Goal: Task Accomplishment & Management: Manage account settings

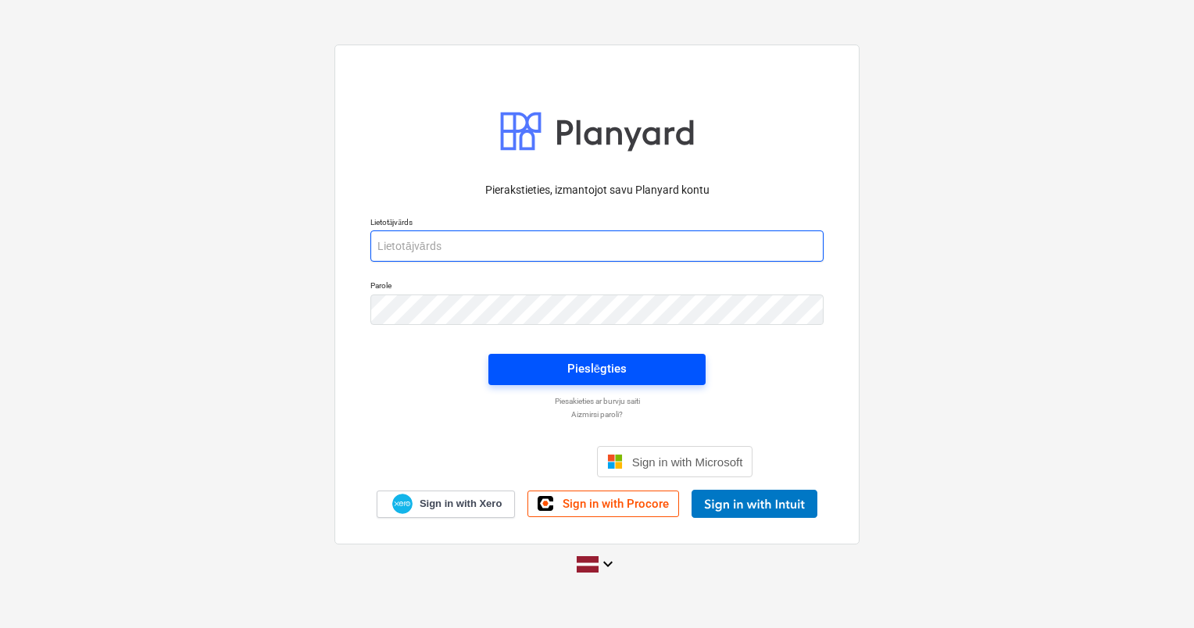
type input "[EMAIL_ADDRESS][PERSON_NAME][DOMAIN_NAME]"
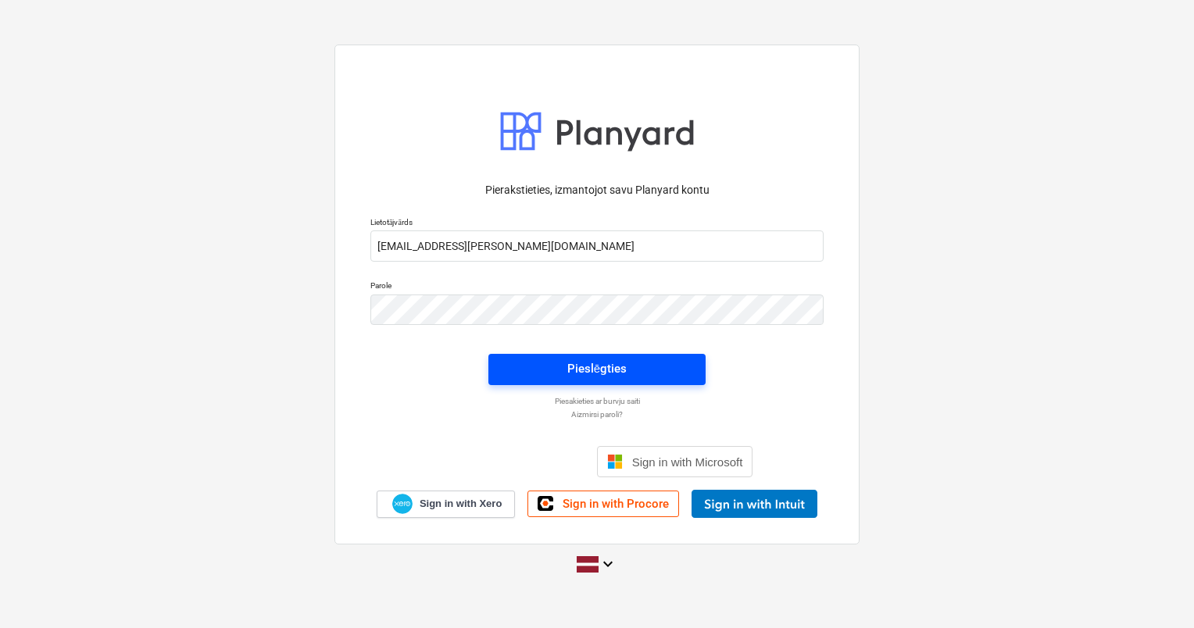
click at [592, 370] on div "Pieslēgties" at bounding box center [596, 369] width 59 height 20
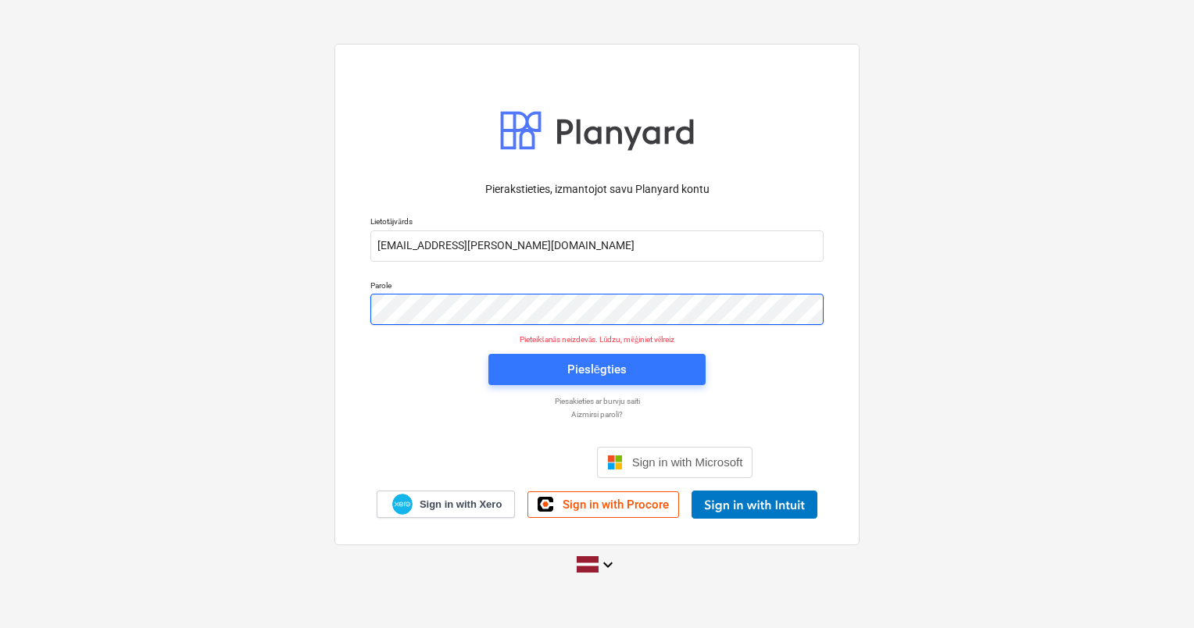
click at [337, 307] on div "Pierakstieties, izmantojot savu Planyard kontu Lietotājvārds [PERSON_NAME][EMAI…" at bounding box center [596, 294] width 525 height 501
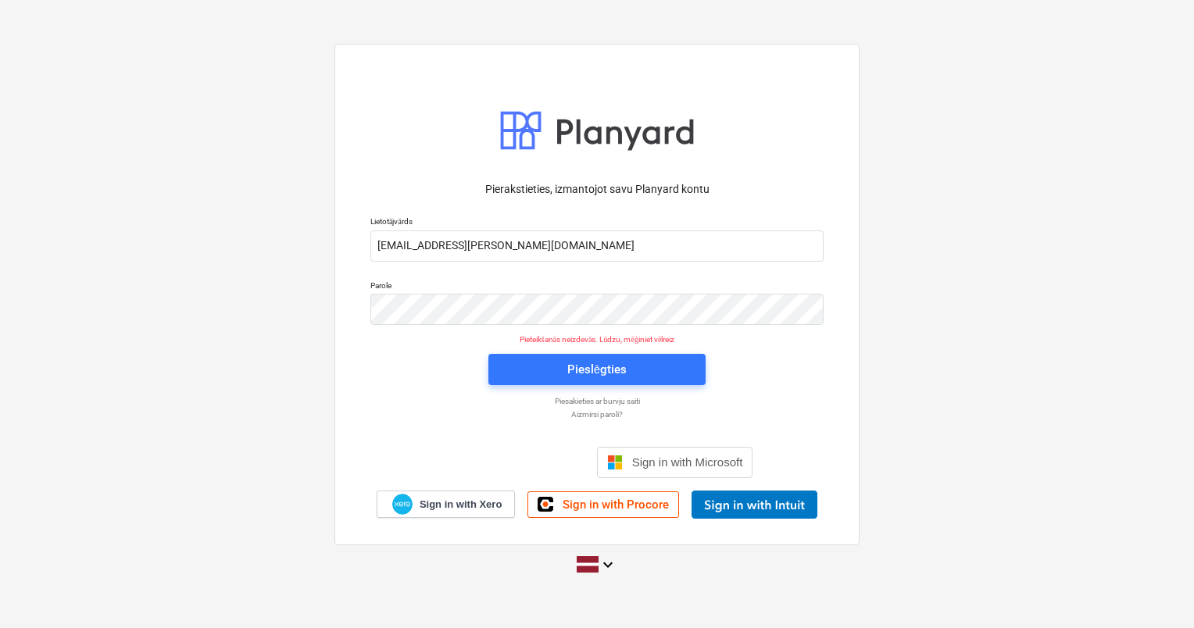
click at [343, 366] on div "Pierakstieties, izmantojot savu Planyard kontu Lietotājvārds [PERSON_NAME][EMAI…" at bounding box center [596, 294] width 525 height 501
click at [586, 366] on div "Pieslēgties" at bounding box center [596, 369] width 59 height 20
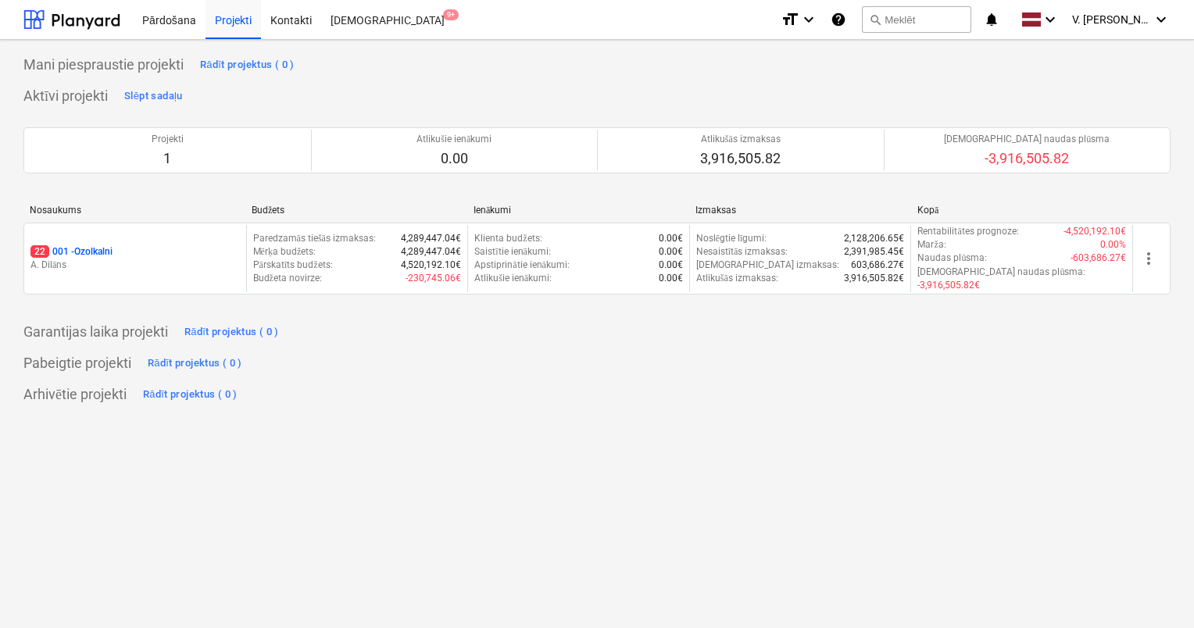
click at [189, 259] on p "A. Dilāns" at bounding box center [134, 265] width 209 height 13
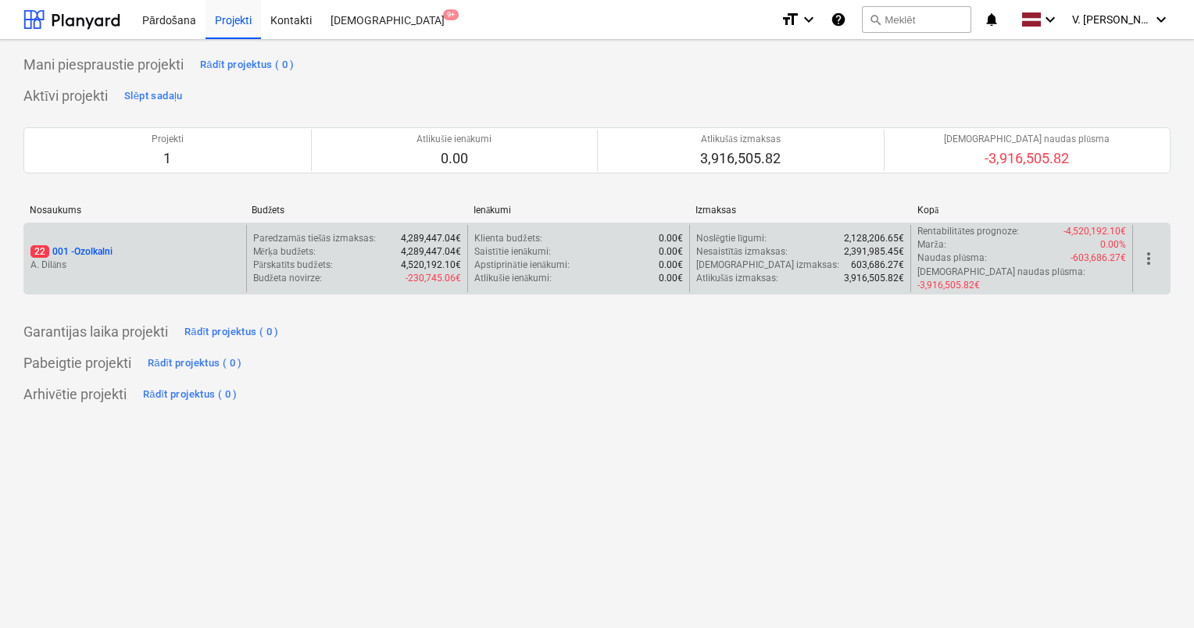
click at [306, 262] on p "Pārskatīts budžets :" at bounding box center [293, 265] width 80 height 13
click at [153, 259] on p "A. Dilāns" at bounding box center [134, 265] width 209 height 13
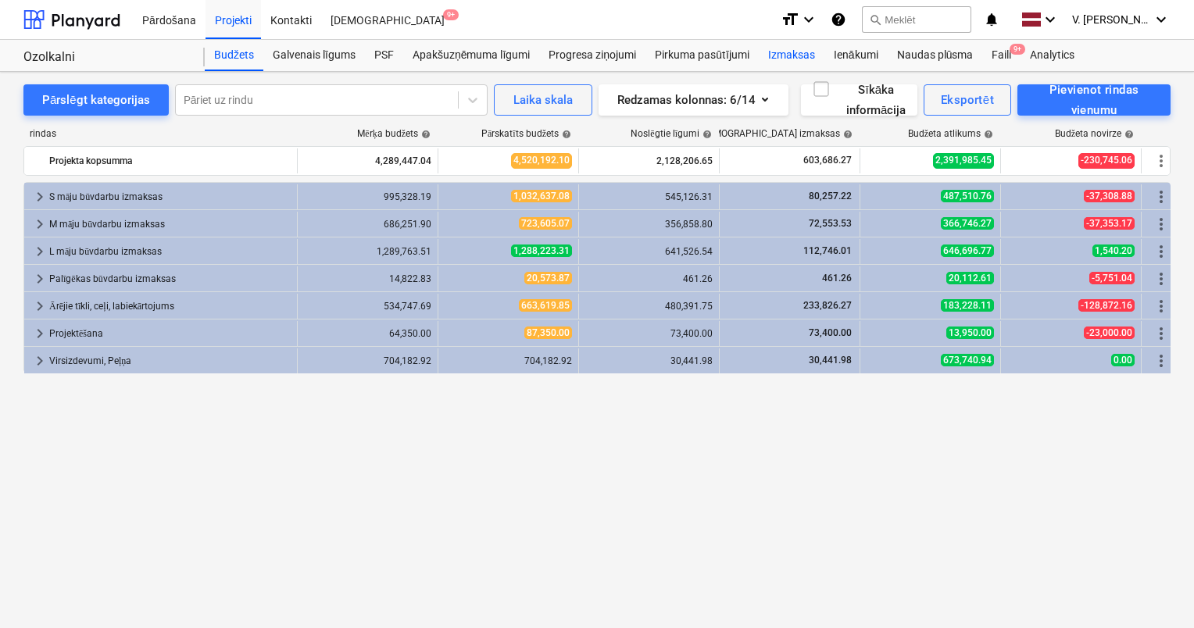
click at [805, 58] on div "Izmaksas" at bounding box center [792, 55] width 66 height 31
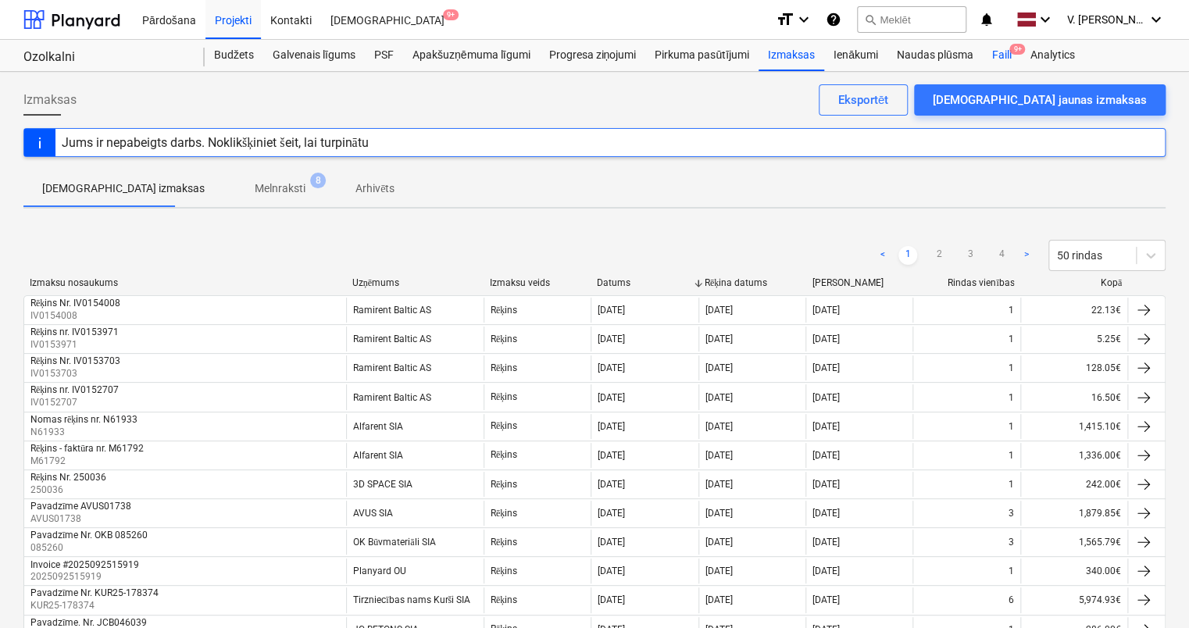
click at [1001, 55] on div "Faili 9+" at bounding box center [1001, 55] width 38 height 31
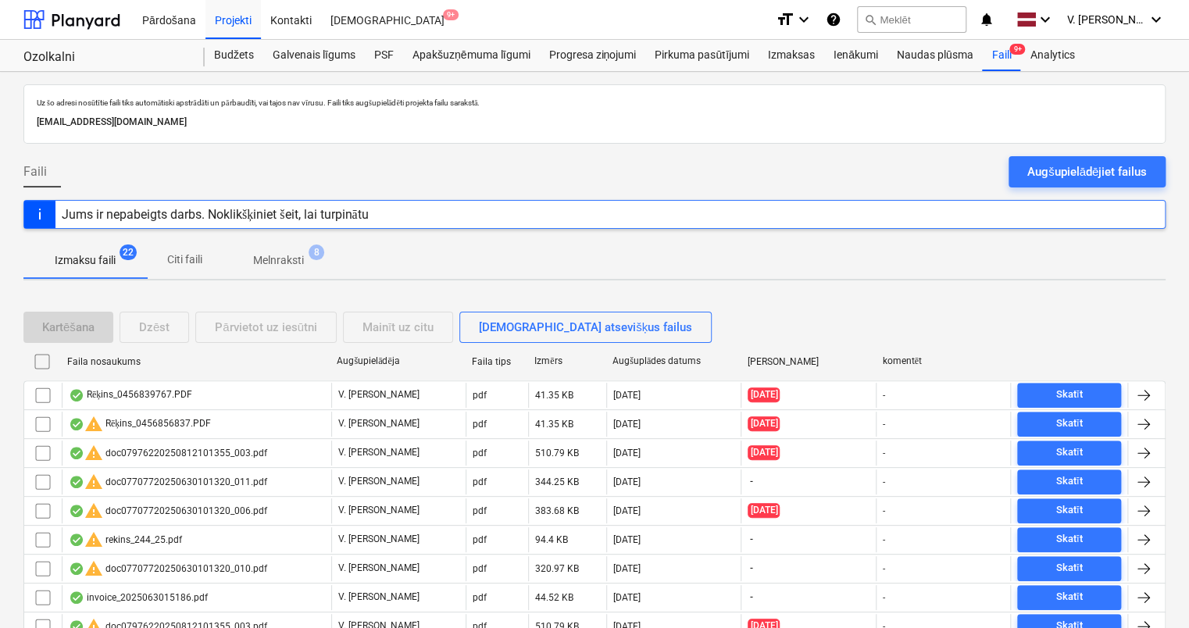
click at [287, 265] on p "Melnraksti" at bounding box center [278, 260] width 51 height 16
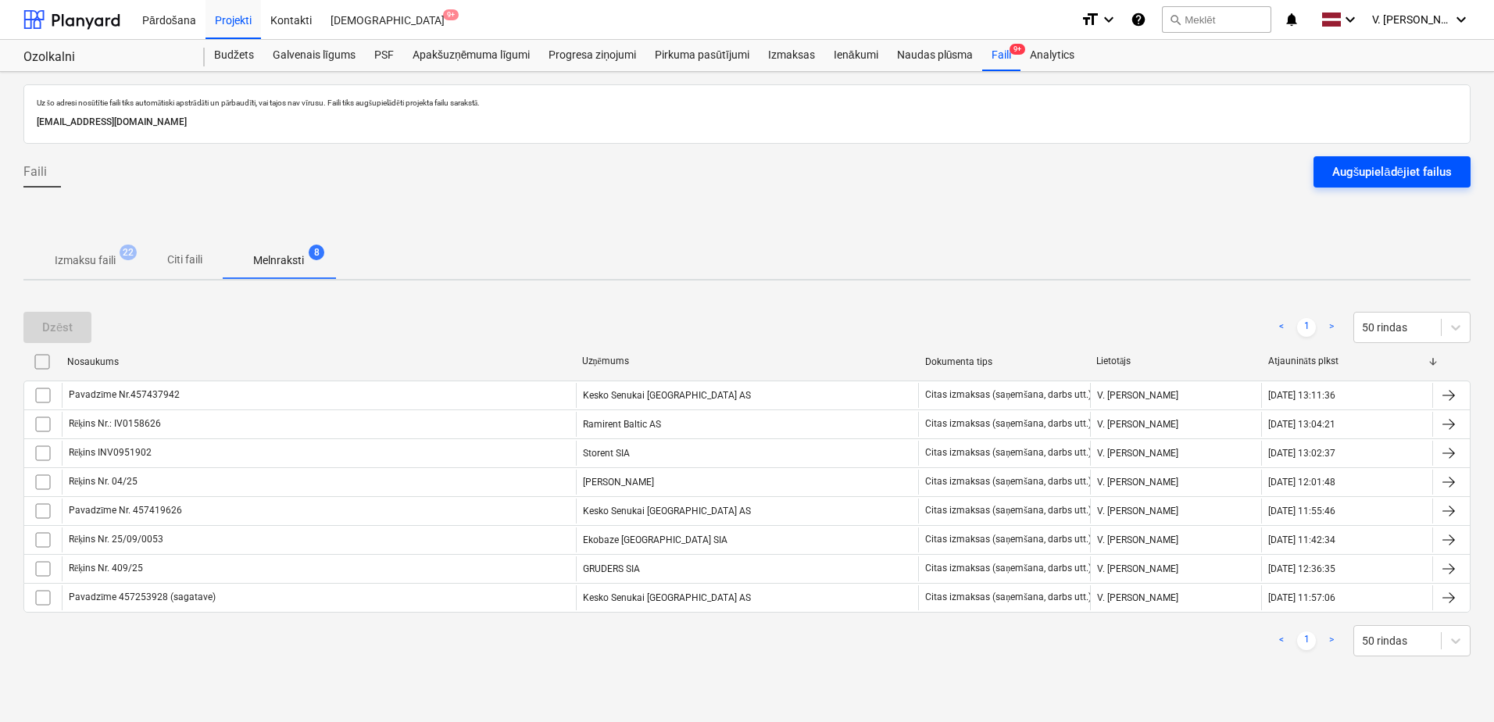
click at [1193, 165] on div "Augšupielādējiet failus" at bounding box center [1392, 172] width 120 height 20
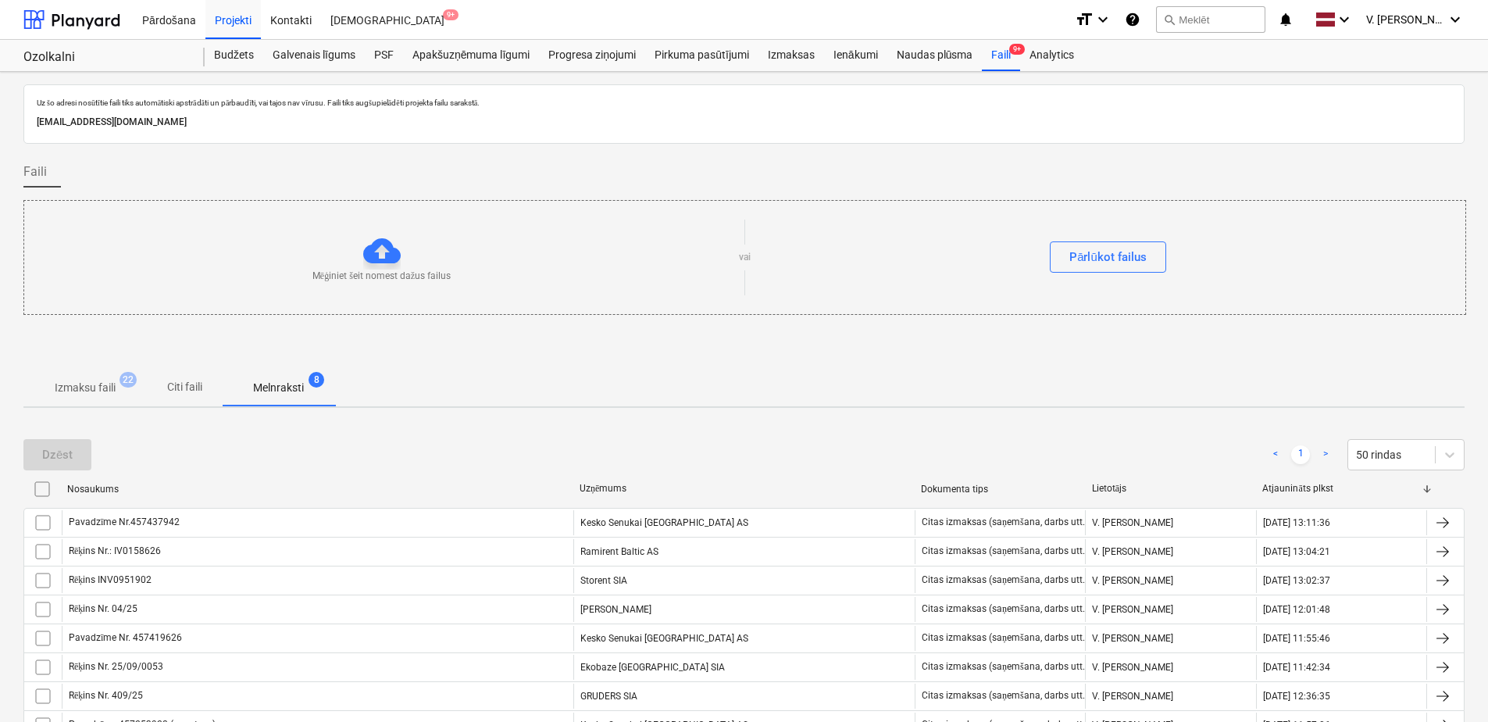
click at [205, 388] on span "Citi faili" at bounding box center [184, 387] width 75 height 26
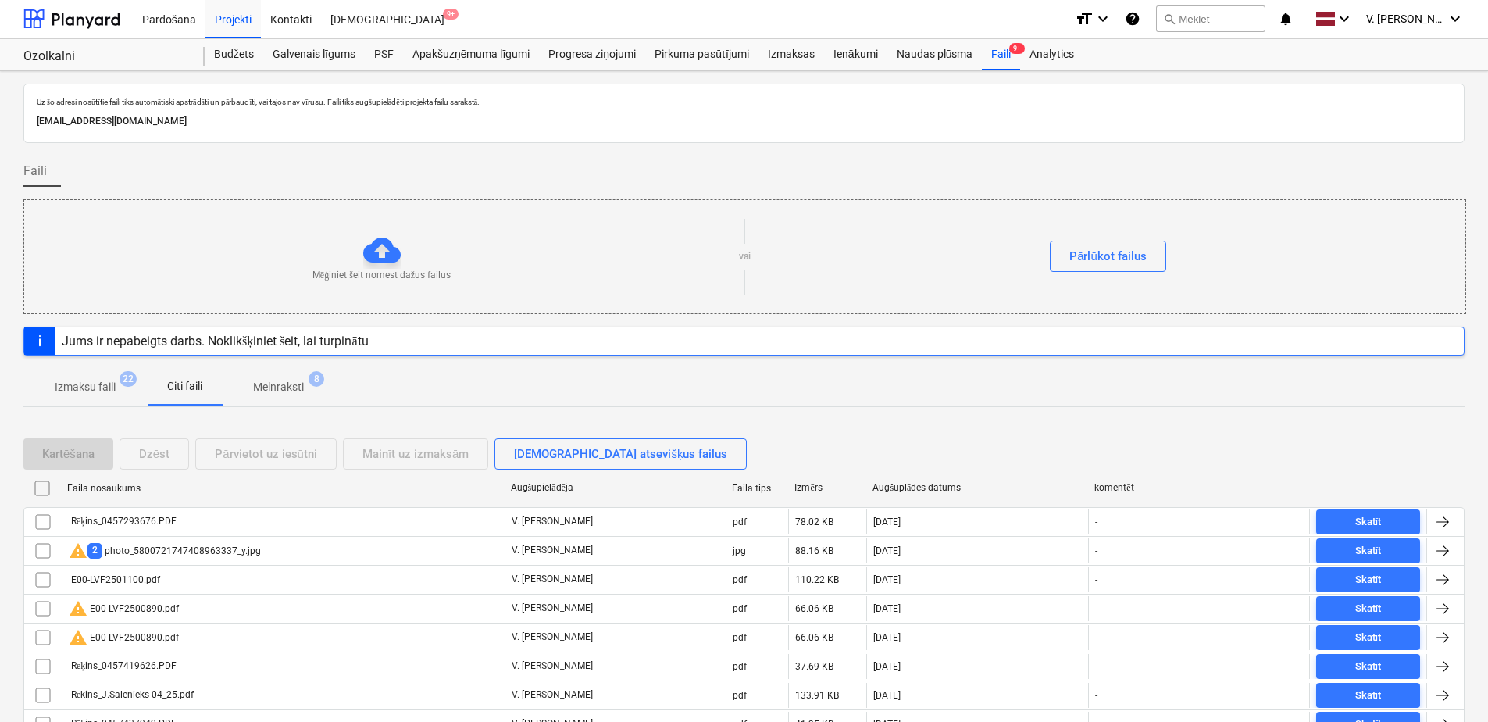
scroll to position [78, 0]
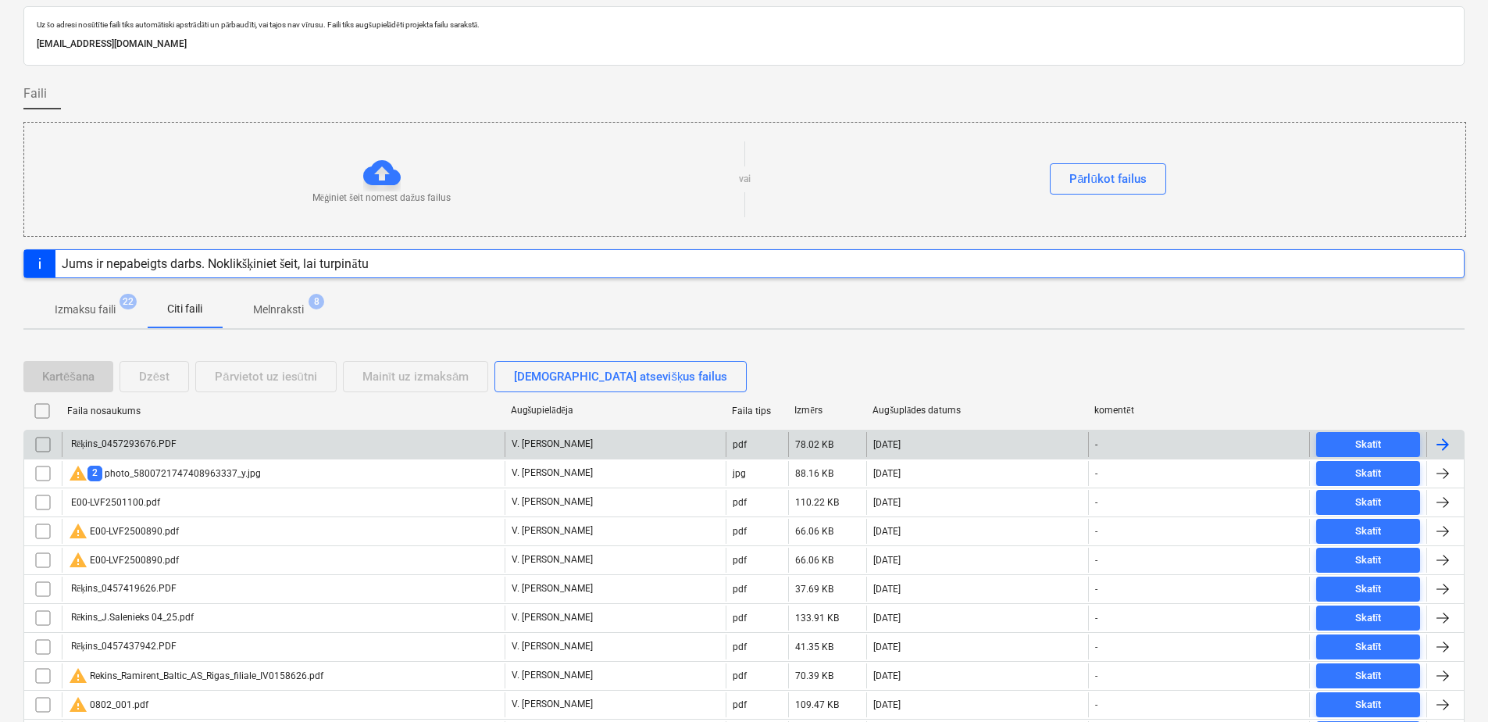
click at [256, 445] on div "Rēķins_0457293676.PDF" at bounding box center [283, 444] width 443 height 25
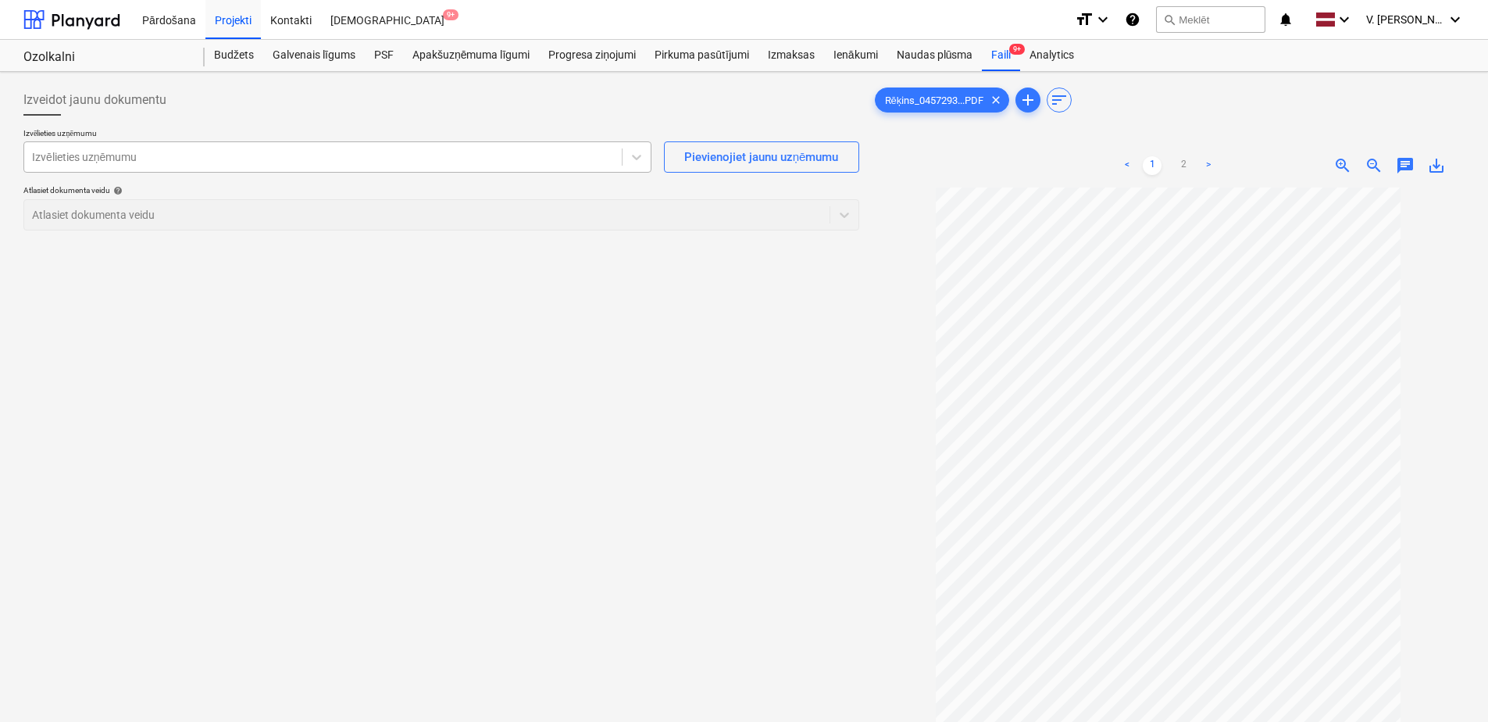
click at [173, 166] on div "Izvēlieties uzņēmumu" at bounding box center [323, 157] width 598 height 22
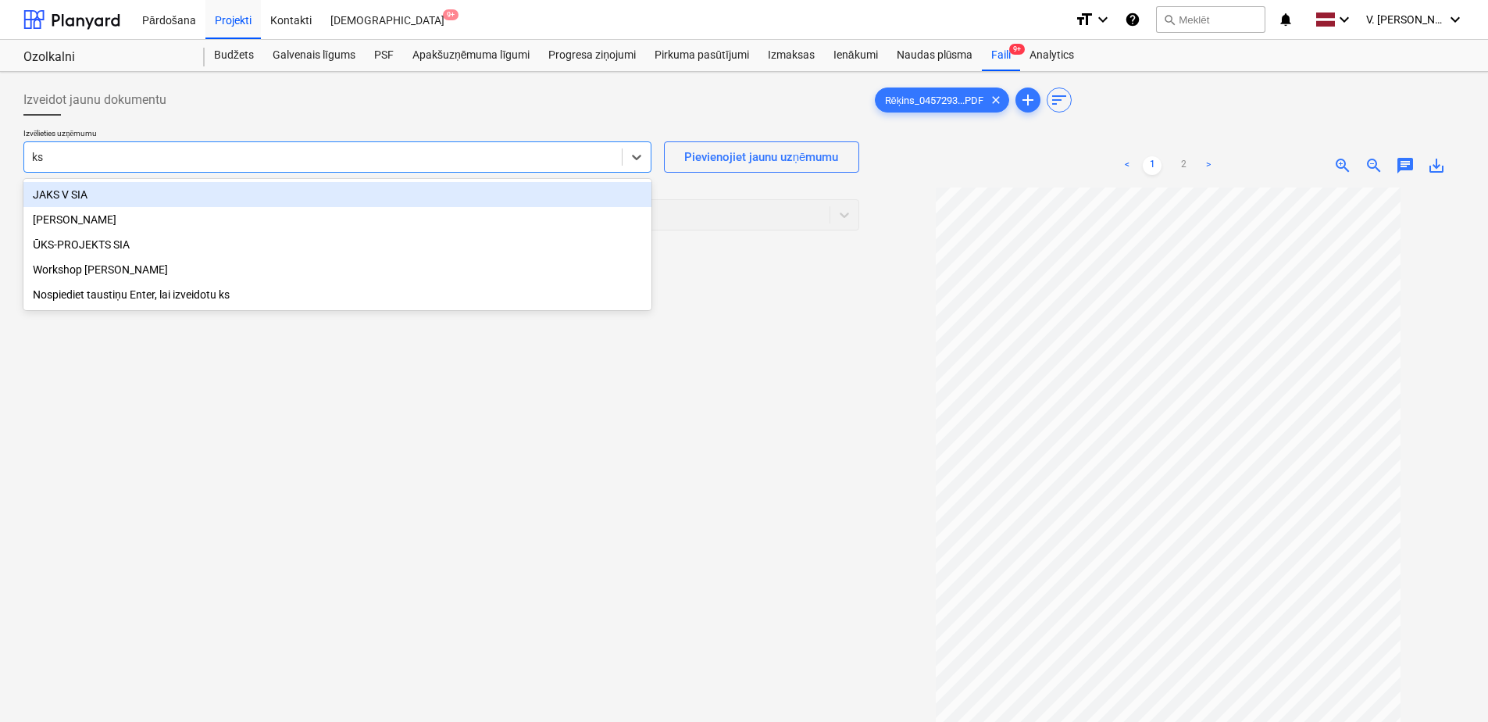
type input "kse"
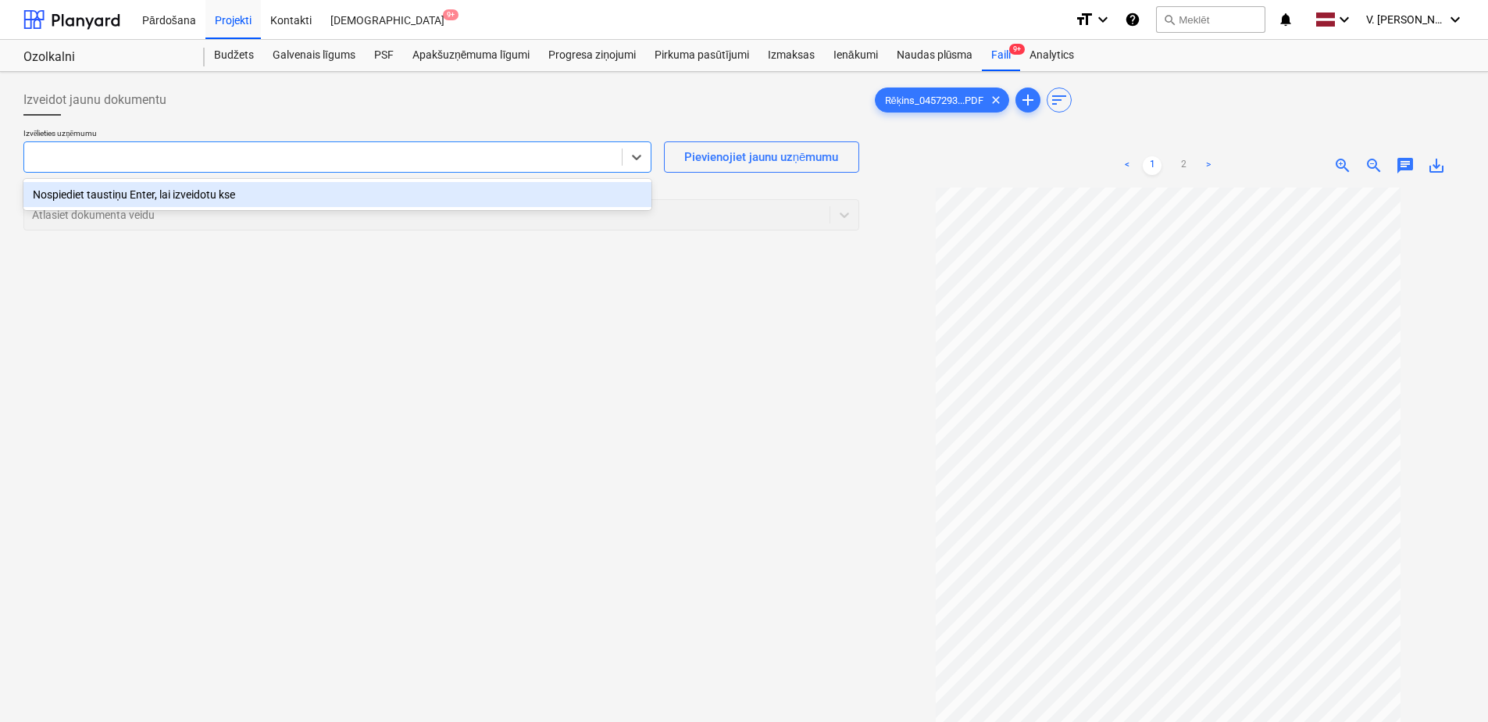
click at [117, 155] on div at bounding box center [323, 157] width 582 height 16
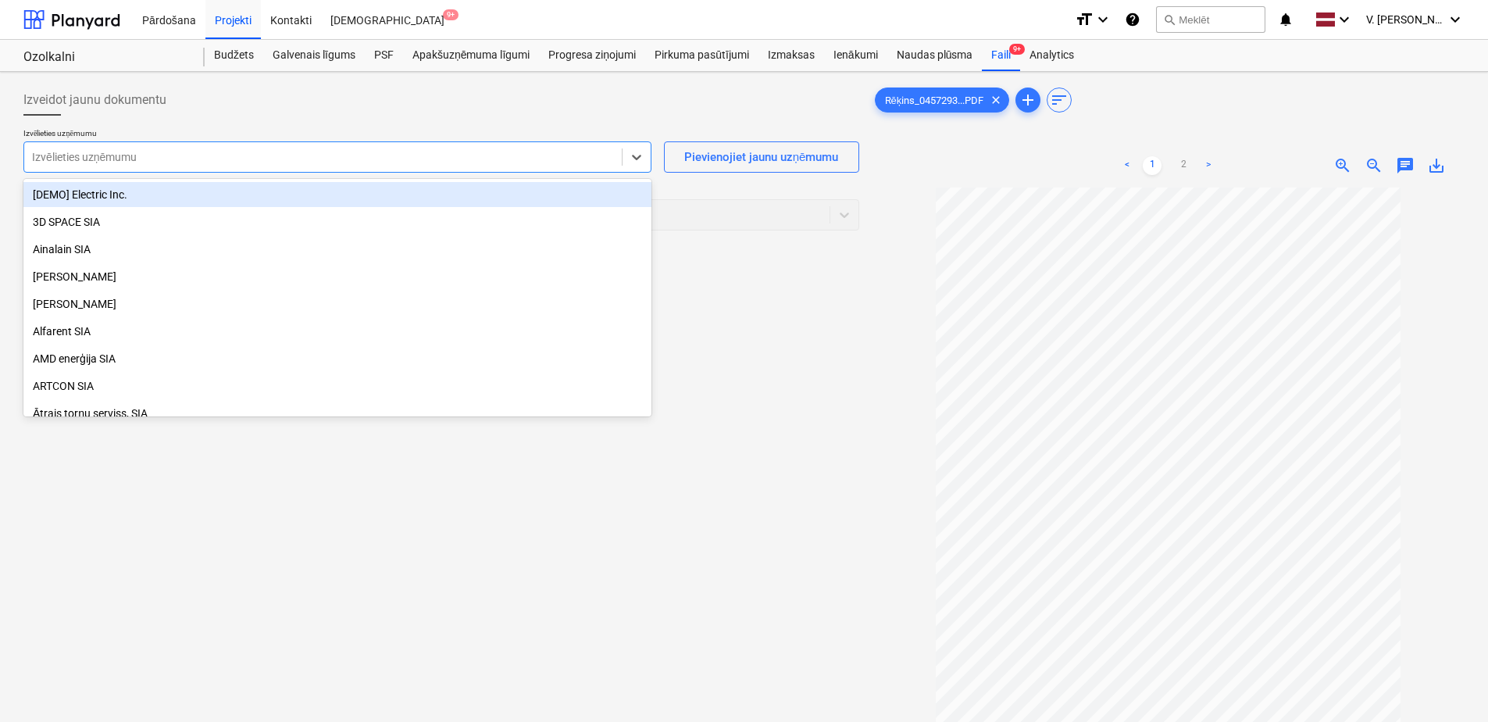
click at [117, 155] on div at bounding box center [323, 157] width 582 height 16
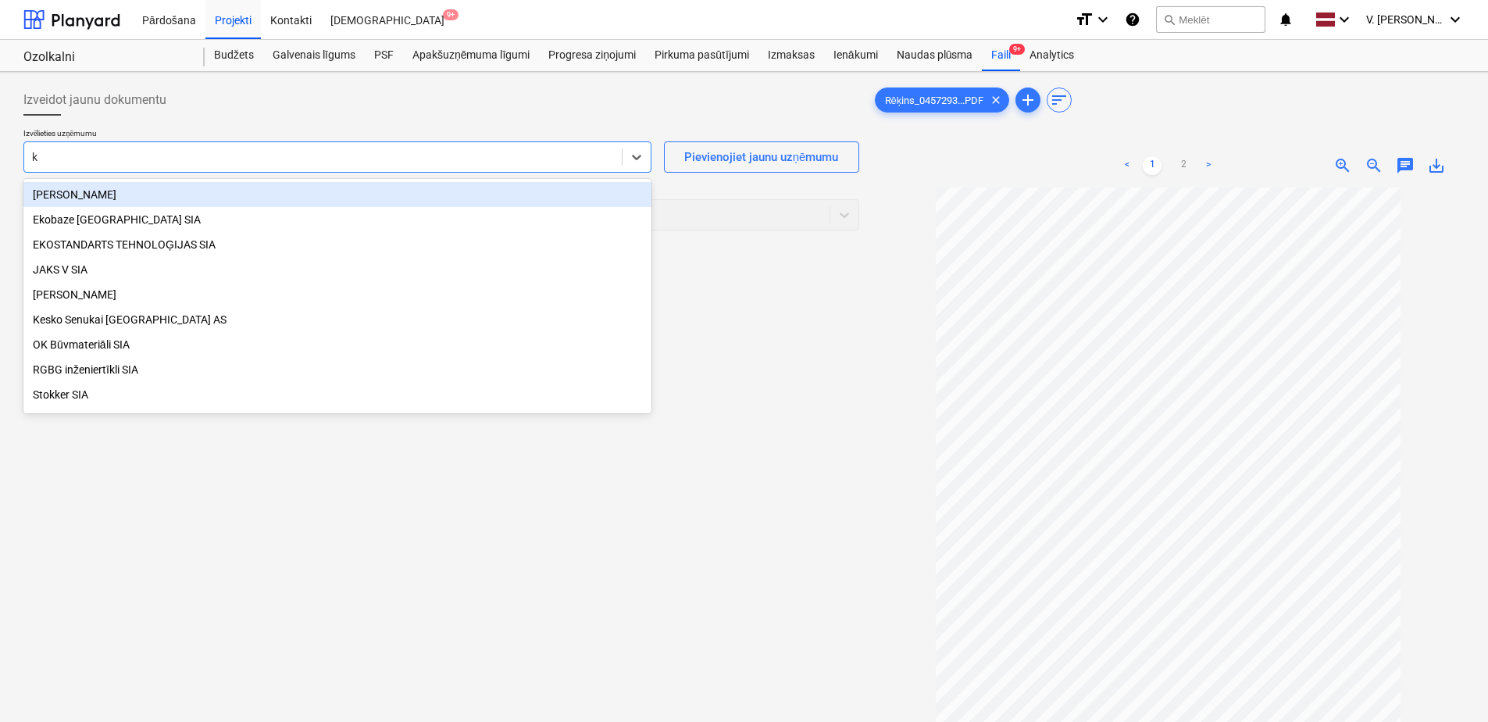
type input "k"
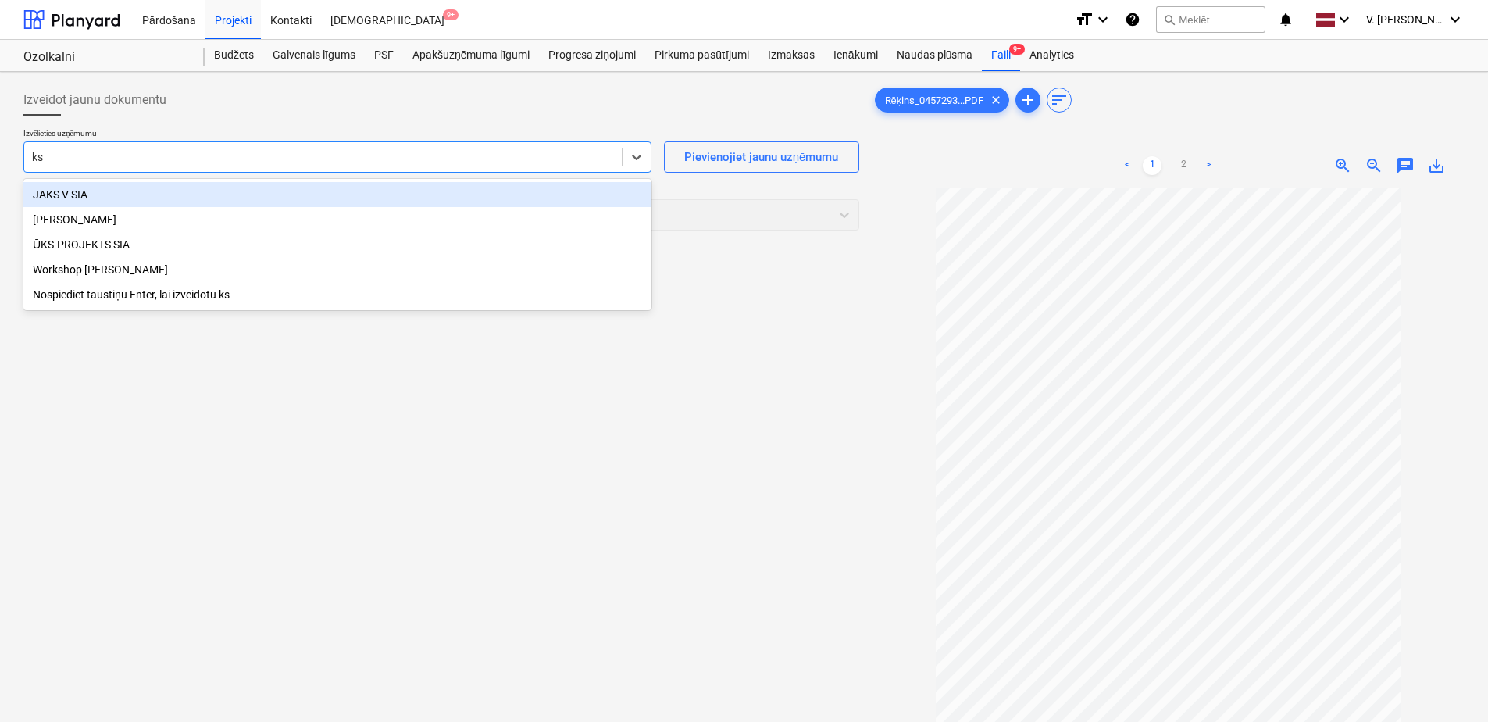
type input "k"
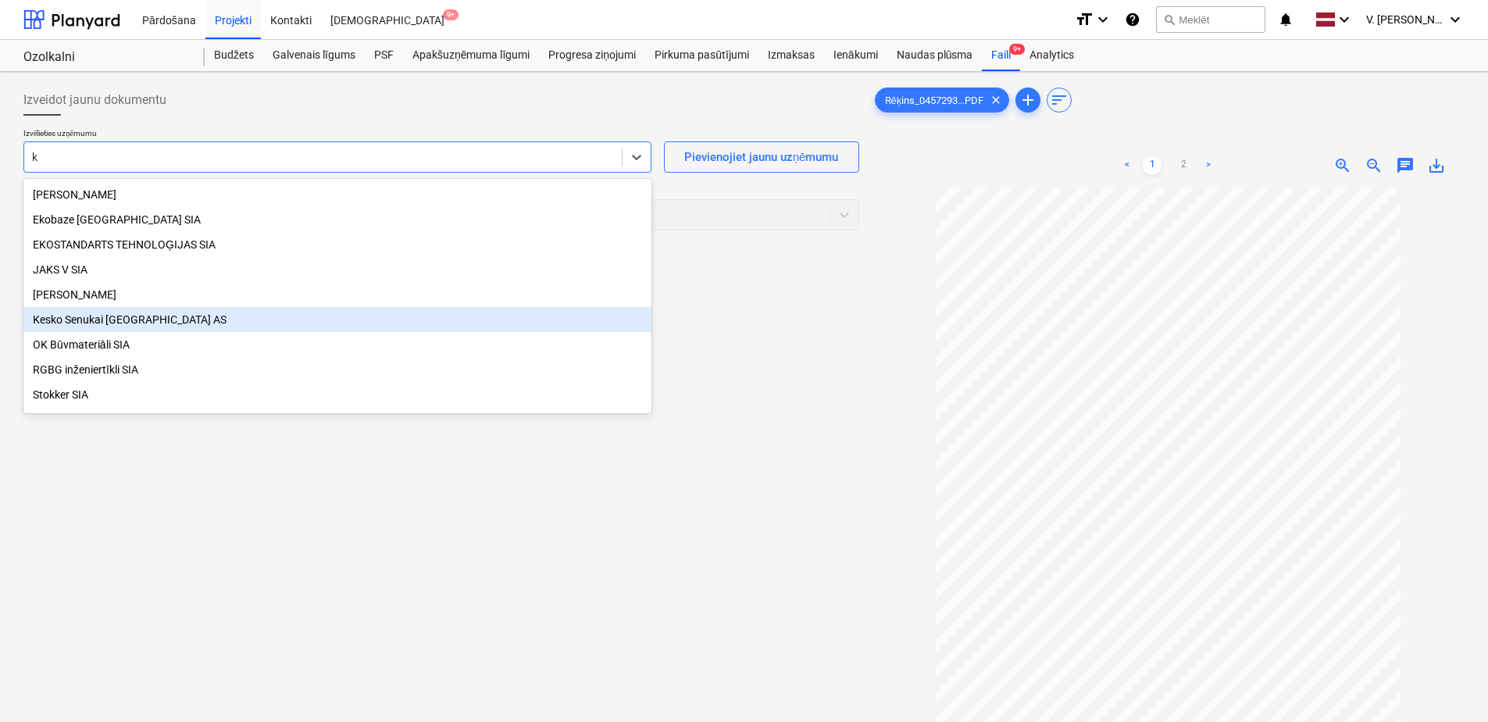
click at [268, 331] on div "Kesko Senukai [GEOGRAPHIC_DATA] AS" at bounding box center [337, 319] width 628 height 25
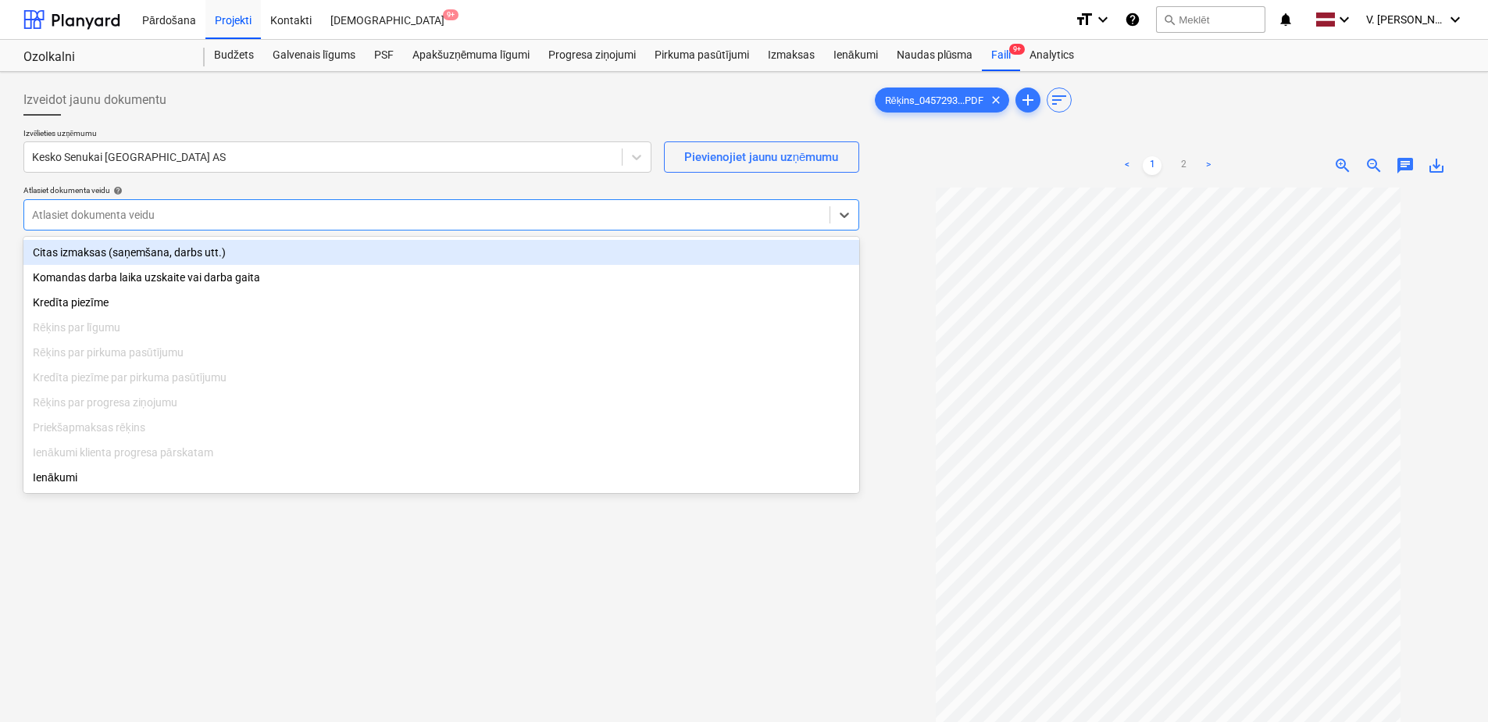
click at [127, 215] on div at bounding box center [427, 215] width 790 height 16
click at [171, 248] on div "Citas izmaksas (saņemšana, darbs utt.)" at bounding box center [441, 252] width 836 height 25
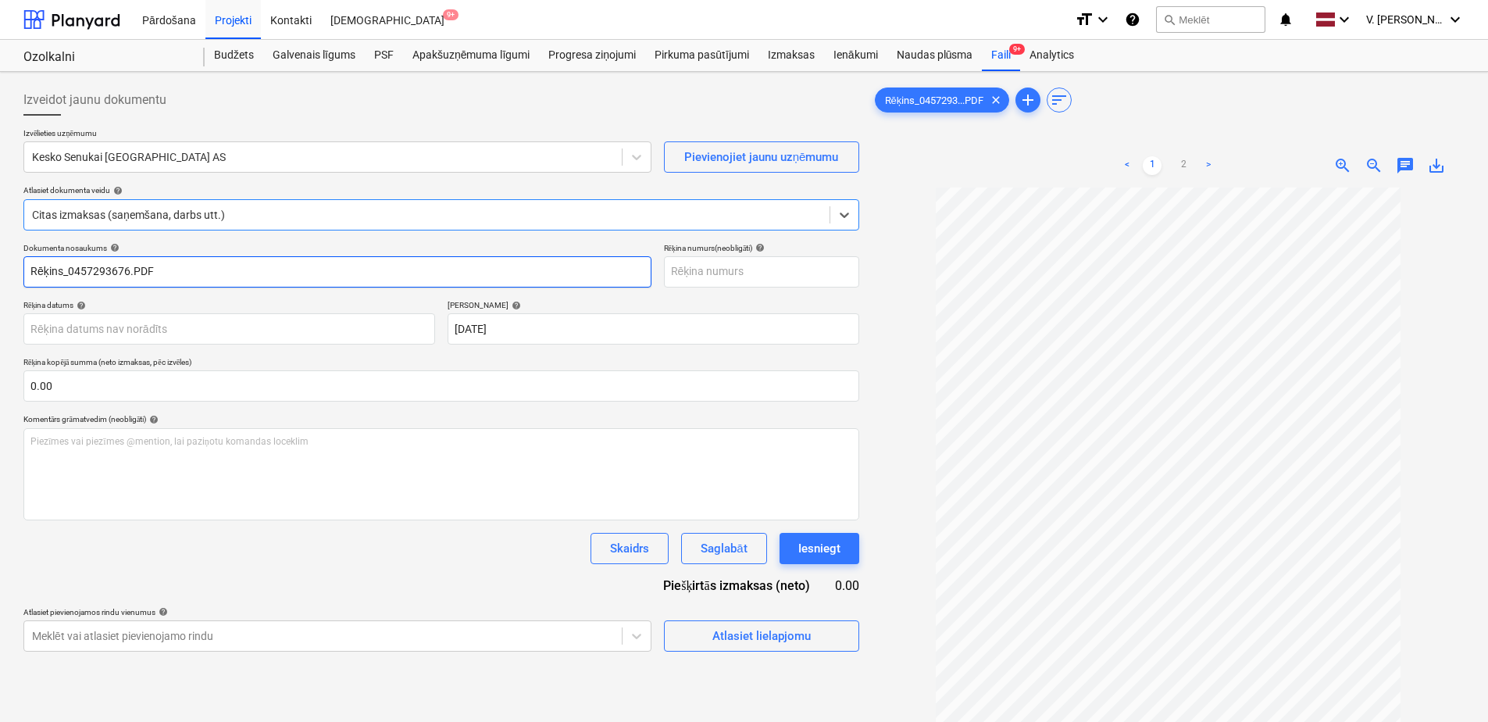
click at [173, 265] on input "Rēķins_0457293676.PDF" at bounding box center [337, 271] width 628 height 31
drag, startPoint x: 181, startPoint y: 271, endPoint x: 90, endPoint y: 272, distance: 91.4
click at [90, 272] on input "Pavadzīme Nr.457293676" at bounding box center [337, 271] width 628 height 31
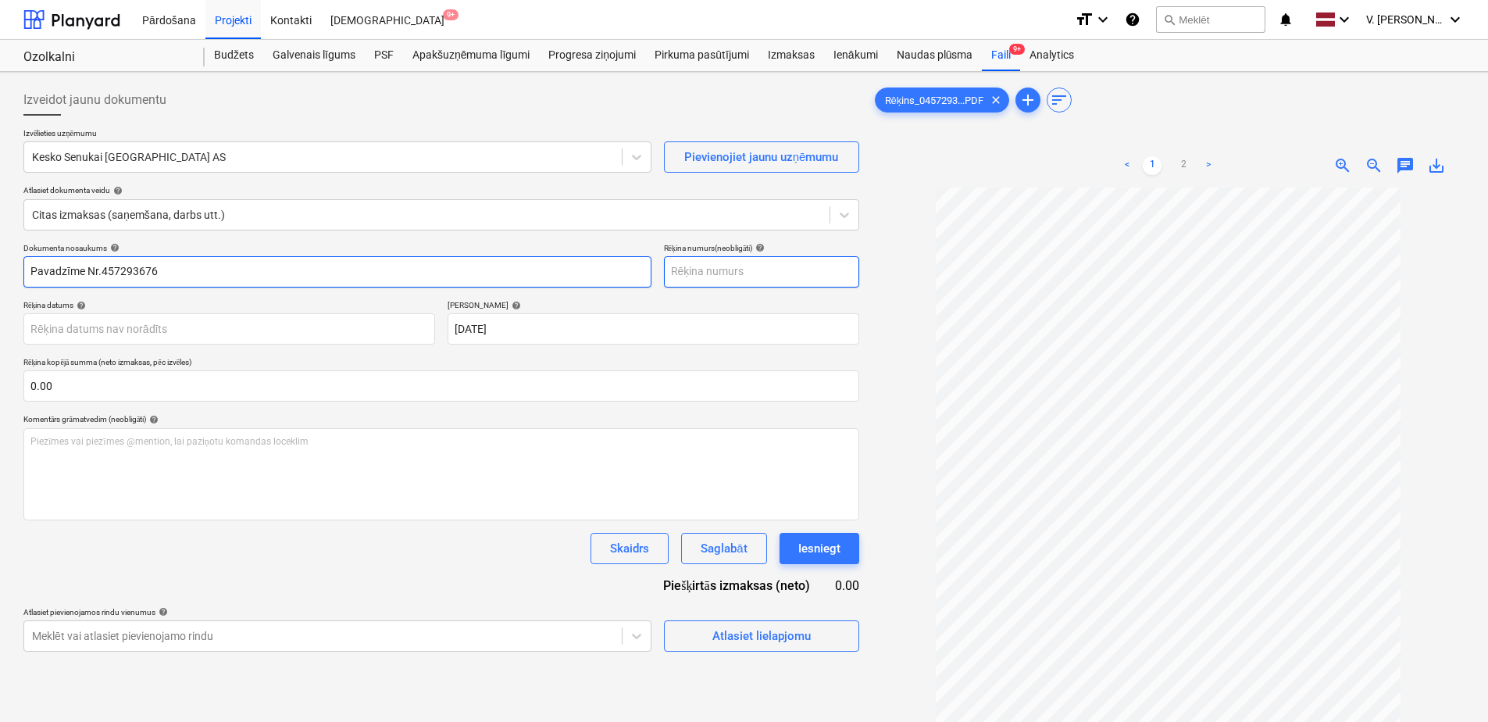
type input "Pavadzīme Nr.457293676"
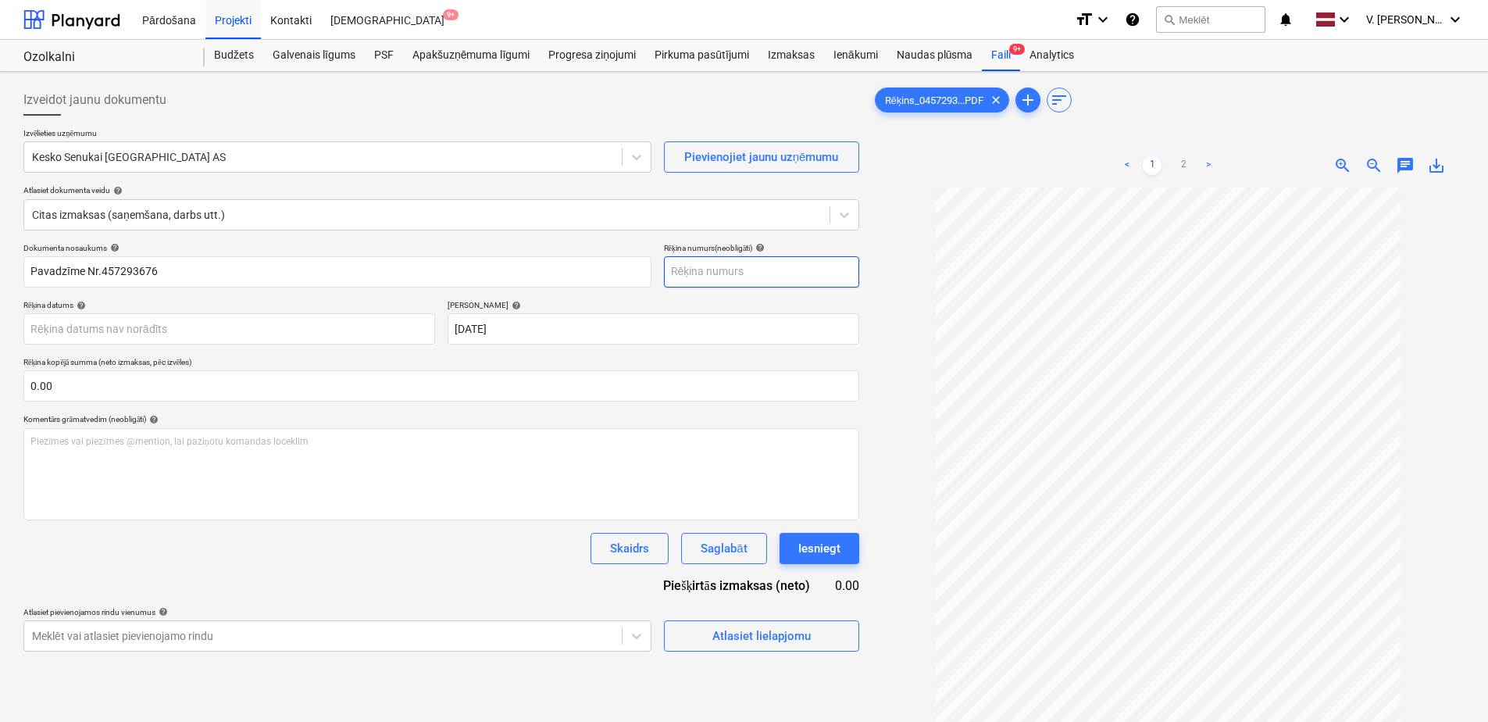
click at [713, 268] on input "text" at bounding box center [761, 271] width 195 height 31
paste input "Nr.457293676"
type input "Nr.457293676"
click at [324, 302] on div "Rēķina datums help" at bounding box center [229, 305] width 412 height 10
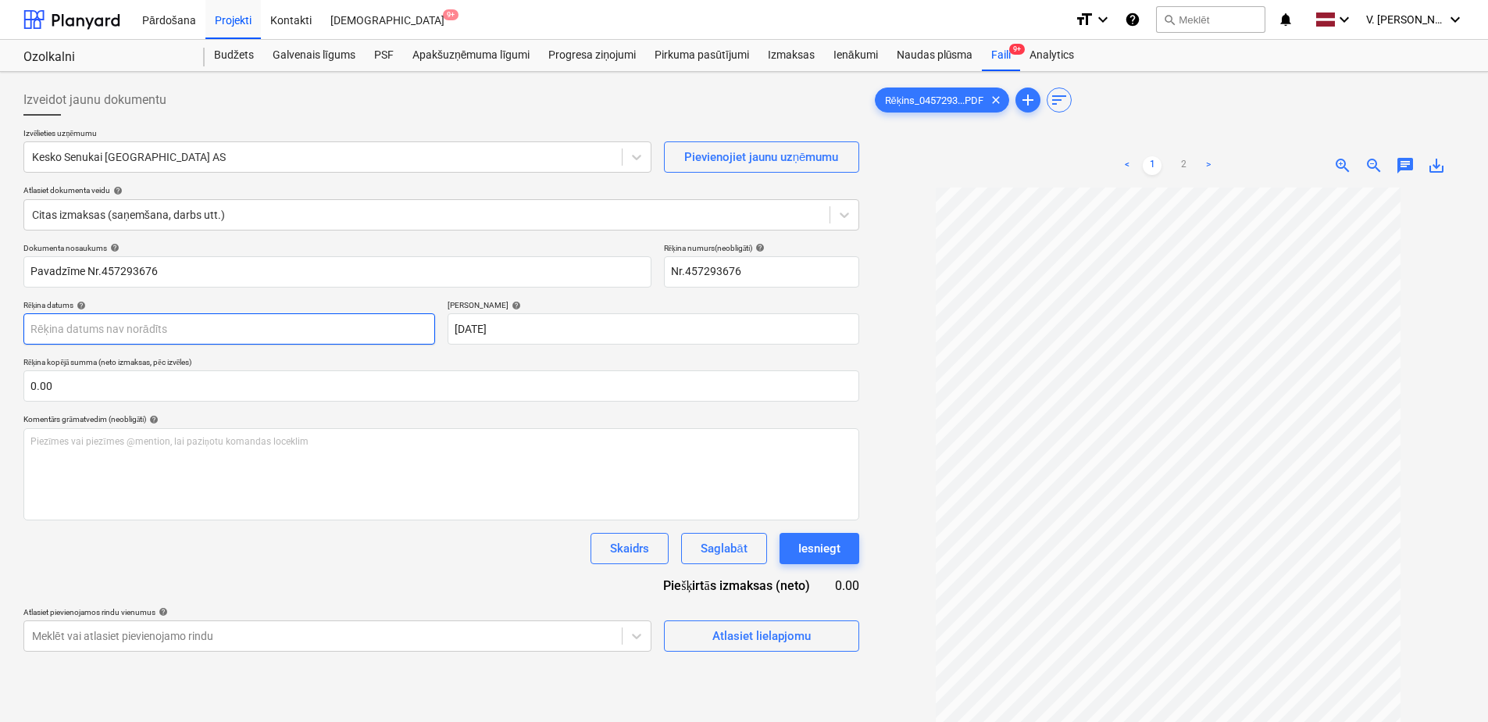
click at [317, 339] on body "Pārdošana Projekti Kontakti Iesūtne 9+ format_size keyboard_arrow_down help sea…" at bounding box center [744, 361] width 1488 height 722
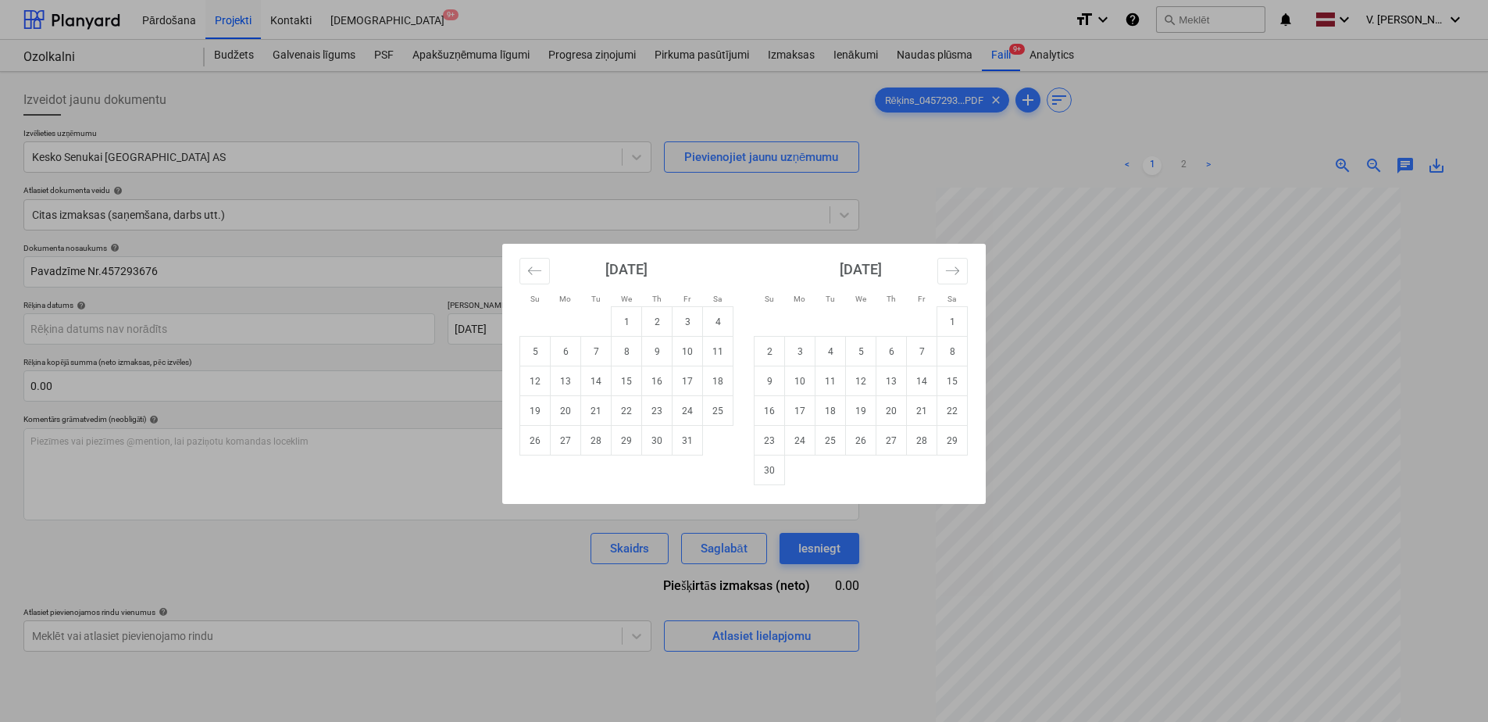
click at [402, 295] on div "Su Mo Tu We Th Fr Sa Su Mo Tu We Th Fr Sa September 2025 1 2 3 4 5 6 7 8 9 10 1…" at bounding box center [744, 361] width 1488 height 722
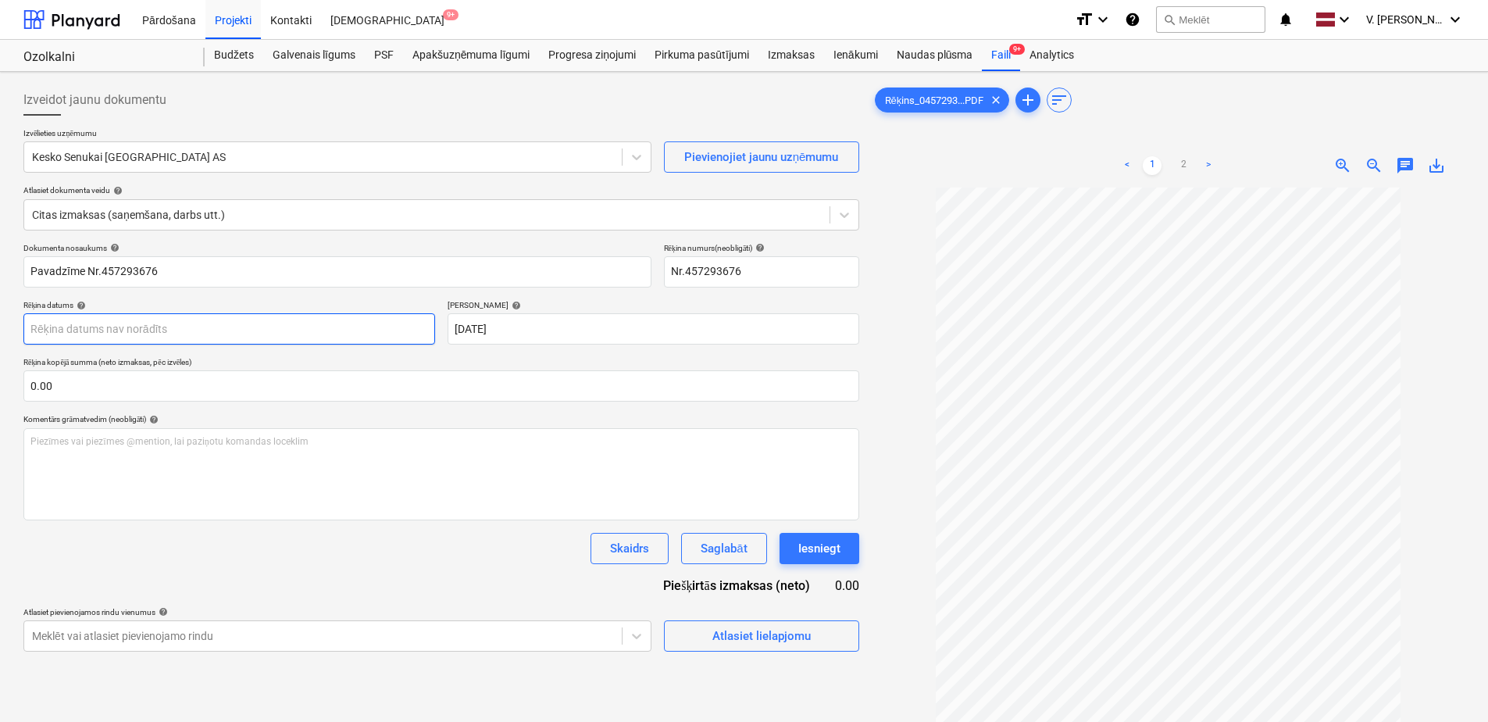
click at [188, 323] on body "Pārdošana Projekti Kontakti Iesūtne 9+ format_size keyboard_arrow_down help sea…" at bounding box center [744, 361] width 1488 height 722
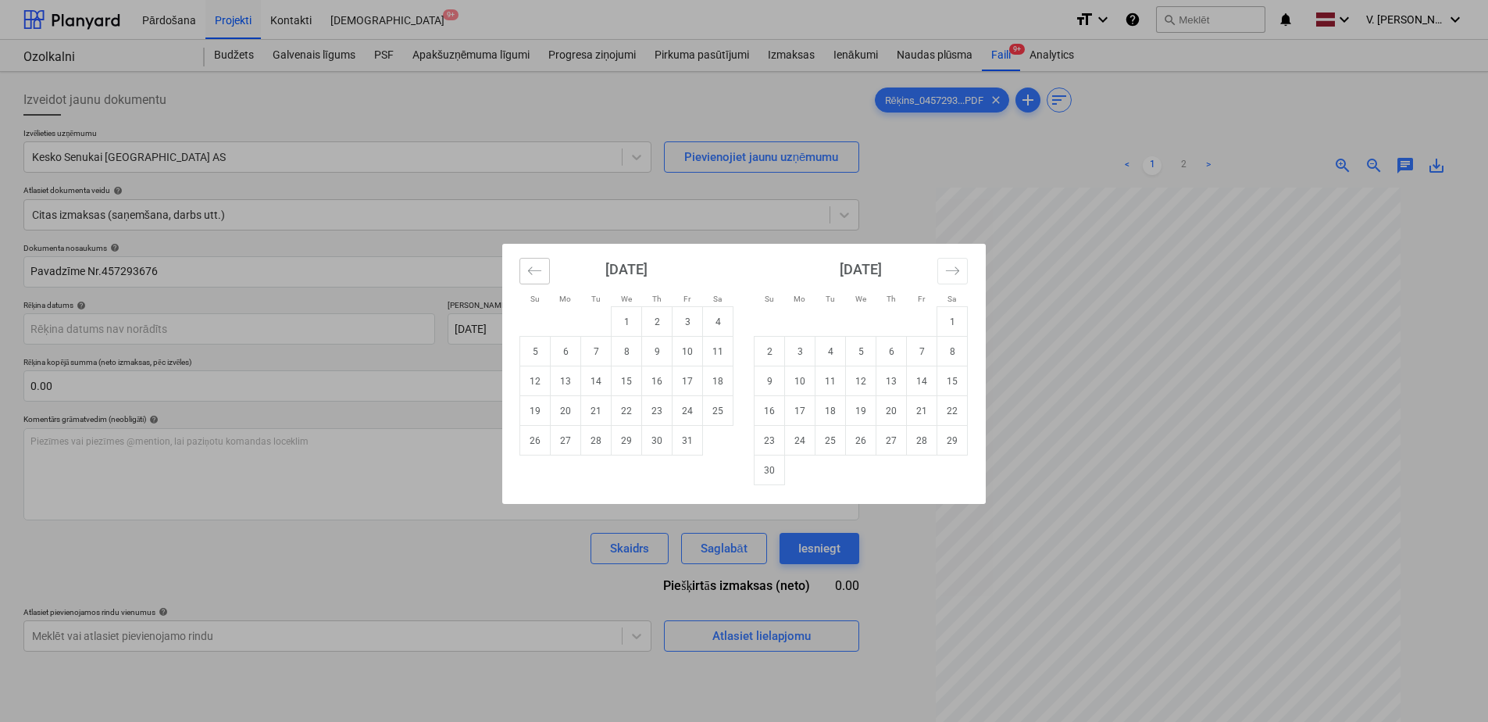
click at [528, 269] on icon "Move backward to switch to the previous month." at bounding box center [534, 270] width 15 height 15
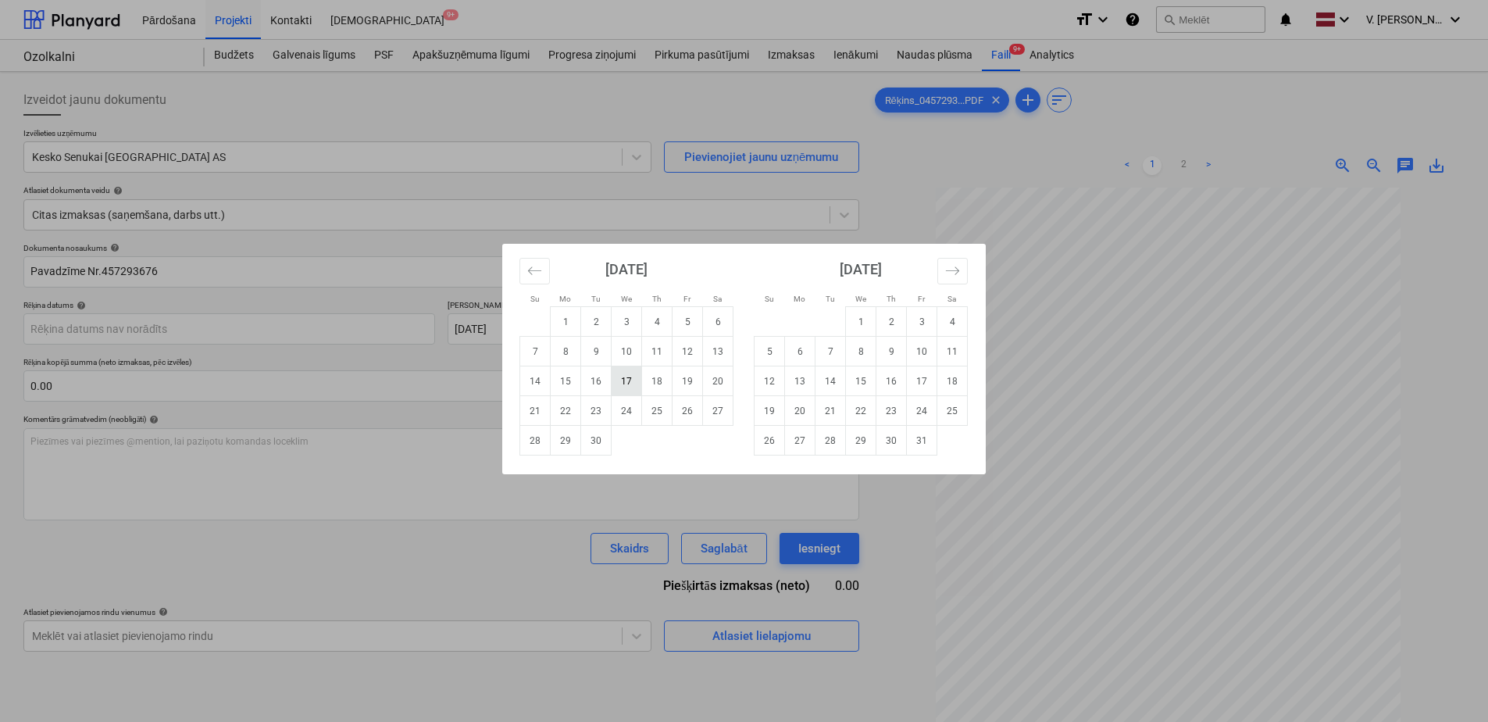
click at [620, 384] on td "17" at bounding box center [627, 381] width 30 height 30
type input "17 Sep 2025"
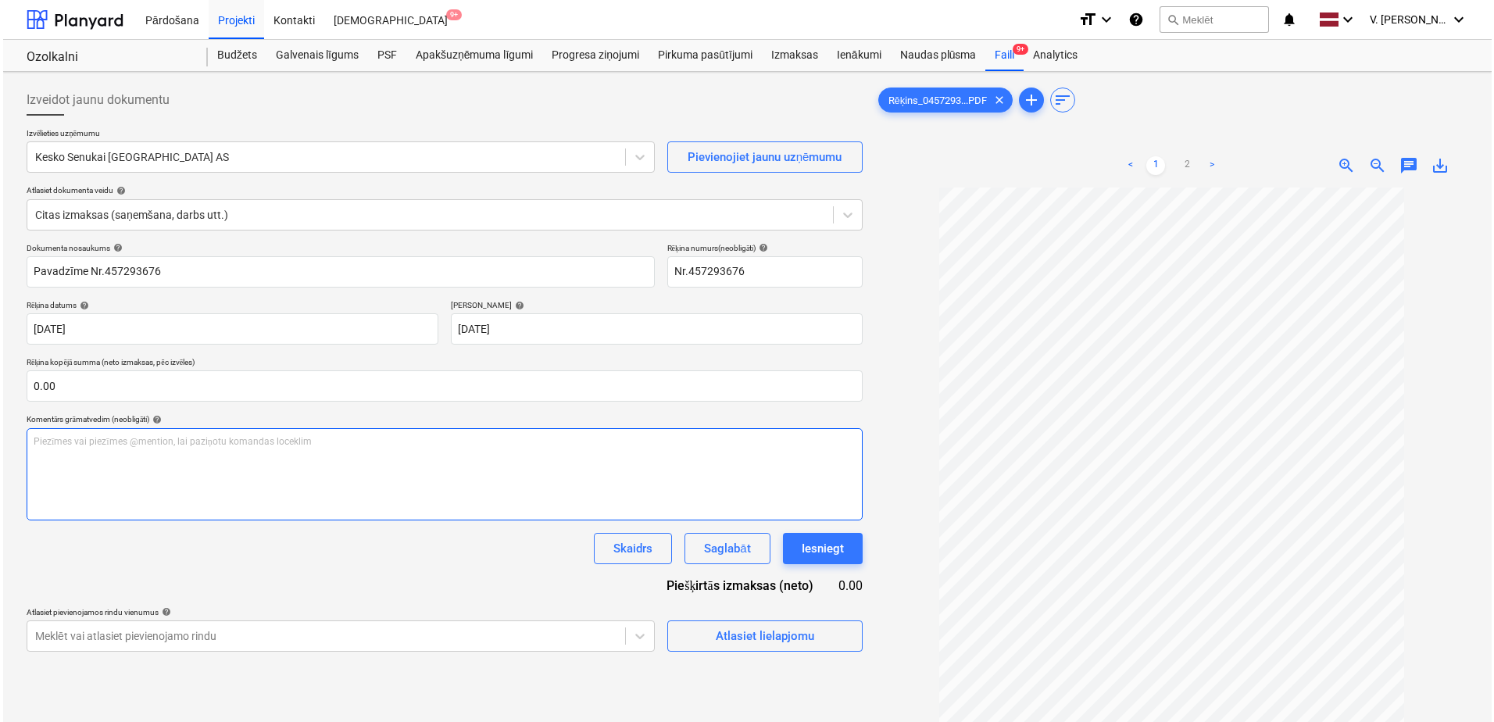
scroll to position [156, 0]
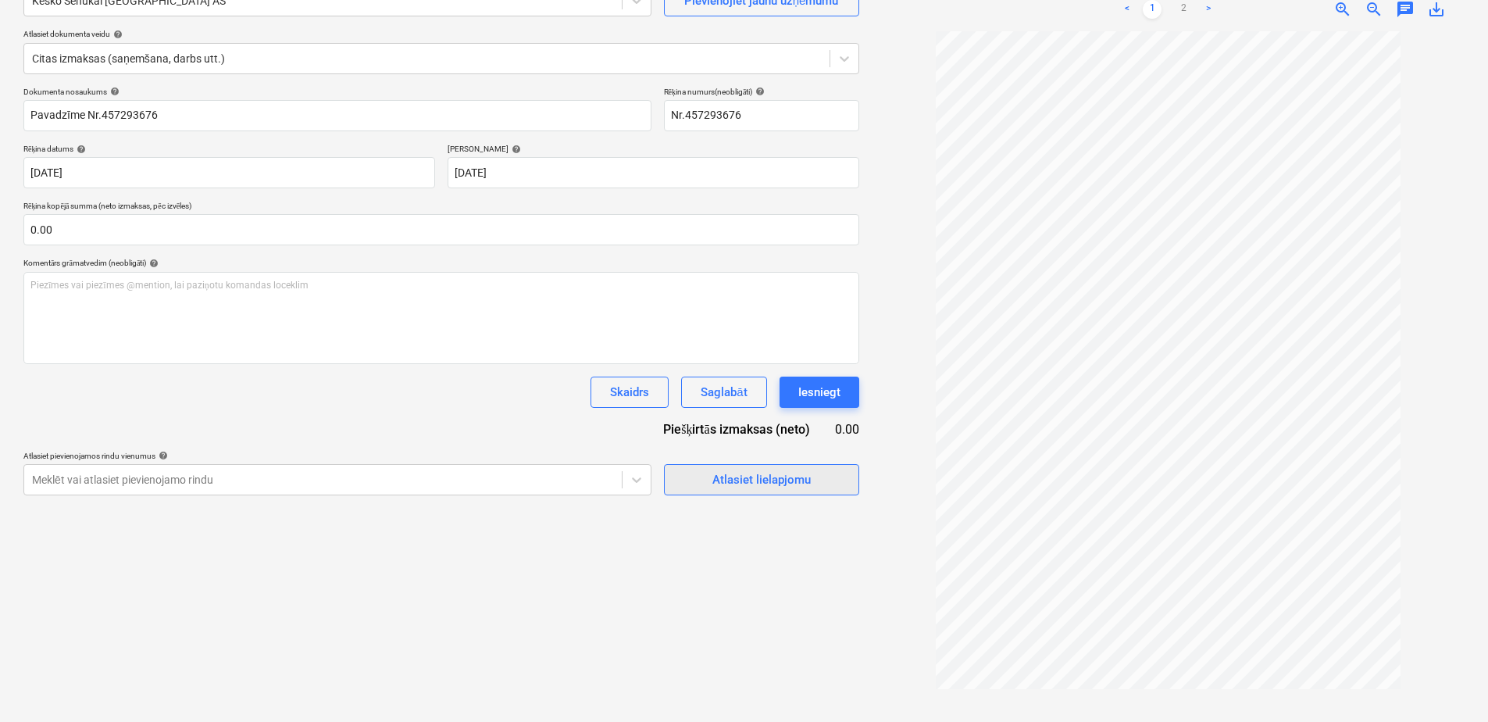
click at [757, 485] on div "Atlasiet lielapjomu" at bounding box center [761, 480] width 98 height 20
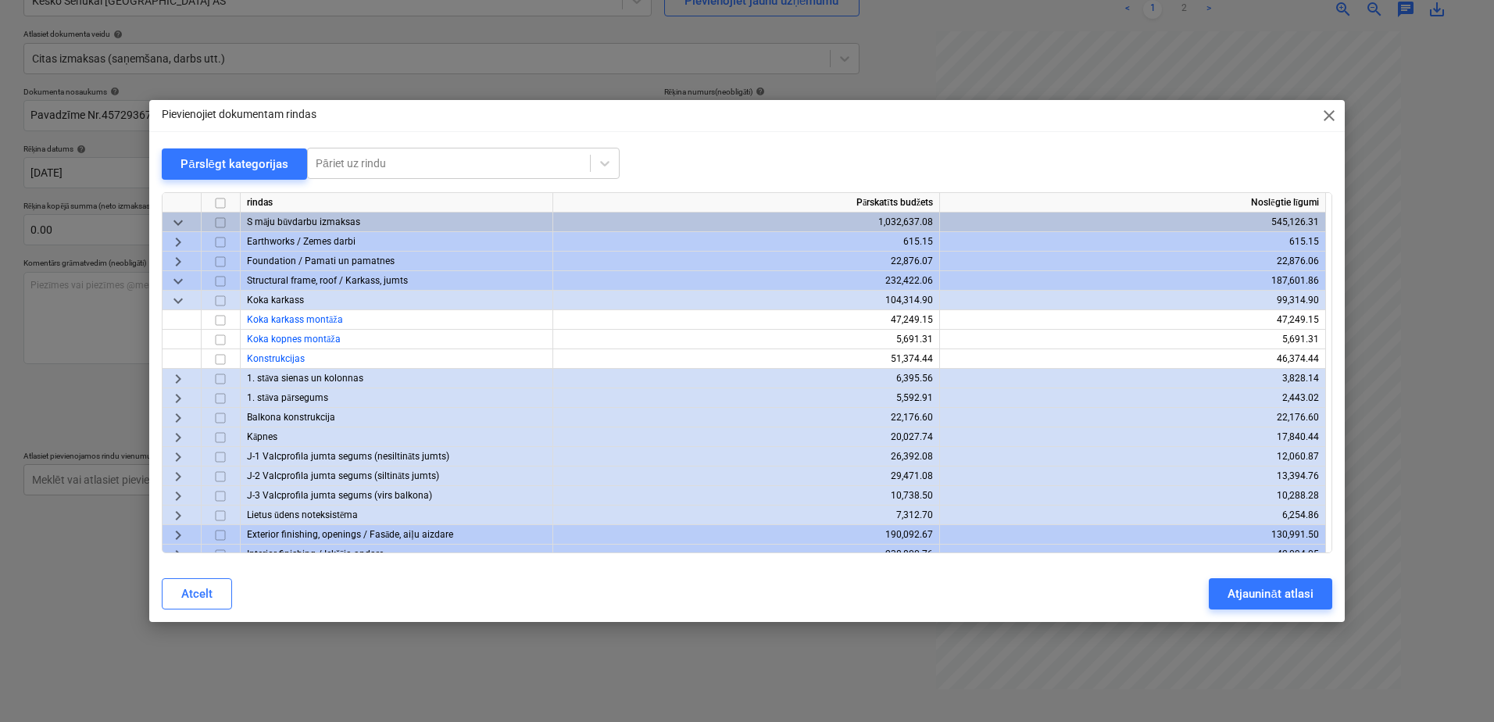
click at [178, 216] on span "keyboard_arrow_down" at bounding box center [178, 222] width 19 height 19
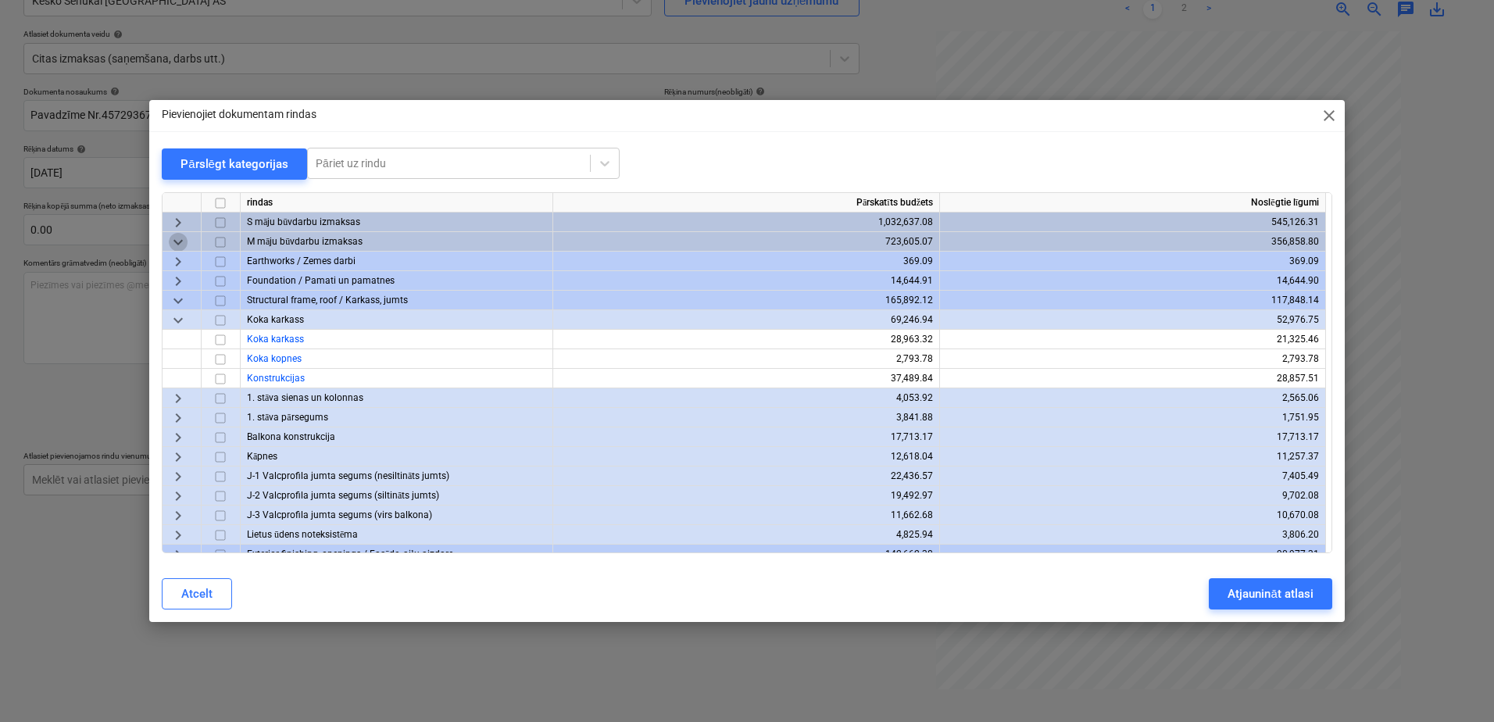
click at [187, 241] on span "keyboard_arrow_down" at bounding box center [178, 242] width 19 height 19
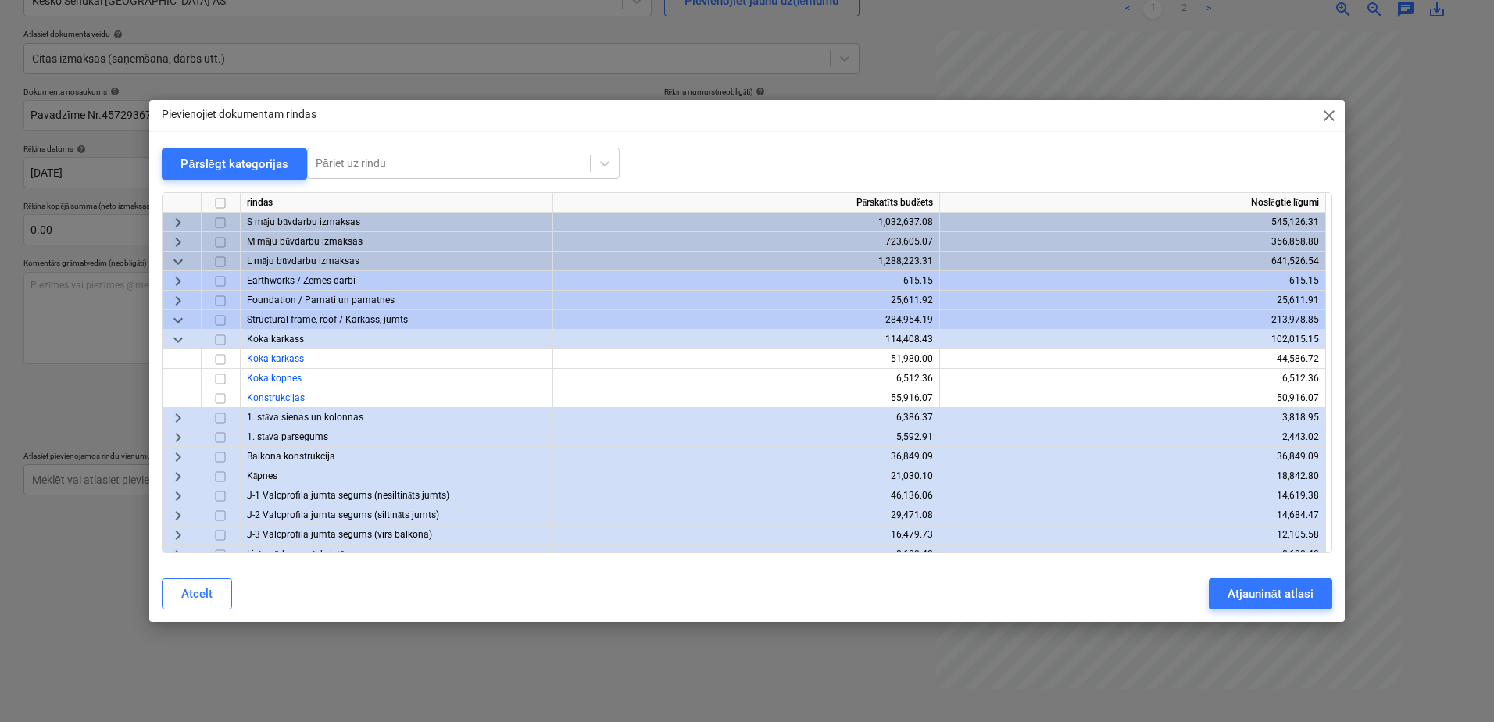
click at [177, 259] on span "keyboard_arrow_down" at bounding box center [178, 261] width 19 height 19
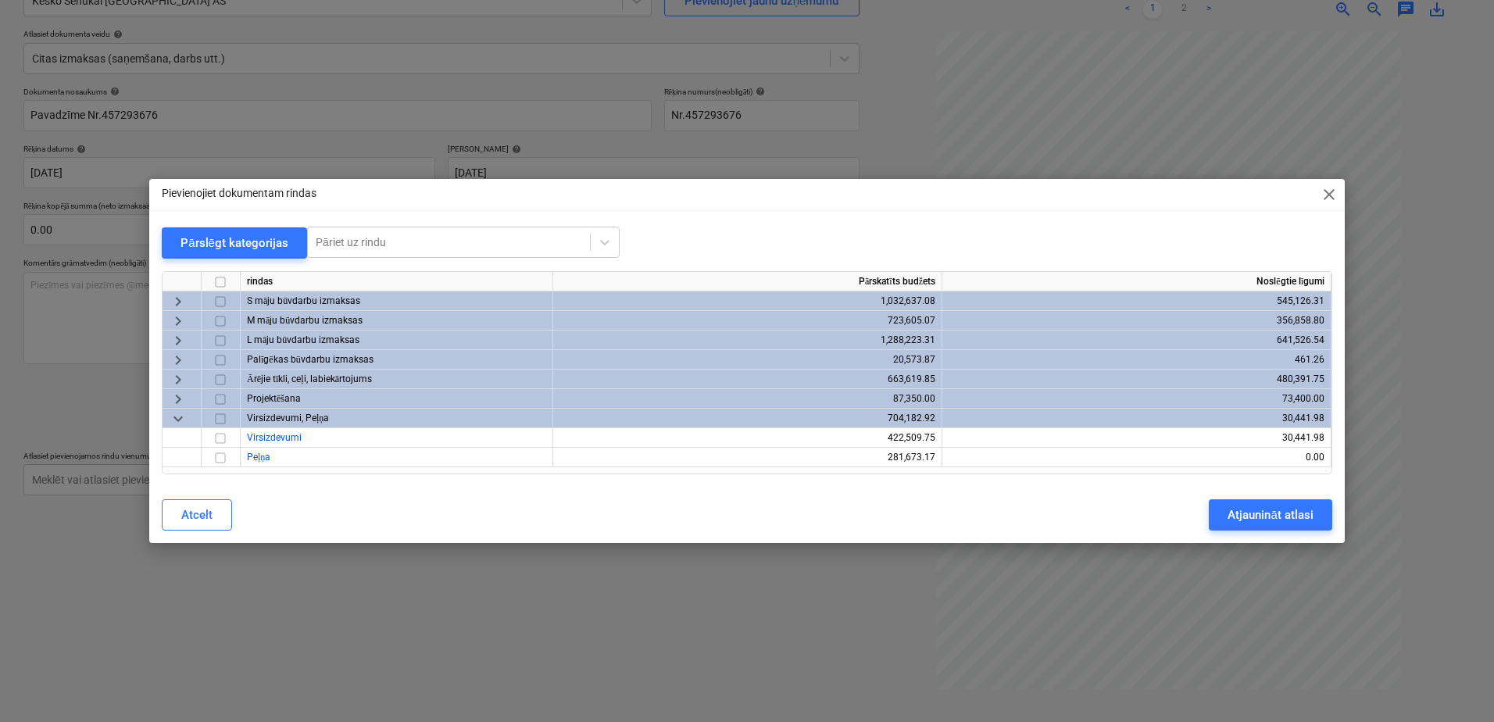
click at [180, 418] on span "keyboard_arrow_down" at bounding box center [178, 418] width 19 height 19
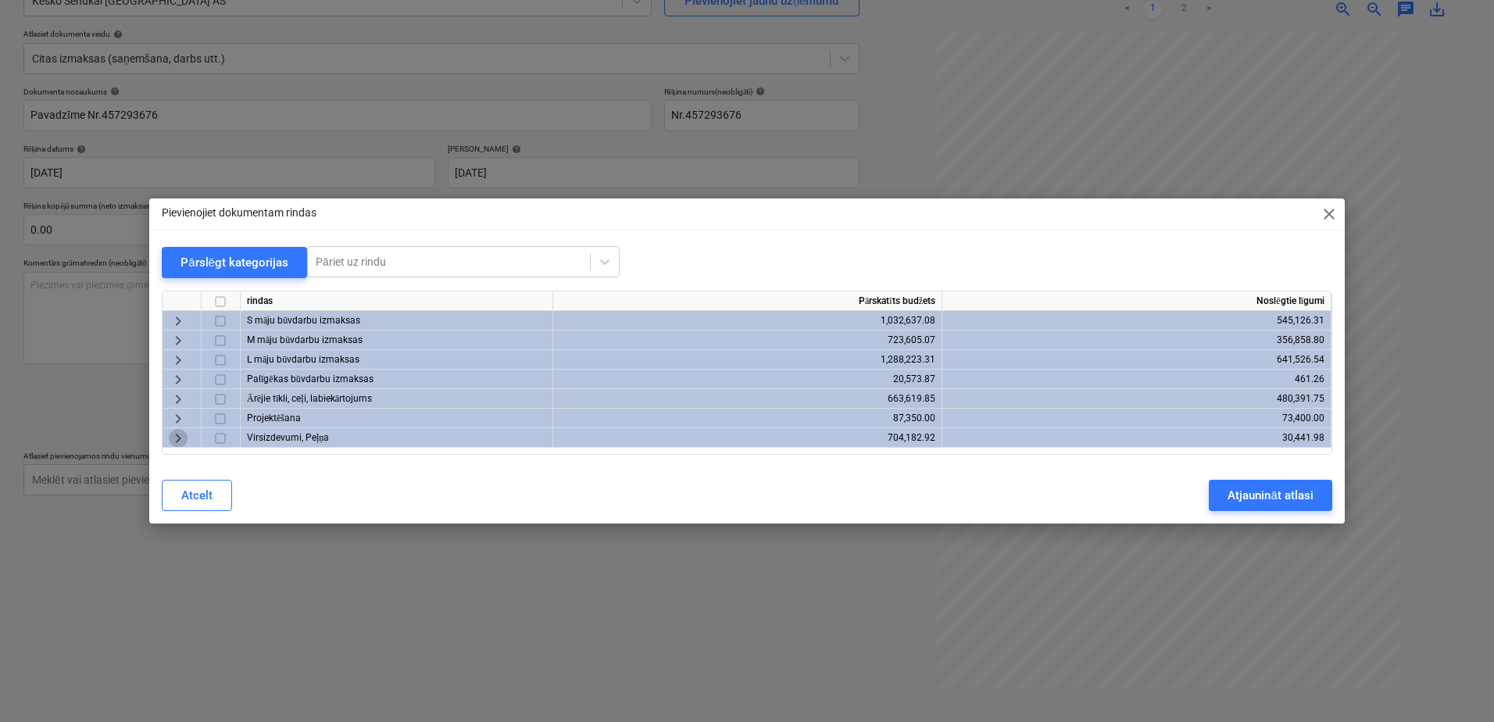
click at [176, 436] on span "keyboard_arrow_right" at bounding box center [178, 438] width 19 height 19
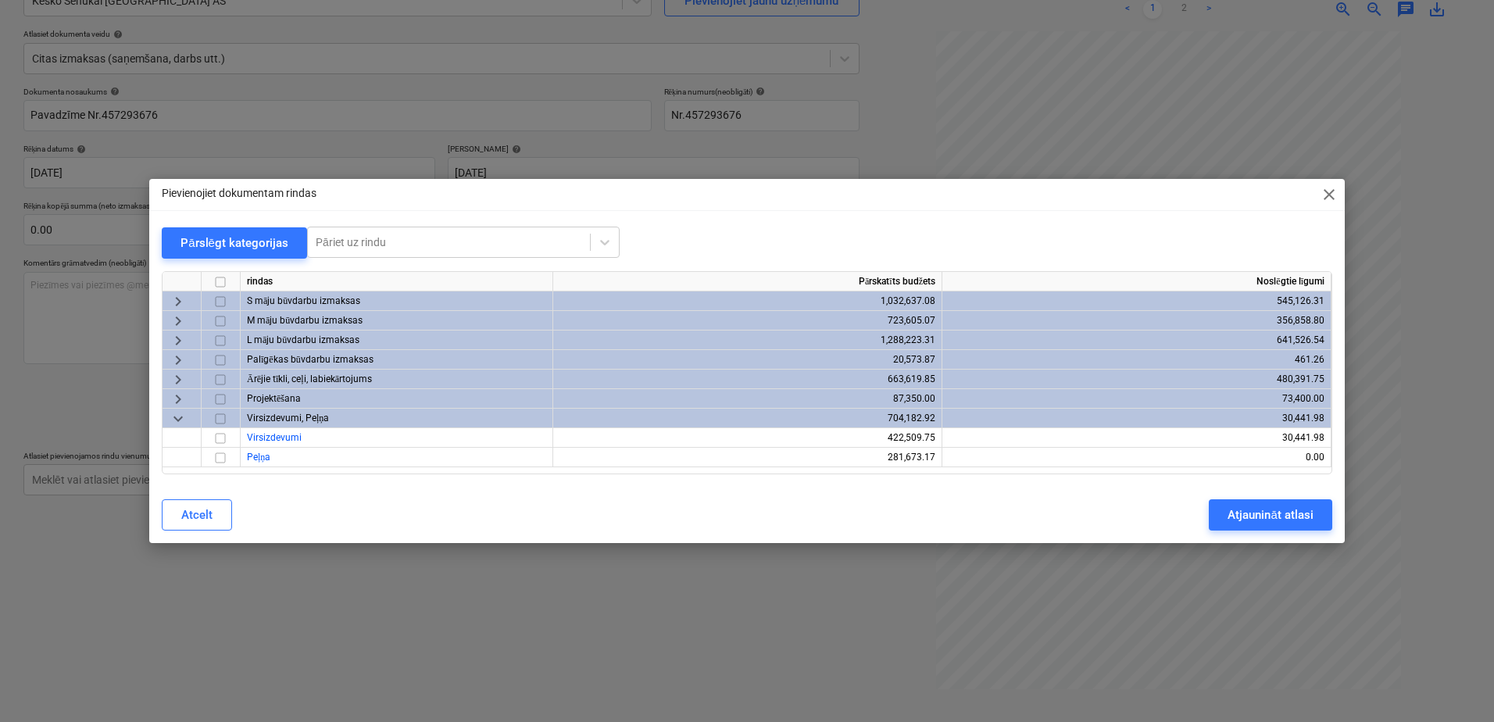
click at [177, 420] on span "keyboard_arrow_down" at bounding box center [178, 418] width 19 height 19
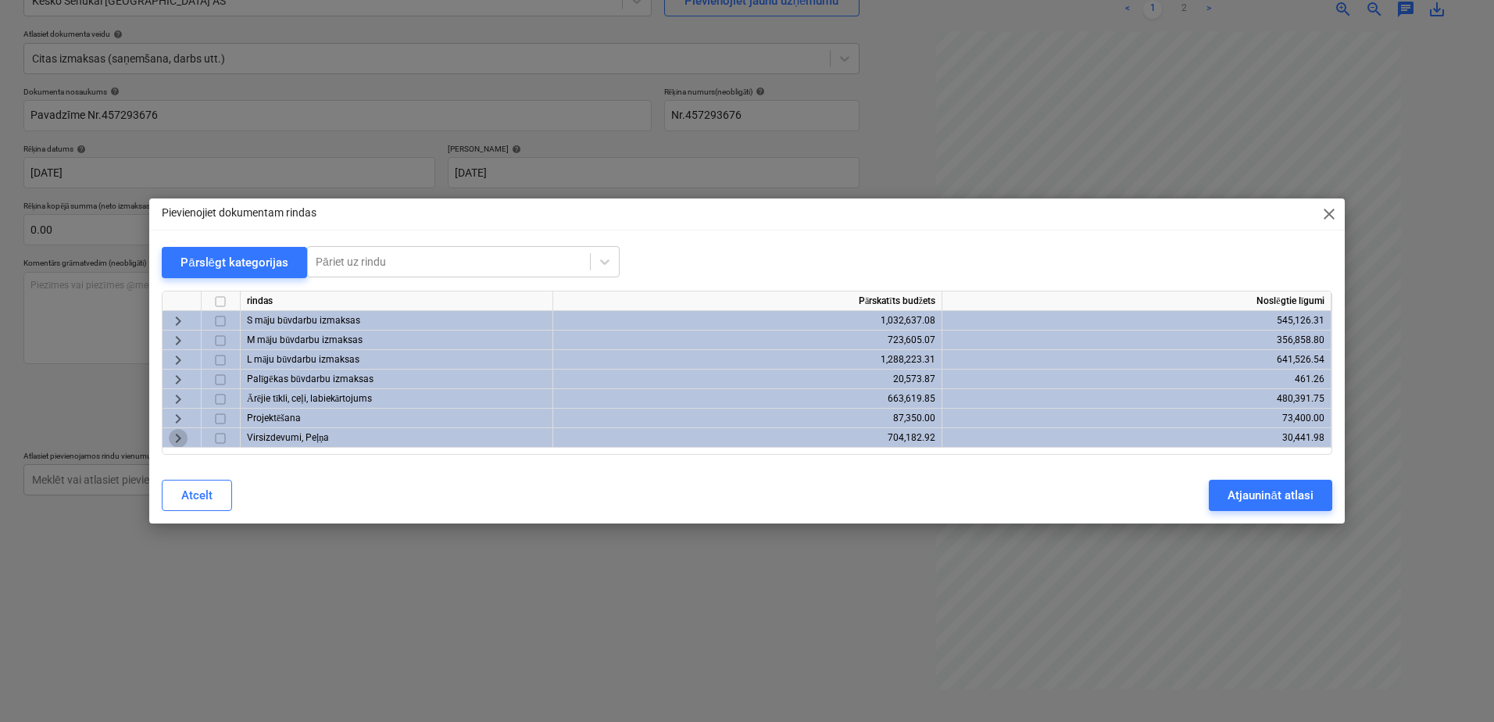
click at [179, 437] on span "keyboard_arrow_right" at bounding box center [178, 438] width 19 height 19
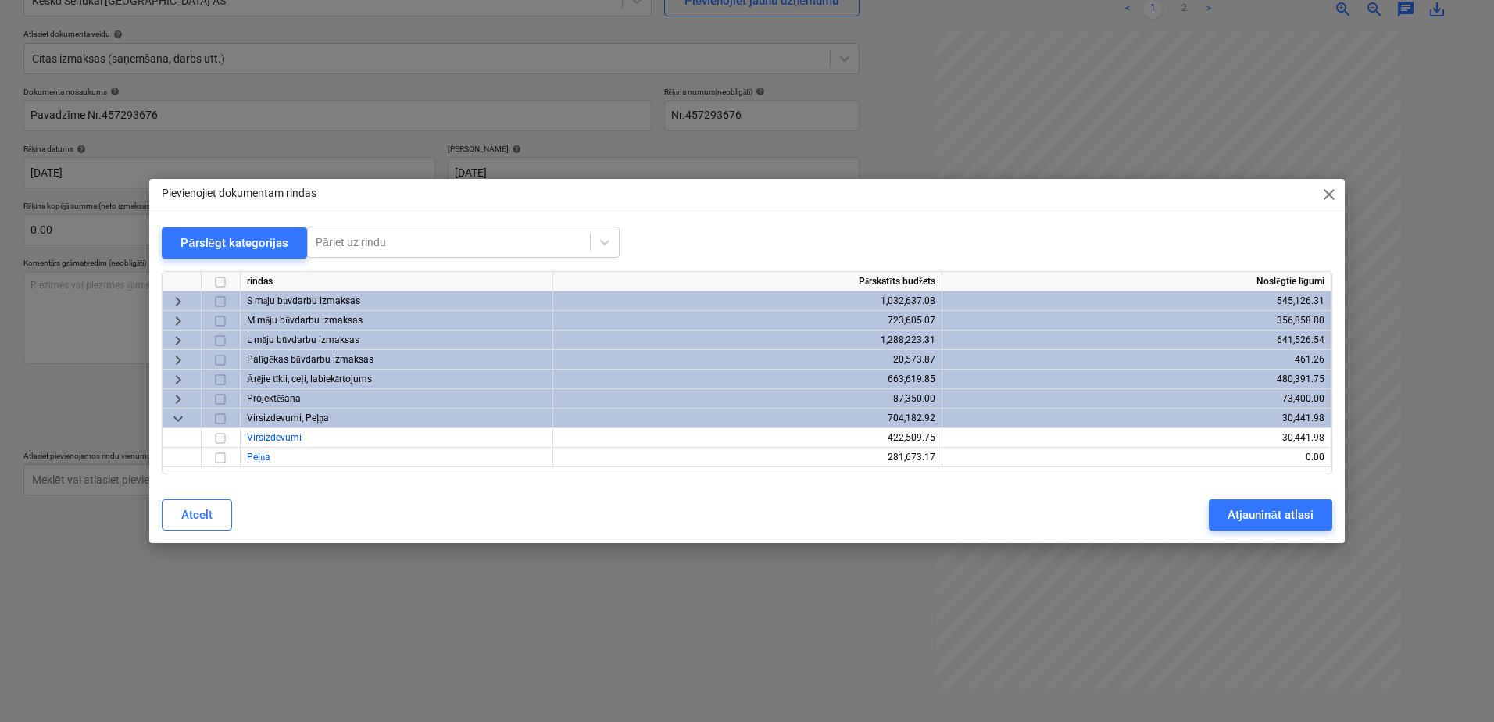
click at [180, 421] on span "keyboard_arrow_down" at bounding box center [178, 418] width 19 height 19
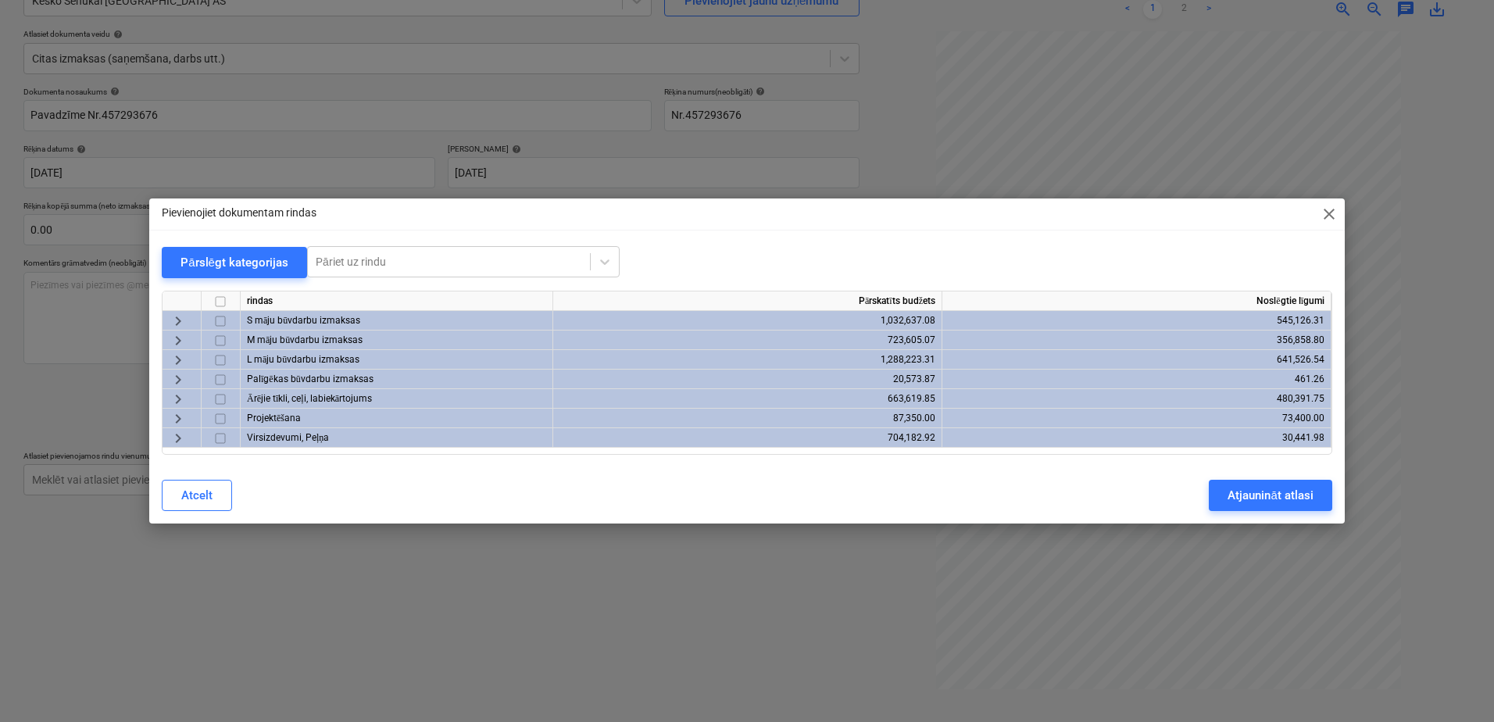
click at [181, 442] on span "keyboard_arrow_right" at bounding box center [178, 438] width 19 height 19
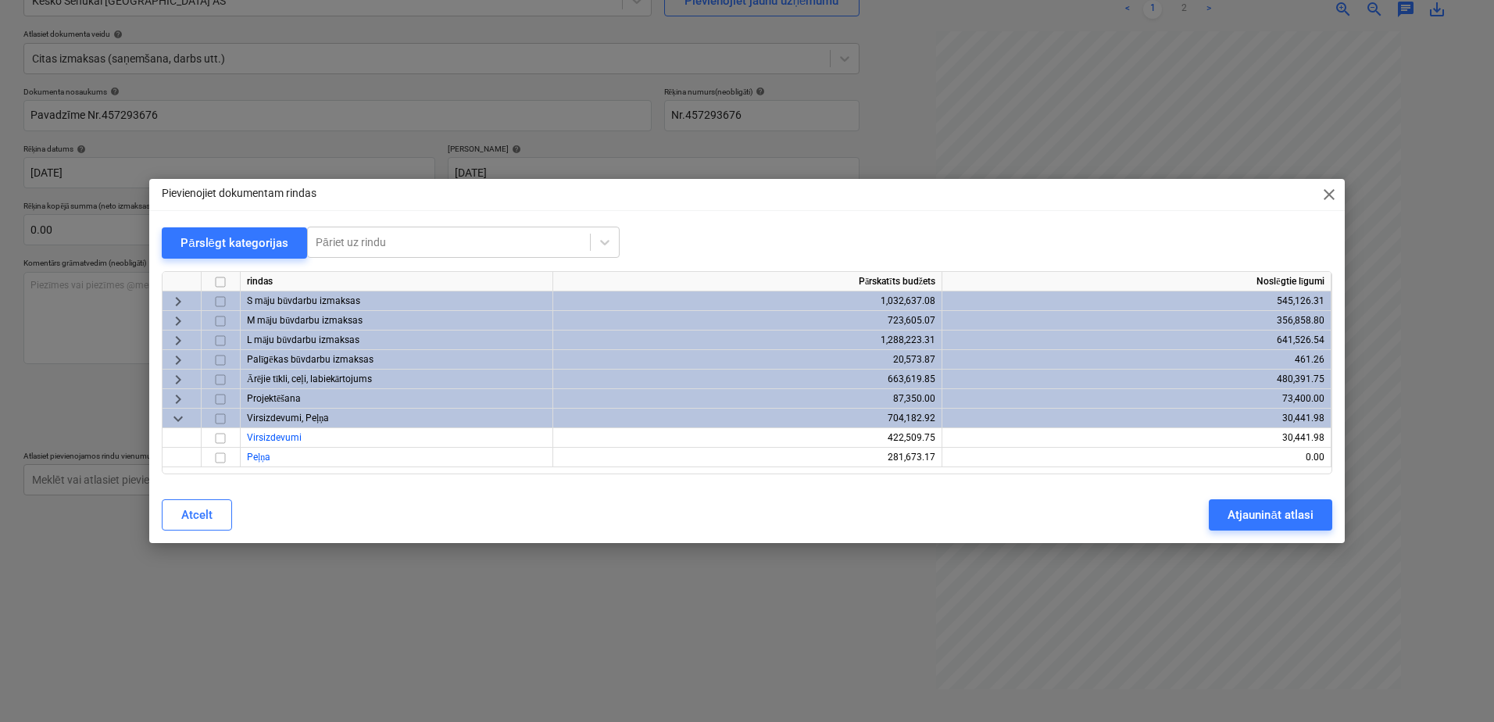
click at [176, 418] on span "keyboard_arrow_down" at bounding box center [178, 418] width 19 height 19
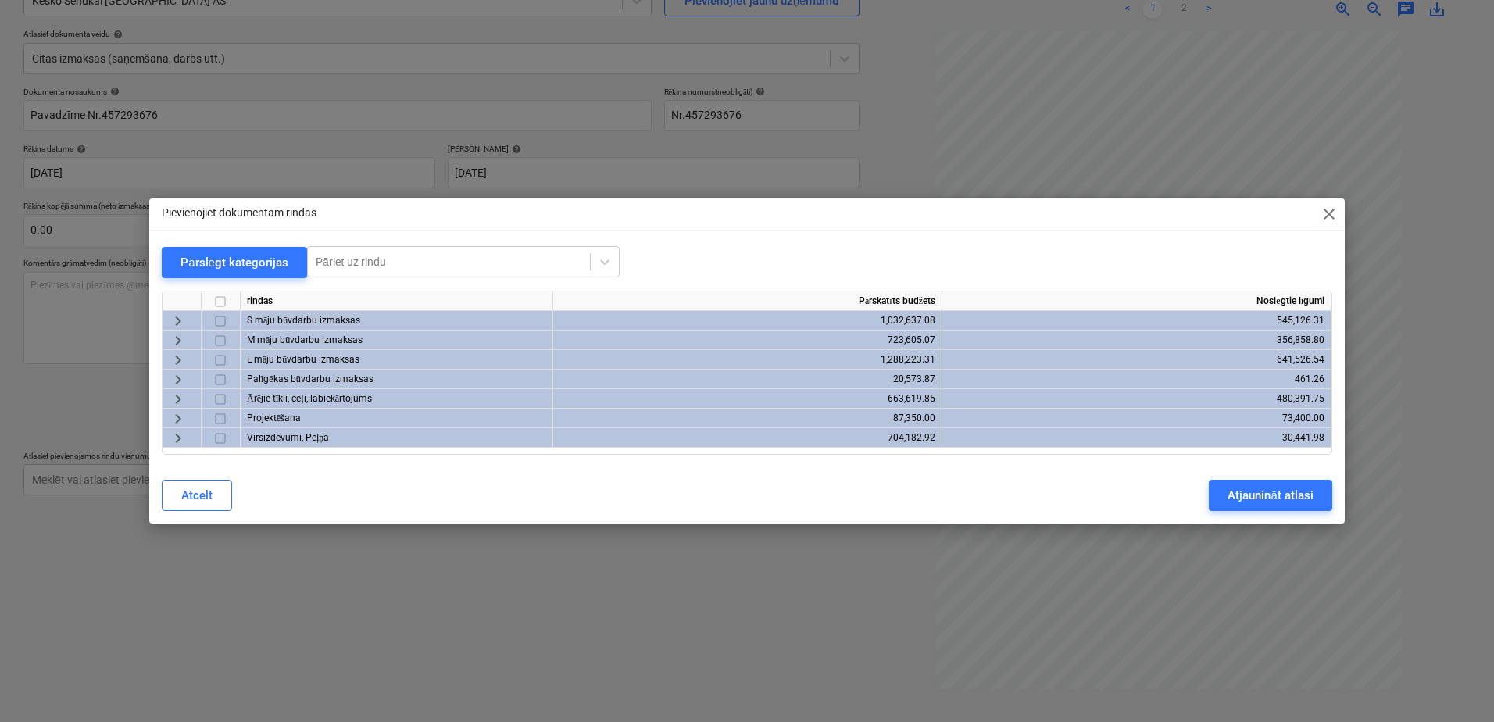
click at [178, 416] on span "keyboard_arrow_right" at bounding box center [178, 418] width 19 height 19
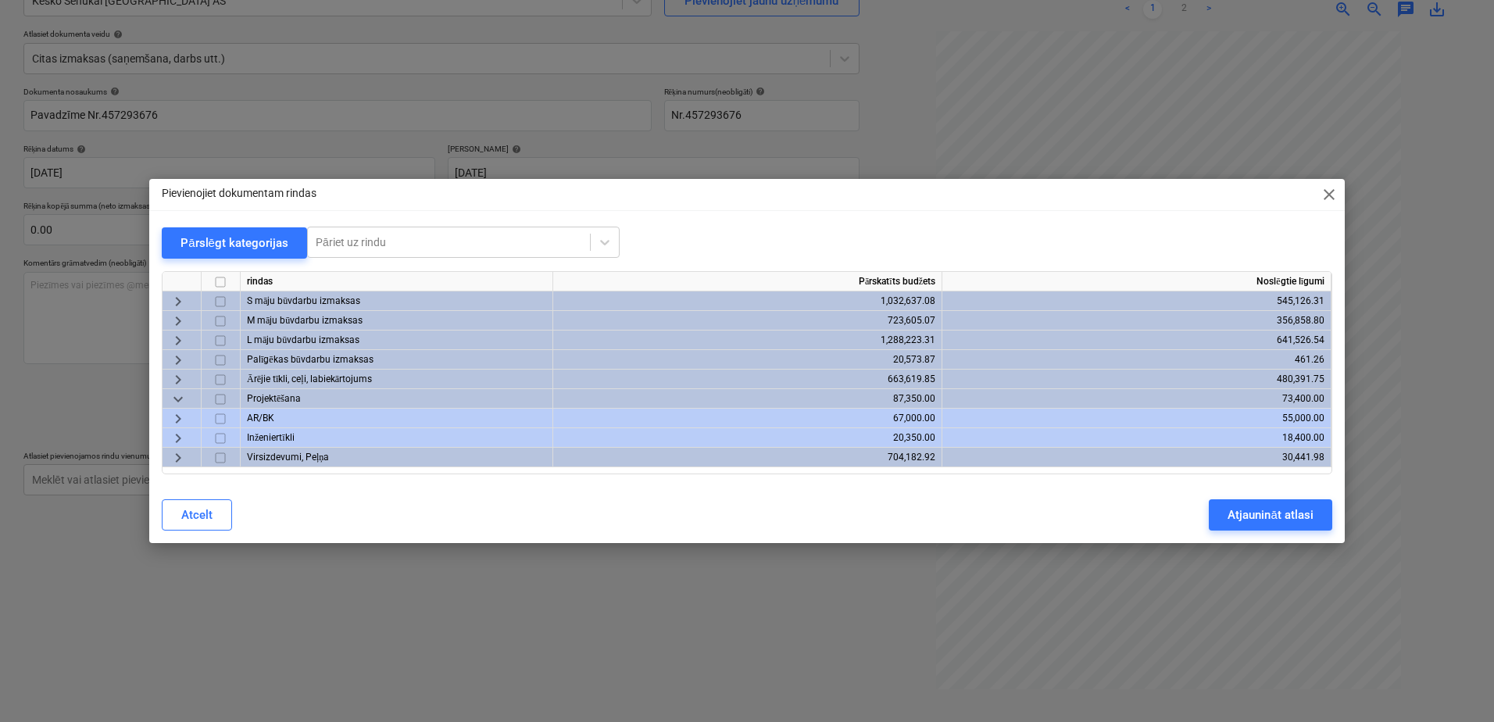
click at [173, 398] on span "keyboard_arrow_down" at bounding box center [178, 399] width 19 height 19
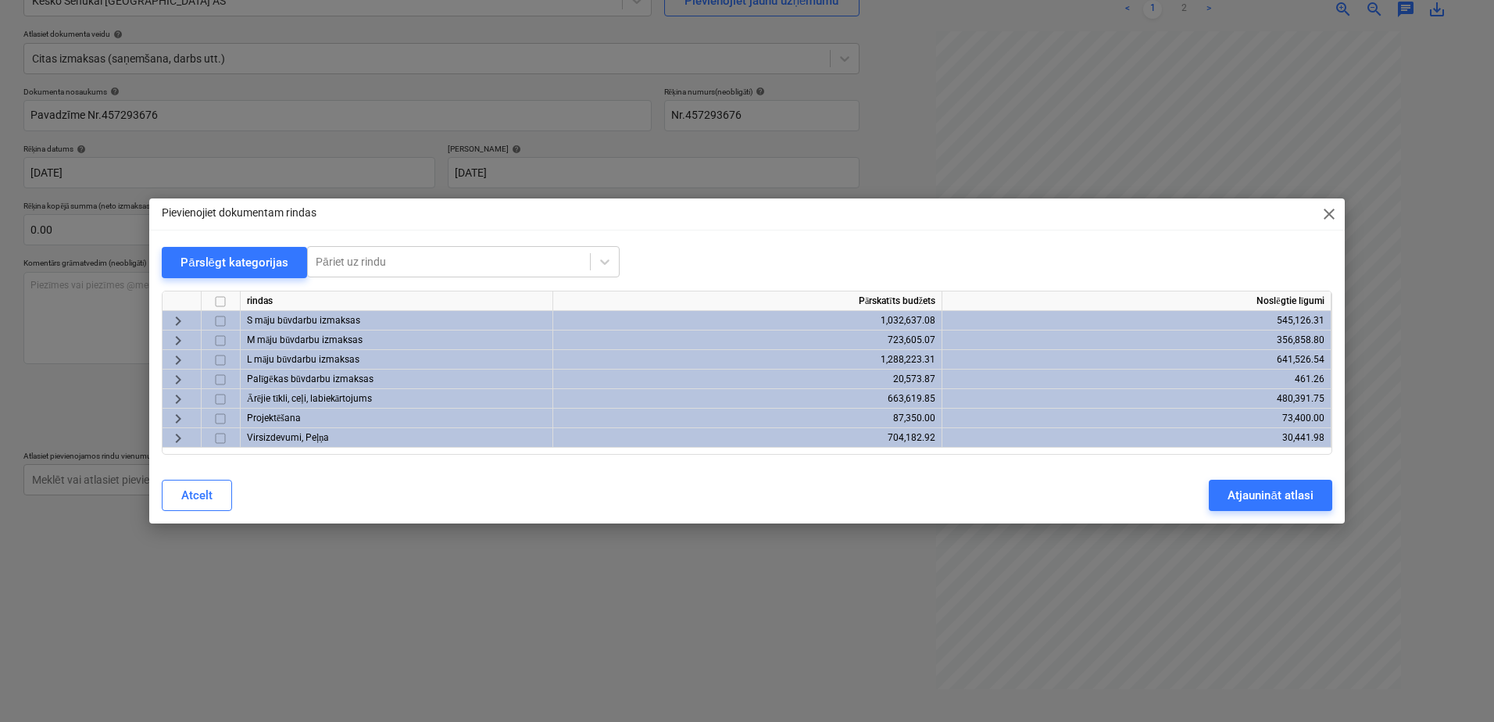
click at [180, 400] on span "keyboard_arrow_right" at bounding box center [178, 399] width 19 height 19
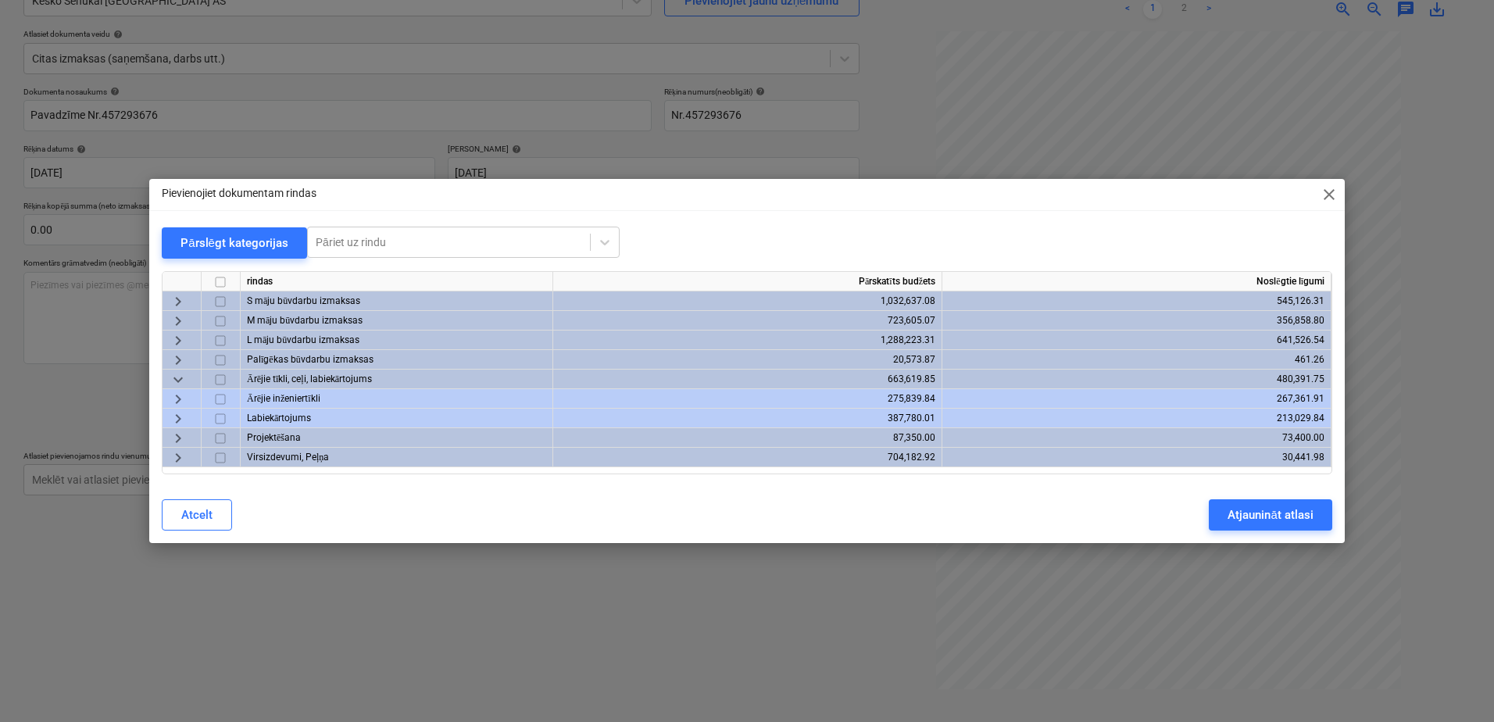
click at [175, 376] on span "keyboard_arrow_down" at bounding box center [178, 379] width 19 height 19
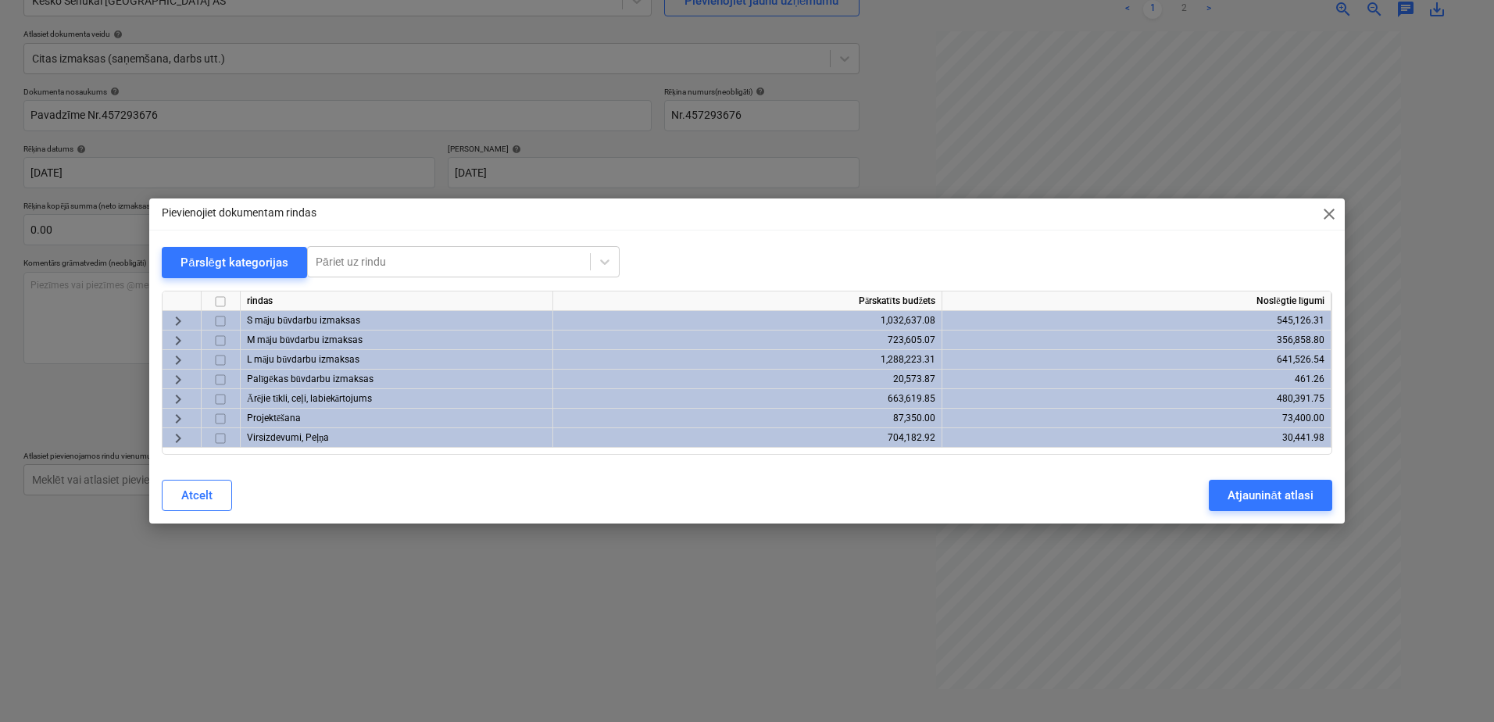
click at [173, 368] on span "keyboard_arrow_right" at bounding box center [178, 360] width 19 height 19
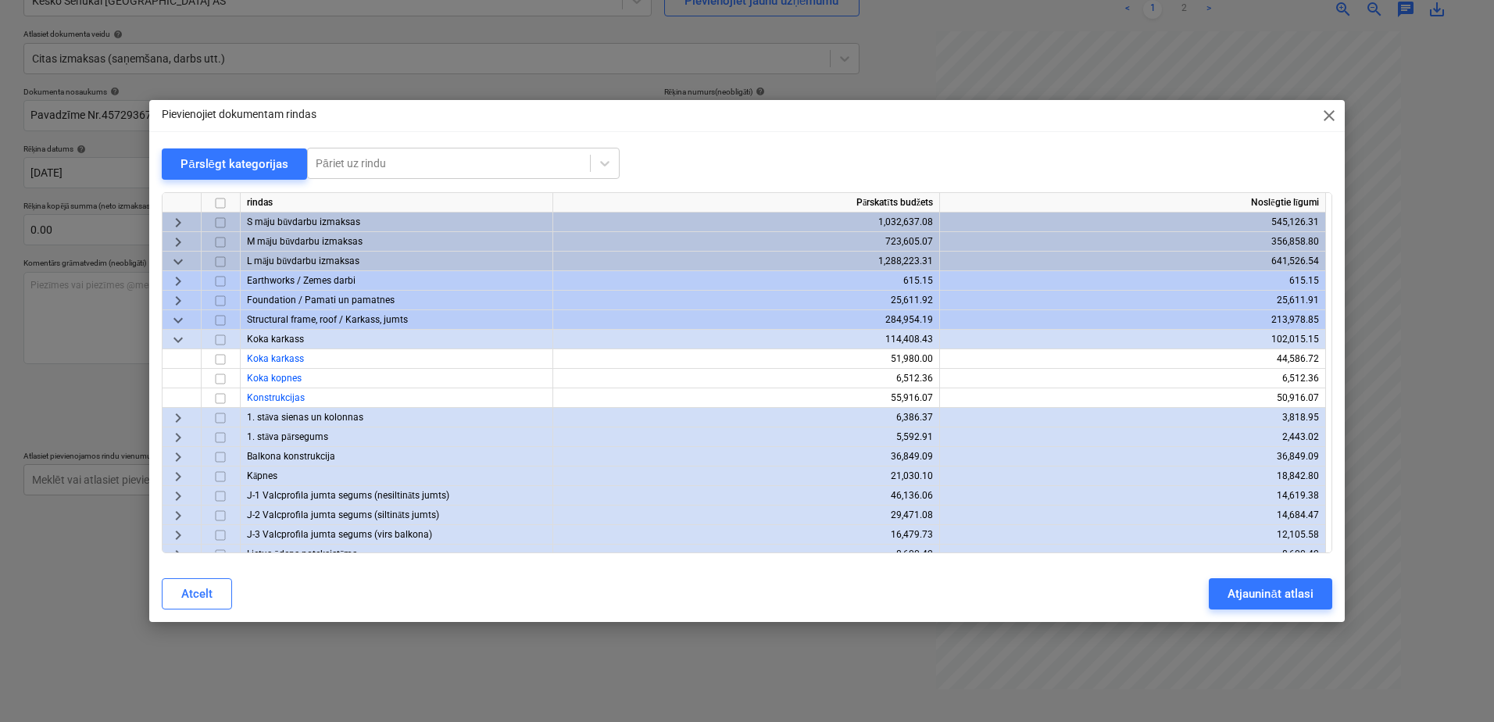
click at [171, 341] on span "keyboard_arrow_down" at bounding box center [178, 339] width 19 height 19
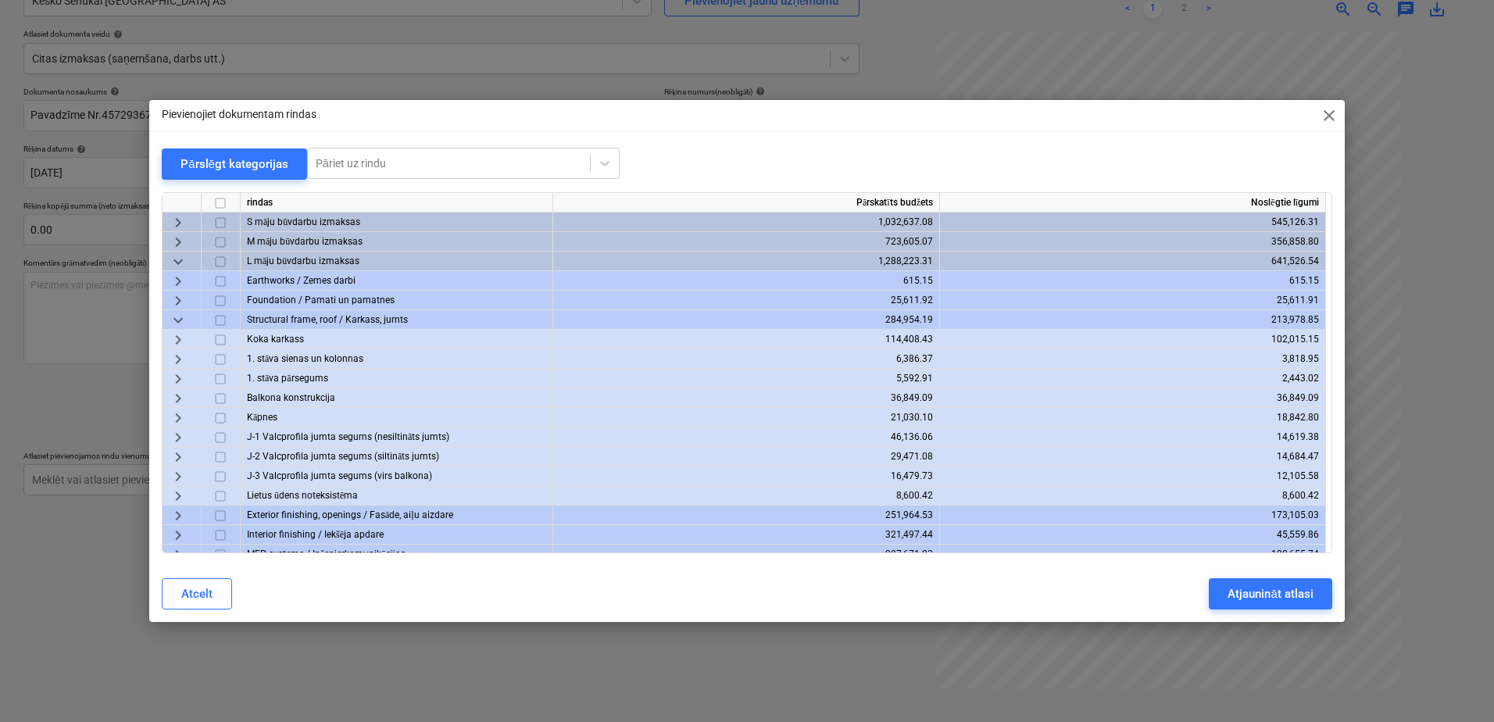
click at [176, 320] on span "keyboard_arrow_down" at bounding box center [178, 320] width 19 height 19
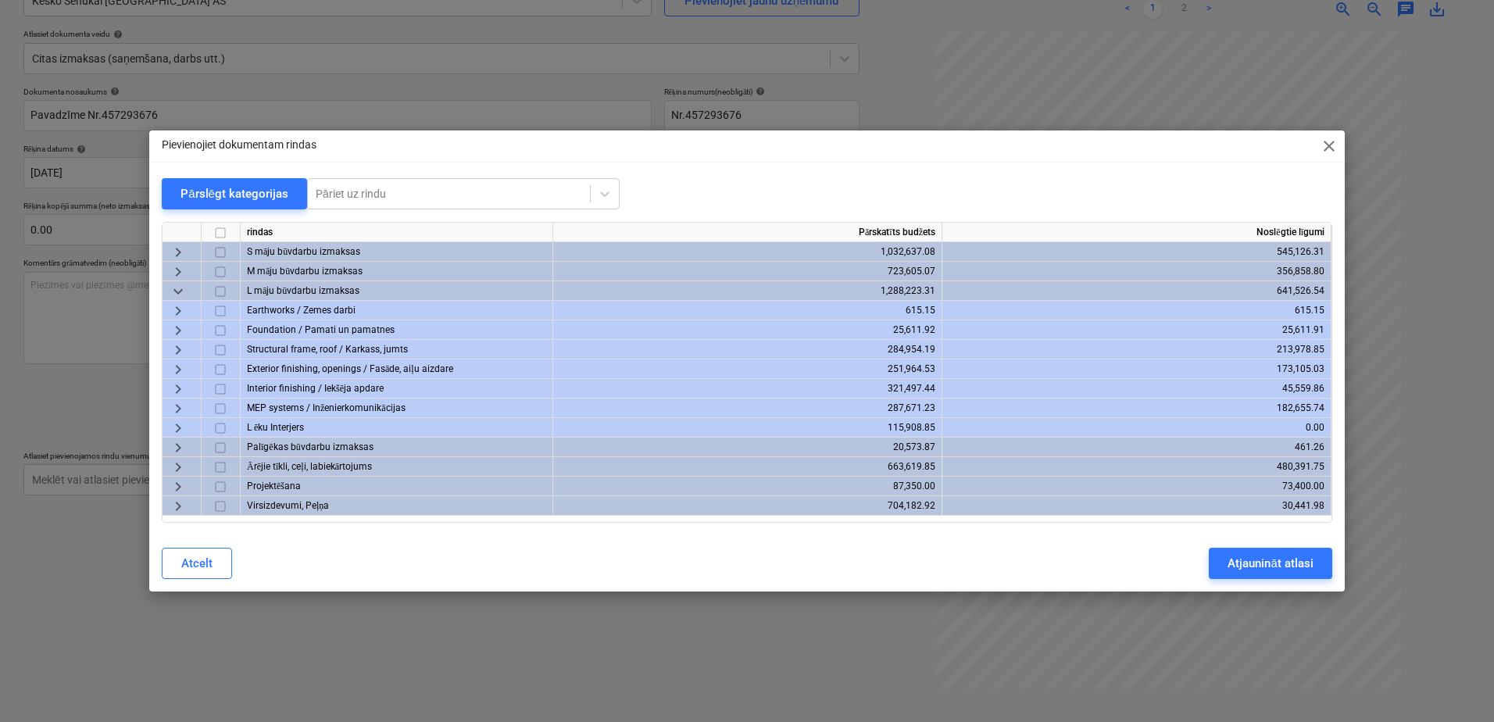
click at [172, 428] on span "keyboard_arrow_right" at bounding box center [178, 428] width 19 height 19
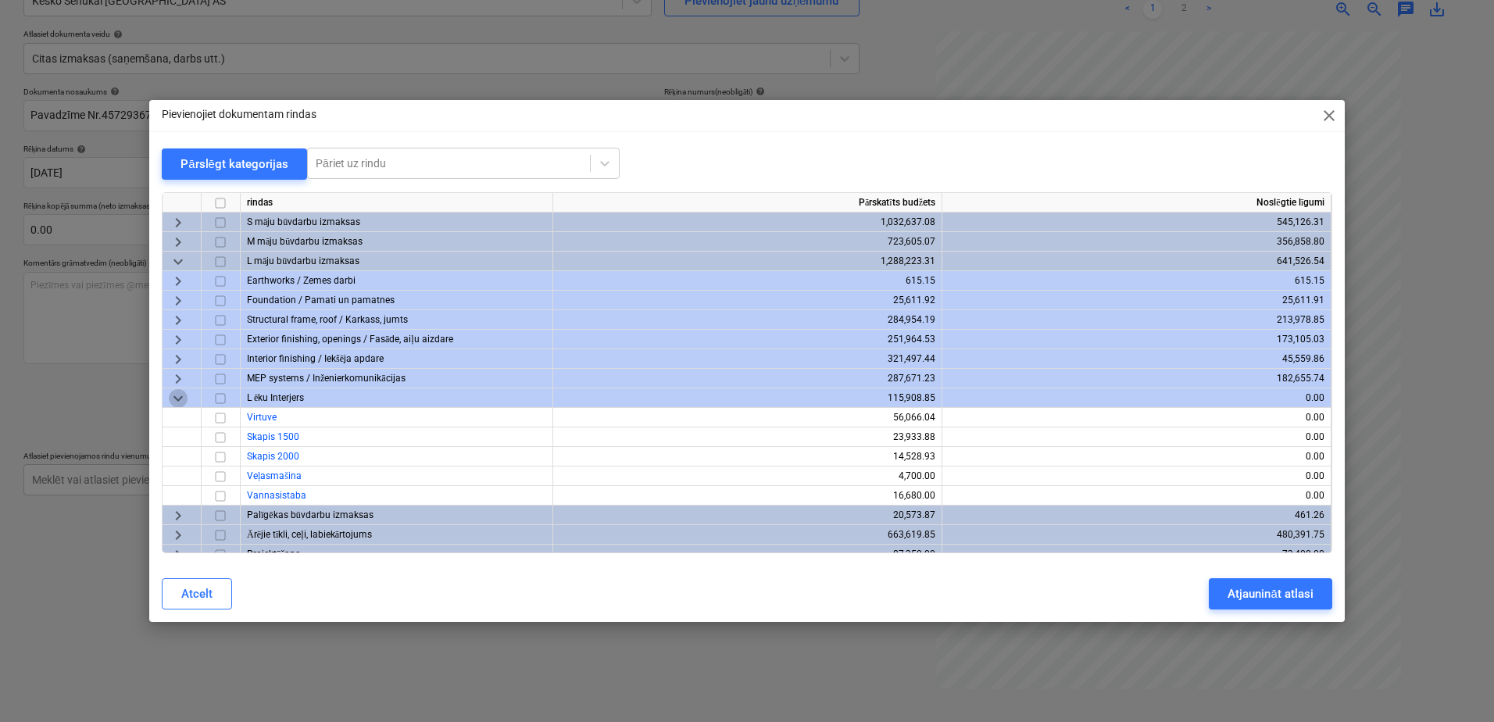
click at [180, 399] on span "keyboard_arrow_down" at bounding box center [178, 398] width 19 height 19
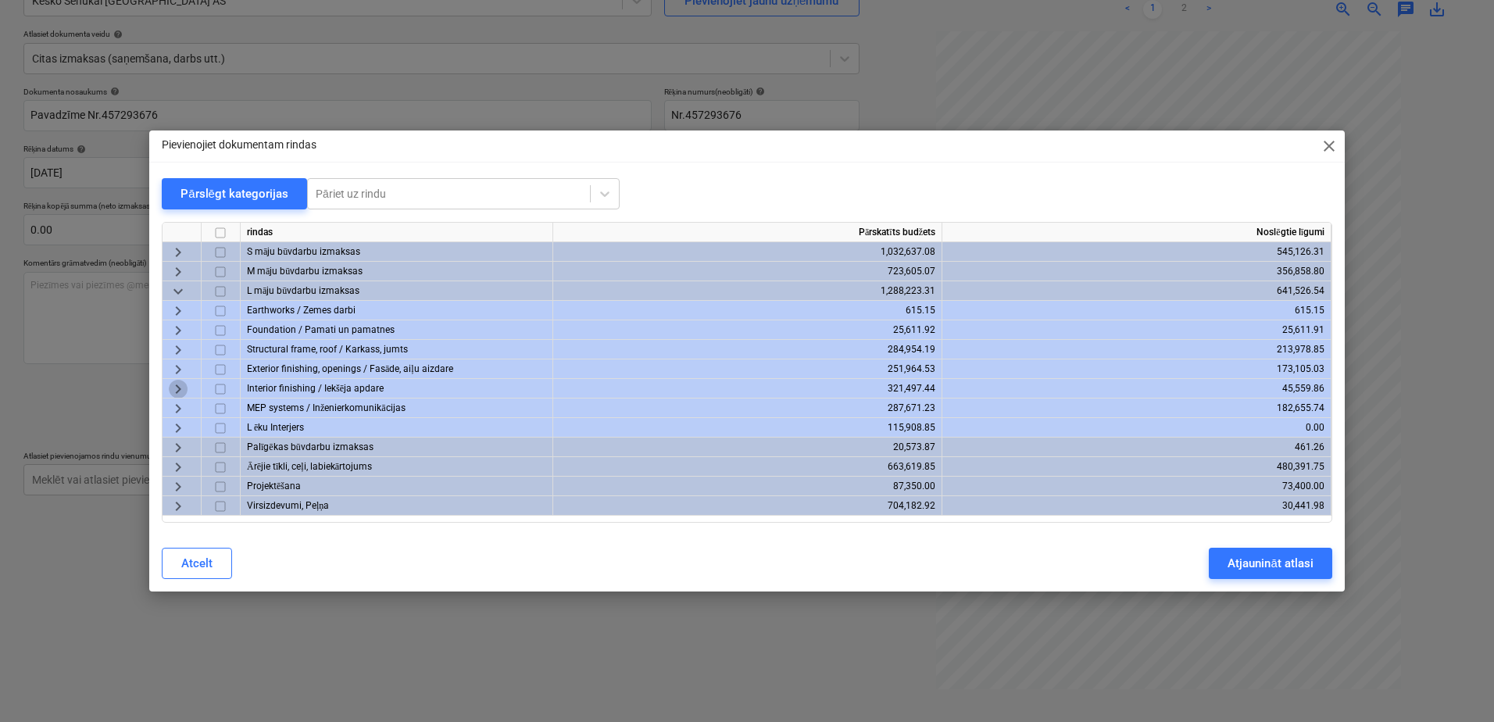
click at [177, 388] on span "keyboard_arrow_right" at bounding box center [178, 389] width 19 height 19
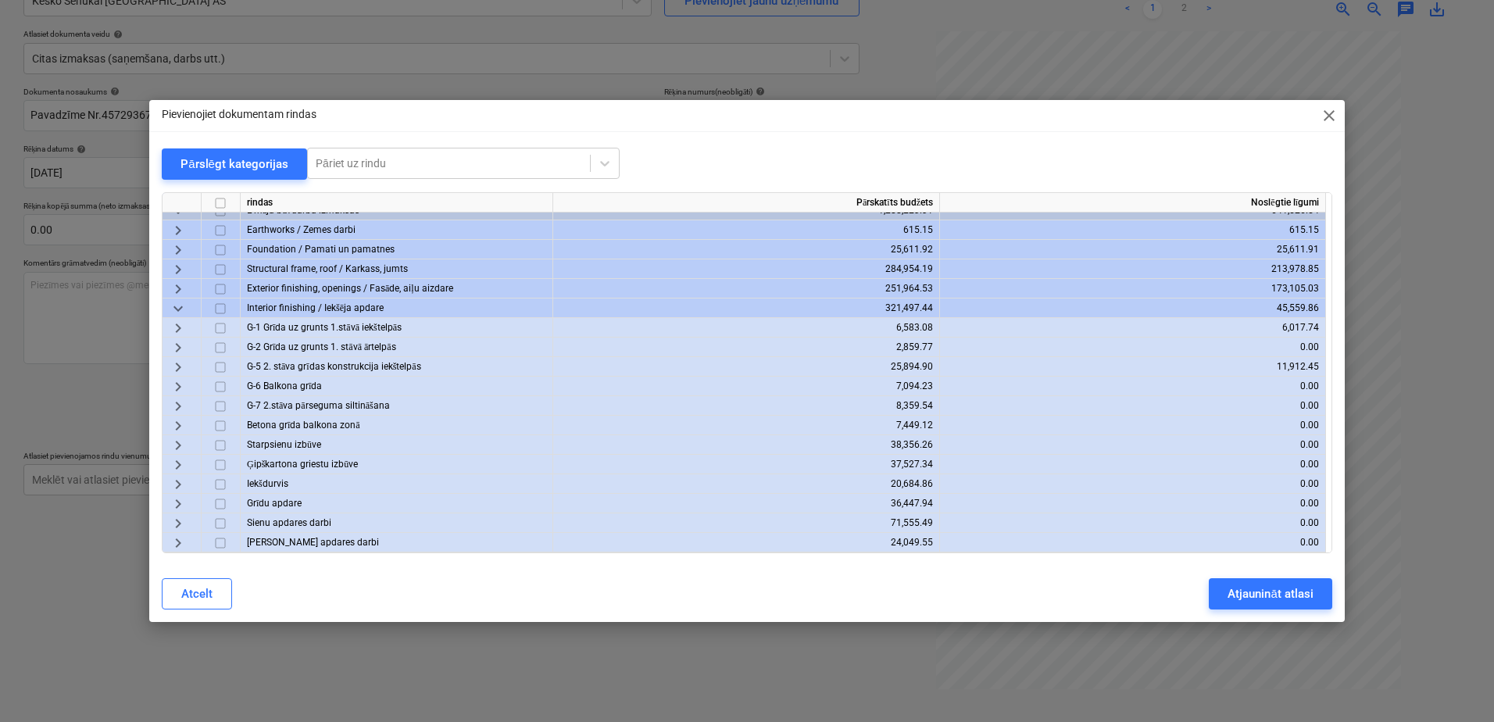
scroll to position [78, 0]
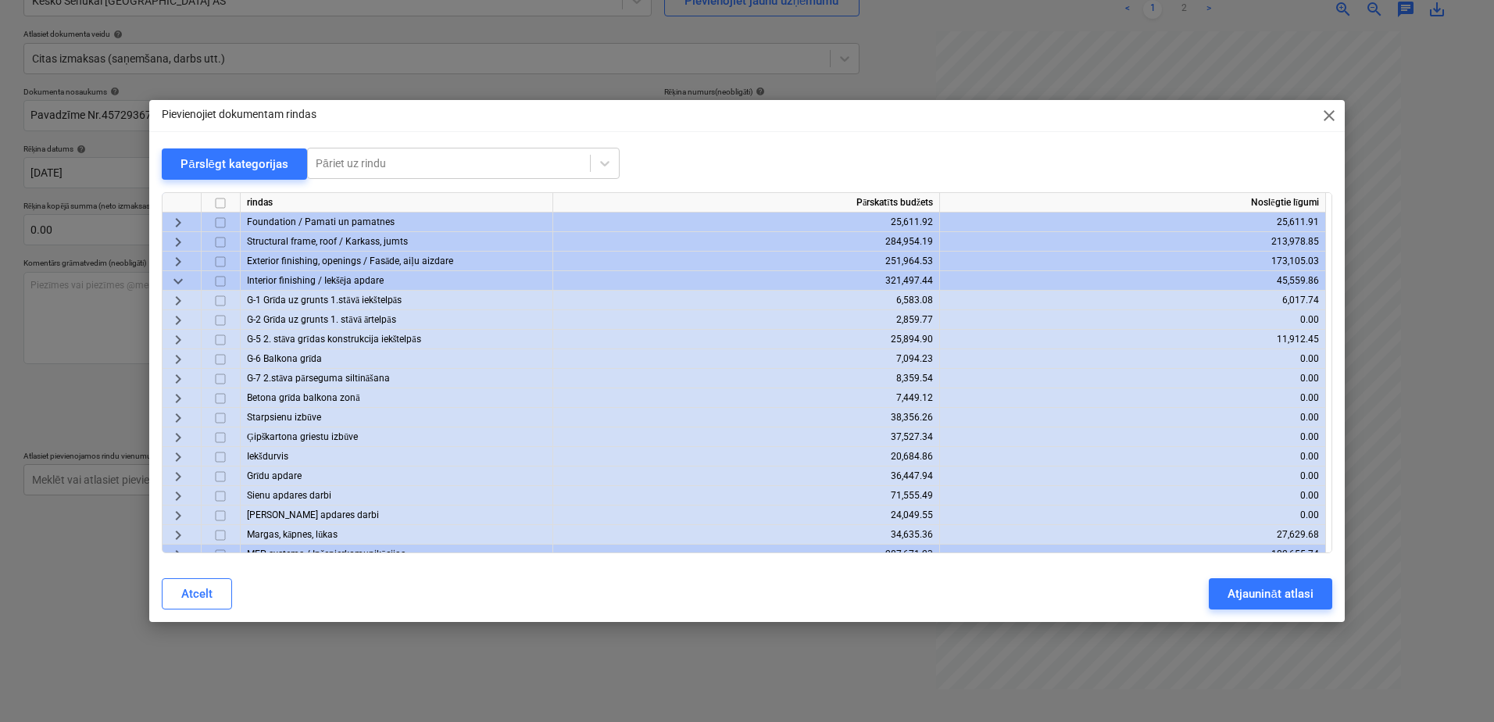
click at [223, 456] on input "checkbox" at bounding box center [220, 457] width 19 height 19
click at [180, 455] on span "keyboard_arrow_right" at bounding box center [178, 457] width 19 height 19
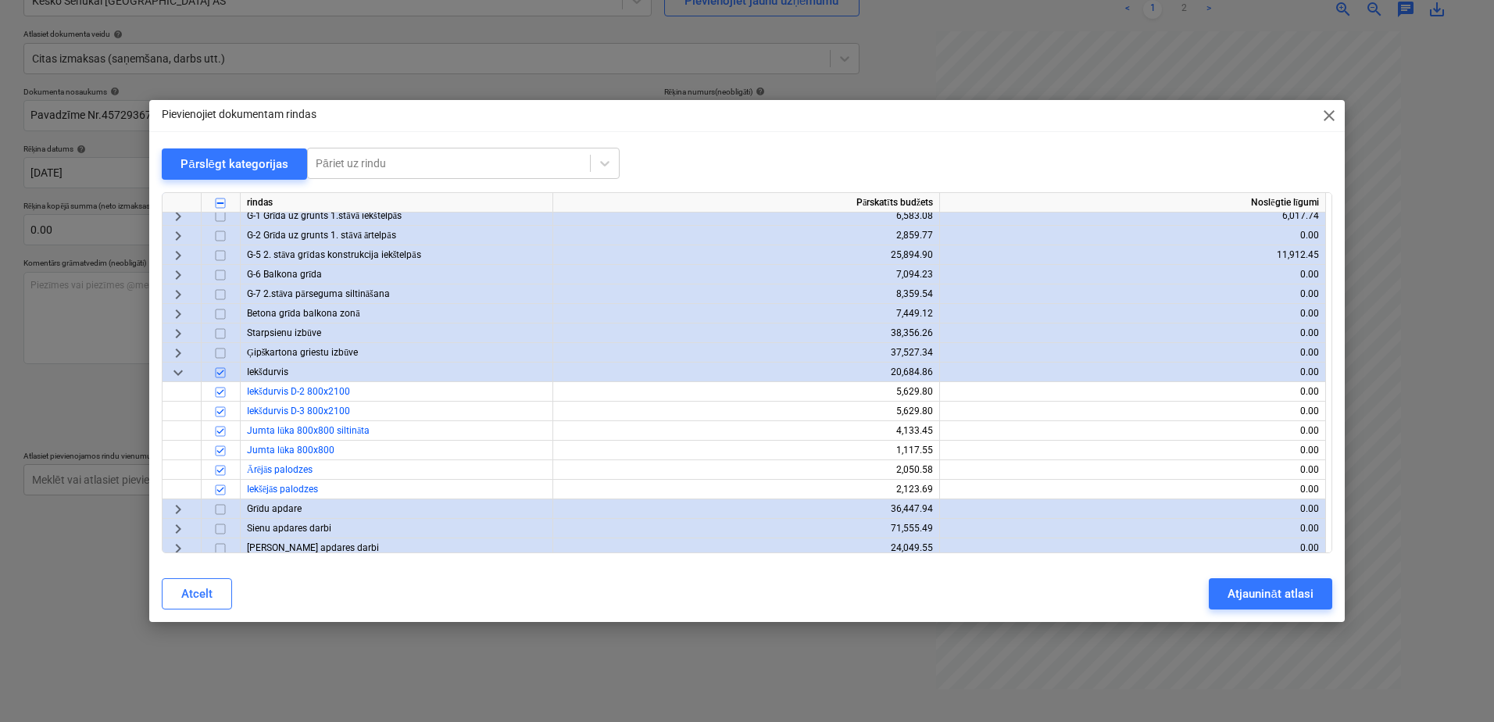
scroll to position [234, 0]
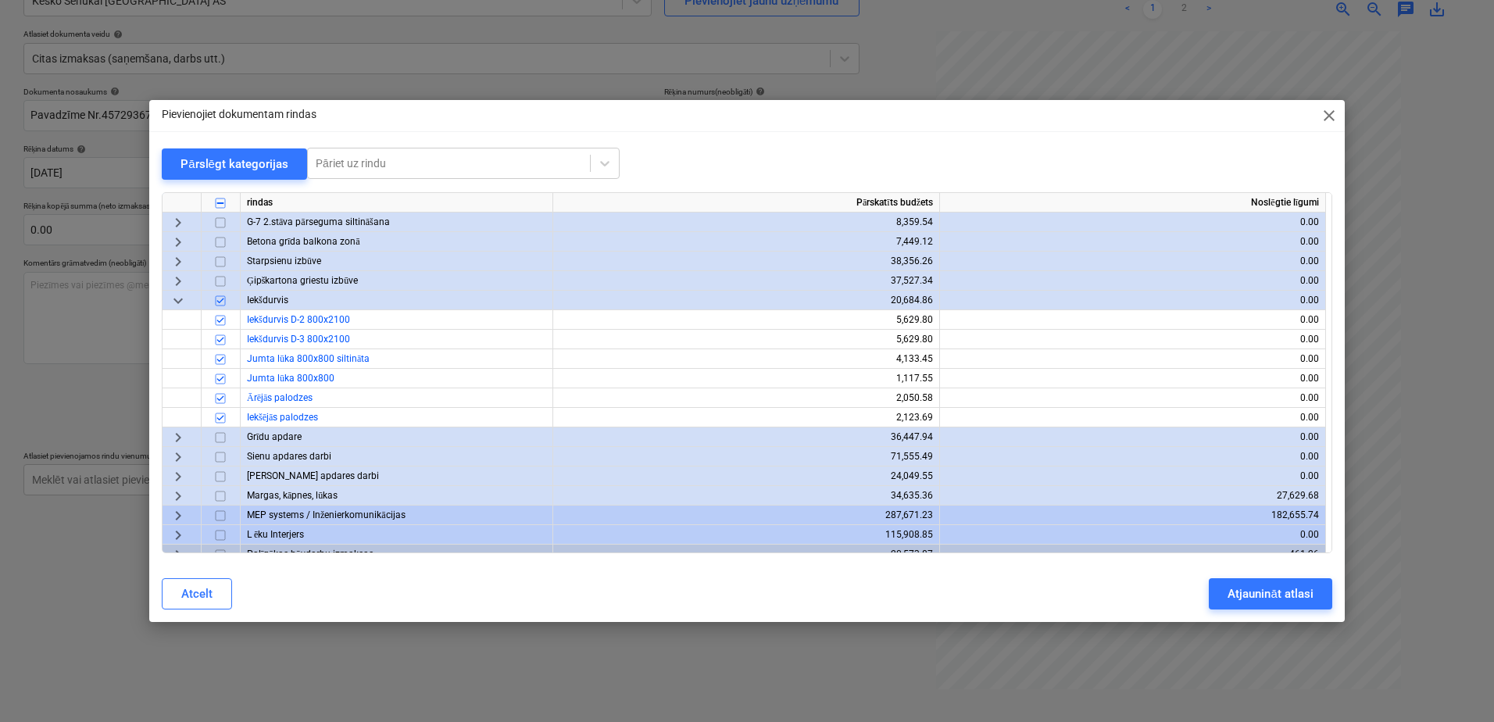
click at [221, 302] on input "checkbox" at bounding box center [220, 300] width 19 height 19
click at [218, 321] on input "checkbox" at bounding box center [220, 320] width 19 height 19
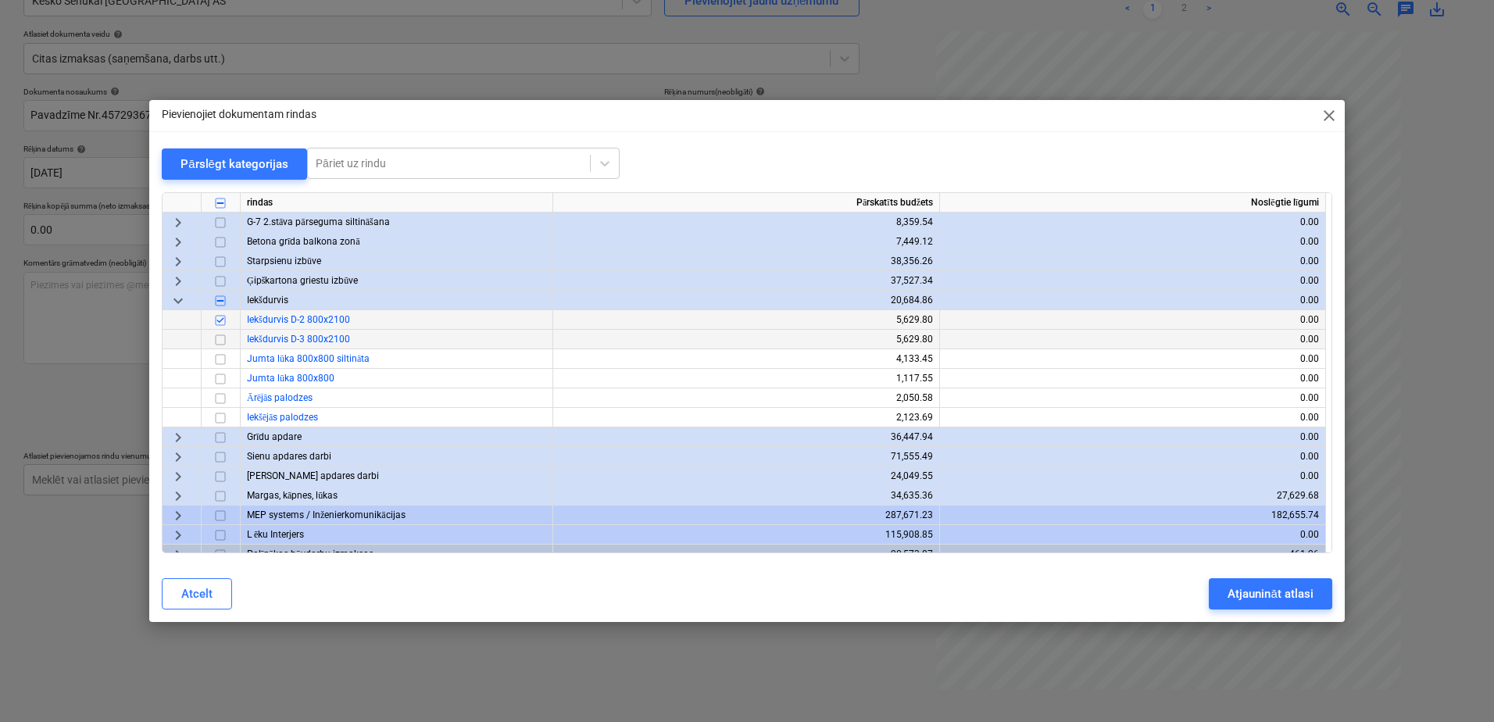
click at [219, 335] on input "checkbox" at bounding box center [220, 339] width 19 height 19
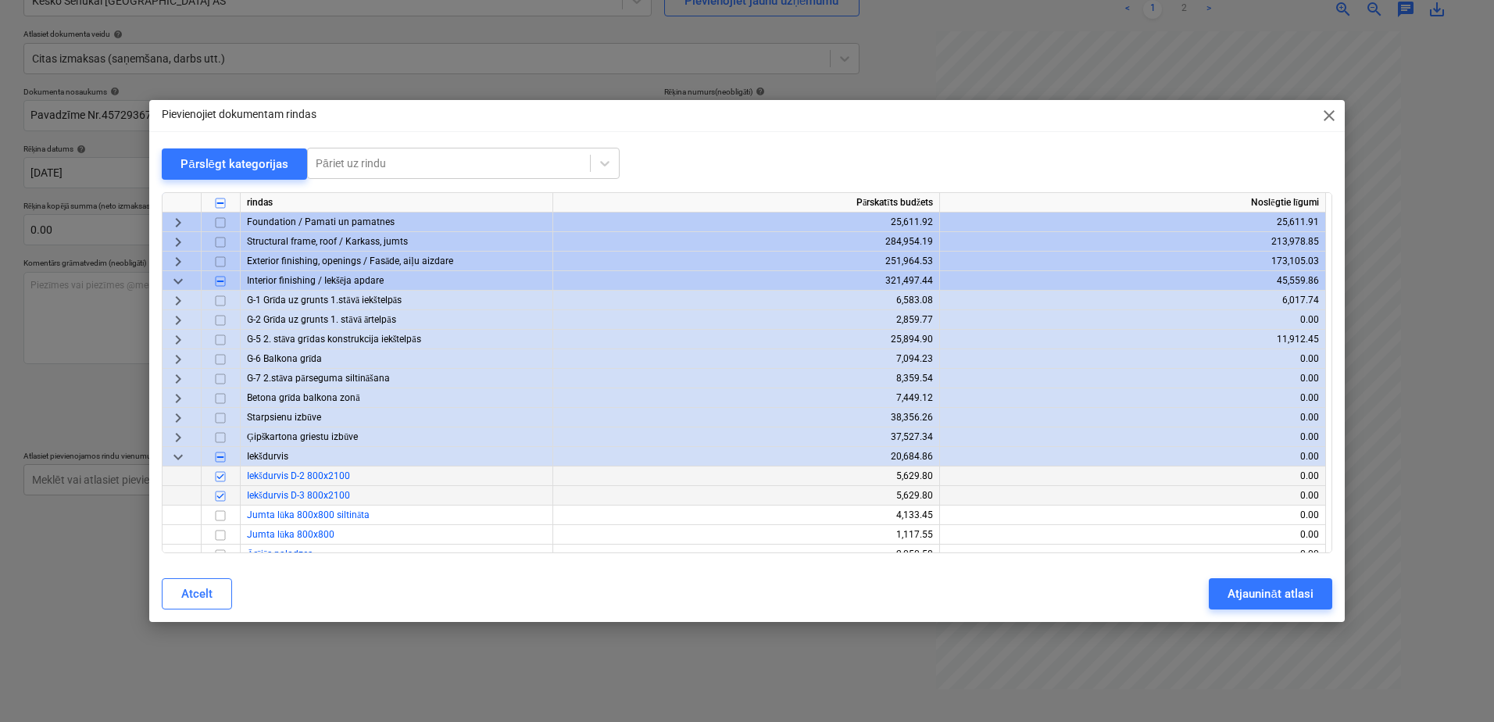
scroll to position [0, 0]
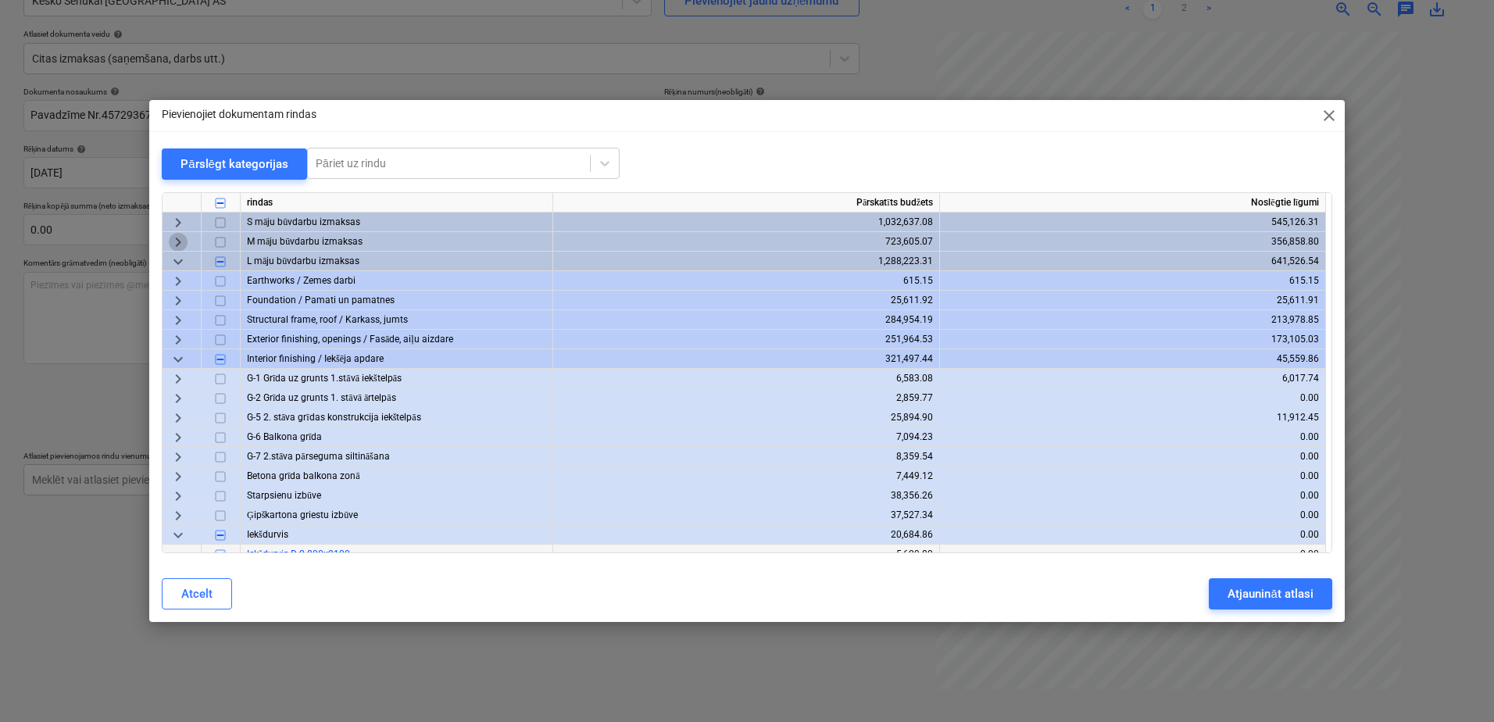
click at [178, 241] on span "keyboard_arrow_right" at bounding box center [178, 242] width 19 height 19
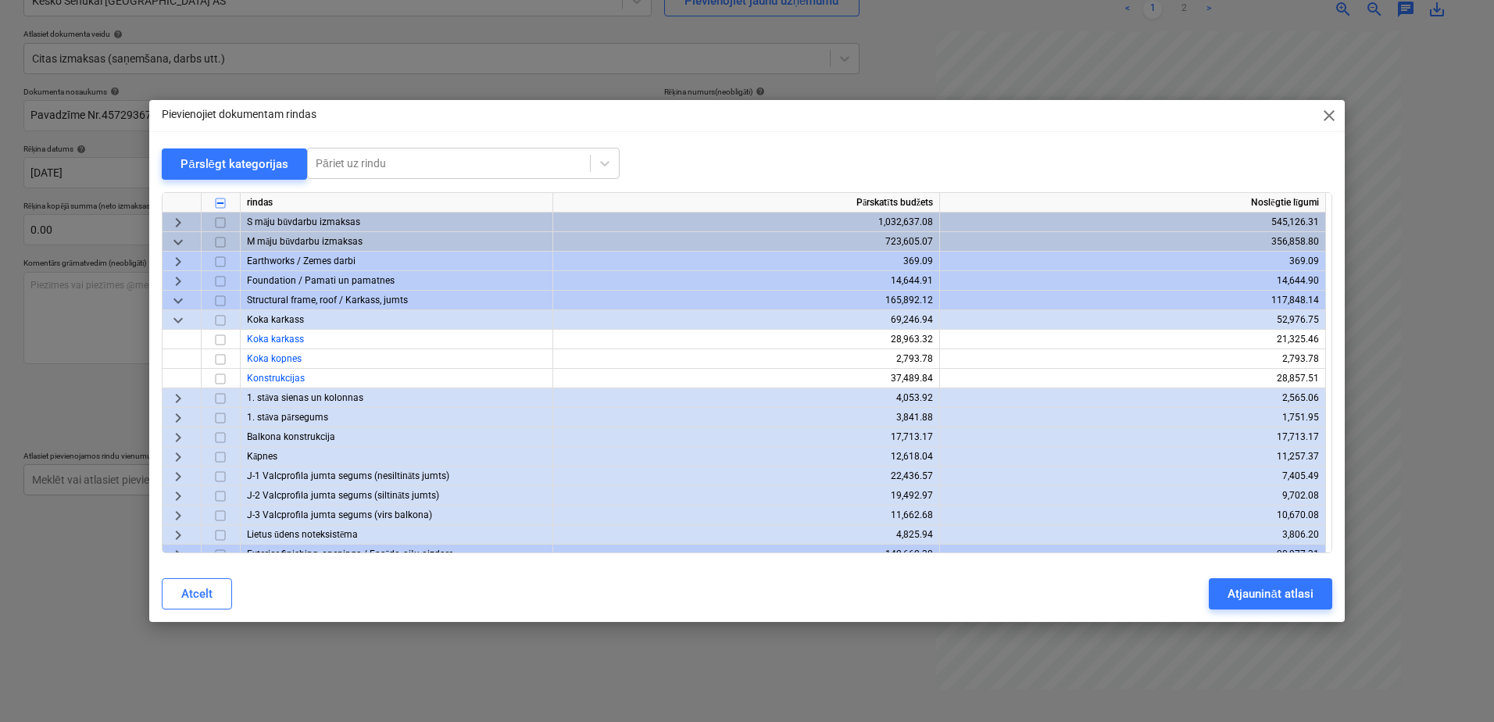
click at [177, 321] on span "keyboard_arrow_down" at bounding box center [178, 320] width 19 height 19
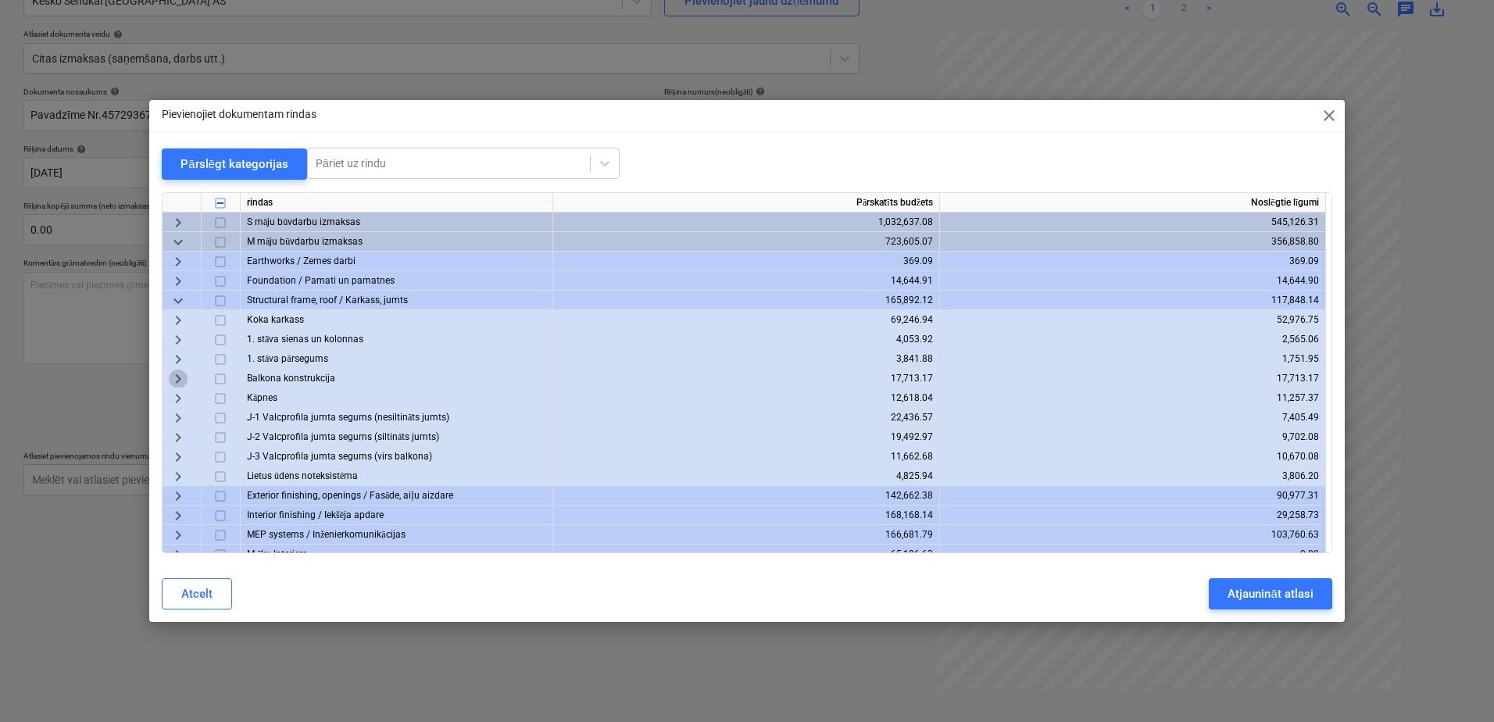
click at [180, 377] on span "keyboard_arrow_right" at bounding box center [178, 379] width 19 height 19
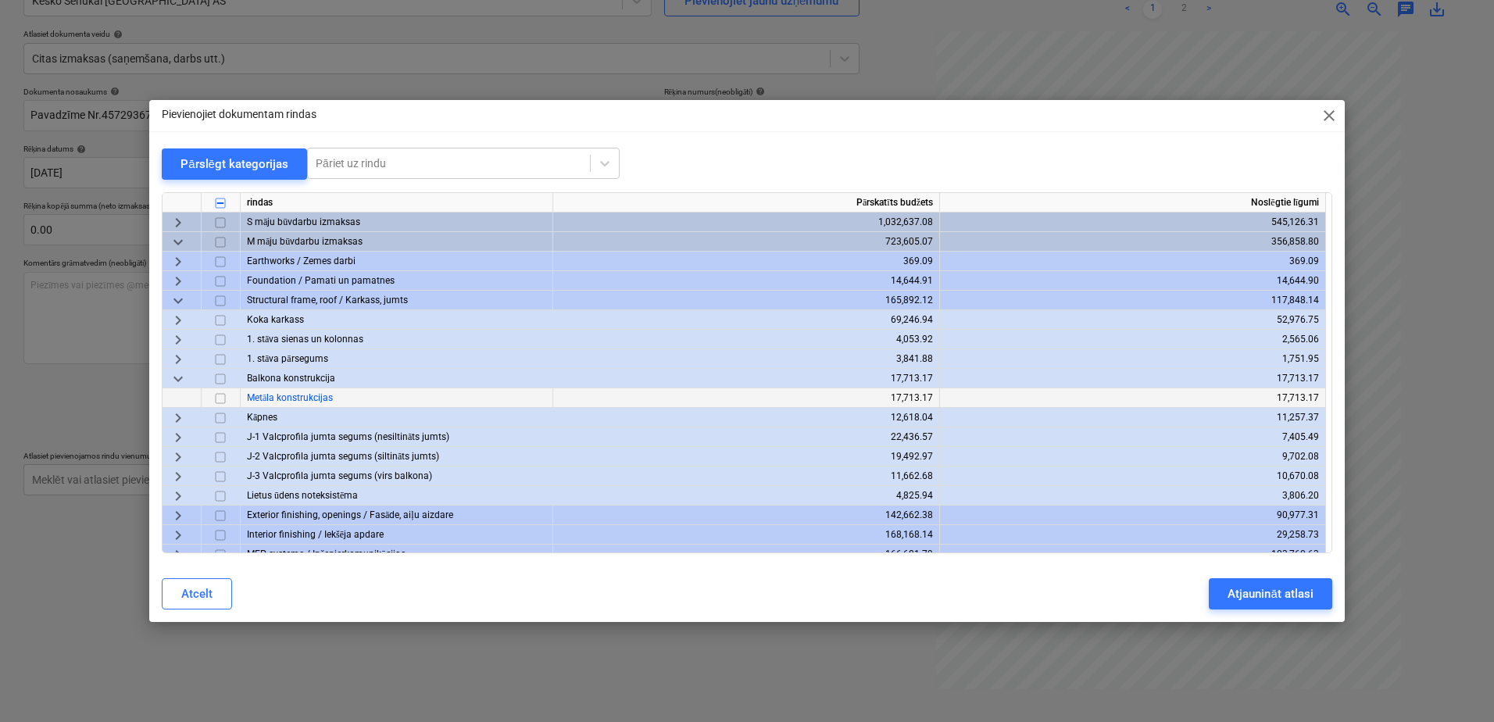
click at [180, 377] on span "keyboard_arrow_down" at bounding box center [178, 379] width 19 height 19
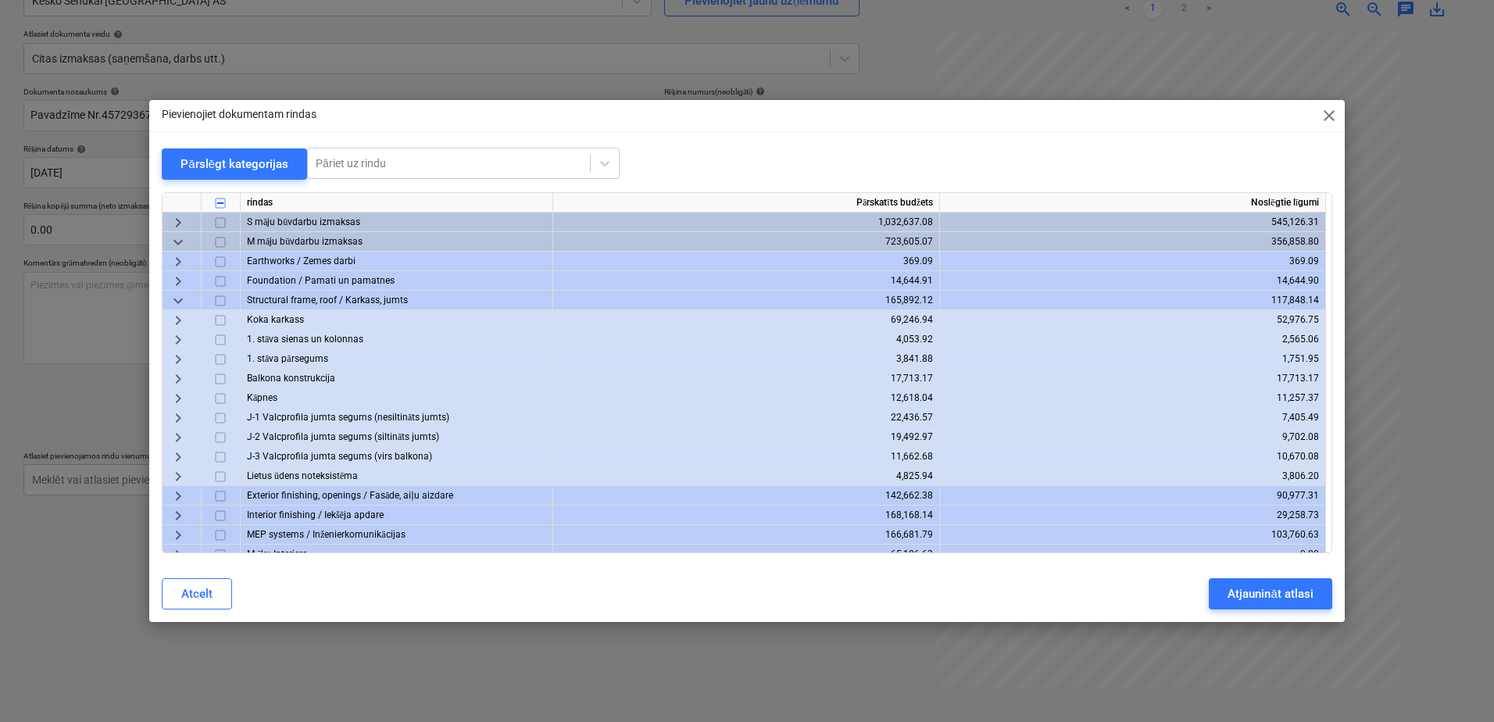
click at [182, 359] on span "keyboard_arrow_right" at bounding box center [178, 359] width 19 height 19
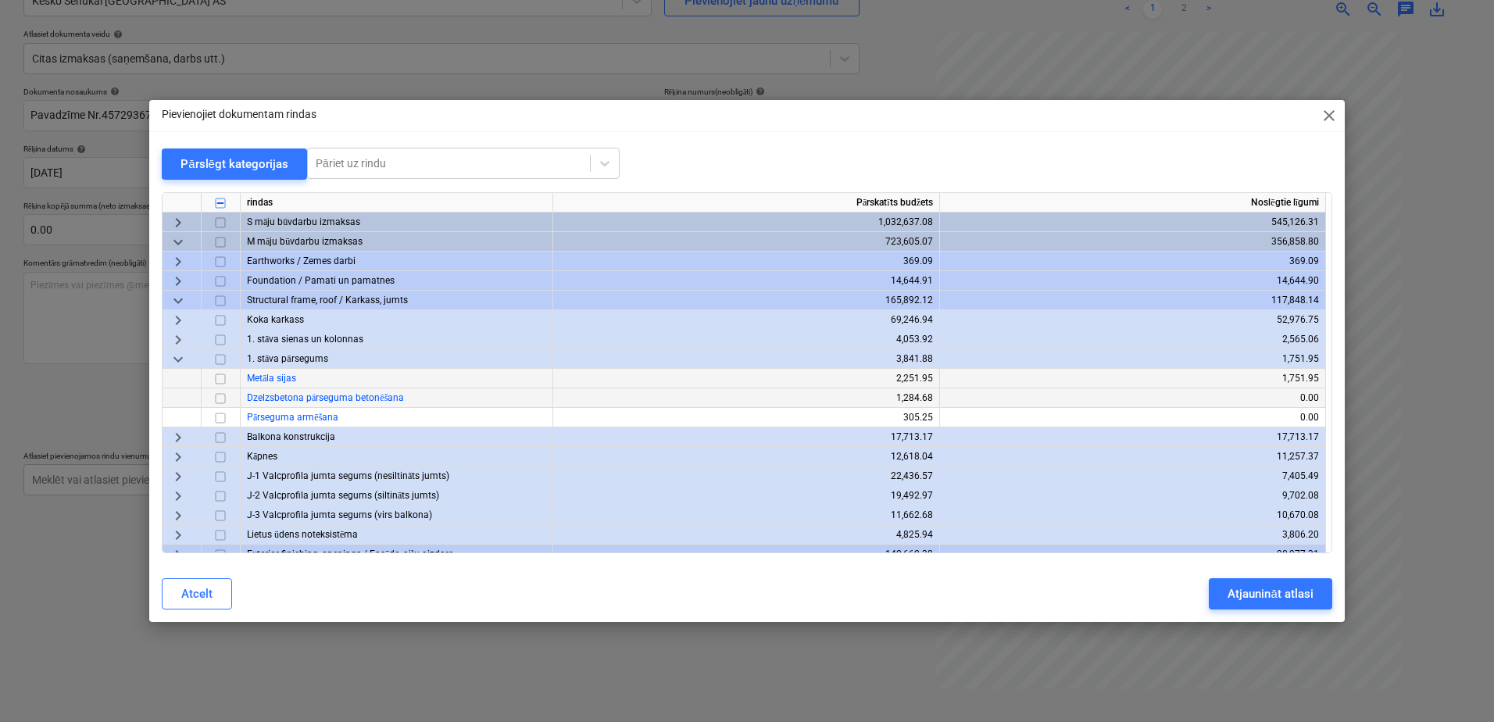
click at [182, 359] on span "keyboard_arrow_down" at bounding box center [178, 359] width 19 height 19
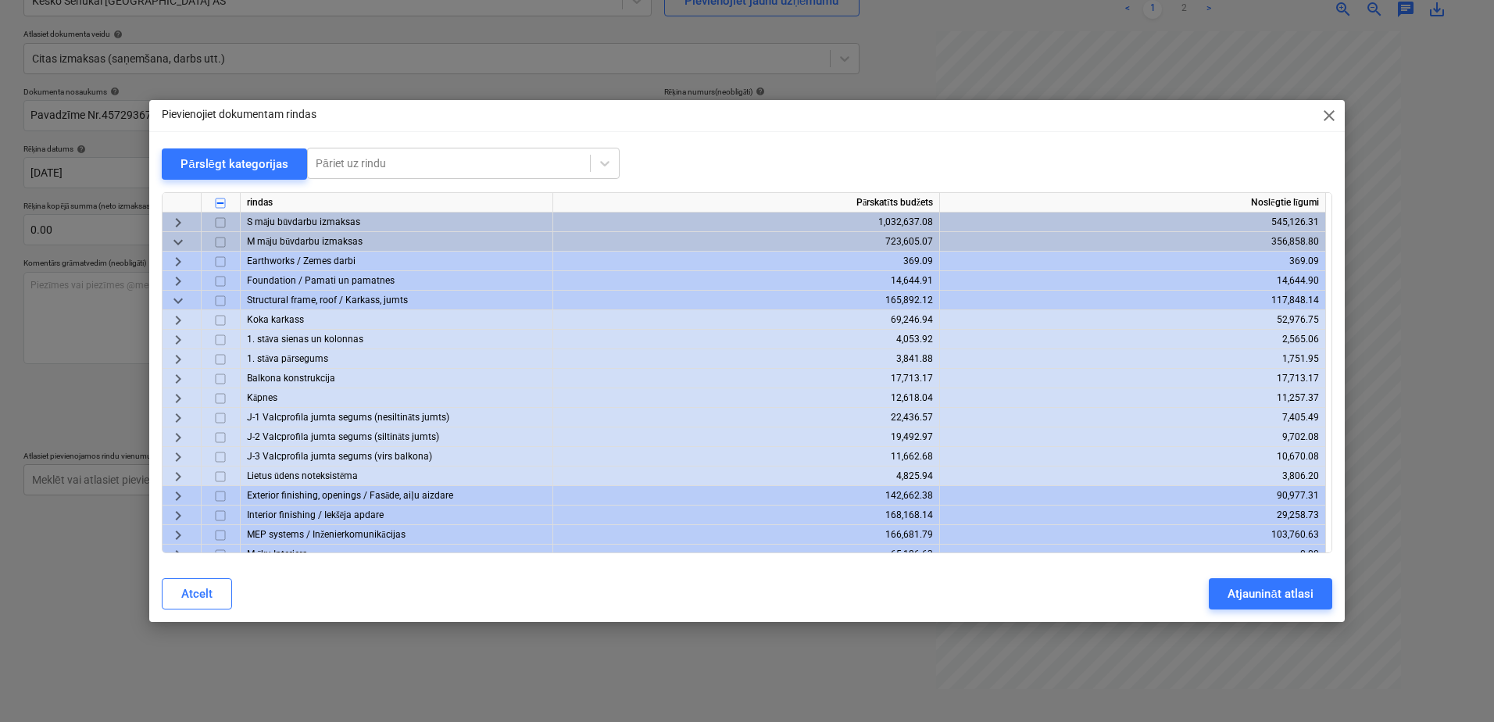
click at [181, 339] on span "keyboard_arrow_right" at bounding box center [178, 339] width 19 height 19
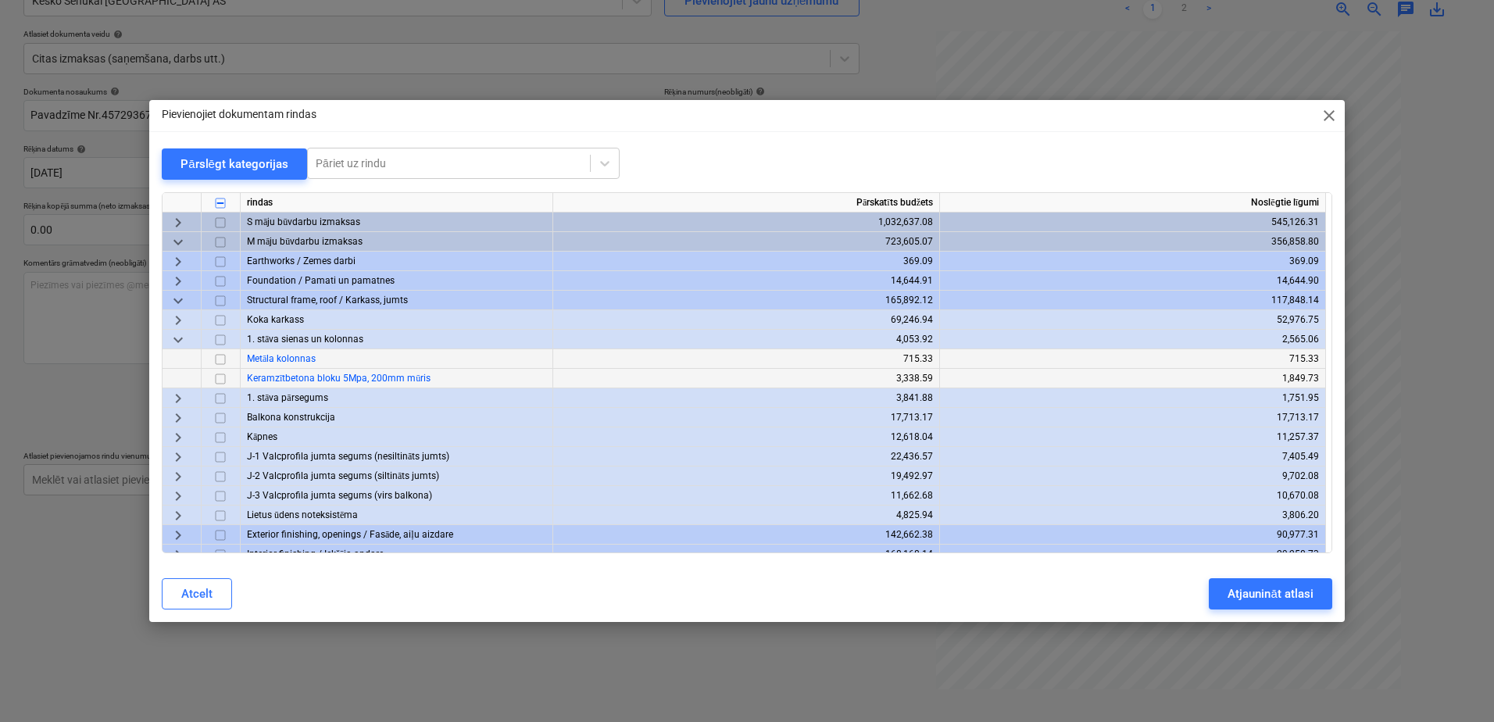
click at [181, 339] on span "keyboard_arrow_down" at bounding box center [178, 339] width 19 height 19
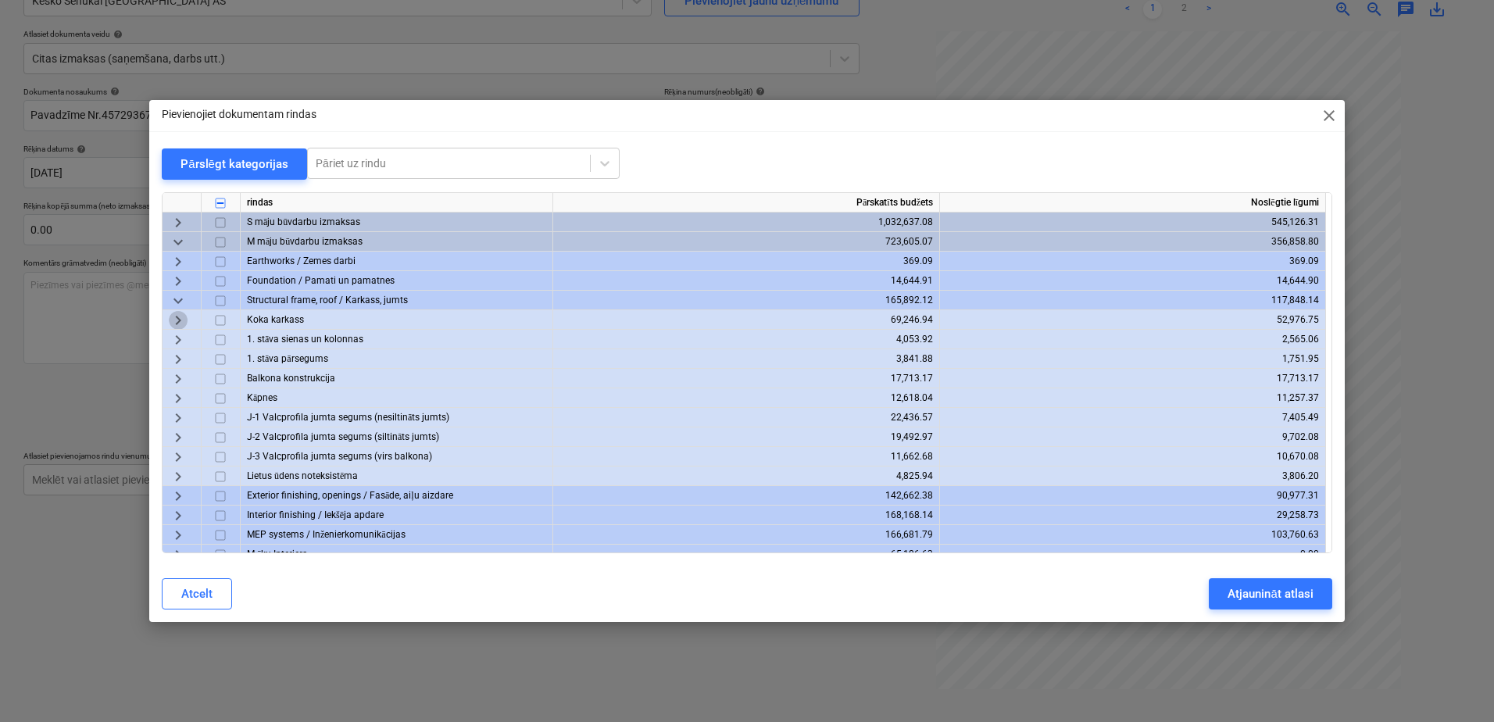
click at [180, 320] on span "keyboard_arrow_right" at bounding box center [178, 320] width 19 height 19
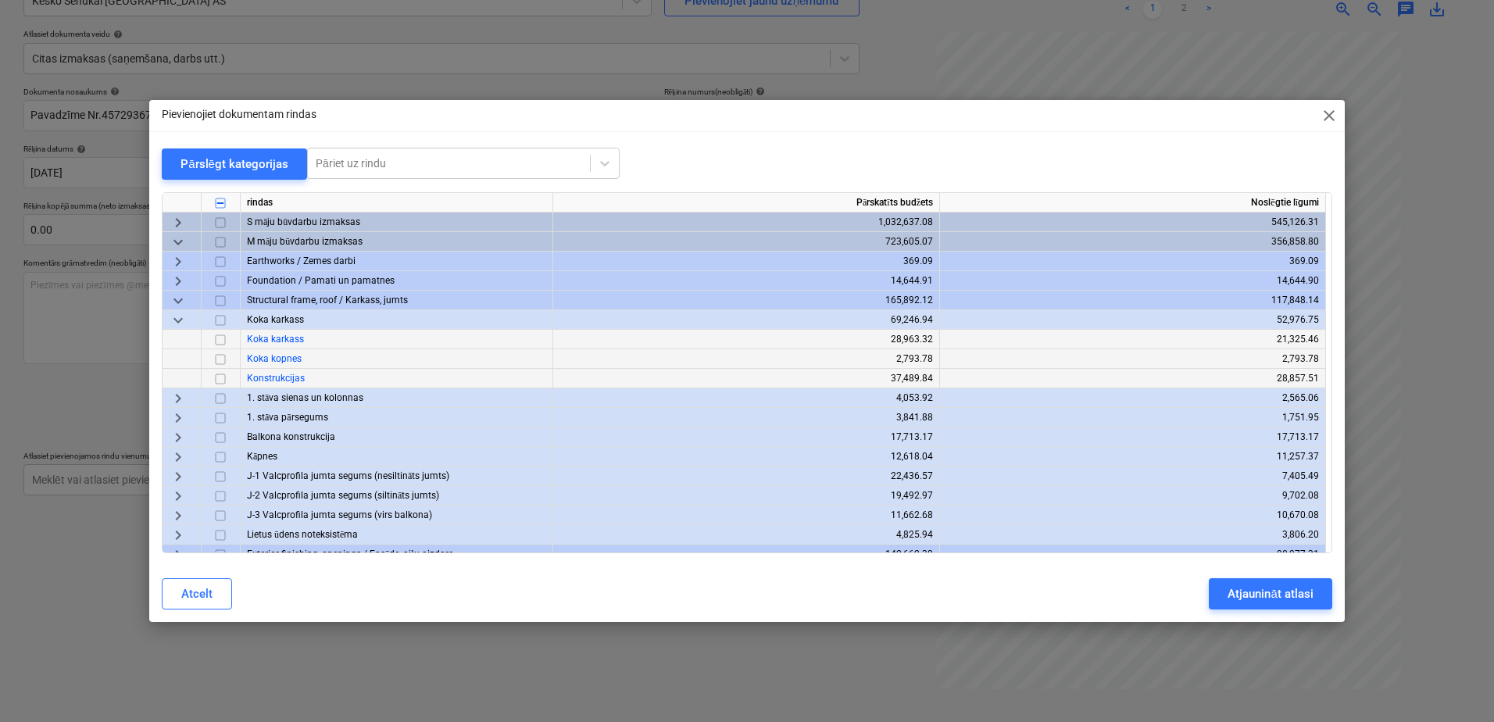
click at [180, 320] on span "keyboard_arrow_down" at bounding box center [178, 320] width 19 height 19
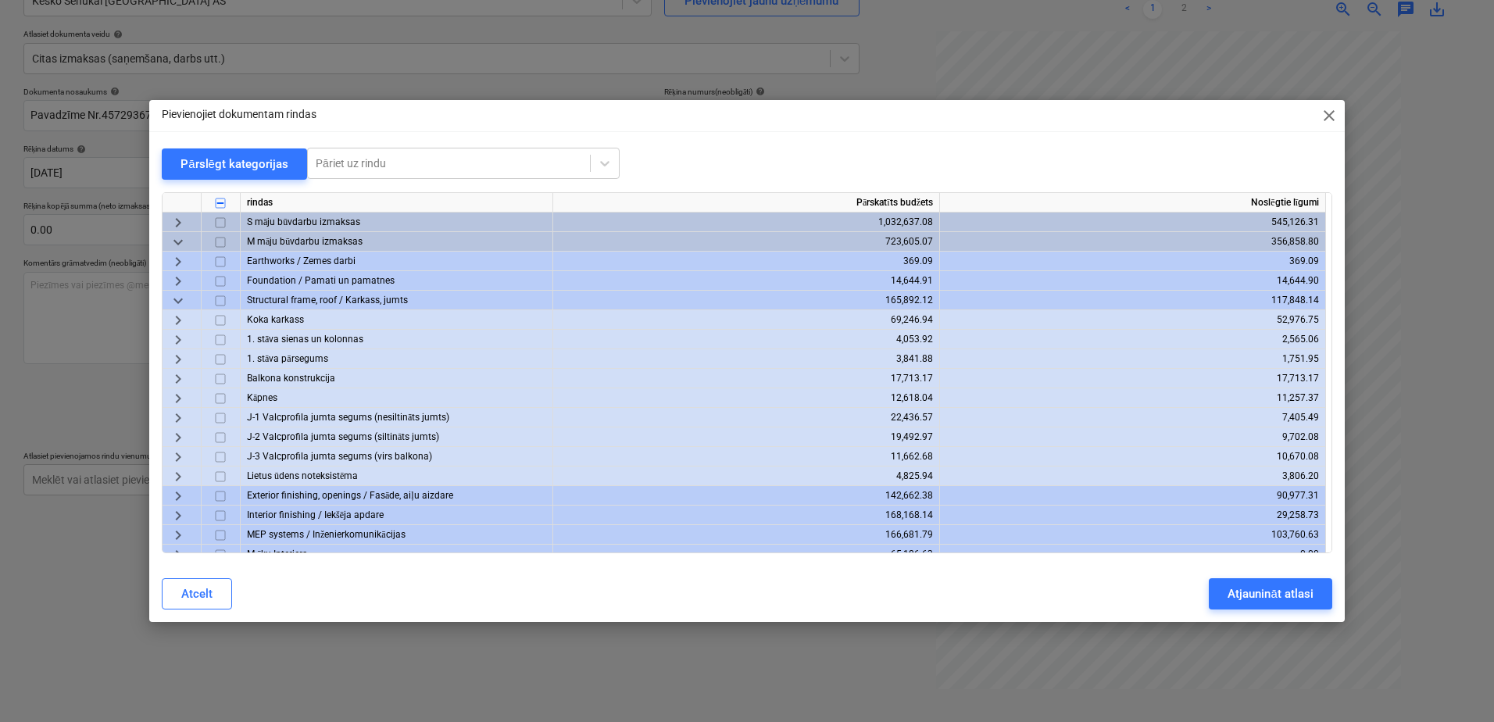
click at [175, 304] on span "keyboard_arrow_down" at bounding box center [178, 300] width 19 height 19
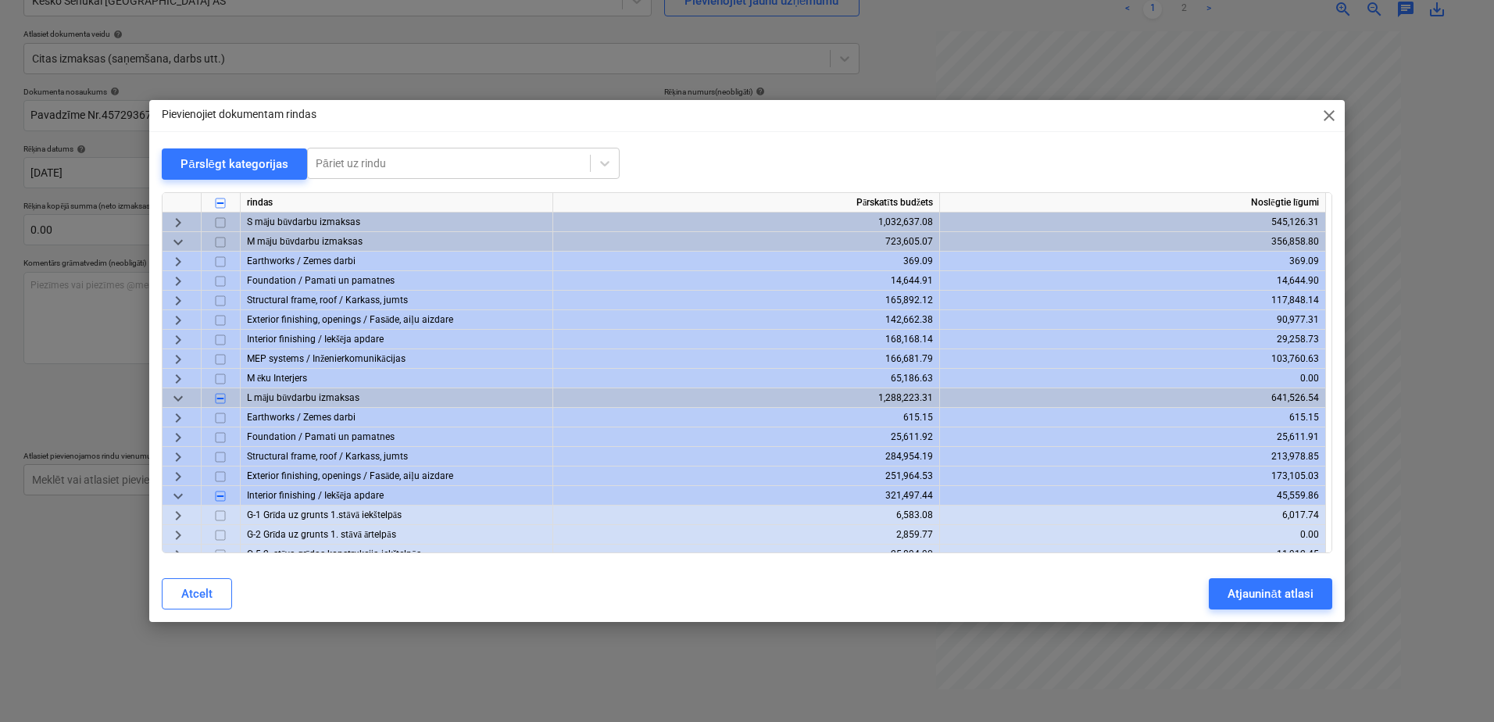
click at [181, 334] on span "keyboard_arrow_right" at bounding box center [178, 339] width 19 height 19
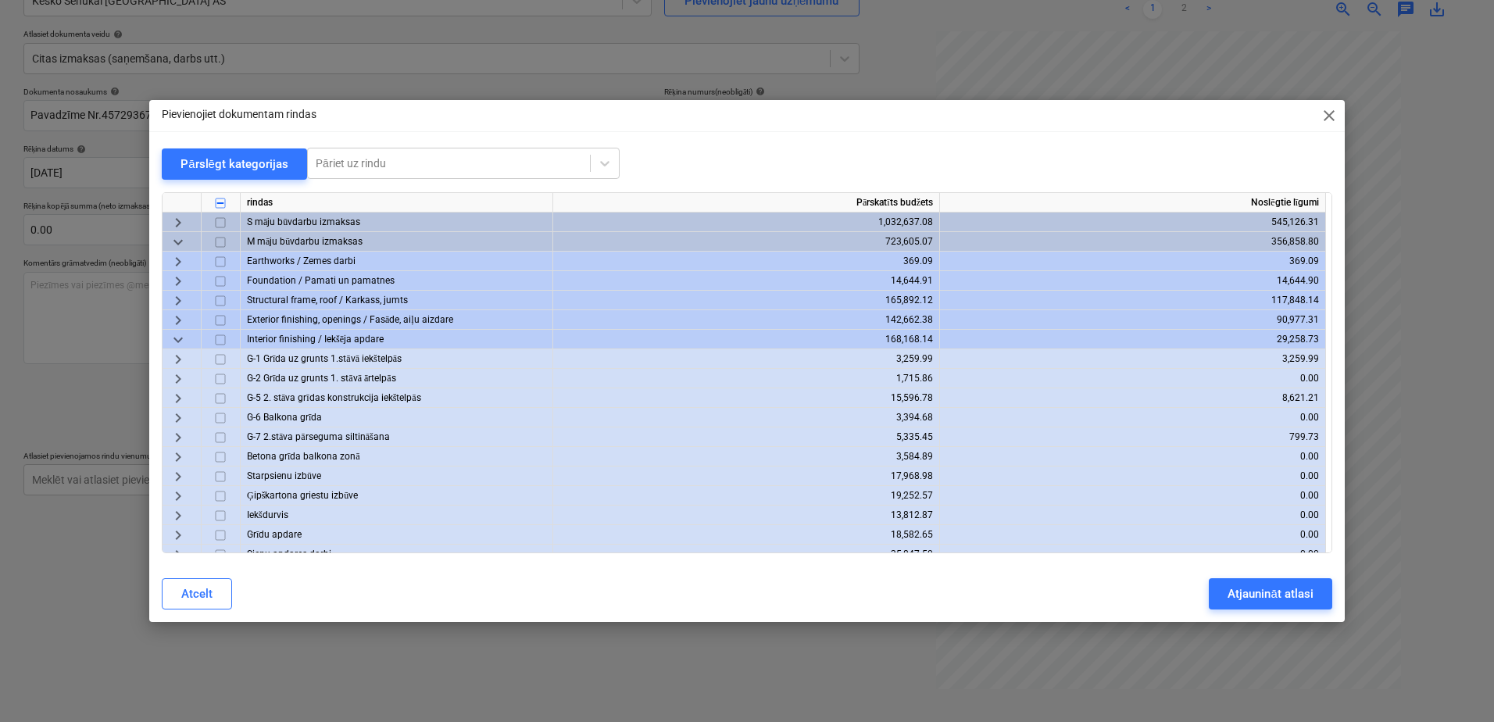
scroll to position [78, 0]
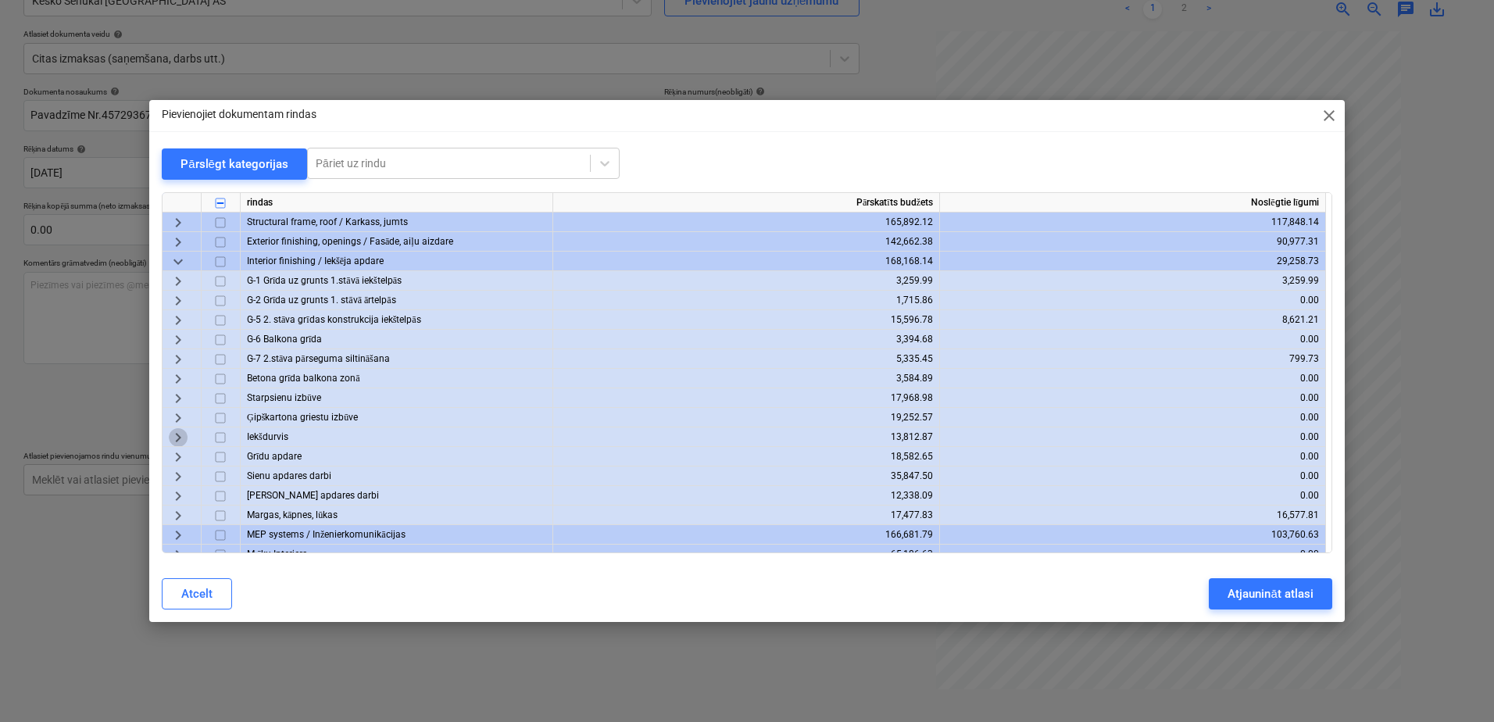
click at [177, 437] on span "keyboard_arrow_right" at bounding box center [178, 437] width 19 height 19
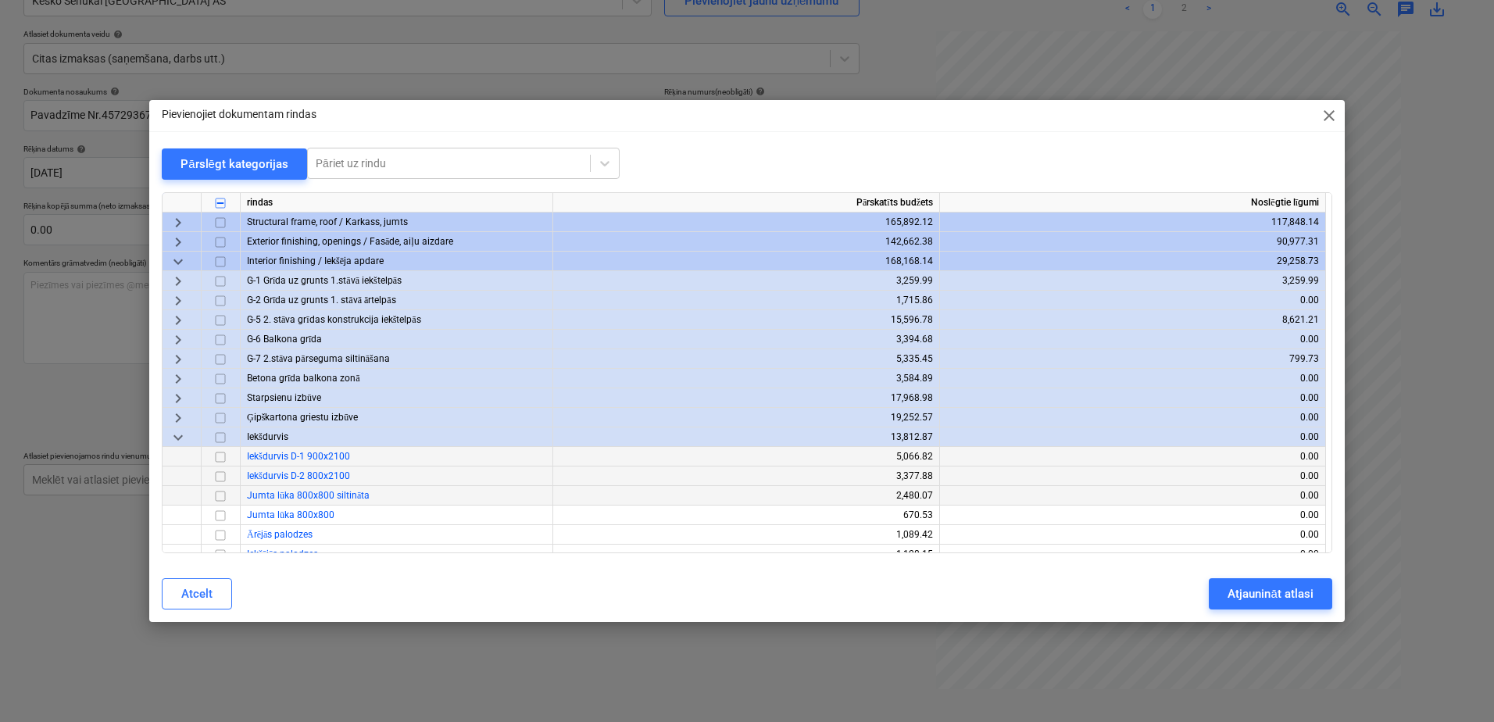
click at [221, 458] on input "checkbox" at bounding box center [220, 457] width 19 height 19
click at [218, 474] on input "checkbox" at bounding box center [220, 476] width 19 height 19
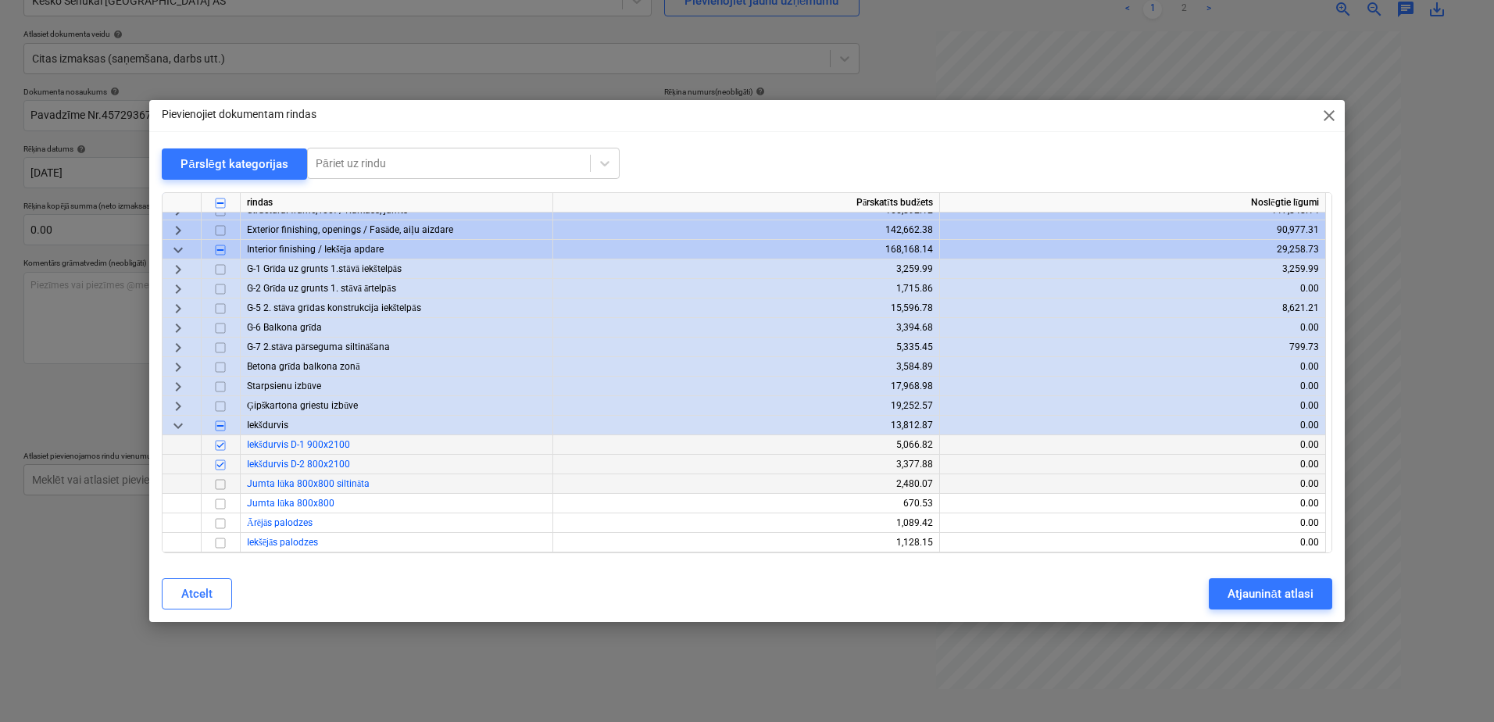
scroll to position [0, 0]
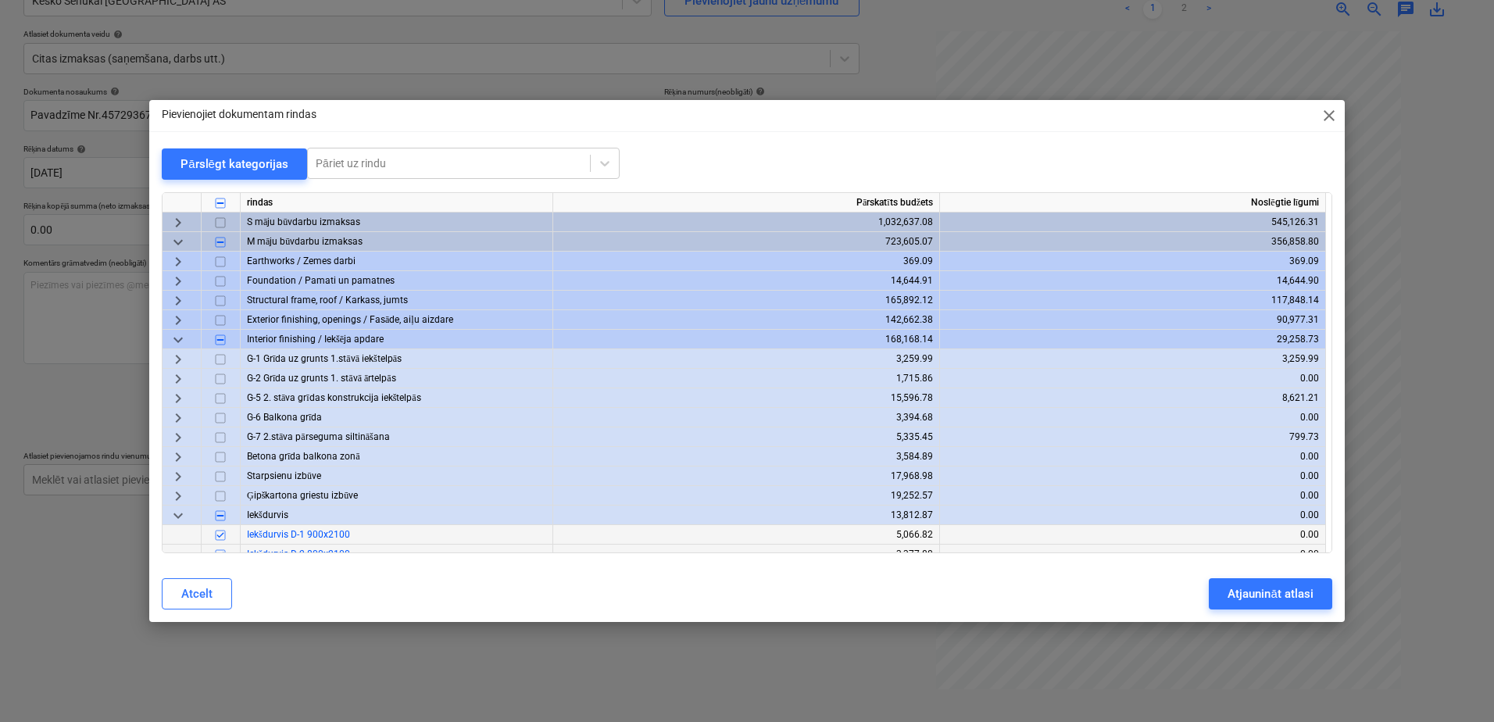
click at [180, 230] on span "keyboard_arrow_right" at bounding box center [178, 222] width 19 height 19
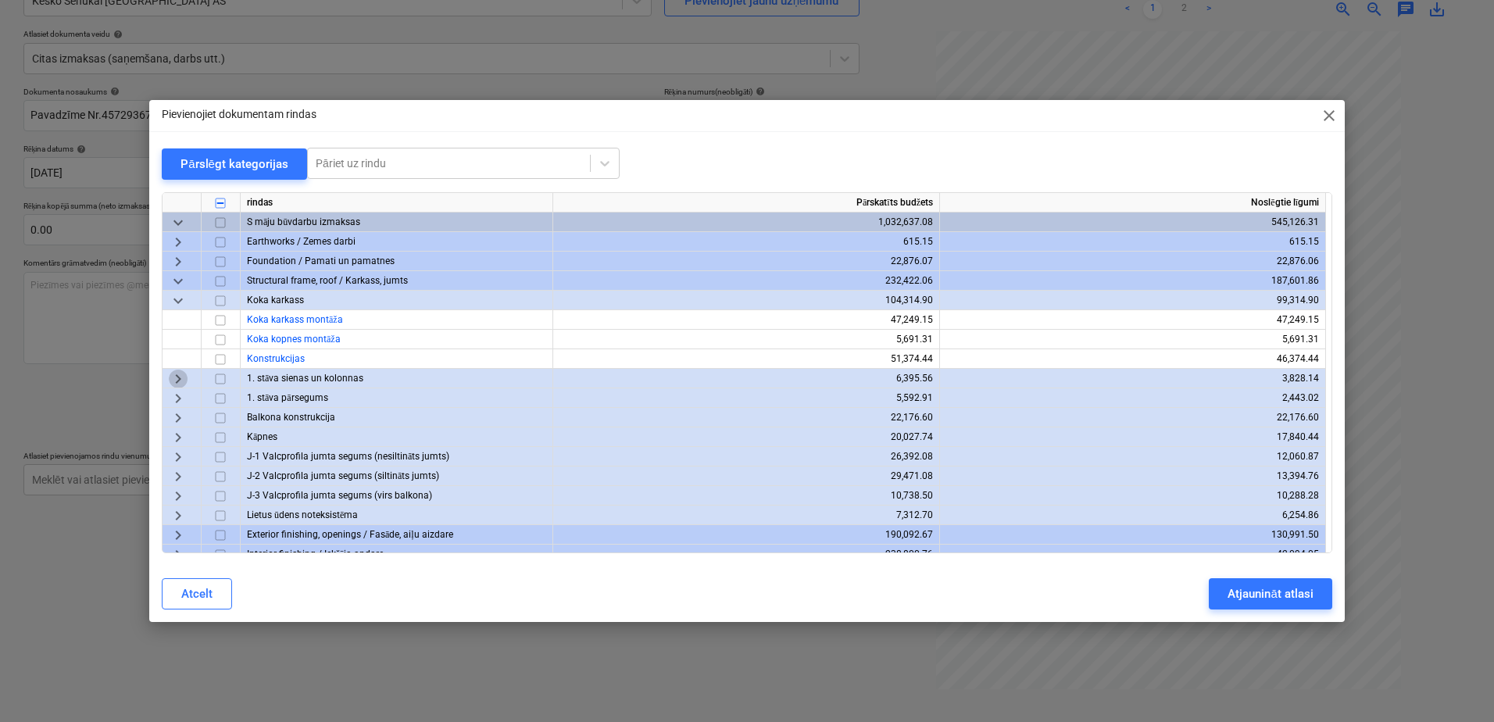
click at [174, 381] on span "keyboard_arrow_right" at bounding box center [178, 379] width 19 height 19
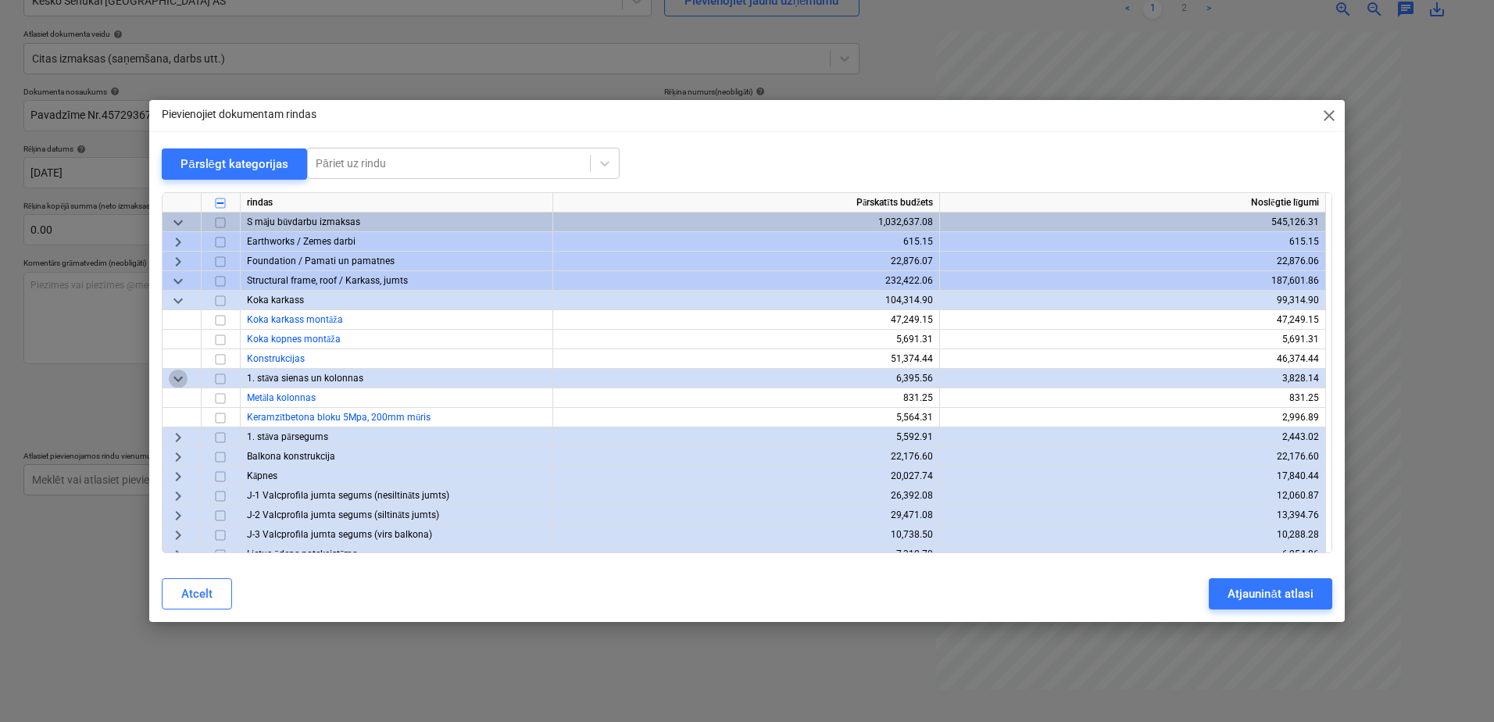
click at [174, 378] on span "keyboard_arrow_down" at bounding box center [178, 379] width 19 height 19
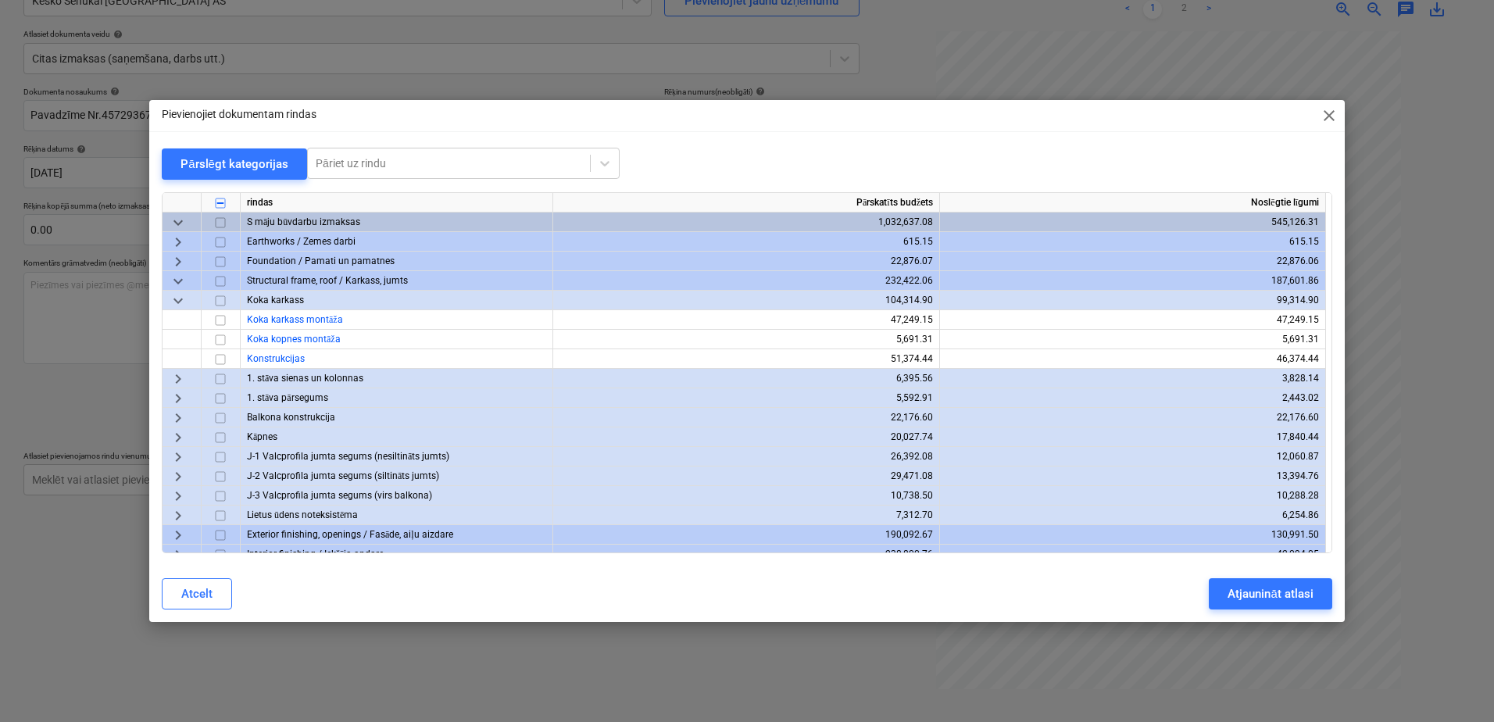
click at [177, 299] on span "keyboard_arrow_down" at bounding box center [178, 300] width 19 height 19
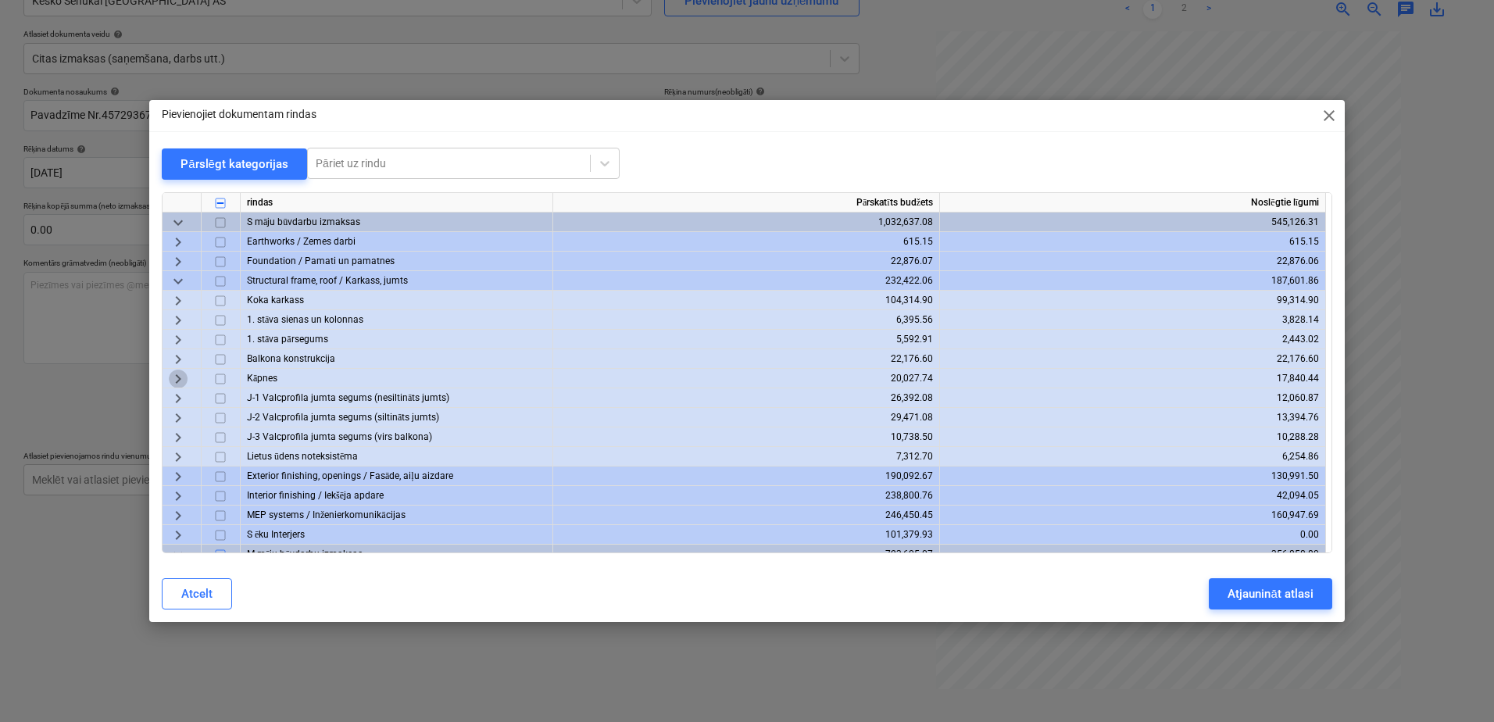
click at [183, 376] on span "keyboard_arrow_right" at bounding box center [178, 379] width 19 height 19
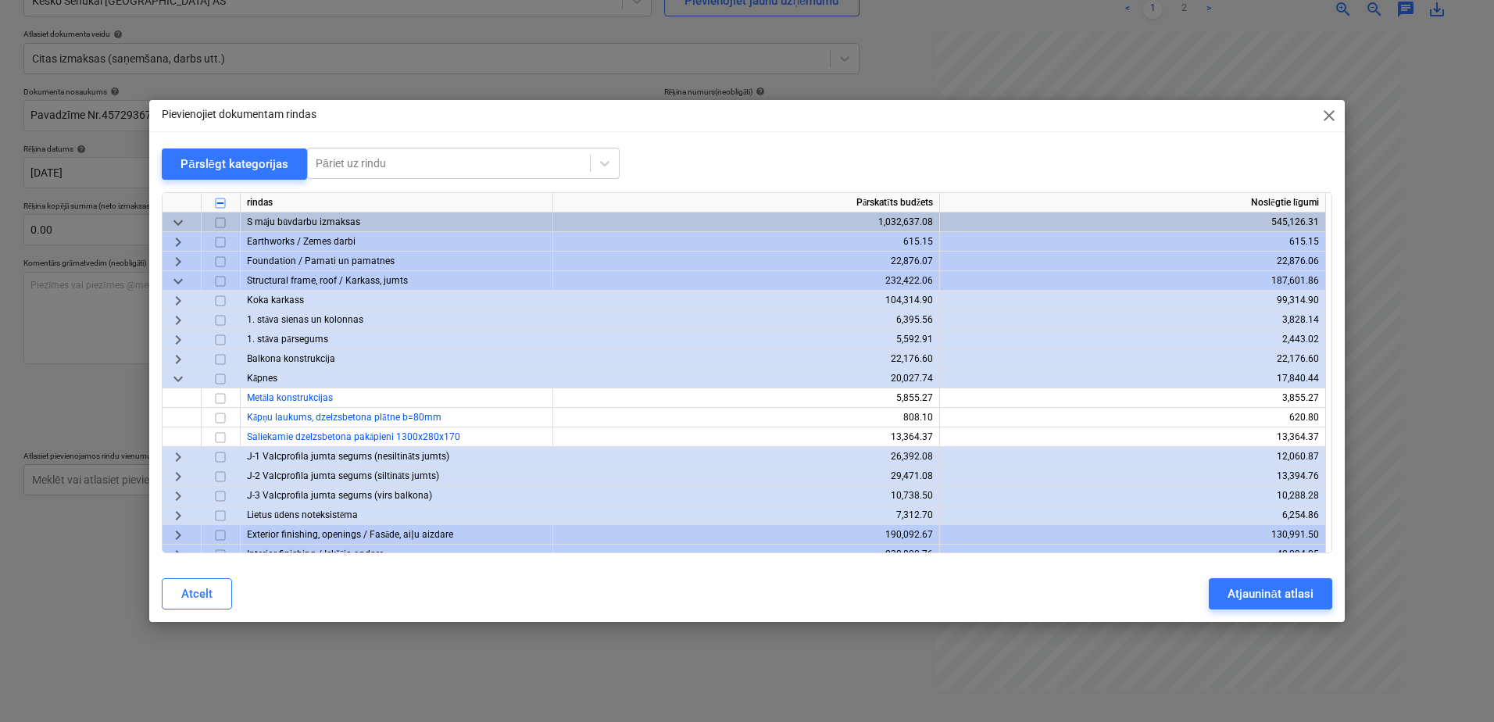
click at [183, 376] on span "keyboard_arrow_down" at bounding box center [178, 379] width 19 height 19
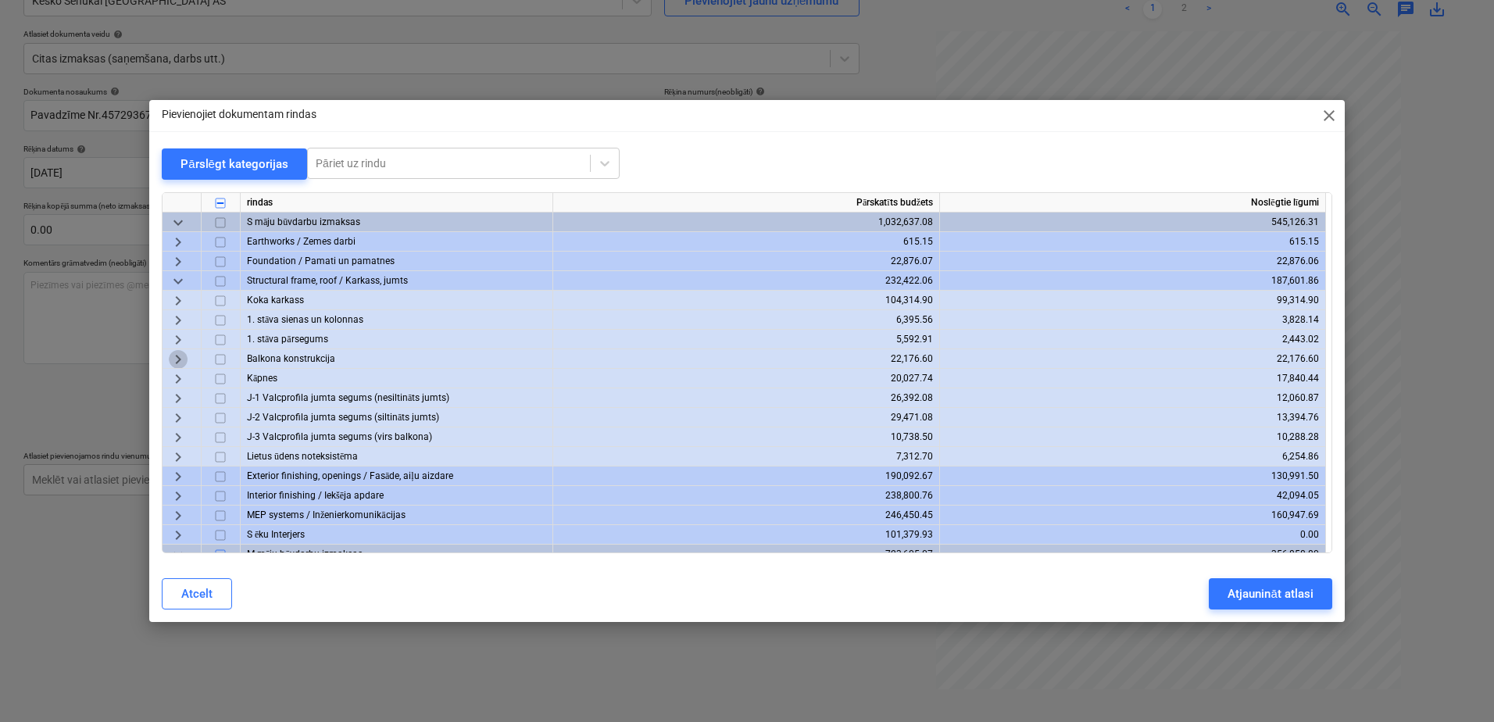
click at [180, 359] on span "keyboard_arrow_right" at bounding box center [178, 359] width 19 height 19
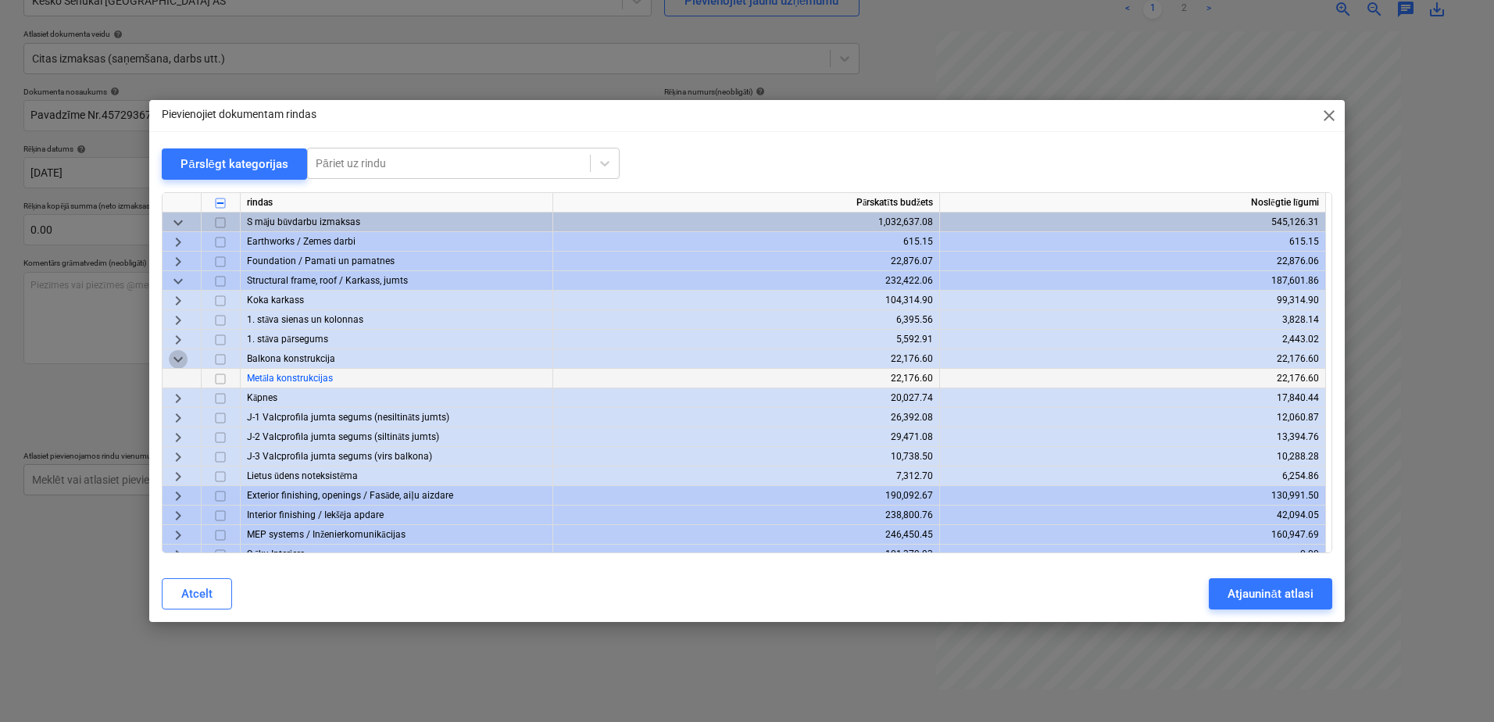
click at [180, 359] on span "keyboard_arrow_down" at bounding box center [178, 359] width 19 height 19
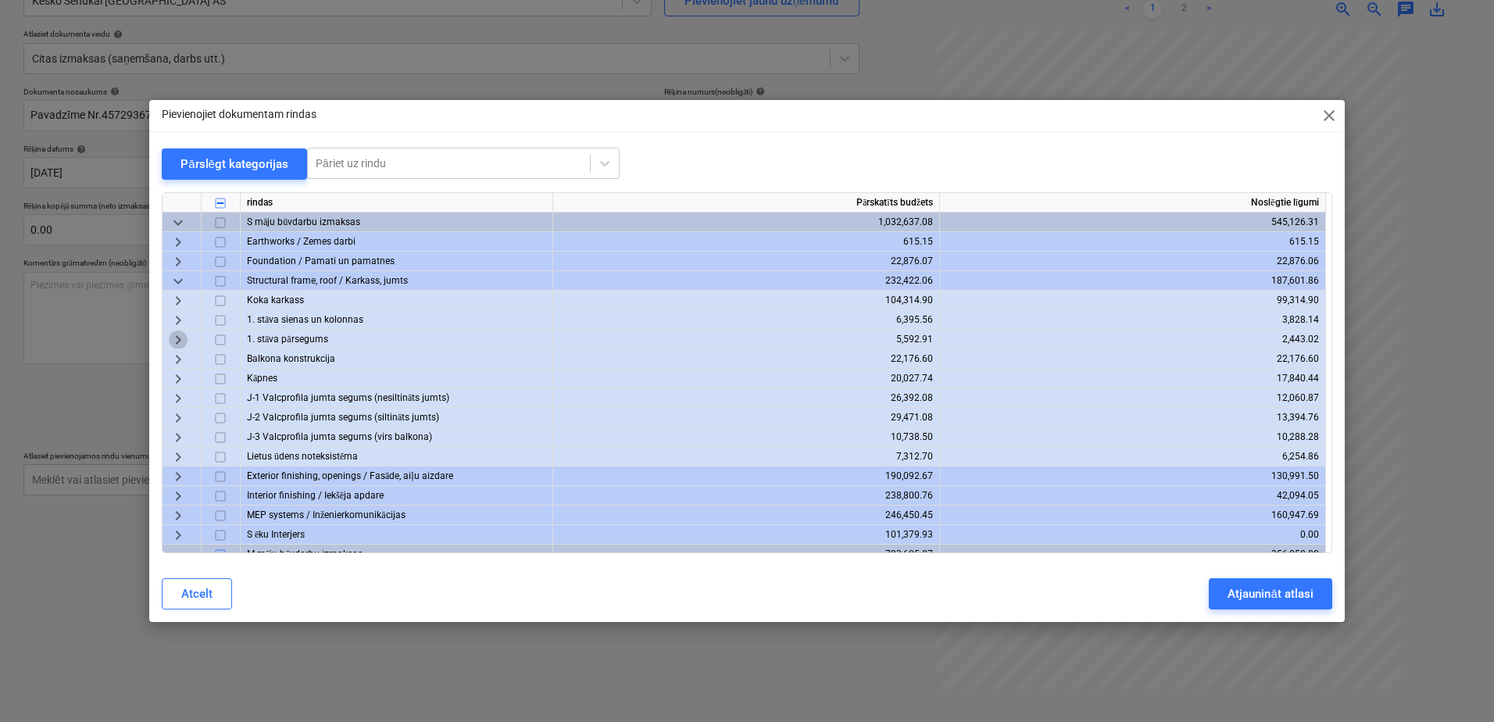
click at [177, 338] on span "keyboard_arrow_right" at bounding box center [178, 339] width 19 height 19
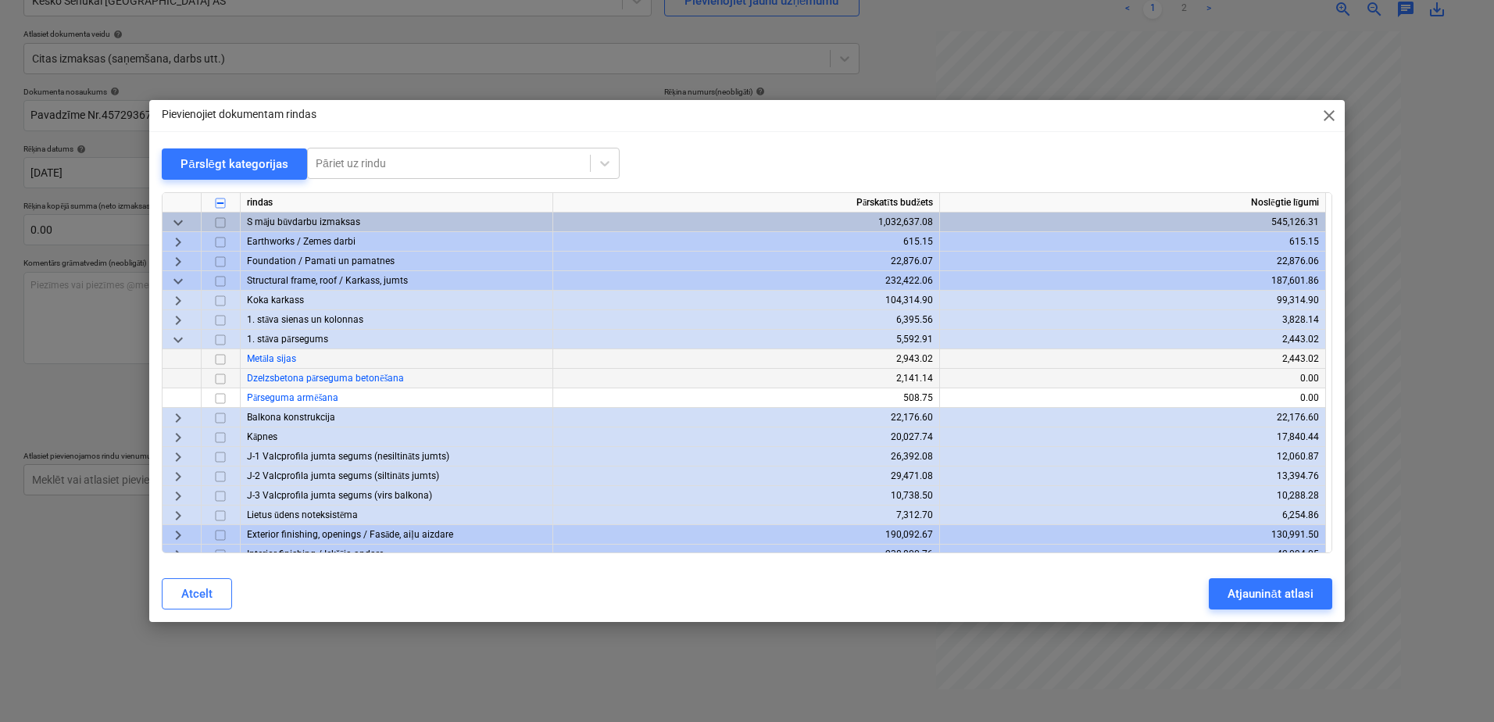
click at [177, 341] on span "keyboard_arrow_down" at bounding box center [178, 339] width 19 height 19
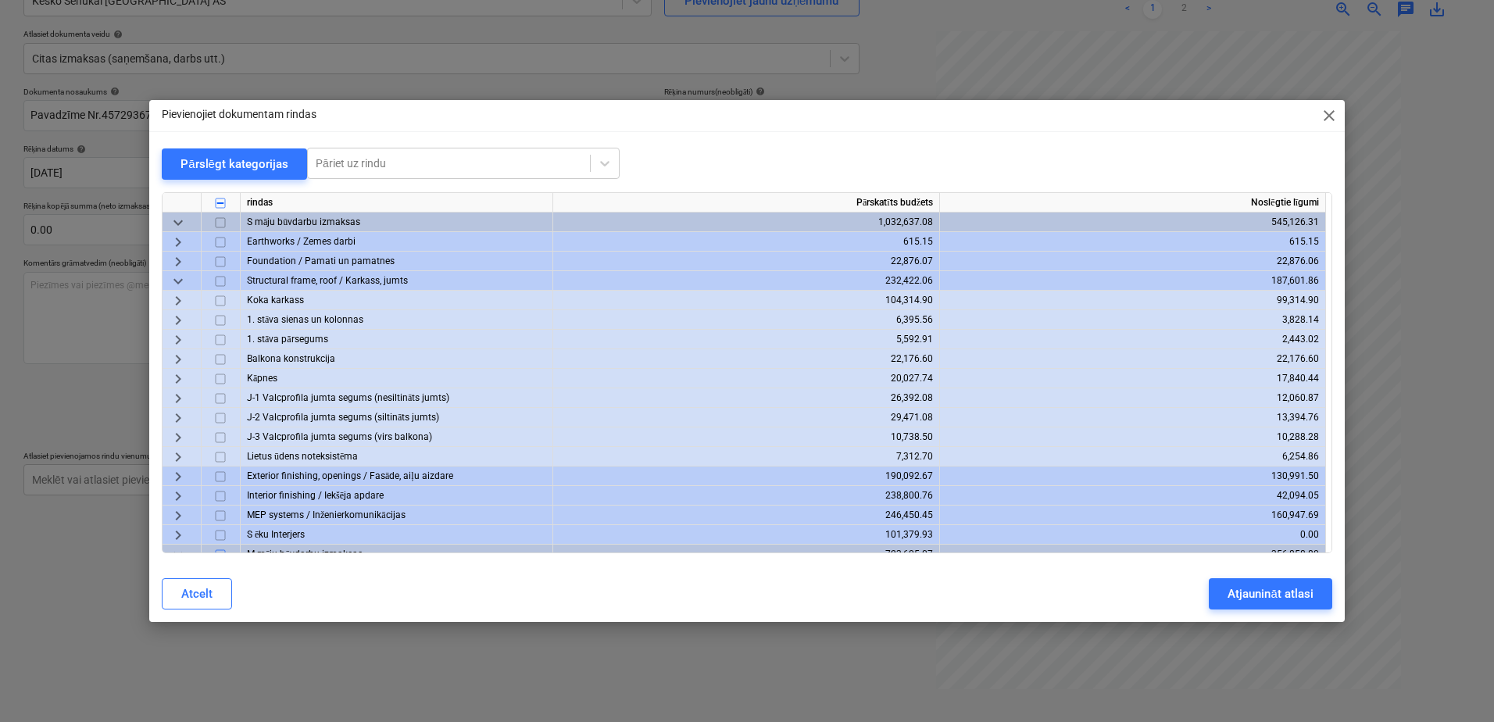
click at [177, 323] on span "keyboard_arrow_right" at bounding box center [178, 320] width 19 height 19
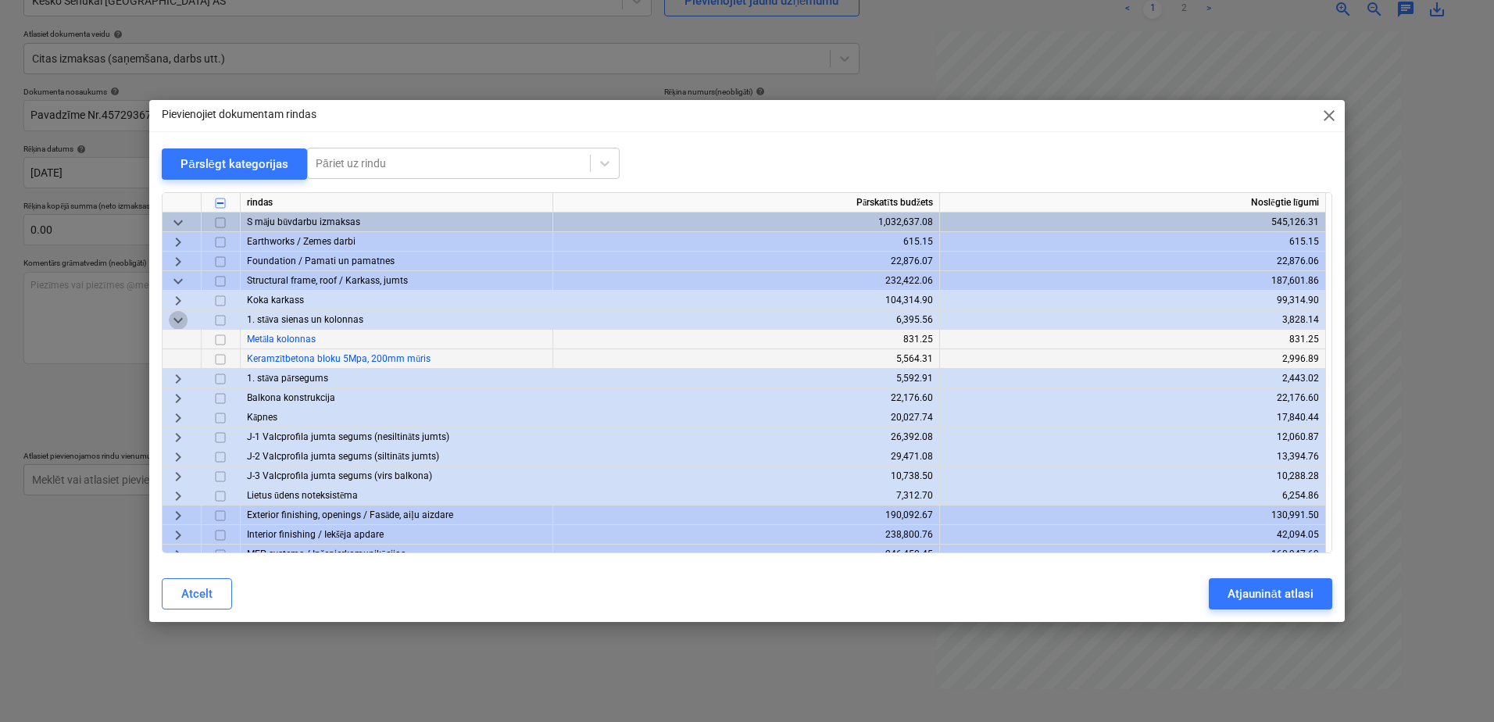
click at [177, 323] on span "keyboard_arrow_down" at bounding box center [178, 320] width 19 height 19
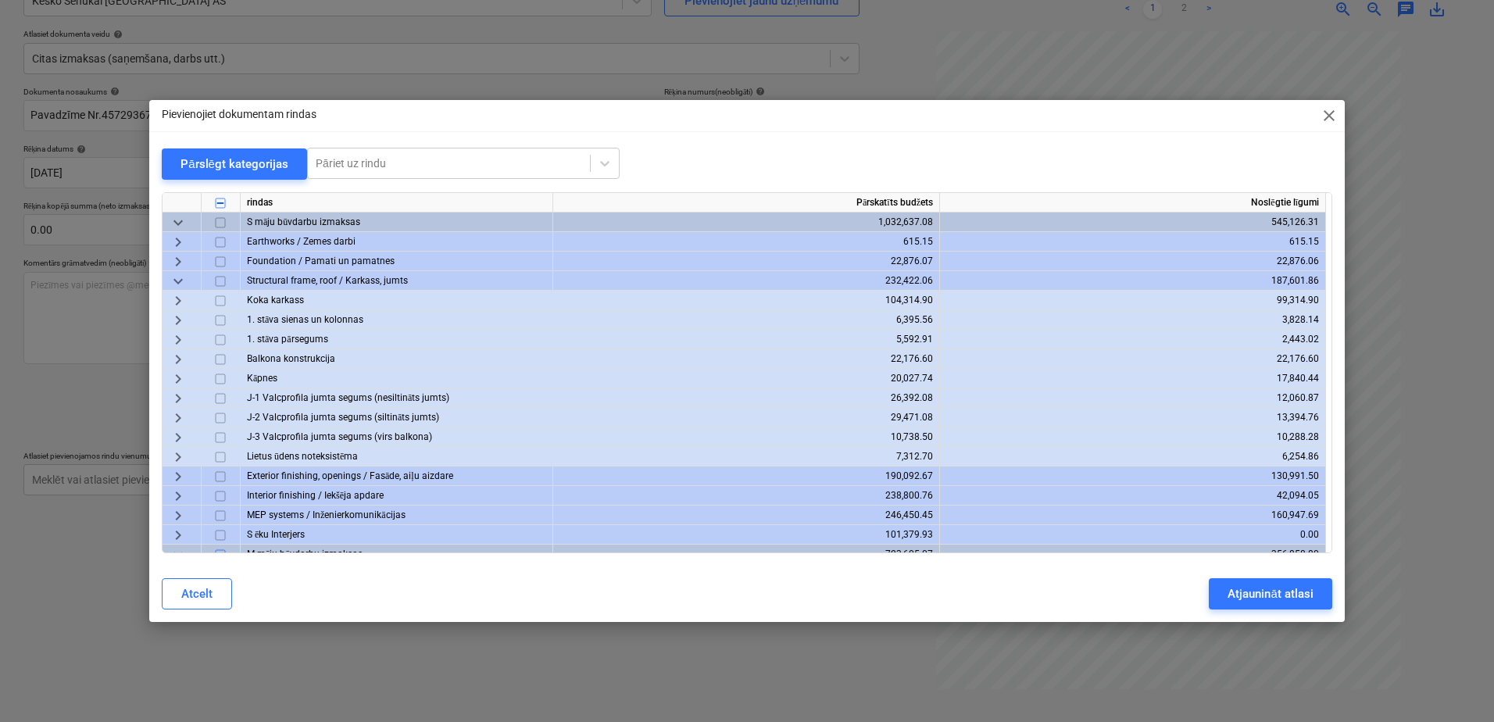
click at [180, 453] on span "keyboard_arrow_right" at bounding box center [178, 457] width 19 height 19
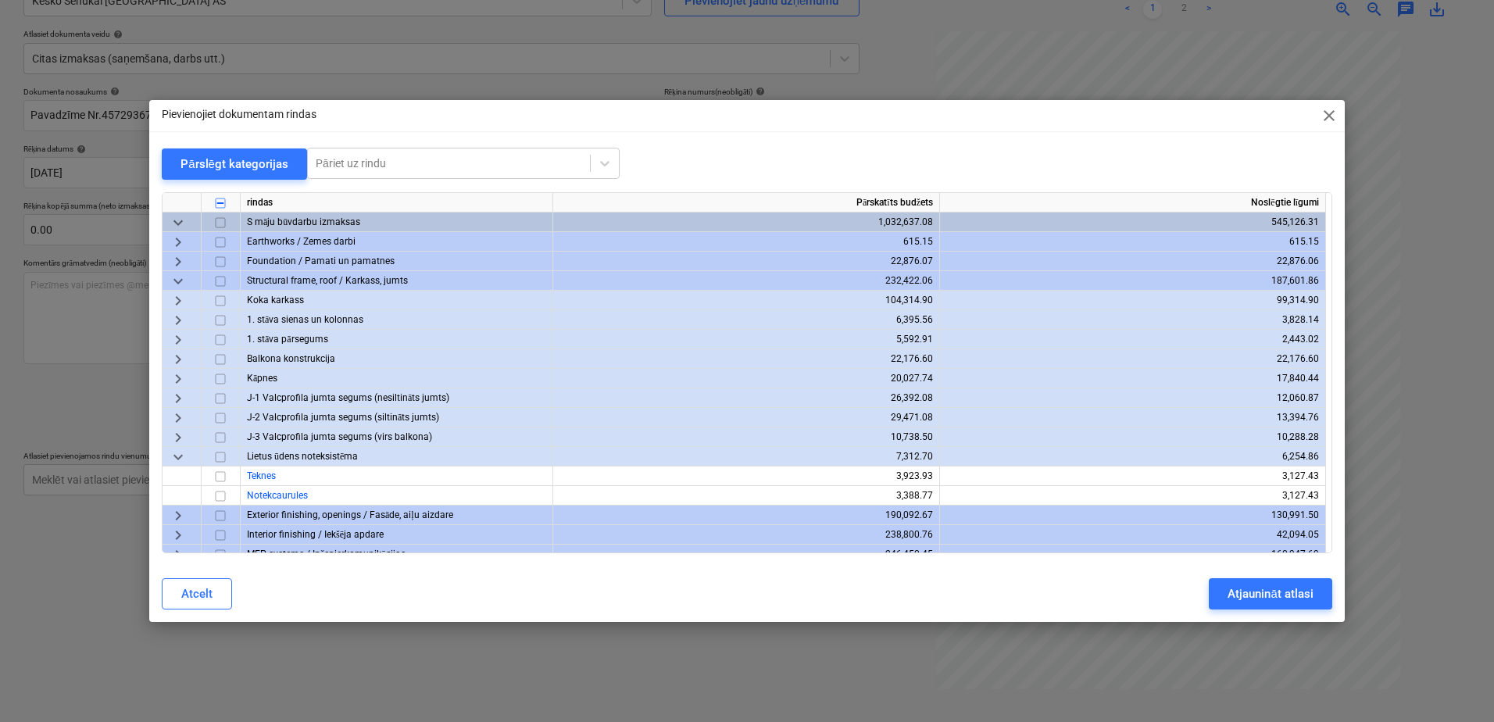
click at [180, 453] on span "keyboard_arrow_down" at bounding box center [178, 457] width 19 height 19
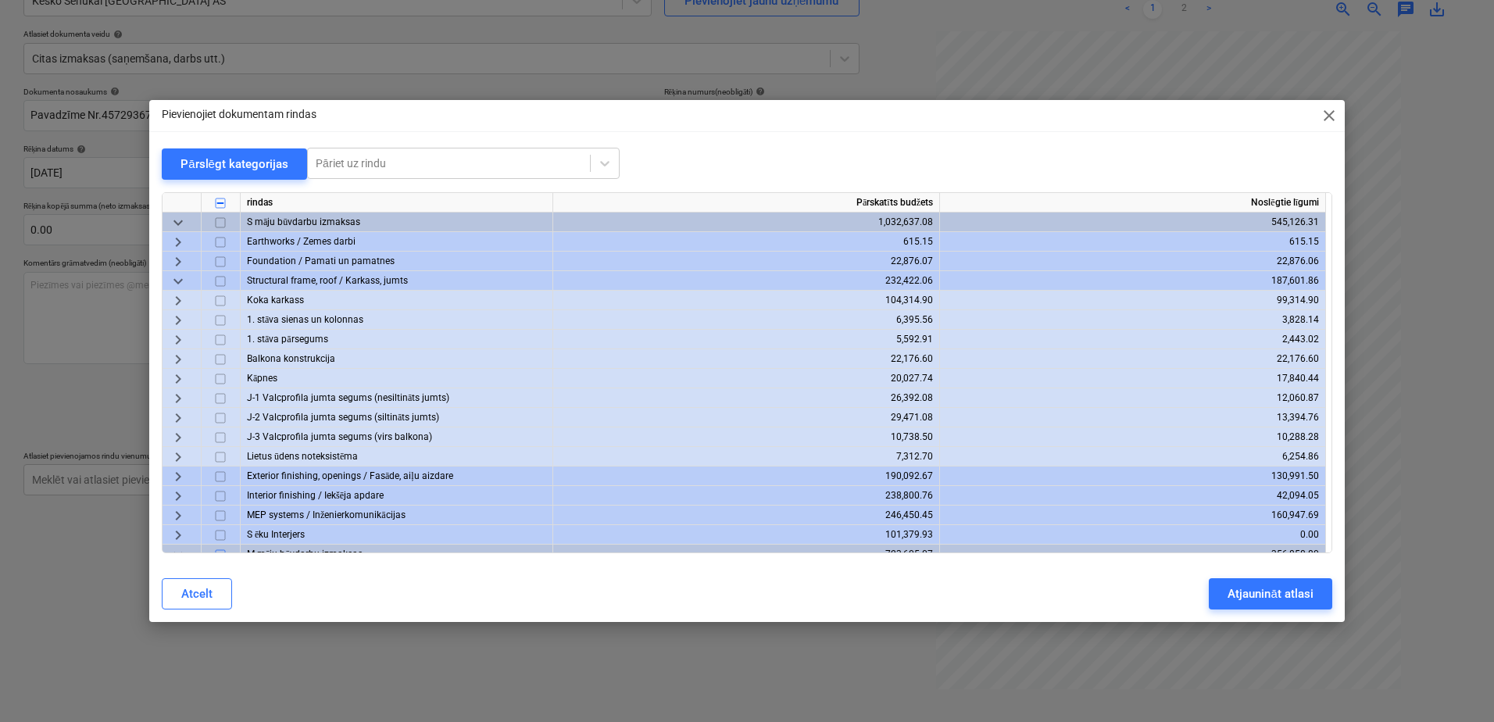
click at [182, 376] on span "keyboard_arrow_right" at bounding box center [178, 379] width 19 height 19
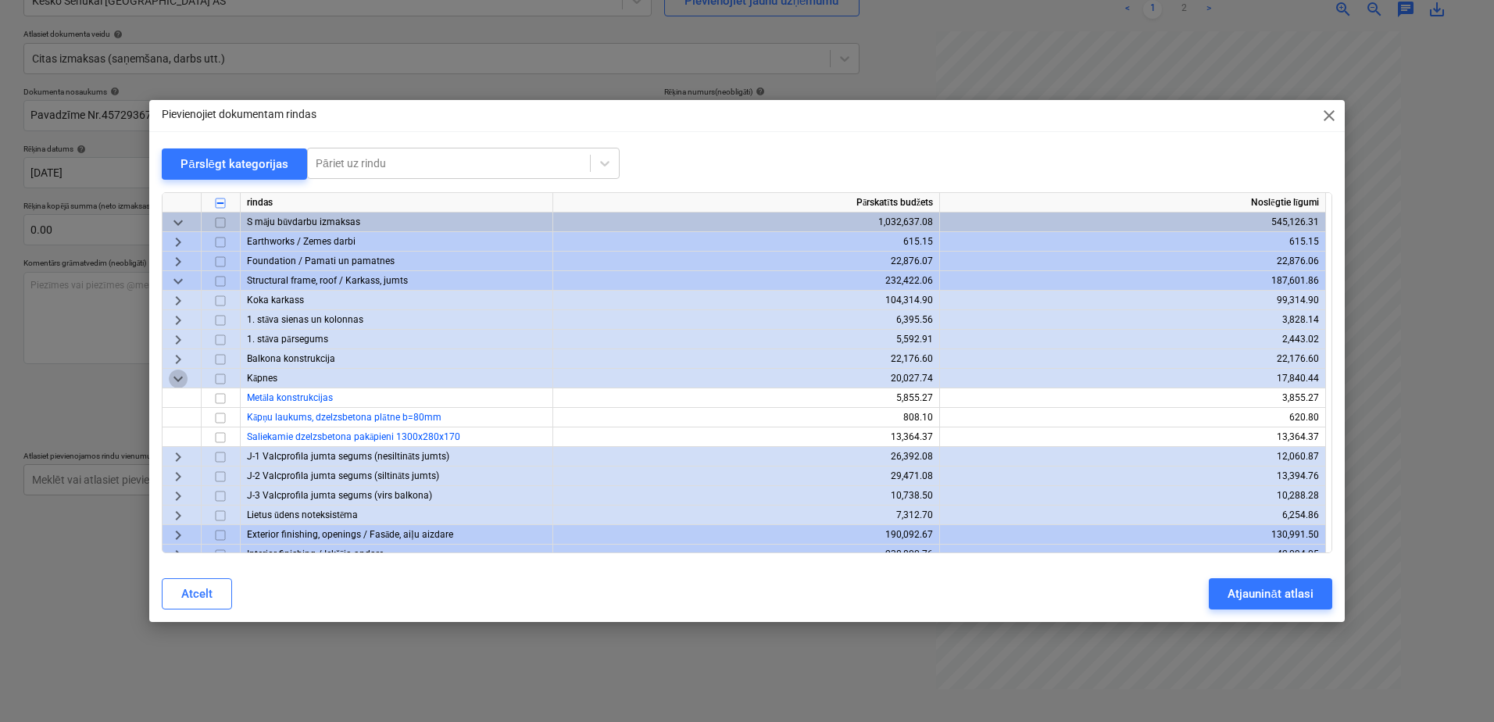
click at [182, 376] on span "keyboard_arrow_down" at bounding box center [178, 379] width 19 height 19
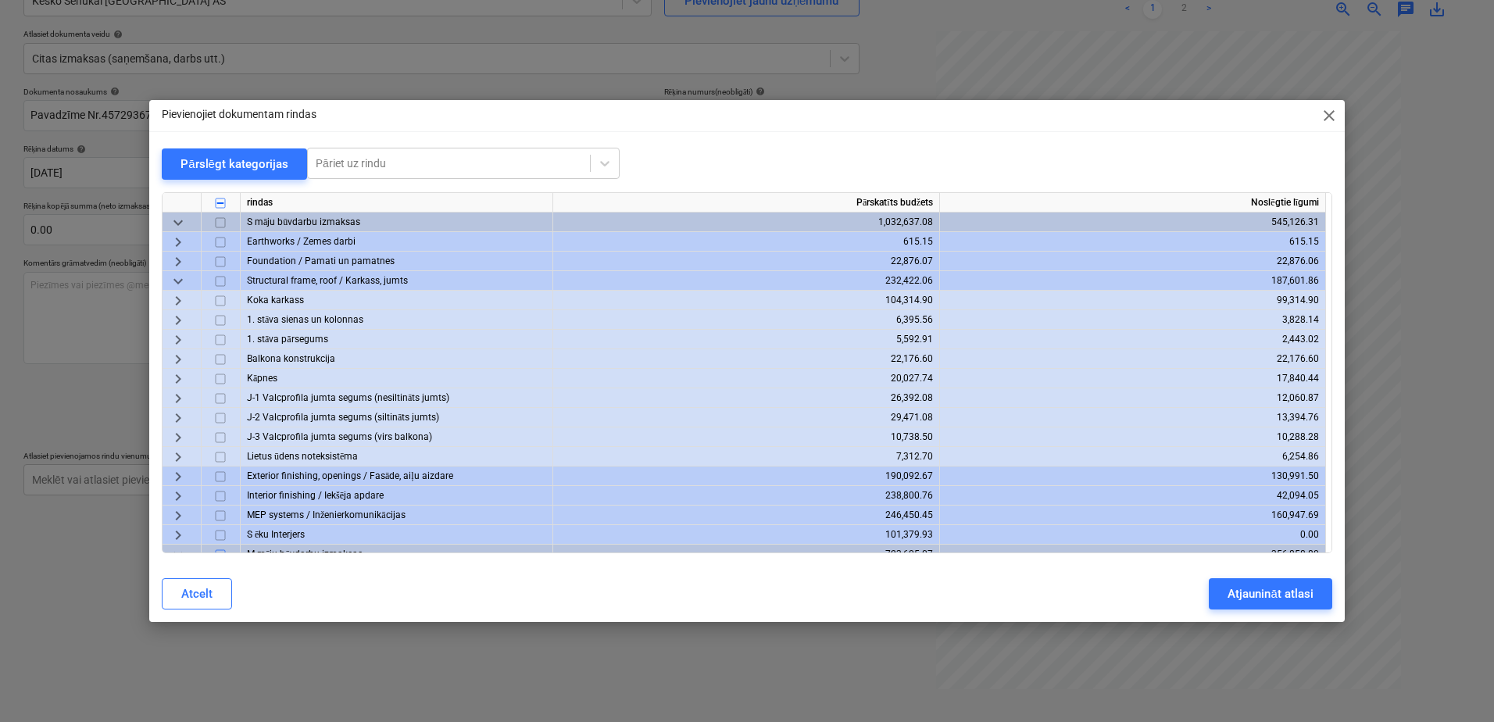
click at [177, 340] on span "keyboard_arrow_right" at bounding box center [178, 339] width 19 height 19
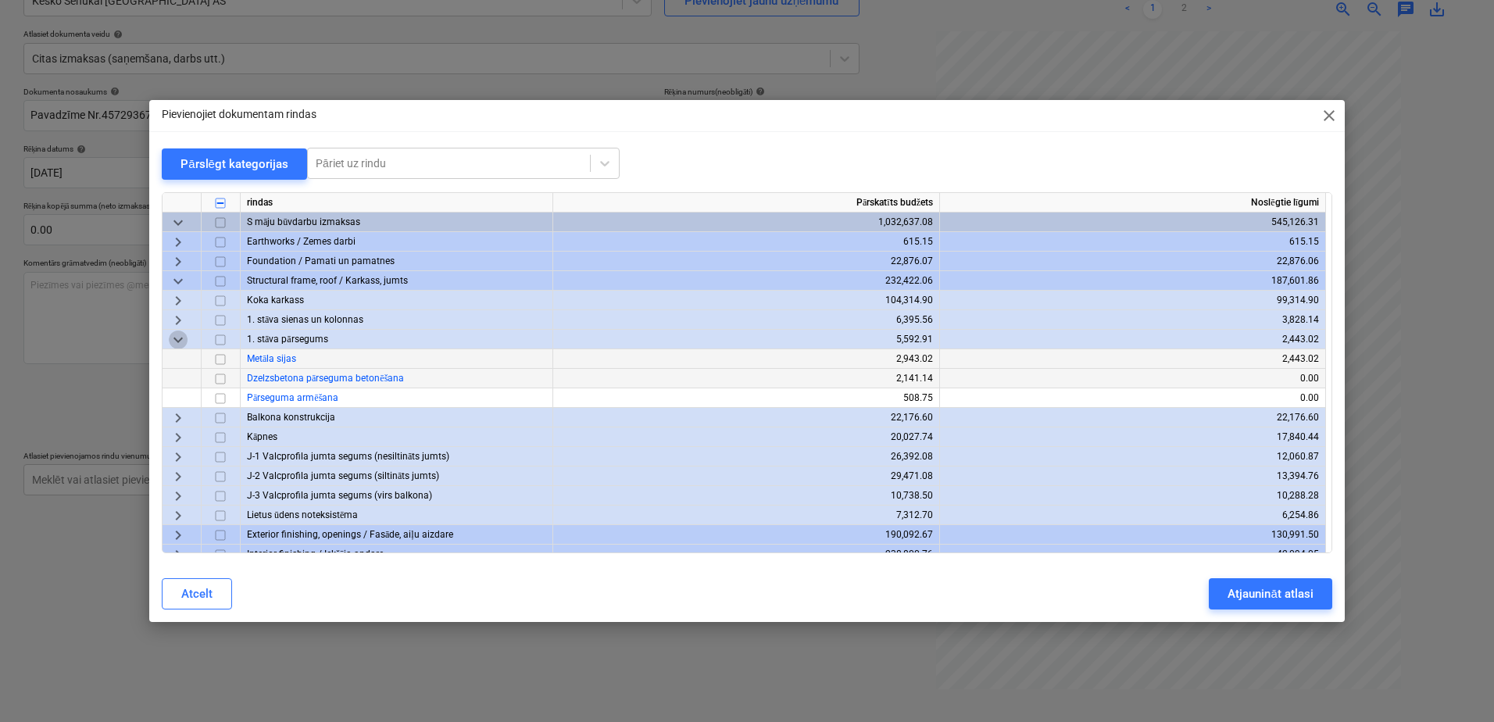
click at [177, 340] on span "keyboard_arrow_down" at bounding box center [178, 339] width 19 height 19
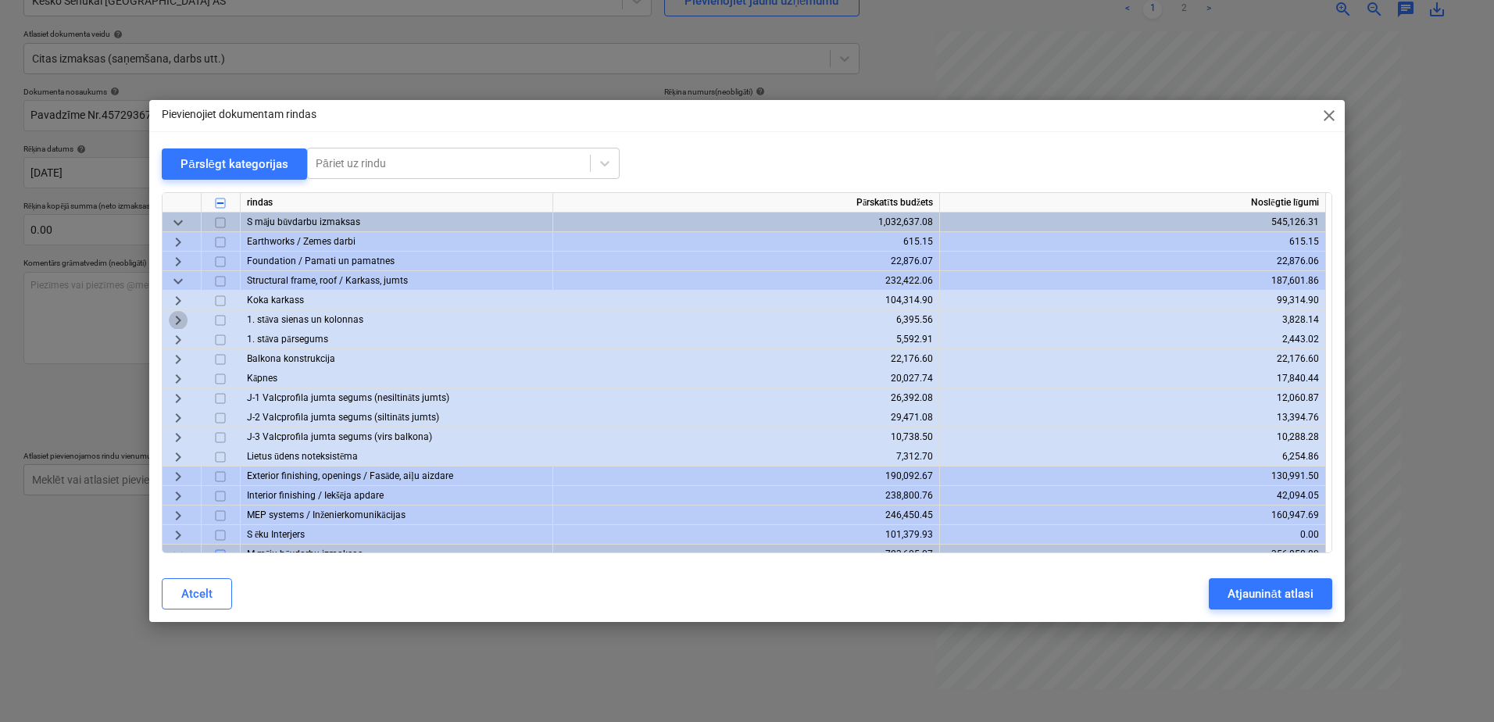
click at [180, 323] on span "keyboard_arrow_right" at bounding box center [178, 320] width 19 height 19
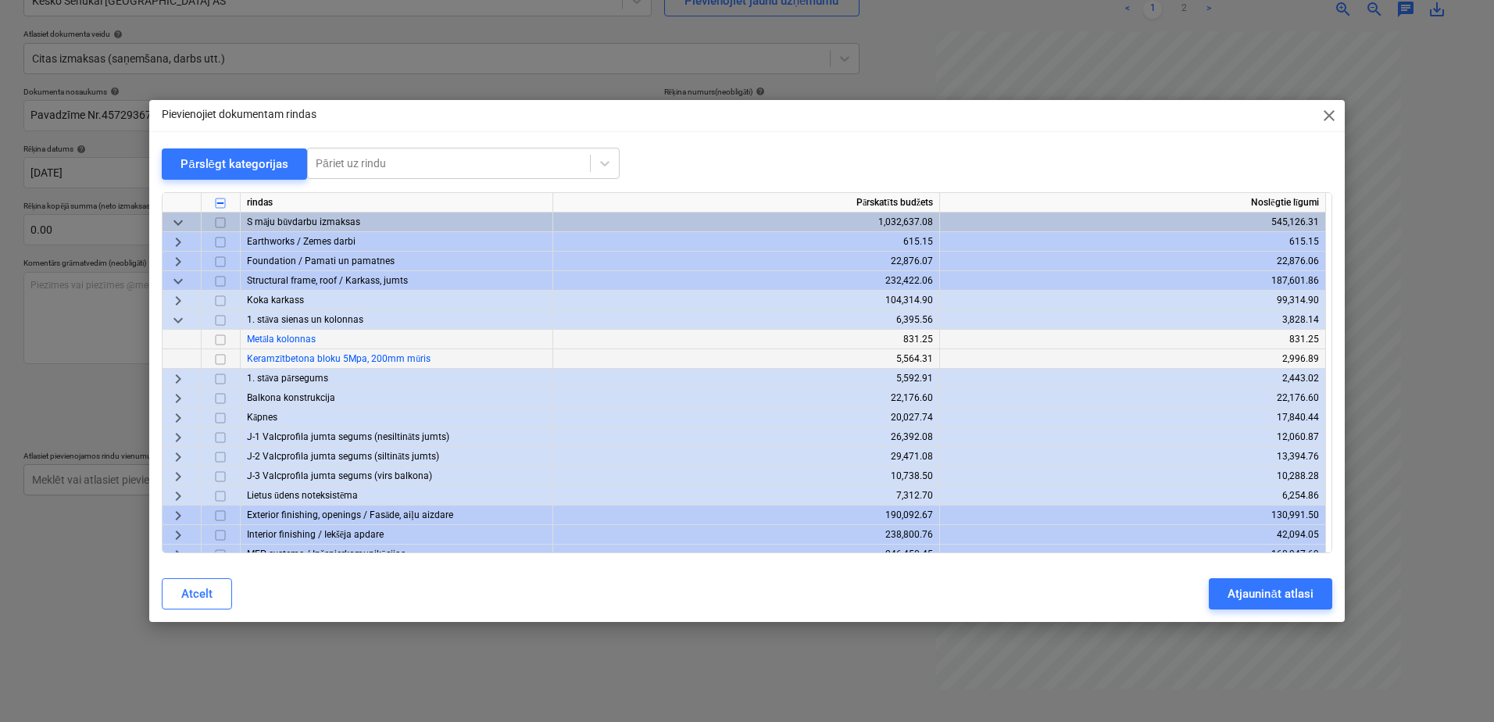
click at [180, 323] on span "keyboard_arrow_down" at bounding box center [178, 320] width 19 height 19
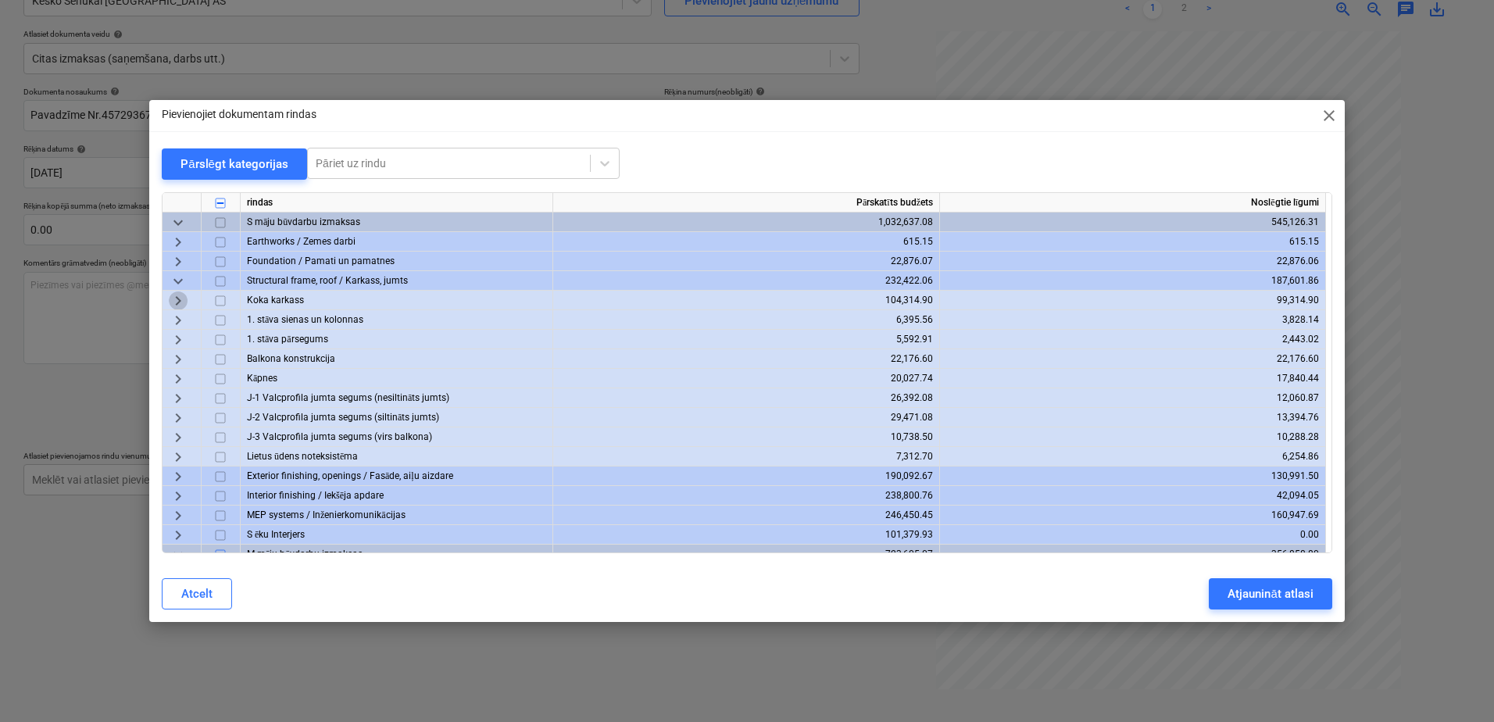
click at [171, 304] on span "keyboard_arrow_right" at bounding box center [178, 300] width 19 height 19
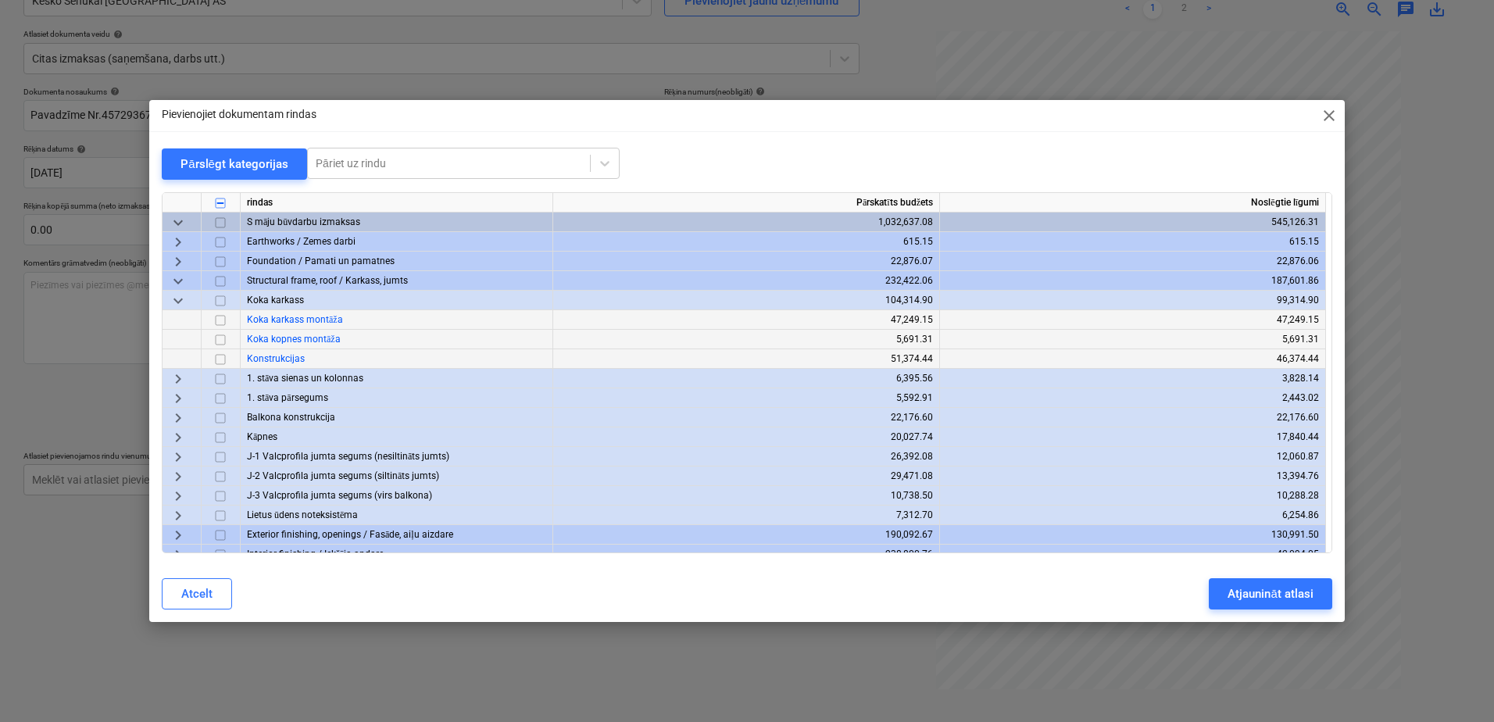
click at [171, 304] on span "keyboard_arrow_down" at bounding box center [178, 300] width 19 height 19
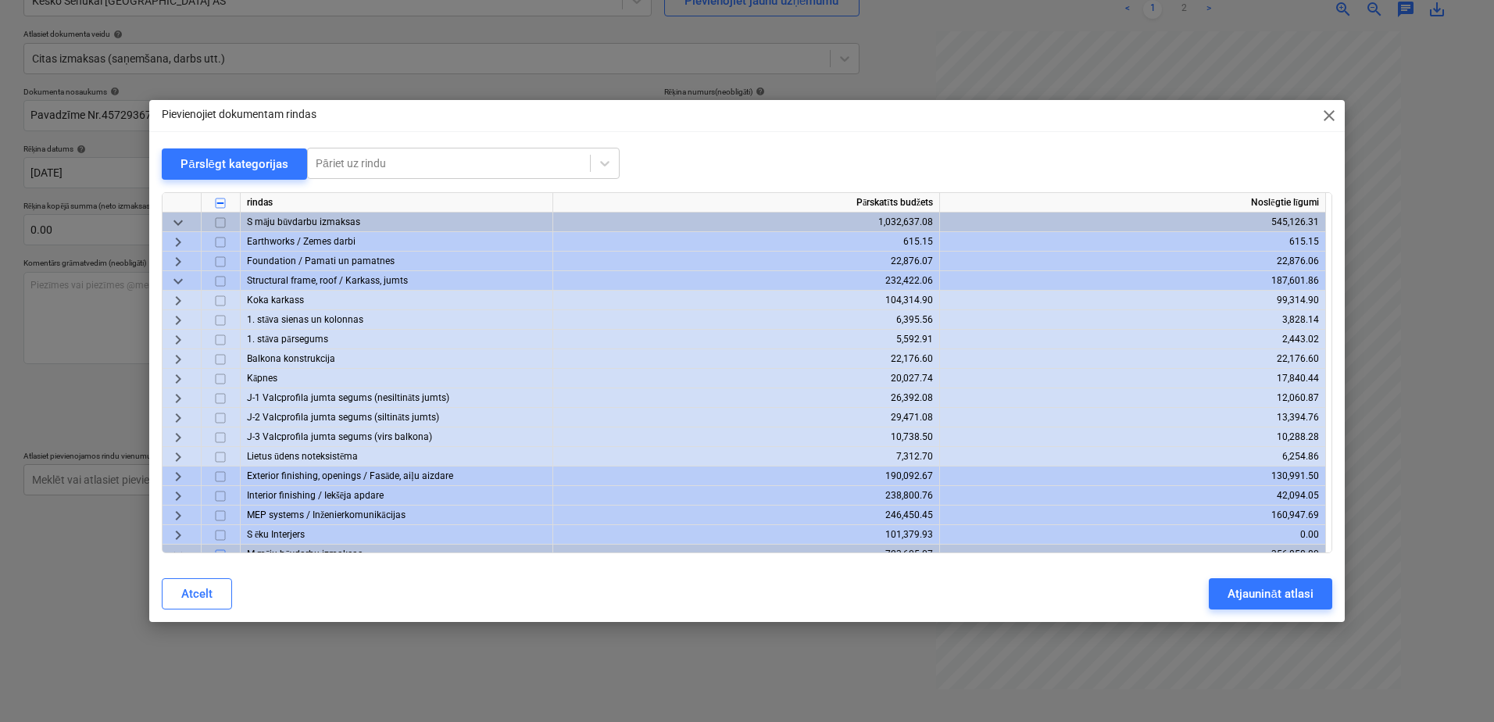
click at [180, 272] on span "keyboard_arrow_down" at bounding box center [178, 281] width 19 height 19
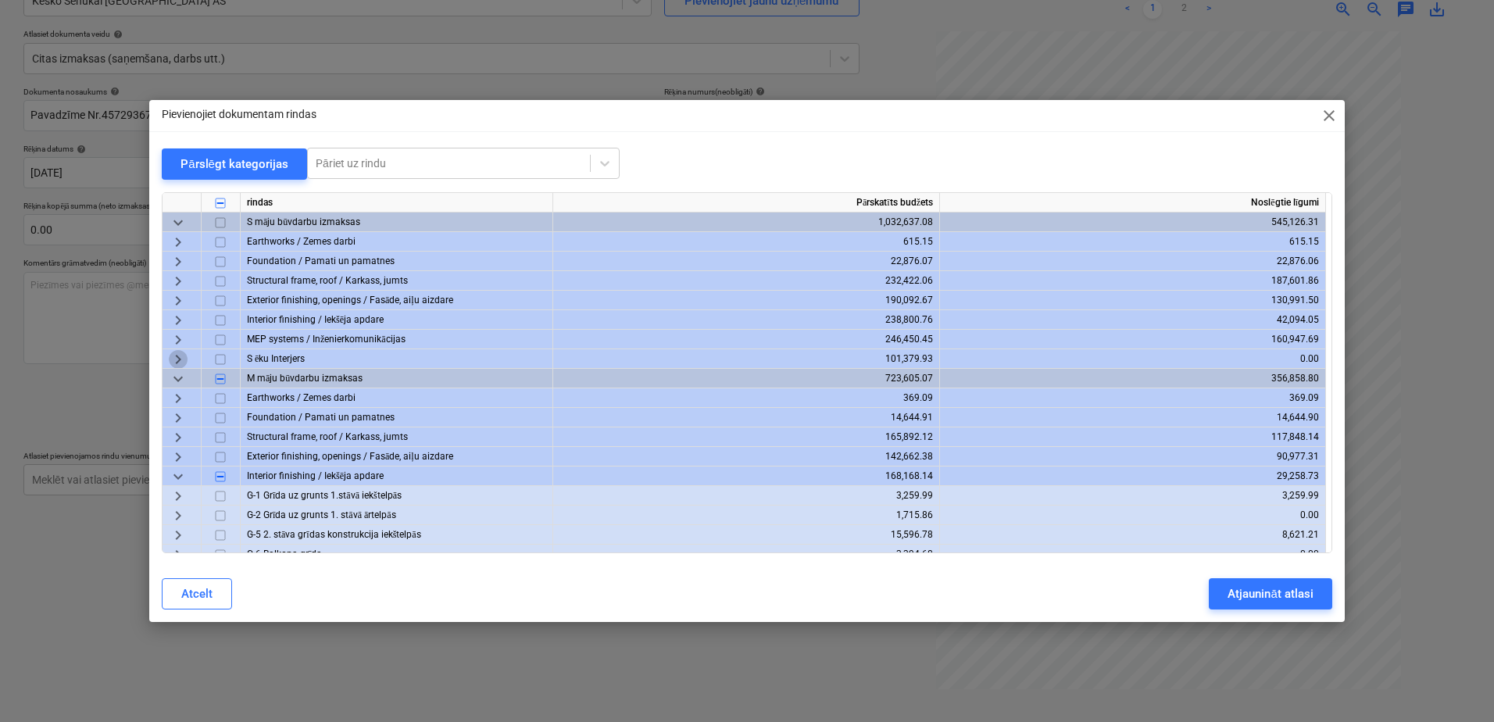
click at [183, 361] on span "keyboard_arrow_right" at bounding box center [178, 359] width 19 height 19
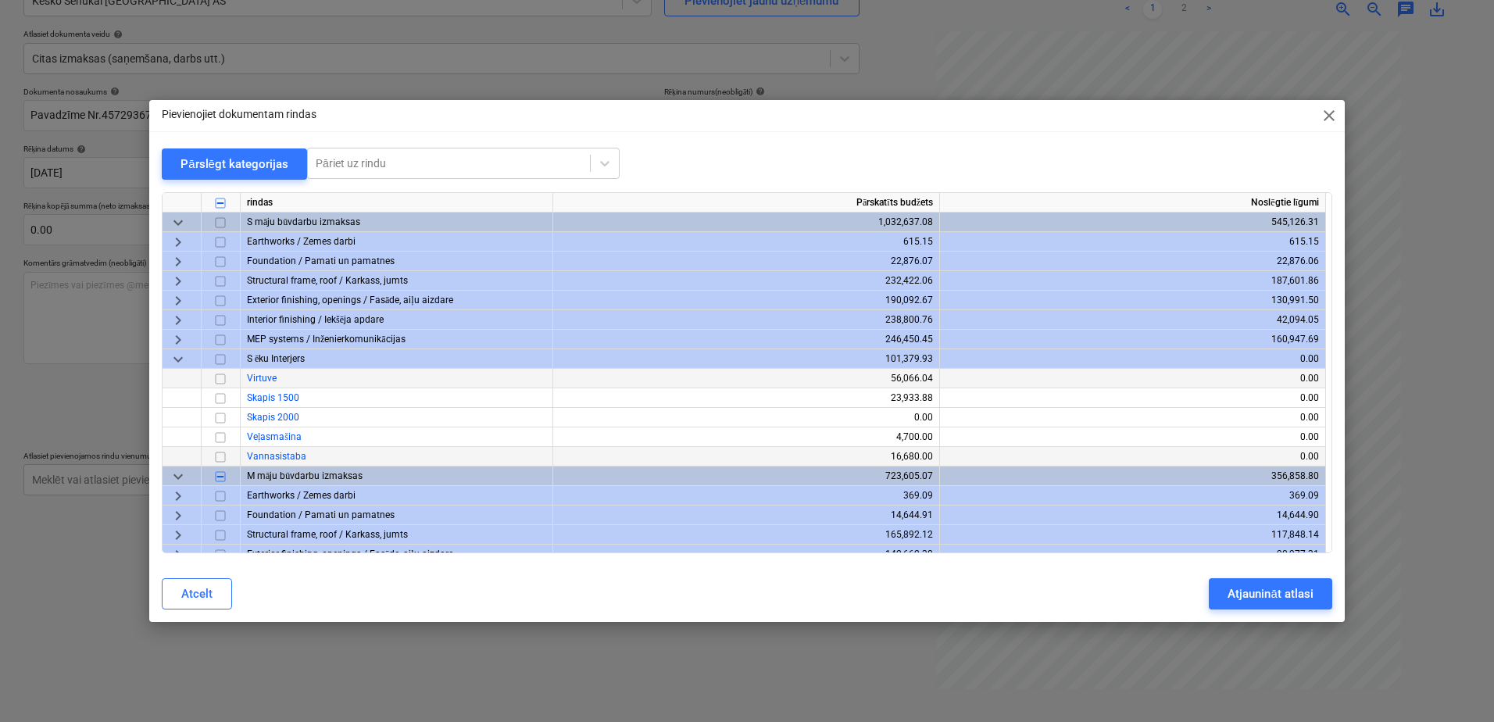
click at [183, 360] on span "keyboard_arrow_down" at bounding box center [178, 359] width 19 height 19
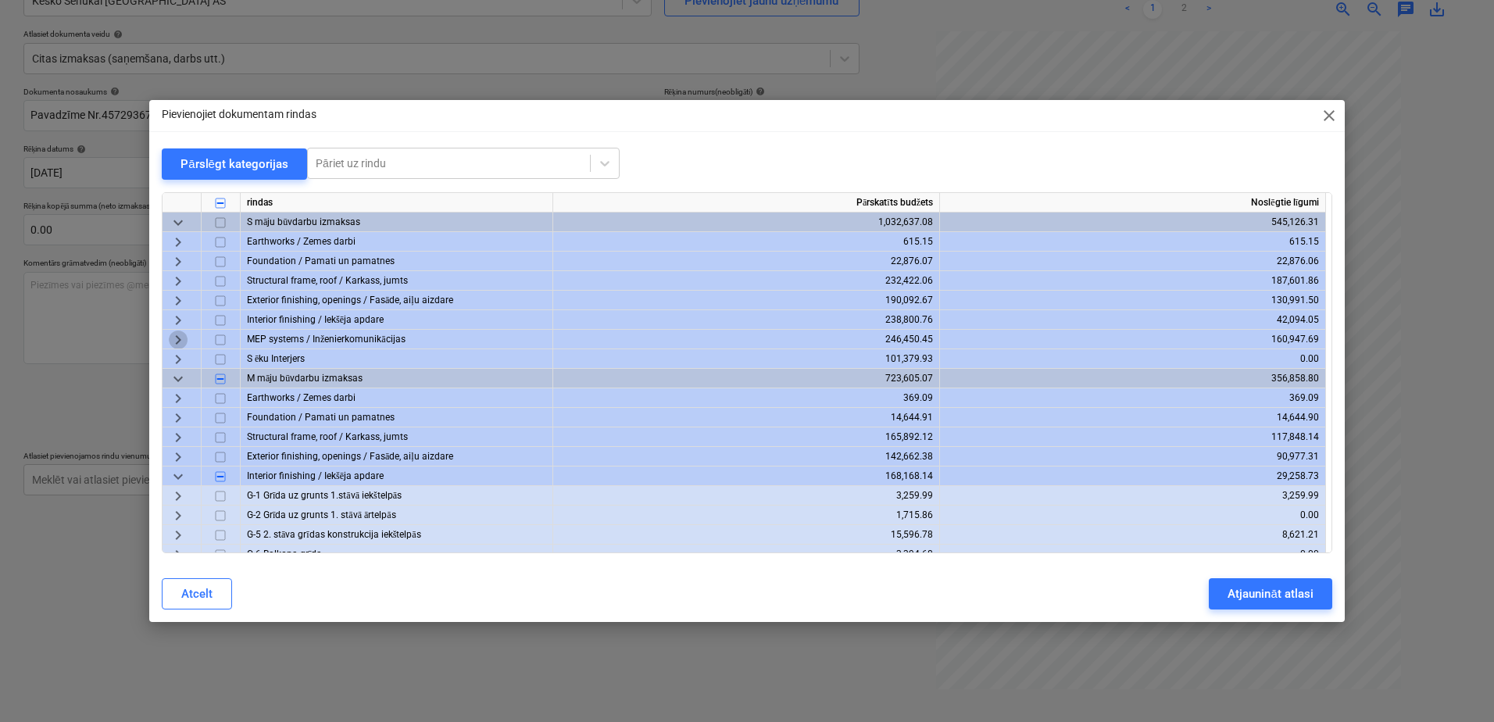
click at [180, 341] on span "keyboard_arrow_right" at bounding box center [178, 339] width 19 height 19
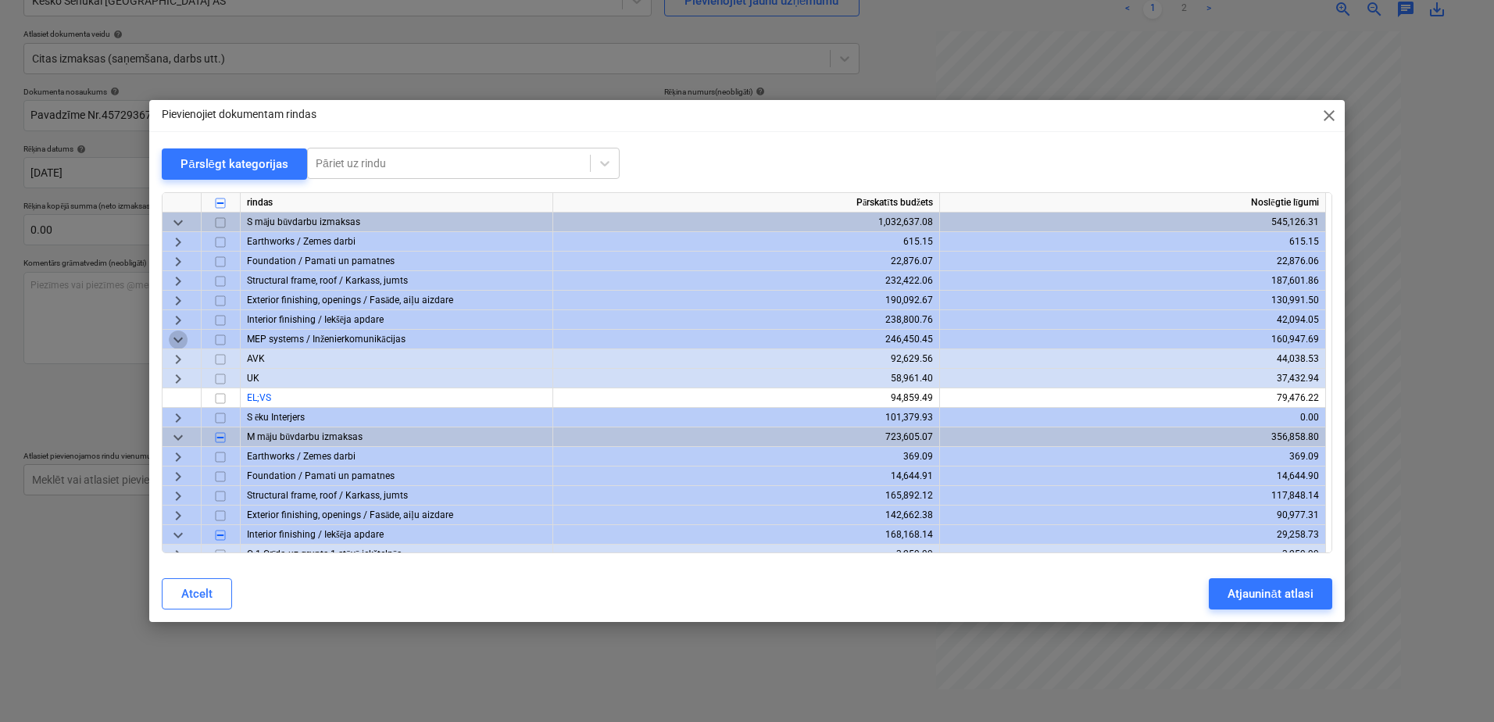
click at [180, 341] on span "keyboard_arrow_down" at bounding box center [178, 339] width 19 height 19
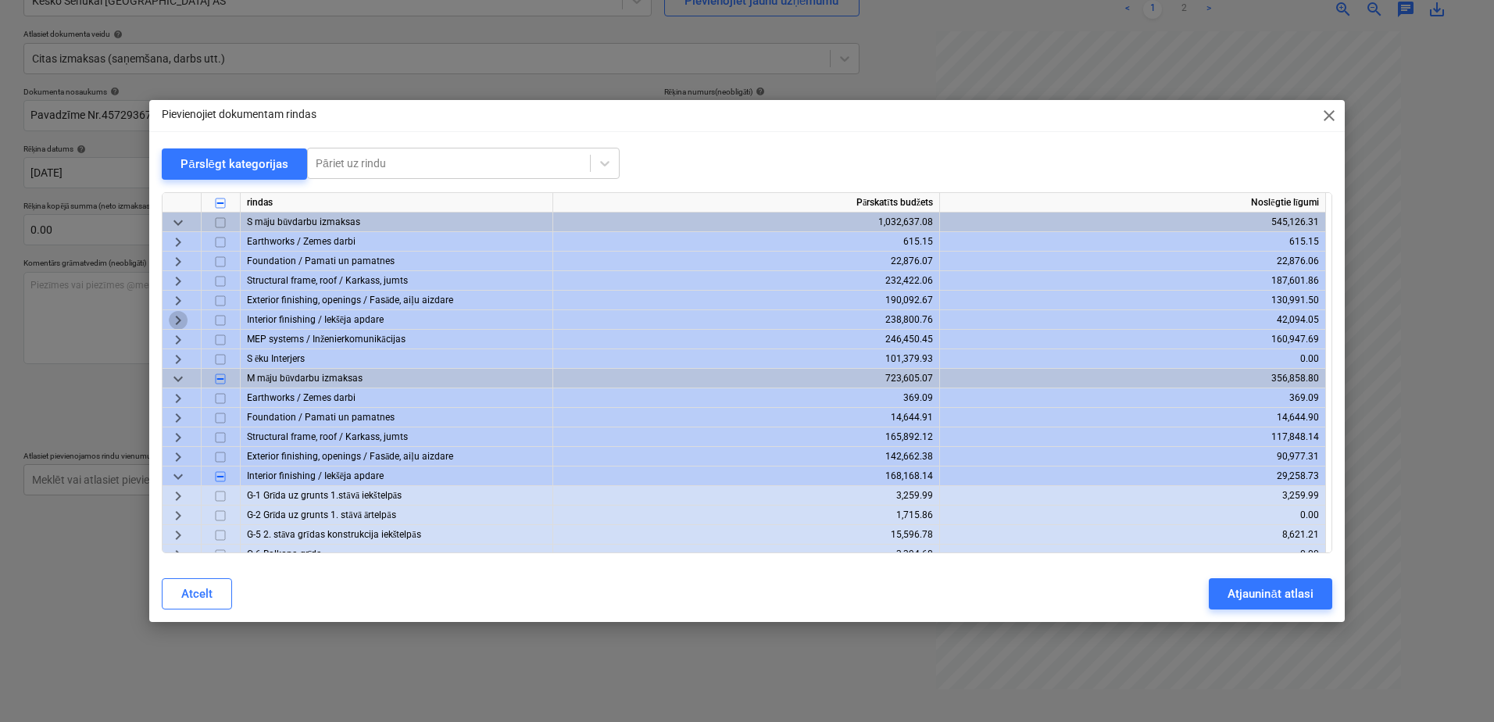
click at [178, 320] on span "keyboard_arrow_right" at bounding box center [178, 320] width 19 height 19
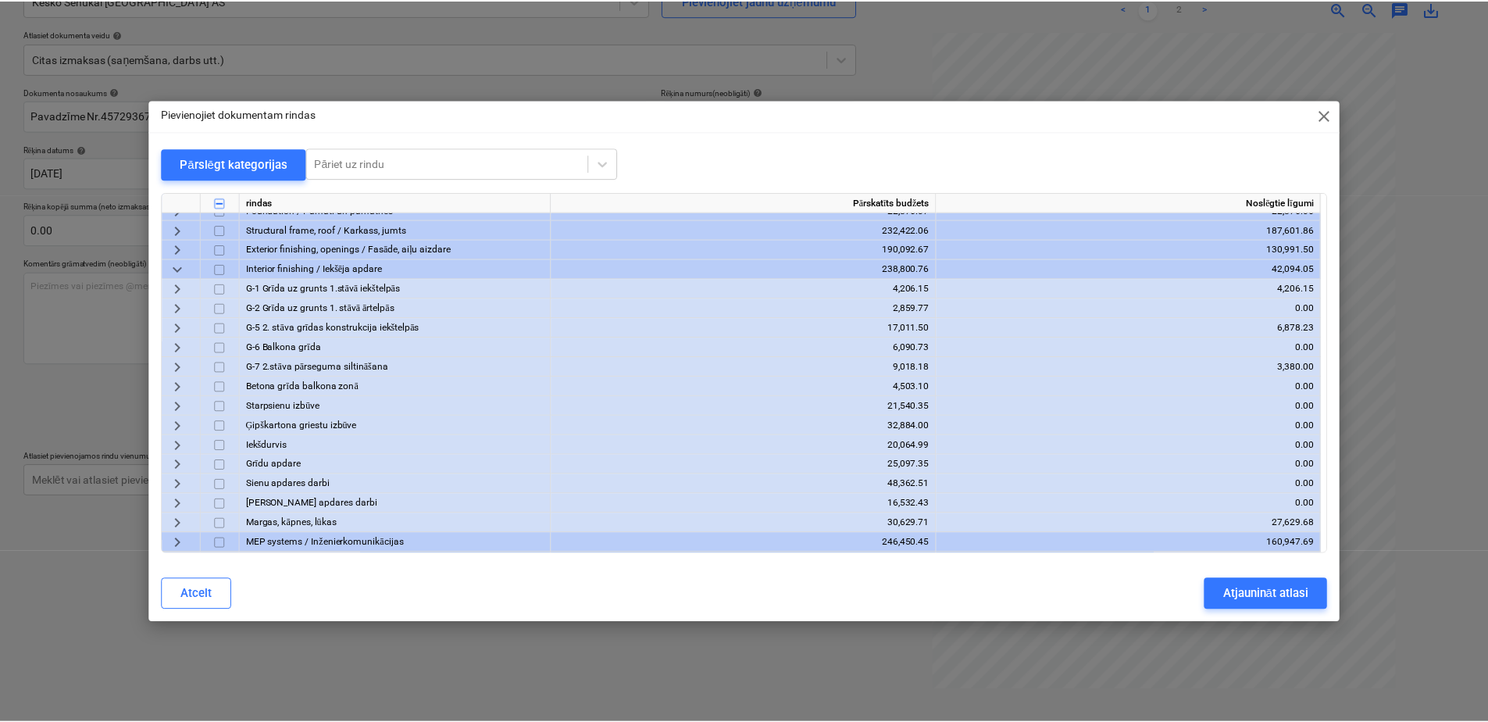
scroll to position [78, 0]
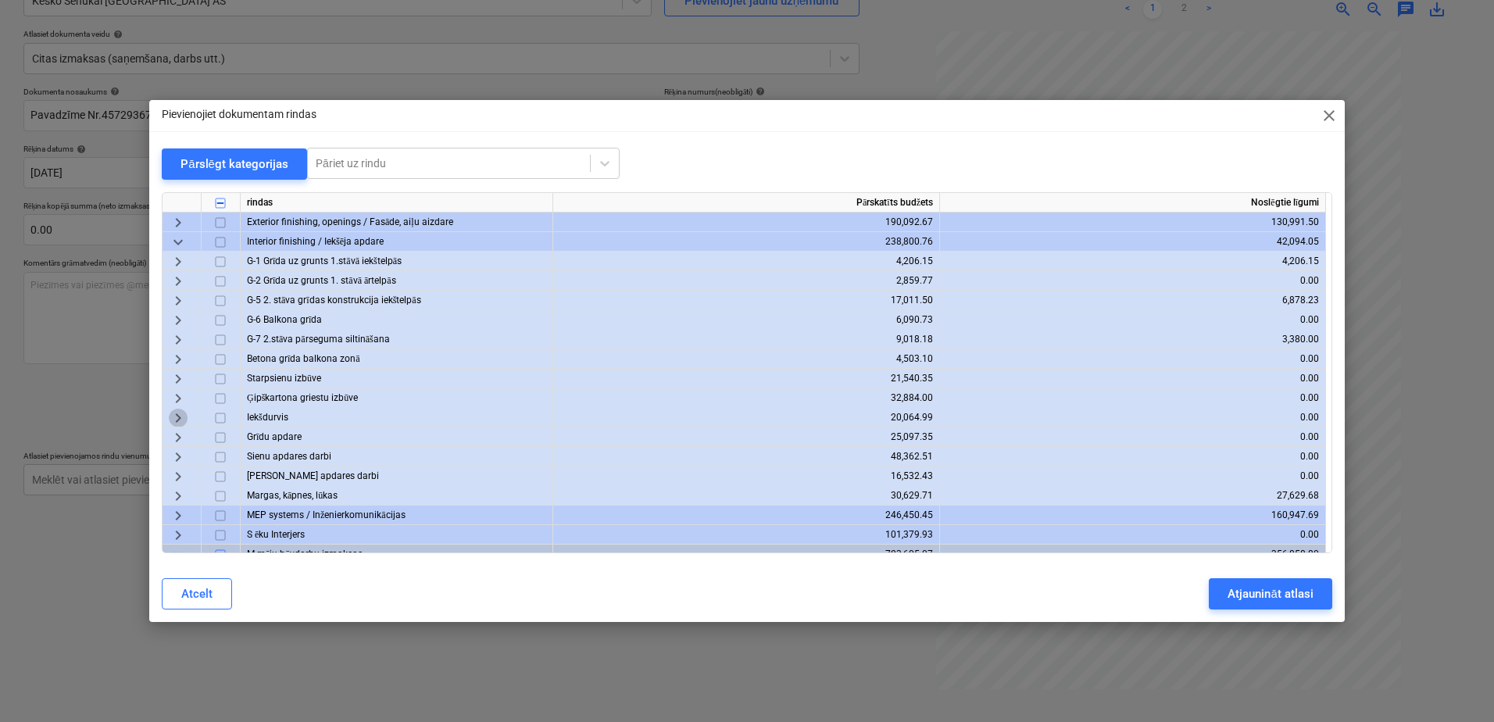
click at [181, 415] on span "keyboard_arrow_right" at bounding box center [178, 418] width 19 height 19
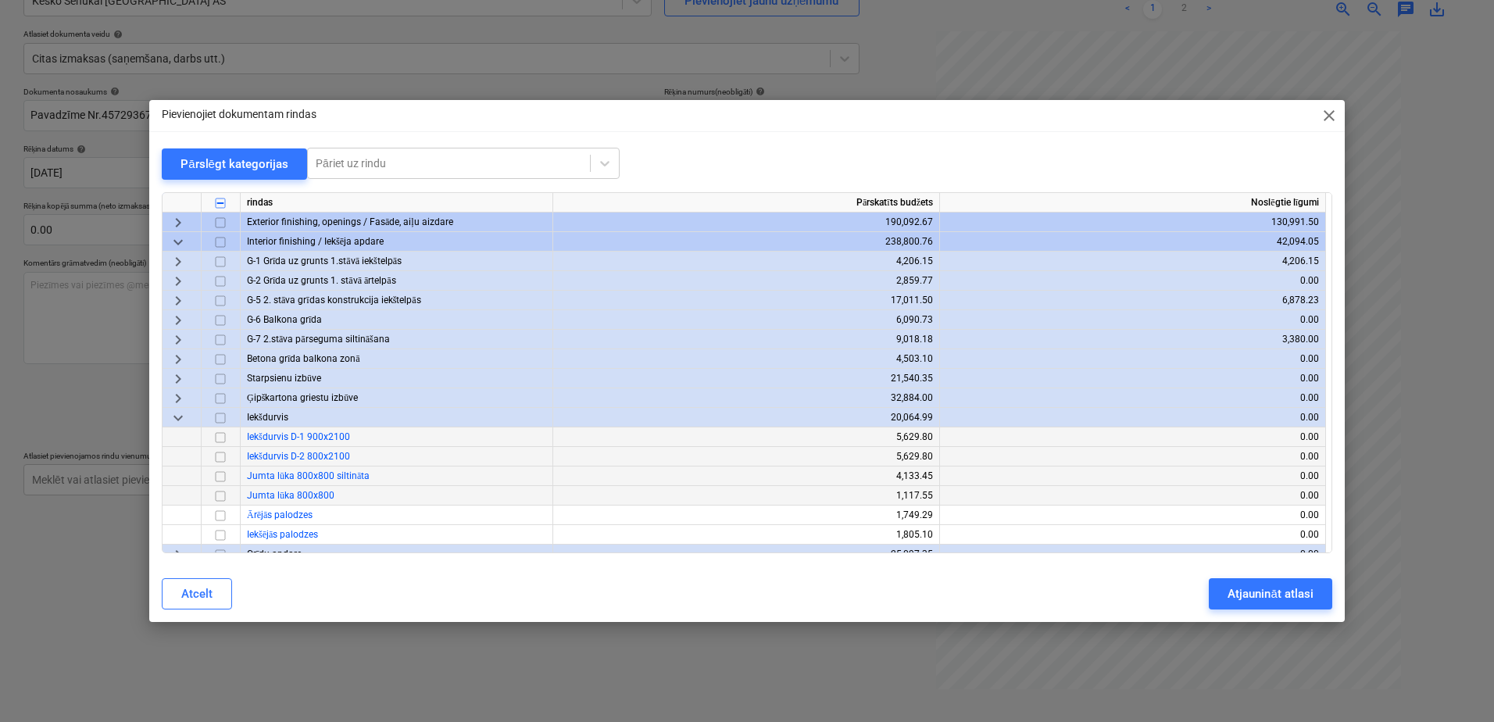
click at [217, 441] on input "checkbox" at bounding box center [220, 437] width 19 height 19
click at [221, 452] on input "checkbox" at bounding box center [220, 457] width 19 height 19
click at [1193, 601] on div "Atjaunināt atlasi" at bounding box center [1269, 594] width 85 height 20
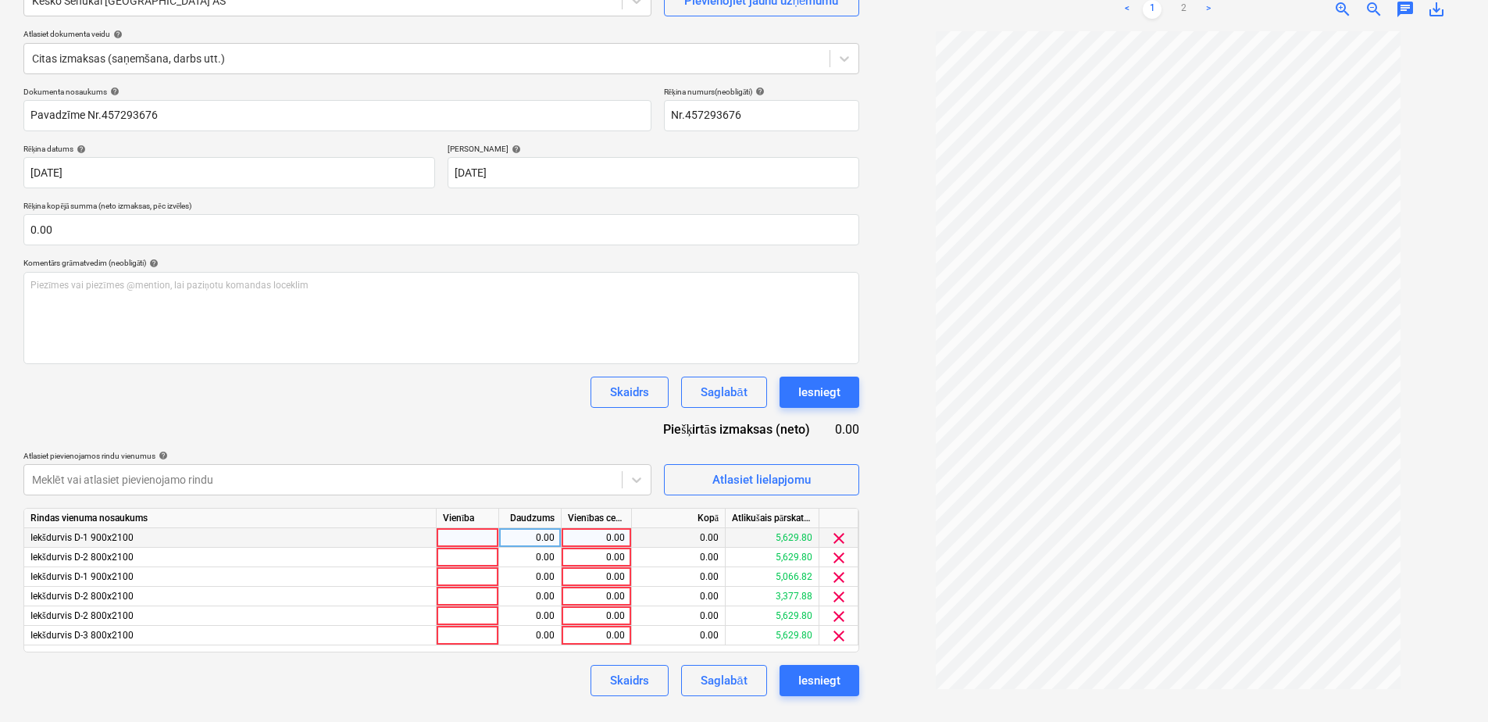
click at [604, 534] on div "0.00" at bounding box center [596, 538] width 57 height 20
type input "3512.13"
click at [601, 537] on input "3512.13" at bounding box center [597, 537] width 70 height 19
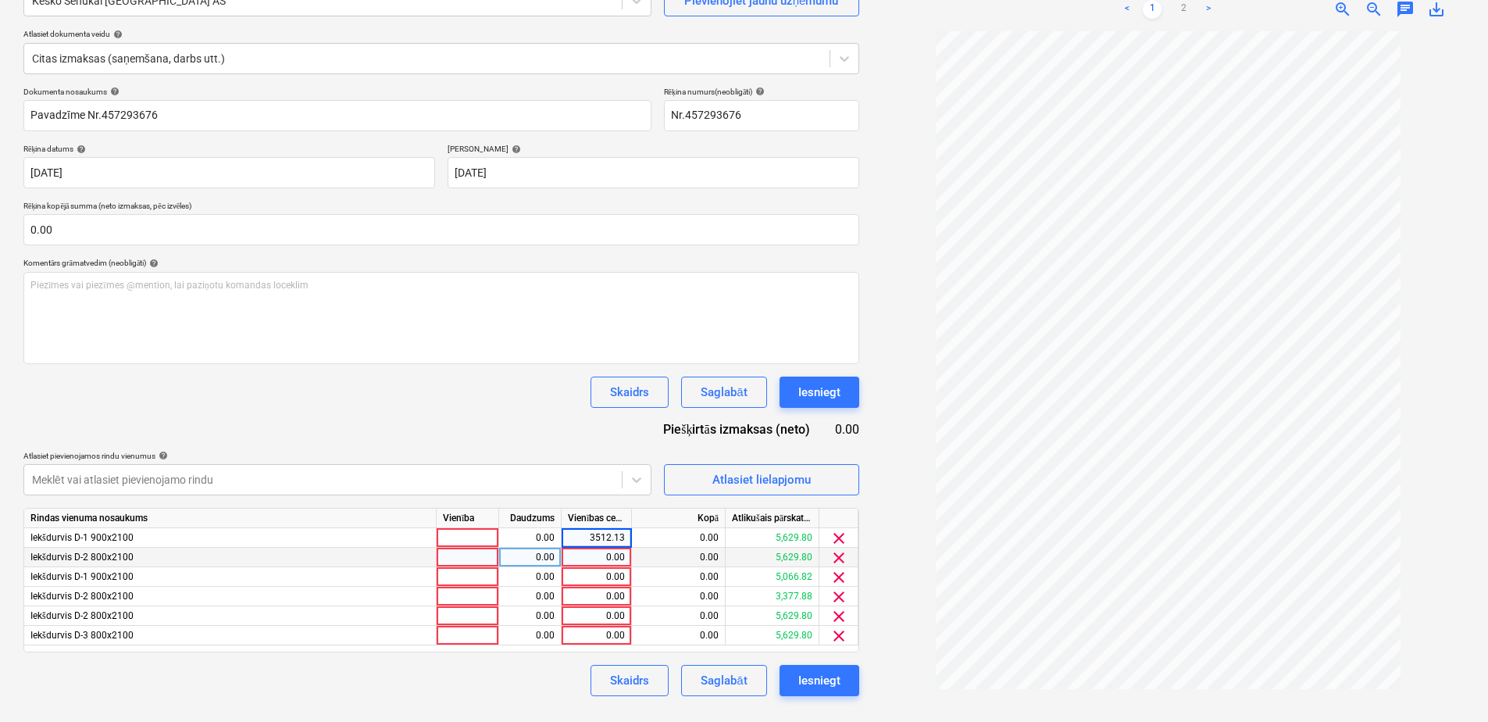
click at [607, 560] on div "0.00" at bounding box center [596, 558] width 57 height 20
type input "3512.13"
click at [607, 621] on div "0.00" at bounding box center [596, 616] width 57 height 20
type input "3512.13"
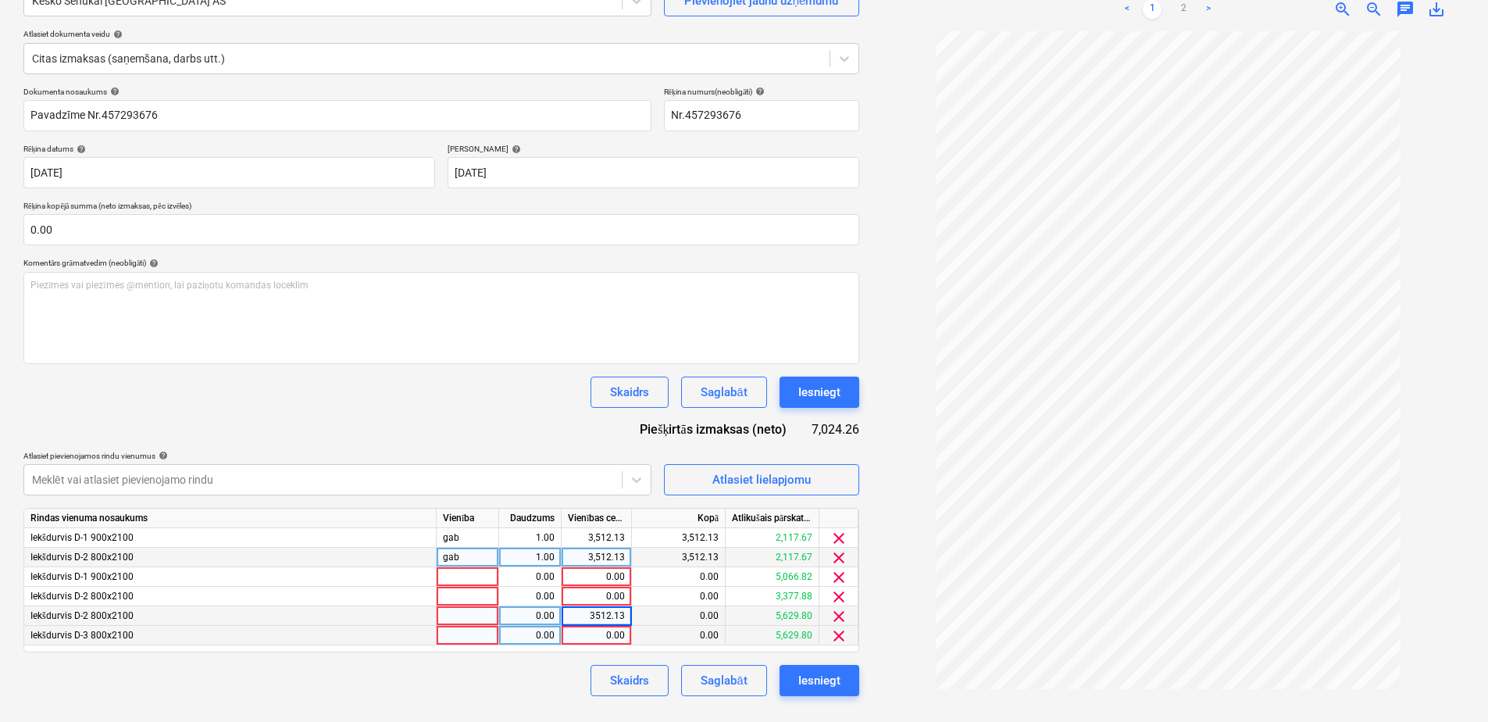
click at [599, 627] on div "0.00" at bounding box center [596, 636] width 57 height 20
type input "3512.13"
drag, startPoint x: 557, startPoint y: 677, endPoint x: 555, endPoint y: 662, distance: 15.7
click at [557, 627] on div "Skaidrs Saglabāt Iesniegt" at bounding box center [441, 680] width 836 height 31
click at [309, 417] on div "Dokumenta nosaukums help Pavadzīme Nr.457293676 Rēķina numurs (neobligāti) help…" at bounding box center [441, 391] width 836 height 609
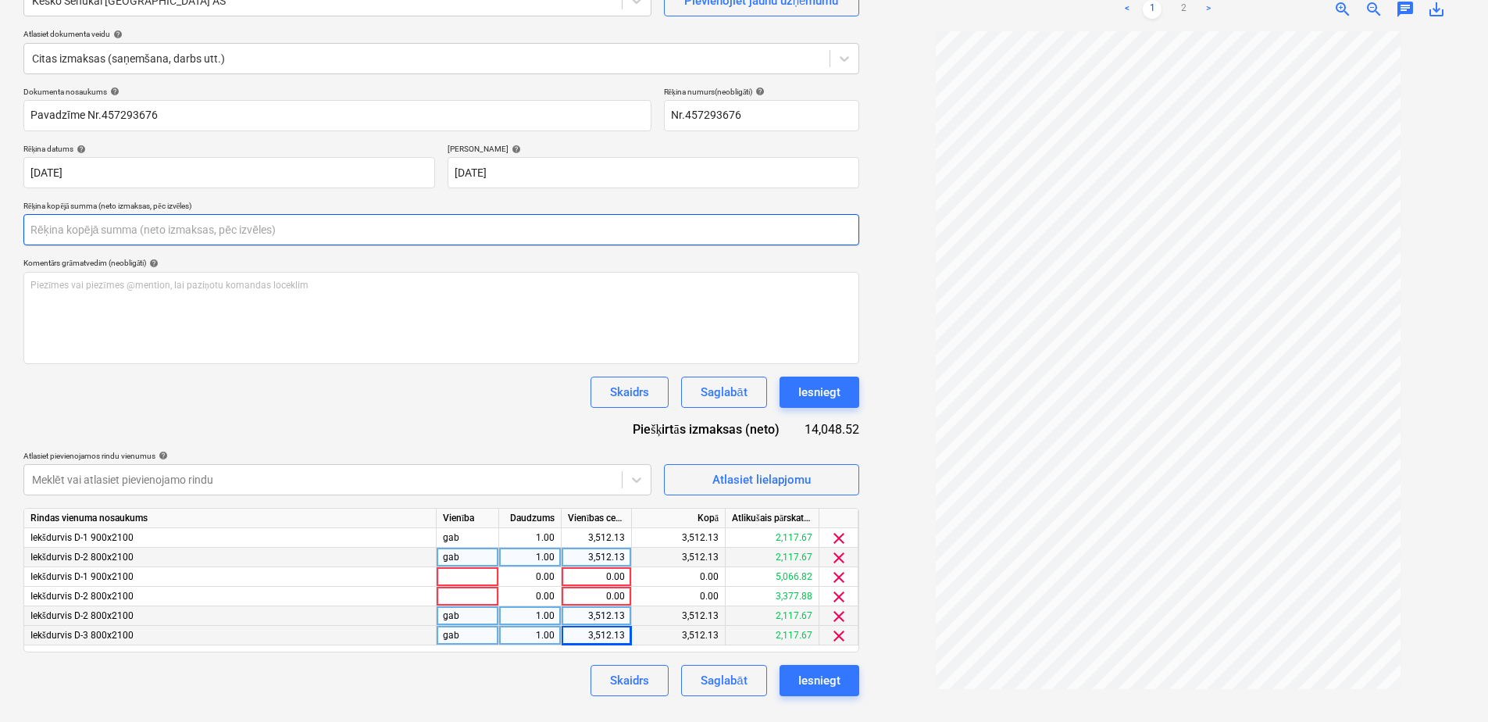
click at [98, 236] on input "text" at bounding box center [441, 229] width 836 height 31
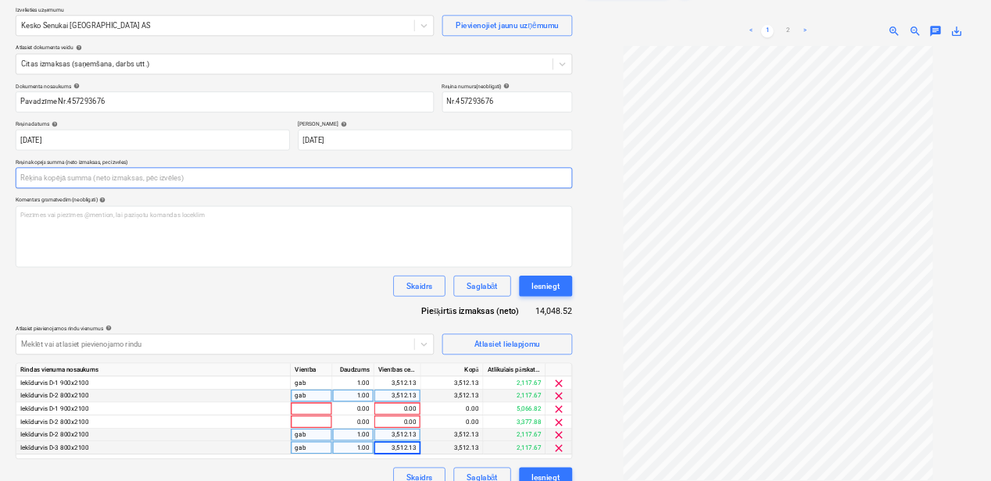
scroll to position [156, 0]
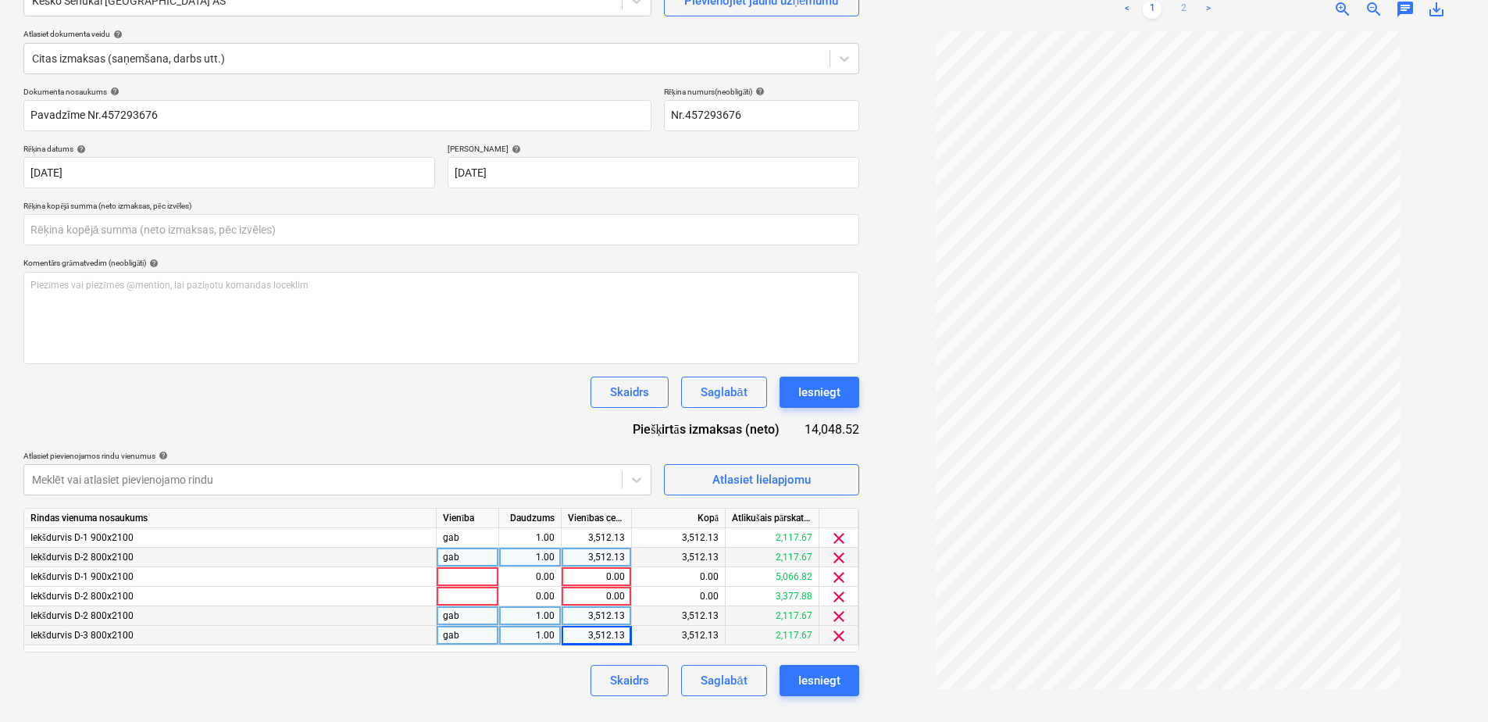
type input "0.00"
click at [1182, 9] on link "2" at bounding box center [1183, 9] width 19 height 19
click at [100, 237] on input "text" at bounding box center [441, 229] width 836 height 31
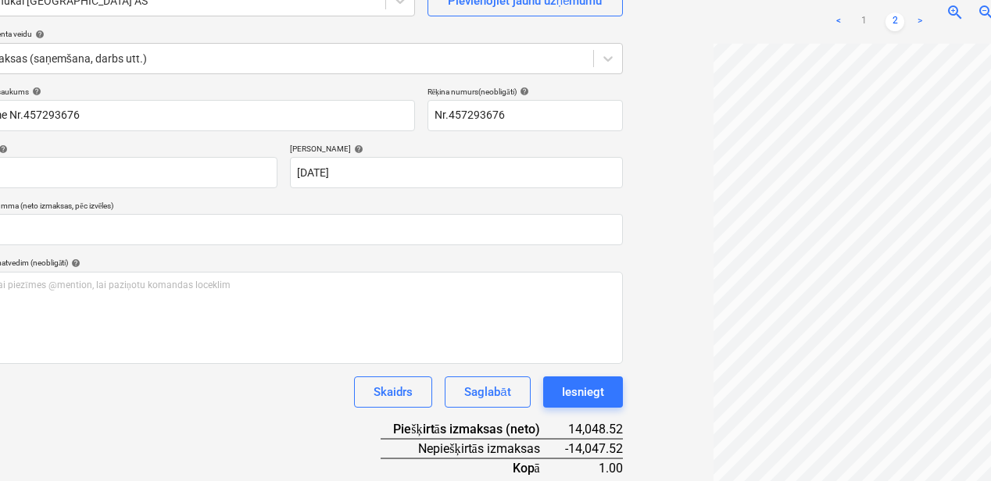
scroll to position [0, 141]
click at [898, 22] on link "2" at bounding box center [894, 21] width 19 height 19
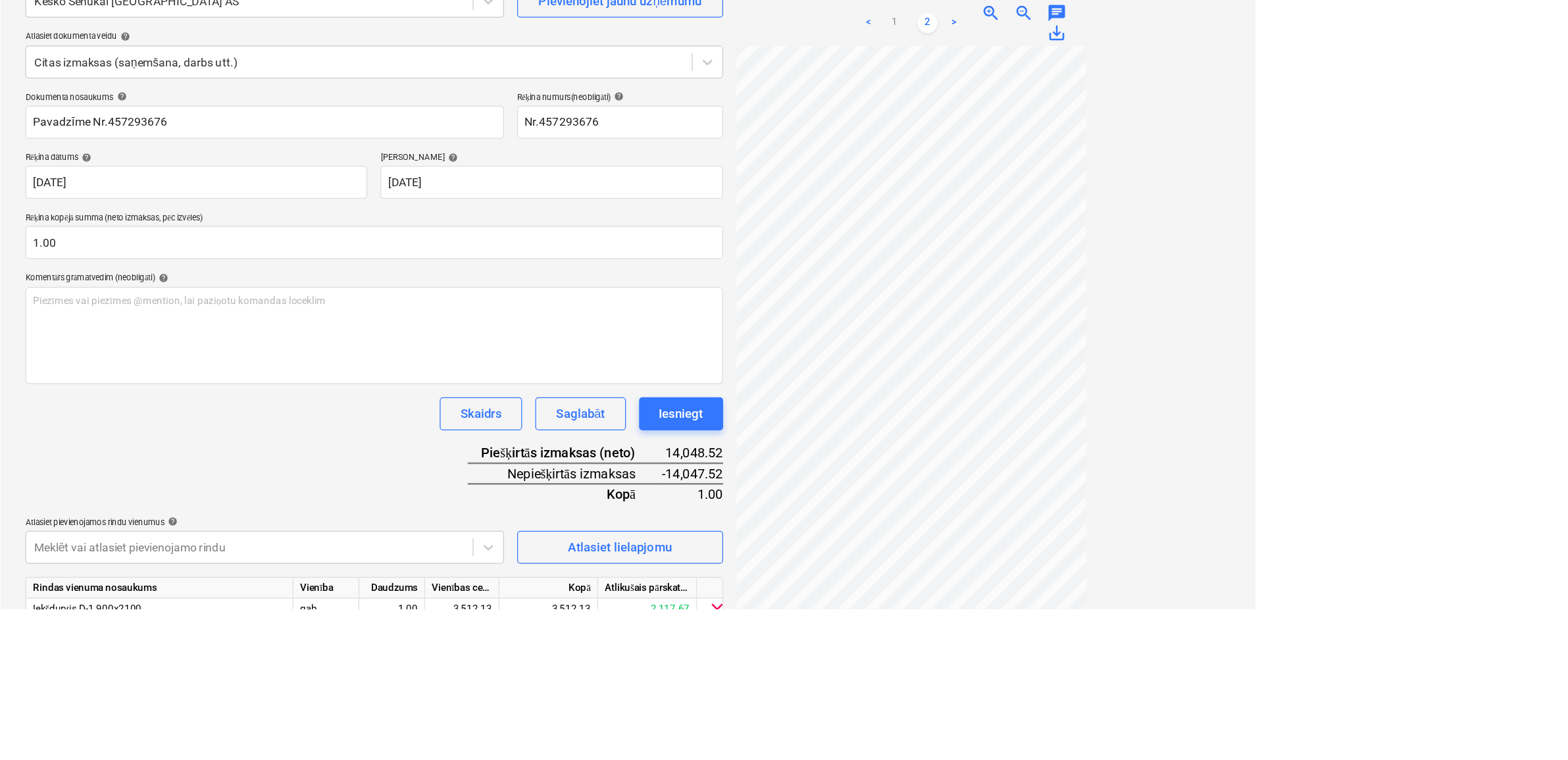
scroll to position [0, 0]
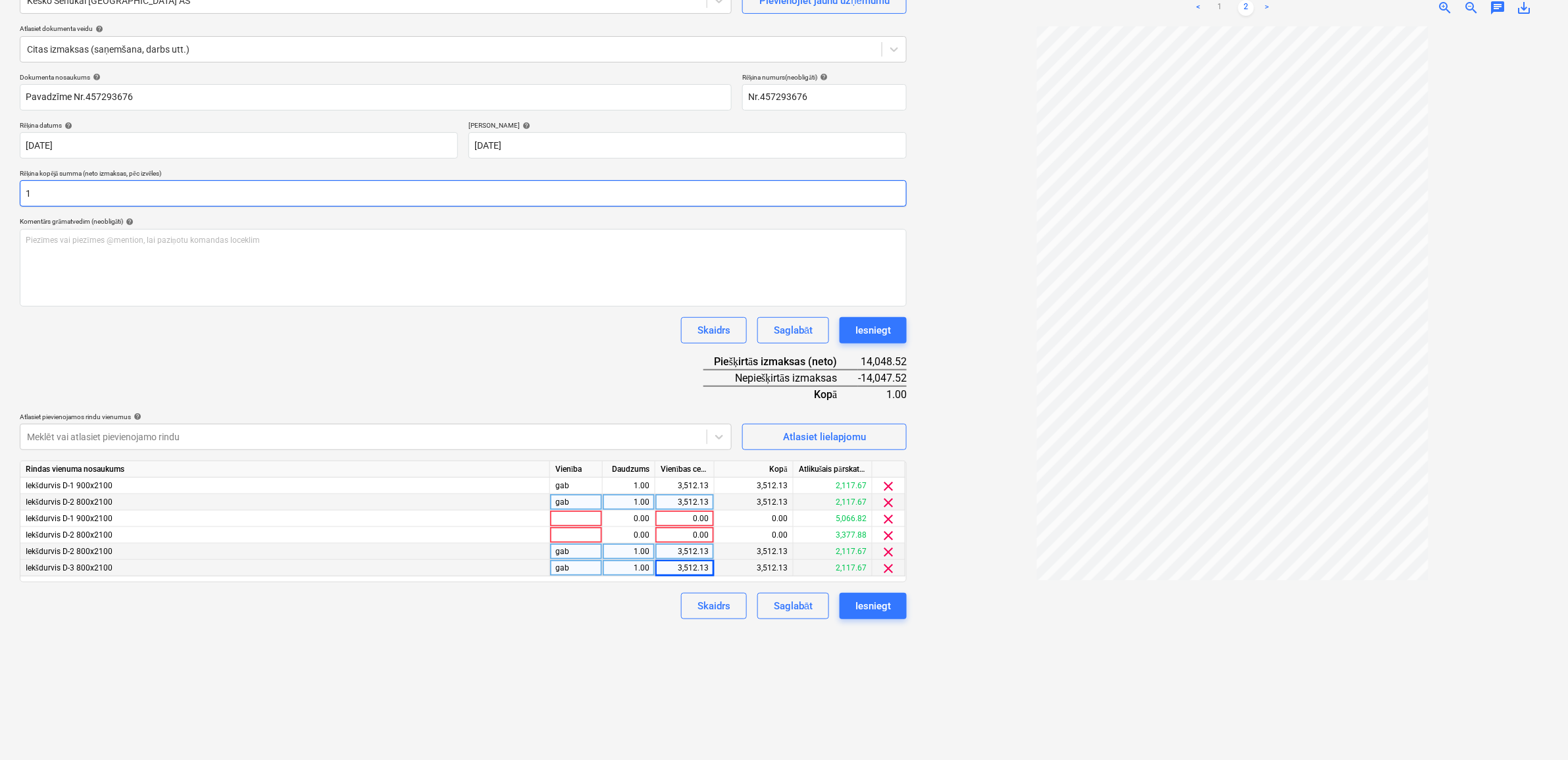
click at [106, 201] on input "1" at bounding box center [462, 193] width 887 height 26
type input "18,263.10"
click at [179, 372] on div "Dokumenta nosaukums help Pavadzīme Nr.457293676 Rēķina numurs (neobligāti) help…" at bounding box center [462, 346] width 887 height 546
click at [690, 528] on div "0.00" at bounding box center [684, 536] width 48 height 17
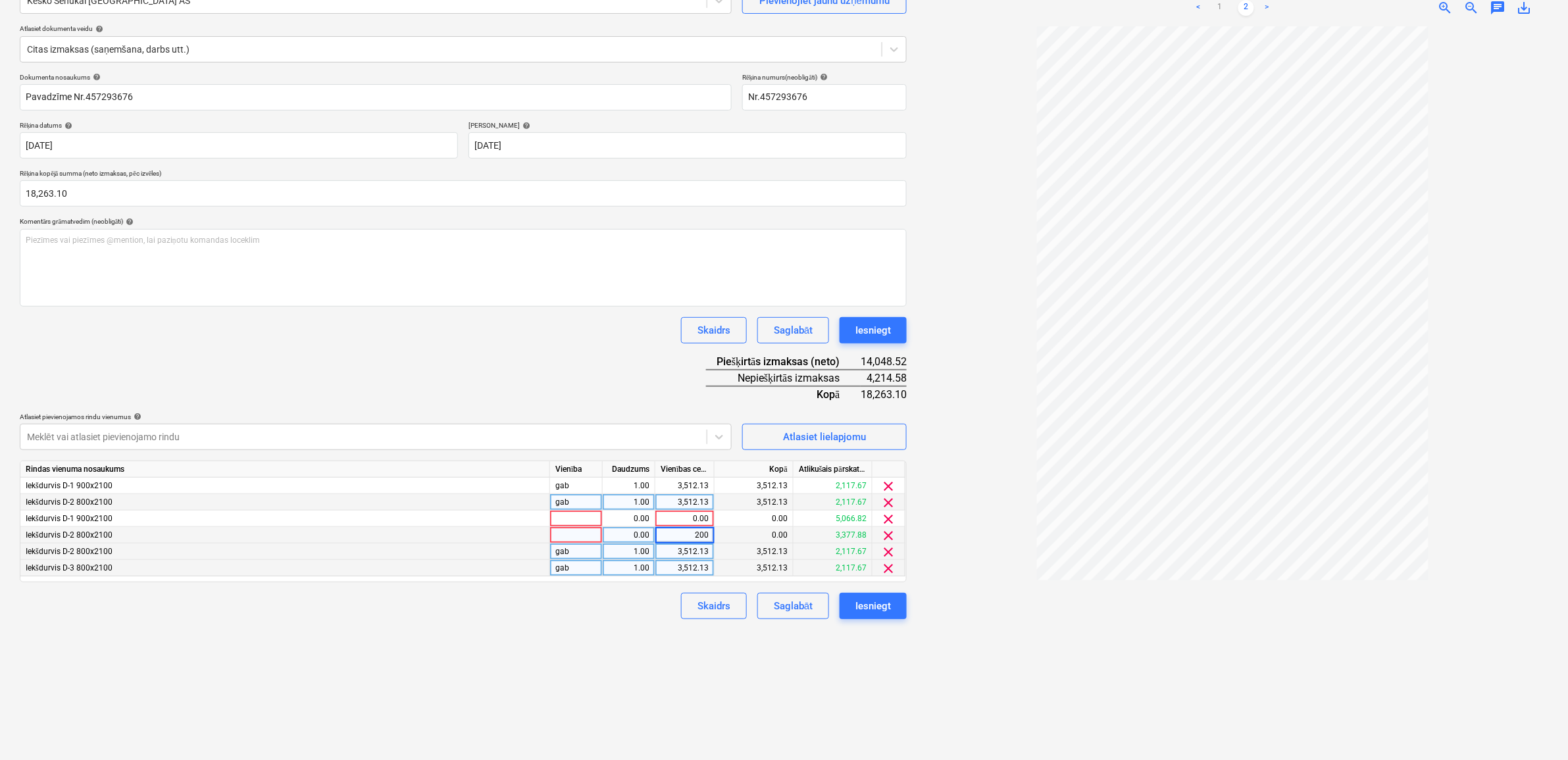
type input "2000"
click at [686, 521] on div "0.00" at bounding box center [684, 519] width 48 height 17
type input "2214.58"
click at [423, 528] on div "Izveidot jaunu dokumentu Izvēlieties uzņēmumu Kesko Senukai Latvia AS Pievienoj…" at bounding box center [463, 345] width 898 height 821
click at [787, 528] on div "Saglabāt" at bounding box center [793, 606] width 39 height 17
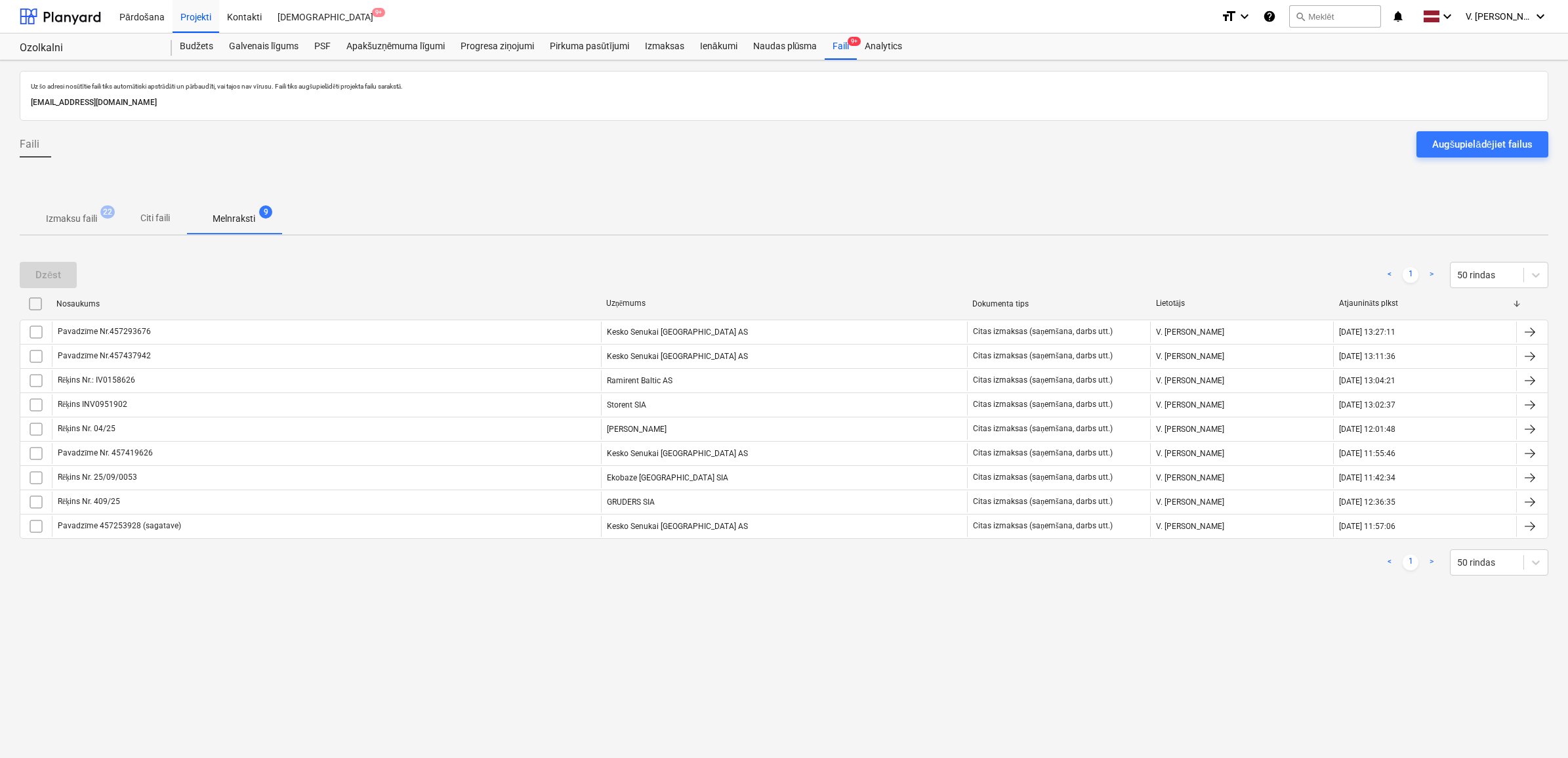
click at [1002, 134] on button "Augšupielādējiet failus" at bounding box center [1482, 144] width 132 height 26
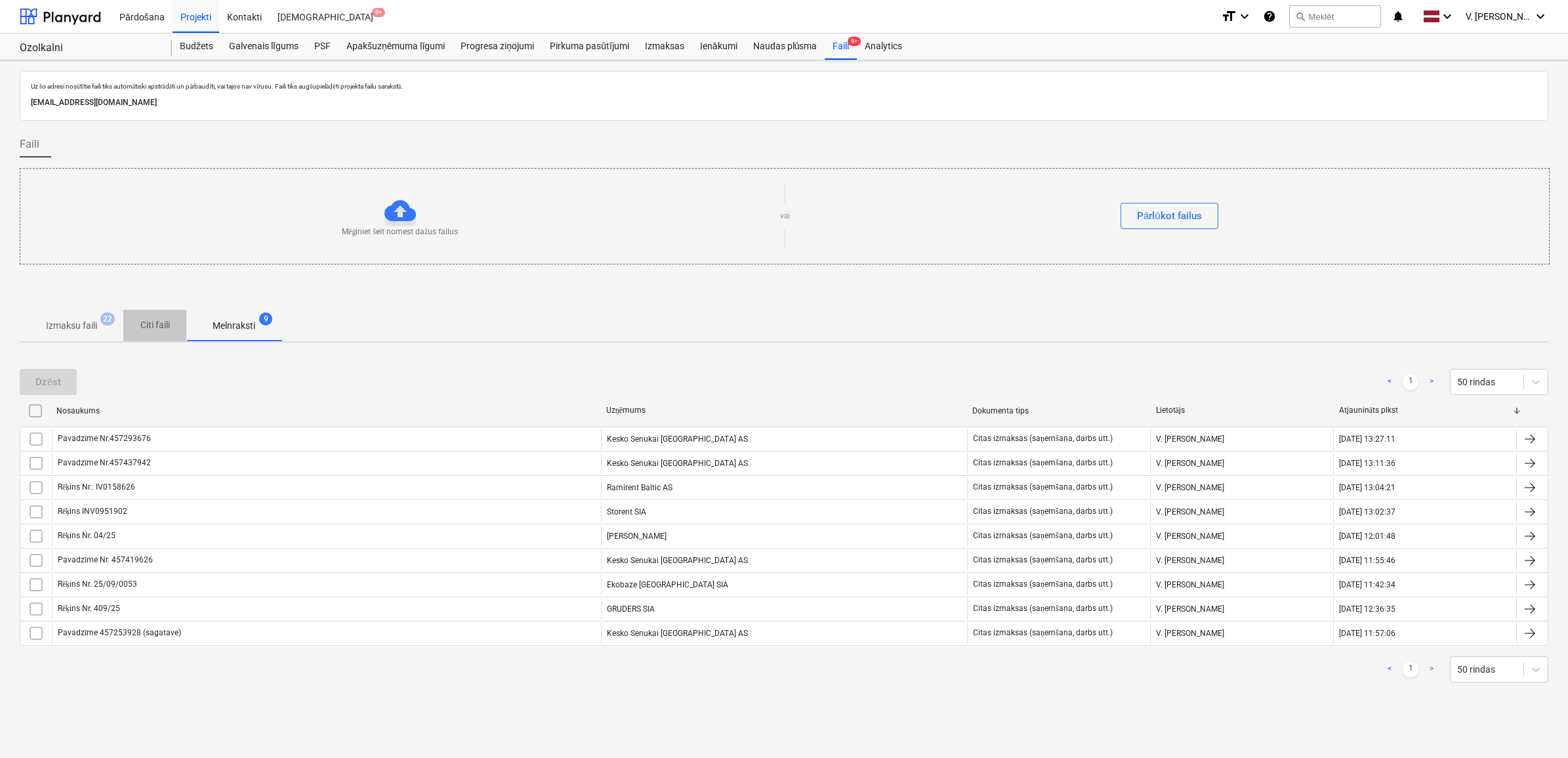
click at [149, 330] on p "Citi faili" at bounding box center [155, 325] width 31 height 13
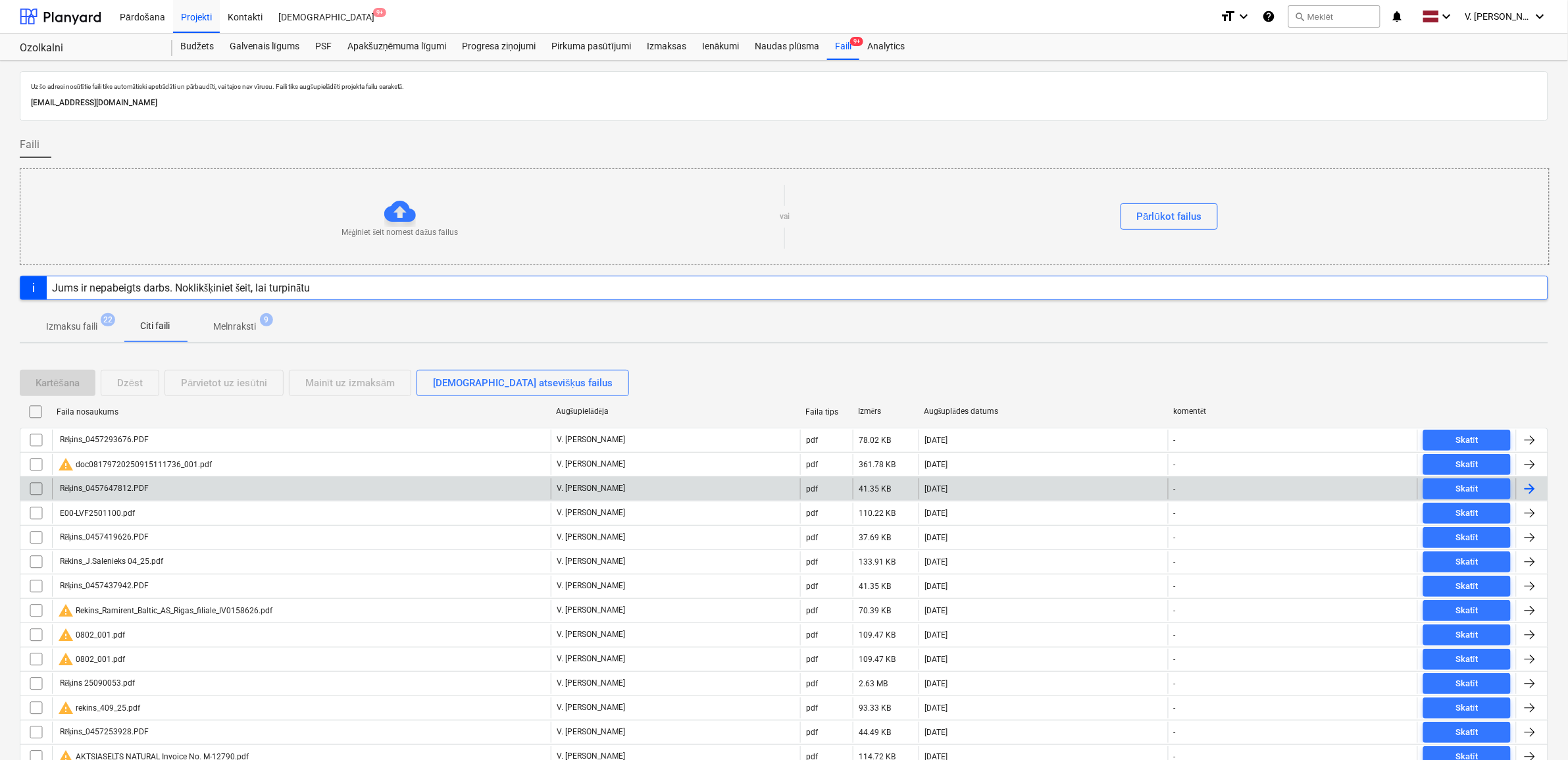
click at [183, 485] on div "Rēķins_0457647812.PDF" at bounding box center [301, 489] width 499 height 21
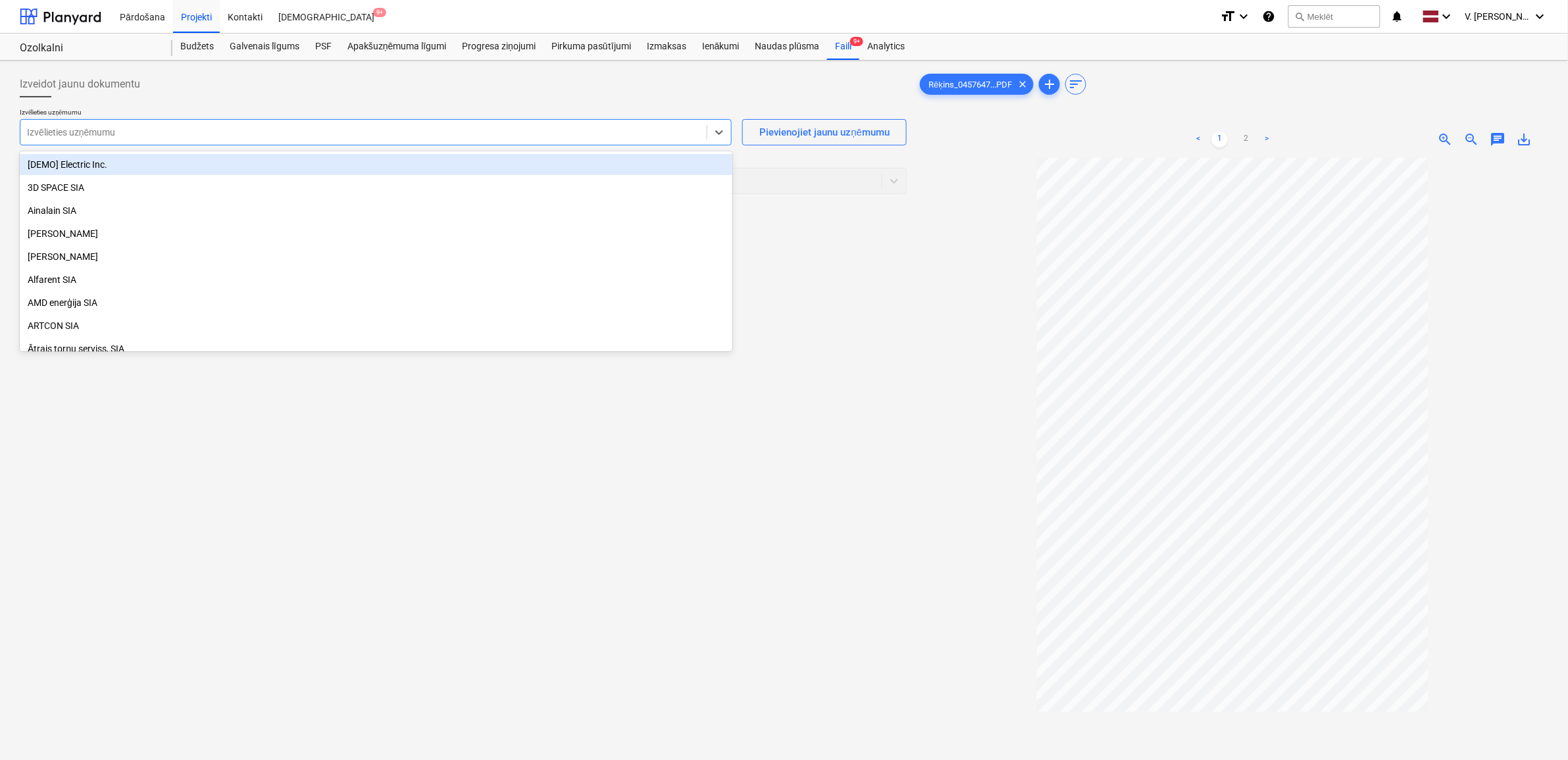
click at [172, 135] on div at bounding box center [363, 132] width 673 height 13
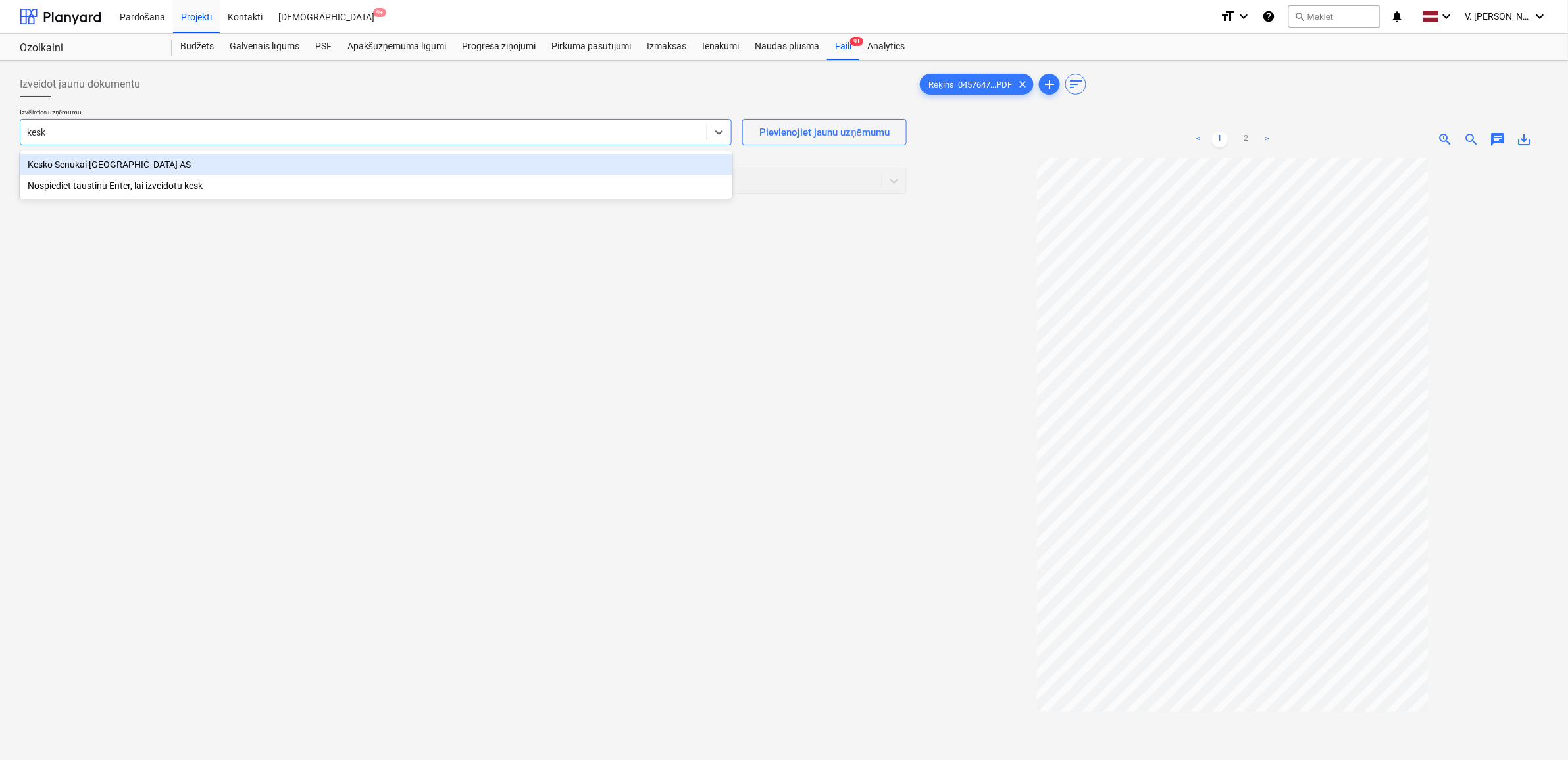
type input "kesko"
click at [195, 165] on div "Kesko Senukai [GEOGRAPHIC_DATA] AS" at bounding box center [376, 164] width 712 height 21
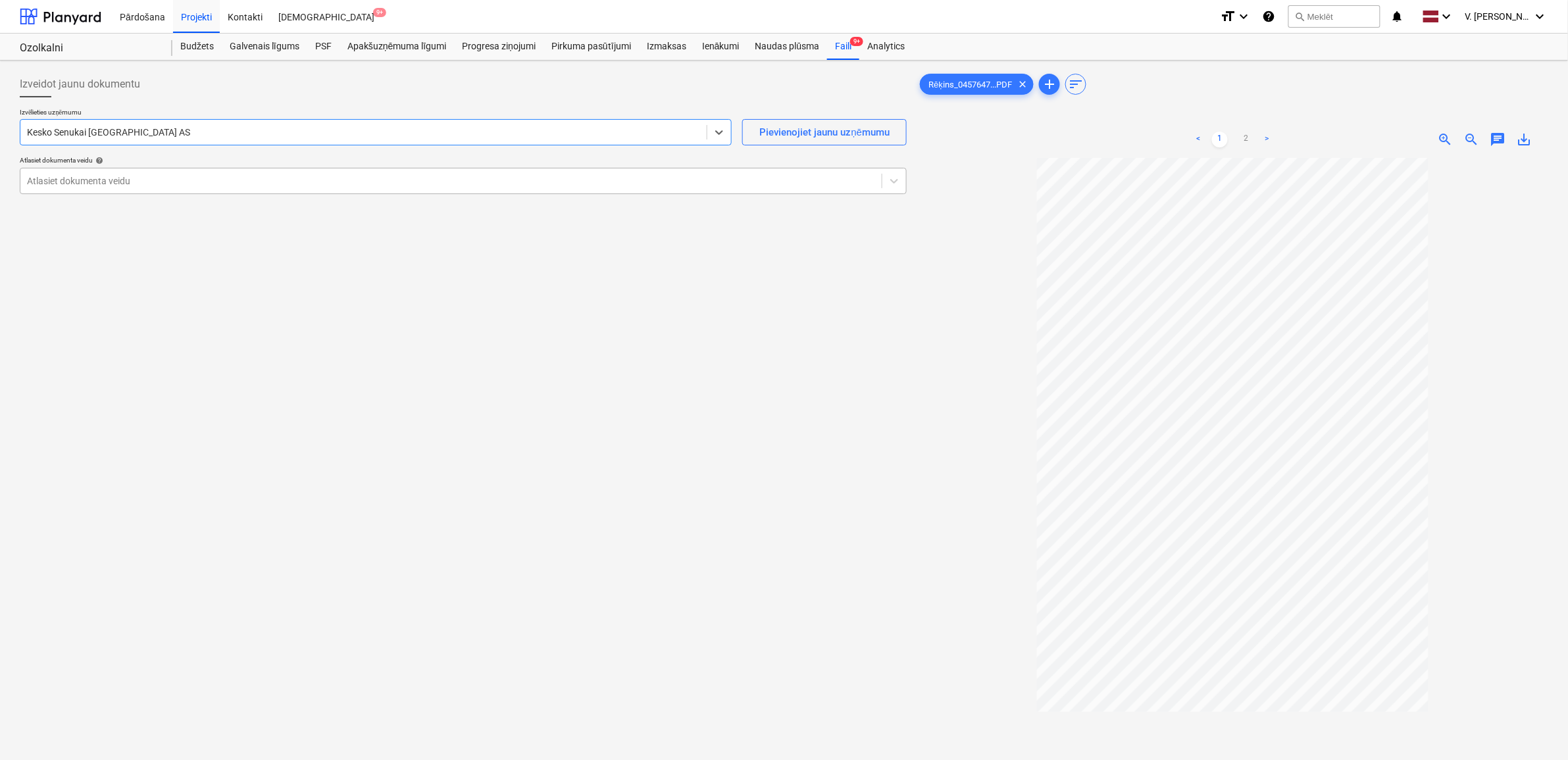
click at [181, 182] on div at bounding box center [451, 181] width 848 height 13
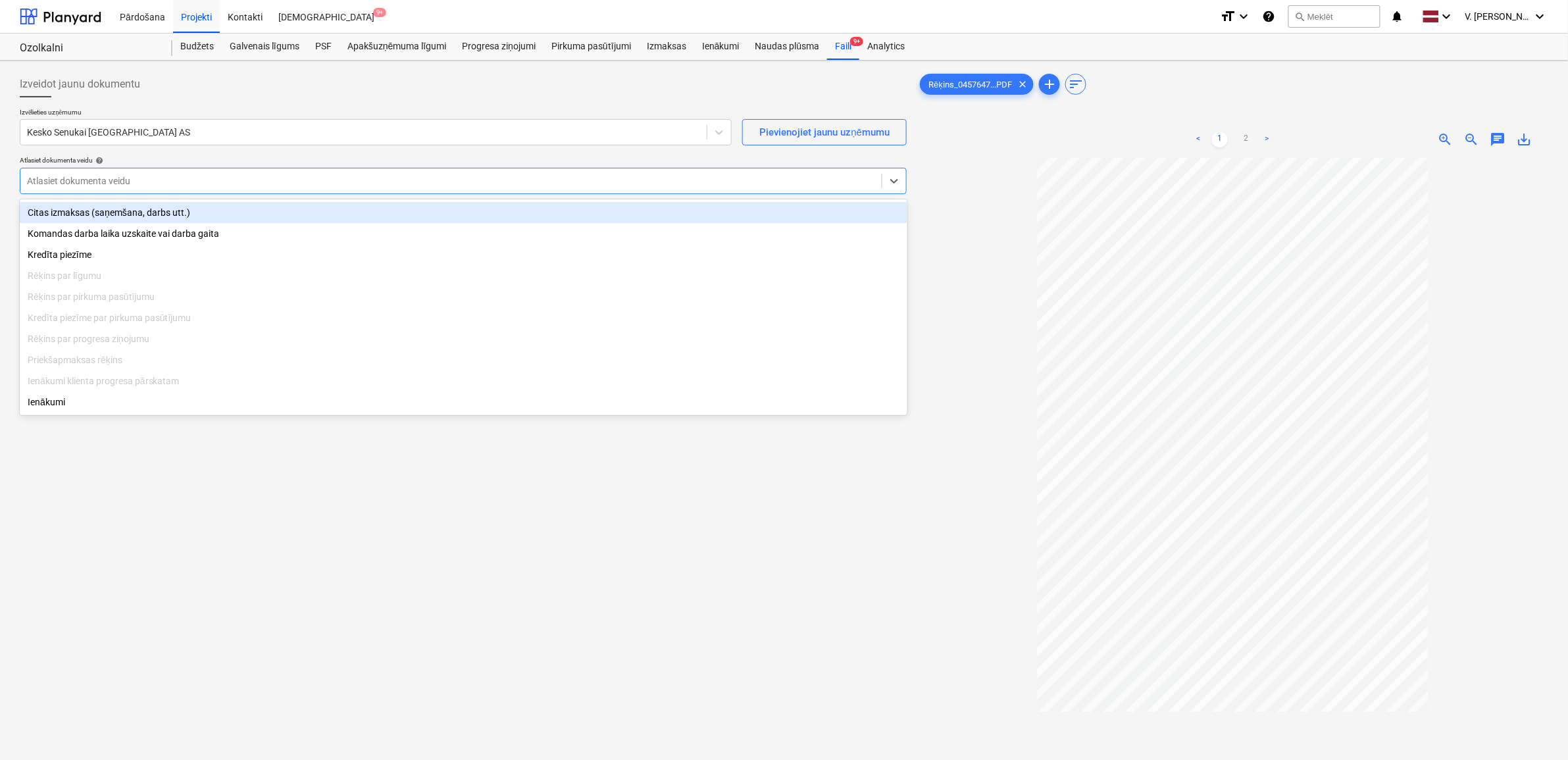
click at [191, 216] on div "Citas izmaksas (saņemšana, darbs utt.)" at bounding box center [463, 212] width 888 height 21
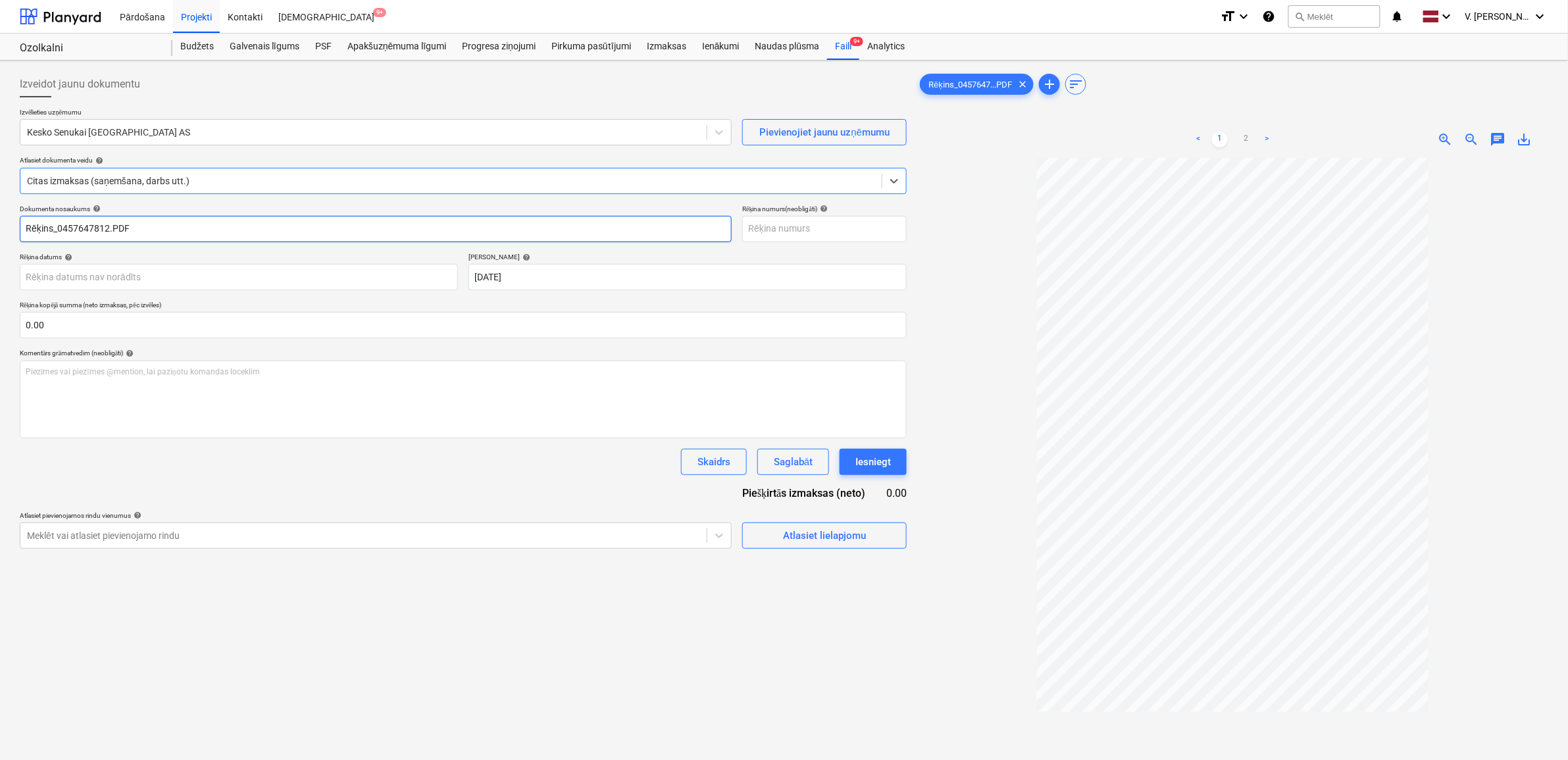
click at [174, 235] on input "Rēķins_0457647812.PDF" at bounding box center [375, 228] width 712 height 26
drag, startPoint x: 169, startPoint y: 226, endPoint x: 76, endPoint y: 224, distance: 93.0
click at [76, 224] on input "Pavadzīme Nr.457647812" at bounding box center [375, 228] width 712 height 26
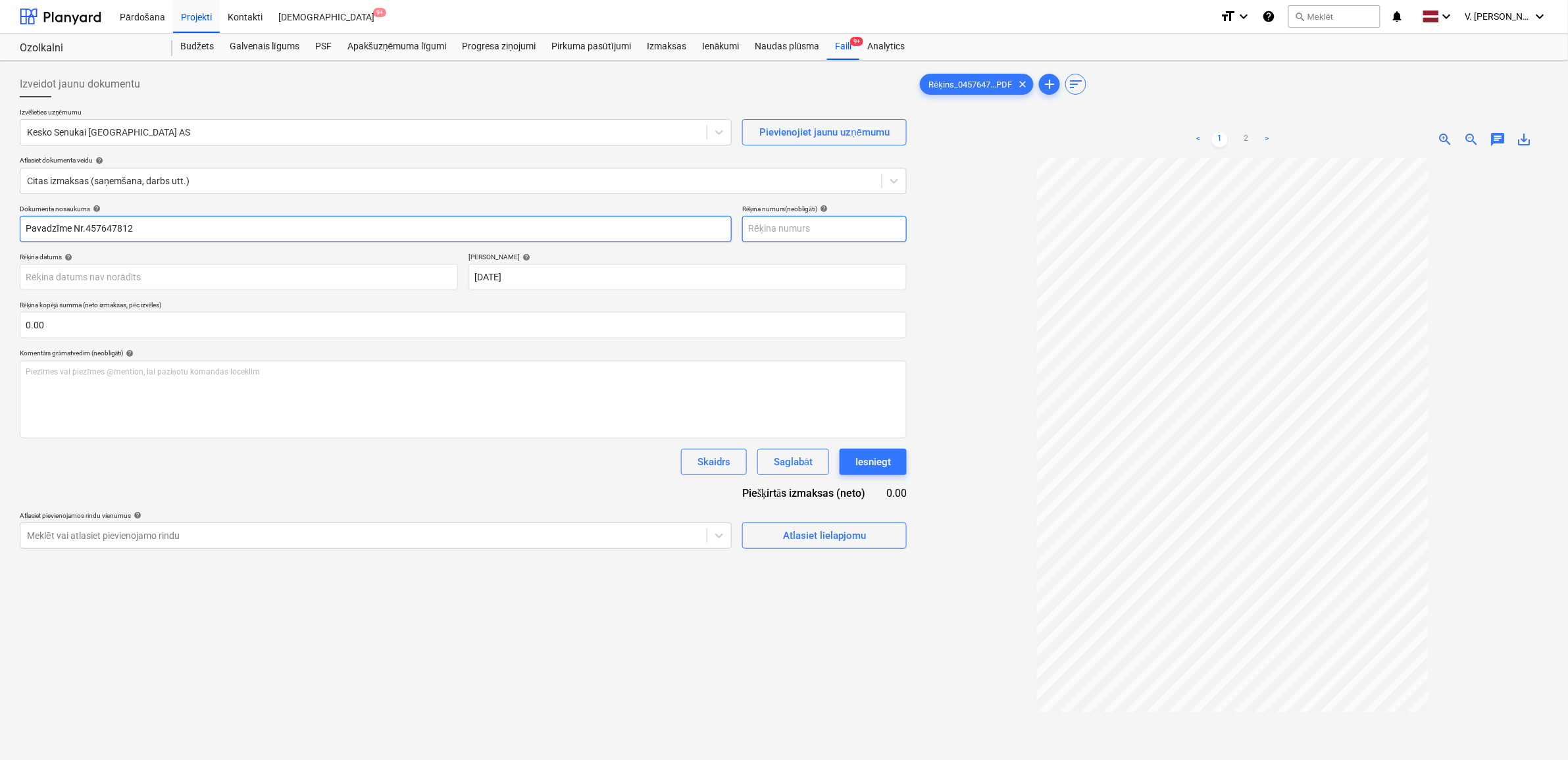
type input "Pavadzīme Nr.457647812"
click at [775, 229] on input "text" at bounding box center [824, 228] width 164 height 26
paste input "Nr.457647812"
type input "Nr.457647812"
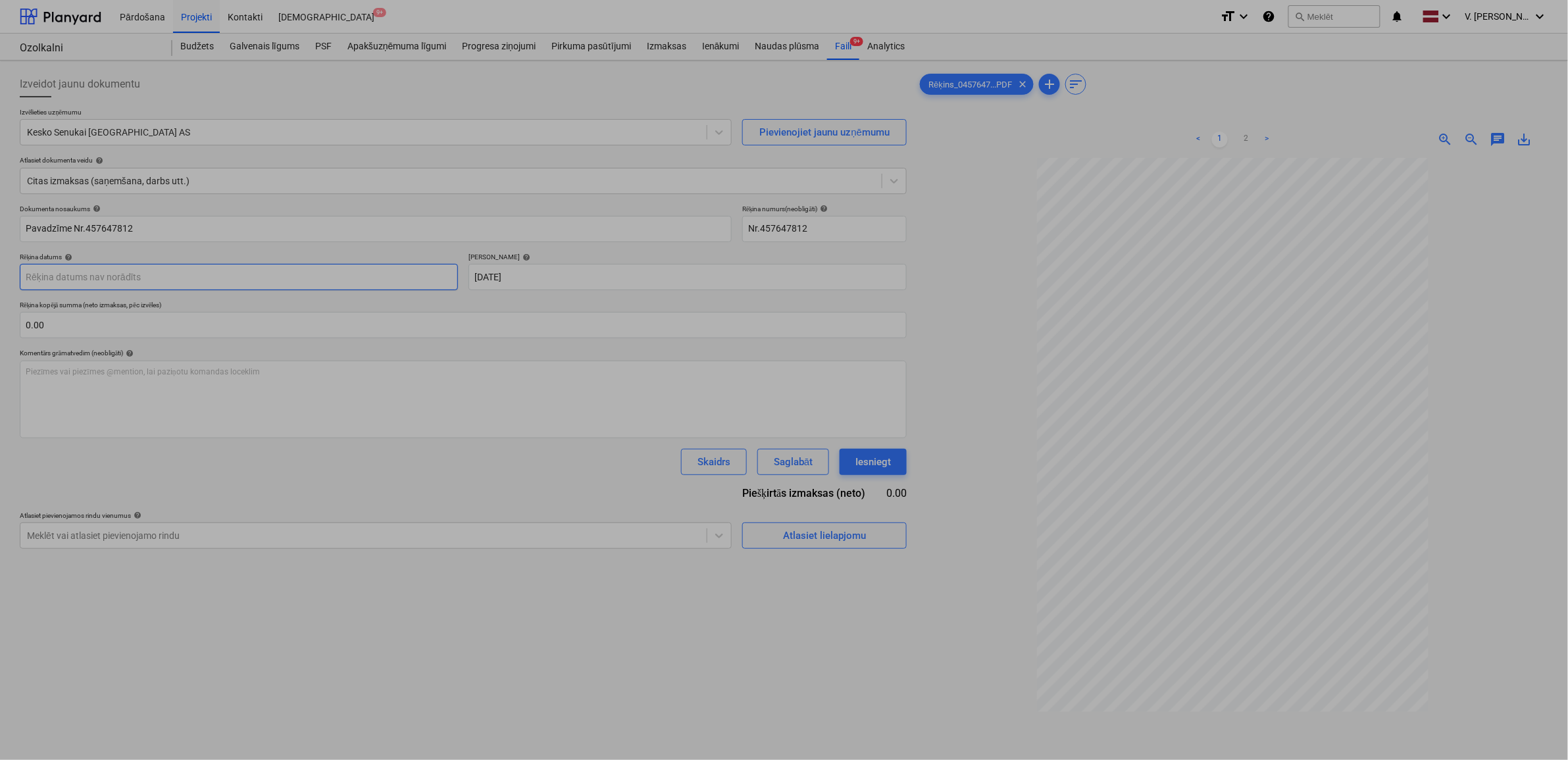
click at [230, 283] on body "Pārdošana Projekti Kontakti Iesūtne 9+ format_size keyboard_arrow_down help sea…" at bounding box center [784, 380] width 1568 height 760
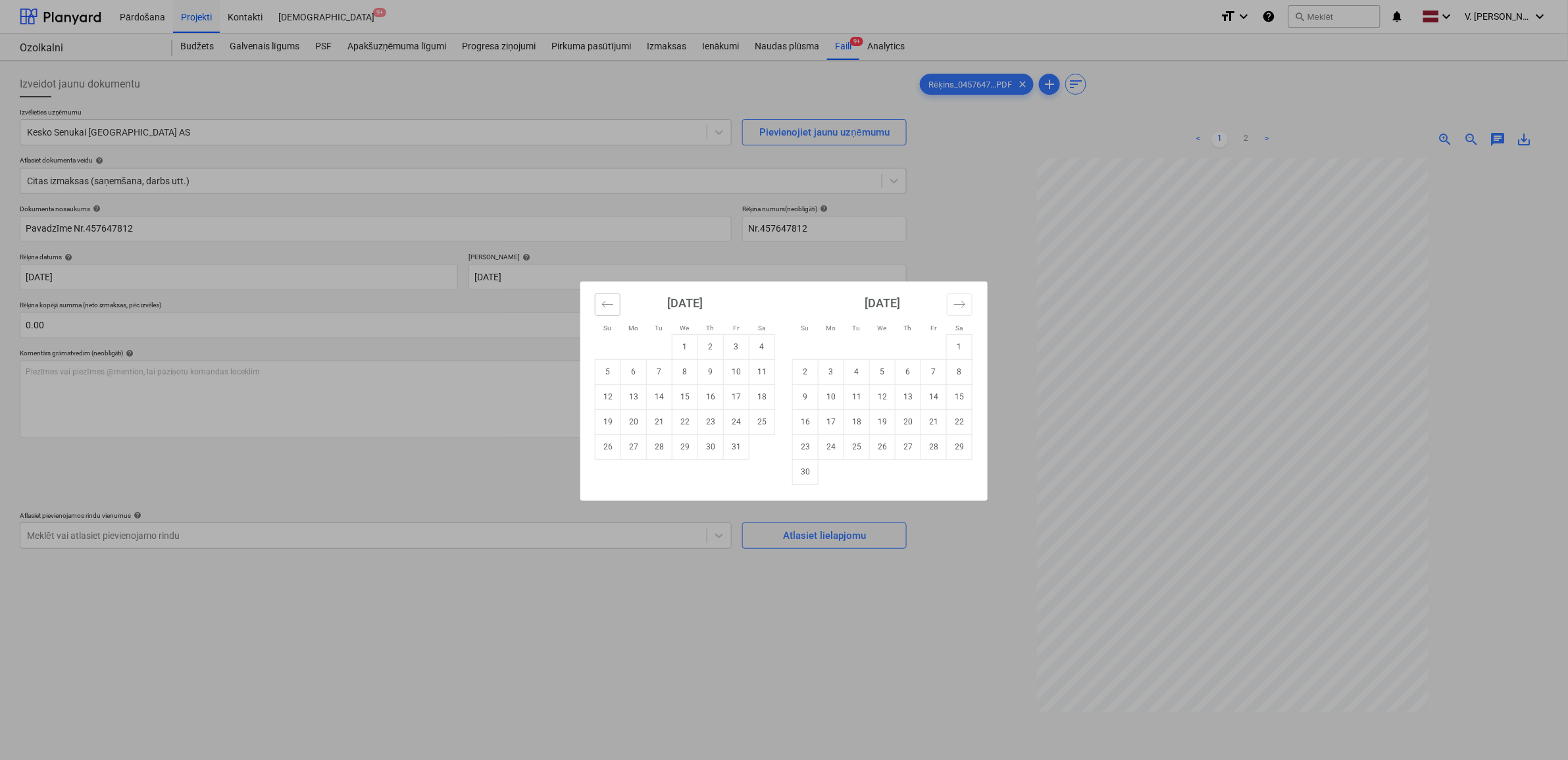
click at [607, 298] on icon "Move backward to switch to the previous month." at bounding box center [607, 304] width 13 height 13
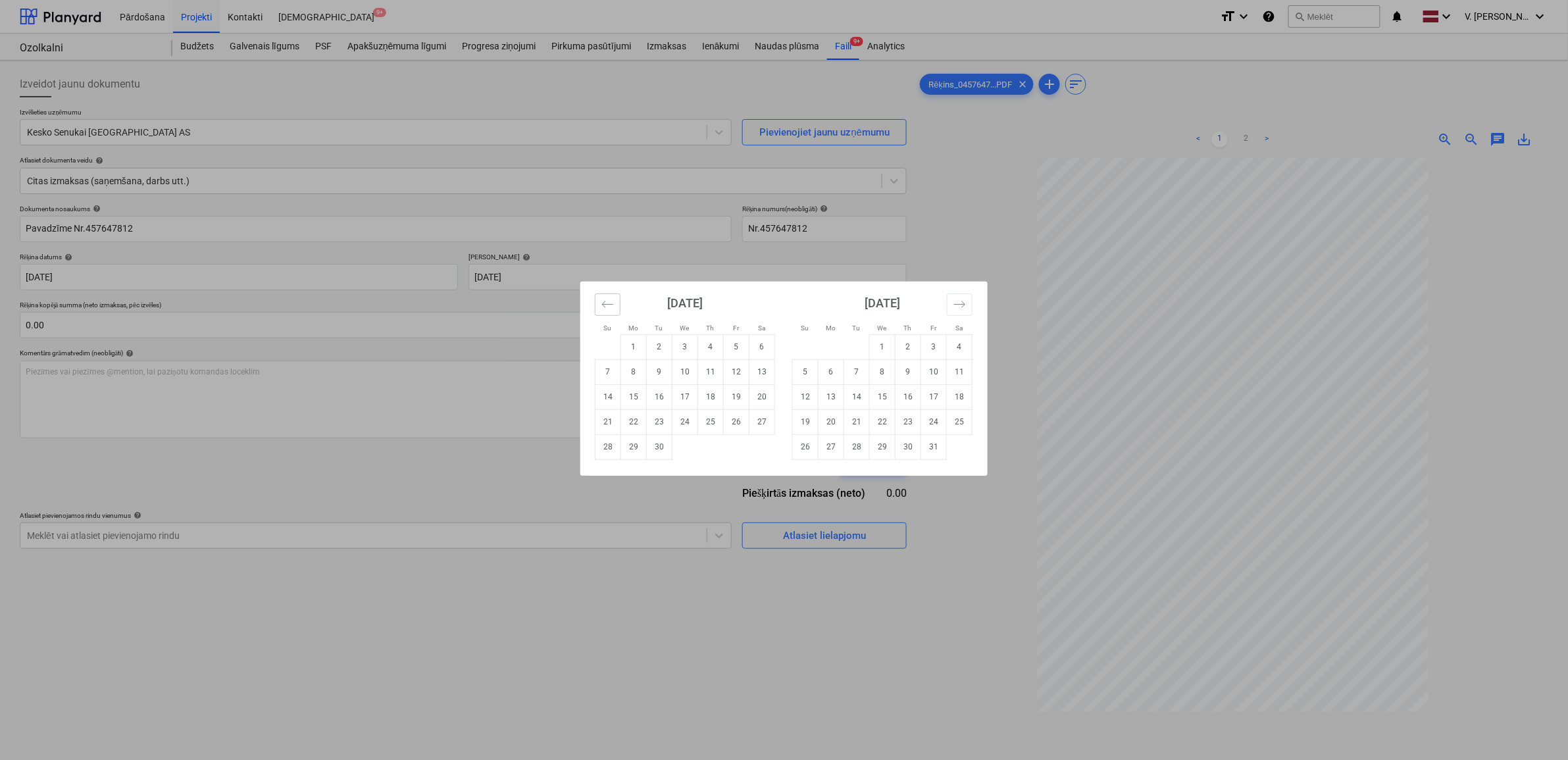
click at [607, 298] on icon "Move backward to switch to the previous month." at bounding box center [607, 304] width 13 height 13
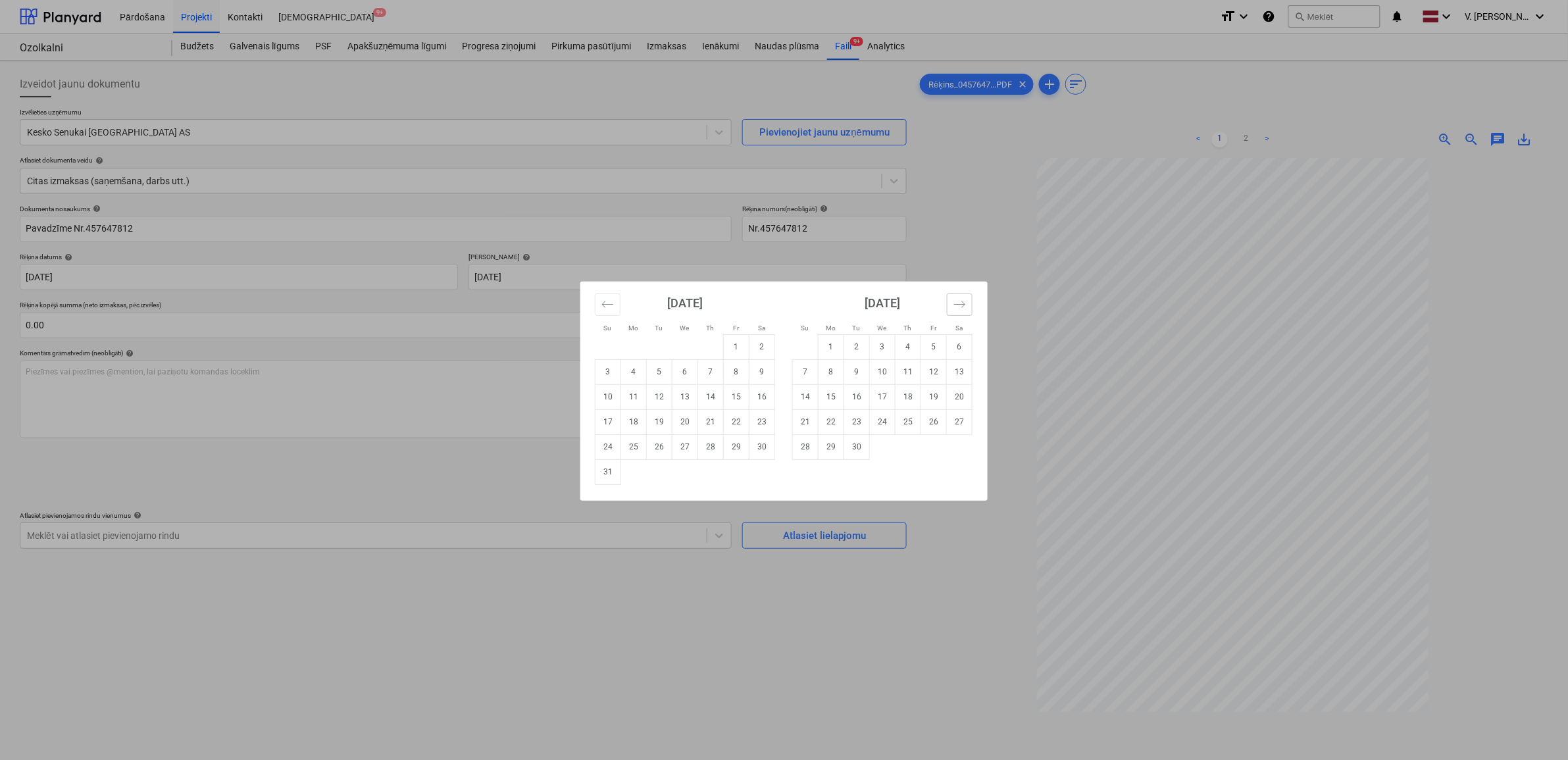
click at [968, 308] on button "Move forward to switch to the next month." at bounding box center [959, 304] width 25 height 23
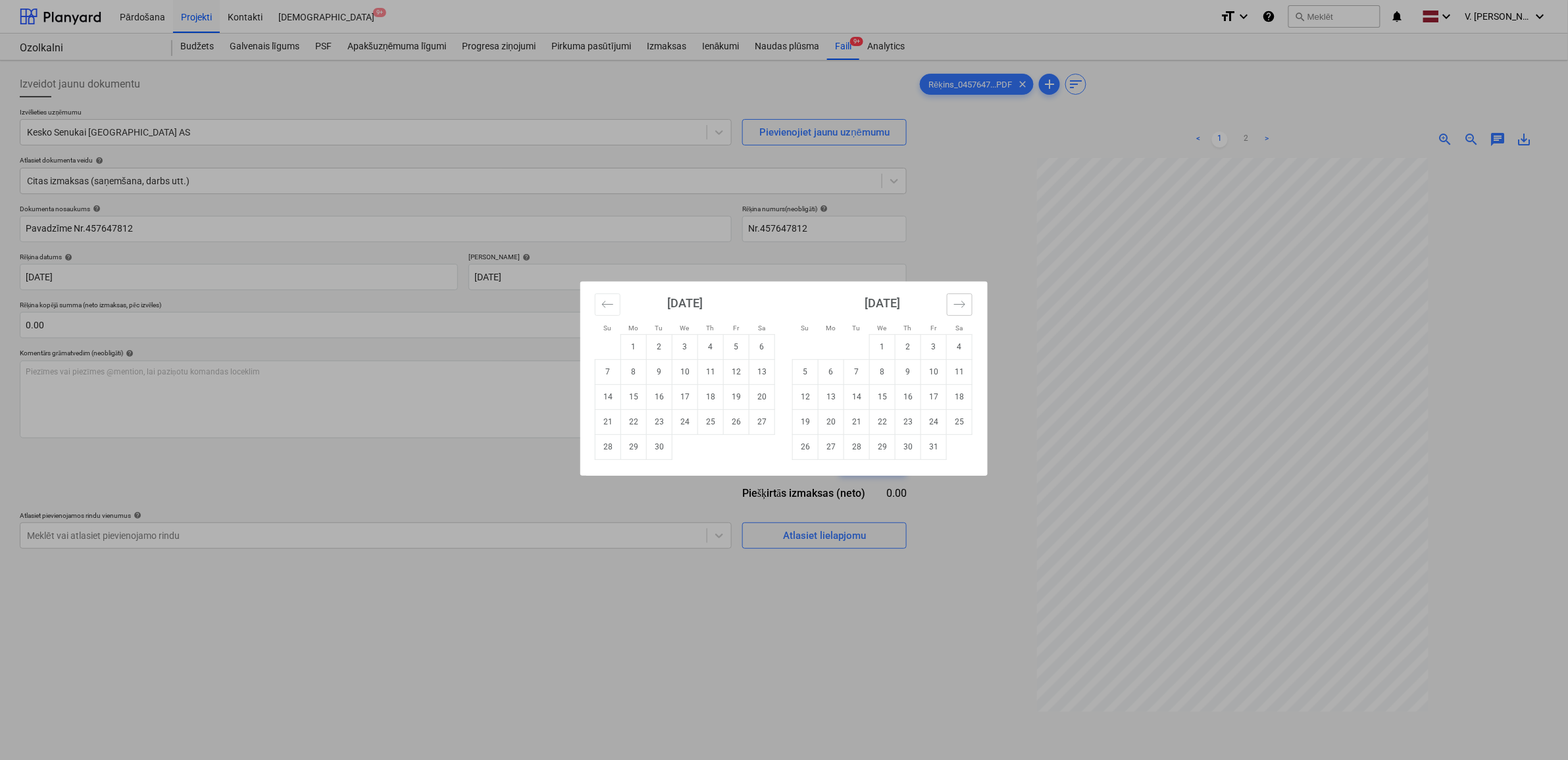
click at [968, 308] on button "Move forward to switch to the next month." at bounding box center [959, 304] width 25 height 23
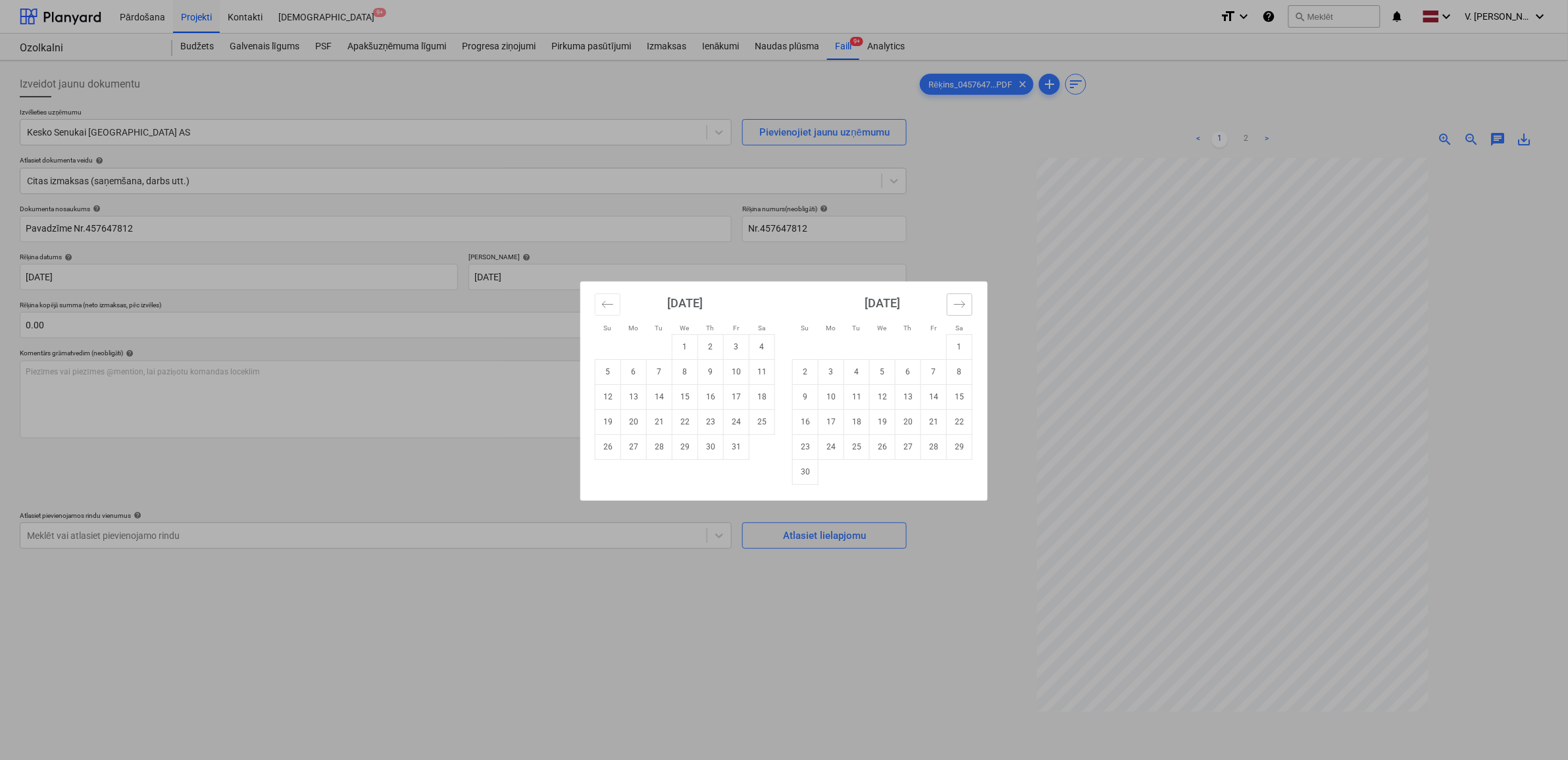
click at [968, 308] on button "Move forward to switch to the next month." at bounding box center [959, 304] width 25 height 23
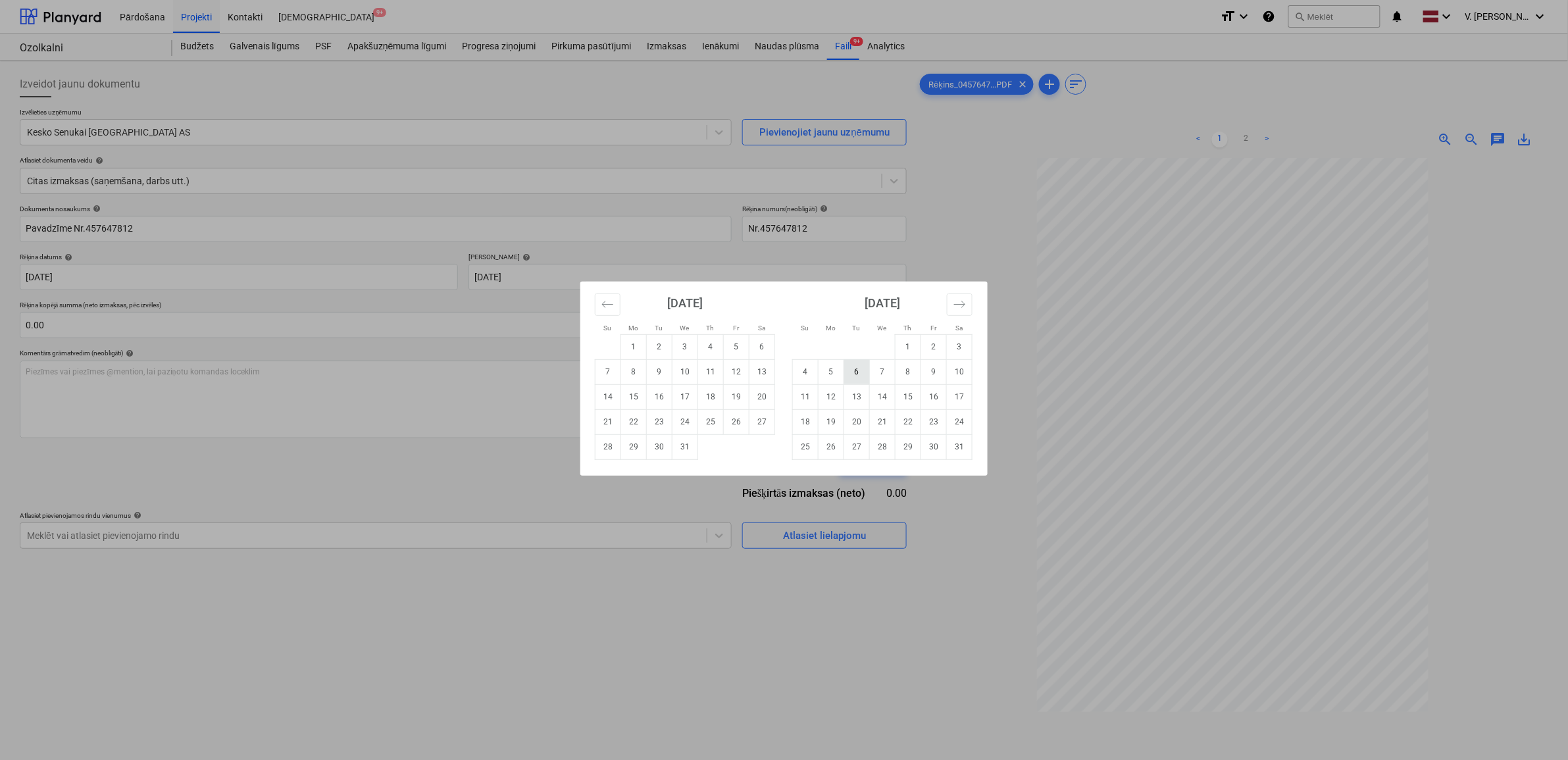
click at [861, 382] on td "6" at bounding box center [856, 372] width 25 height 25
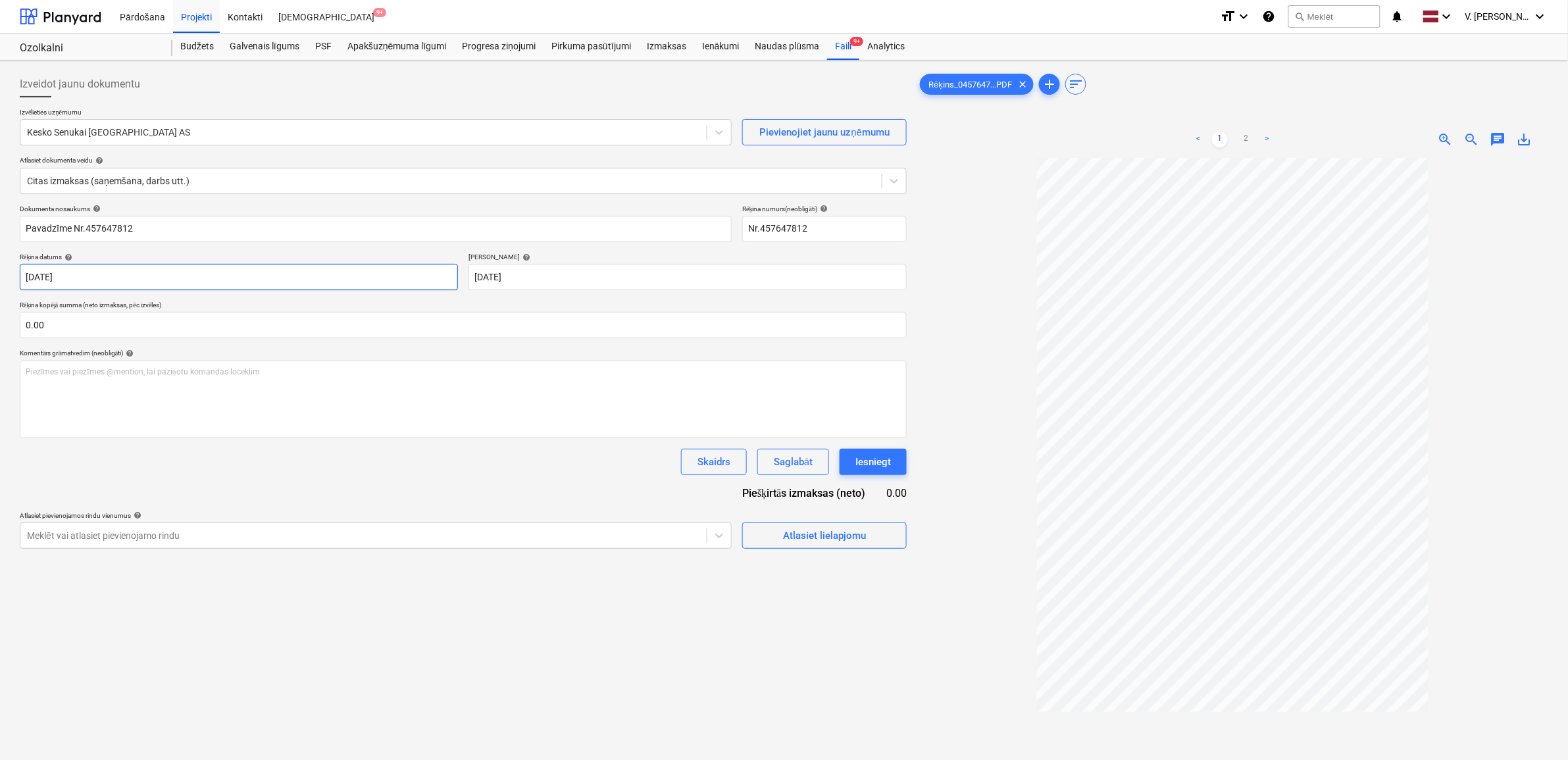
click at [287, 269] on body "Pārdošana Projekti Kontakti Iesūtne 9+ format_size keyboard_arrow_down help sea…" at bounding box center [784, 380] width 1568 height 760
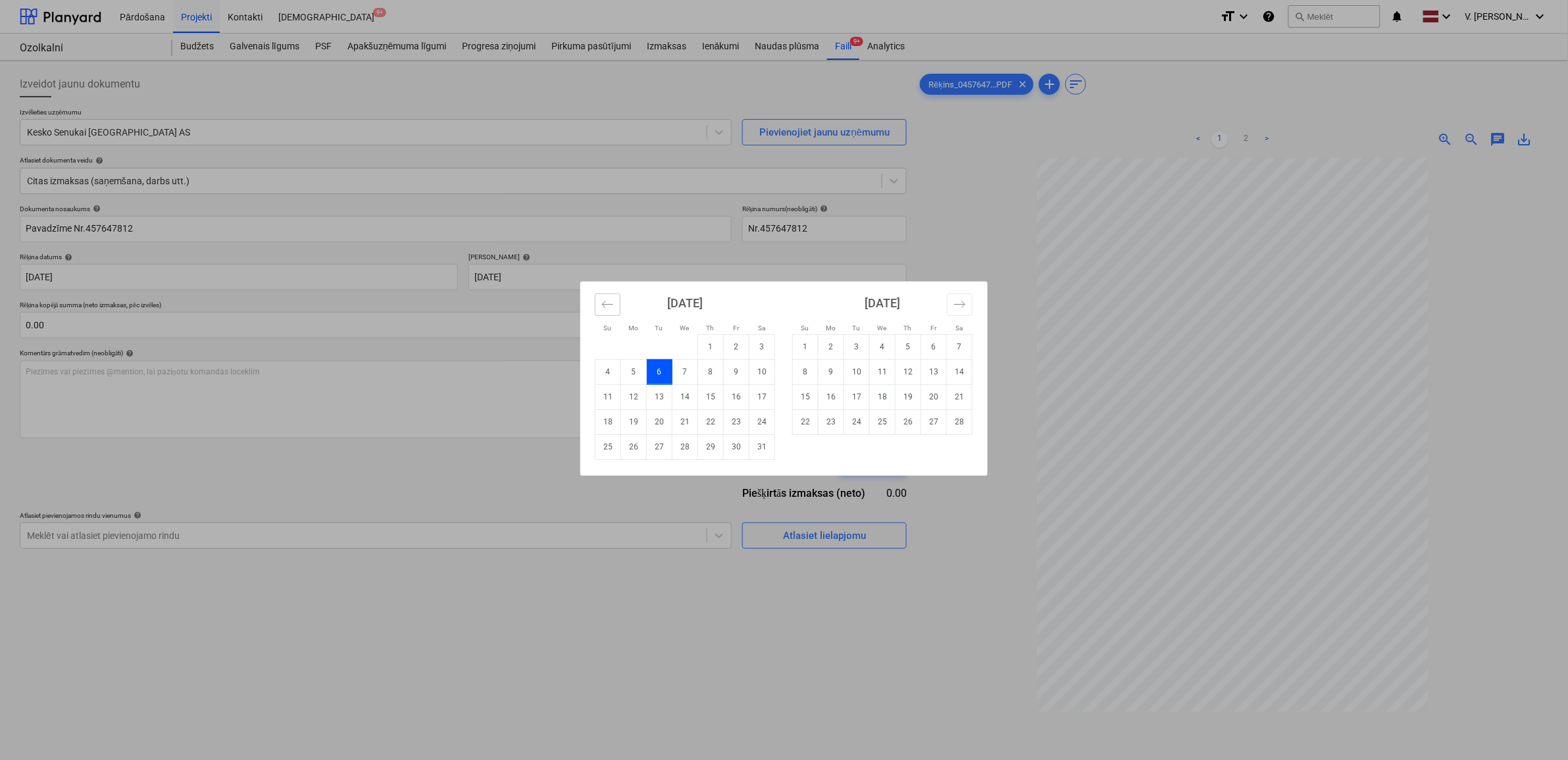
click at [601, 298] on icon "Move backward to switch to the previous month." at bounding box center [607, 304] width 13 height 13
click at [605, 302] on icon "Move backward to switch to the previous month." at bounding box center [607, 304] width 11 height 7
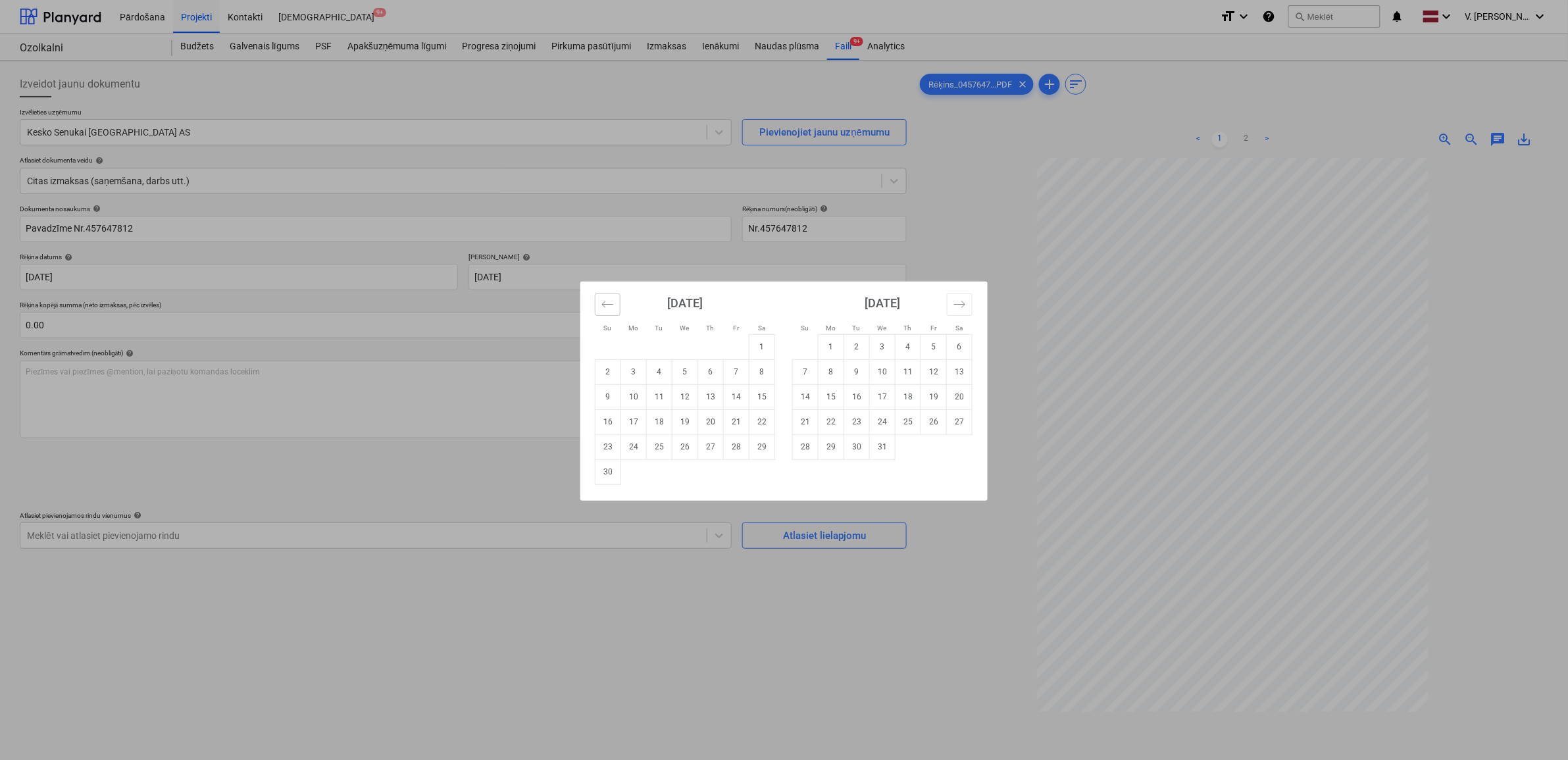
click at [605, 302] on icon "Move backward to switch to the previous month." at bounding box center [607, 304] width 11 height 7
click at [684, 364] on td "8" at bounding box center [685, 372] width 25 height 25
type input "[DATE]"
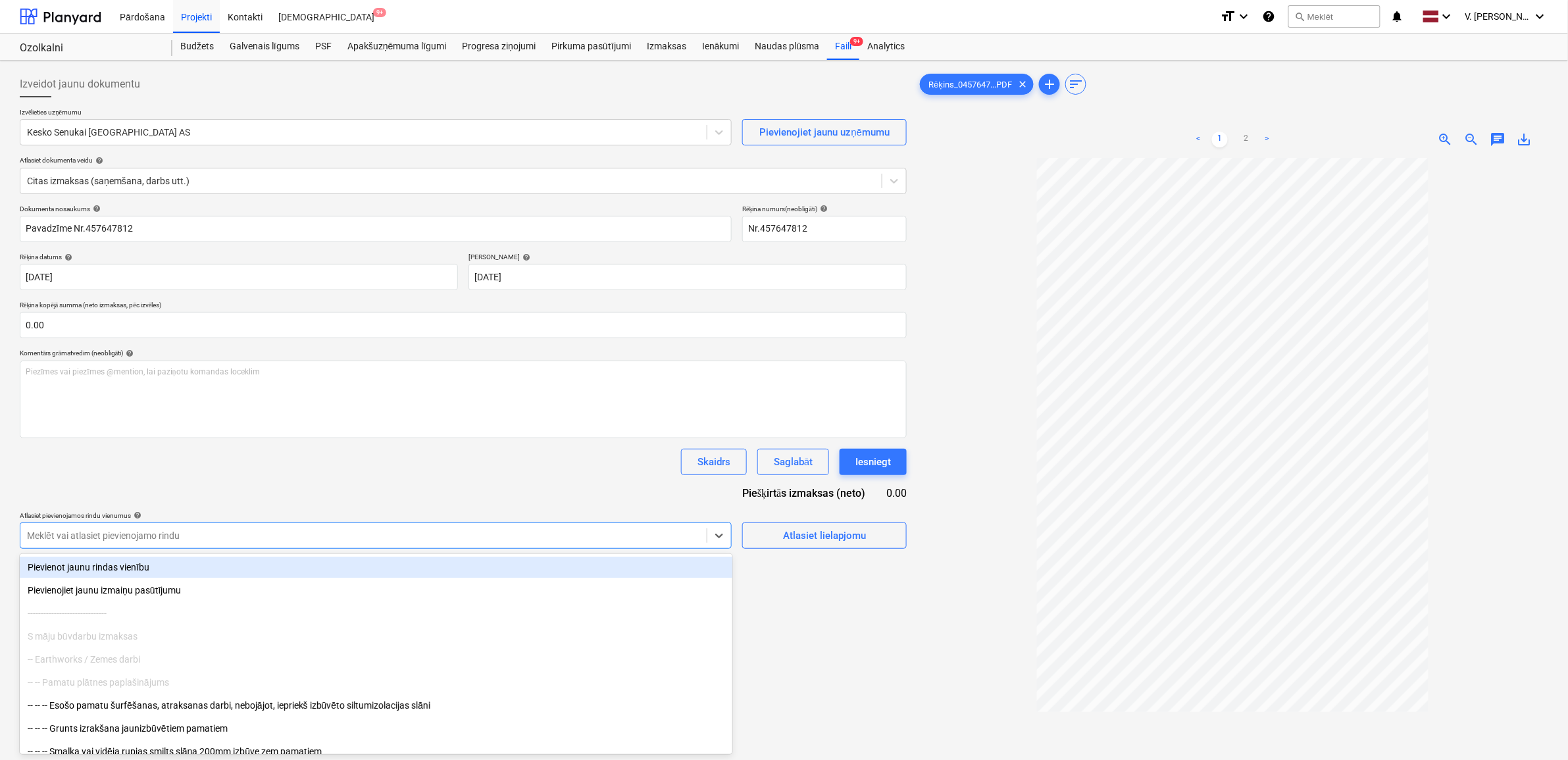
click at [307, 528] on div at bounding box center [363, 536] width 673 height 13
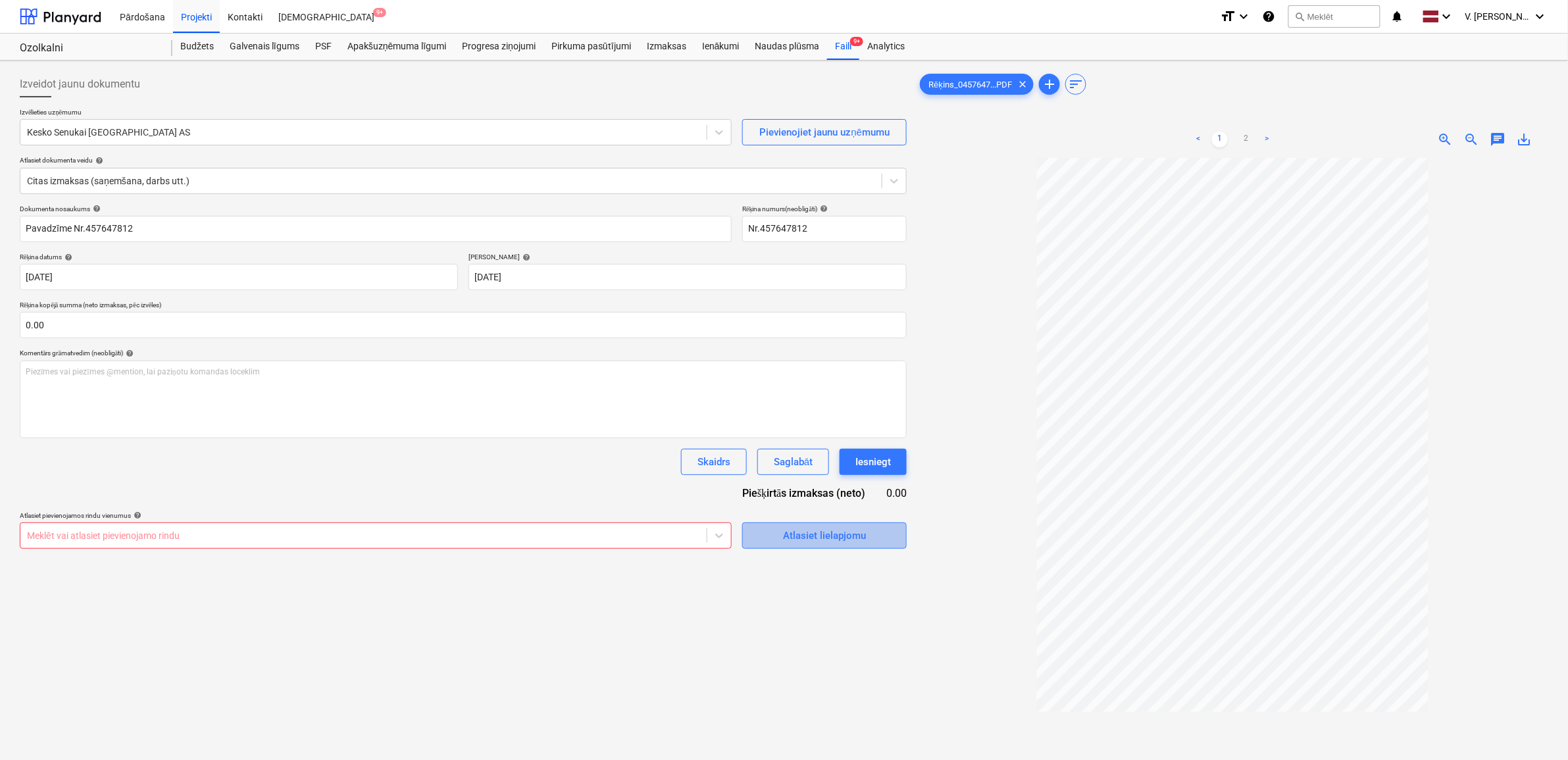
click at [867, 528] on span "Atlasiet lielapjomu" at bounding box center [824, 536] width 131 height 17
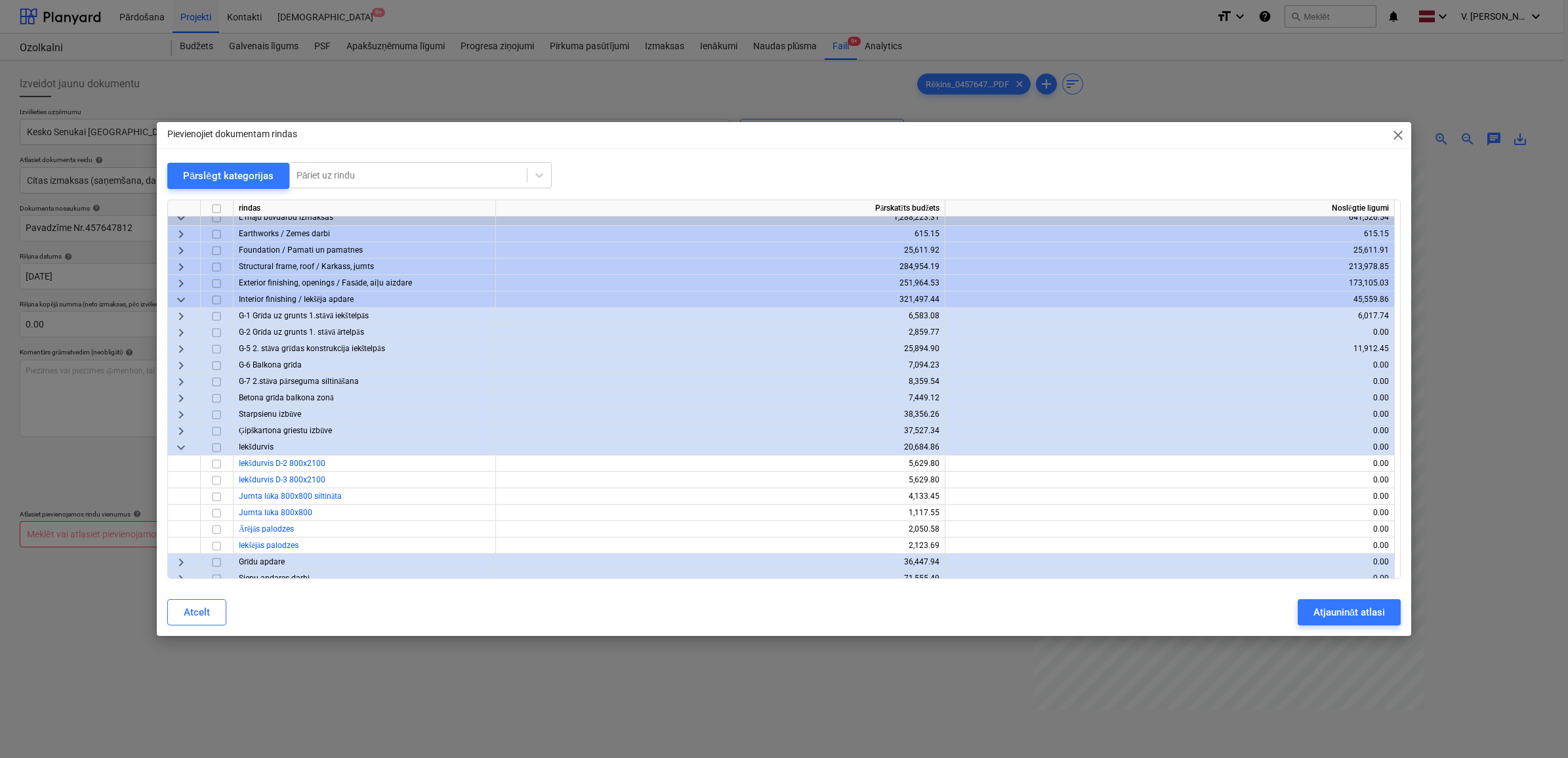
scroll to position [903, 0]
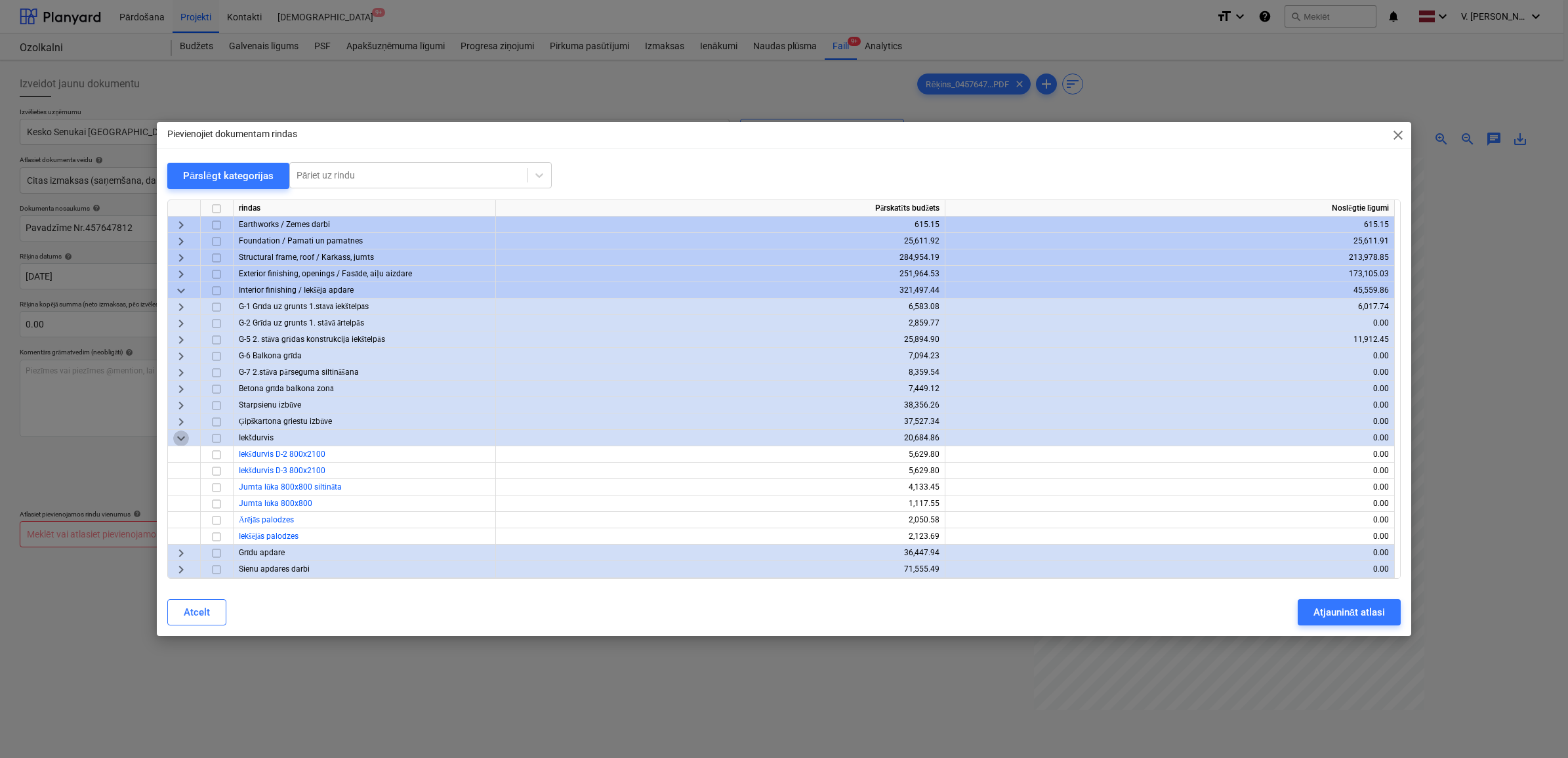
click at [185, 437] on span "keyboard_arrow_down" at bounding box center [181, 438] width 16 height 16
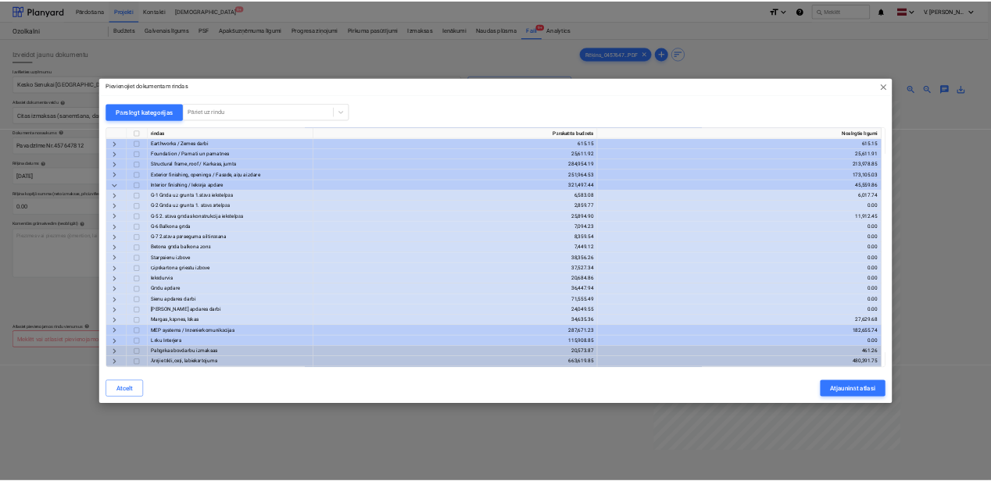
scroll to position [977, 0]
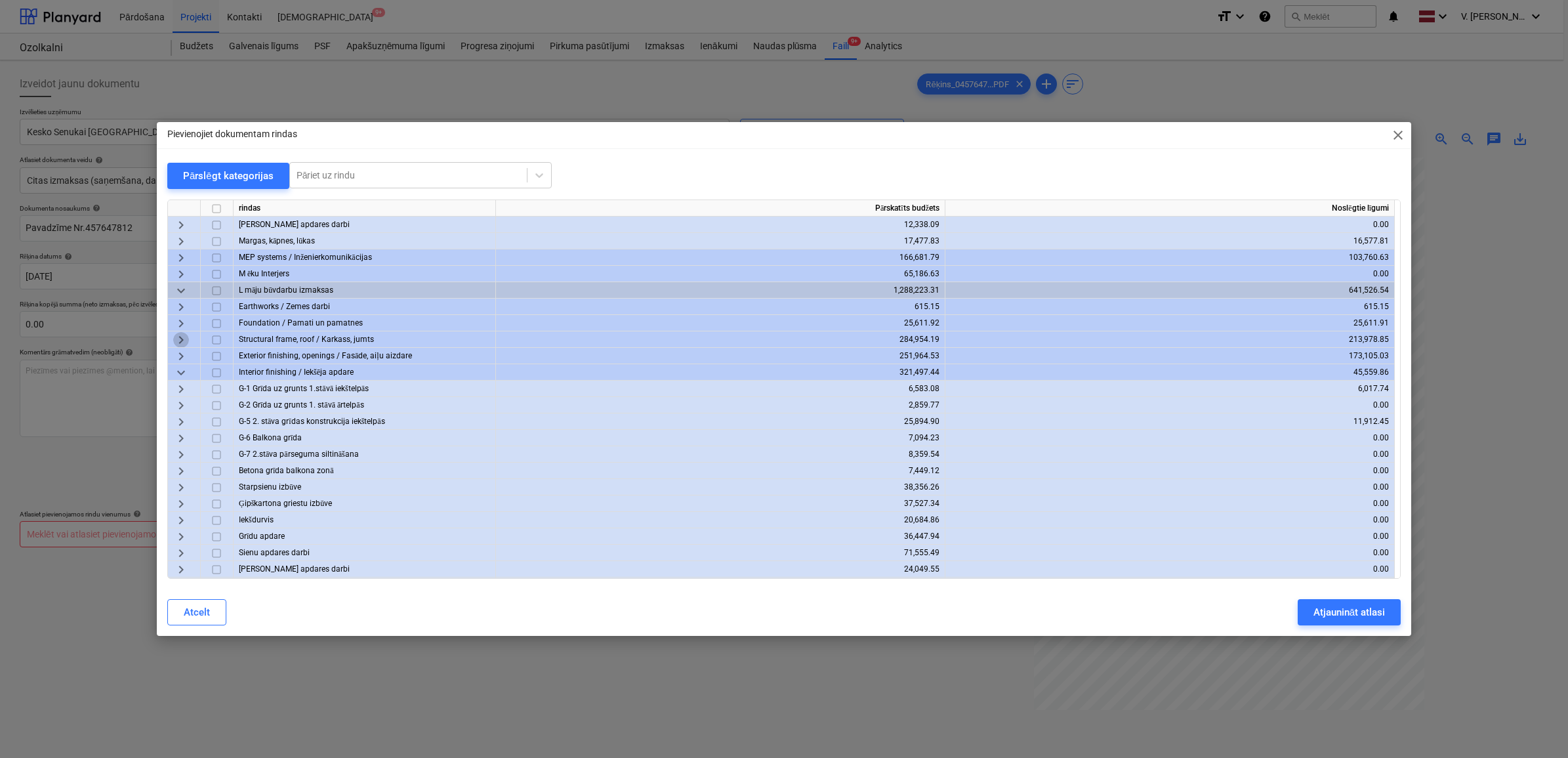
click at [185, 337] on span "keyboard_arrow_right" at bounding box center [181, 340] width 16 height 16
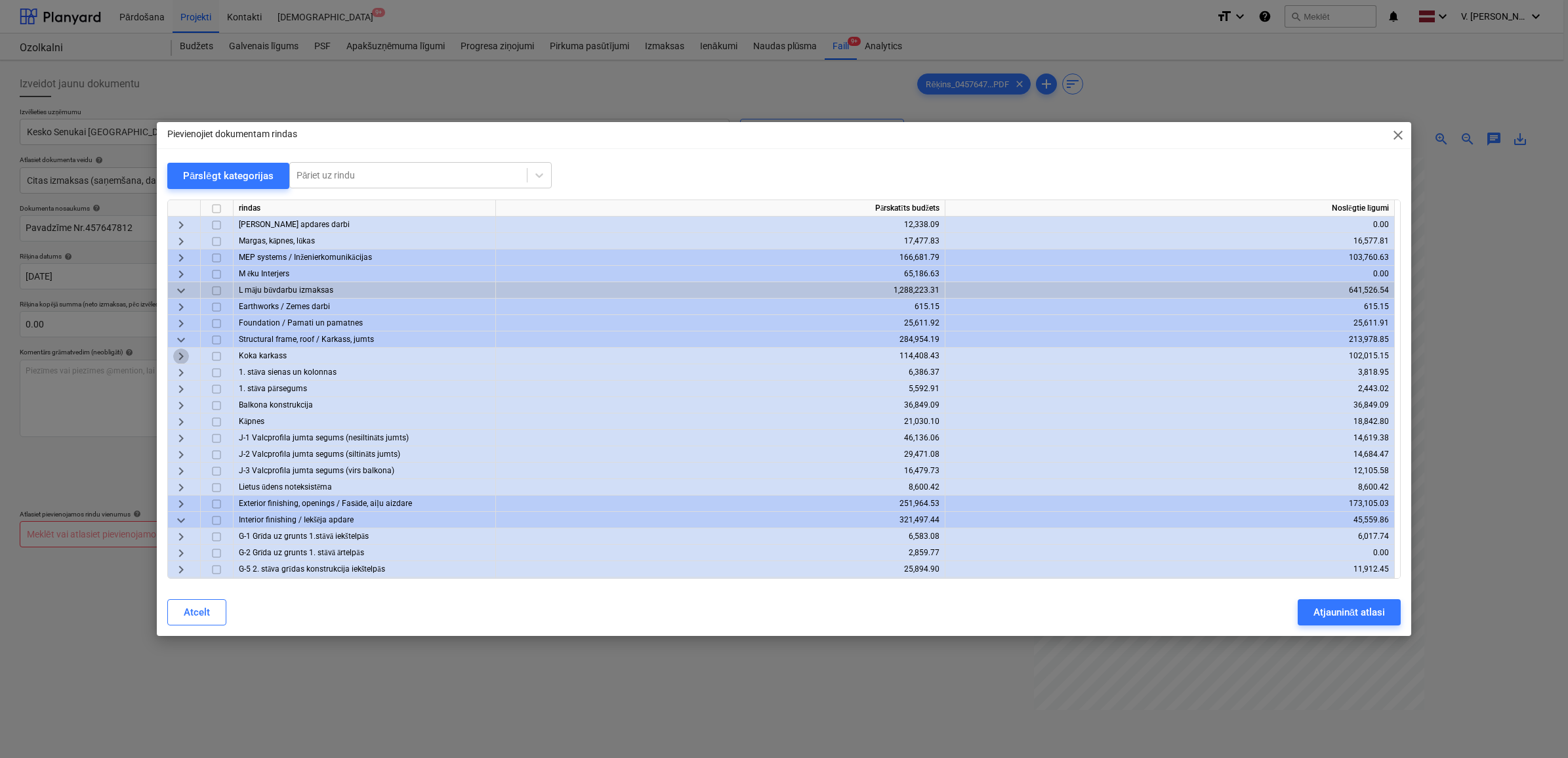
click at [186, 356] on span "keyboard_arrow_right" at bounding box center [181, 355] width 16 height 16
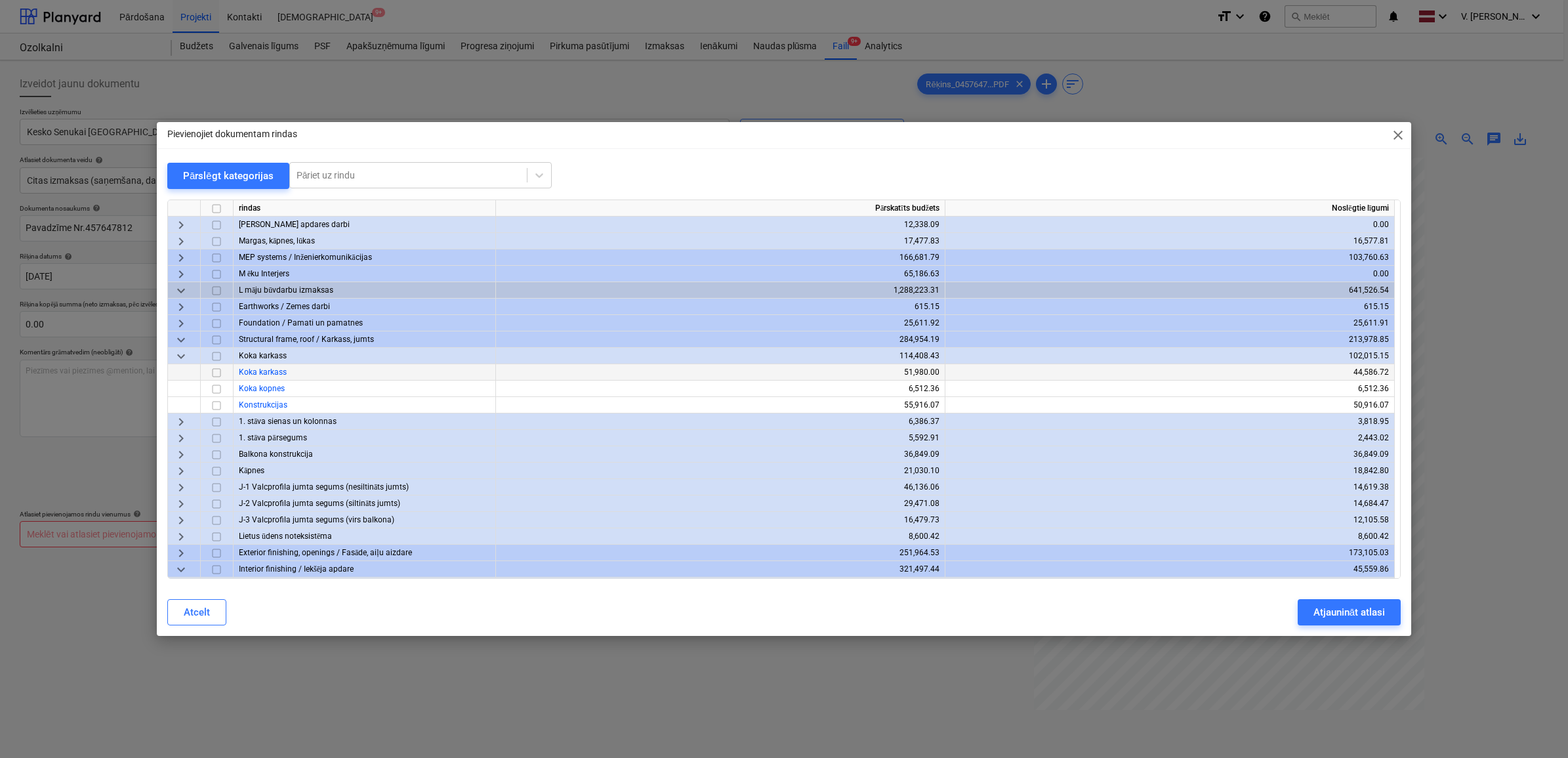
click at [217, 374] on input "checkbox" at bounding box center [216, 372] width 16 height 16
click at [215, 387] on input "checkbox" at bounding box center [216, 388] width 16 height 16
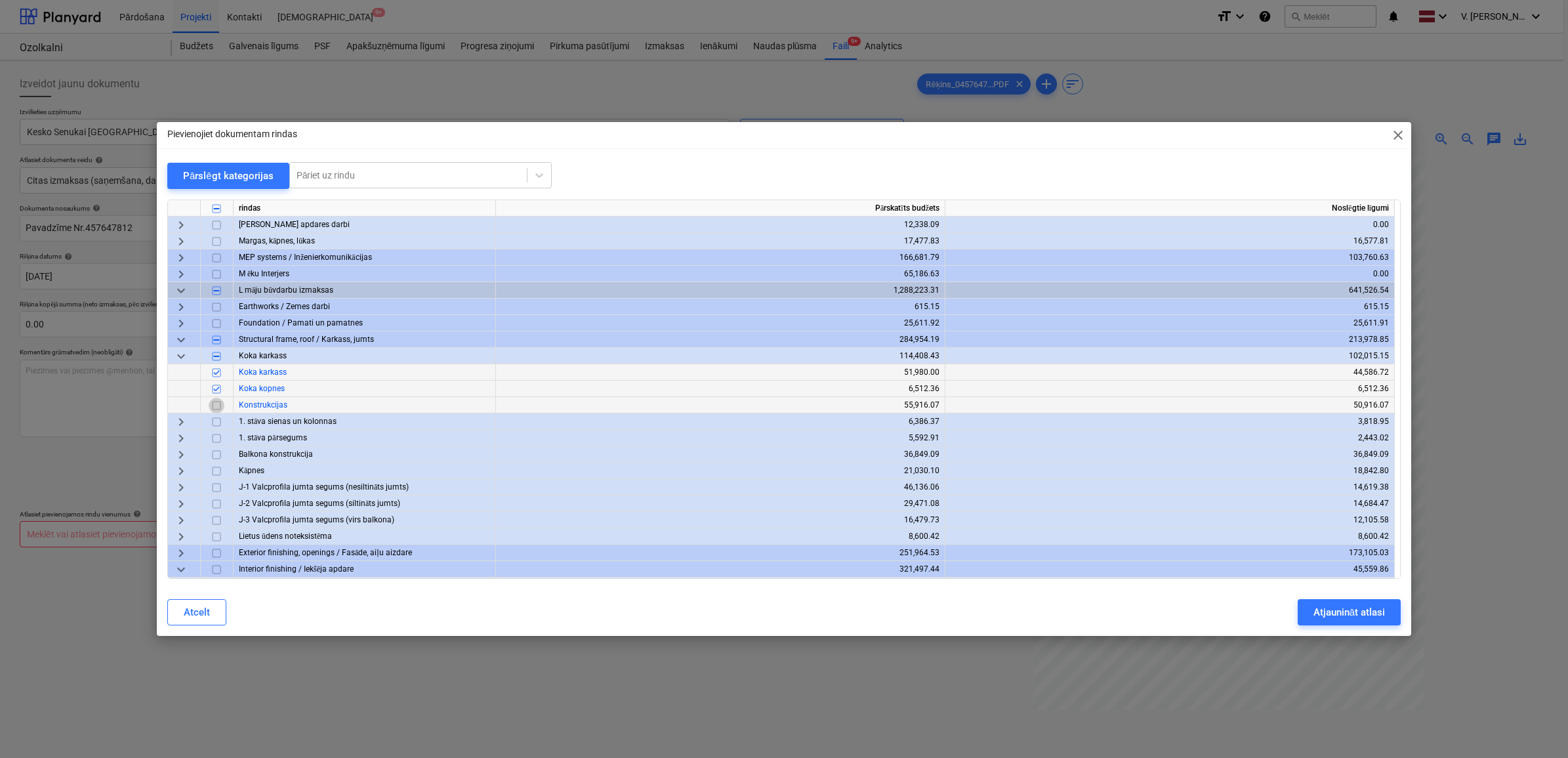
click at [215, 403] on input "checkbox" at bounding box center [216, 405] width 16 height 16
click at [1002, 527] on div "Atjaunināt atlasi" at bounding box center [1349, 613] width 71 height 17
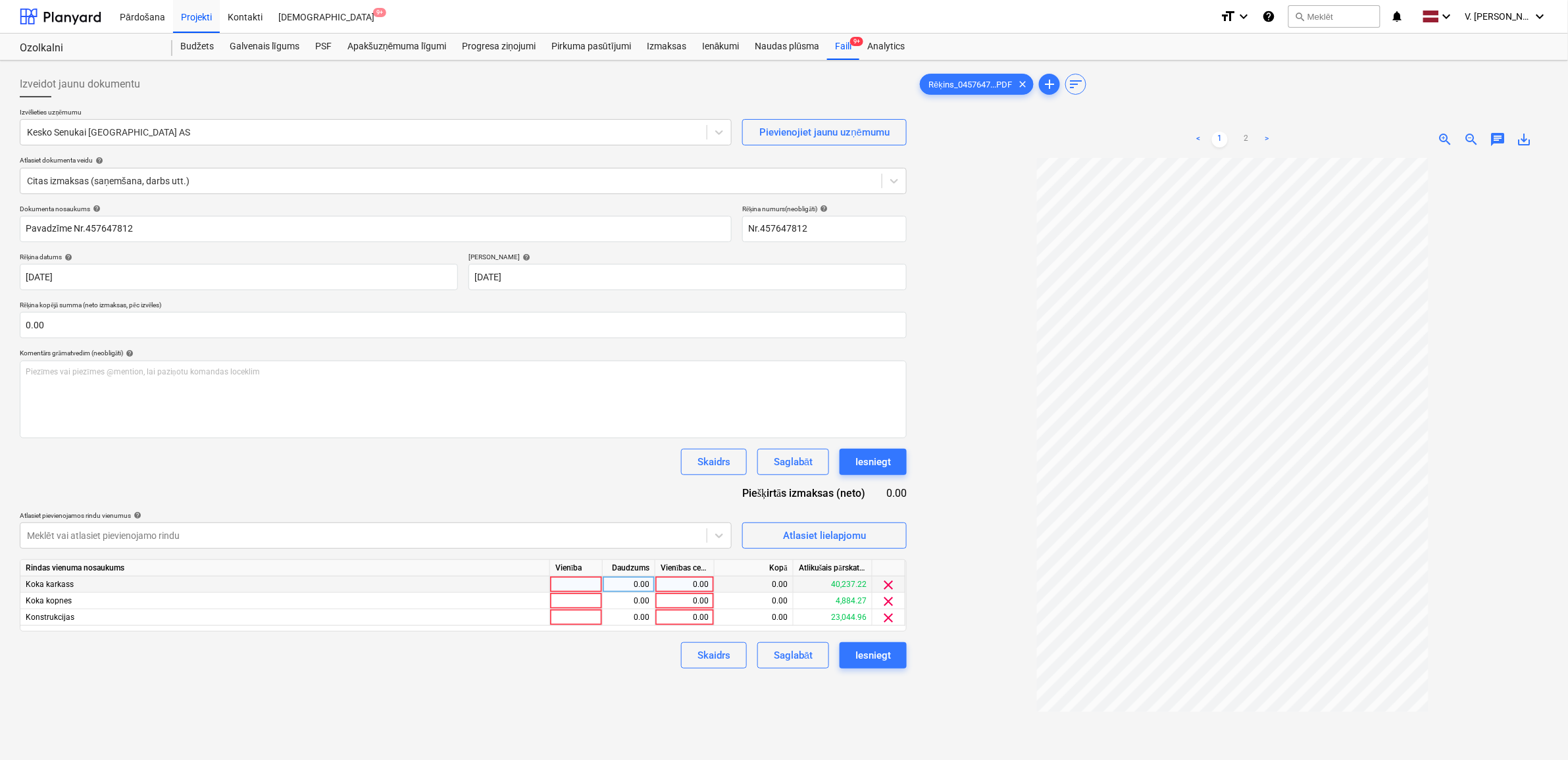
click at [681, 528] on div "0.00" at bounding box center [684, 585] width 48 height 17
click at [887, 528] on span "clear" at bounding box center [888, 602] width 16 height 16
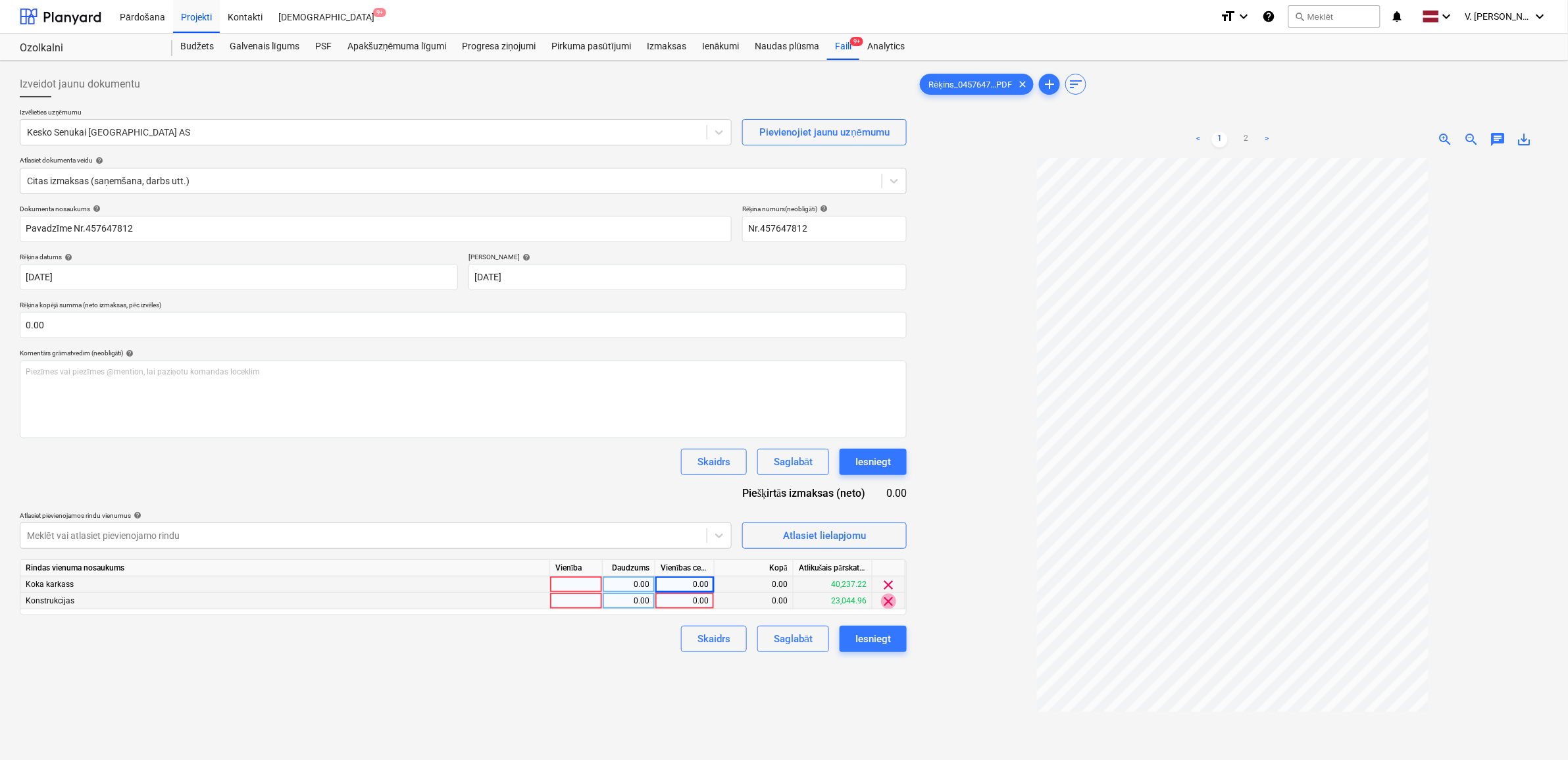
click at [887, 528] on span "clear" at bounding box center [888, 602] width 16 height 16
click at [701, 528] on div "0.00" at bounding box center [684, 585] width 48 height 17
type input "55.02"
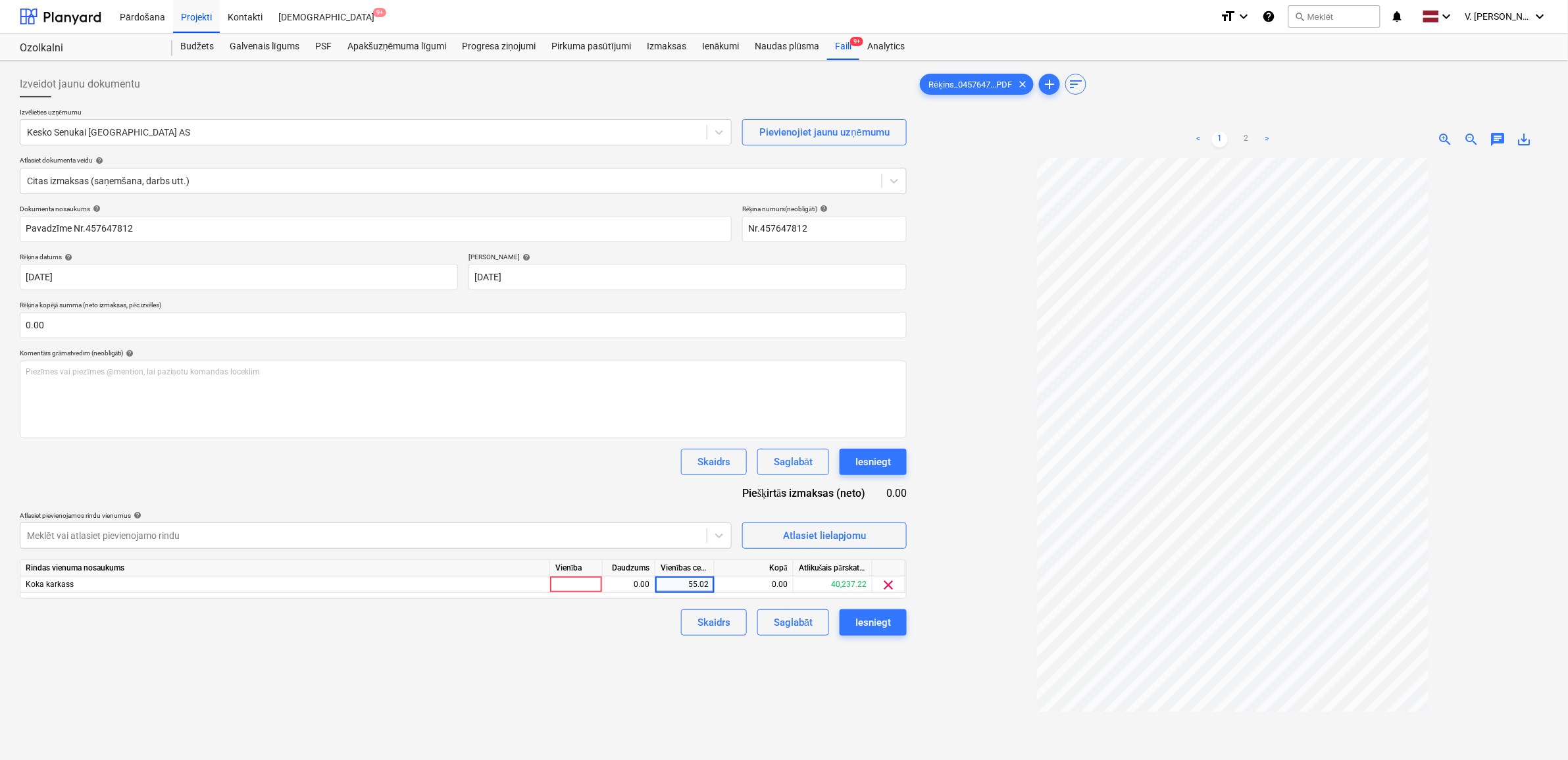
click at [561, 528] on div "Izveidot jaunu dokumentu Izvēlieties uzņēmumu Kesko Senukai Latvia AS Pievienoj…" at bounding box center [463, 476] width 898 height 821
click at [803, 528] on div "Saglabāt" at bounding box center [793, 623] width 39 height 17
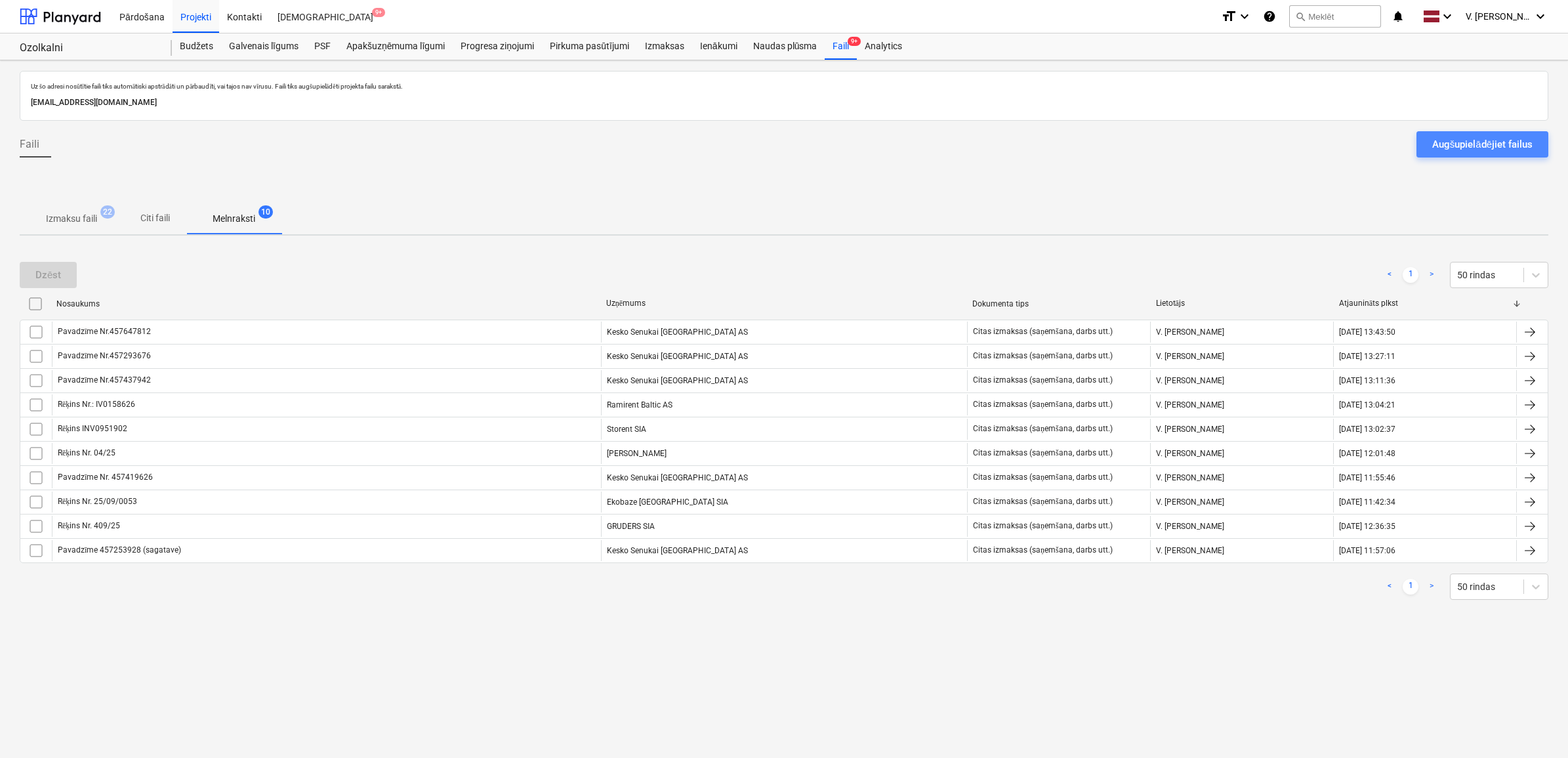
click at [1002, 145] on div "Augšupielādējiet failus" at bounding box center [1482, 145] width 101 height 17
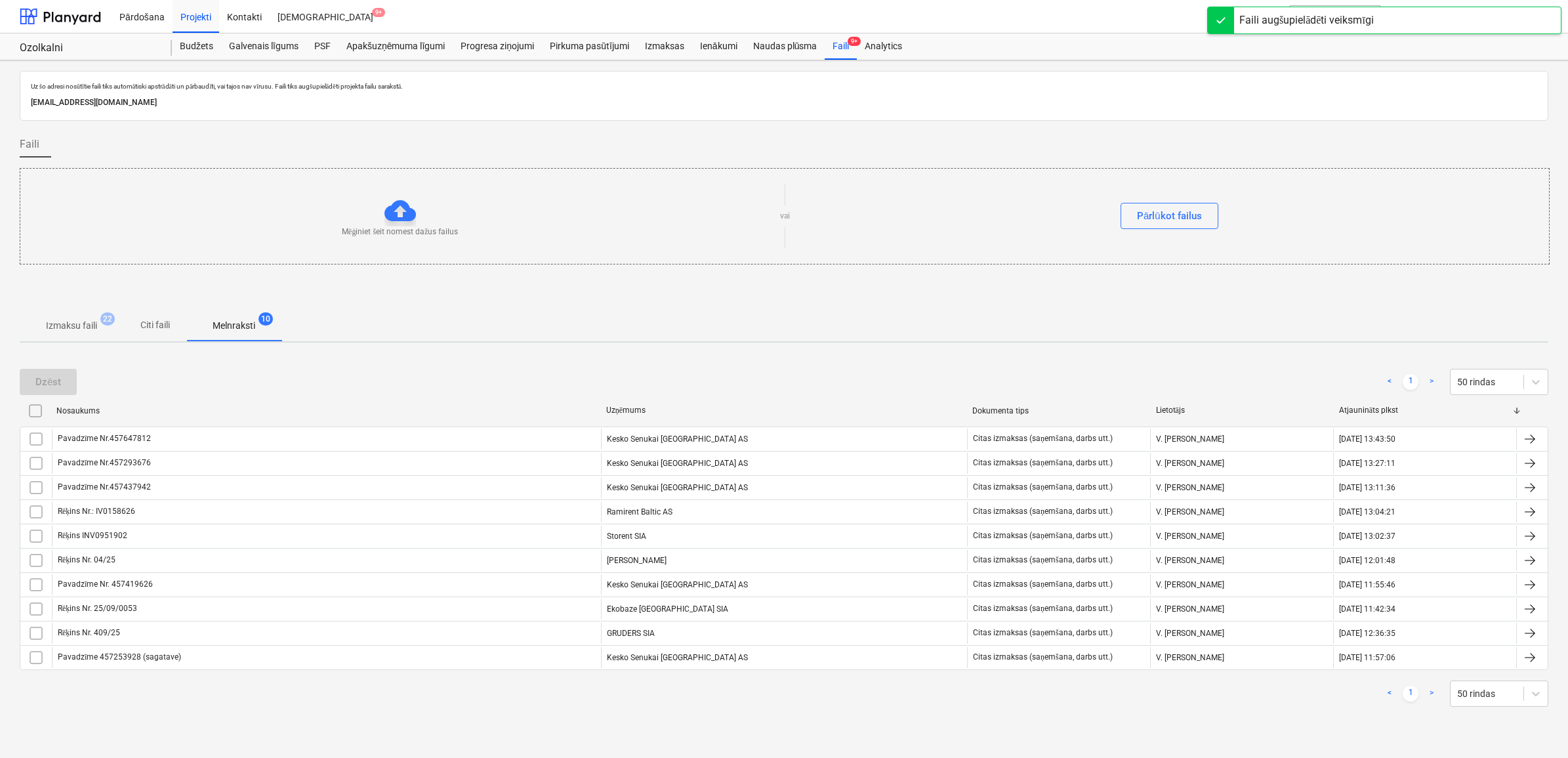
click at [151, 317] on span "Citi faili" at bounding box center [155, 325] width 63 height 22
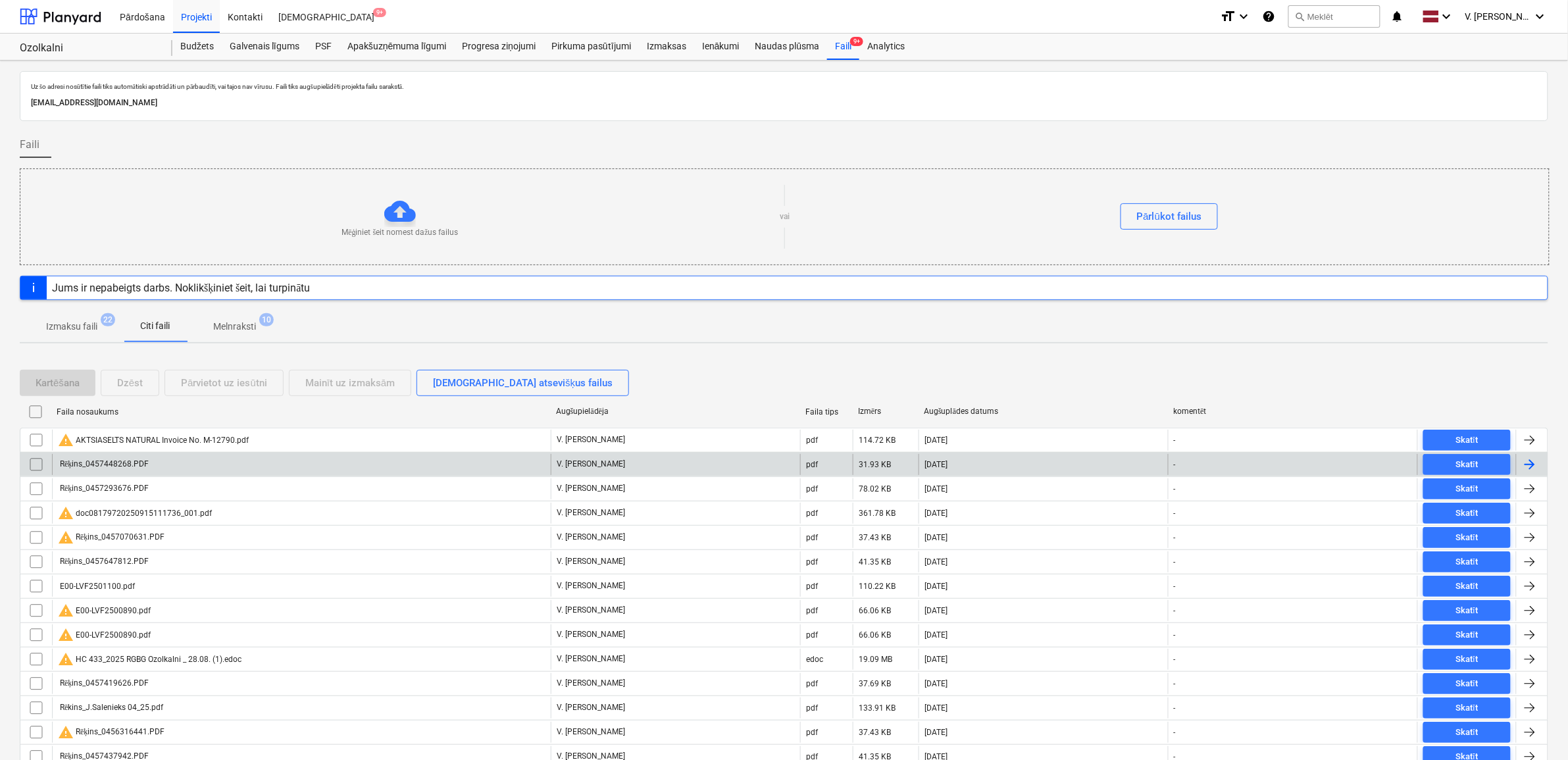
click at [224, 464] on div "Rēķins_0457448268.PDF" at bounding box center [301, 464] width 499 height 21
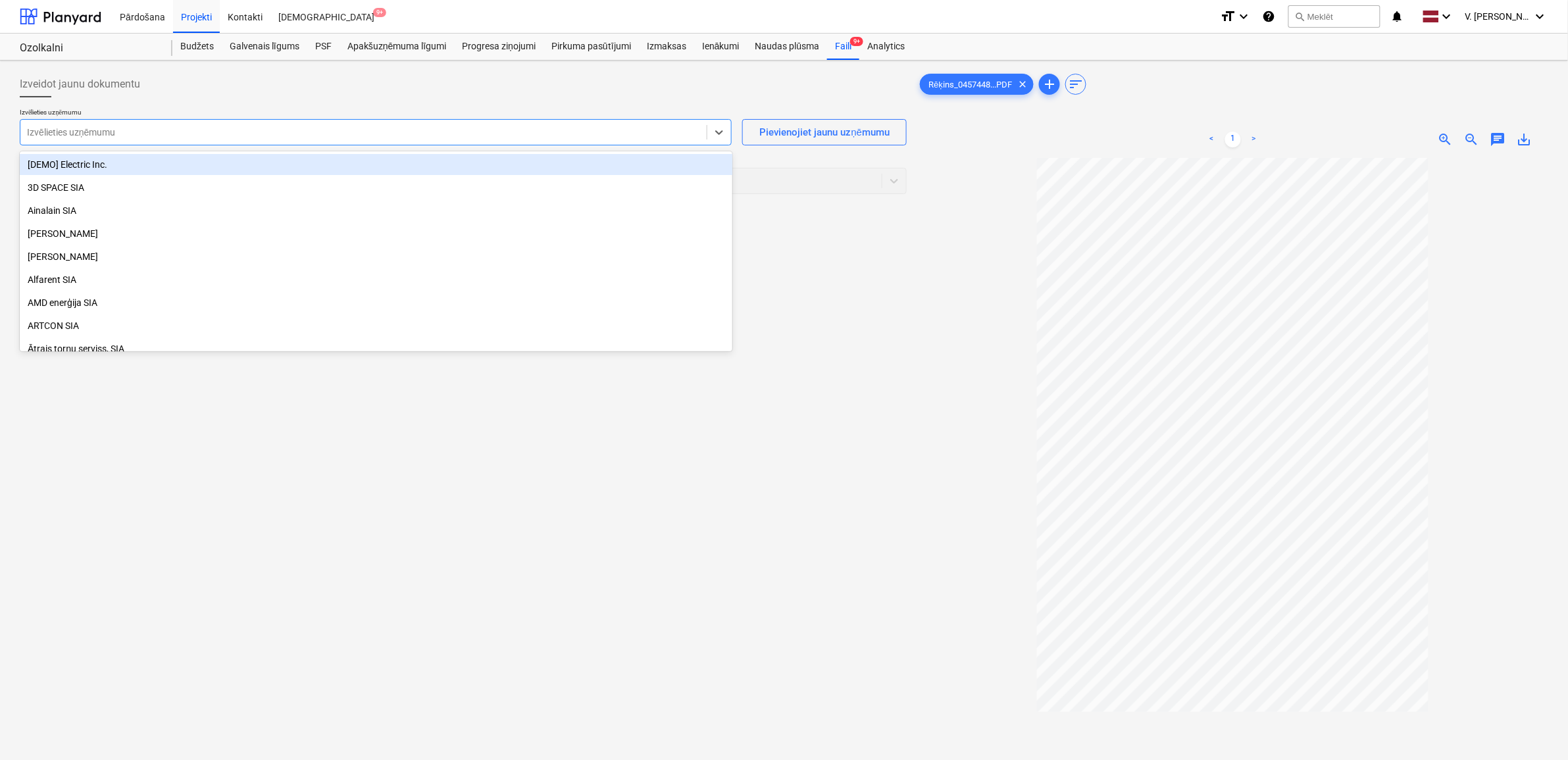
click at [254, 135] on div at bounding box center [363, 132] width 673 height 13
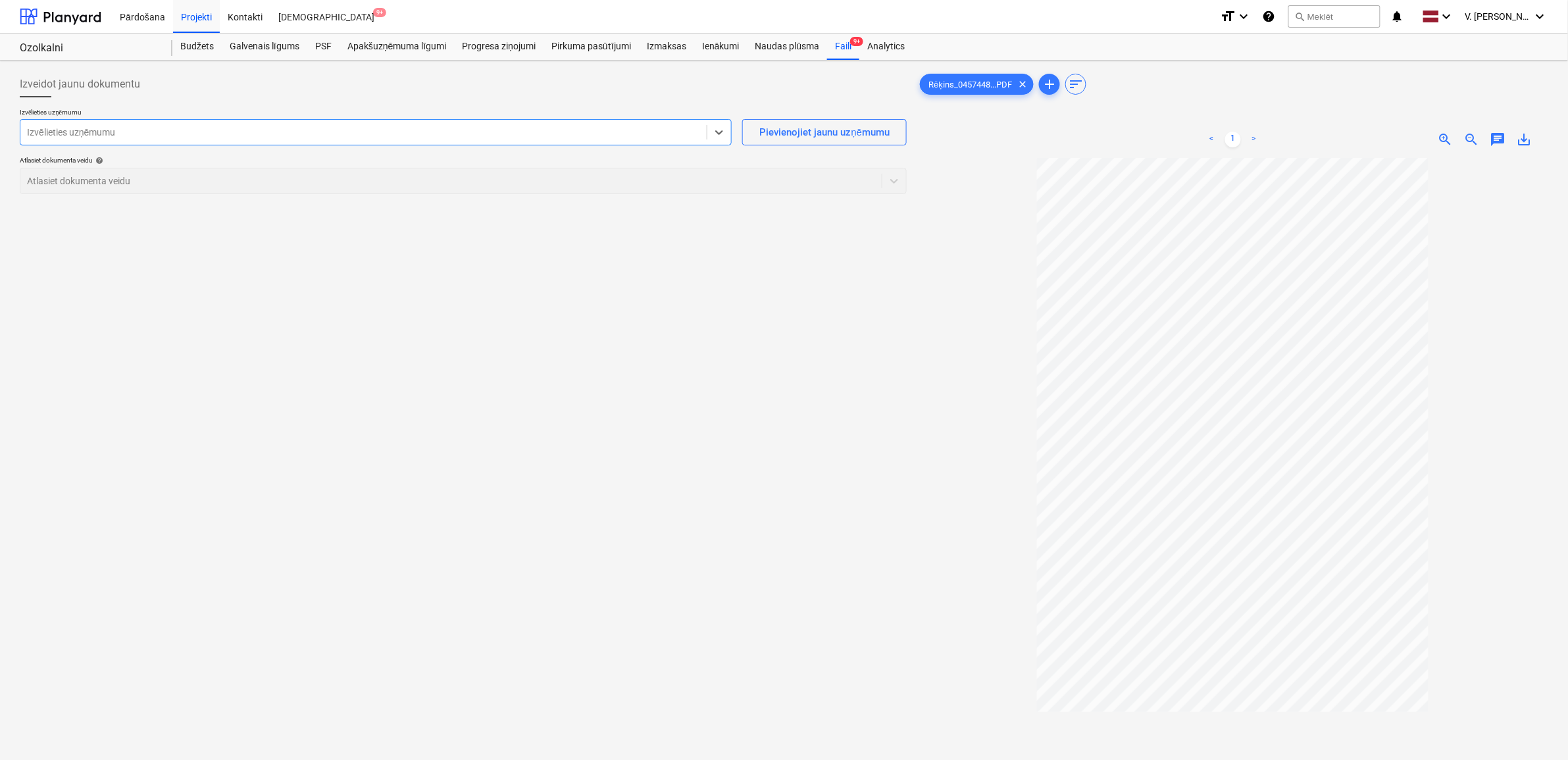
click at [251, 131] on div at bounding box center [363, 132] width 673 height 13
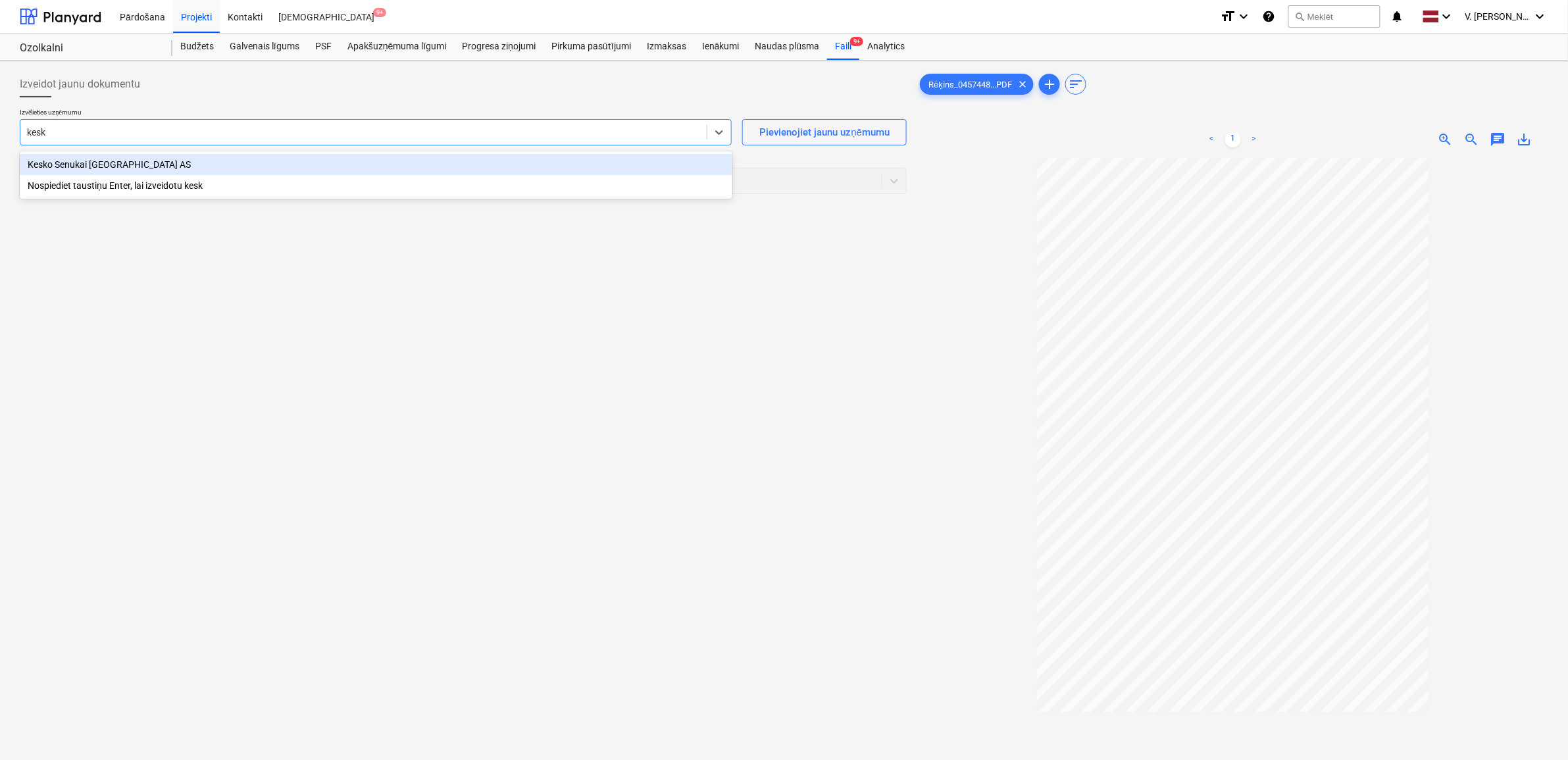
type input "kesko"
click at [260, 161] on div "Kesko Senukai [GEOGRAPHIC_DATA] AS" at bounding box center [376, 164] width 712 height 21
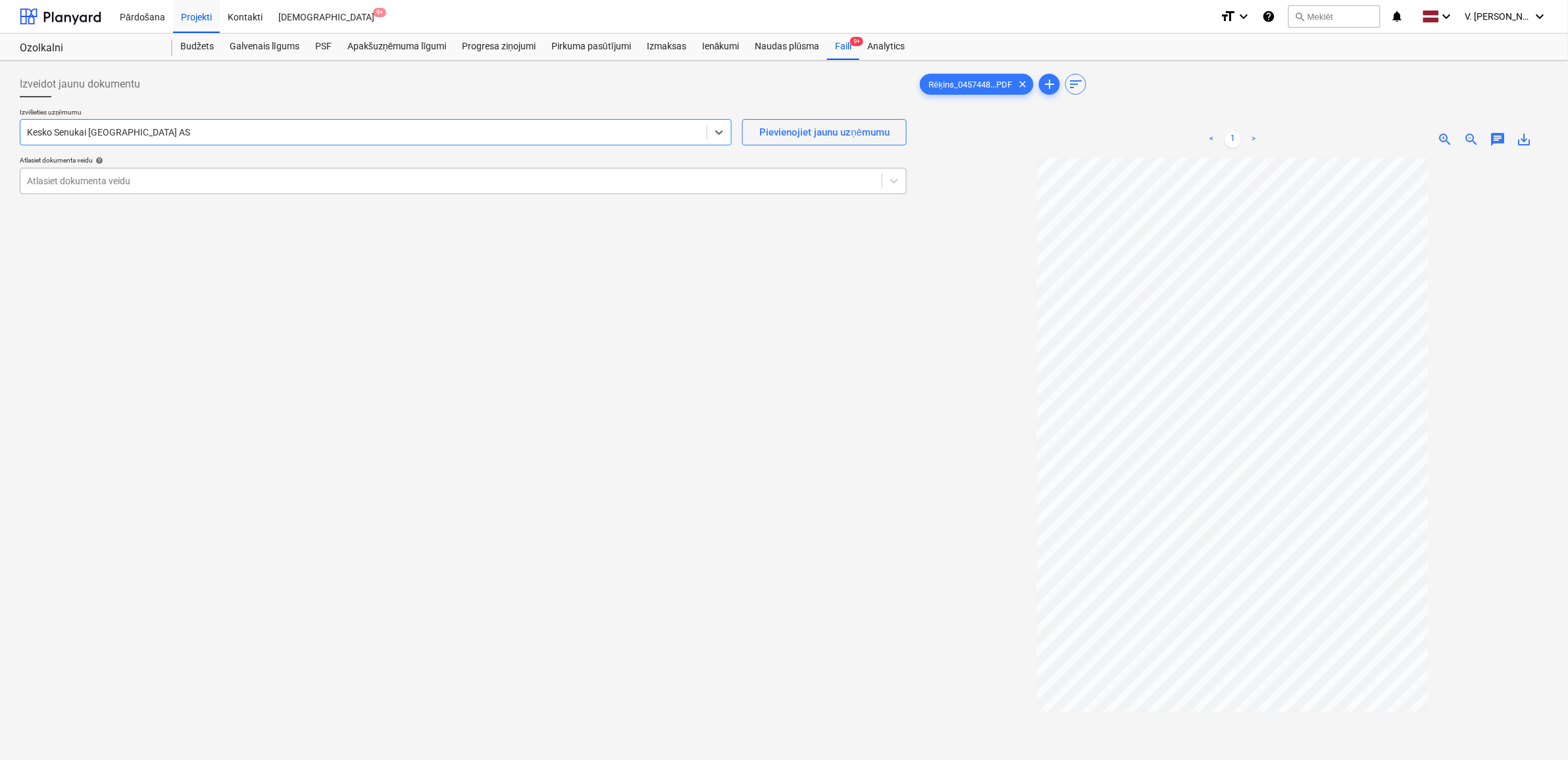
click at [176, 178] on div at bounding box center [451, 181] width 848 height 13
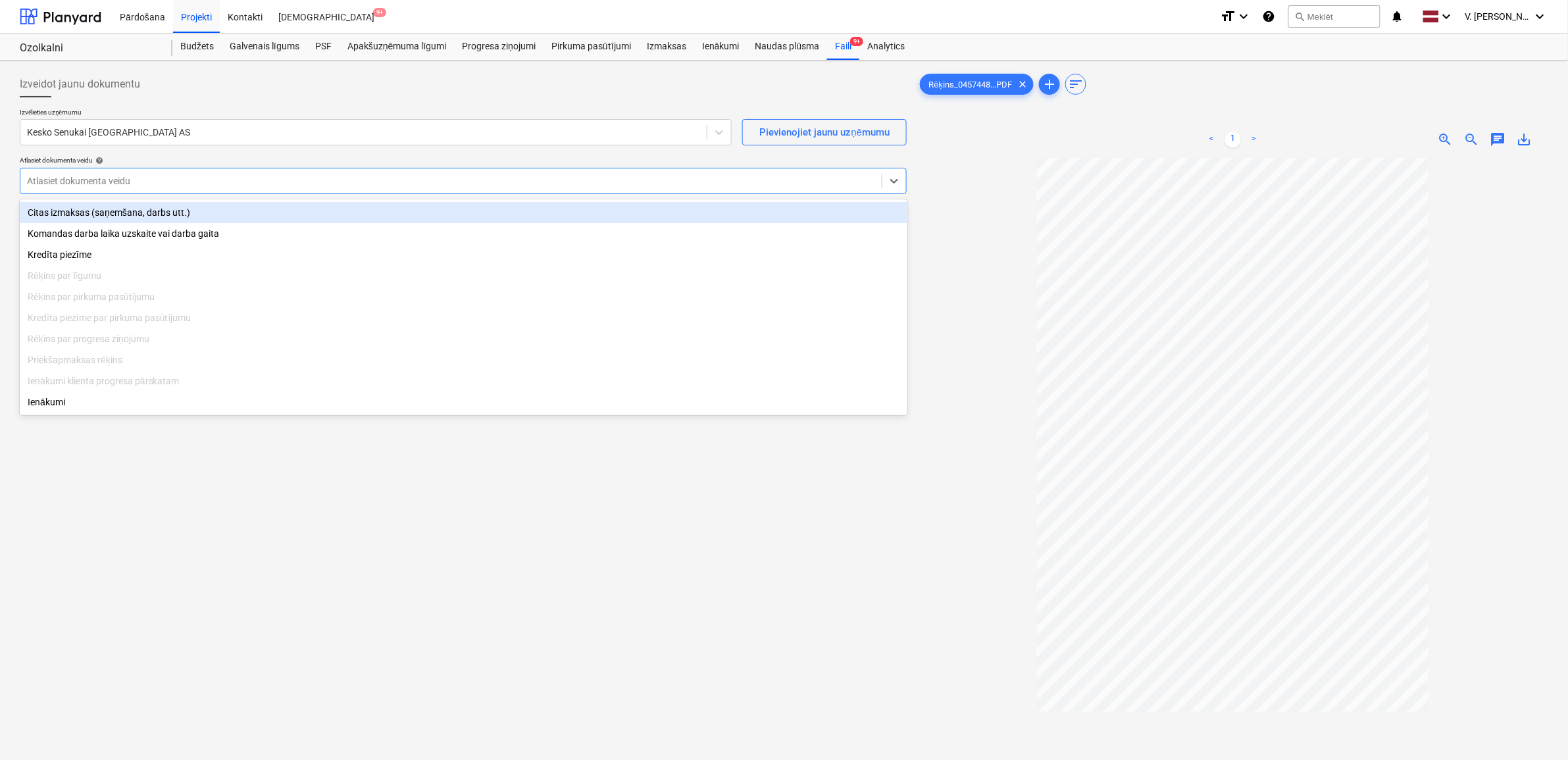
click at [160, 205] on div "Citas izmaksas (saņemšana, darbs utt.)" at bounding box center [463, 212] width 888 height 21
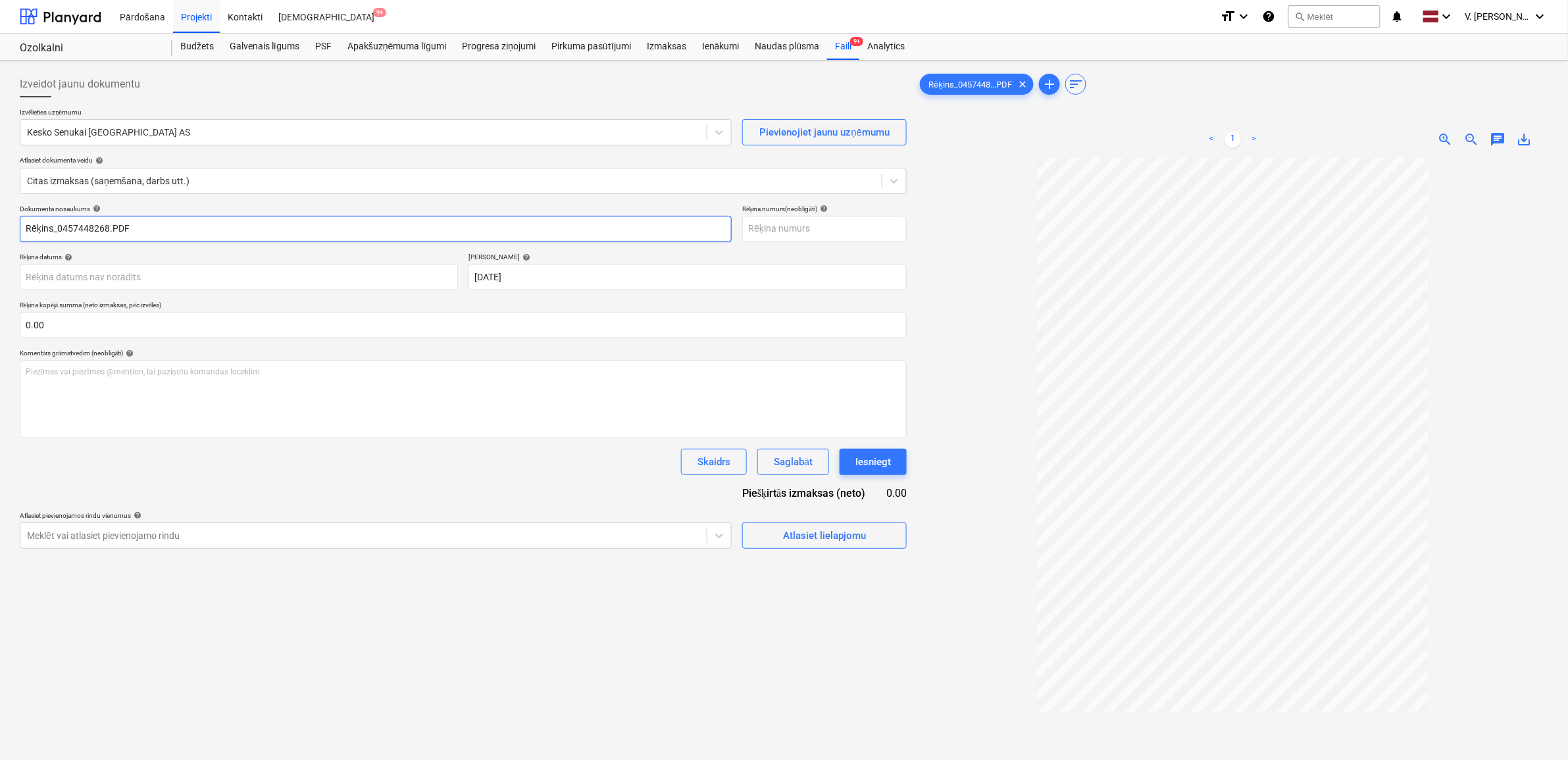
click at [157, 232] on input "Rēķins_0457448268.PDF" at bounding box center [375, 228] width 712 height 26
drag, startPoint x: 156, startPoint y: 232, endPoint x: 76, endPoint y: 224, distance: 80.4
click at [76, 224] on input "Pavadzīme Nr. 457448268" at bounding box center [375, 228] width 712 height 26
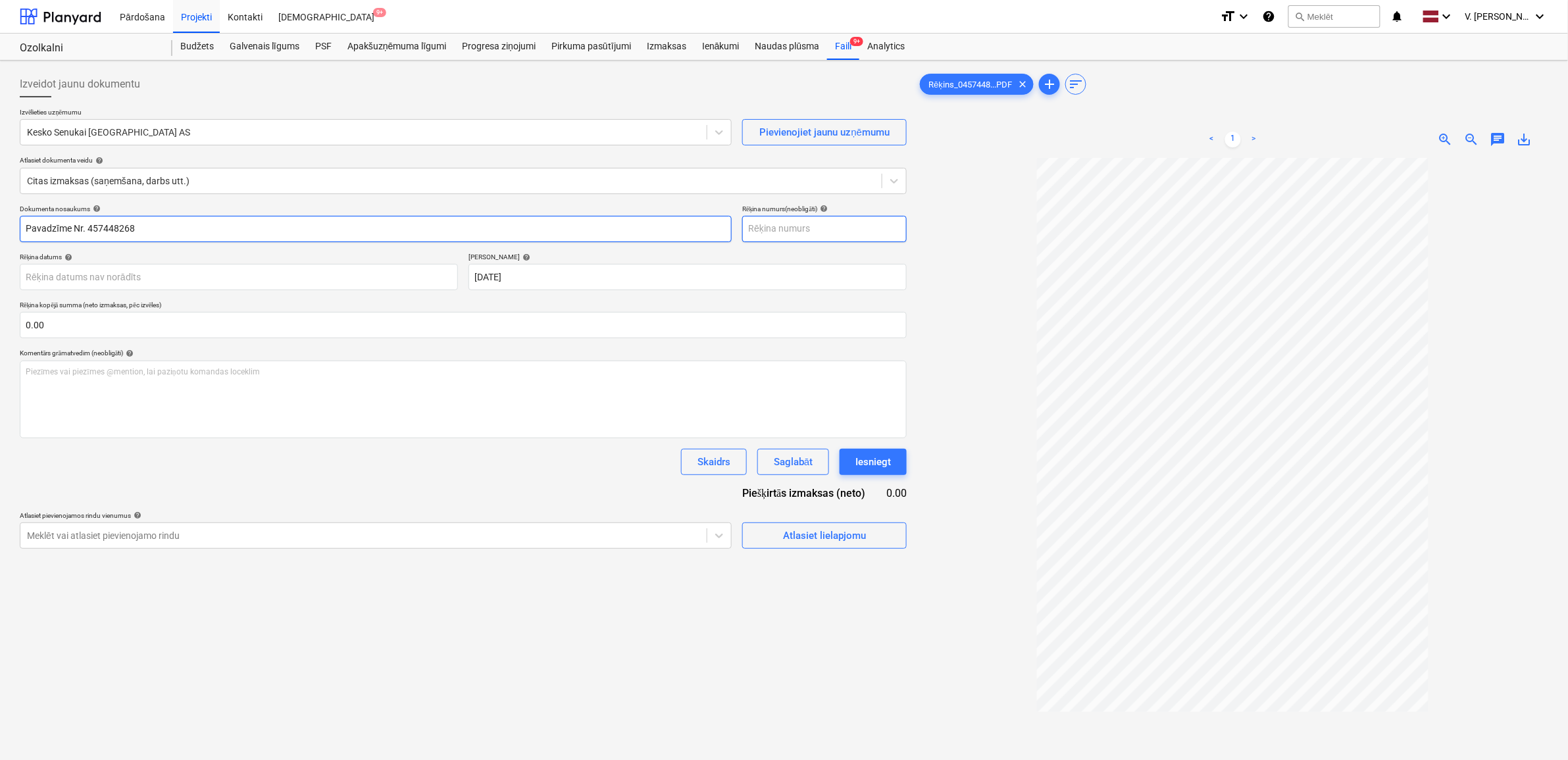
type input "Pavadzīme Nr. 457448268"
click at [771, 234] on input "text" at bounding box center [824, 228] width 164 height 26
paste input "Nr. 457448268"
type input "Nr. 457448268"
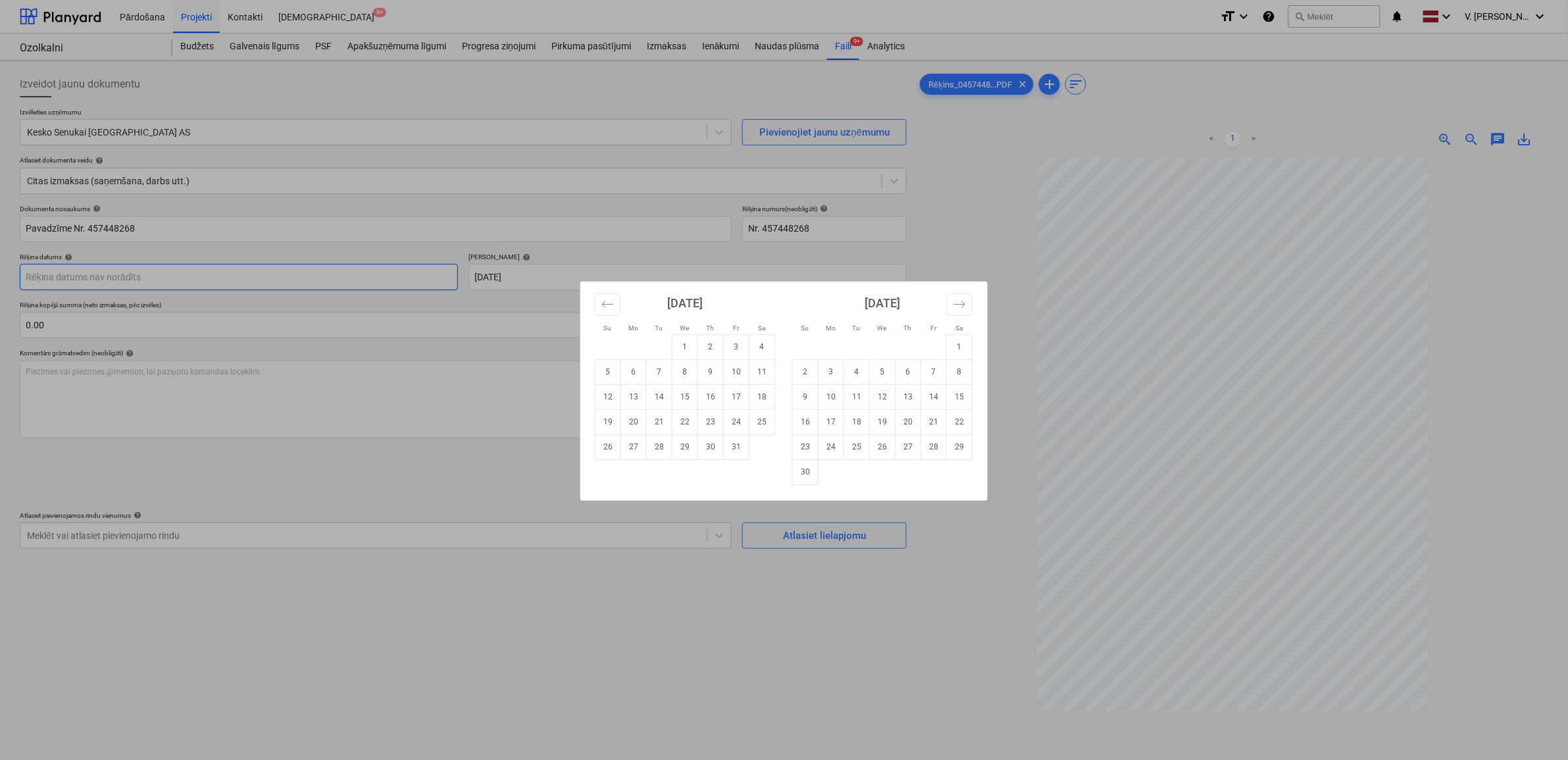
click at [272, 278] on body "Pārdošana Projekti Kontakti Iesūtne 9+ format_size keyboard_arrow_down help sea…" at bounding box center [784, 380] width 1568 height 760
click at [615, 300] on button "Move backward to switch to the previous month." at bounding box center [607, 304] width 25 height 23
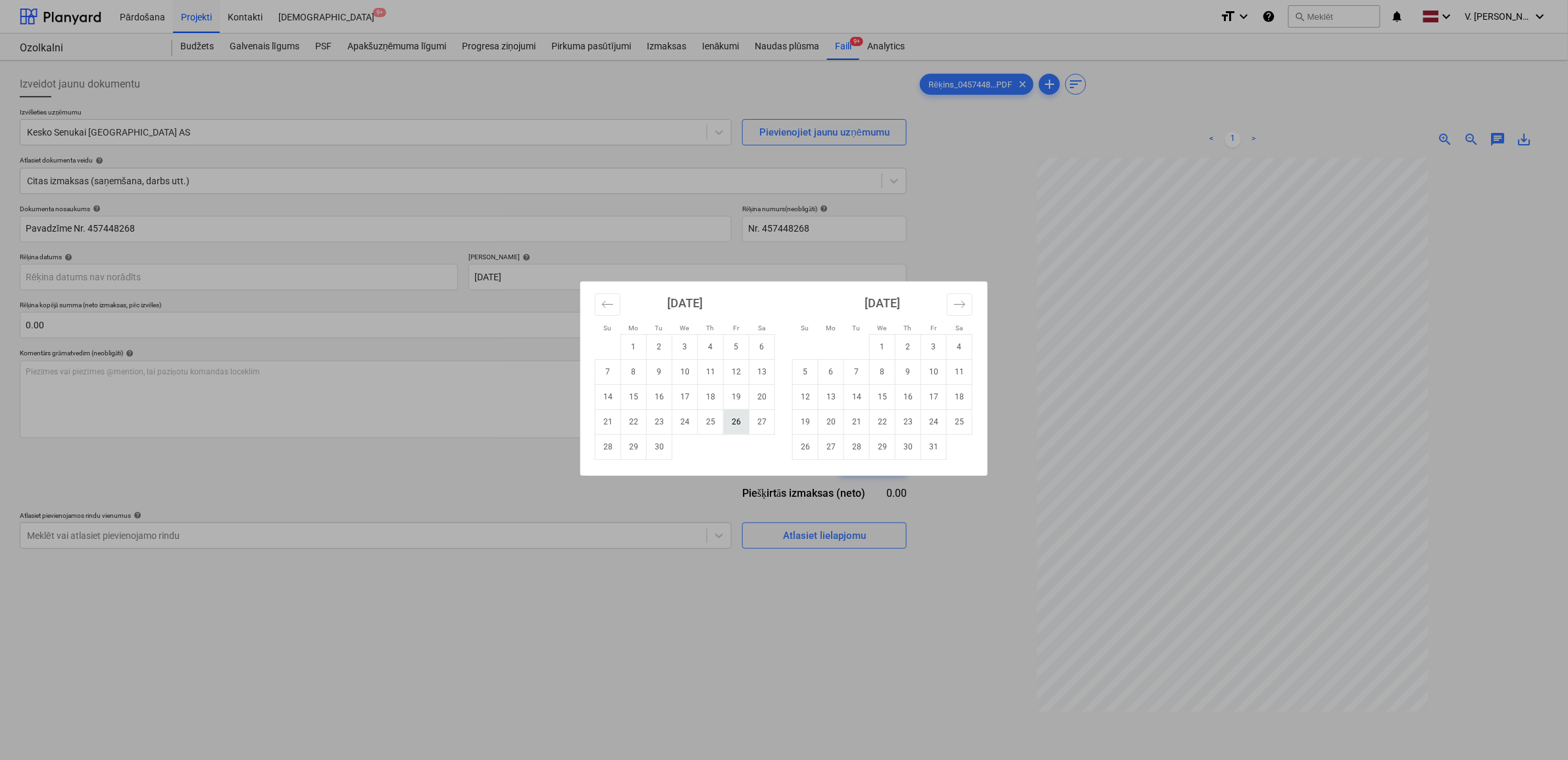
click at [739, 422] on td "26" at bounding box center [736, 422] width 25 height 25
type input "26 Sep 2025"
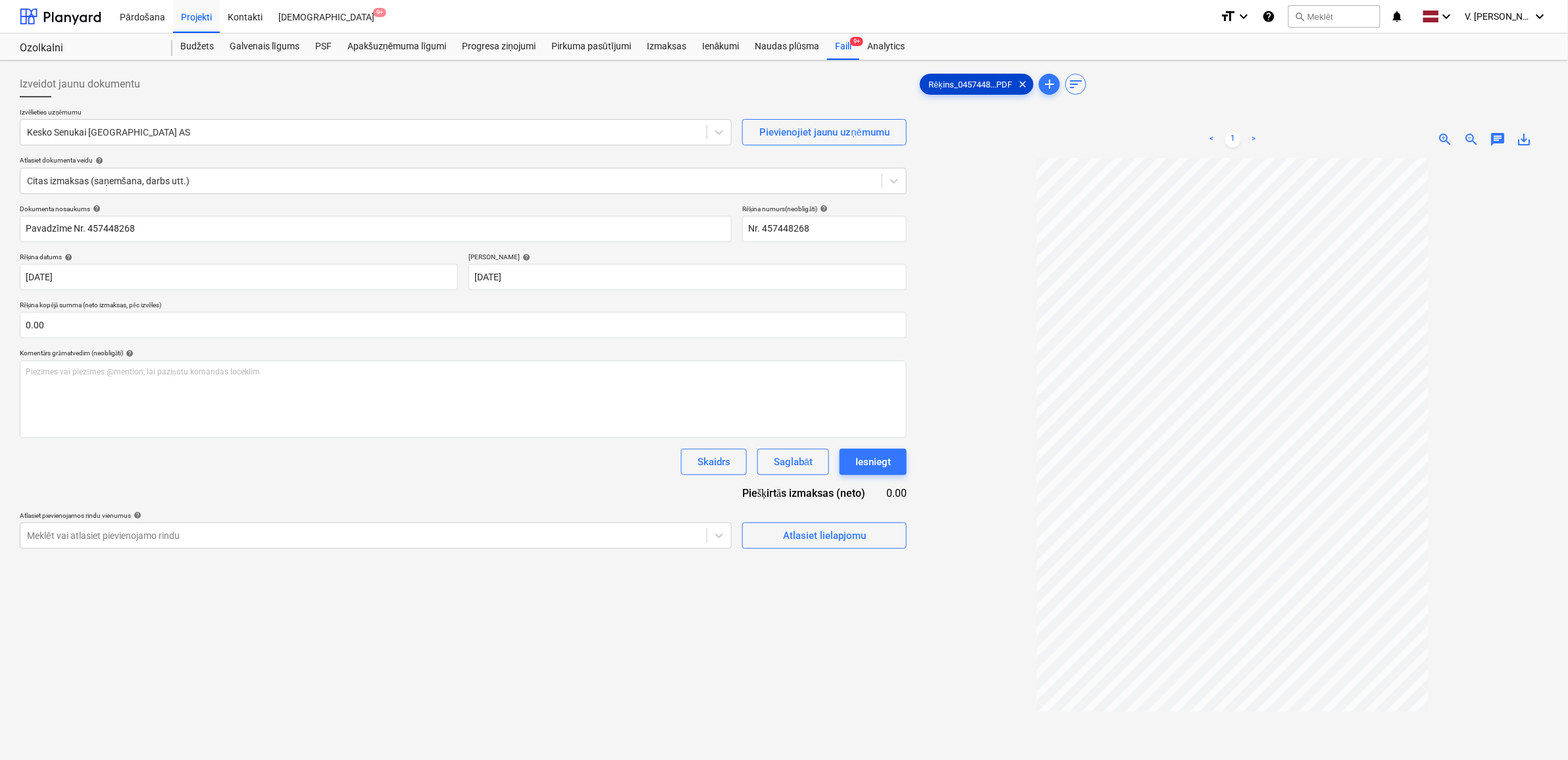
click at [955, 87] on span "Rēķins_0457448...PDF" at bounding box center [970, 85] width 99 height 10
click at [957, 77] on div "Rēķins_0457448...PDF clear" at bounding box center [976, 83] width 114 height 21
click at [970, 83] on span "Rēķins_0457448...PDF" at bounding box center [970, 85] width 99 height 10
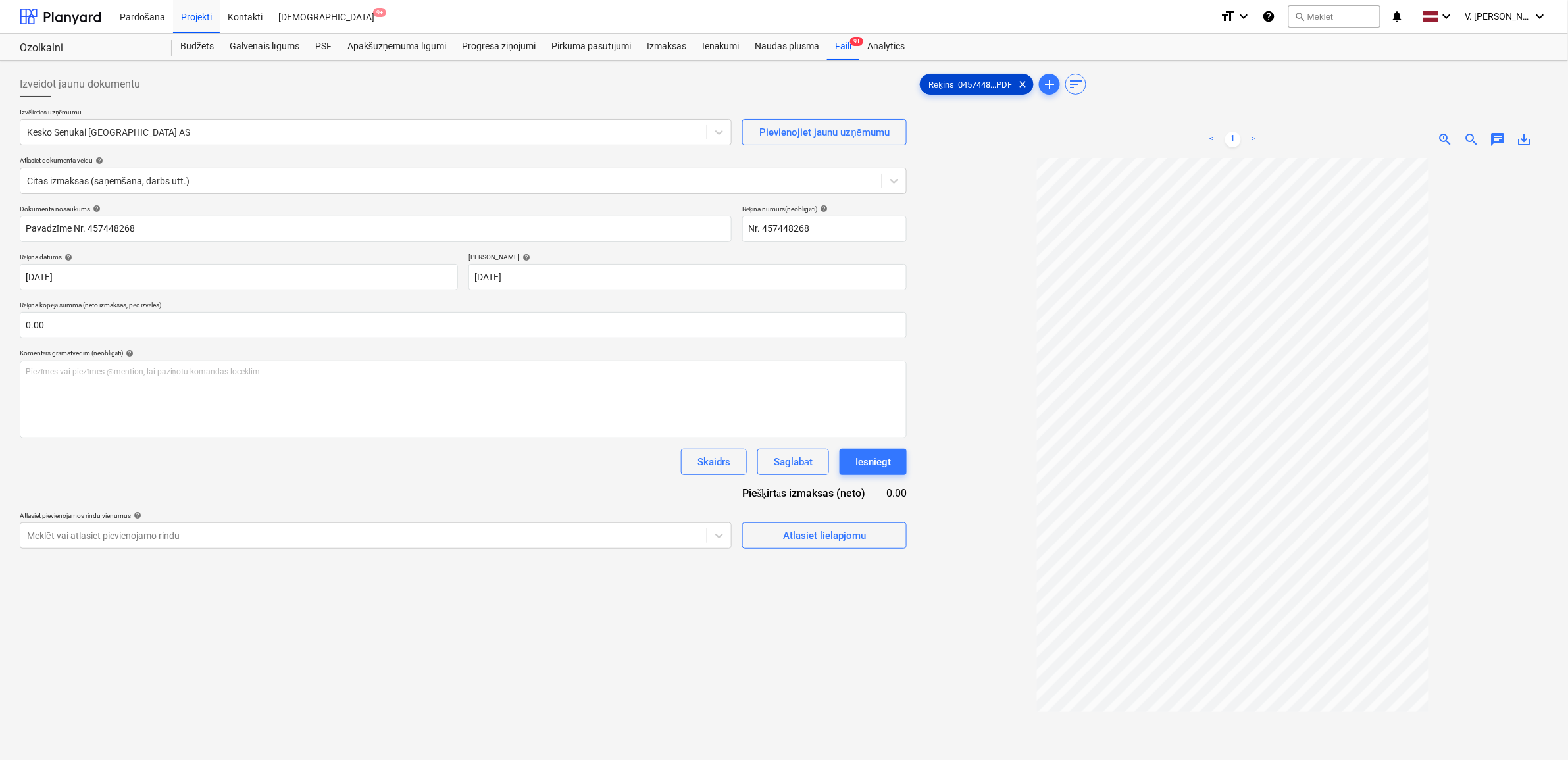
click at [970, 83] on span "Rēķins_0457448...PDF" at bounding box center [970, 85] width 99 height 10
drag, startPoint x: 969, startPoint y: 81, endPoint x: 949, endPoint y: 324, distance: 243.8
click at [949, 324] on div at bounding box center [1232, 519] width 631 height 724
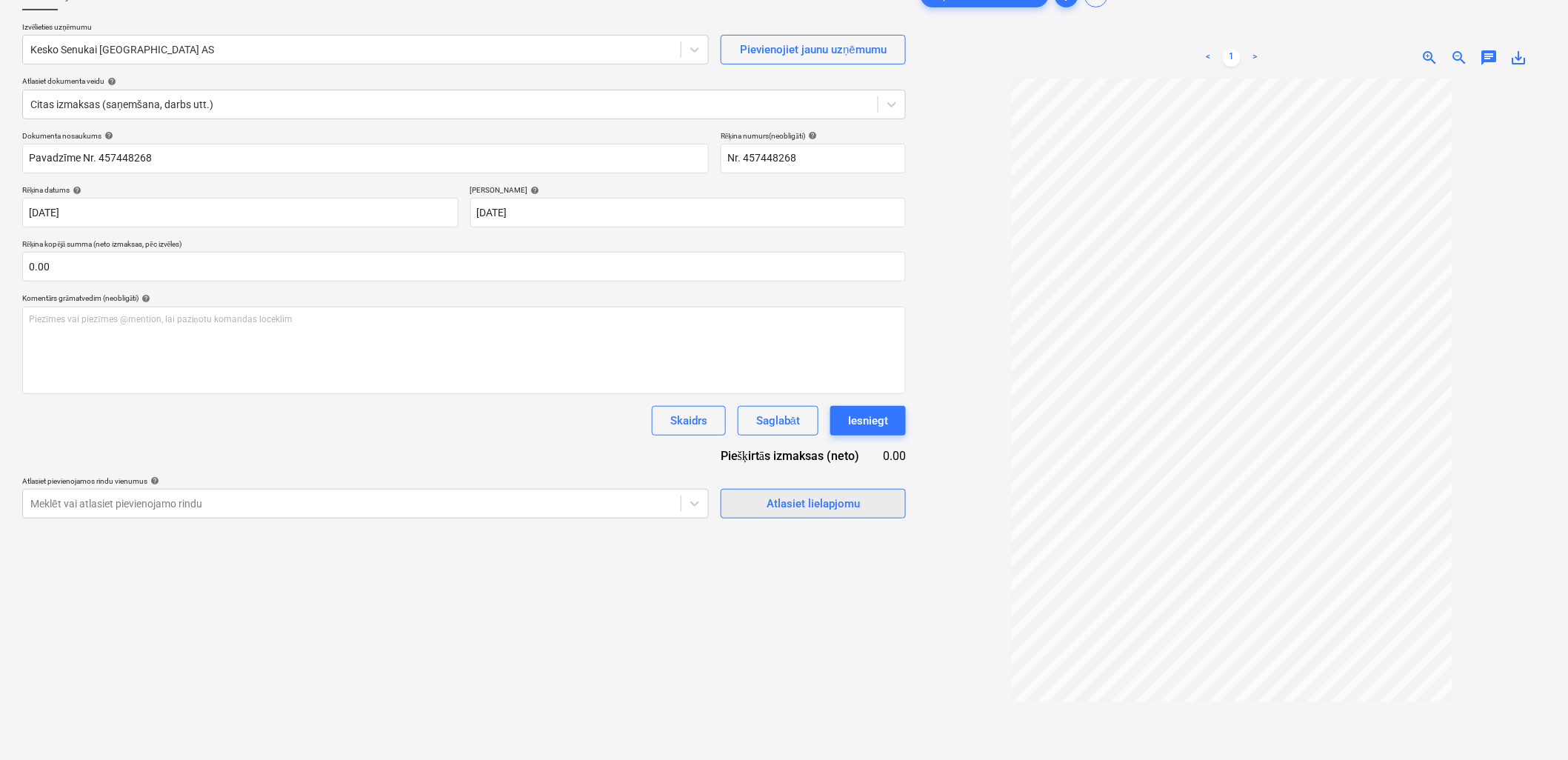
click at [839, 503] on div "Atlasiet lielapjomu" at bounding box center [813, 503] width 93 height 19
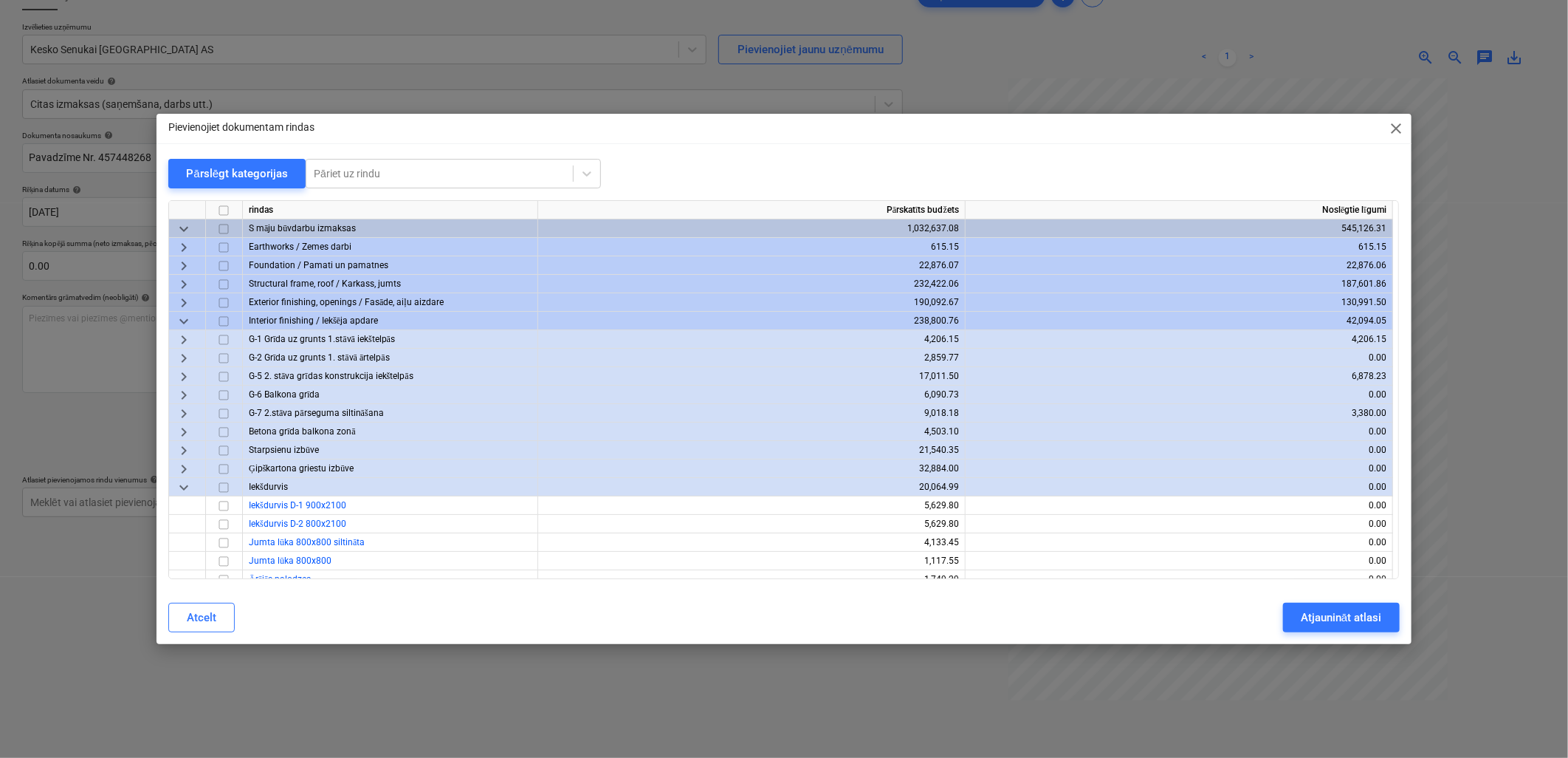
click at [184, 227] on span "keyboard_arrow_down" at bounding box center [183, 229] width 18 height 18
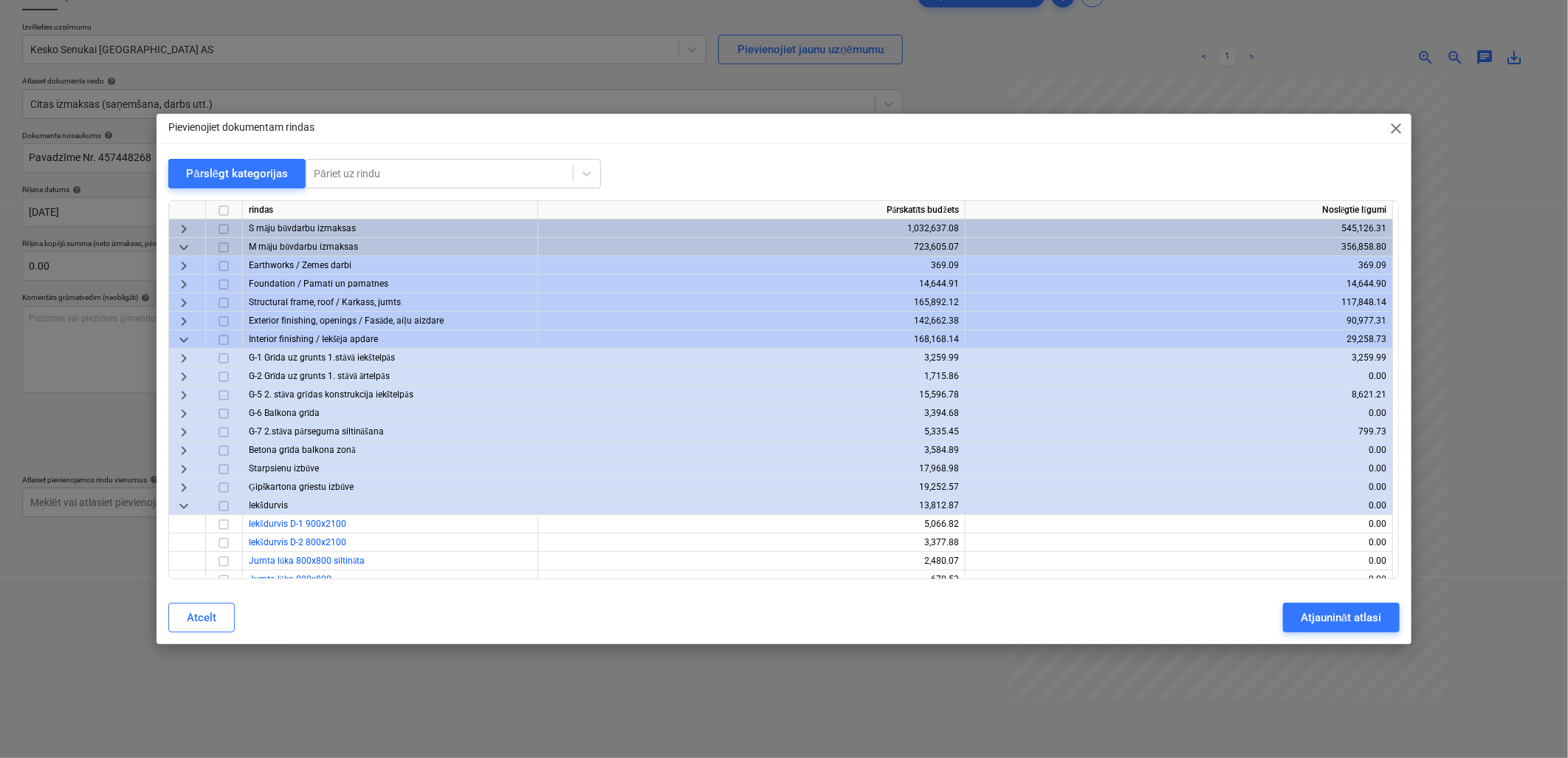
click at [187, 227] on span "keyboard_arrow_right" at bounding box center [183, 229] width 18 height 18
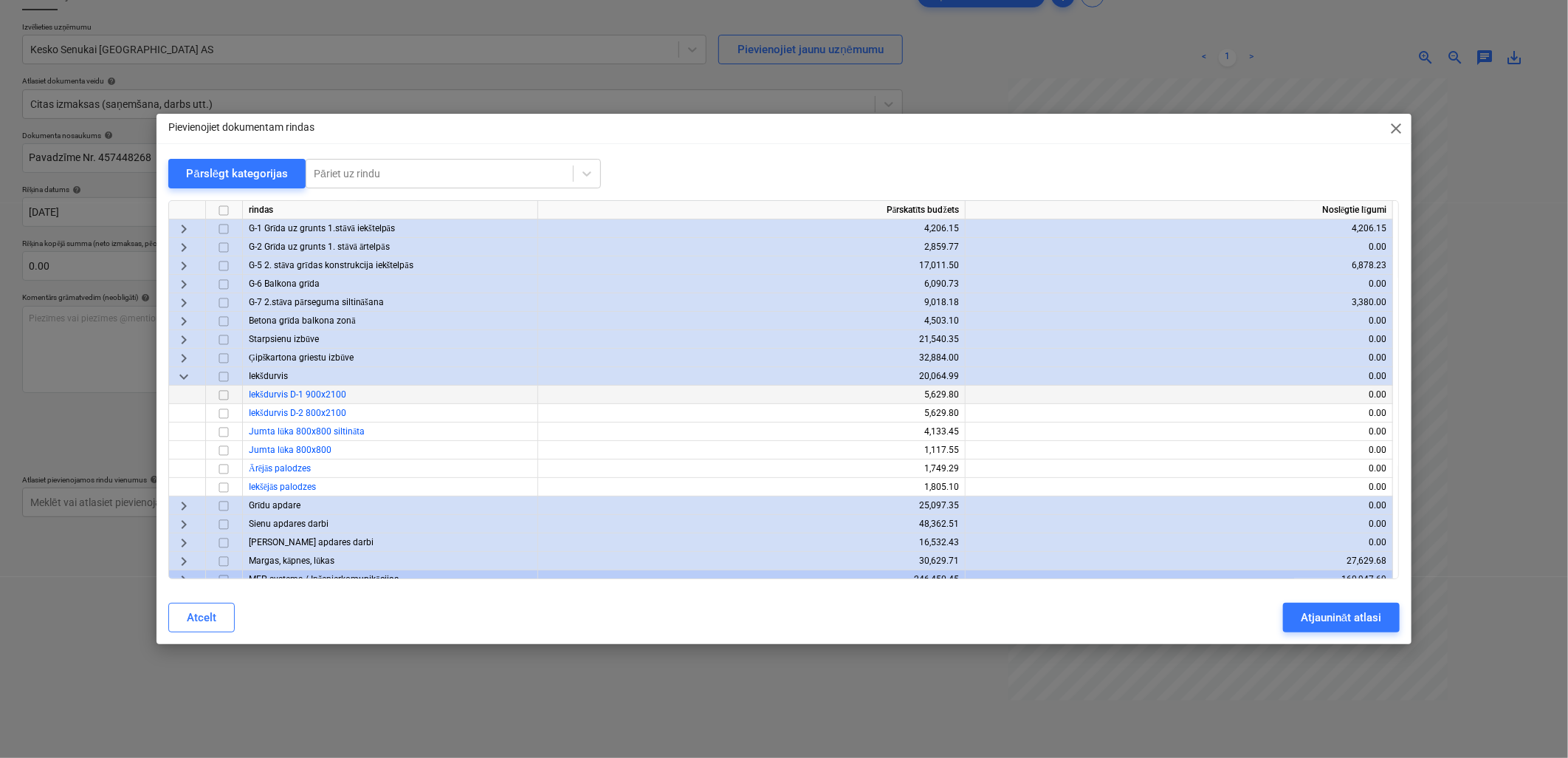
scroll to position [82, 0]
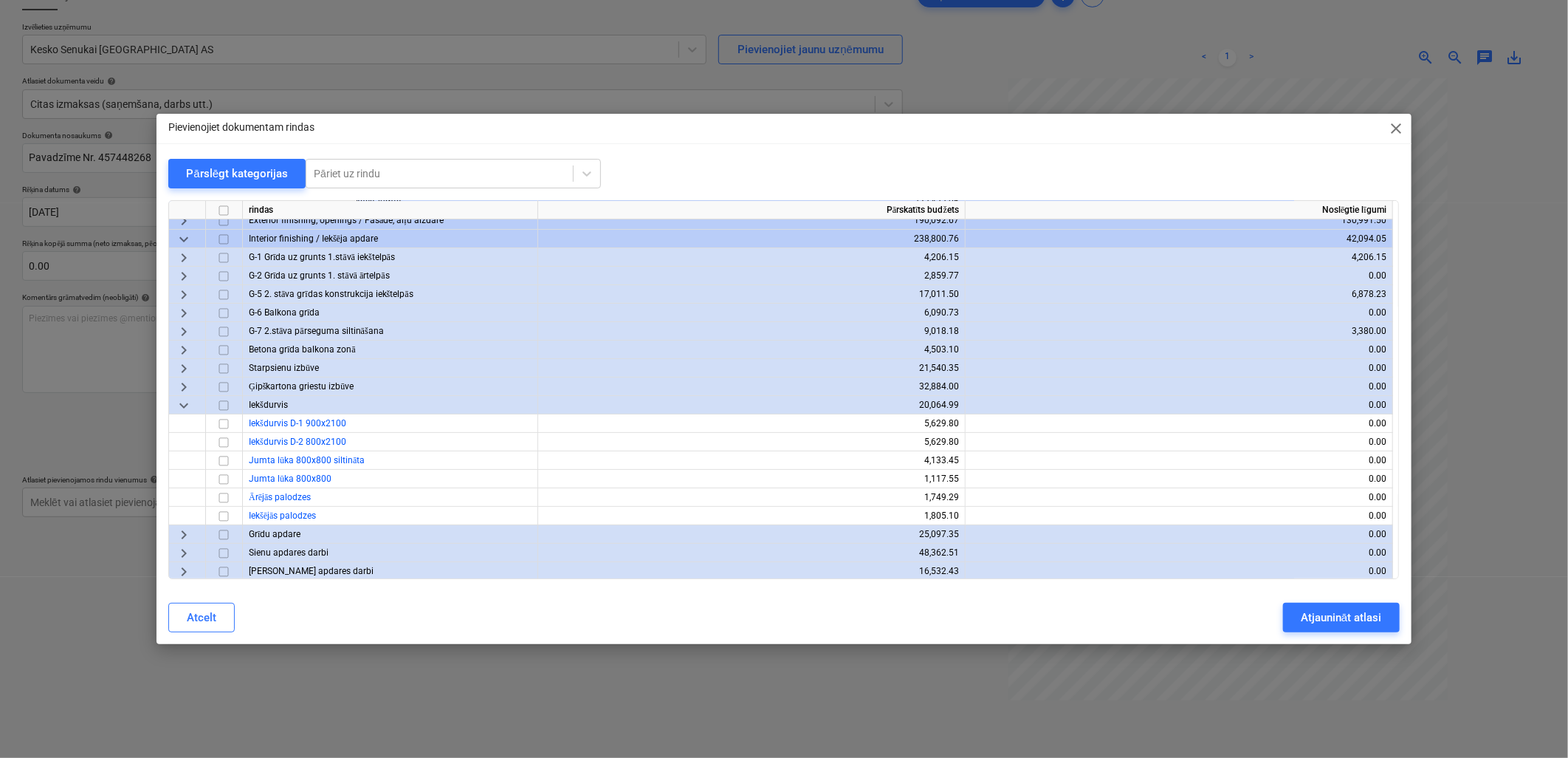
click at [181, 406] on span "keyboard_arrow_down" at bounding box center [183, 405] width 18 height 18
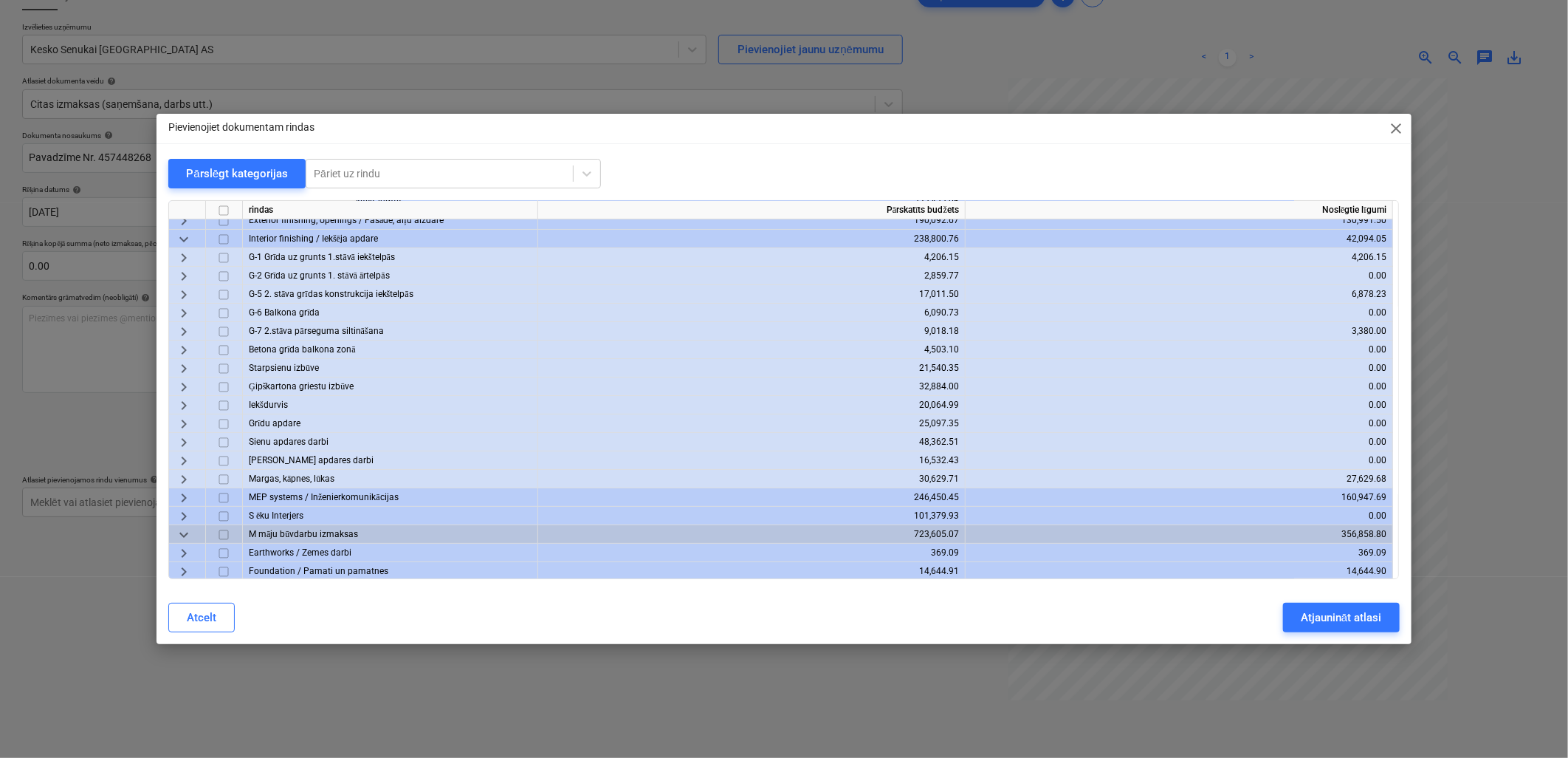
click at [181, 366] on span "keyboard_arrow_right" at bounding box center [183, 368] width 18 height 18
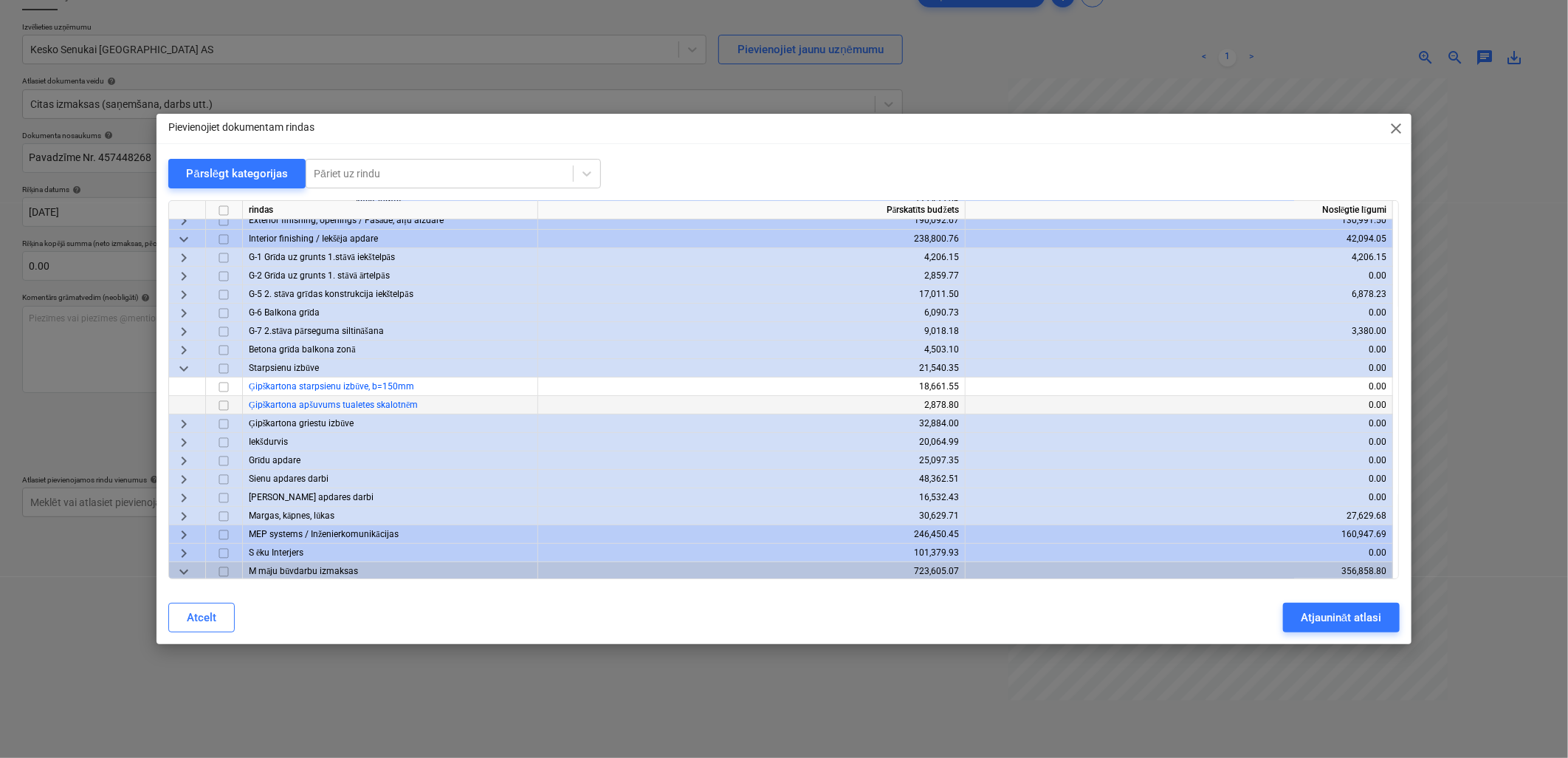
click at [181, 366] on span "keyboard_arrow_down" at bounding box center [183, 368] width 18 height 18
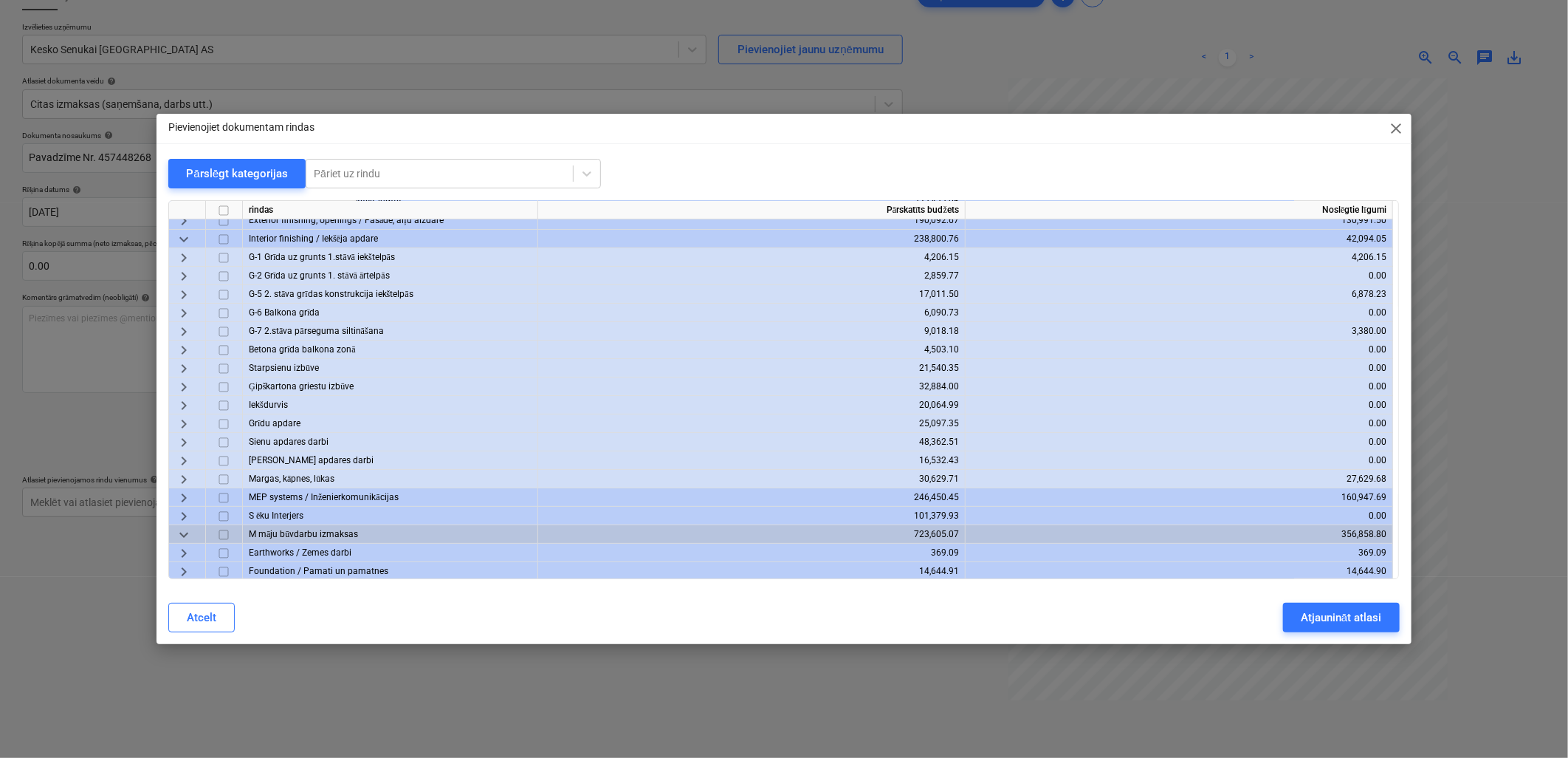
scroll to position [0, 0]
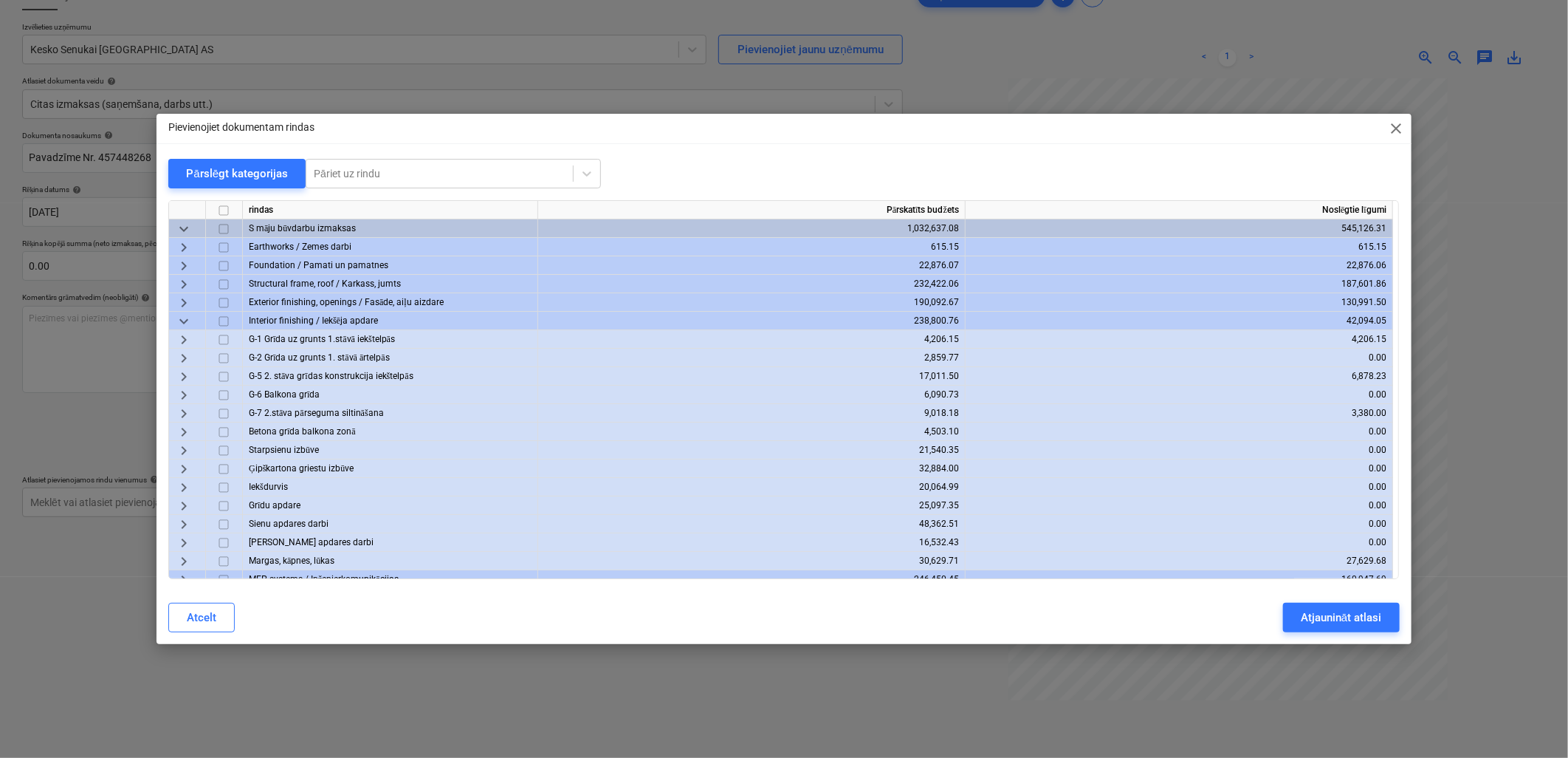
click at [183, 322] on span "keyboard_arrow_down" at bounding box center [183, 320] width 18 height 18
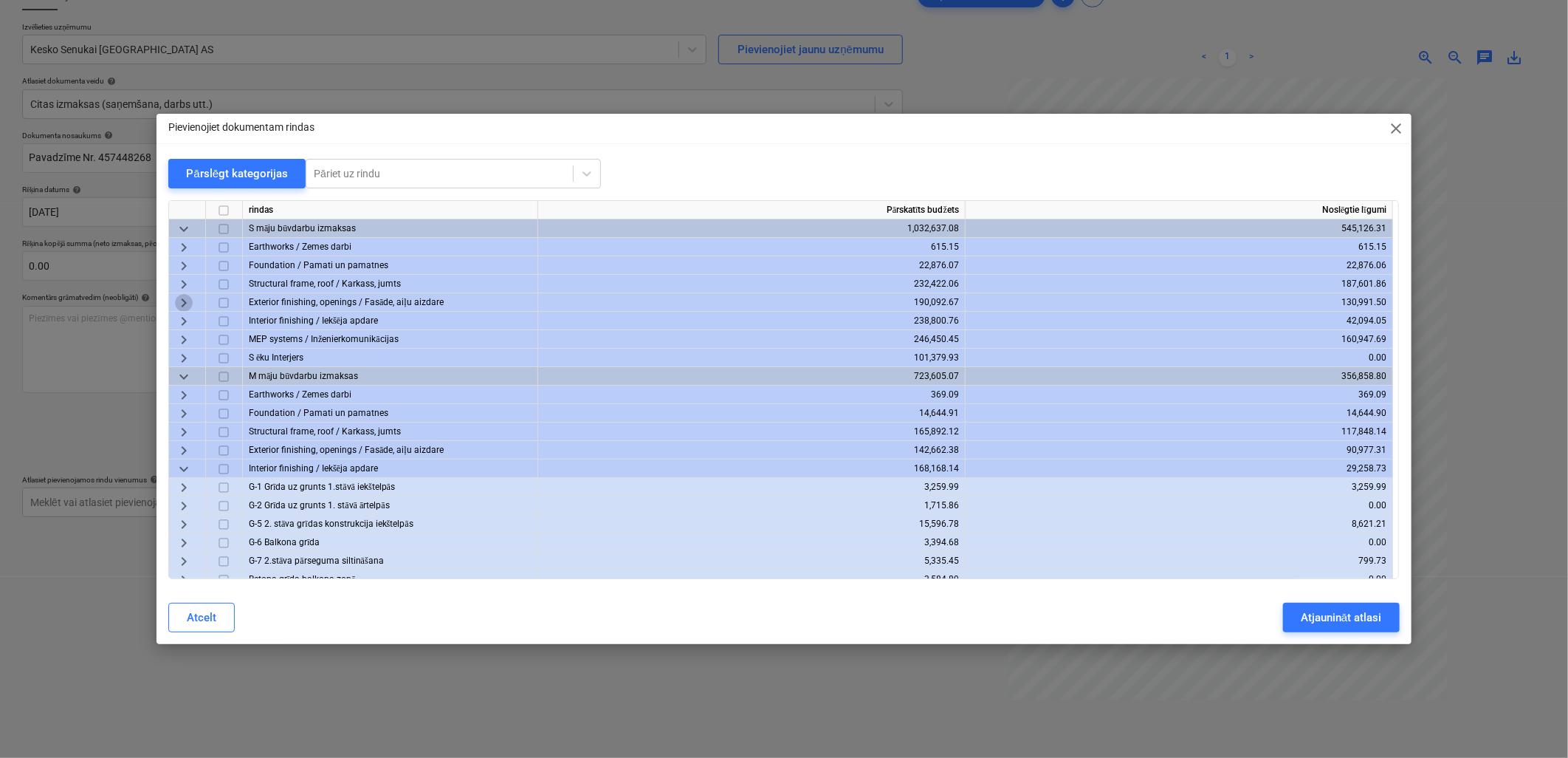
click at [185, 304] on span "keyboard_arrow_right" at bounding box center [183, 302] width 18 height 18
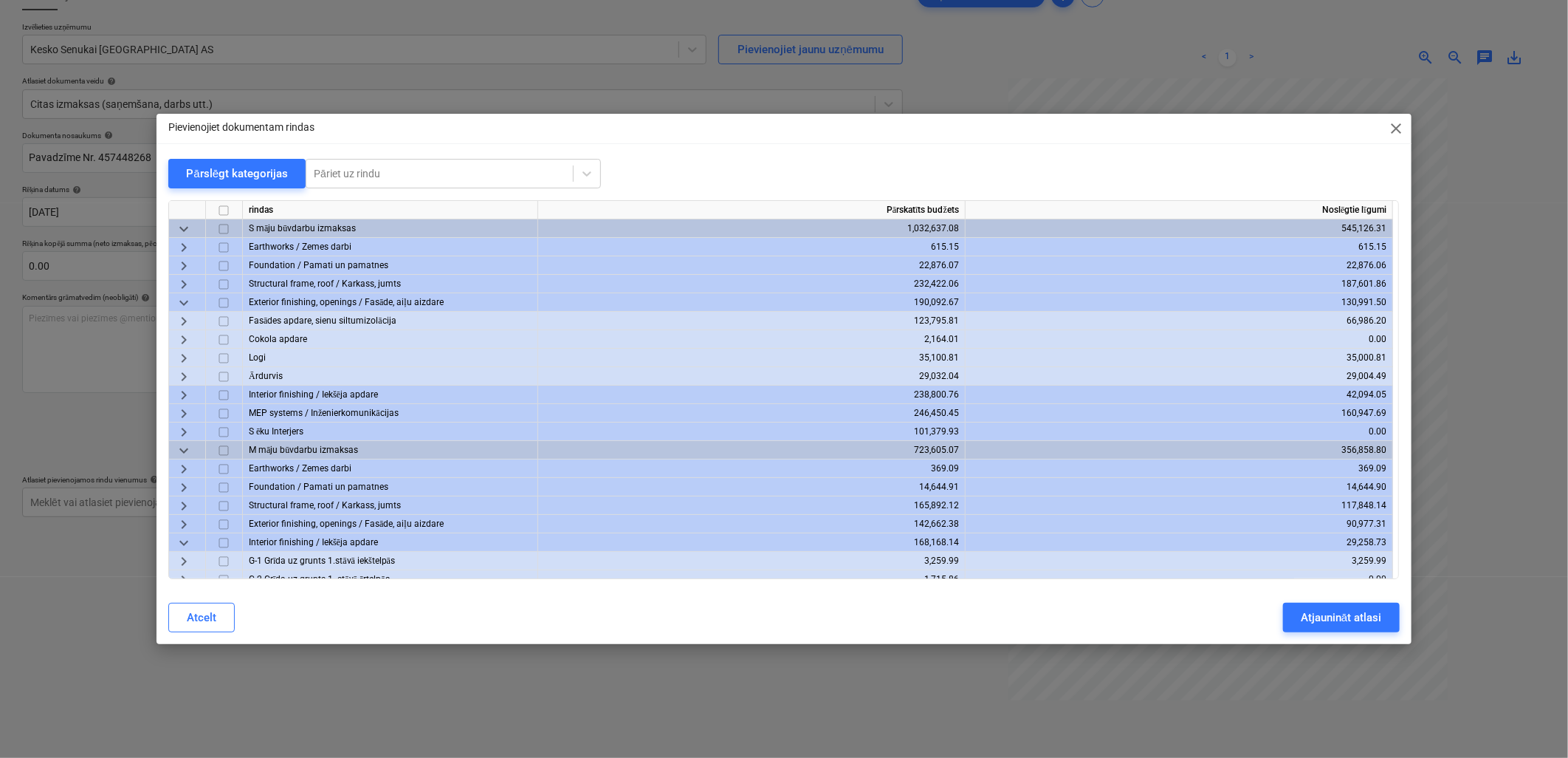
click at [182, 316] on span "keyboard_arrow_right" at bounding box center [183, 320] width 18 height 18
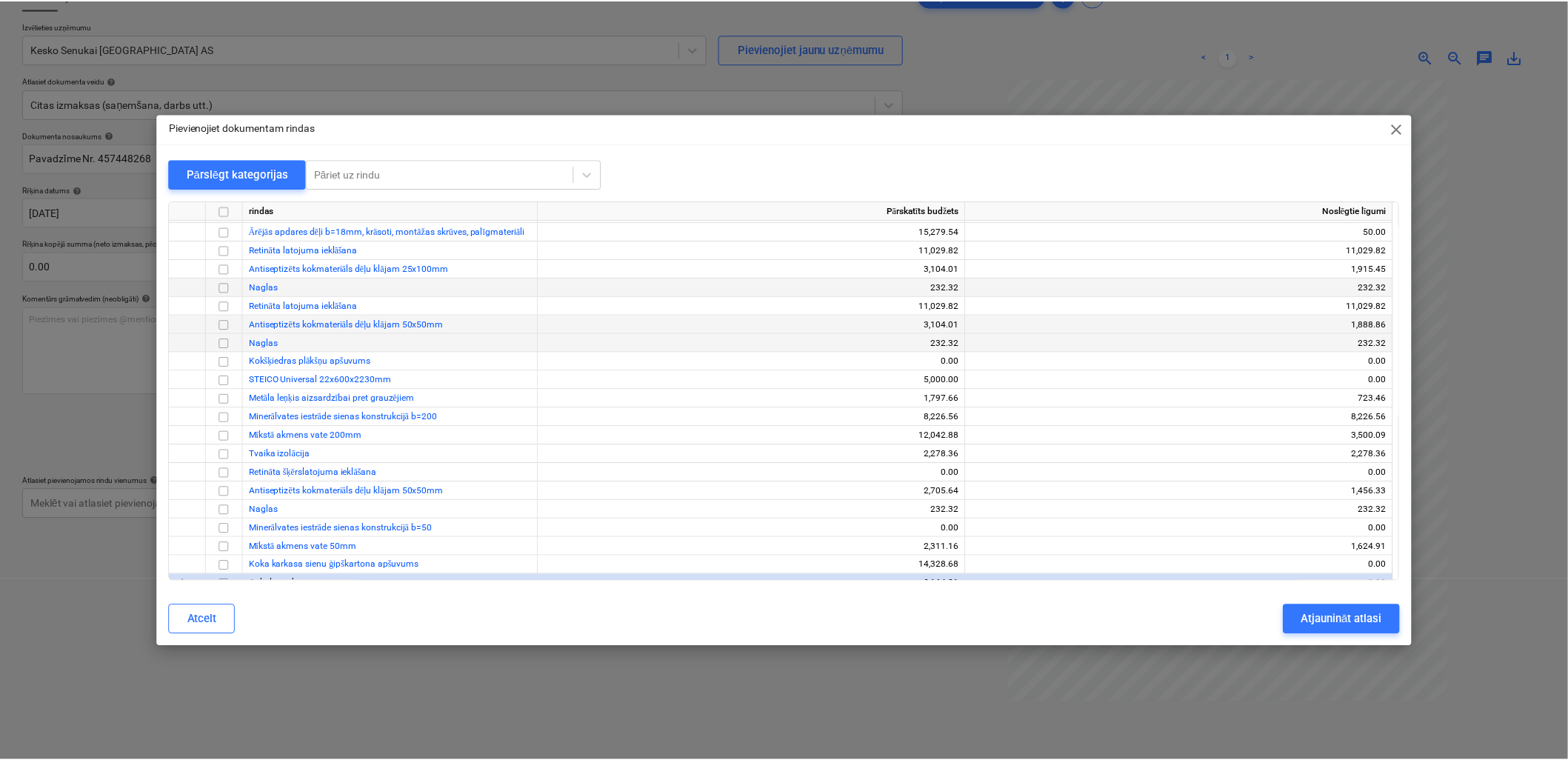
scroll to position [246, 0]
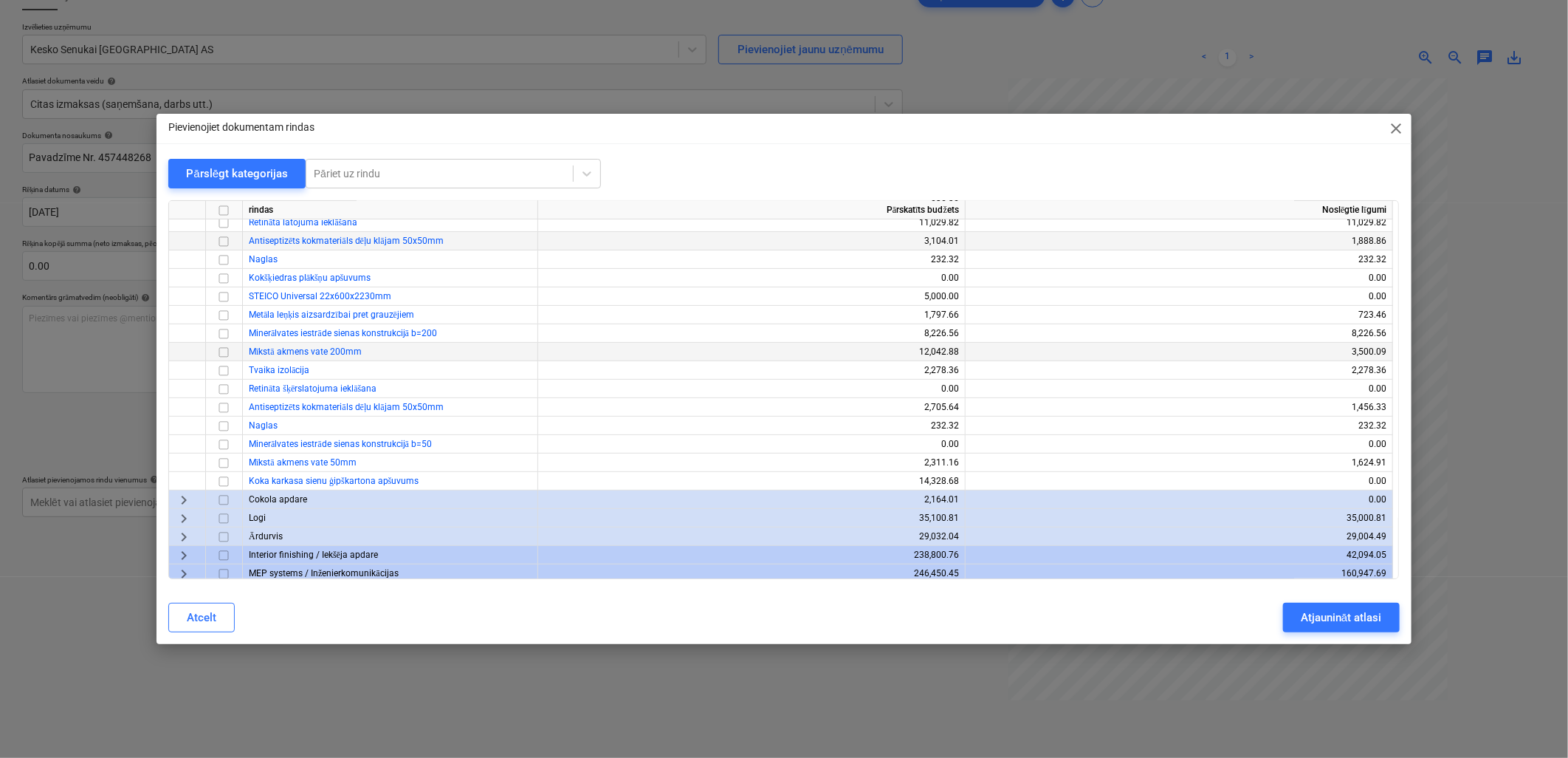
click at [224, 350] on input "checkbox" at bounding box center [223, 352] width 18 height 18
click at [1128, 593] on div "Atjaunināt atlasi" at bounding box center [1340, 617] width 80 height 19
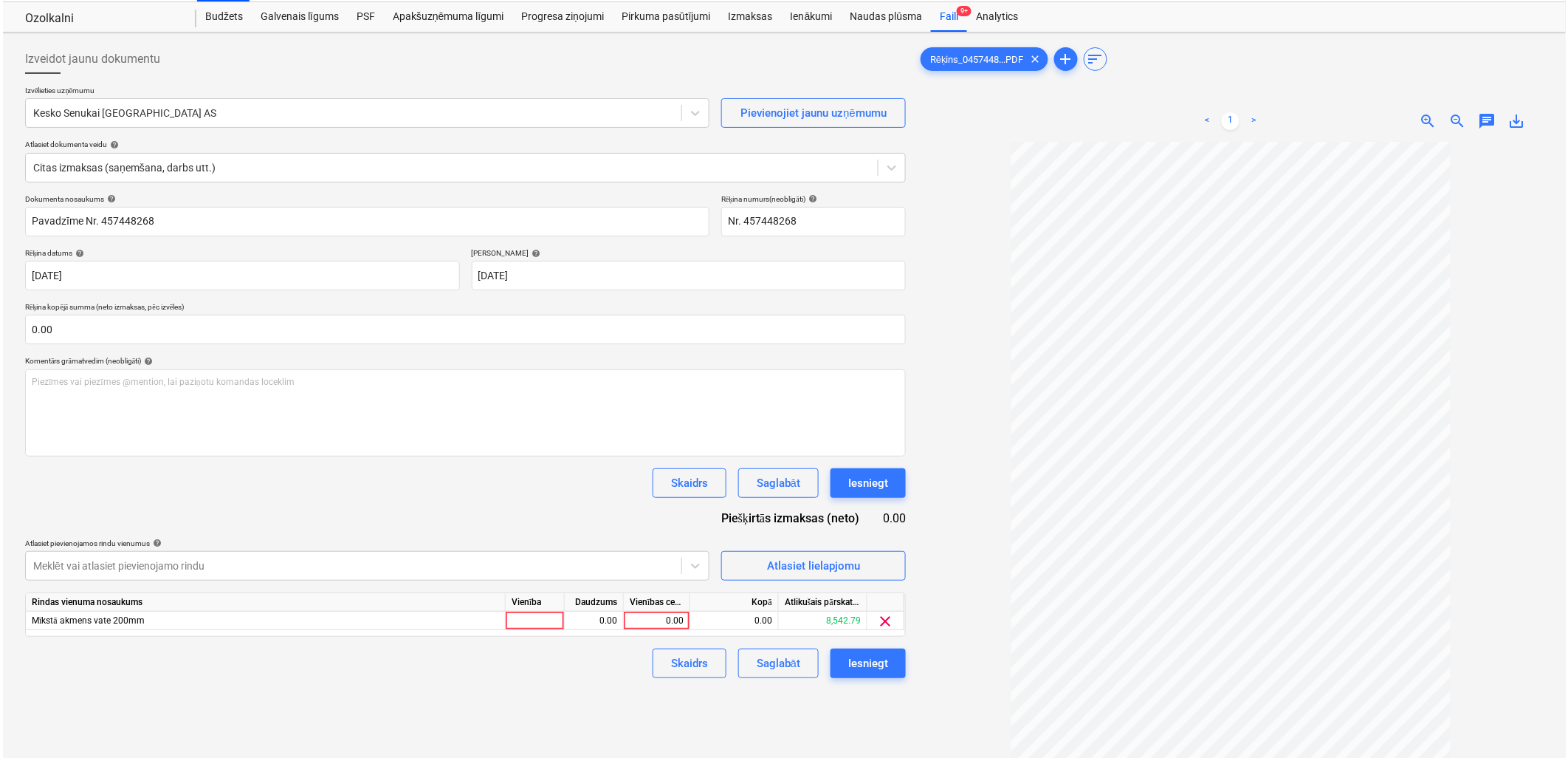
scroll to position [17, 0]
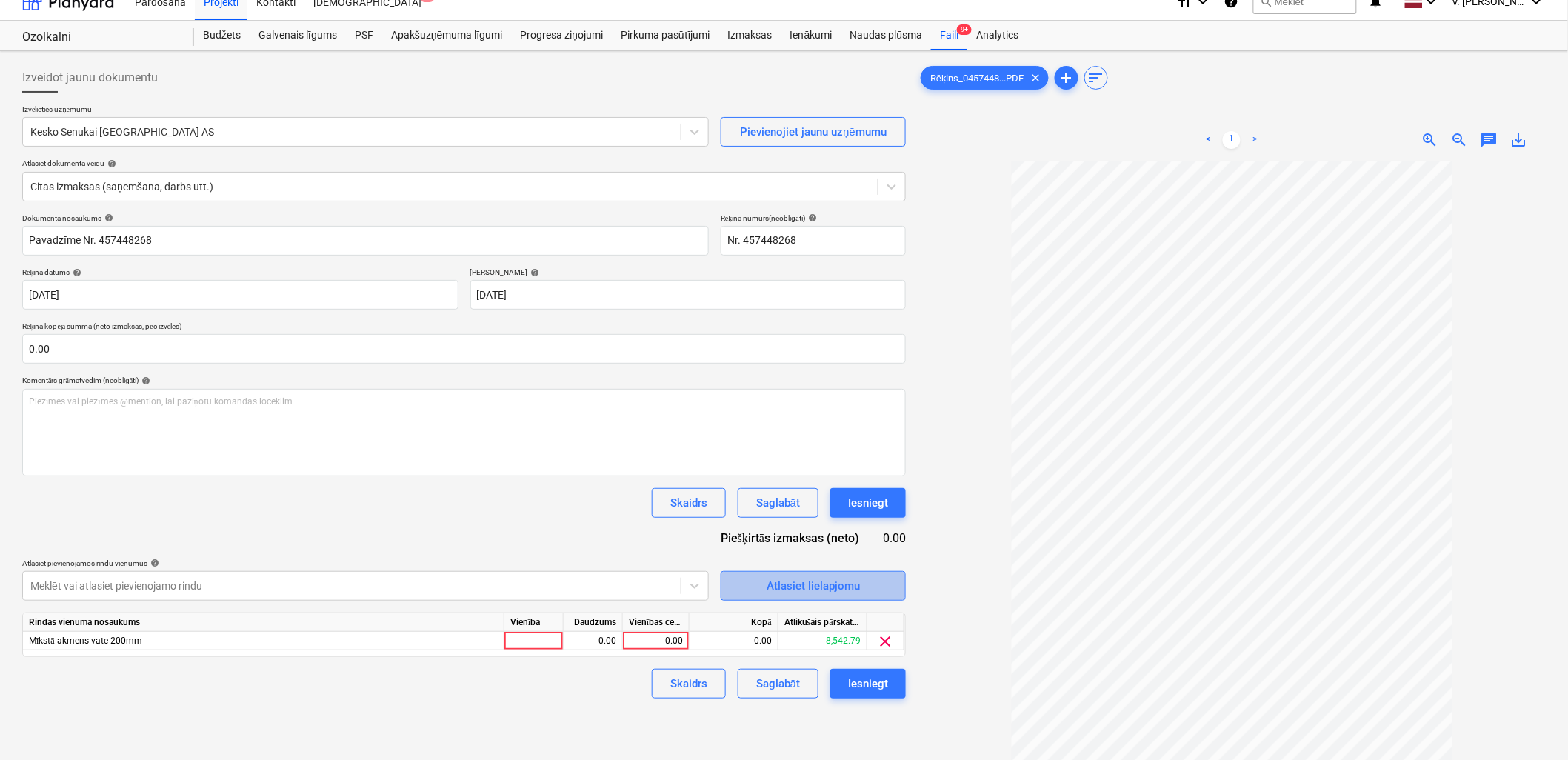
click at [800, 588] on div "Atlasiet lielapjomu" at bounding box center [813, 586] width 93 height 19
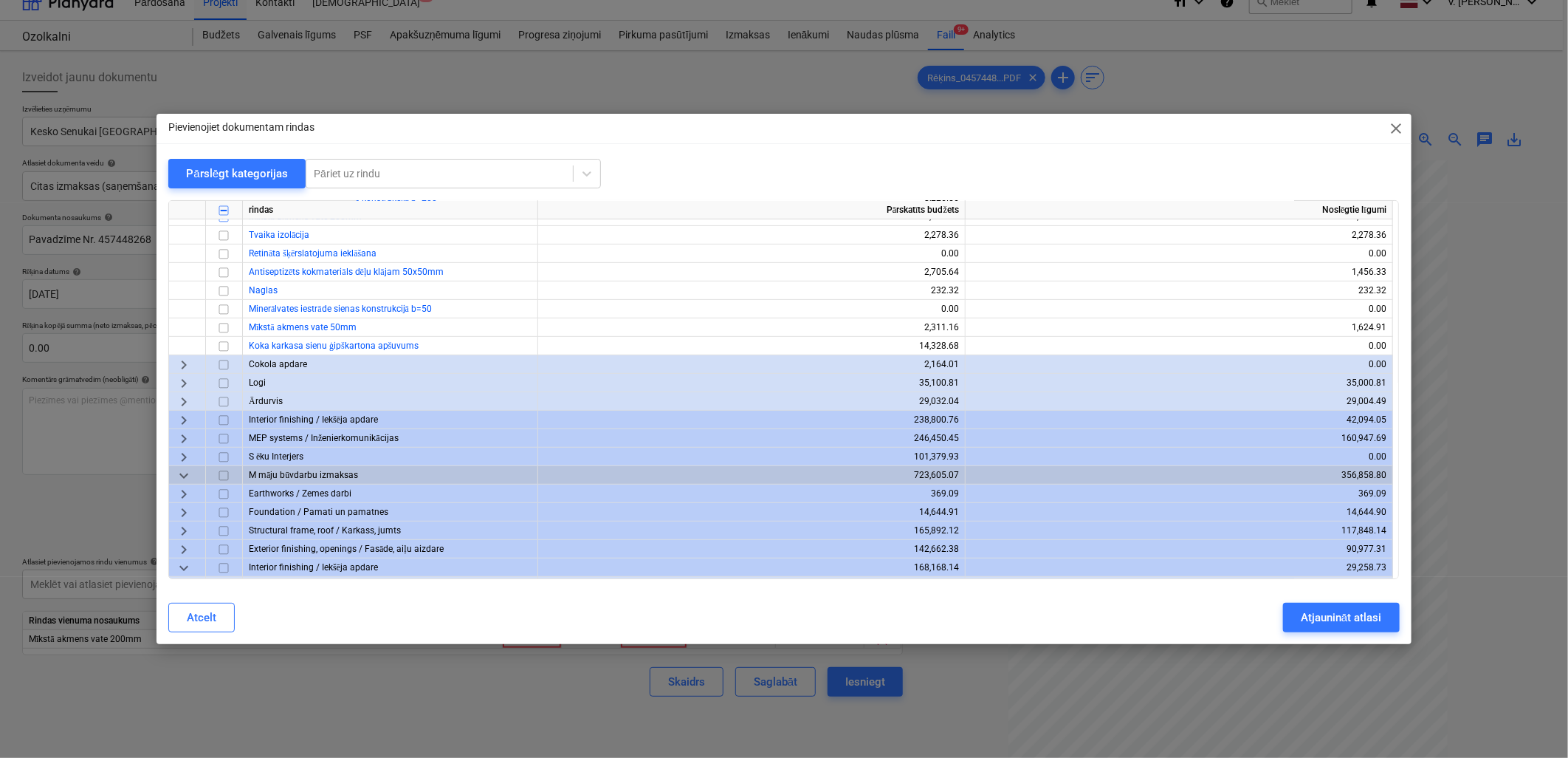
scroll to position [410, 0]
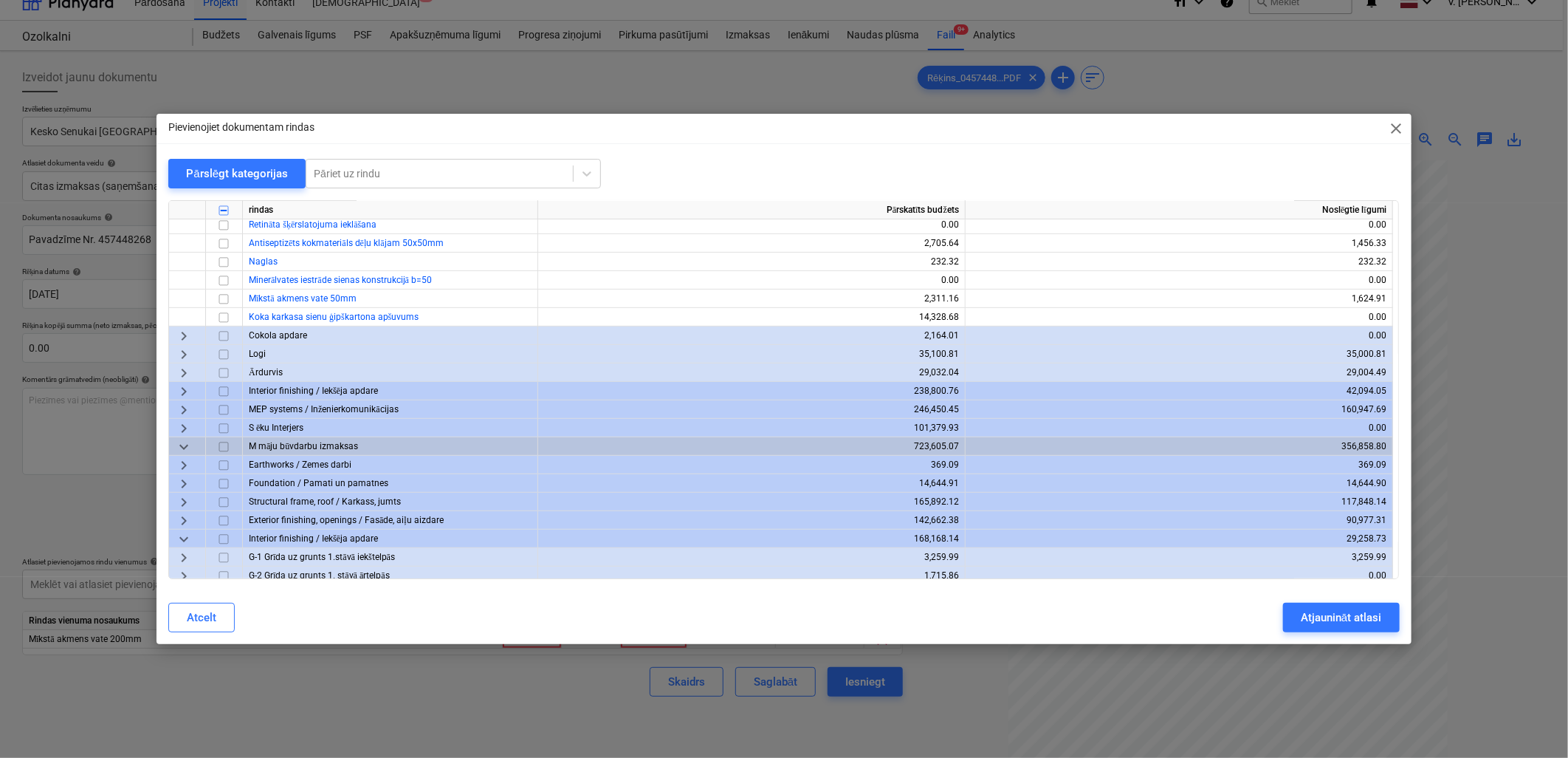
click at [186, 518] on span "keyboard_arrow_right" at bounding box center [183, 520] width 18 height 18
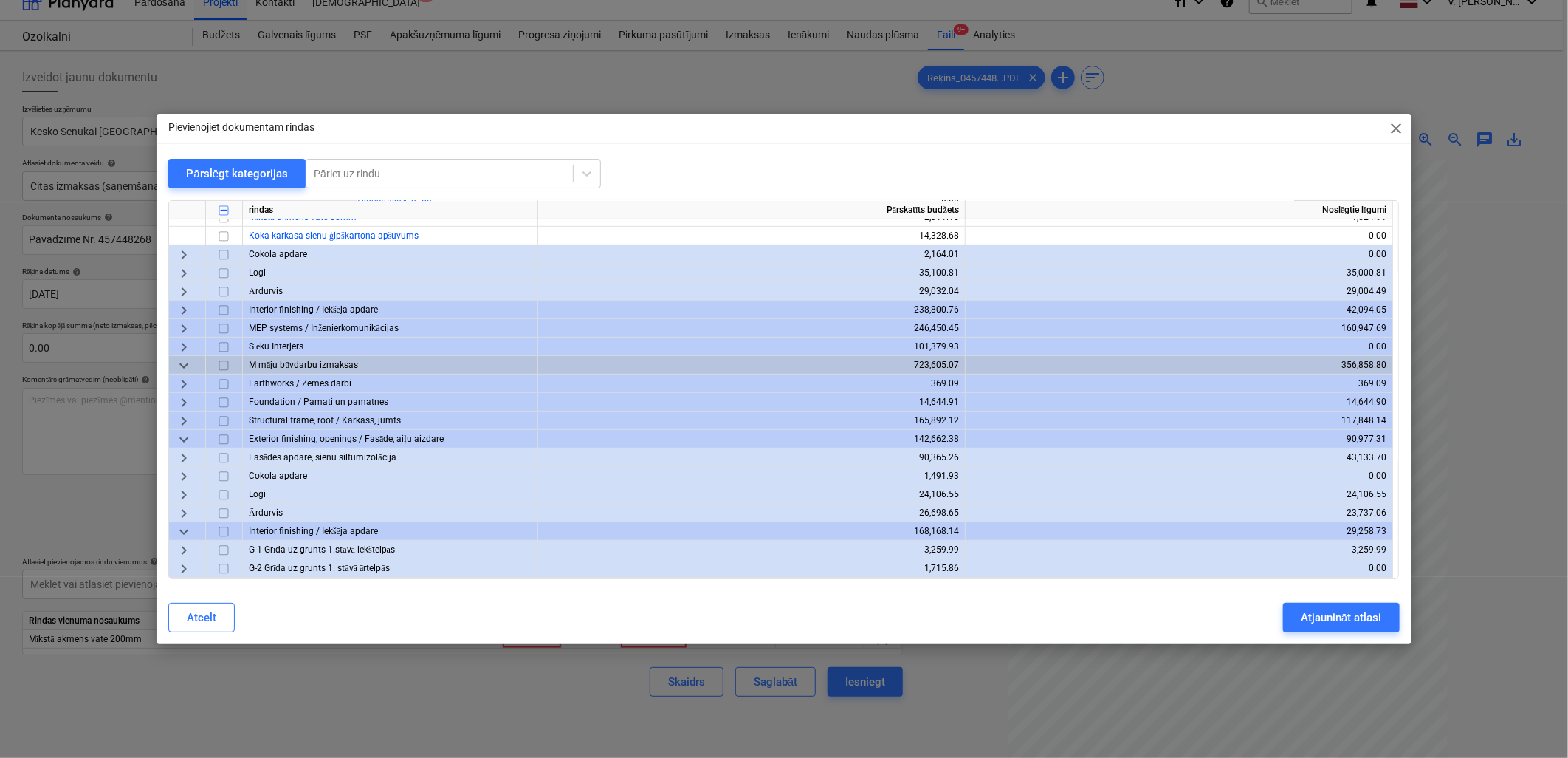
scroll to position [491, 0]
click at [186, 452] on span "keyboard_arrow_right" at bounding box center [183, 457] width 18 height 18
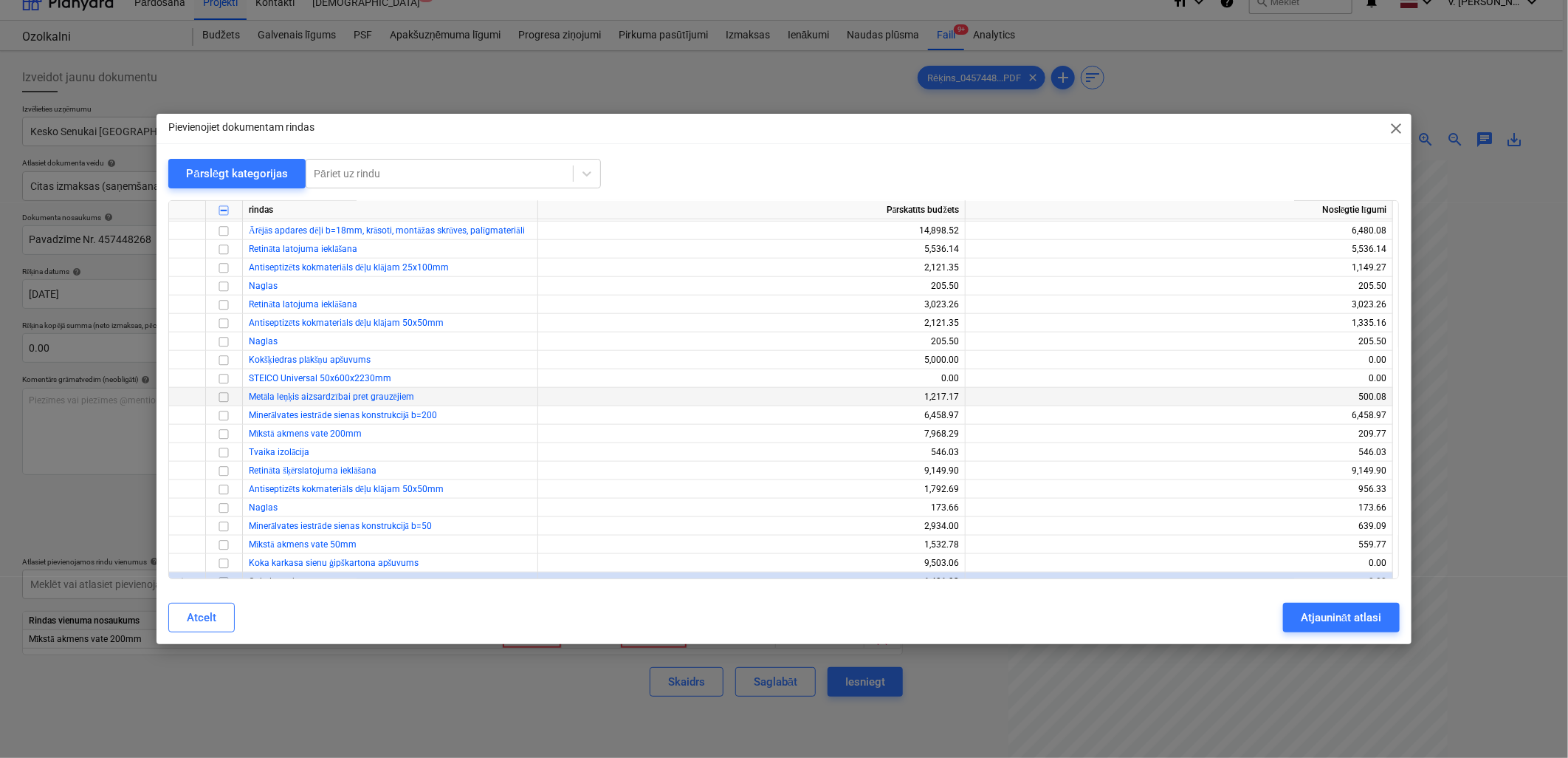
scroll to position [820, 0]
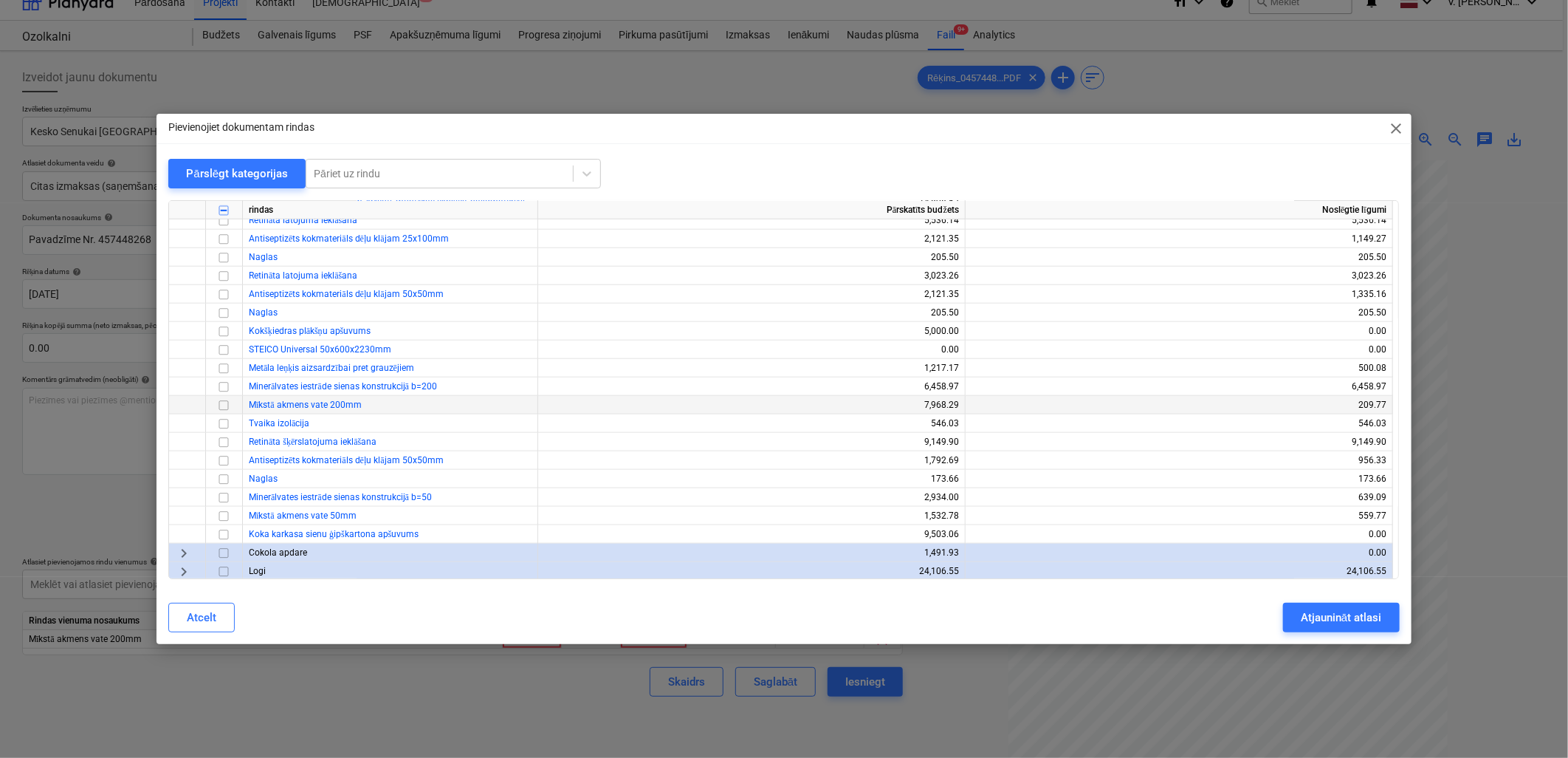
click at [220, 402] on input "checkbox" at bounding box center [223, 405] width 18 height 18
click at [1128, 593] on div "Atjaunināt atlasi" at bounding box center [1340, 617] width 80 height 19
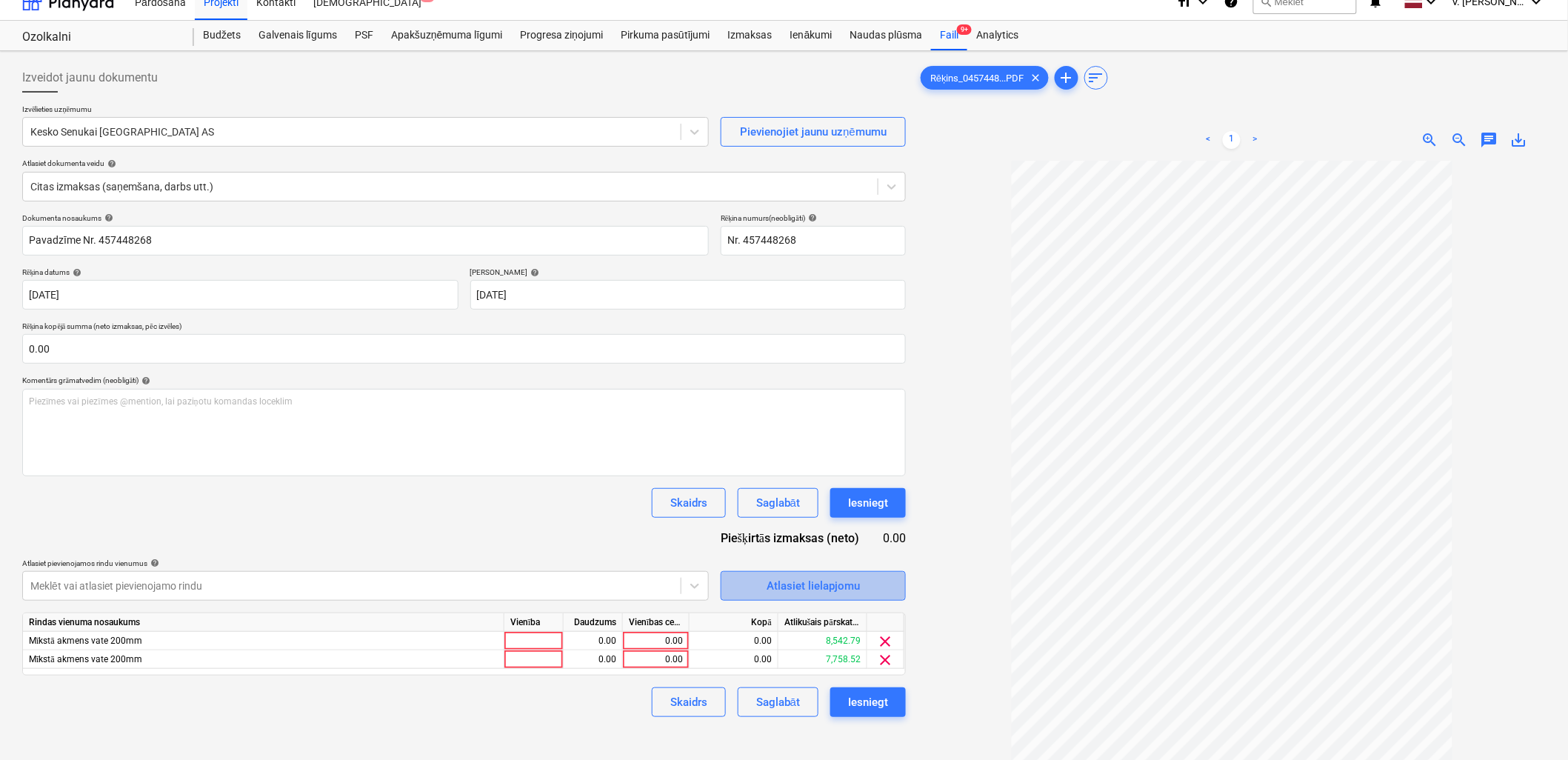
click at [865, 586] on span "Atlasiet lielapjomu" at bounding box center [813, 586] width 148 height 19
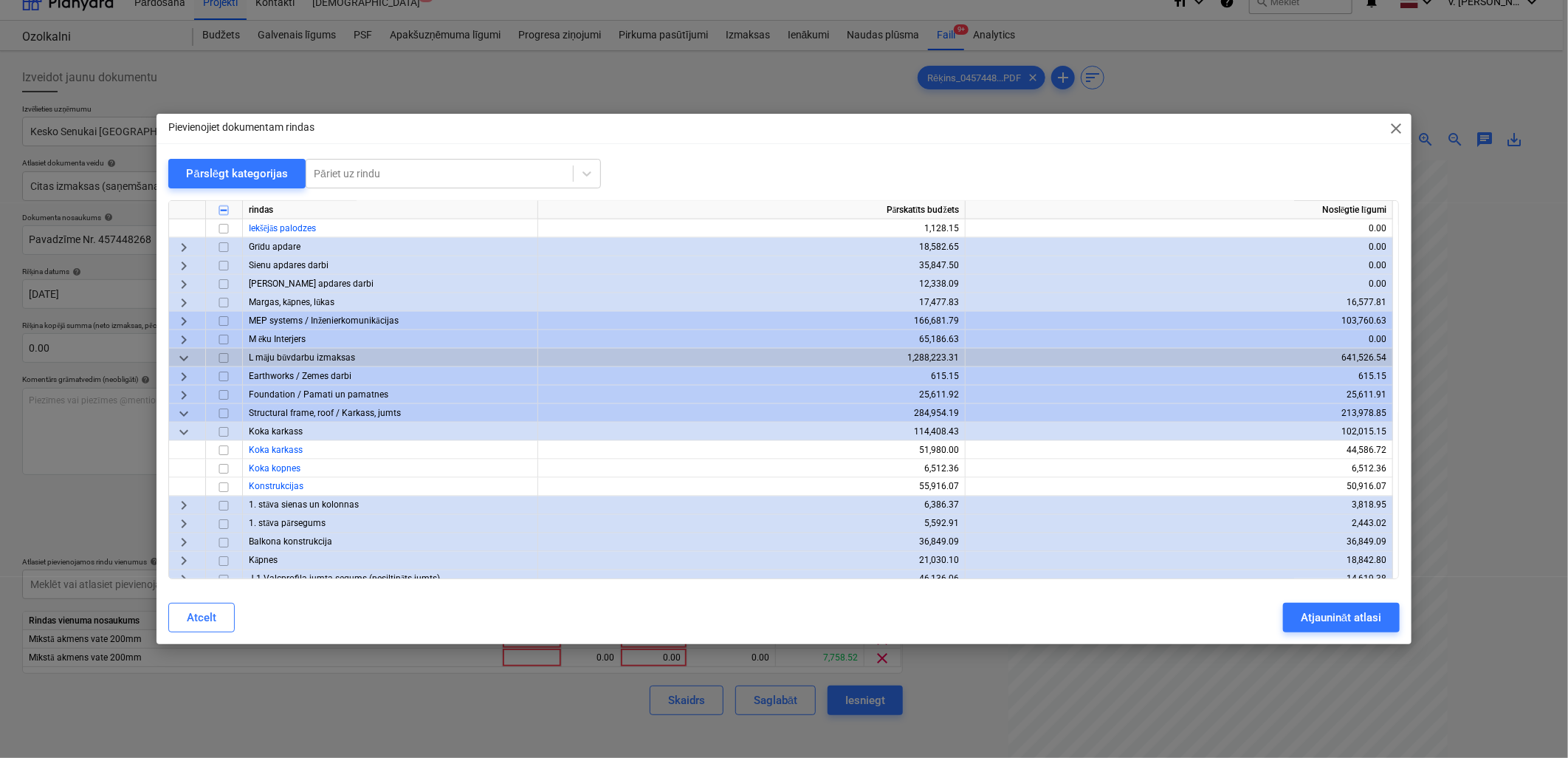
scroll to position [1559, 0]
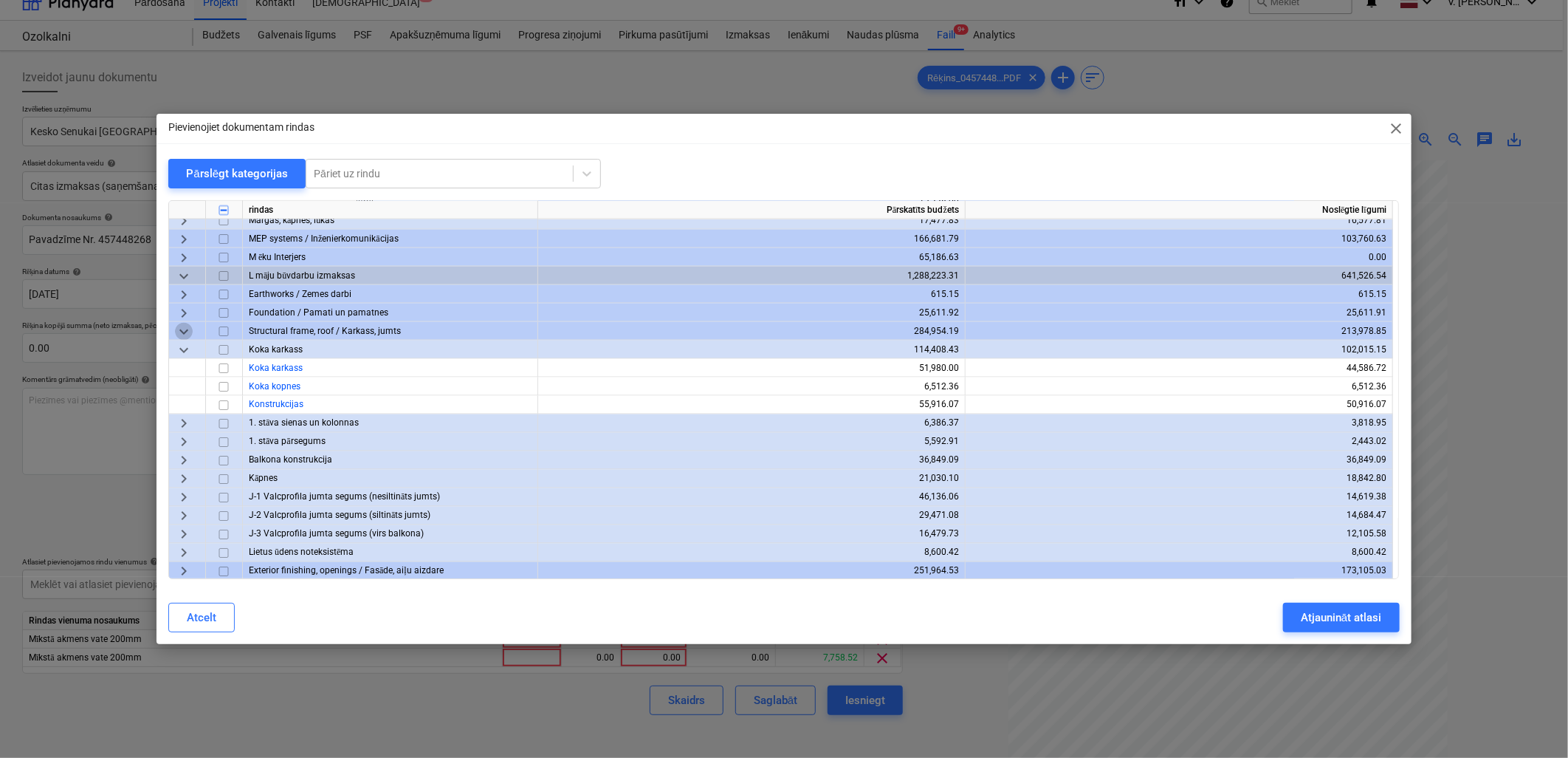
click at [183, 330] on span "keyboard_arrow_down" at bounding box center [183, 331] width 18 height 18
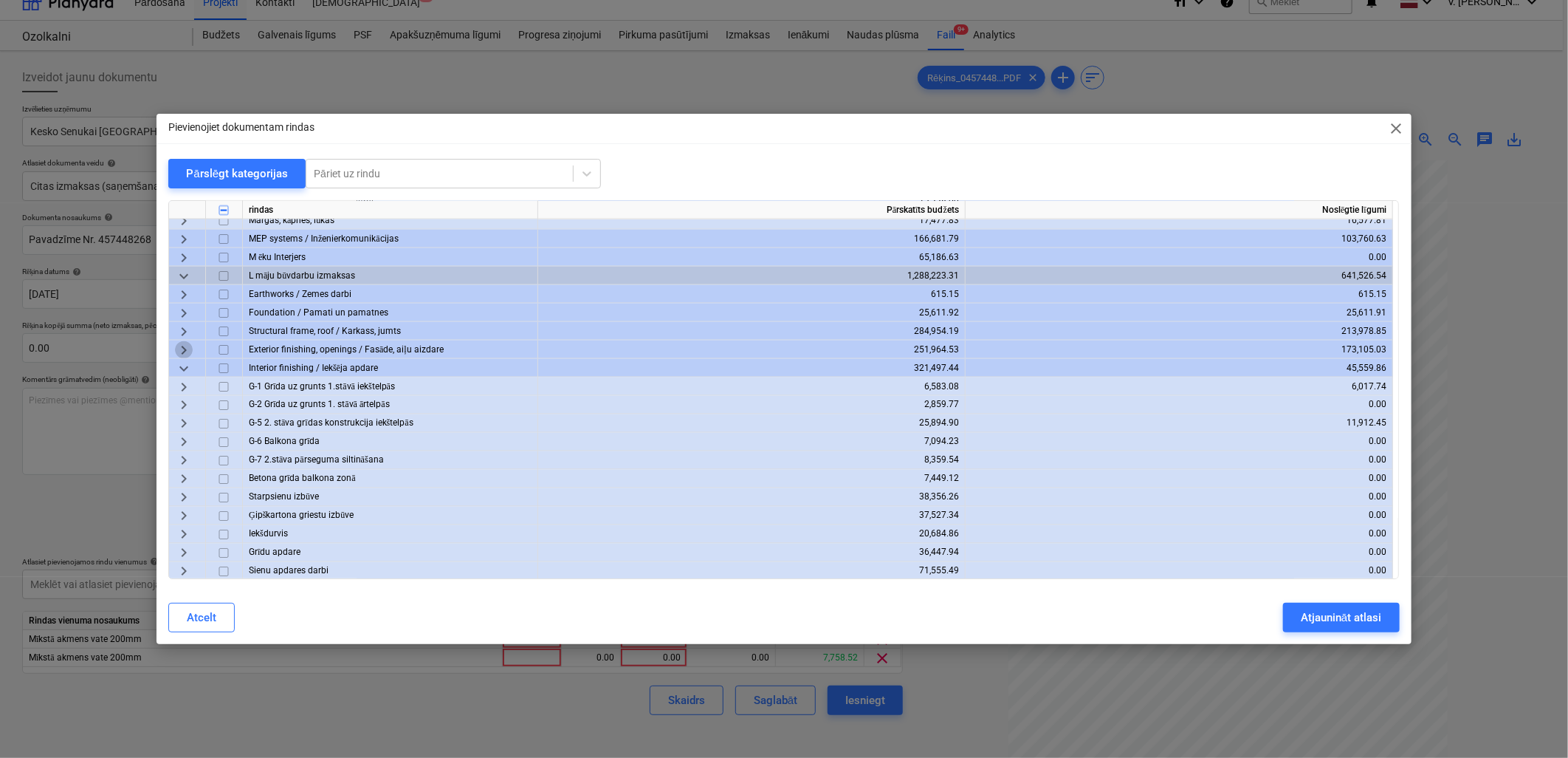
click at [186, 344] on span "keyboard_arrow_right" at bounding box center [183, 350] width 18 height 18
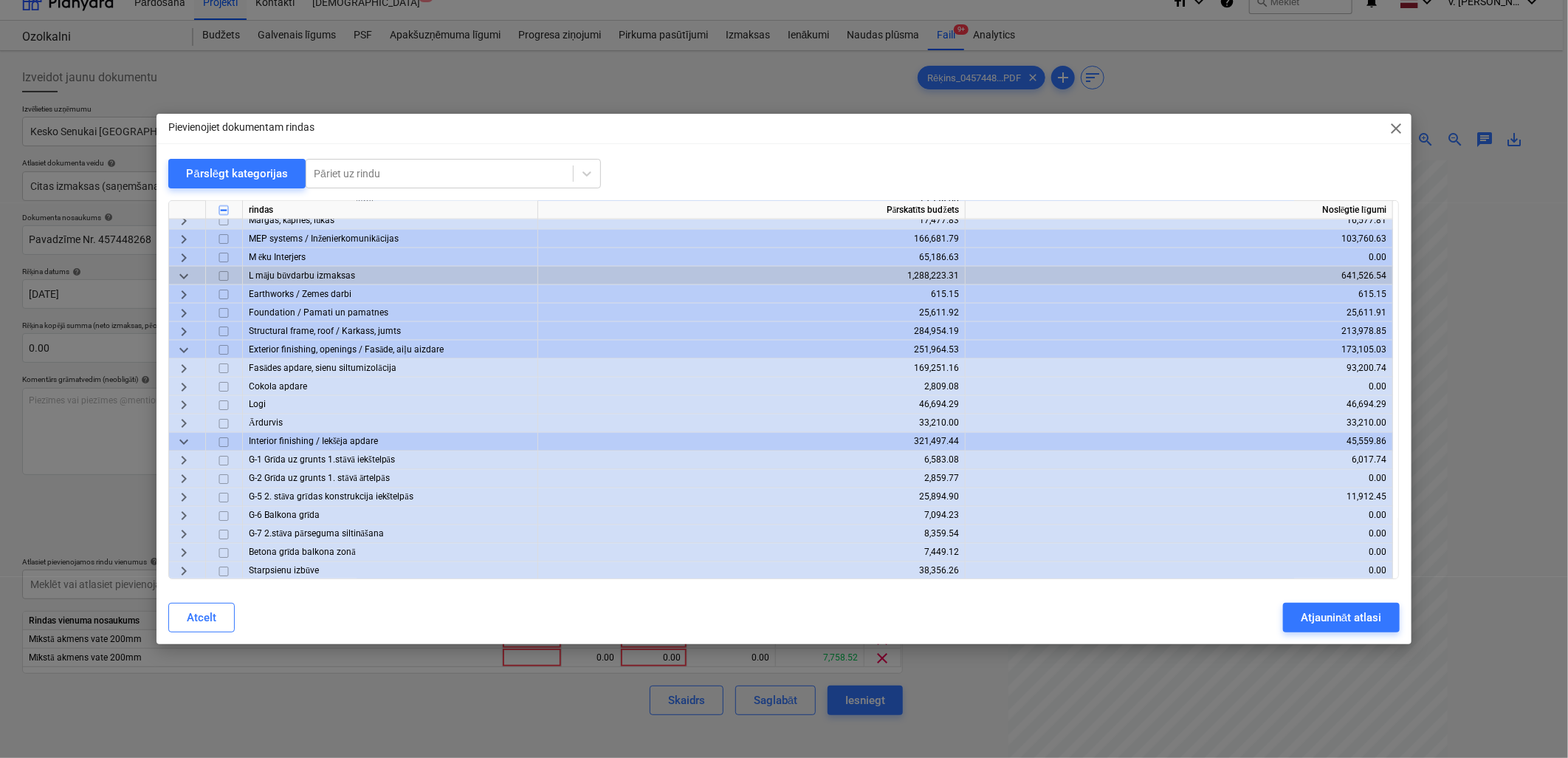
click at [185, 366] on span "keyboard_arrow_right" at bounding box center [183, 368] width 18 height 18
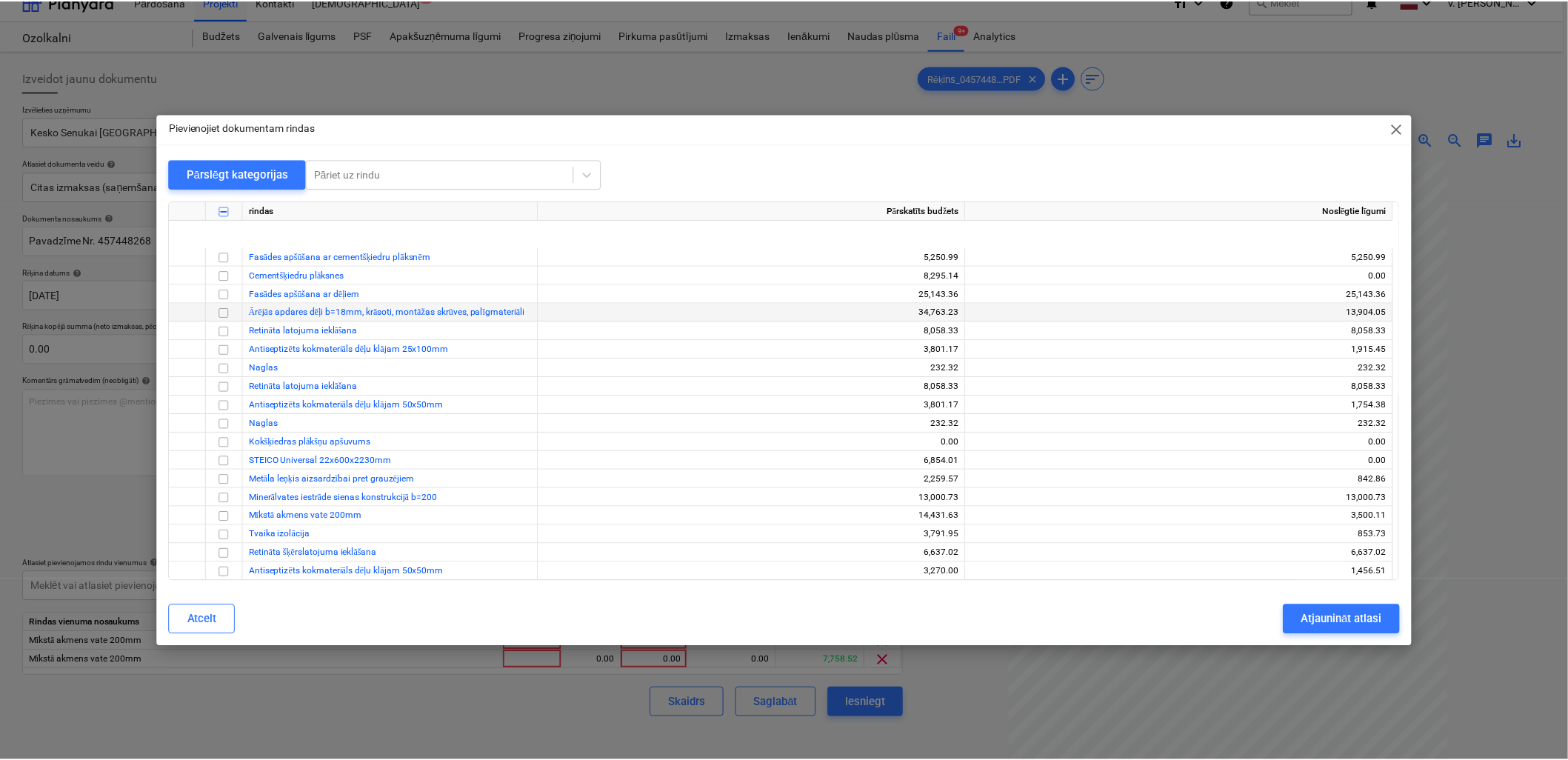
scroll to position [1809, 0]
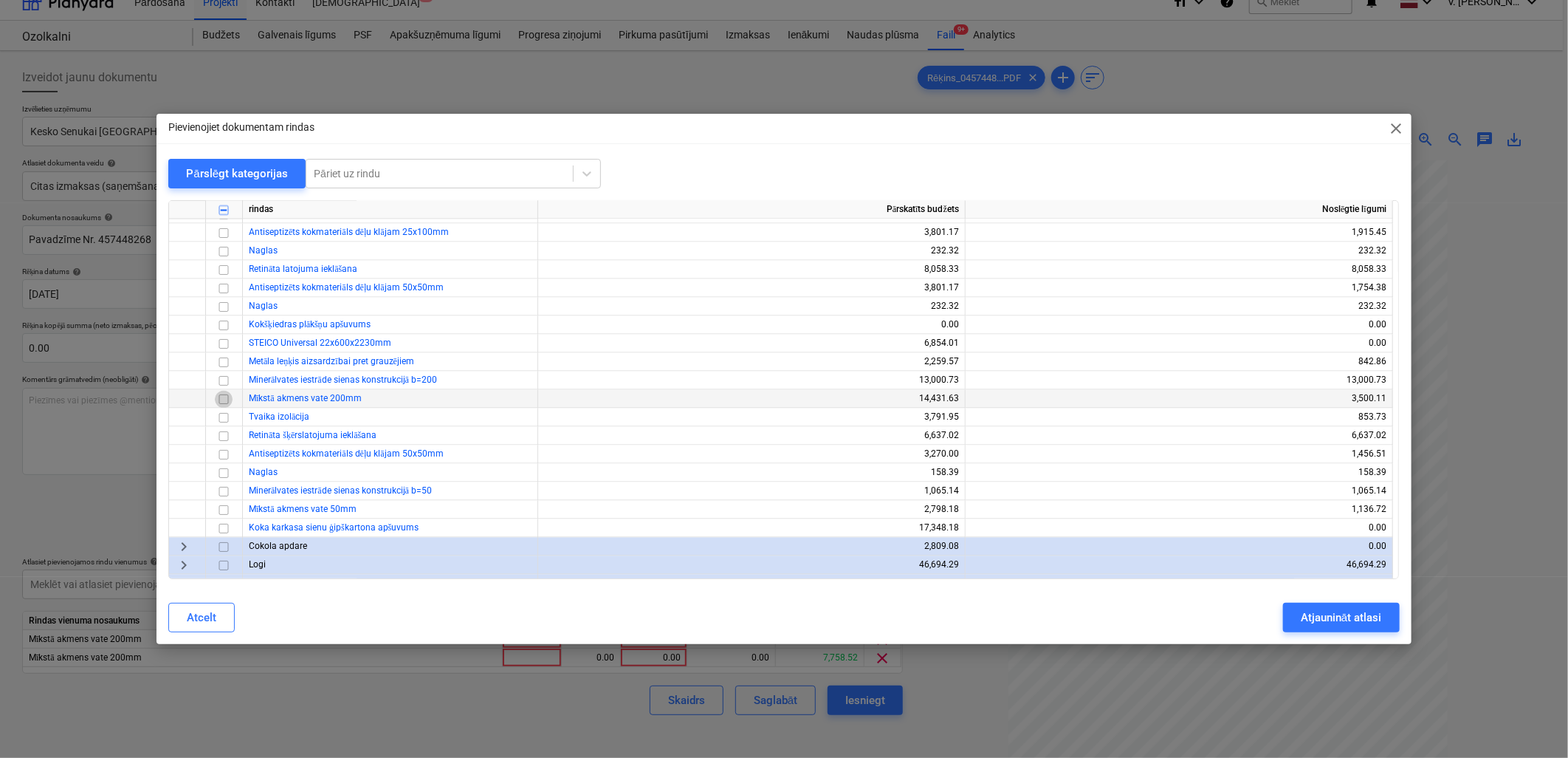
click at [222, 395] on input "checkbox" at bounding box center [223, 399] width 18 height 18
click at [1128, 593] on div "Atjaunināt atlasi" at bounding box center [1340, 617] width 80 height 19
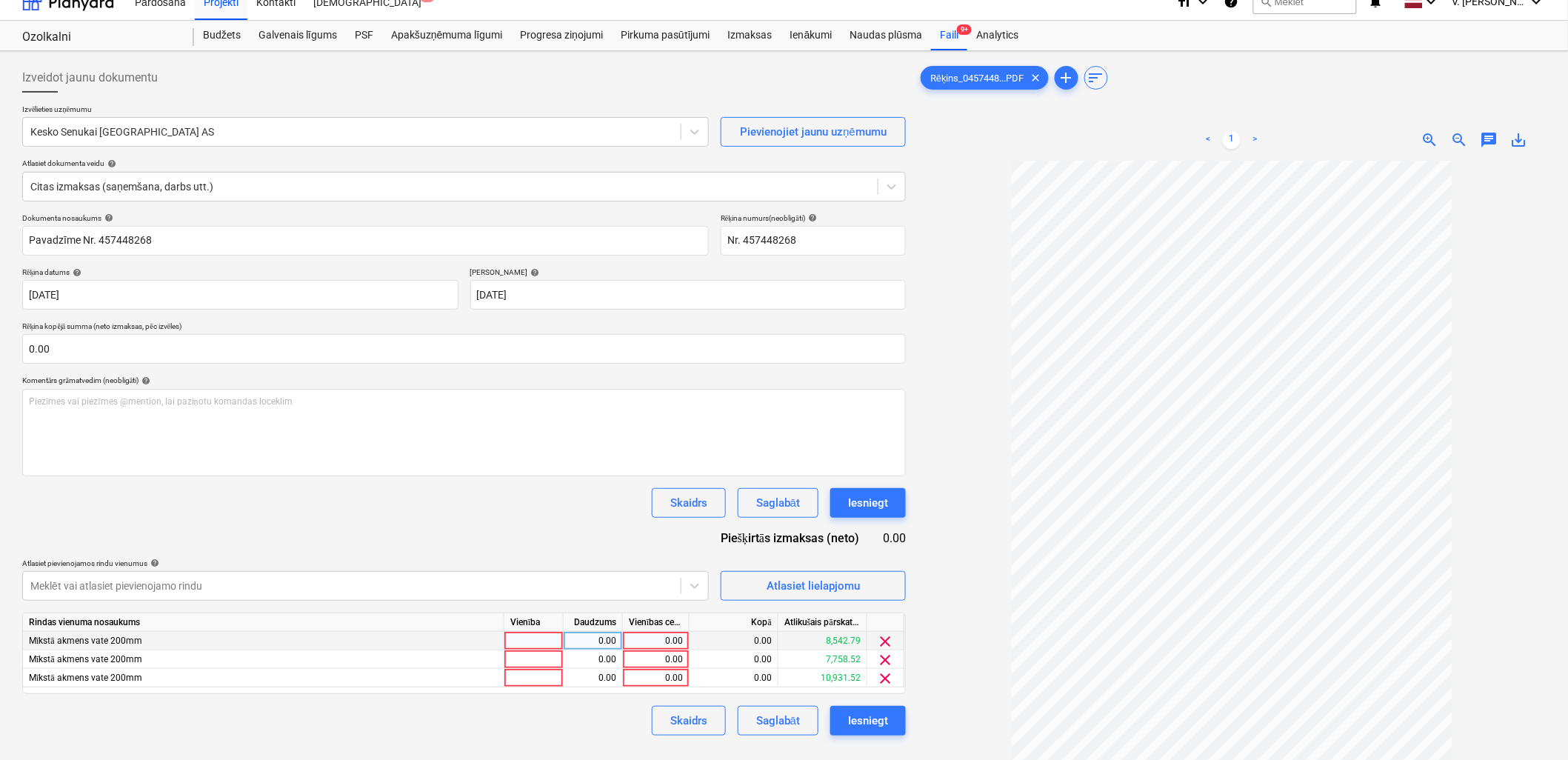
click at [666, 594] on div "0.00" at bounding box center [655, 641] width 54 height 19
type input "4387.12"
drag, startPoint x: 683, startPoint y: 637, endPoint x: 647, endPoint y: 635, distance: 36.1
click at [647, 594] on input "4387.12" at bounding box center [656, 640] width 66 height 18
click at [651, 594] on div "0.00" at bounding box center [655, 678] width 54 height 19
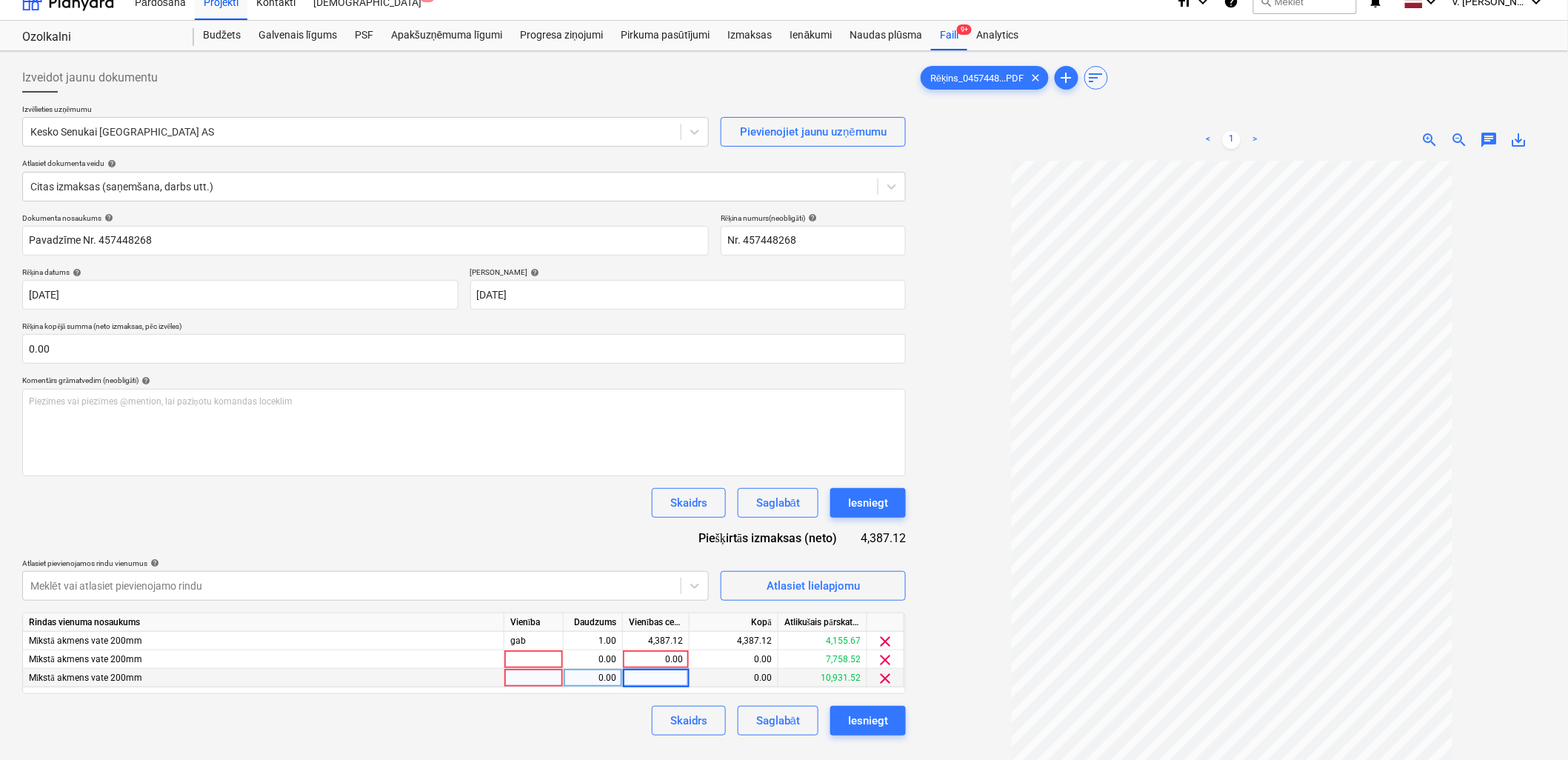
type input "4387.12"
drag, startPoint x: 604, startPoint y: 526, endPoint x: 395, endPoint y: 427, distance: 231.3
click at [604, 526] on div "Dokumenta nosaukums help Pavadzīme Nr. 457448268 Rēķina numurs (neobligāti) hel…" at bounding box center [464, 474] width 884 height 522
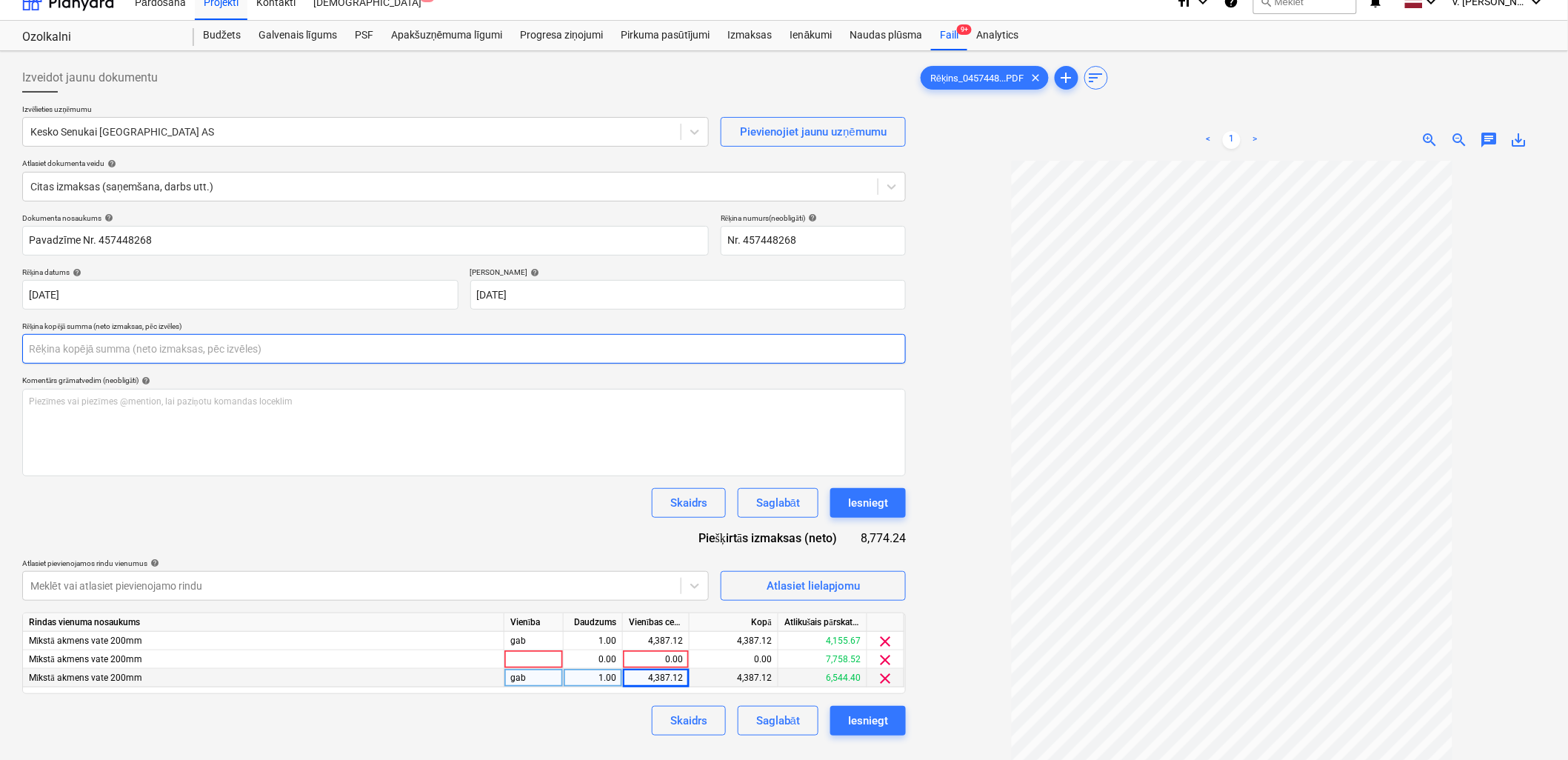
click at [165, 352] on input "text" at bounding box center [464, 348] width 884 height 29
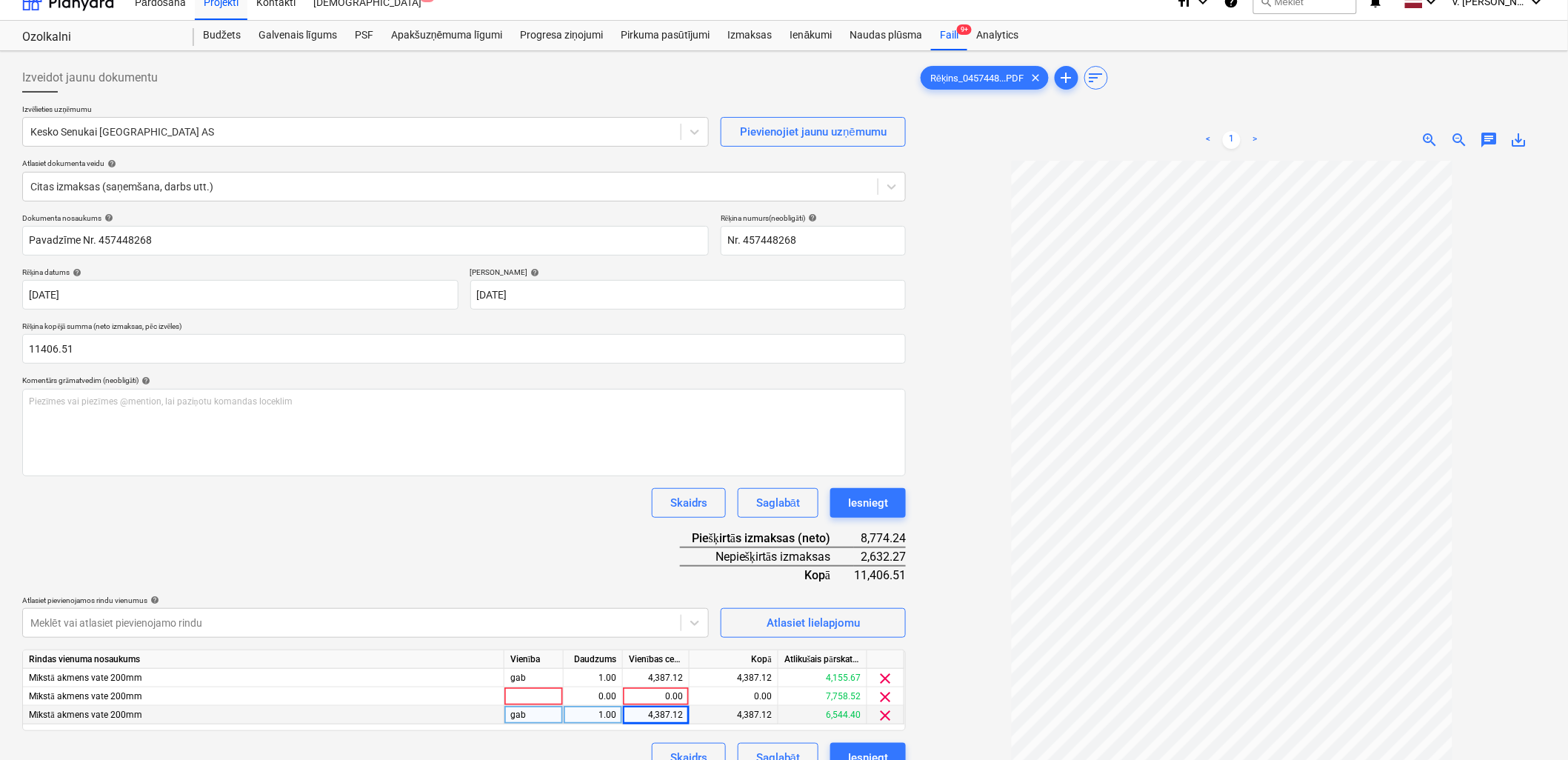
type input "11,406.51"
click at [379, 526] on div "Dokumenta nosaukums help Pavadzīme Nr. 457448268 Rēķina numurs (neobligāti) hel…" at bounding box center [464, 493] width 884 height 559
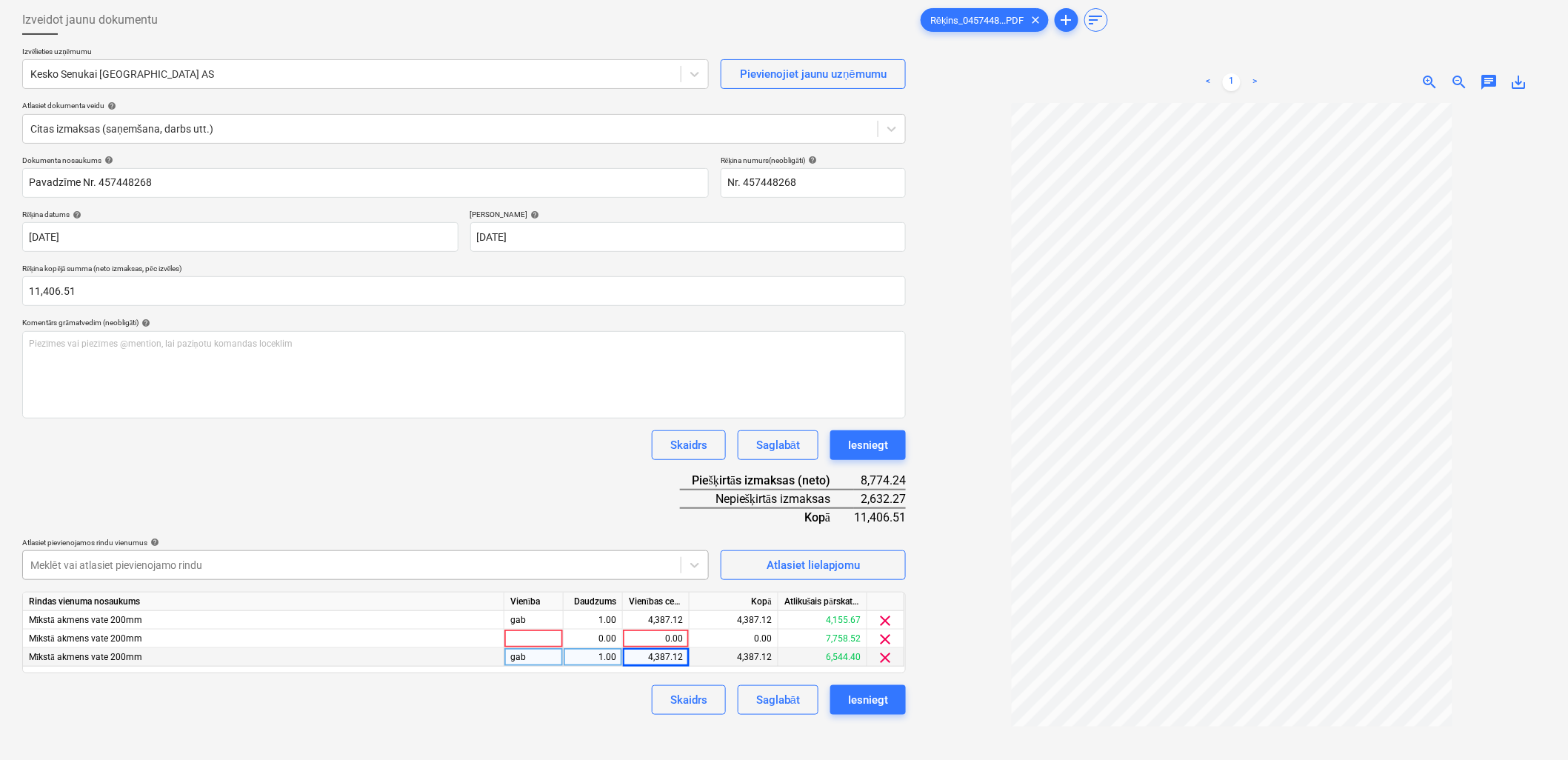
scroll to position [100, 0]
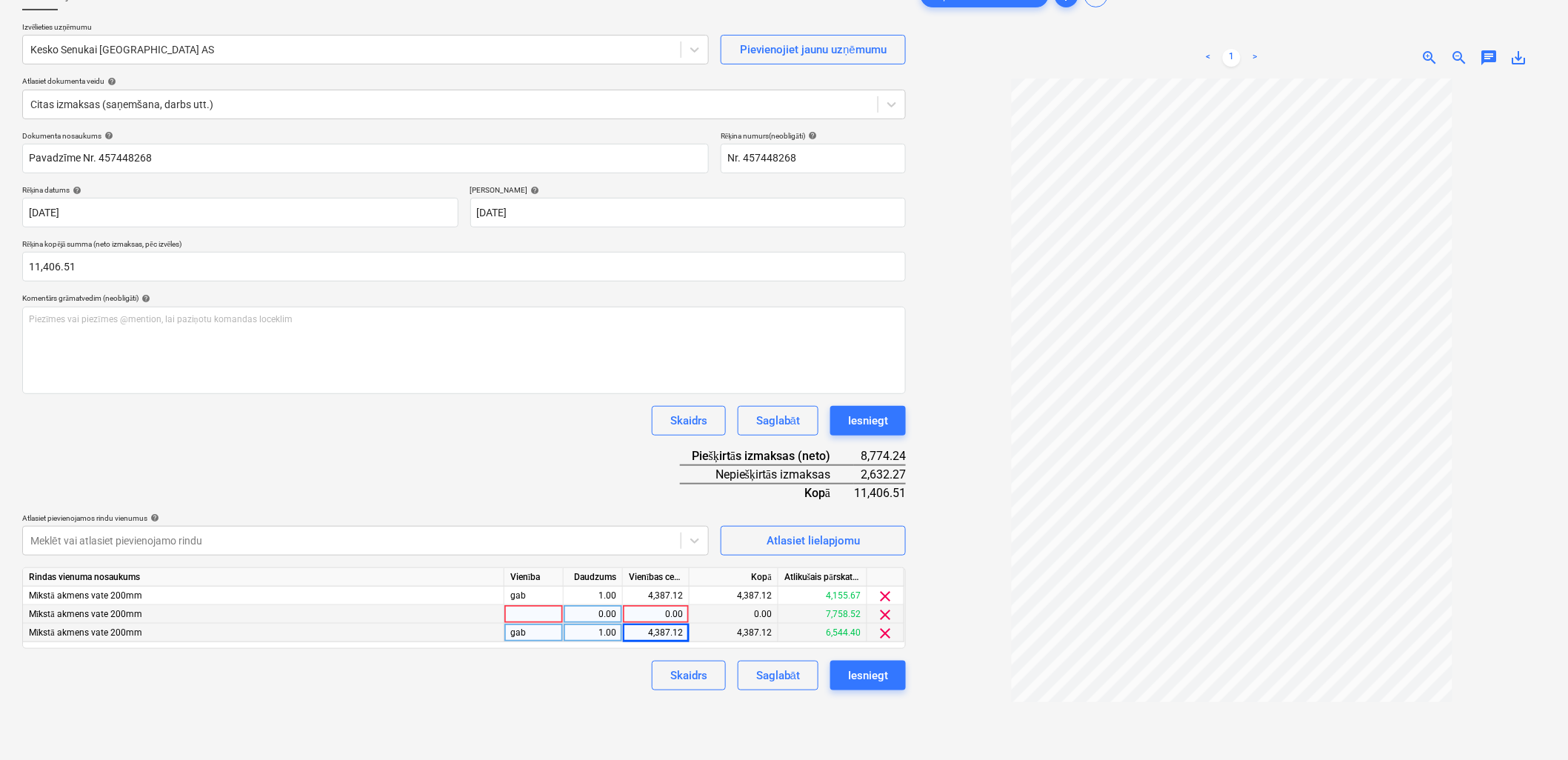
click at [652, 594] on div "0.00" at bounding box center [655, 614] width 54 height 19
type input "2632.27"
click at [574, 461] on div "Dokumenta nosaukums help Pavadzīme Nr. 457448268 Rēķina numurs (neobligāti) hel…" at bounding box center [464, 410] width 884 height 559
click at [776, 594] on div "Saglabāt" at bounding box center [778, 675] width 44 height 19
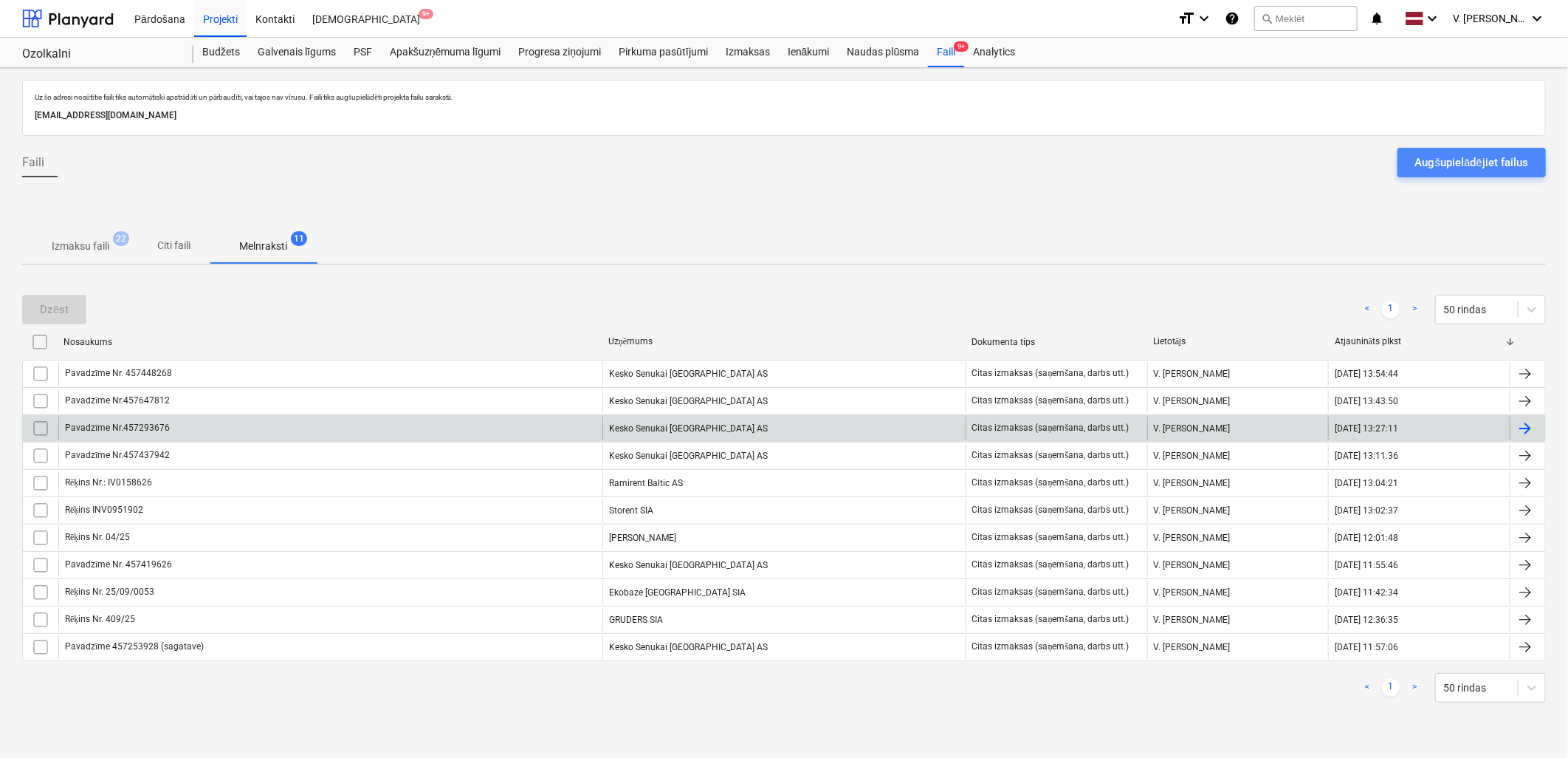
click at [1128, 153] on div "Augšupielādējiet failus" at bounding box center [1473, 163] width 113 height 19
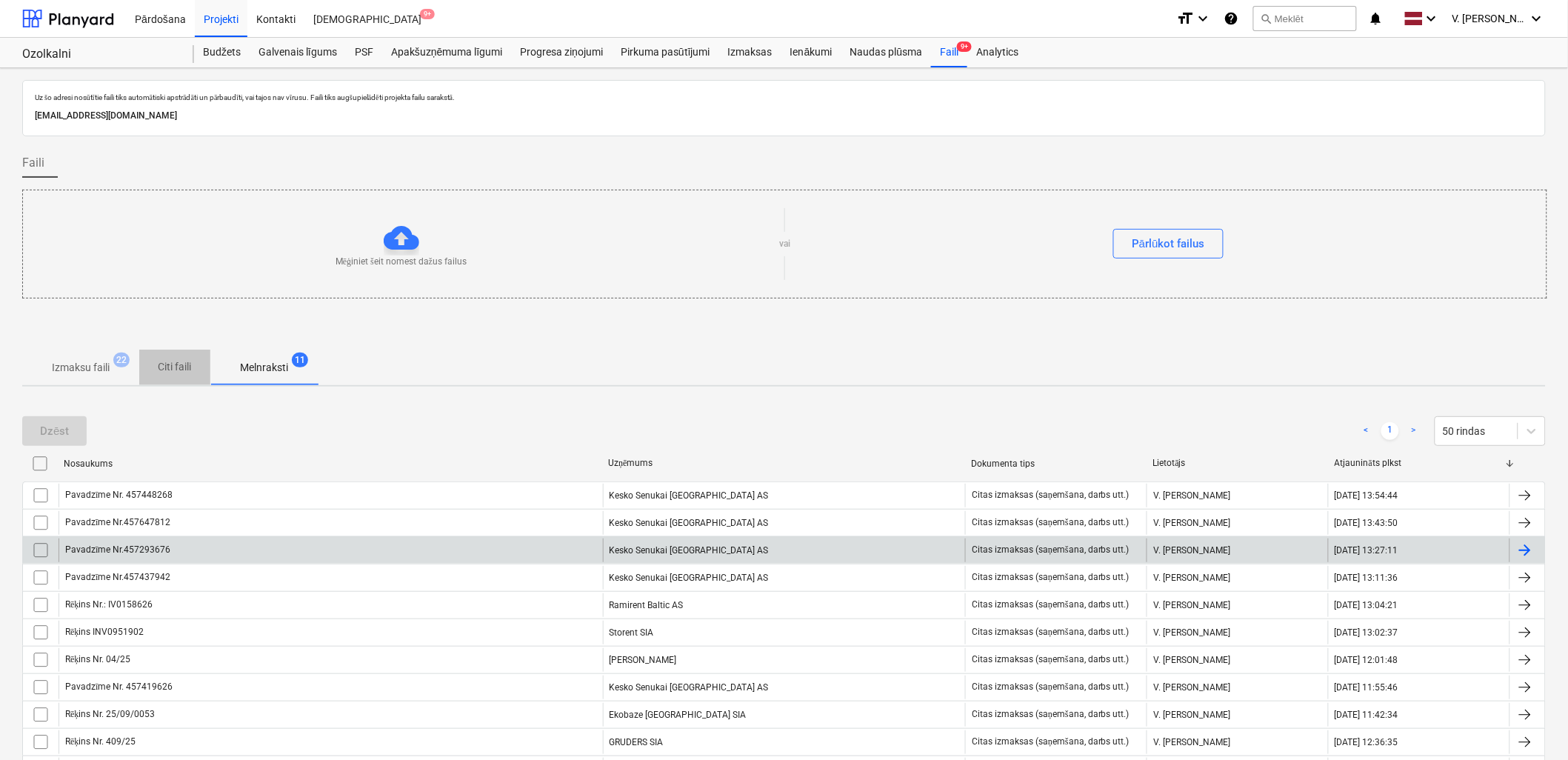
click at [169, 367] on p "Citi faili" at bounding box center [174, 367] width 35 height 15
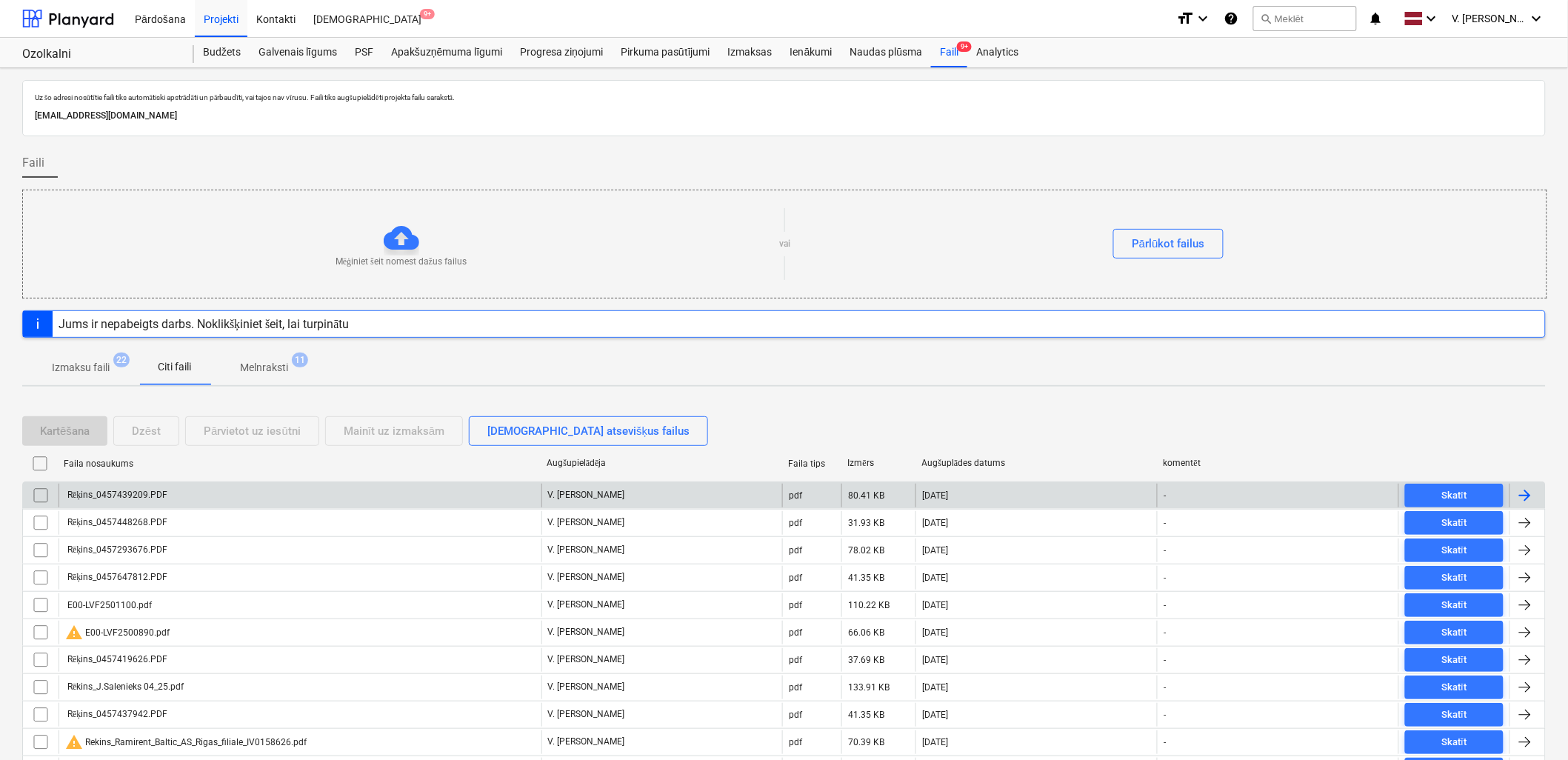
click at [212, 500] on div "Rēķins_0457439209.PDF" at bounding box center [300, 495] width 483 height 24
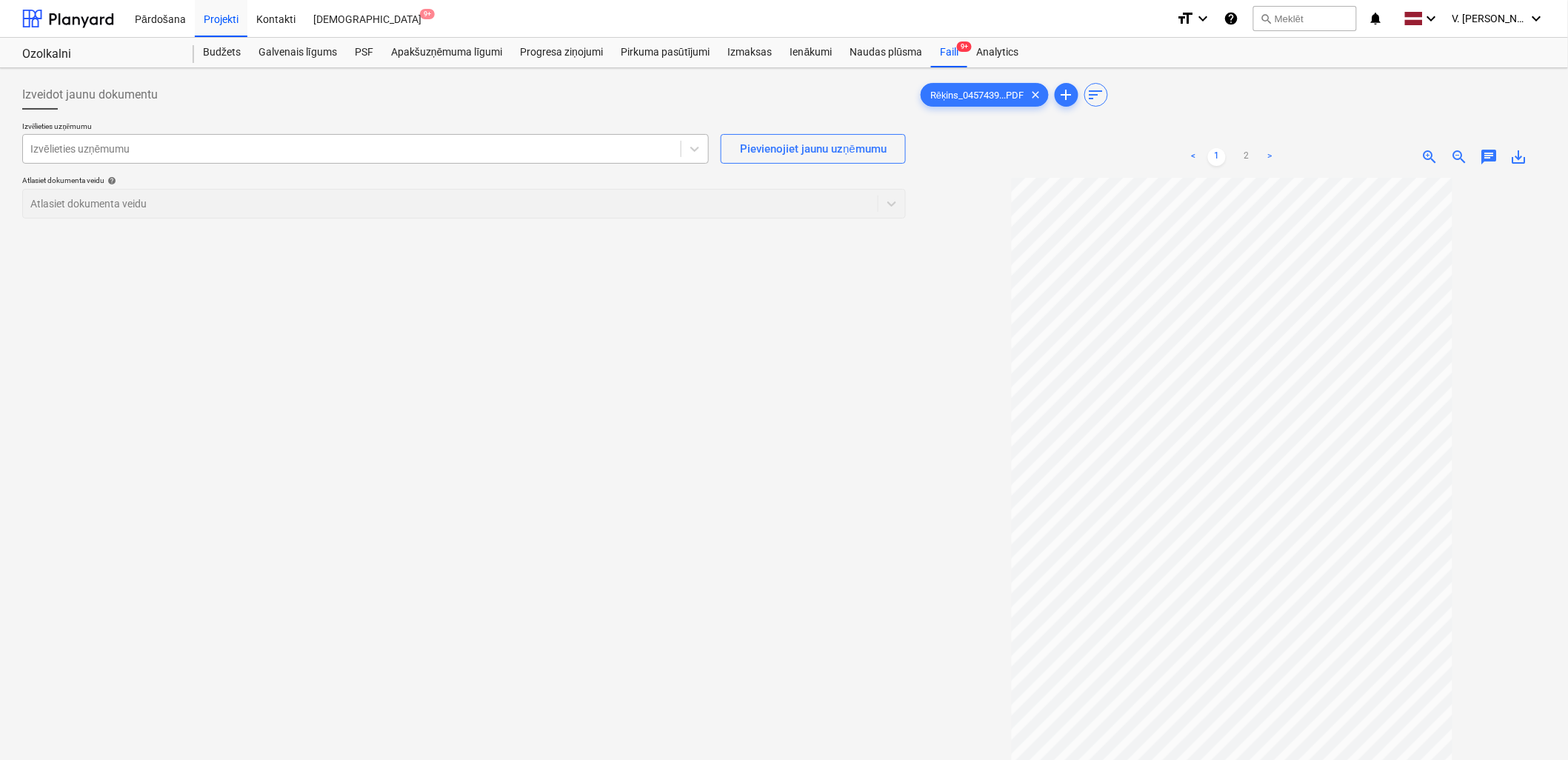
click at [367, 159] on div "Izvēlieties uzņēmumu" at bounding box center [352, 149] width 658 height 21
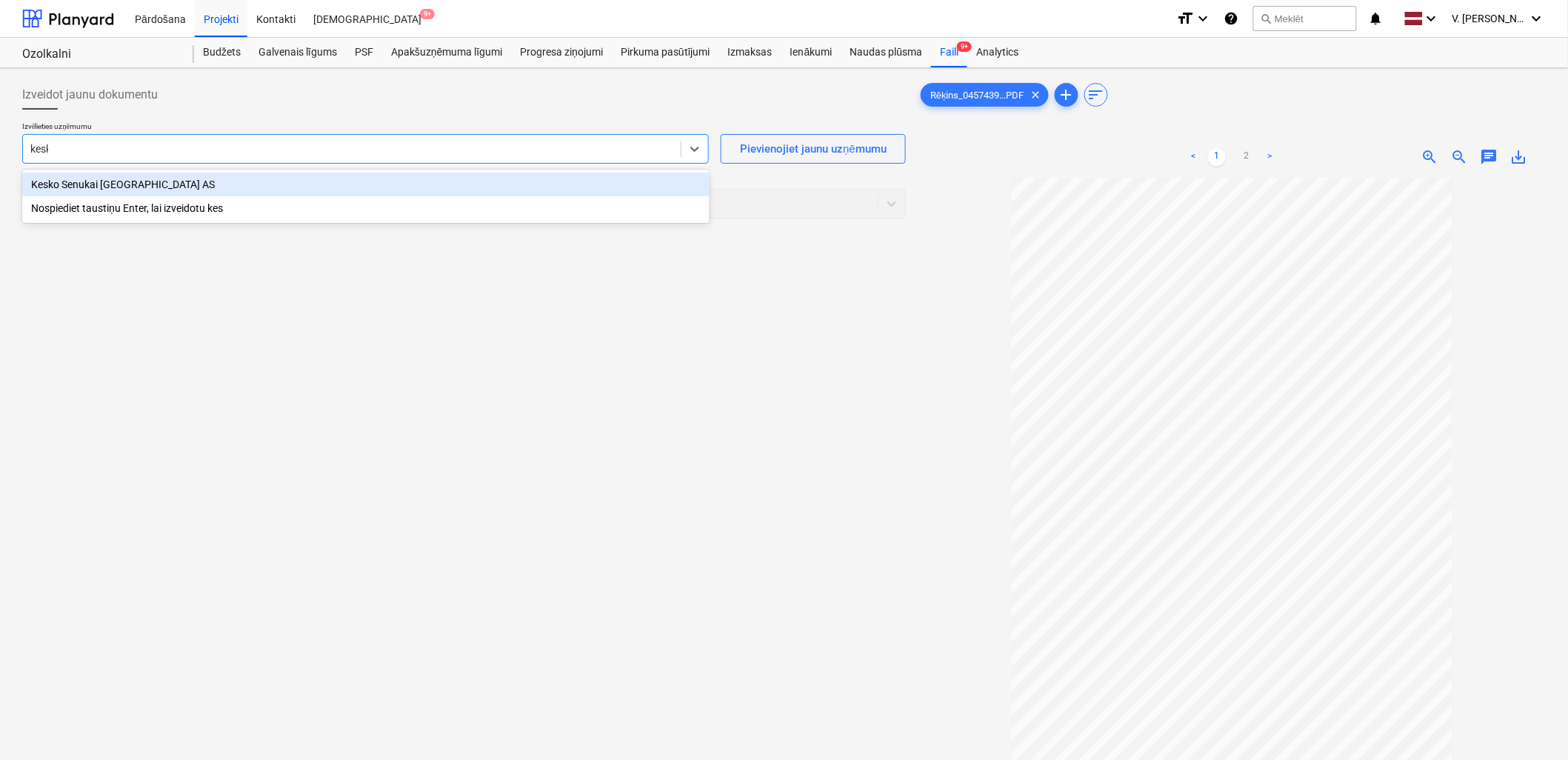
type input "kesko"
click at [314, 189] on div "Kesko Senukai [GEOGRAPHIC_DATA] AS" at bounding box center [365, 184] width 687 height 24
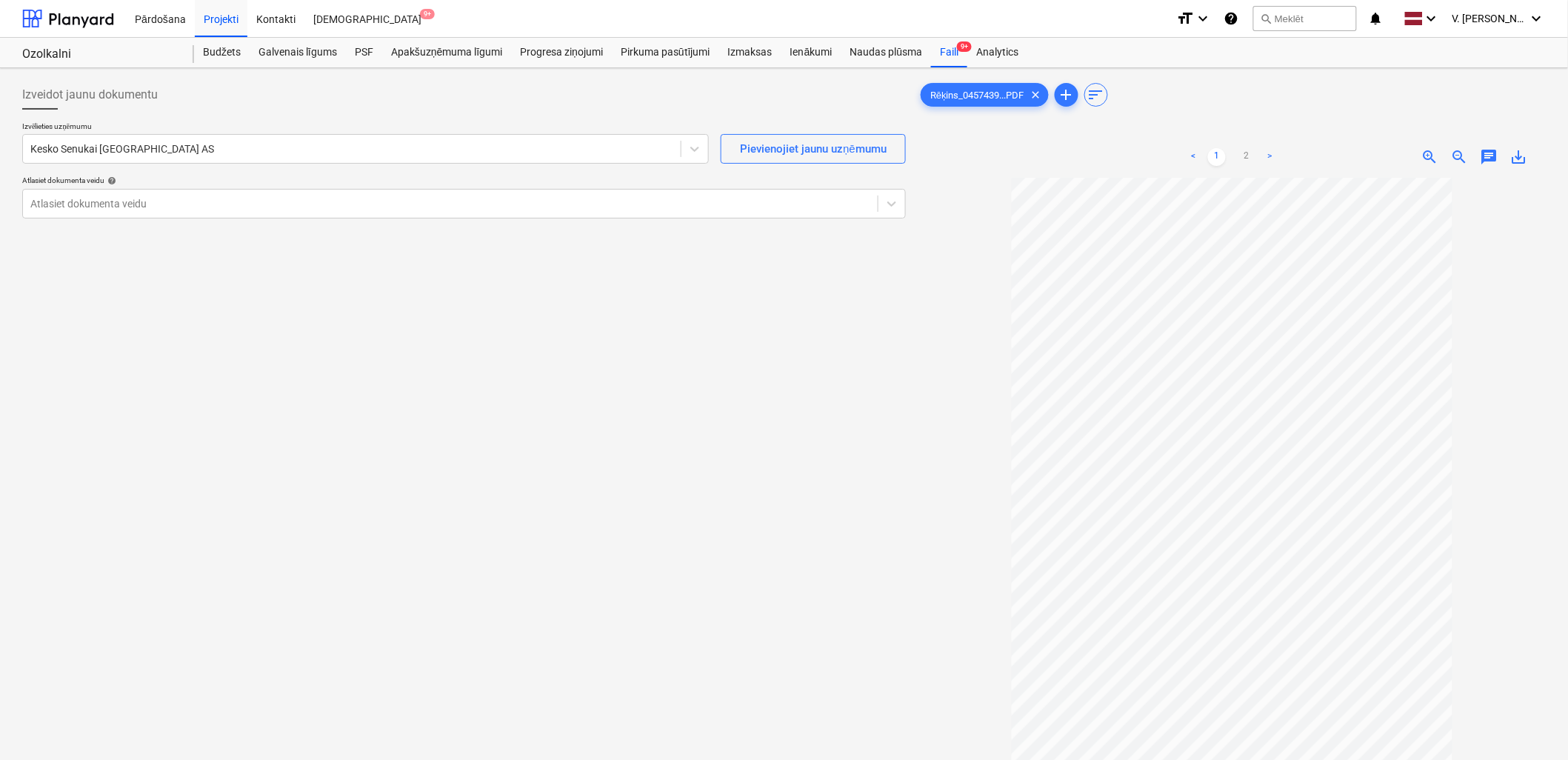
click at [346, 219] on div "Izvēlieties uzņēmumu Kesko Senukai Latvia AS Pievienojiet jaunu uzņēmumu Atlasi…" at bounding box center [464, 175] width 884 height 109
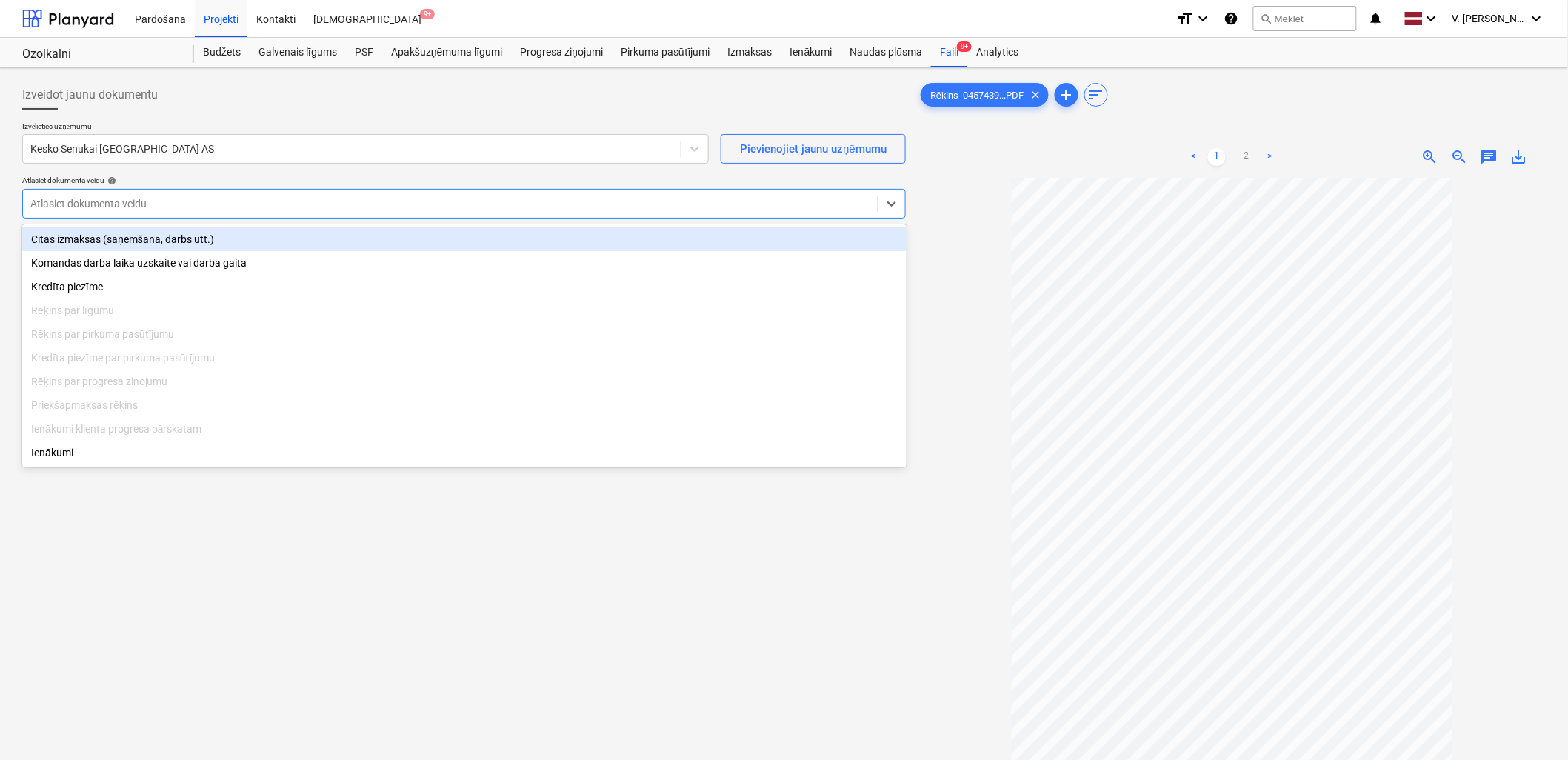
click at [337, 208] on div at bounding box center [450, 204] width 840 height 15
click at [148, 245] on div "Citas izmaksas (saņemšana, darbs utt.)" at bounding box center [464, 239] width 884 height 24
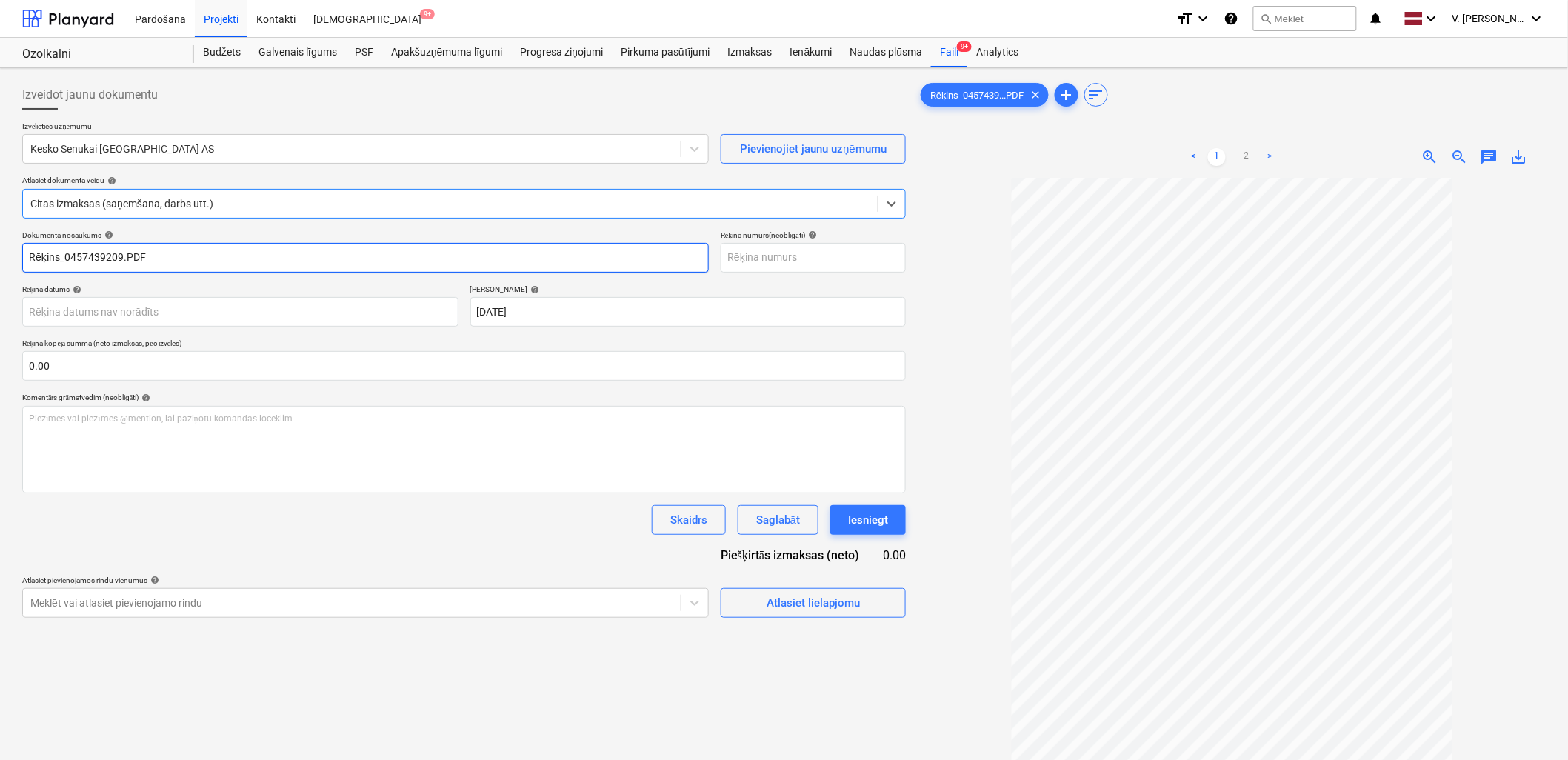
click at [233, 252] on input "Rēķins_0457439209.PDF" at bounding box center [365, 257] width 686 height 29
drag, startPoint x: 111, startPoint y: 252, endPoint x: 82, endPoint y: 248, distance: 29.3
click at [82, 248] on input "Pavadzīme Nr. 457439209" at bounding box center [365, 257] width 686 height 29
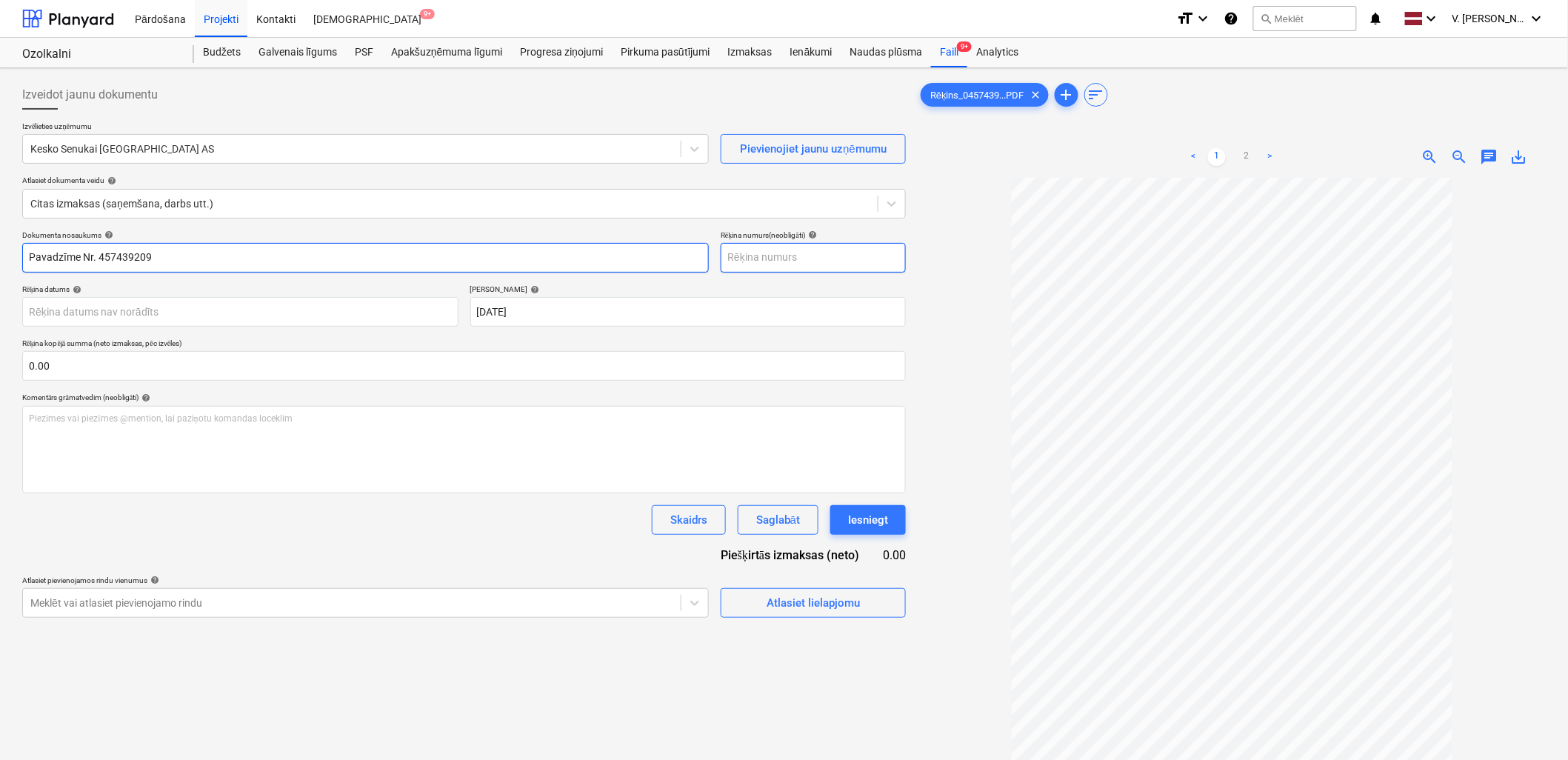
type input "Pavadzīme Nr. 457439209"
click at [734, 262] on input "text" at bounding box center [812, 257] width 185 height 29
paste input "Nr. 457439209"
type input "Nr. 457439209"
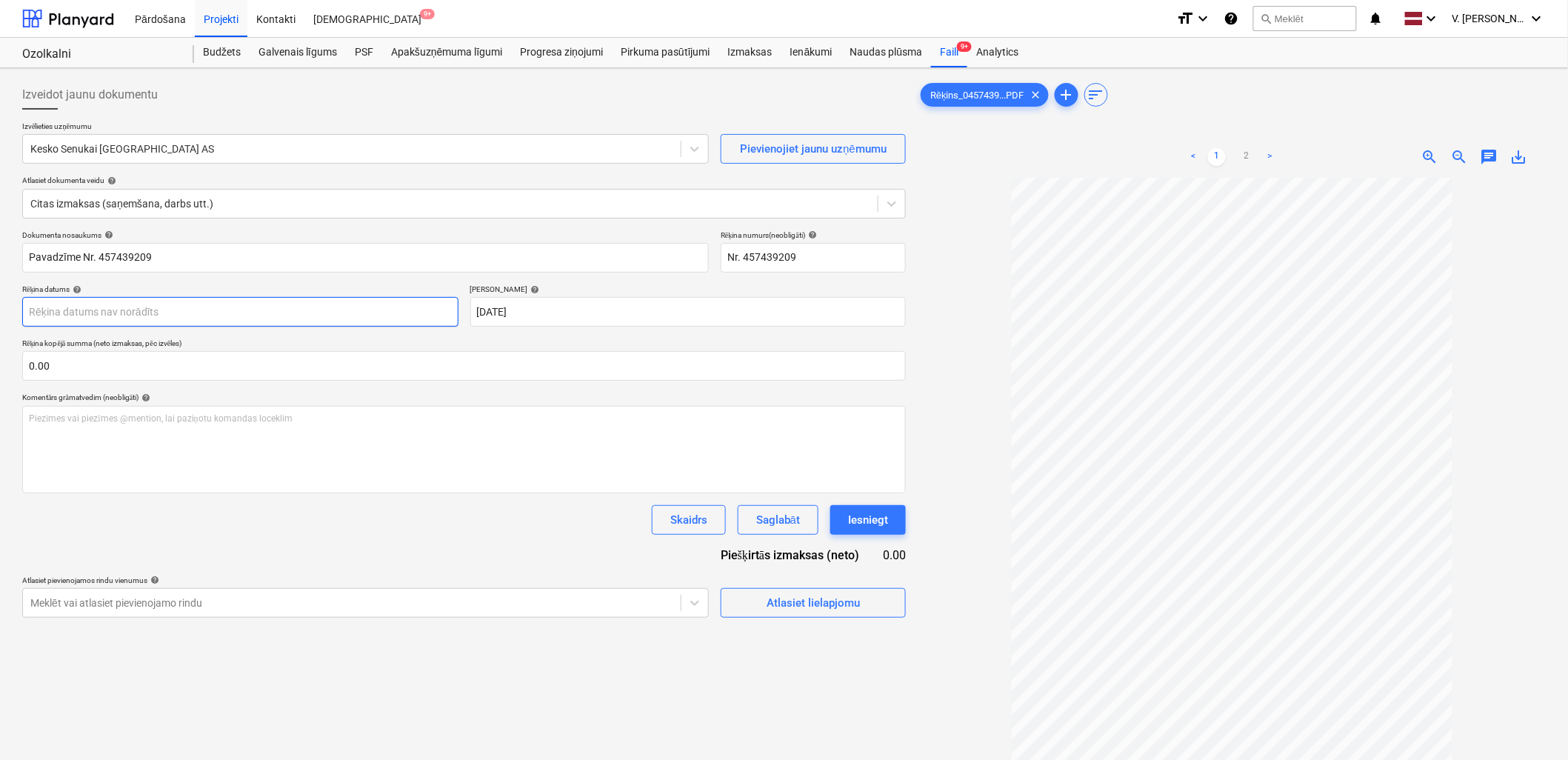
click at [340, 307] on body "Pārdošana Projekti Kontakti Iesūtne 9+ format_size keyboard_arrow_down help sea…" at bounding box center [784, 380] width 1568 height 760
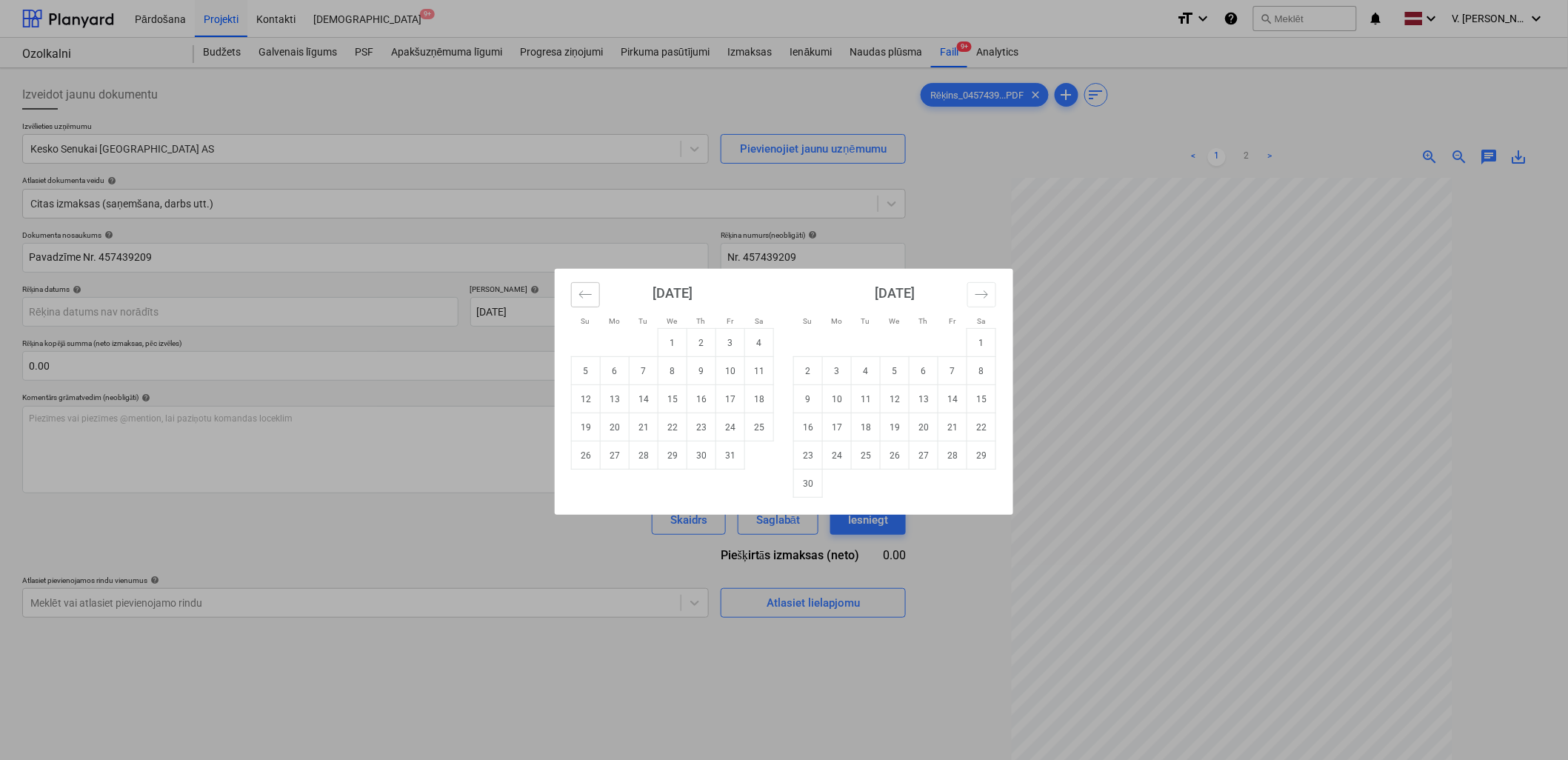
click at [591, 293] on icon "Move backward to switch to the previous month." at bounding box center [585, 294] width 14 height 14
click at [871, 434] on td "23" at bounding box center [866, 427] width 28 height 28
type input "23 Sep 2025"
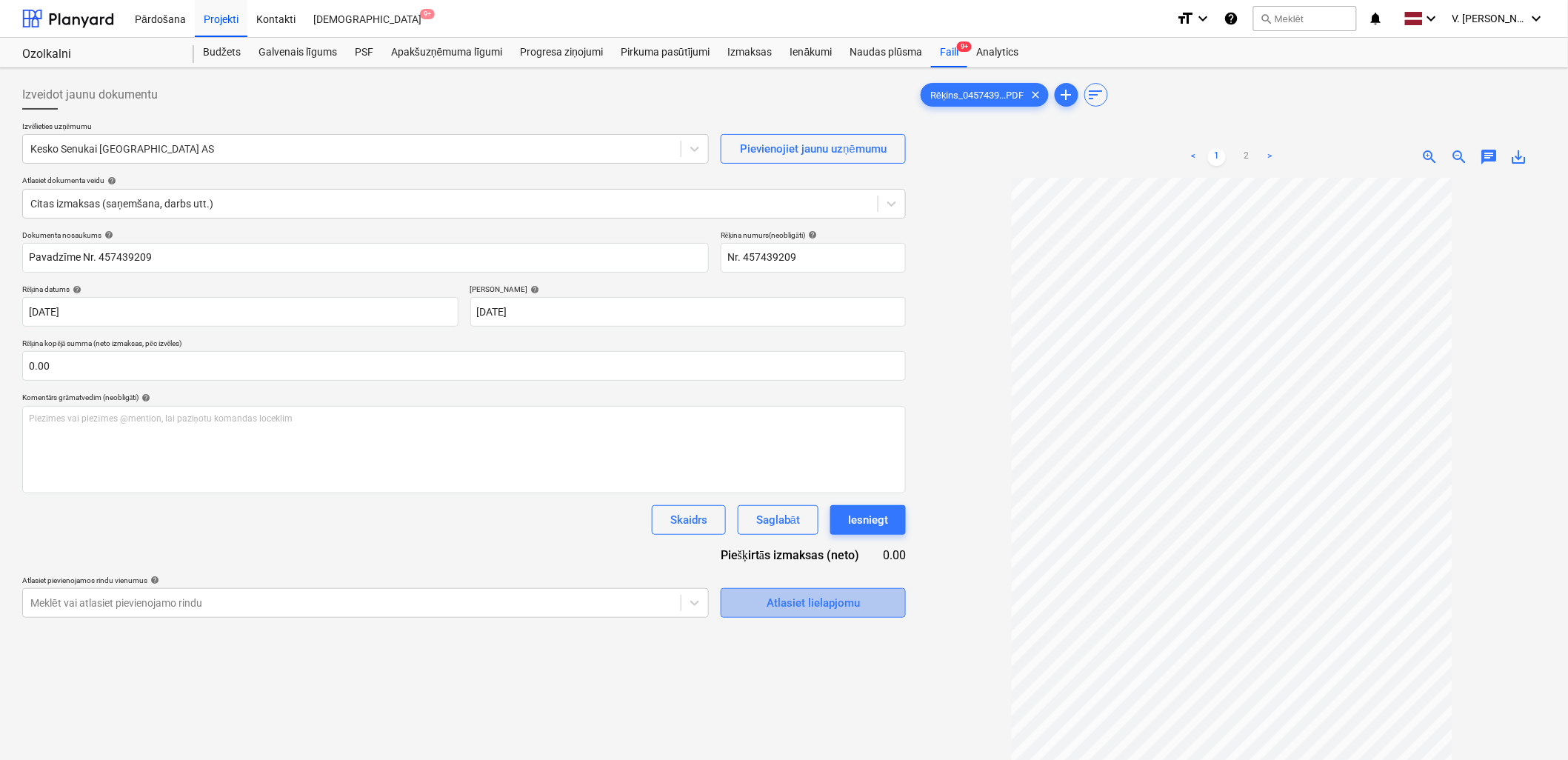
click at [793, 594] on div "Atlasiet lielapjomu" at bounding box center [813, 603] width 93 height 19
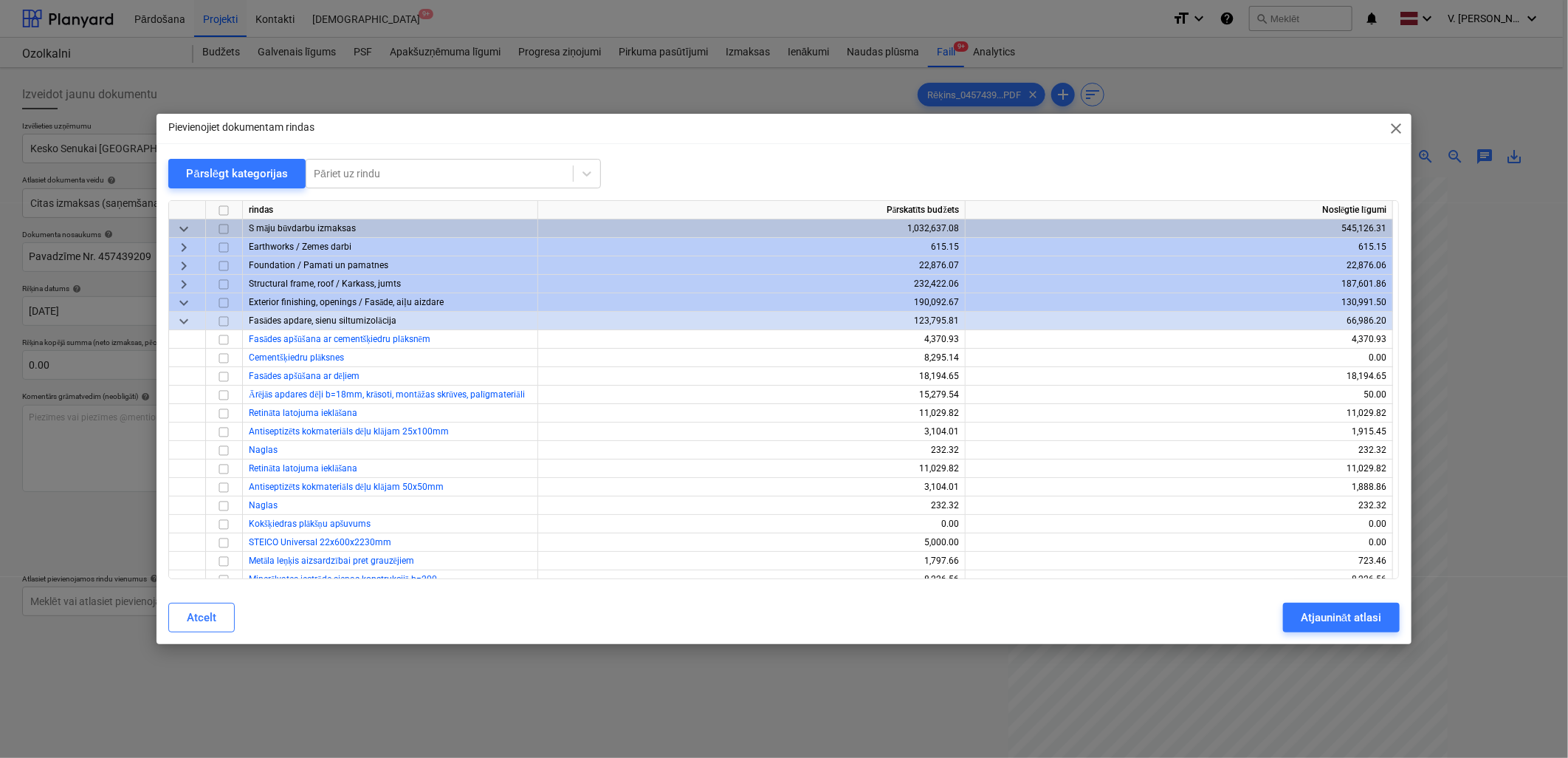
drag, startPoint x: 520, startPoint y: 129, endPoint x: 551, endPoint y: 122, distance: 31.8
click at [551, 122] on div "Pievienojiet dokumentam rindas close" at bounding box center [784, 128] width 1254 height 29
click at [182, 300] on span "keyboard_arrow_down" at bounding box center [183, 302] width 18 height 18
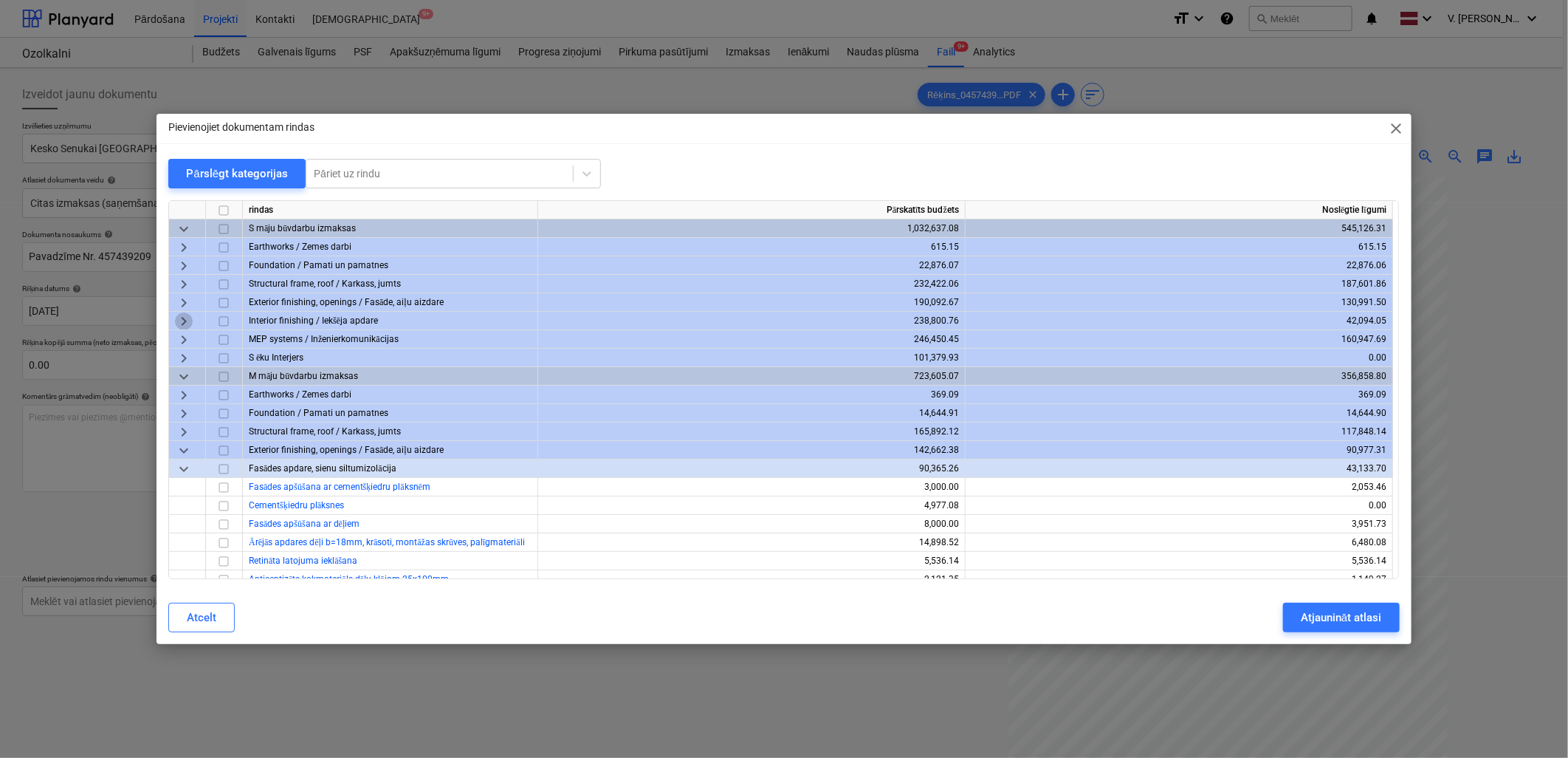
click at [185, 320] on span "keyboard_arrow_right" at bounding box center [183, 320] width 18 height 18
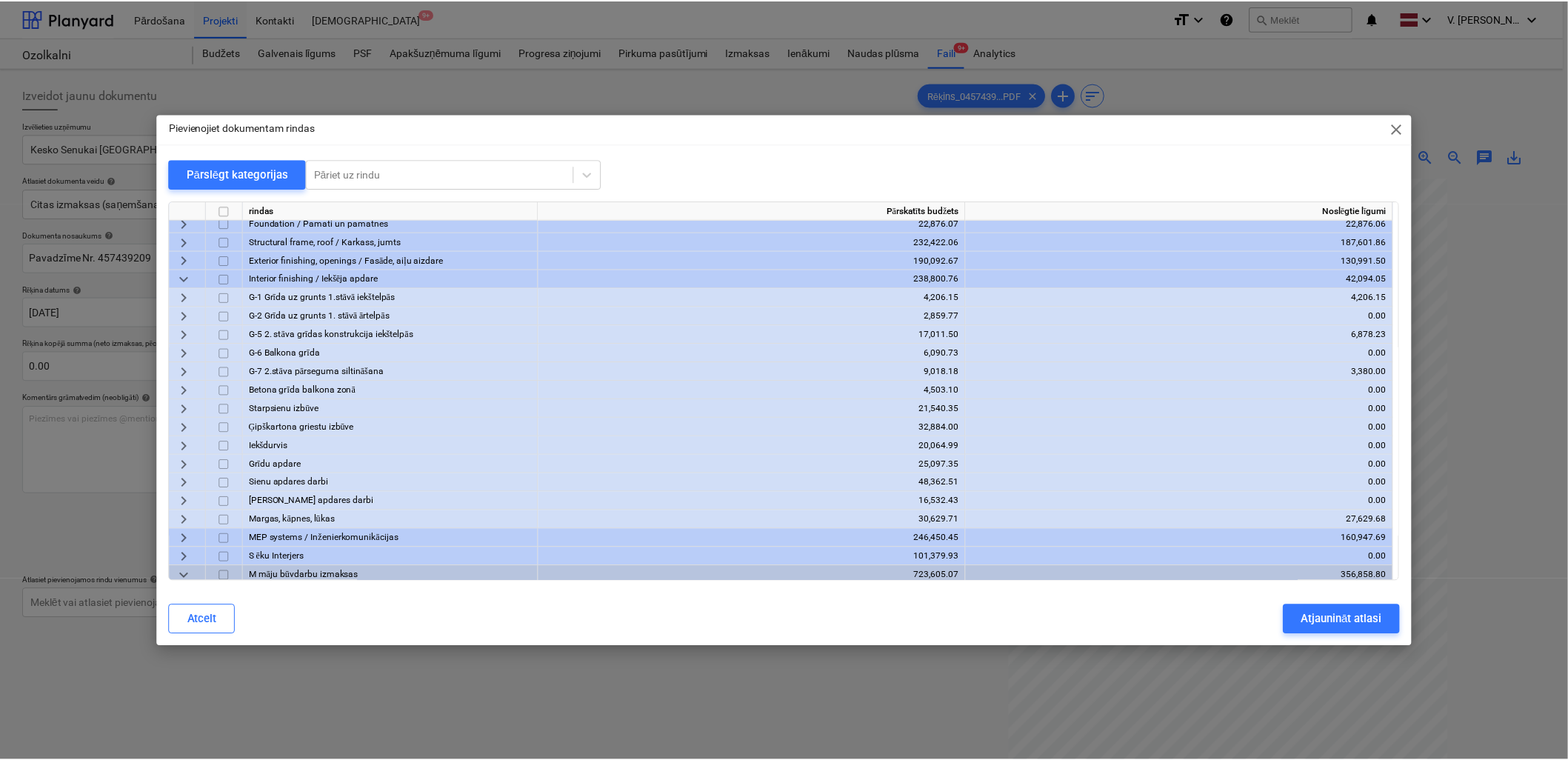
scroll to position [82, 0]
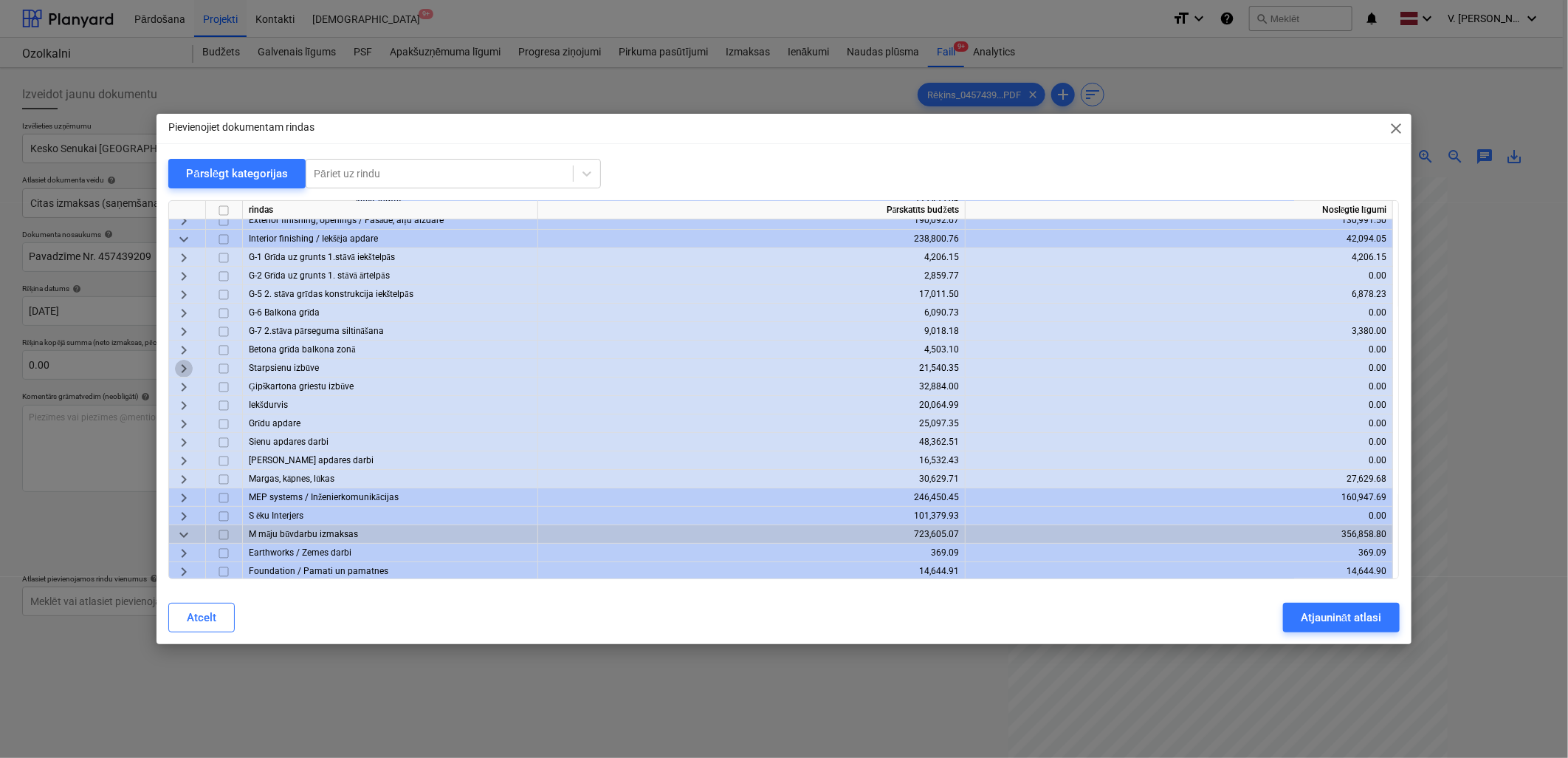
click at [186, 370] on span "keyboard_arrow_right" at bounding box center [183, 368] width 18 height 18
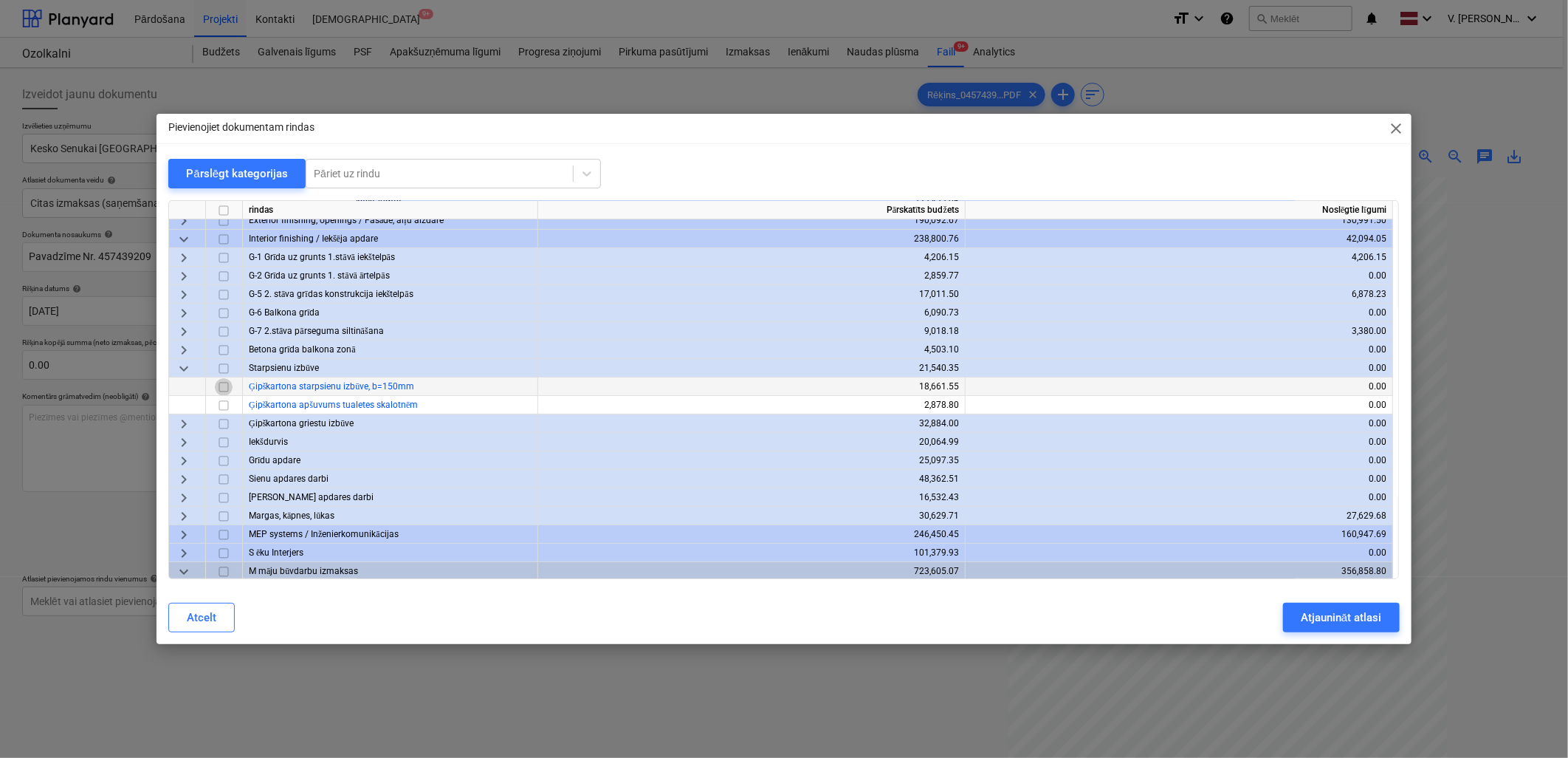
click at [226, 388] on input "checkbox" at bounding box center [223, 387] width 18 height 18
click at [229, 404] on input "checkbox" at bounding box center [223, 405] width 18 height 18
click at [1128, 593] on div "Atjaunināt atlasi" at bounding box center [1340, 617] width 80 height 19
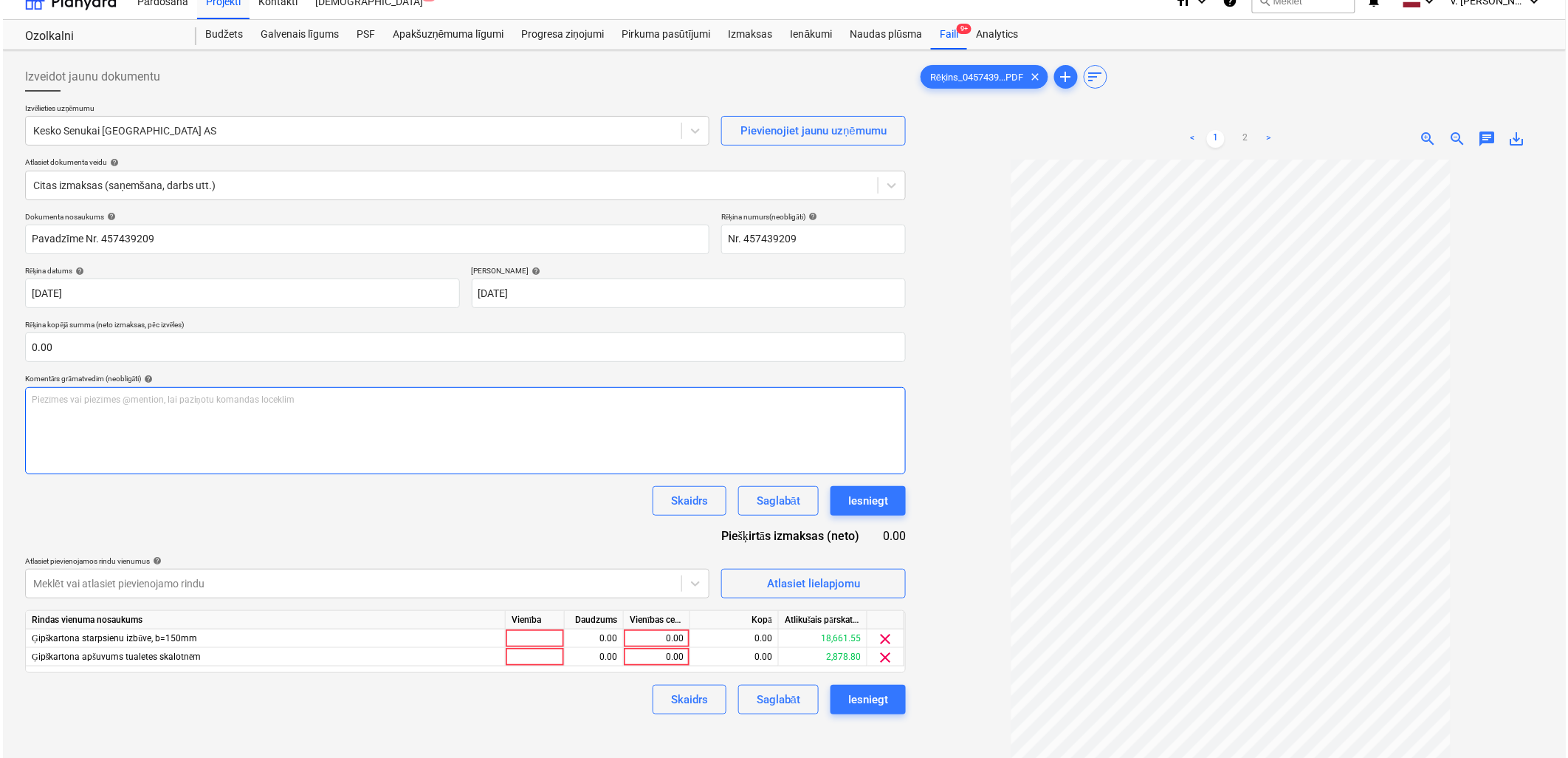
scroll to position [0, 0]
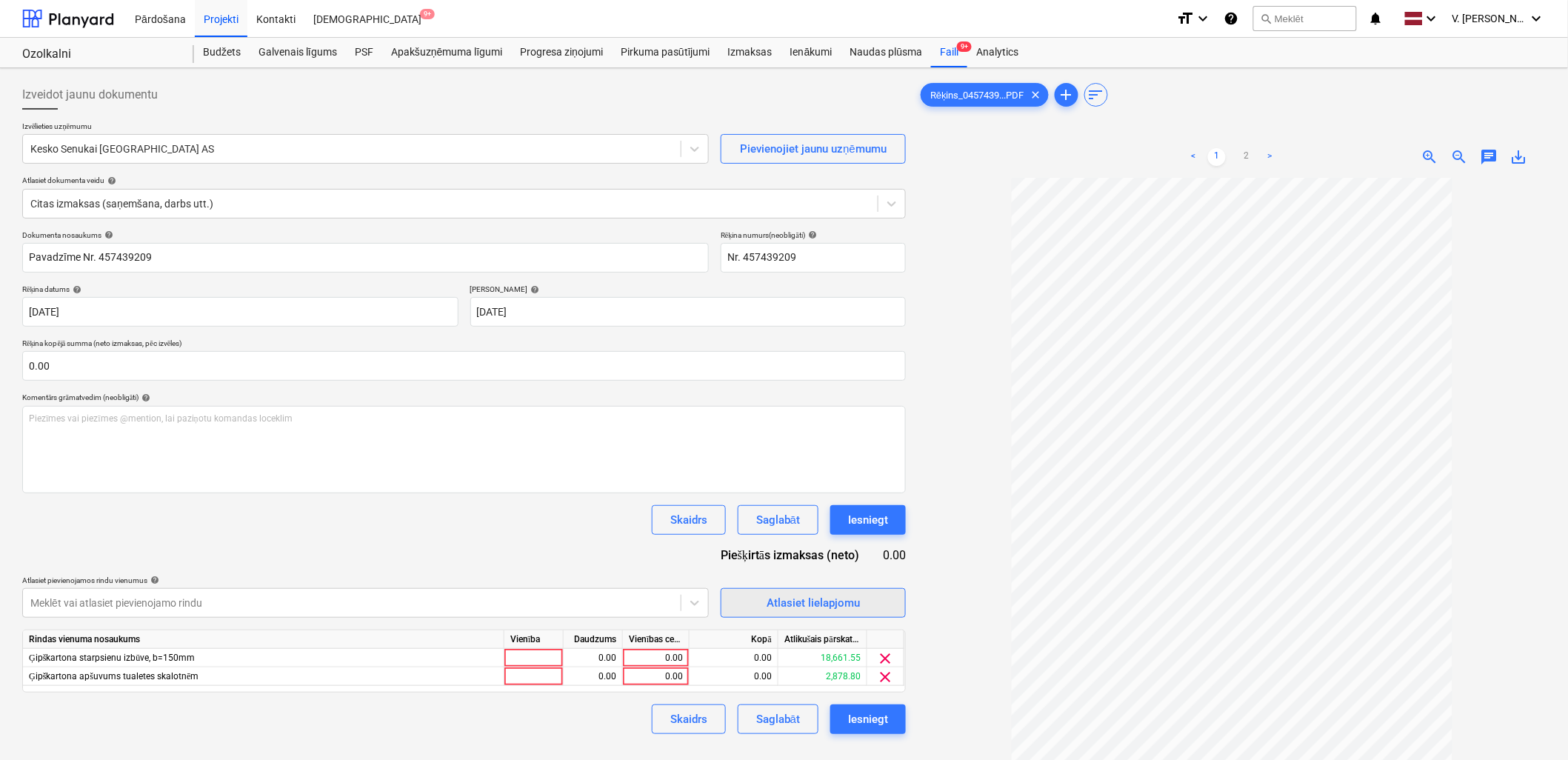
click at [845, 594] on div "Atlasiet lielapjomu" at bounding box center [813, 603] width 93 height 19
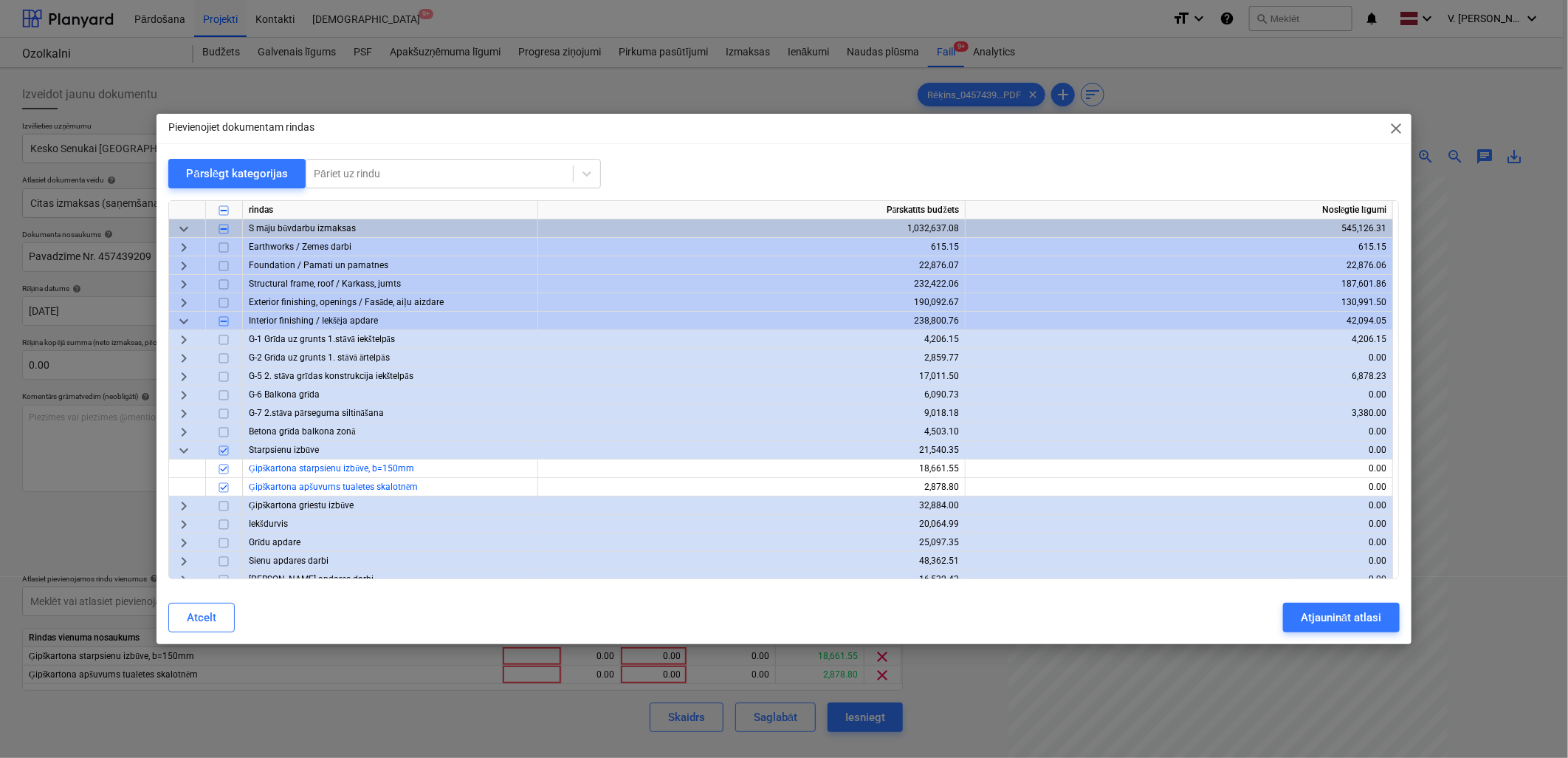
click at [185, 319] on span "keyboard_arrow_down" at bounding box center [183, 320] width 18 height 18
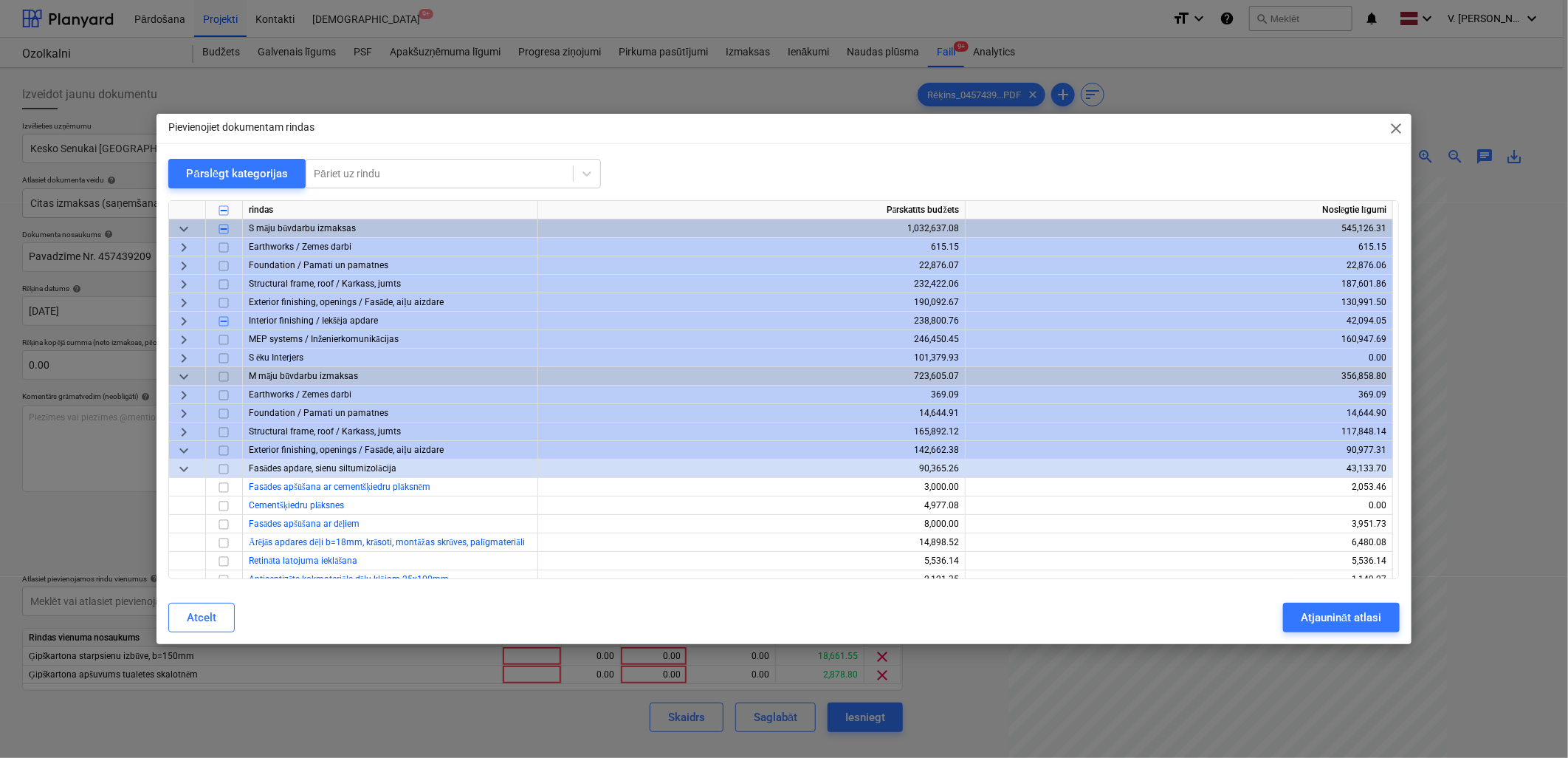
click at [182, 303] on span "keyboard_arrow_right" at bounding box center [183, 302] width 18 height 18
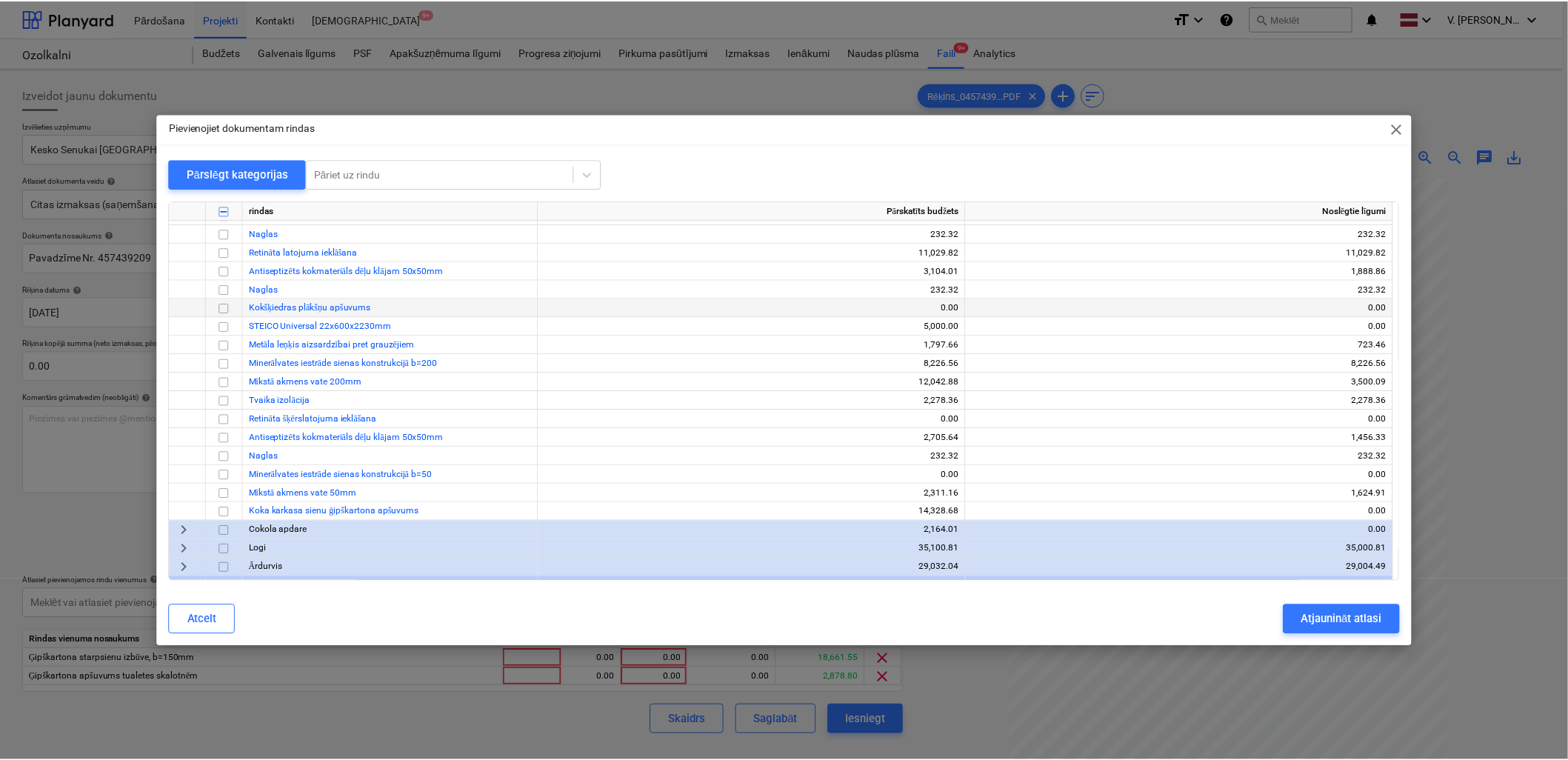
scroll to position [246, 0]
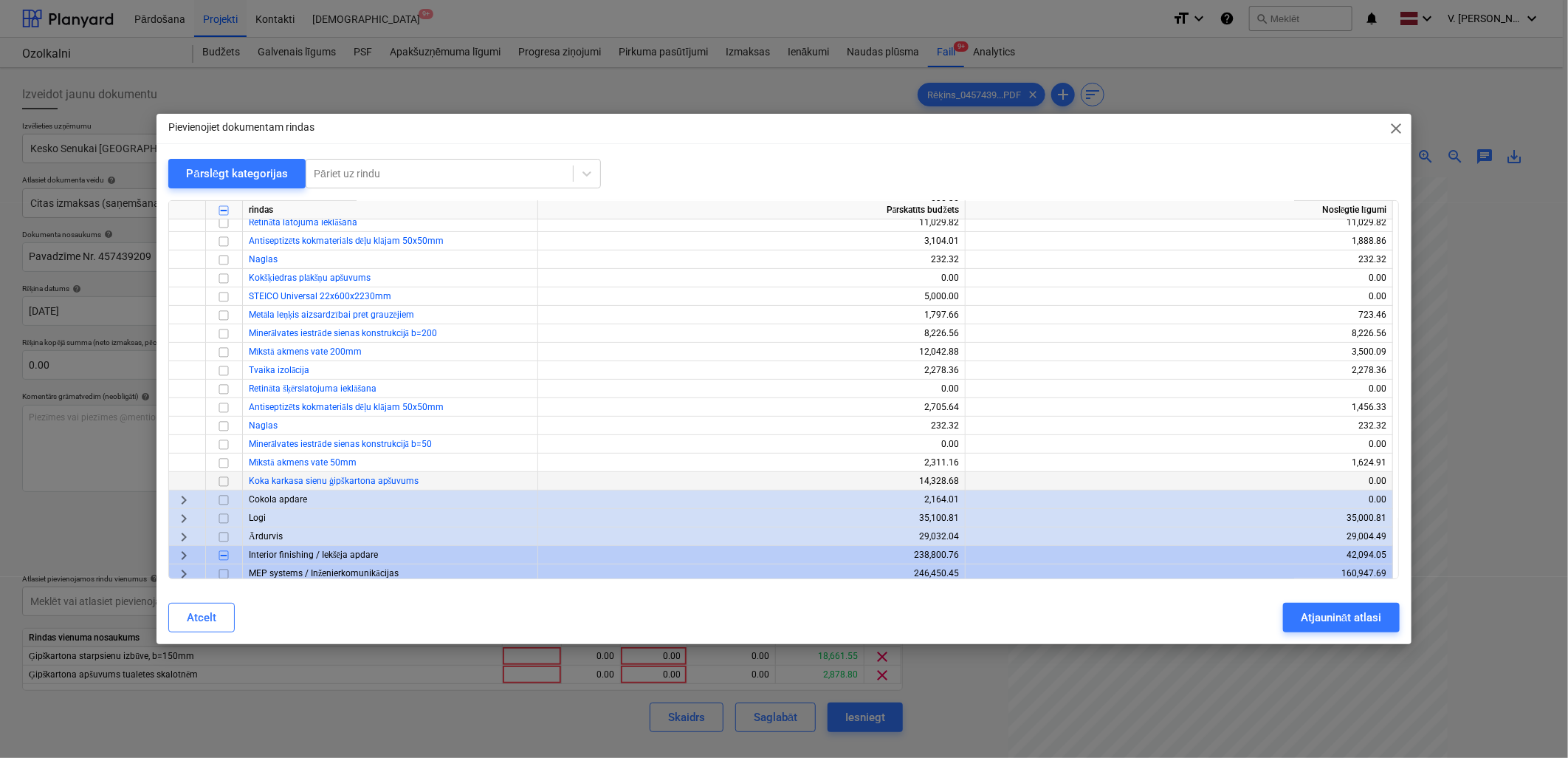
click at [228, 481] on input "checkbox" at bounding box center [223, 481] width 18 height 18
click at [1128, 593] on div "Atjaunināt atlasi" at bounding box center [1340, 617] width 80 height 19
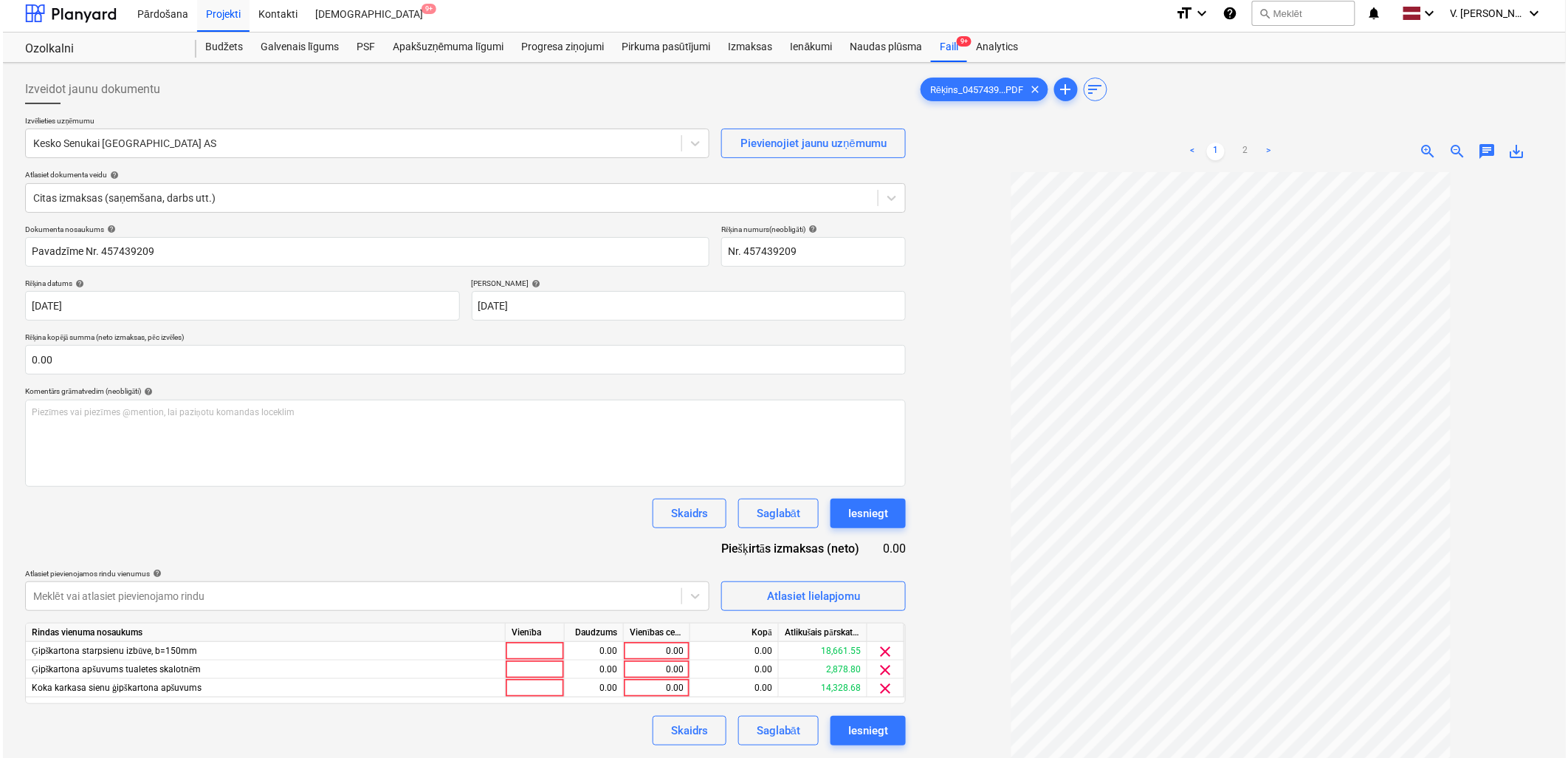
scroll to position [0, 0]
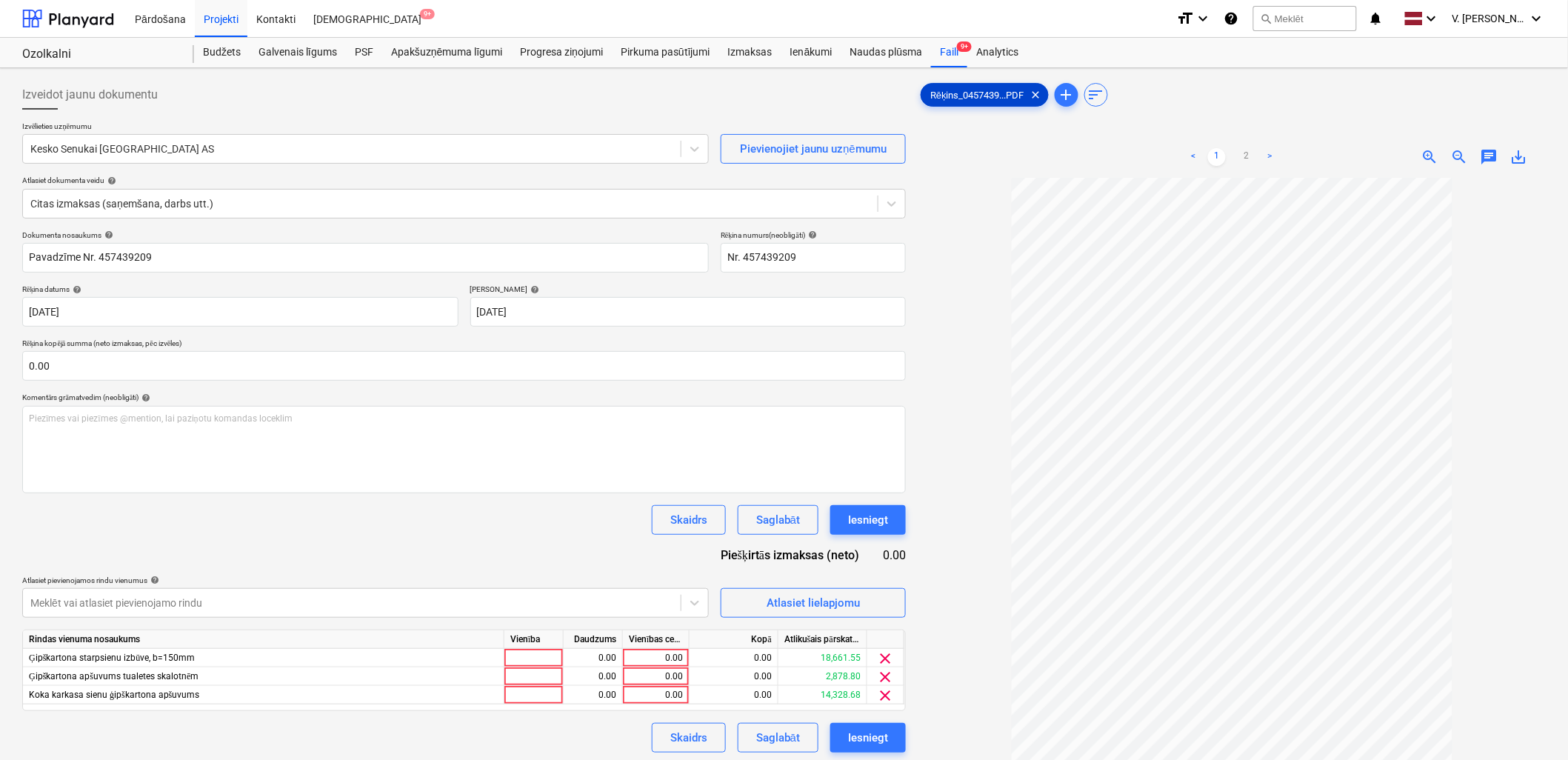
click at [951, 95] on span "Rēķins_0457439...PDF" at bounding box center [977, 96] width 112 height 11
drag, startPoint x: 951, startPoint y: 95, endPoint x: 933, endPoint y: 89, distance: 19.0
click at [933, 90] on span "Rēķins_0457439...PDF" at bounding box center [977, 96] width 112 height 11
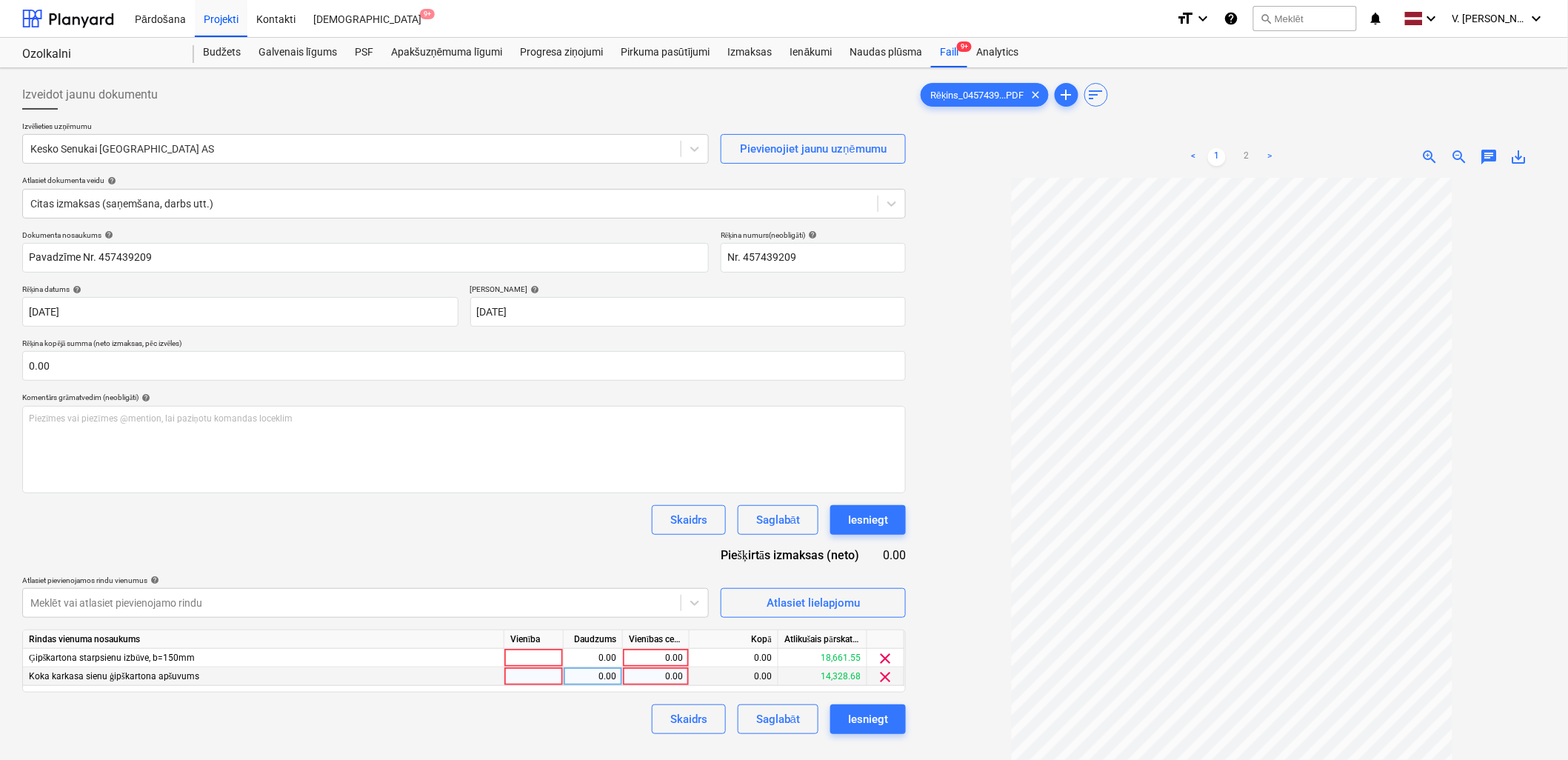
click at [885, 594] on span "clear" at bounding box center [885, 677] width 18 height 18
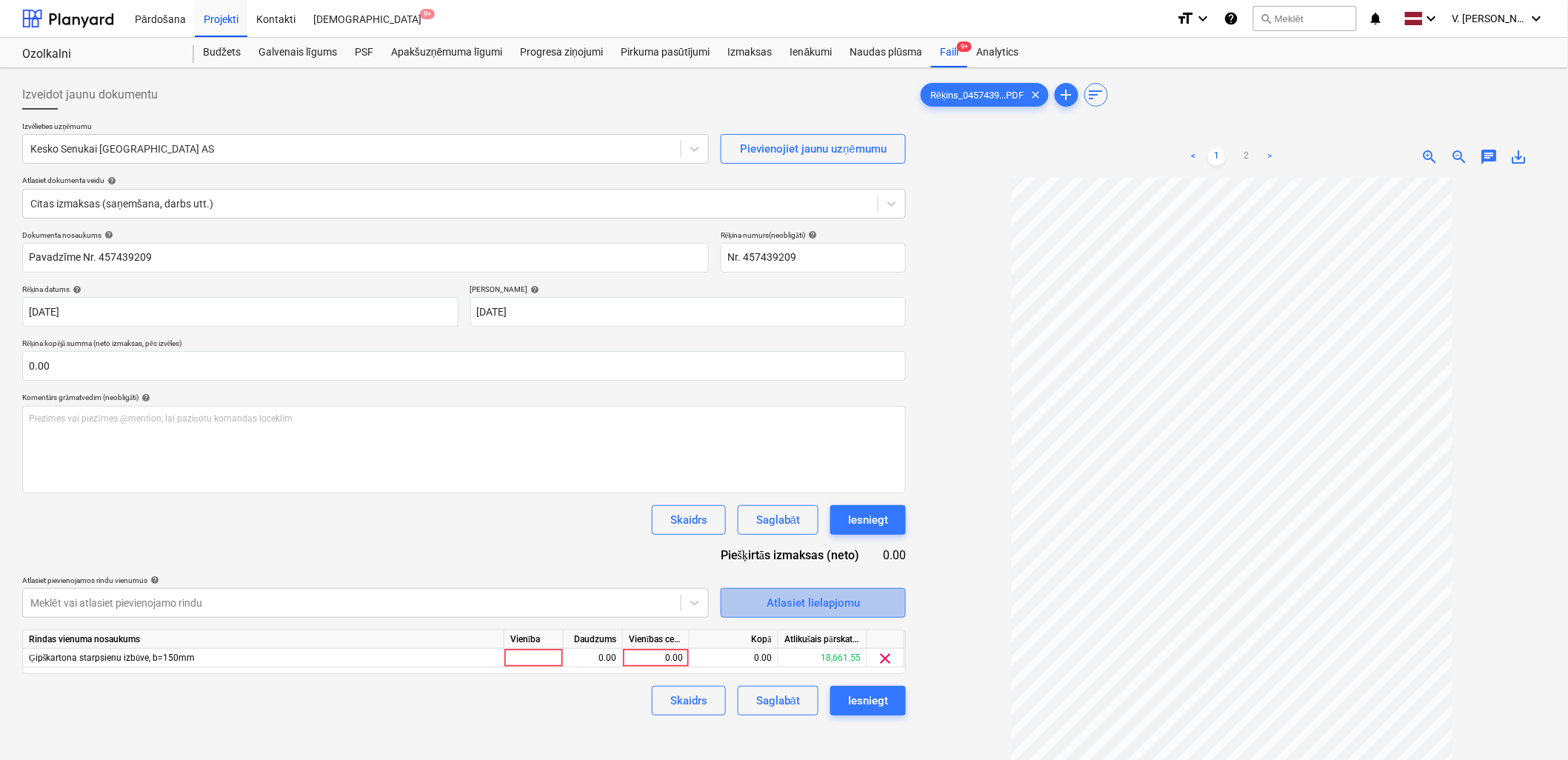
click at [793, 594] on div "Atlasiet lielapjomu" at bounding box center [813, 603] width 93 height 19
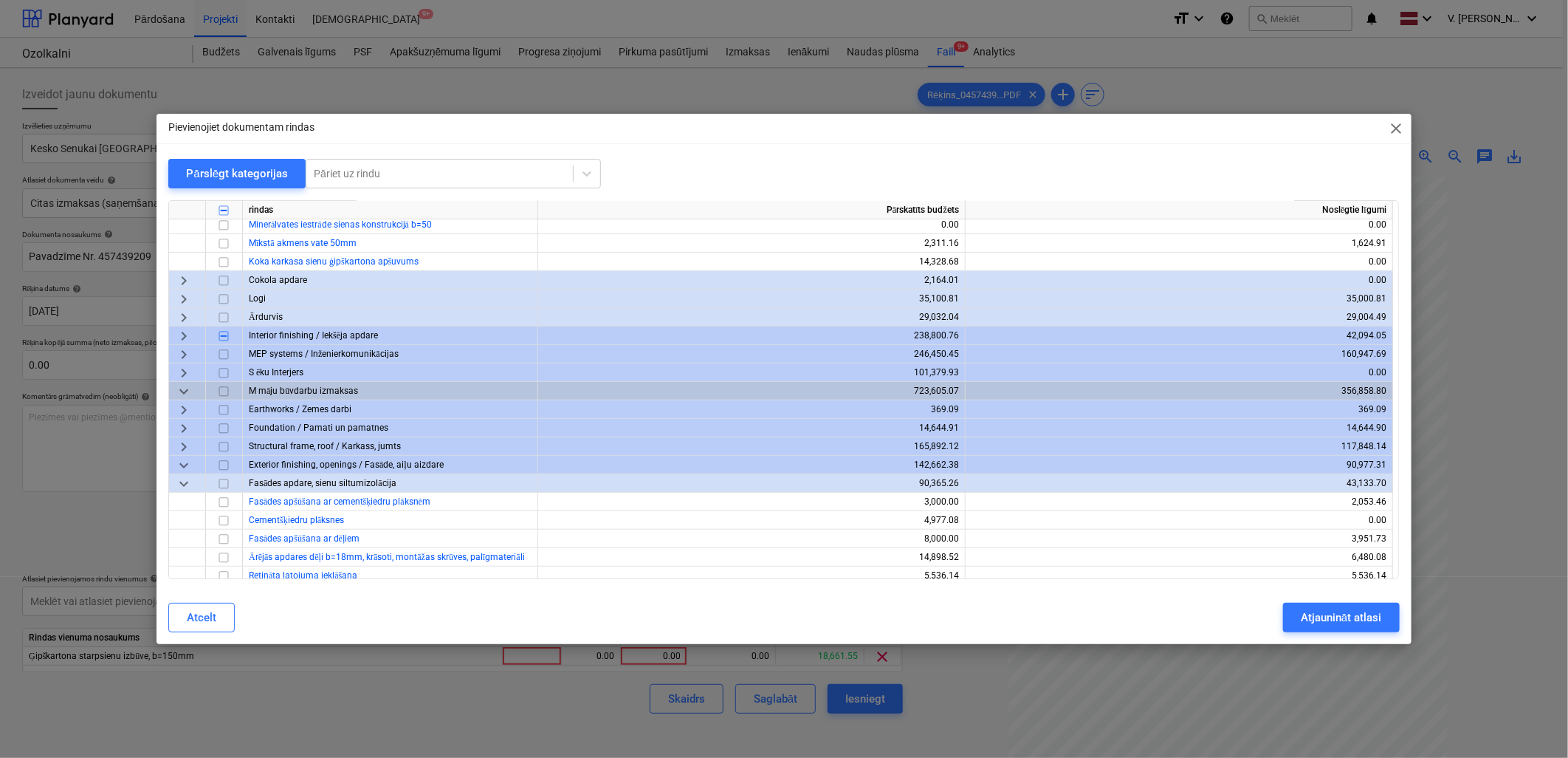
scroll to position [410, 0]
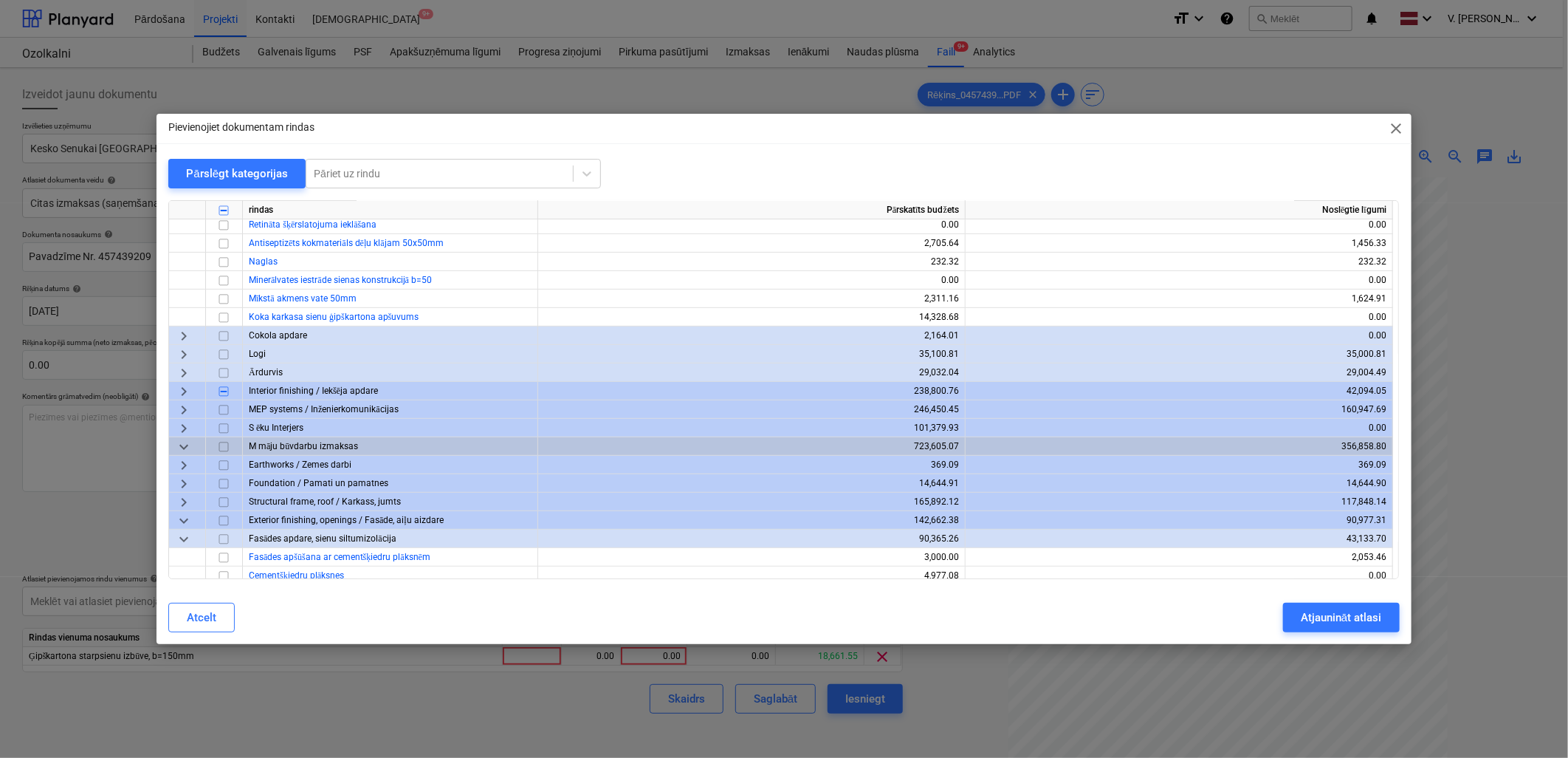
drag, startPoint x: 1402, startPoint y: 129, endPoint x: 1382, endPoint y: 157, distance: 34.4
click at [1128, 129] on span "close" at bounding box center [1397, 129] width 18 height 18
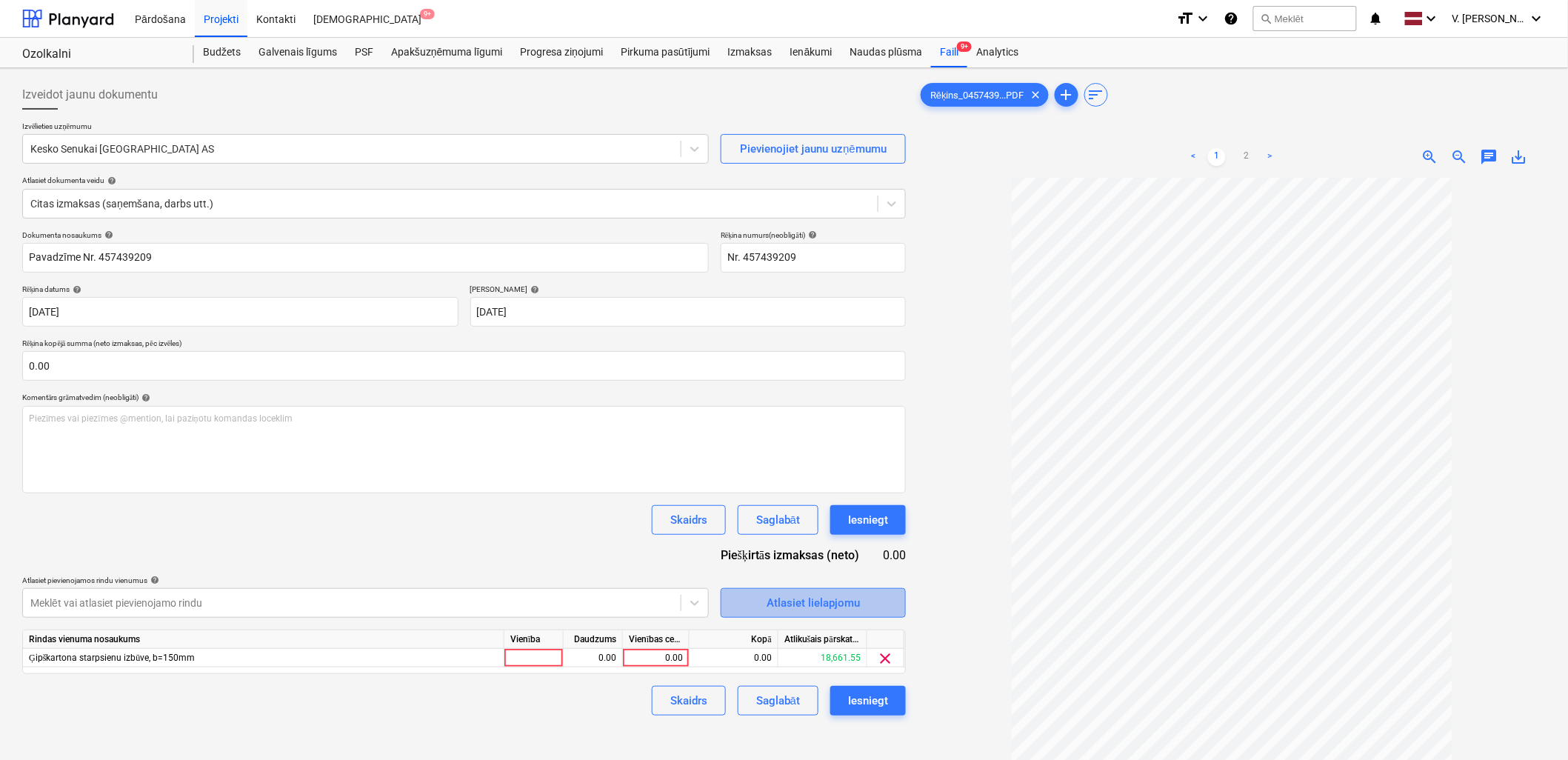
click at [804, 594] on div "Atlasiet lielapjomu" at bounding box center [813, 603] width 93 height 19
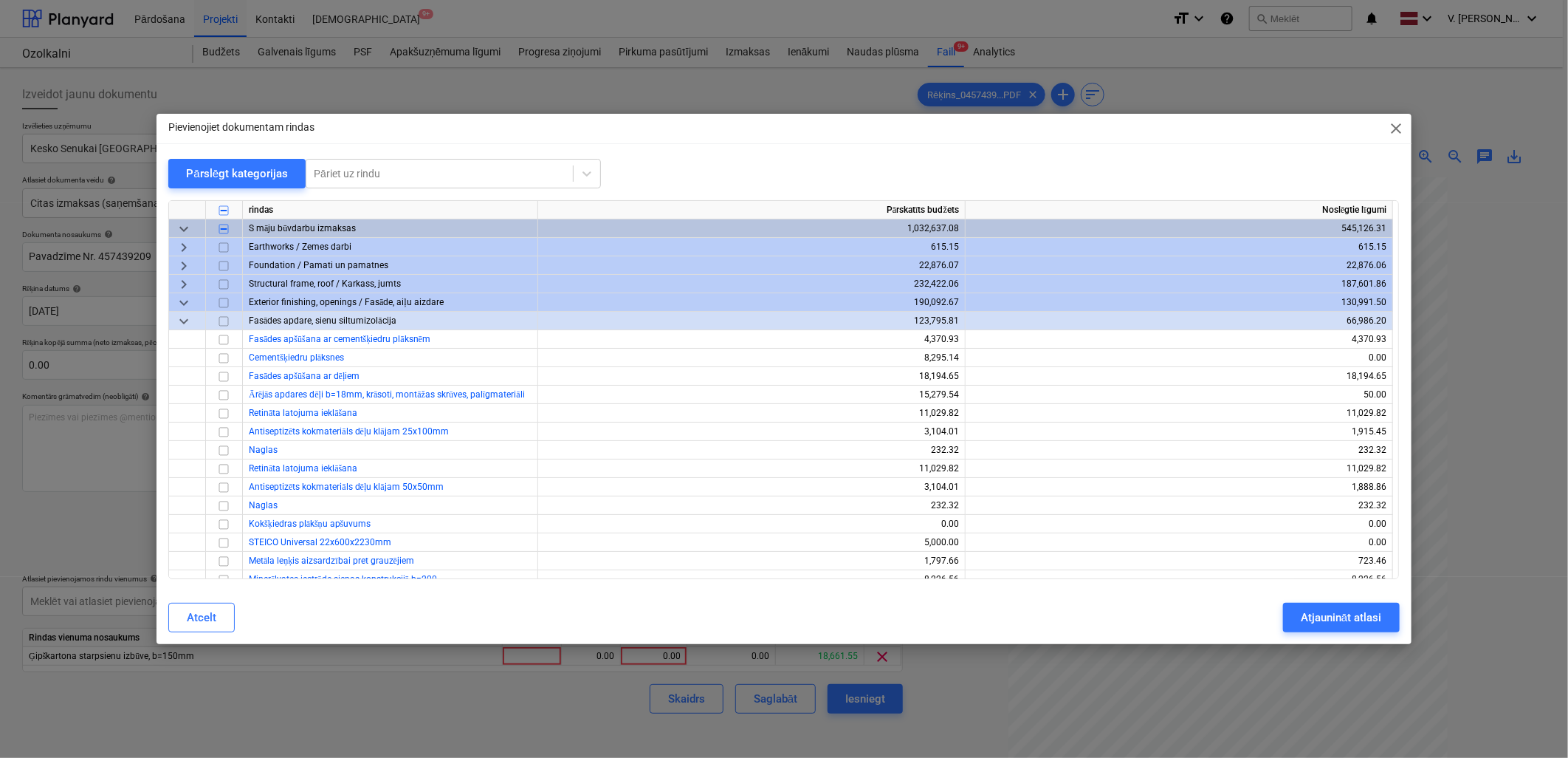
click at [177, 222] on span "keyboard_arrow_down" at bounding box center [183, 229] width 18 height 18
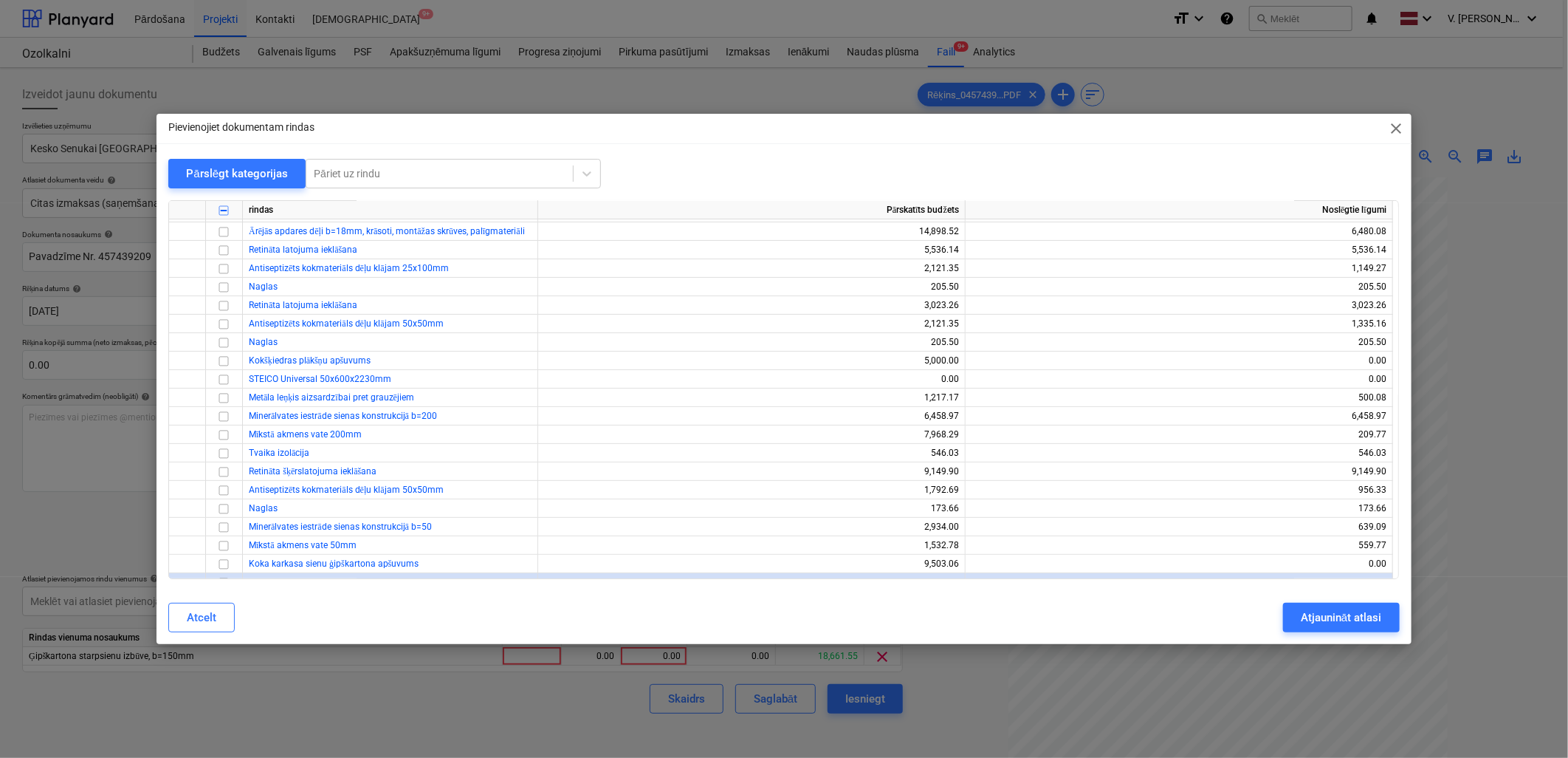
scroll to position [246, 0]
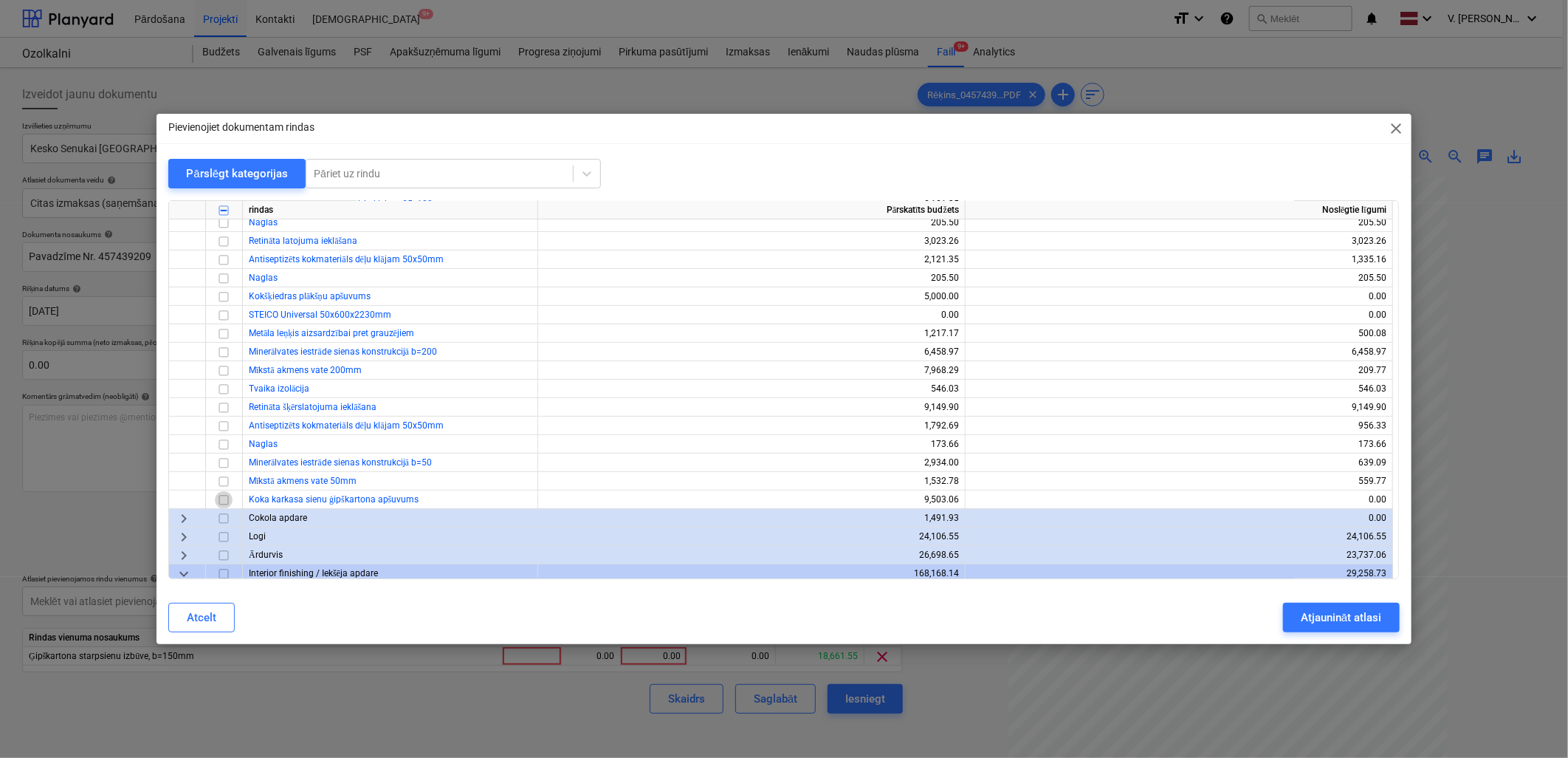
drag, startPoint x: 224, startPoint y: 496, endPoint x: 543, endPoint y: 517, distance: 319.7
click at [224, 497] on input "checkbox" at bounding box center [223, 500] width 18 height 18
click at [1128, 593] on div "Atjaunināt atlasi" at bounding box center [1340, 617] width 80 height 19
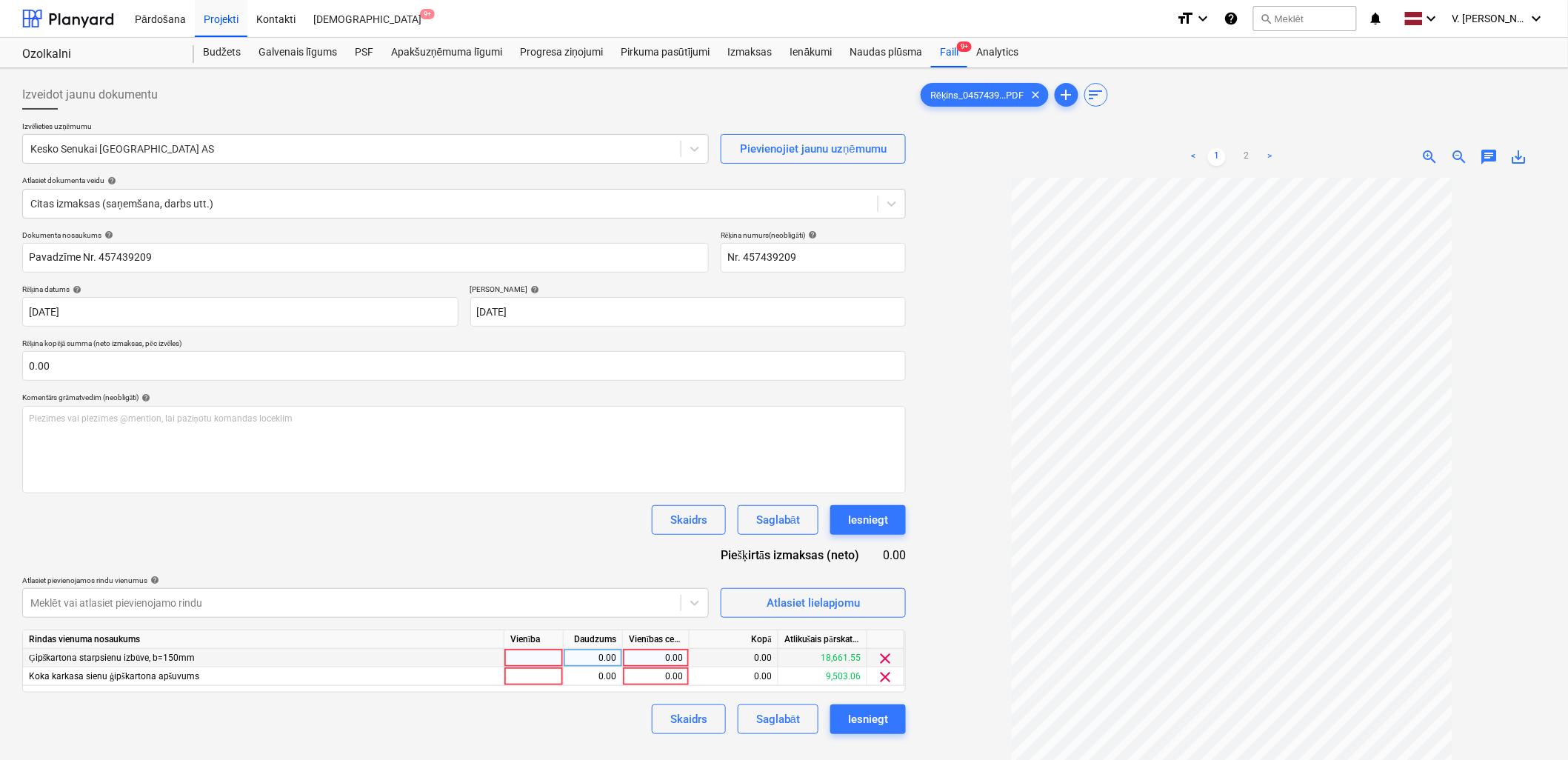
click at [892, 594] on span "clear" at bounding box center [885, 658] width 18 height 18
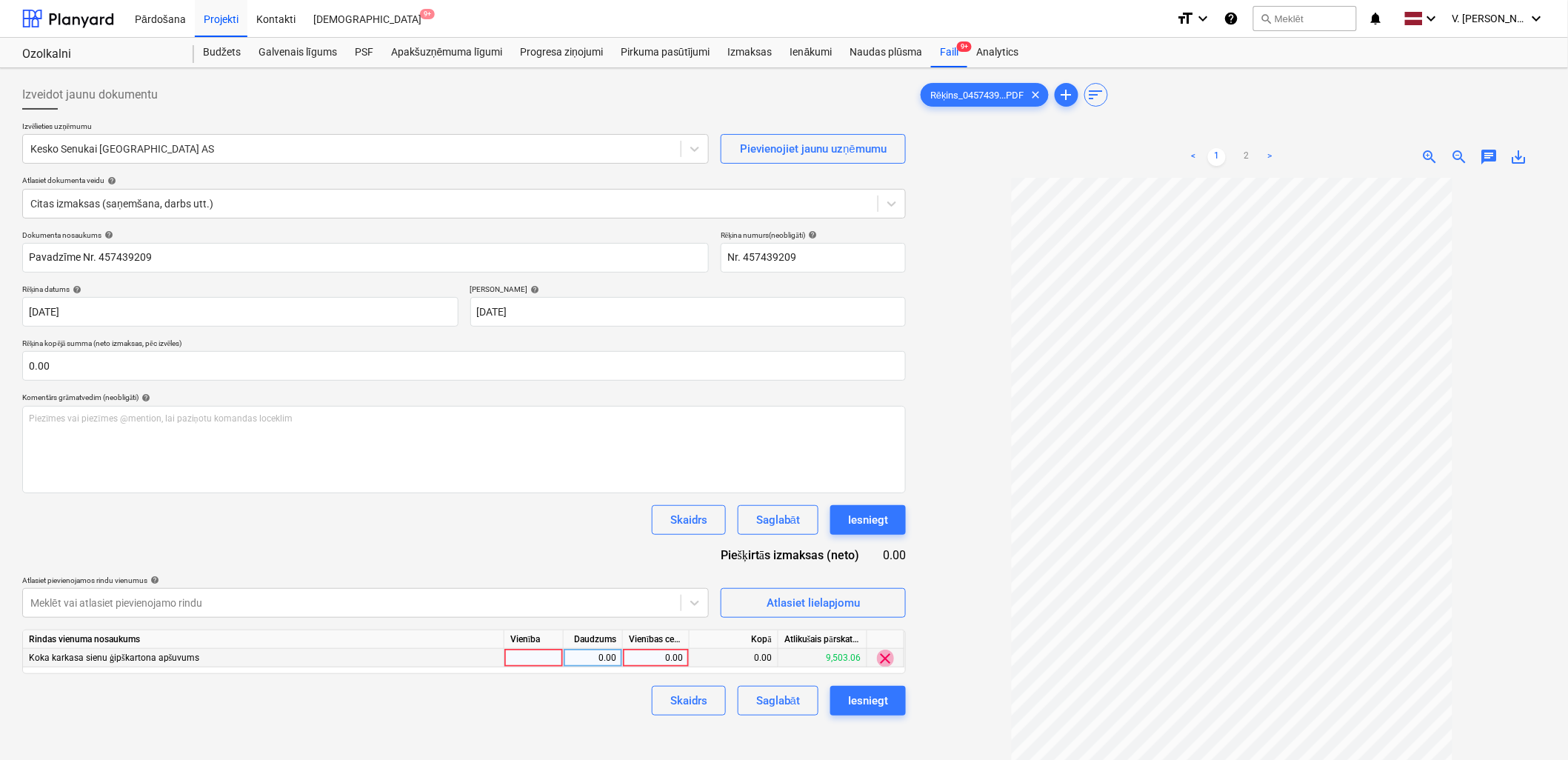
click at [892, 594] on span "clear" at bounding box center [885, 658] width 18 height 18
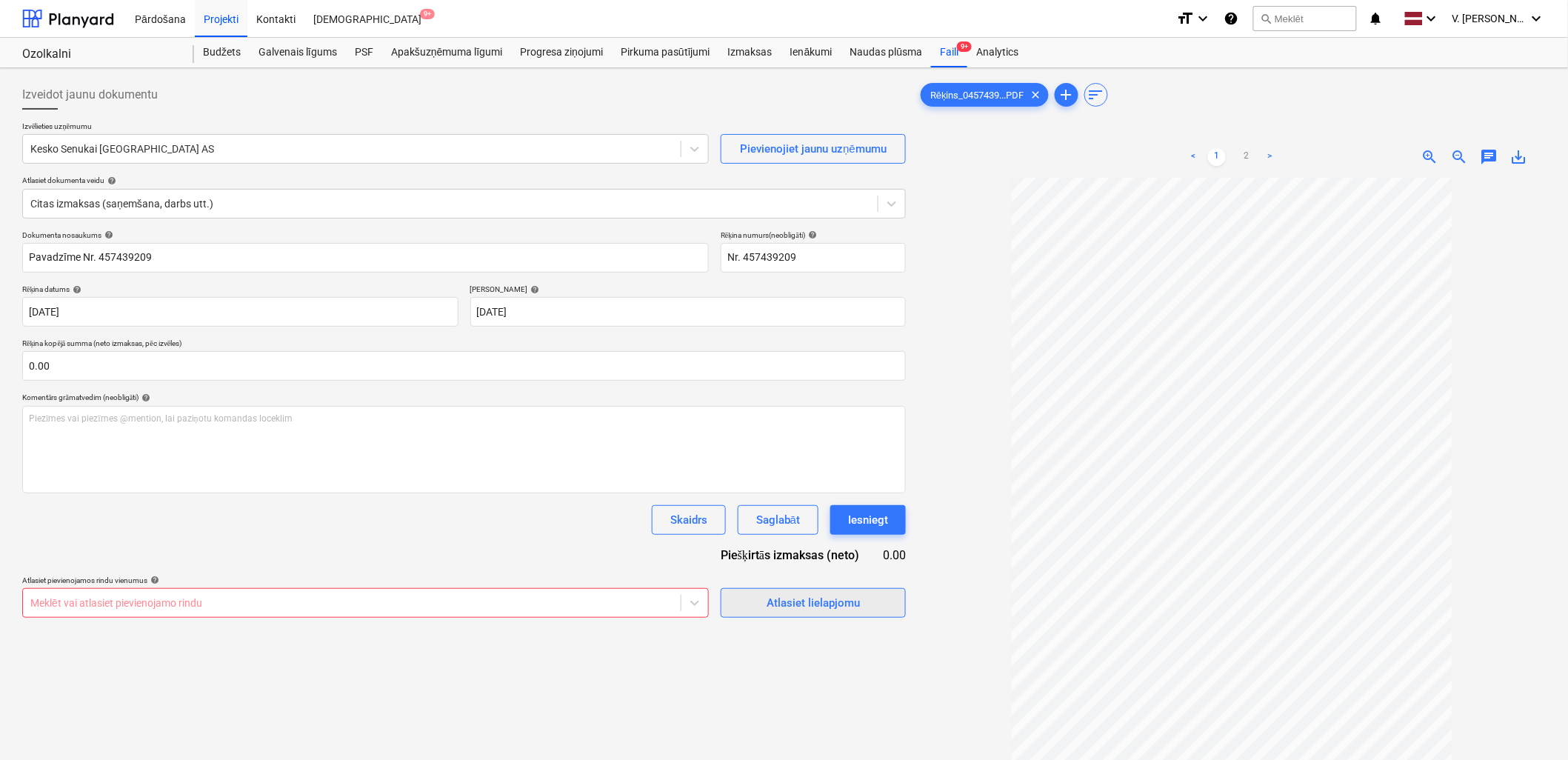
click at [822, 594] on div "Atlasiet lielapjomu" at bounding box center [813, 603] width 93 height 19
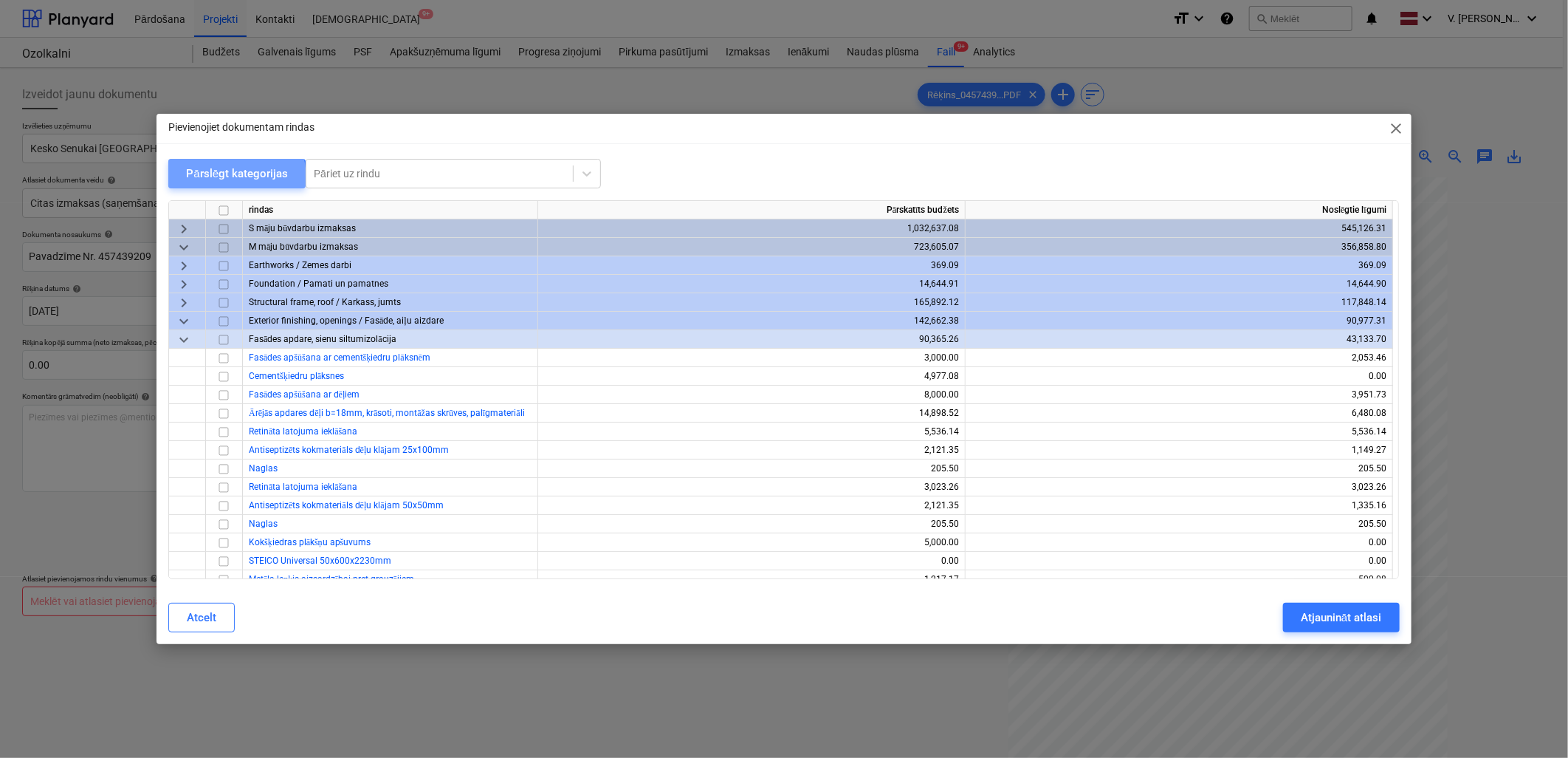
click at [217, 179] on div "Pārslēgt kategorijas" at bounding box center [237, 173] width 102 height 19
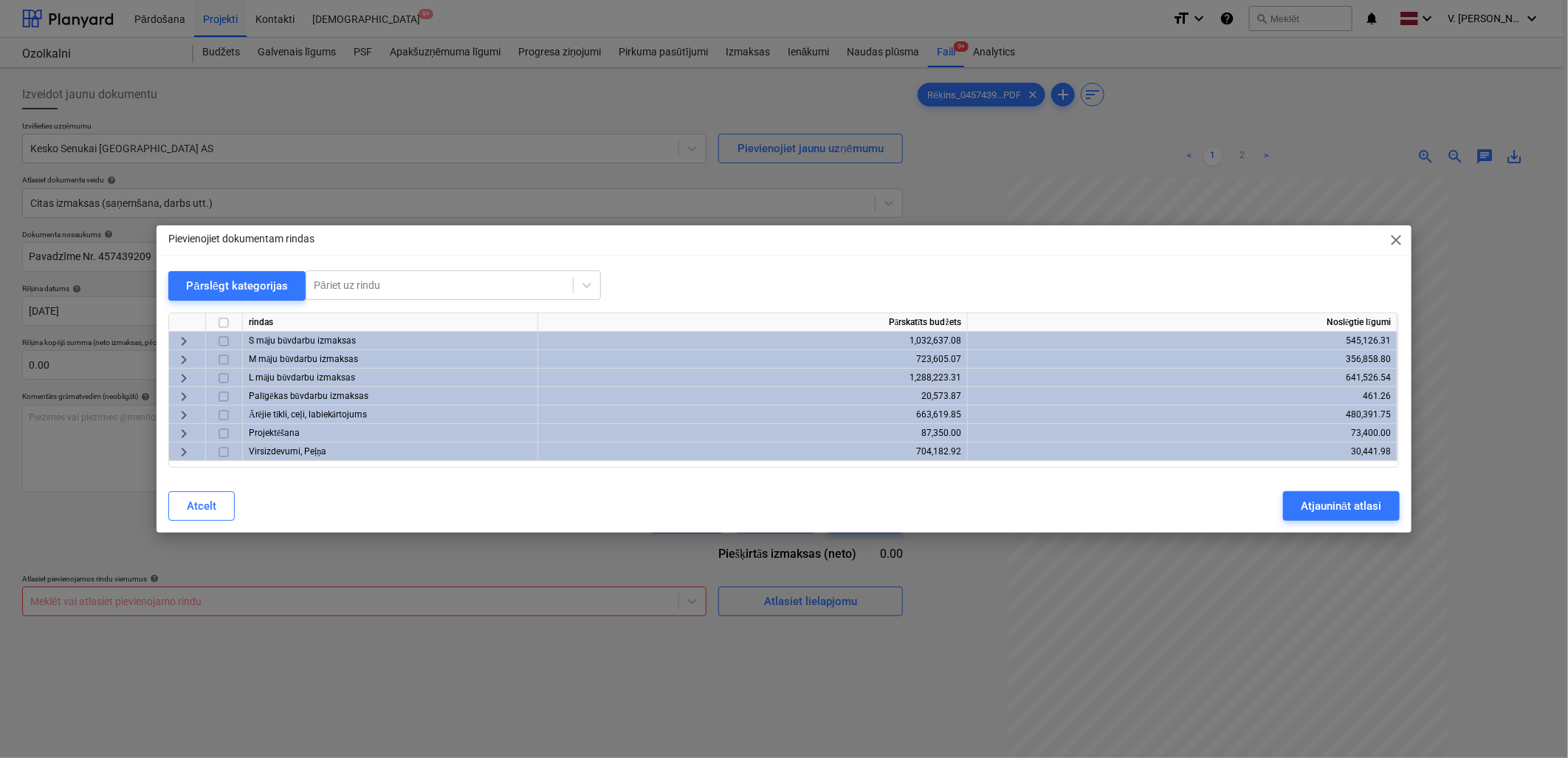
click at [176, 335] on span "keyboard_arrow_right" at bounding box center [183, 341] width 18 height 18
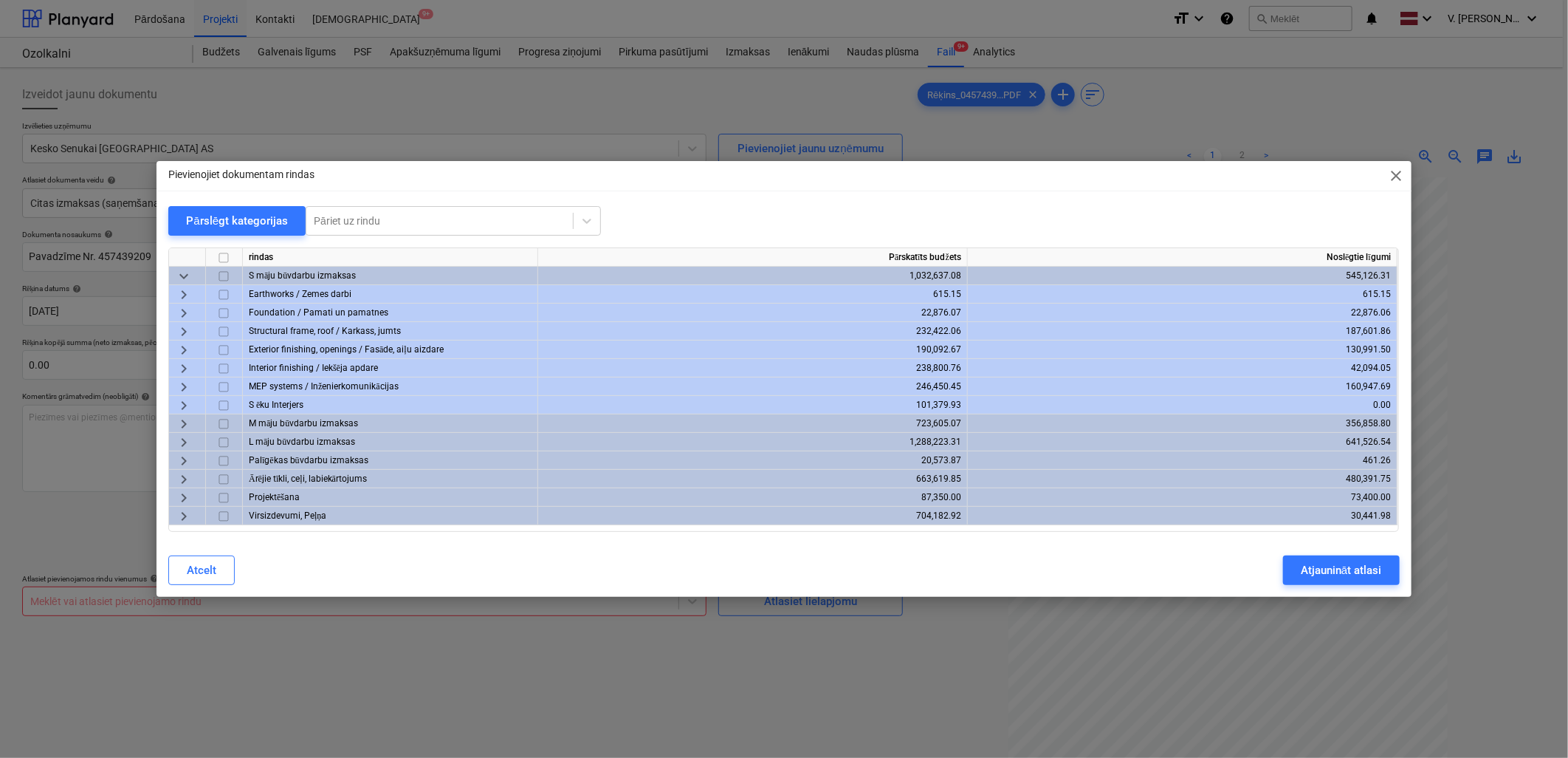
click at [181, 348] on span "keyboard_arrow_right" at bounding box center [183, 350] width 18 height 18
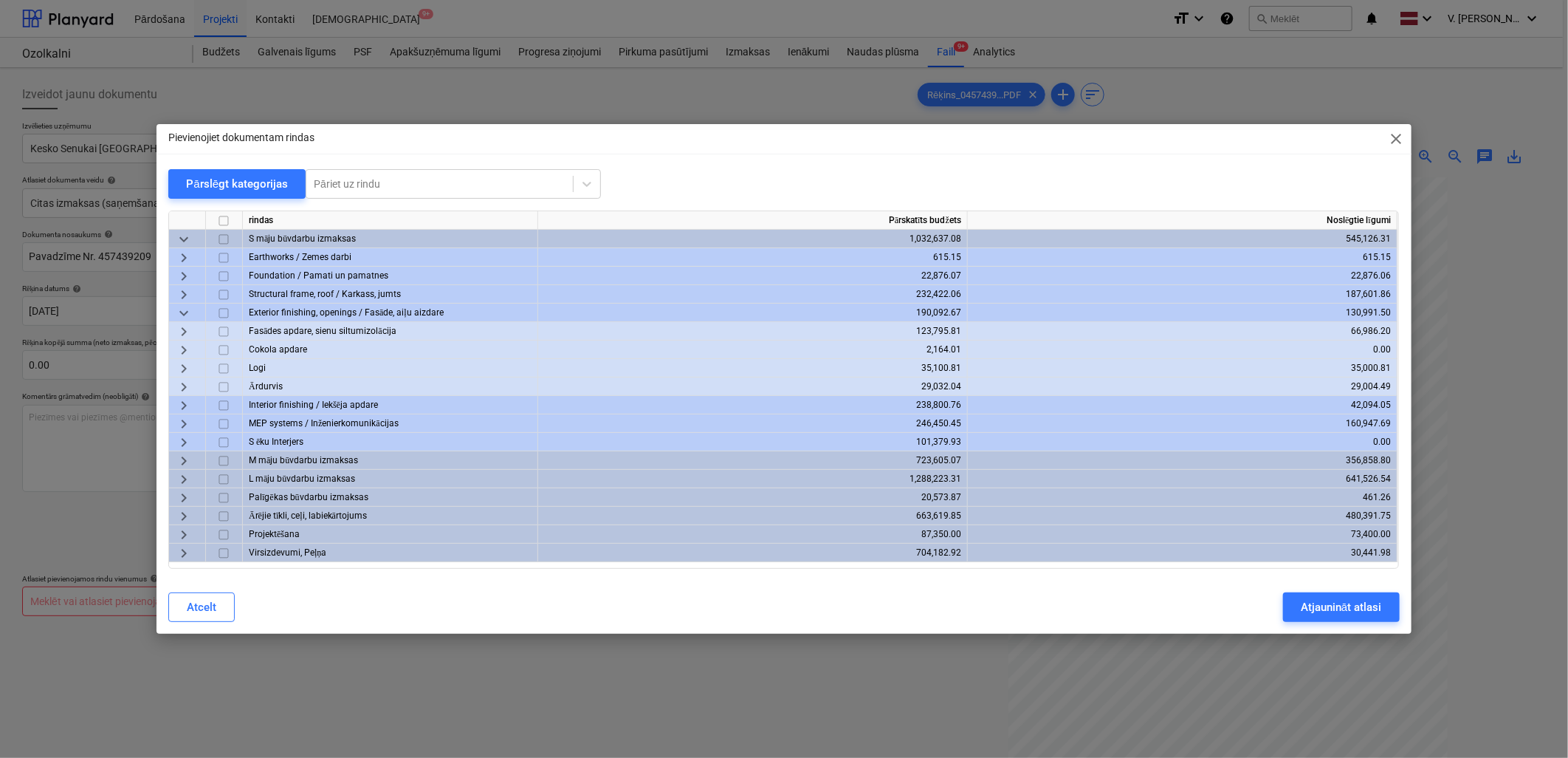
click at [187, 327] on span "keyboard_arrow_right" at bounding box center [183, 331] width 18 height 18
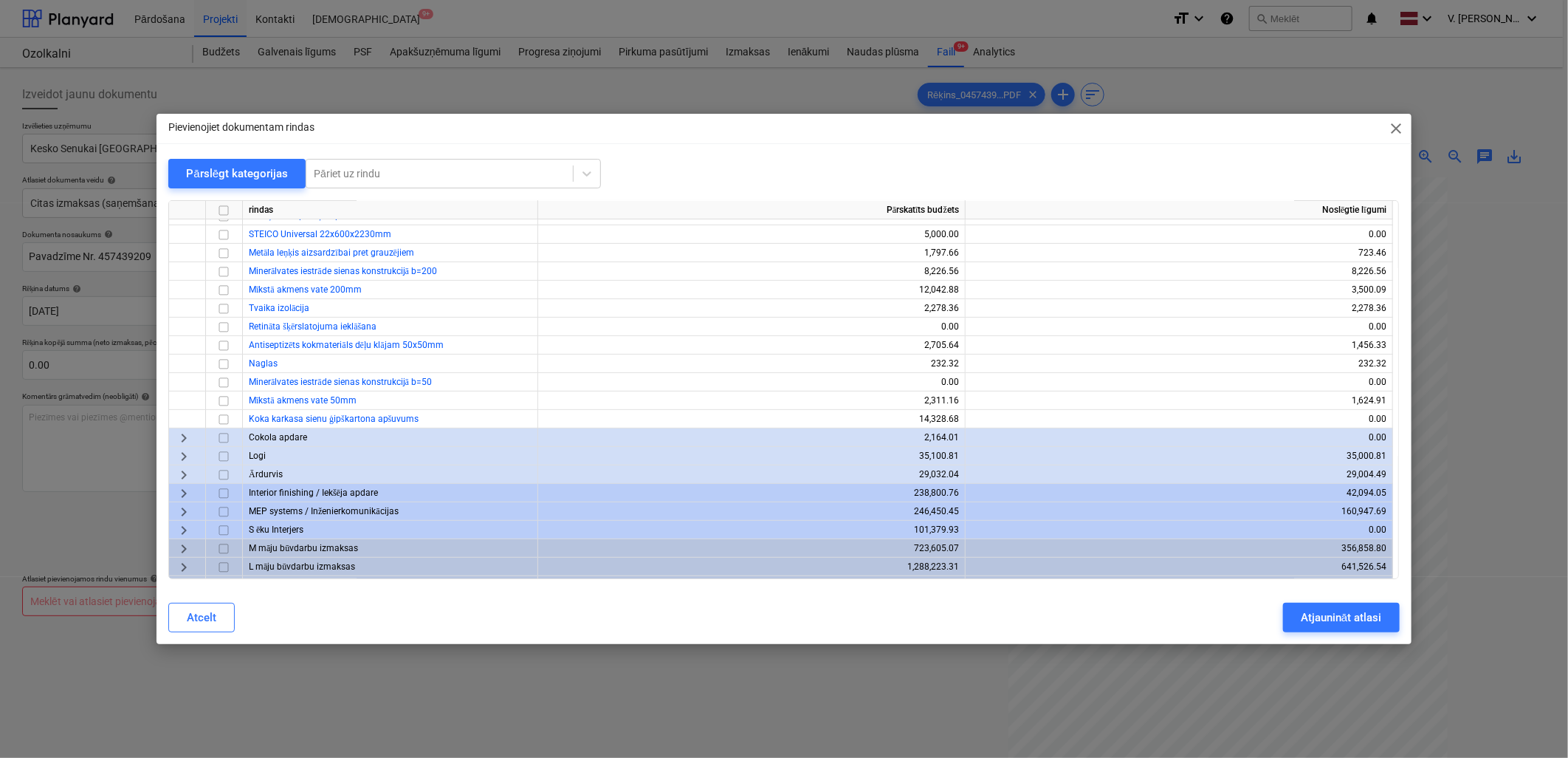
scroll to position [328, 0]
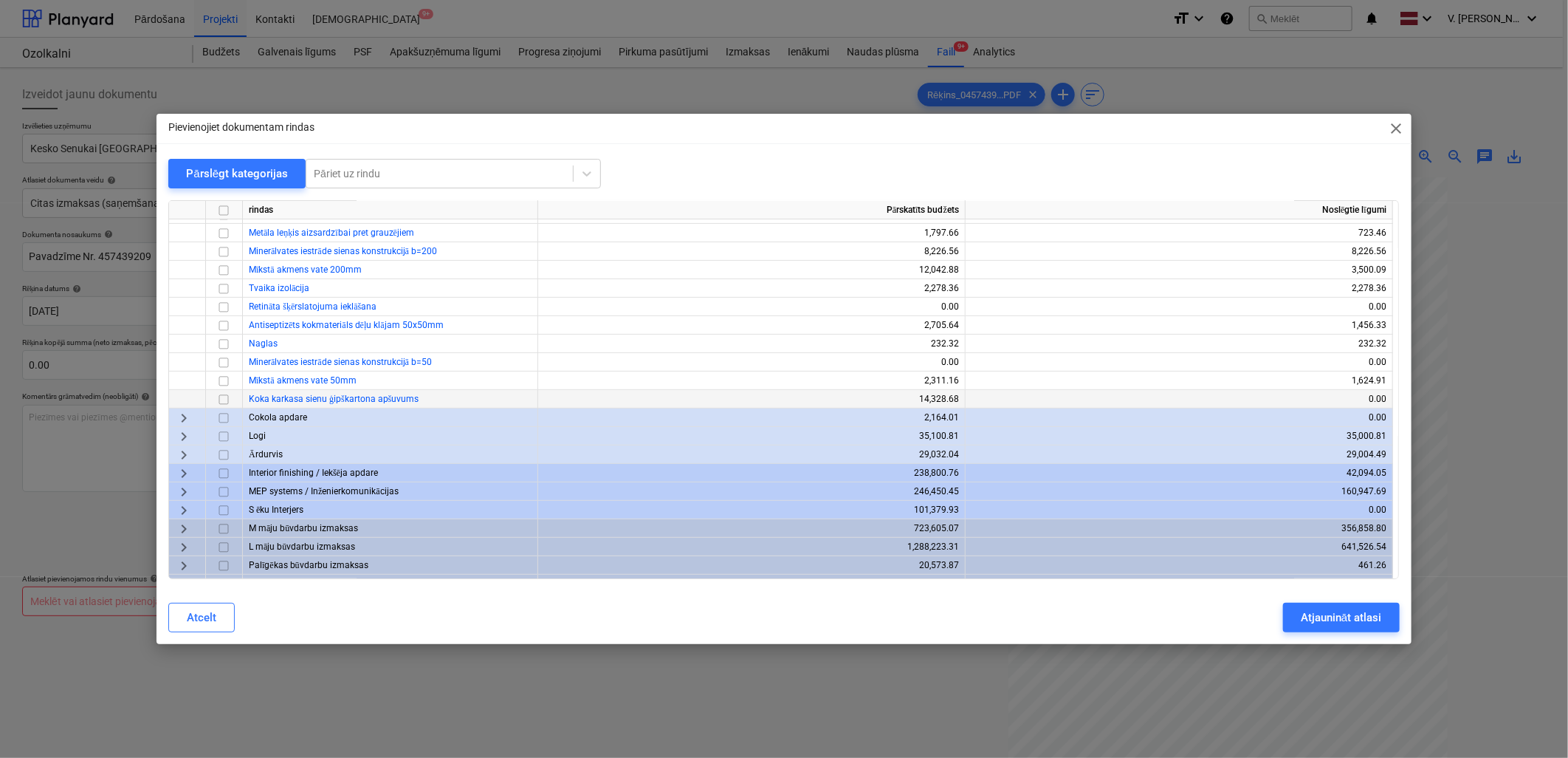
click at [229, 397] on input "checkbox" at bounding box center [223, 399] width 18 height 18
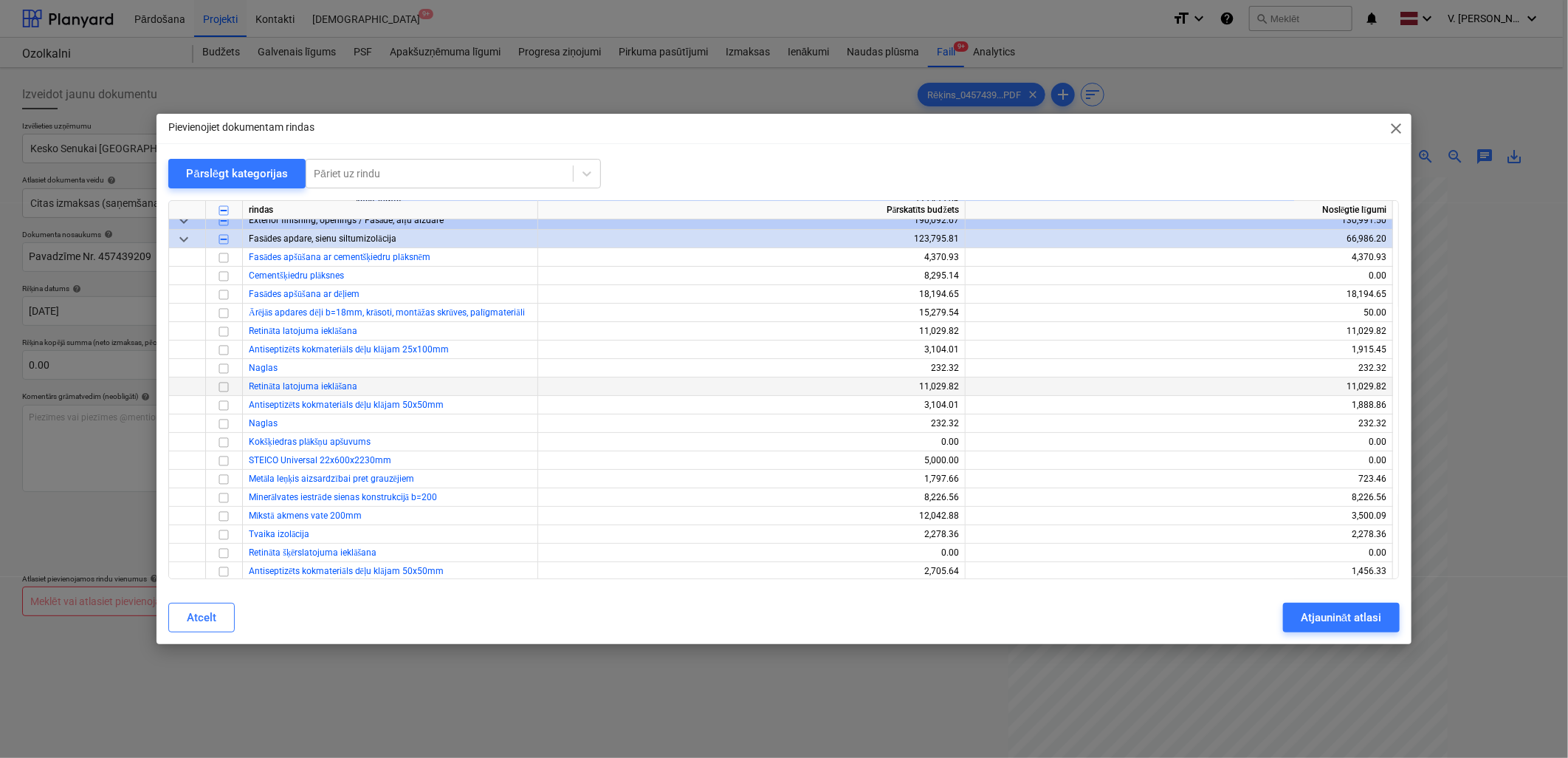
scroll to position [0, 0]
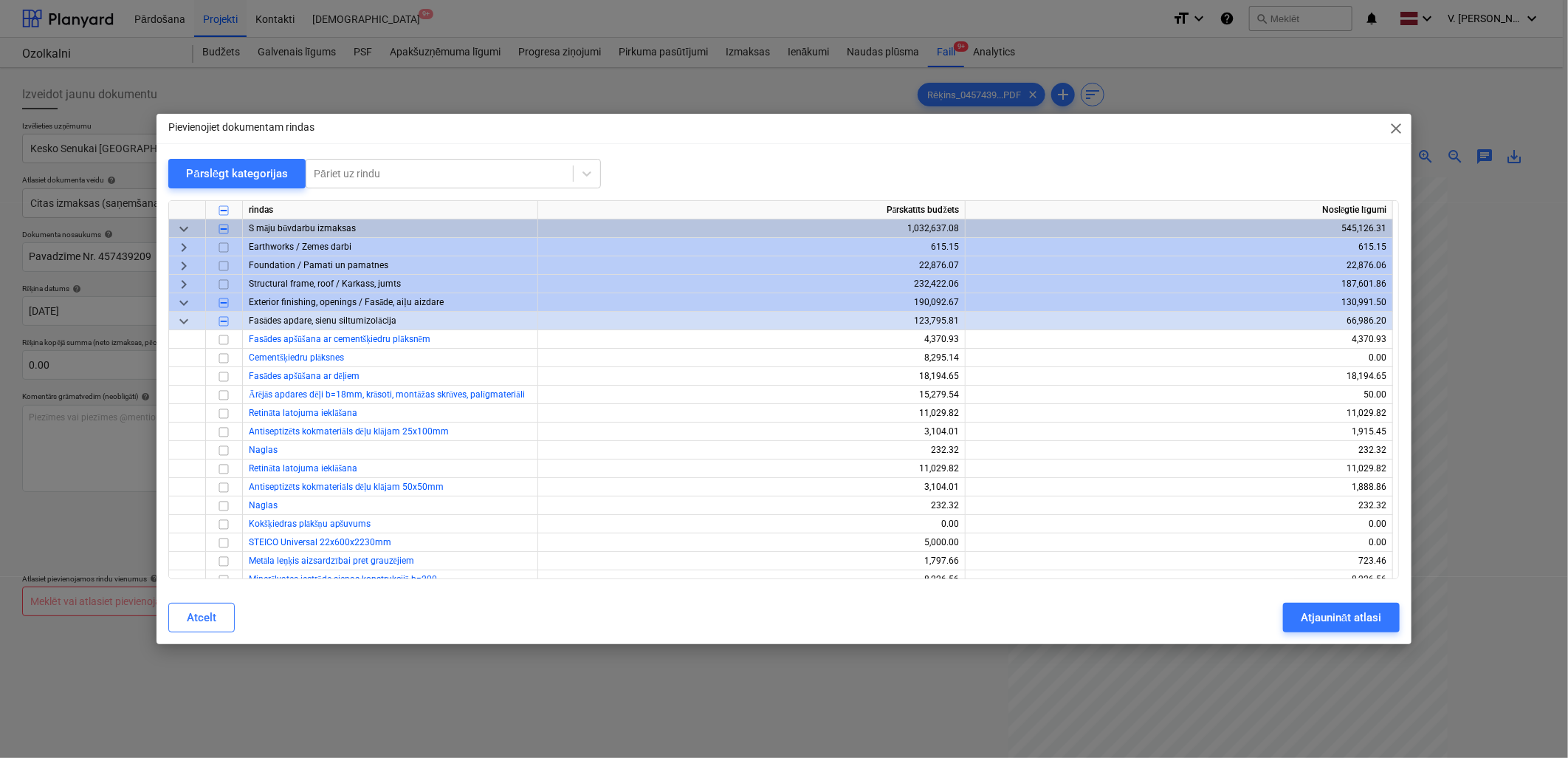
click at [182, 322] on span "keyboard_arrow_down" at bounding box center [183, 320] width 18 height 18
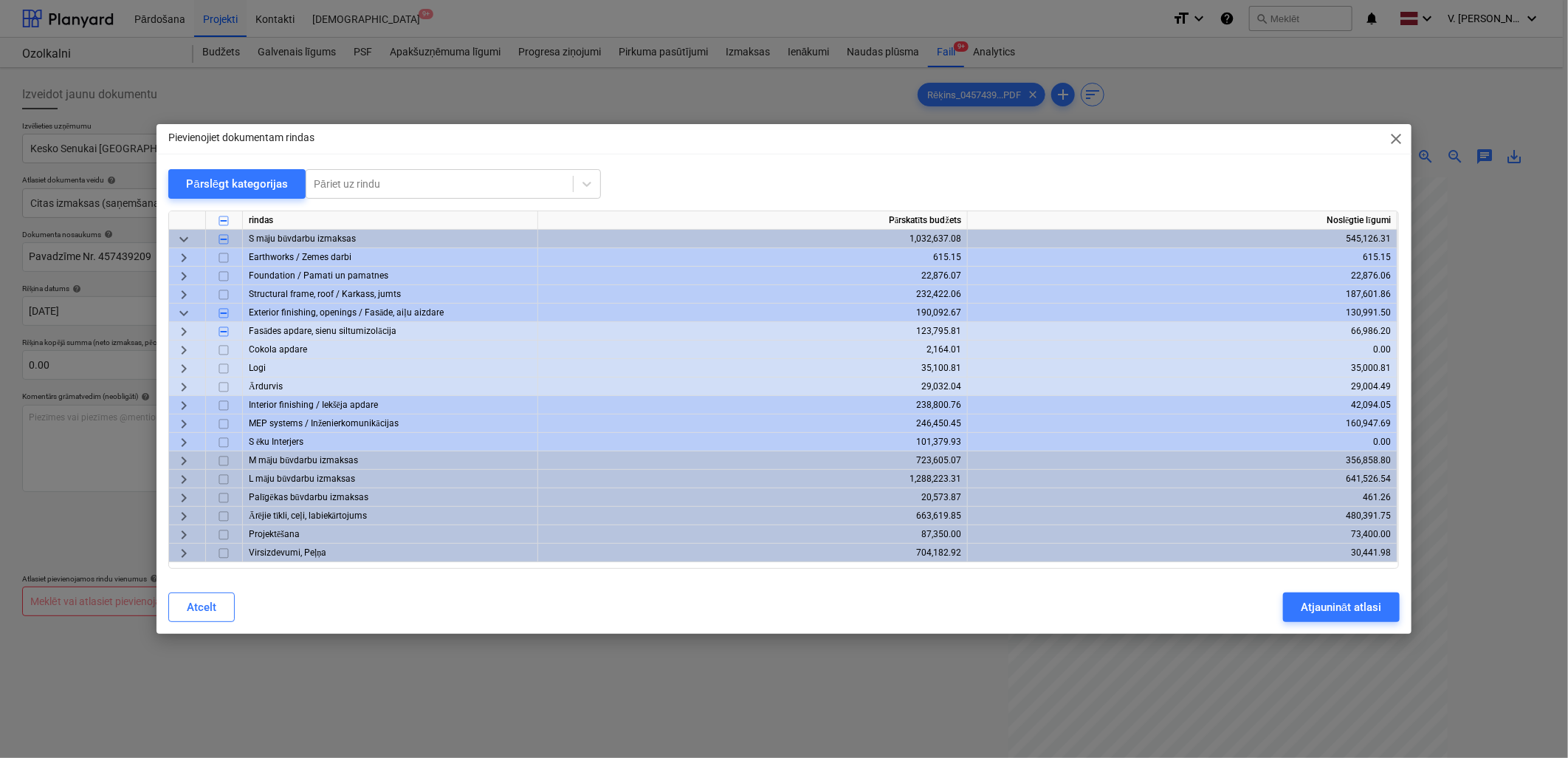
click at [184, 406] on span "keyboard_arrow_right" at bounding box center [183, 405] width 18 height 18
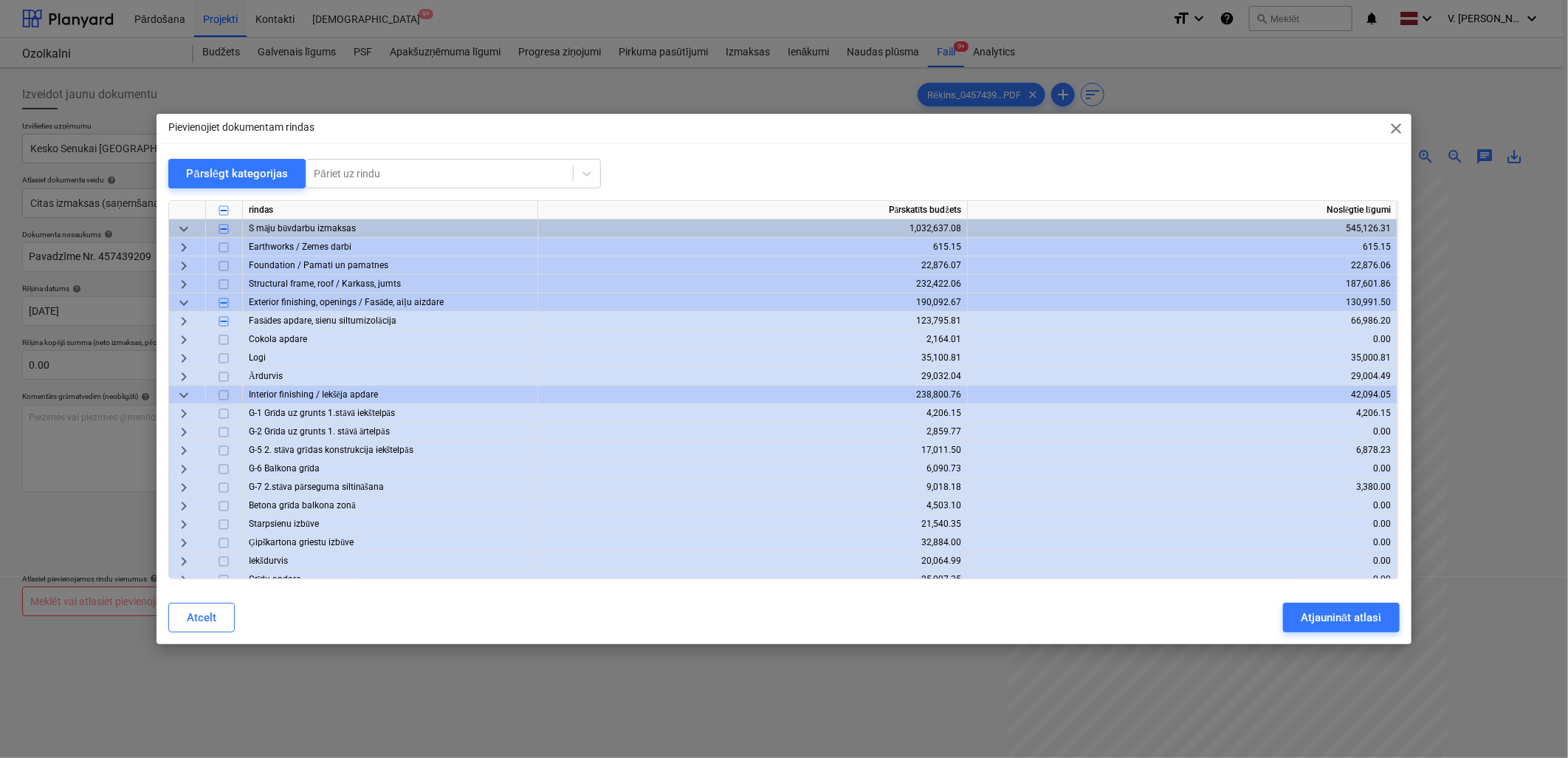
click at [183, 522] on span "keyboard_arrow_right" at bounding box center [183, 524] width 18 height 18
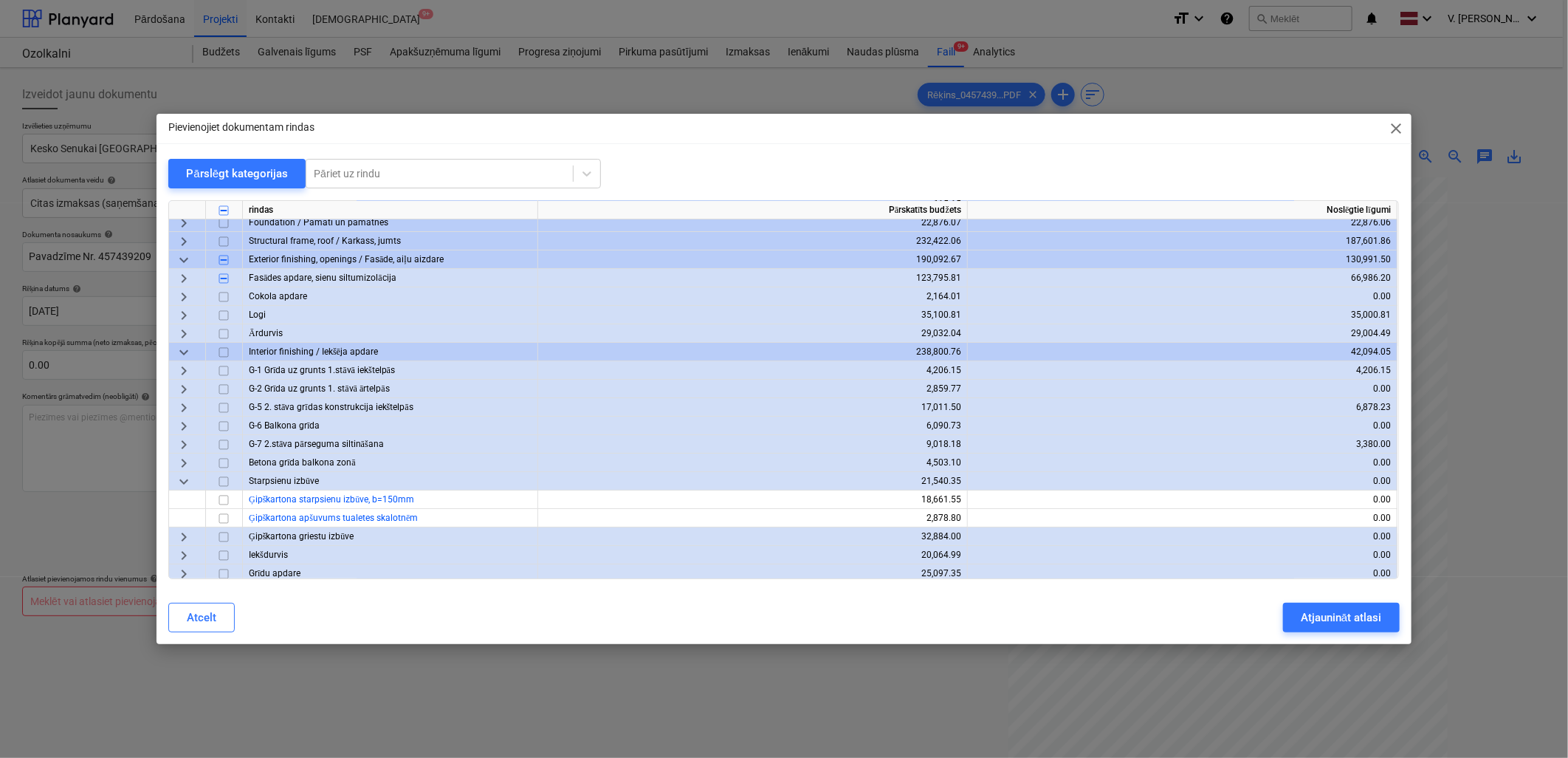
scroll to position [82, 0]
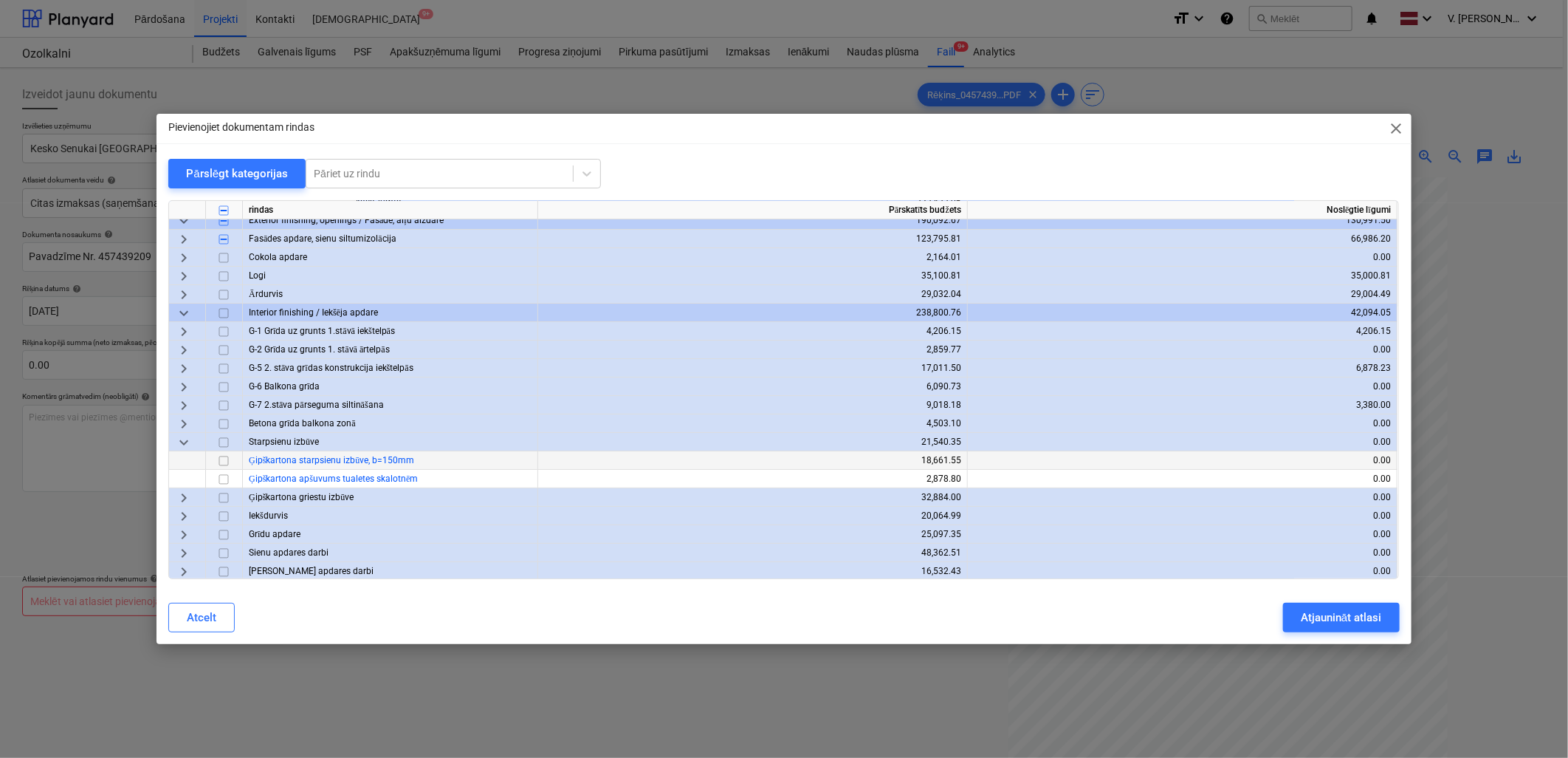
click at [220, 460] on input "checkbox" at bounding box center [223, 460] width 18 height 18
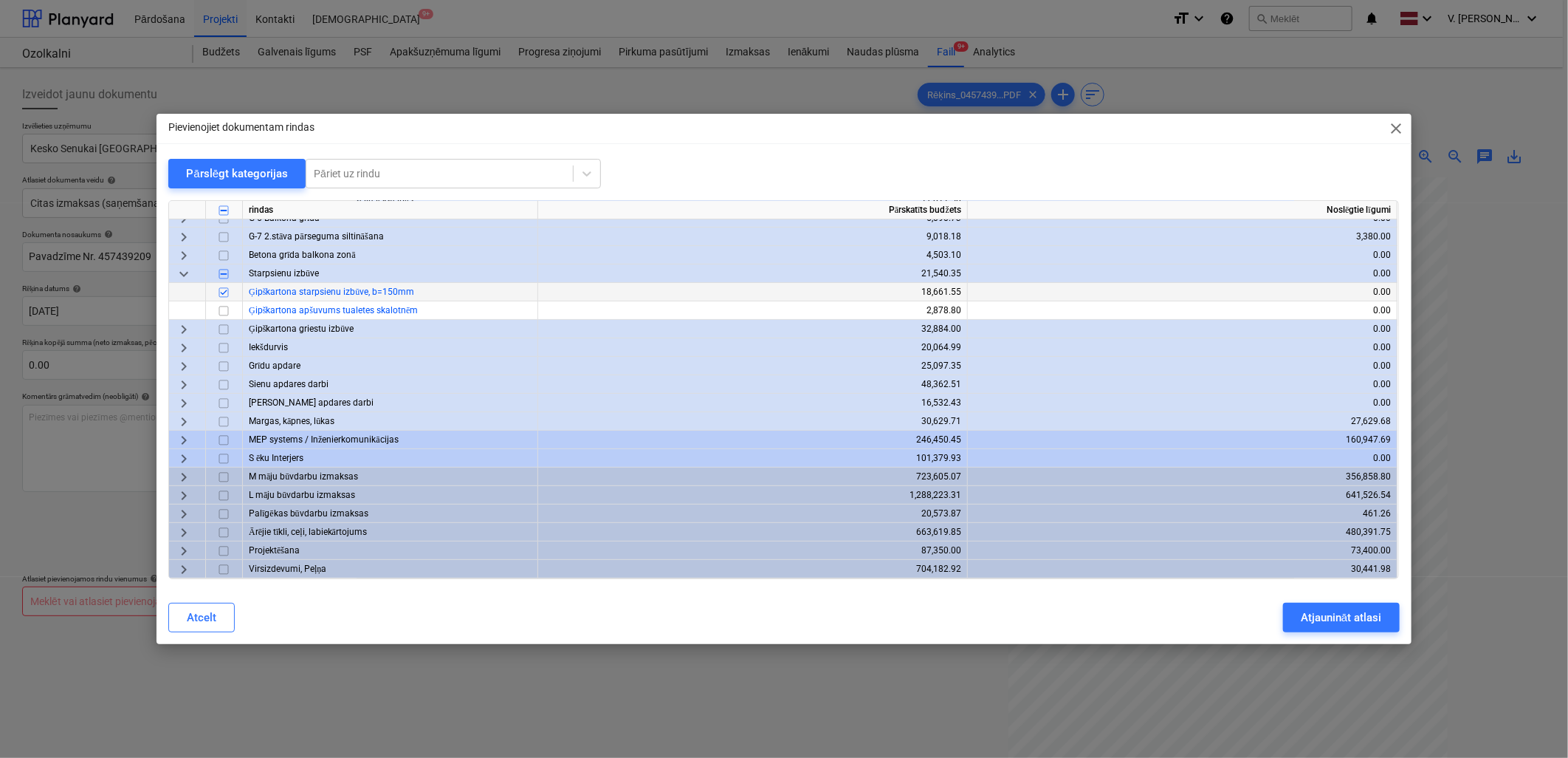
scroll to position [255, 0]
click at [183, 468] on span "keyboard_arrow_right" at bounding box center [183, 476] width 18 height 18
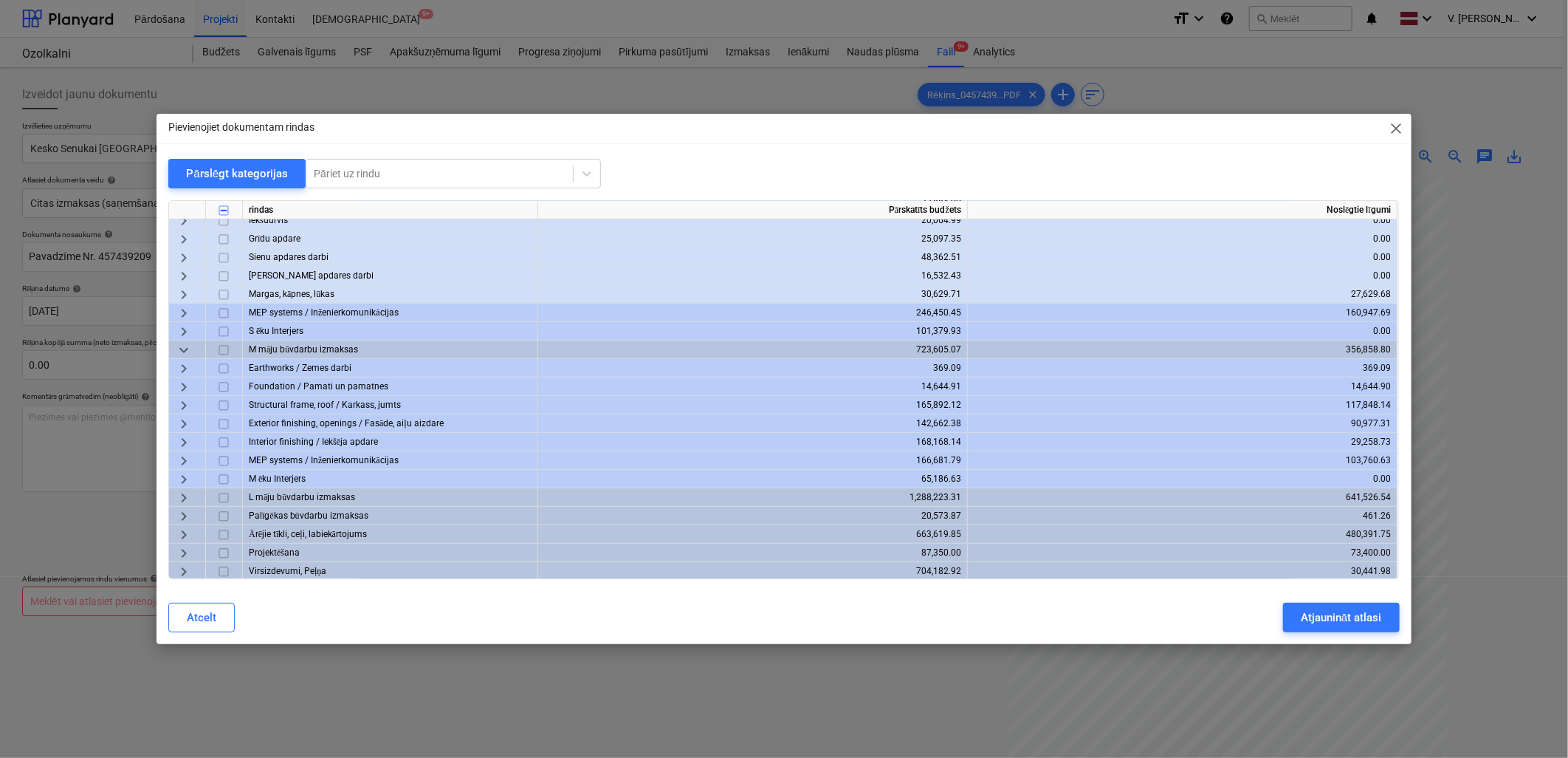
scroll to position [385, 0]
click at [182, 415] on span "keyboard_arrow_right" at bounding box center [183, 422] width 18 height 18
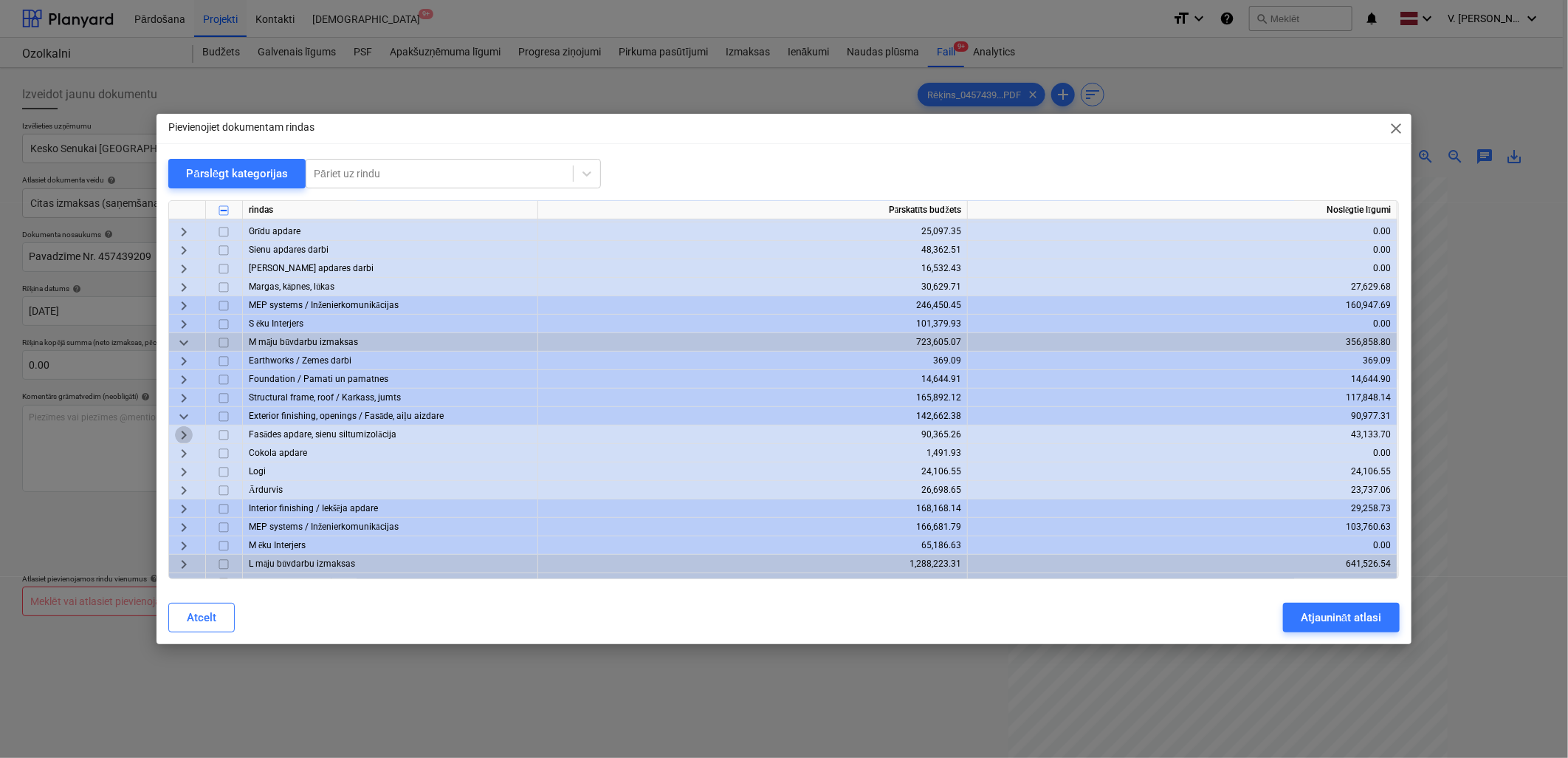
click at [186, 433] on span "keyboard_arrow_right" at bounding box center [183, 435] width 18 height 18
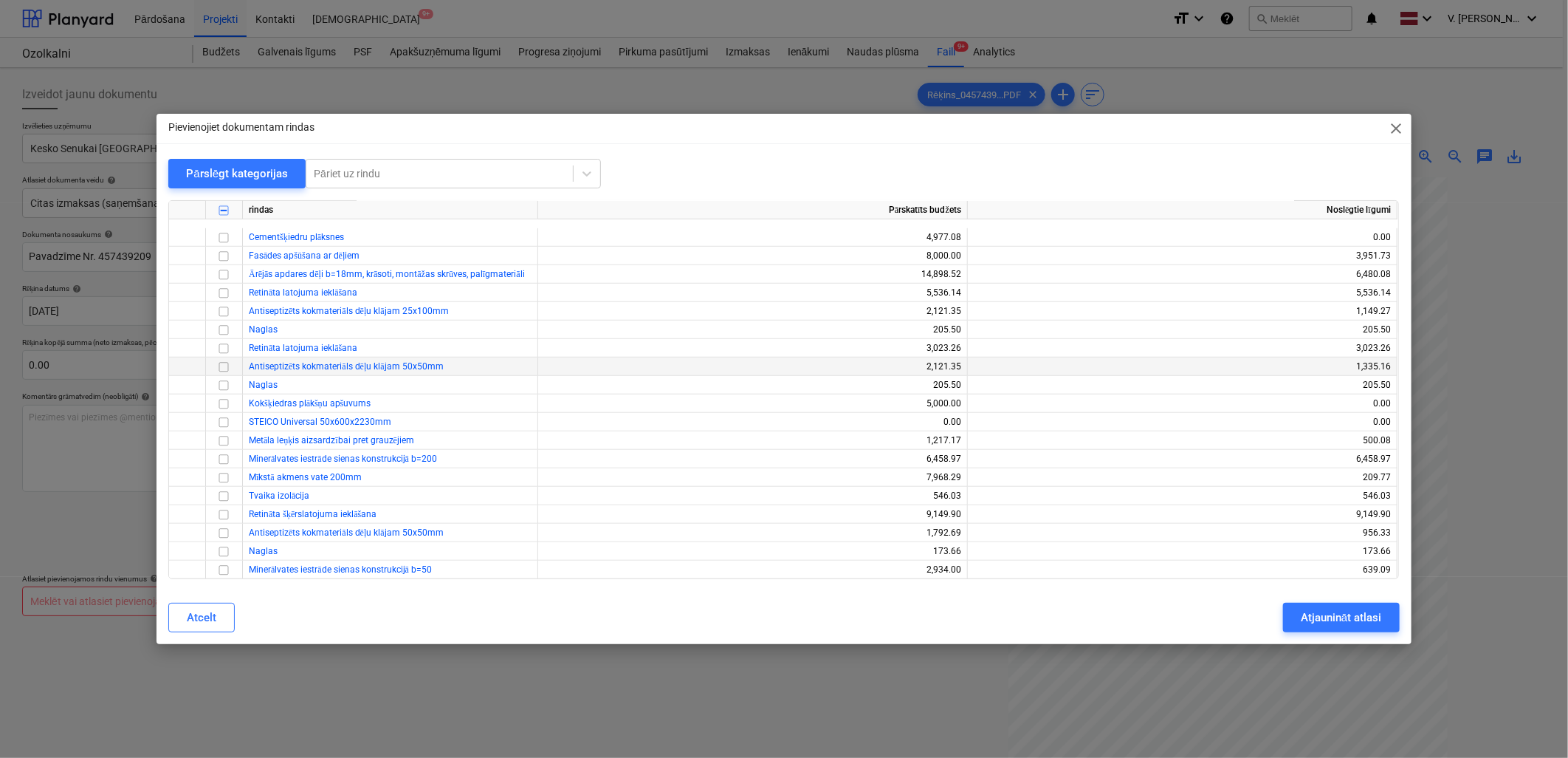
scroll to position [713, 0]
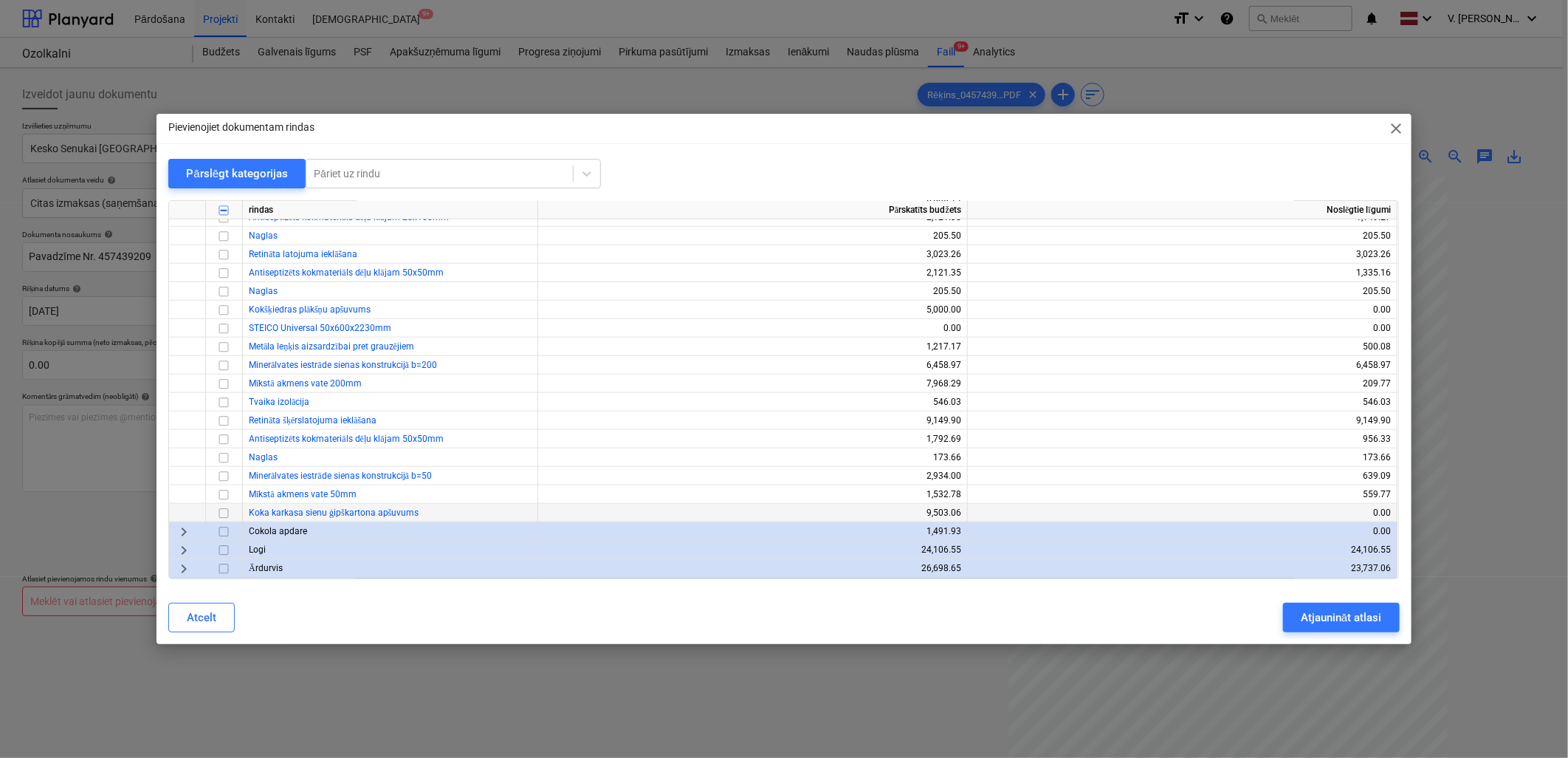
click at [223, 511] on input "checkbox" at bounding box center [223, 513] width 18 height 18
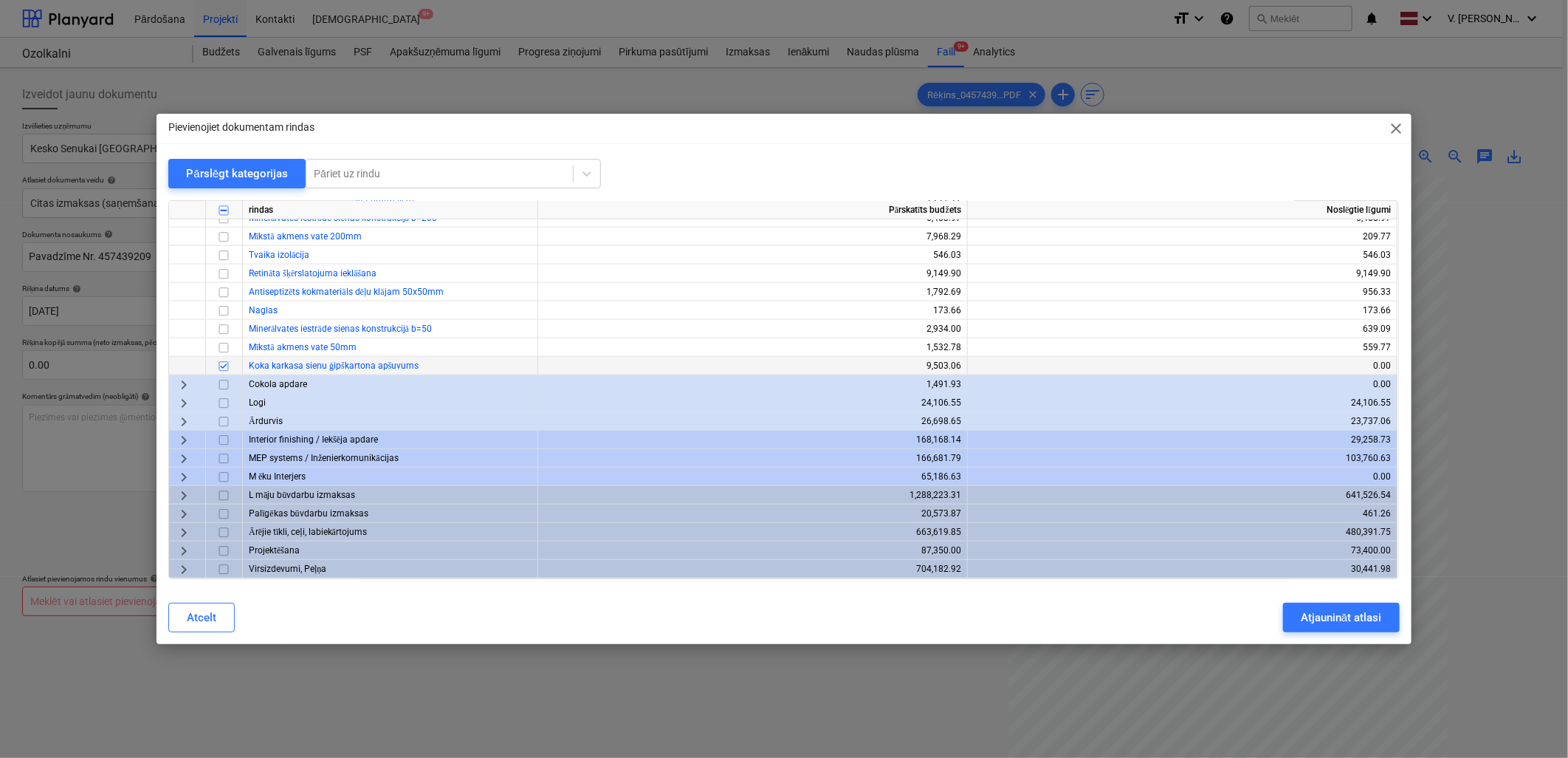
scroll to position [783, 0]
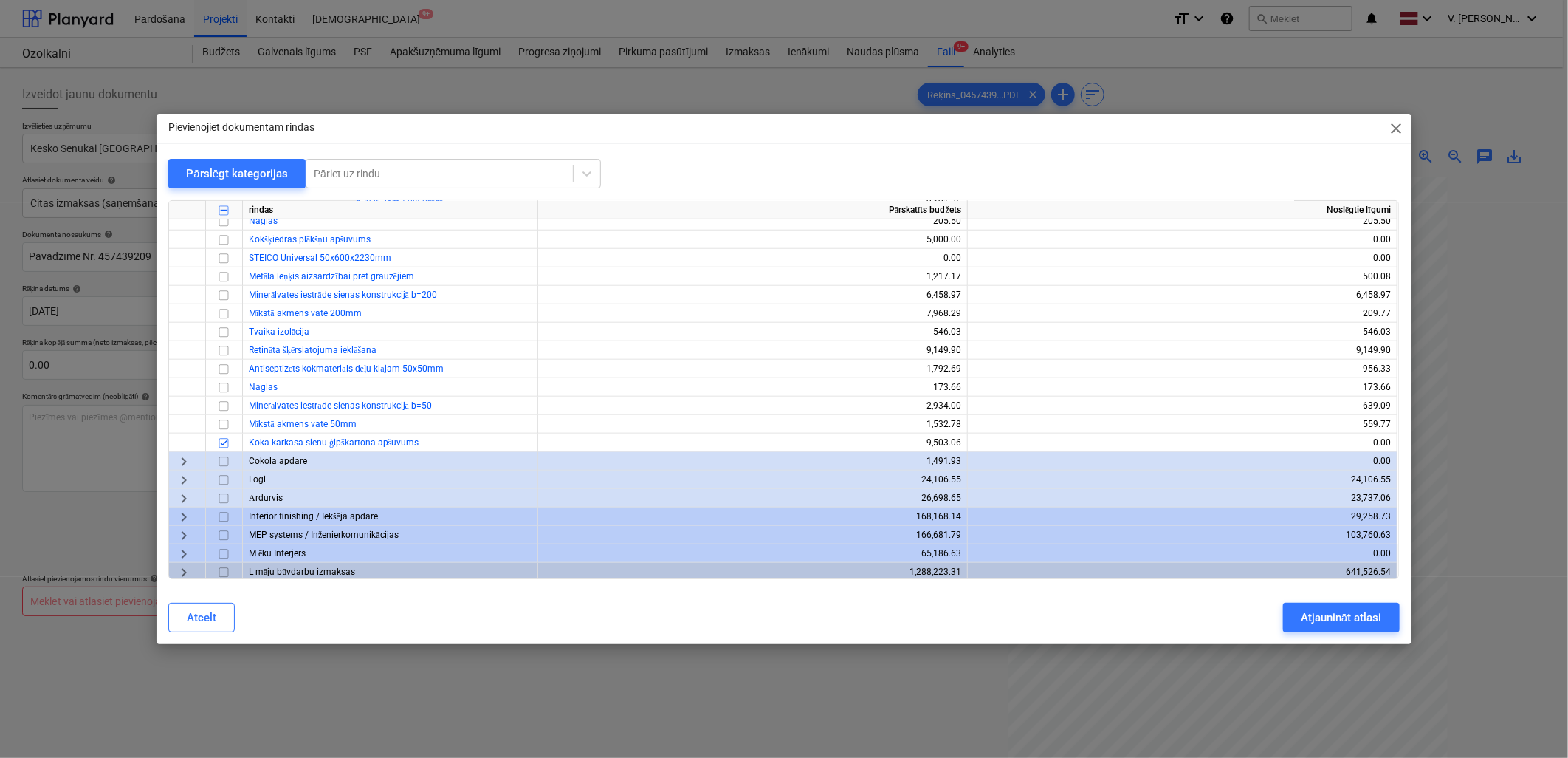
click at [179, 513] on span "keyboard_arrow_right" at bounding box center [183, 516] width 18 height 18
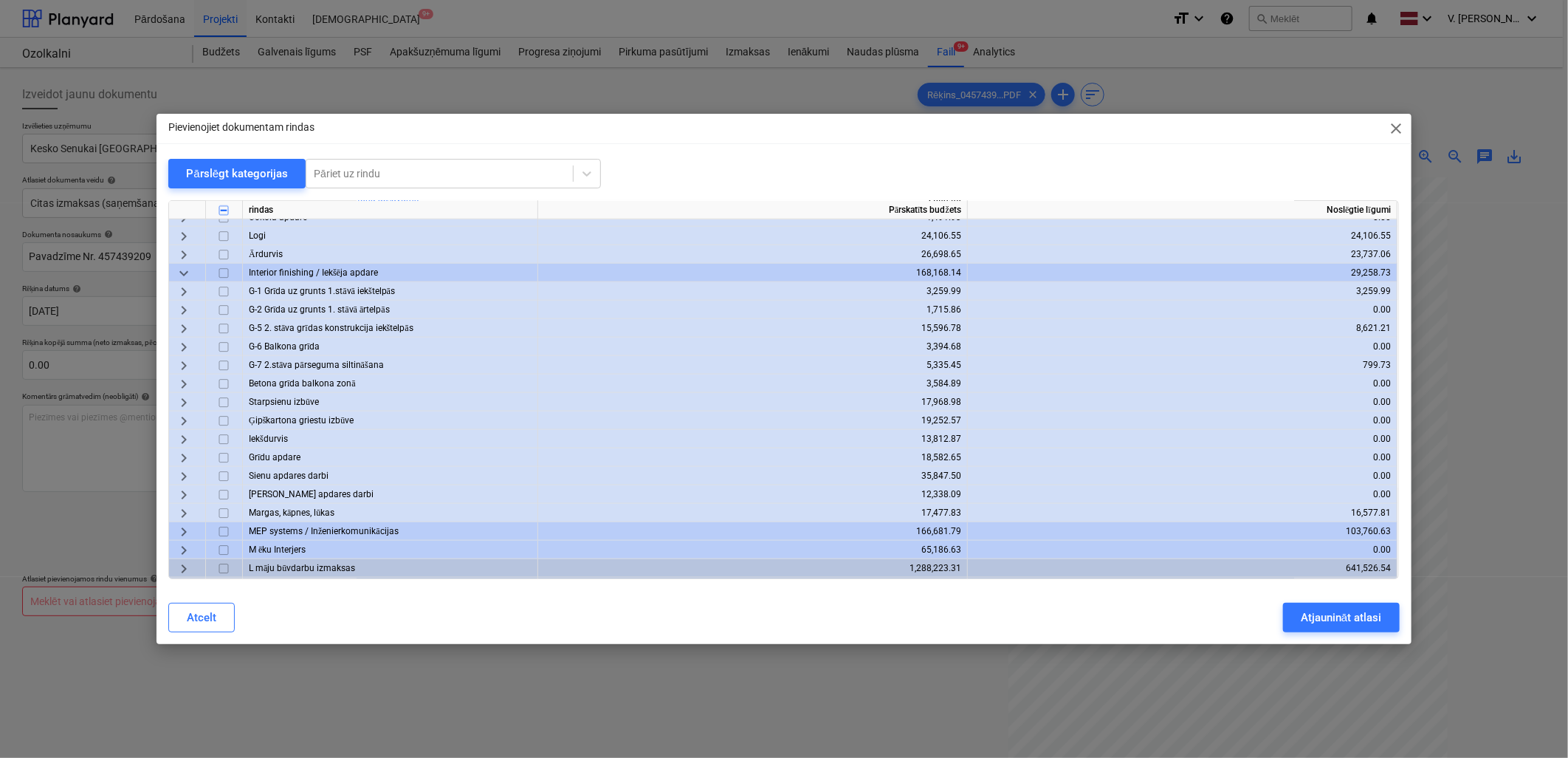
scroll to position [1022, 0]
click at [188, 406] on span "keyboard_arrow_right" at bounding box center [183, 406] width 18 height 18
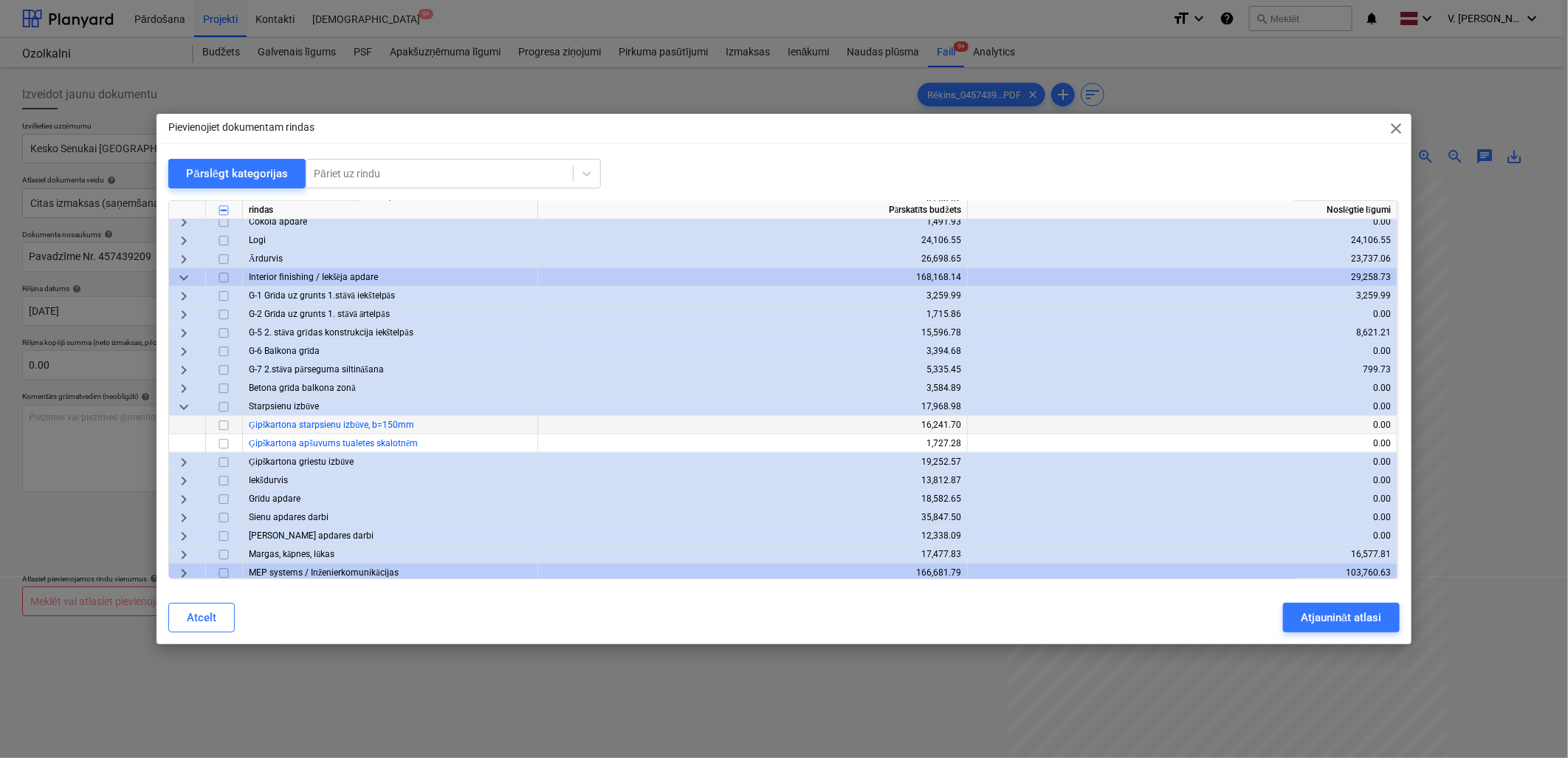
click at [224, 425] on input "checkbox" at bounding box center [223, 425] width 18 height 18
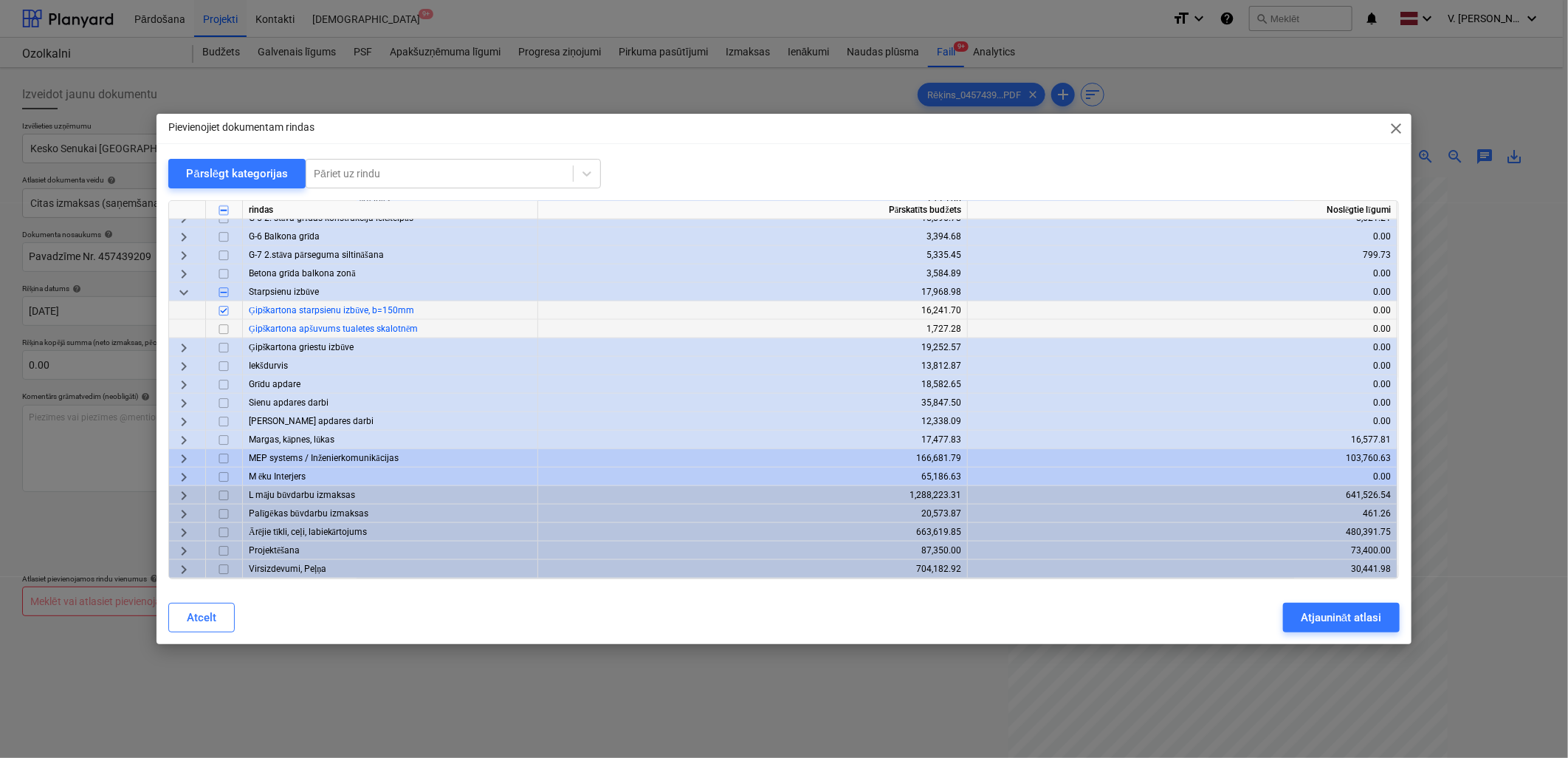
scroll to position [1141, 0]
click at [186, 491] on span "keyboard_arrow_right" at bounding box center [183, 495] width 18 height 18
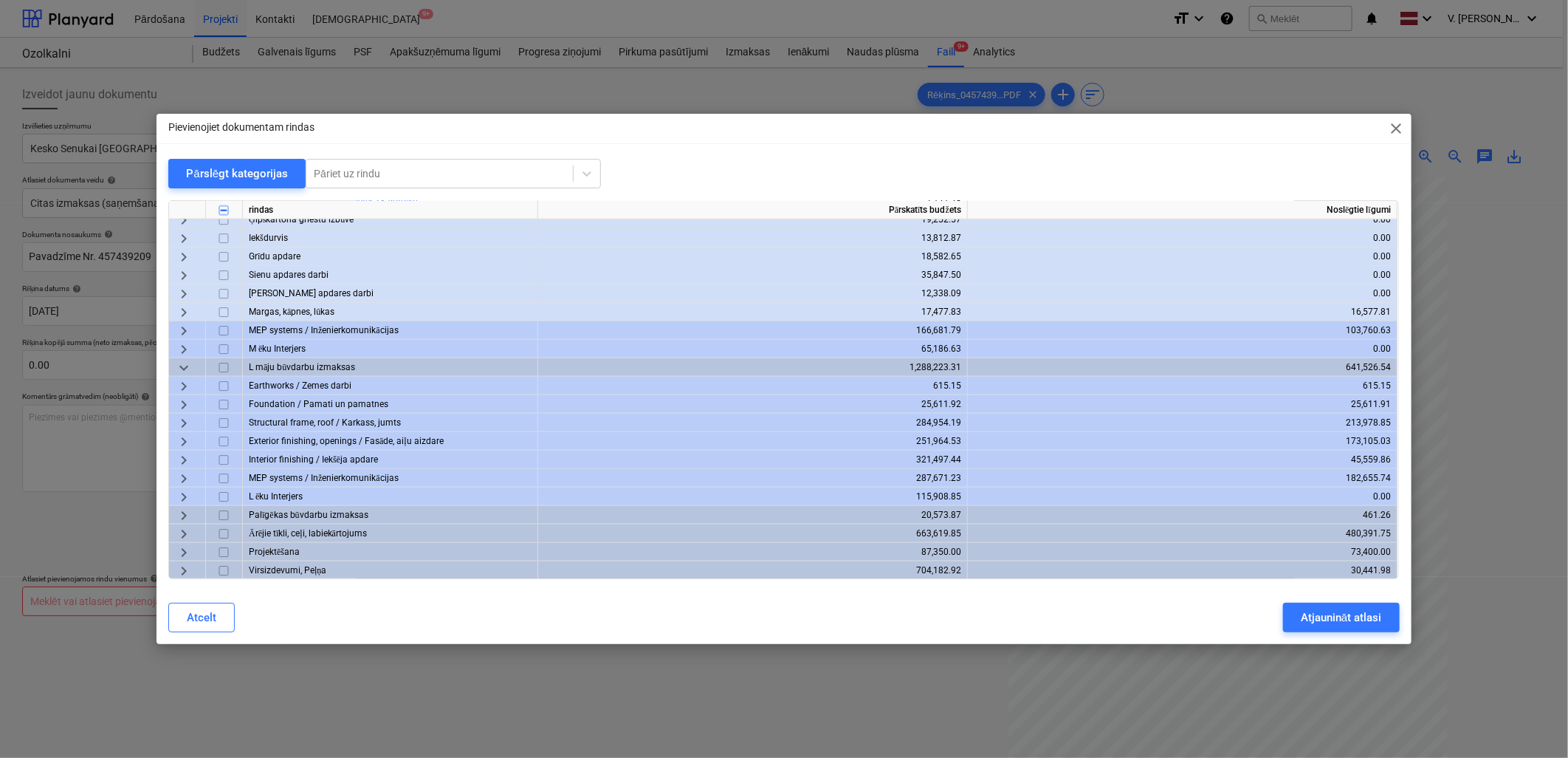
scroll to position [1270, 0]
click at [186, 432] on span "keyboard_arrow_right" at bounding box center [183, 439] width 18 height 18
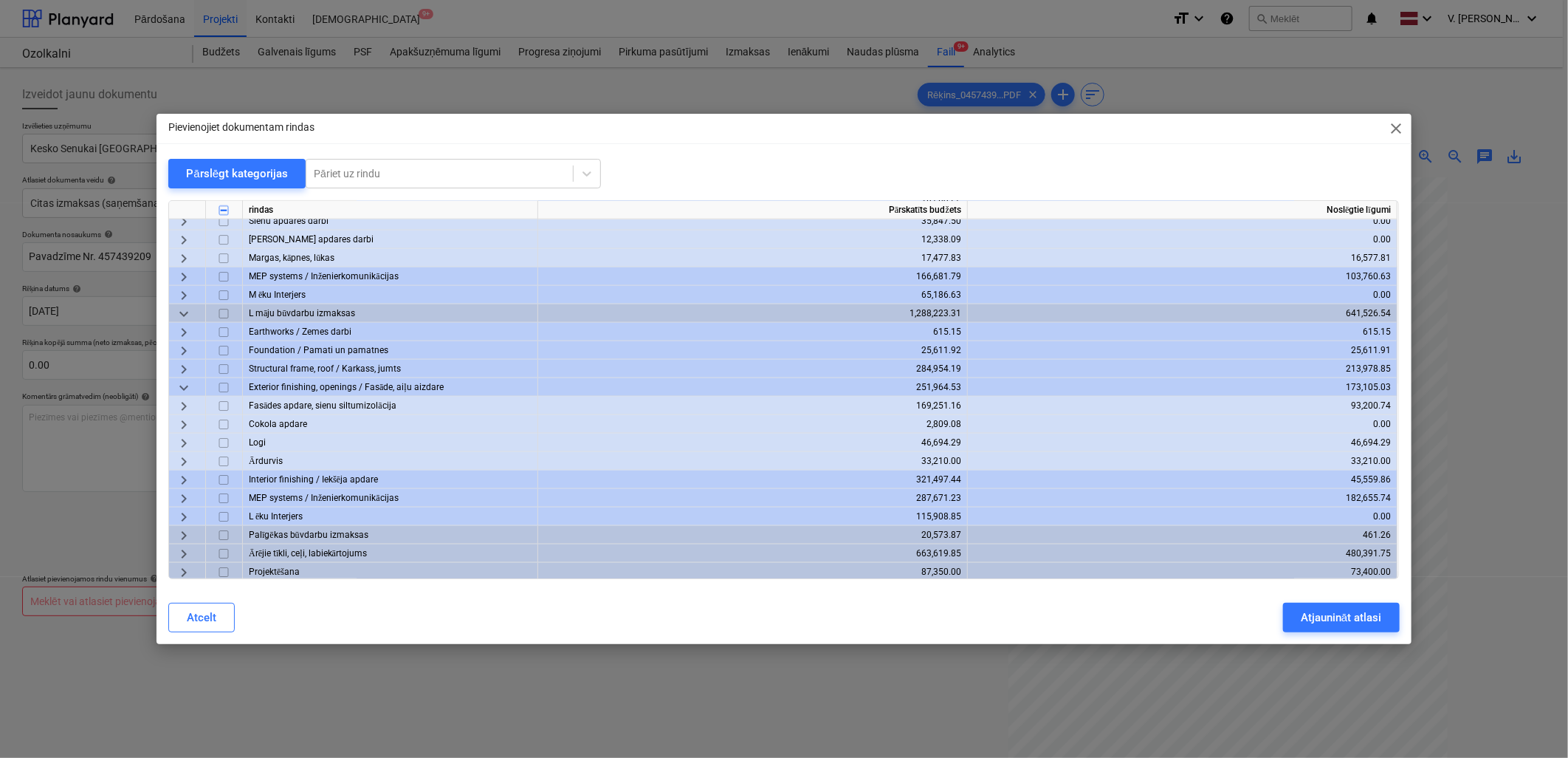
scroll to position [1345, 0]
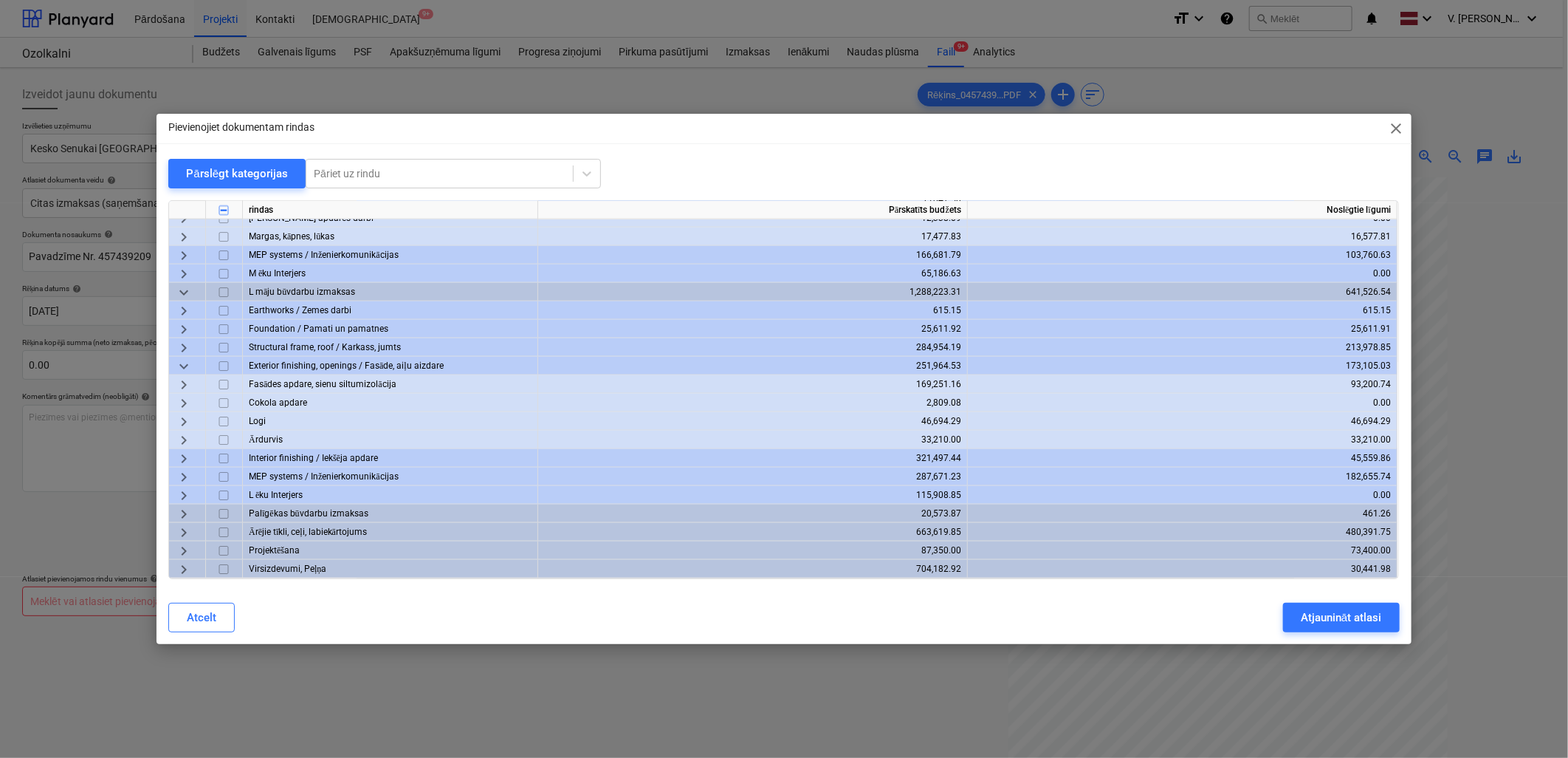
click at [190, 376] on span "keyboard_arrow_right" at bounding box center [183, 385] width 18 height 18
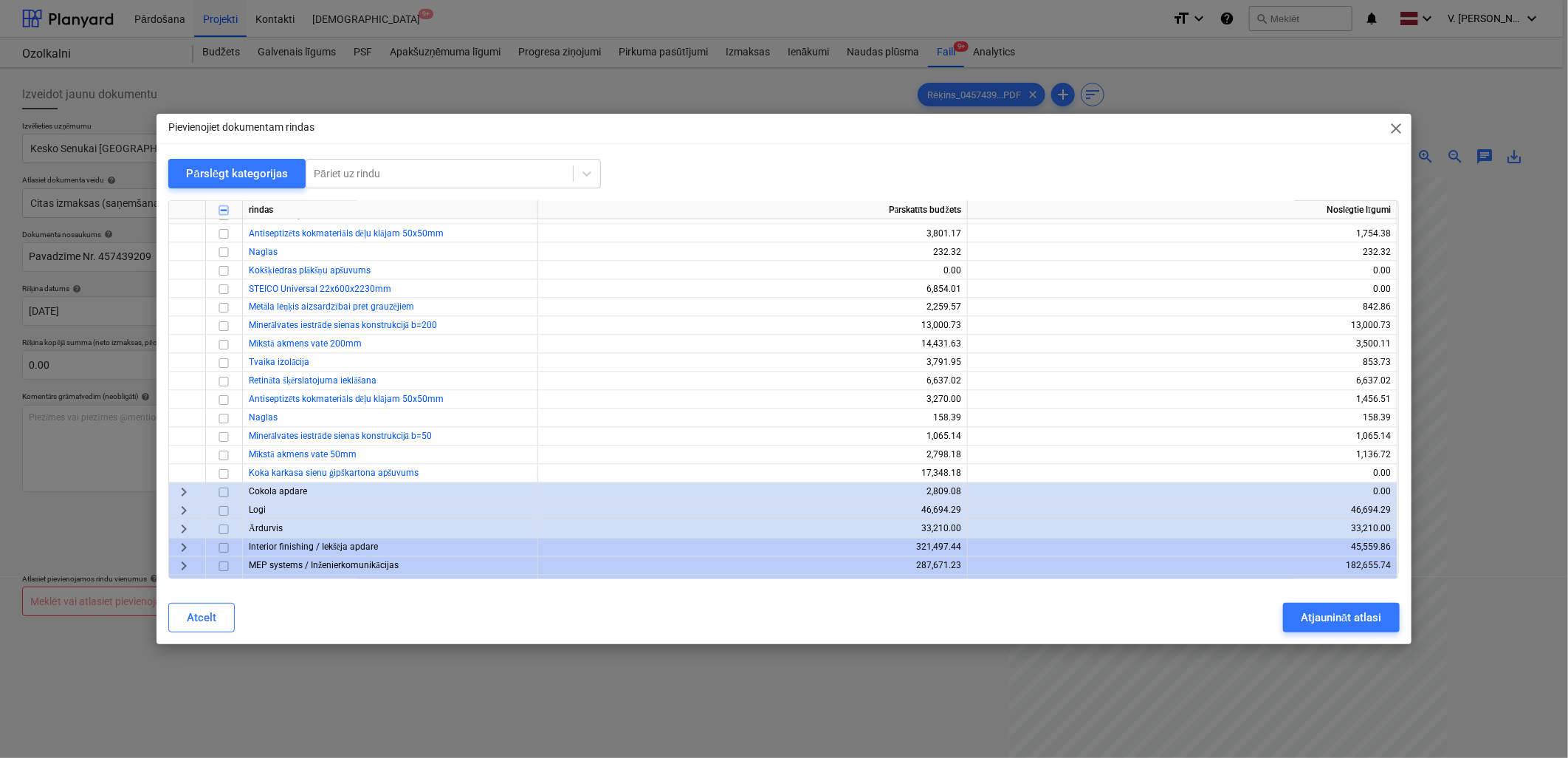
scroll to position [1672, 0]
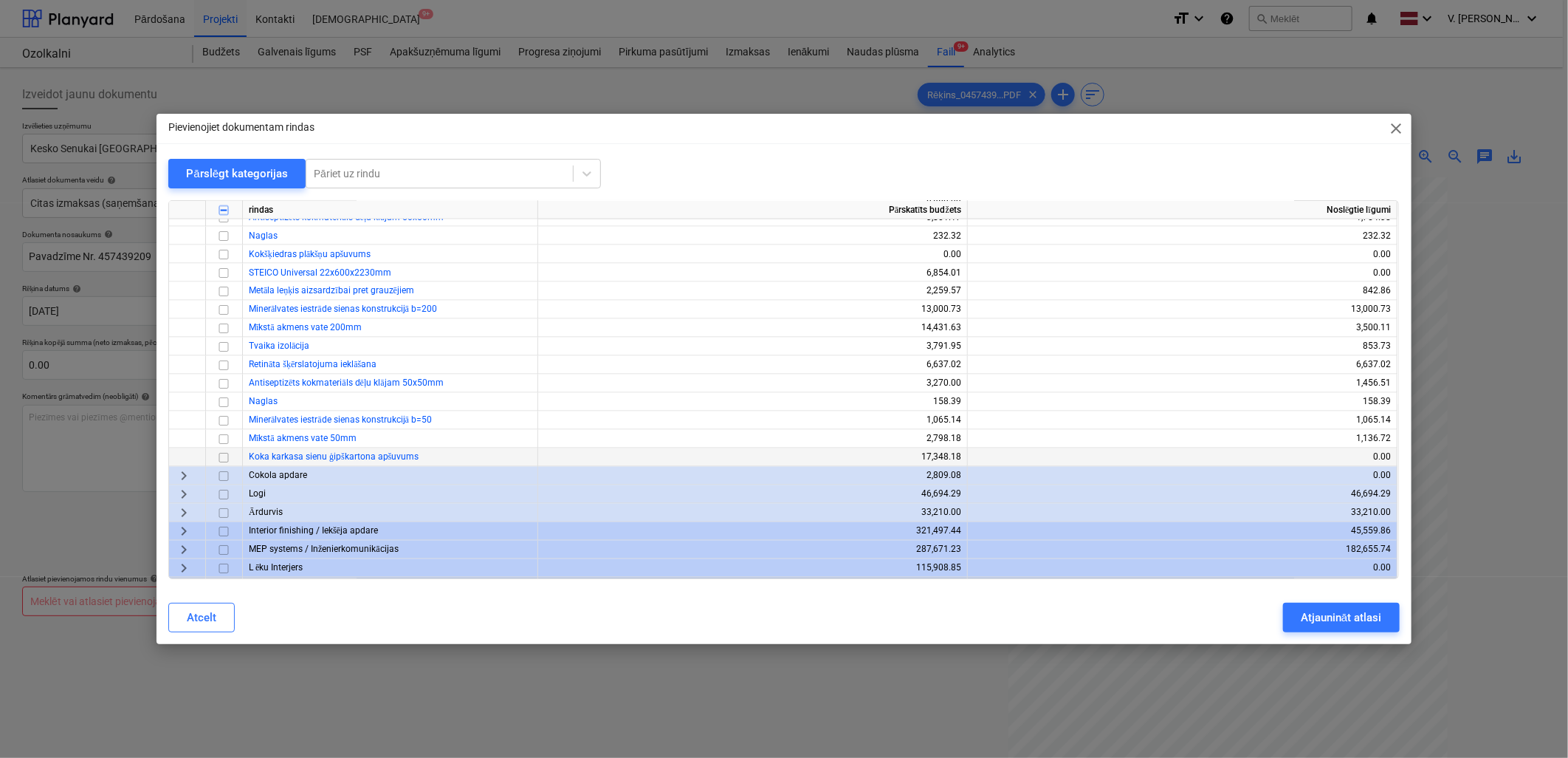
click at [226, 457] on input "checkbox" at bounding box center [223, 457] width 18 height 18
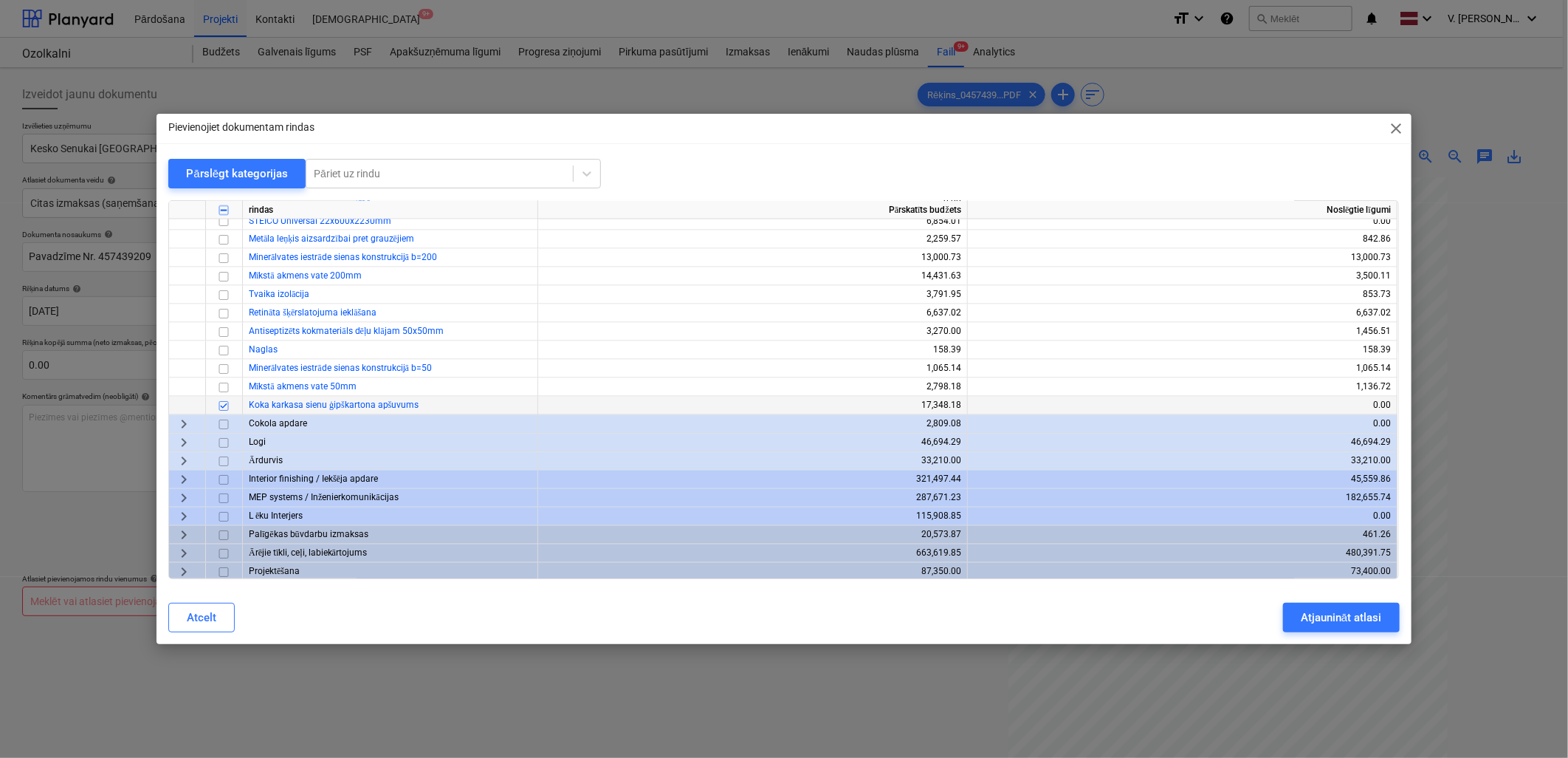
scroll to position [1750, 0]
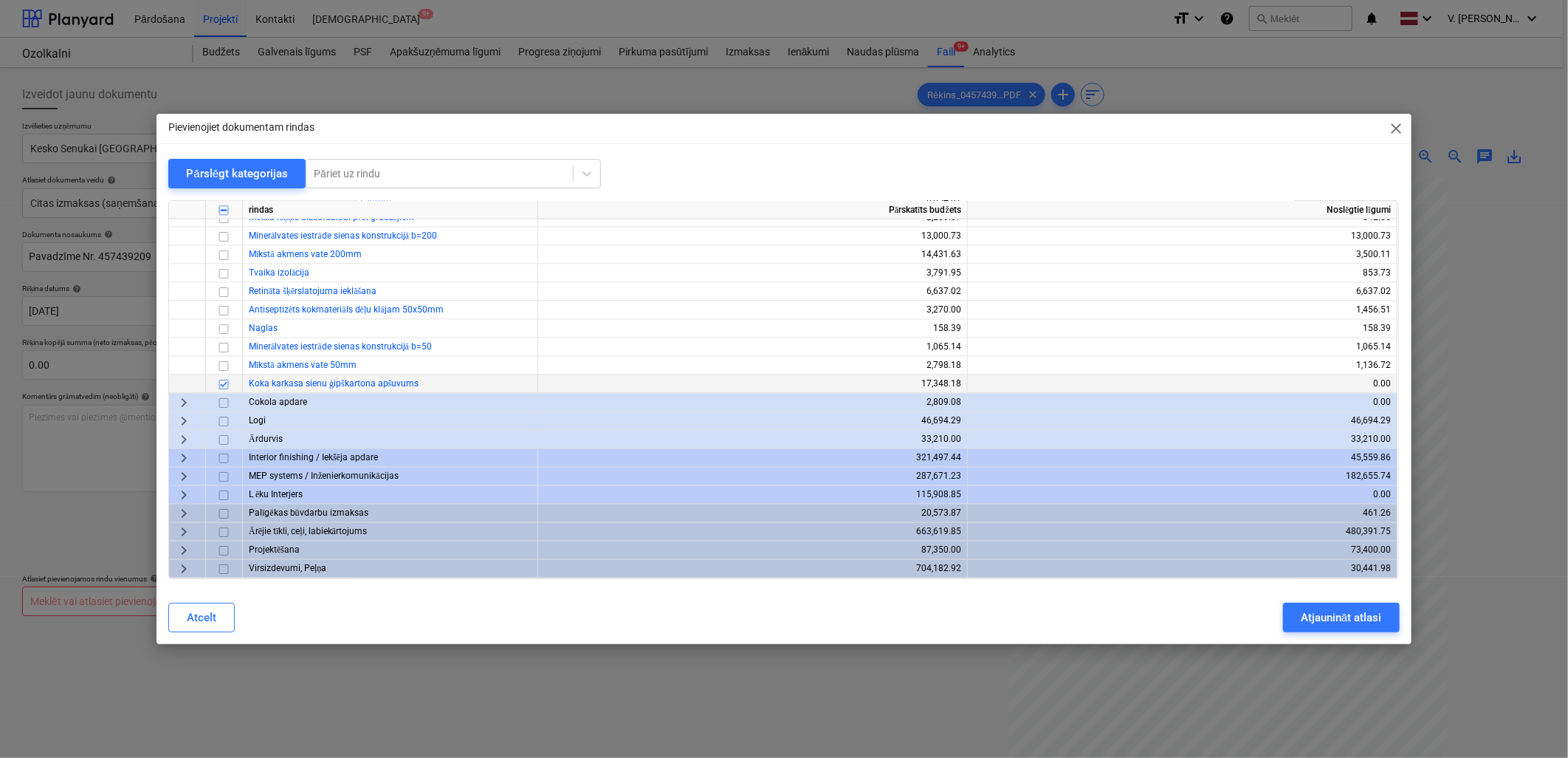
click at [178, 457] on span "keyboard_arrow_right" at bounding box center [183, 458] width 18 height 18
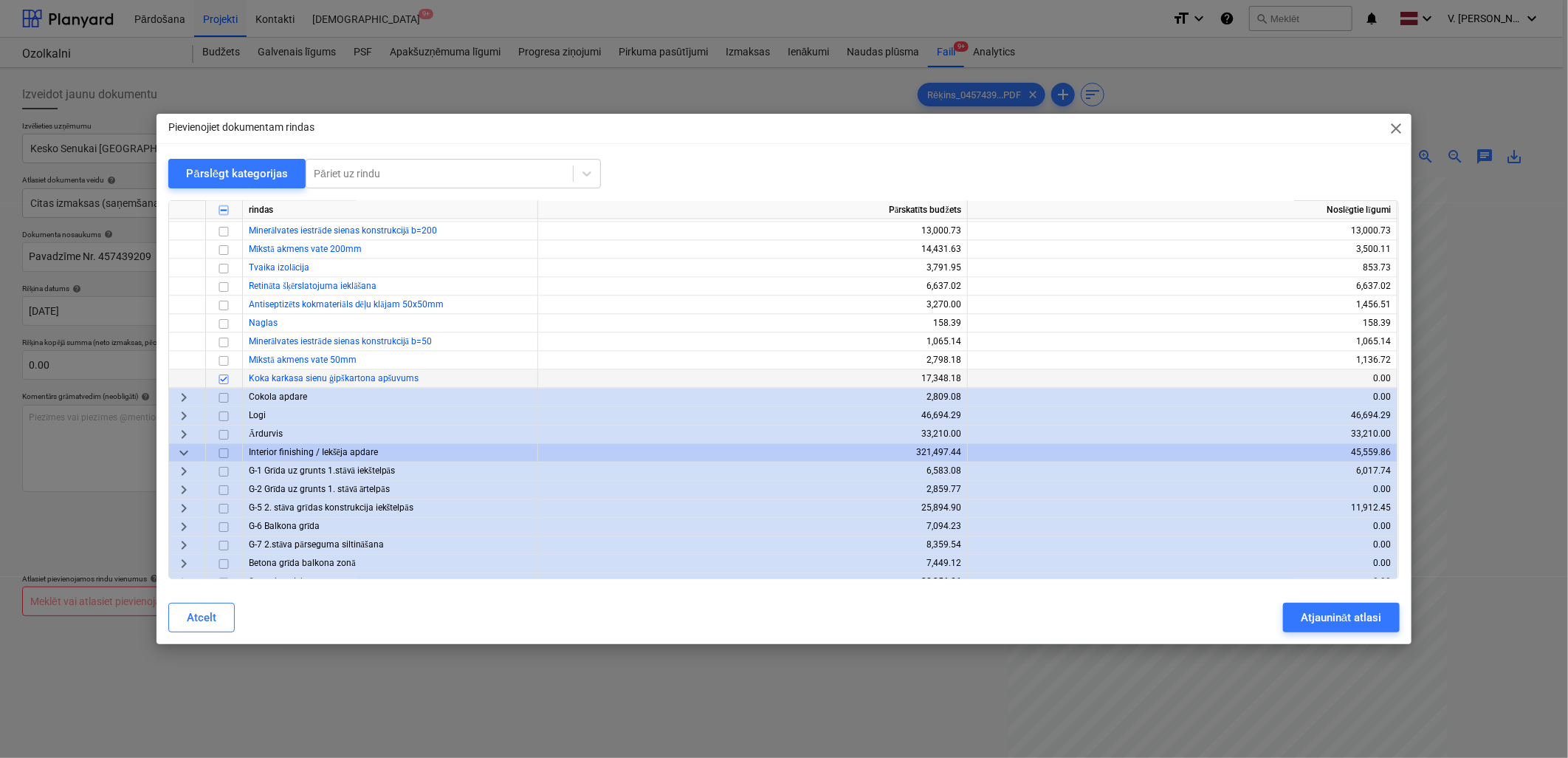
scroll to position [1833, 0]
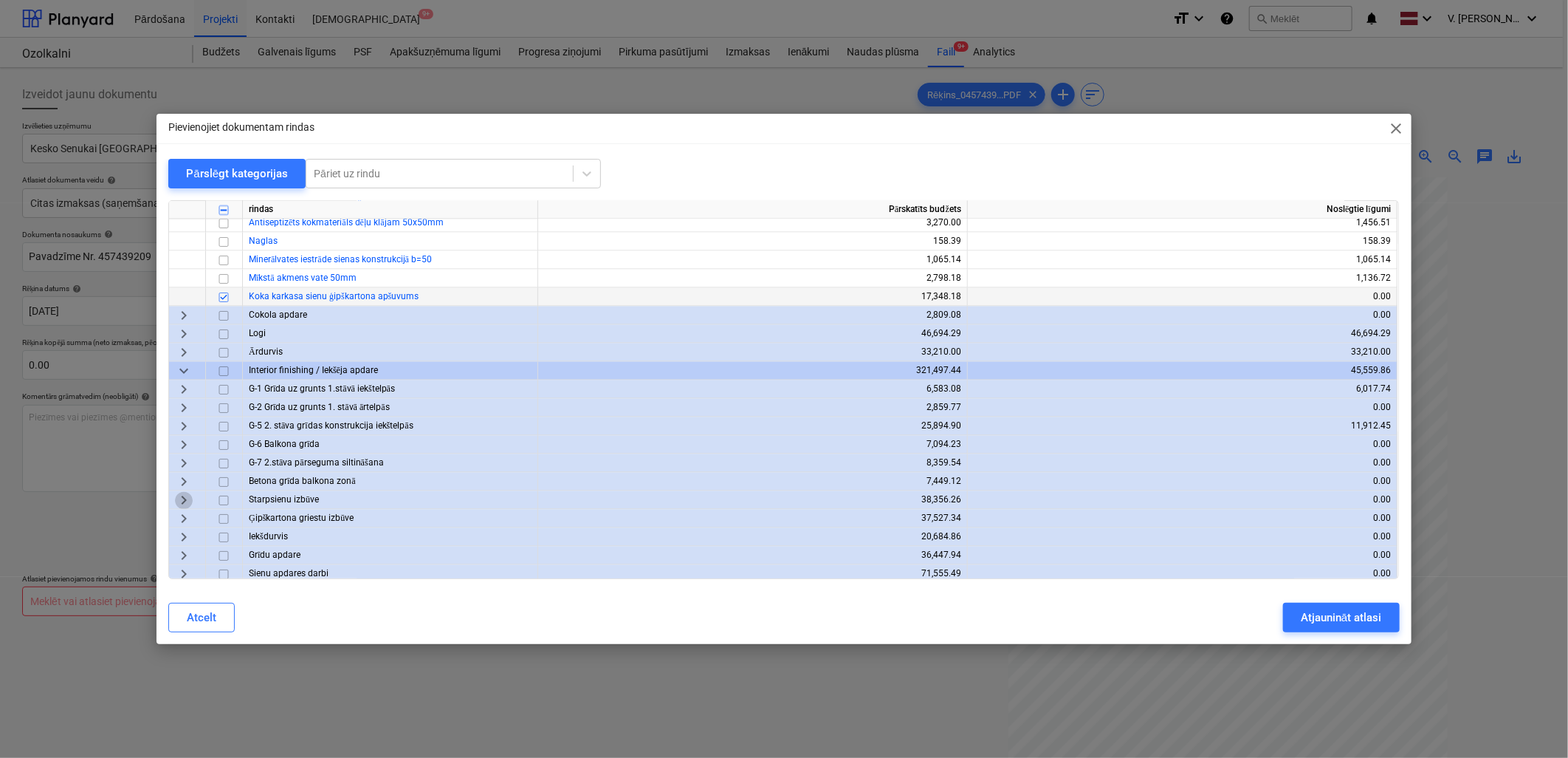
click at [182, 494] on span "keyboard_arrow_right" at bounding box center [183, 500] width 18 height 18
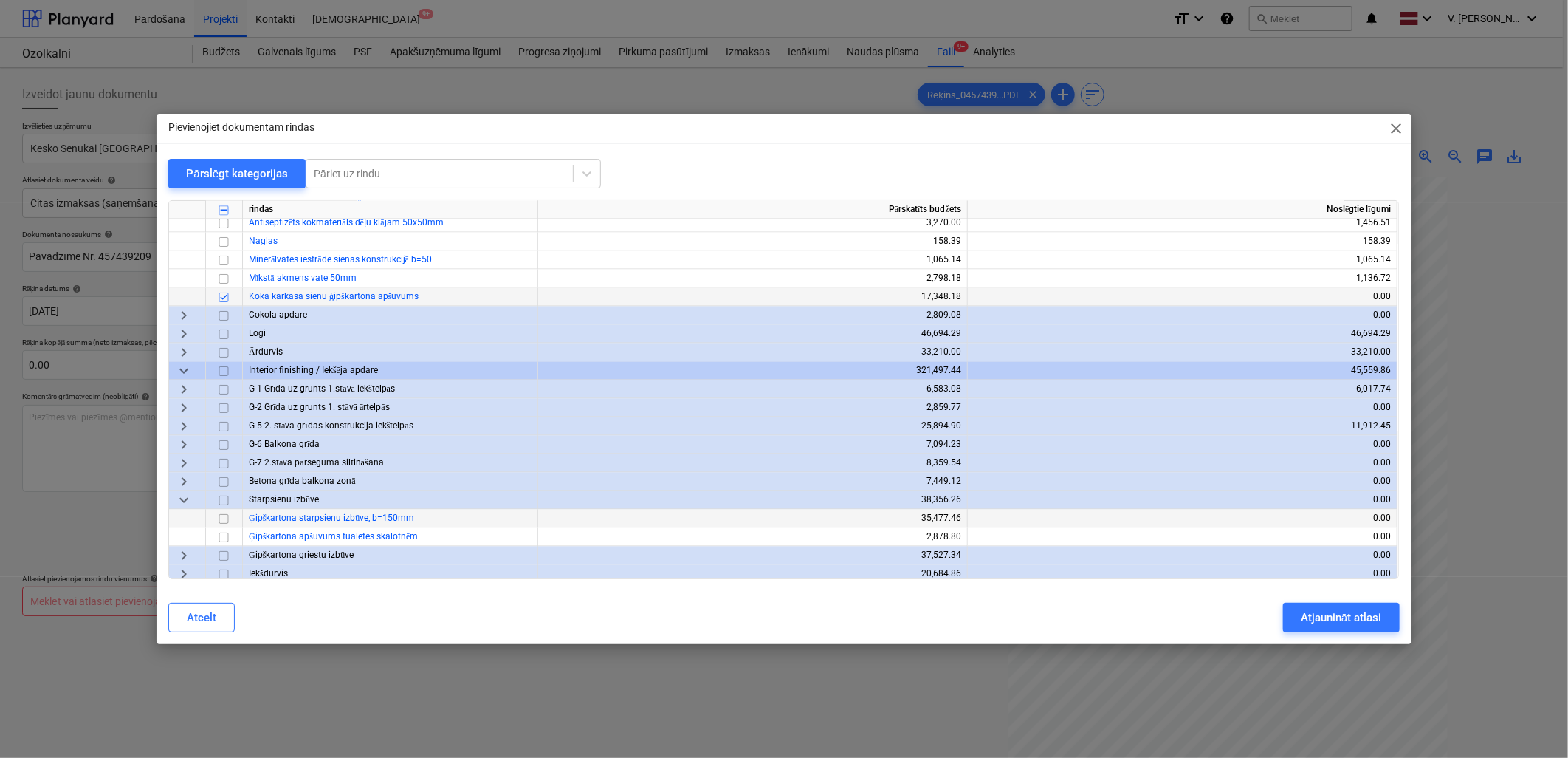
click at [227, 514] on input "checkbox" at bounding box center [223, 519] width 18 height 18
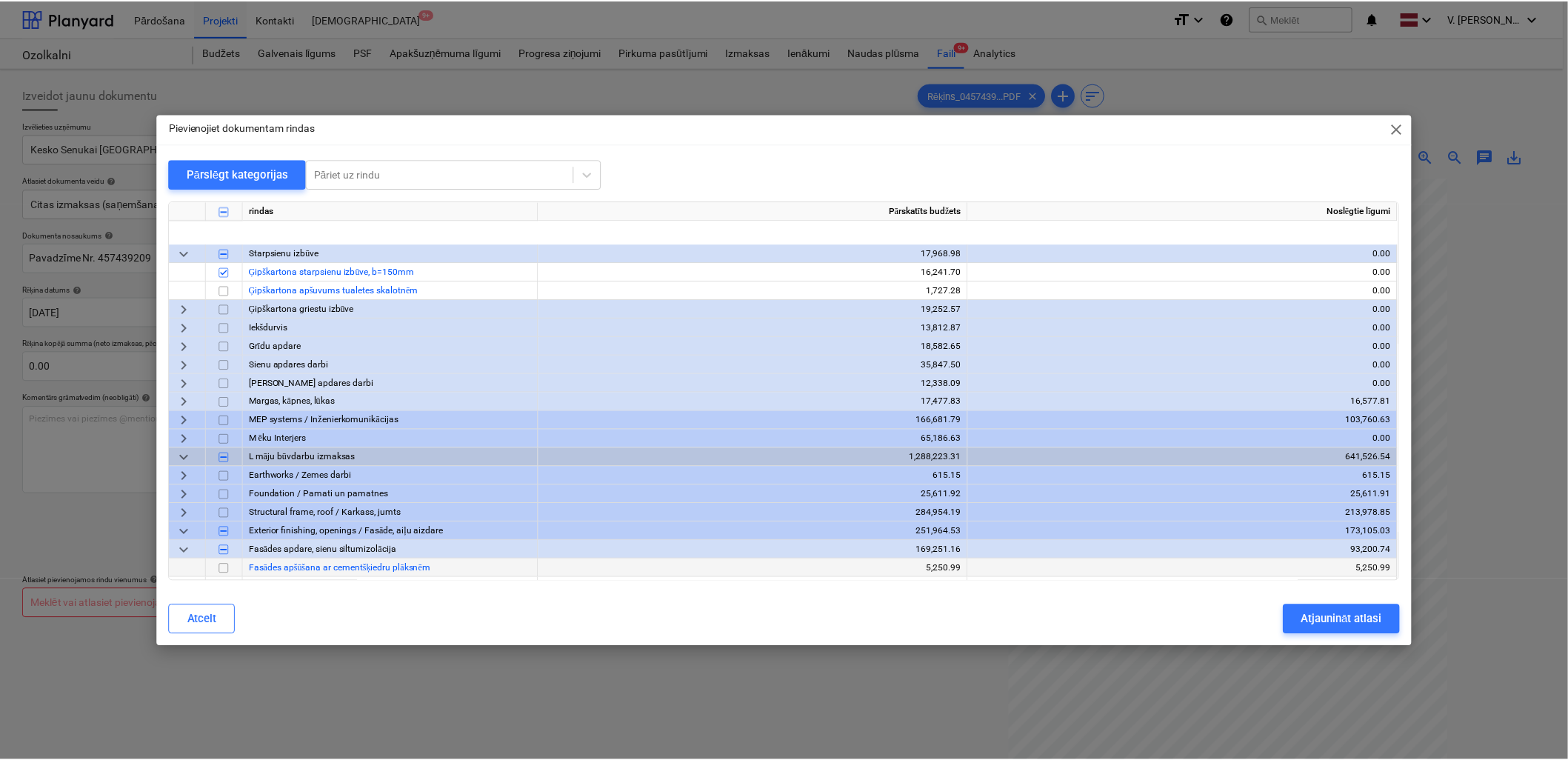
scroll to position [1508, 0]
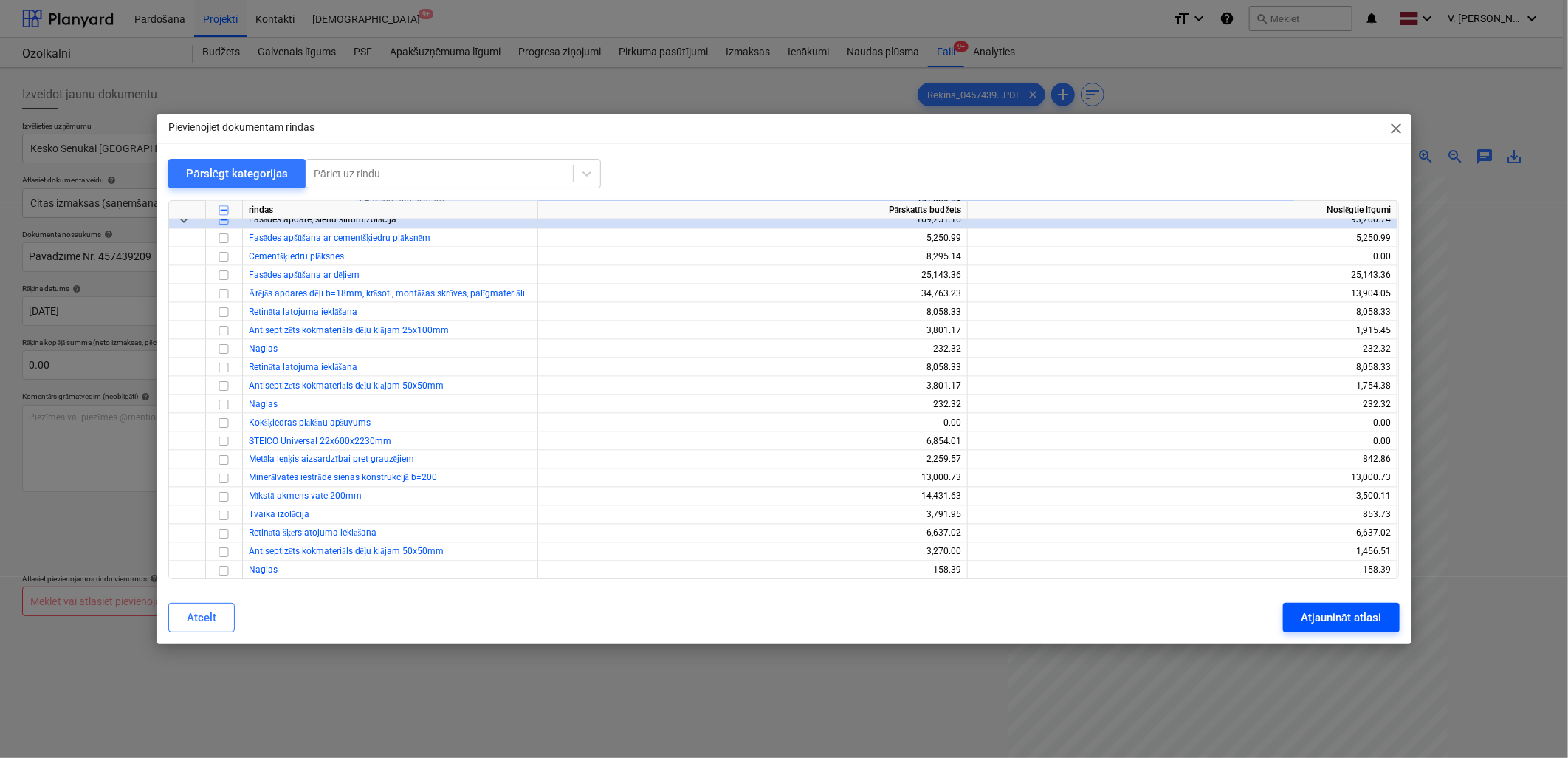
click at [1128, 593] on div "Atjaunināt atlasi" at bounding box center [1340, 617] width 80 height 19
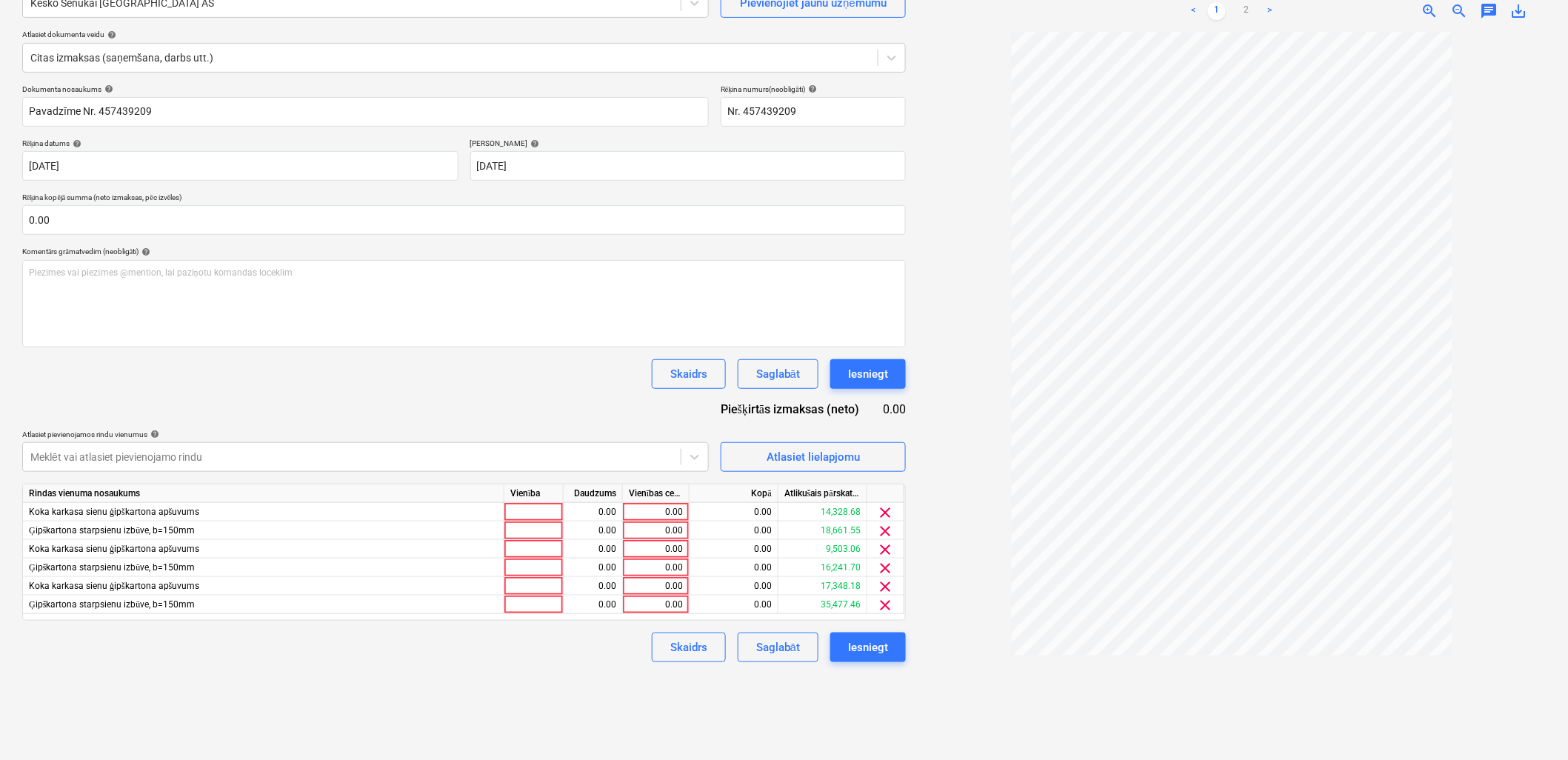
scroll to position [148, 0]
click at [653, 513] on div "0.00" at bounding box center [655, 510] width 54 height 19
type input "2984.04"
click at [662, 504] on input "2984.04" at bounding box center [656, 509] width 66 height 18
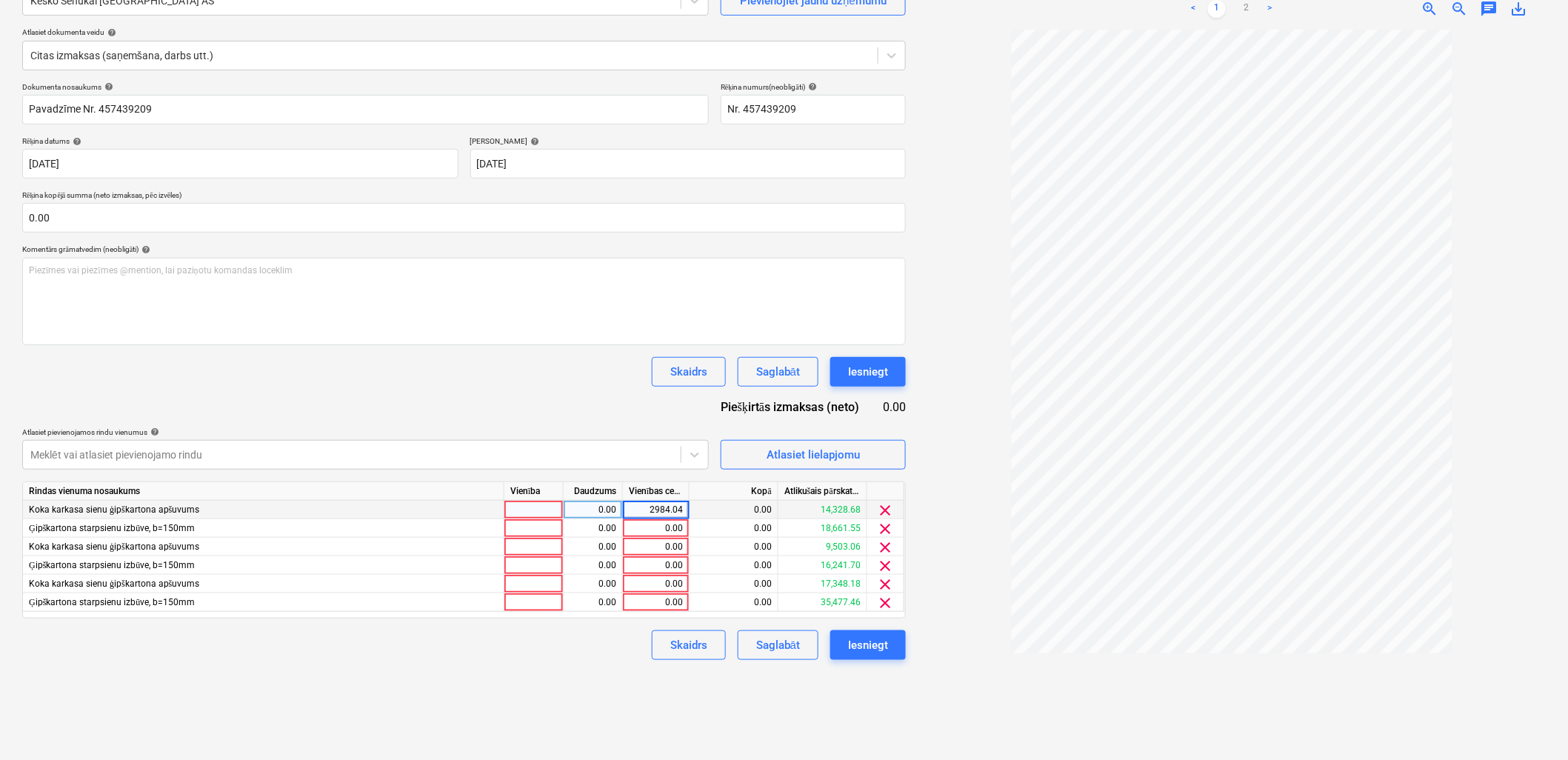
click at [662, 504] on input "2984.04" at bounding box center [656, 509] width 66 height 18
click at [662, 526] on div "0.00" at bounding box center [655, 529] width 54 height 19
type input "2984.04"
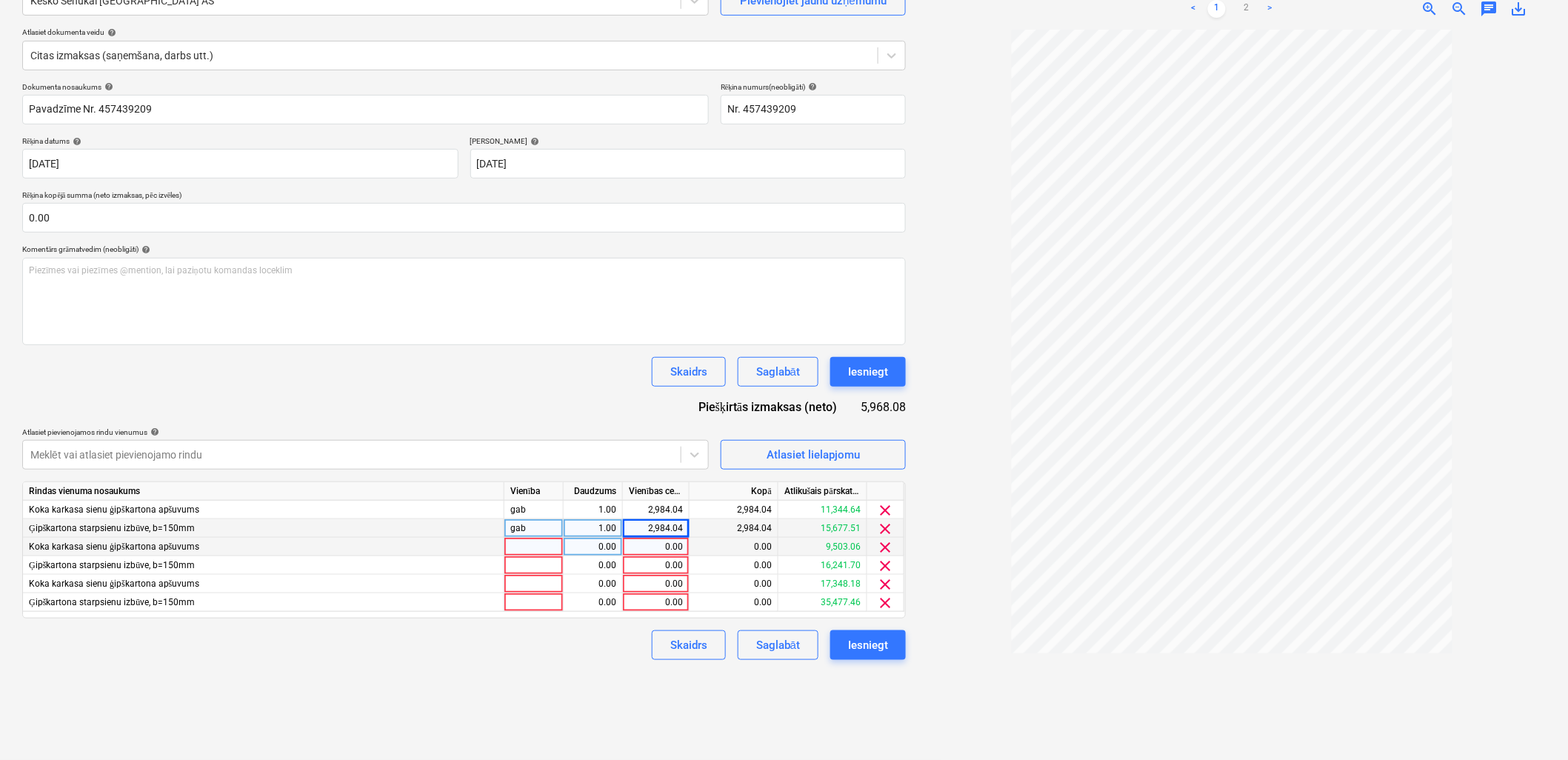
click at [660, 549] on div "0.00" at bounding box center [655, 547] width 54 height 19
click at [663, 567] on div "0.00" at bounding box center [655, 566] width 54 height 19
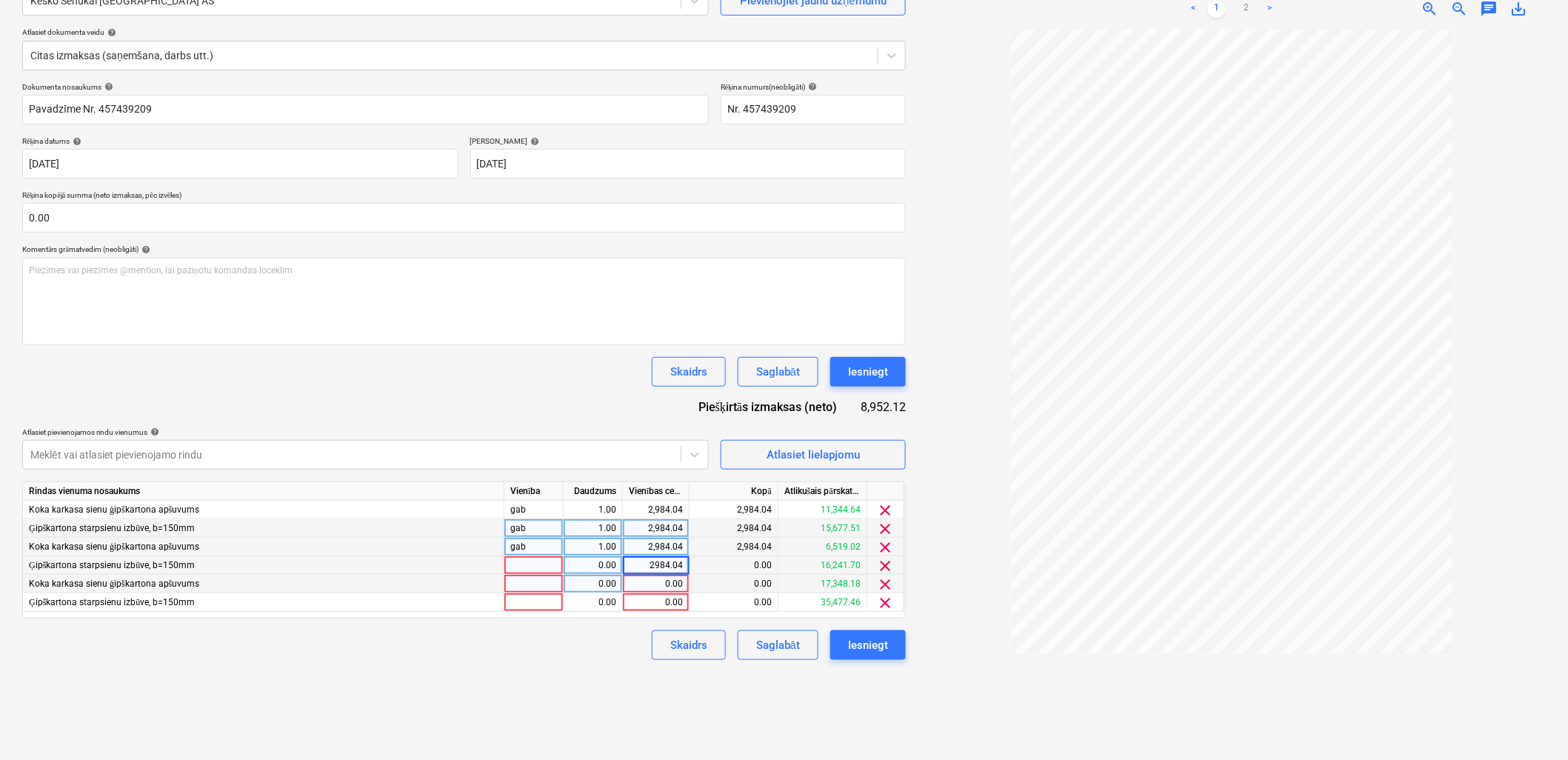
click at [662, 581] on div "0.00" at bounding box center [655, 584] width 54 height 19
click at [660, 594] on div "0.00" at bounding box center [655, 603] width 54 height 19
type input "2984.04"
click at [523, 594] on div "Izveidot jaunu dokumentu Izvēlieties uzņēmumu Kesko Senukai Latvia AS Pievienoj…" at bounding box center [464, 339] width 895 height 827
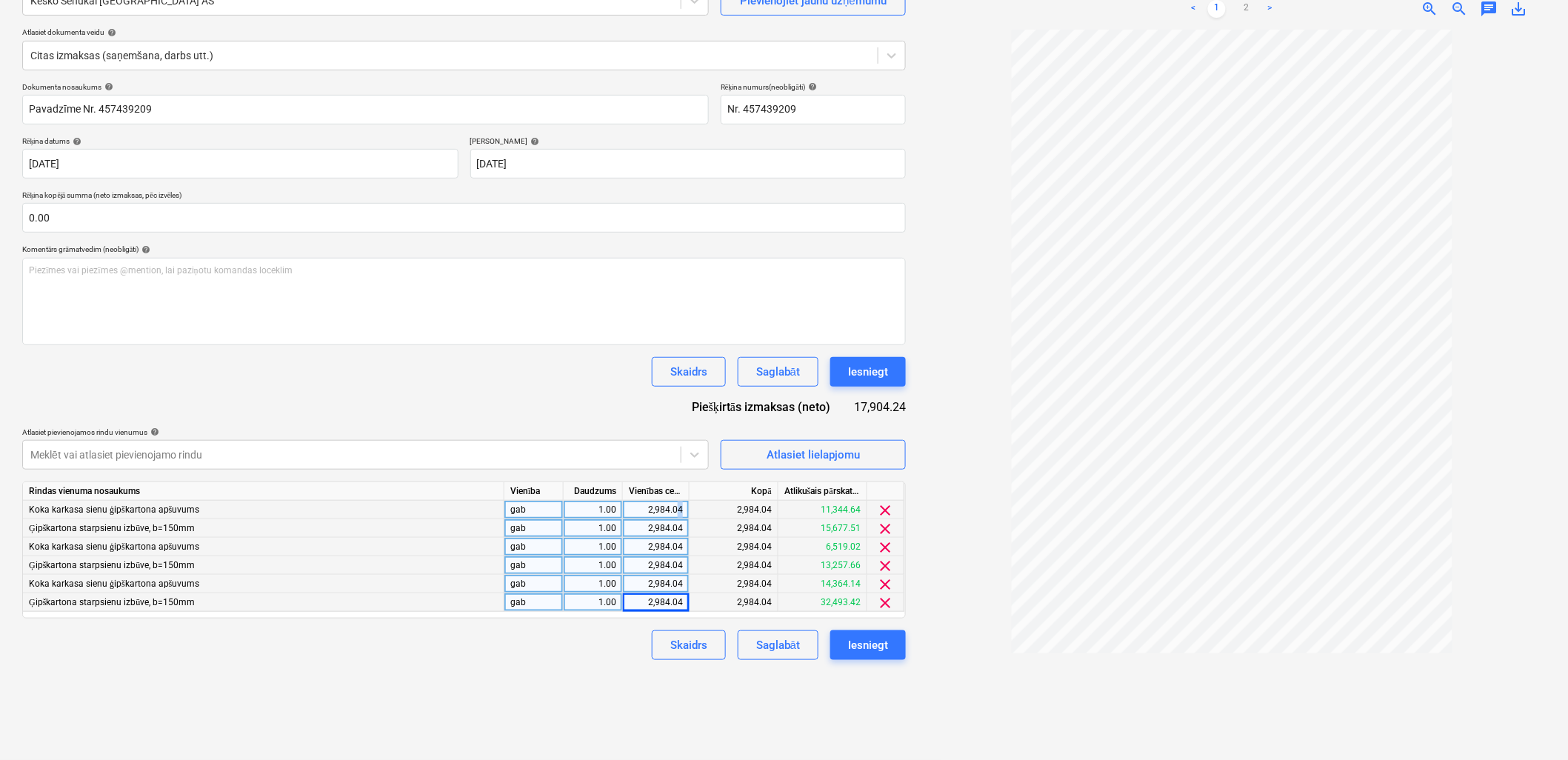
click at [684, 509] on div "2,984.04" at bounding box center [656, 510] width 66 height 19
click at [684, 509] on input "2984.04" at bounding box center [656, 509] width 66 height 18
type input "2984.06"
click at [571, 594] on div "Izveidot jaunu dokumentu Izvēlieties uzņēmumu Kesko Senukai Latvia AS Pievienoj…" at bounding box center [464, 339] width 895 height 827
drag, startPoint x: 678, startPoint y: 583, endPoint x: 687, endPoint y: 586, distance: 9.5
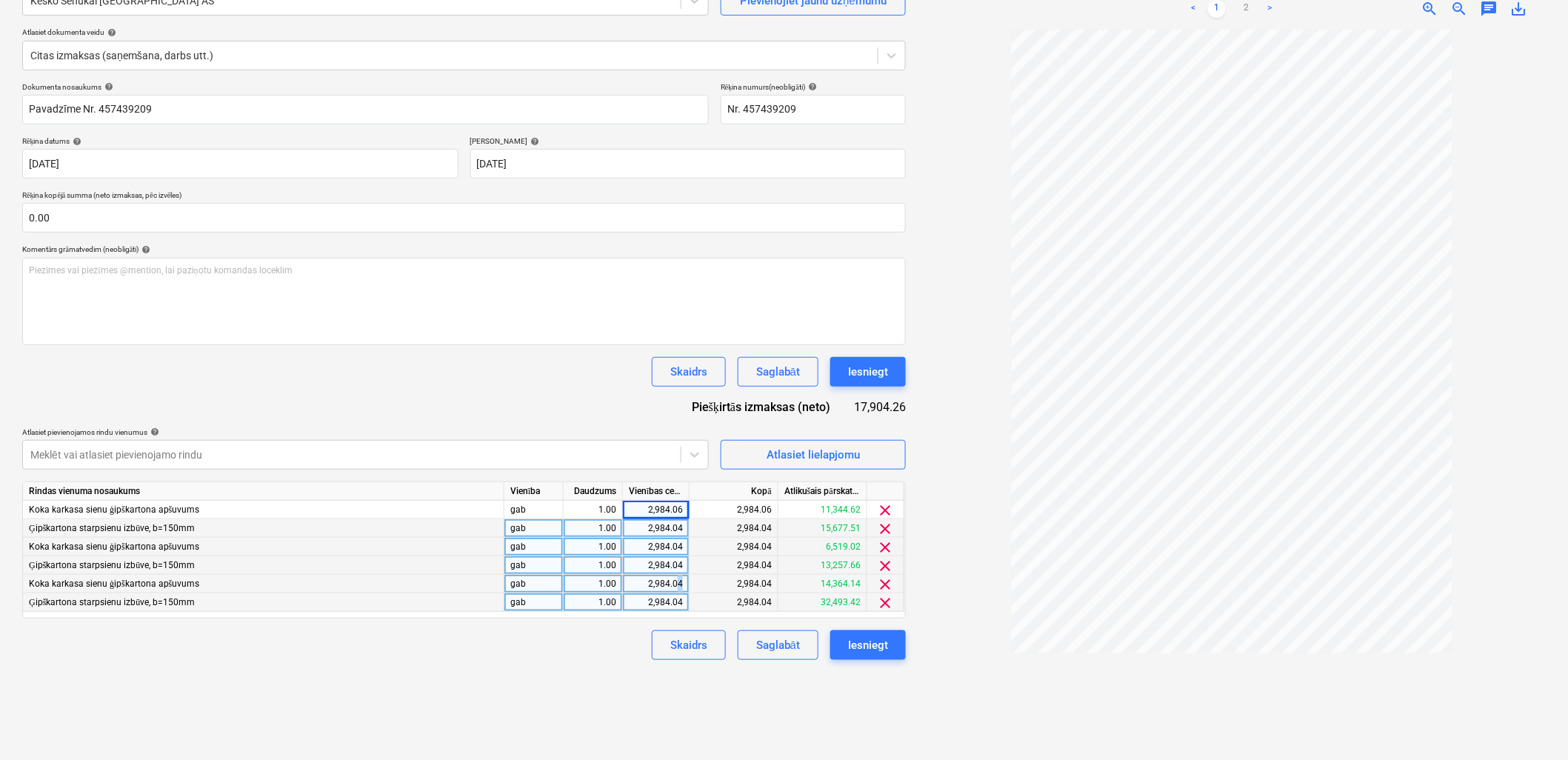
click at [687, 586] on div "2,984.04" at bounding box center [656, 584] width 66 height 19
click at [676, 585] on input "2984.04" at bounding box center [656, 583] width 66 height 18
click at [682, 585] on input "2984.04" at bounding box center [656, 583] width 66 height 18
type input "2984.06"
click at [598, 594] on div "Izveidot jaunu dokumentu Izvēlieties uzņēmumu Kesko Senukai Latvia AS Pievienoj…" at bounding box center [464, 339] width 895 height 827
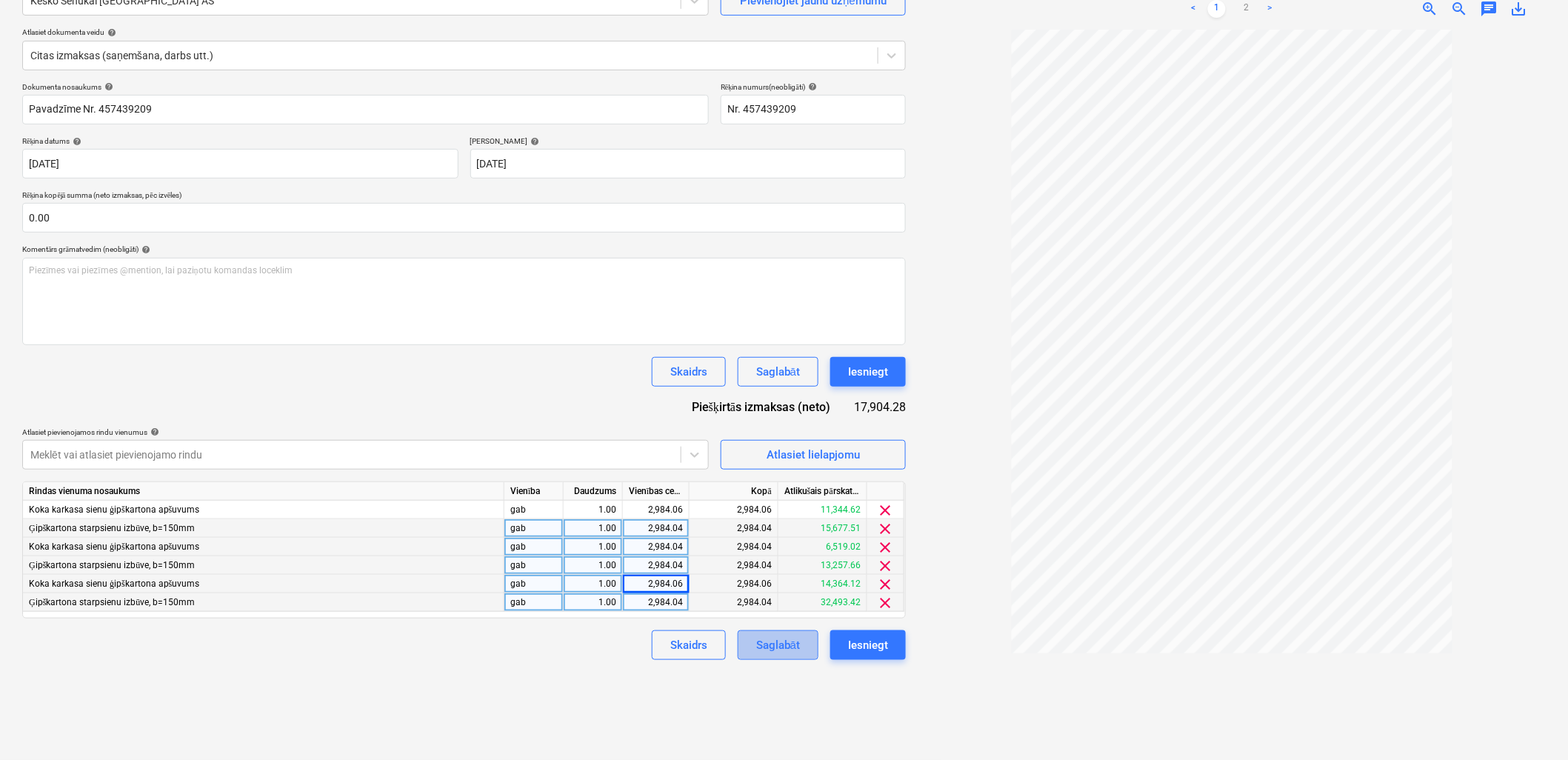
click at [771, 594] on div "Saglabāt" at bounding box center [778, 644] width 44 height 19
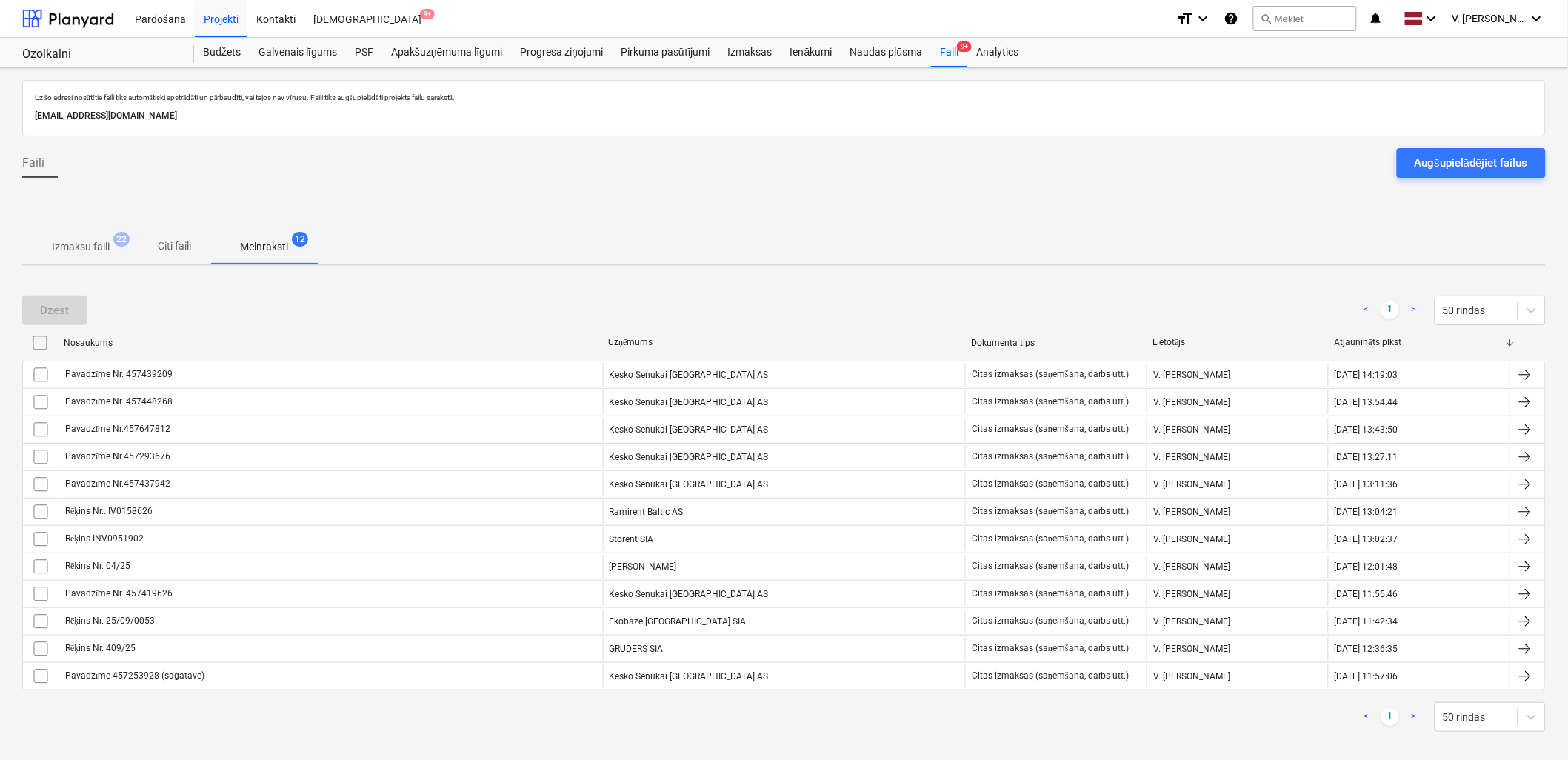
drag, startPoint x: 1441, startPoint y: 161, endPoint x: 1395, endPoint y: 173, distance: 47.5
click at [1131, 161] on div "Augšupielādējiet failus" at bounding box center [1471, 163] width 114 height 19
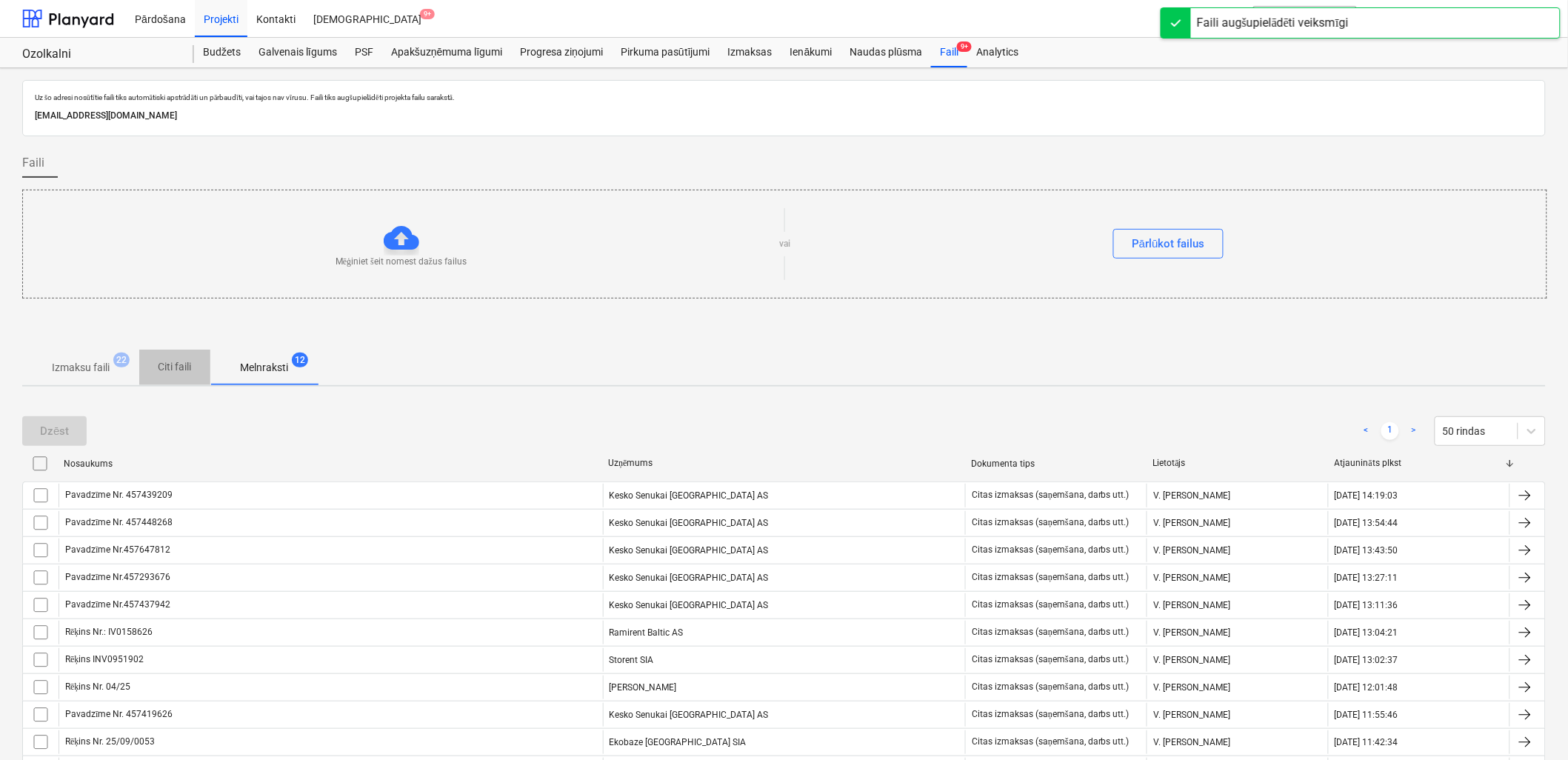
click at [168, 374] on p "Citi faili" at bounding box center [174, 367] width 35 height 15
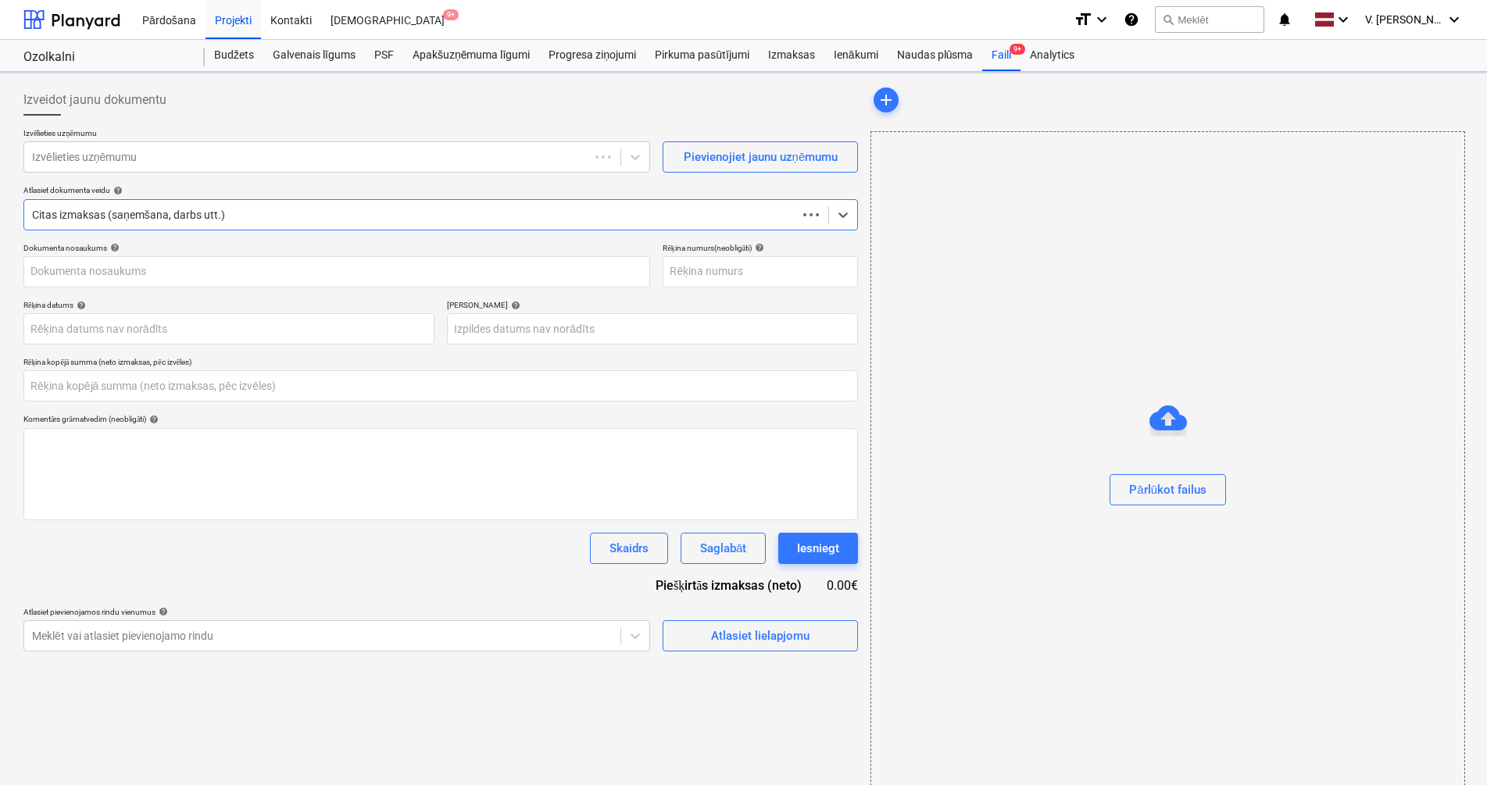
type input "0.00"
type input "Rēķins_0457647812.PDF"
type input "06 Jan 2026"
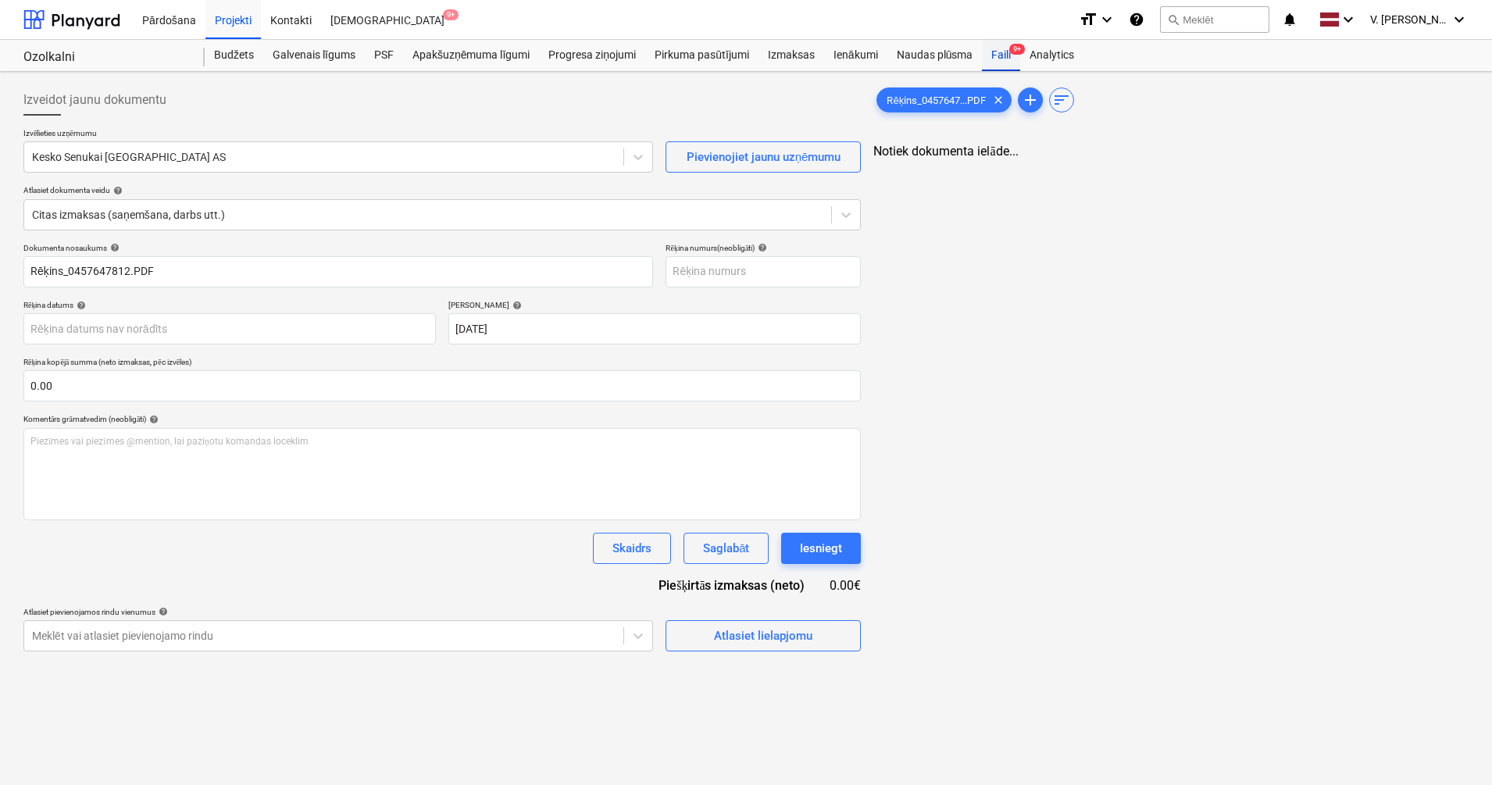
click at [1002, 55] on div "Faili 9+" at bounding box center [1001, 55] width 38 height 31
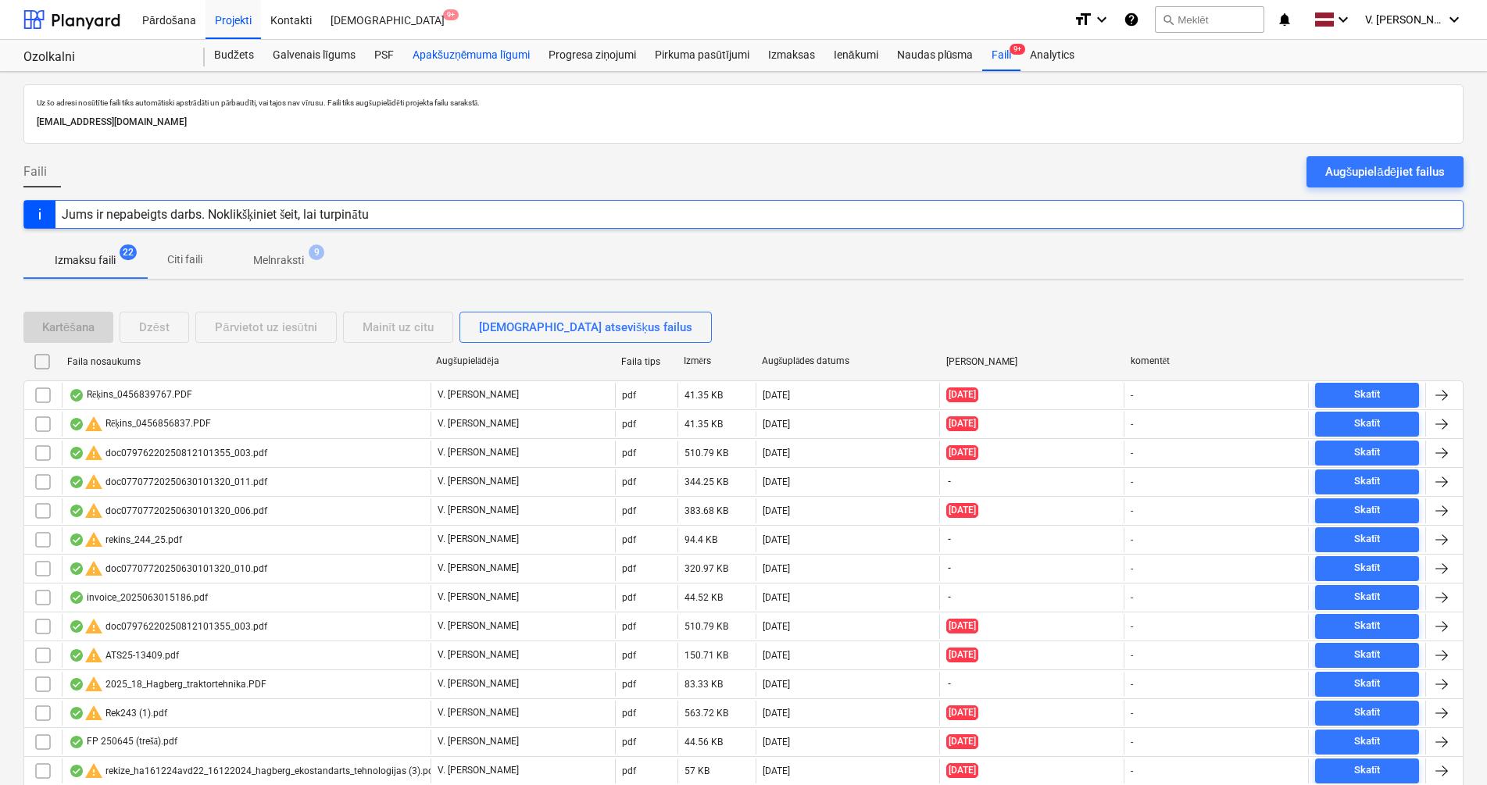
click at [494, 54] on div "Apakšuzņēmuma līgumi" at bounding box center [471, 55] width 136 height 31
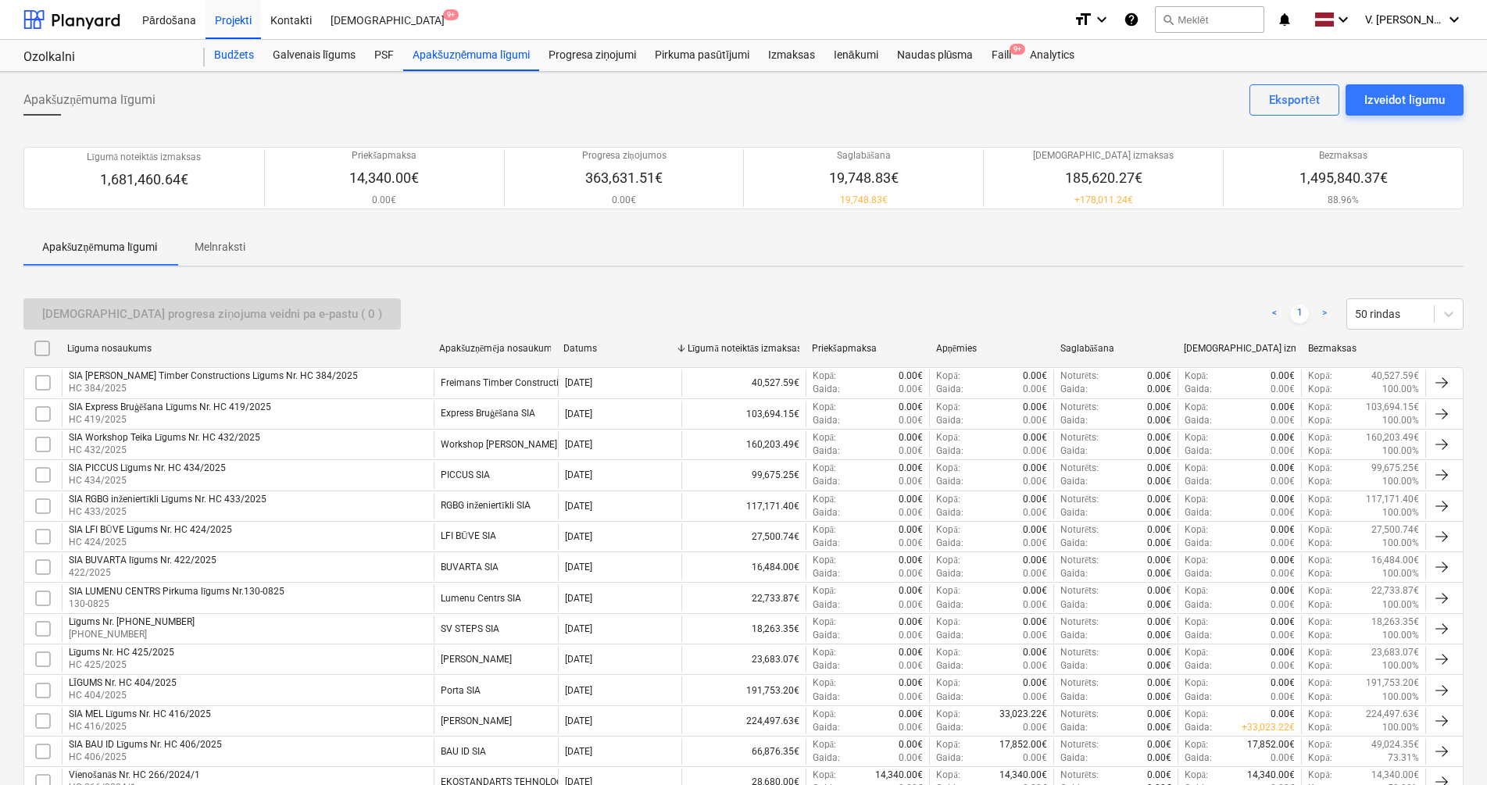
drag, startPoint x: 269, startPoint y: 59, endPoint x: 227, endPoint y: 58, distance: 41.4
click at [266, 59] on div "Galvenais līgums" at bounding box center [314, 55] width 102 height 31
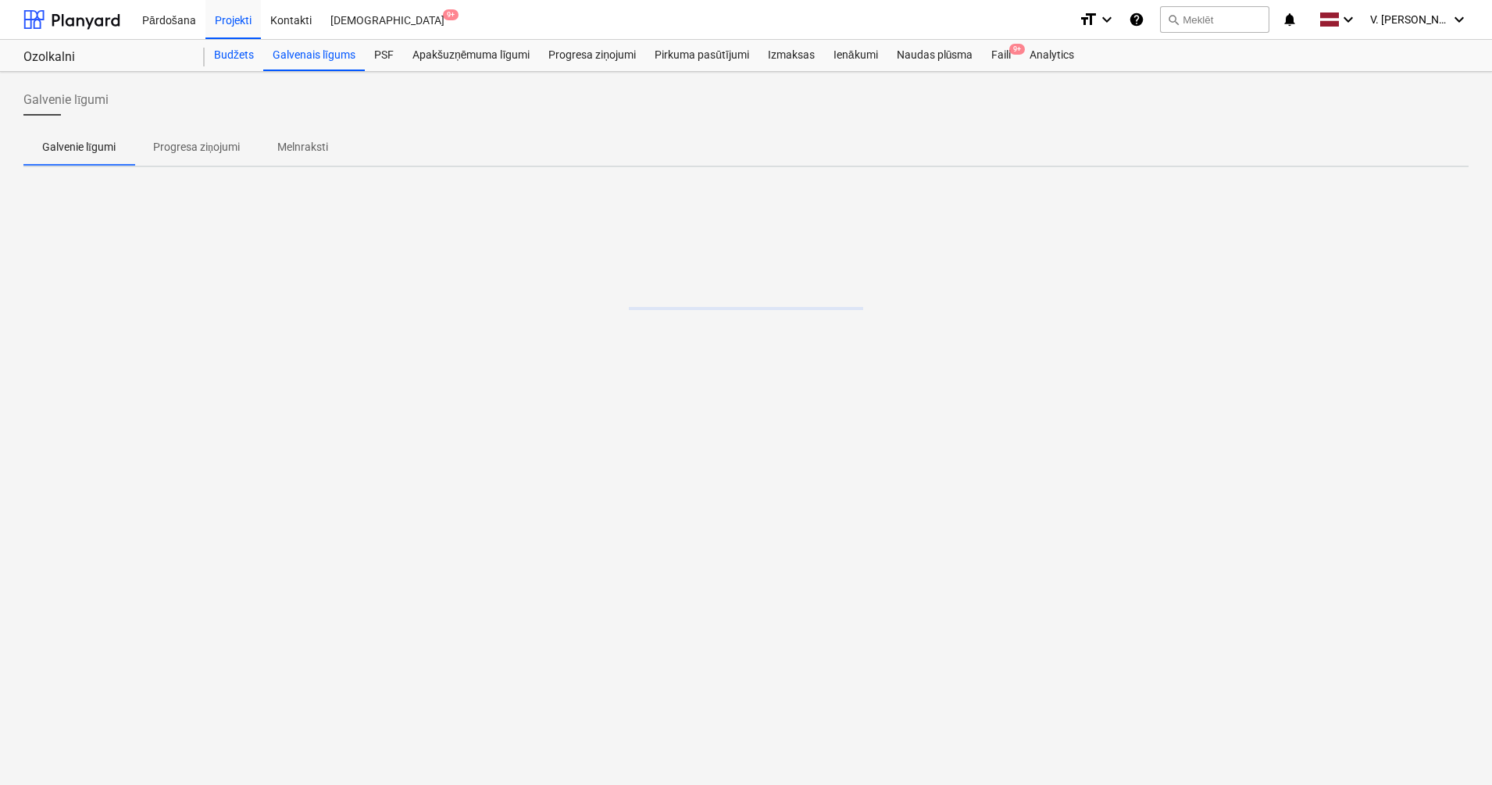
click at [227, 58] on div "Budžets" at bounding box center [234, 55] width 59 height 31
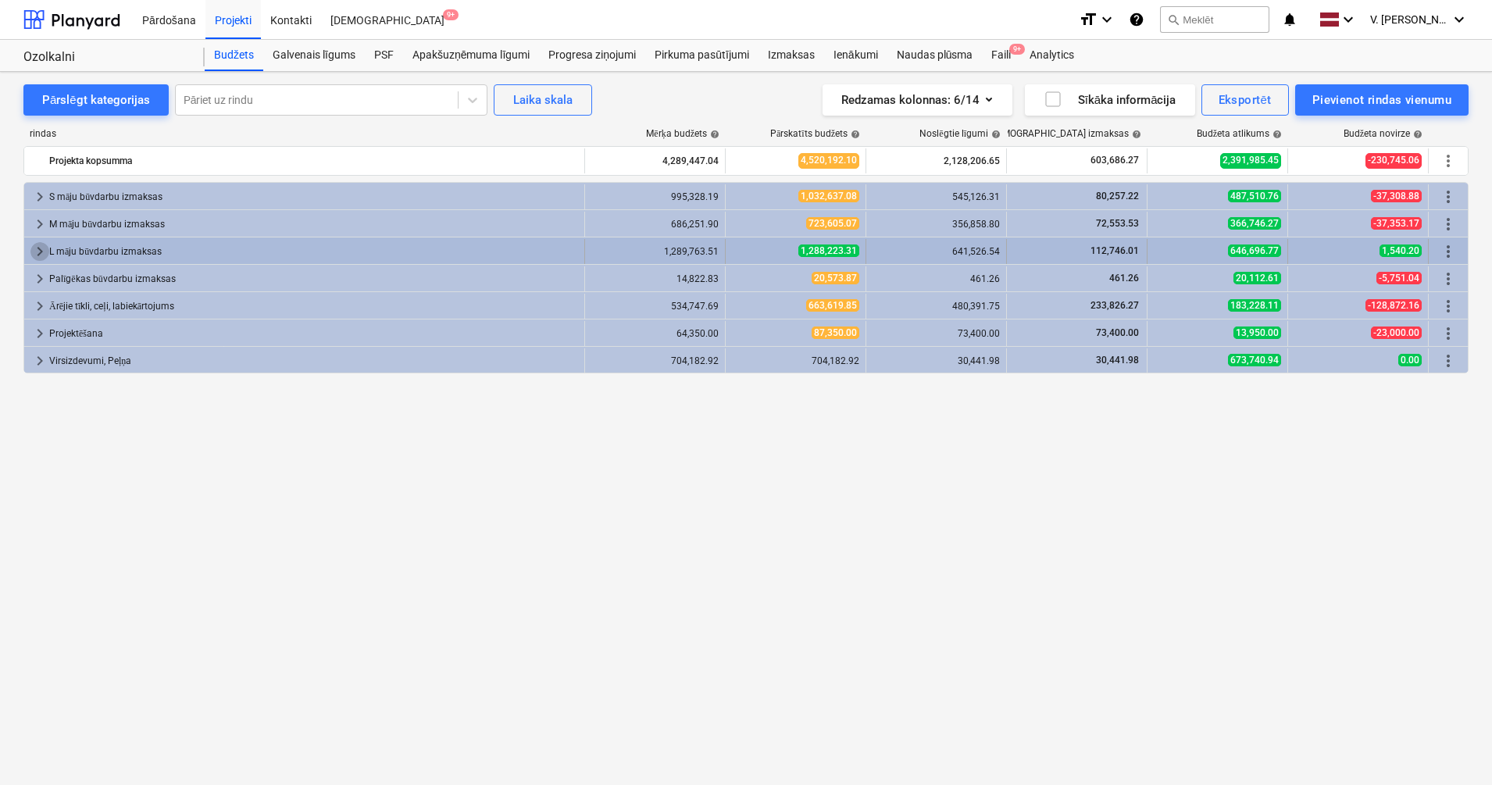
click at [33, 251] on span "keyboard_arrow_right" at bounding box center [39, 251] width 19 height 19
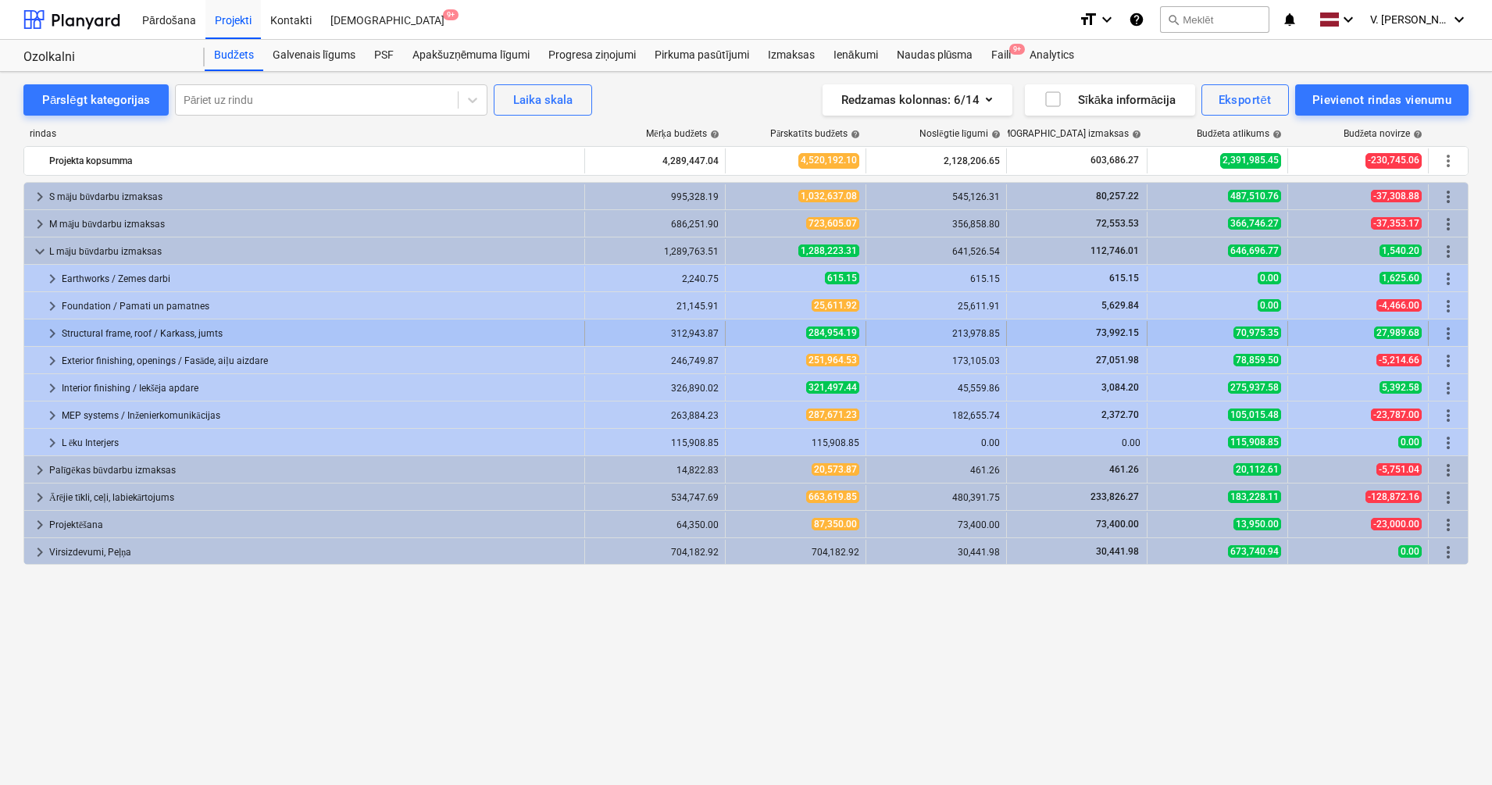
click at [49, 334] on span "keyboard_arrow_right" at bounding box center [52, 333] width 19 height 19
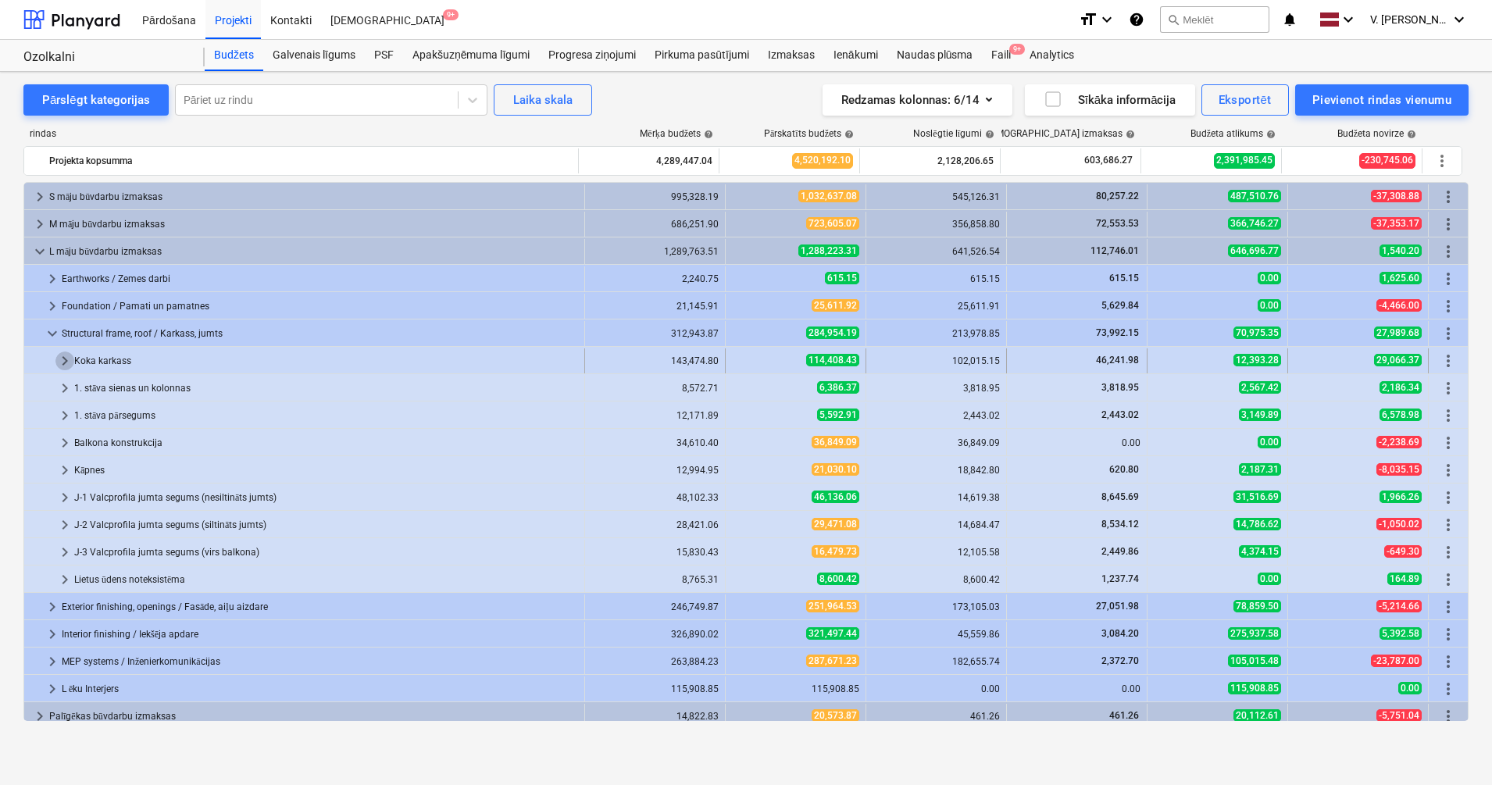
click at [62, 353] on span "keyboard_arrow_right" at bounding box center [64, 361] width 19 height 19
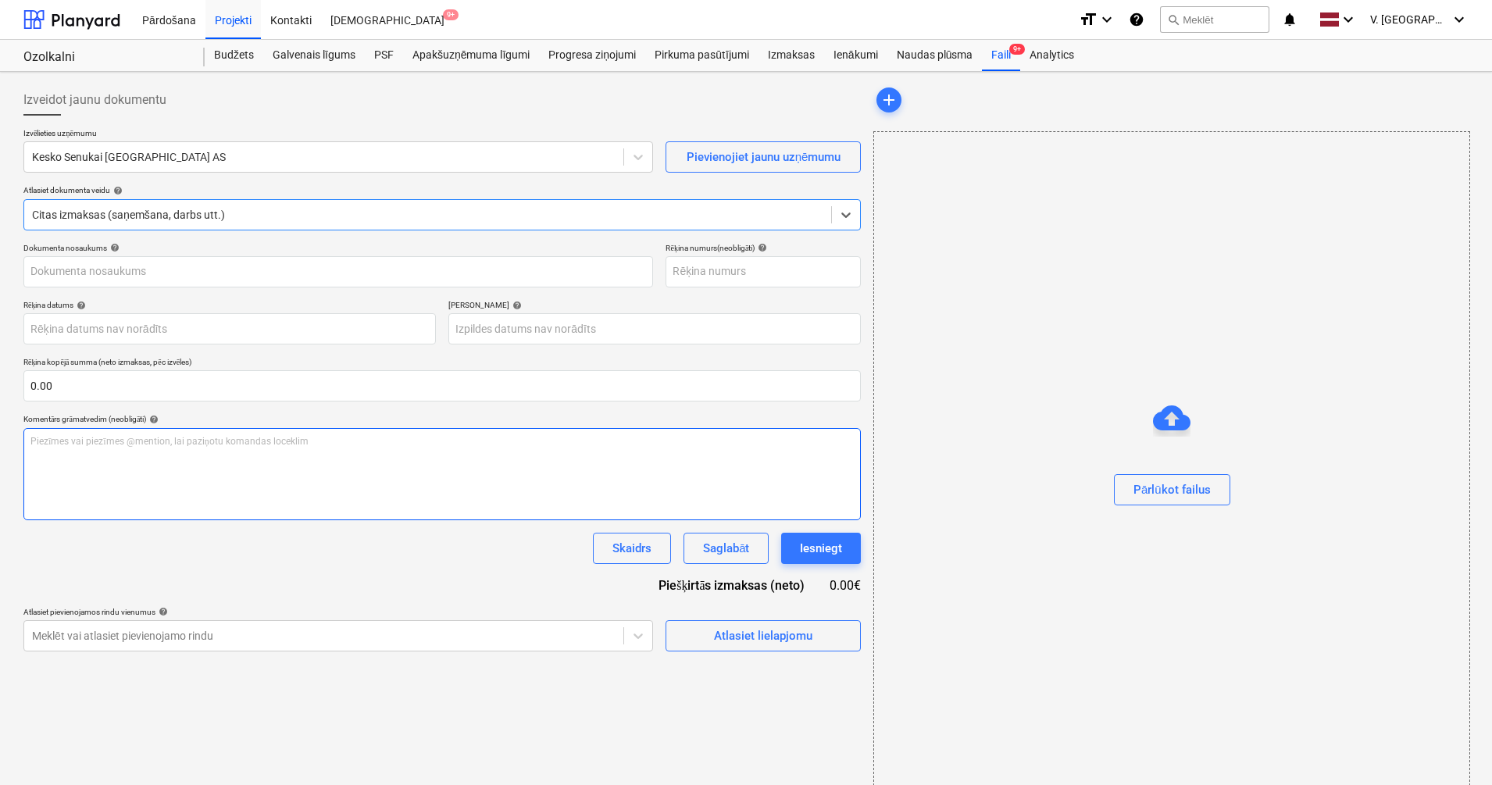
type input "Rēķins_0457448268.PDF"
type input "06 Jan 2026"
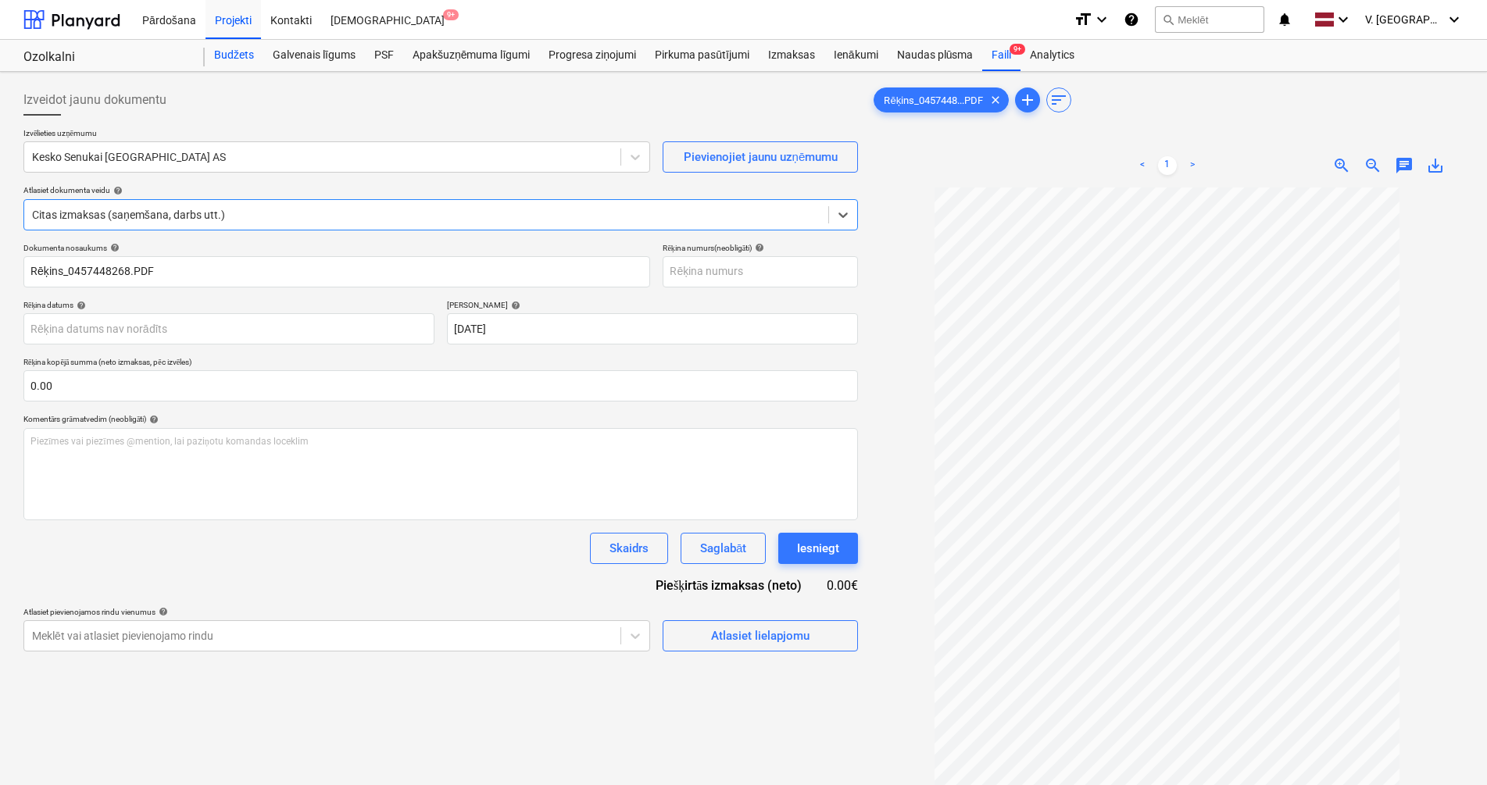
click at [227, 56] on div "Budžets" at bounding box center [234, 55] width 59 height 31
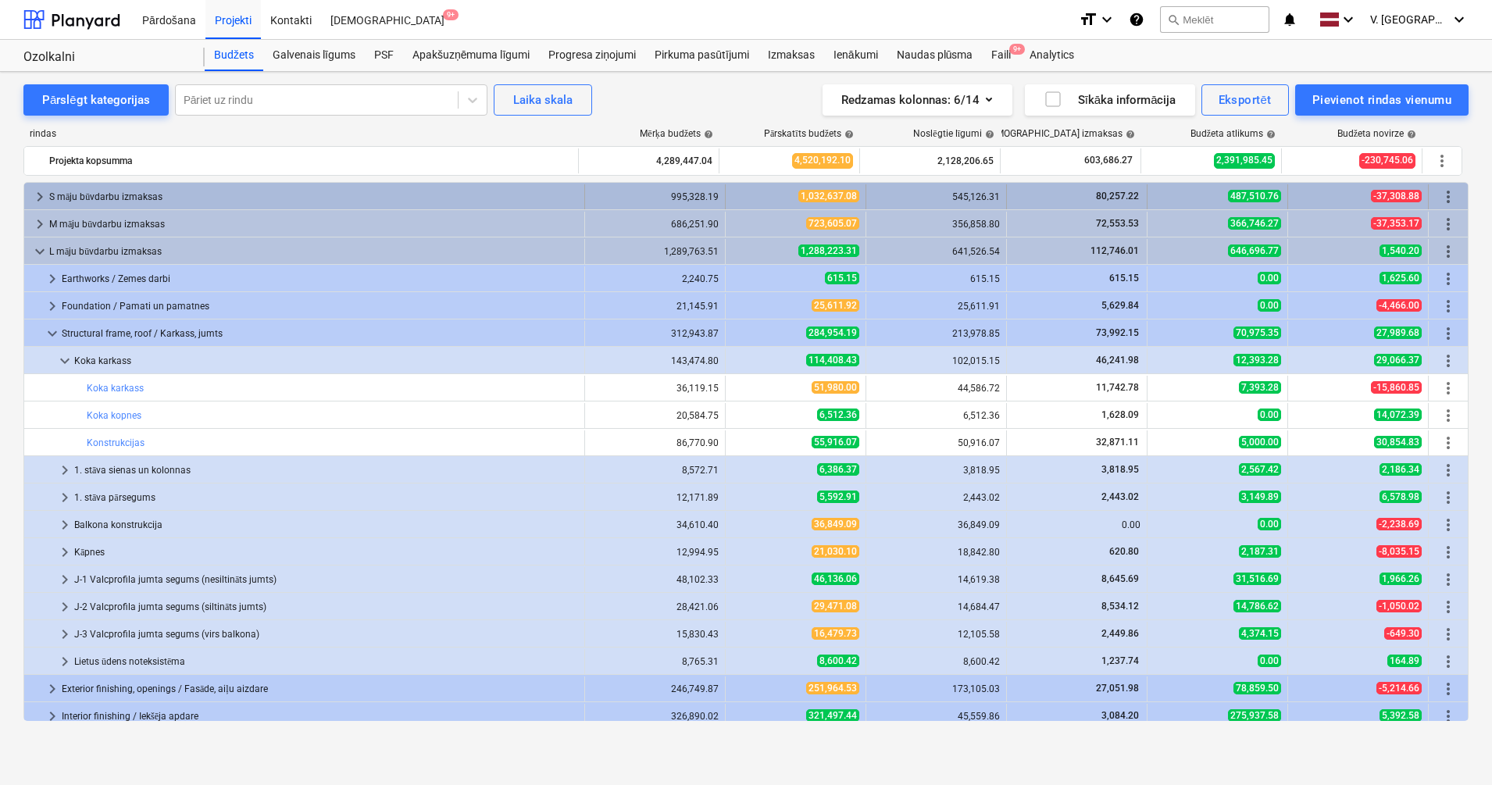
click at [39, 196] on span "keyboard_arrow_right" at bounding box center [39, 196] width 19 height 19
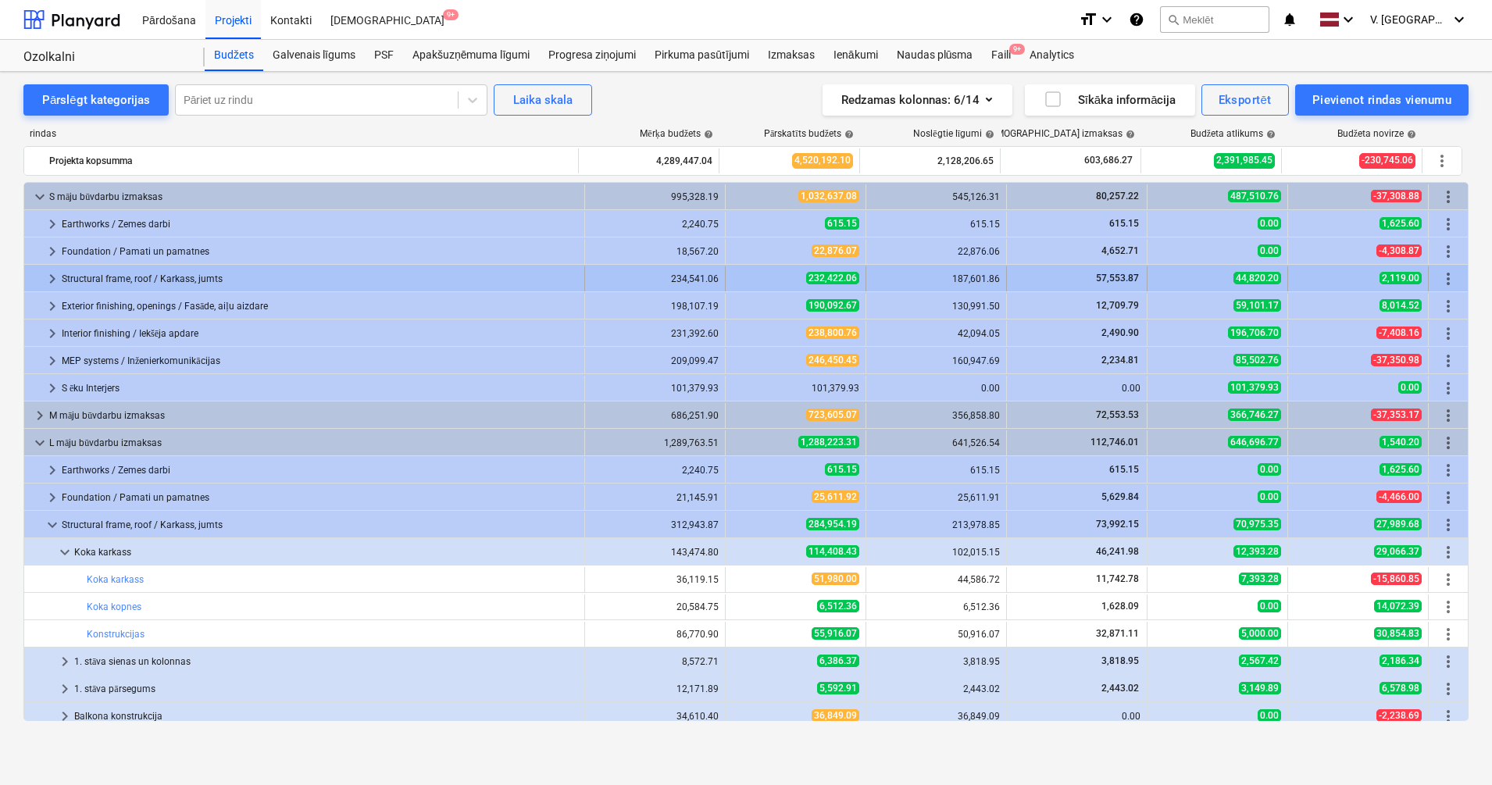
click at [51, 273] on span "keyboard_arrow_right" at bounding box center [52, 279] width 19 height 19
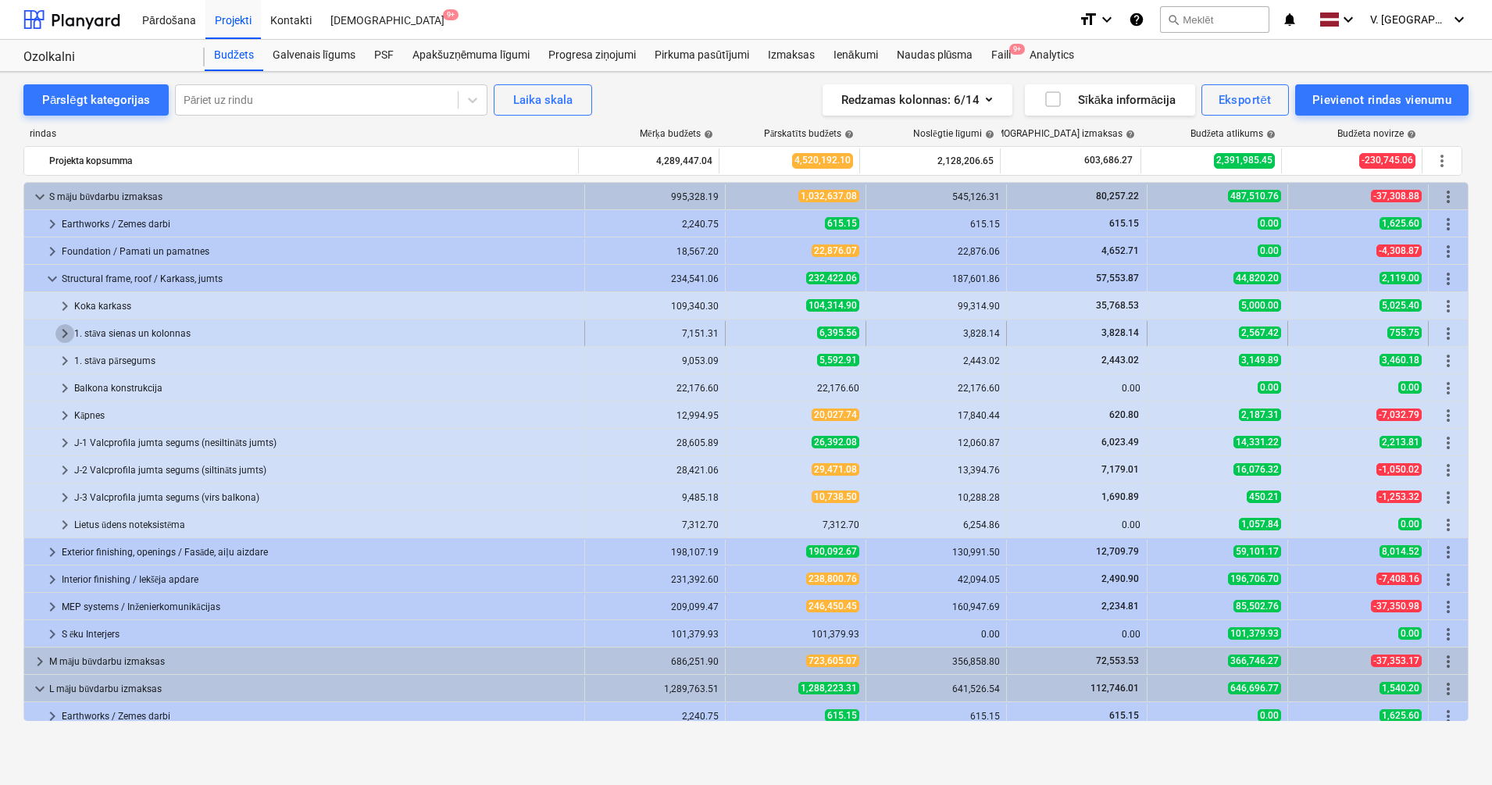
click at [66, 327] on span "keyboard_arrow_right" at bounding box center [64, 333] width 19 height 19
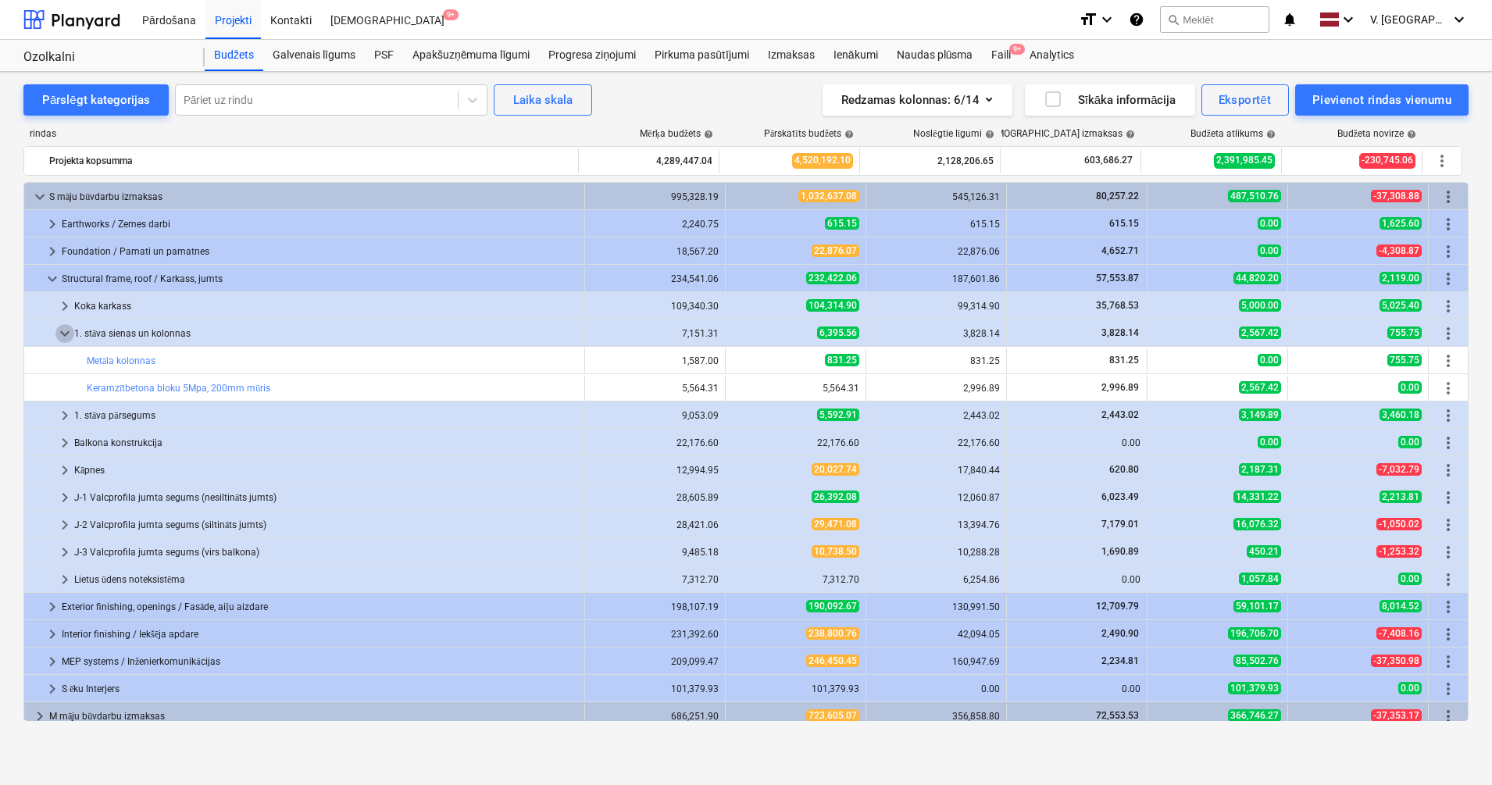
click at [66, 327] on span "keyboard_arrow_down" at bounding box center [64, 333] width 19 height 19
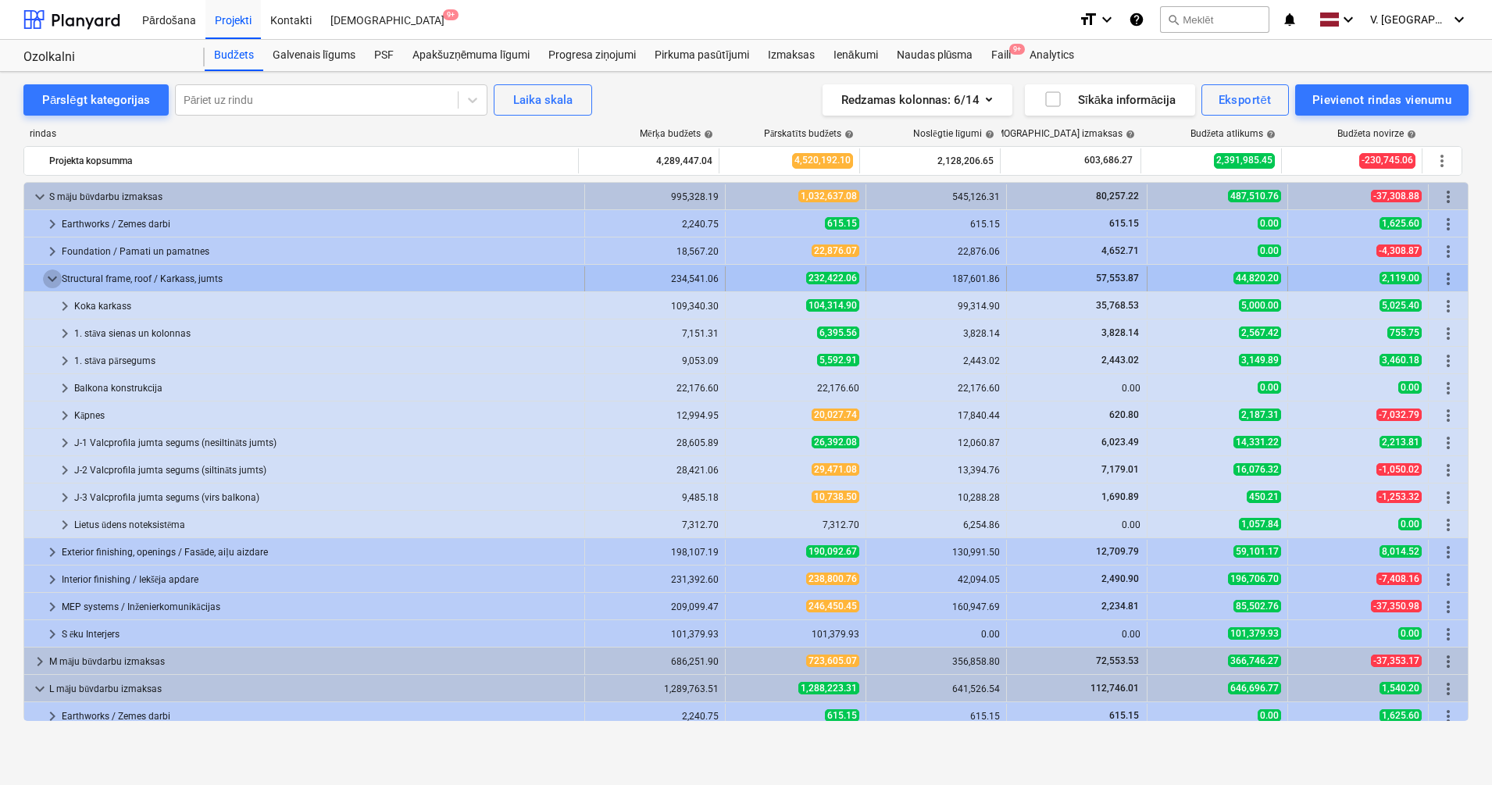
click at [59, 282] on span "keyboard_arrow_down" at bounding box center [52, 279] width 19 height 19
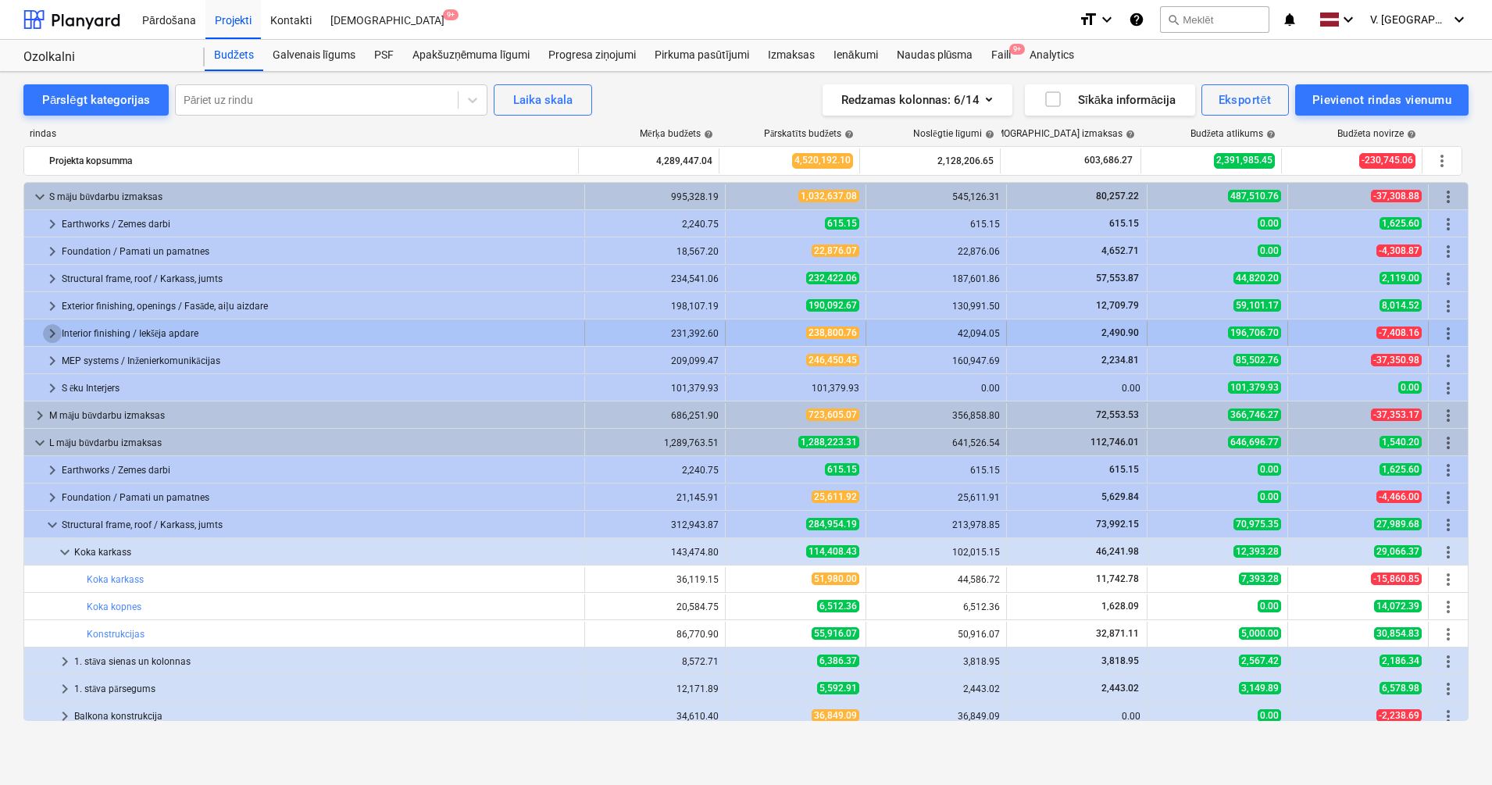
click at [54, 330] on span "keyboard_arrow_right" at bounding box center [52, 333] width 19 height 19
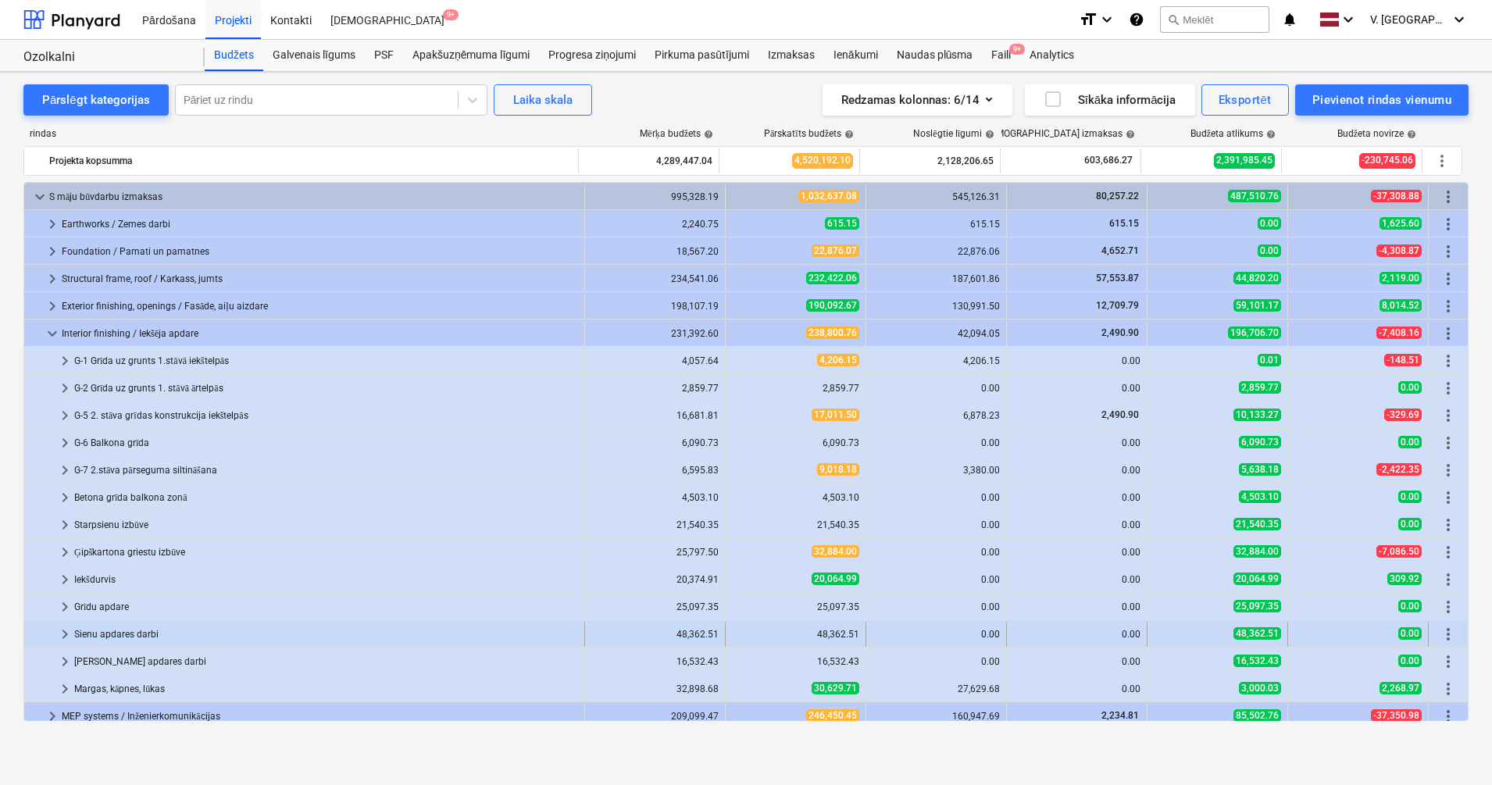
click at [66, 466] on span "keyboard_arrow_right" at bounding box center [64, 634] width 19 height 19
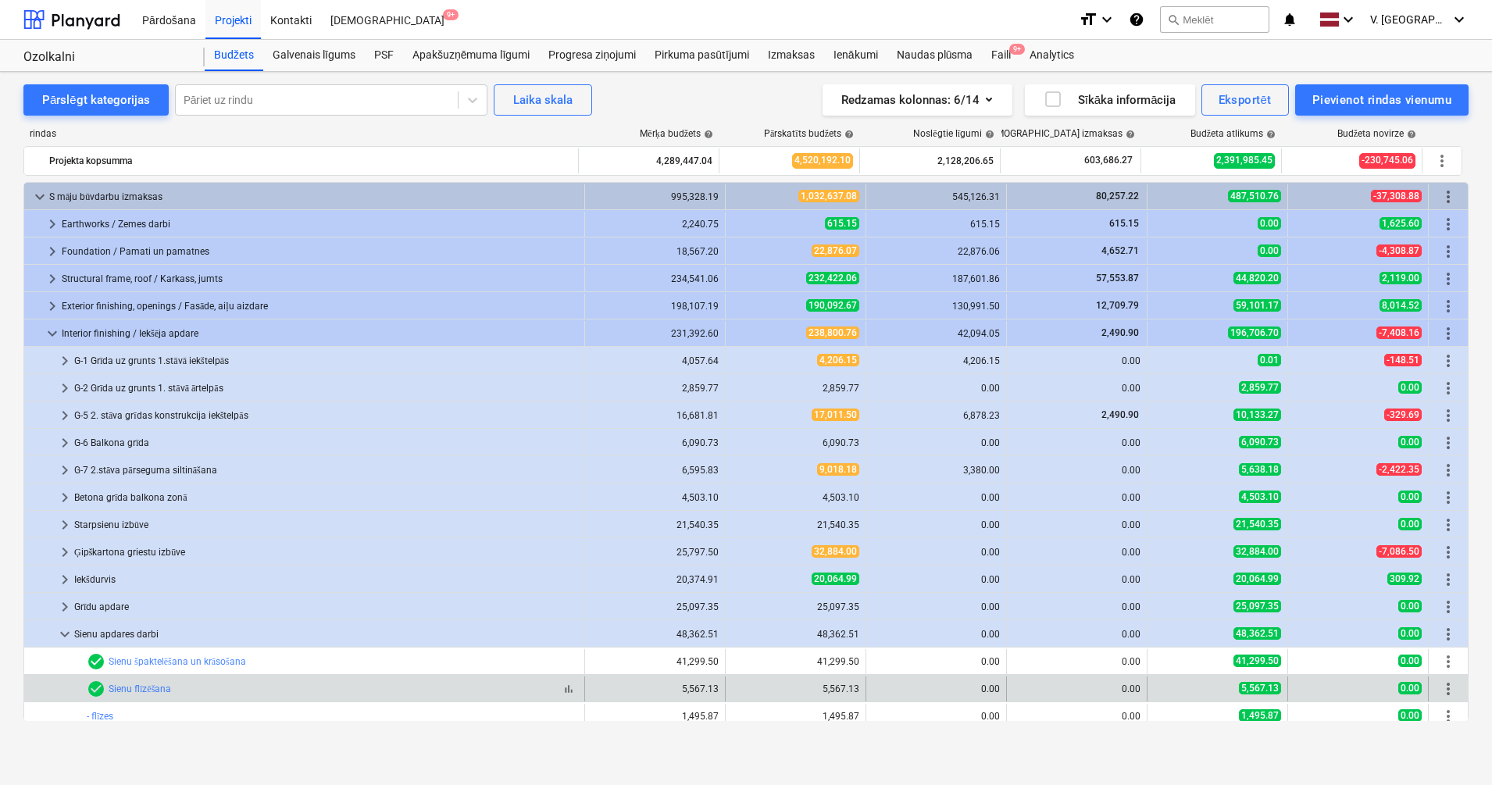
scroll to position [195, 0]
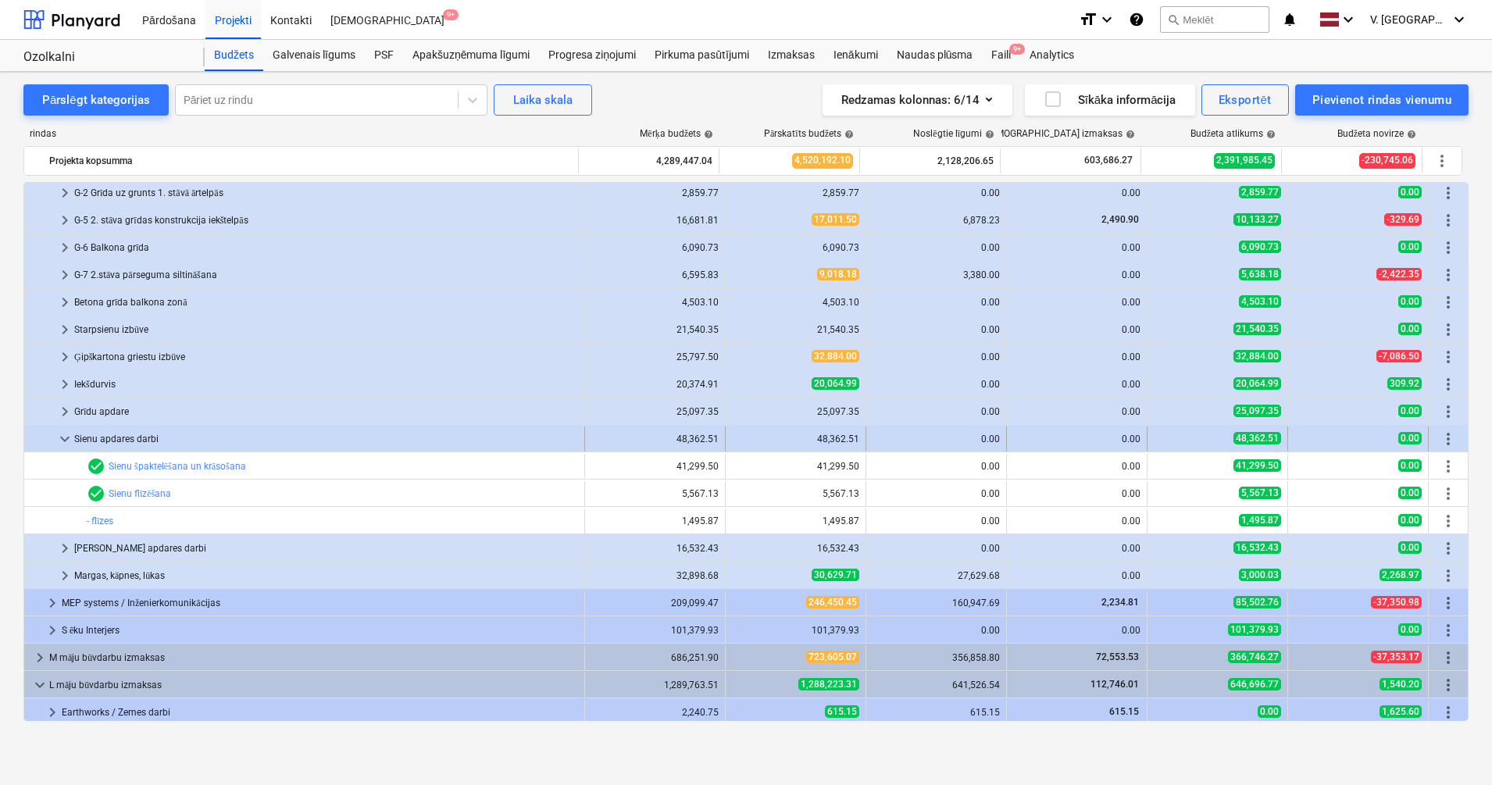
click at [69, 437] on span "keyboard_arrow_down" at bounding box center [64, 439] width 19 height 19
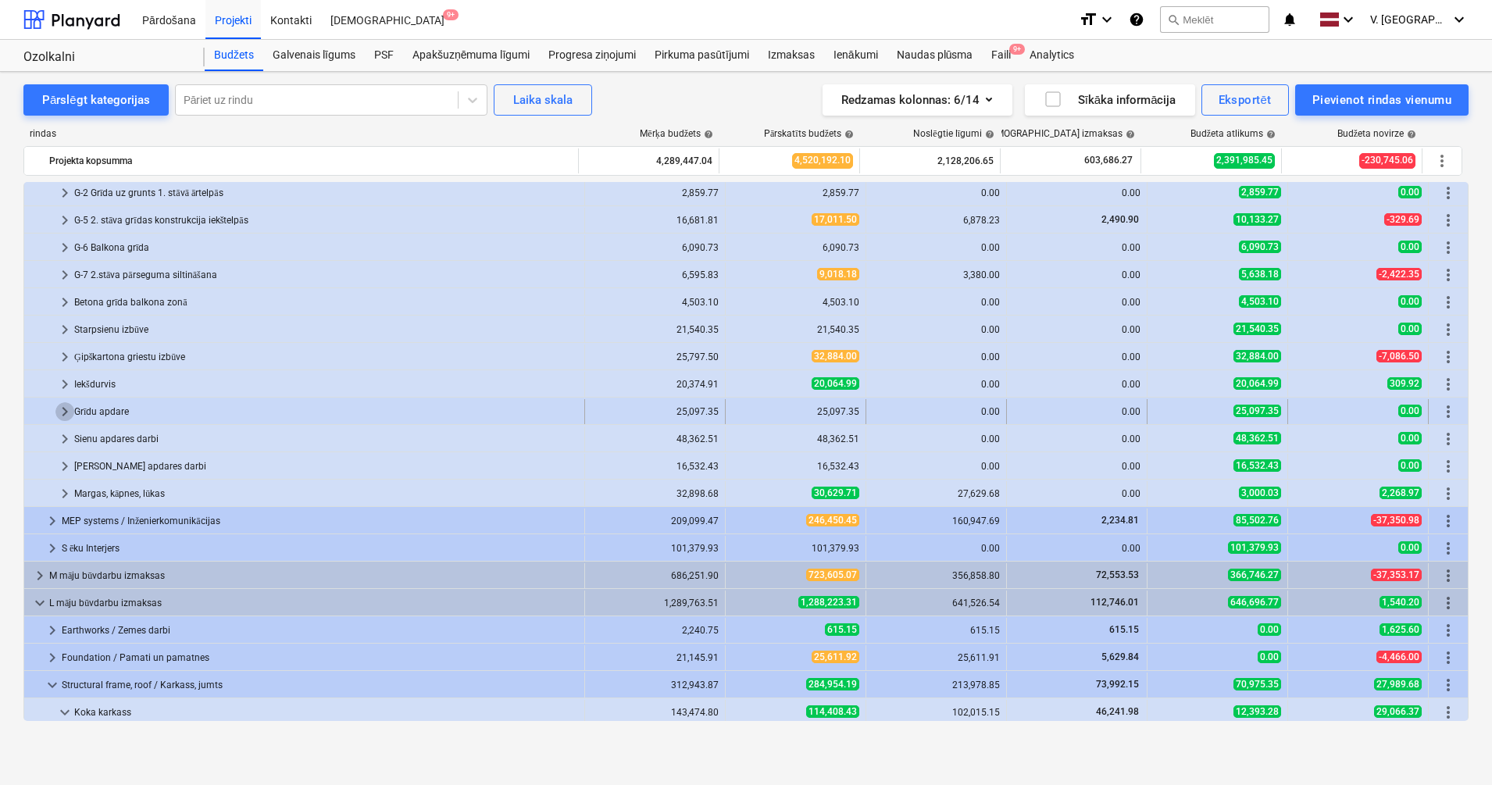
click at [64, 414] on span "keyboard_arrow_right" at bounding box center [64, 411] width 19 height 19
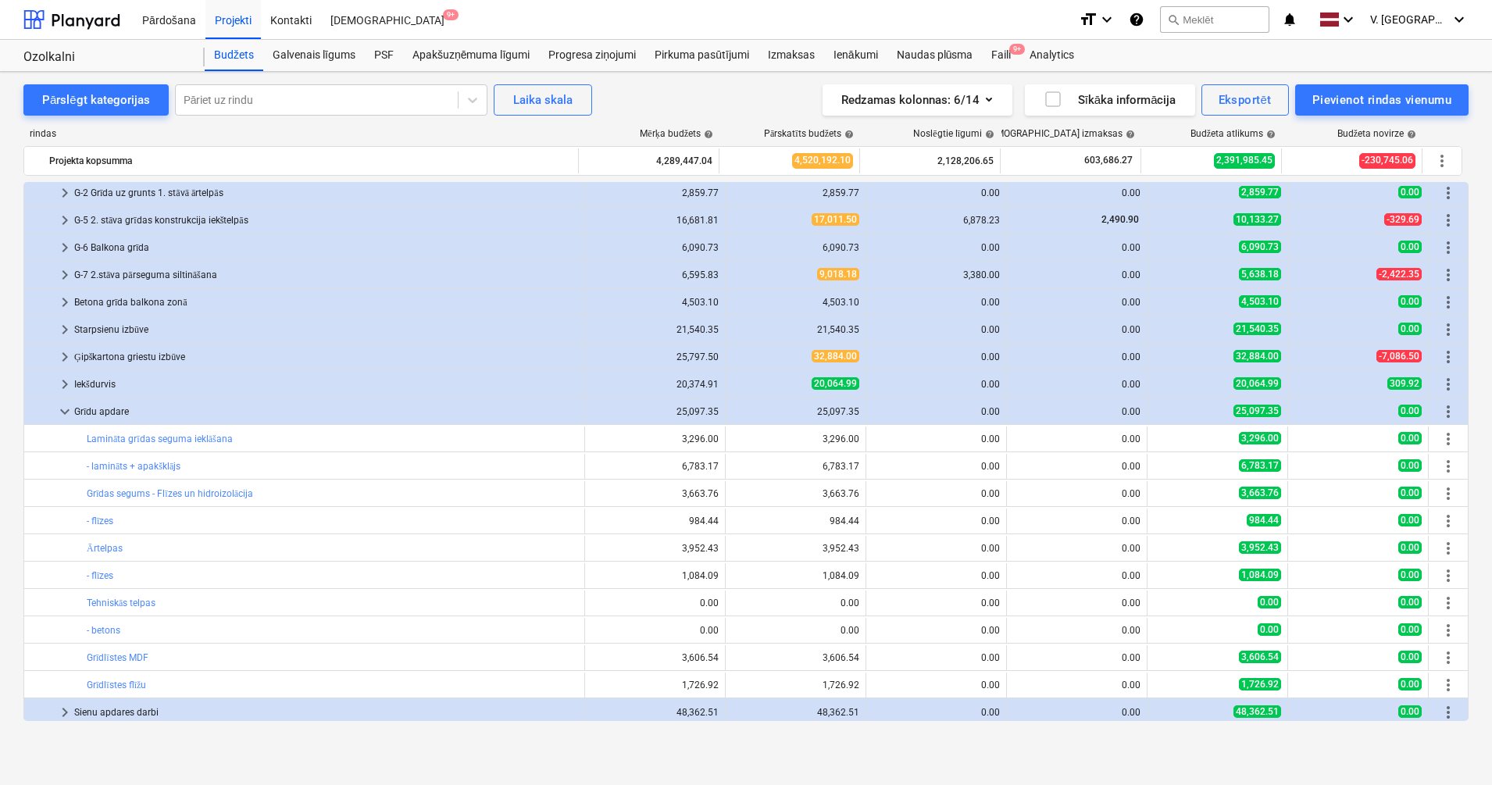
click at [64, 414] on span "keyboard_arrow_down" at bounding box center [64, 411] width 19 height 19
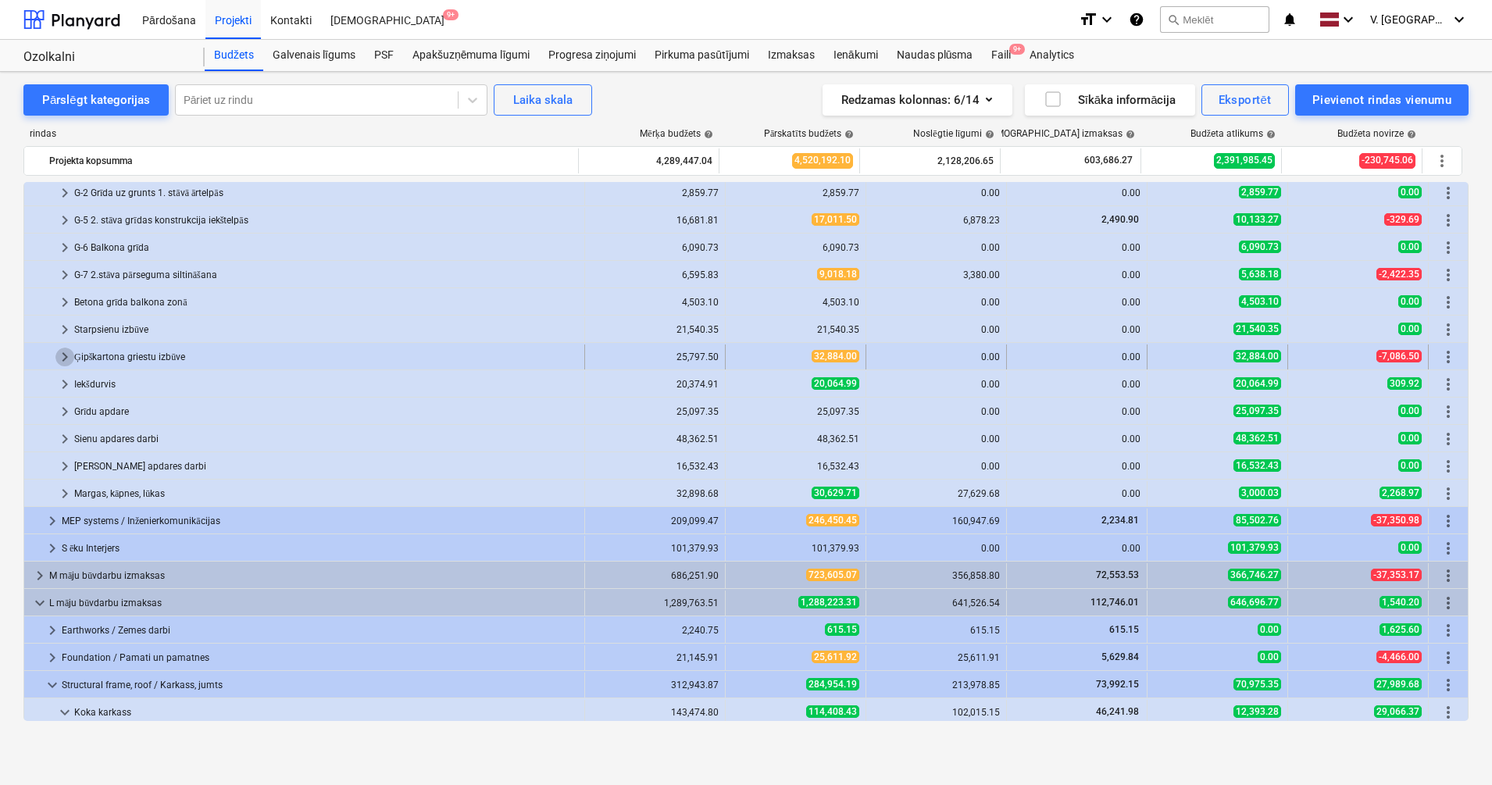
click at [67, 350] on span "keyboard_arrow_right" at bounding box center [64, 357] width 19 height 19
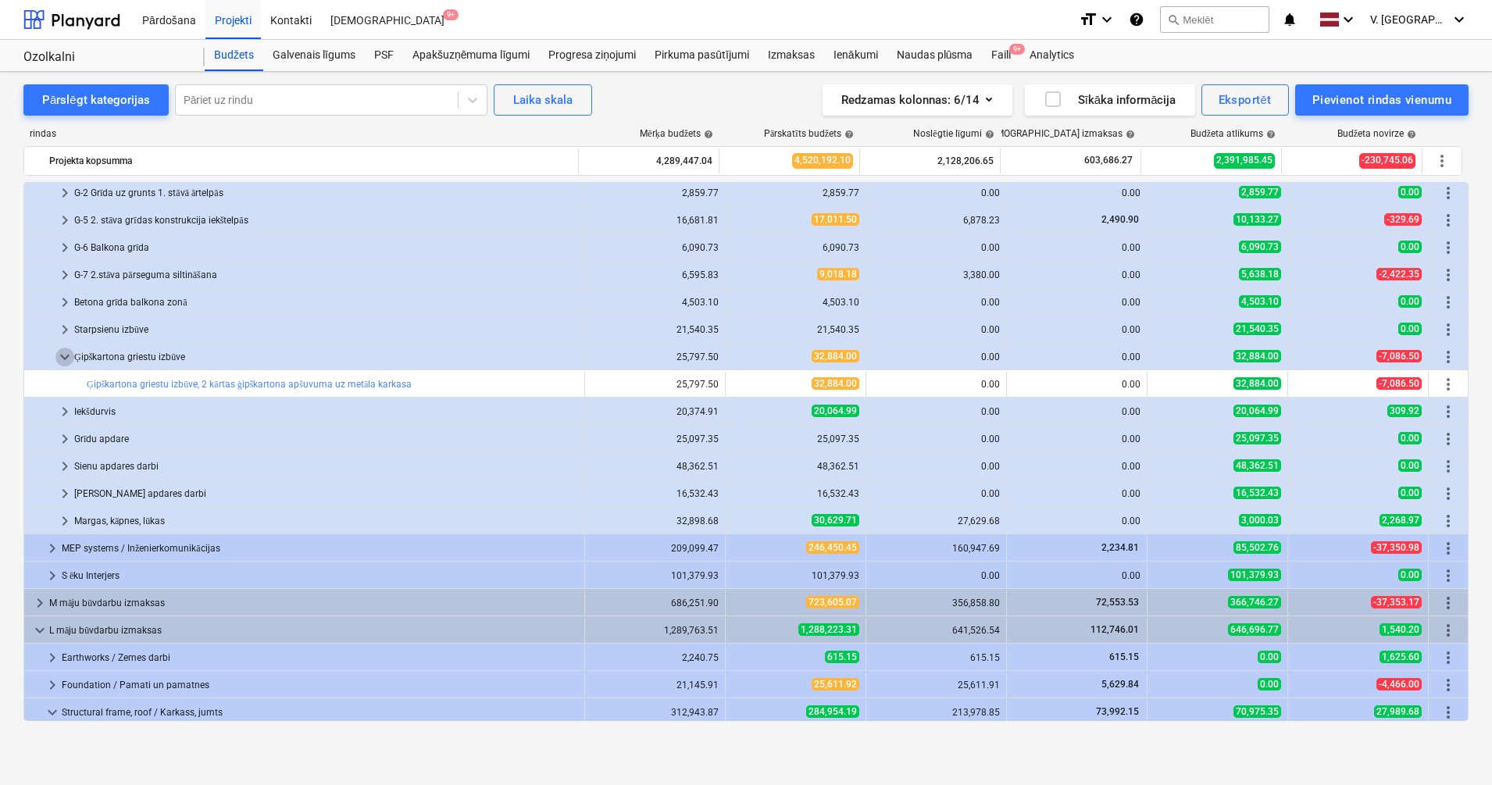
click at [67, 350] on span "keyboard_arrow_down" at bounding box center [64, 357] width 19 height 19
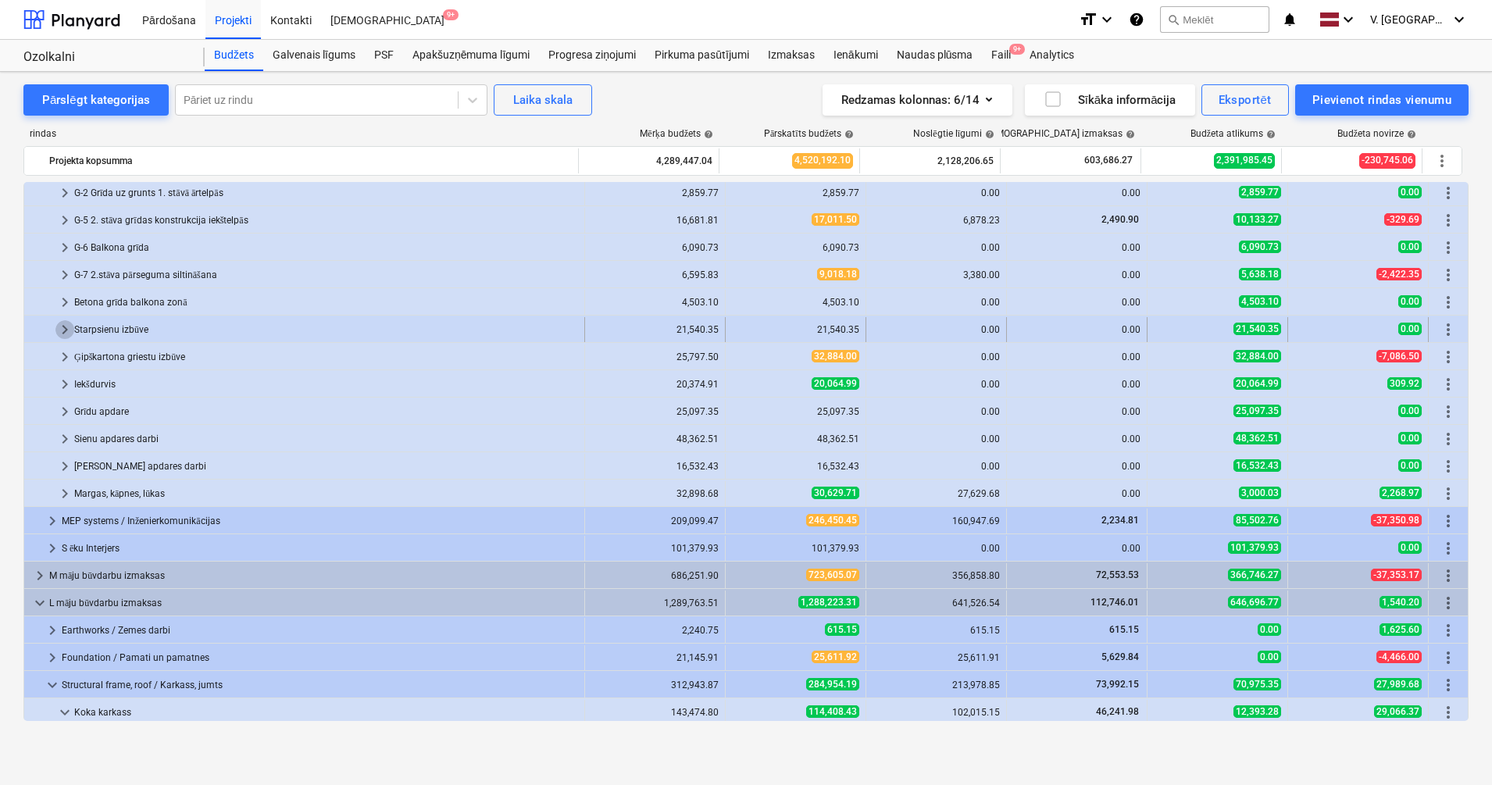
click at [60, 327] on span "keyboard_arrow_right" at bounding box center [64, 329] width 19 height 19
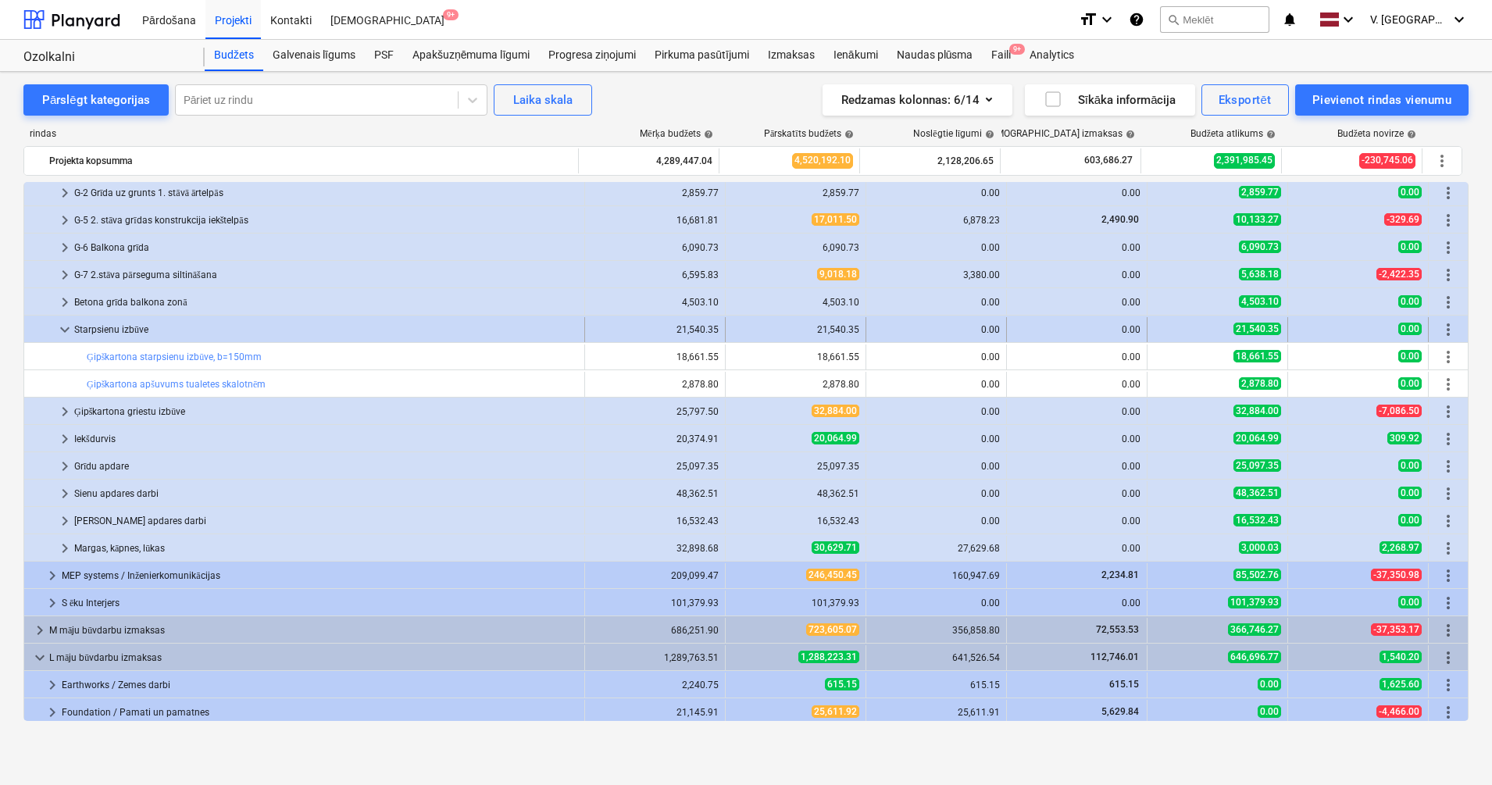
click at [63, 327] on span "keyboard_arrow_down" at bounding box center [64, 329] width 19 height 19
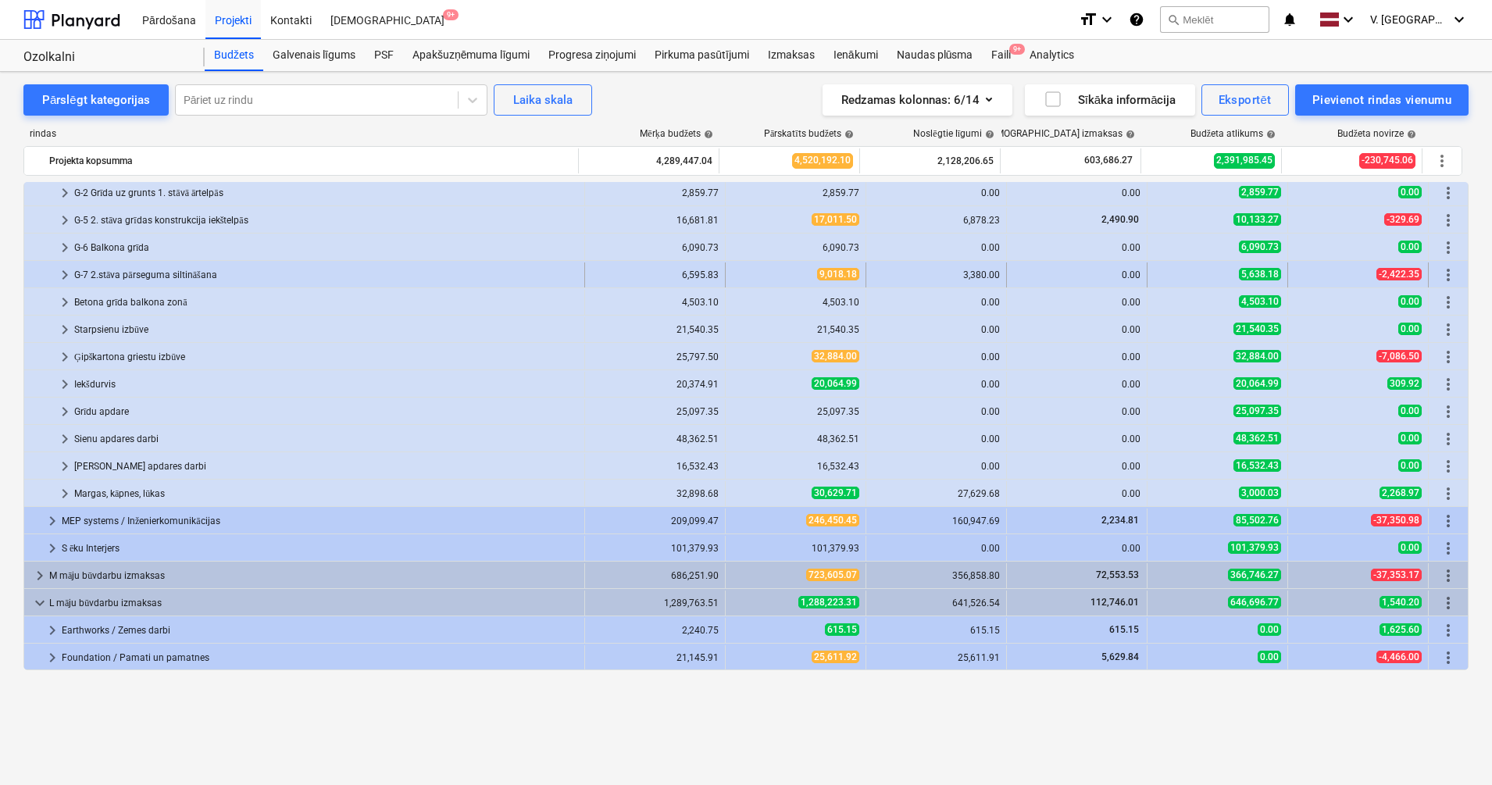
scroll to position [98, 0]
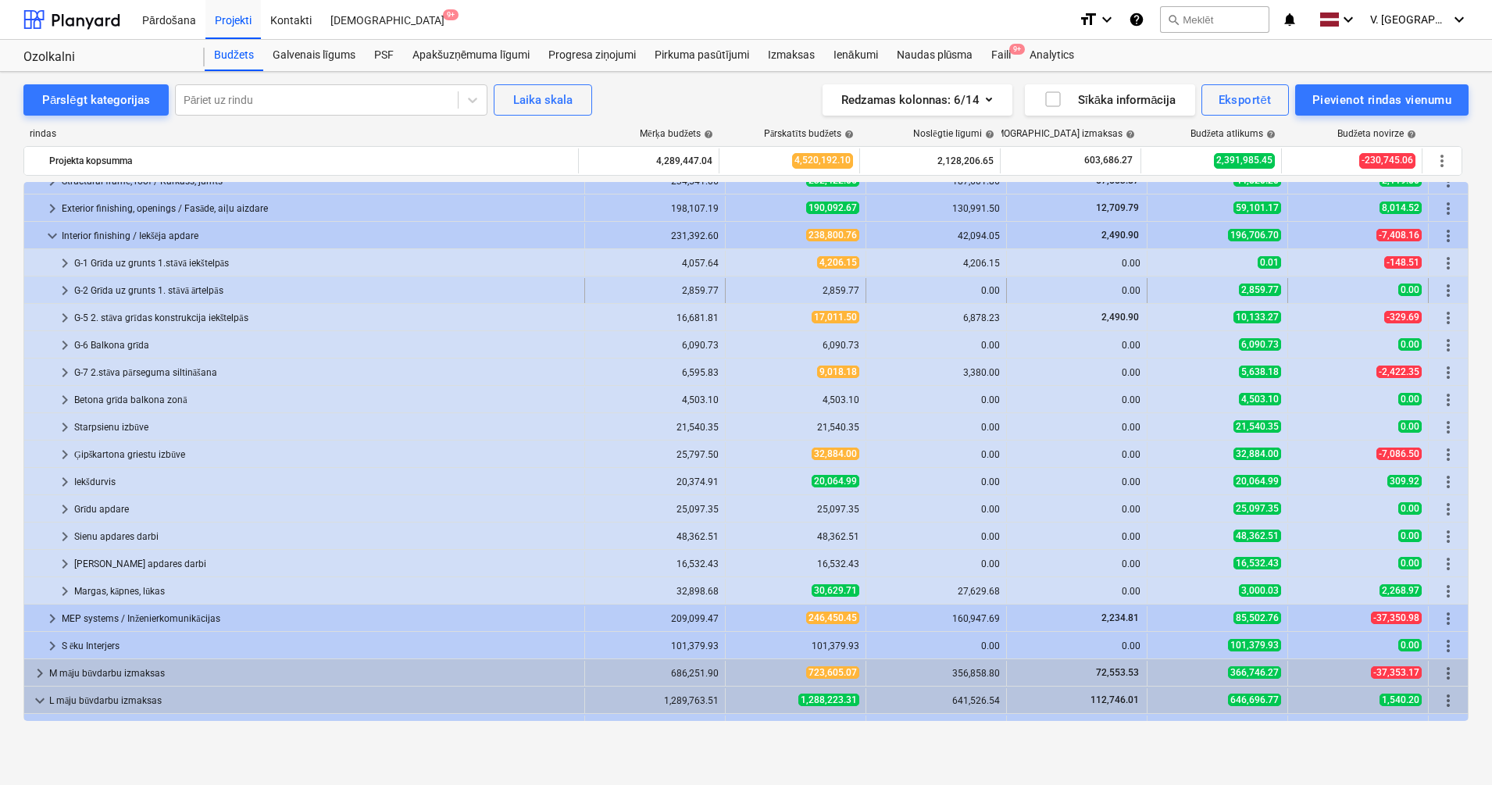
click at [68, 292] on span "keyboard_arrow_right" at bounding box center [64, 290] width 19 height 19
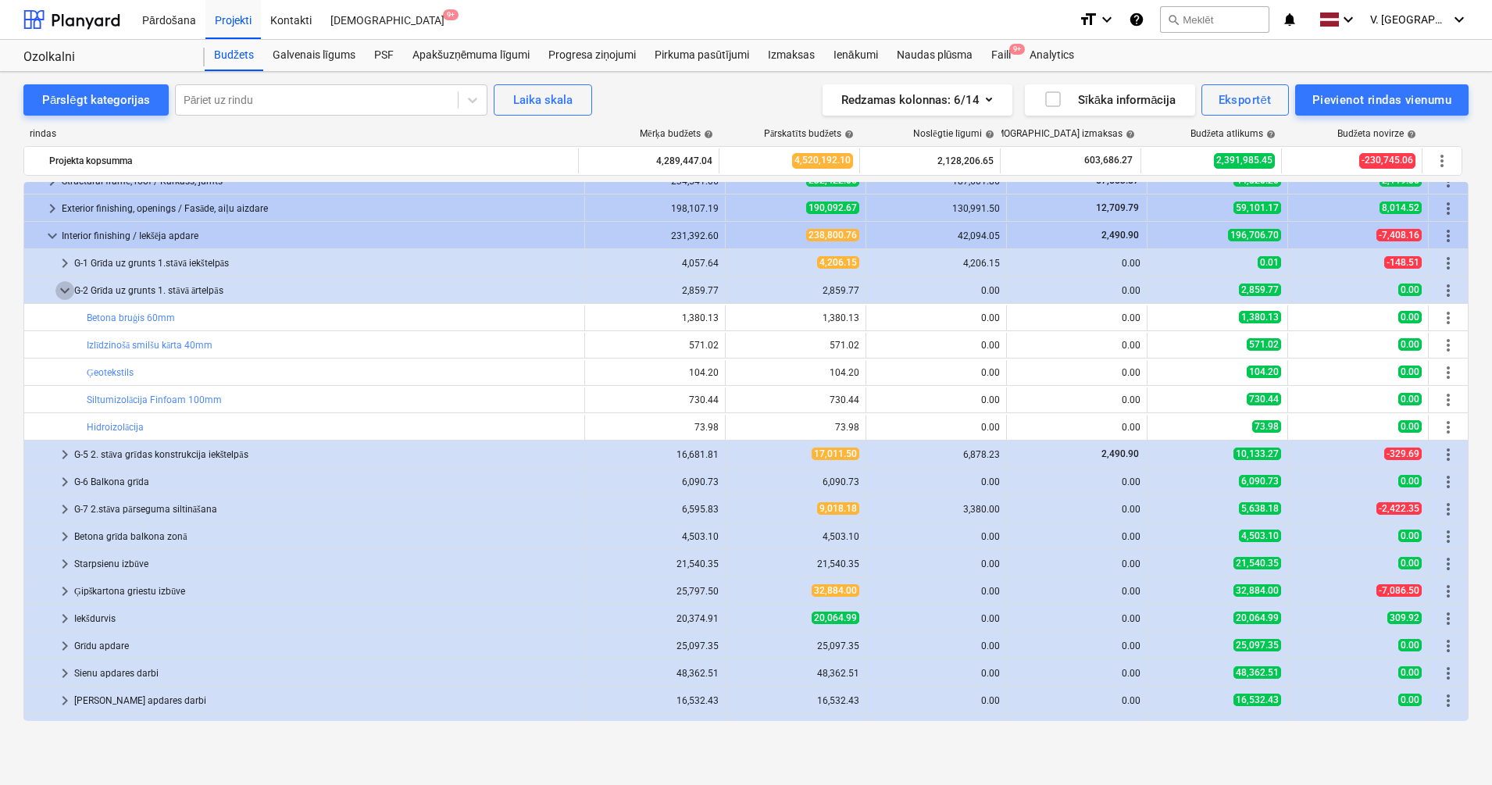
click at [68, 292] on span "keyboard_arrow_down" at bounding box center [64, 290] width 19 height 19
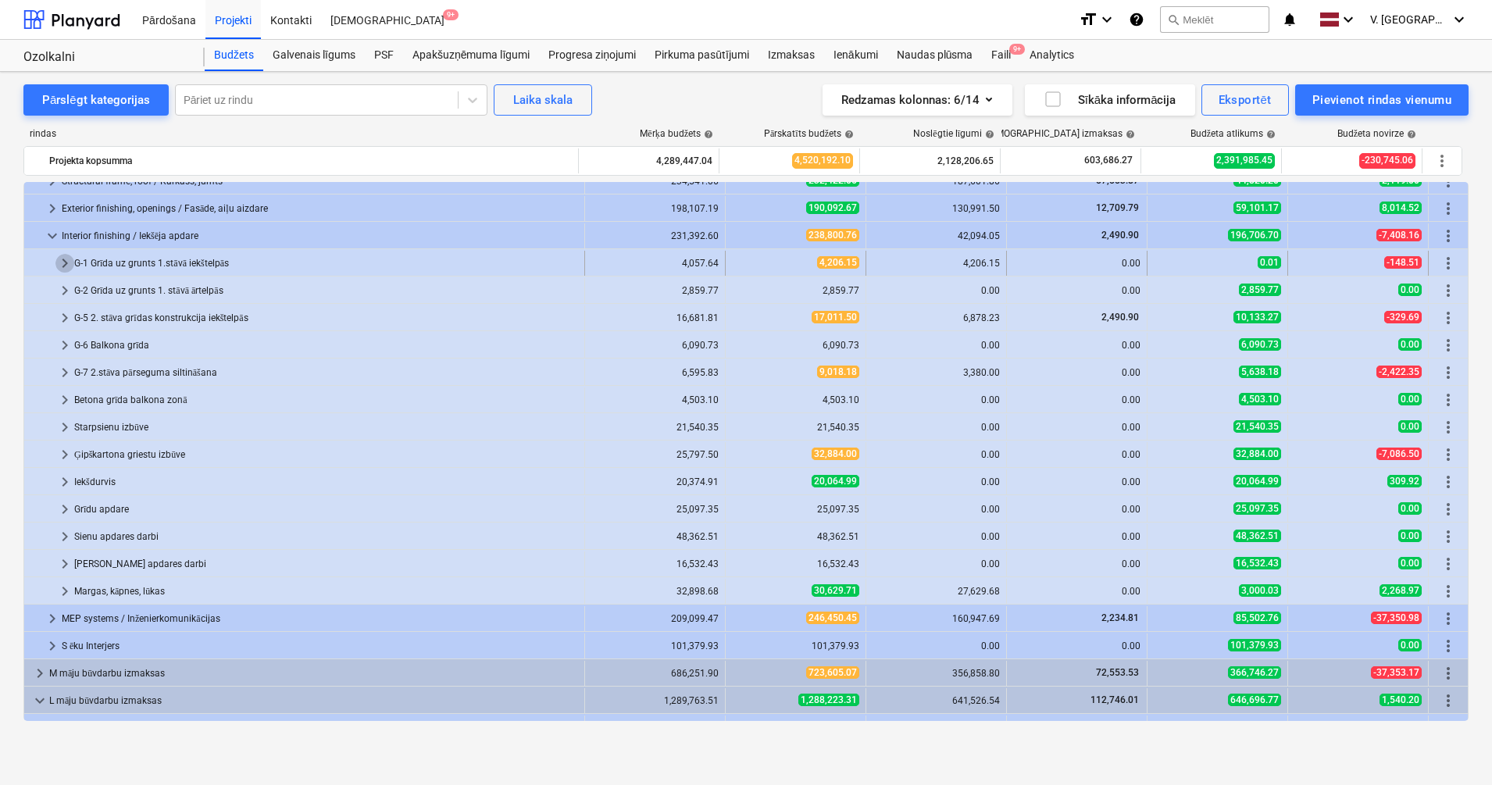
click at [59, 266] on span "keyboard_arrow_right" at bounding box center [64, 263] width 19 height 19
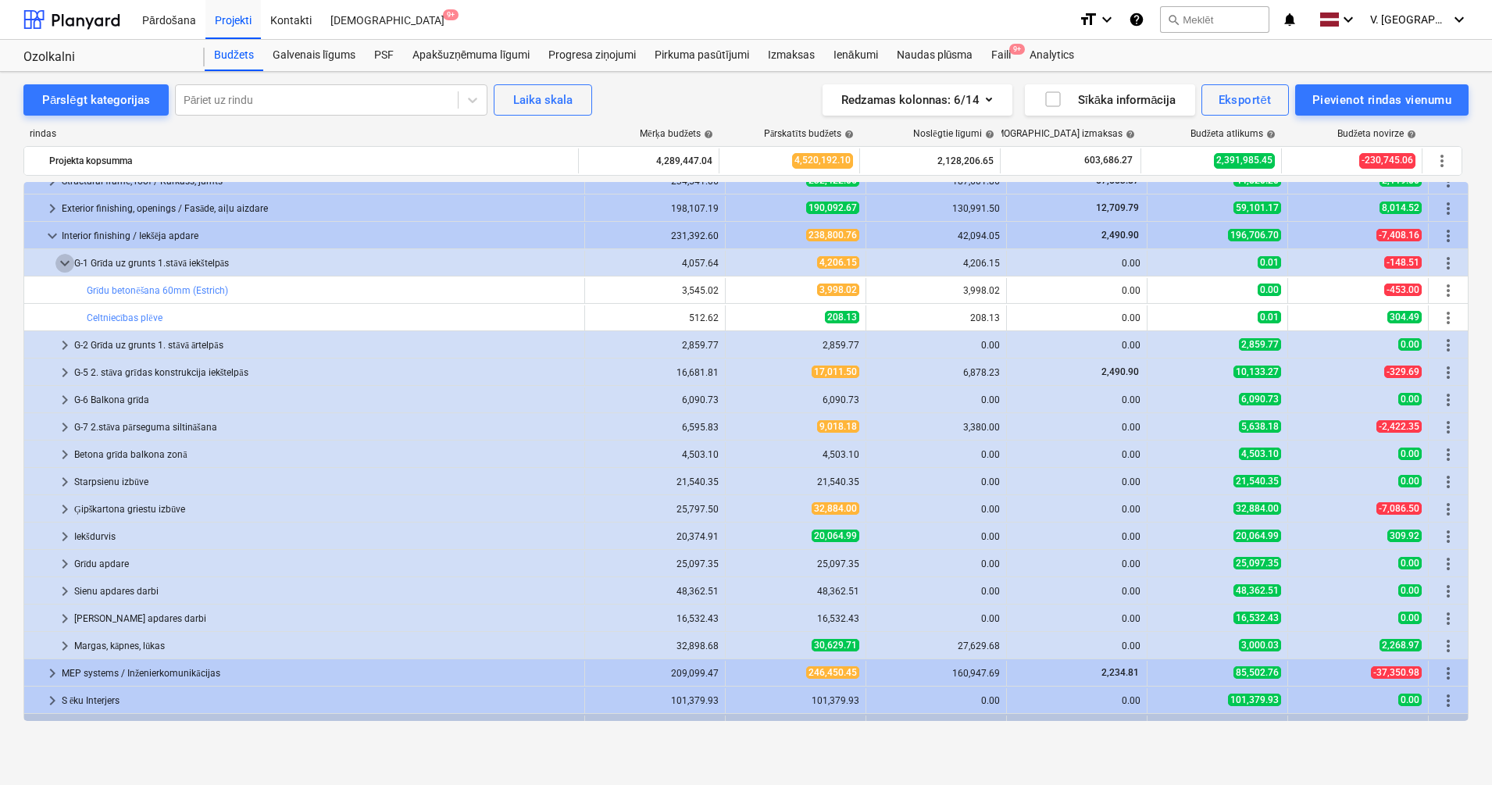
click at [59, 266] on span "keyboard_arrow_down" at bounding box center [64, 263] width 19 height 19
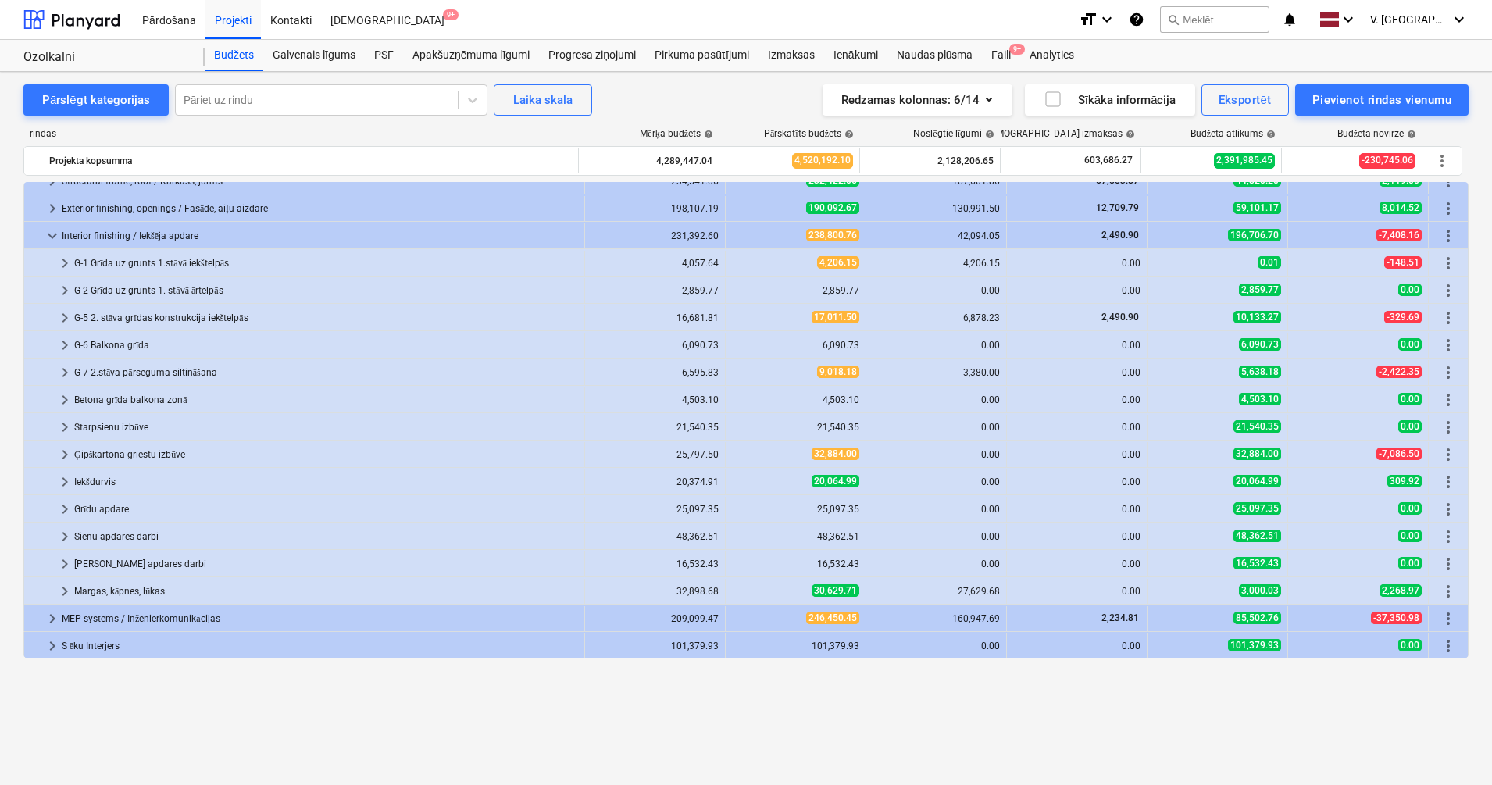
scroll to position [0, 0]
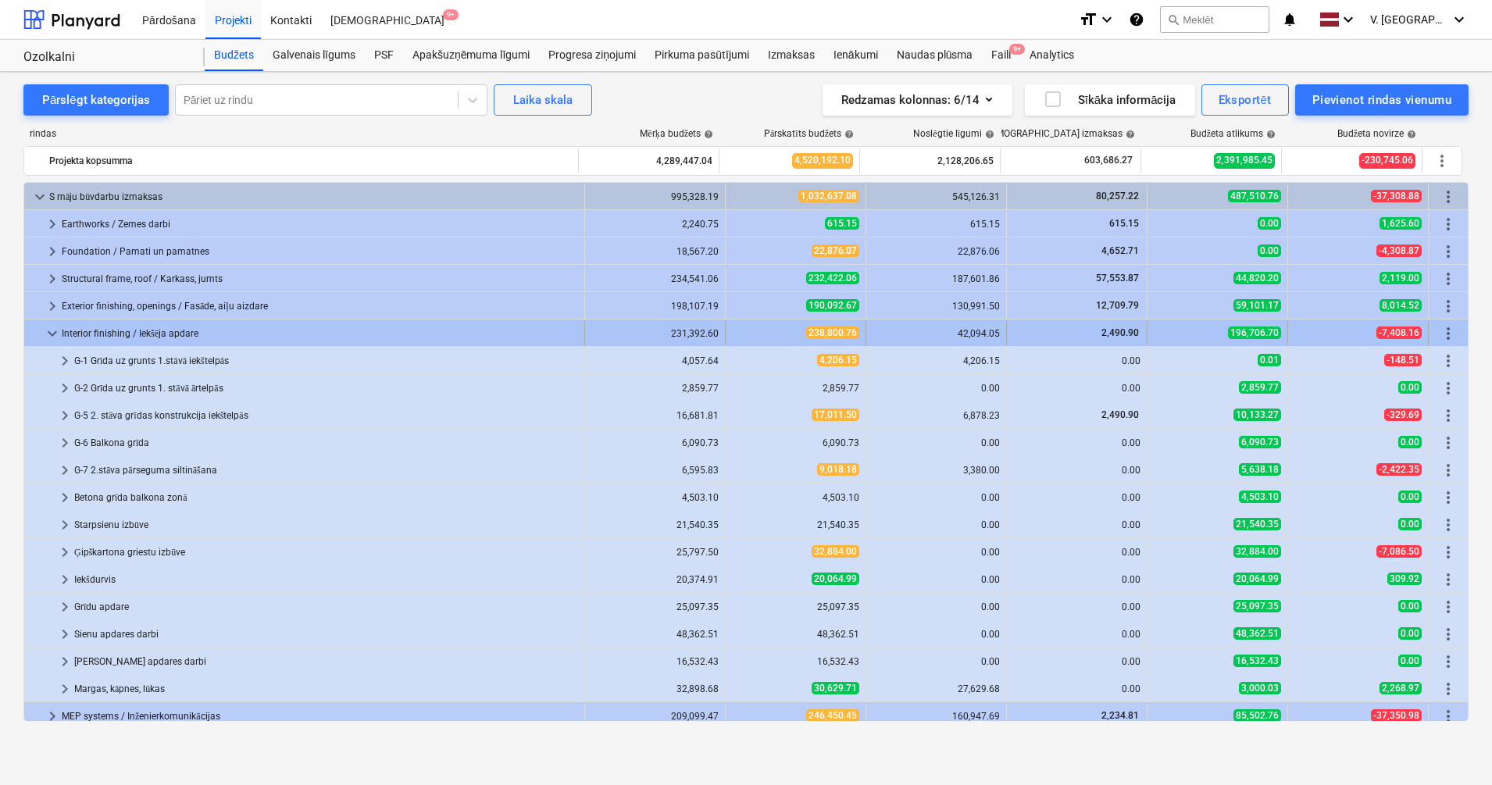
click at [57, 334] on span "keyboard_arrow_down" at bounding box center [52, 333] width 19 height 19
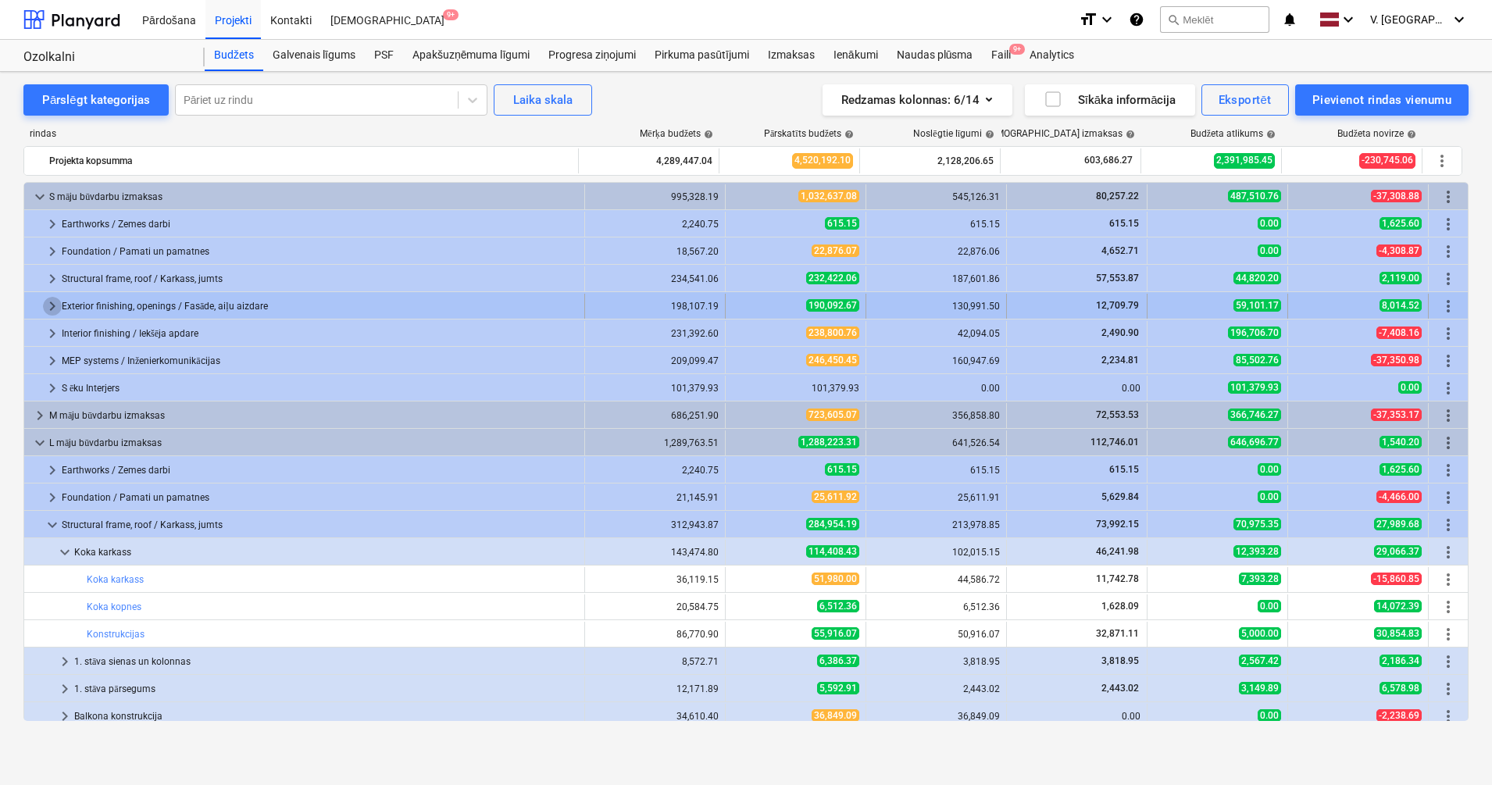
click at [56, 303] on span "keyboard_arrow_right" at bounding box center [52, 306] width 19 height 19
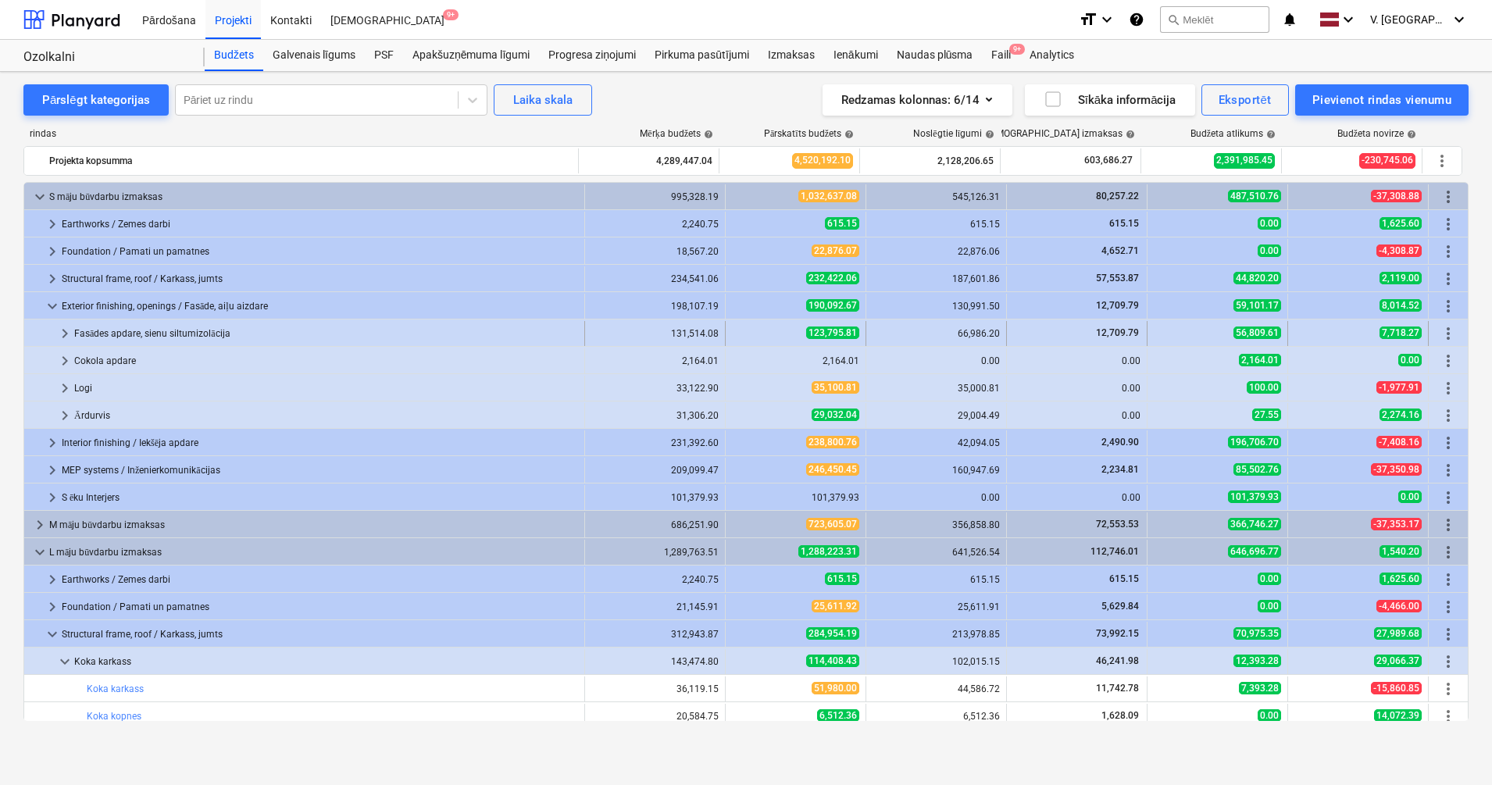
click at [64, 335] on span "keyboard_arrow_right" at bounding box center [64, 333] width 19 height 19
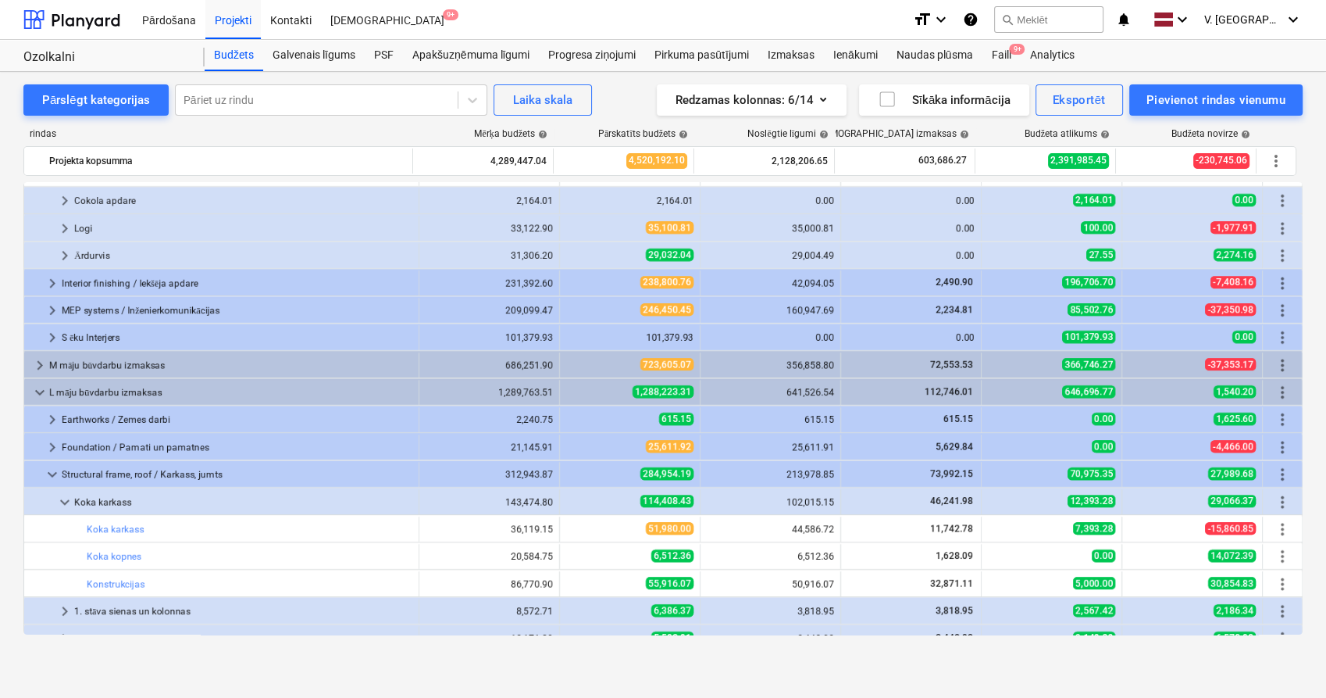
scroll to position [781, 0]
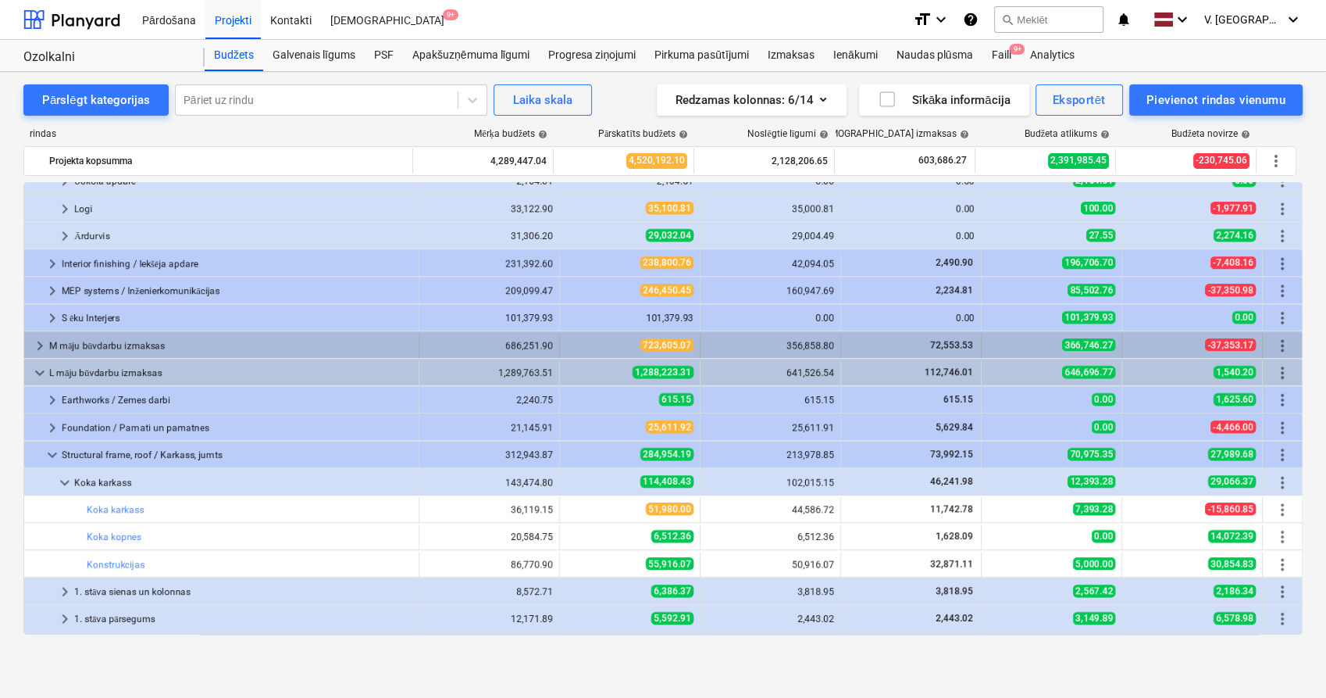
click at [43, 343] on span "keyboard_arrow_right" at bounding box center [39, 345] width 19 height 19
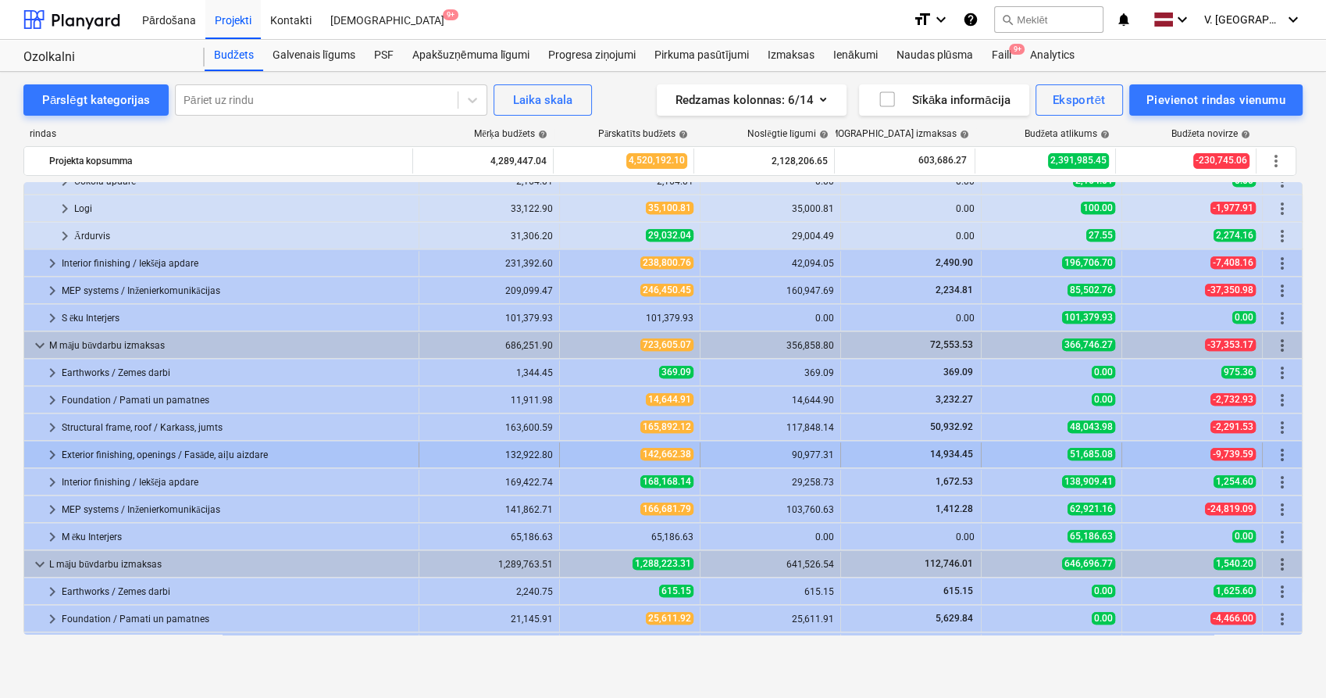
click at [51, 452] on span "keyboard_arrow_right" at bounding box center [52, 454] width 19 height 19
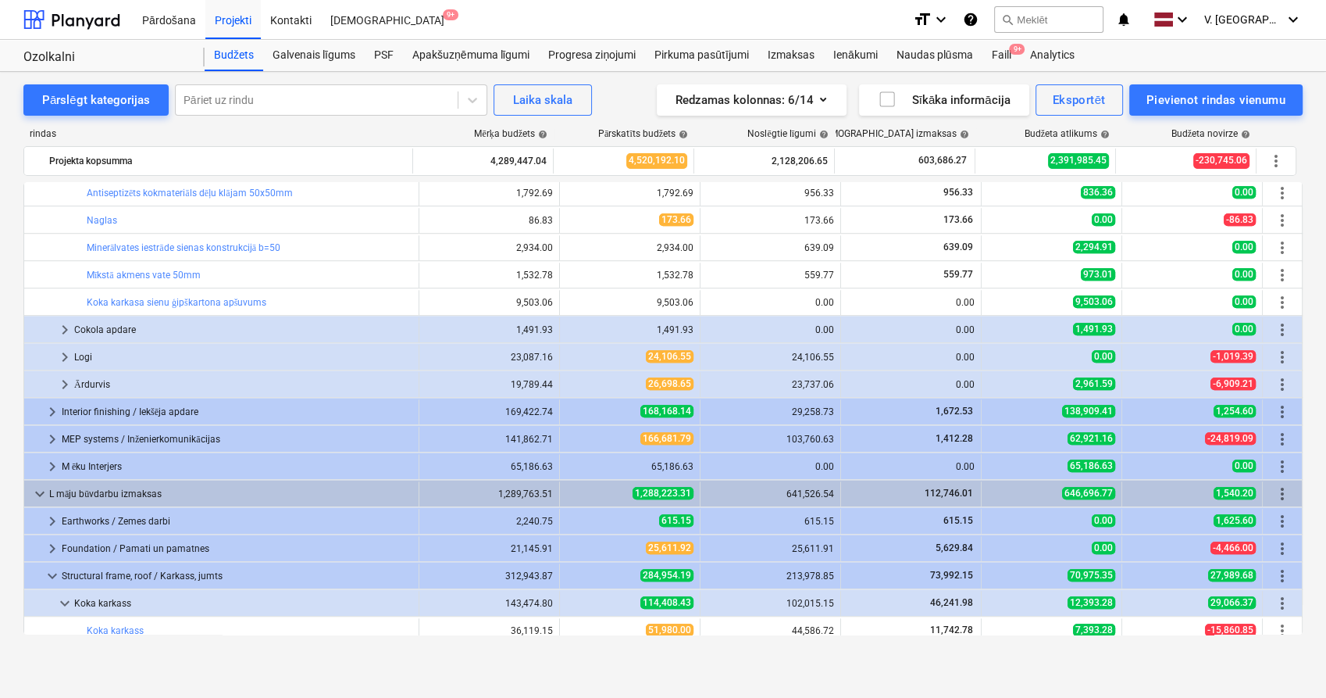
scroll to position [1649, 0]
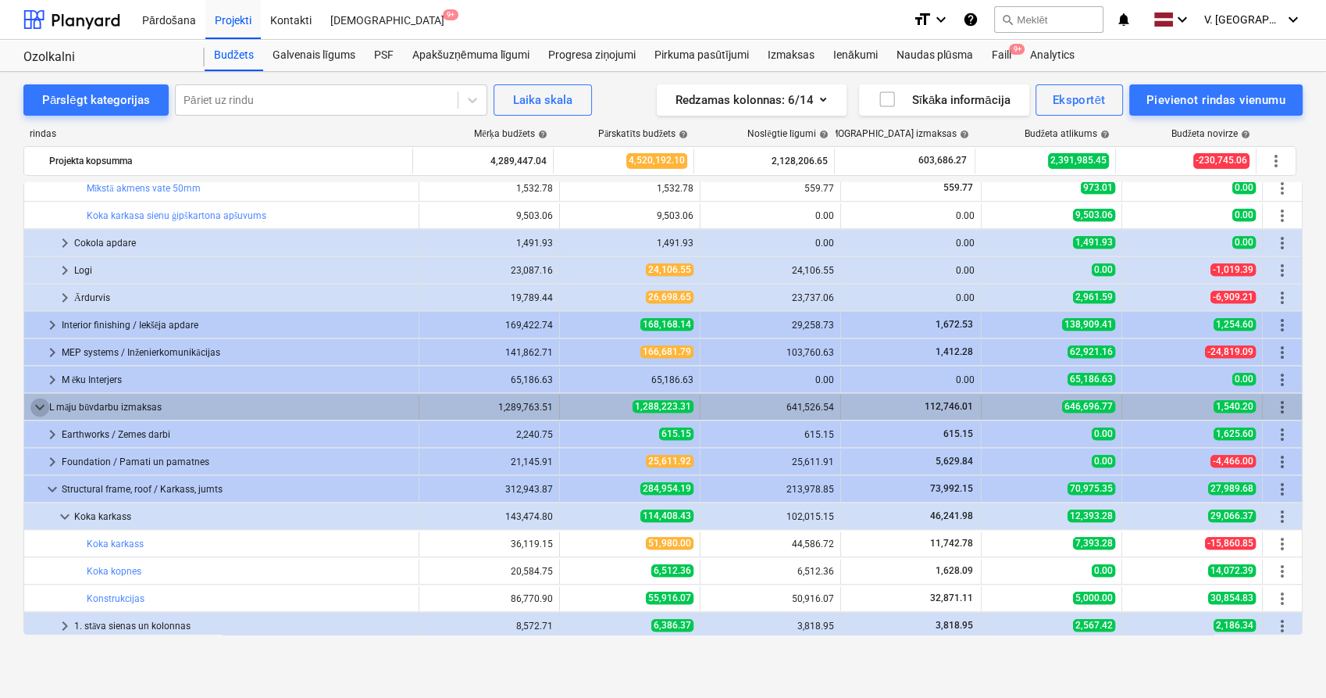
click at [41, 400] on span "keyboard_arrow_down" at bounding box center [39, 407] width 19 height 19
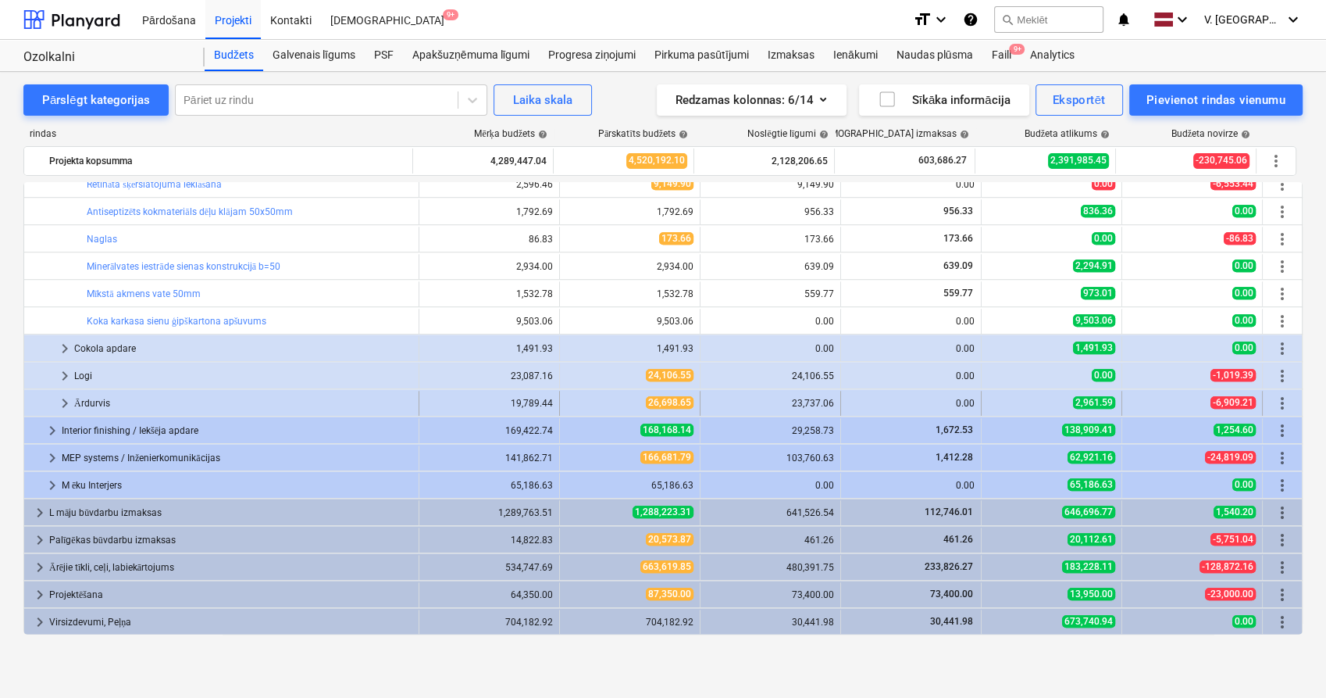
scroll to position [1544, 0]
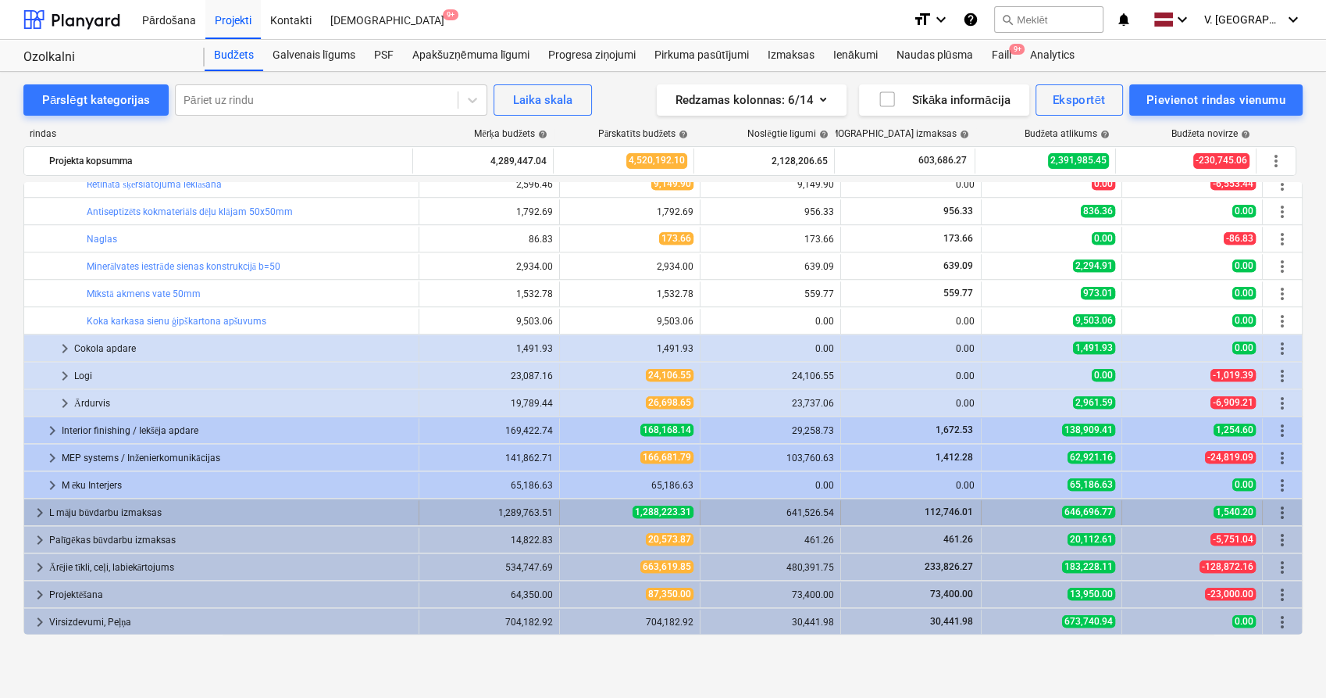
click at [37, 466] on span "keyboard_arrow_right" at bounding box center [39, 512] width 19 height 19
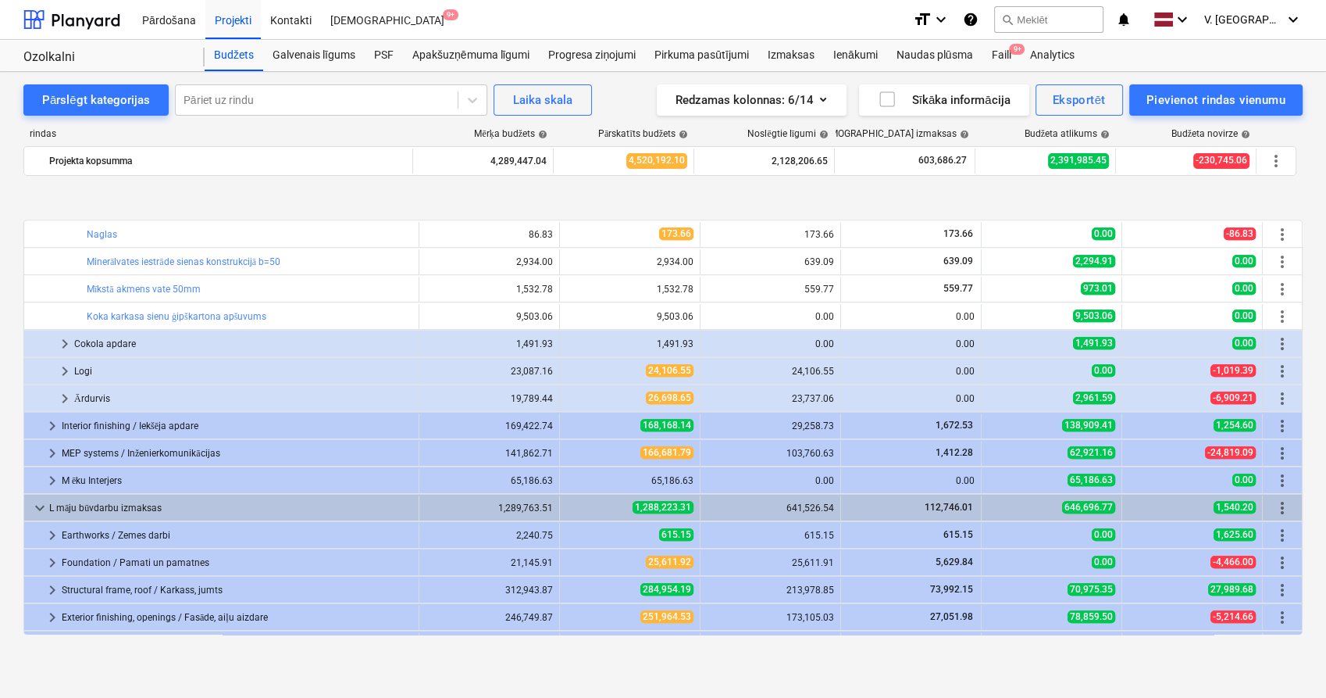
scroll to position [1630, 0]
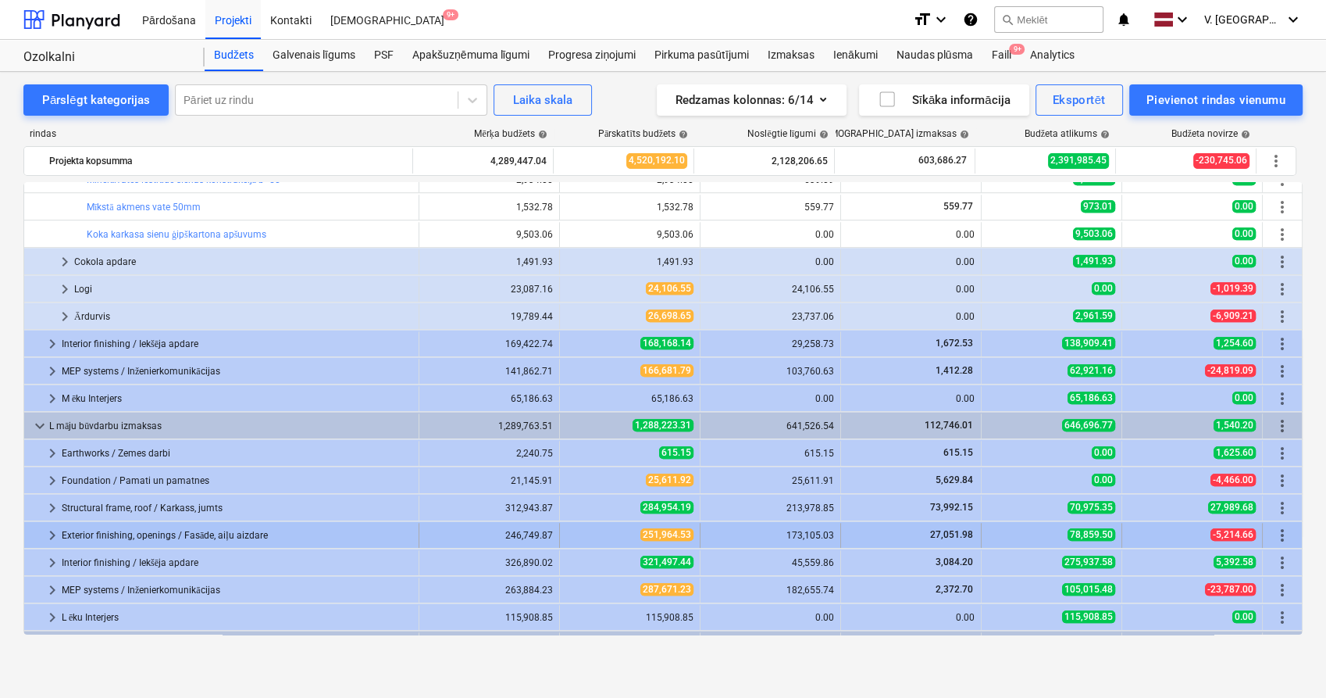
click at [53, 466] on span "keyboard_arrow_right" at bounding box center [52, 535] width 19 height 19
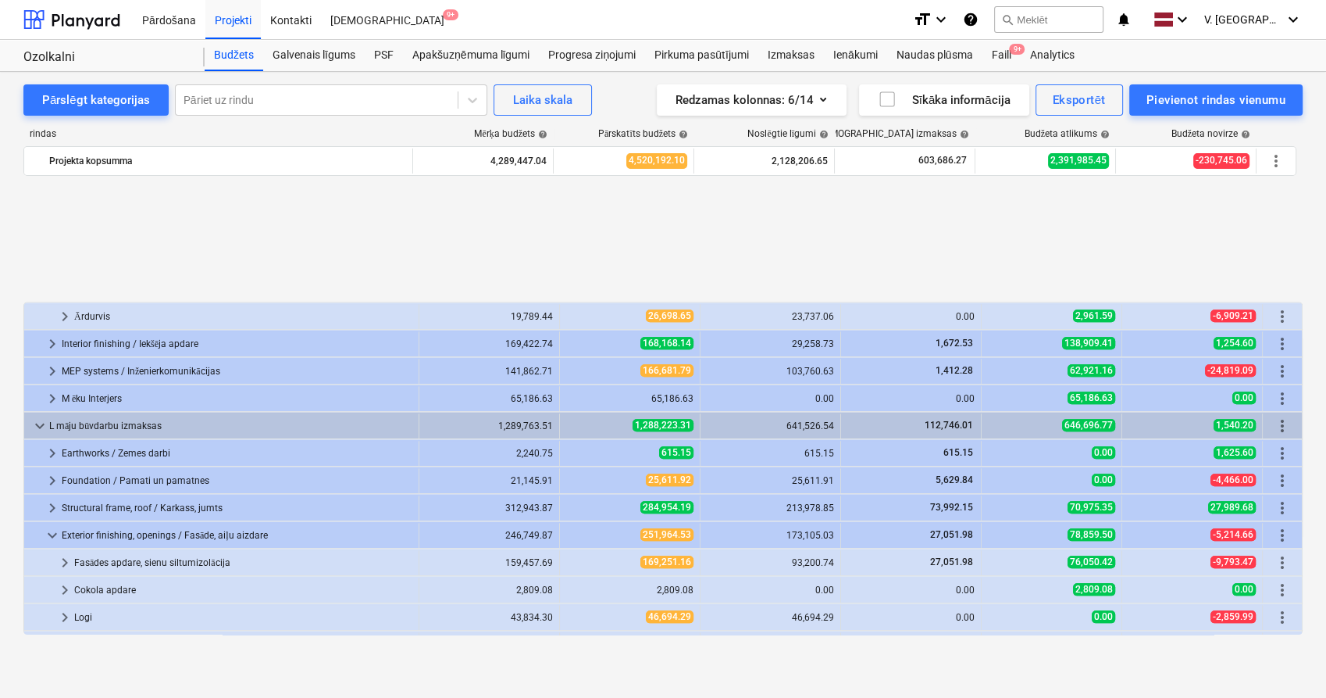
scroll to position [1804, 0]
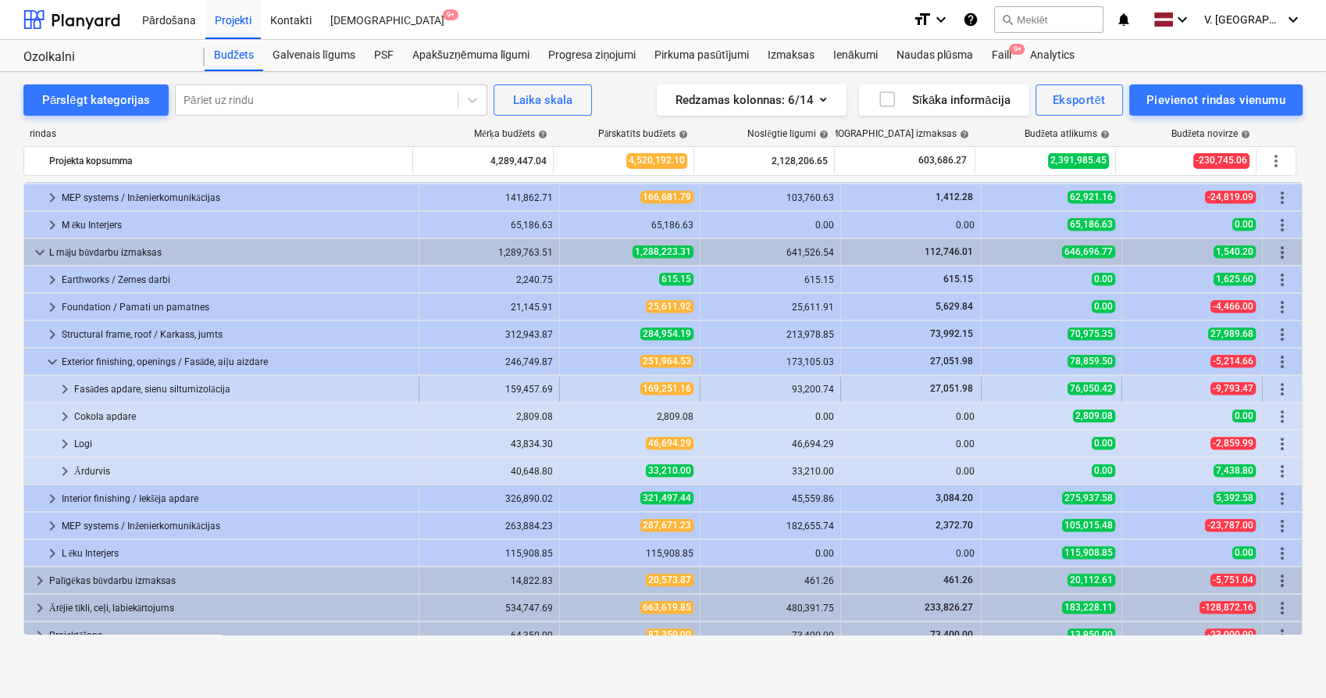
click at [67, 391] on span "keyboard_arrow_right" at bounding box center [64, 389] width 19 height 19
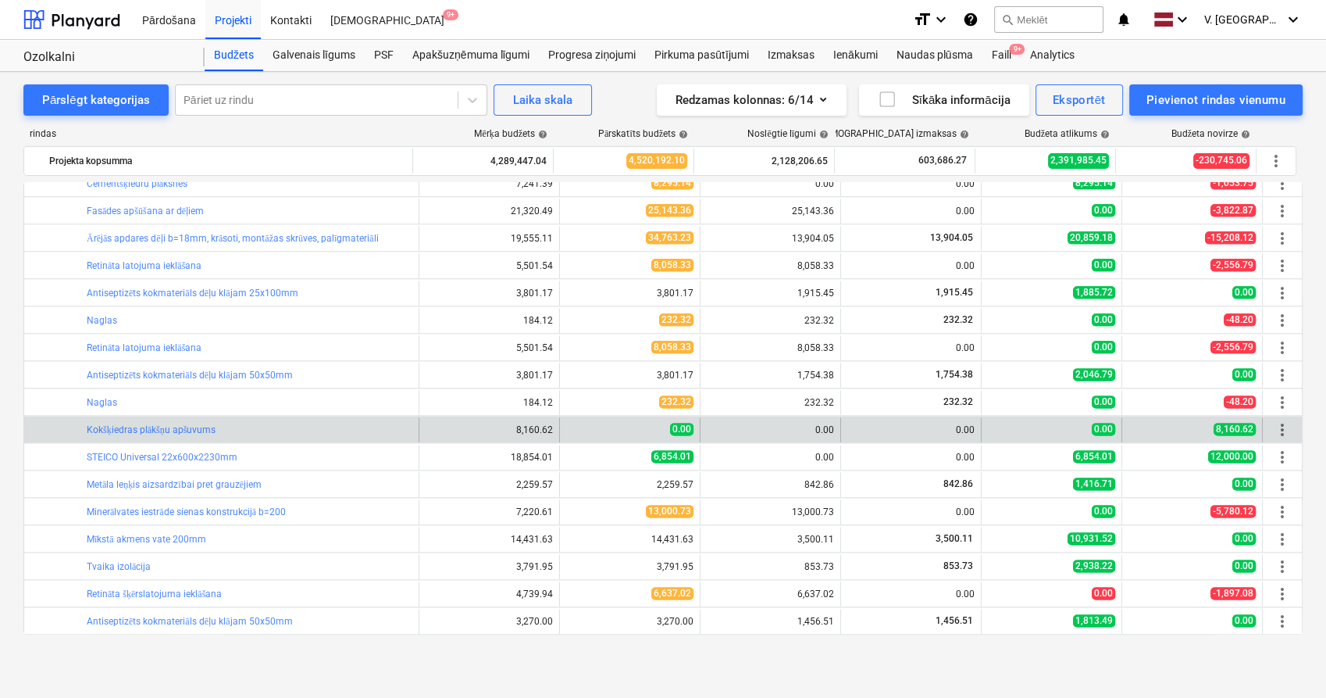
scroll to position [1977, 0]
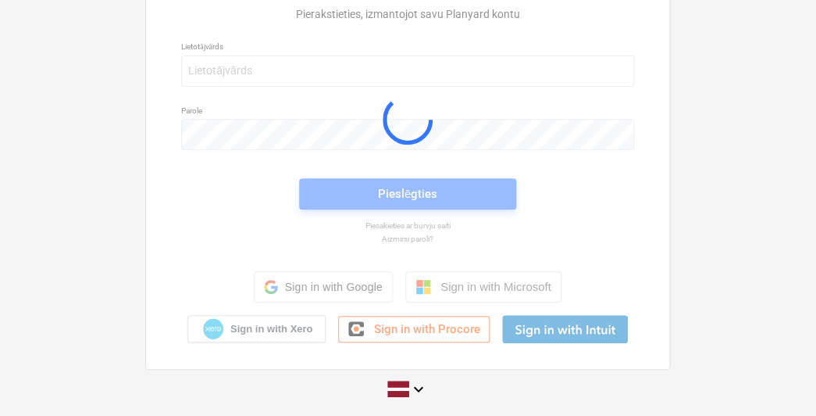
scroll to position [69, 0]
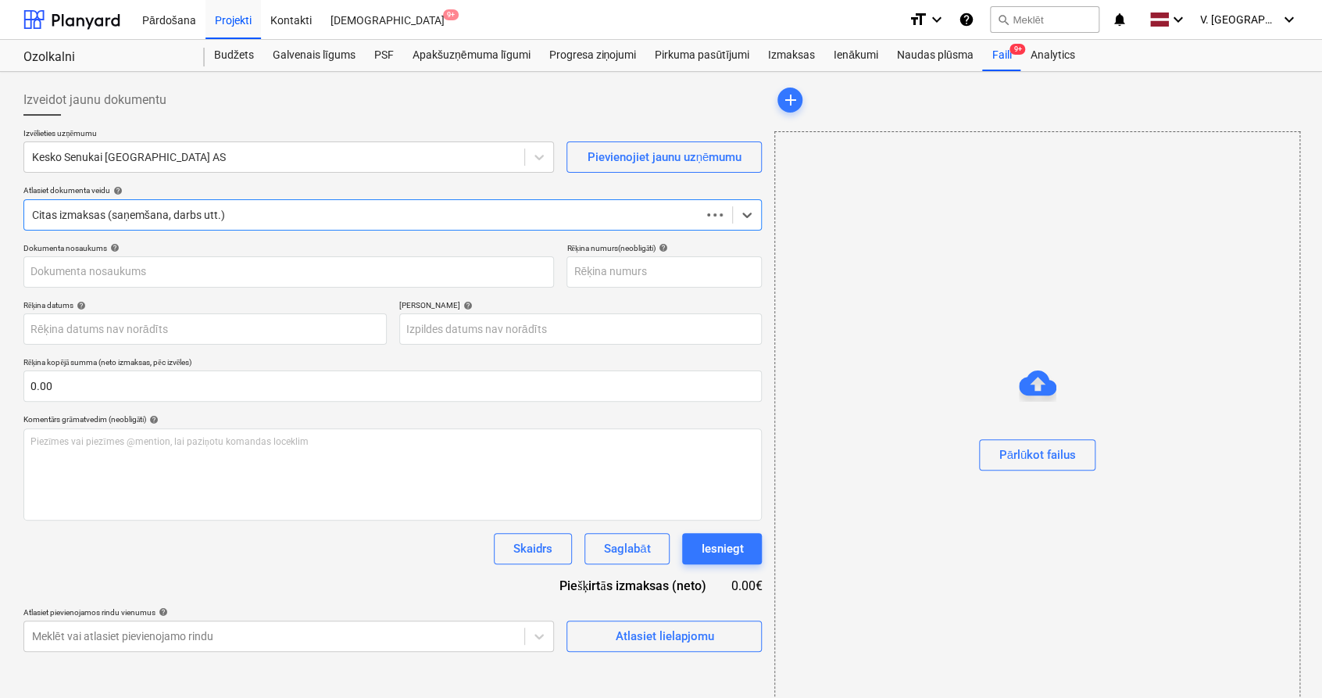
type input "Rēķins_0457439209.PDF"
type input "[DATE]"
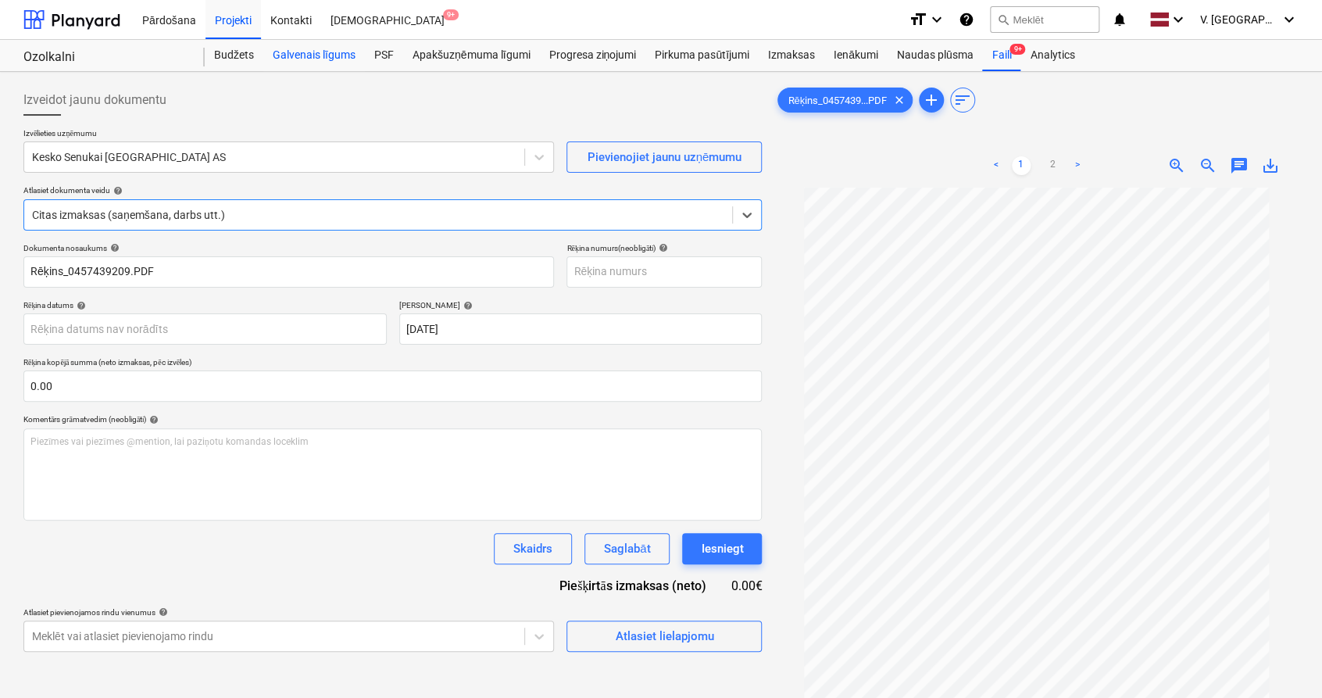
click at [314, 55] on div "Galvenais līgums" at bounding box center [314, 55] width 102 height 31
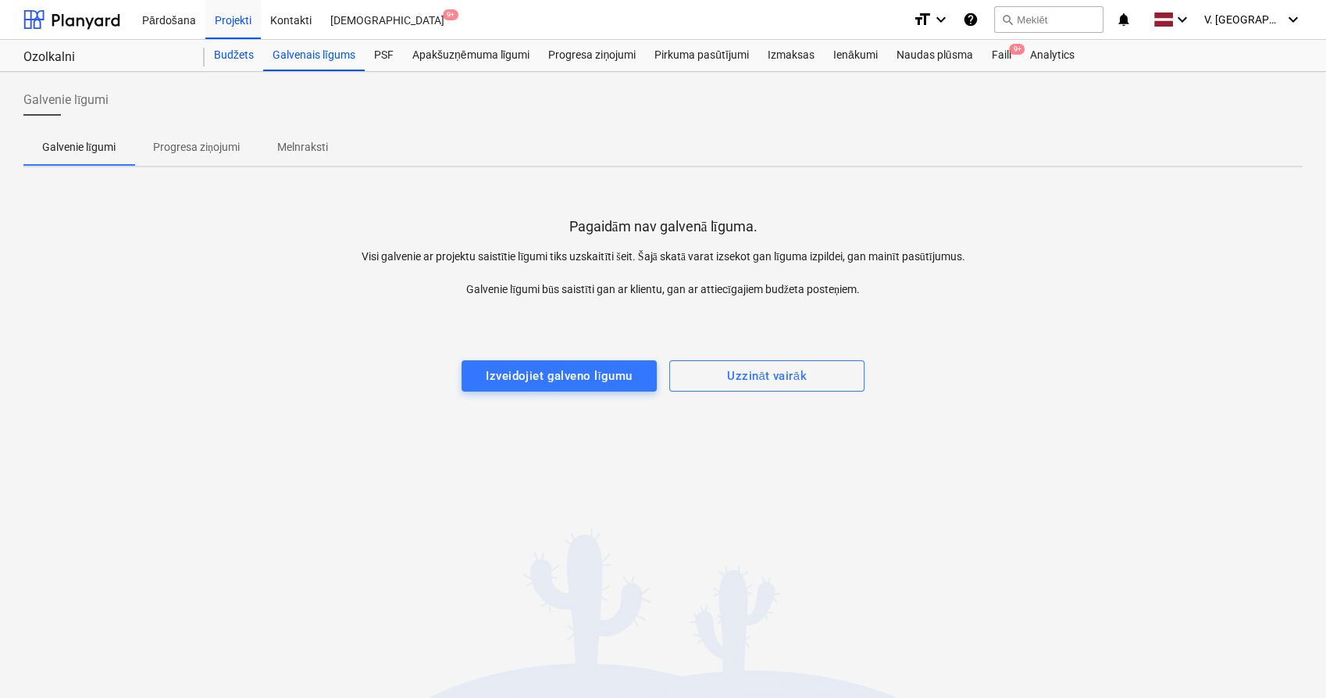
click at [237, 55] on div "Budžets" at bounding box center [234, 55] width 59 height 31
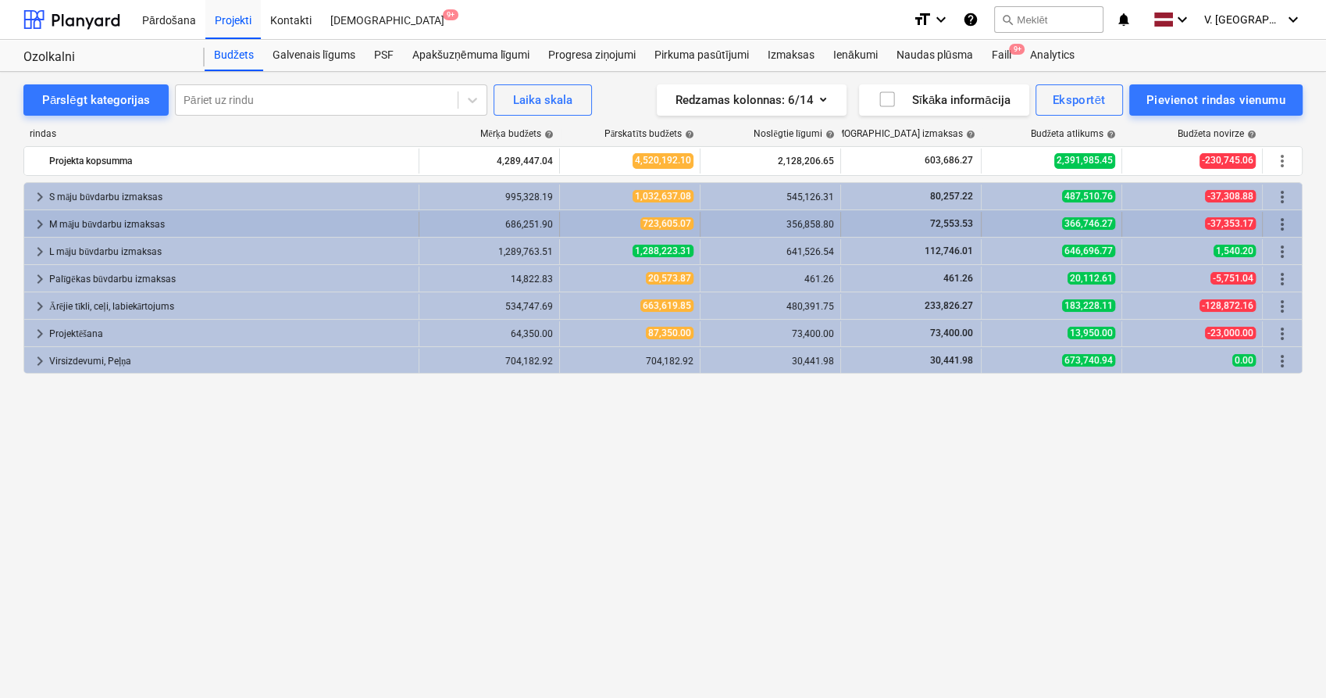
click at [34, 222] on span "keyboard_arrow_right" at bounding box center [39, 224] width 19 height 19
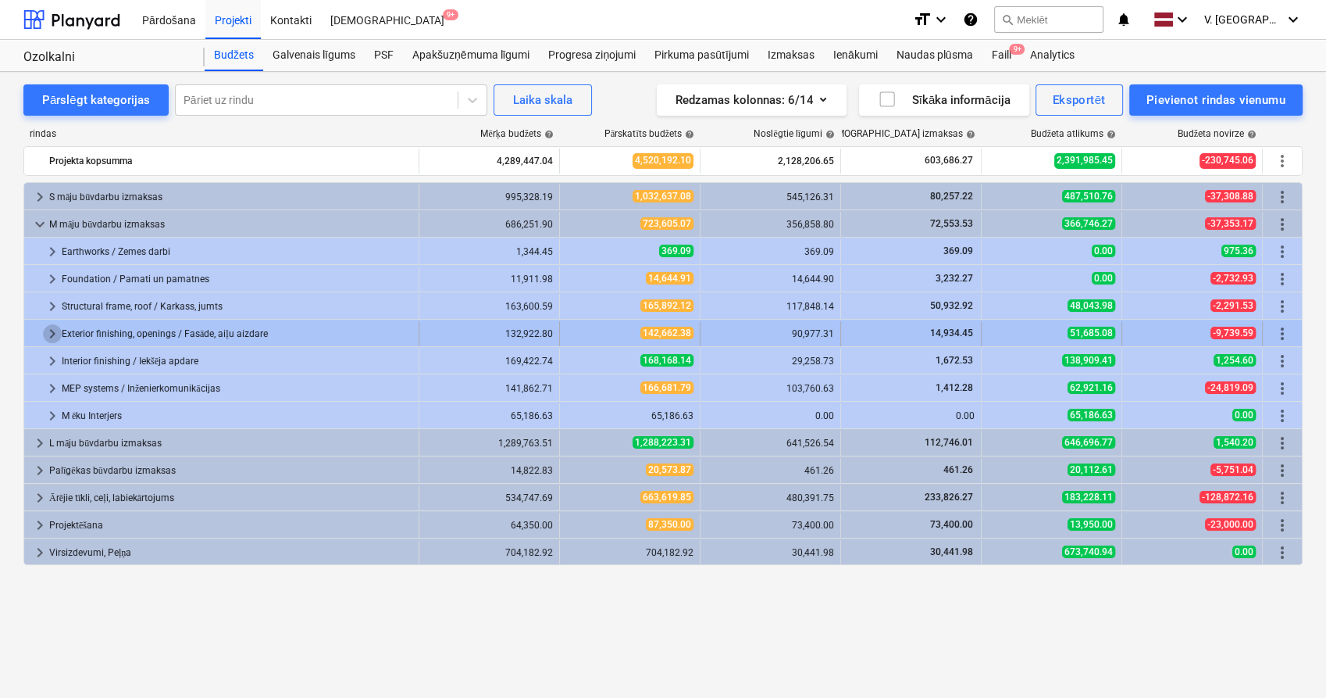
click at [47, 331] on span "keyboard_arrow_right" at bounding box center [52, 333] width 19 height 19
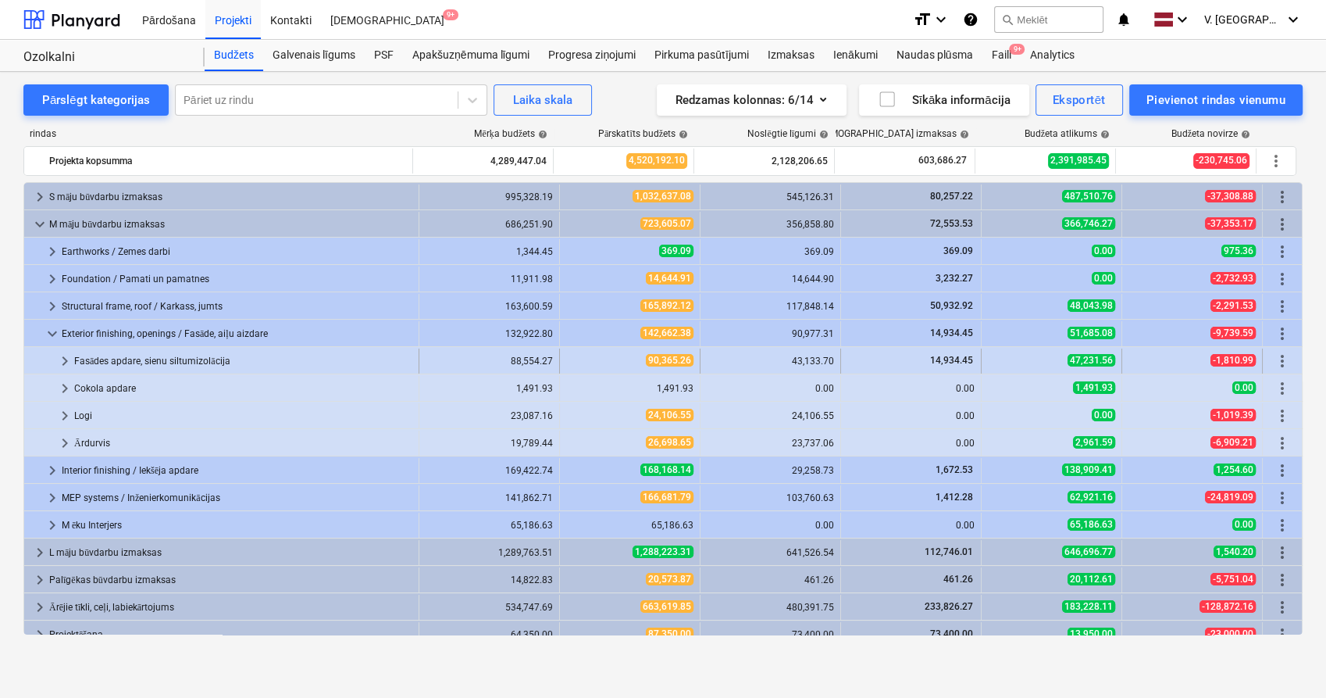
click at [66, 362] on span "keyboard_arrow_right" at bounding box center [64, 361] width 19 height 19
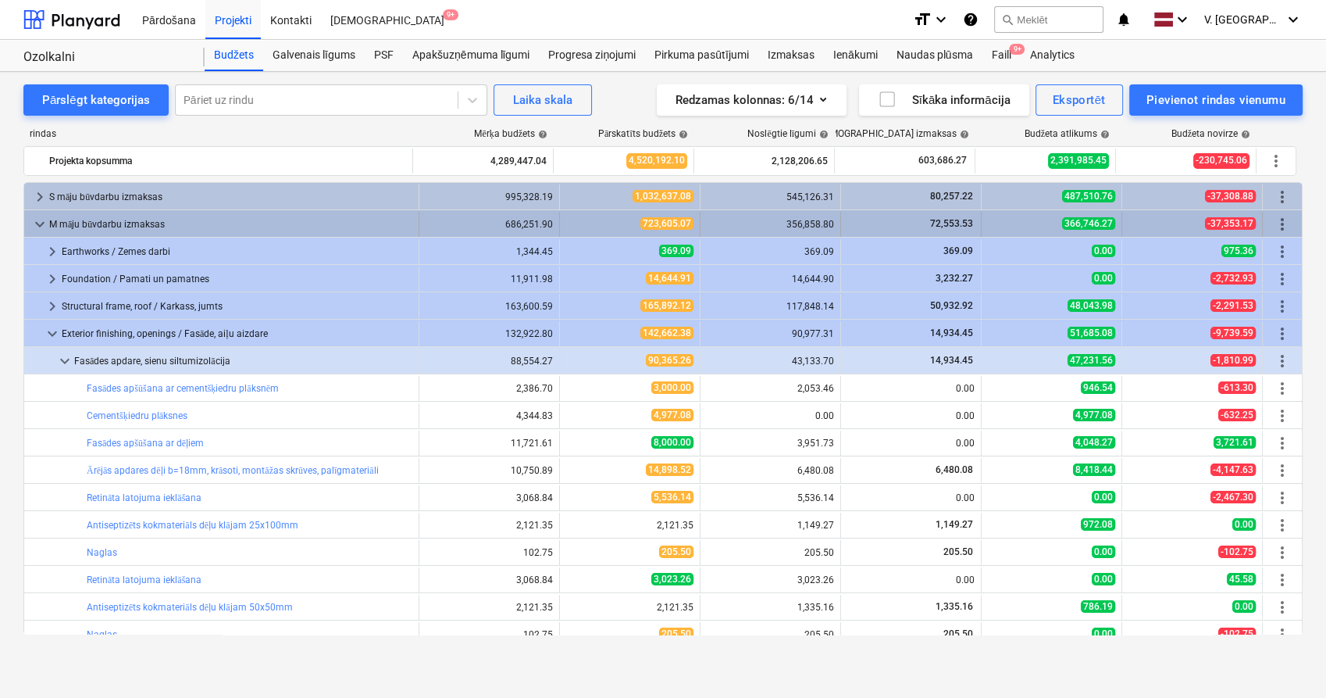
click at [35, 216] on span "keyboard_arrow_down" at bounding box center [39, 224] width 19 height 19
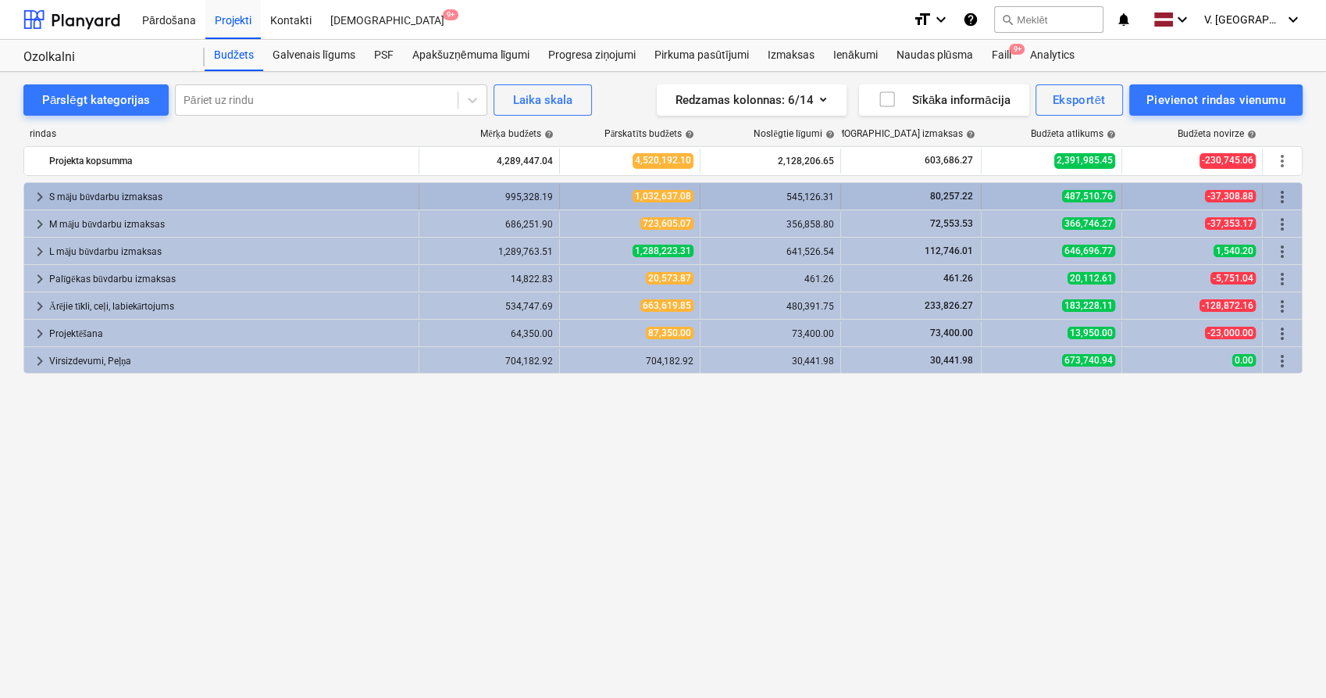
click at [44, 187] on span "keyboard_arrow_right" at bounding box center [39, 196] width 19 height 19
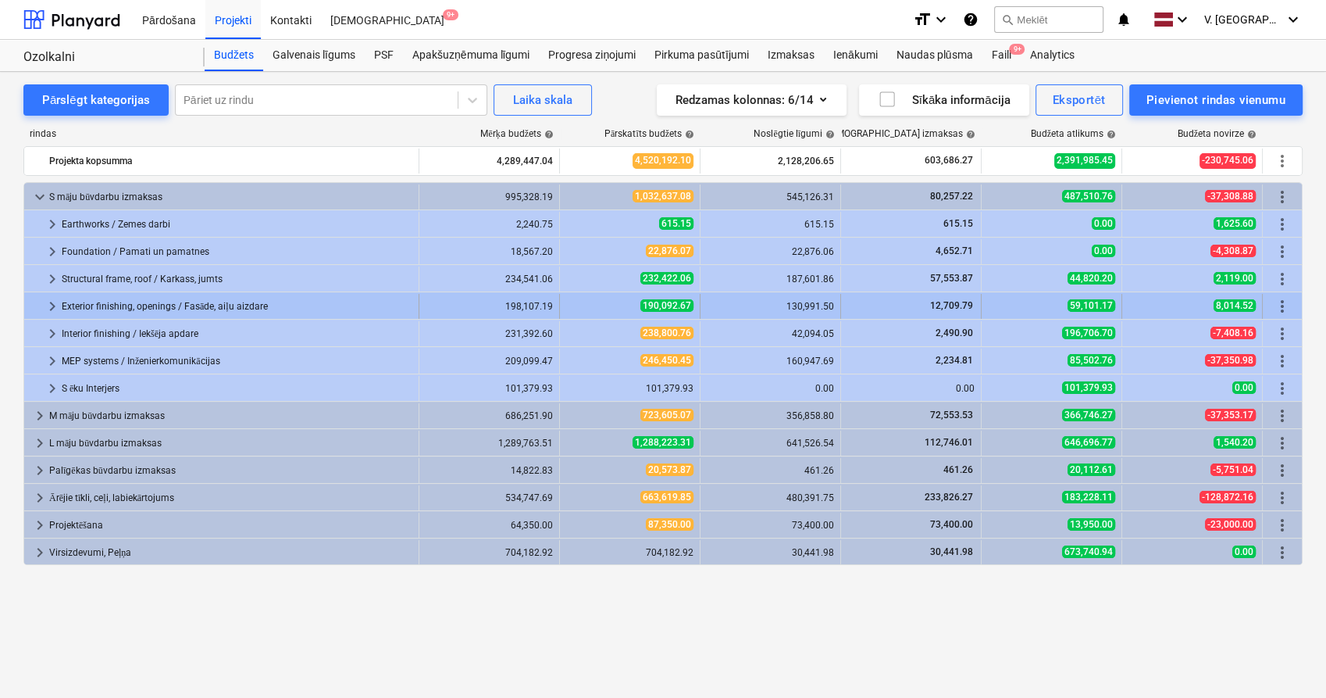
click at [46, 300] on span "keyboard_arrow_right" at bounding box center [52, 306] width 19 height 19
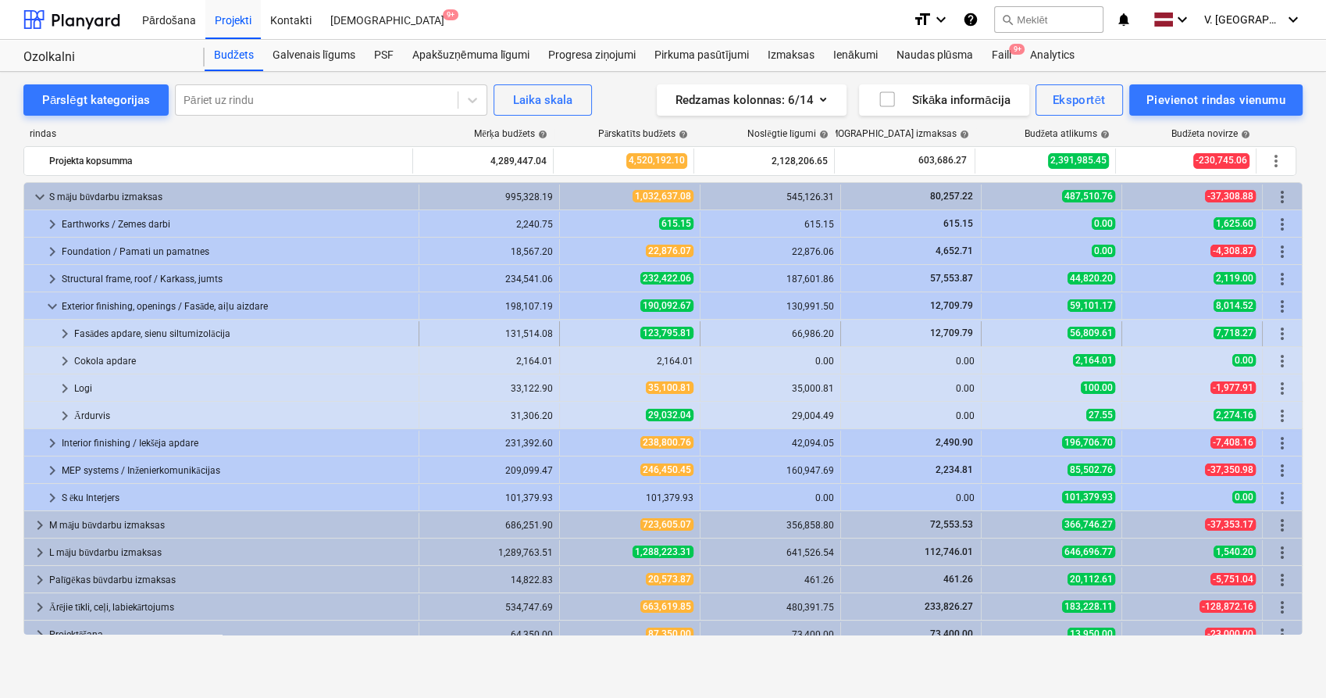
click at [64, 334] on span "keyboard_arrow_right" at bounding box center [64, 333] width 19 height 19
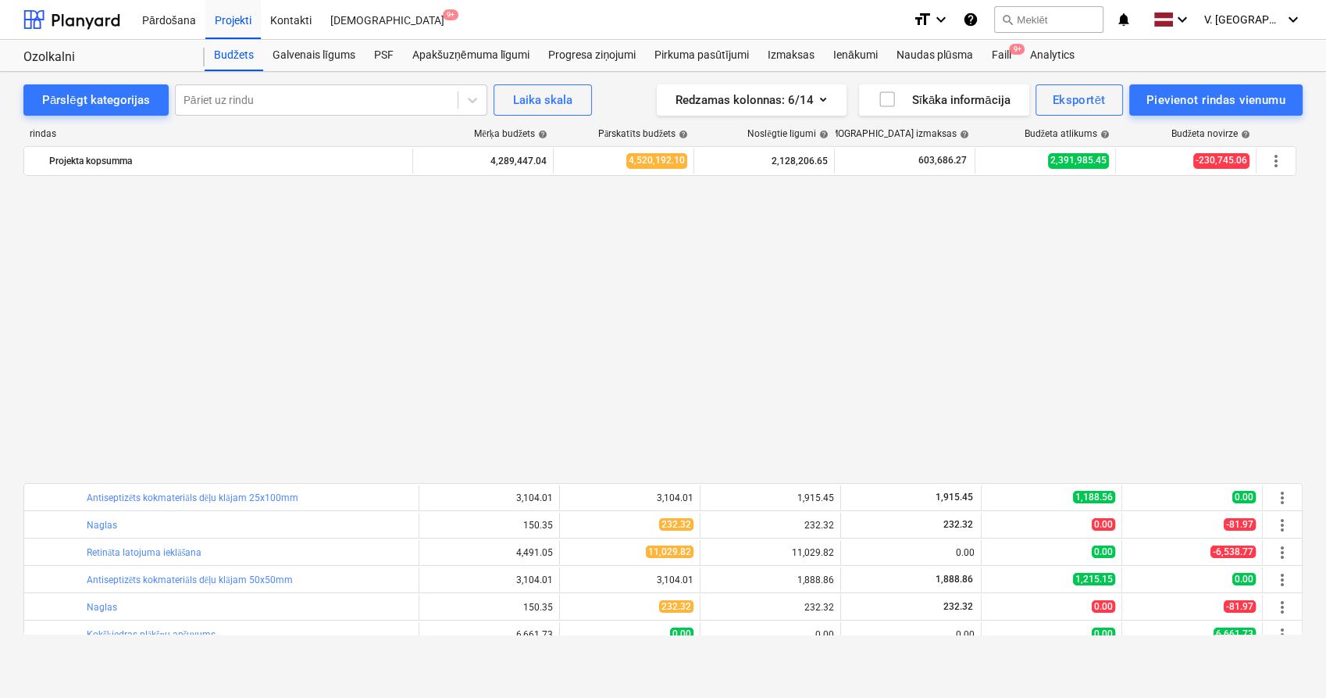
scroll to position [347, 0]
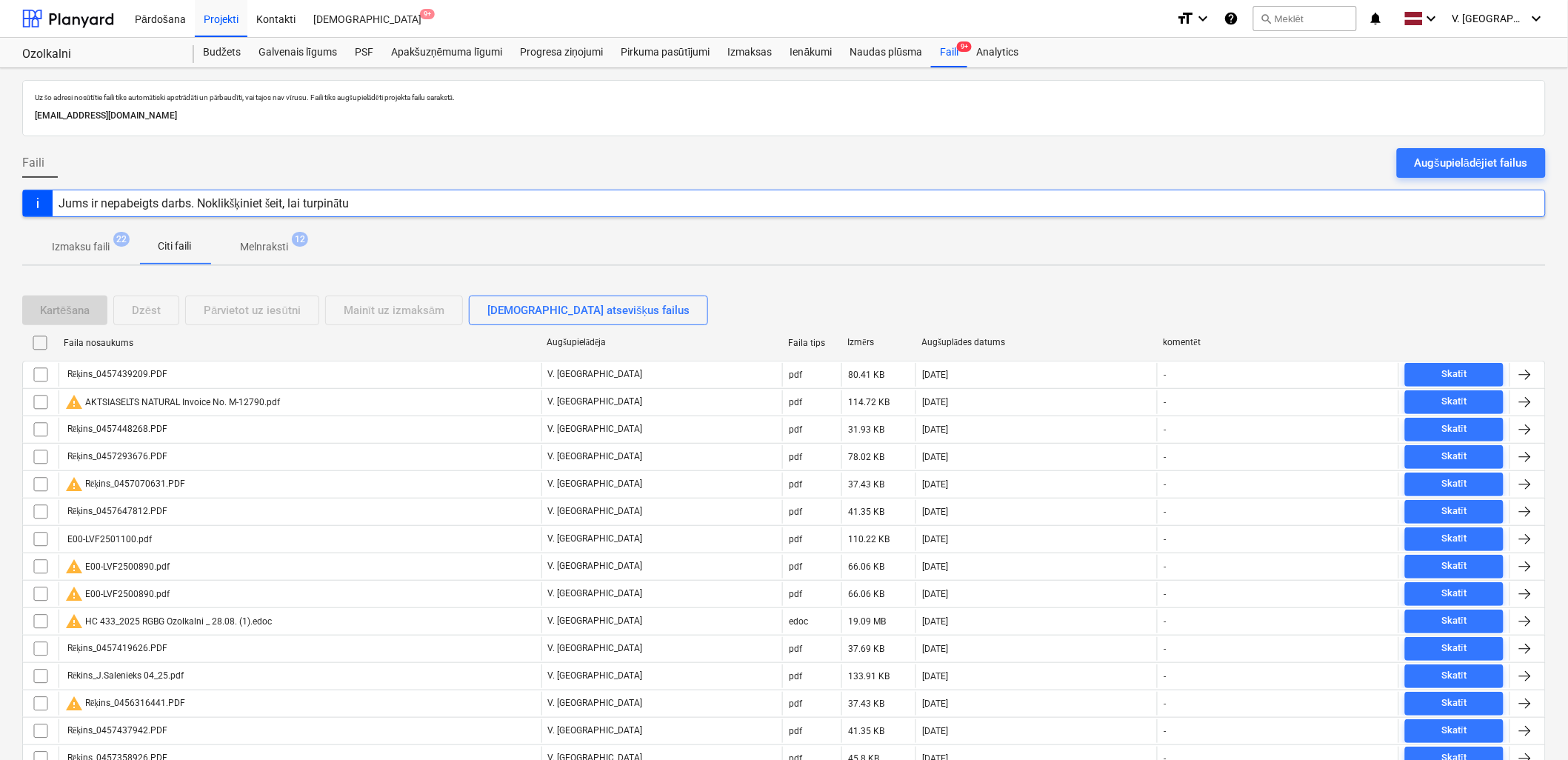
click at [286, 254] on p "Melnraksti" at bounding box center [264, 246] width 48 height 15
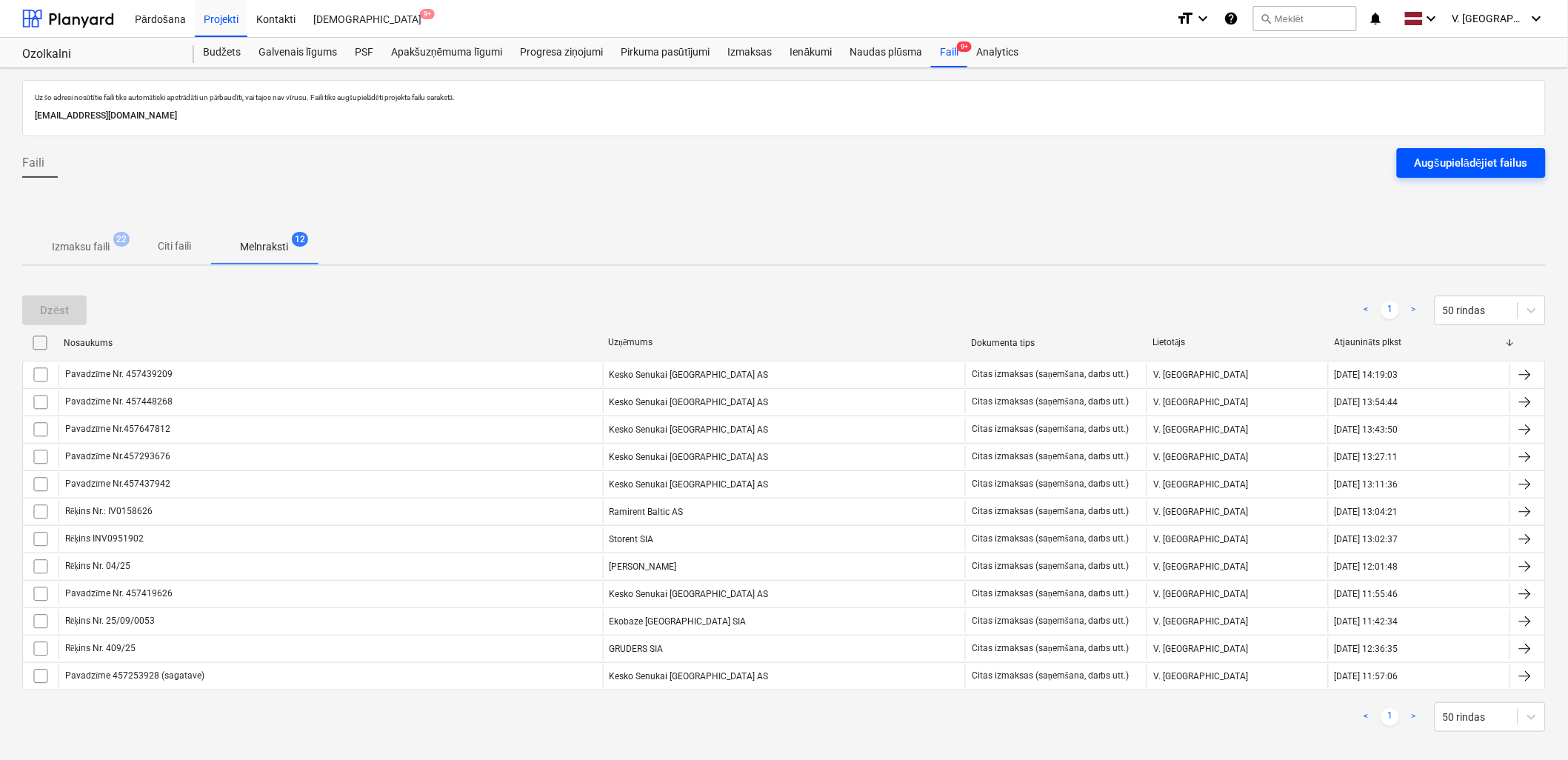
click at [1476, 174] on button "Augšupielādējiet failus" at bounding box center [1470, 162] width 149 height 29
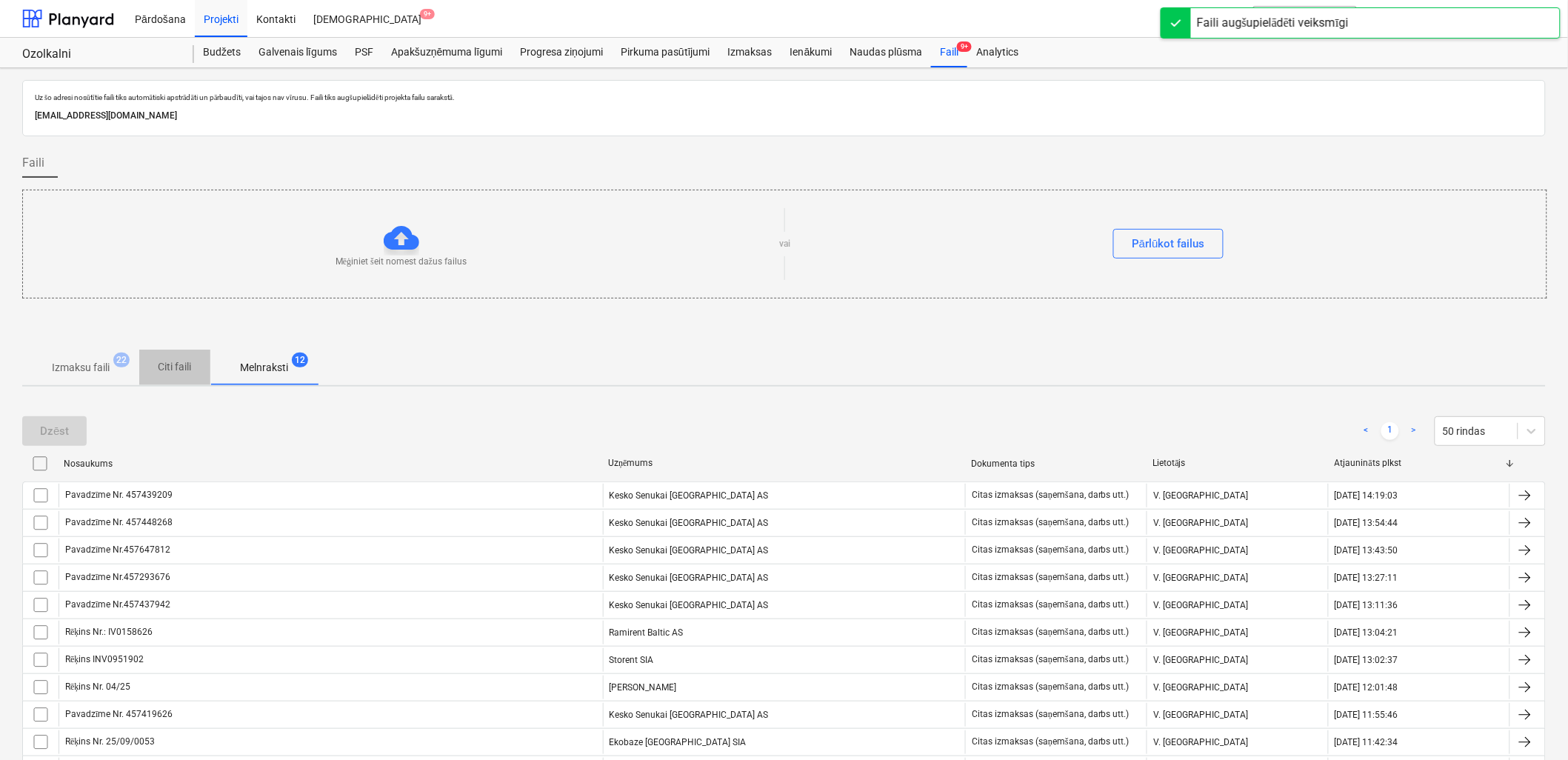
click at [179, 381] on button "Citi faili" at bounding box center [174, 367] width 71 height 35
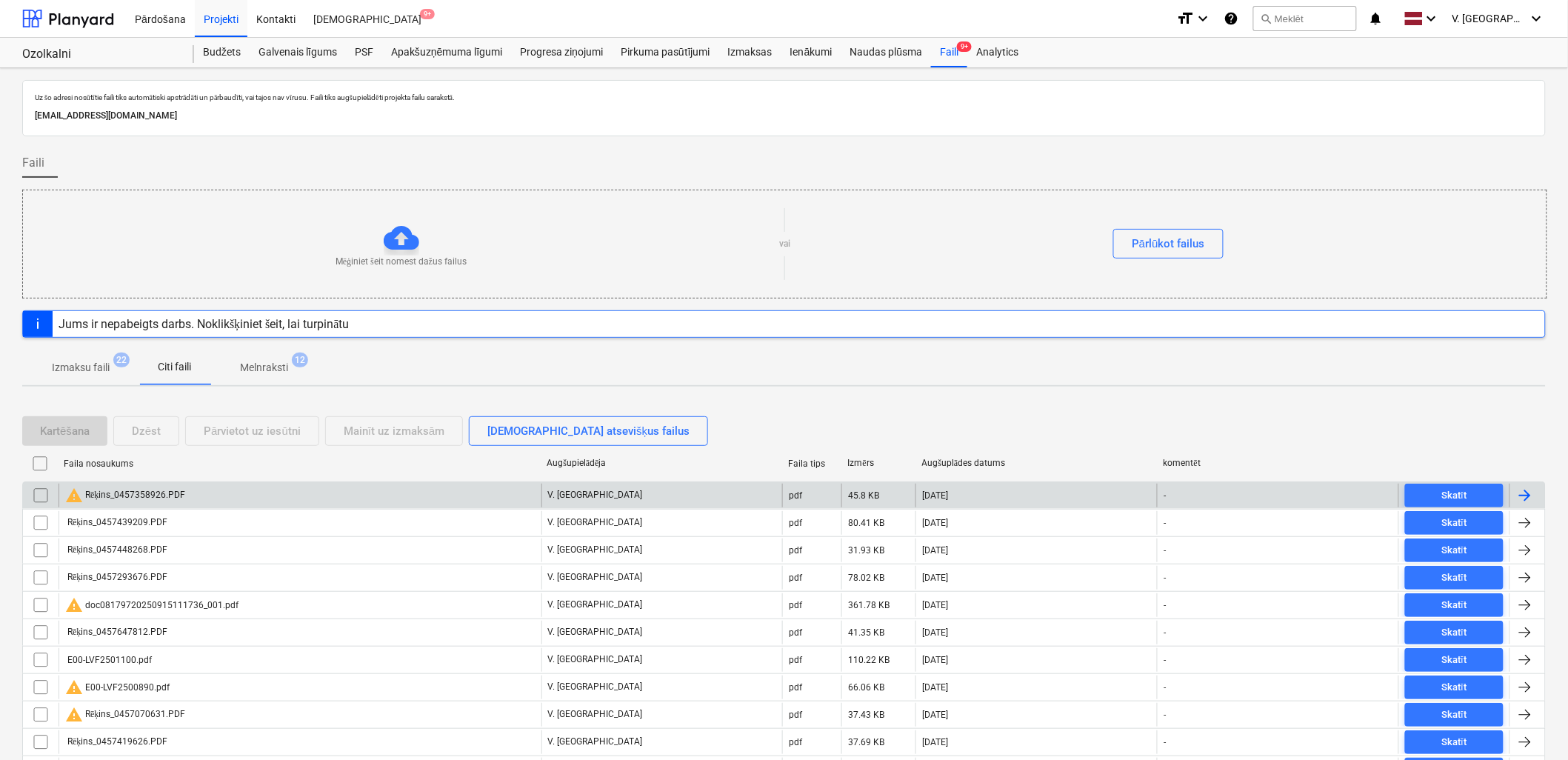
click at [206, 493] on div "warning Rēķins_0457358926.PDF" at bounding box center [300, 495] width 483 height 24
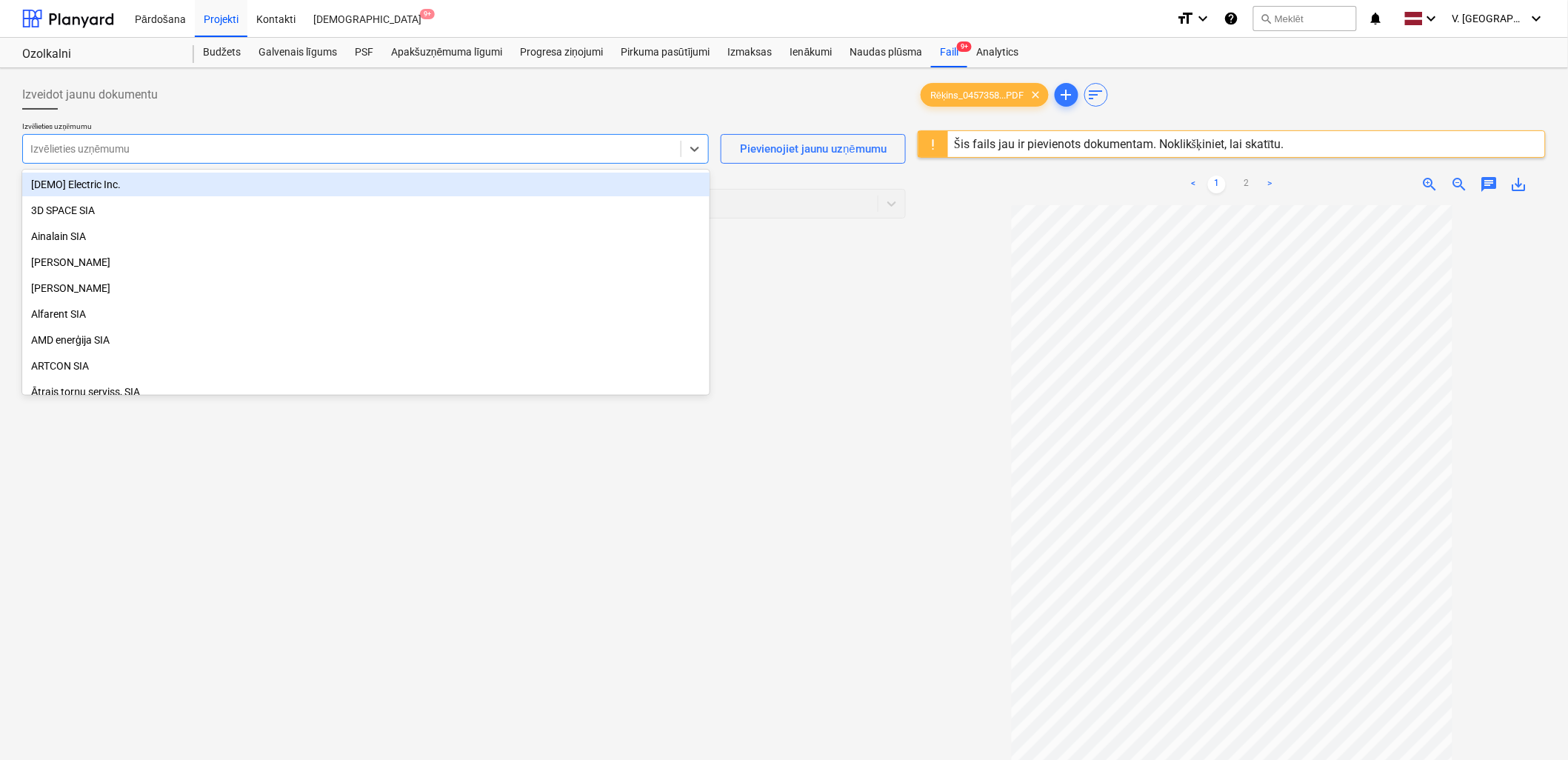
click at [240, 143] on div at bounding box center [352, 149] width 643 height 15
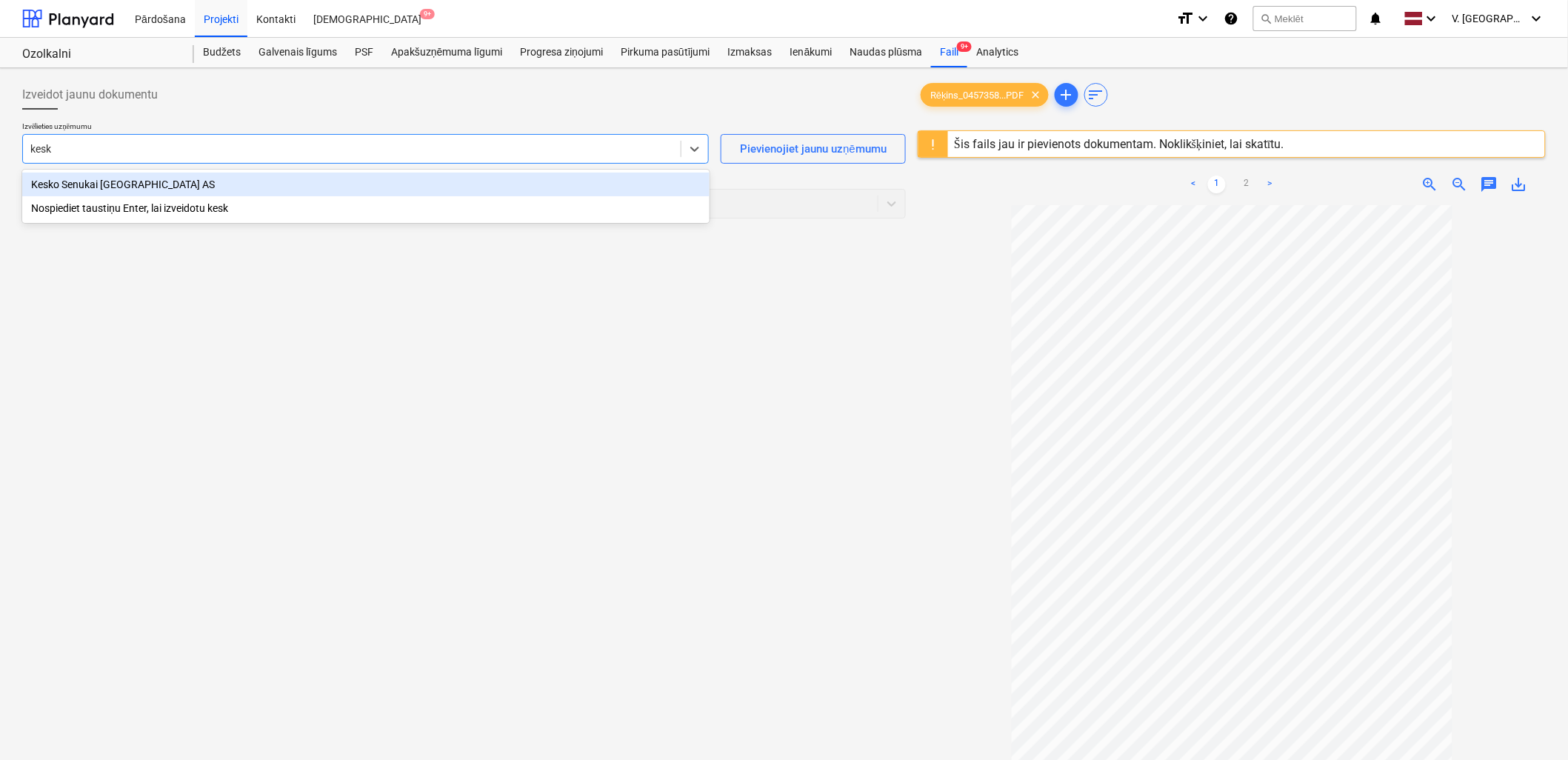
type input "kesko"
click at [217, 192] on div "Kesko Senukai [GEOGRAPHIC_DATA] AS" at bounding box center [365, 184] width 687 height 24
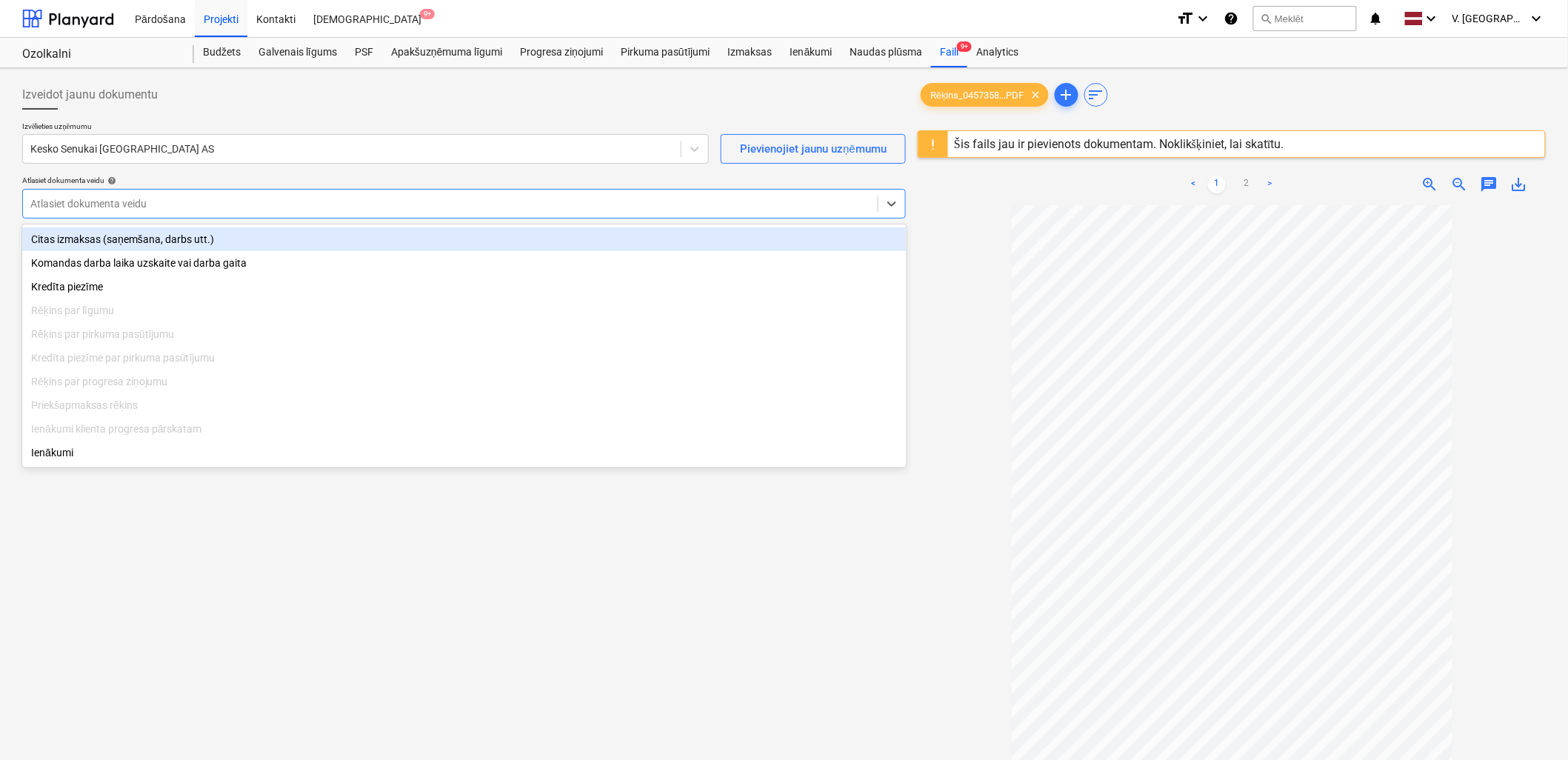
click at [280, 206] on div at bounding box center [450, 204] width 840 height 15
click at [285, 244] on div "Citas izmaksas (saņemšana, darbs utt.)" at bounding box center [464, 239] width 884 height 24
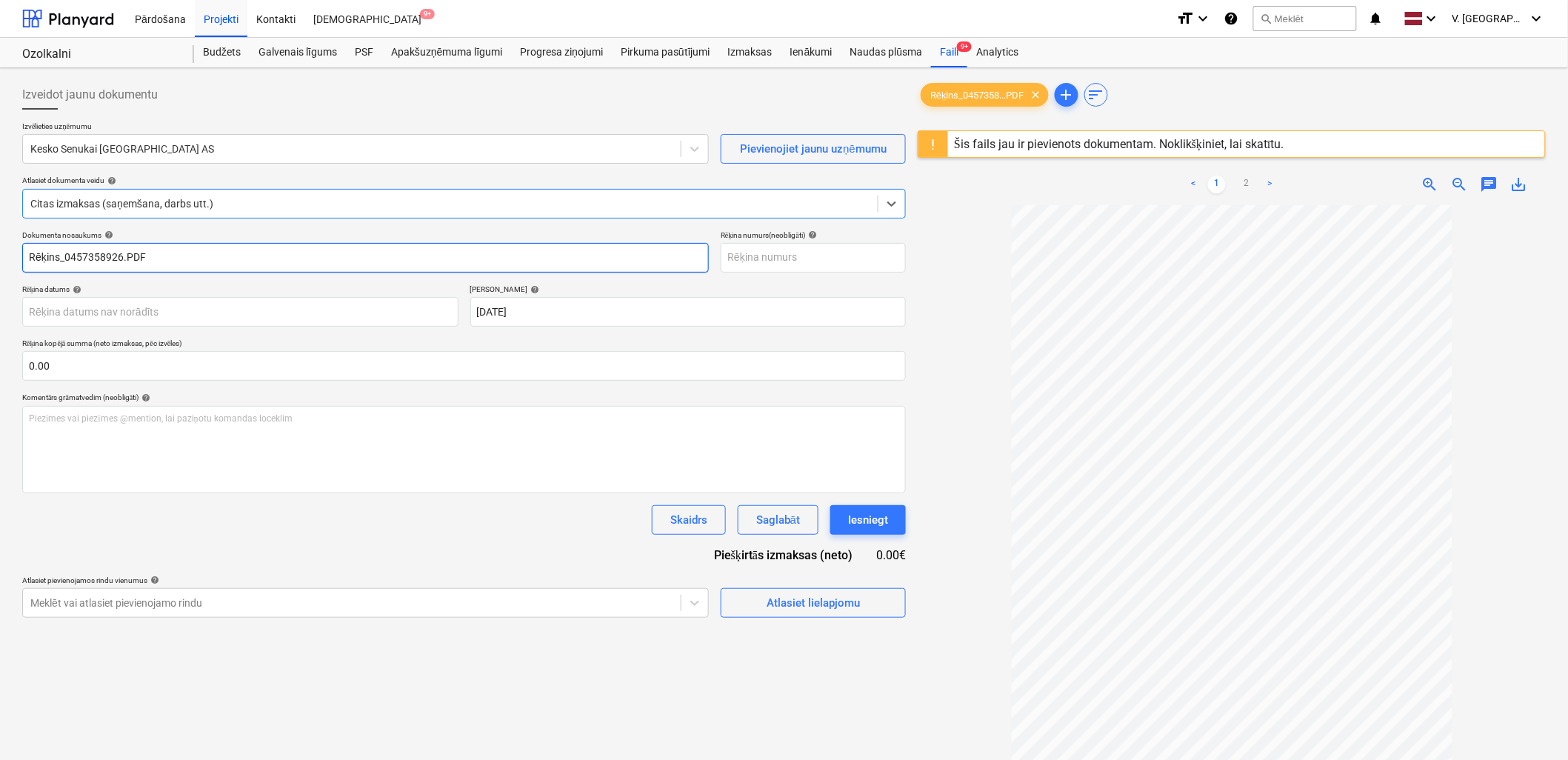
click at [210, 262] on input "Rēķins_0457358926.PDF" at bounding box center [365, 257] width 686 height 29
click at [64, 256] on input "Rēķins_0457358926" at bounding box center [365, 257] width 686 height 29
drag, startPoint x: 157, startPoint y: 254, endPoint x: 59, endPoint y: 256, distance: 98.0
click at [59, 256] on input "Rēķins Nr. 0457358926" at bounding box center [365, 257] width 686 height 29
type input "Rēķins Nr. 0457358926"
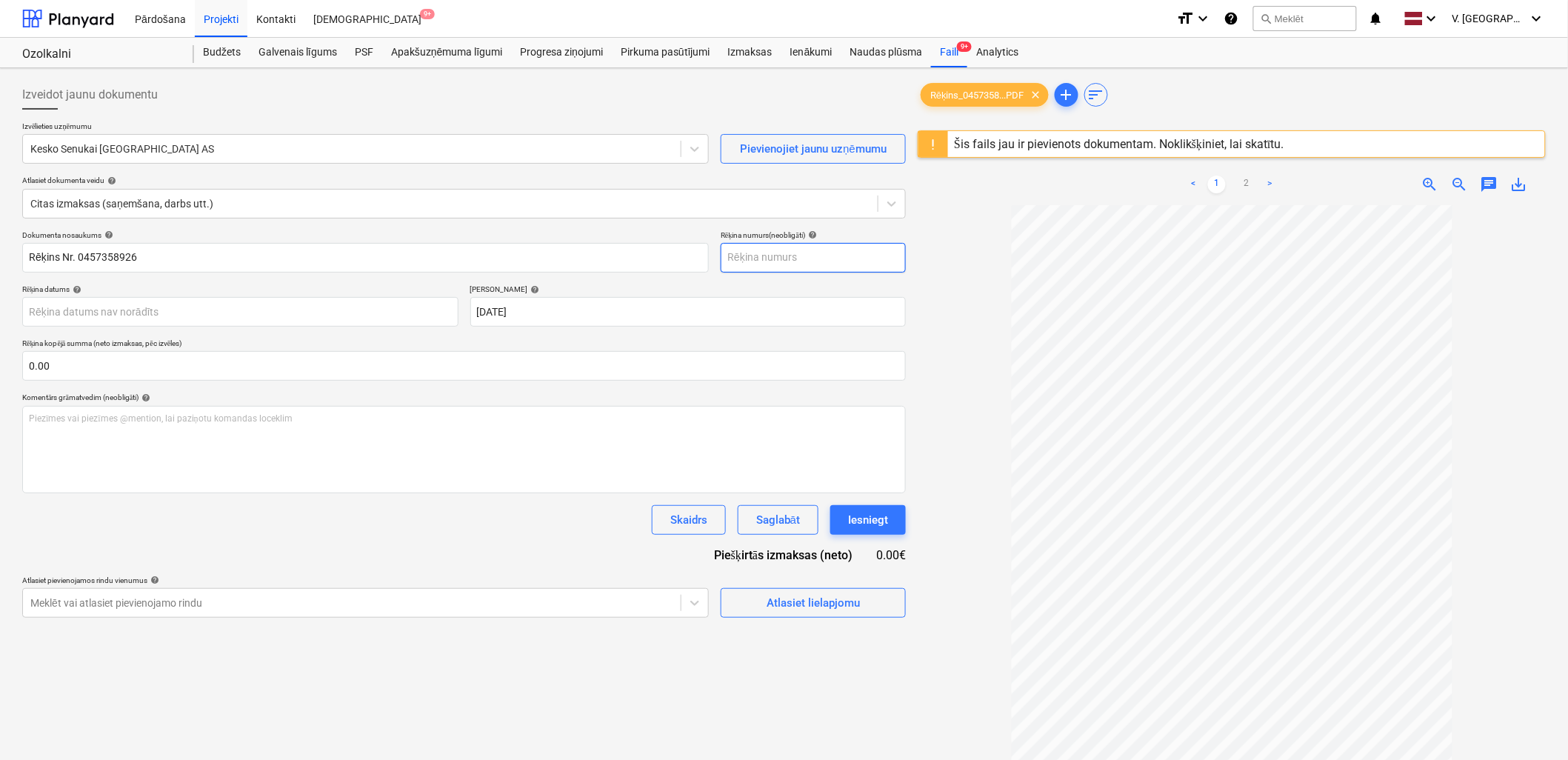
click at [753, 250] on input "text" at bounding box center [812, 257] width 185 height 29
paste input "Nr. 0457358926"
type input "Nr. 0457358926"
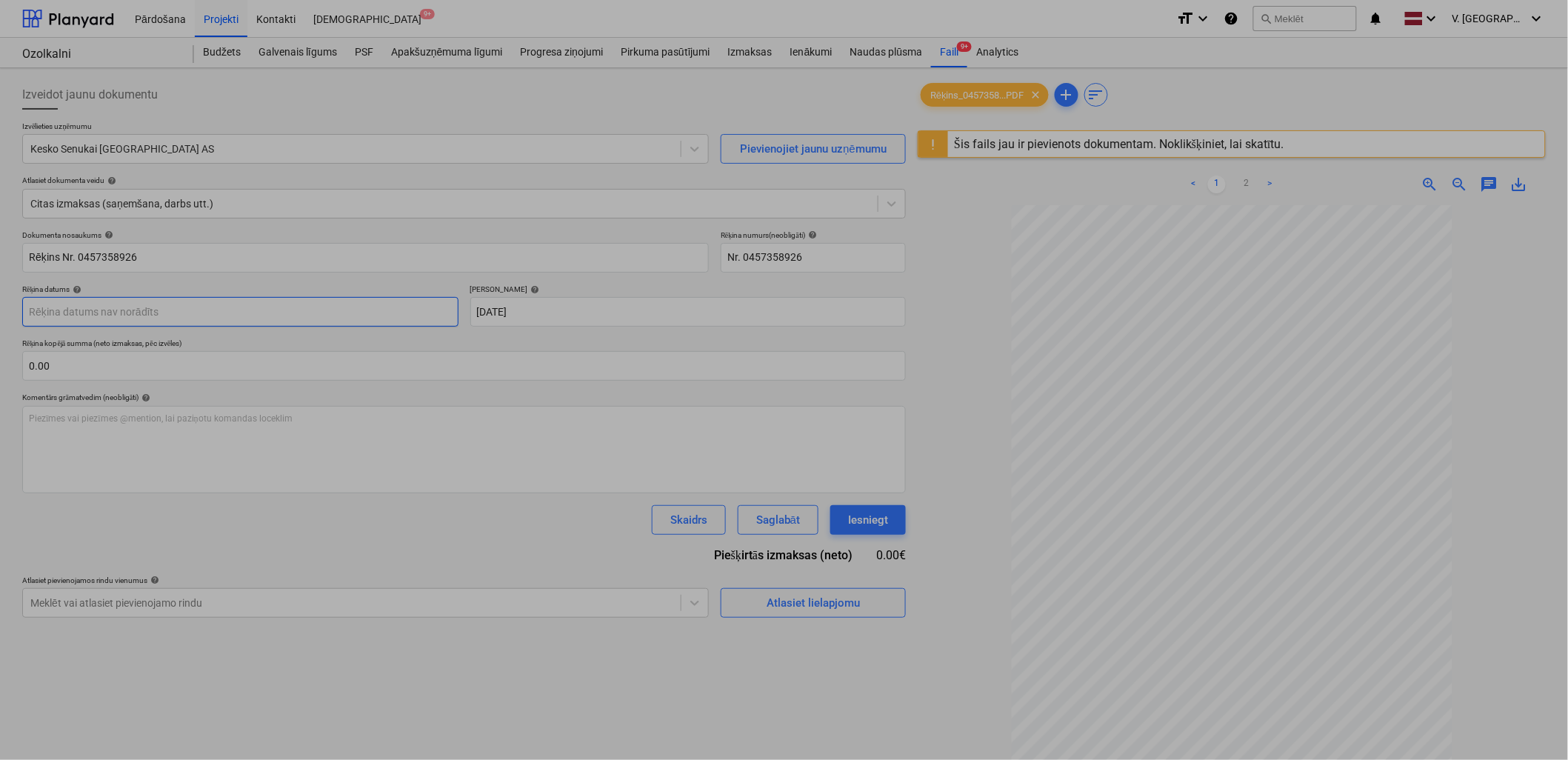
click at [266, 317] on body "Pārdošana Projekti Kontakti Iesūtne 9+ format_size keyboard_arrow_down help sea…" at bounding box center [784, 380] width 1568 height 760
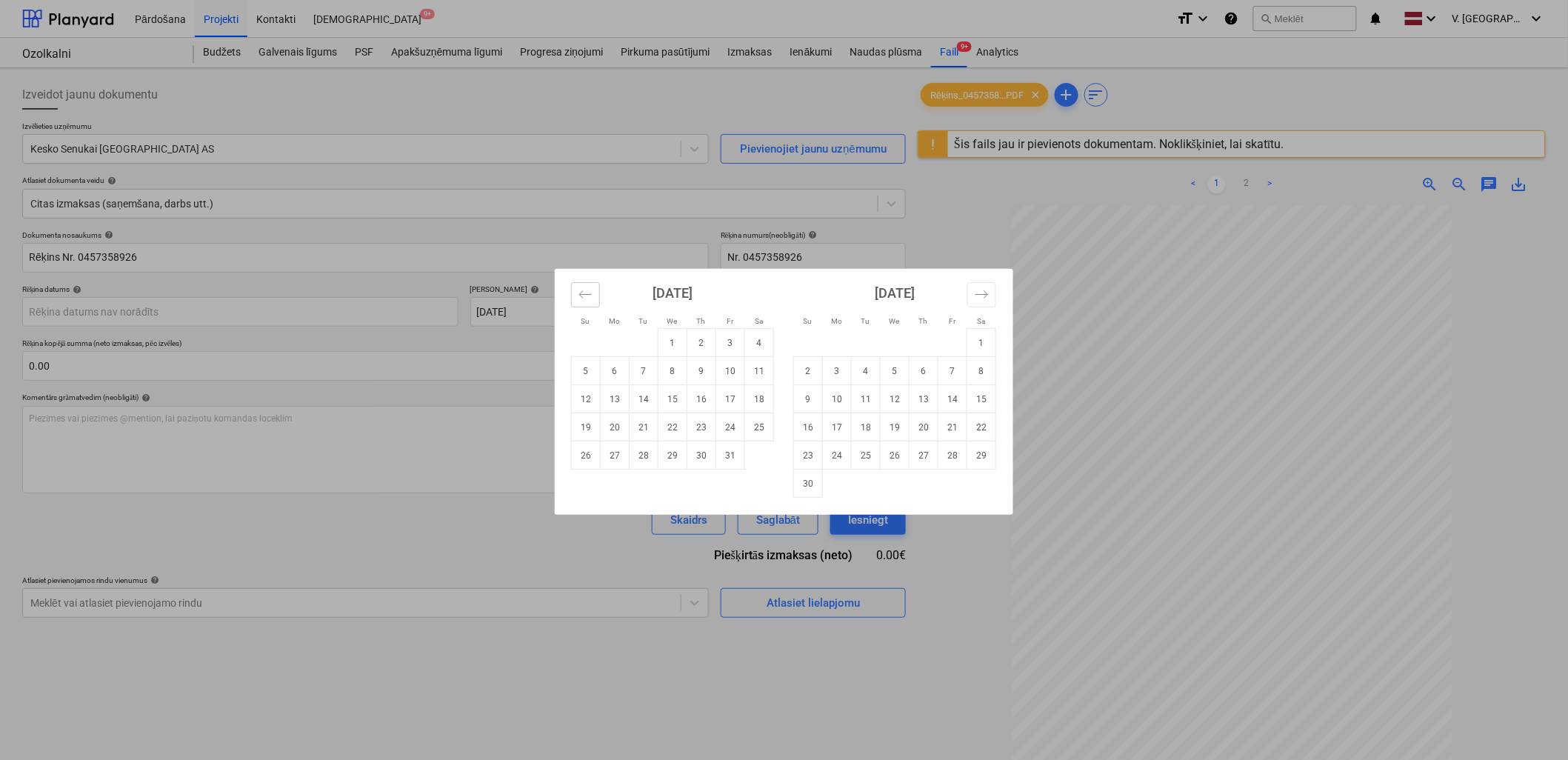
click at [593, 296] on icon "Move backward to switch to the previous month." at bounding box center [585, 294] width 14 height 14
click at [738, 398] on td "19" at bounding box center [730, 399] width 28 height 28
type input "19 Sep 2025"
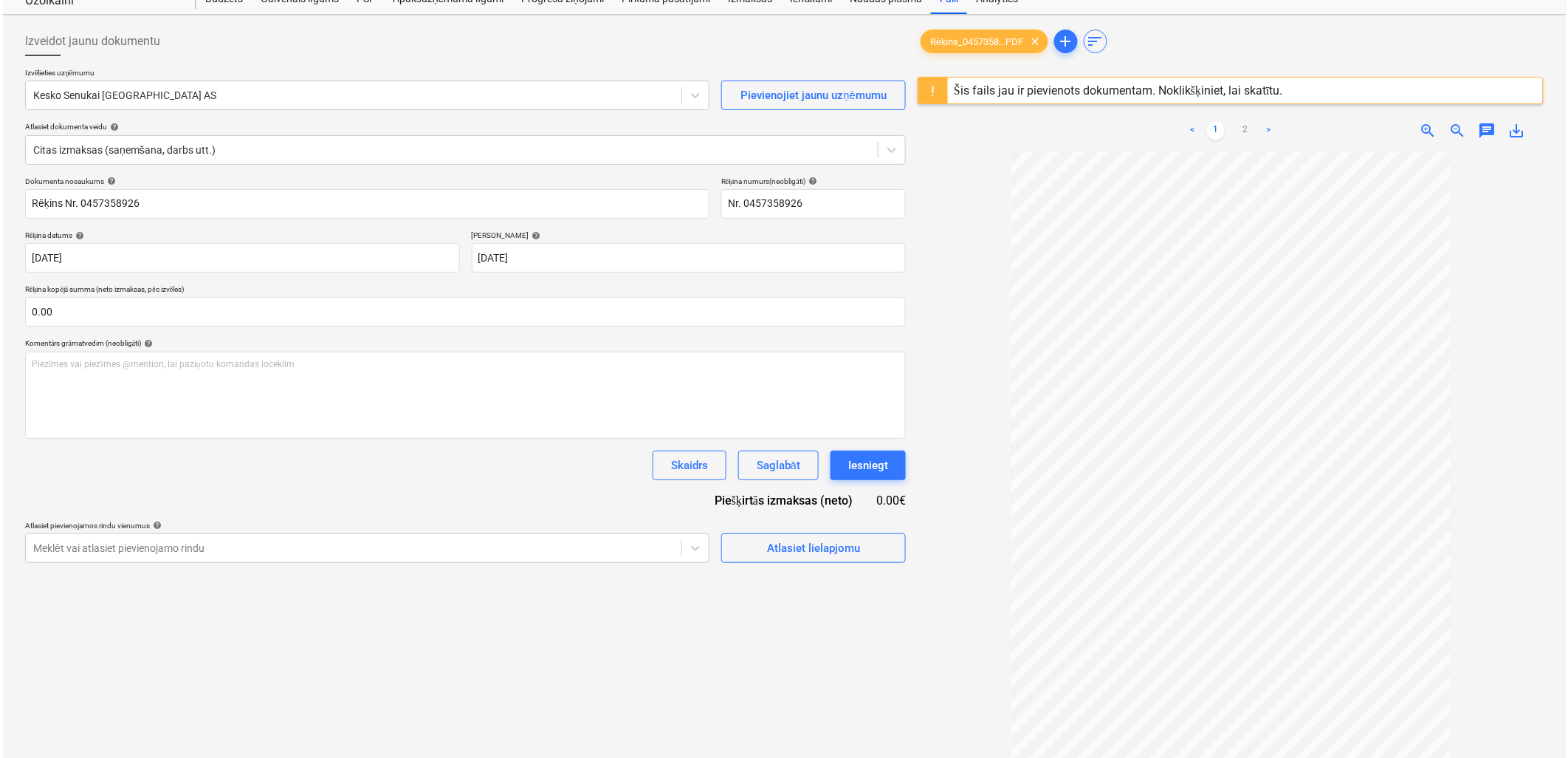
scroll to position [82, 0]
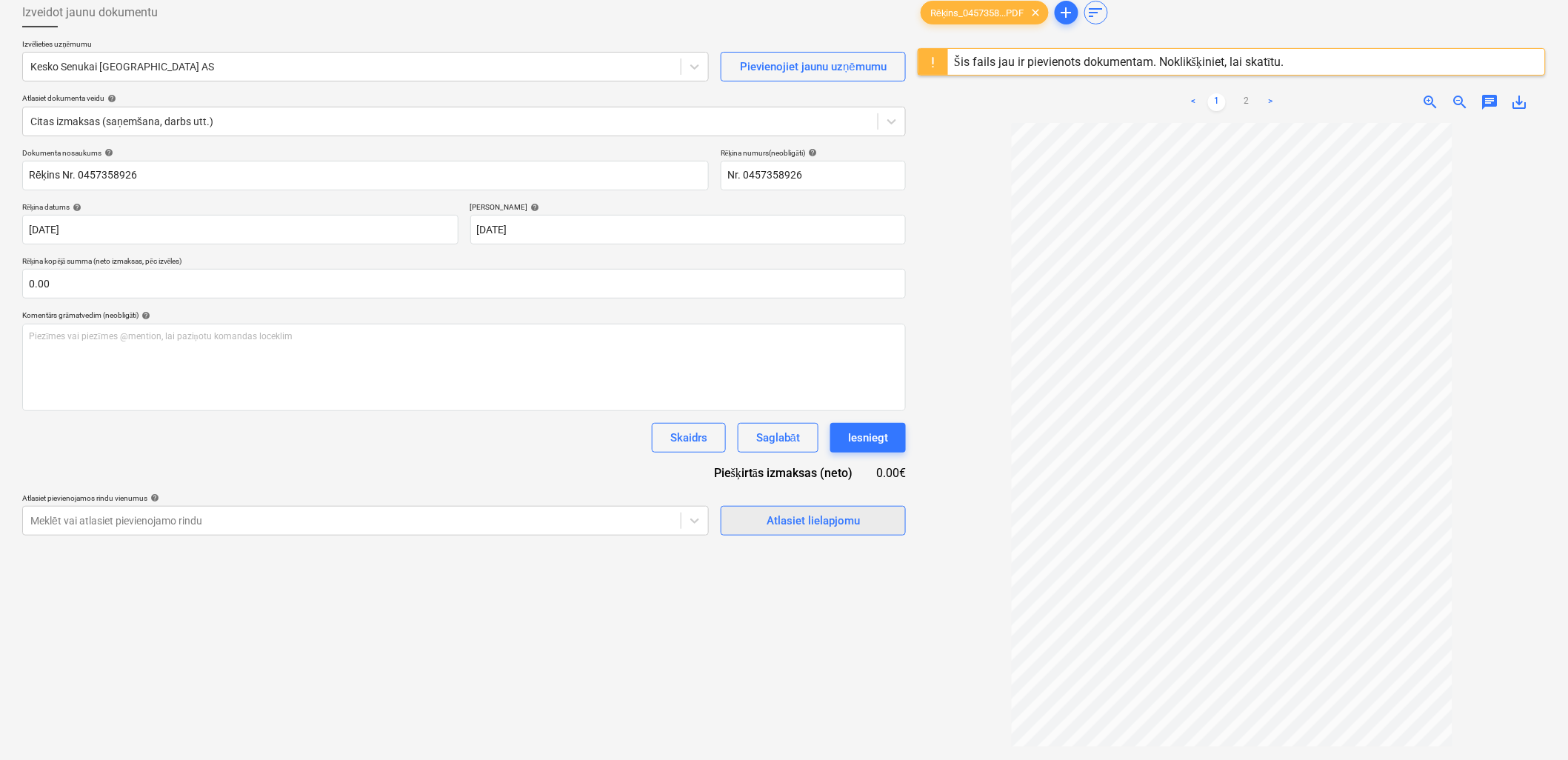
click at [825, 521] on div "Atlasiet lielapjomu" at bounding box center [813, 520] width 93 height 19
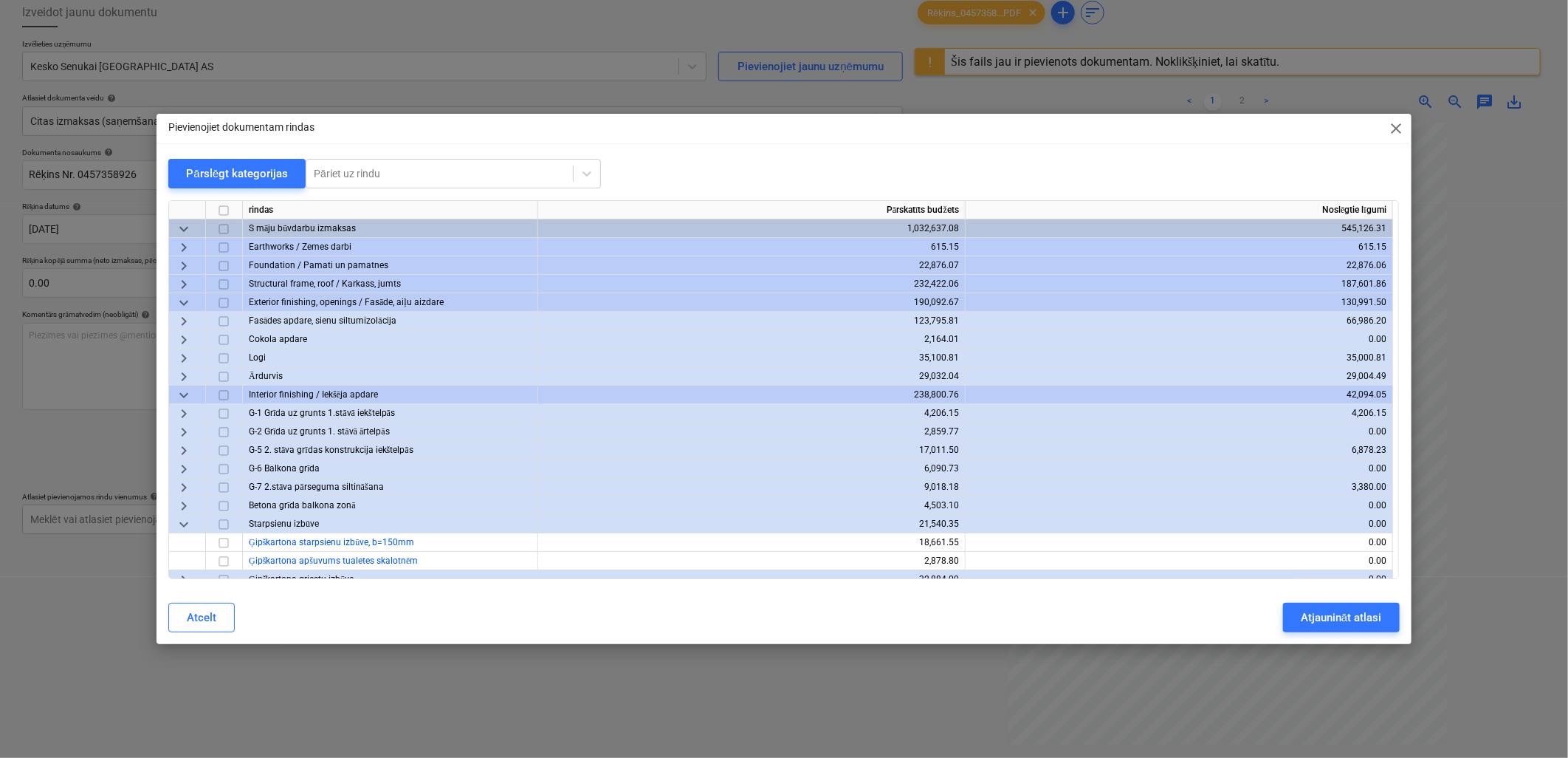
click at [183, 222] on span "keyboard_arrow_down" at bounding box center [183, 229] width 18 height 18
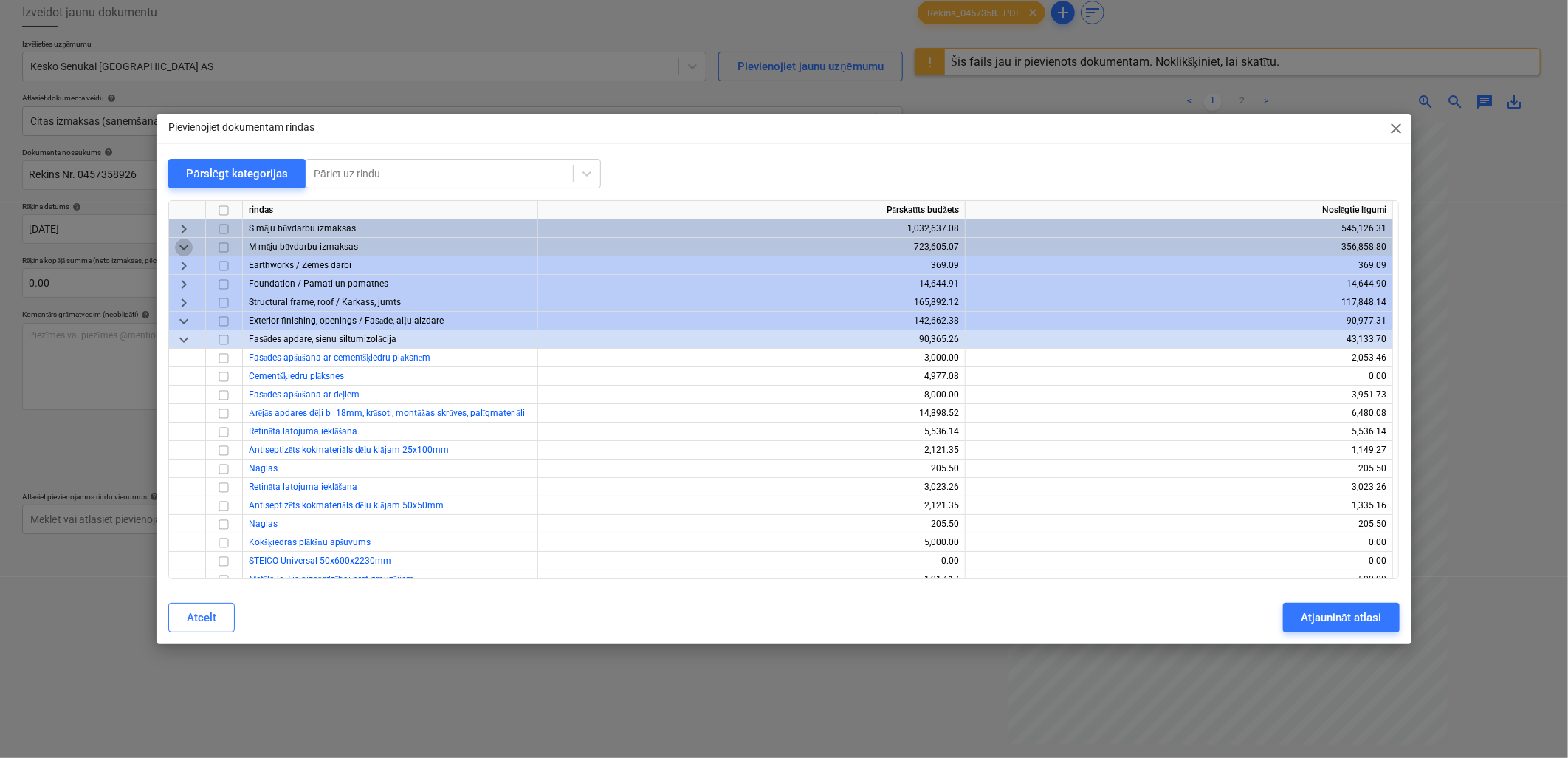
click at [191, 242] on span "keyboard_arrow_down" at bounding box center [183, 247] width 18 height 18
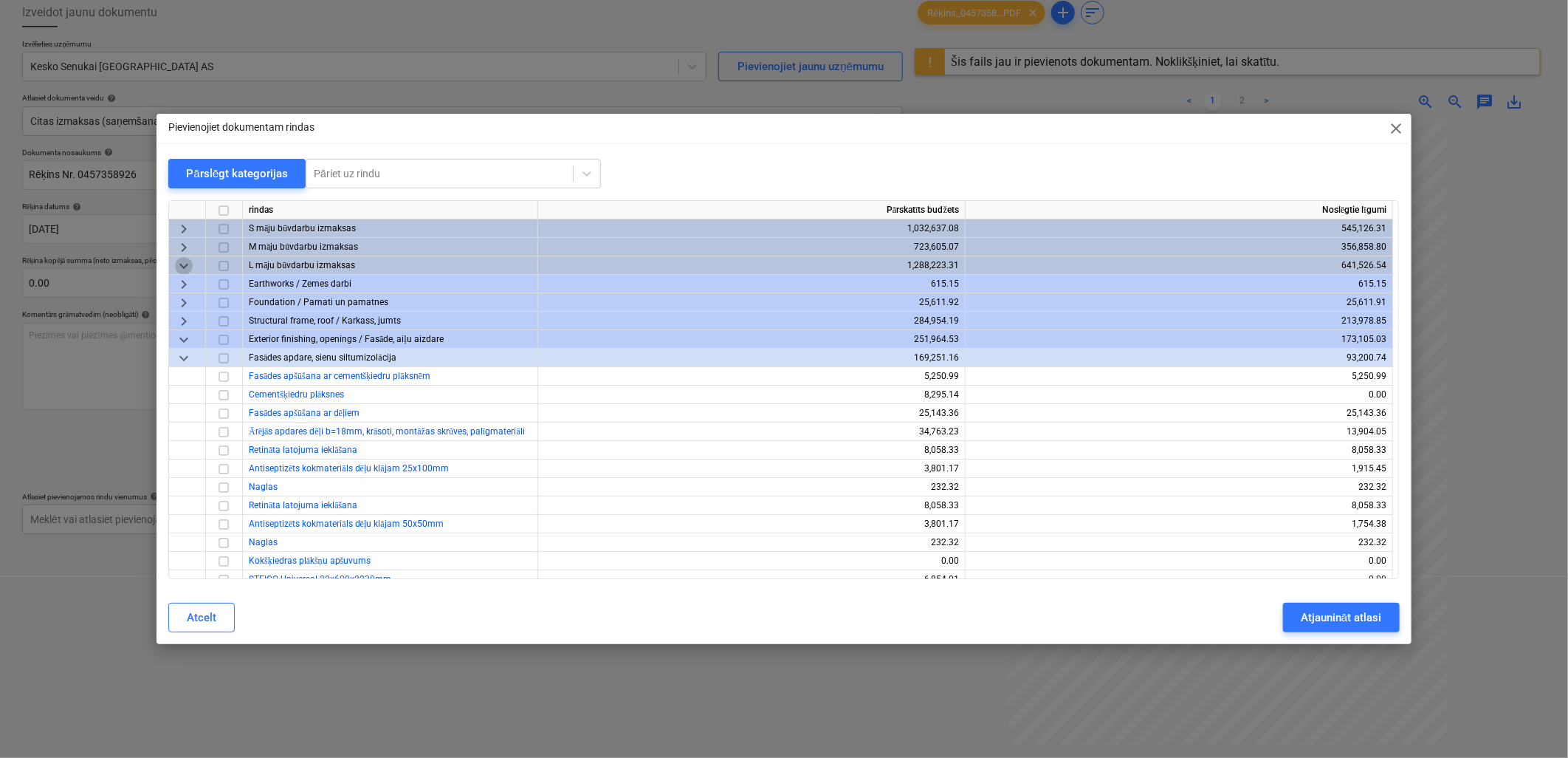
click at [182, 262] on span "keyboard_arrow_down" at bounding box center [183, 266] width 18 height 18
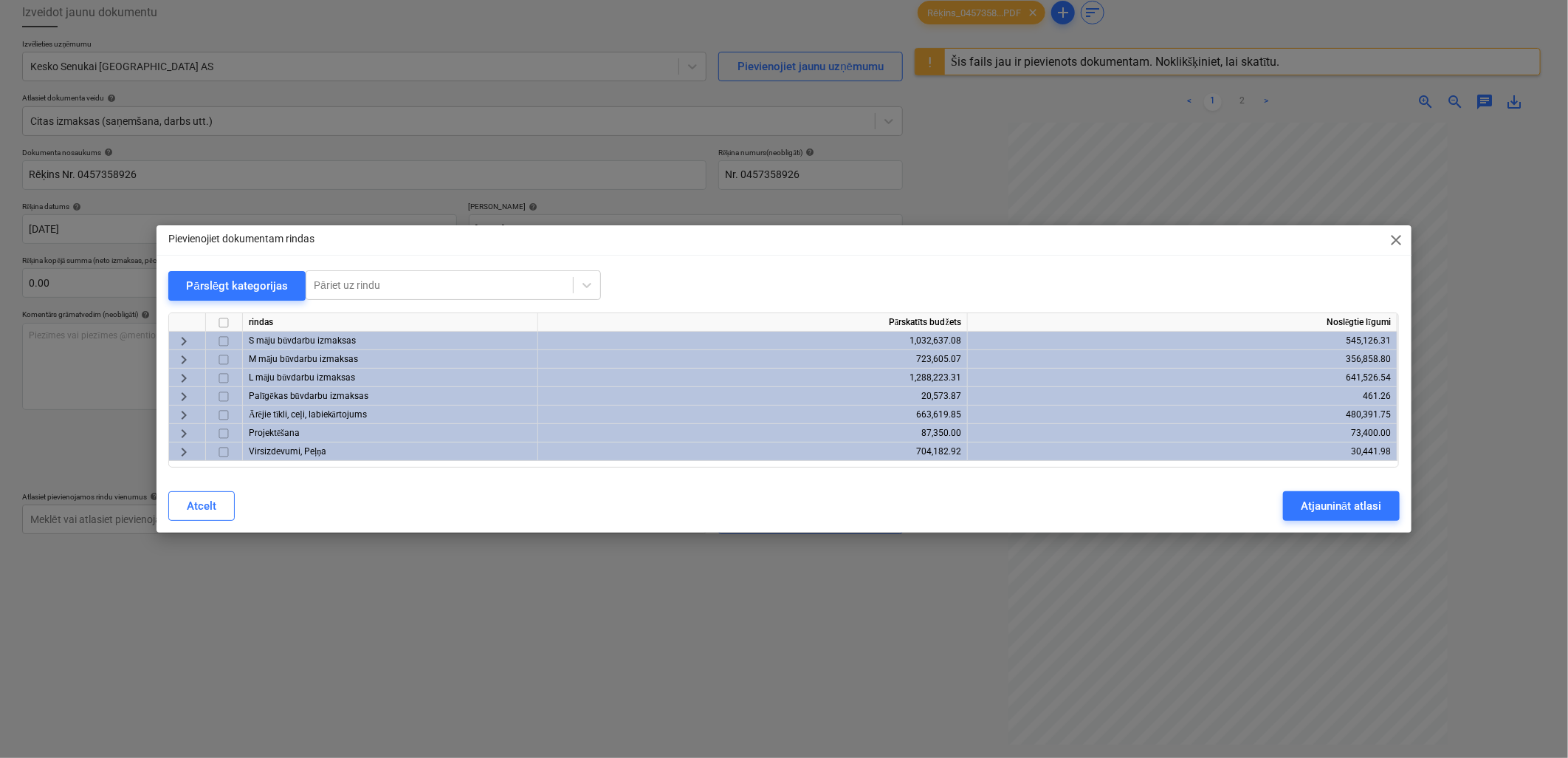
click at [182, 337] on span "keyboard_arrow_right" at bounding box center [183, 341] width 18 height 18
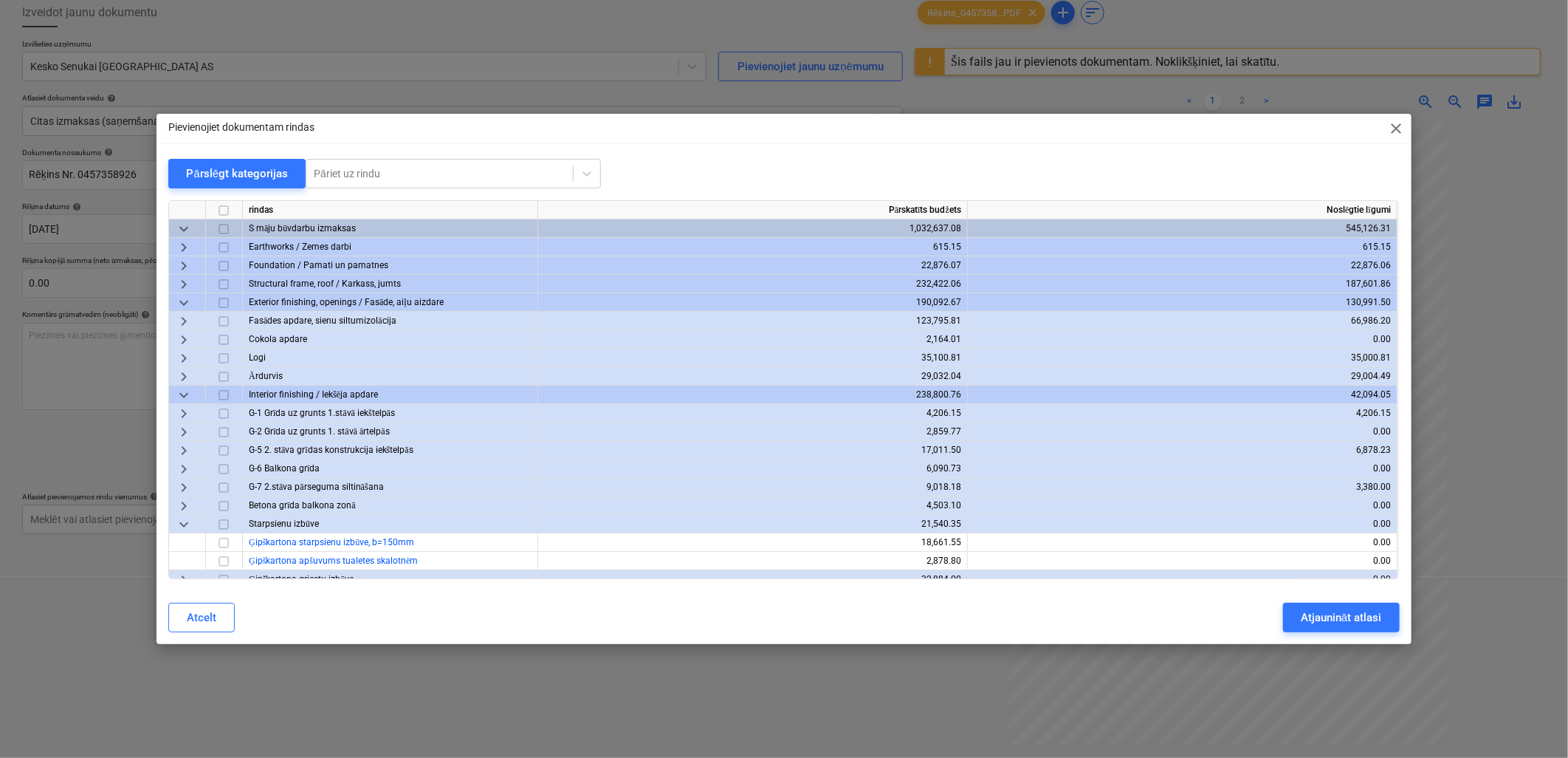
click at [181, 298] on span "keyboard_arrow_down" at bounding box center [183, 302] width 18 height 18
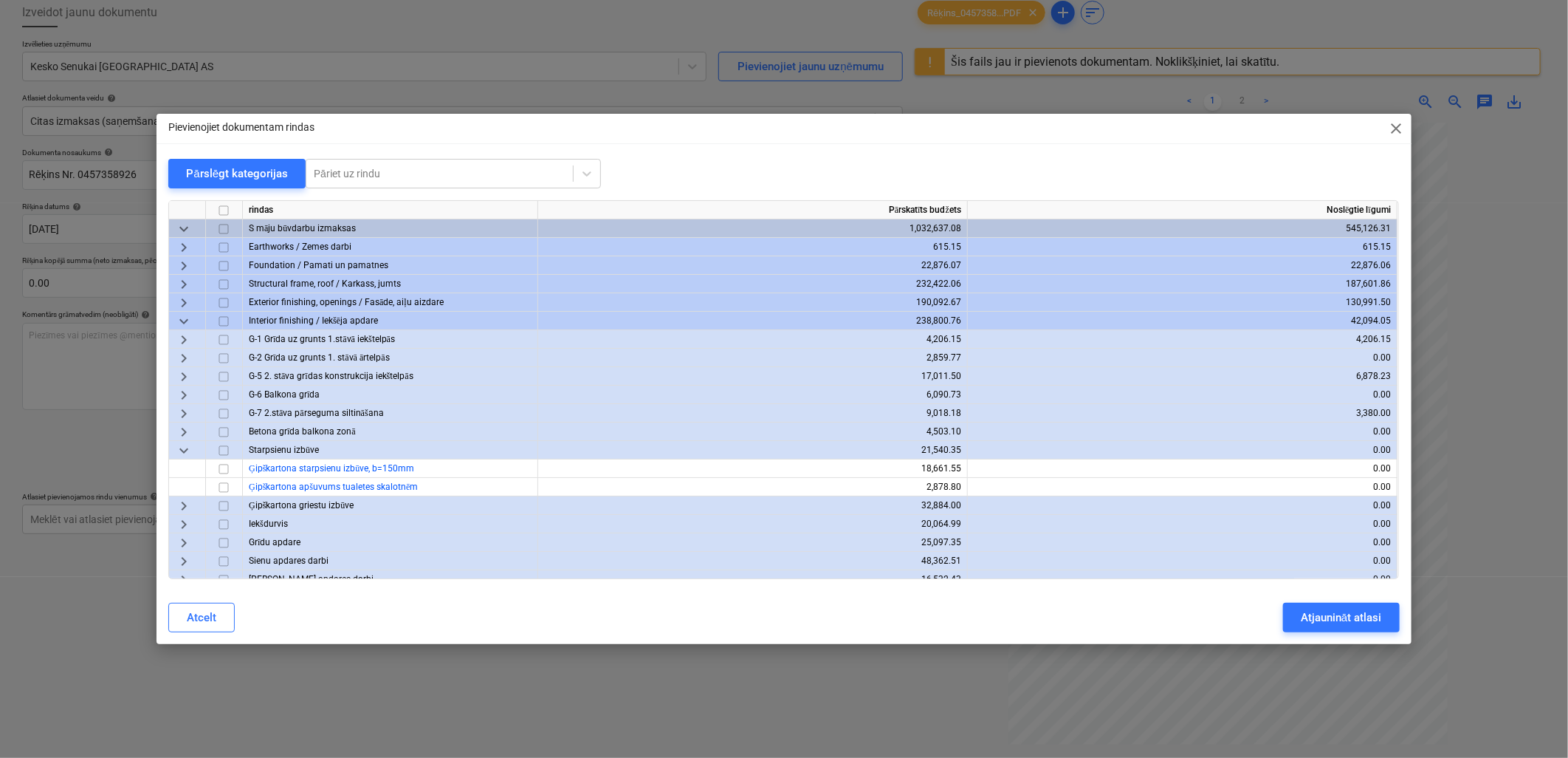
click at [182, 325] on span "keyboard_arrow_down" at bounding box center [183, 320] width 18 height 18
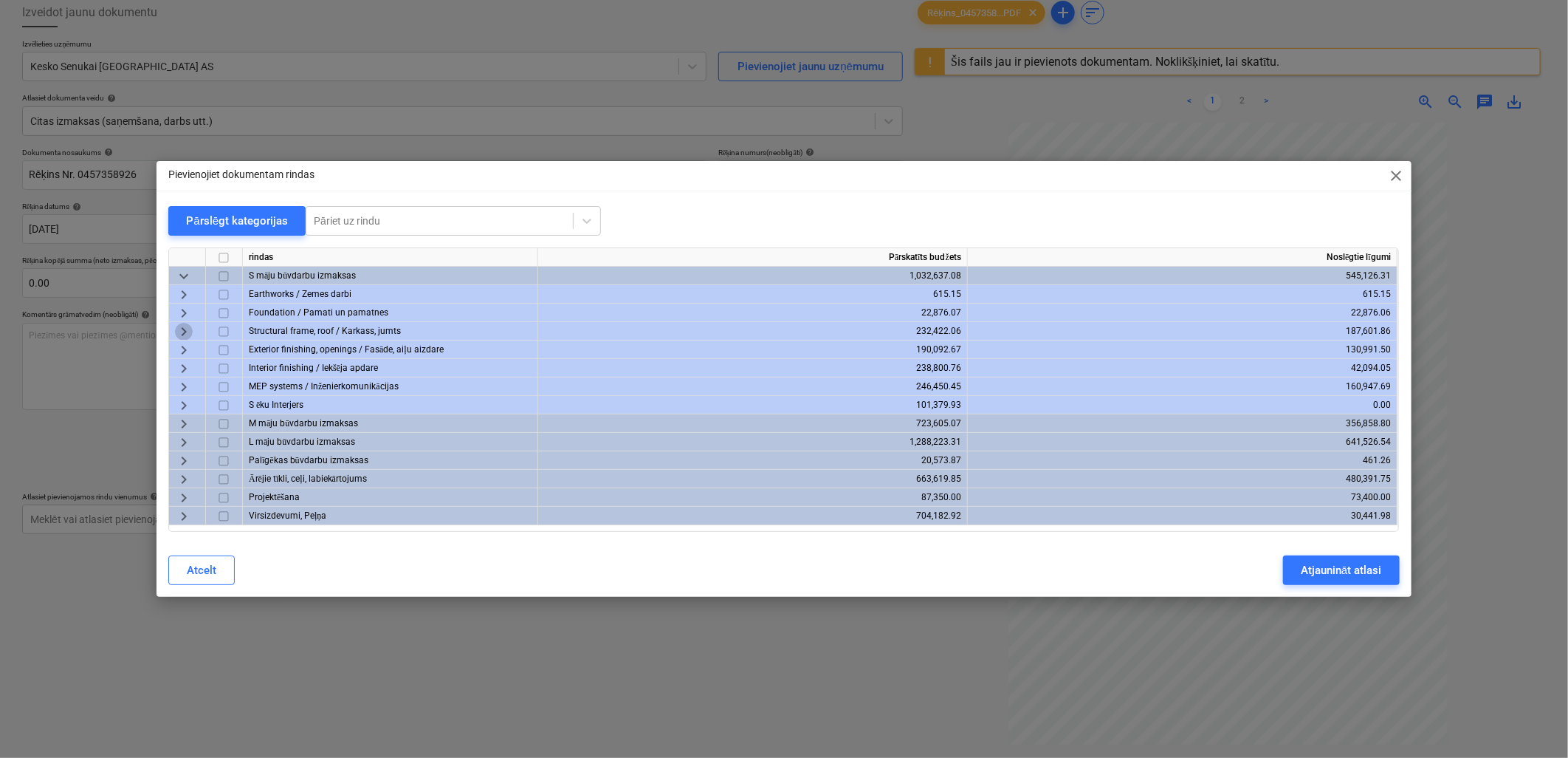
click at [184, 330] on span "keyboard_arrow_right" at bounding box center [183, 331] width 18 height 18
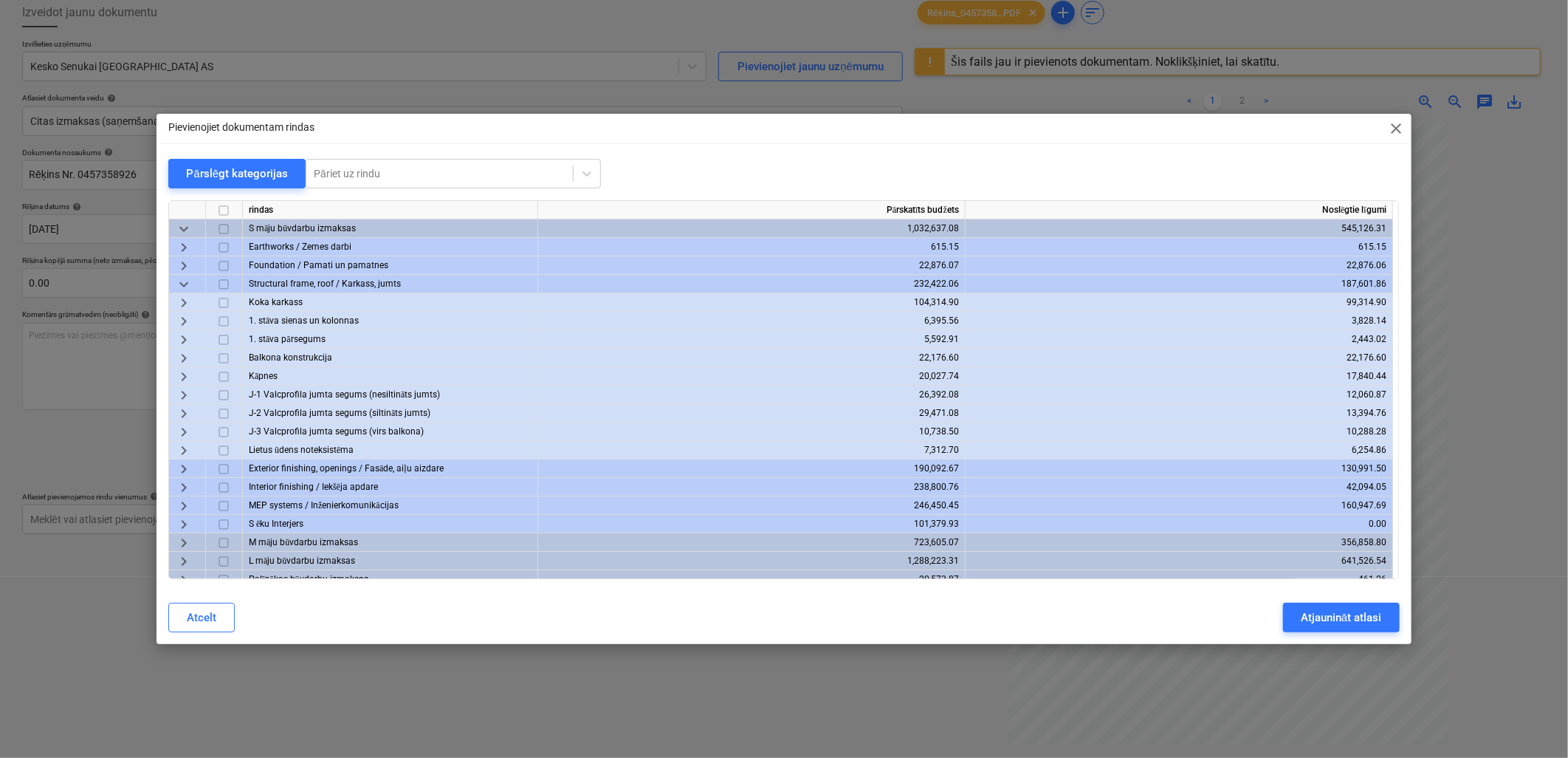
click at [185, 299] on span "keyboard_arrow_right" at bounding box center [183, 302] width 18 height 18
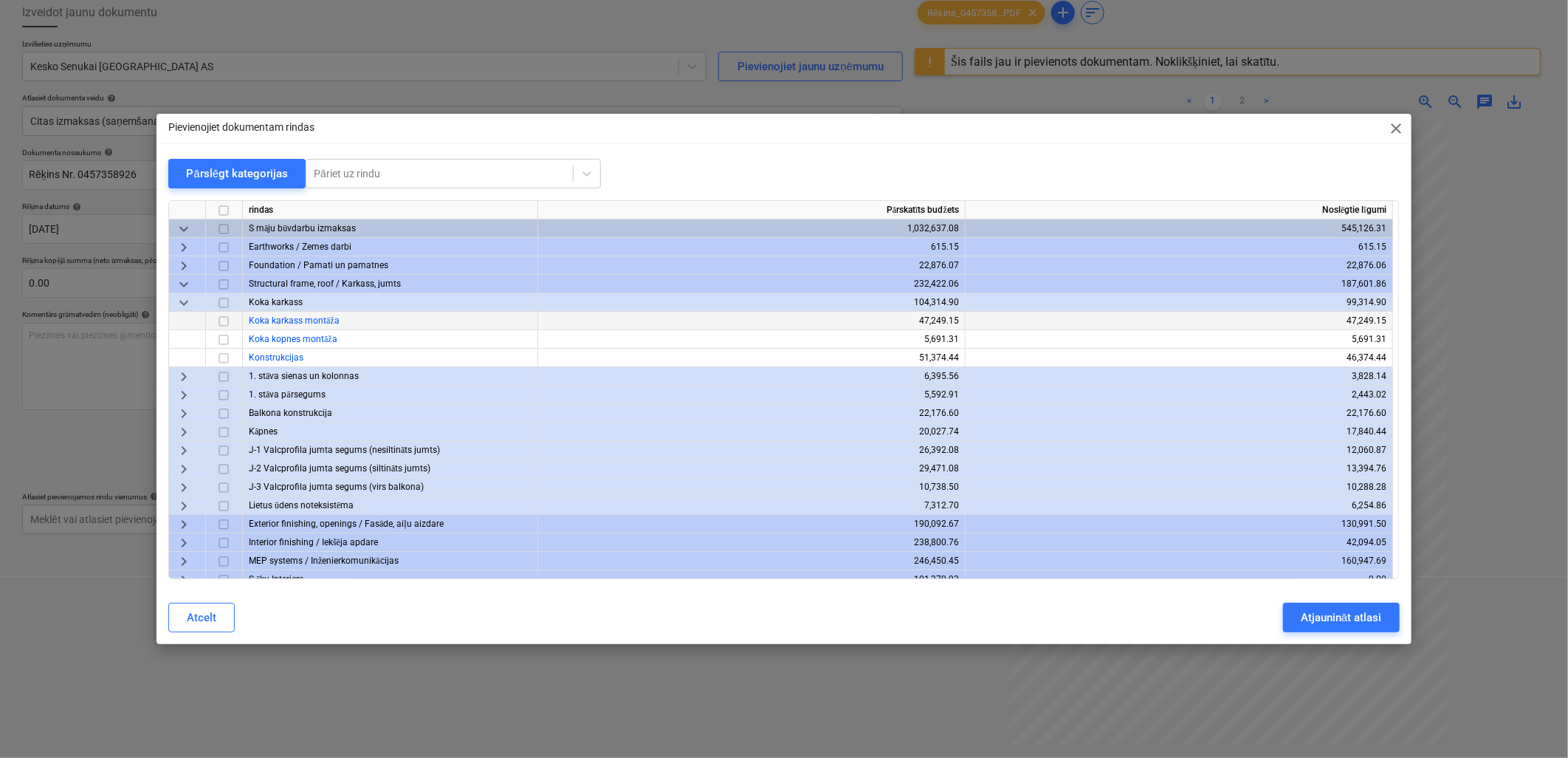
click at [220, 316] on input "checkbox" at bounding box center [223, 320] width 18 height 18
click at [1330, 612] on div "Atjaunināt atlasi" at bounding box center [1340, 617] width 80 height 19
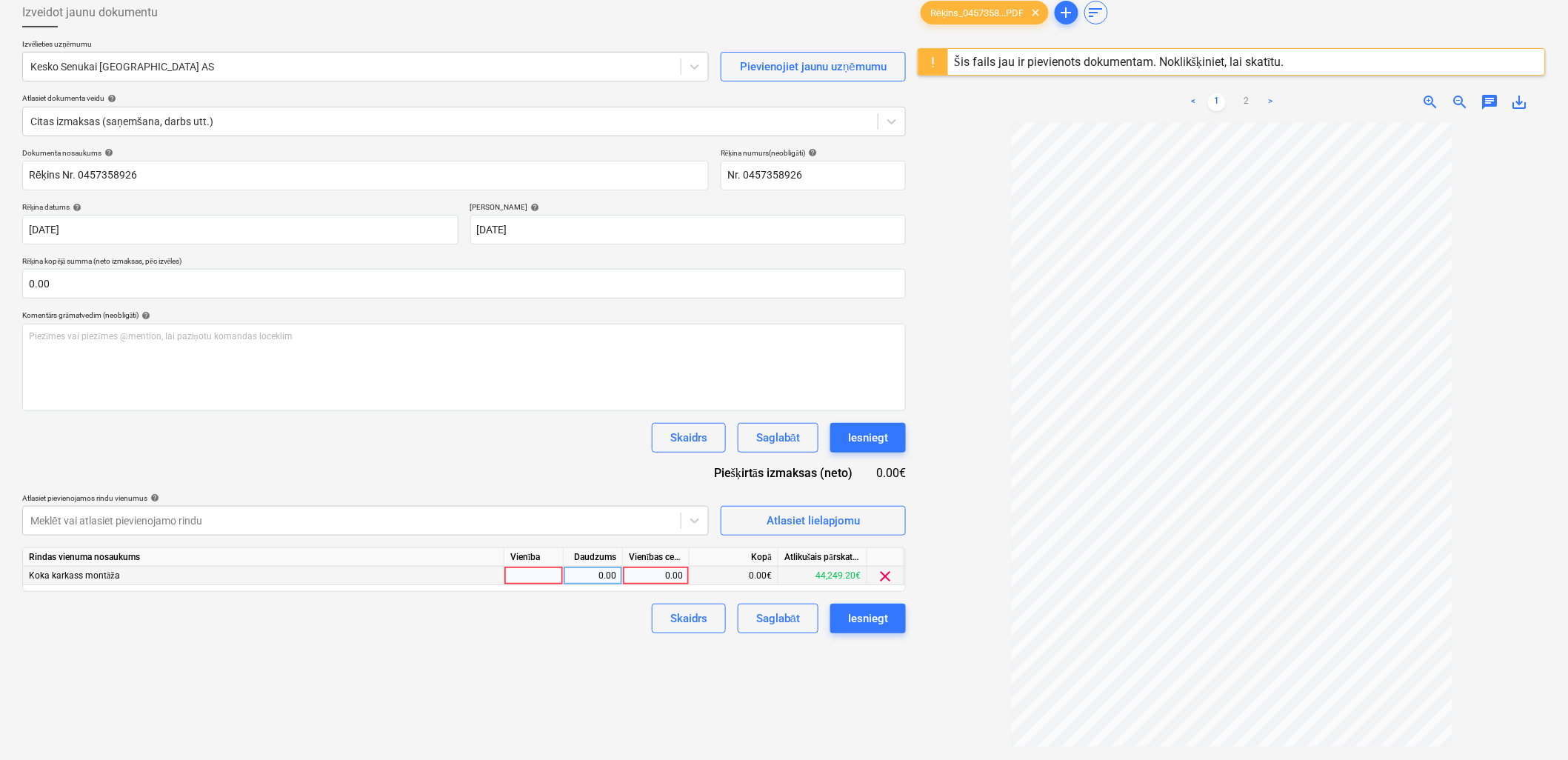
click at [884, 577] on span "clear" at bounding box center [885, 575] width 18 height 18
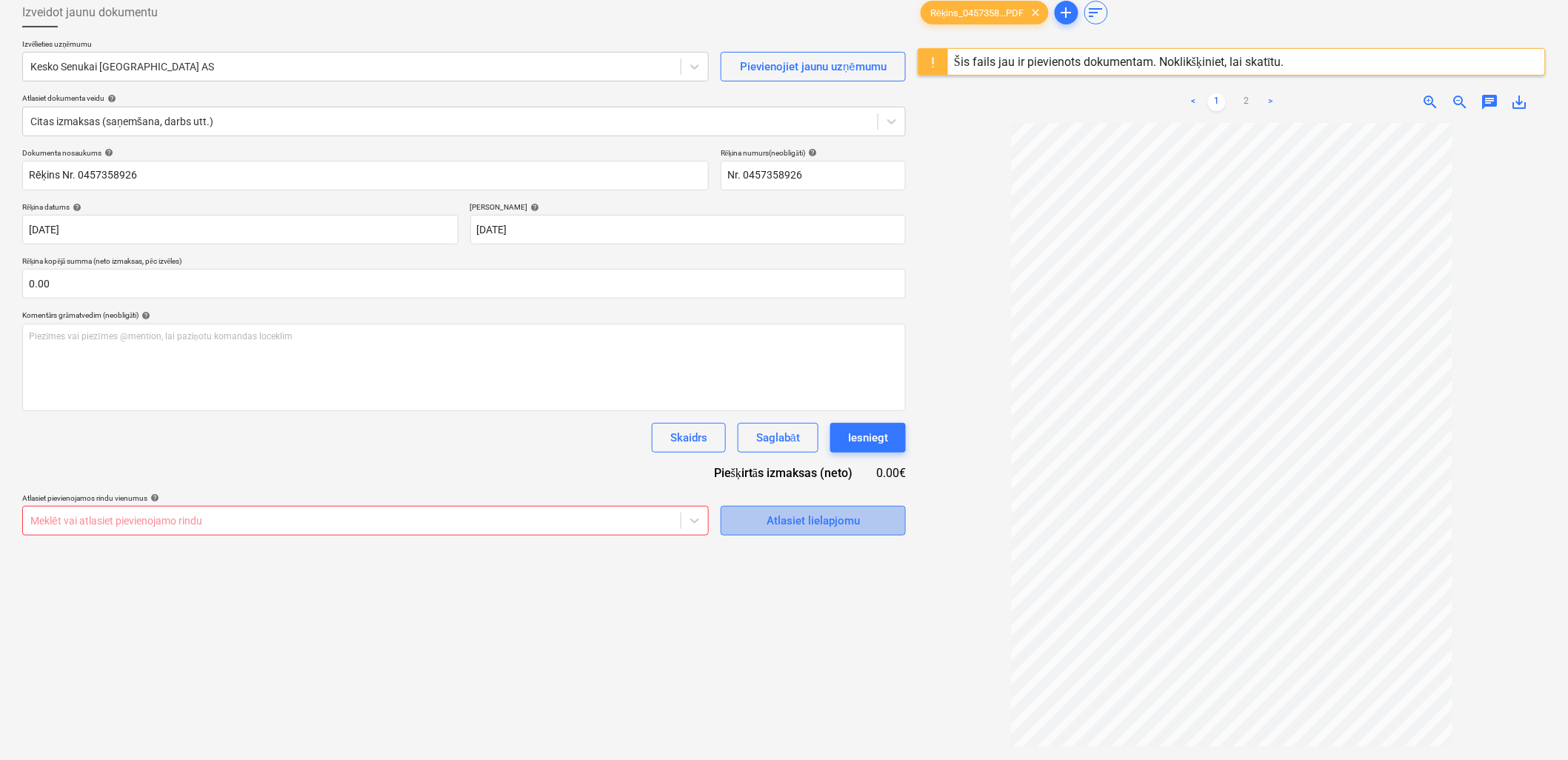
click at [787, 521] on div "Atlasiet lielapjomu" at bounding box center [813, 520] width 93 height 19
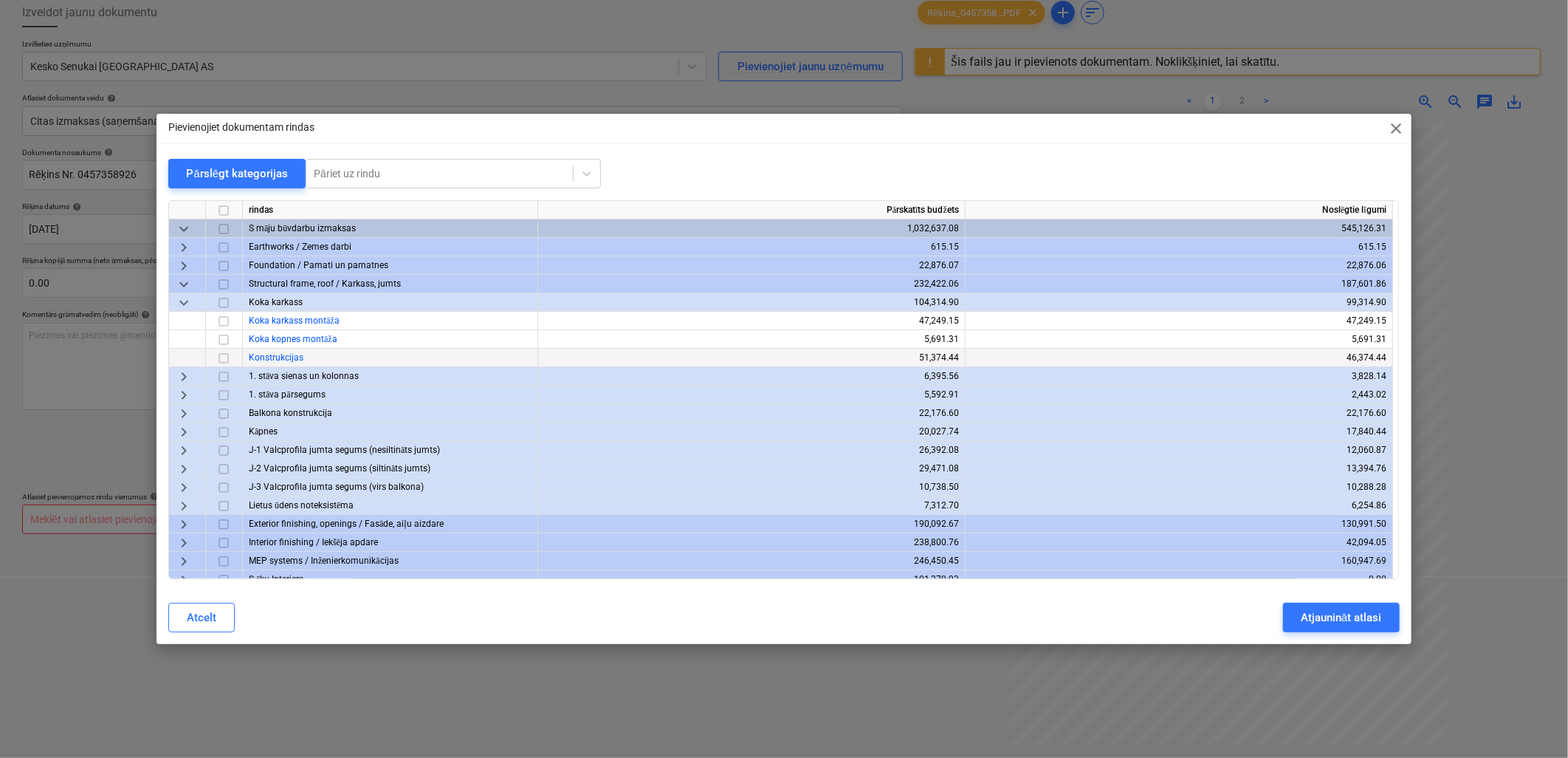
click at [224, 355] on input "checkbox" at bounding box center [223, 358] width 18 height 18
click at [228, 359] on input "checkbox" at bounding box center [223, 358] width 18 height 18
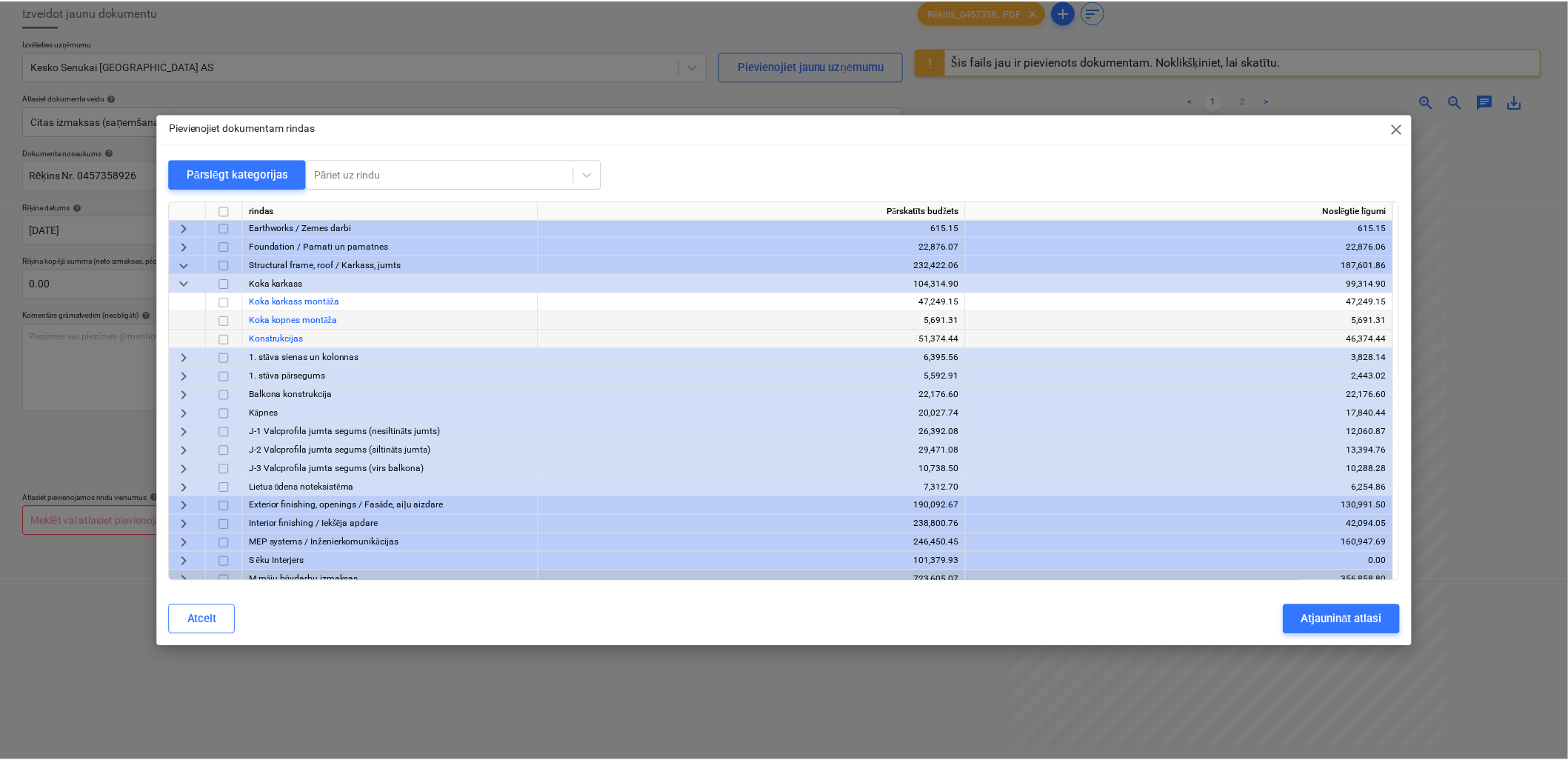
scroll to position [0, 0]
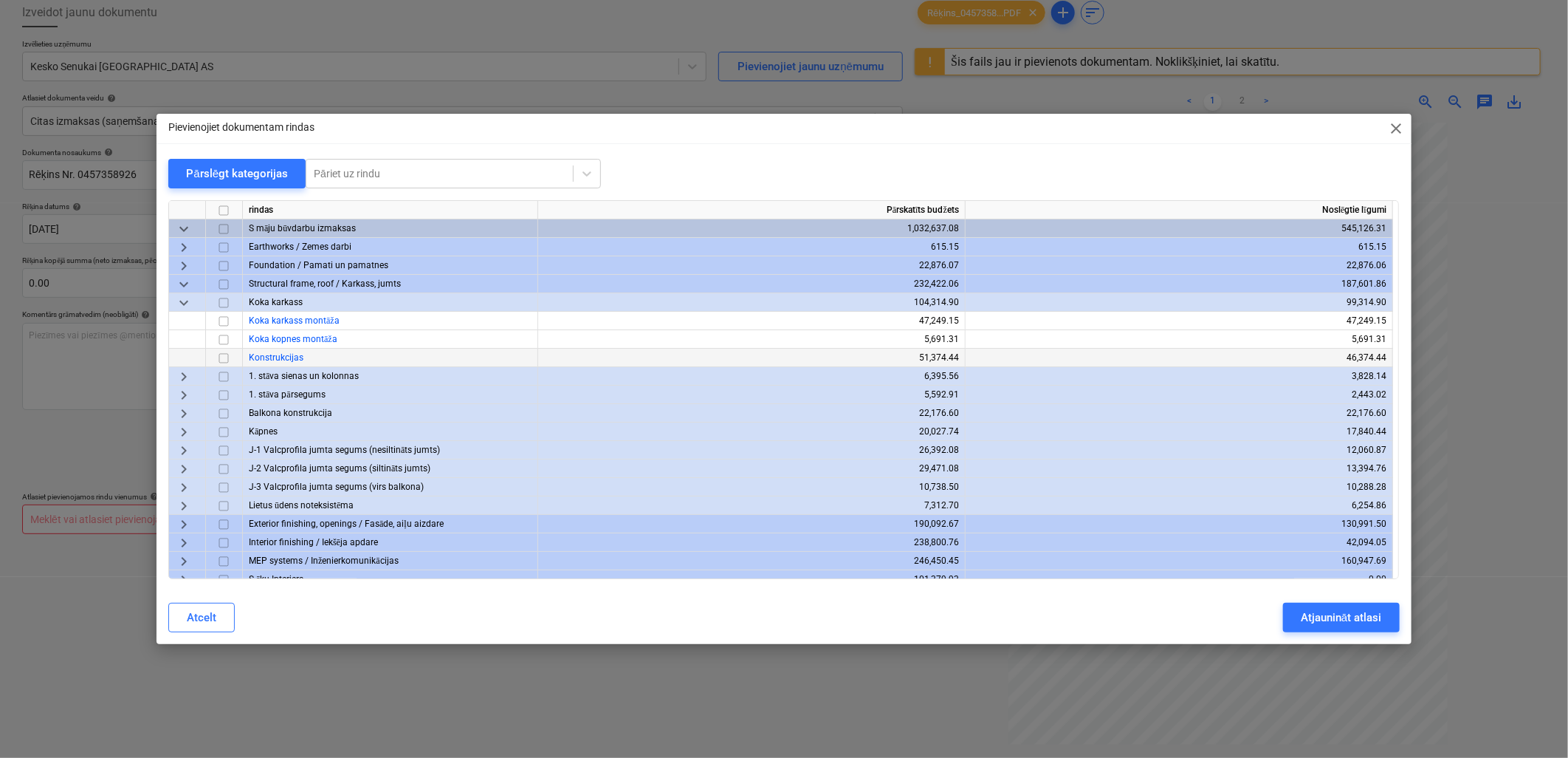
click at [224, 357] on input "checkbox" at bounding box center [223, 358] width 18 height 18
click at [1357, 621] on div "Atjaunināt atlasi" at bounding box center [1340, 617] width 80 height 19
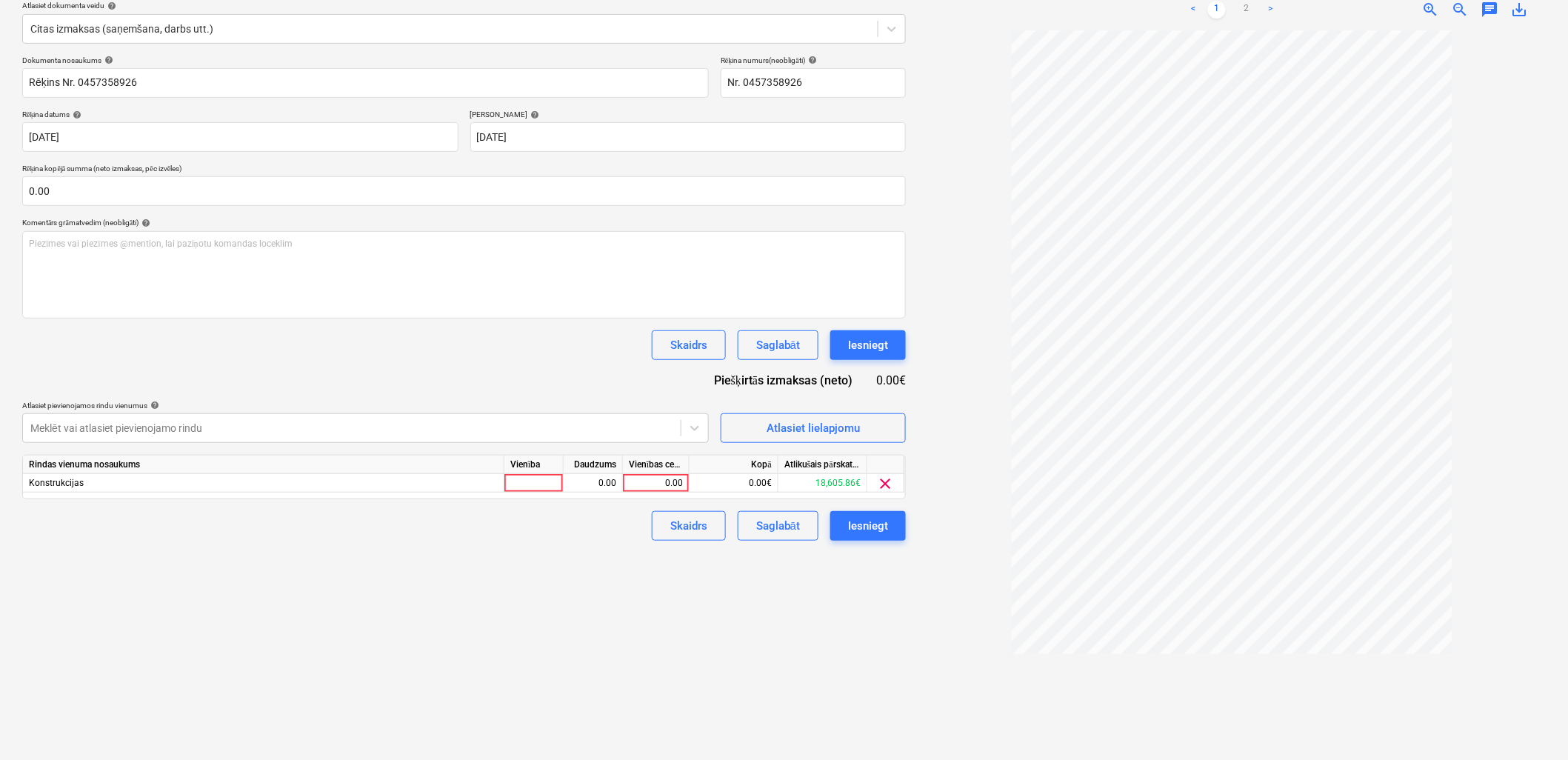
scroll to position [175, 0]
click at [675, 485] on div "0.00" at bounding box center [655, 482] width 54 height 19
type input "369.04"
click at [711, 689] on div "Izveidot jaunu dokumentu Izvēlieties uzņēmumu Kesko Senukai Latvia AS Pievienoj…" at bounding box center [464, 327] width 895 height 857
click at [764, 532] on div "Saglabāt" at bounding box center [778, 525] width 44 height 19
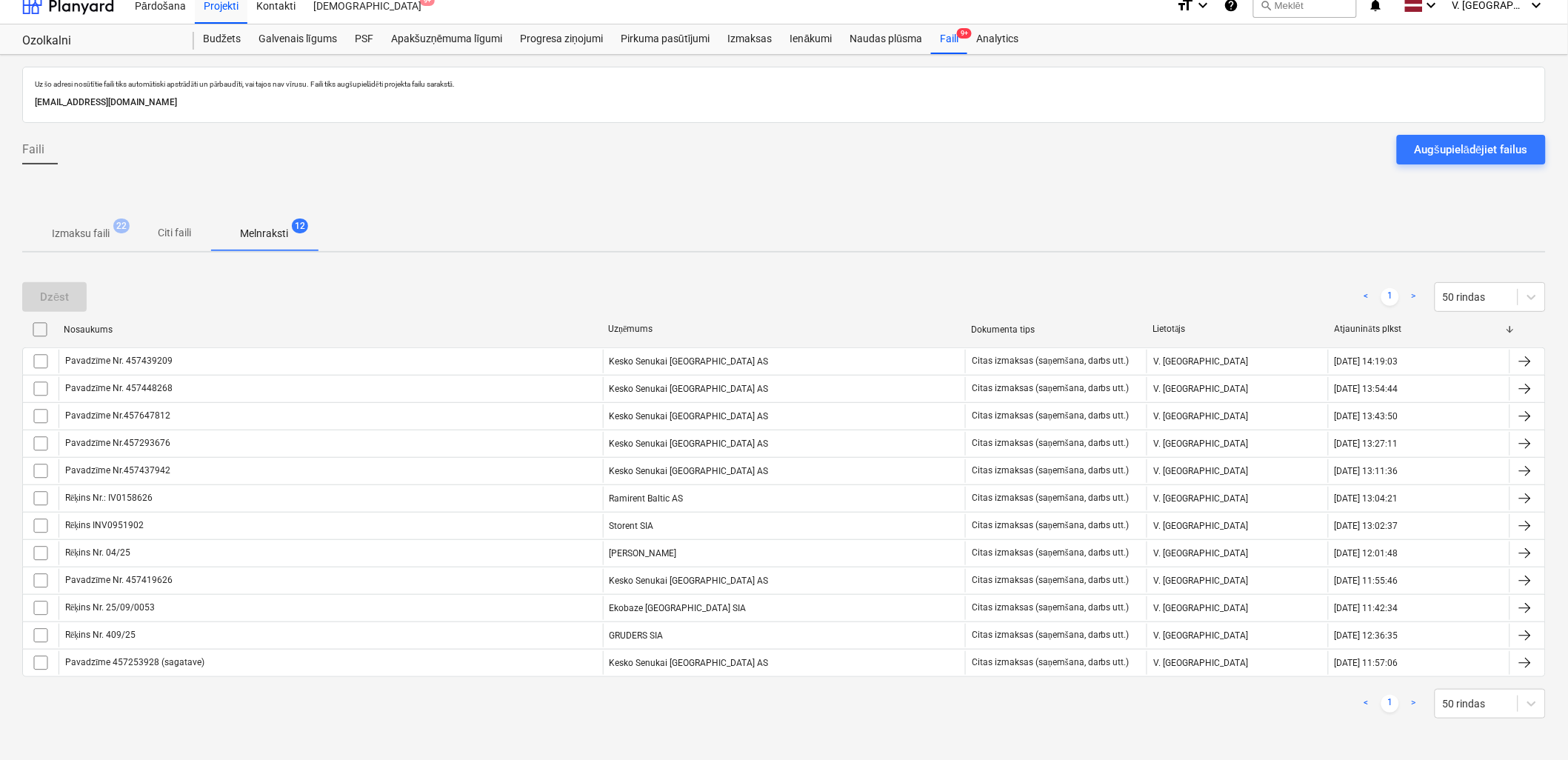
scroll to position [12, 0]
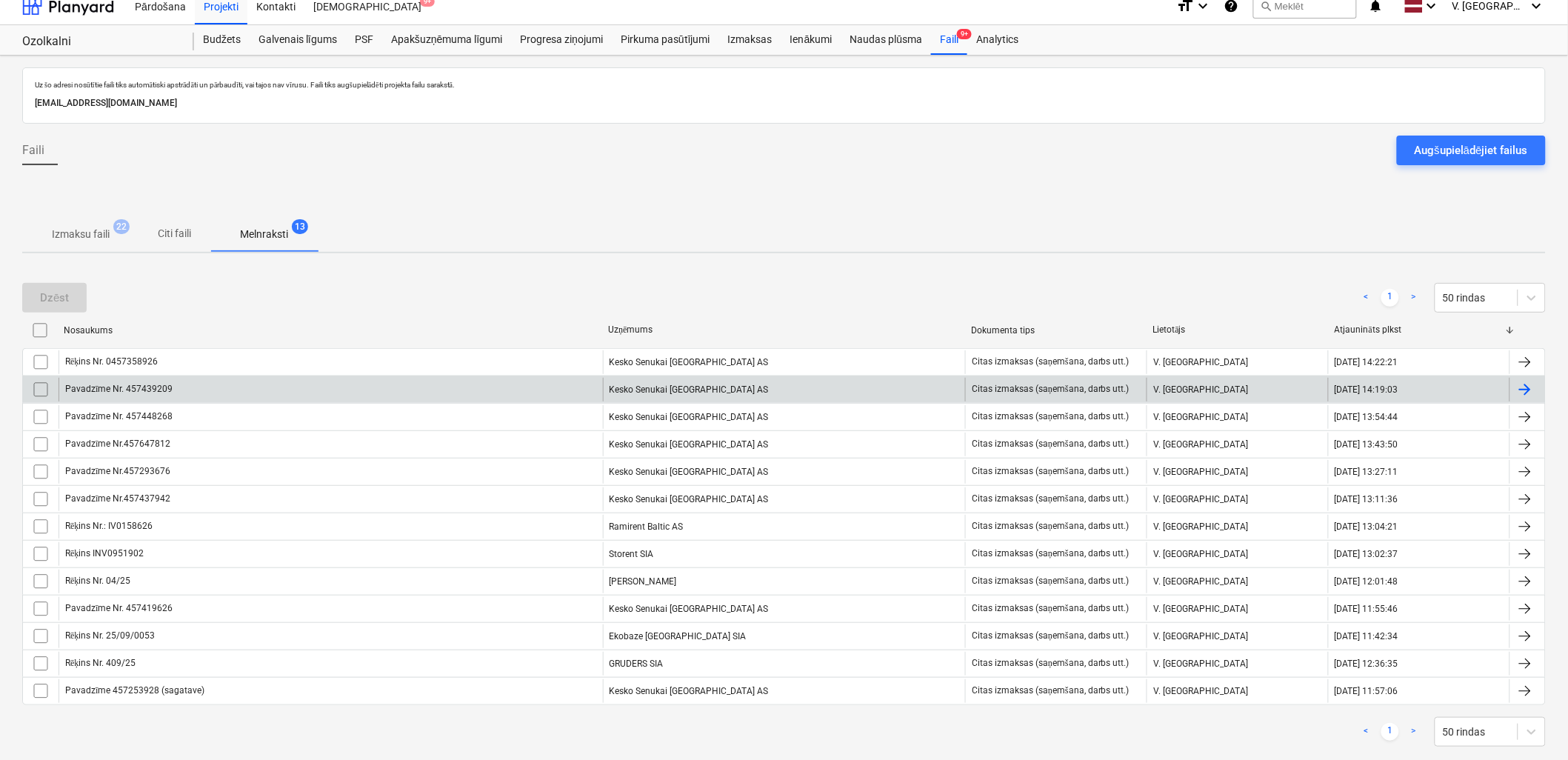
click at [351, 388] on div "Pavadzīme Nr. 457439209" at bounding box center [331, 389] width 544 height 24
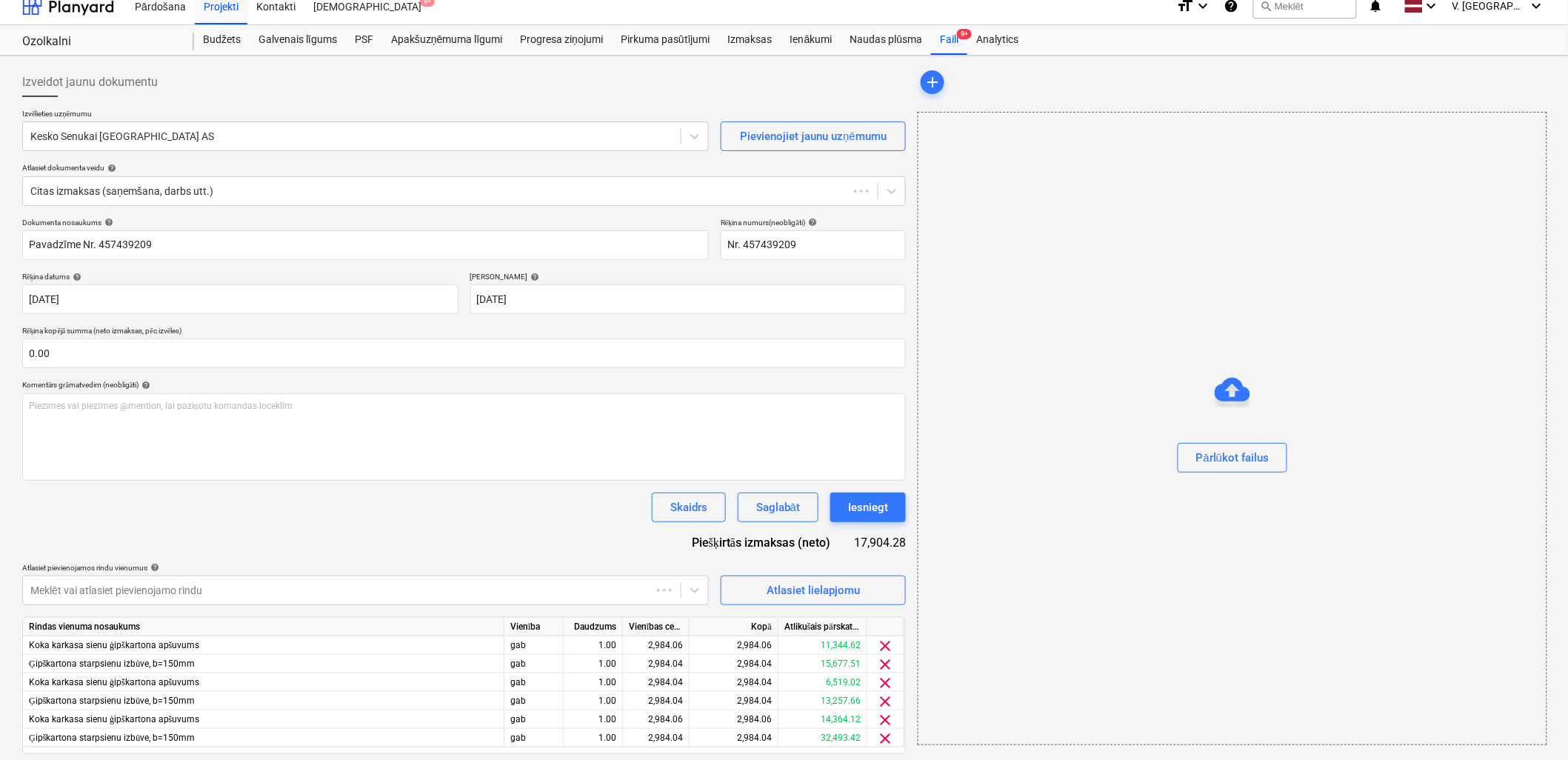
scroll to position [9, 0]
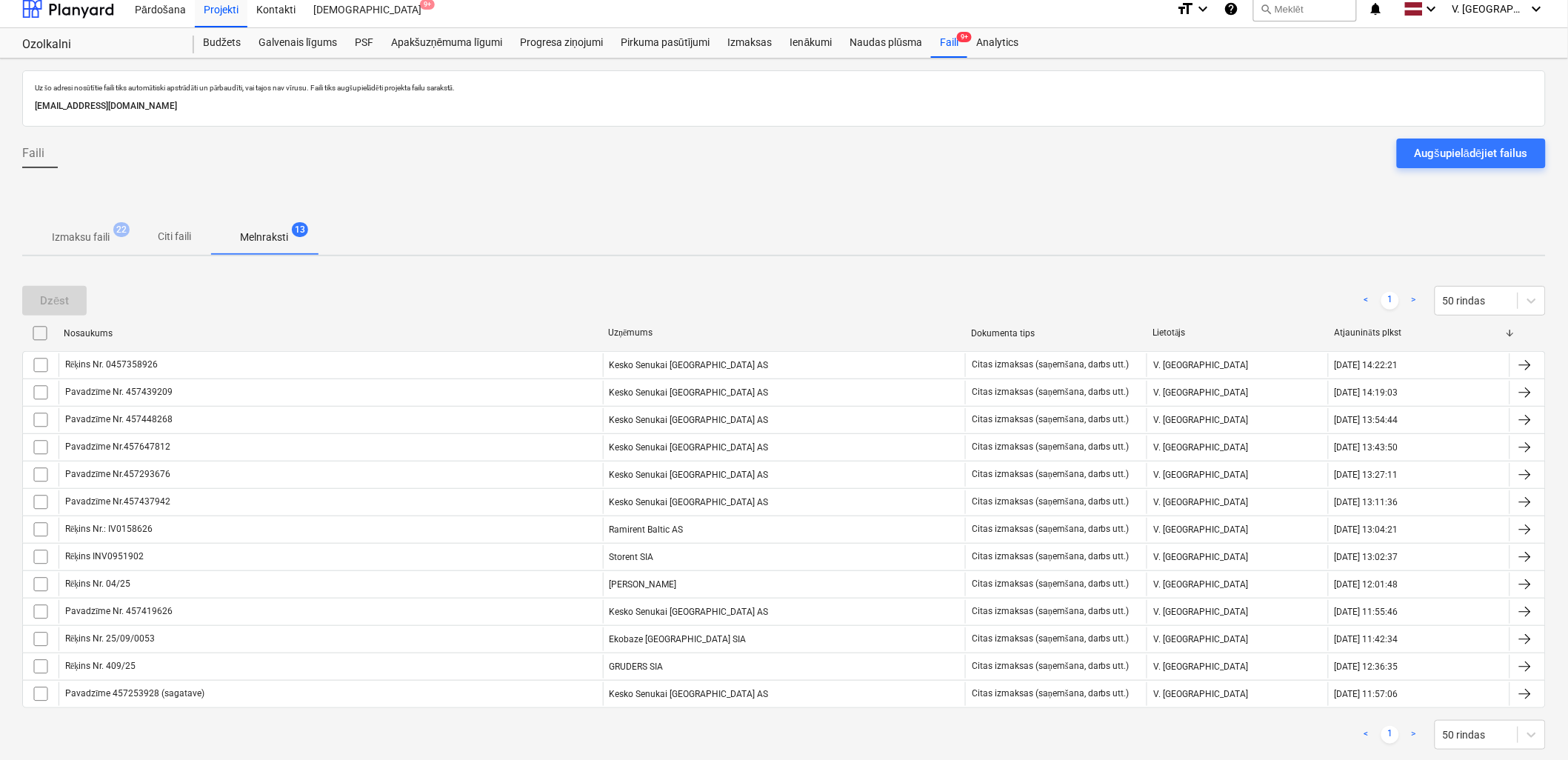
scroll to position [12, 0]
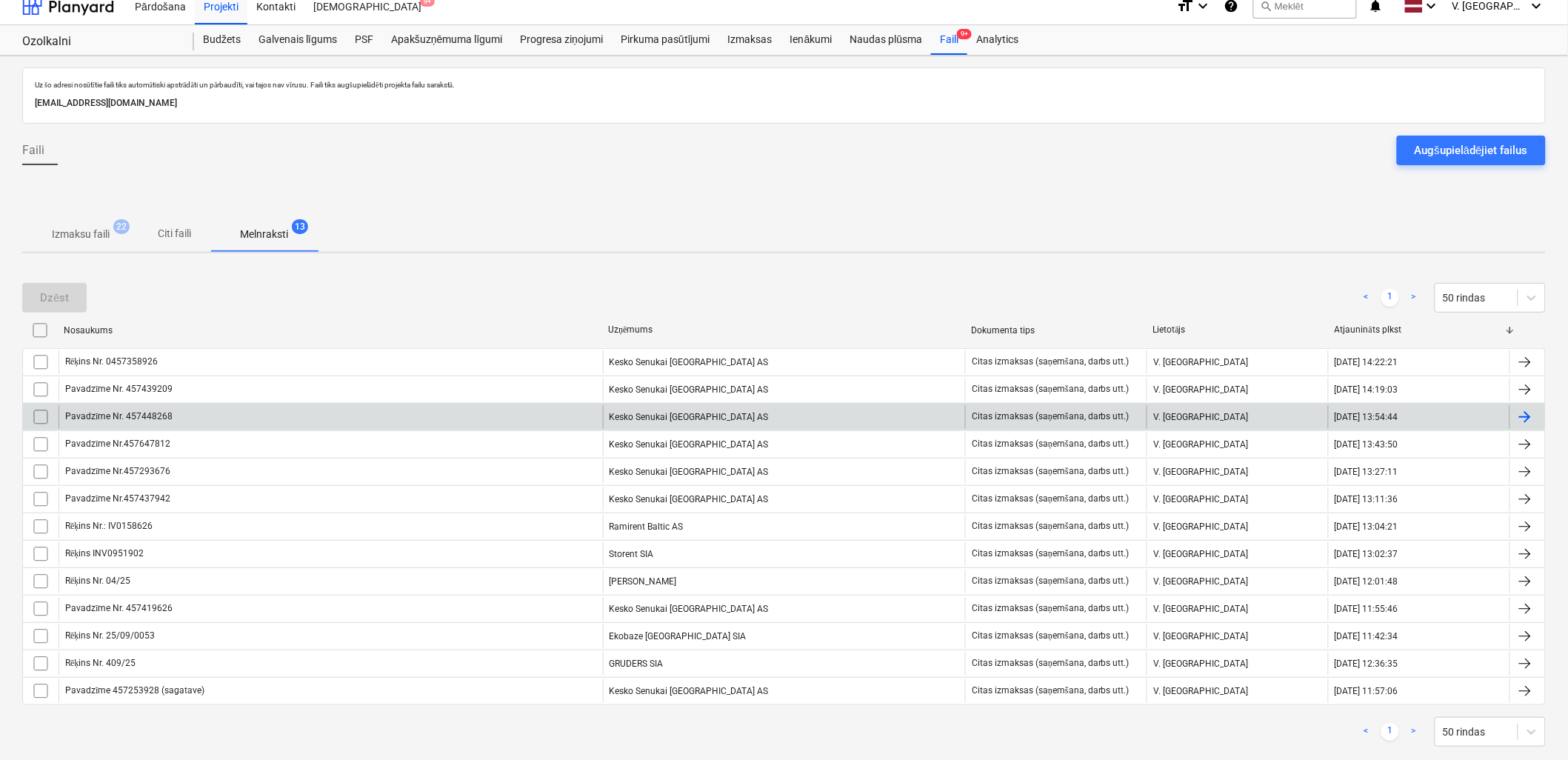
click at [232, 410] on div "Pavadzīme Nr. 457448268" at bounding box center [331, 416] width 544 height 24
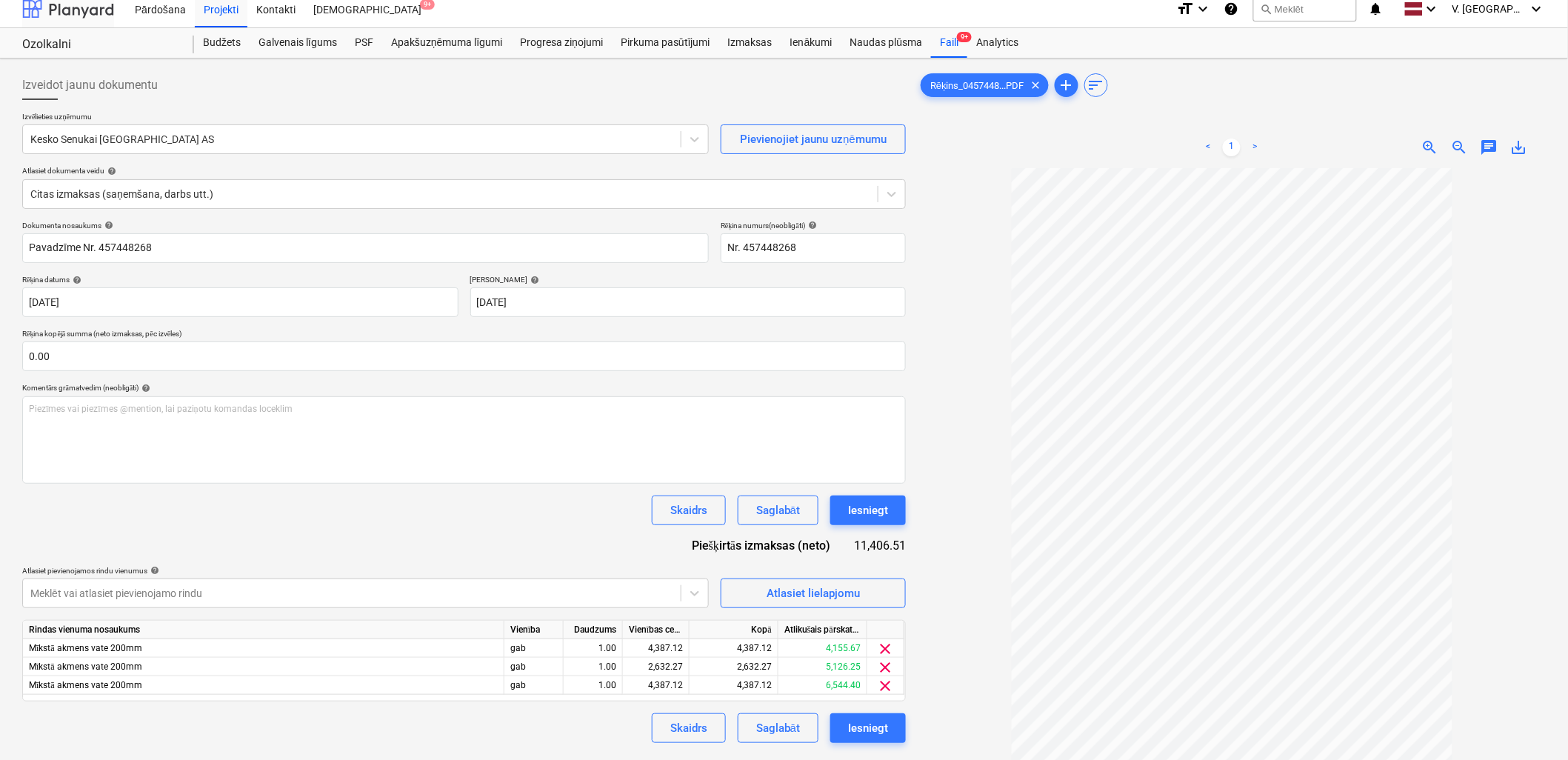
scroll to position [12, 0]
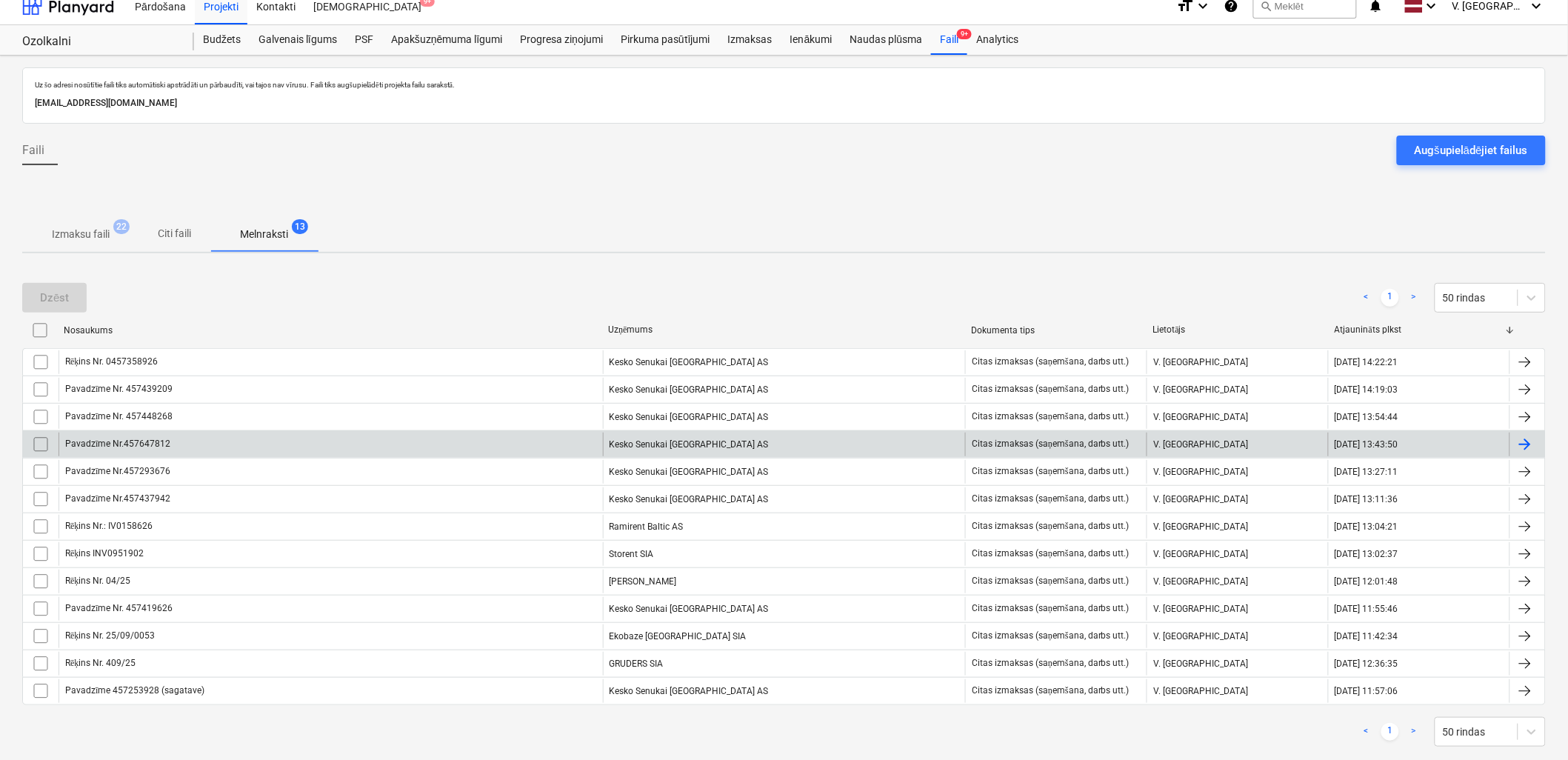
click at [233, 449] on div "Pavadzīme Nr.457647812" at bounding box center [331, 443] width 544 height 24
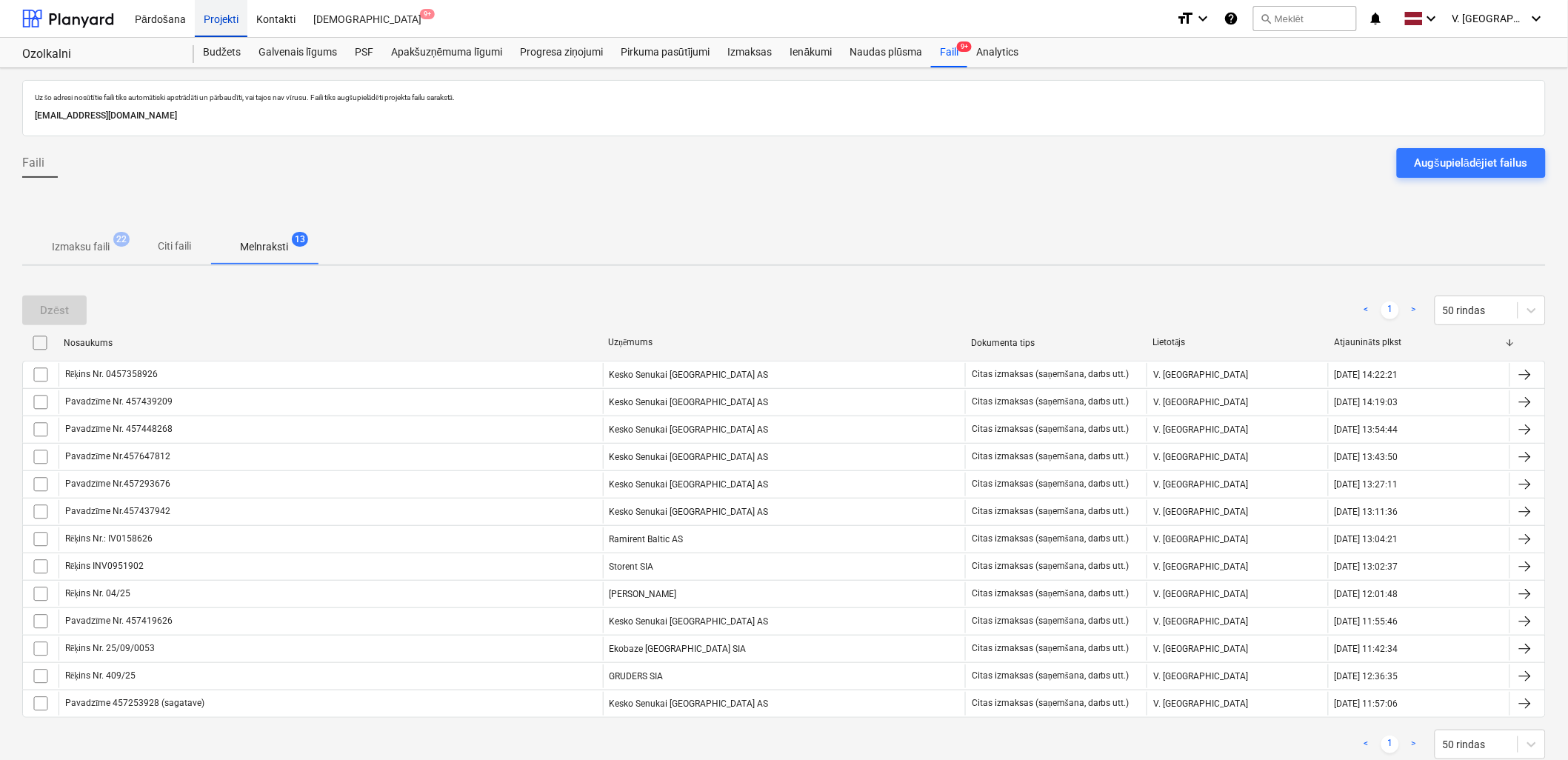
scroll to position [12, 0]
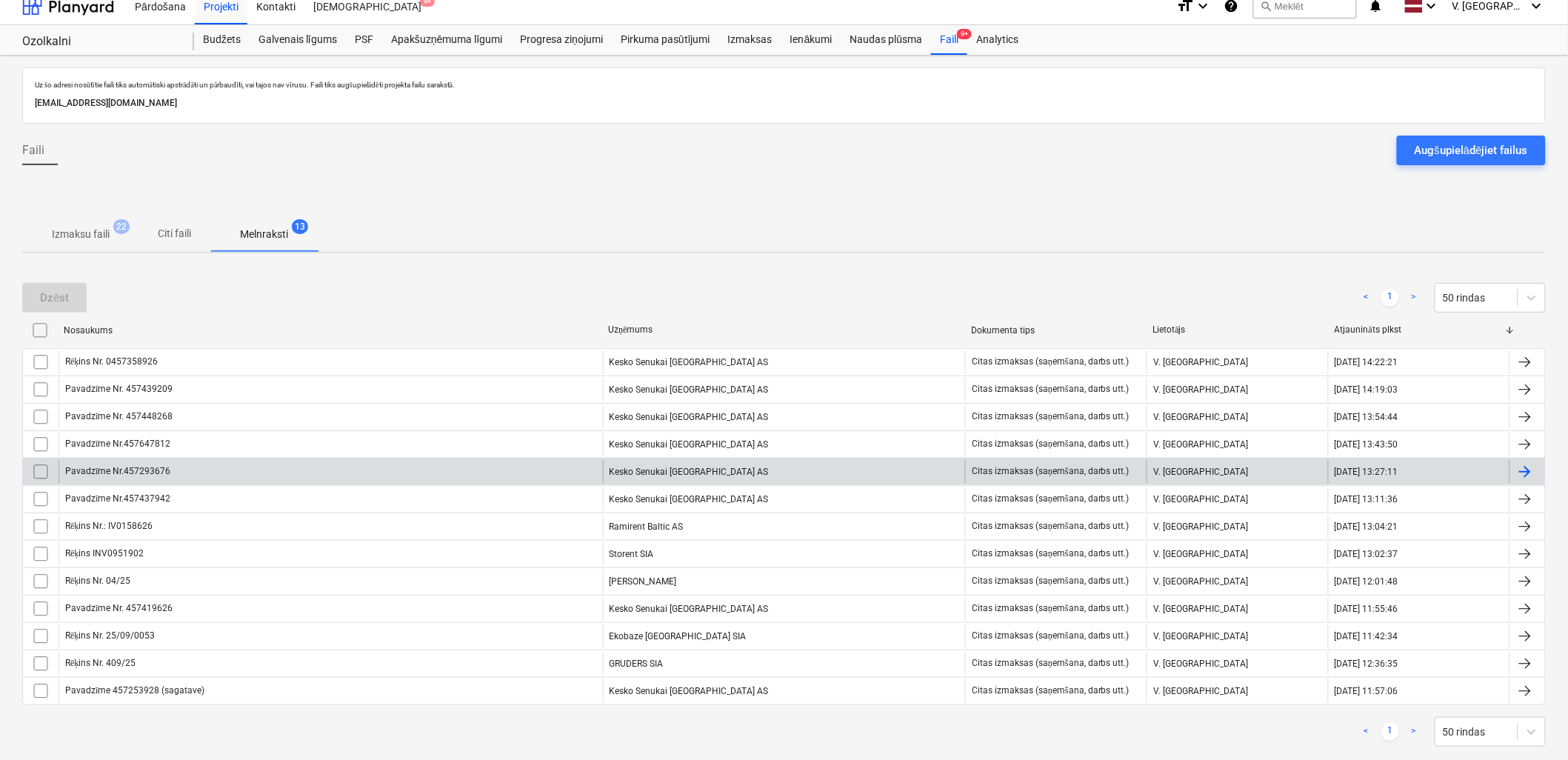
click at [168, 467] on div "Pavadzīme Nr.457293676" at bounding box center [331, 471] width 544 height 24
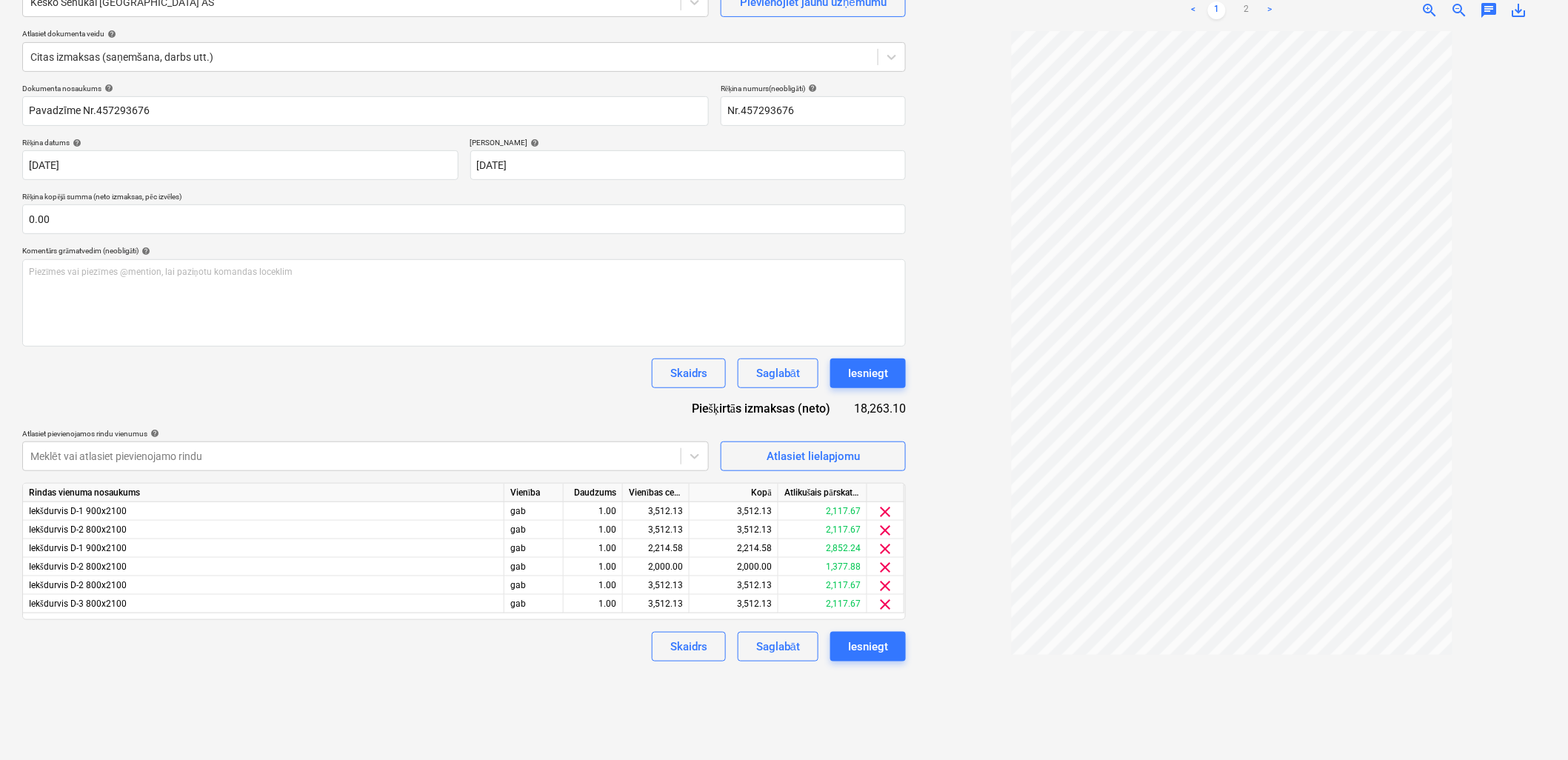
scroll to position [148, 0]
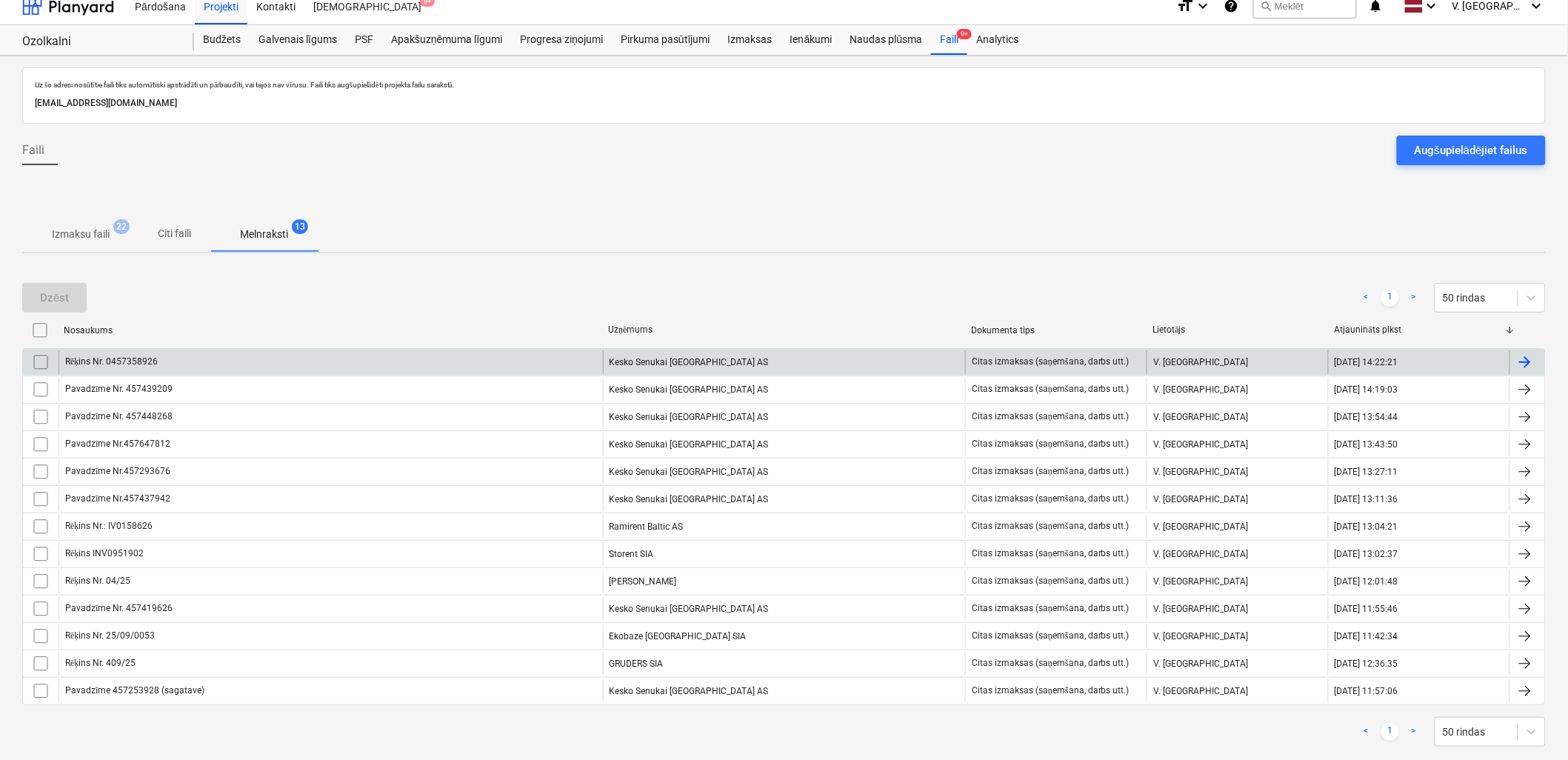
click at [452, 371] on div "Rēķins Nr. 0457358926" at bounding box center [331, 362] width 544 height 24
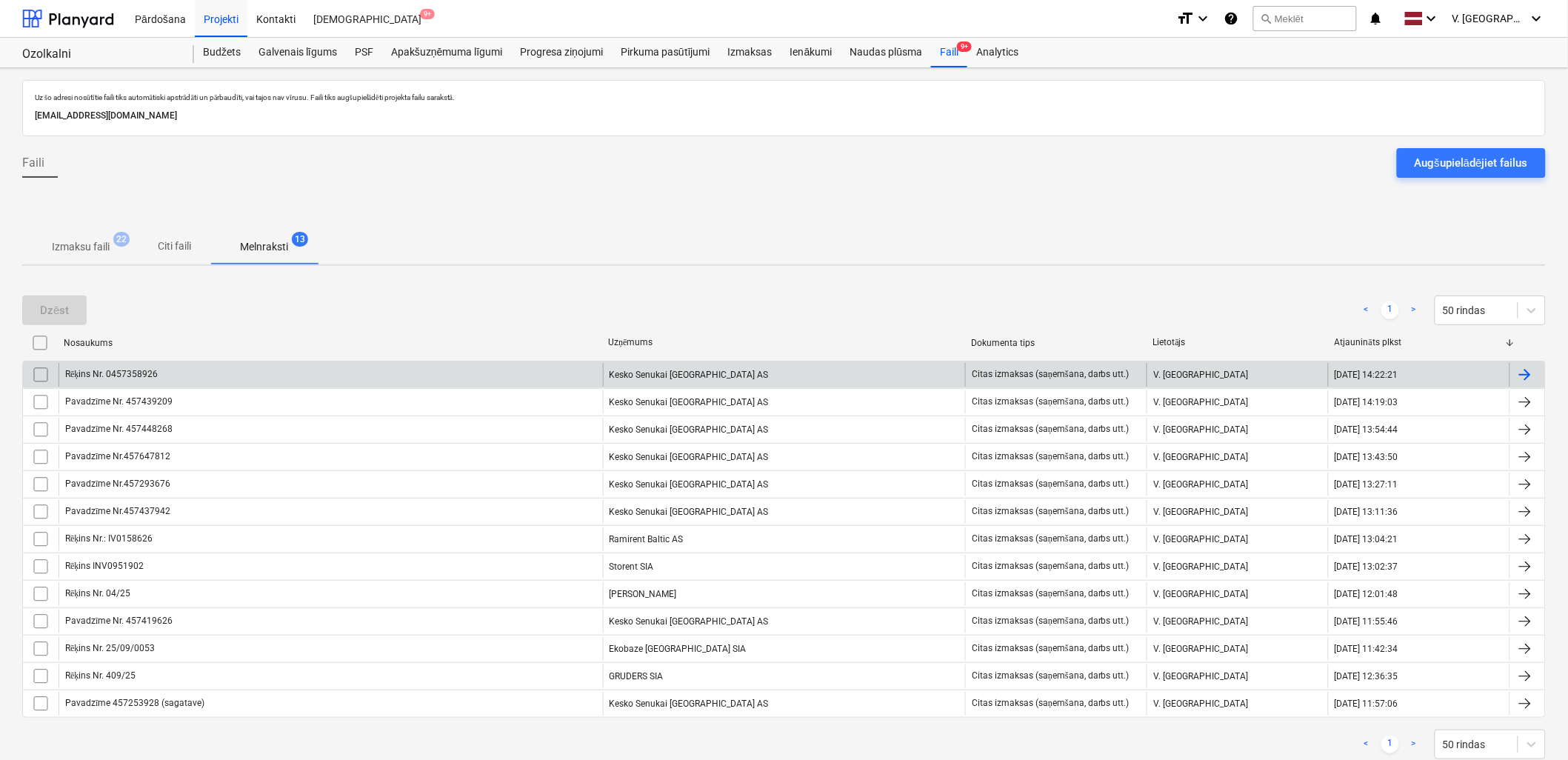
scroll to position [12, 0]
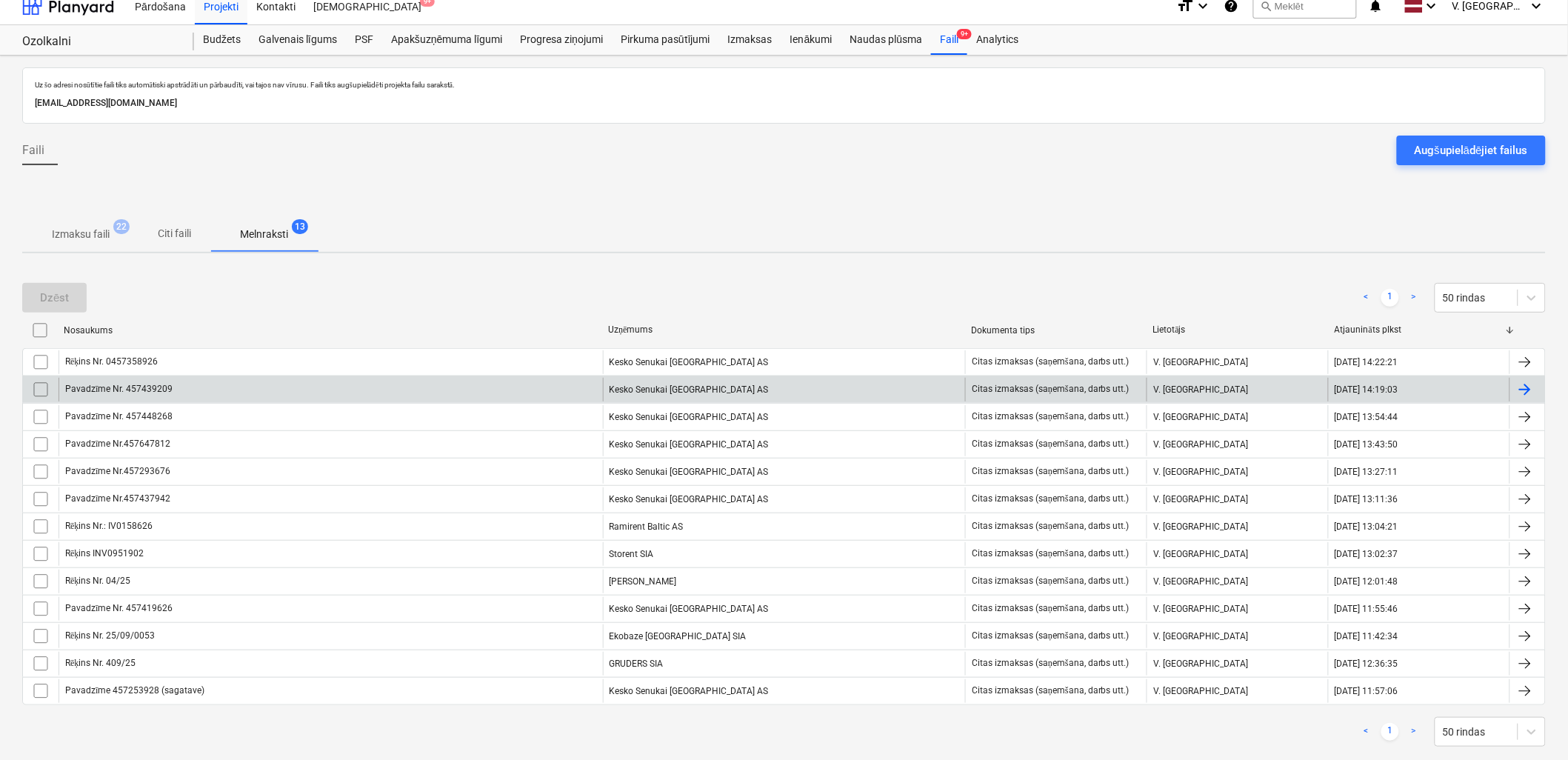
click at [228, 392] on div "Pavadzīme Nr. 457439209" at bounding box center [331, 389] width 544 height 24
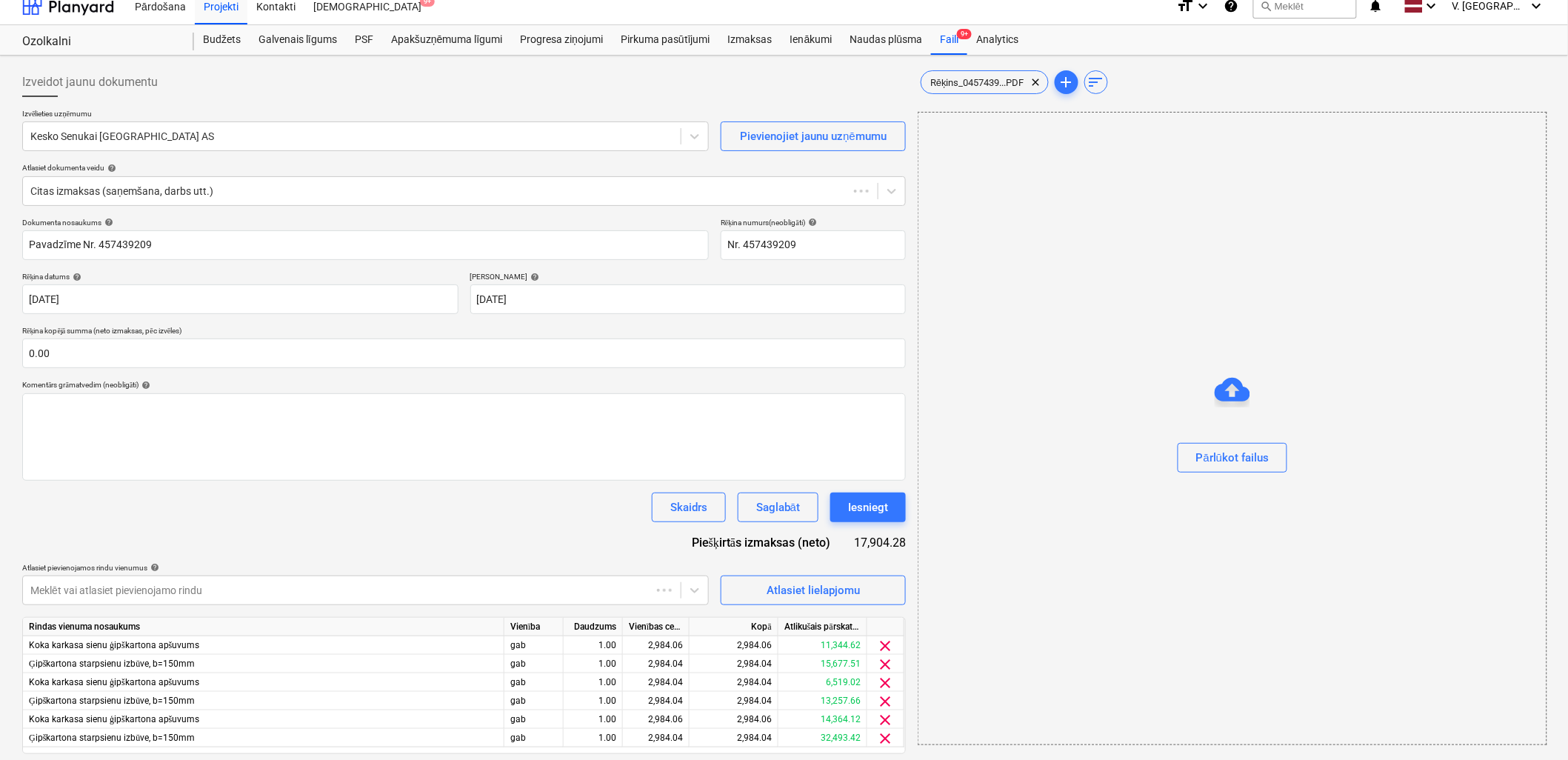
scroll to position [9, 0]
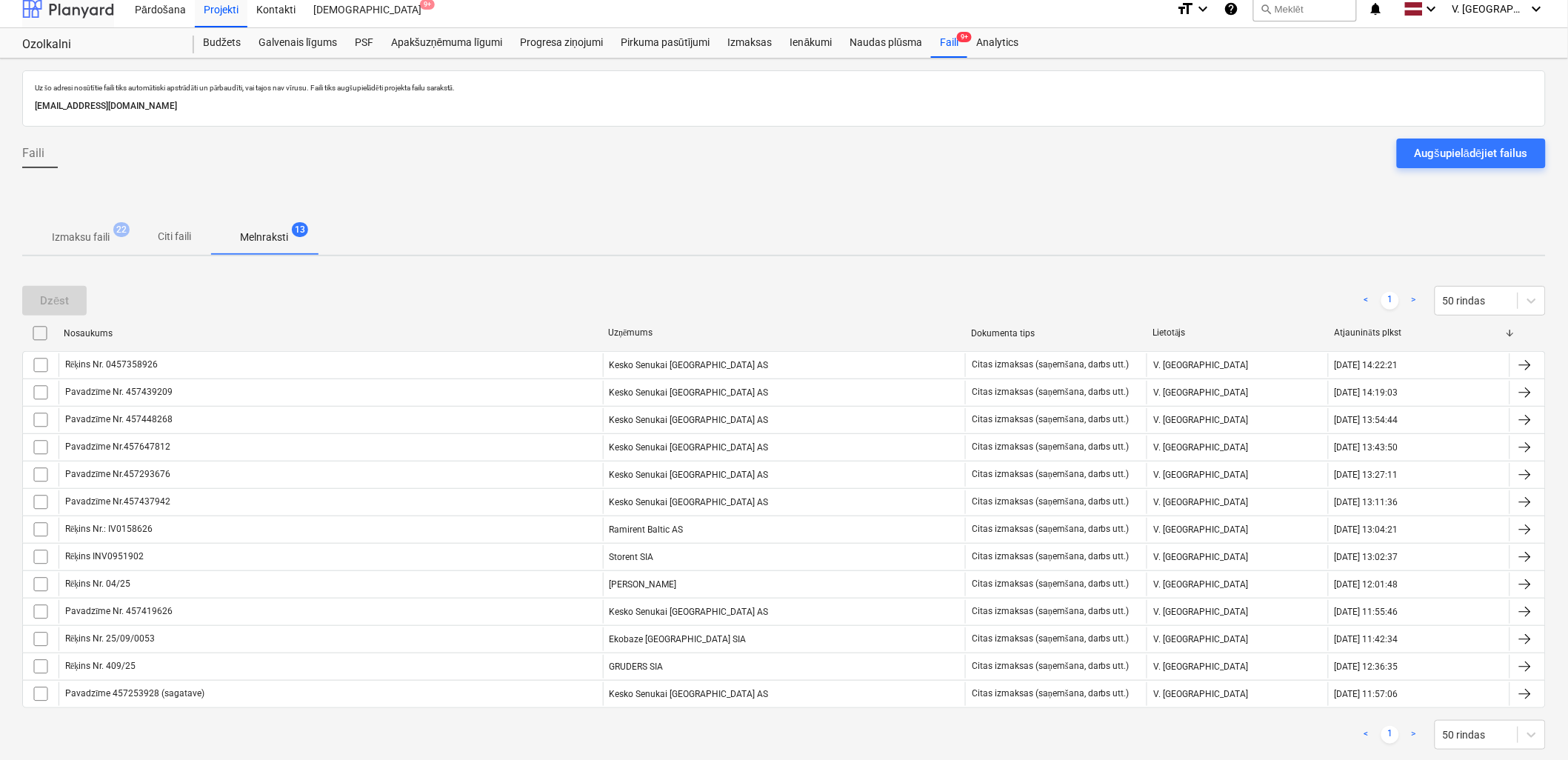
scroll to position [12, 0]
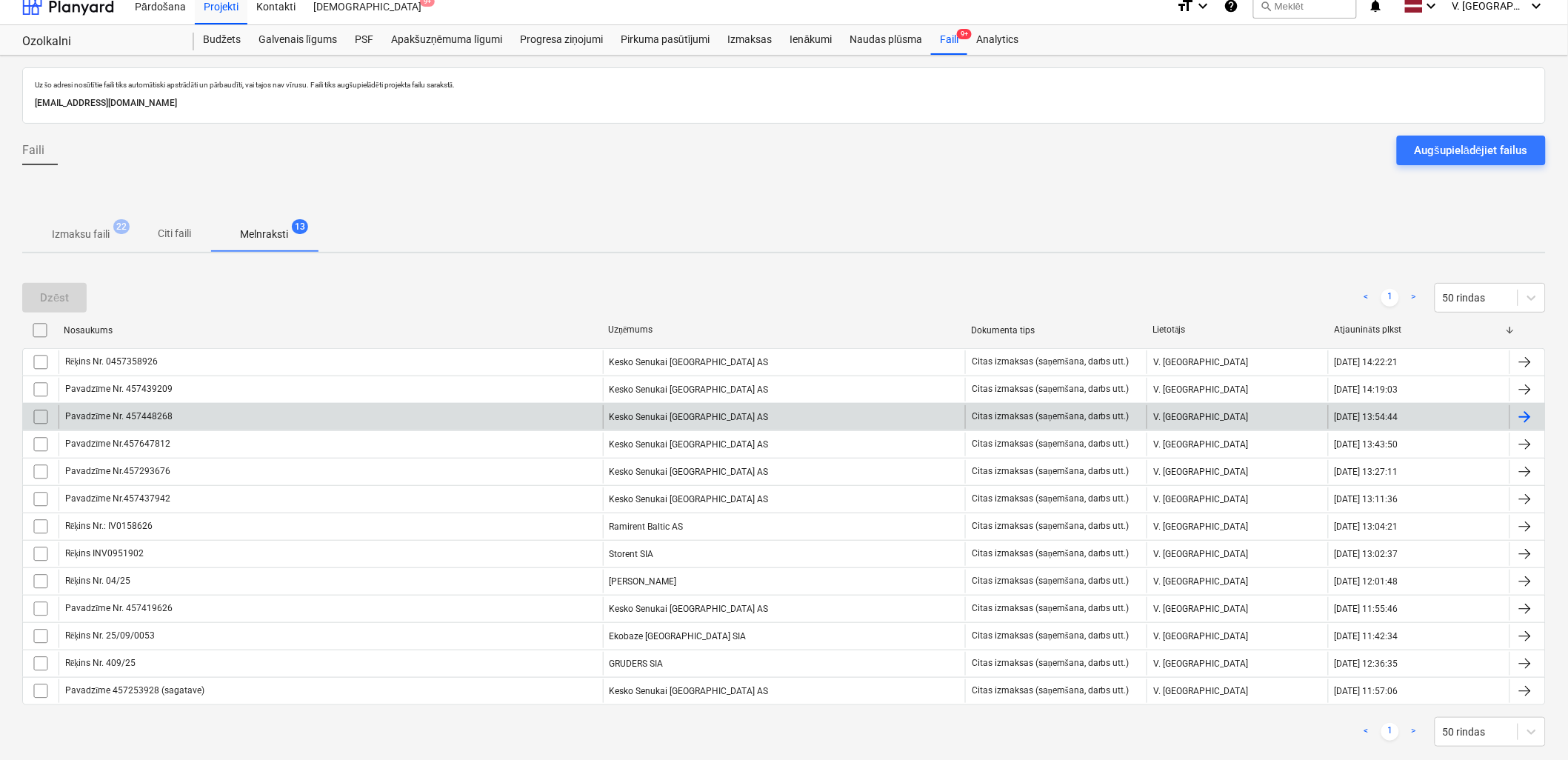
click at [191, 425] on div "Pavadzīme Nr. 457448268" at bounding box center [331, 416] width 544 height 24
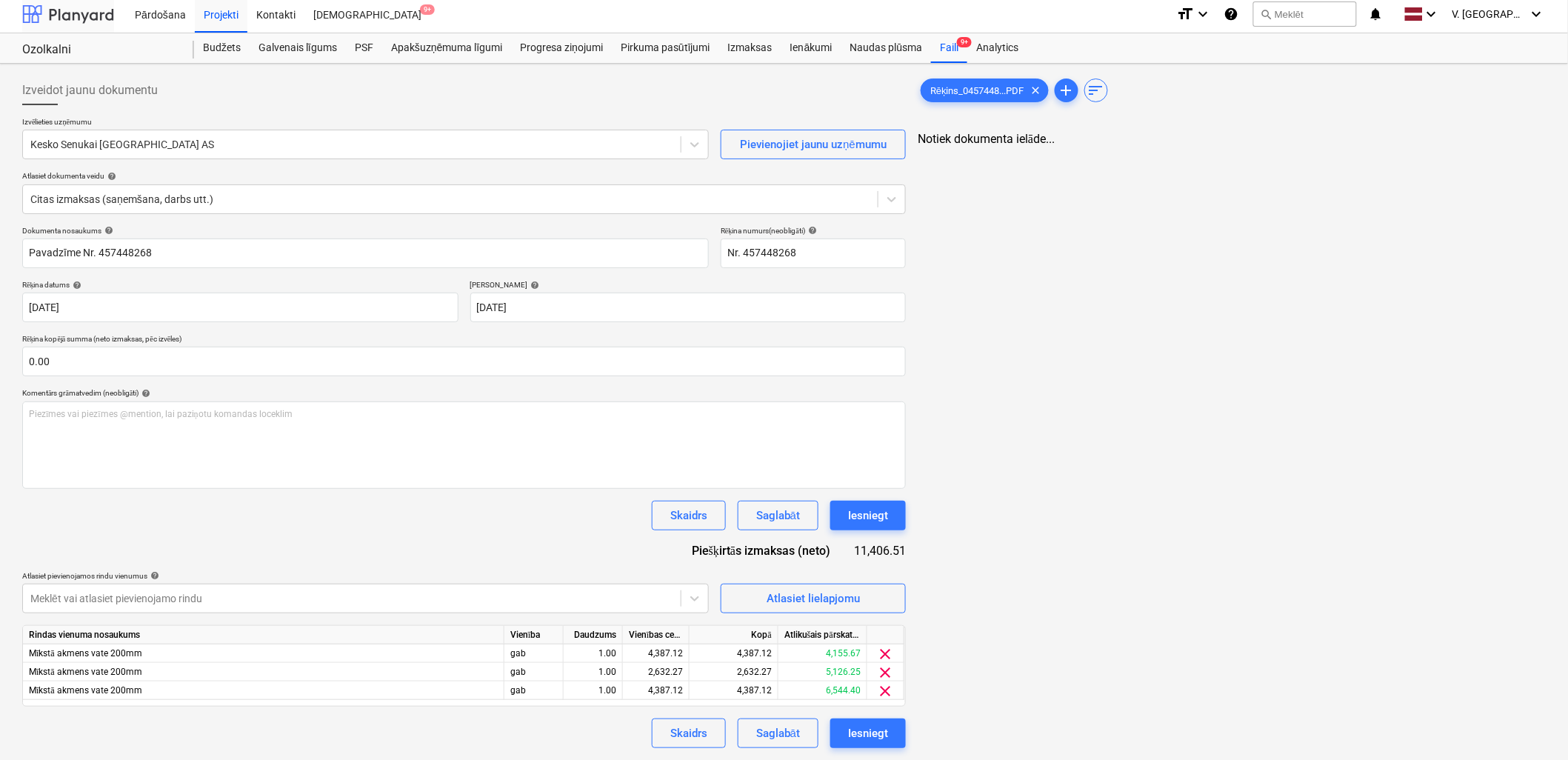
scroll to position [9, 0]
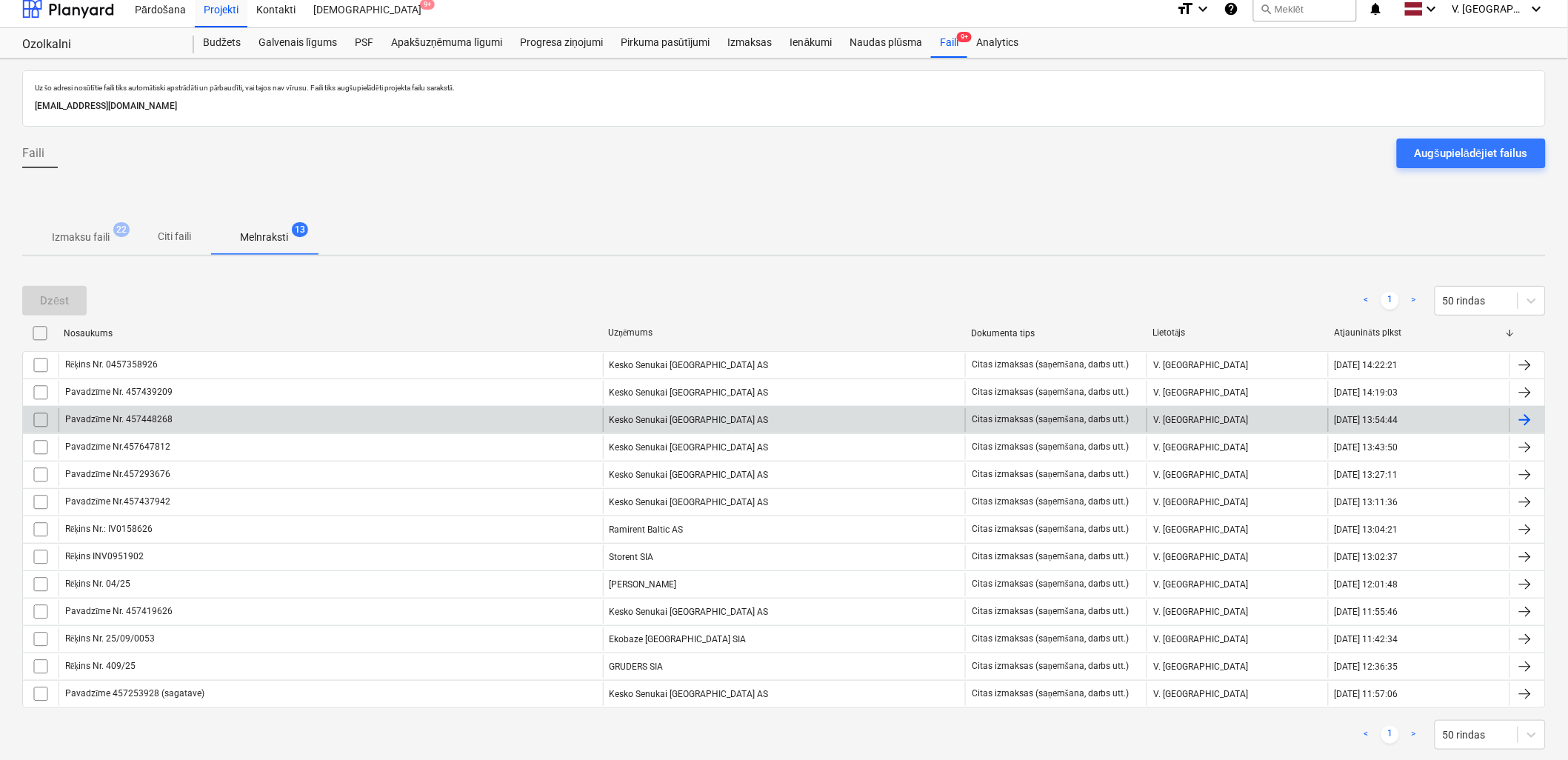
scroll to position [12, 0]
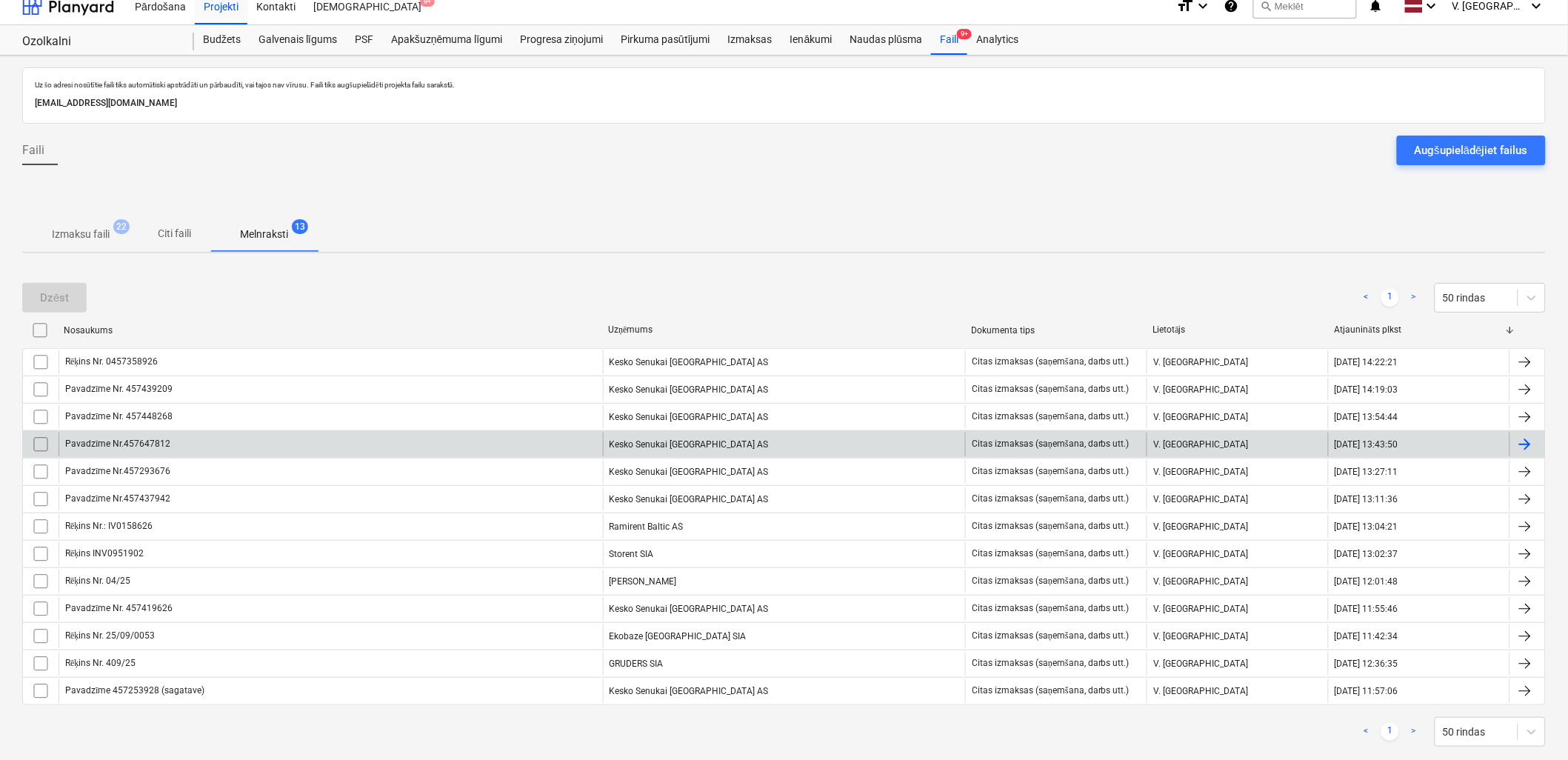
click at [254, 448] on div "Pavadzīme Nr.457647812" at bounding box center [331, 443] width 544 height 24
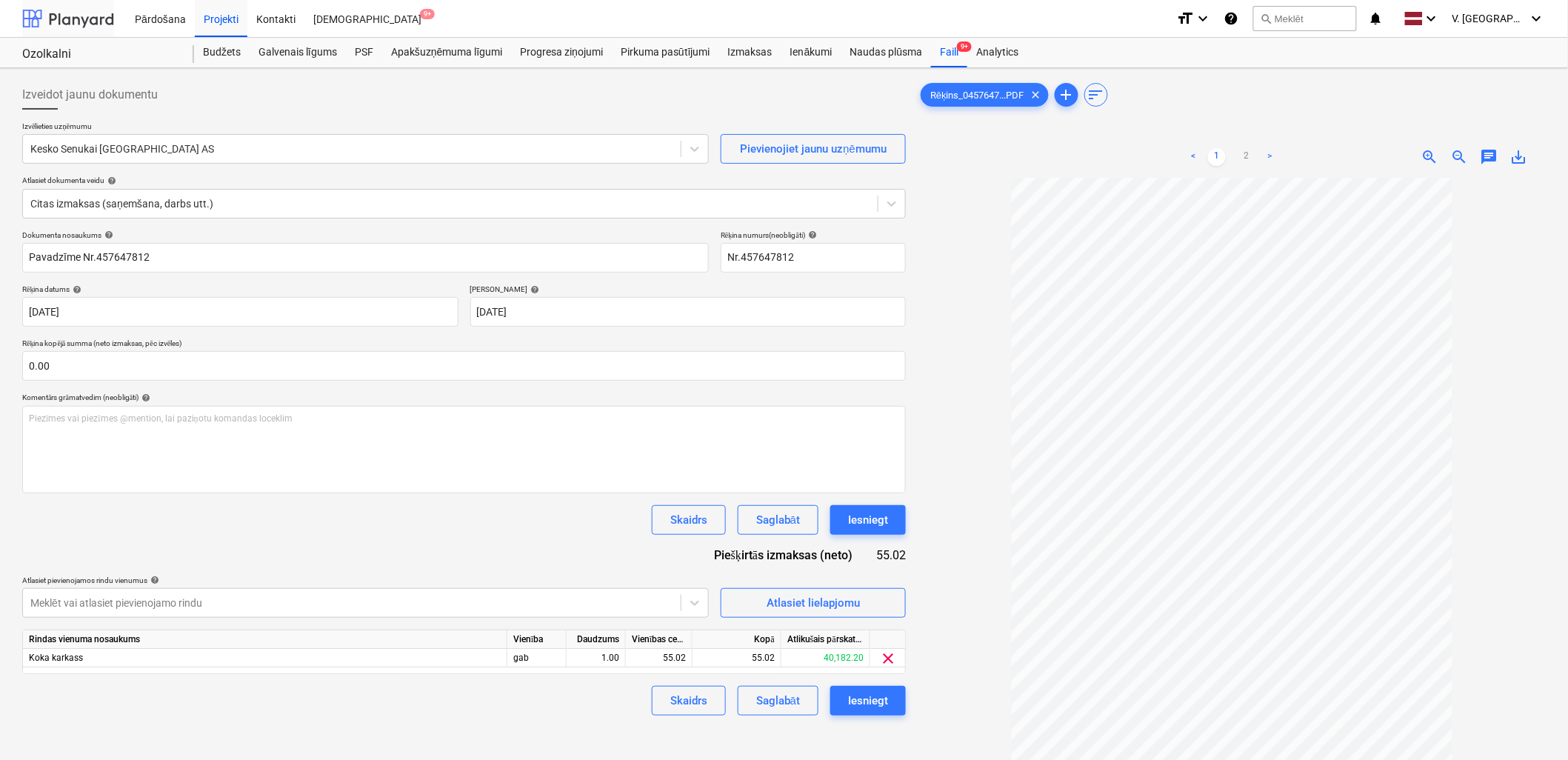
scroll to position [12, 0]
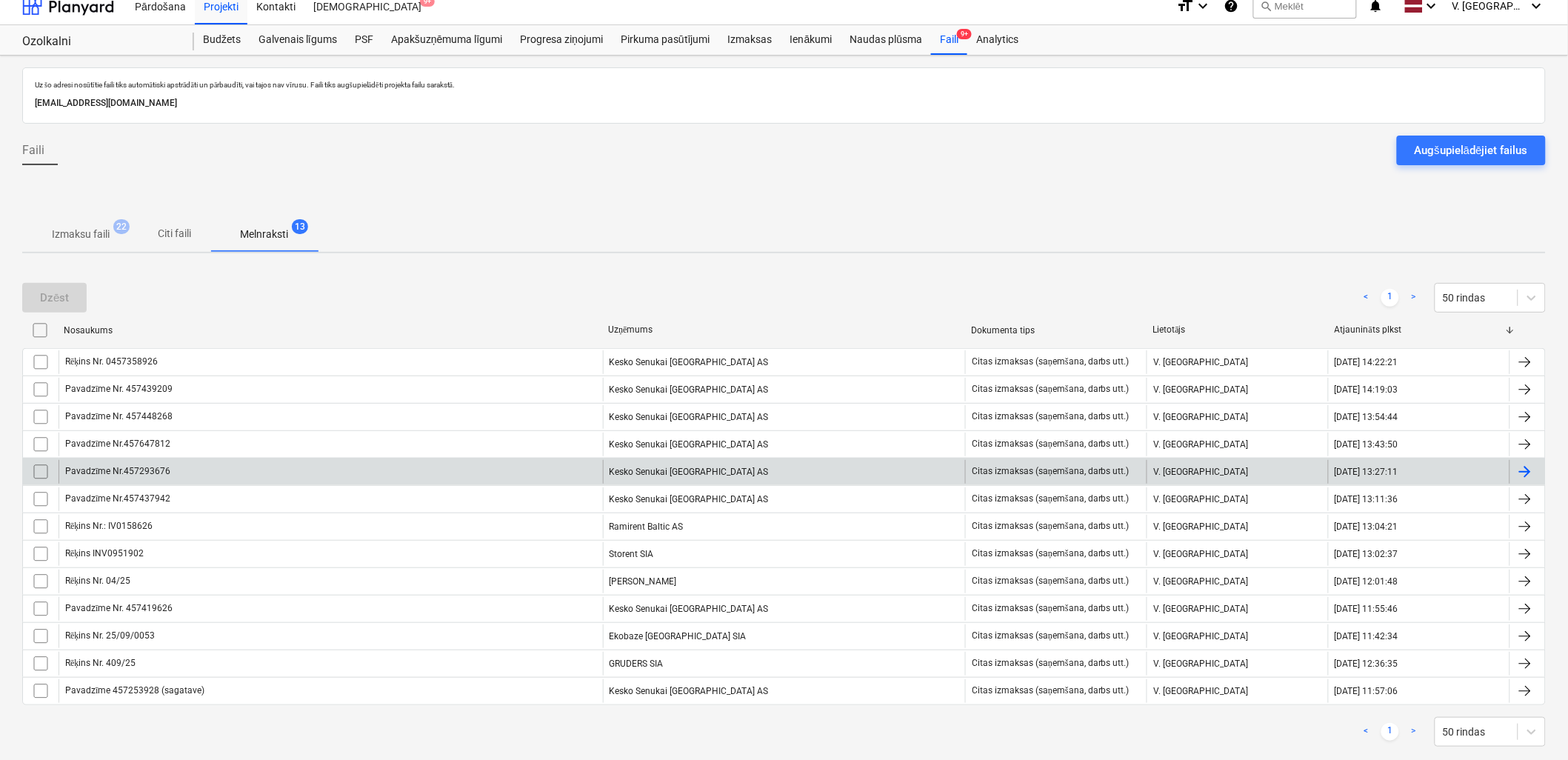
click at [235, 460] on div "Pavadzīme Nr.457293676" at bounding box center [331, 471] width 544 height 24
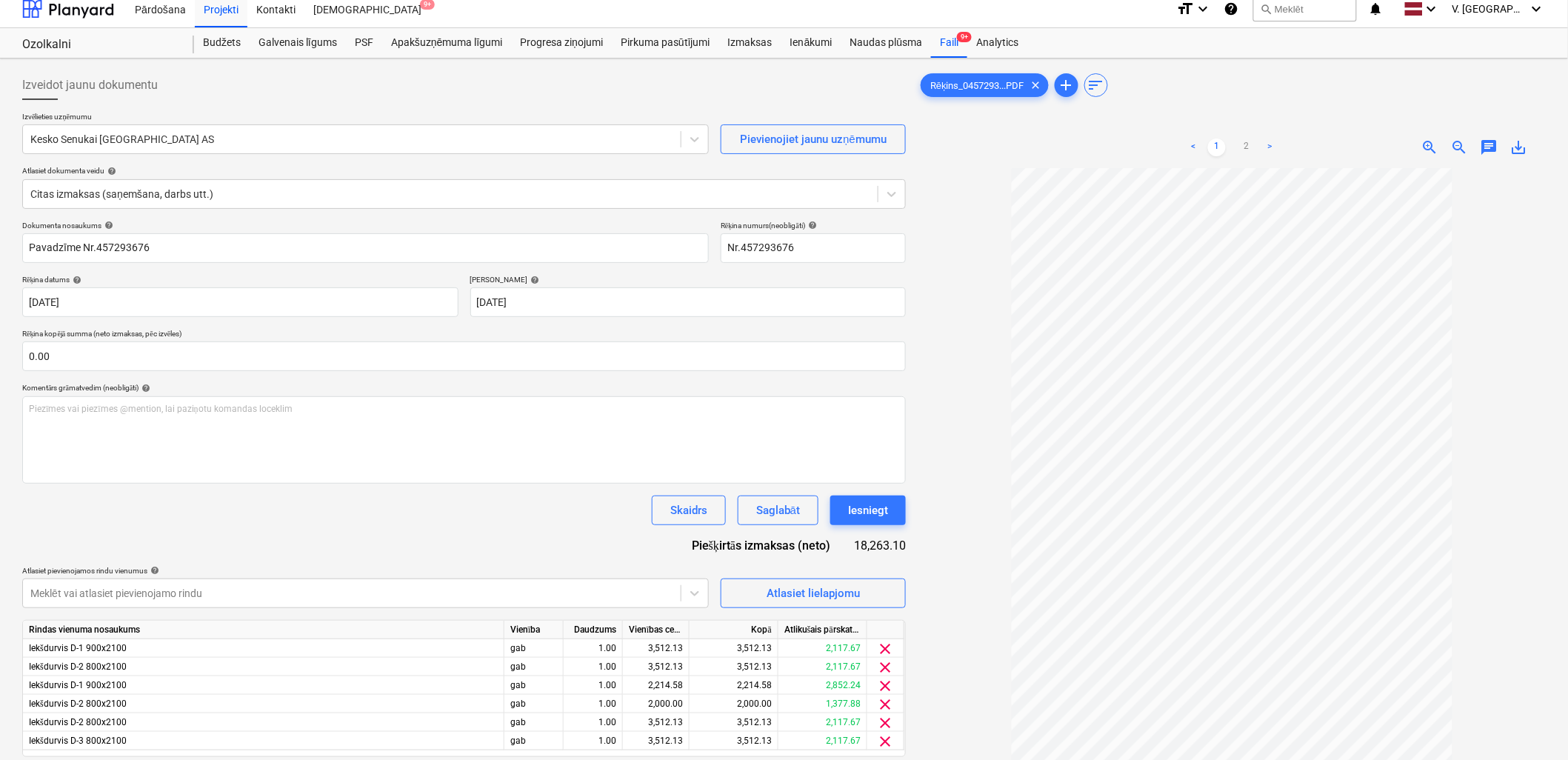
scroll to position [148, 0]
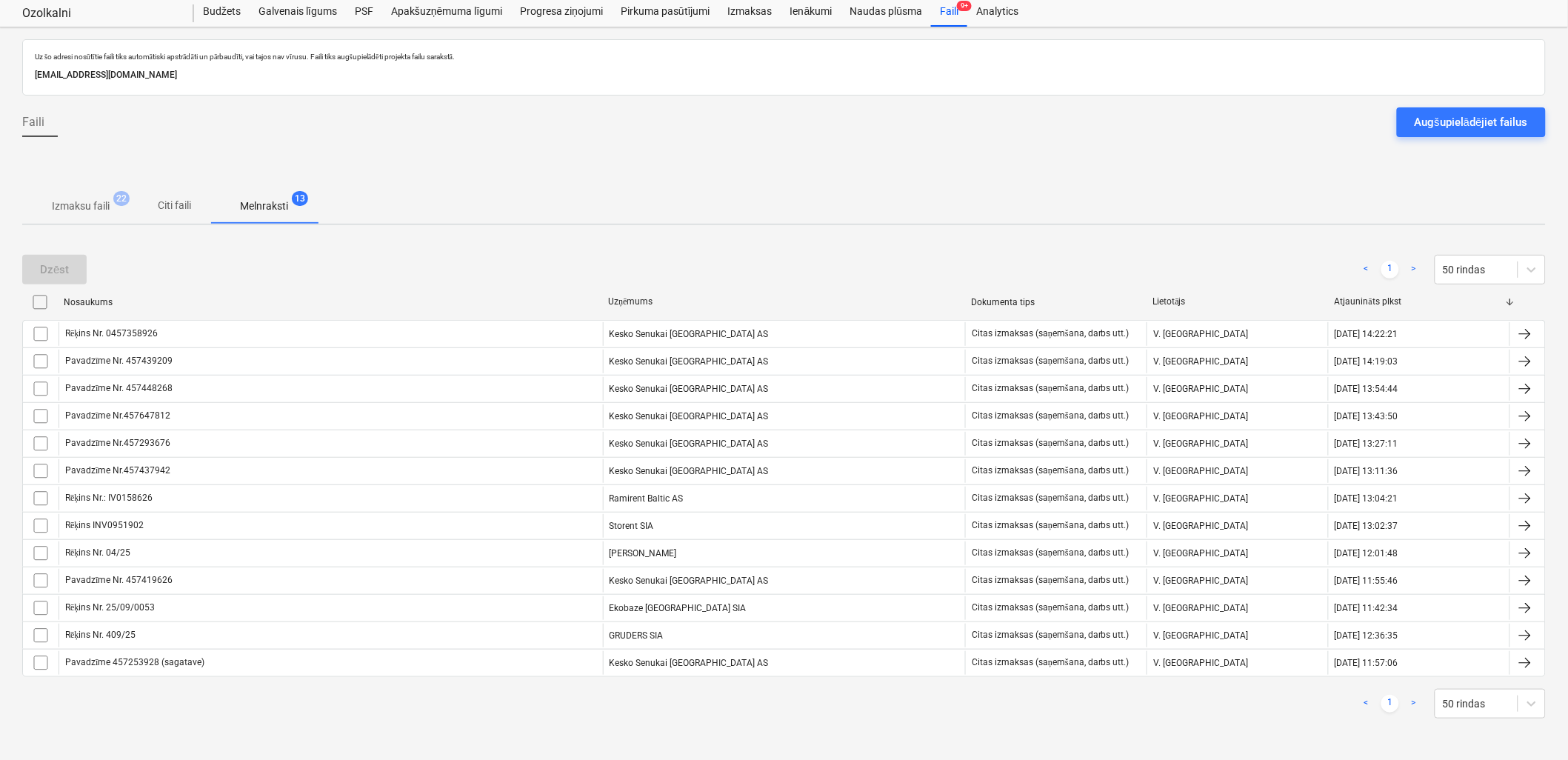
scroll to position [12, 0]
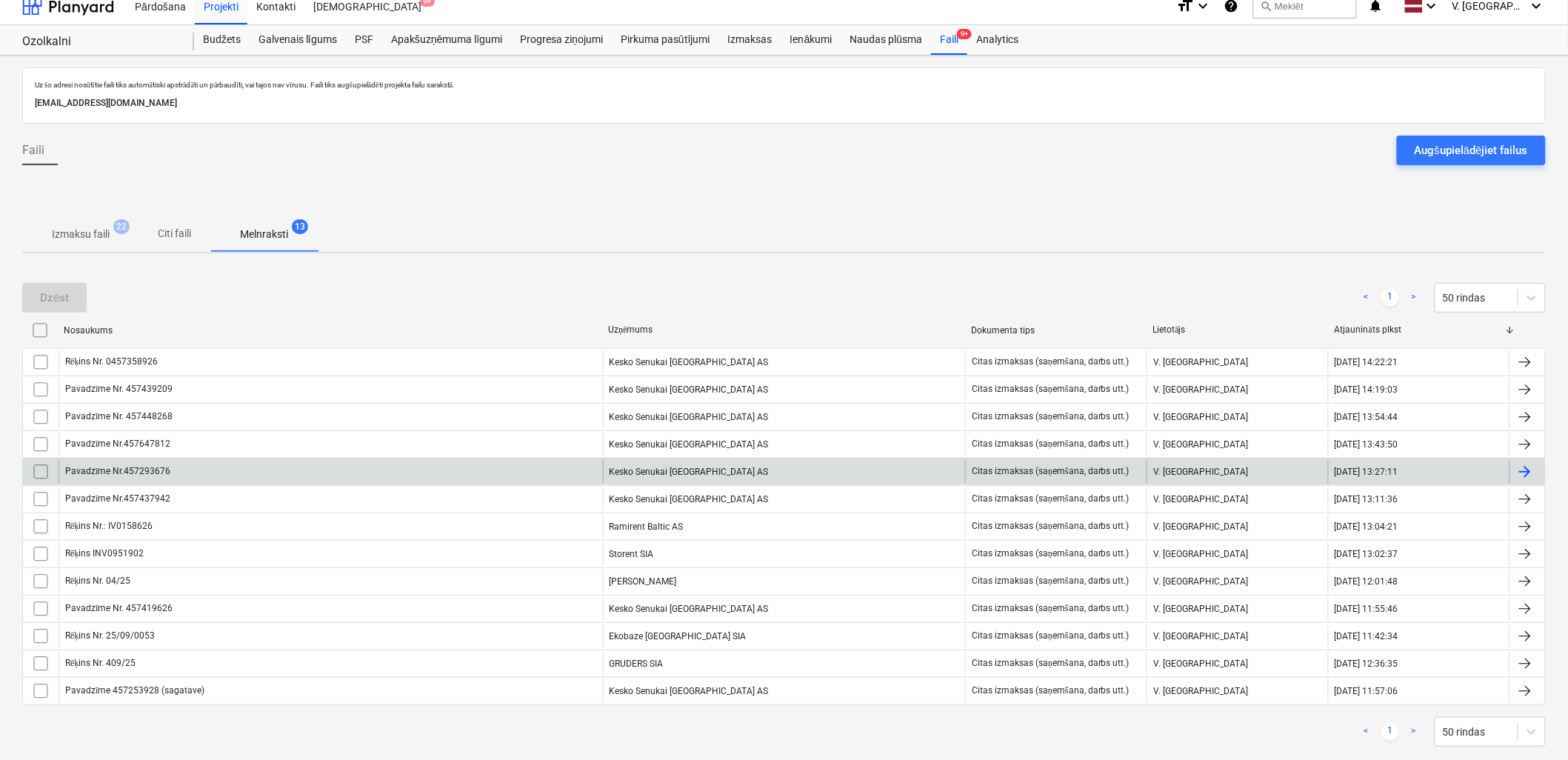
click at [43, 469] on input "checkbox" at bounding box center [40, 471] width 24 height 24
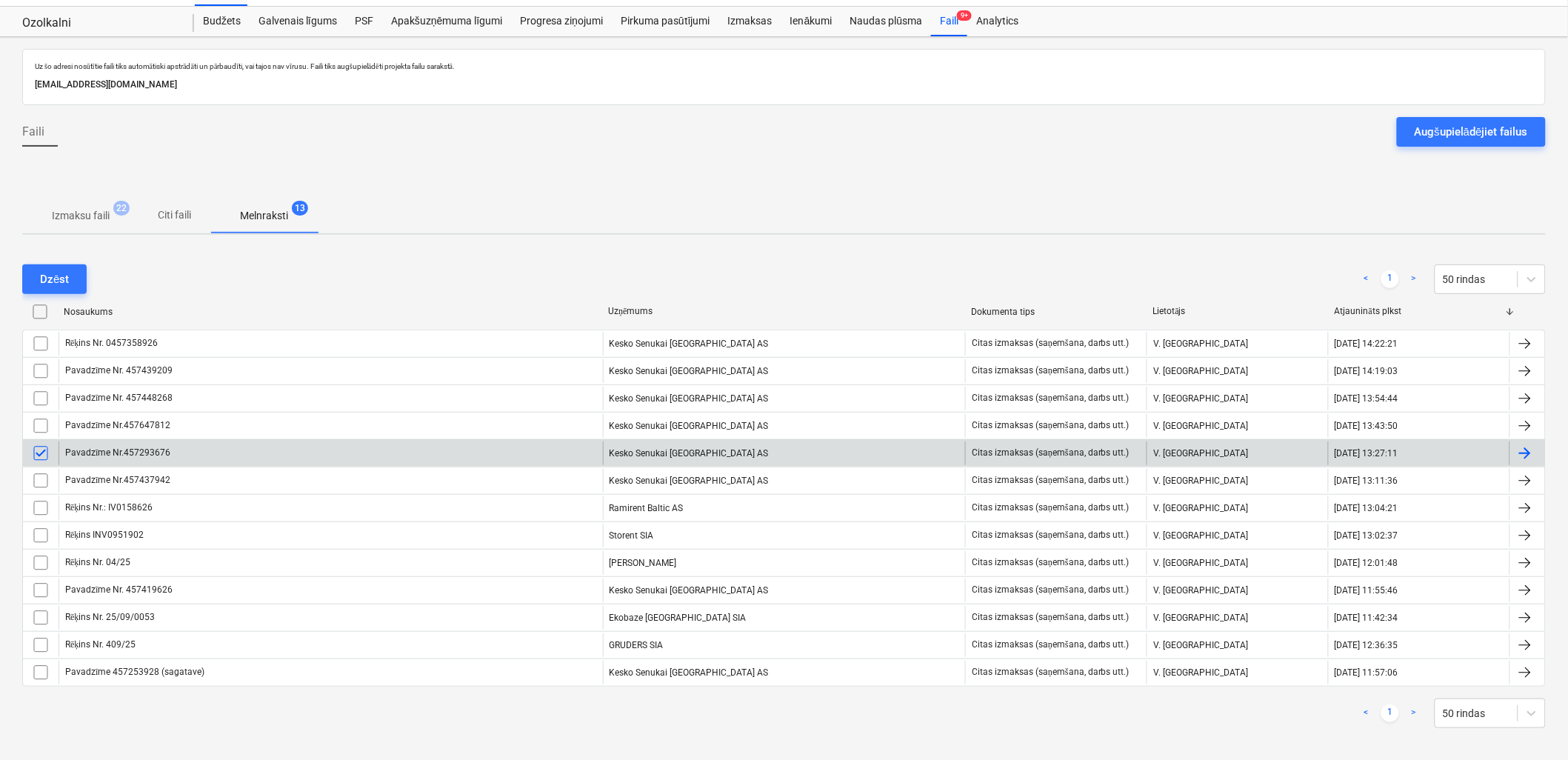
scroll to position [40, 0]
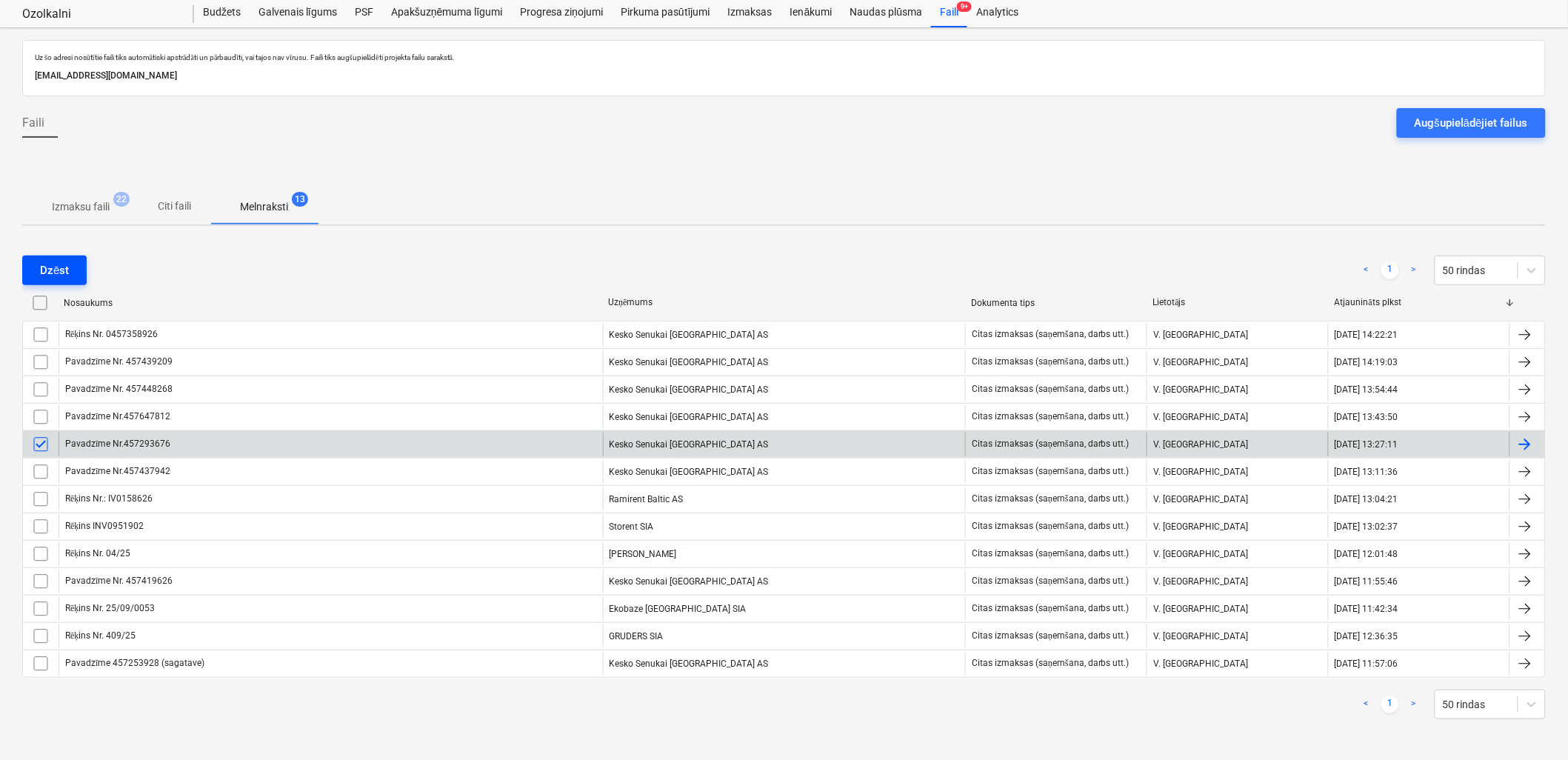
click at [64, 272] on div "Dzēst" at bounding box center [54, 270] width 28 height 19
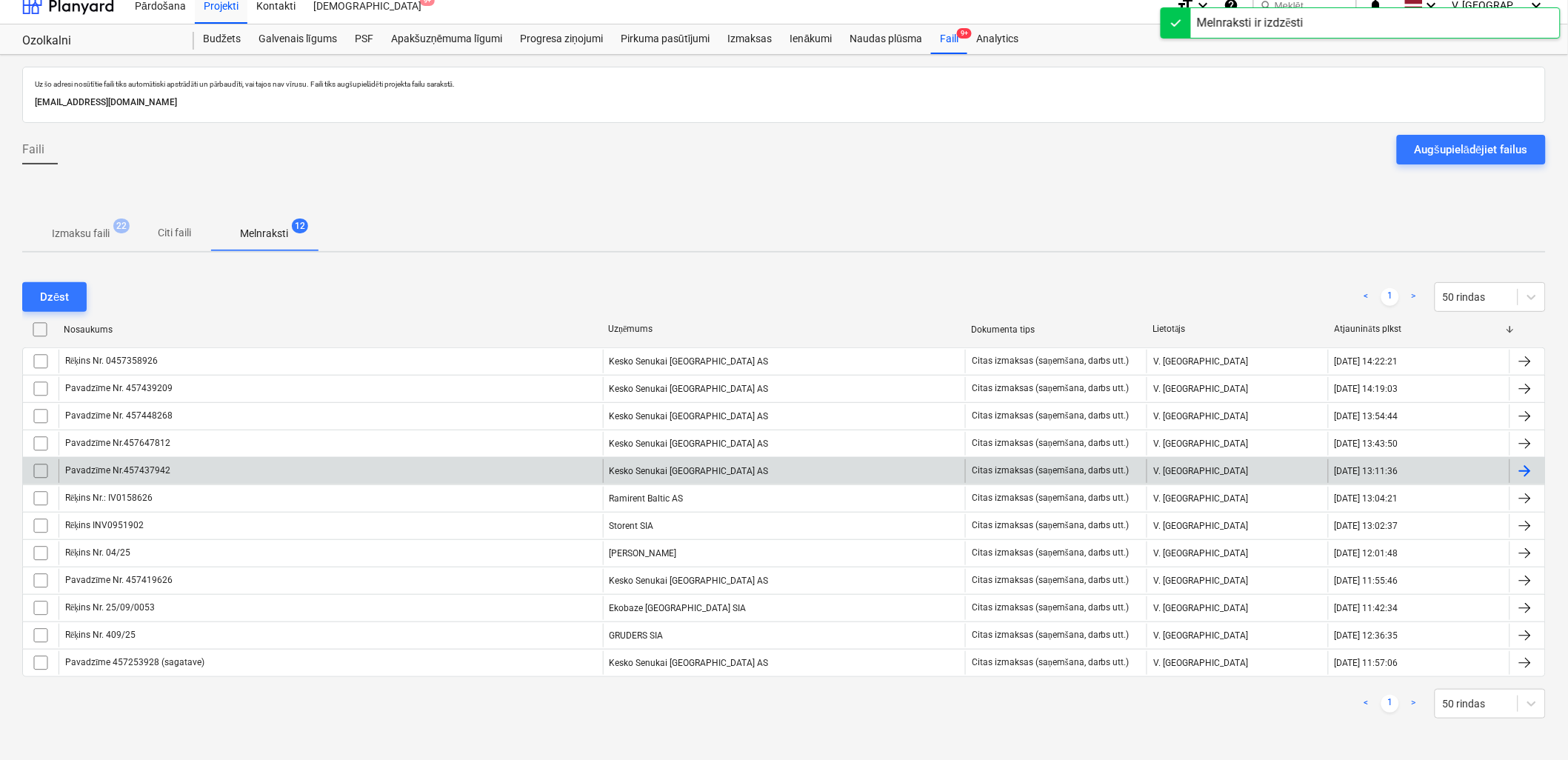
scroll to position [12, 0]
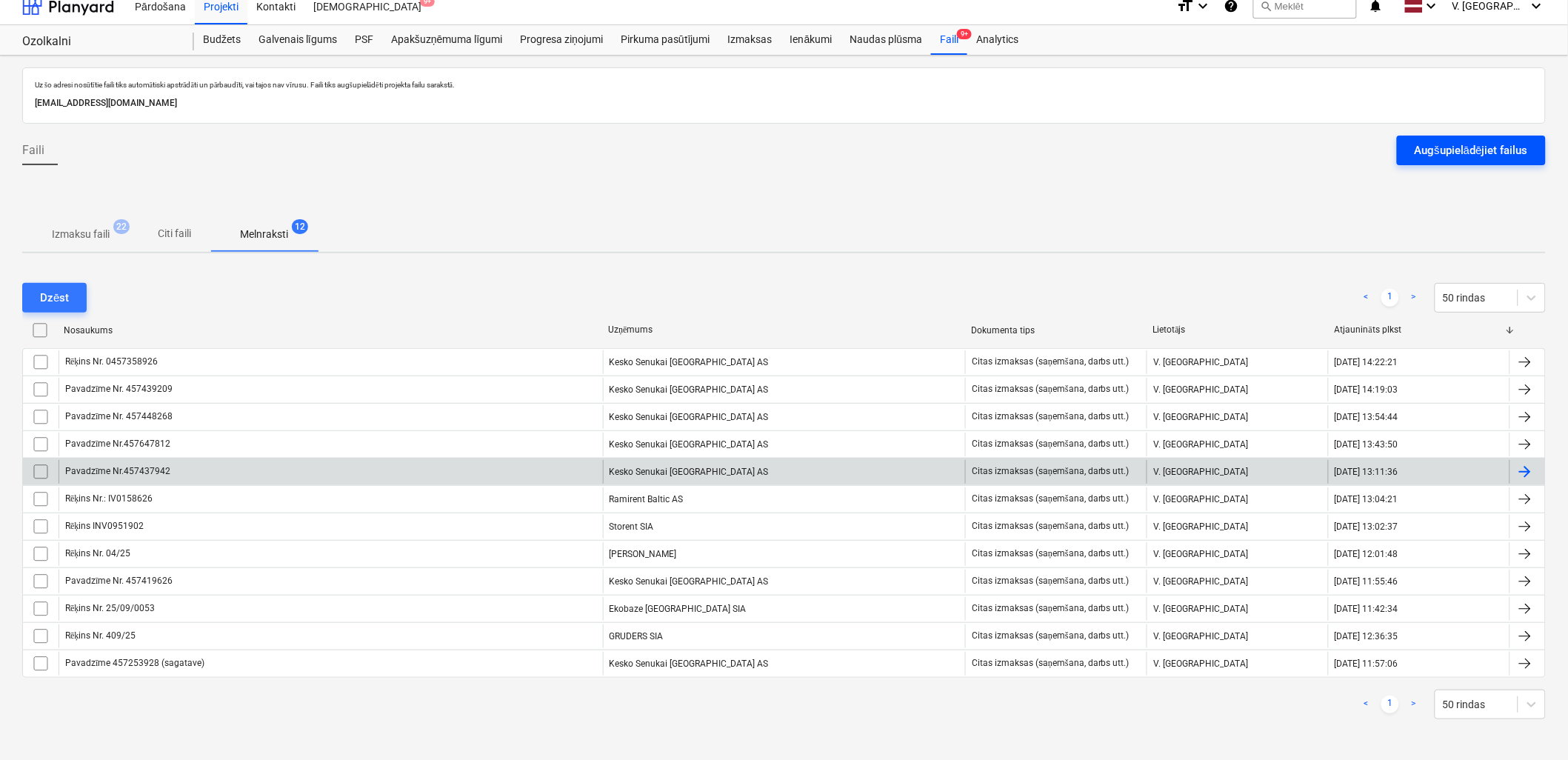
click at [1440, 147] on div "Augšupielādējiet failus" at bounding box center [1471, 150] width 114 height 19
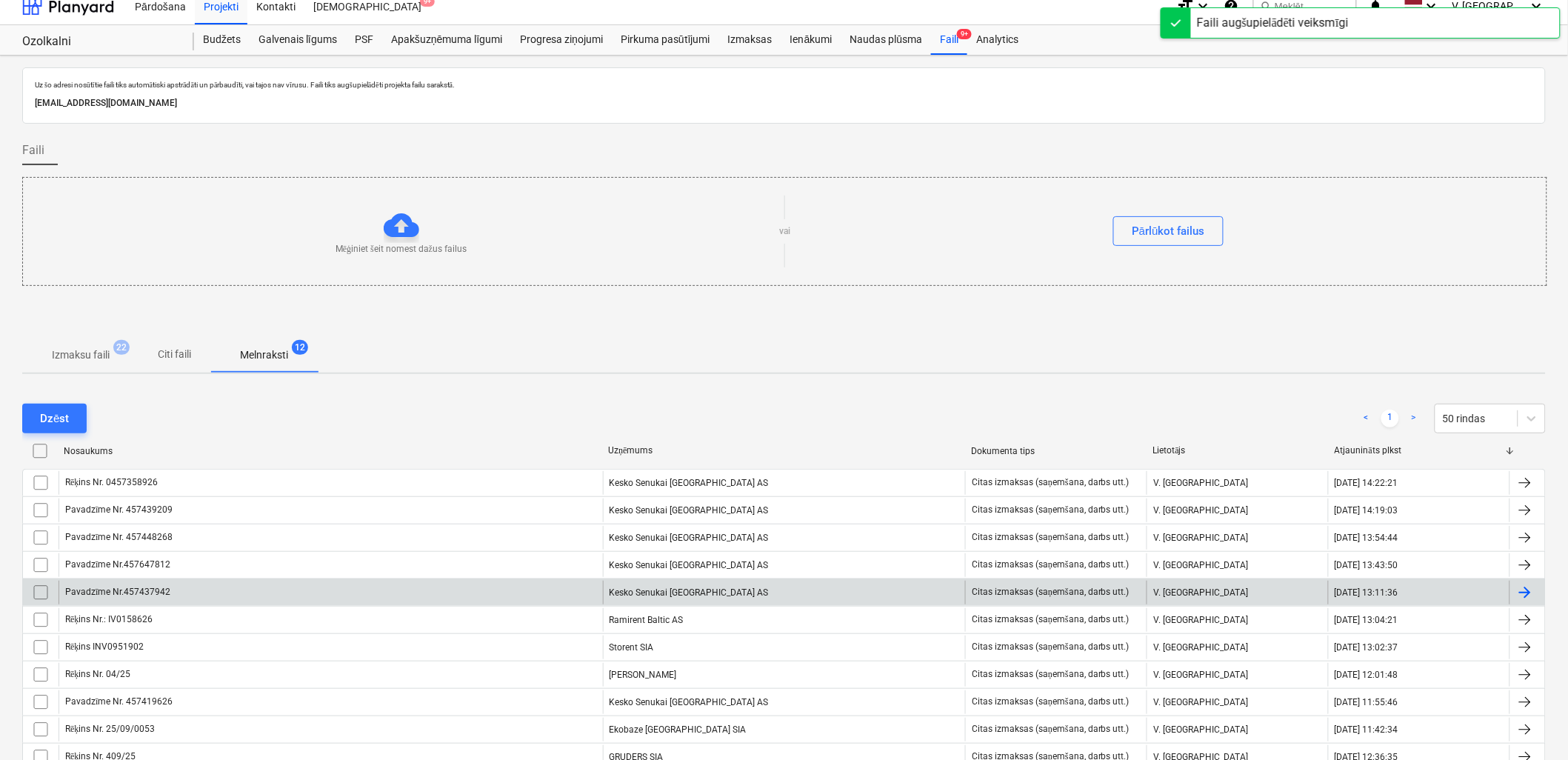
click at [181, 345] on span "Citi faili" at bounding box center [174, 354] width 71 height 25
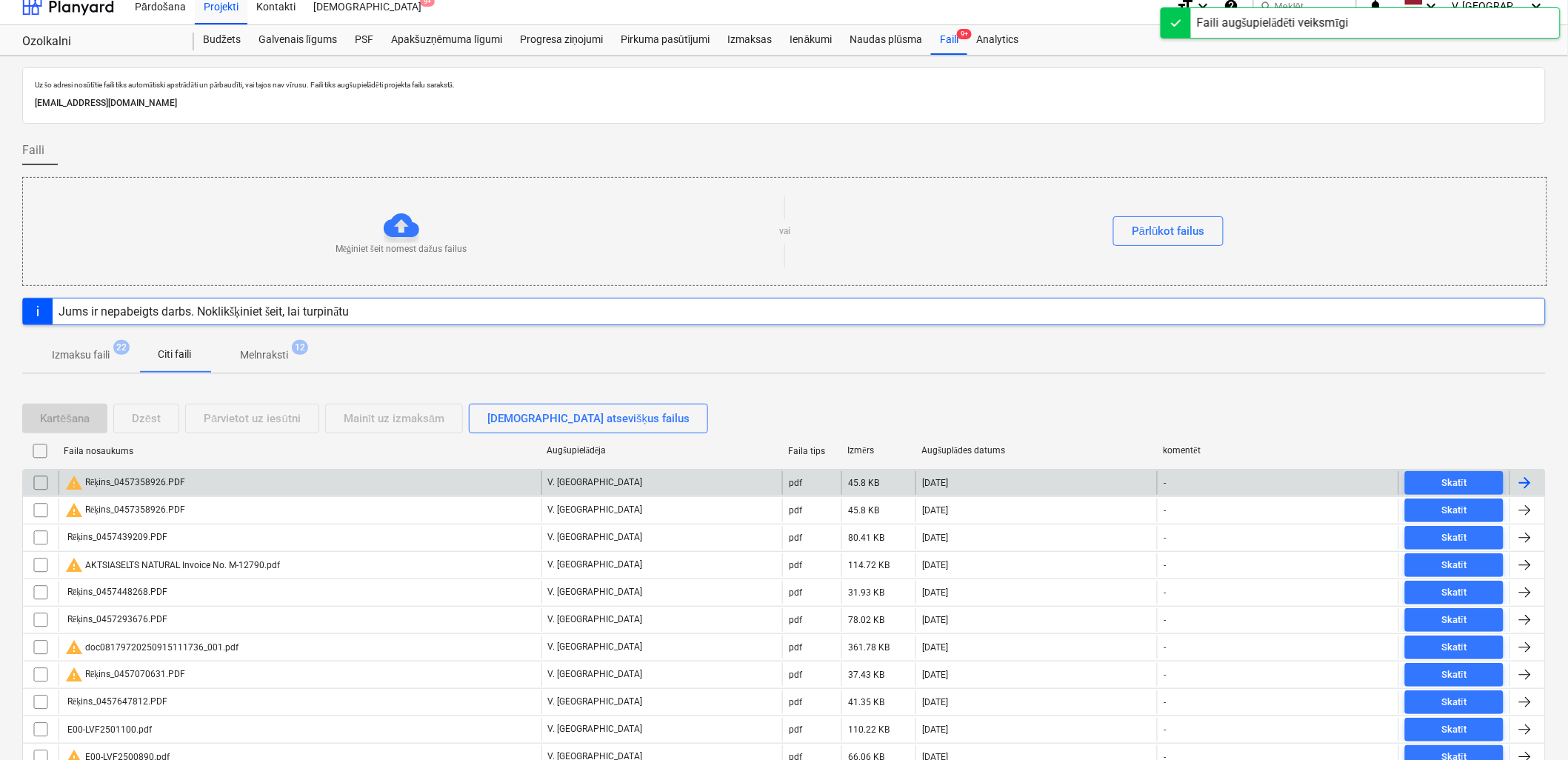
click at [265, 485] on div "warning Rēķins_0457358926.PDF" at bounding box center [300, 482] width 483 height 24
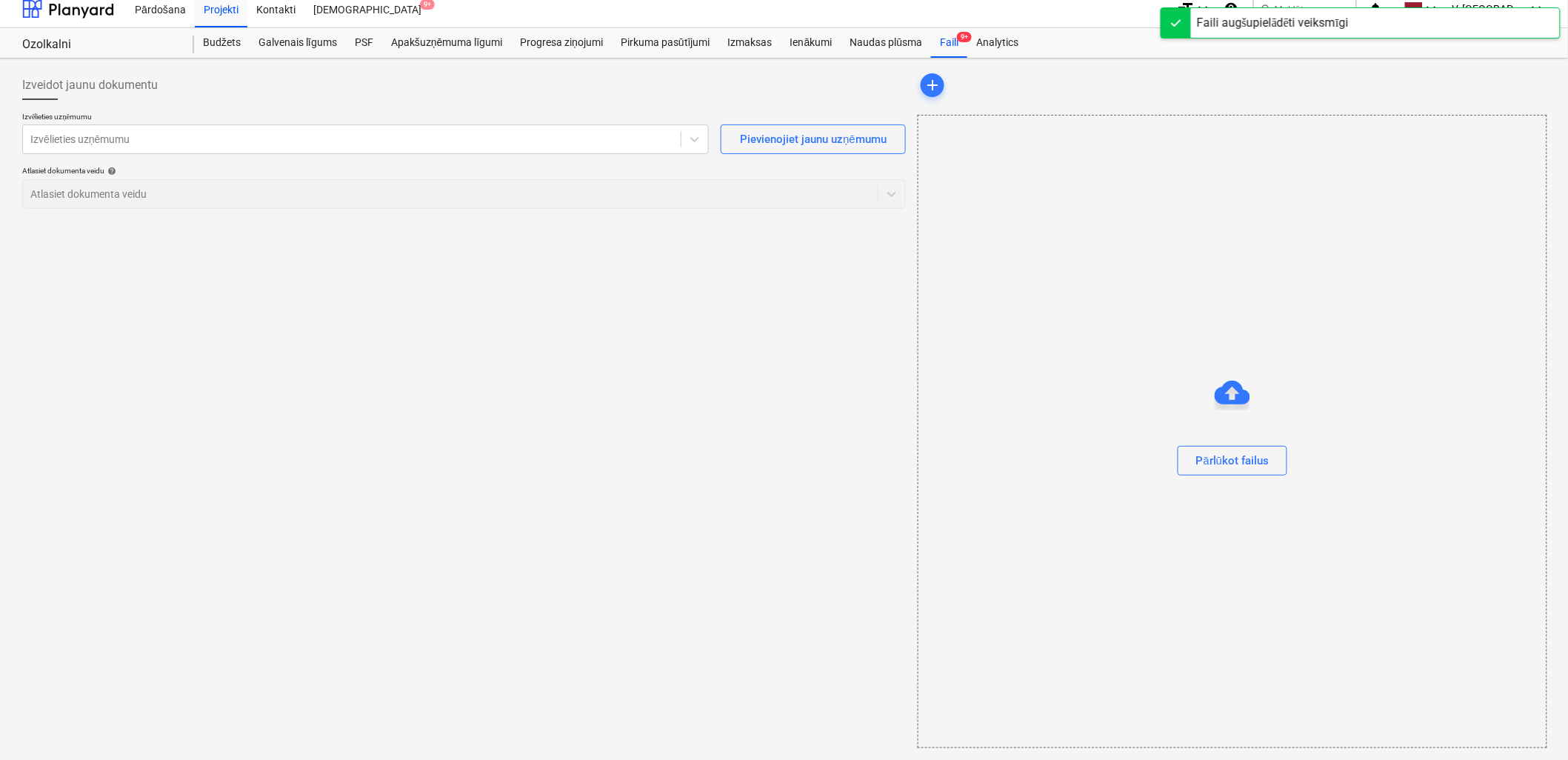
scroll to position [9, 0]
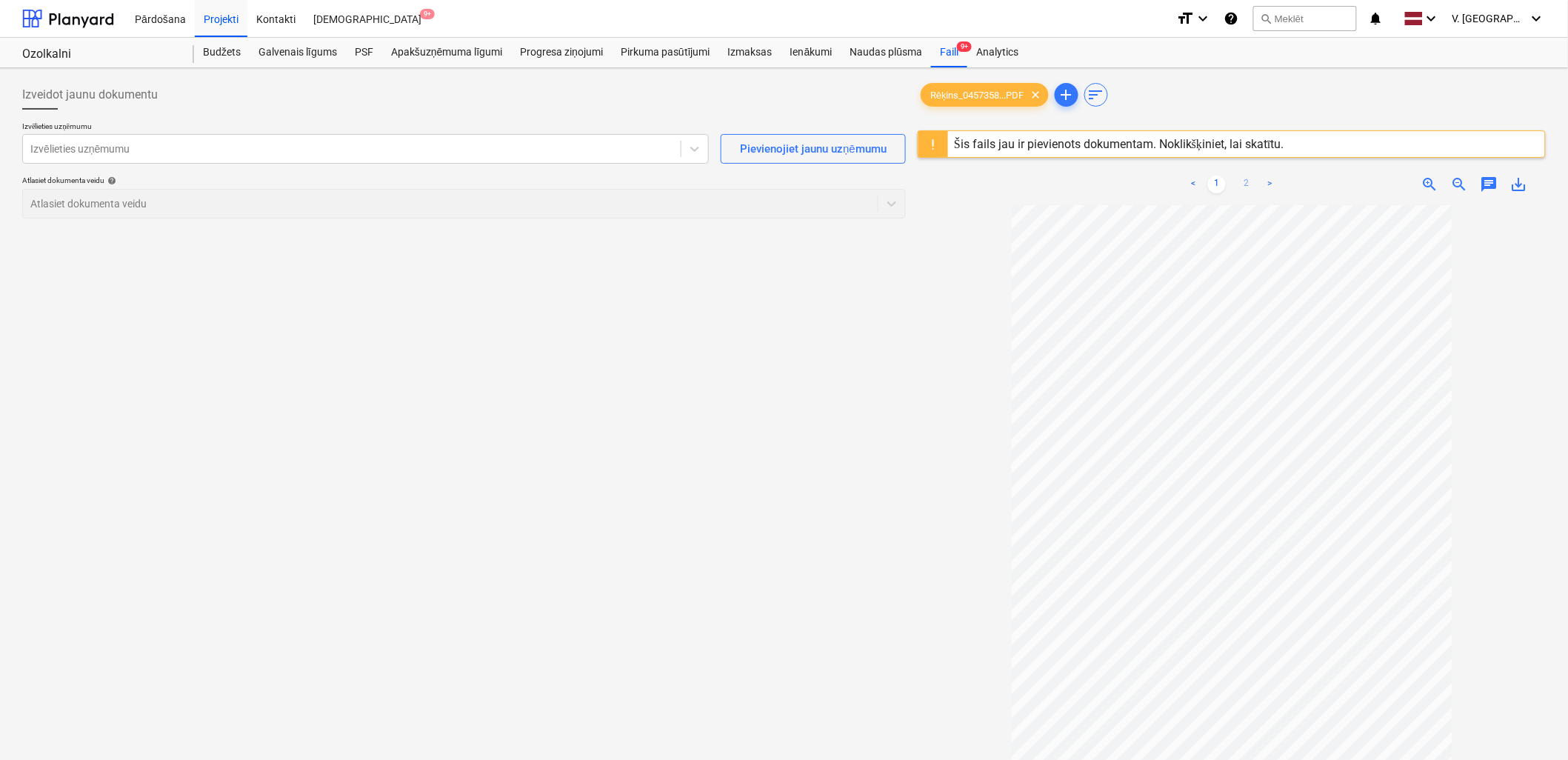
click at [1248, 183] on link "2" at bounding box center [1246, 184] width 18 height 18
click at [1218, 190] on link "1" at bounding box center [1216, 184] width 18 height 18
click at [482, 144] on div at bounding box center [352, 149] width 643 height 15
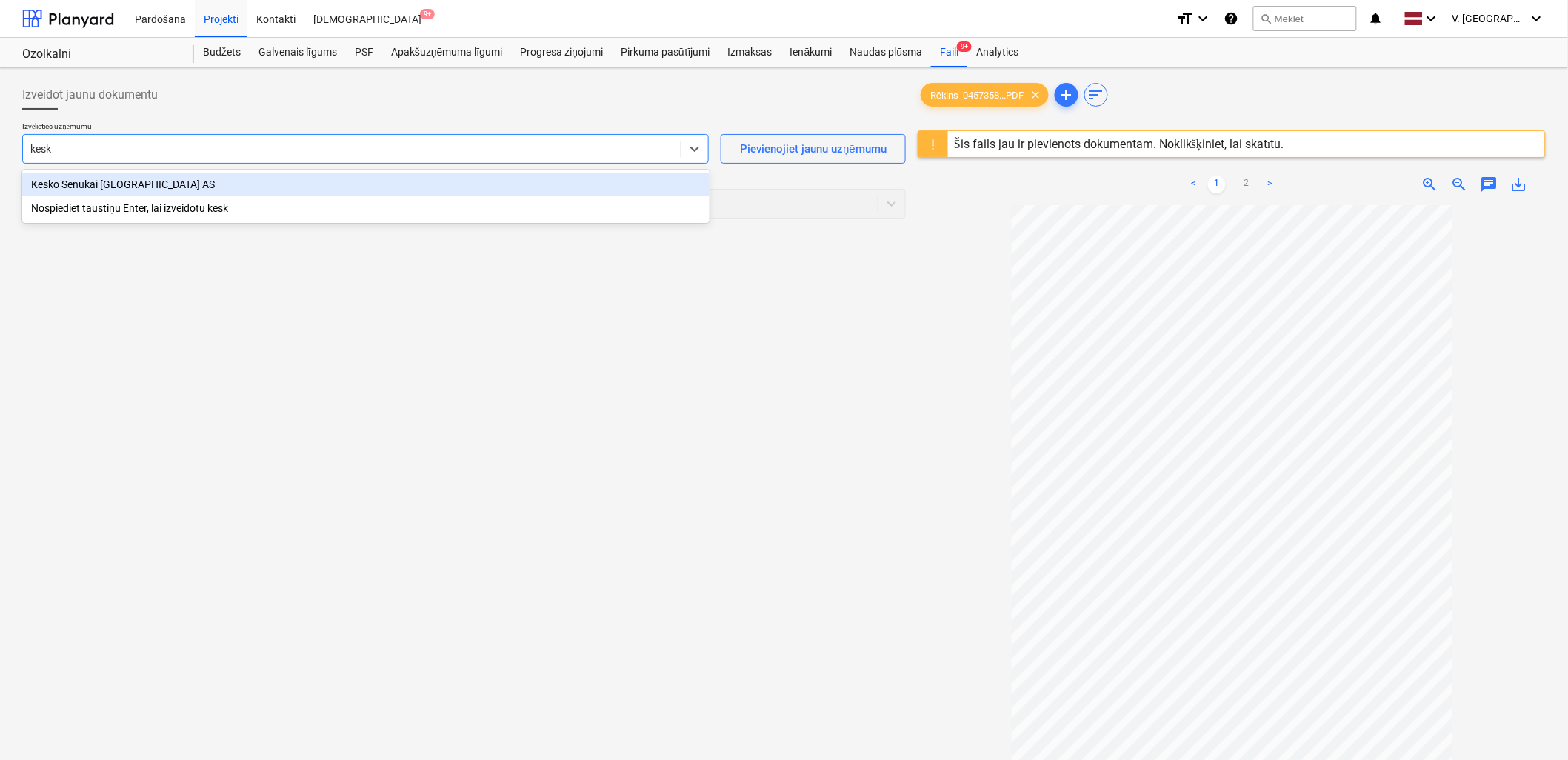
type input "kesko"
click at [160, 182] on div "Kesko Senukai [GEOGRAPHIC_DATA] AS" at bounding box center [365, 184] width 687 height 24
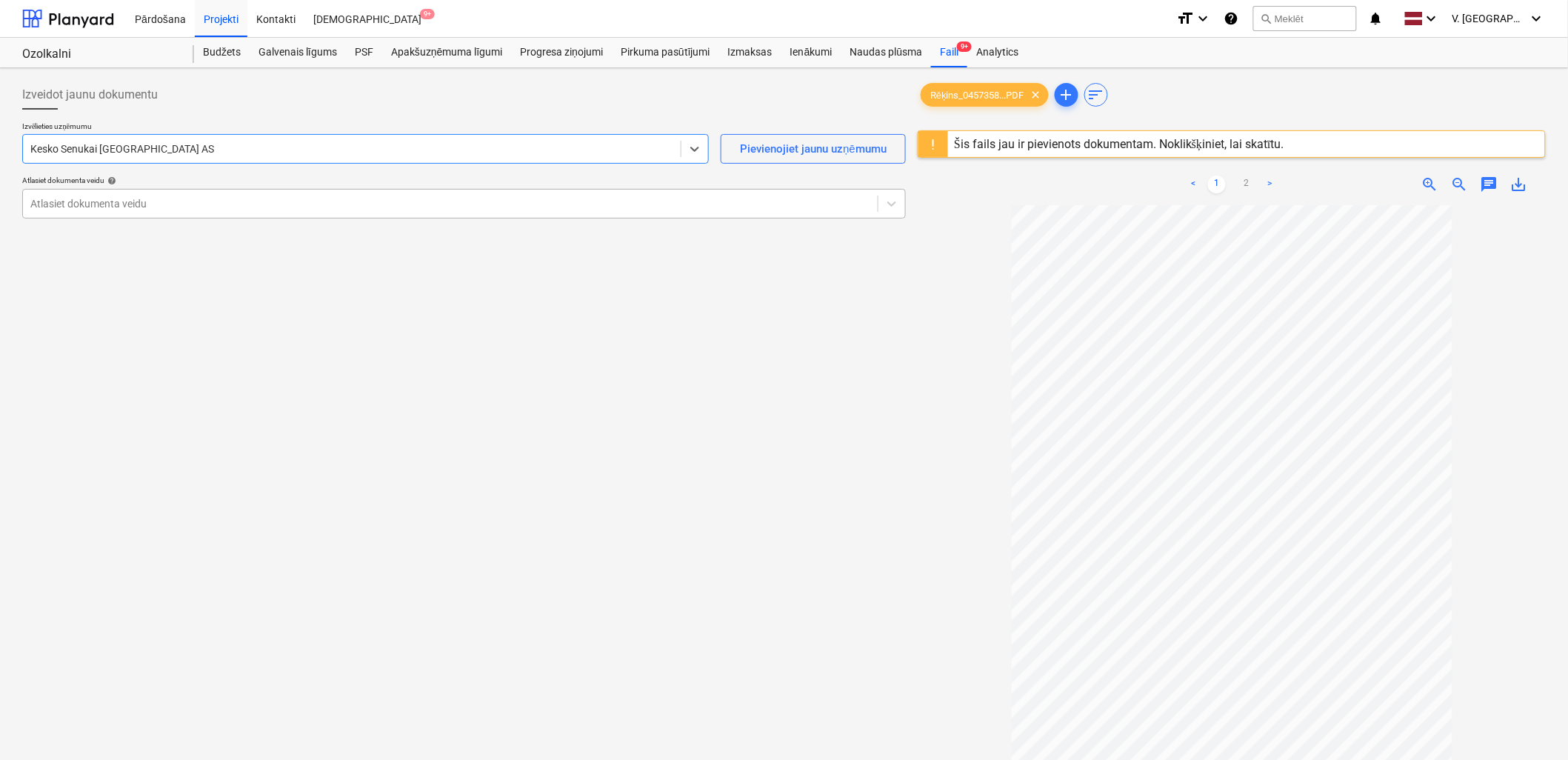
click at [327, 198] on div at bounding box center [450, 204] width 840 height 15
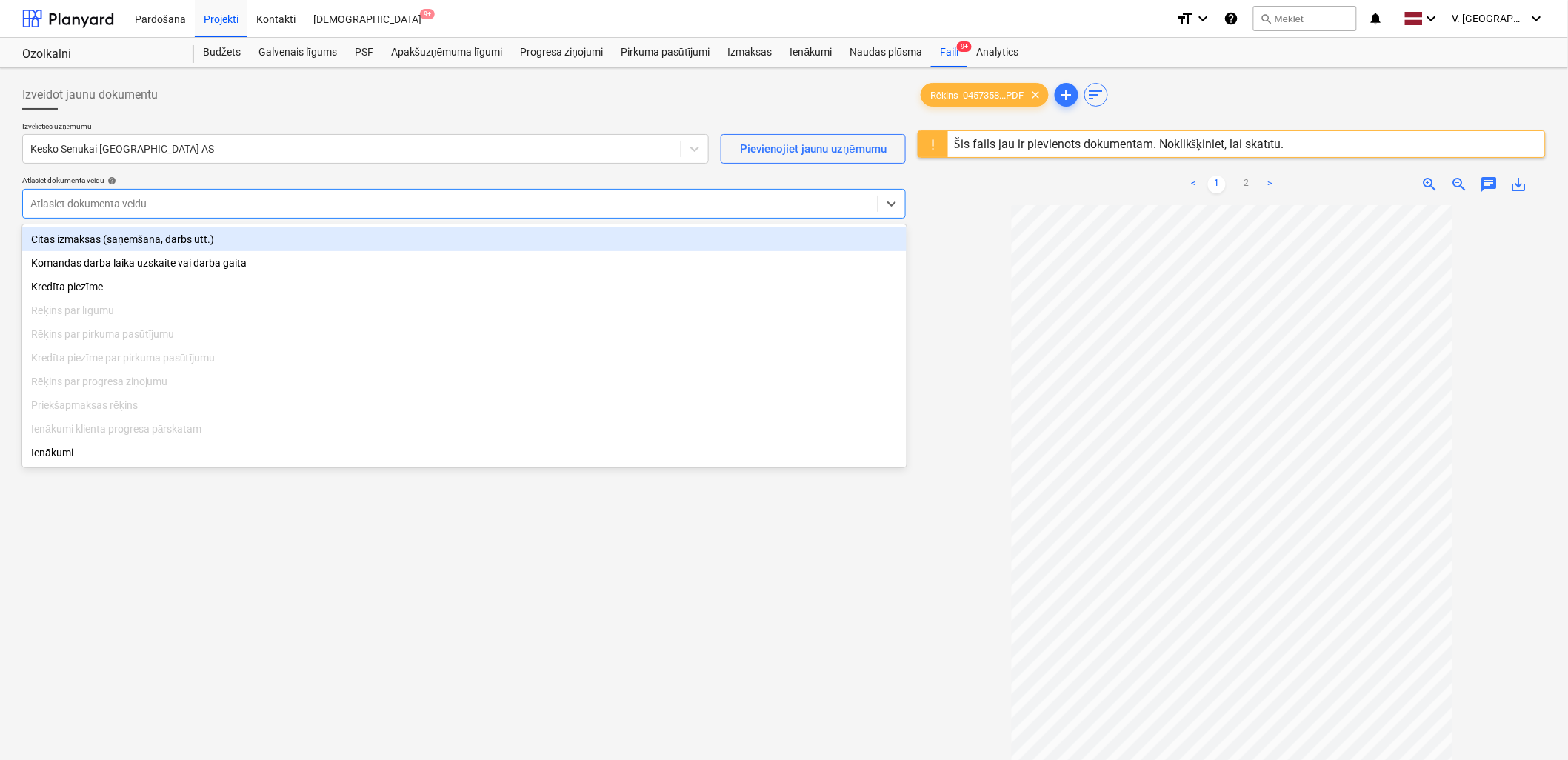
click at [258, 245] on div "Citas izmaksas (saņemšana, darbs utt.)" at bounding box center [464, 239] width 884 height 24
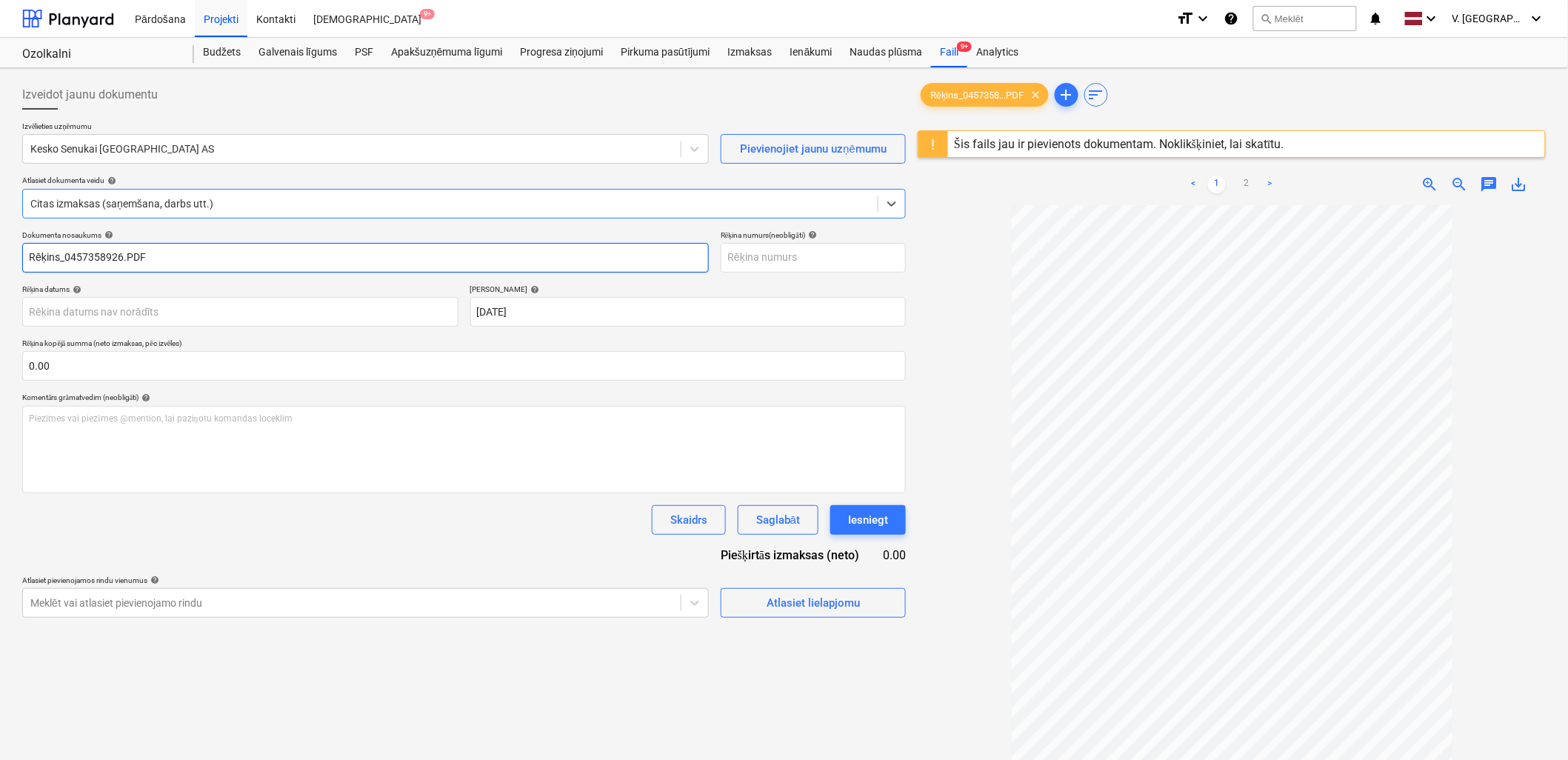
click at [181, 262] on input "Rēķins_0457358926.PDF" at bounding box center [365, 257] width 686 height 29
drag, startPoint x: 182, startPoint y: 259, endPoint x: 83, endPoint y: 253, distance: 99.2
click at [83, 253] on input "Pavadzīme Nr. 457358926" at bounding box center [365, 257] width 686 height 29
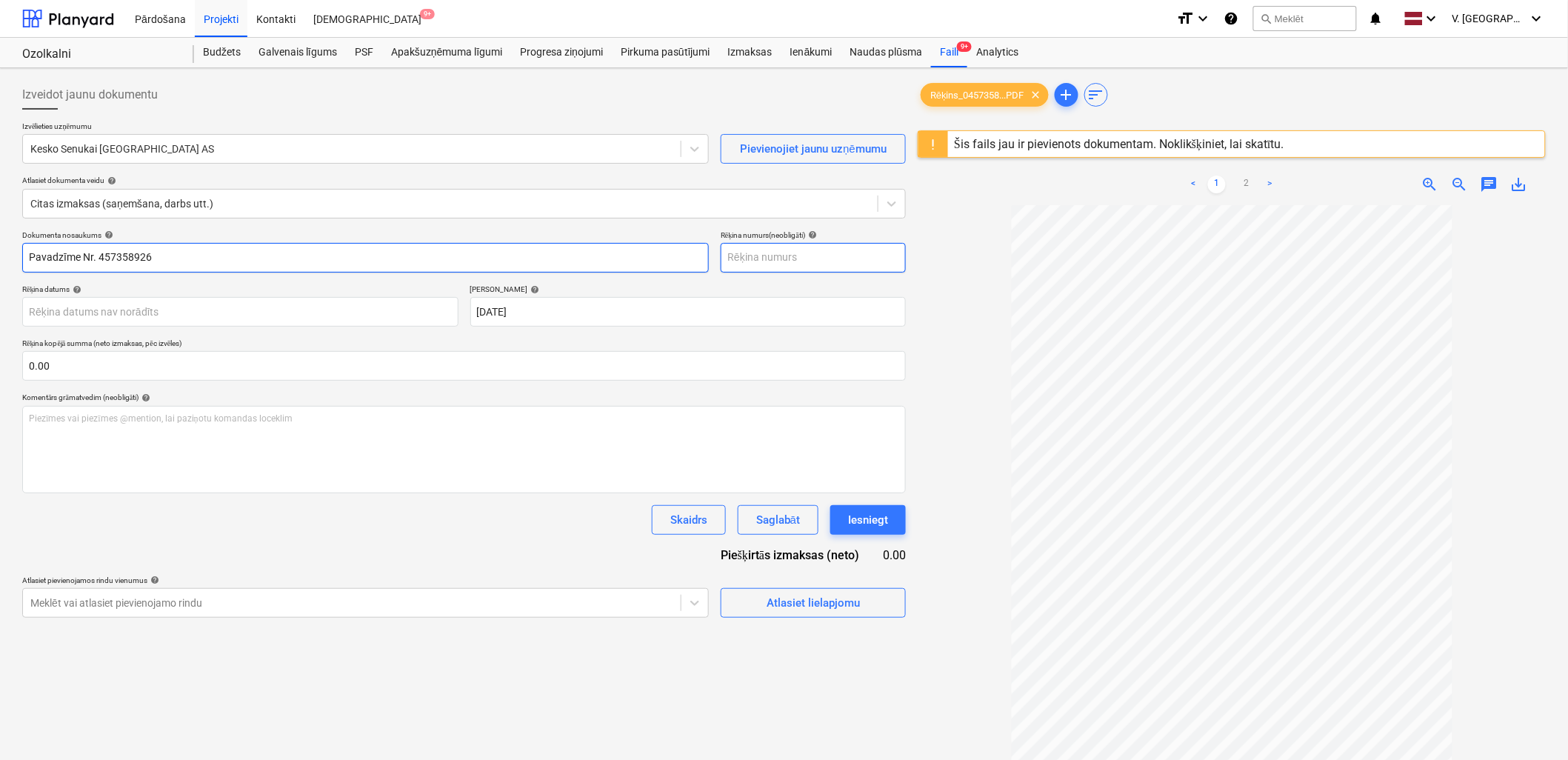
type input "Pavadzīme Nr. 457358926"
click at [809, 263] on input "text" at bounding box center [812, 257] width 185 height 29
paste input "Nr. 457358926"
type input "Nr. 457358926"
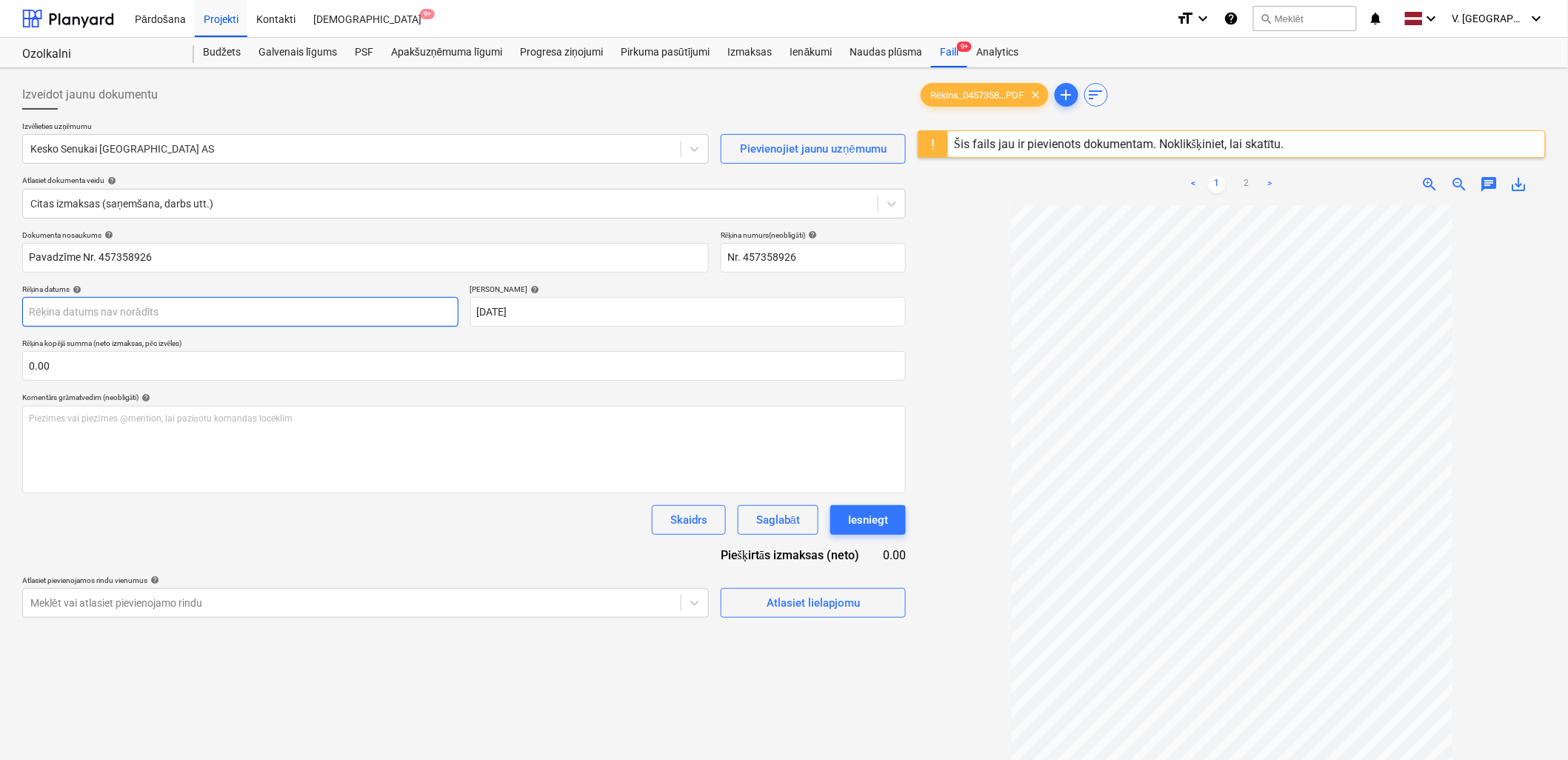
click at [266, 311] on body "Pārdošana Projekti Kontakti Iesūtne 9+ format_size keyboard_arrow_down help sea…" at bounding box center [784, 380] width 1568 height 760
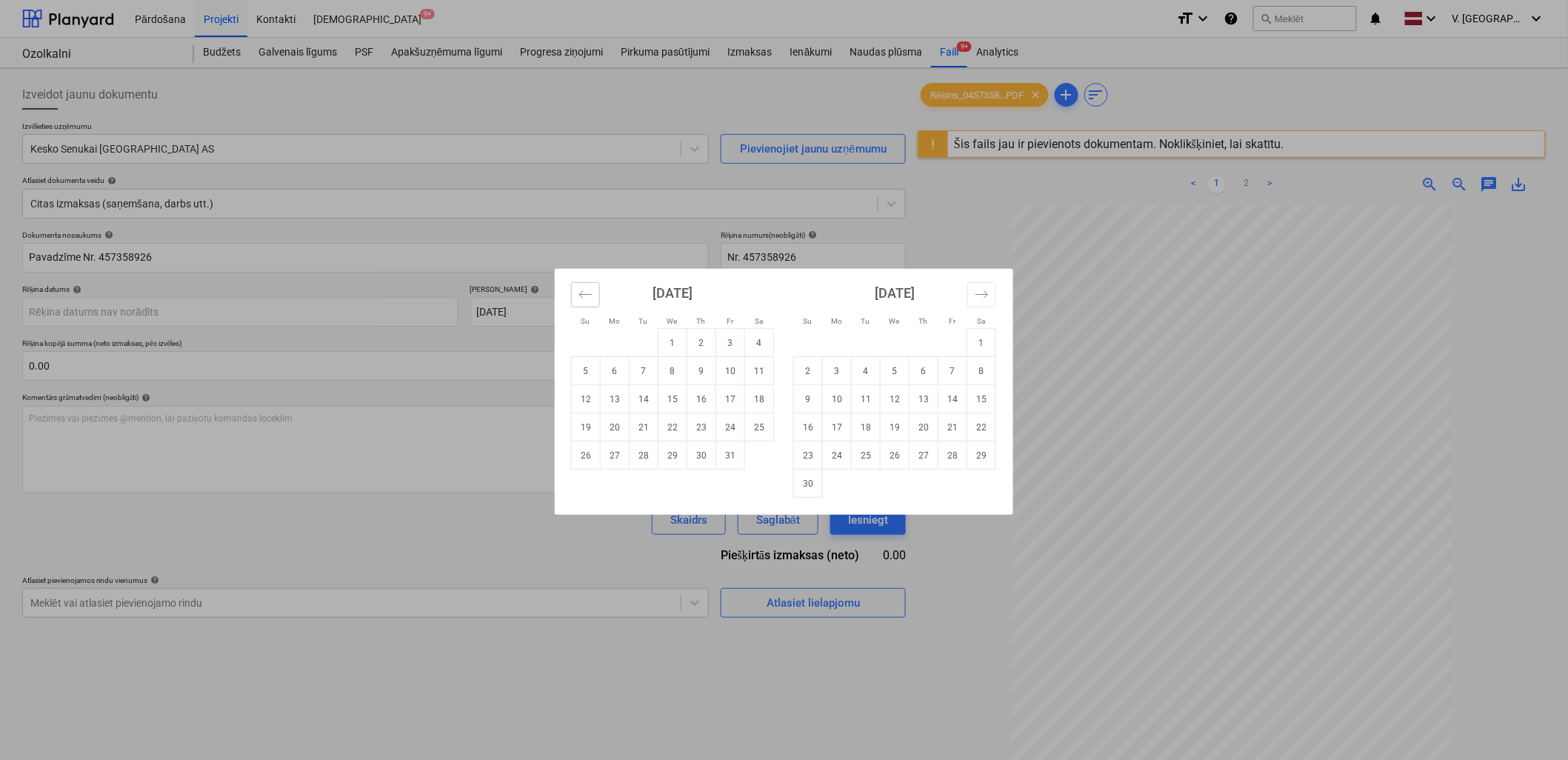
click at [587, 293] on icon "Move backward to switch to the previous month." at bounding box center [585, 294] width 14 height 14
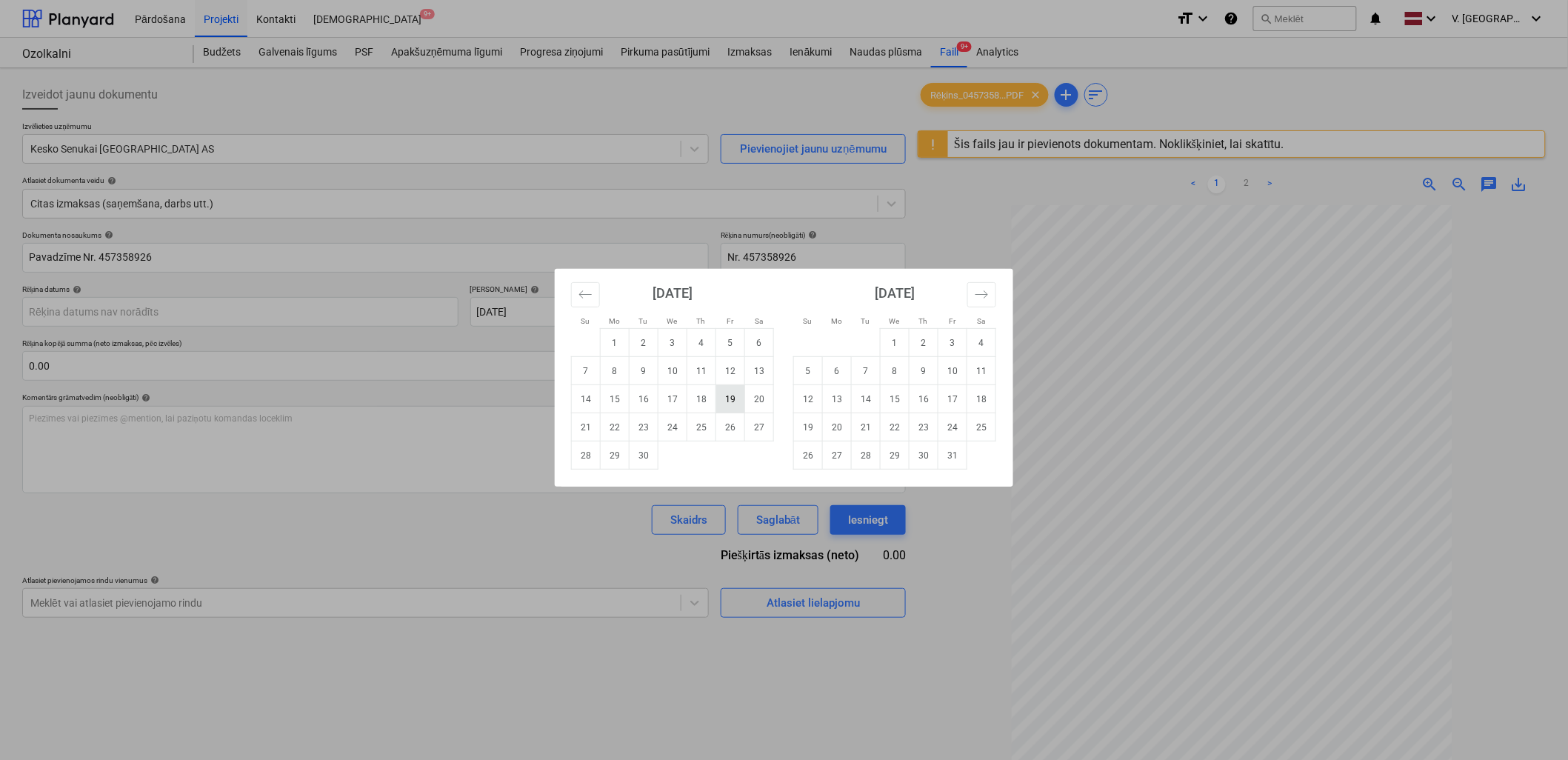
click at [738, 394] on td "19" at bounding box center [730, 399] width 28 height 28
type input "19 Sep 2025"
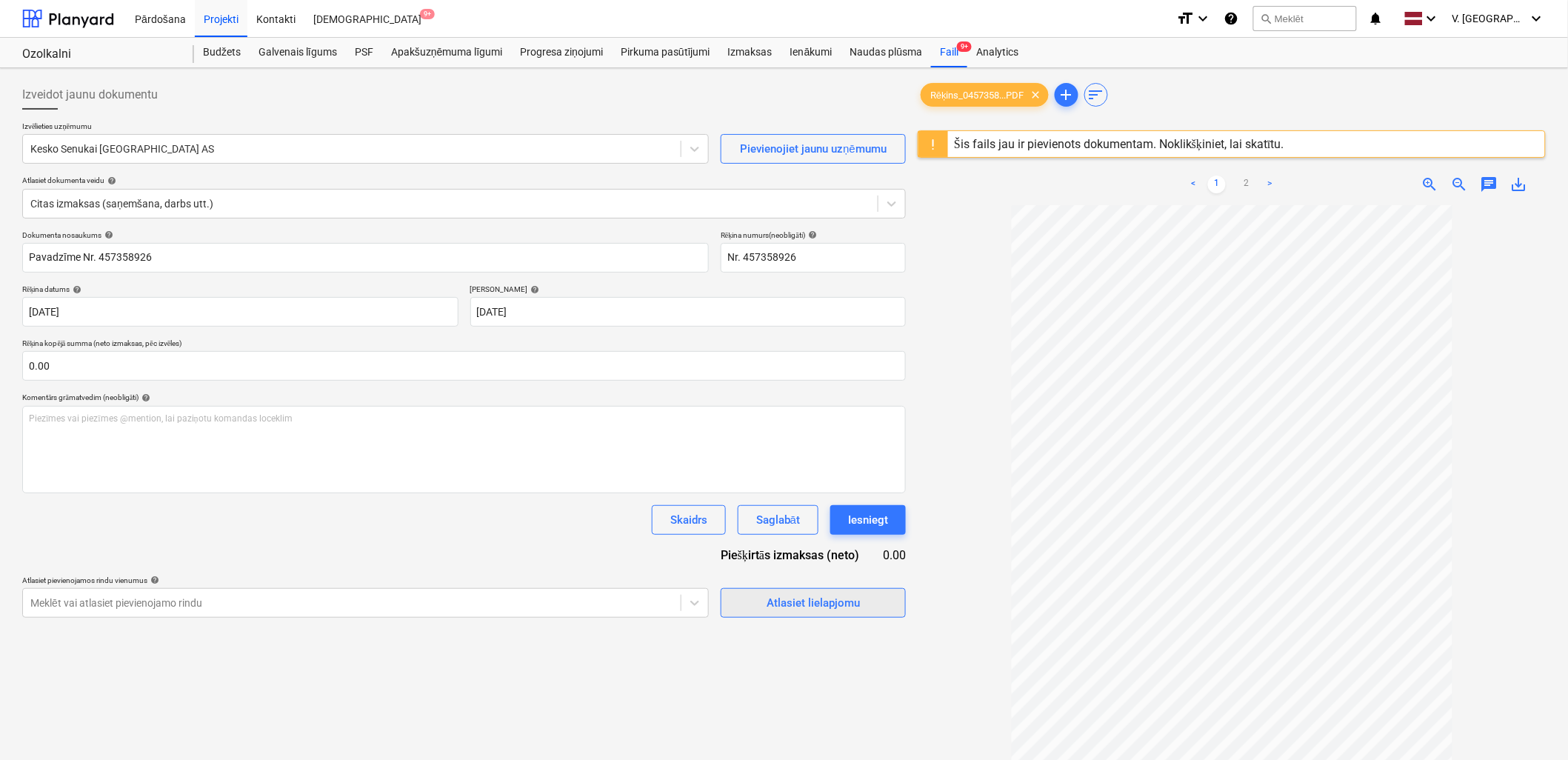
click at [797, 590] on button "Atlasiet lielapjomu" at bounding box center [812, 602] width 185 height 29
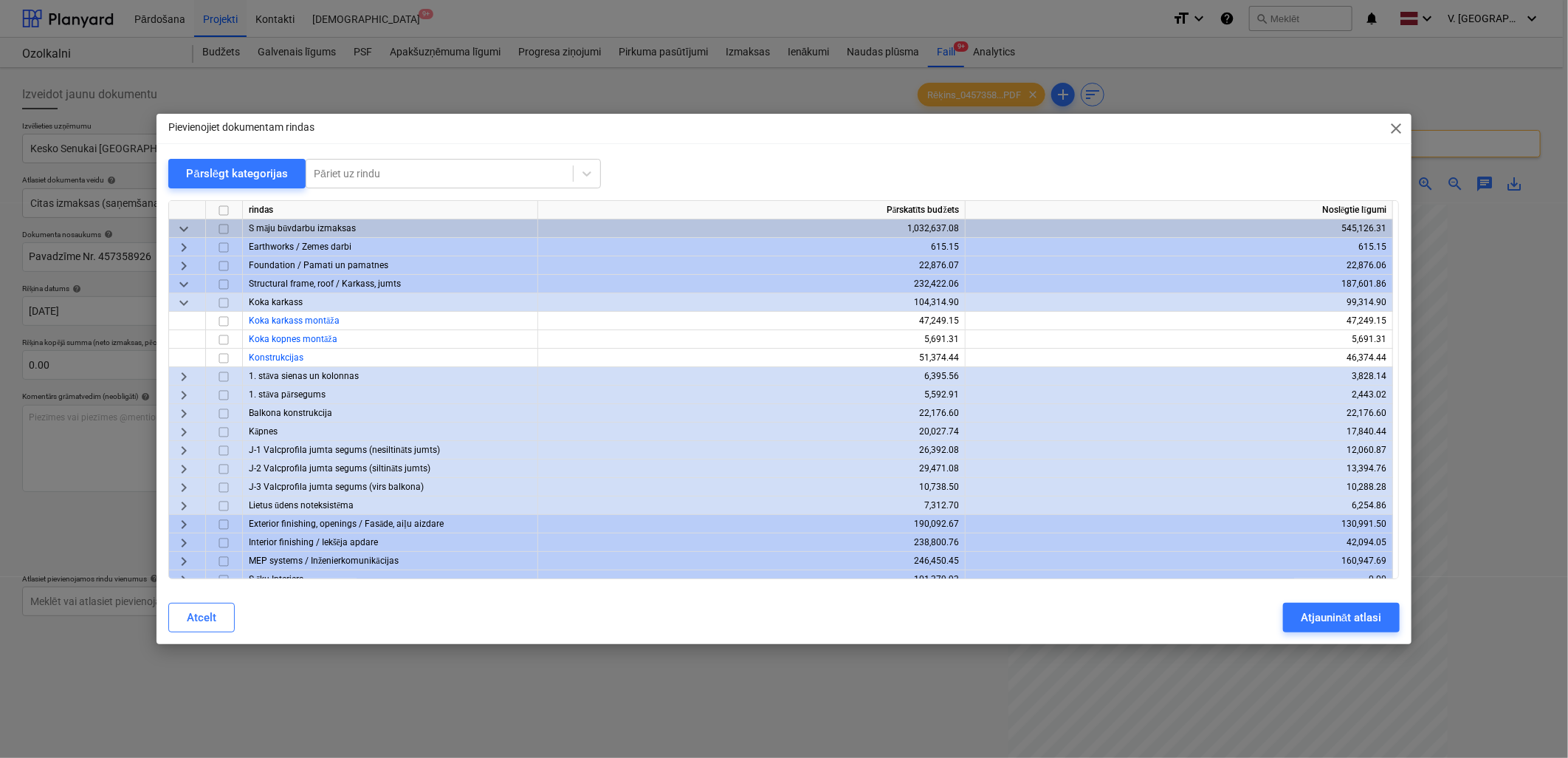
click at [181, 226] on span "keyboard_arrow_down" at bounding box center [183, 229] width 18 height 18
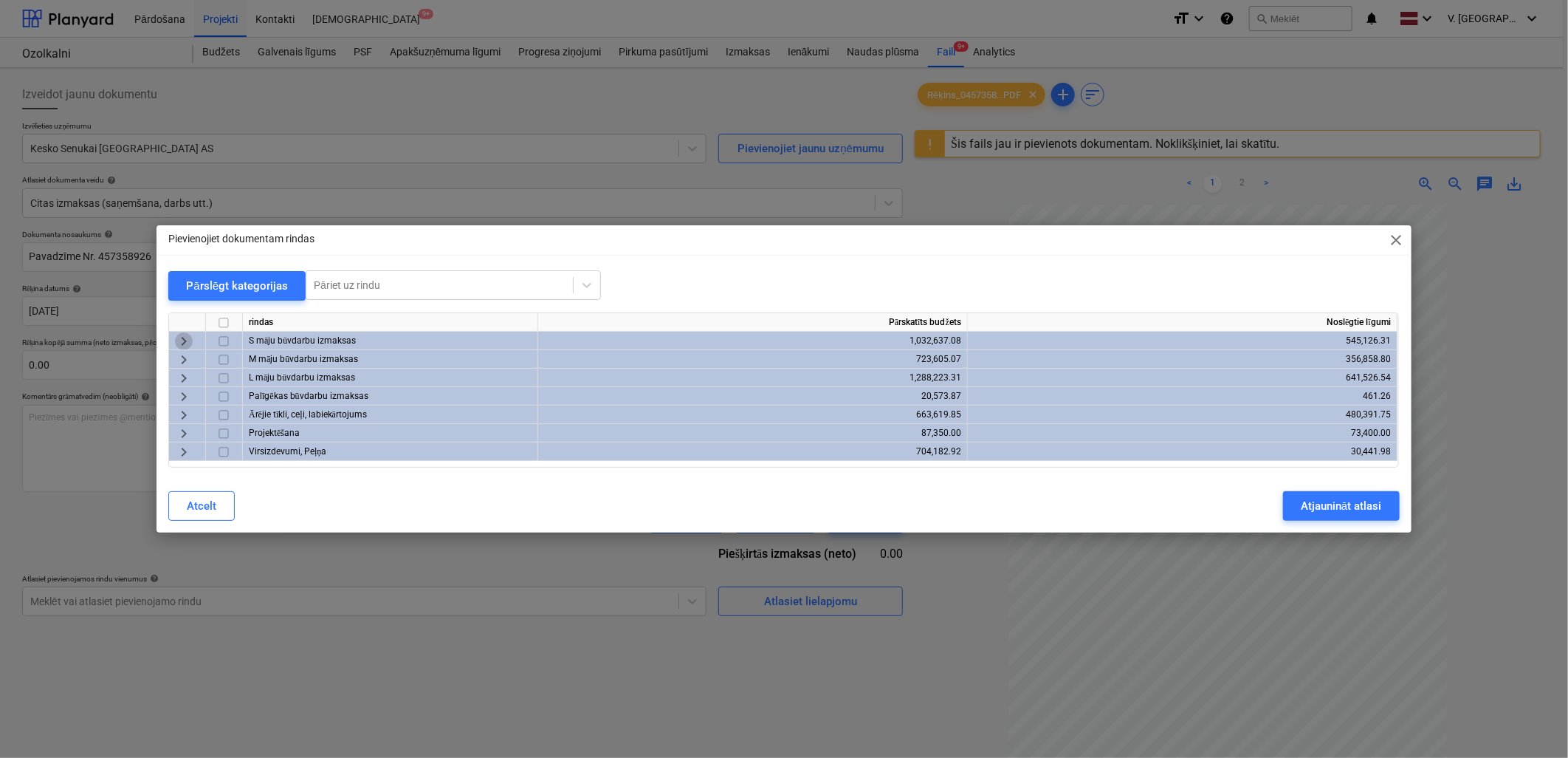
click at [187, 336] on span "keyboard_arrow_right" at bounding box center [183, 341] width 18 height 18
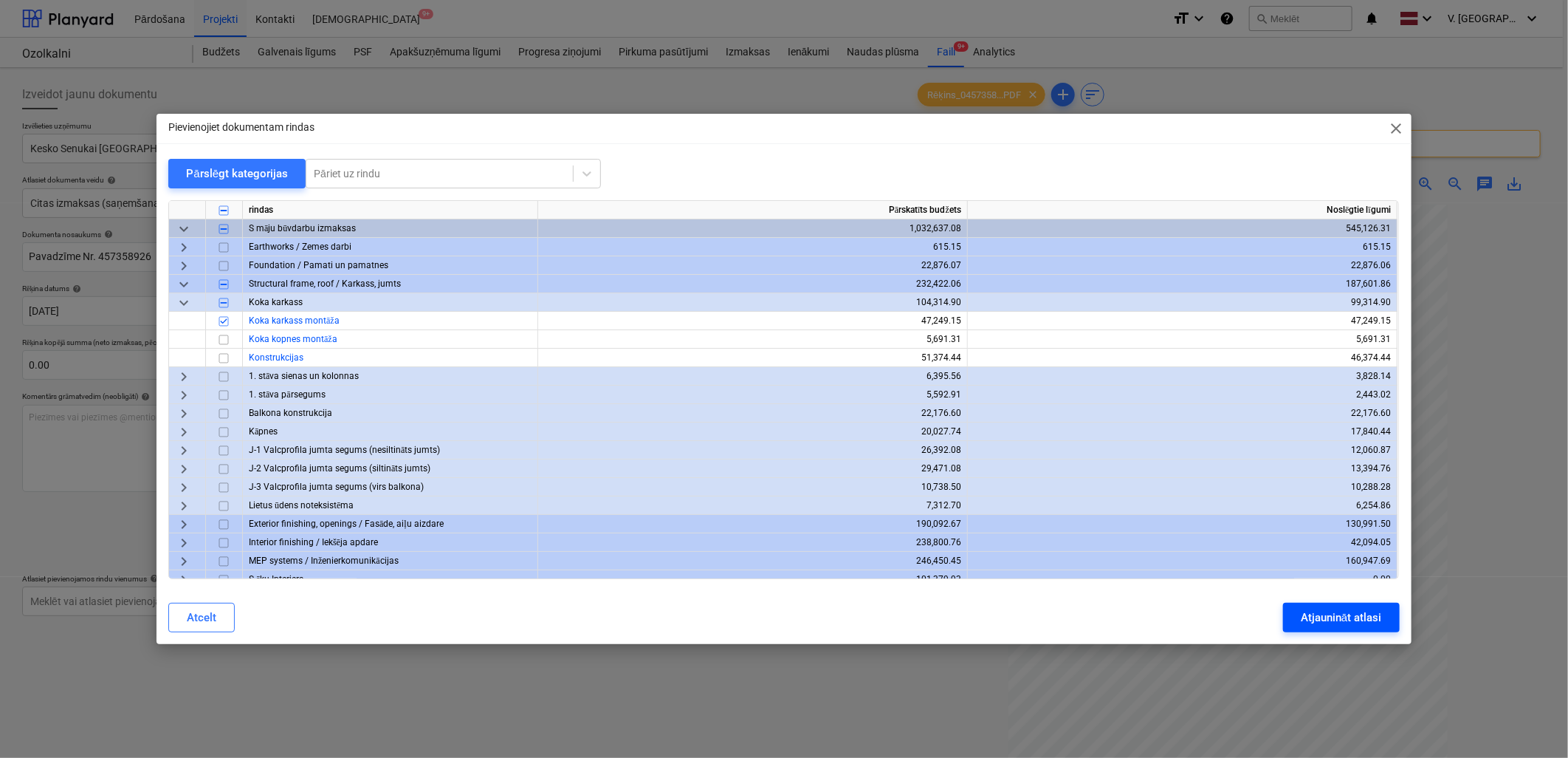
click at [1326, 616] on div "Atjaunināt atlasi" at bounding box center [1340, 617] width 80 height 19
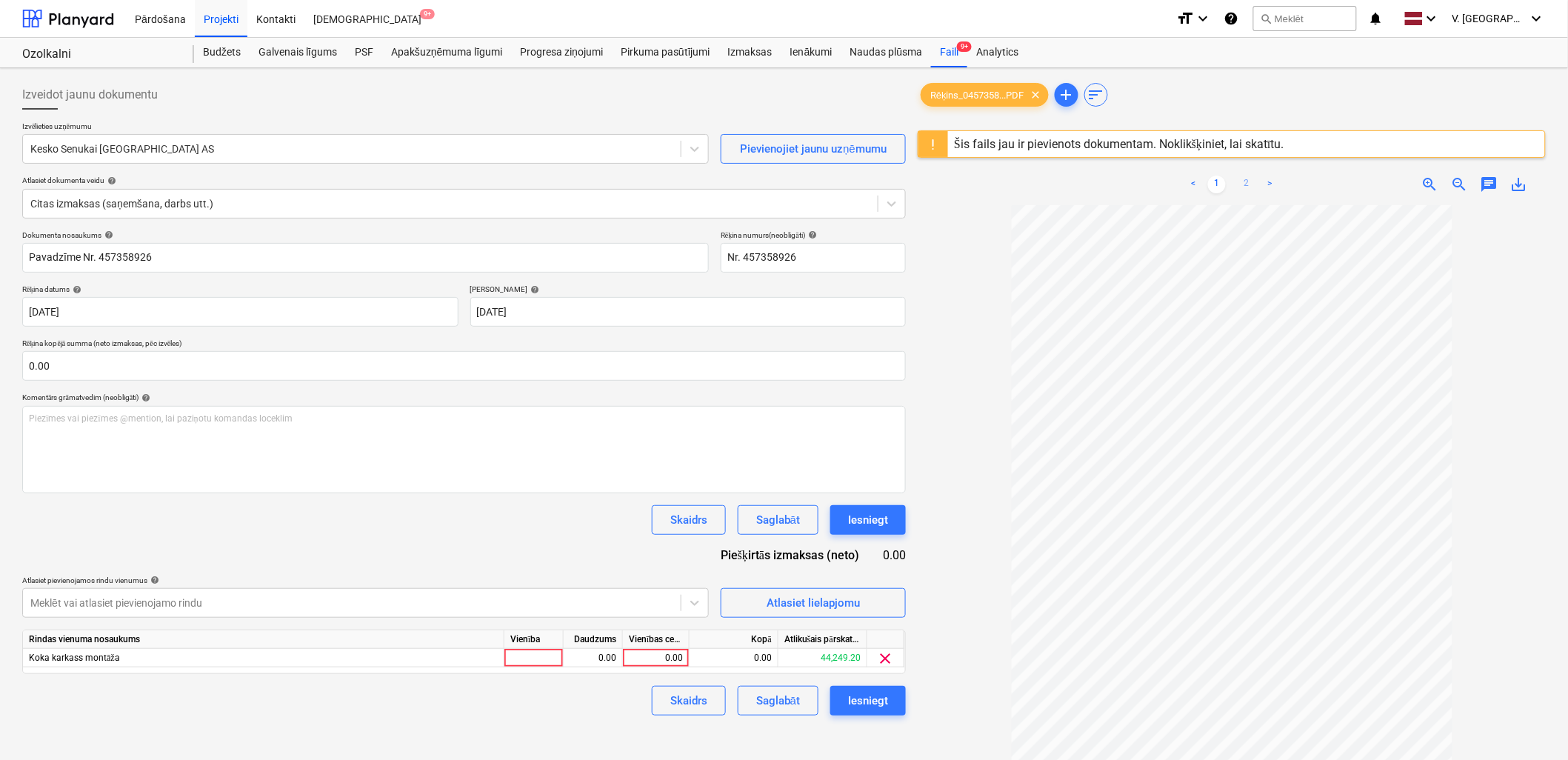
click at [1243, 176] on link "2" at bounding box center [1246, 184] width 18 height 18
click at [635, 658] on div "0.00" at bounding box center [655, 658] width 54 height 19
type input "369.94"
click at [611, 698] on div "Skaidrs Saglabāt Iesniegt" at bounding box center [464, 699] width 884 height 29
click at [774, 698] on div "Saglabāt" at bounding box center [778, 700] width 44 height 19
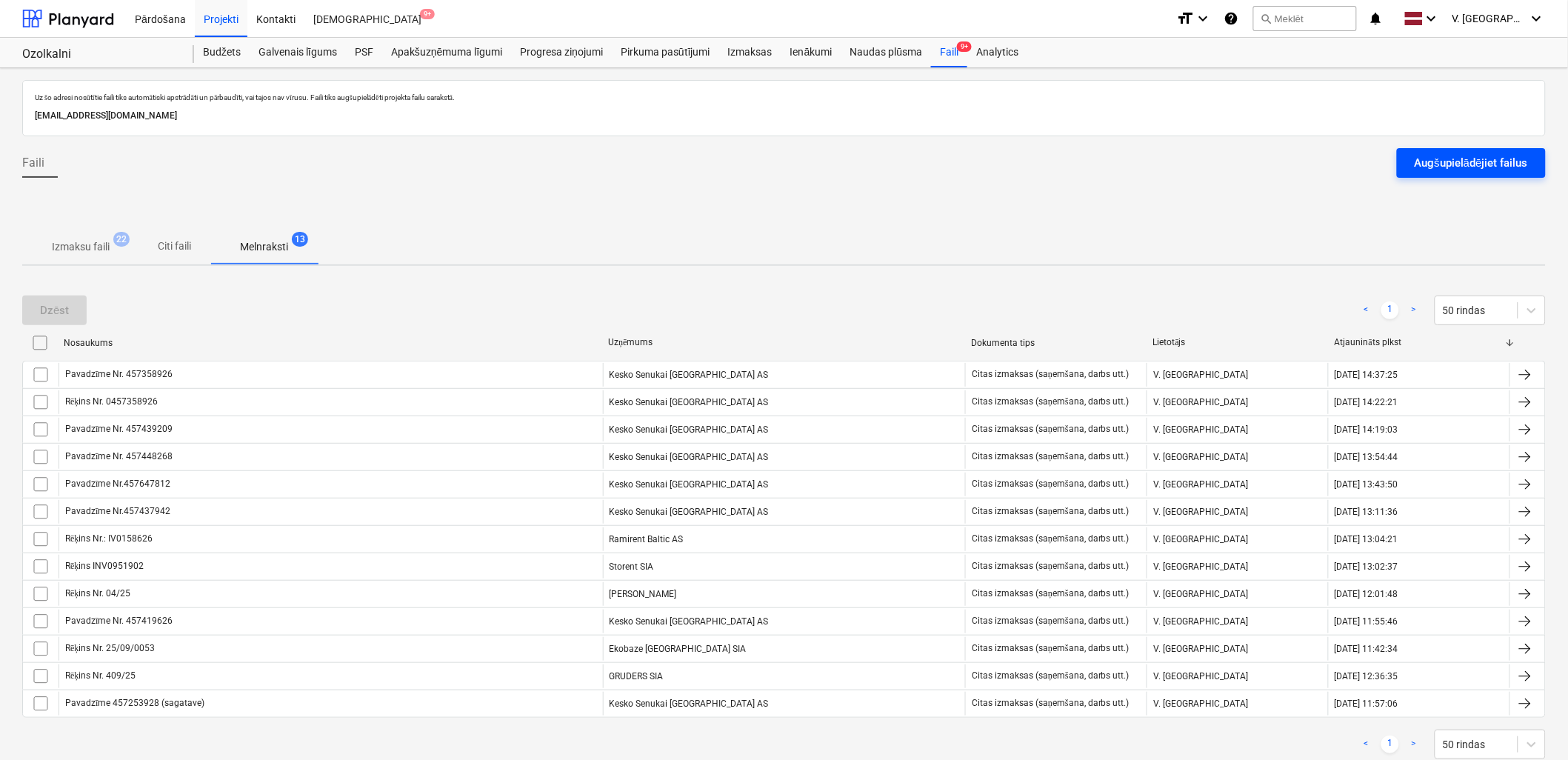
click at [1441, 157] on div "Augšupielādējiet failus" at bounding box center [1471, 163] width 114 height 19
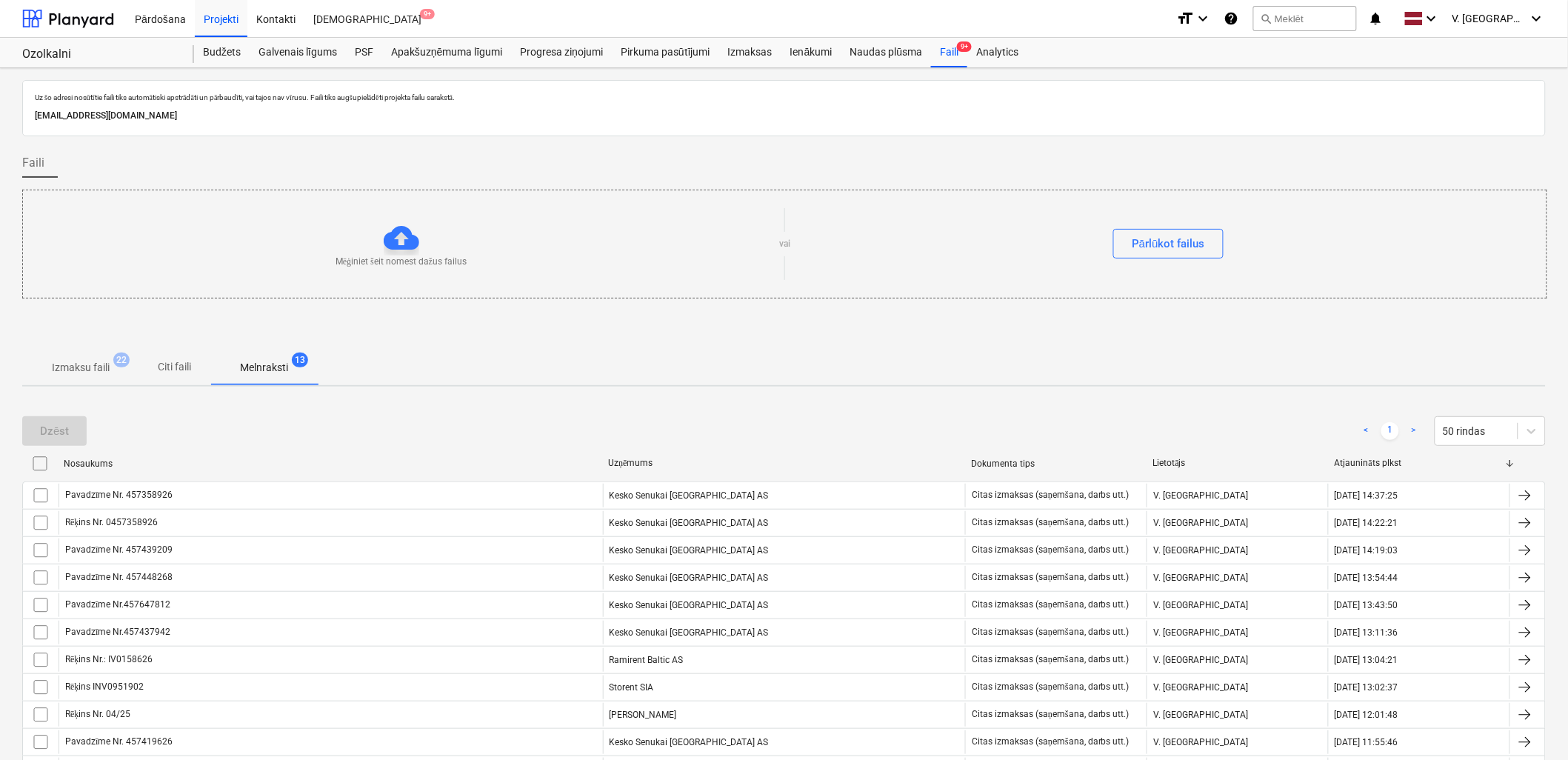
click at [197, 373] on span "Citi faili" at bounding box center [174, 367] width 71 height 25
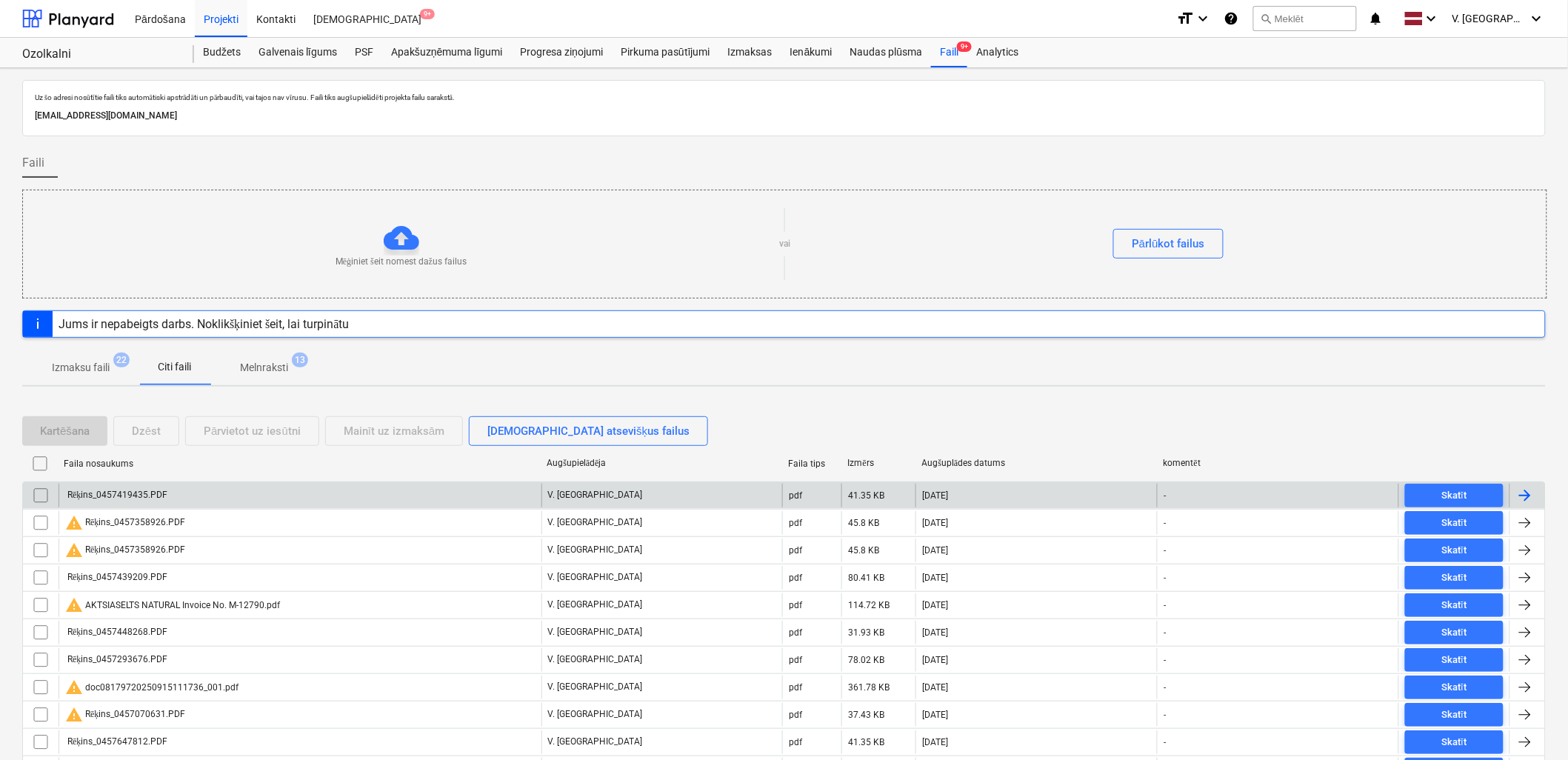
click at [246, 496] on div "Rēķins_0457419435.PDF" at bounding box center [300, 495] width 483 height 24
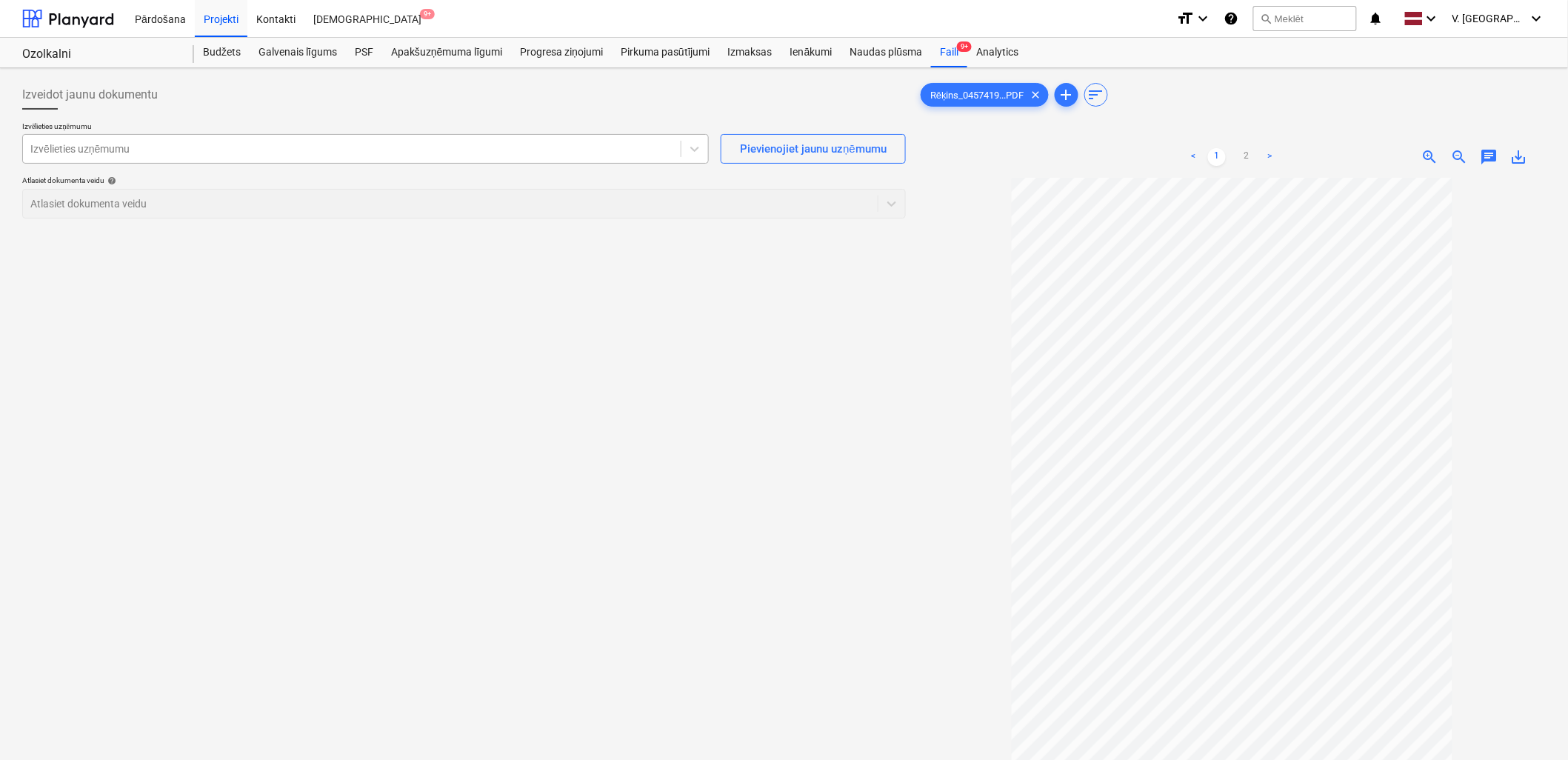
click at [155, 151] on div at bounding box center [352, 149] width 643 height 15
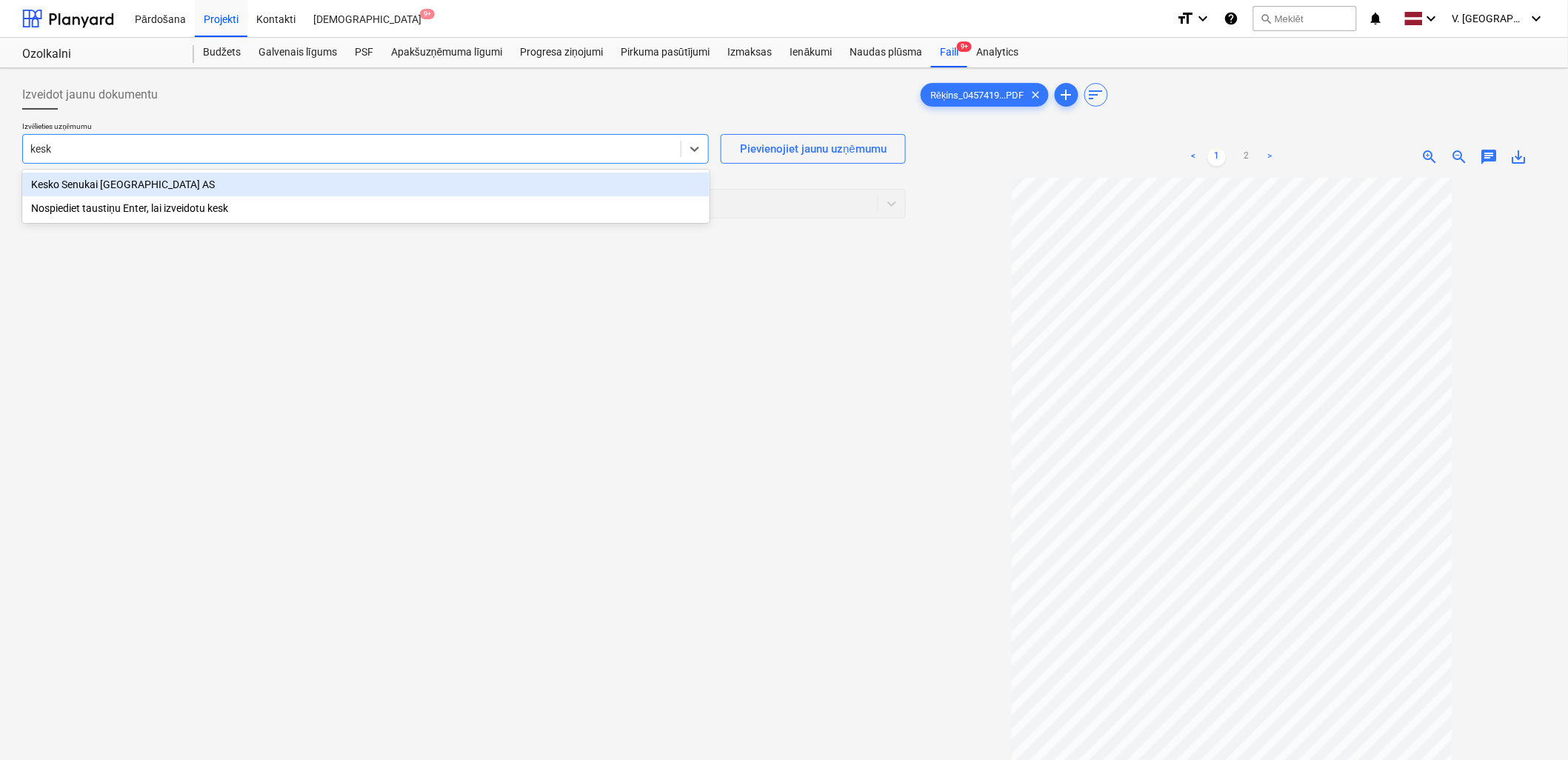
type input "kesko"
click at [153, 181] on div "Kesko Senukai [GEOGRAPHIC_DATA] AS" at bounding box center [365, 184] width 687 height 24
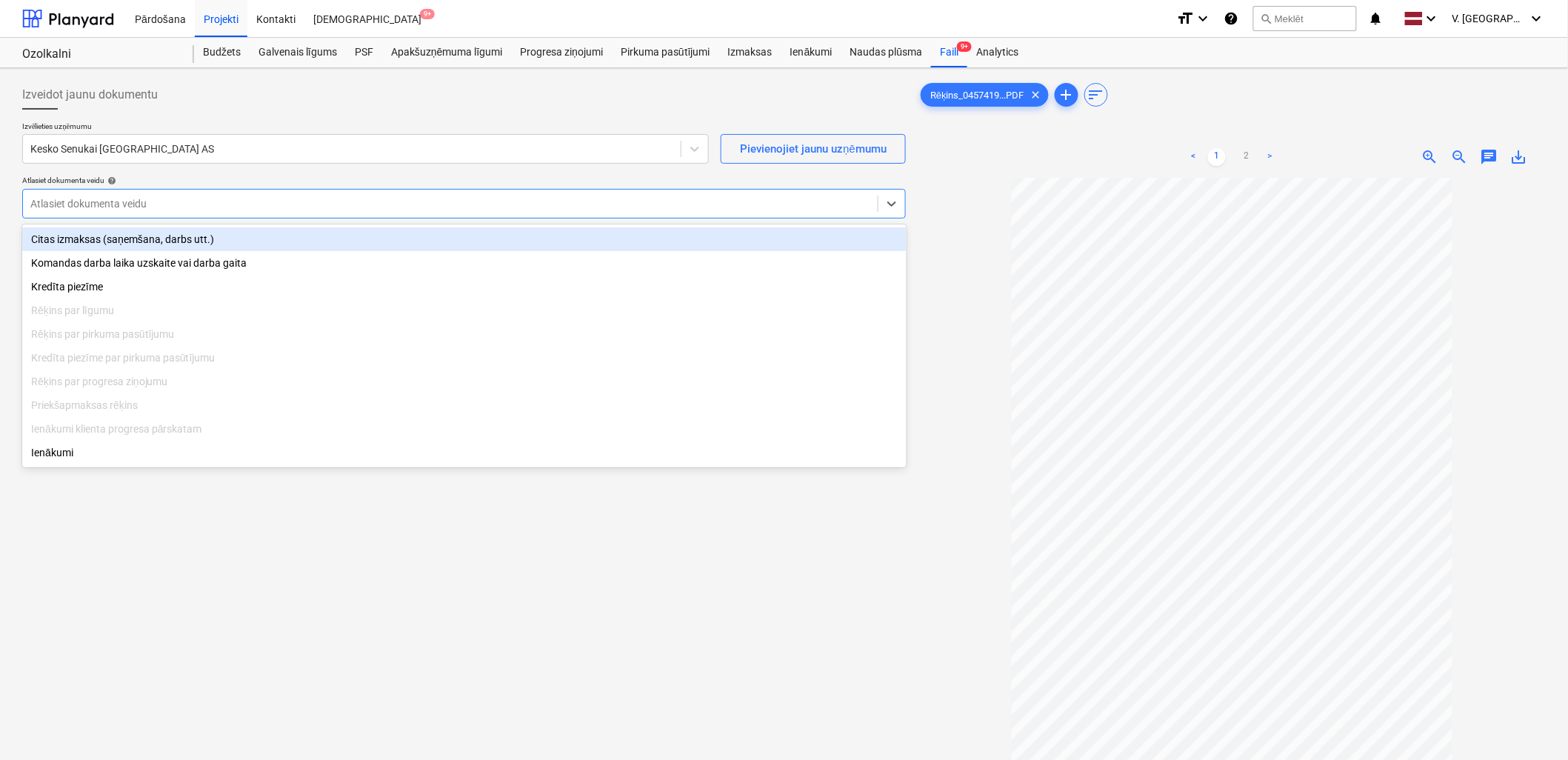
click at [158, 201] on div at bounding box center [450, 204] width 840 height 15
click at [196, 245] on div "Citas izmaksas (saņemšana, darbs utt.)" at bounding box center [464, 239] width 884 height 24
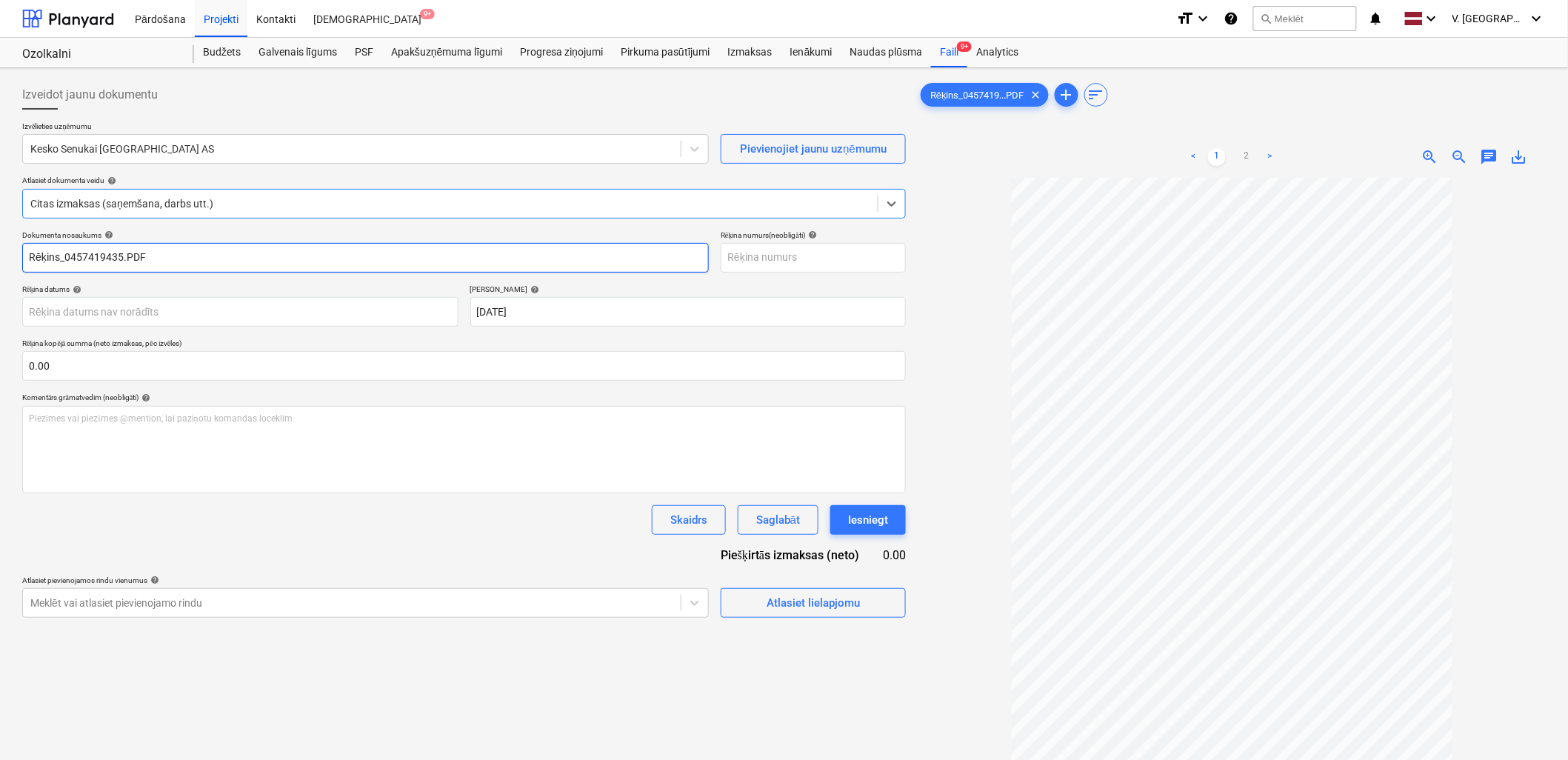
click at [242, 266] on input "Rēķins_0457419435.PDF" at bounding box center [365, 257] width 686 height 29
click at [82, 259] on input "Pavadzīme 457419435" at bounding box center [365, 257] width 686 height 29
drag, startPoint x: 166, startPoint y: 256, endPoint x: 84, endPoint y: 253, distance: 82.1
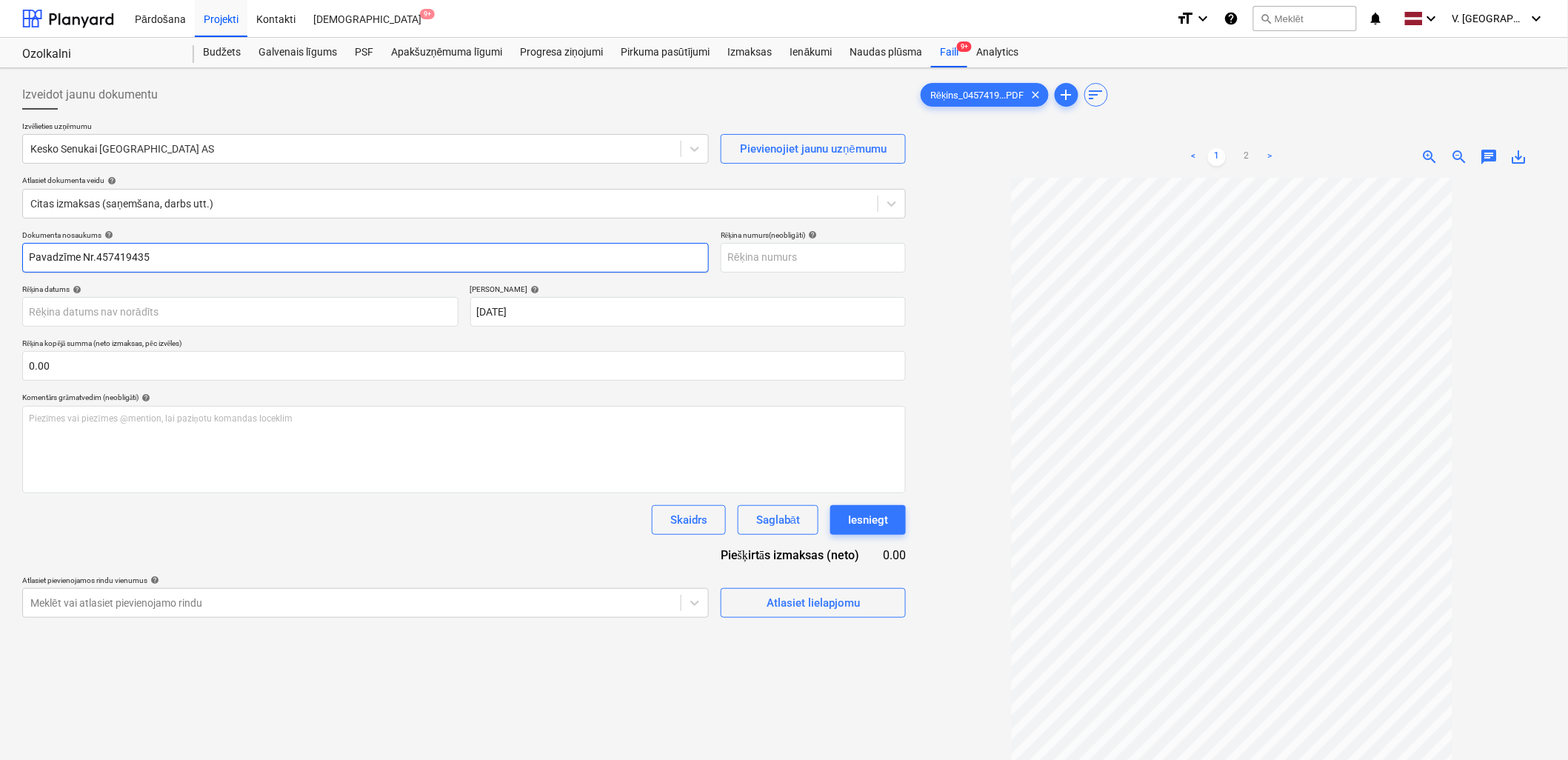
click at [84, 253] on input "Pavadzīme Nr.457419435" at bounding box center [365, 257] width 686 height 29
type input "Pavadzīme Nr.457419435"
click at [743, 255] on input "text" at bounding box center [812, 257] width 185 height 29
paste input "Nr.457419435"
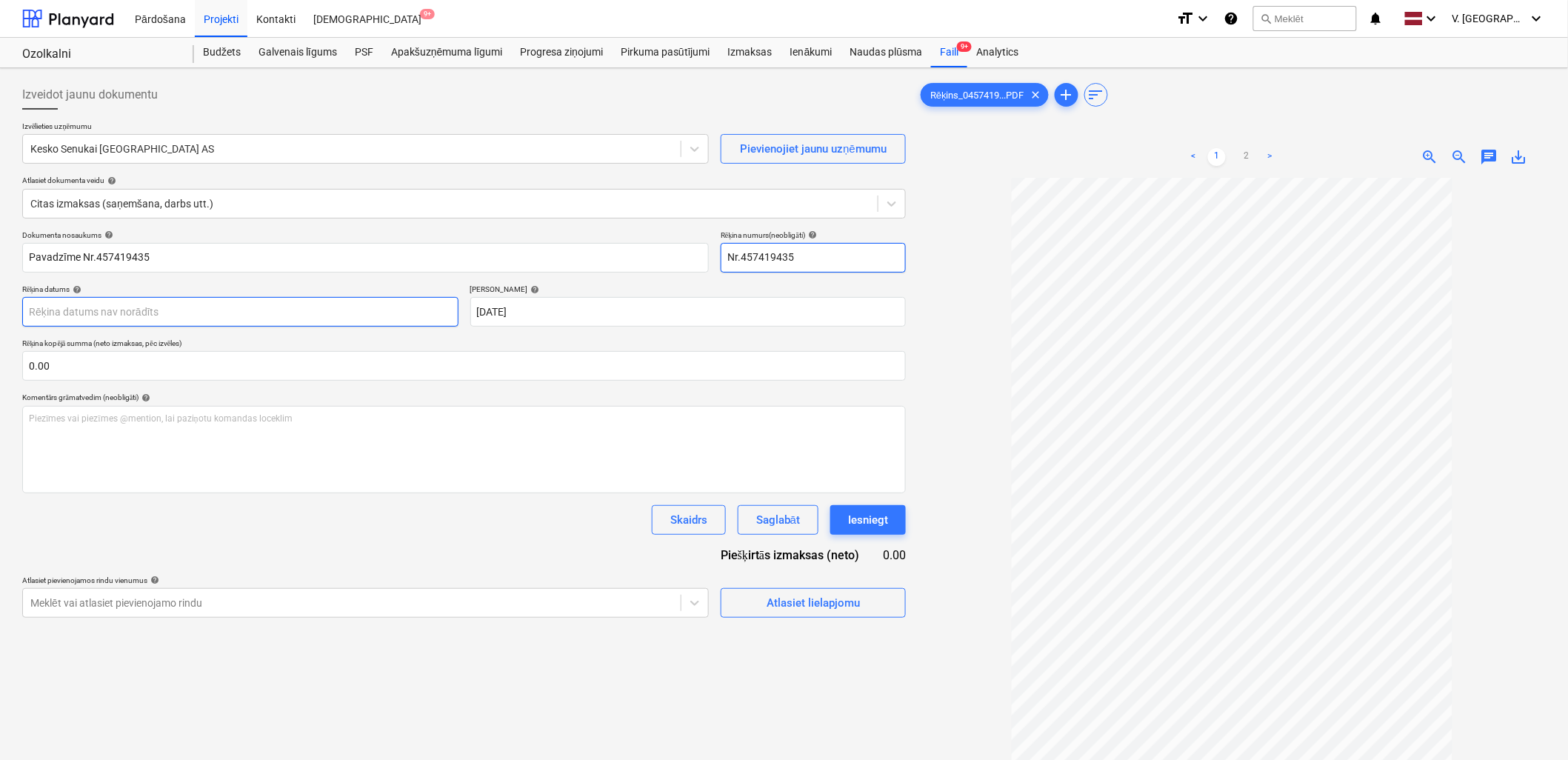
type input "Nr.457419435"
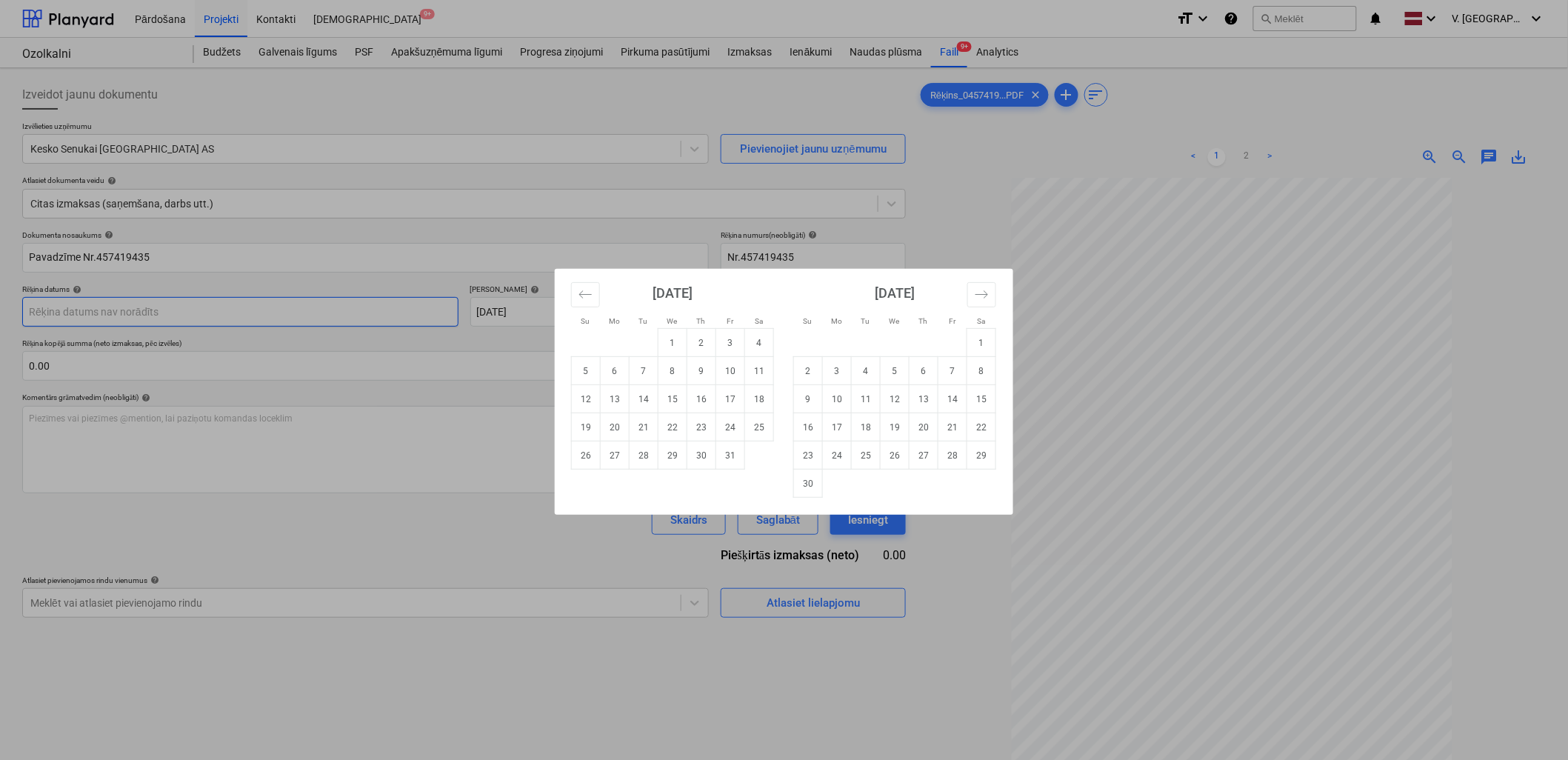
click at [270, 306] on body "Pārdošana Projekti Kontakti Iesūtne 9+ format_size keyboard_arrow_down help sea…" at bounding box center [784, 380] width 1568 height 760
click at [585, 301] on button "Move backward to switch to the previous month." at bounding box center [585, 295] width 28 height 26
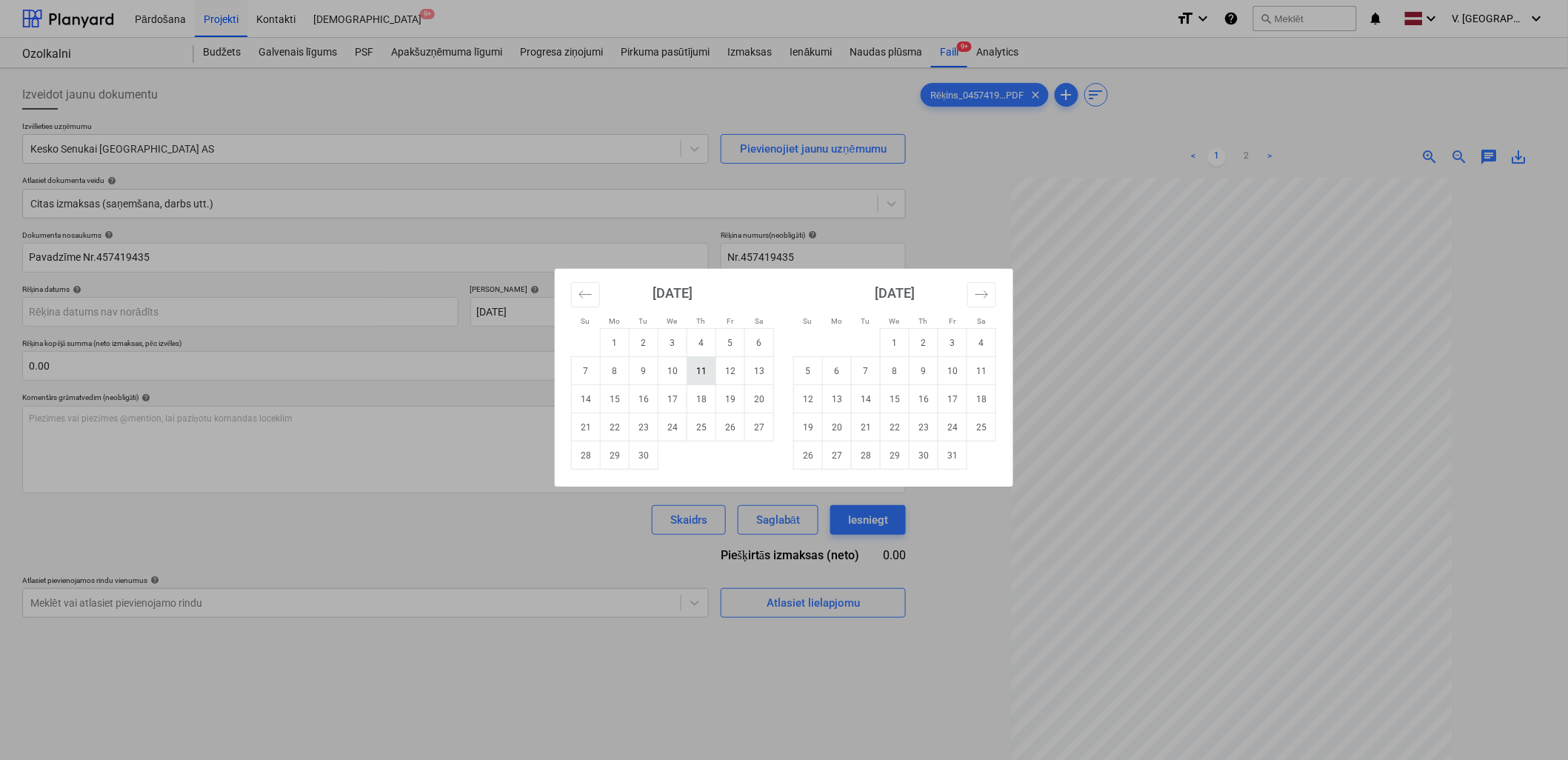
click at [705, 374] on td "11" at bounding box center [702, 371] width 28 height 28
type input "11 Sep 2025"
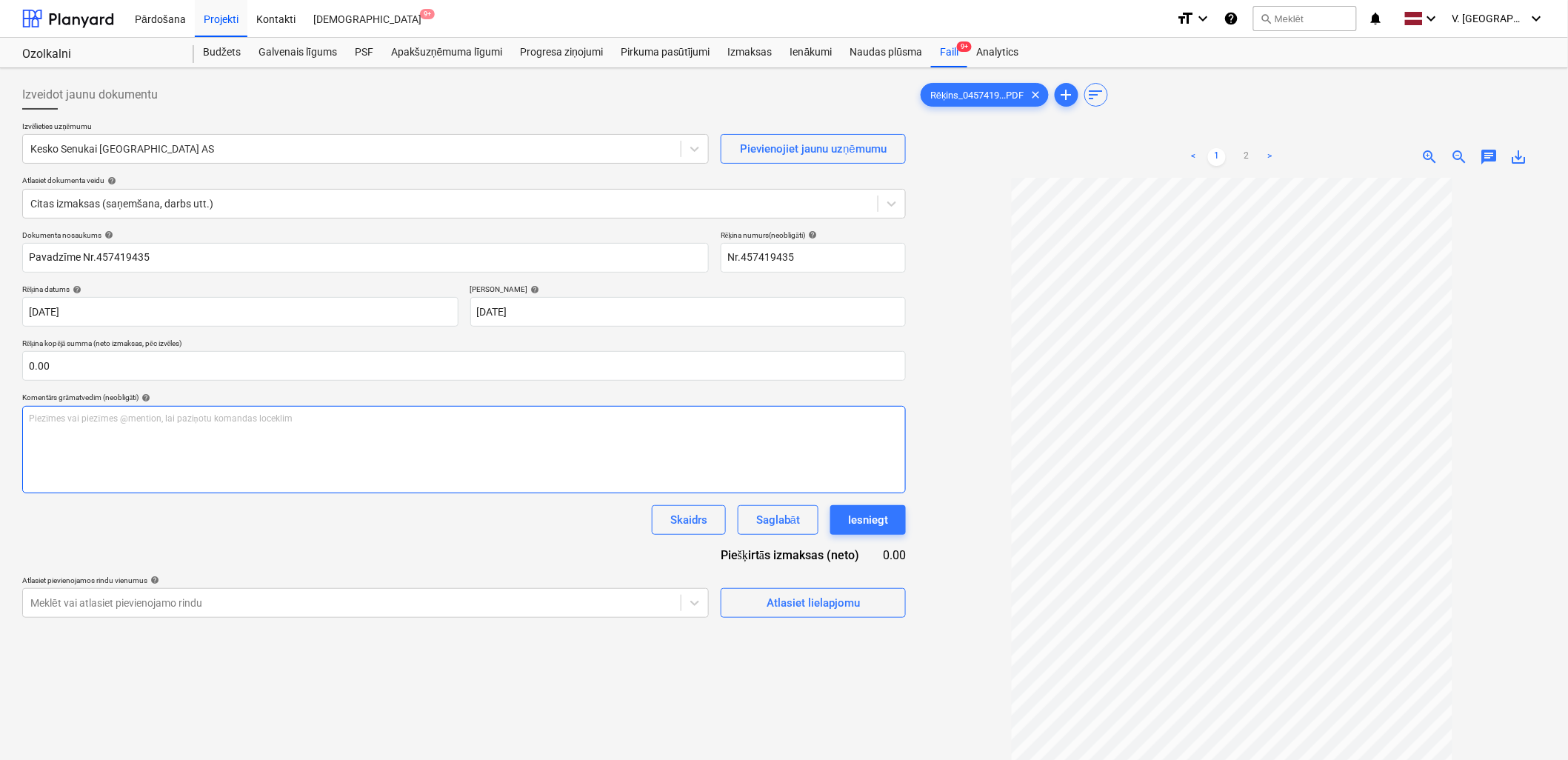
scroll to position [82, 0]
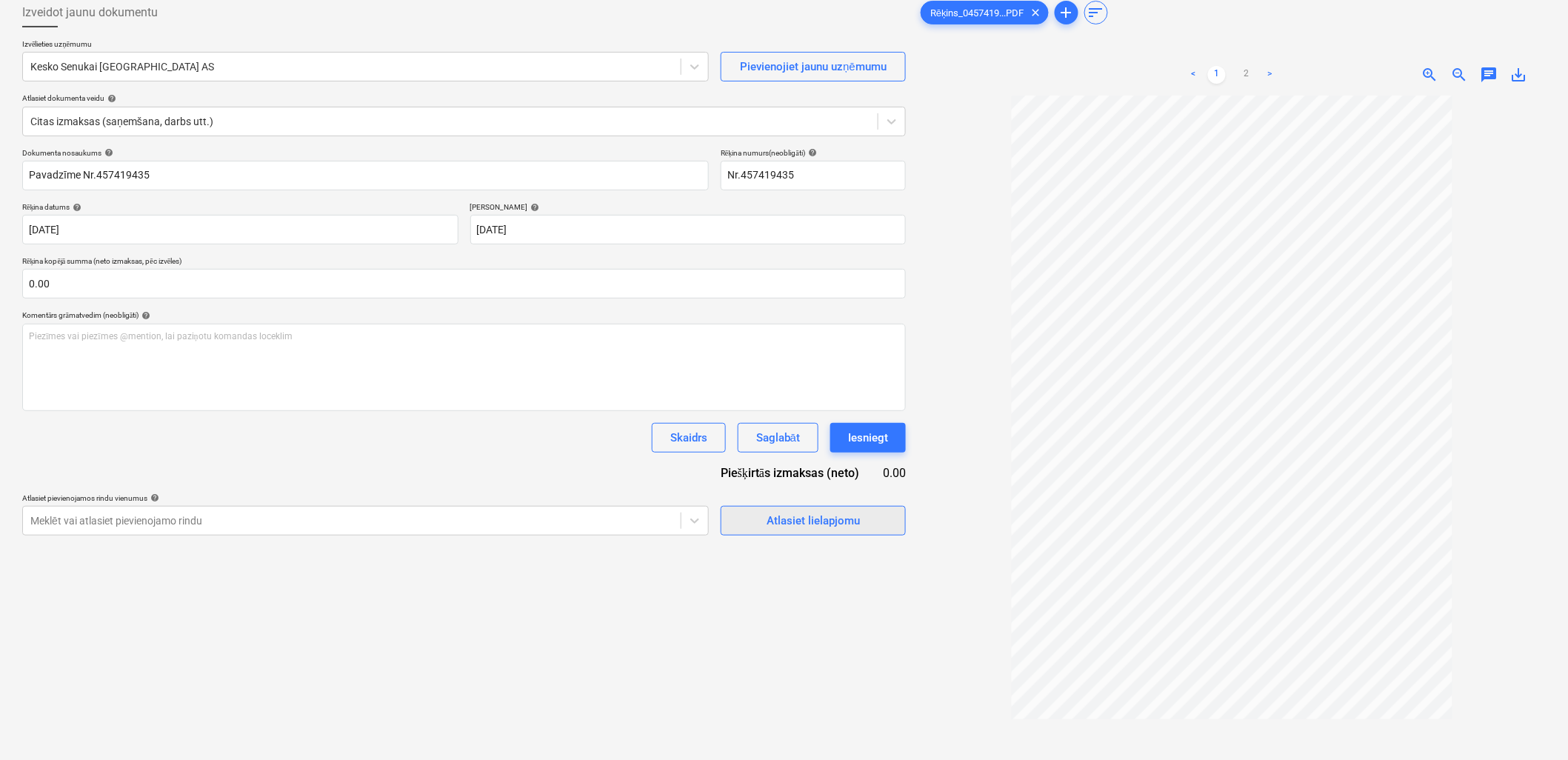
click at [849, 520] on div "Atlasiet lielapjomu" at bounding box center [813, 520] width 93 height 19
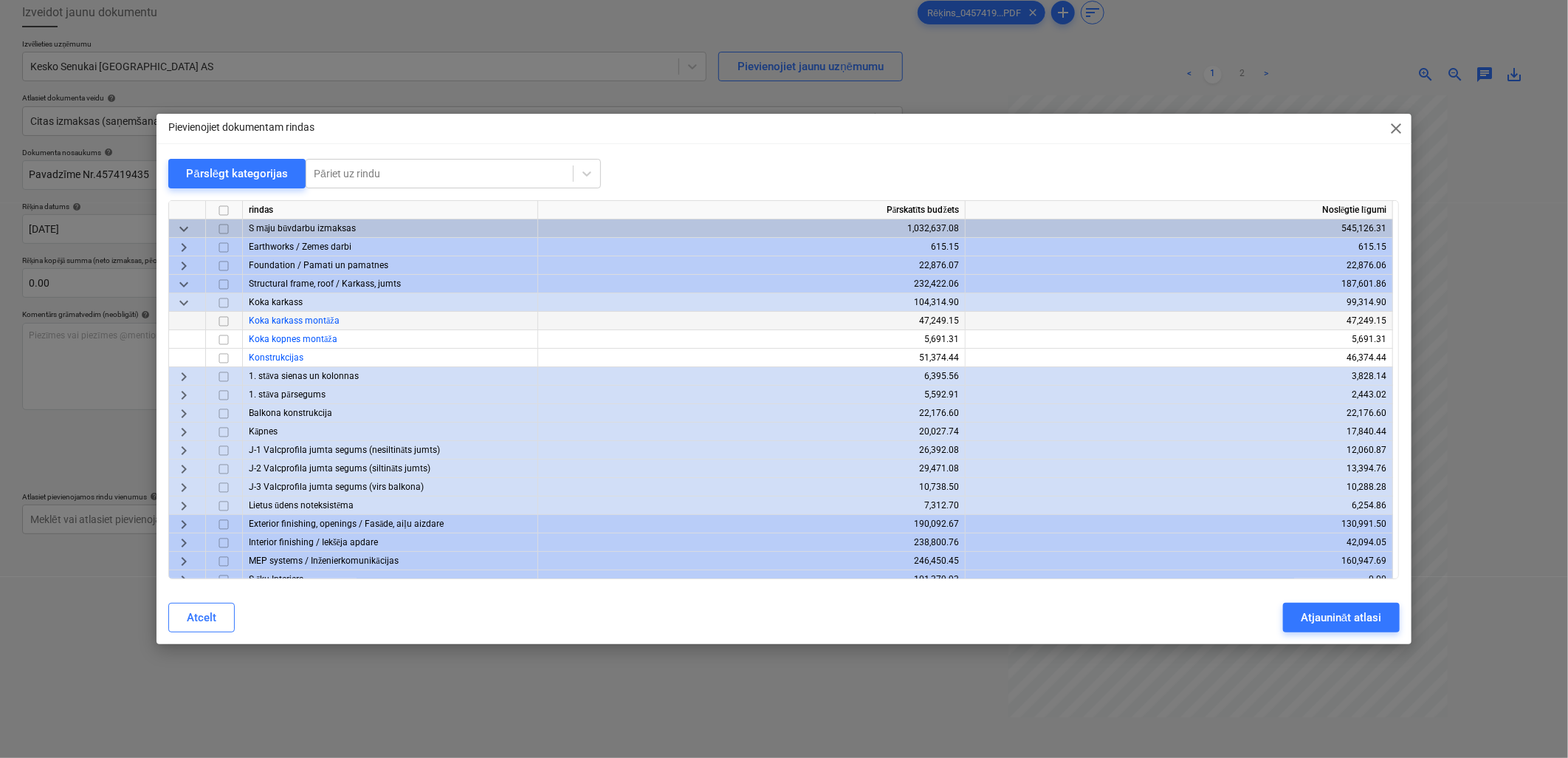
click at [220, 319] on input "checkbox" at bounding box center [223, 320] width 18 height 18
click at [1338, 621] on div "Atjaunināt atlasi" at bounding box center [1340, 617] width 80 height 19
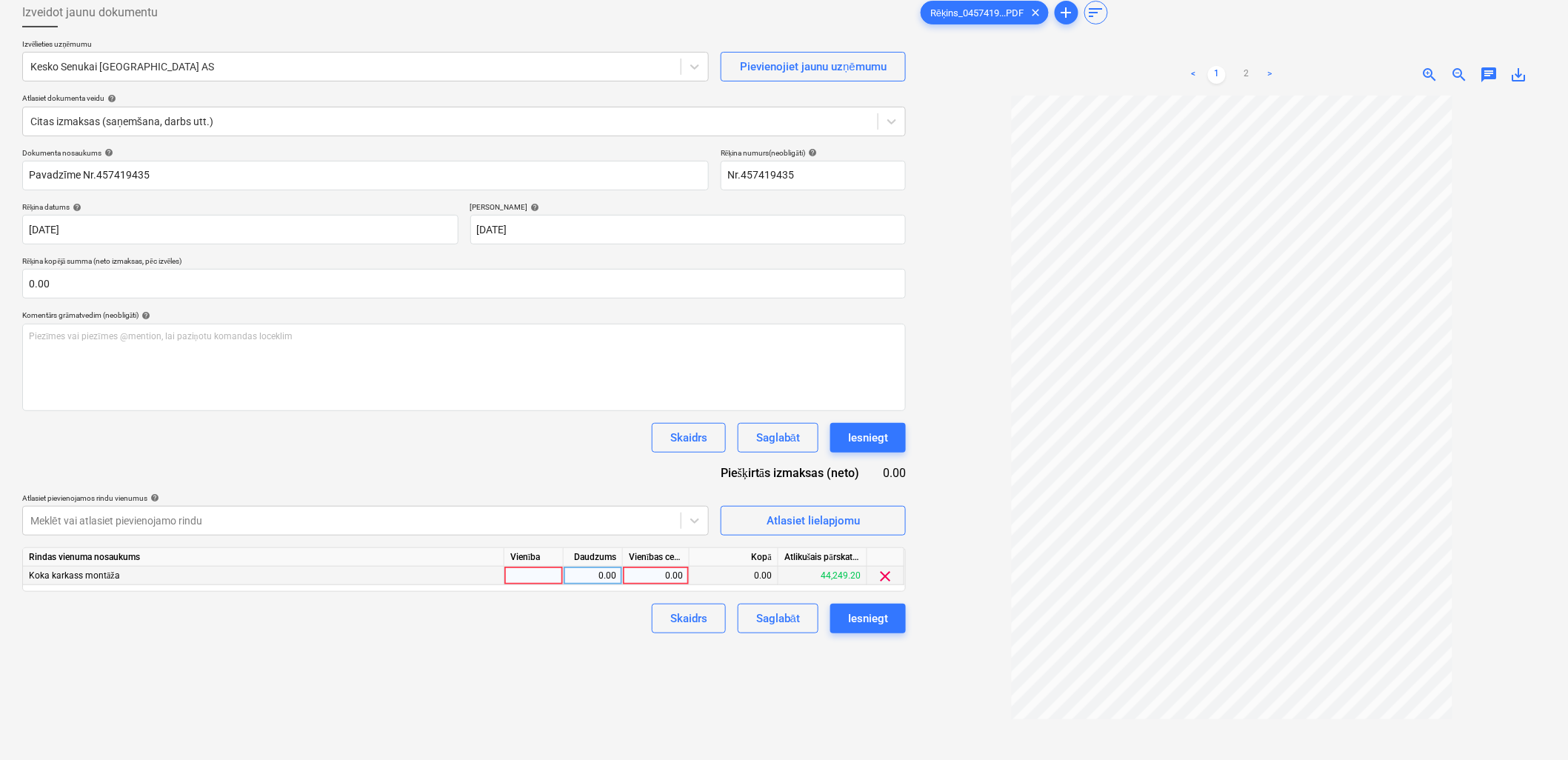
click at [672, 574] on div "0.00" at bounding box center [655, 576] width 54 height 19
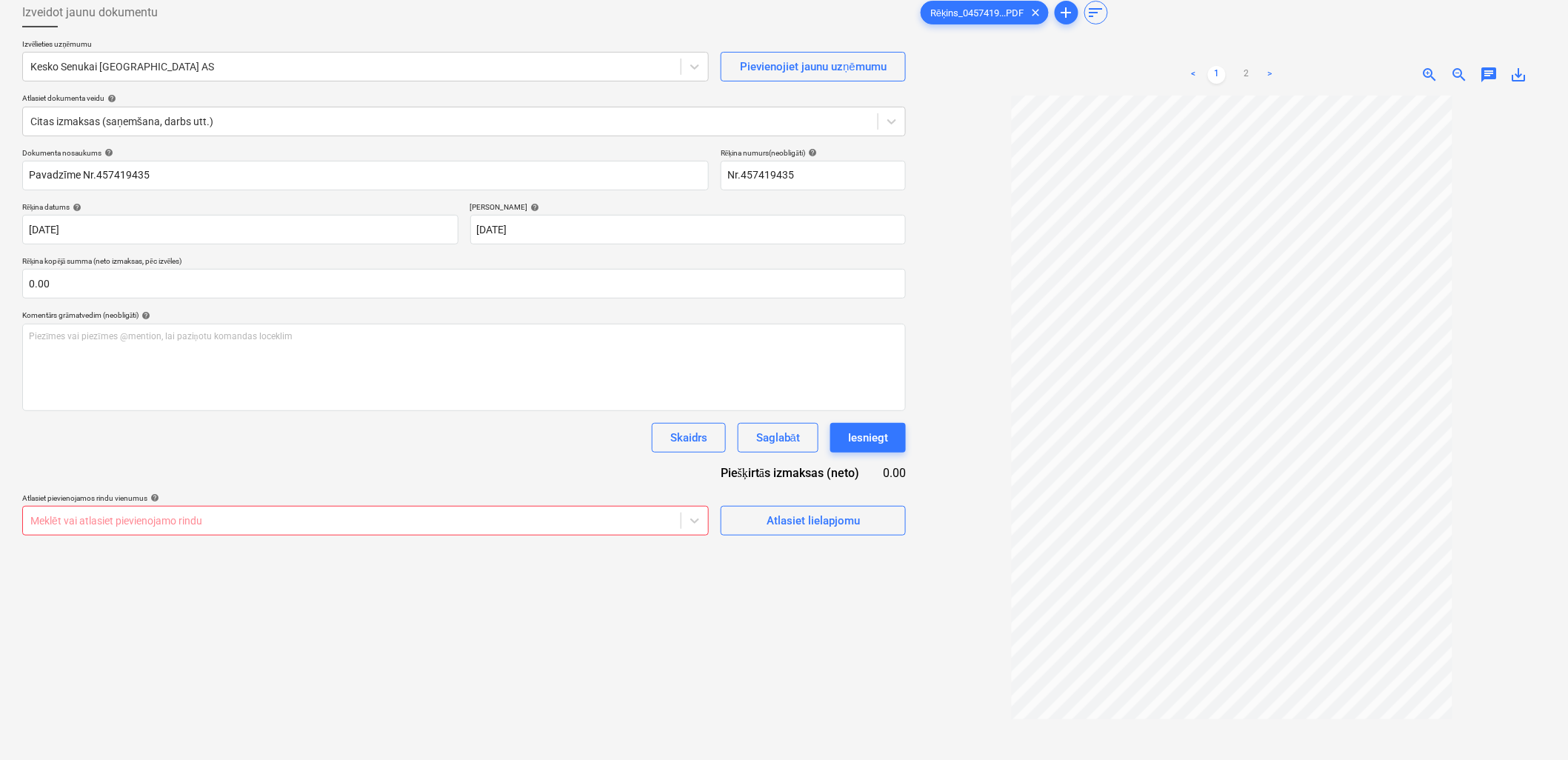
click at [611, 523] on div "Meklēt vai atlasiet pievienojamo rindu" at bounding box center [365, 520] width 686 height 29
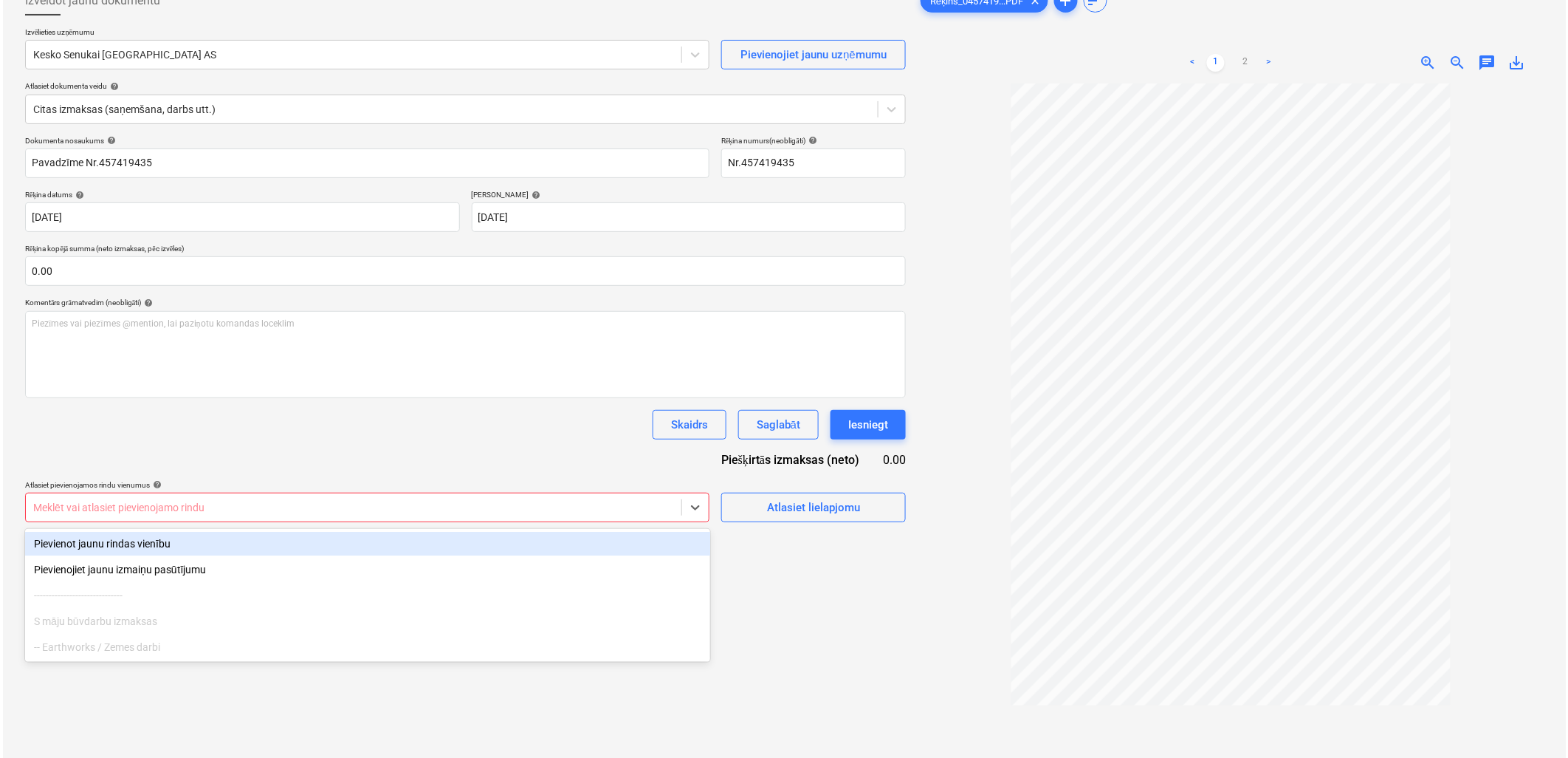
scroll to position [95, 0]
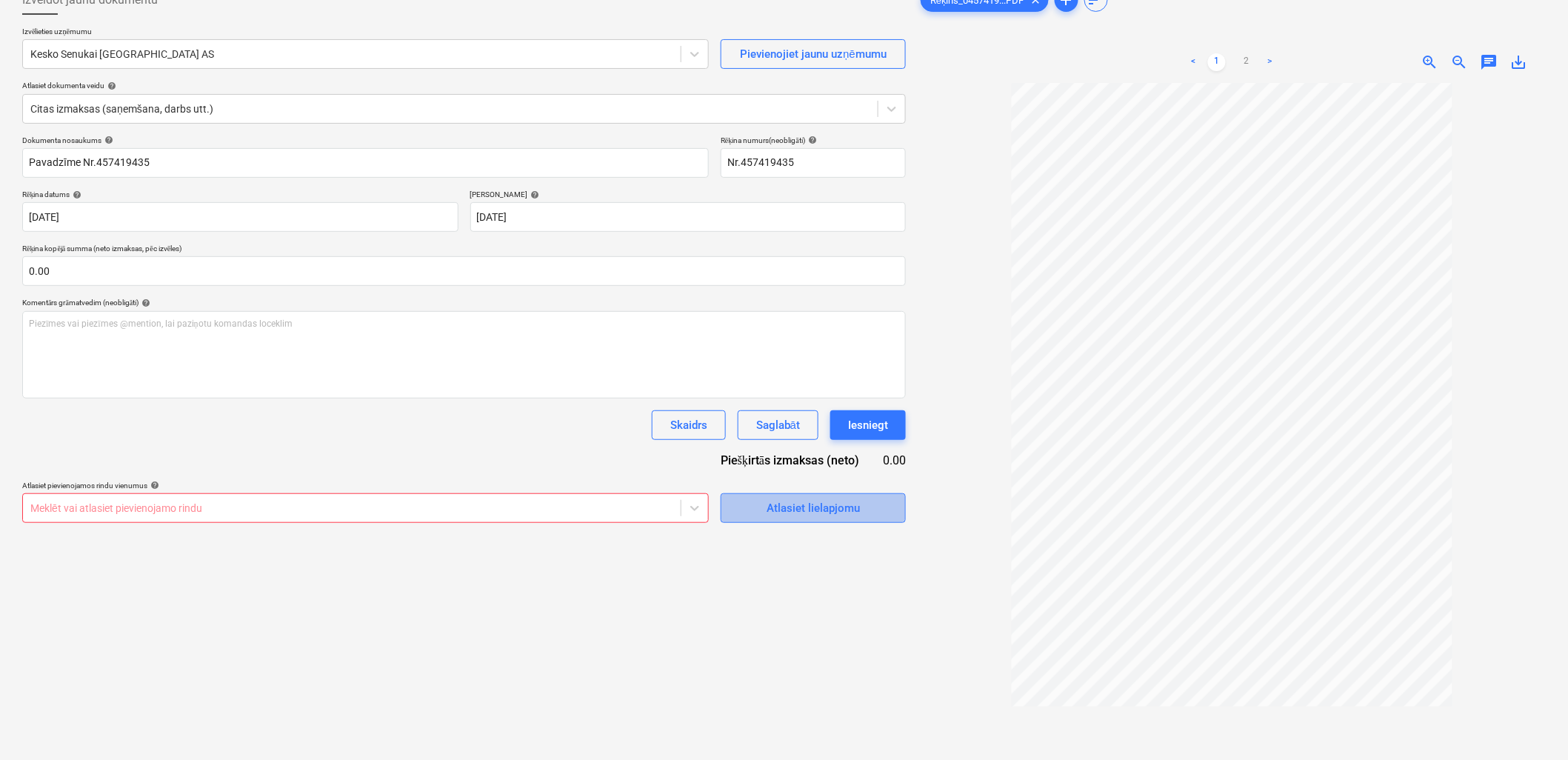
click at [845, 506] on div "Atlasiet lielapjomu" at bounding box center [813, 508] width 93 height 19
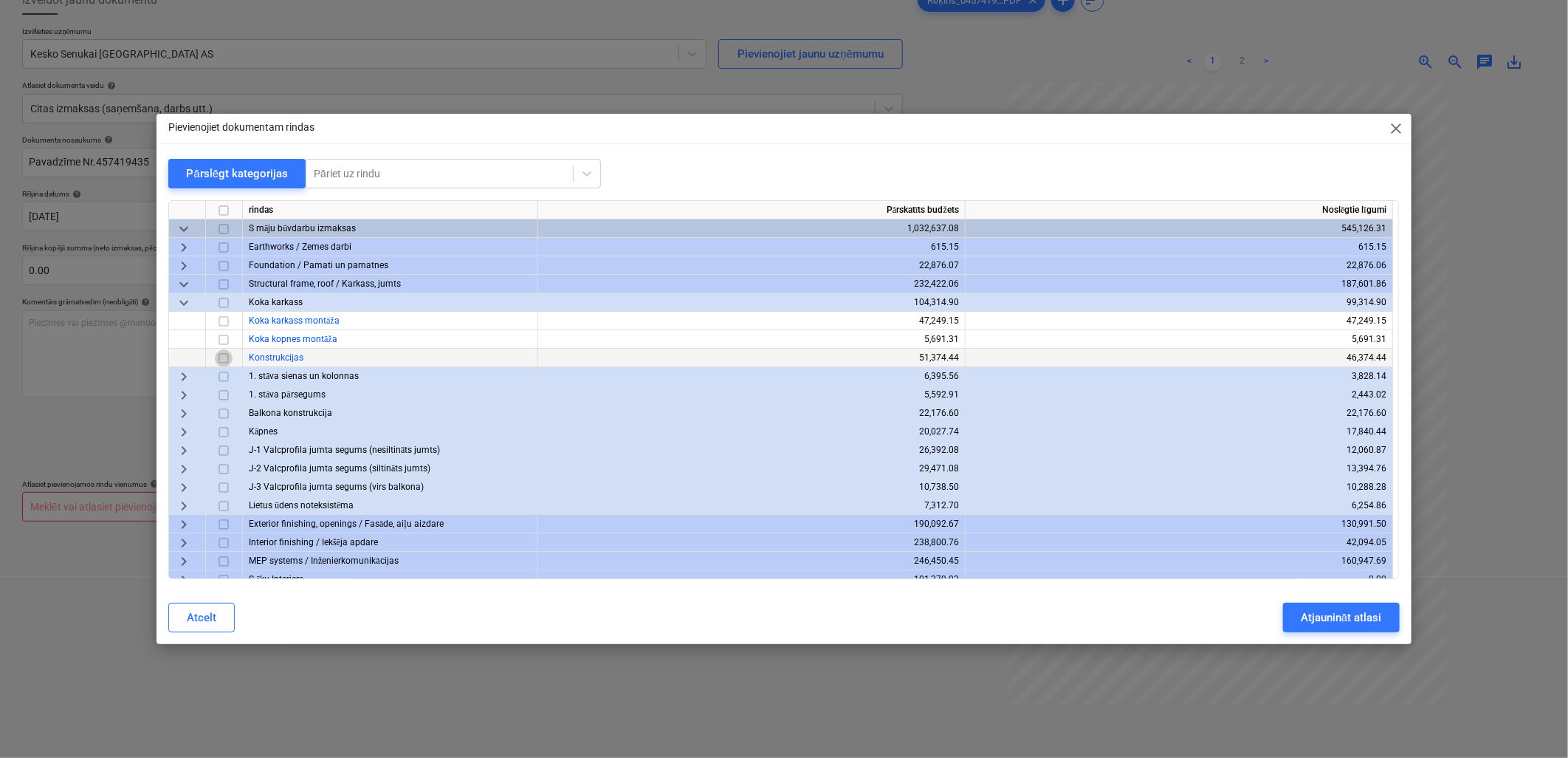
click at [225, 357] on input "checkbox" at bounding box center [223, 358] width 18 height 18
click at [1305, 606] on button "Atjaunināt atlasi" at bounding box center [1341, 616] width 116 height 29
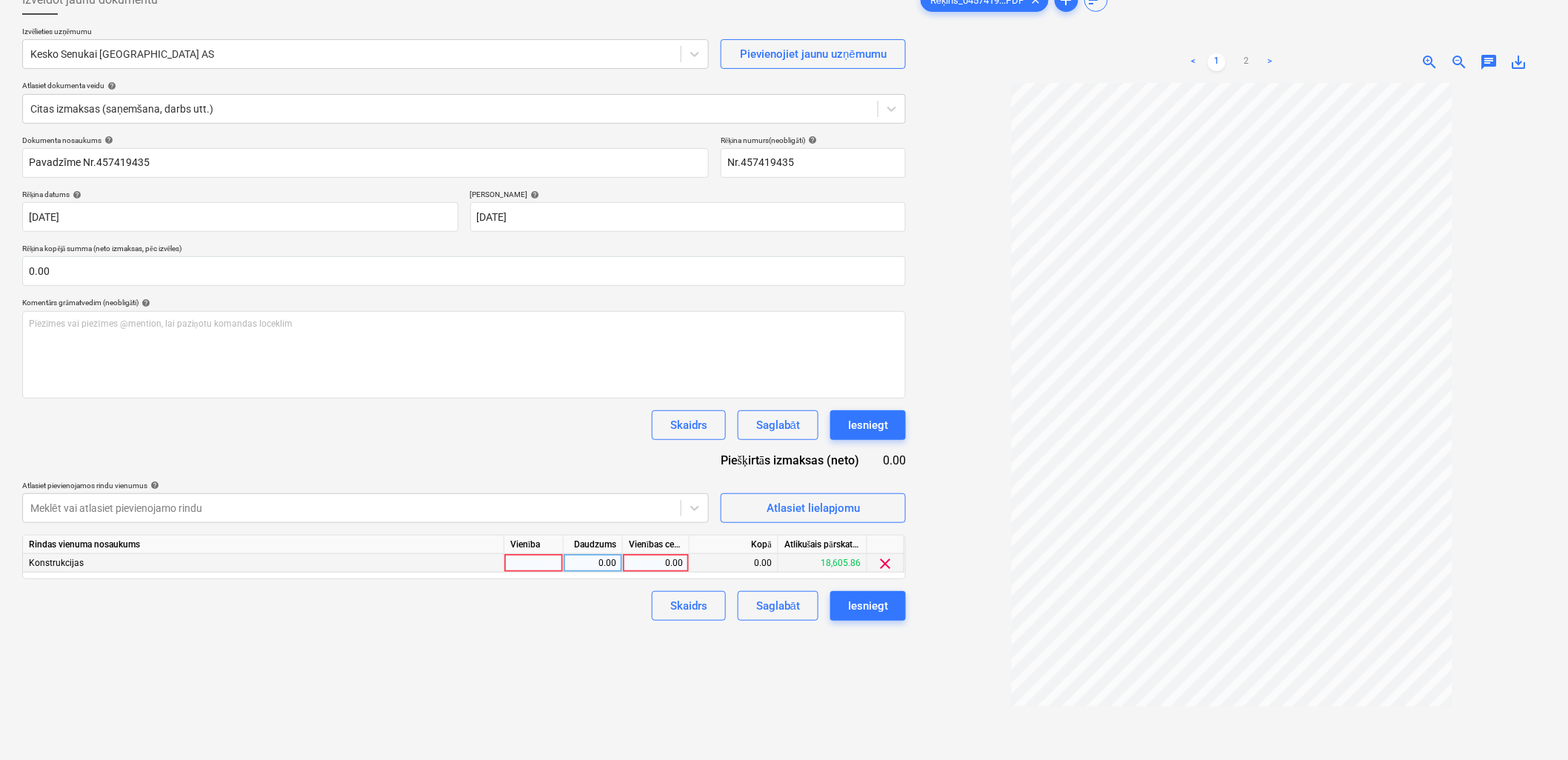
click at [684, 561] on div "0.00" at bounding box center [656, 563] width 66 height 19
type input "35"
click at [781, 655] on div "Izveidot jaunu dokumentu Izvēlieties uzņēmumu Kesko Senukai Latvia AS Pievienoj…" at bounding box center [464, 392] width 895 height 827
click at [689, 565] on div "35.00" at bounding box center [734, 563] width 89 height 19
click at [684, 564] on div "35.00" at bounding box center [656, 563] width 66 height 19
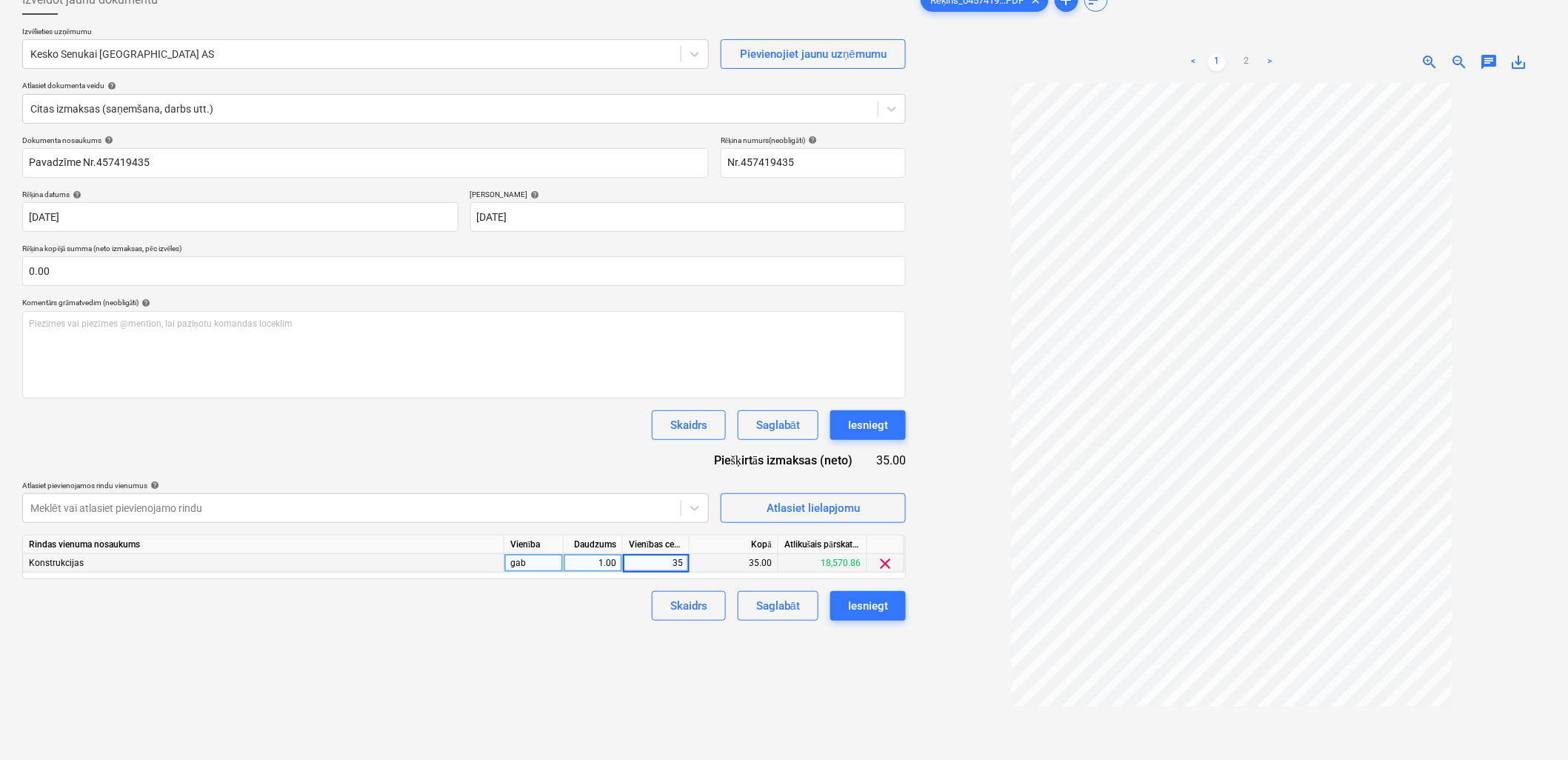
click at [678, 564] on input "35" at bounding box center [656, 562] width 66 height 18
click at [685, 564] on input "35" at bounding box center [656, 562] width 66 height 18
type input "35.50"
click at [476, 647] on div "Izveidot jaunu dokumentu Izvēlieties uzņēmumu Kesko Senukai Latvia AS Pievienoj…" at bounding box center [464, 392] width 895 height 827
click at [892, 563] on span "clear" at bounding box center [885, 563] width 18 height 18
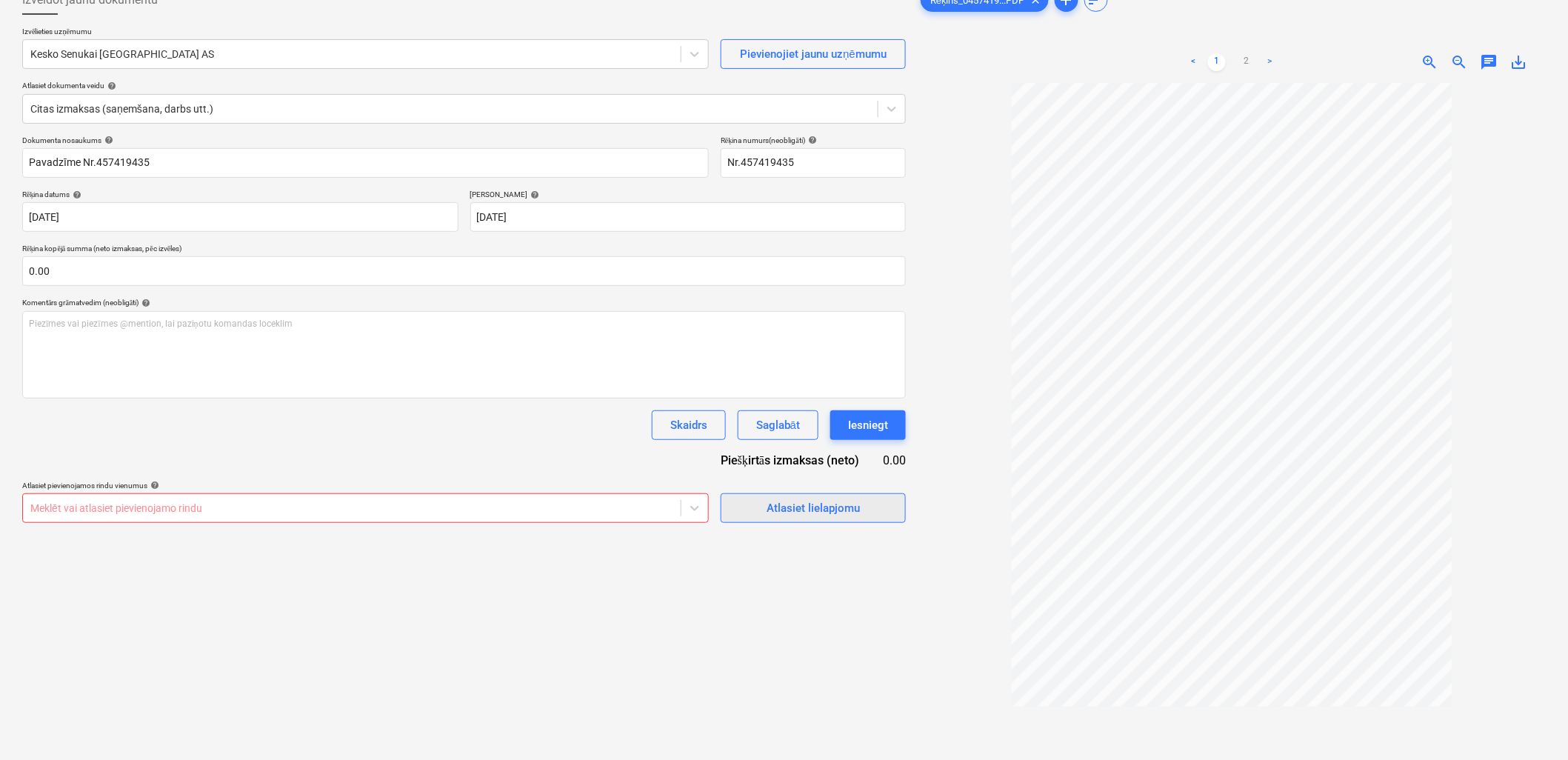
click at [803, 500] on div "Atlasiet lielapjomu" at bounding box center [813, 508] width 93 height 19
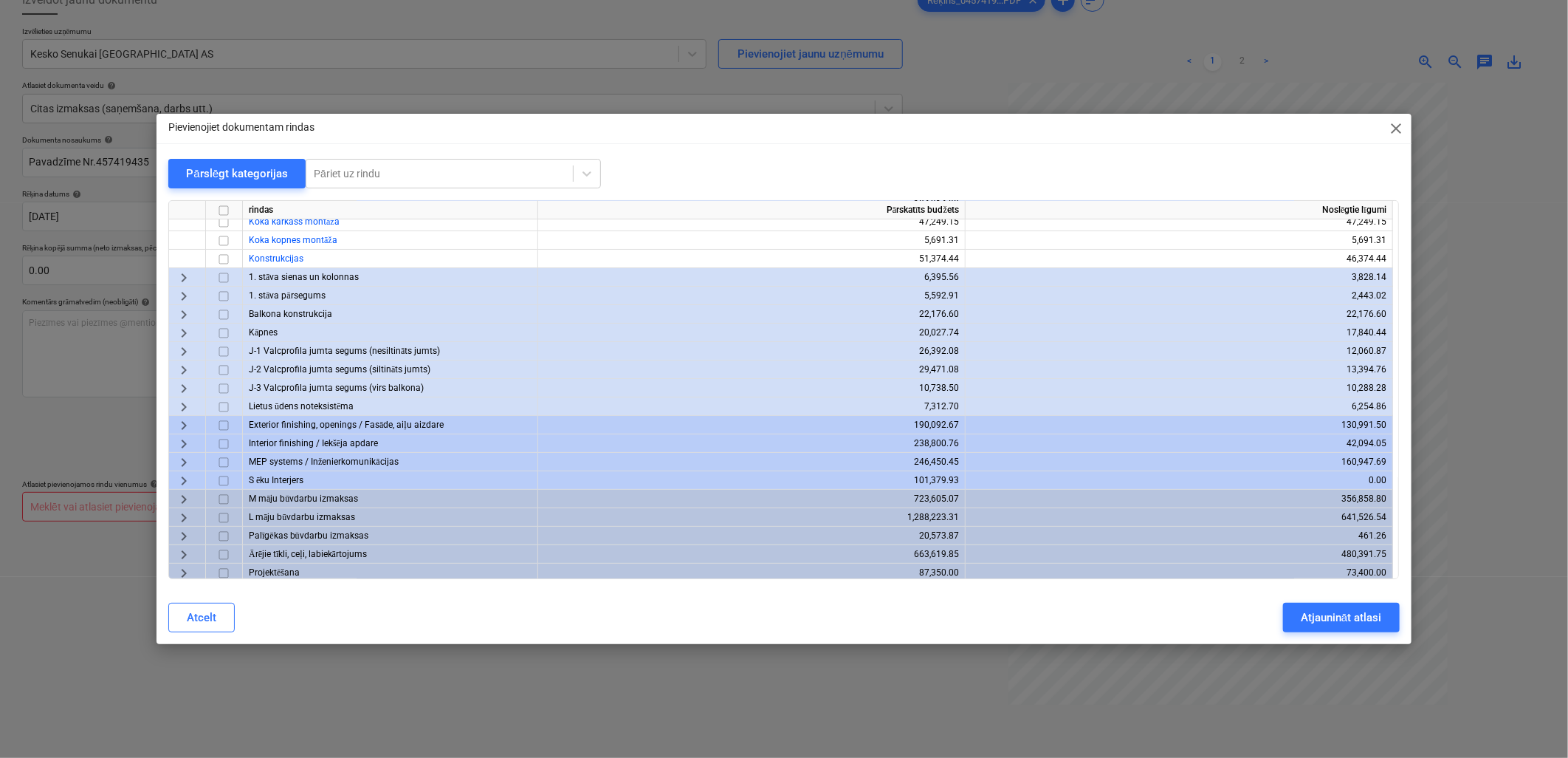
scroll to position [121, 0]
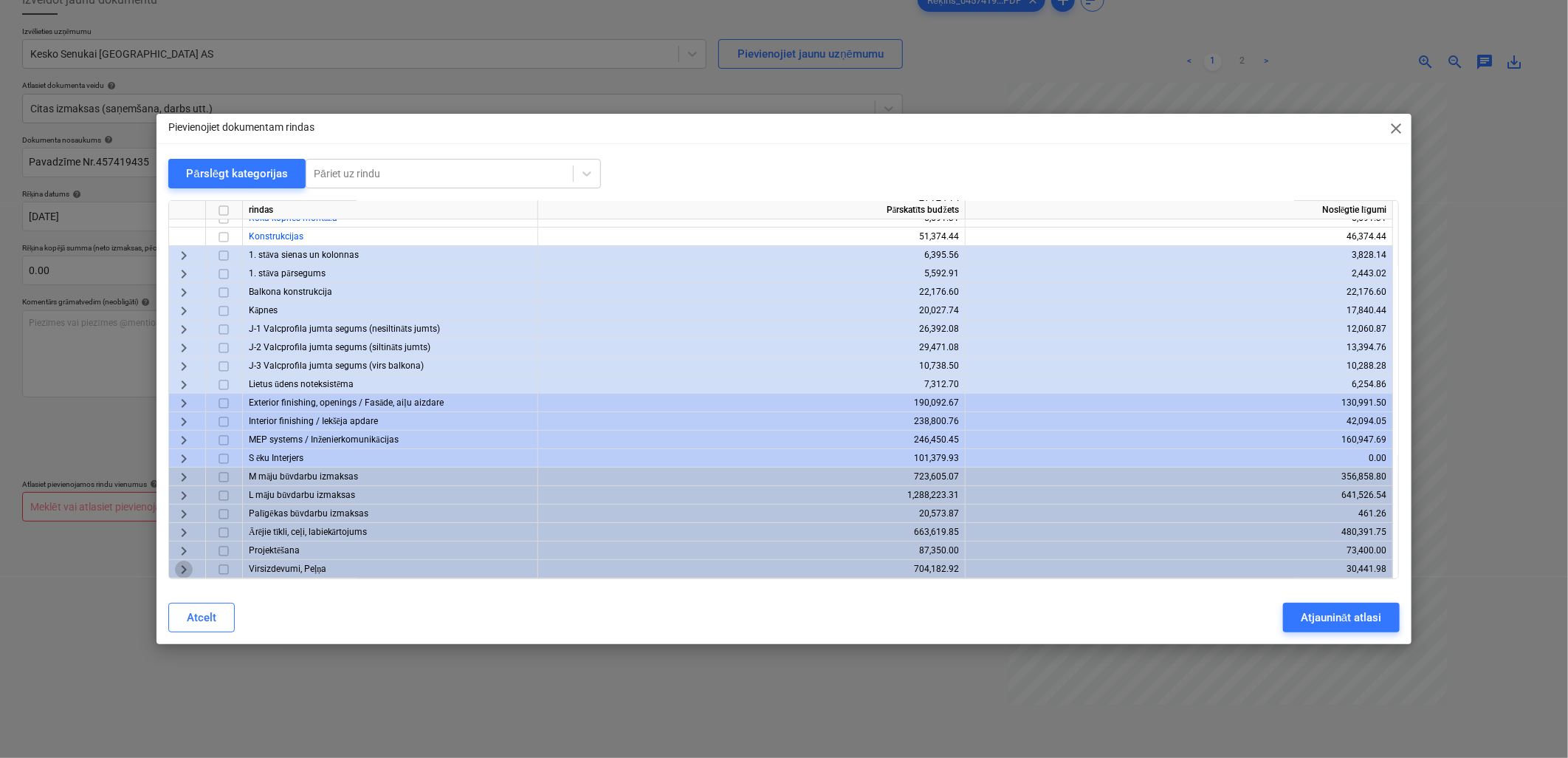
click at [182, 565] on span "keyboard_arrow_right" at bounding box center [183, 569] width 18 height 18
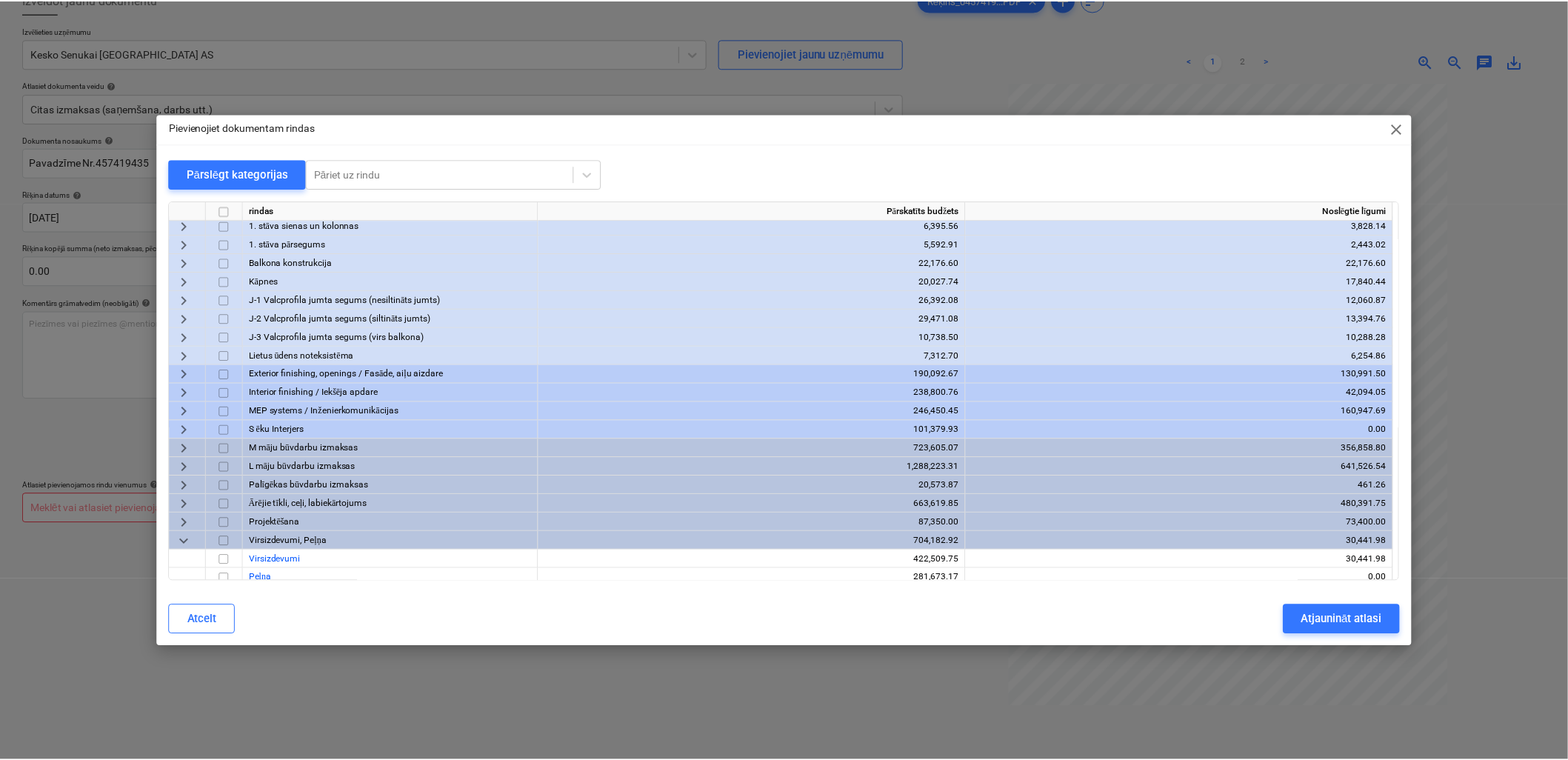
scroll to position [158, 0]
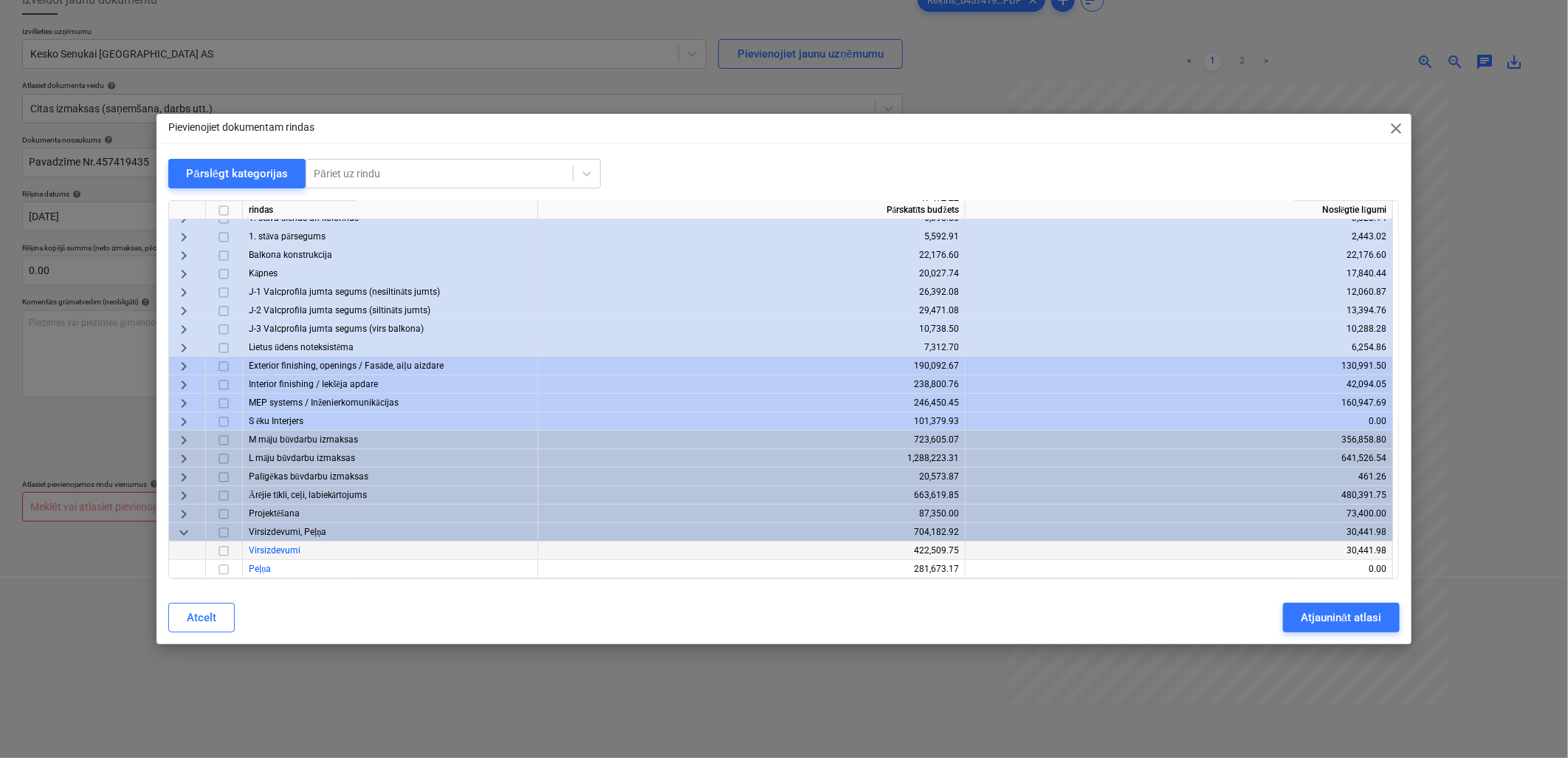
click at [224, 550] on input "checkbox" at bounding box center [223, 550] width 18 height 18
click at [1324, 618] on div "Atjaunināt atlasi" at bounding box center [1340, 617] width 80 height 19
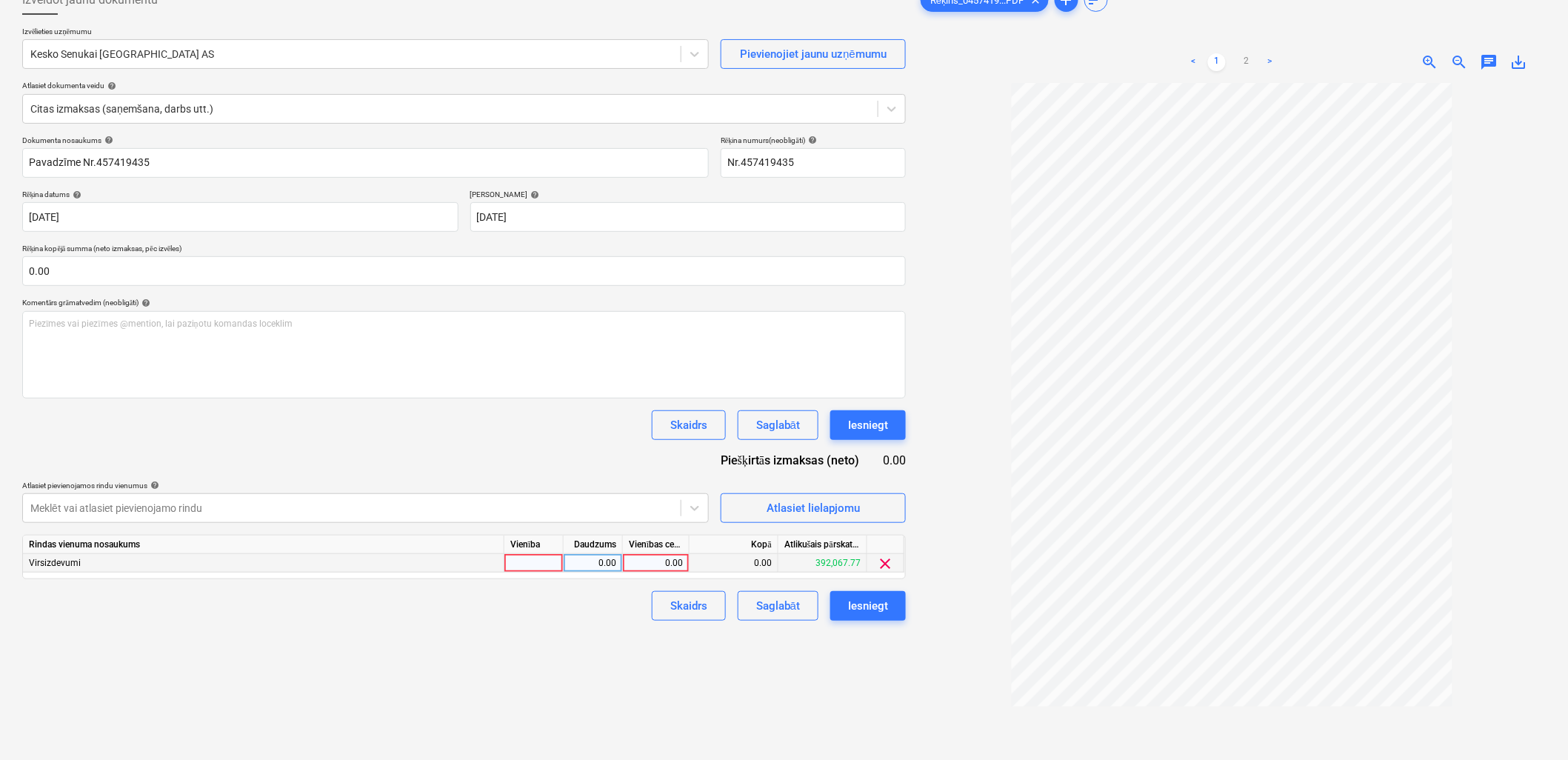
click at [667, 563] on div "0.00" at bounding box center [655, 563] width 54 height 19
type input "35.50"
click at [767, 597] on div "Saglabāt" at bounding box center [778, 606] width 44 height 19
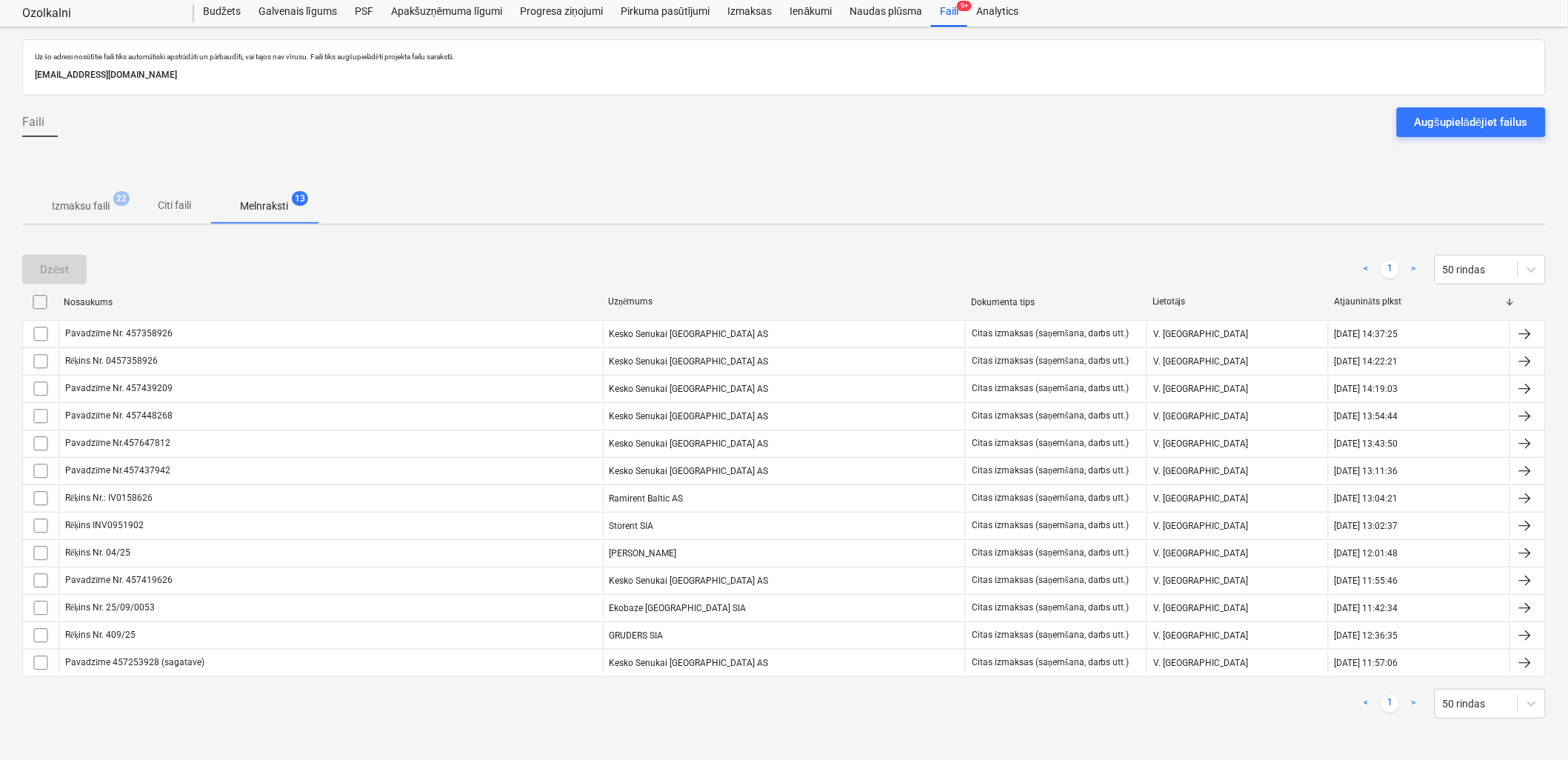
scroll to position [40, 0]
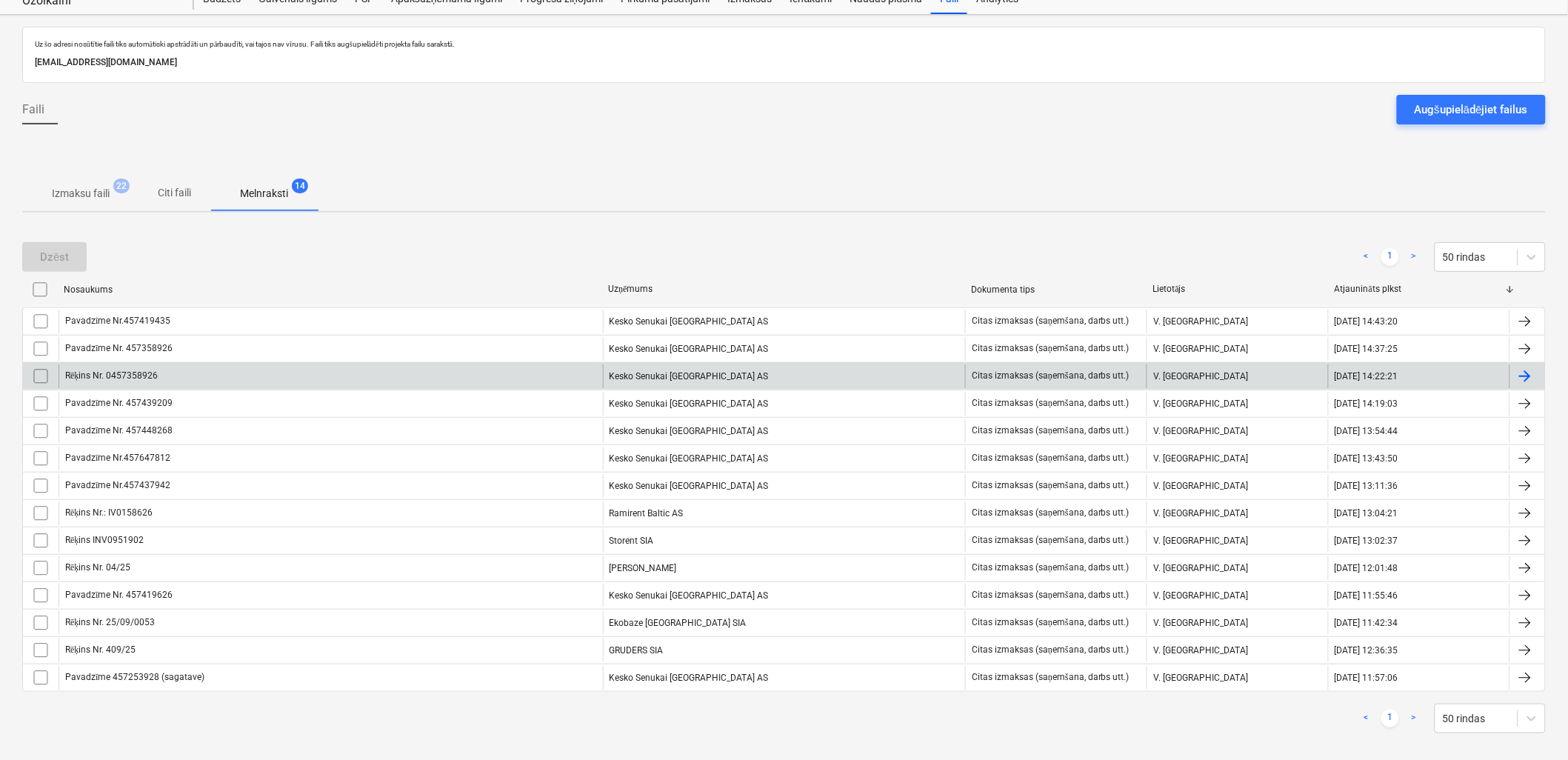
drag, startPoint x: 1107, startPoint y: 294, endPoint x: 1207, endPoint y: 353, distance: 116.1
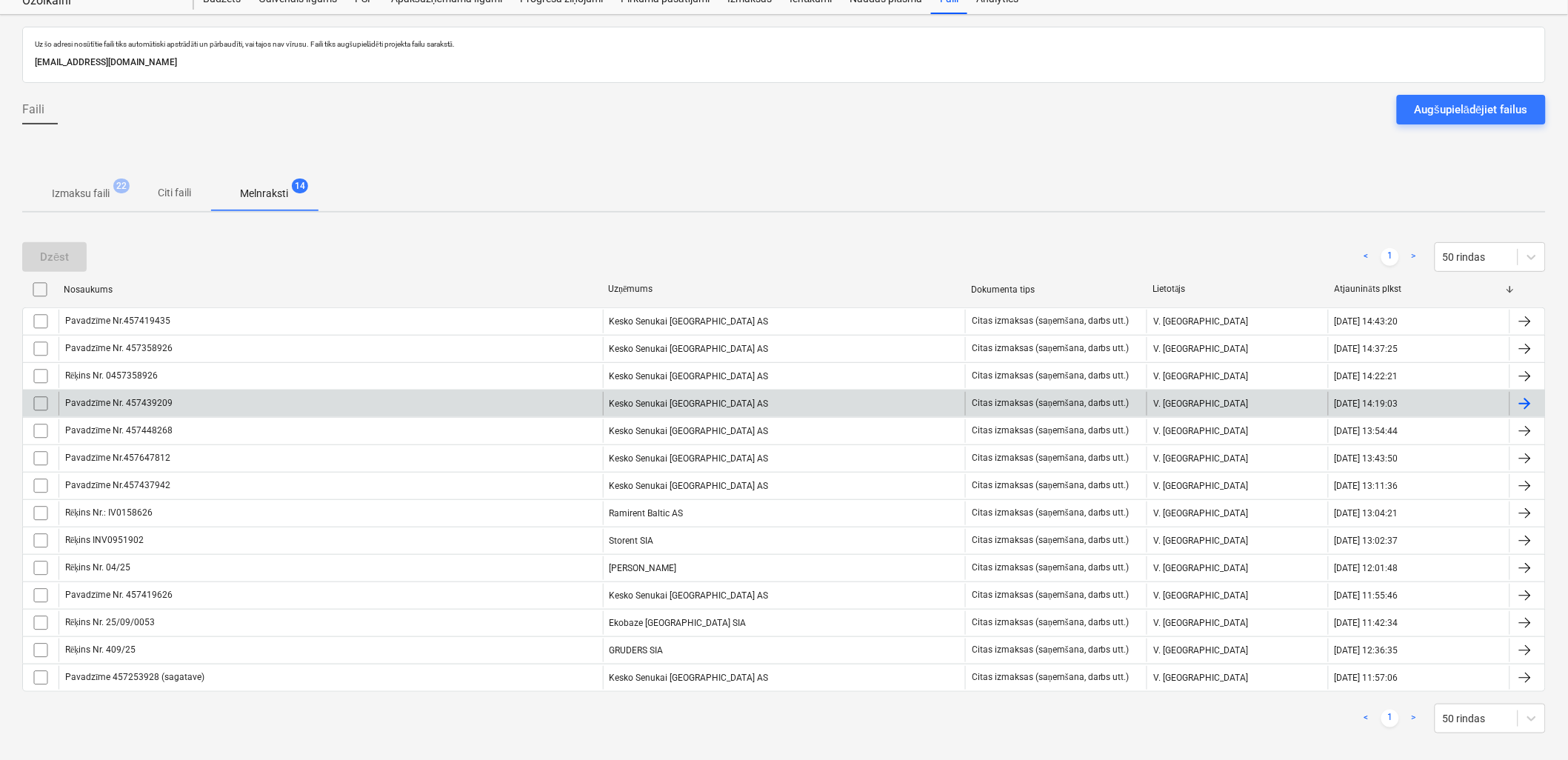
scroll to position [68, 0]
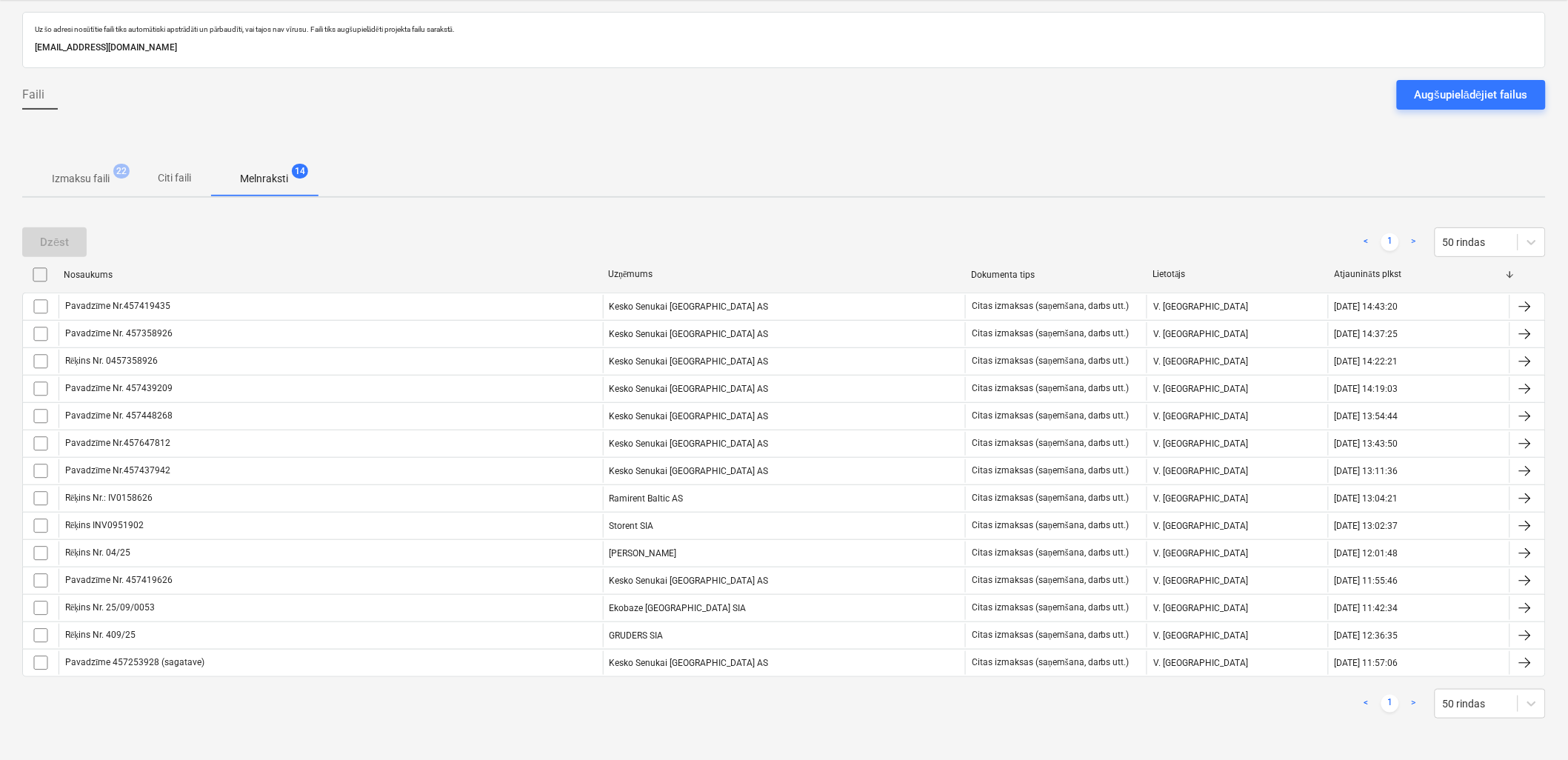
drag, startPoint x: 1244, startPoint y: 719, endPoint x: 1401, endPoint y: 716, distance: 157.0
click at [1425, 100] on div "Augšupielādējiet failus" at bounding box center [1471, 95] width 114 height 19
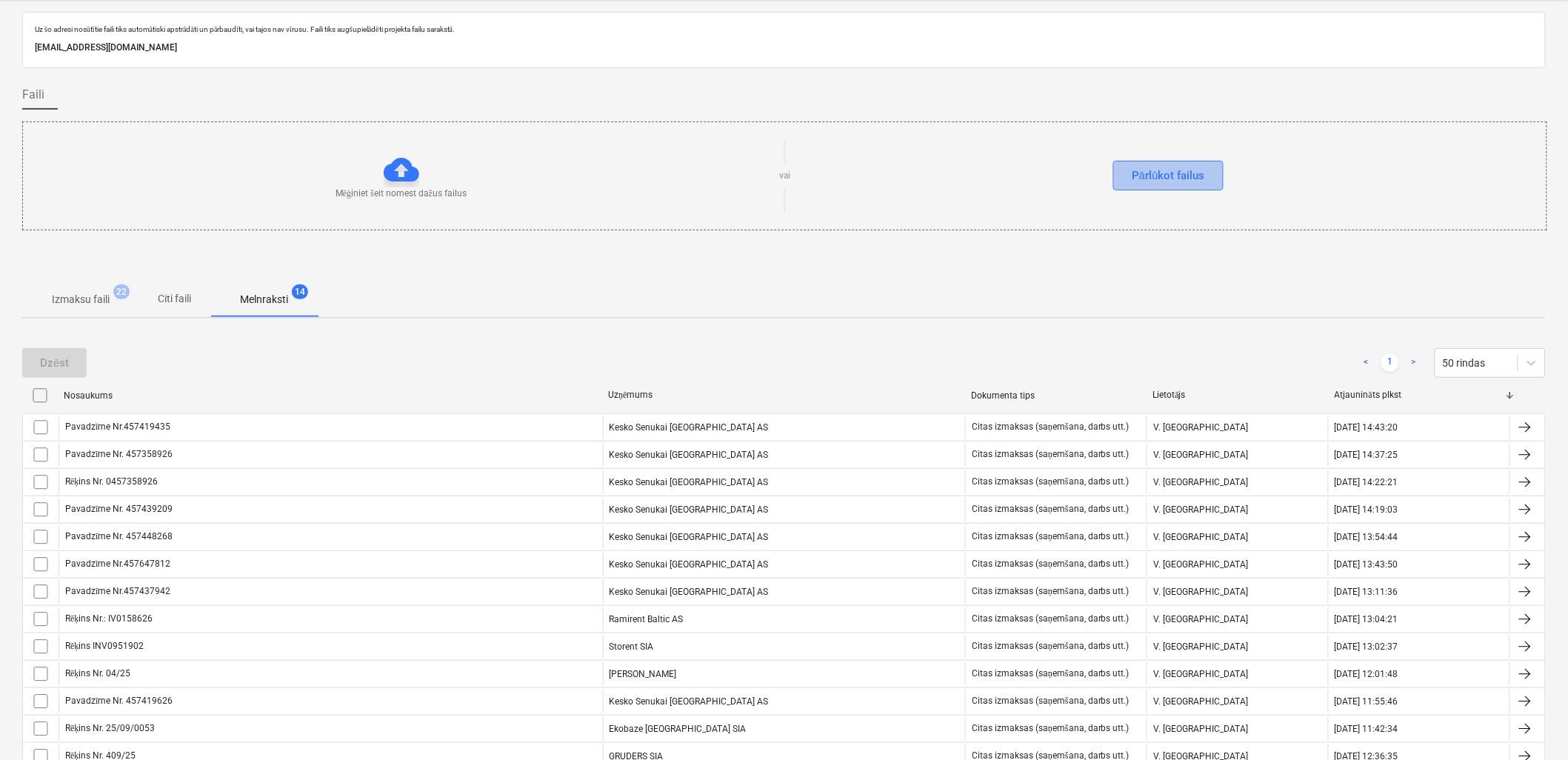
click at [1142, 175] on div "Pārlūkot failus" at bounding box center [1168, 175] width 73 height 19
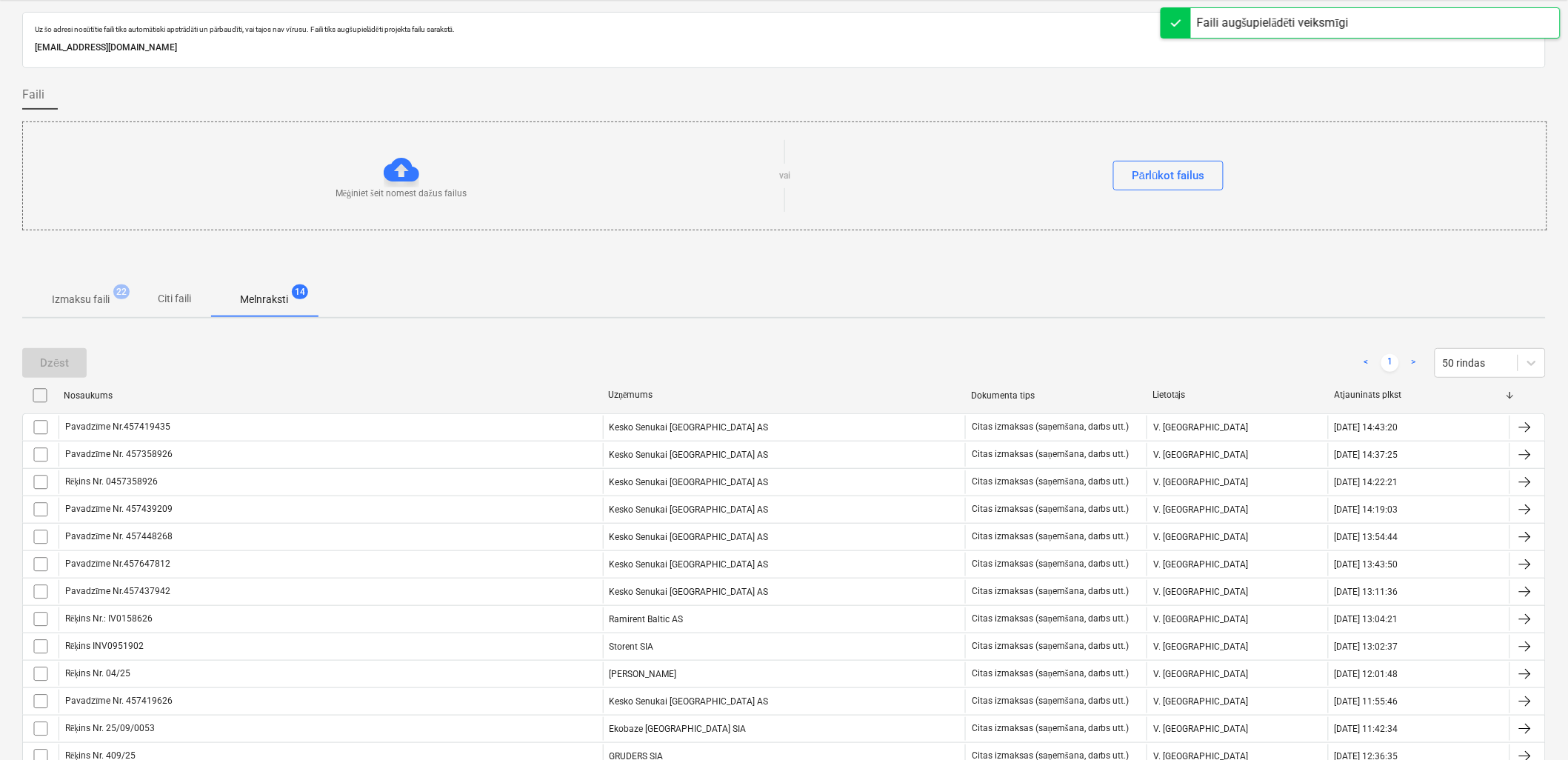
drag, startPoint x: 197, startPoint y: 296, endPoint x: 203, endPoint y: 318, distance: 22.8
click at [197, 295] on span "Citi faili" at bounding box center [174, 299] width 71 height 25
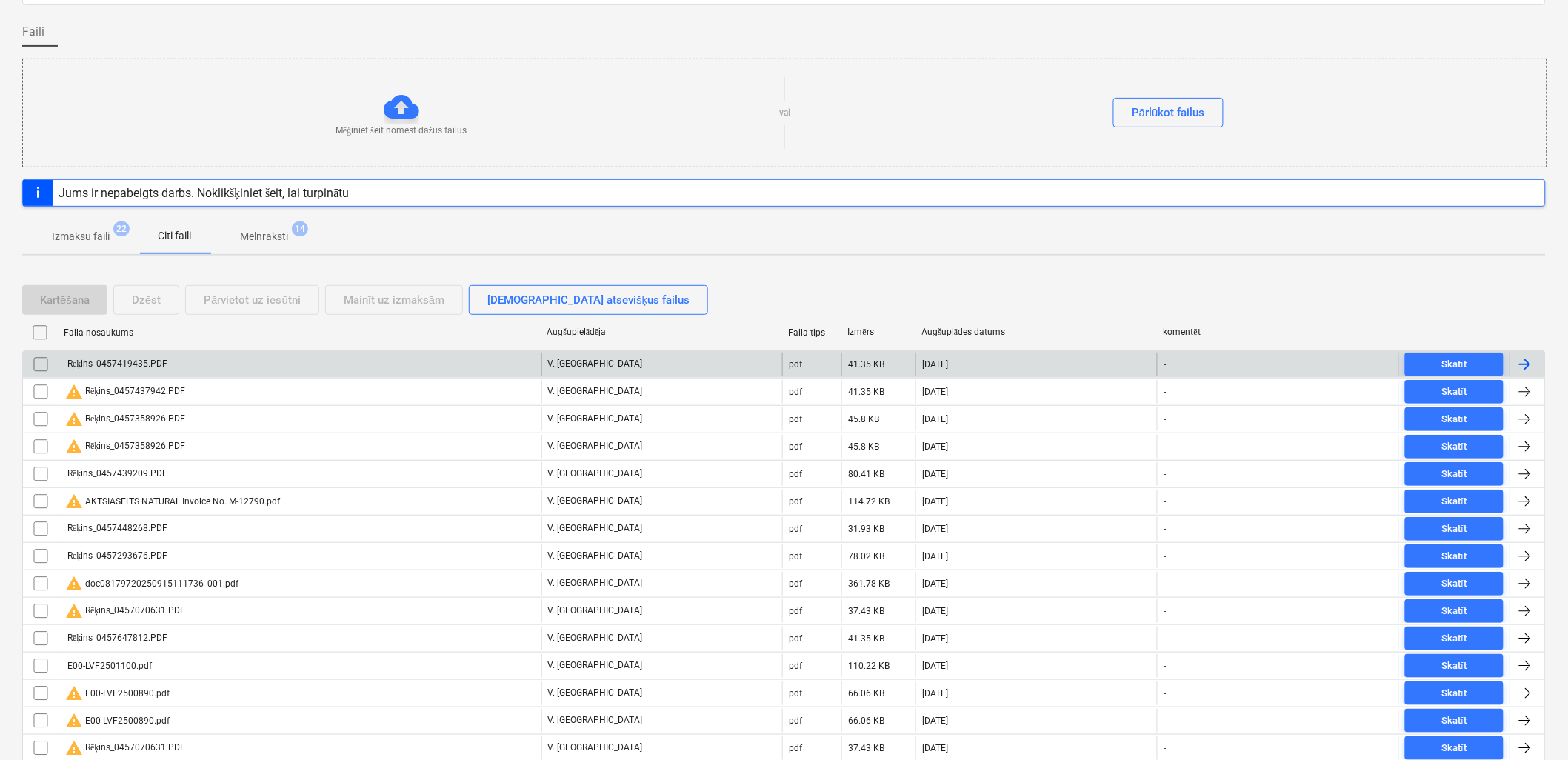
scroll to position [68, 0]
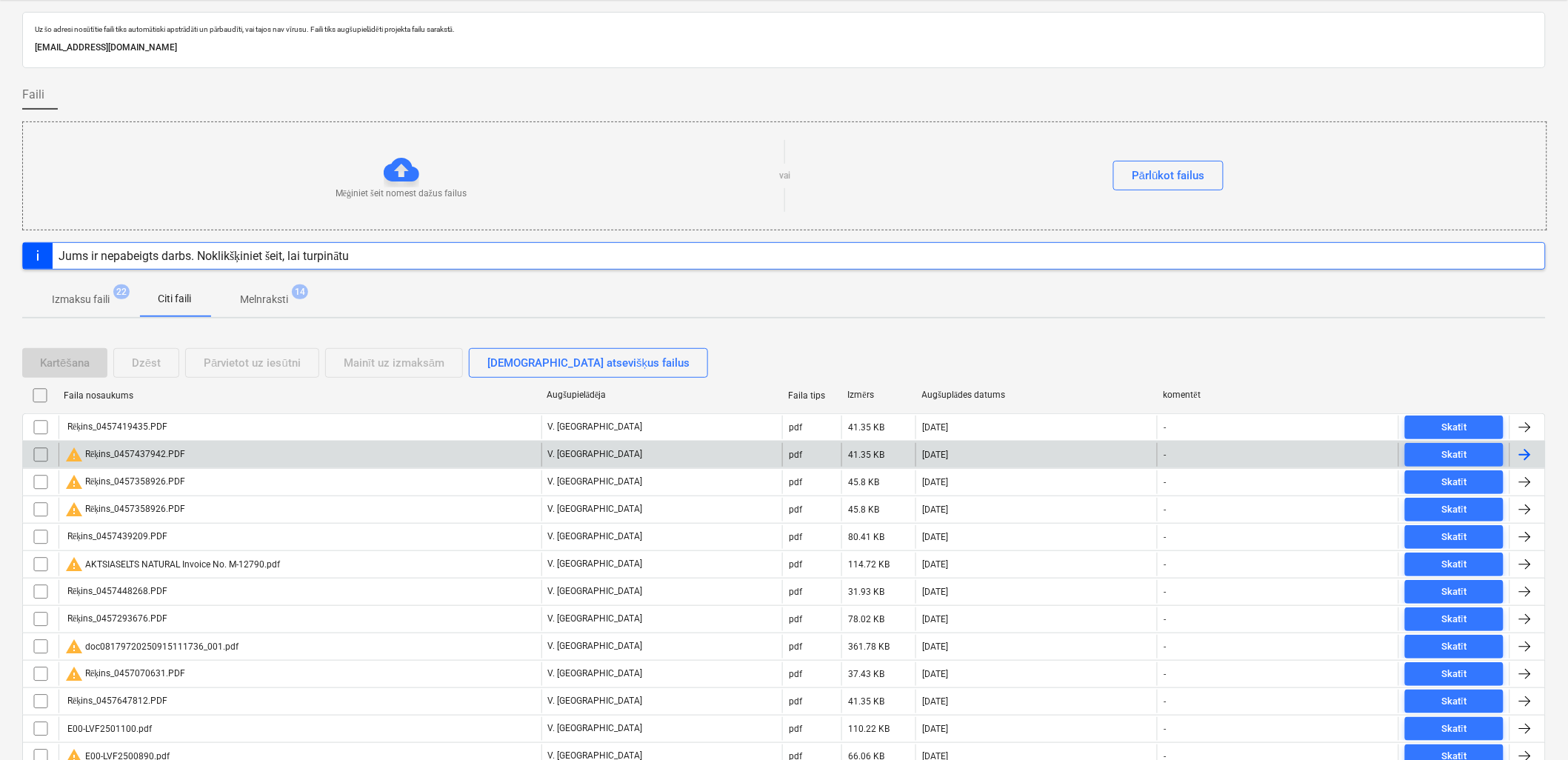
click at [218, 449] on div "warning Rēķins_0457437942.PDF" at bounding box center [300, 454] width 483 height 24
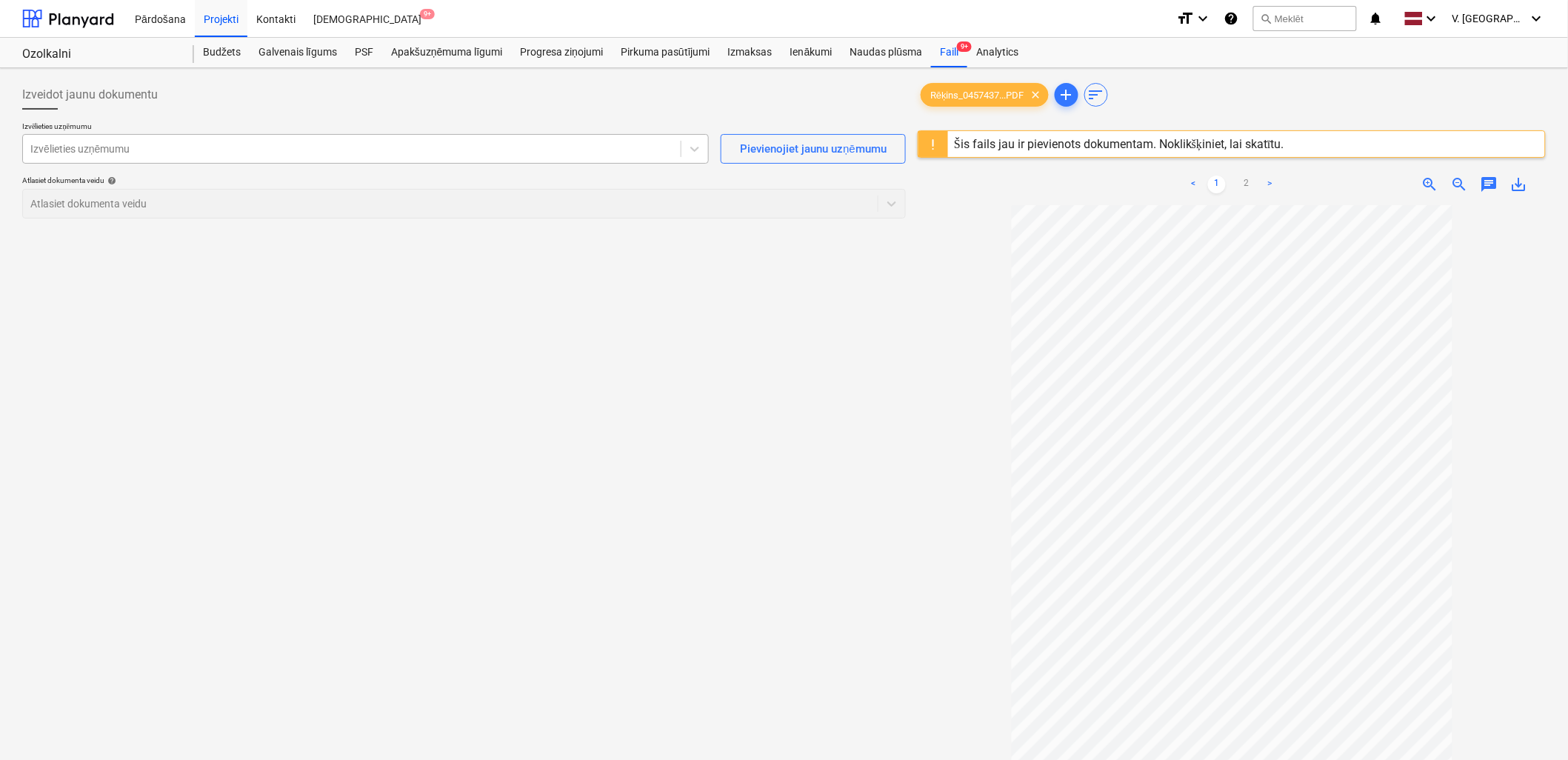
click at [242, 153] on div at bounding box center [352, 149] width 643 height 15
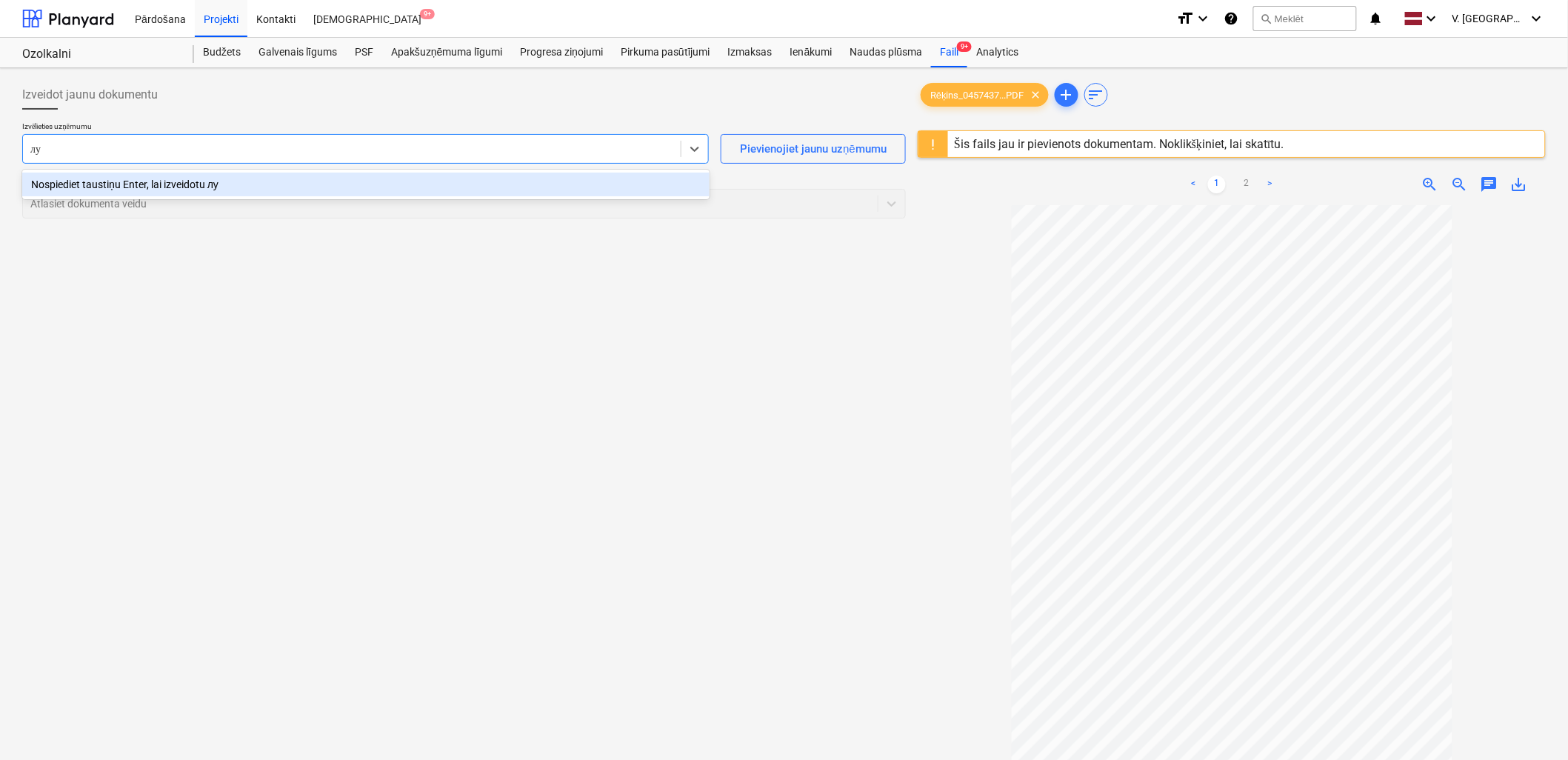
type input "луы"
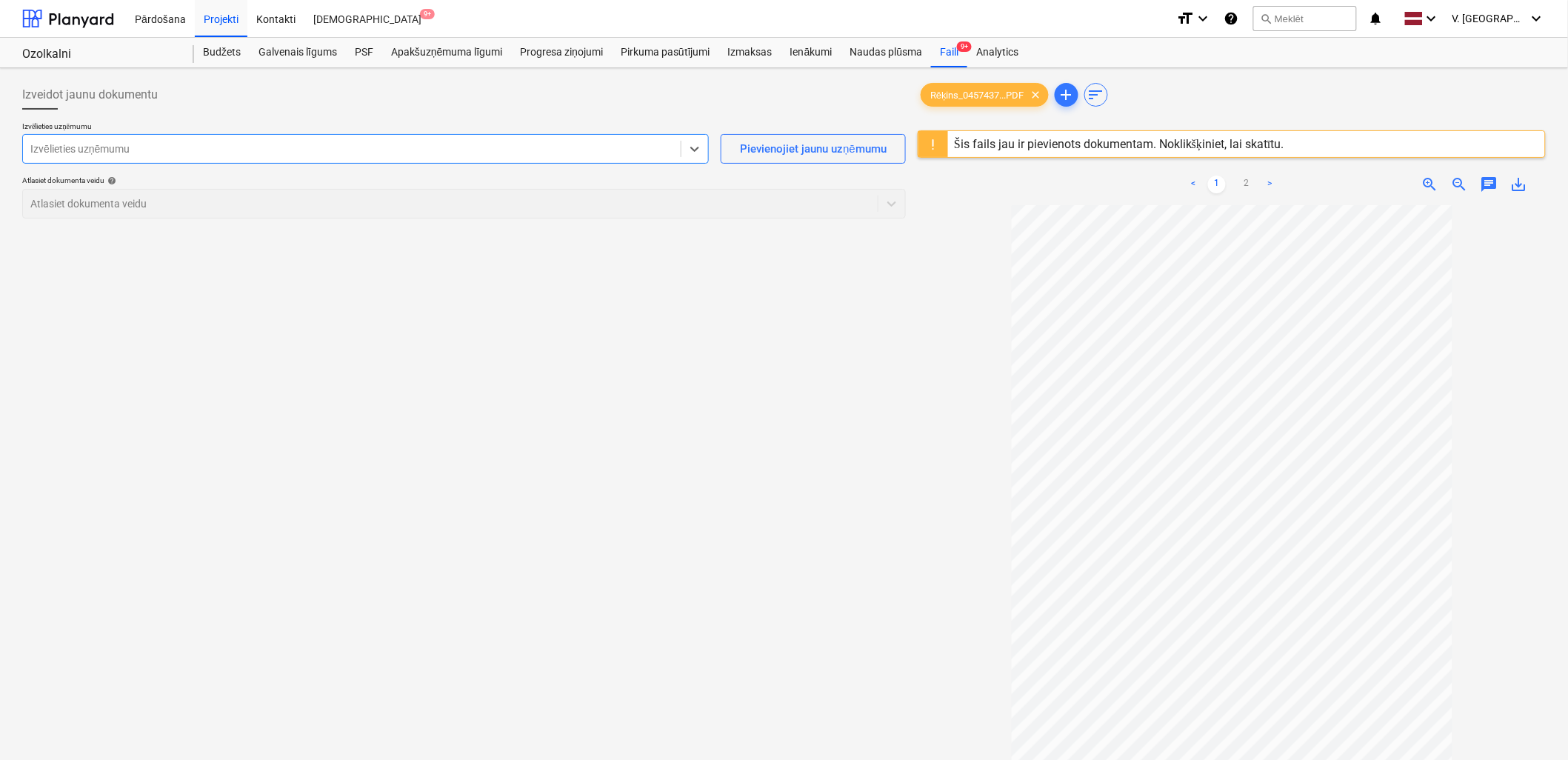
click at [78, 156] on div at bounding box center [352, 149] width 643 height 15
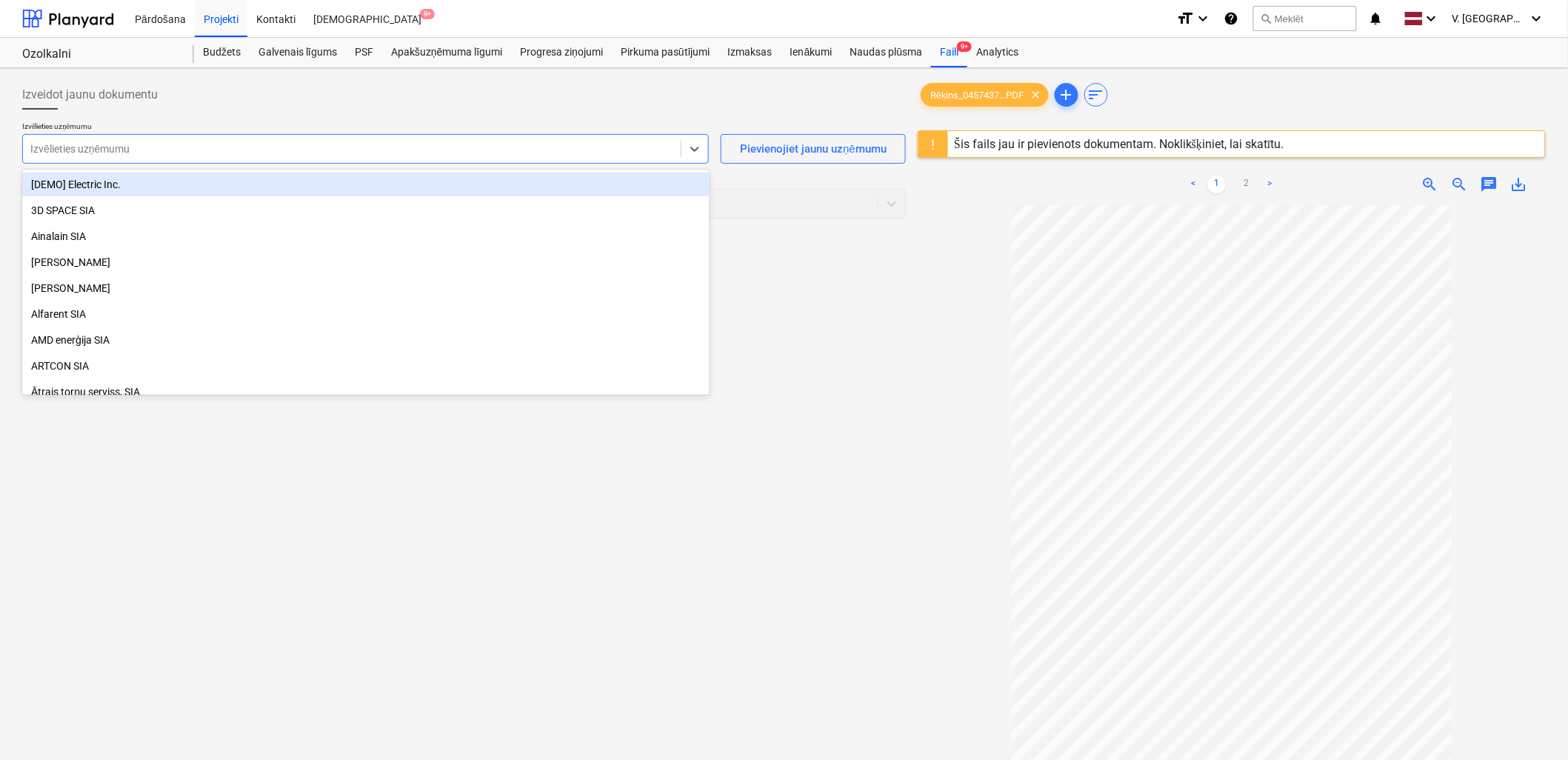
click at [78, 156] on div at bounding box center [352, 149] width 643 height 15
click at [70, 139] on div "Izvēlieties uzņēmumu" at bounding box center [352, 149] width 658 height 21
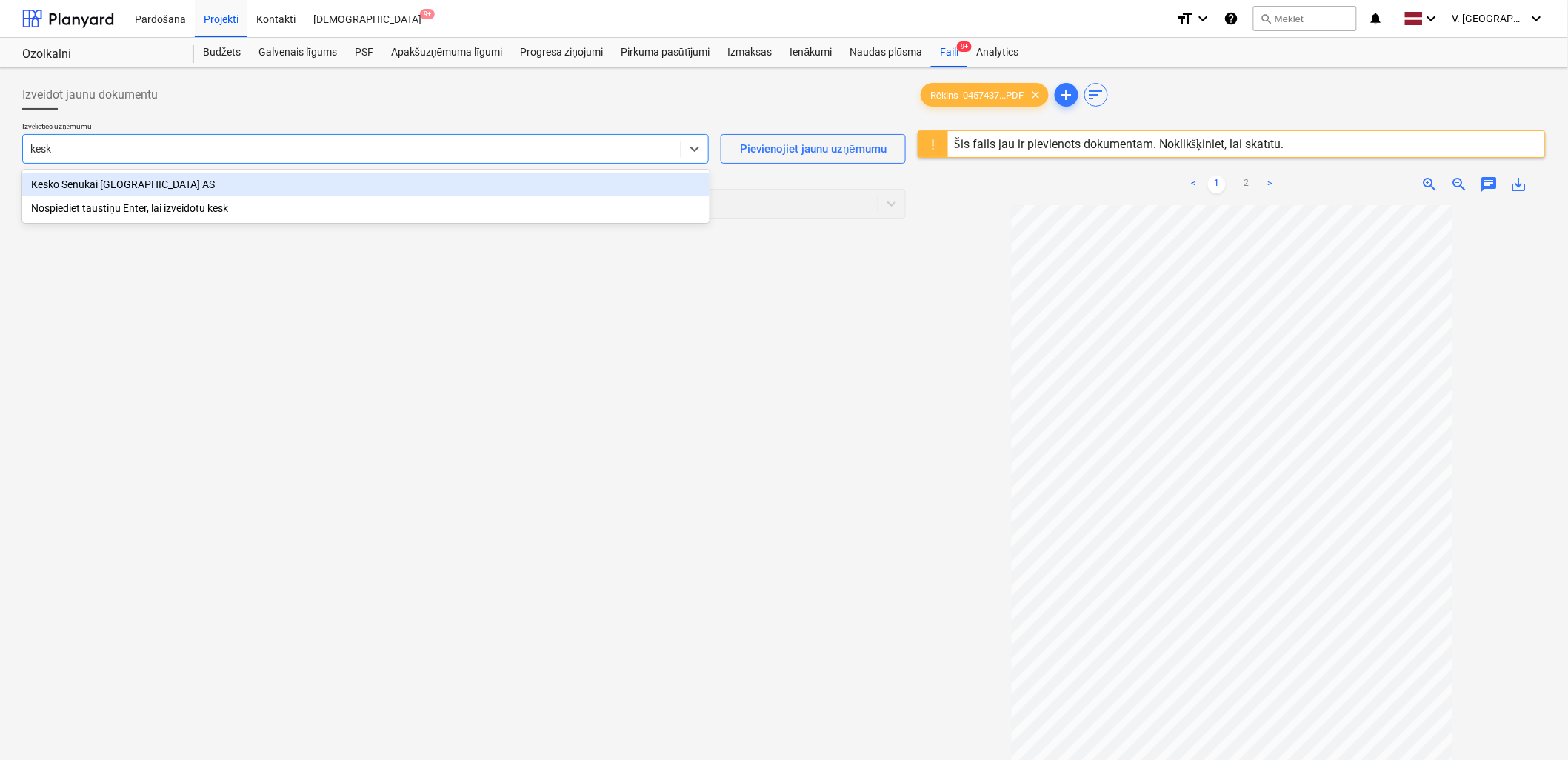
type input "kesko"
click at [113, 188] on div "Kesko Senukai [GEOGRAPHIC_DATA] AS" at bounding box center [365, 184] width 687 height 24
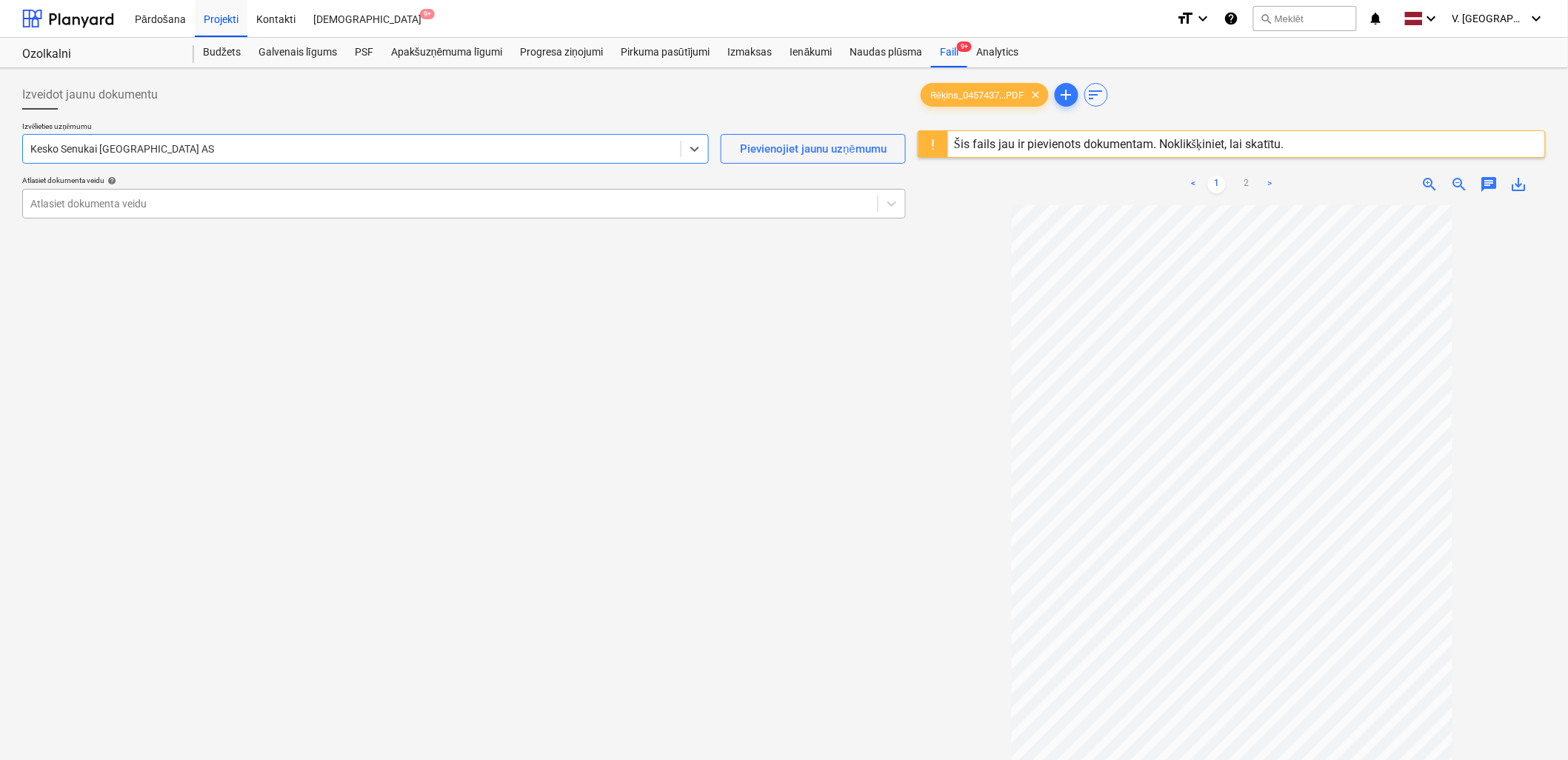
click at [139, 203] on div at bounding box center [450, 204] width 840 height 15
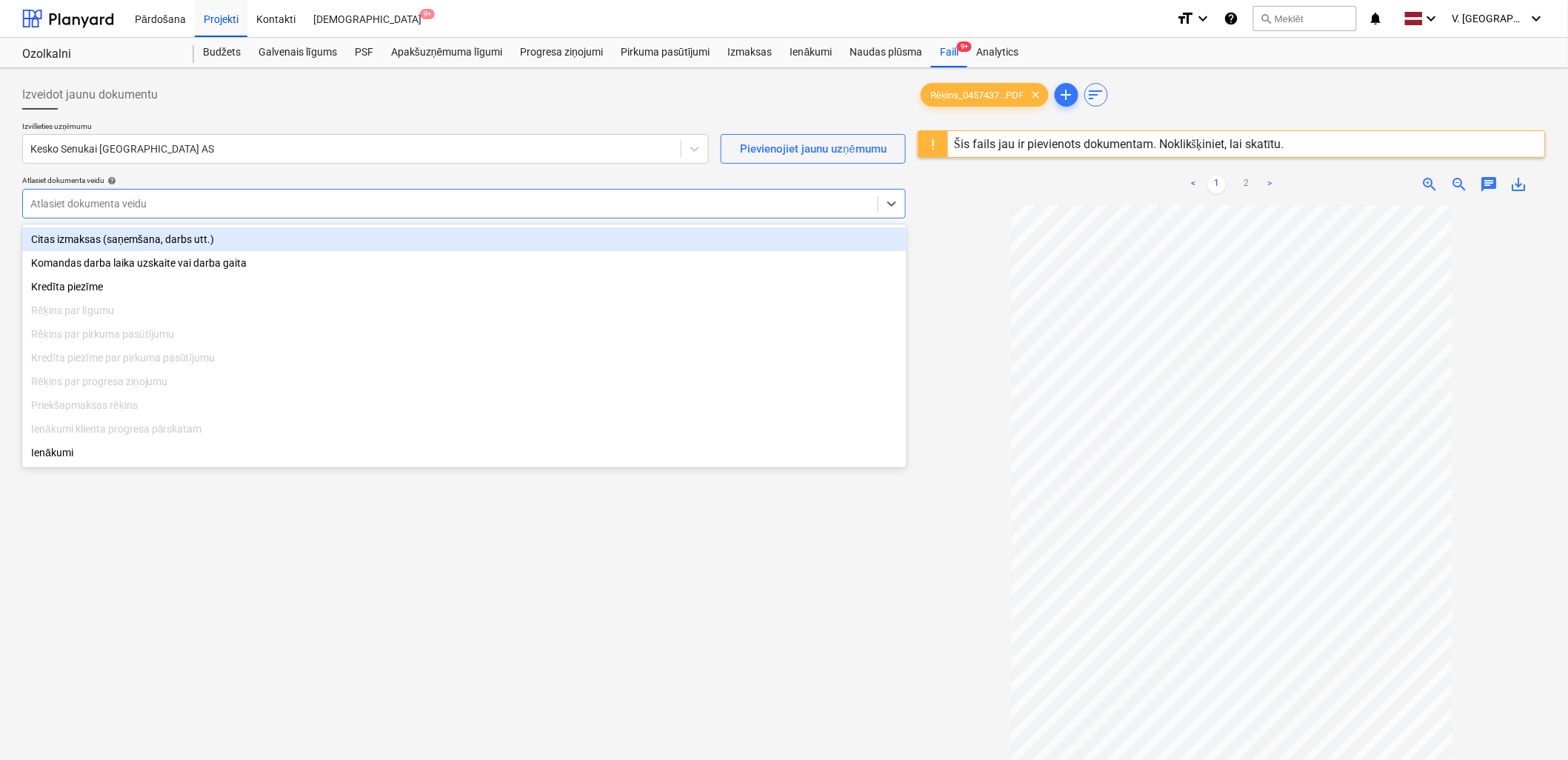
click at [154, 235] on div "Citas izmaksas (saņemšana, darbs utt.)" at bounding box center [464, 239] width 884 height 24
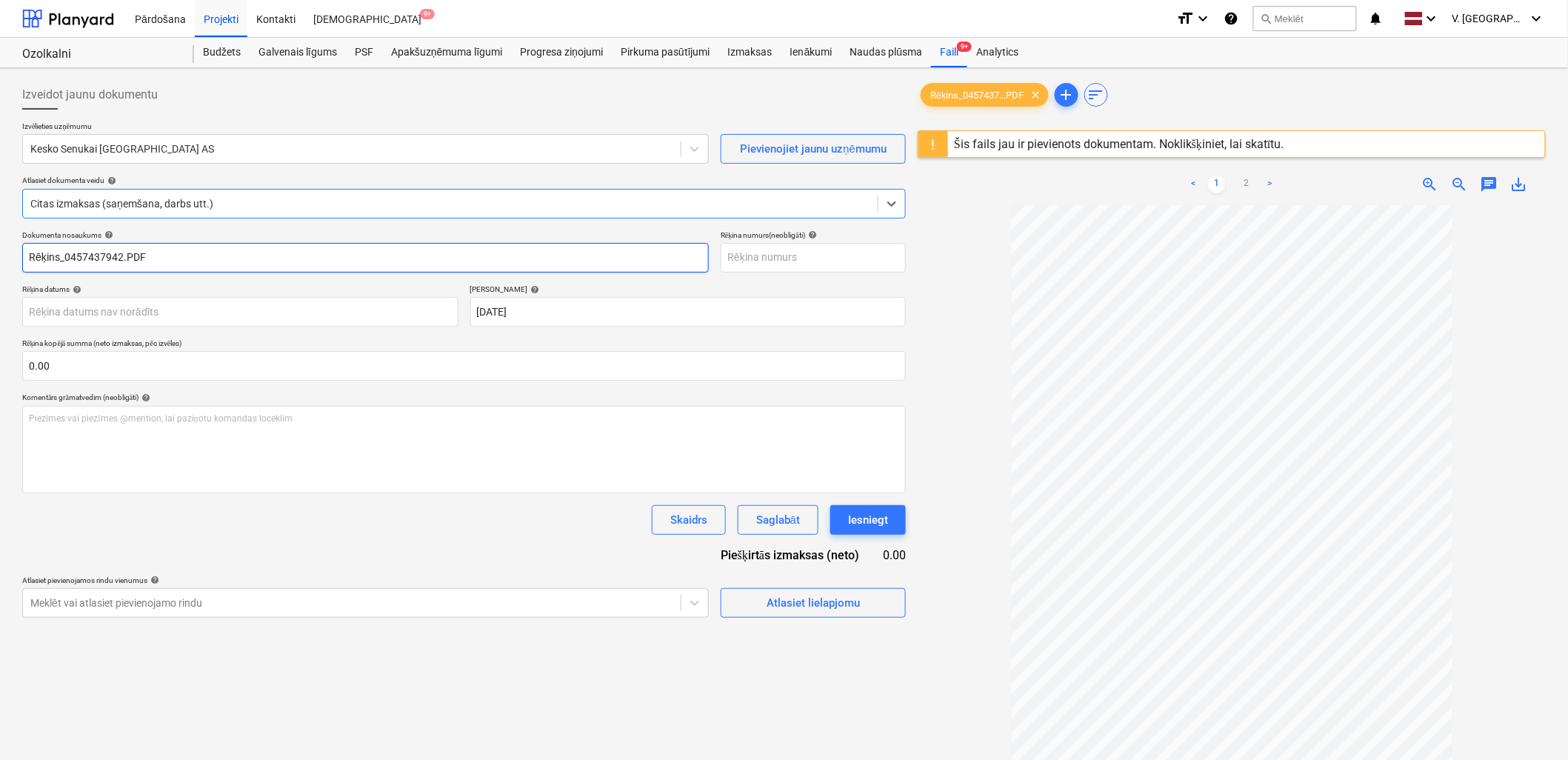
click at [183, 263] on input "Rēķins_0457437942.PDF" at bounding box center [365, 257] width 686 height 29
drag, startPoint x: 189, startPoint y: 269, endPoint x: 83, endPoint y: 256, distance: 106.8
click at [83, 256] on input "Pavadzīme Nr. 457437942" at bounding box center [365, 257] width 686 height 29
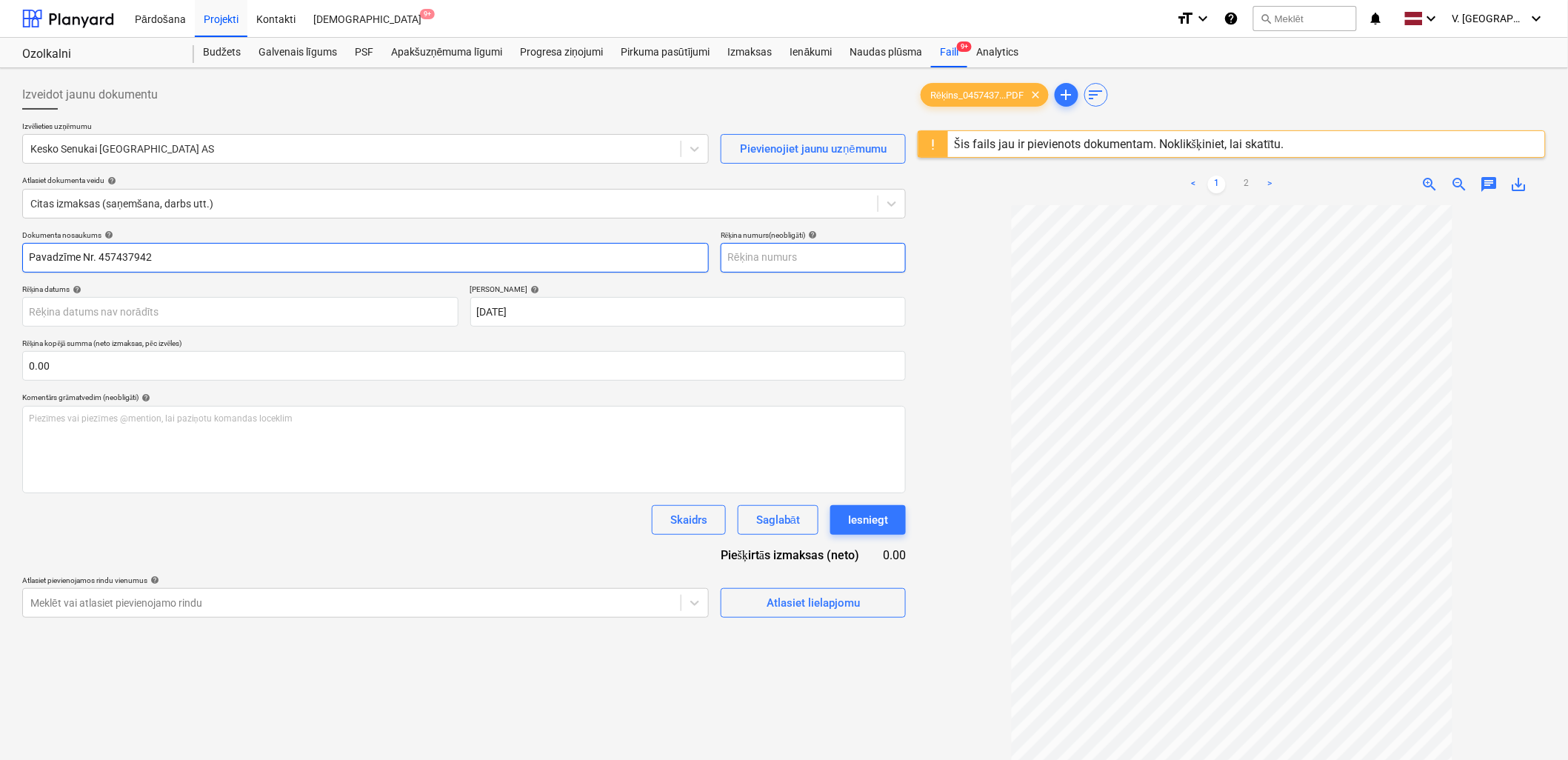
type input "Pavadzīme Nr. 457437942"
click at [793, 257] on input "text" at bounding box center [812, 257] width 185 height 29
paste input "Nr. 457437942"
type input "Nr. 457437942"
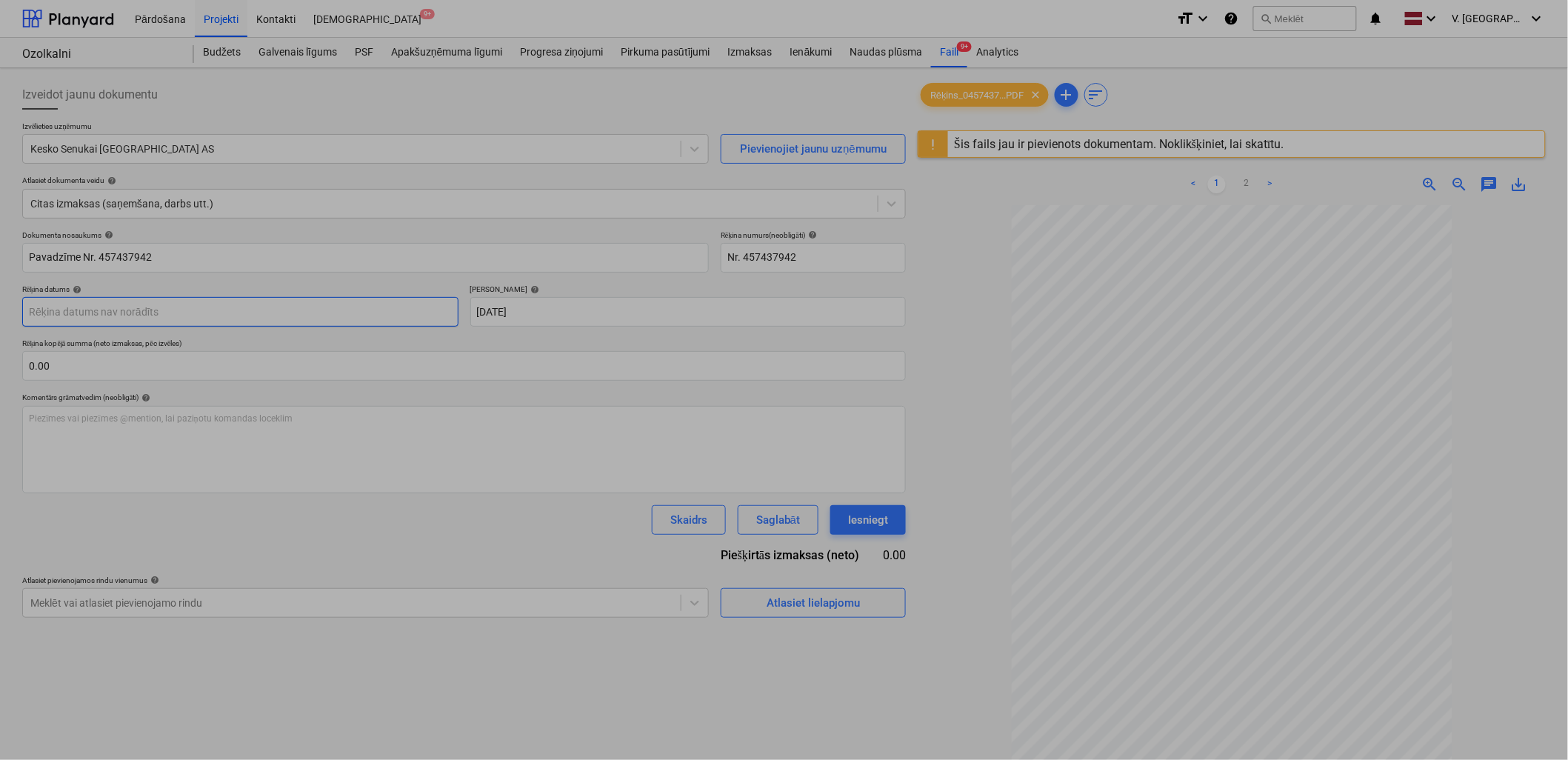
click at [309, 319] on body "Pārdošana Projekti Kontakti Iesūtne 9+ format_size keyboard_arrow_down help sea…" at bounding box center [784, 380] width 1568 height 760
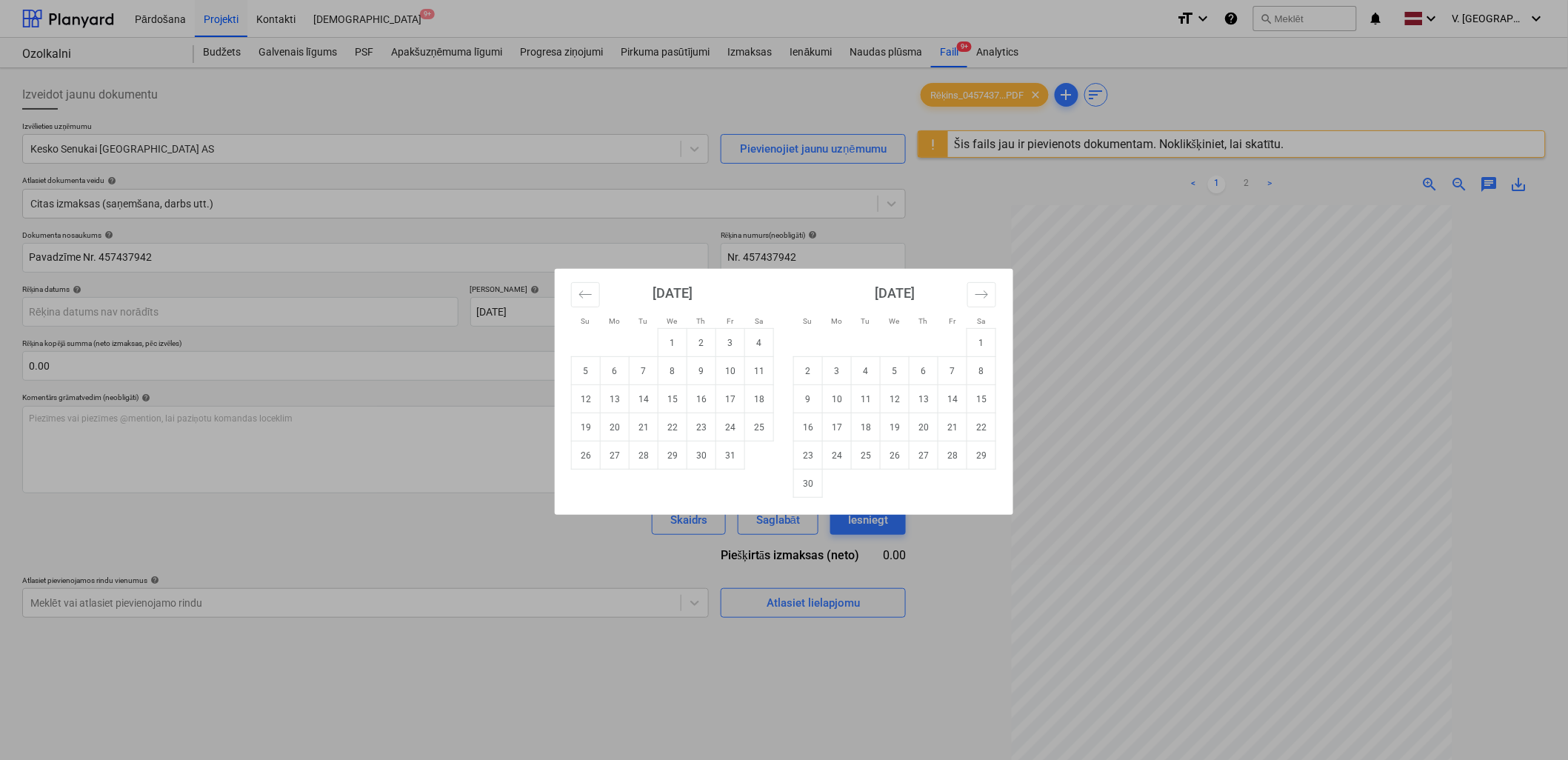
click at [608, 295] on div "[DATE]" at bounding box center [672, 299] width 203 height 59
click at [594, 297] on button "Move backward to switch to the previous month." at bounding box center [585, 295] width 28 height 26
click at [676, 425] on td "24" at bounding box center [672, 427] width 28 height 28
type input "24 Sep 2025"
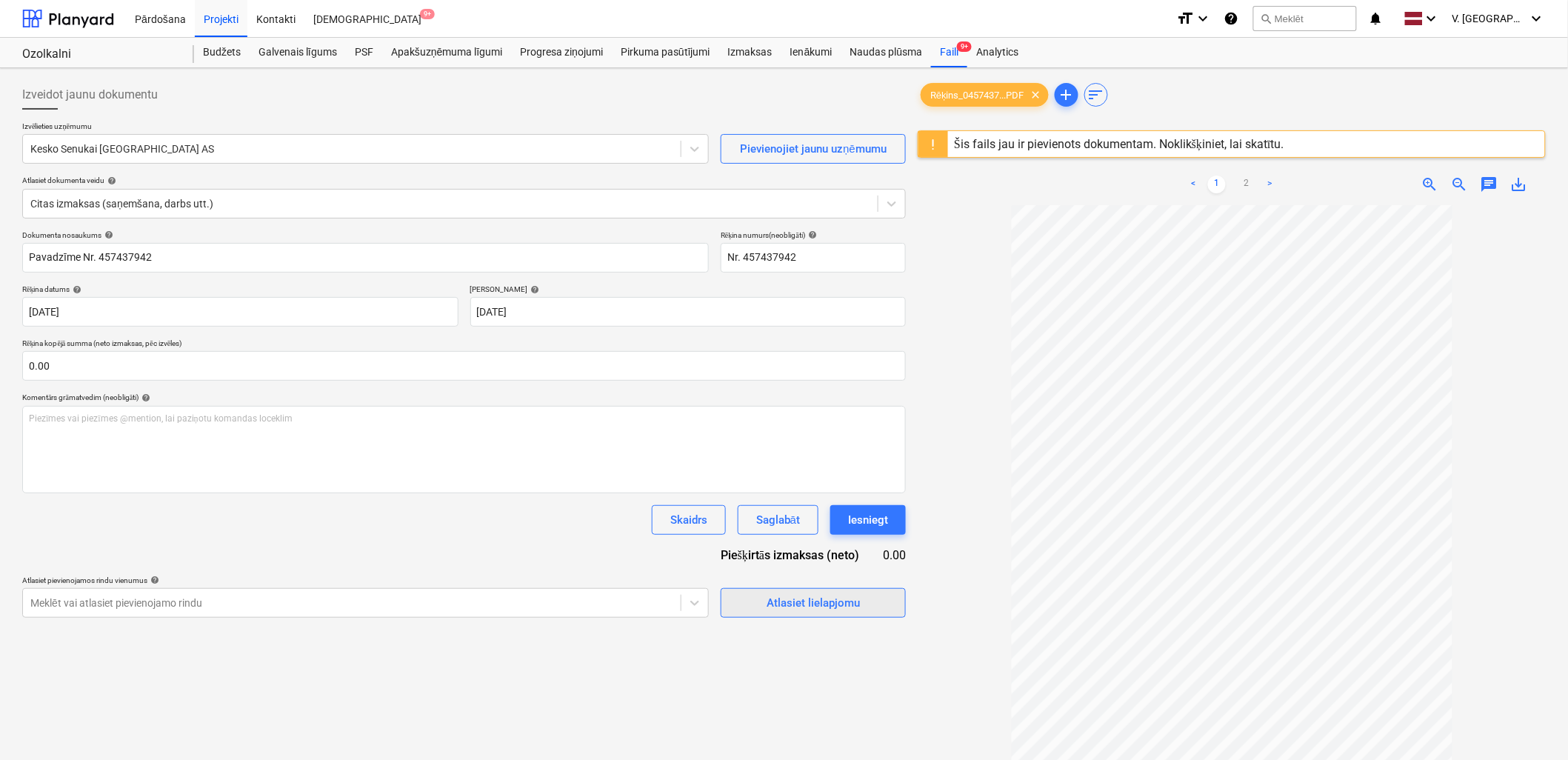
click at [772, 601] on div "Atlasiet lielapjomu" at bounding box center [813, 603] width 93 height 19
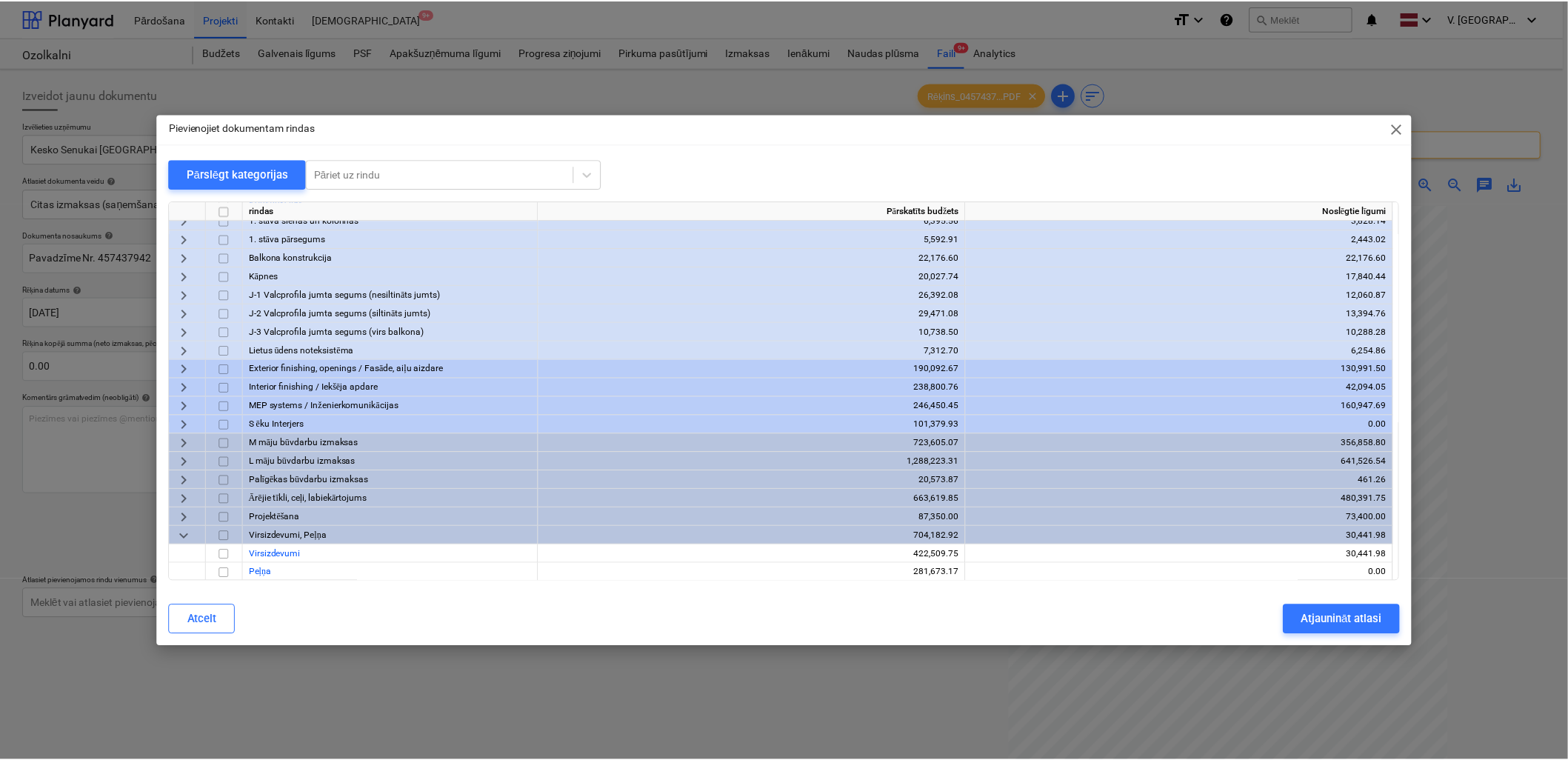
scroll to position [158, 0]
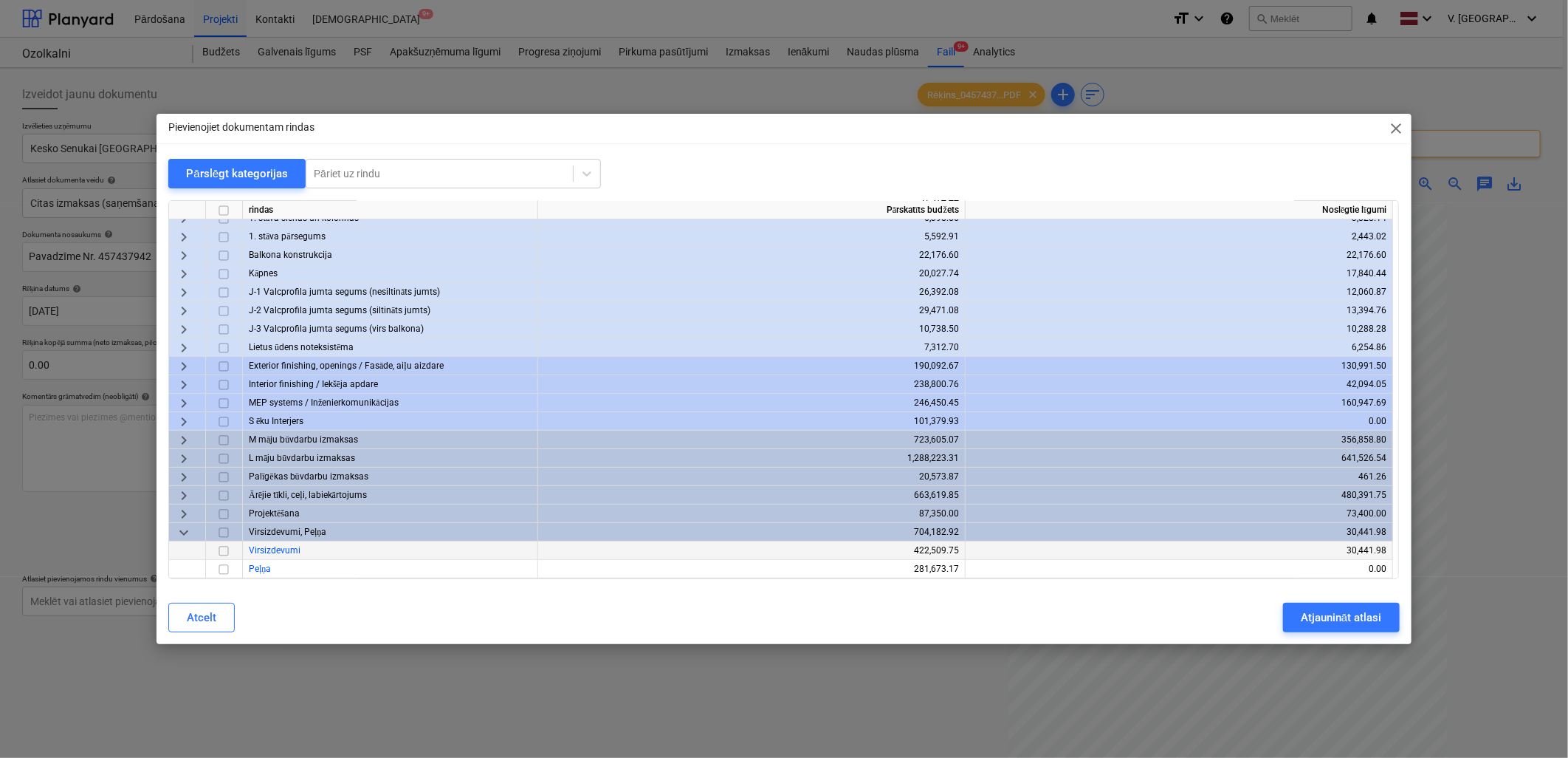
click at [230, 552] on input "checkbox" at bounding box center [223, 550] width 18 height 18
click at [1346, 609] on div "Atjaunināt atlasi" at bounding box center [1340, 617] width 80 height 19
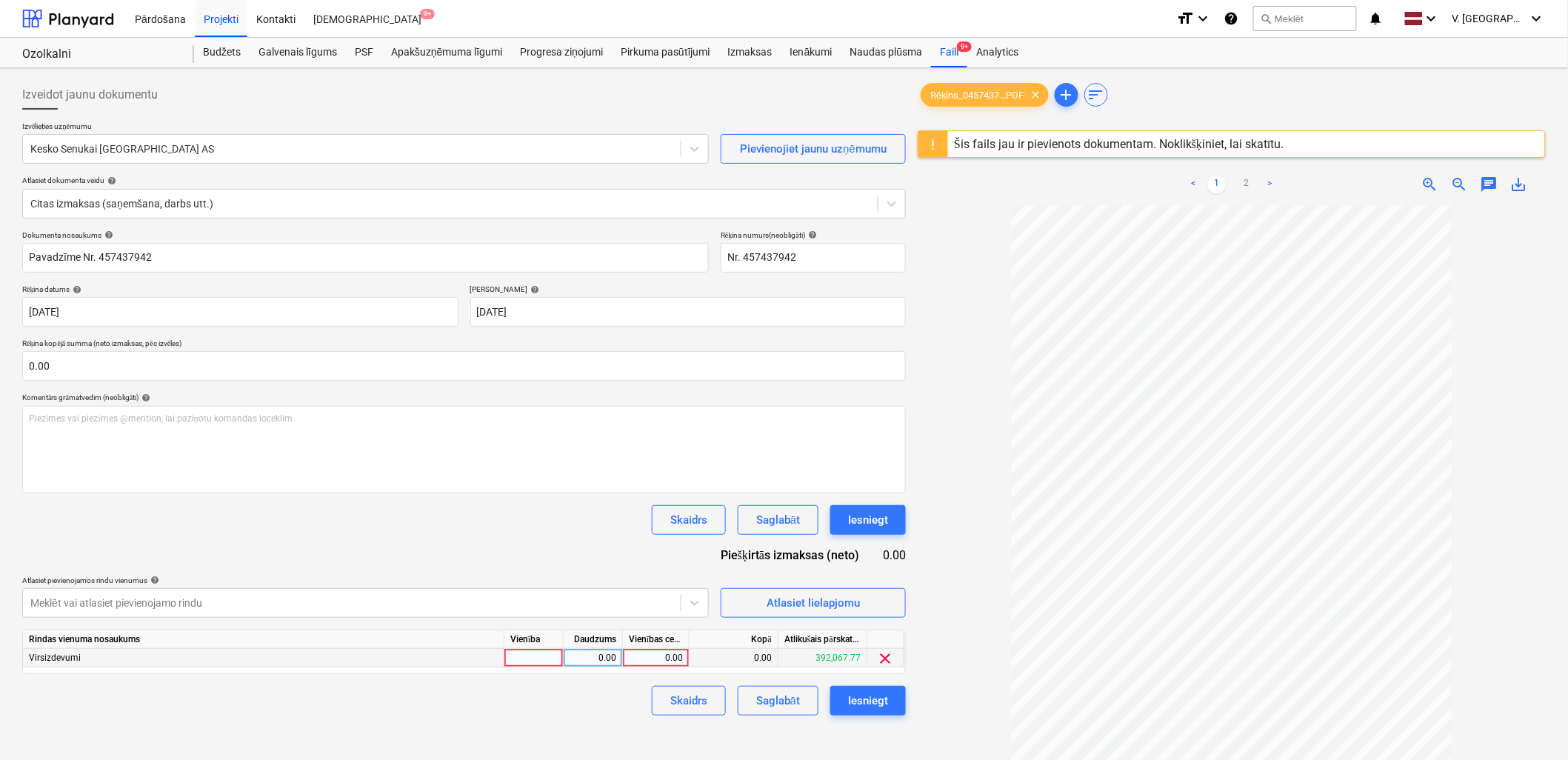
click at [642, 662] on div "0.00" at bounding box center [655, 658] width 54 height 19
type input "63.80"
drag, startPoint x: 538, startPoint y: 711, endPoint x: 551, endPoint y: 711, distance: 13.0
click at [538, 709] on div "Skaidrs Saglabāt Iesniegt" at bounding box center [464, 699] width 884 height 29
click at [777, 703] on div "Saglabāt" at bounding box center [778, 700] width 44 height 19
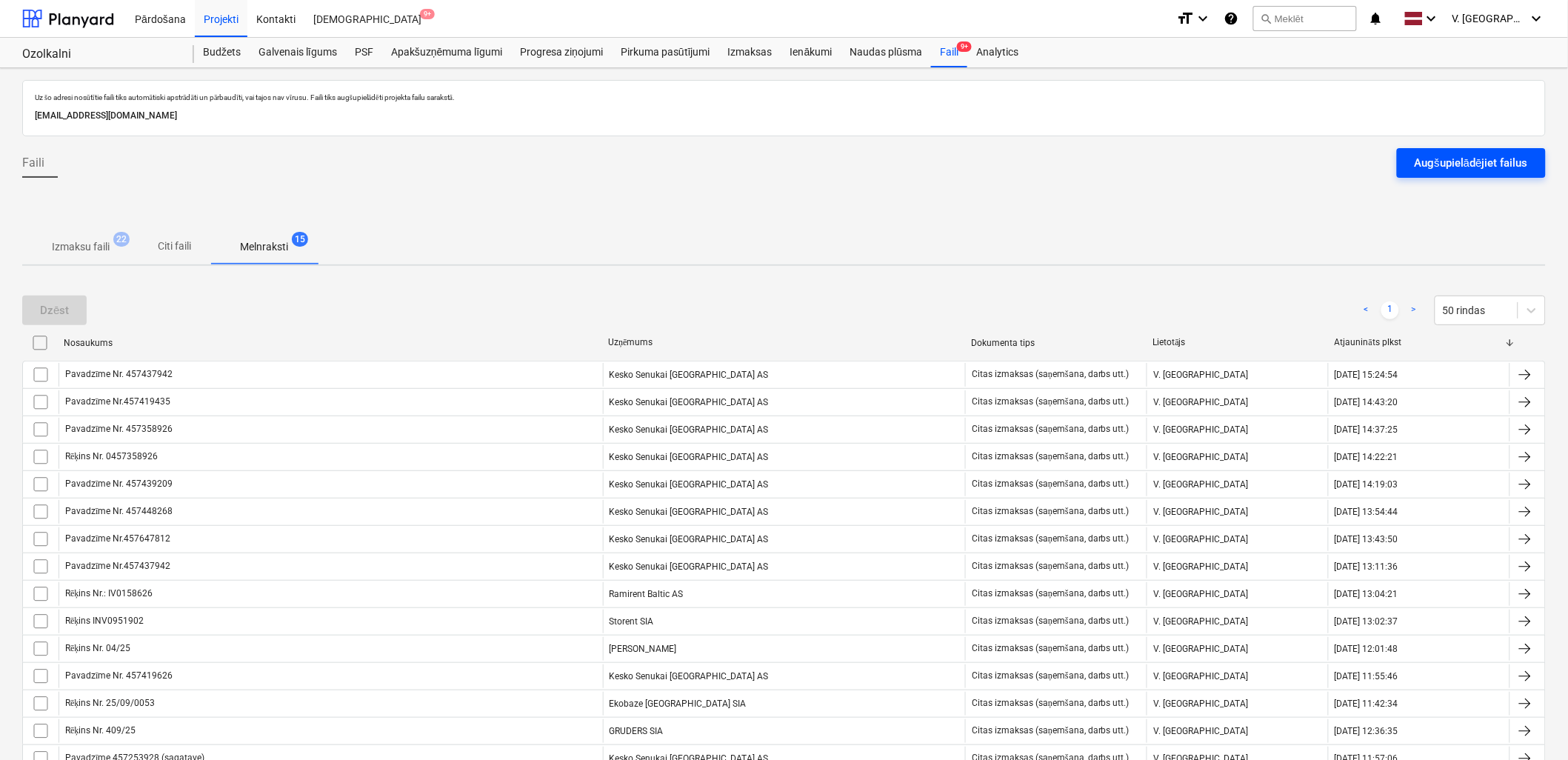
click at [1454, 165] on div "Augšupielādējiet failus" at bounding box center [1471, 163] width 114 height 19
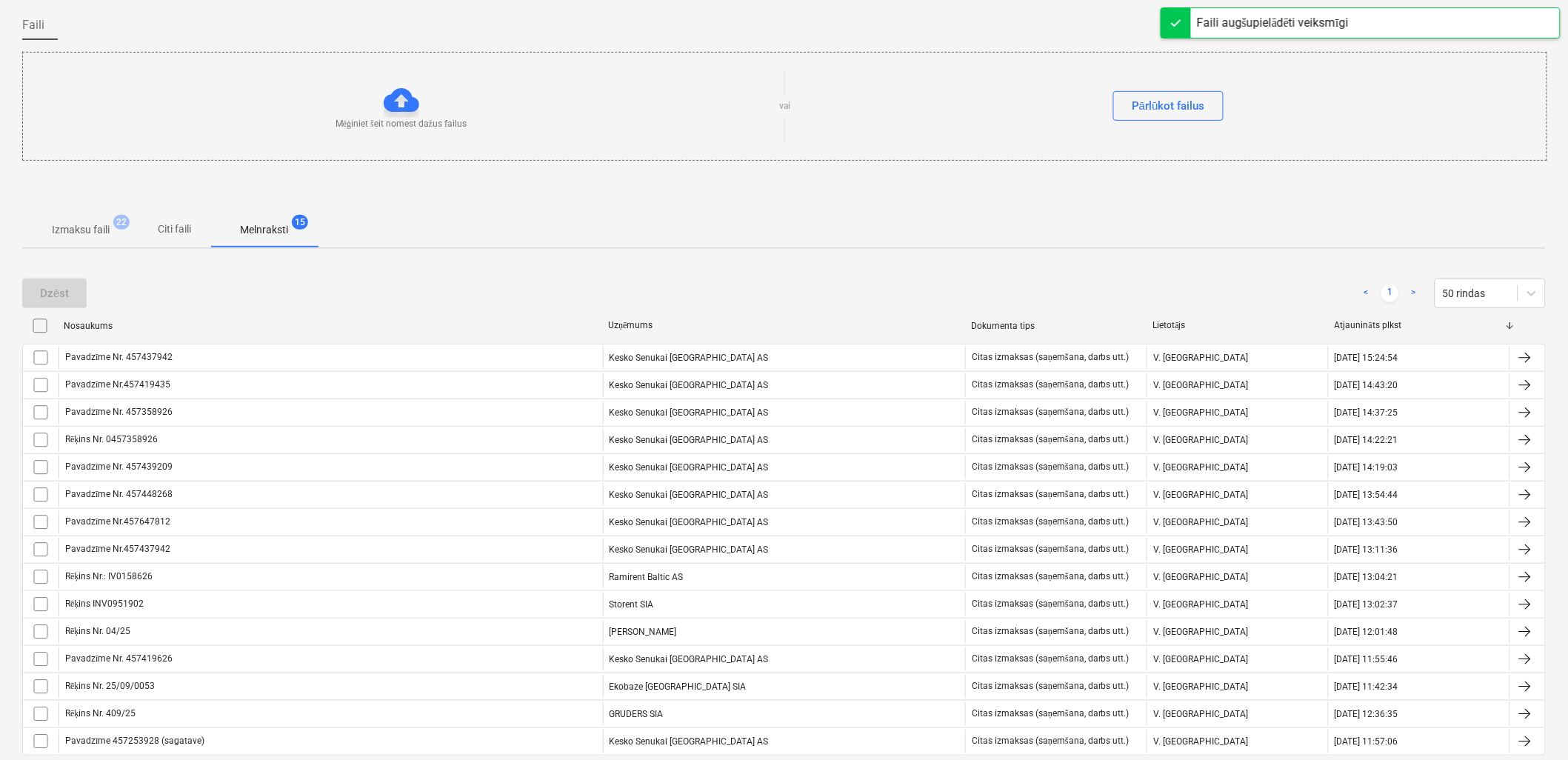
scroll to position [52, 0]
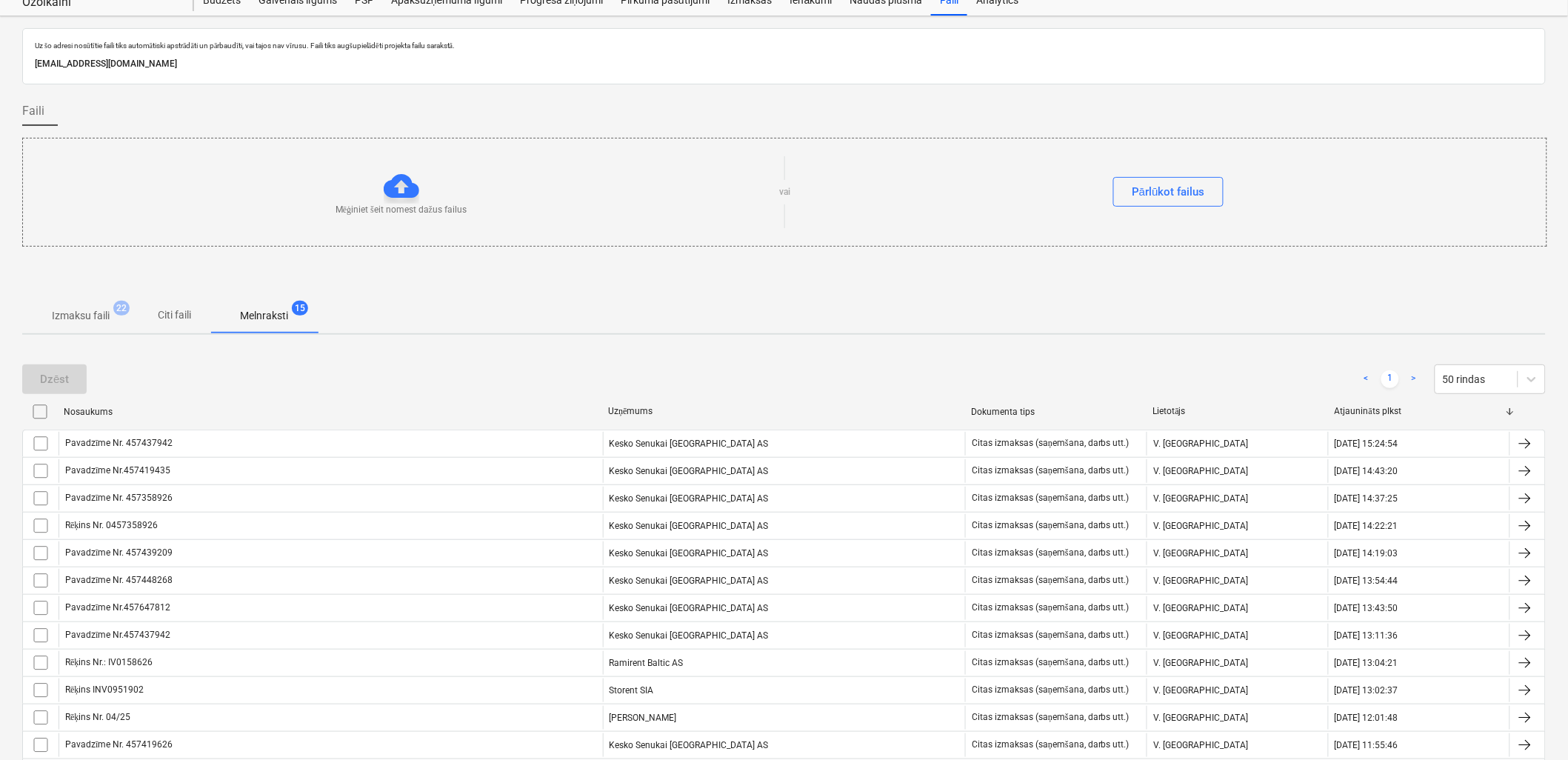
click at [186, 323] on span "Citi faili" at bounding box center [174, 316] width 71 height 25
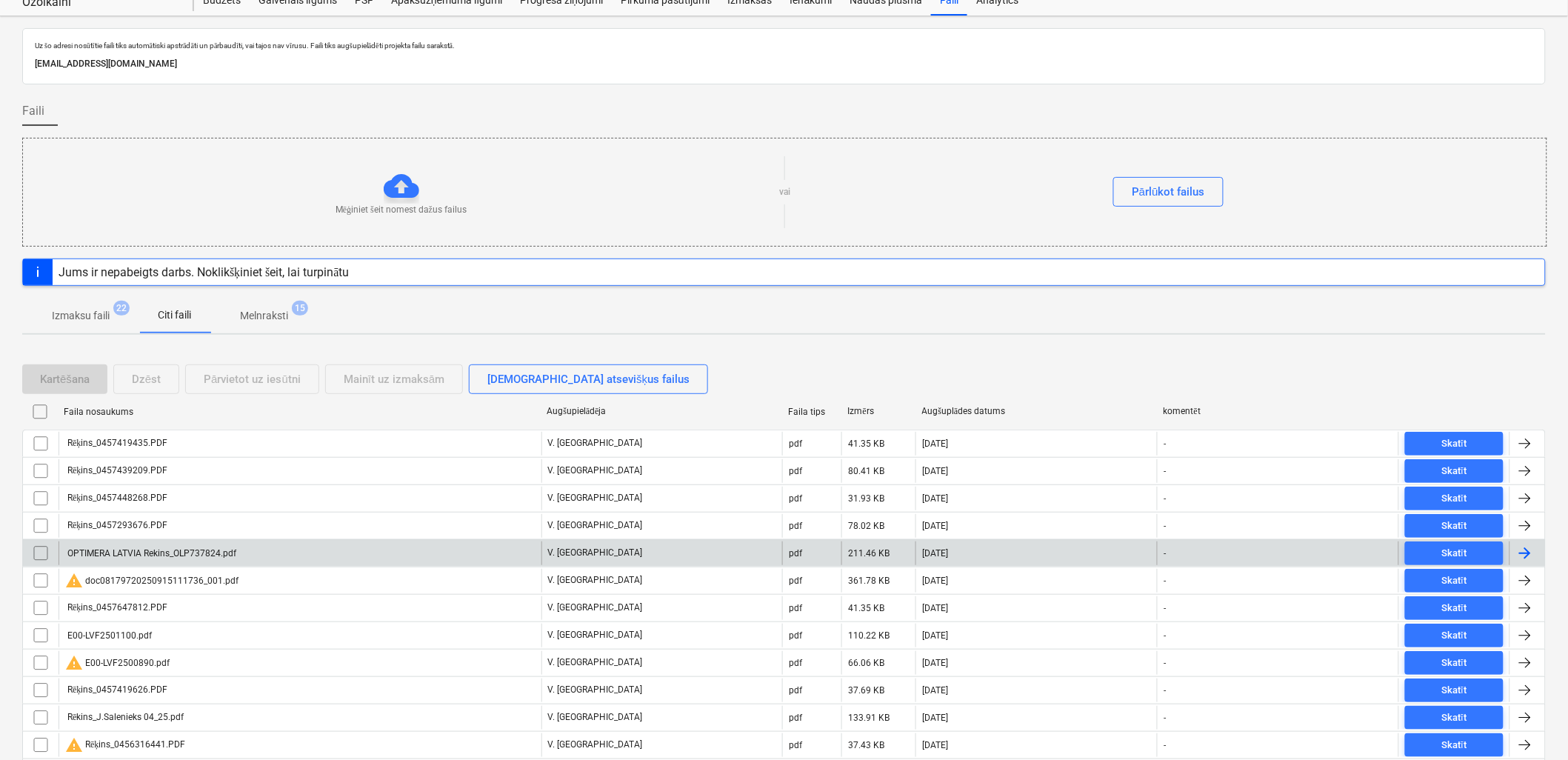
click at [276, 552] on div "OPTIMERA LATVIA Rekins_OLP737824.pdf" at bounding box center [300, 552] width 483 height 24
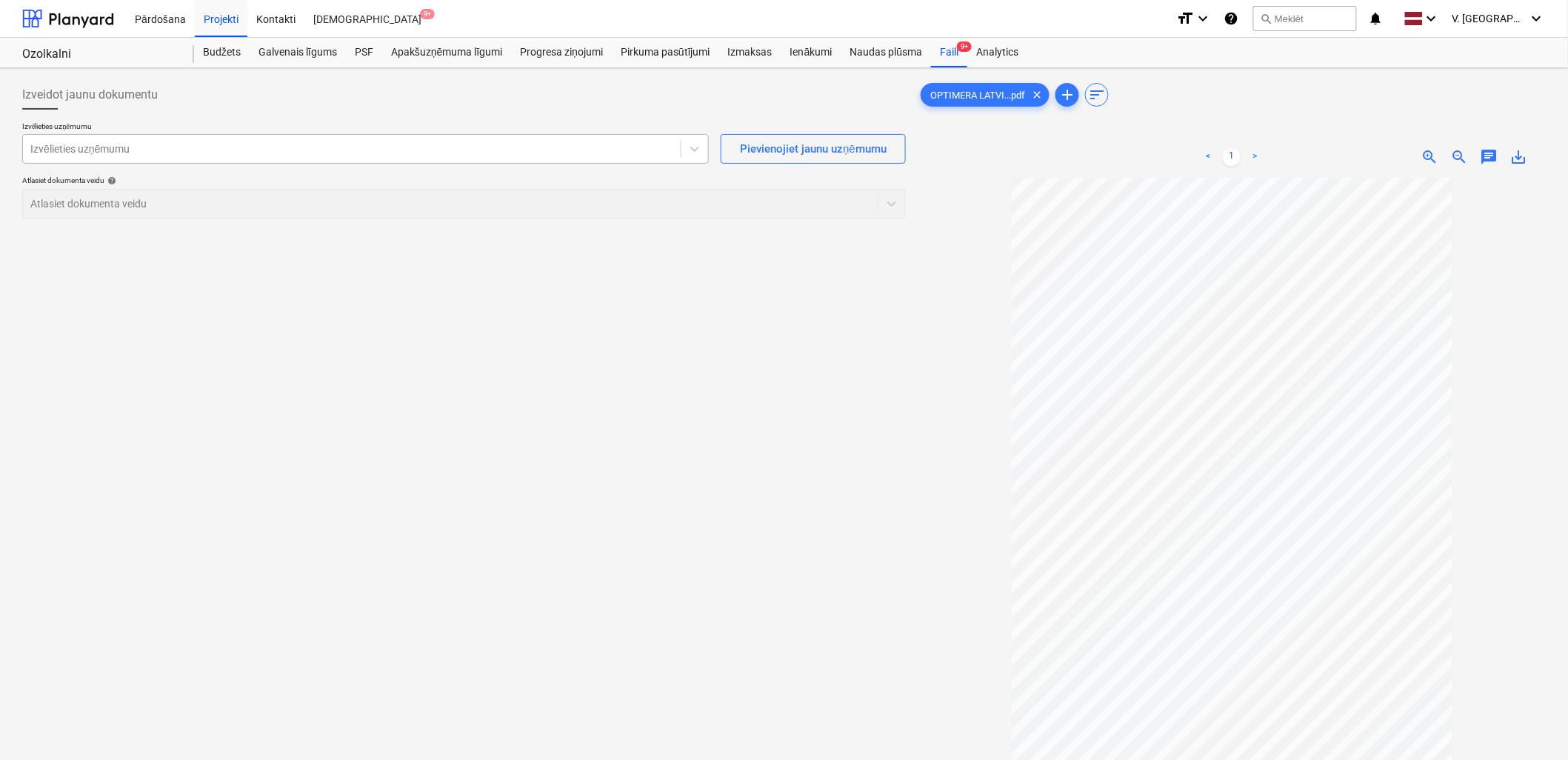
click at [566, 153] on div at bounding box center [352, 149] width 643 height 15
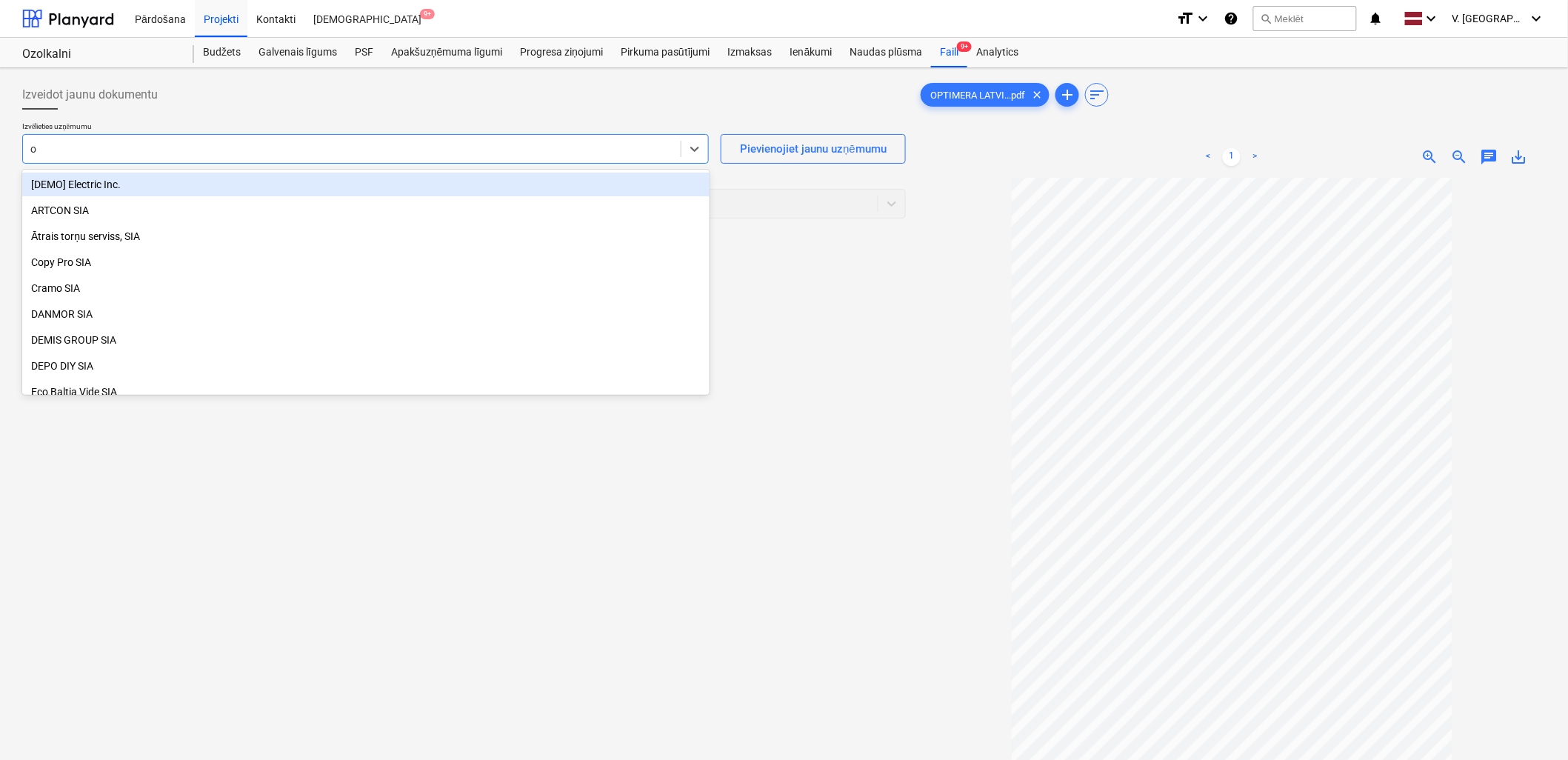
type input "op"
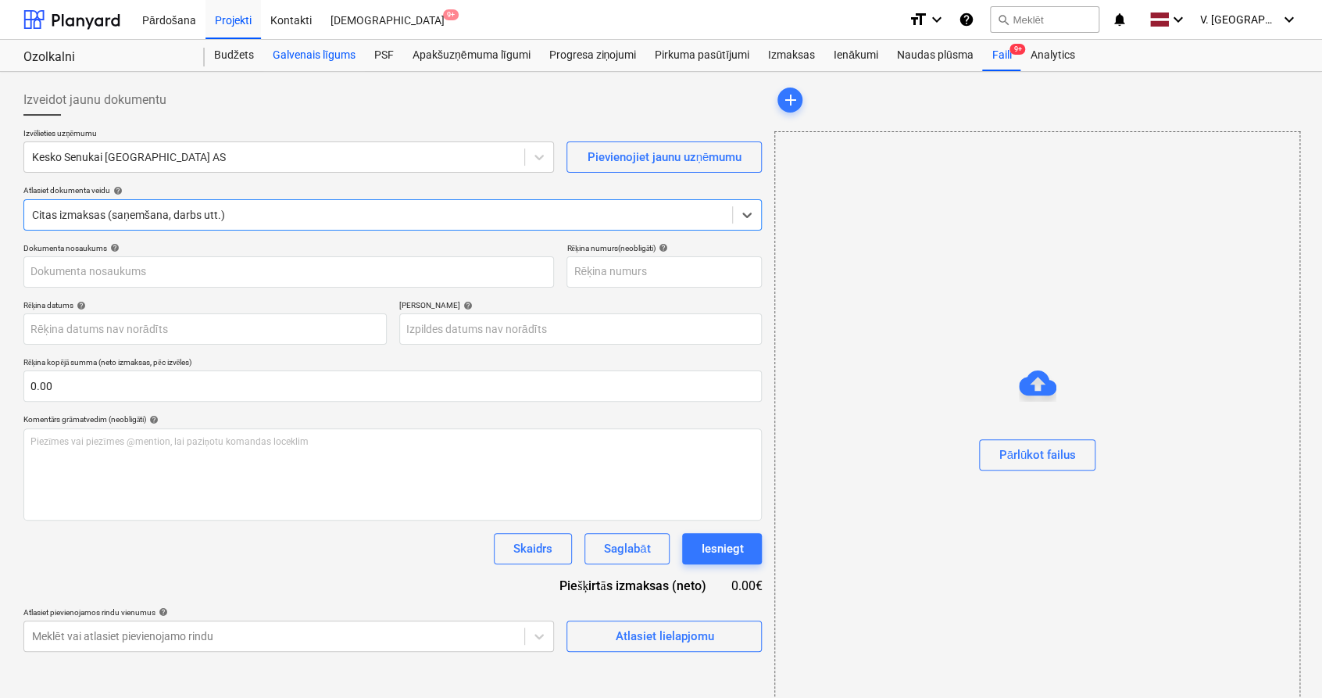
type input "Rēķins_0457419435.PDF"
type input "[DATE]"
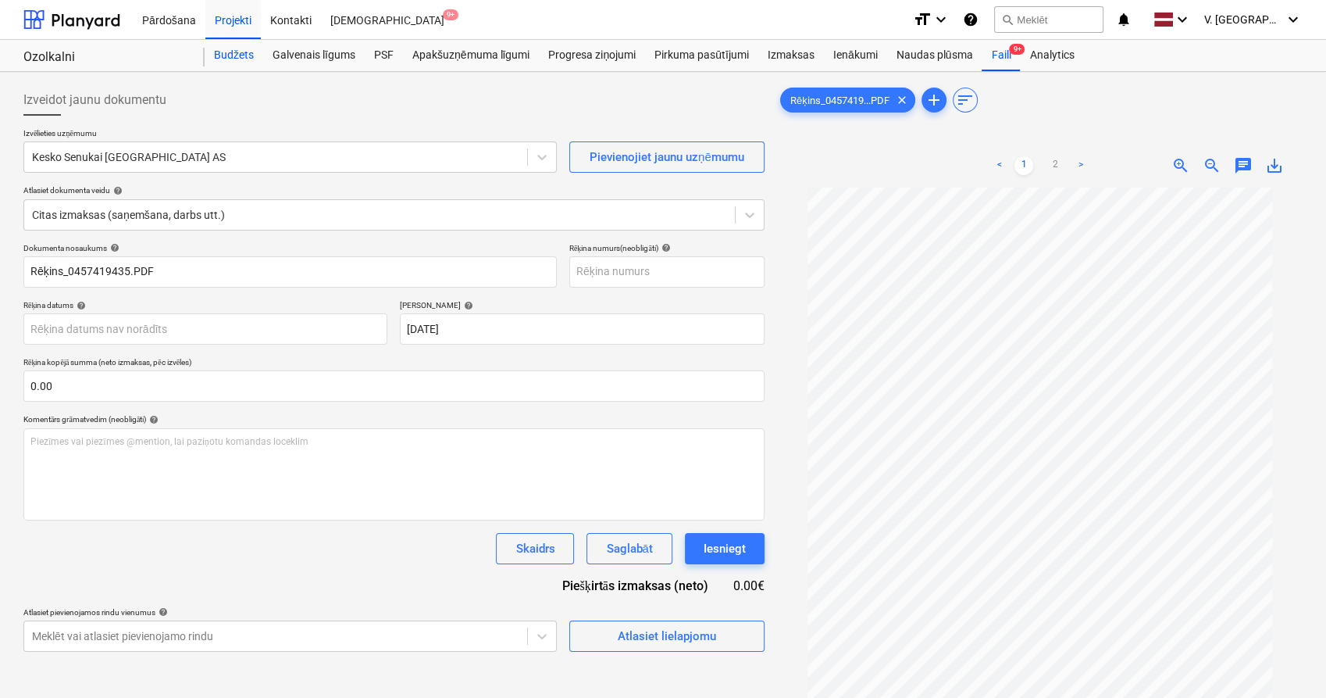
click at [249, 53] on div "Budžets" at bounding box center [234, 55] width 59 height 31
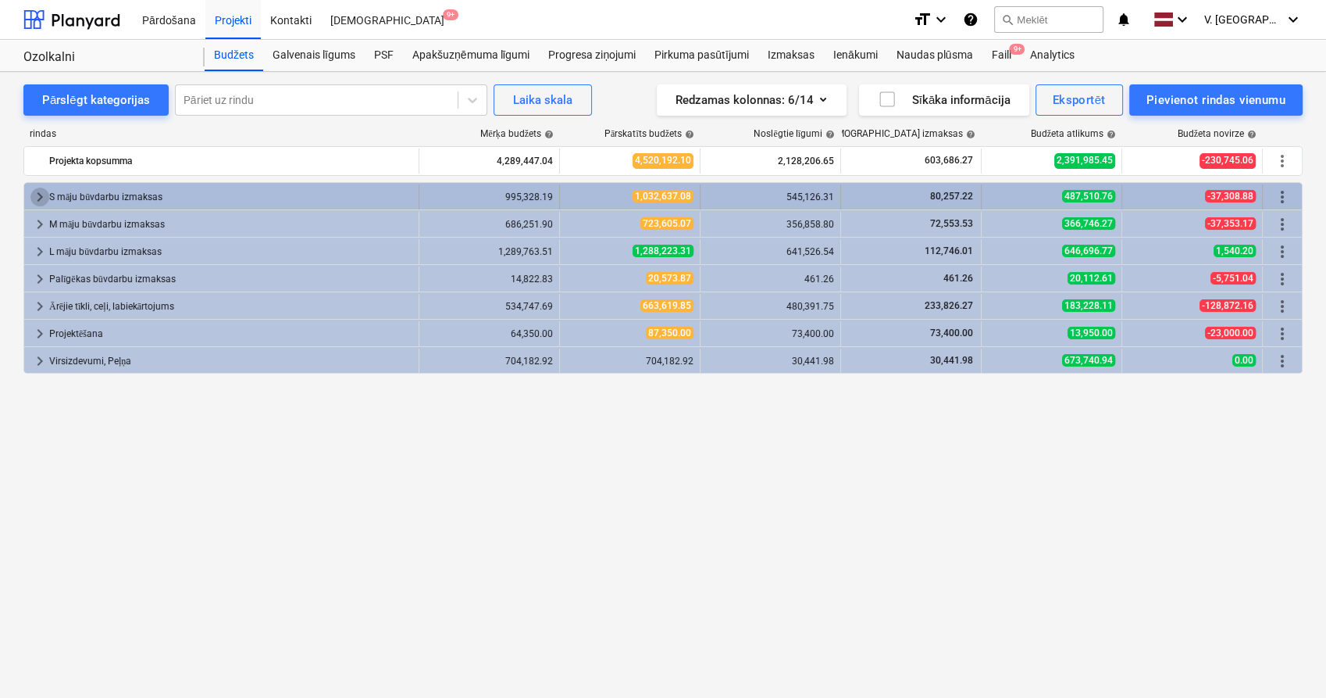
click at [41, 198] on span "keyboard_arrow_right" at bounding box center [39, 196] width 19 height 19
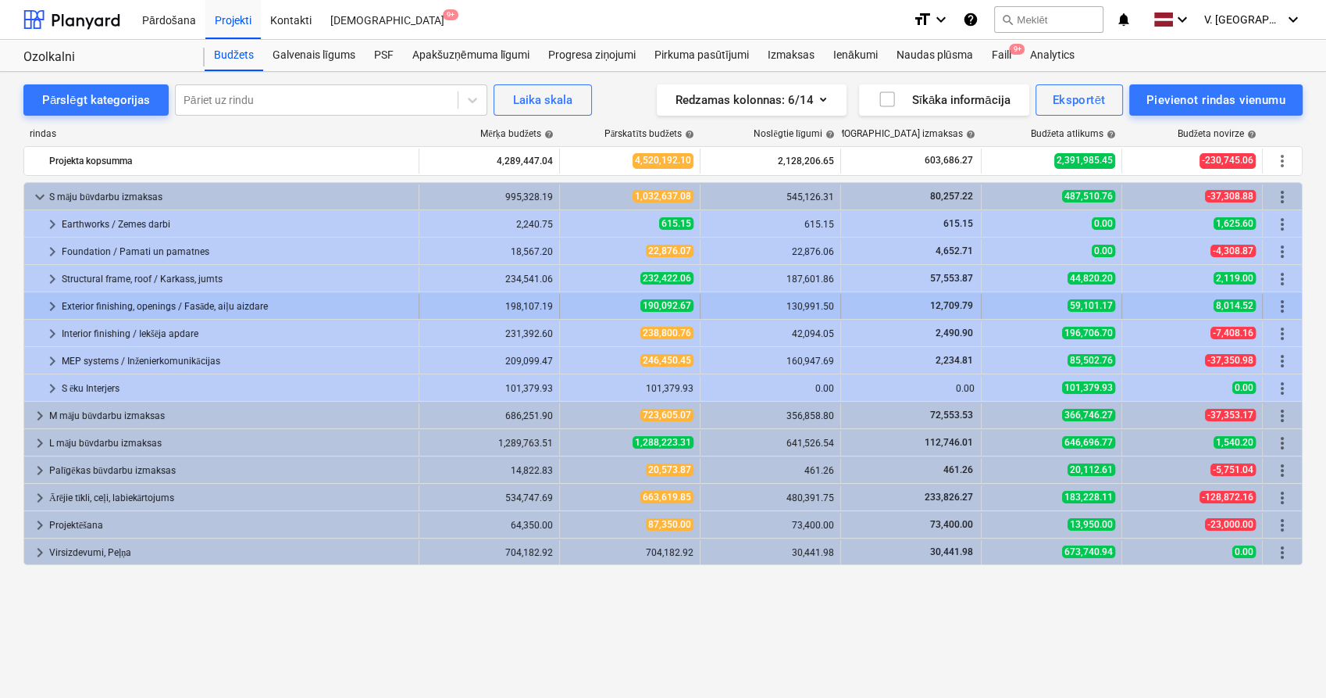
click at [53, 306] on span "keyboard_arrow_right" at bounding box center [52, 306] width 19 height 19
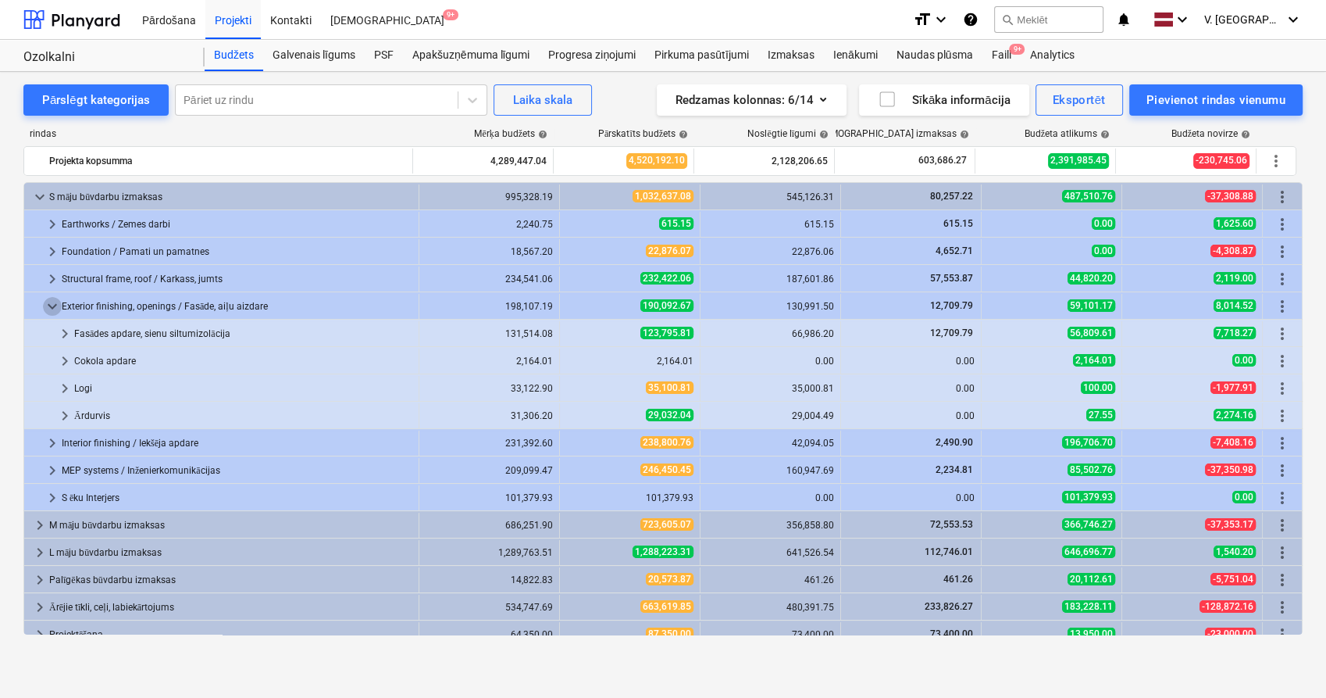
click at [53, 306] on span "keyboard_arrow_down" at bounding box center [52, 306] width 19 height 19
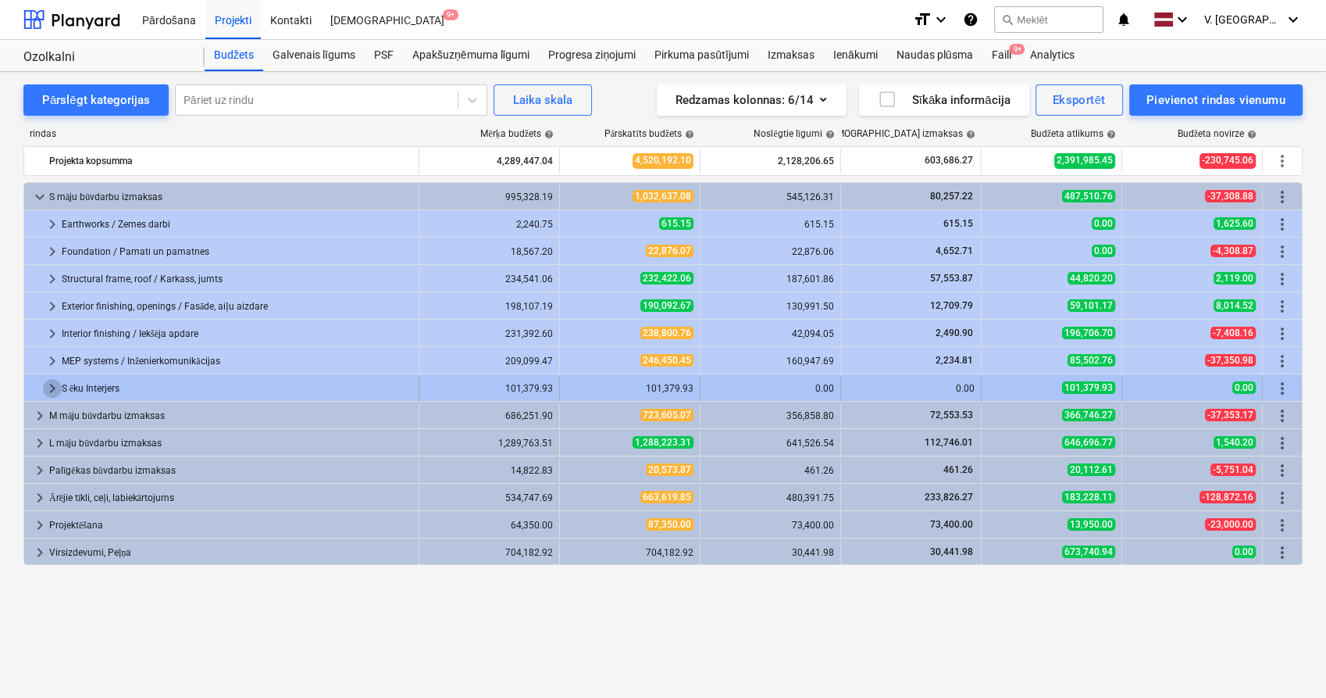
click at [55, 385] on span "keyboard_arrow_right" at bounding box center [52, 388] width 19 height 19
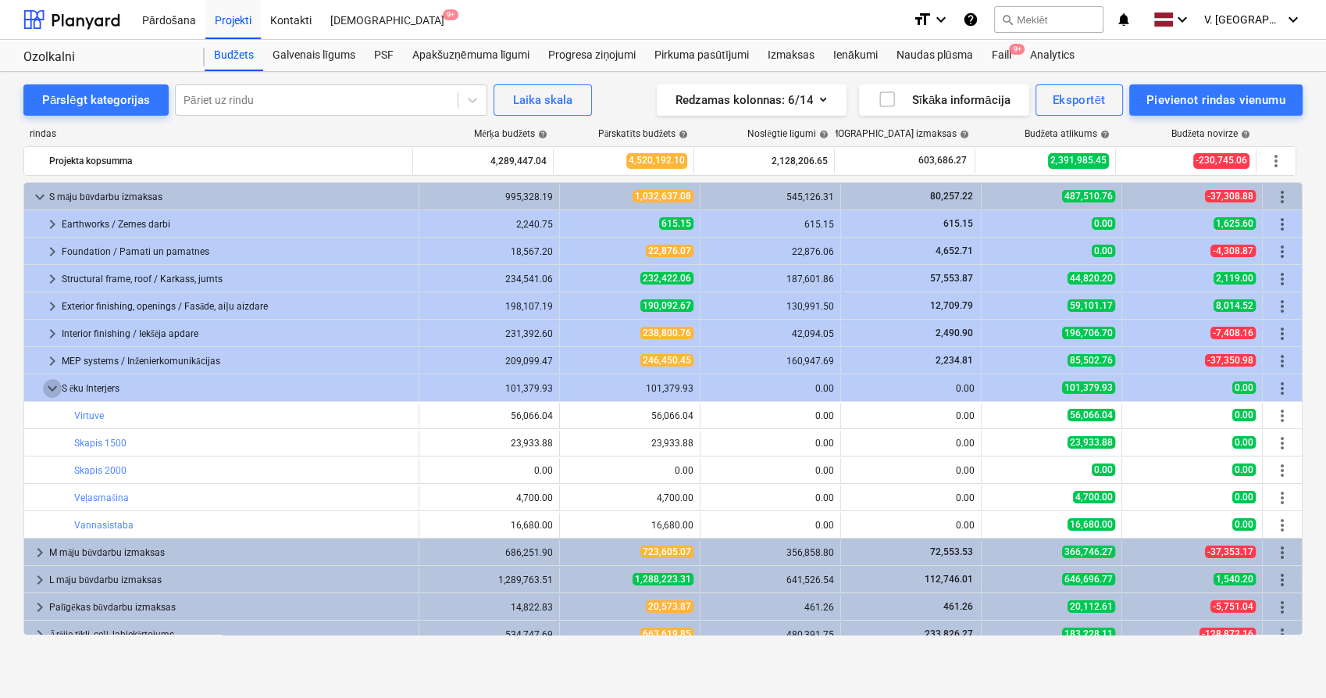
click at [55, 385] on span "keyboard_arrow_down" at bounding box center [52, 388] width 19 height 19
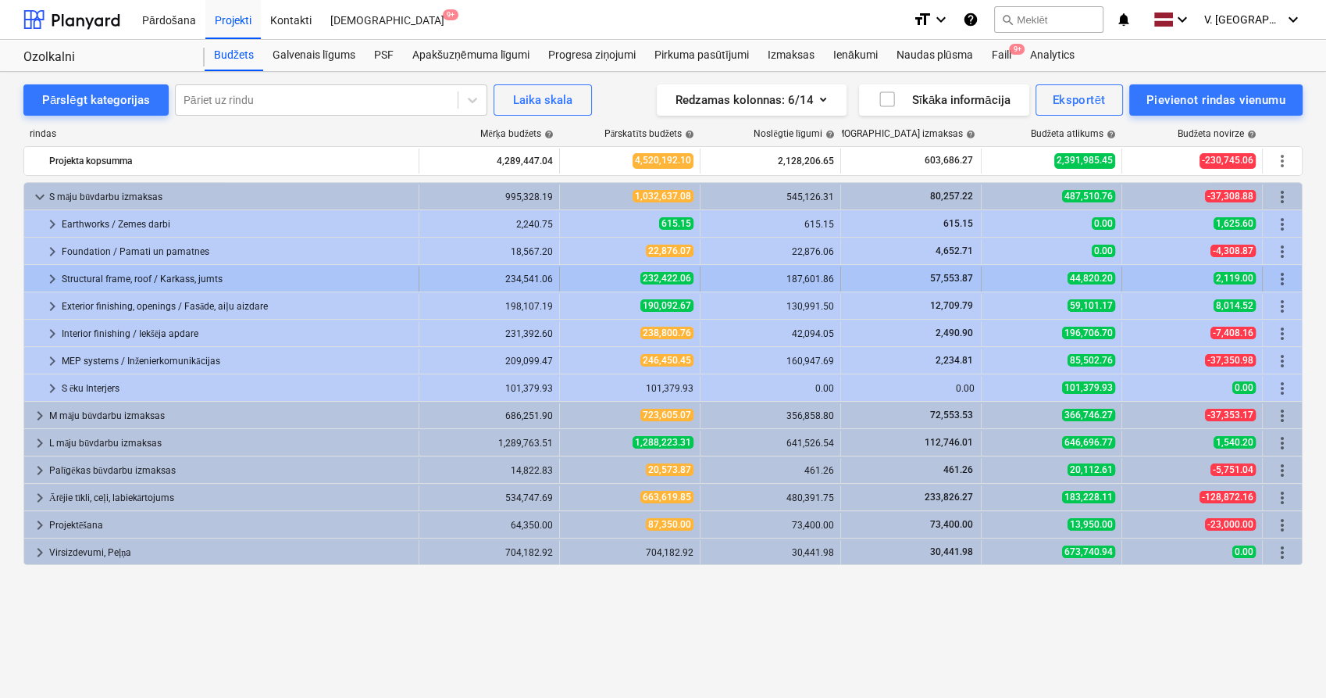
click at [55, 277] on span "keyboard_arrow_right" at bounding box center [52, 279] width 19 height 19
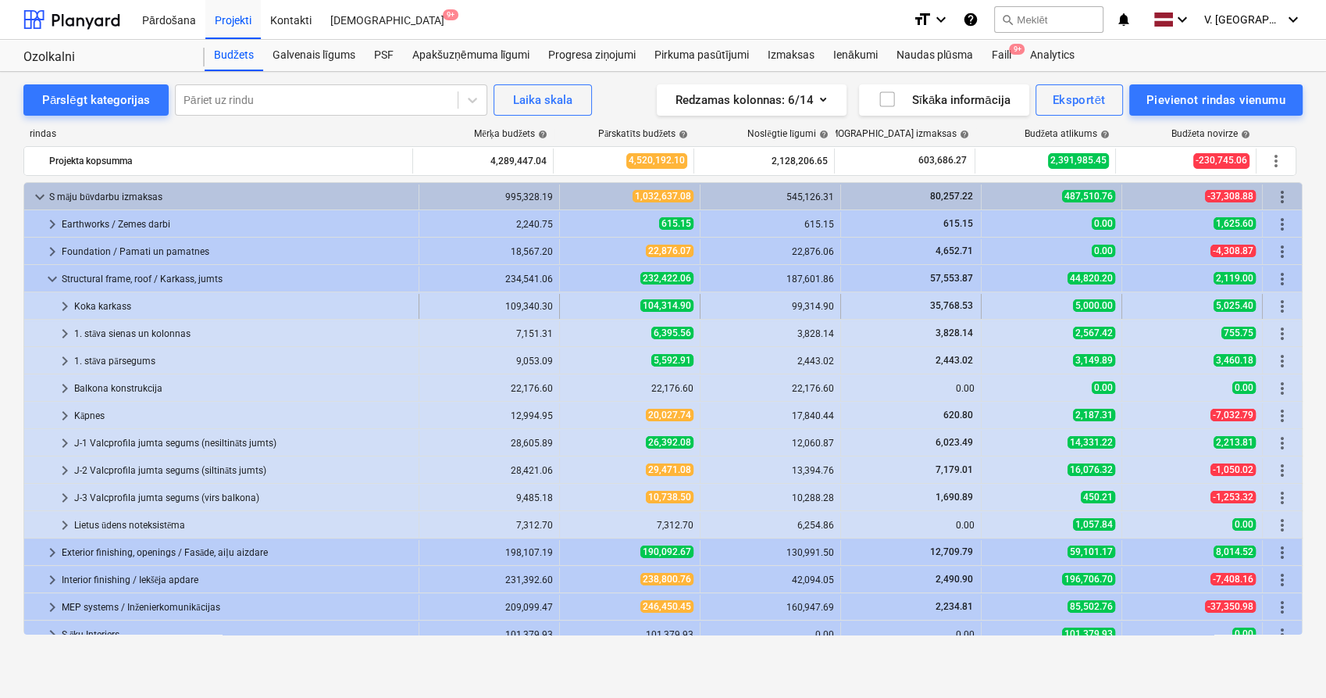
click at [66, 309] on span "keyboard_arrow_right" at bounding box center [64, 306] width 19 height 19
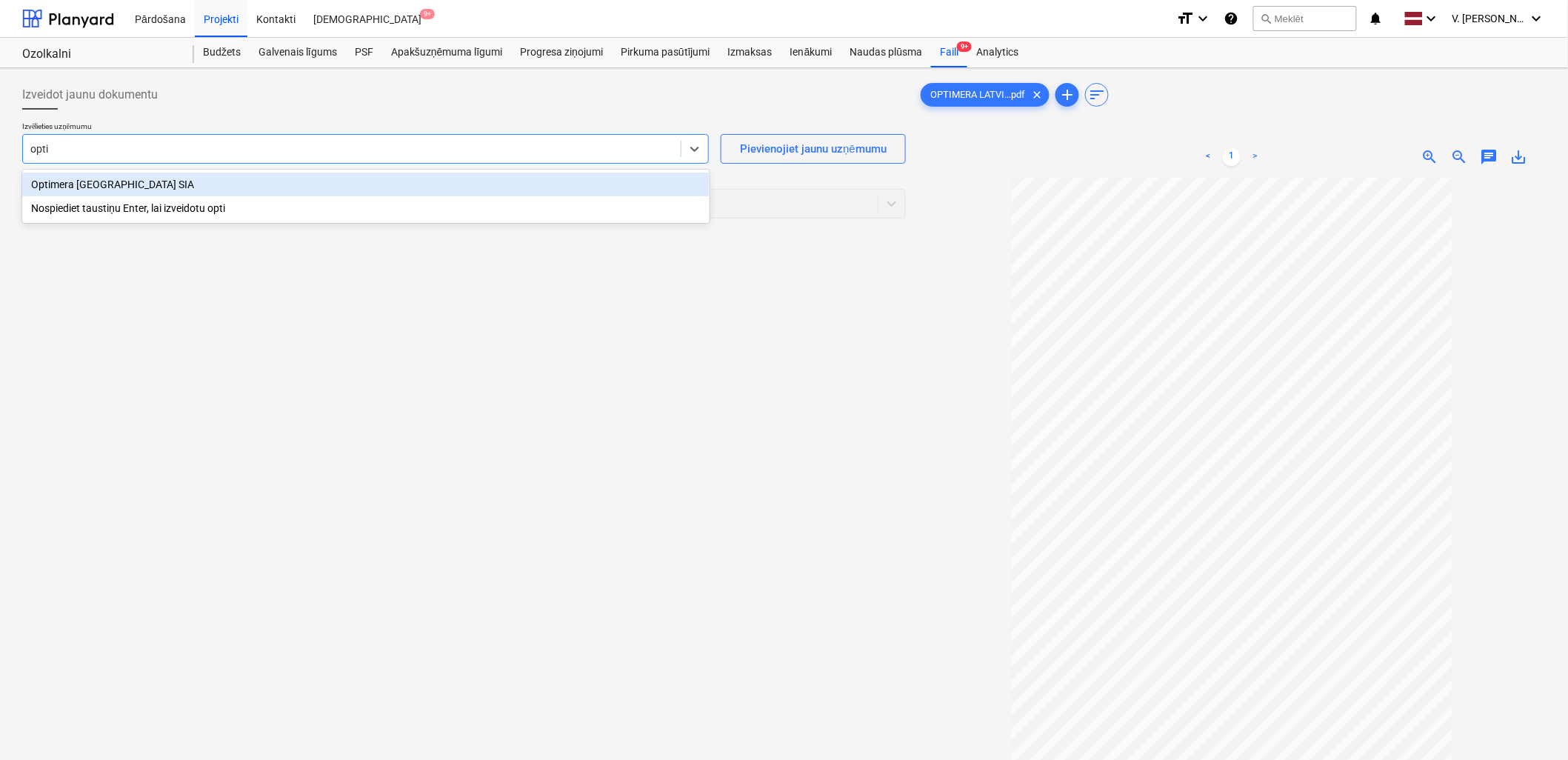
click at [483, 176] on div "Optimera [GEOGRAPHIC_DATA] SIA" at bounding box center [365, 184] width 687 height 24
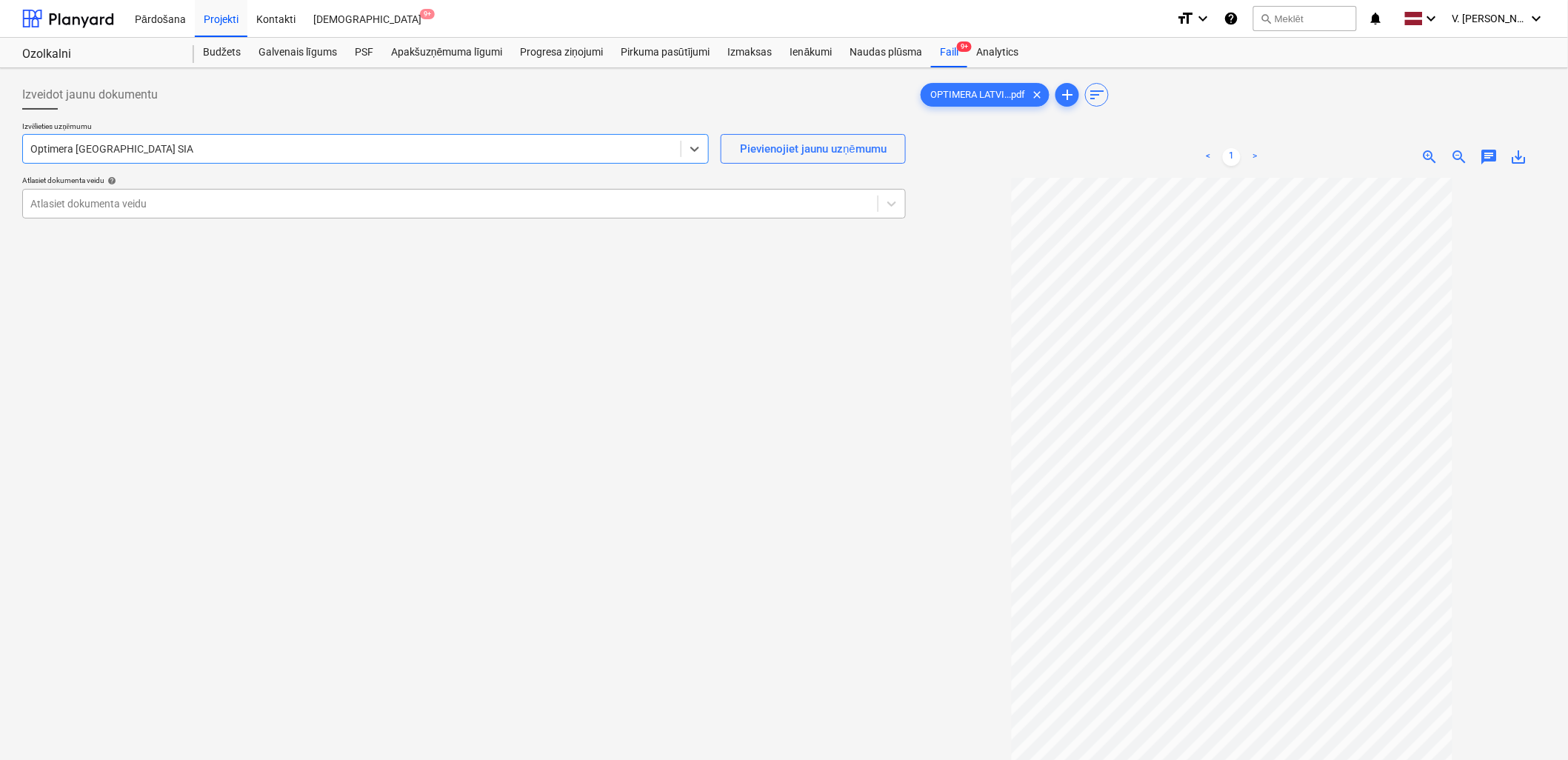
click at [235, 206] on div at bounding box center [450, 204] width 840 height 15
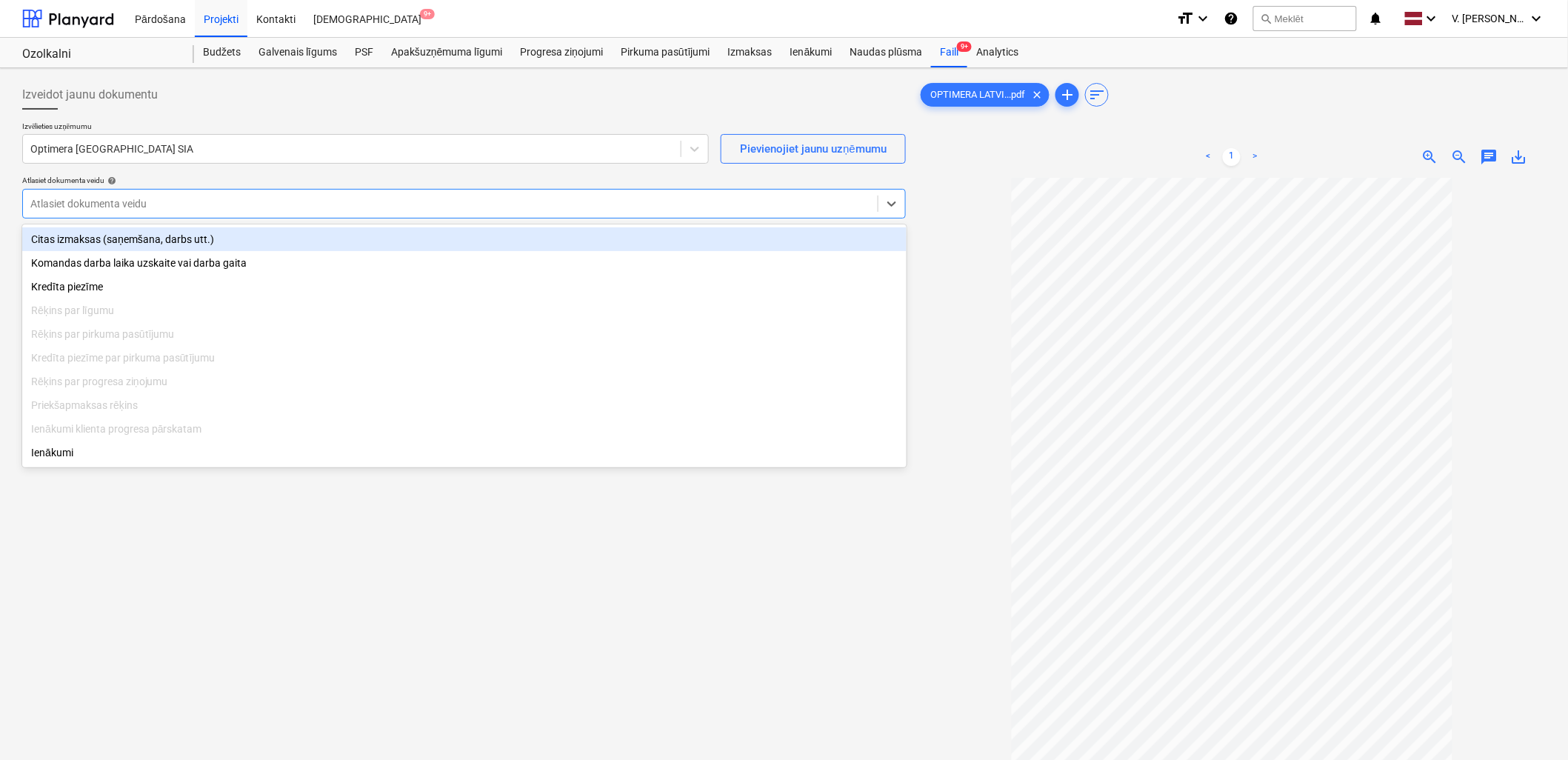
click at [237, 238] on div "Citas izmaksas (saņemšana, darbs utt.)" at bounding box center [464, 239] width 884 height 24
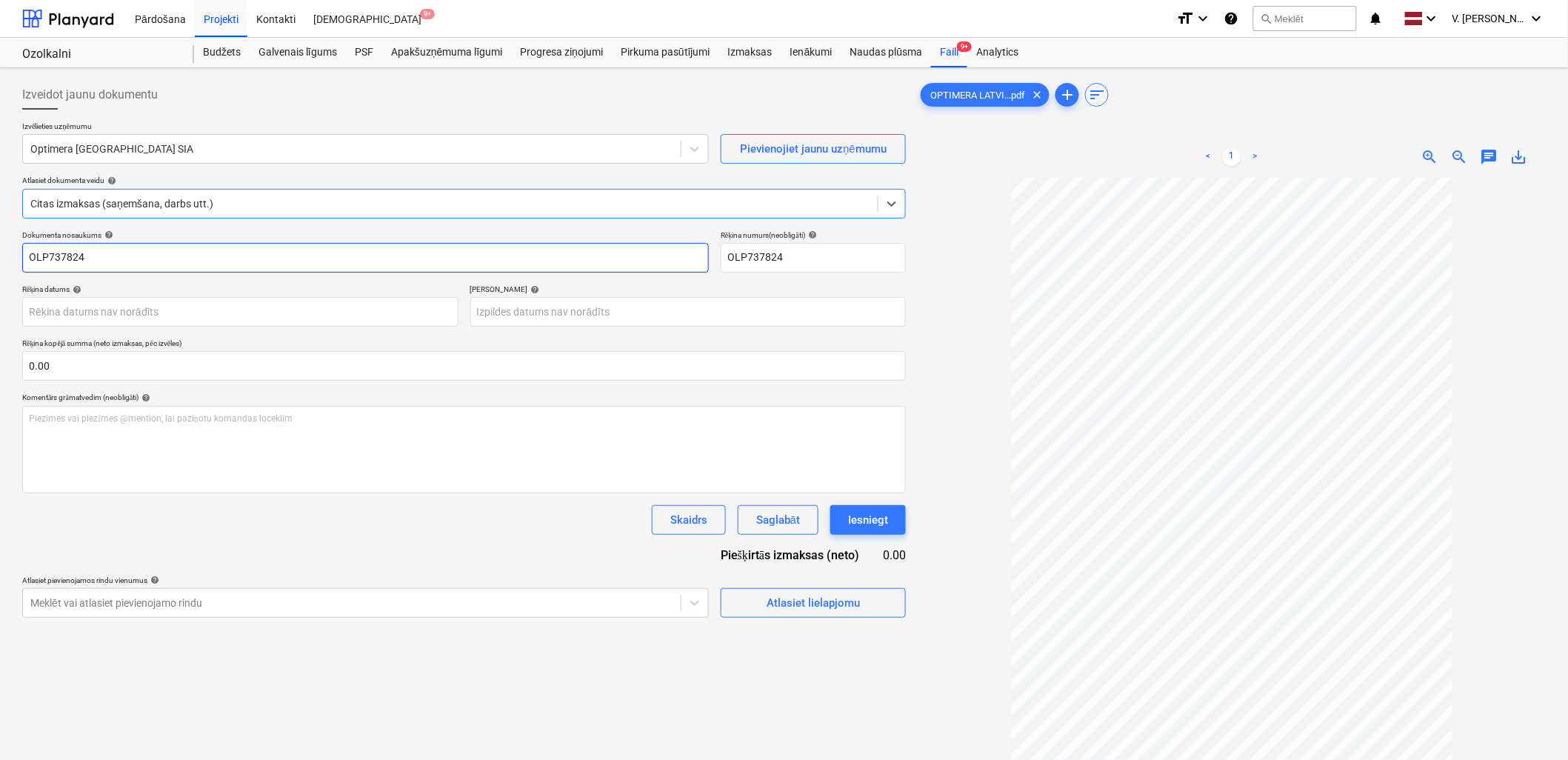
click at [218, 261] on input "OLP737824" at bounding box center [365, 257] width 686 height 29
type input "P"
type input "Rēķins Nr. OLP737824"
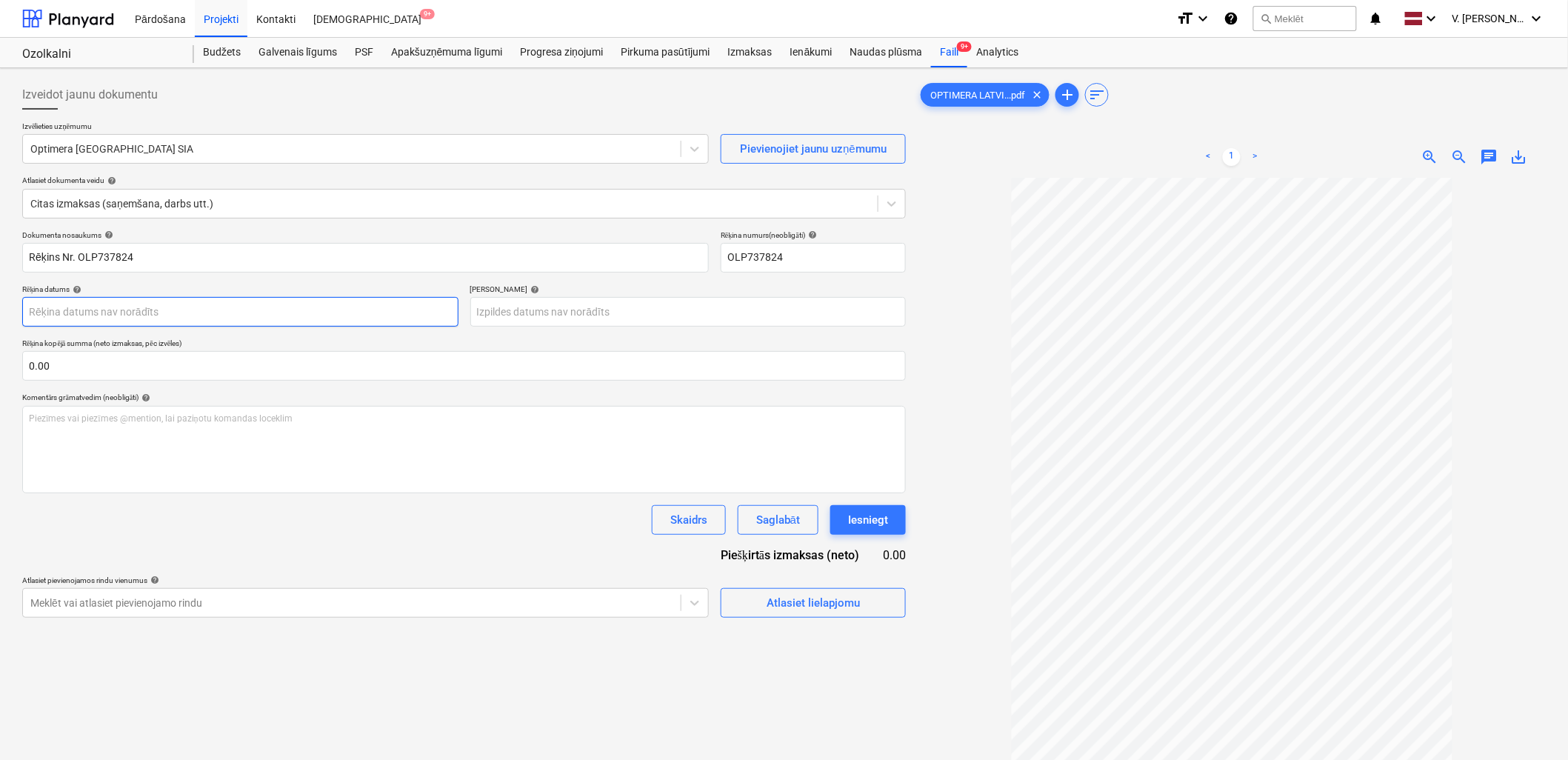
click at [204, 315] on body "Pārdošana Projekti Kontakti Iesūtne 9+ format_size keyboard_arrow_down help sea…" at bounding box center [784, 380] width 1568 height 760
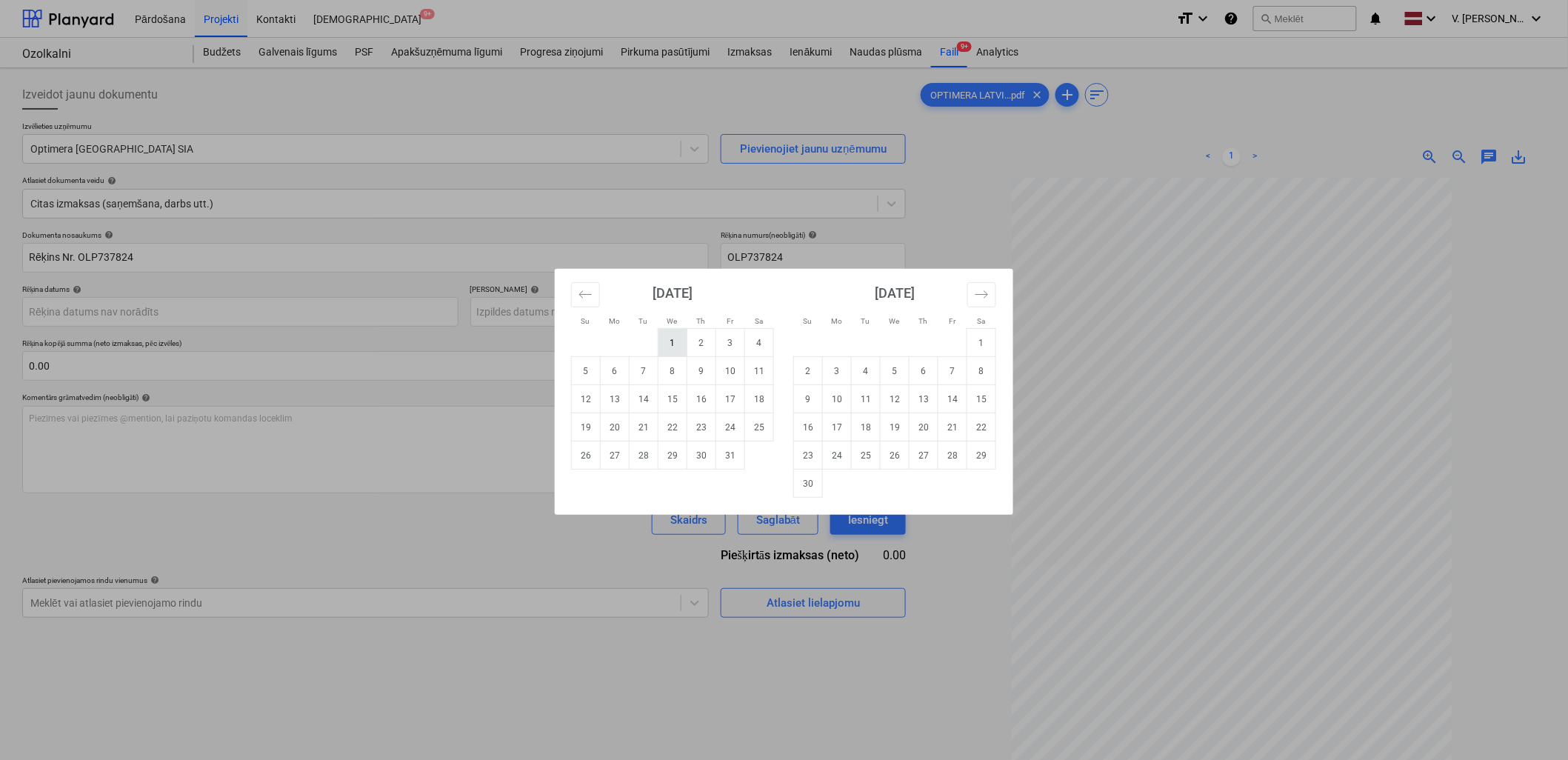
click at [676, 331] on td "1" at bounding box center [672, 343] width 28 height 28
type input "[DATE]"
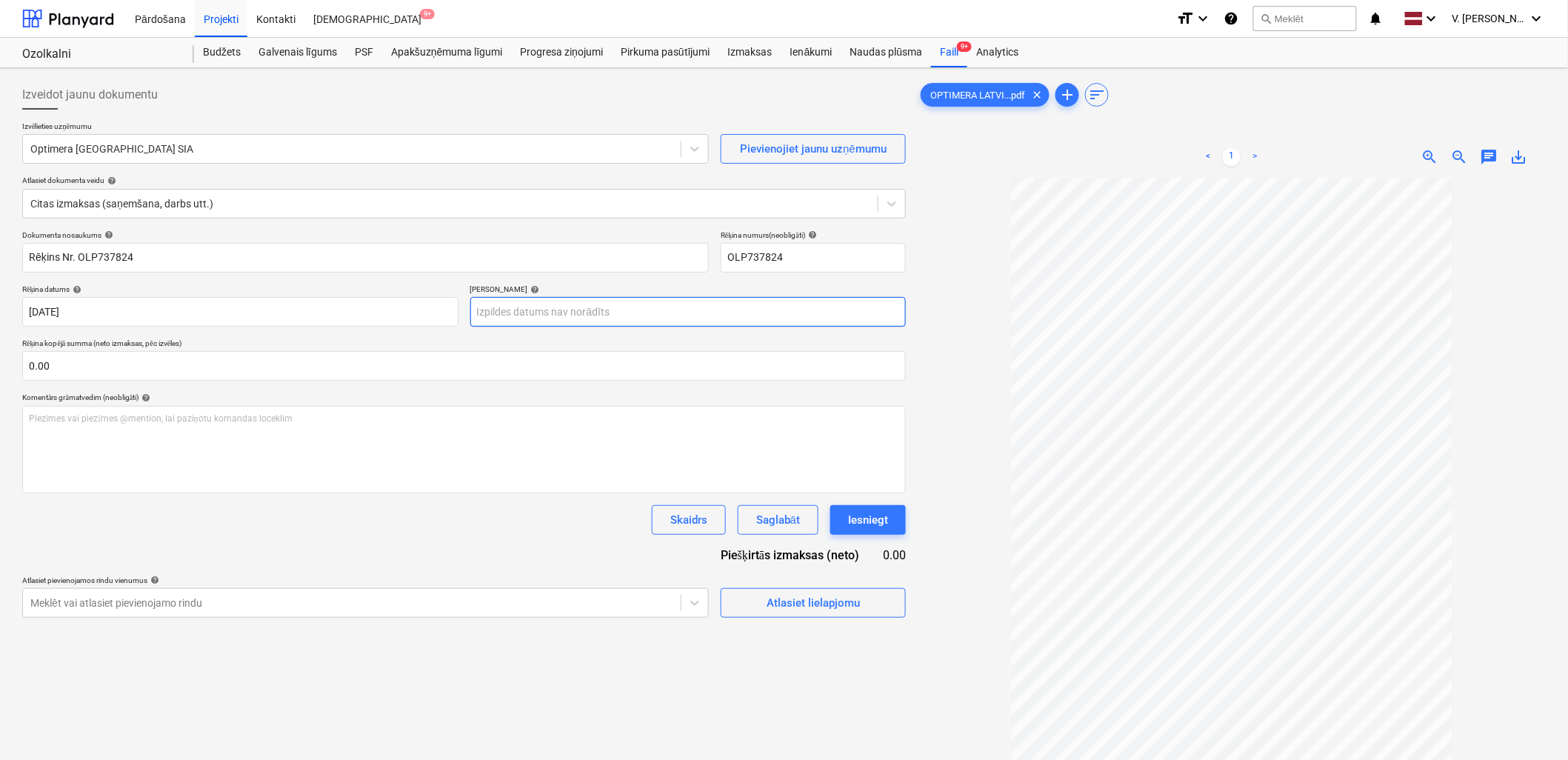
click at [678, 317] on body "Pārdošana Projekti Kontakti Iesūtne 9+ format_size keyboard_arrow_down help sea…" at bounding box center [784, 380] width 1568 height 760
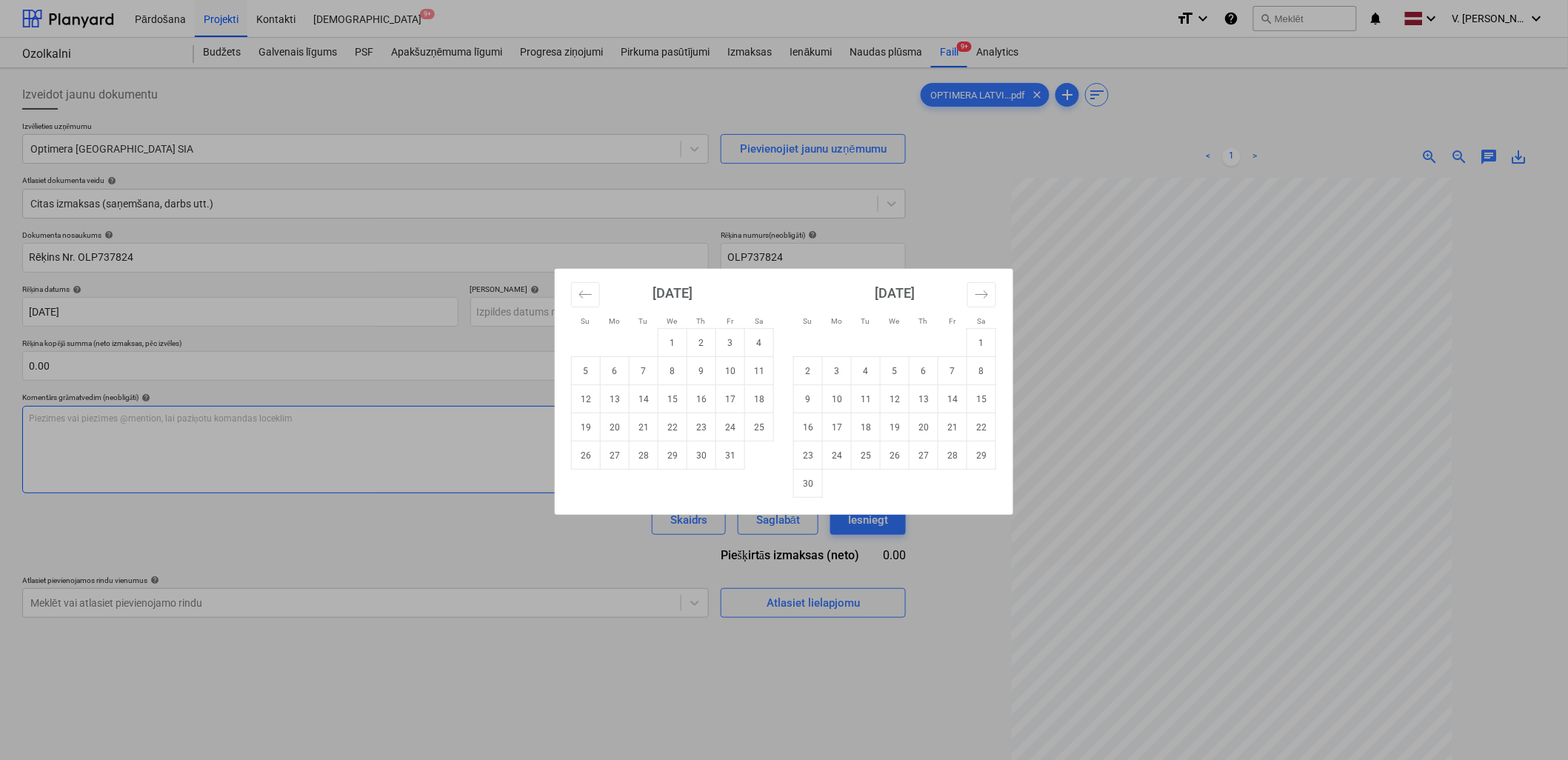
click at [740, 463] on td "31" at bounding box center [730, 456] width 28 height 28
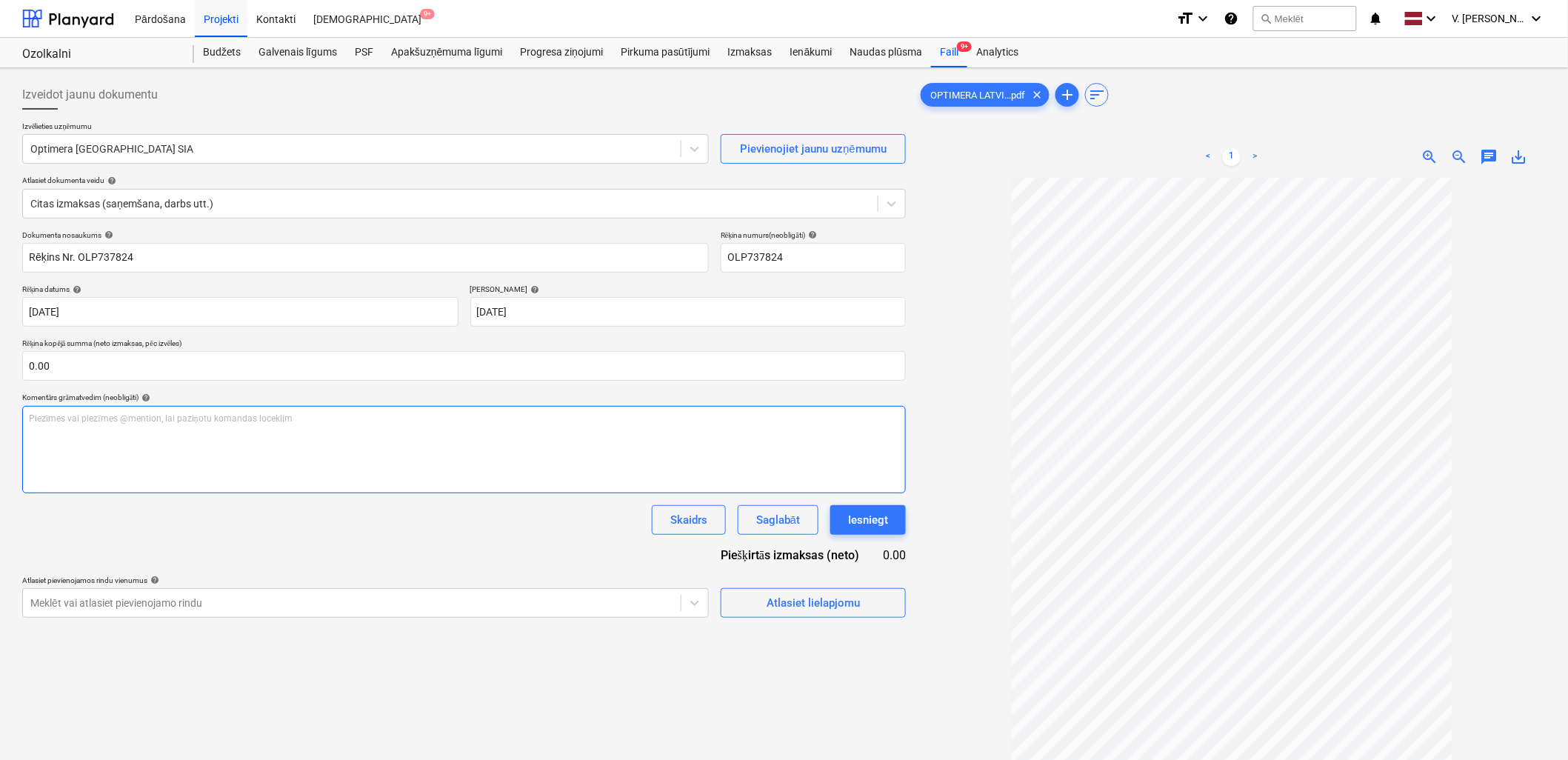
type input "[DATE]"
click at [840, 597] on div "Atlasiet lielapjomu" at bounding box center [813, 603] width 93 height 19
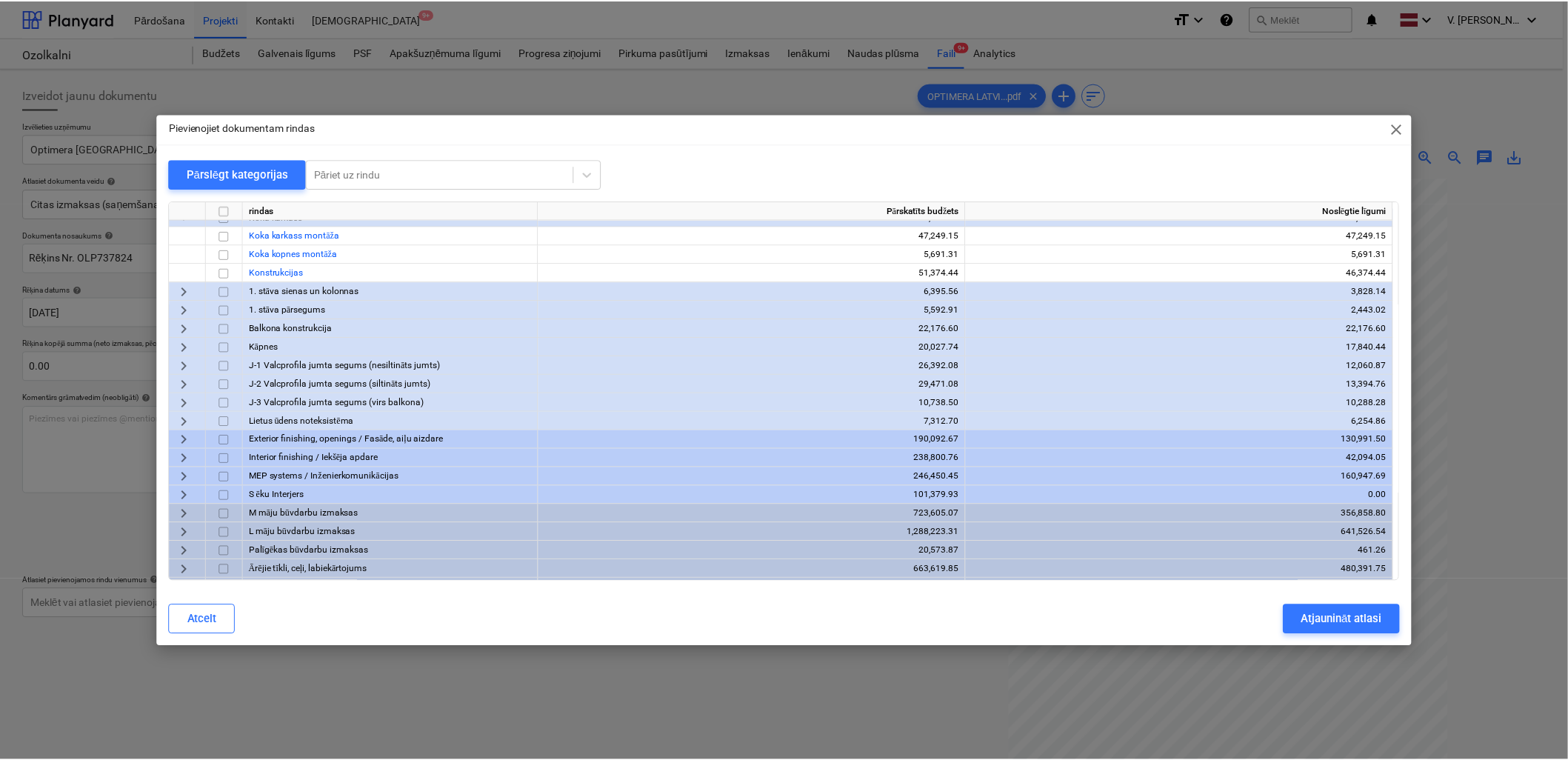
scroll to position [158, 0]
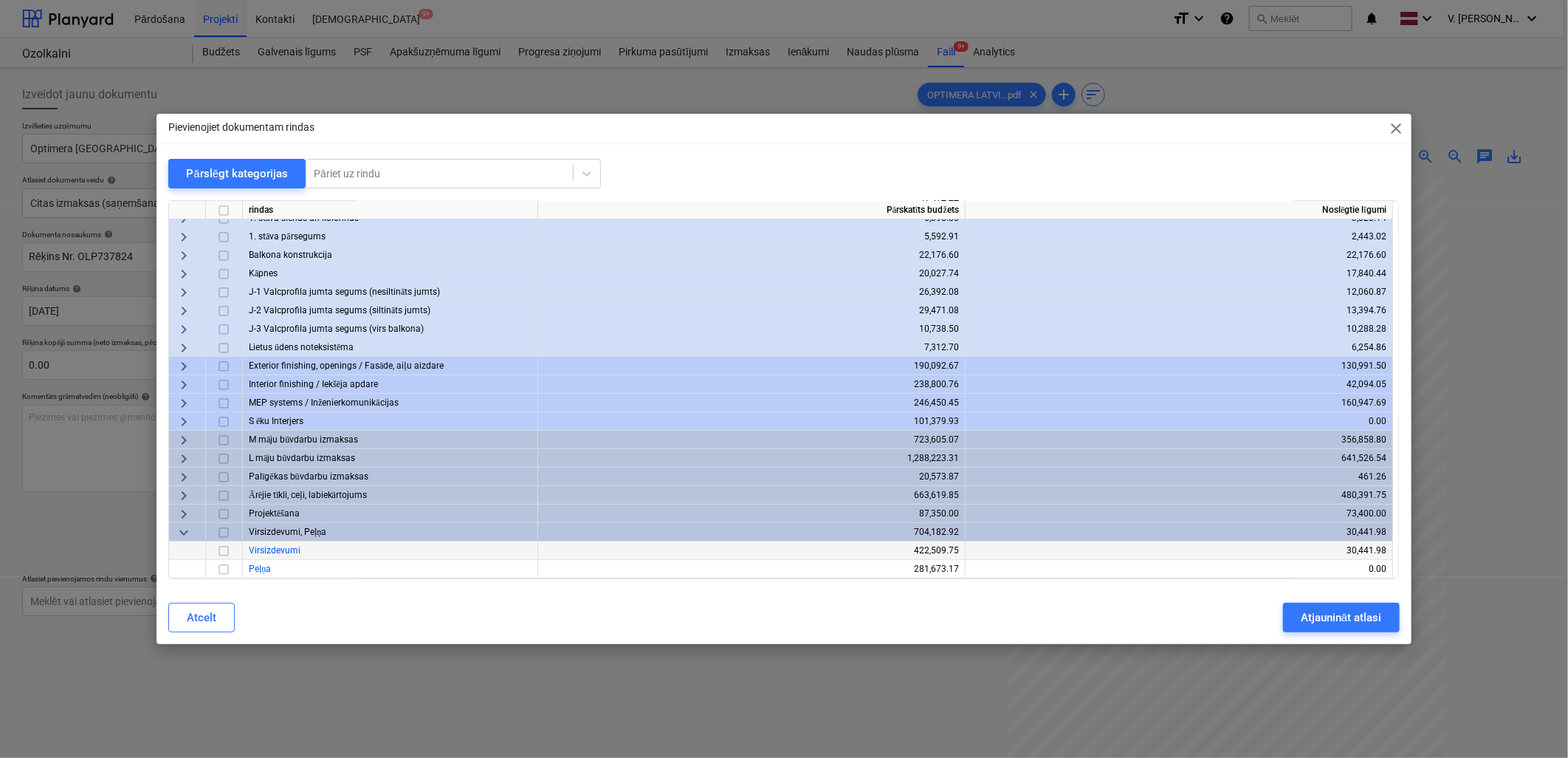
click at [224, 552] on input "checkbox" at bounding box center [223, 550] width 18 height 18
click at [1321, 602] on div "Atcelt Atjaunināt atlasi" at bounding box center [784, 617] width 1249 height 42
click at [1322, 626] on div "Atjaunināt atlasi" at bounding box center [1340, 617] width 80 height 19
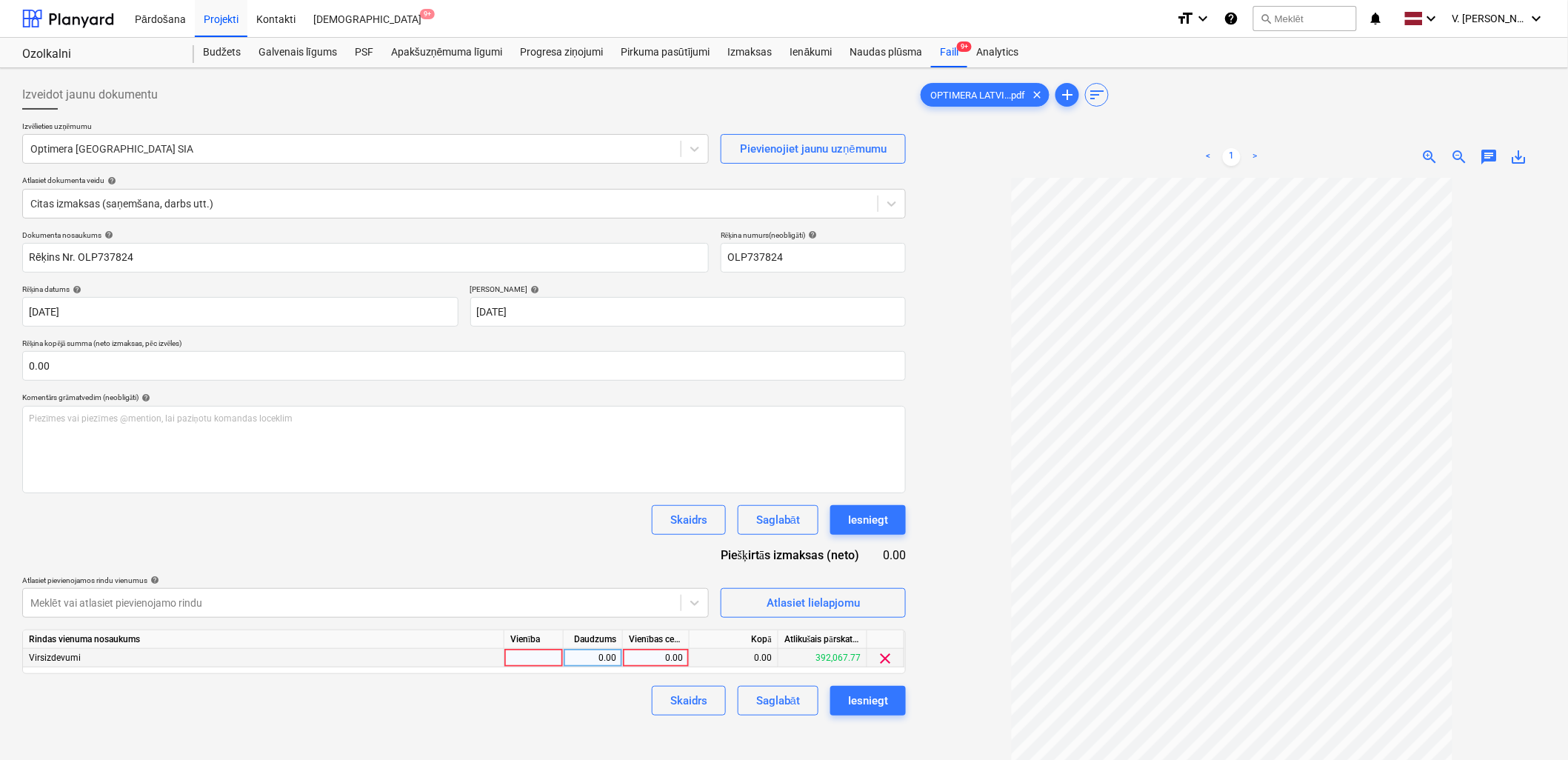
click at [666, 660] on div "0.00" at bounding box center [655, 658] width 54 height 19
type input "37.14"
click at [621, 683] on div "Dokumenta nosaukums help Rēķins Nr. OLP737824 Rēķina numurs (neobligāti) help O…" at bounding box center [464, 473] width 884 height 485
click at [775, 705] on div "Saglabāt" at bounding box center [778, 700] width 44 height 19
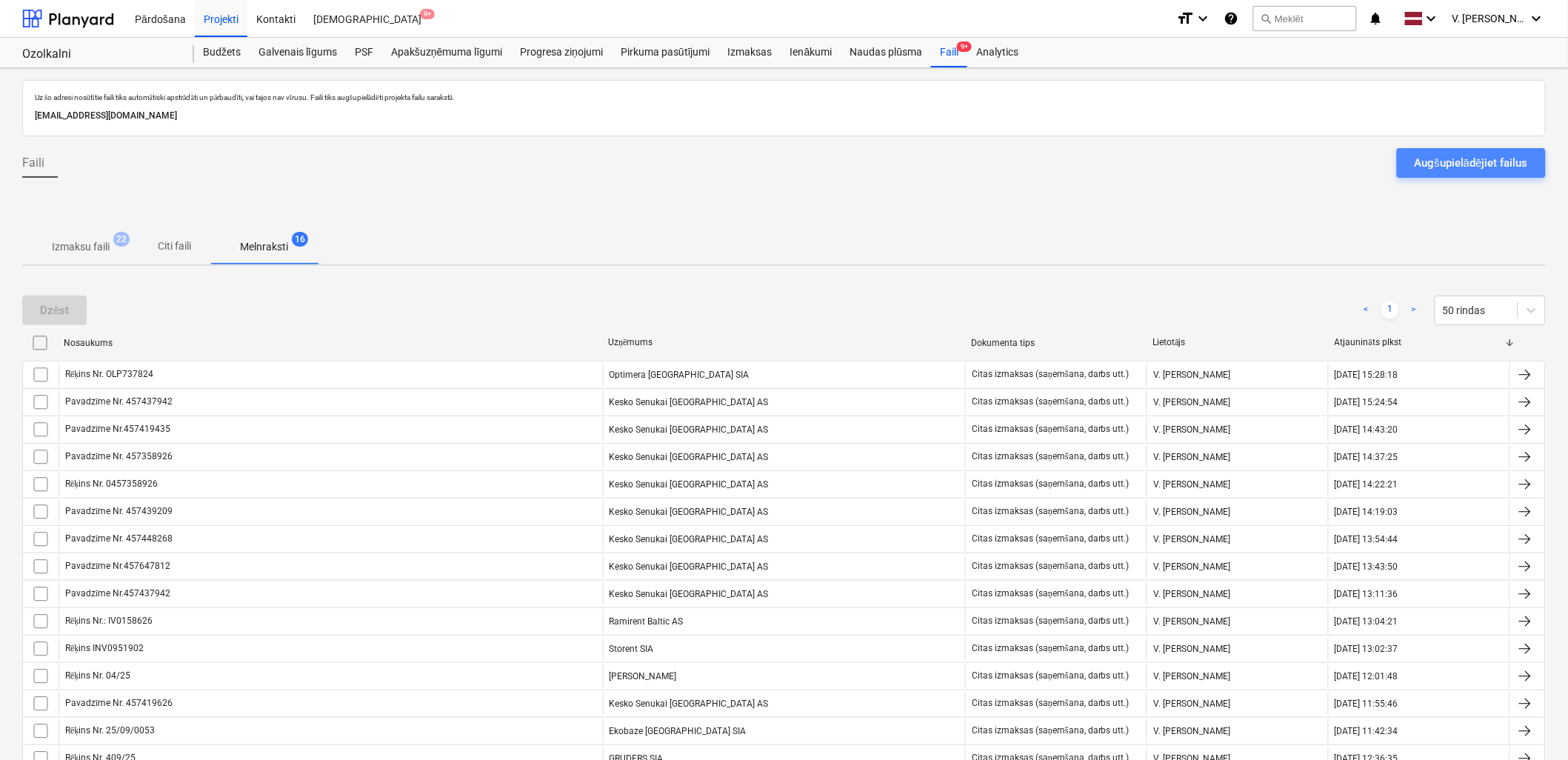
click at [1499, 160] on div "Augšupielādējiet failus" at bounding box center [1471, 163] width 114 height 19
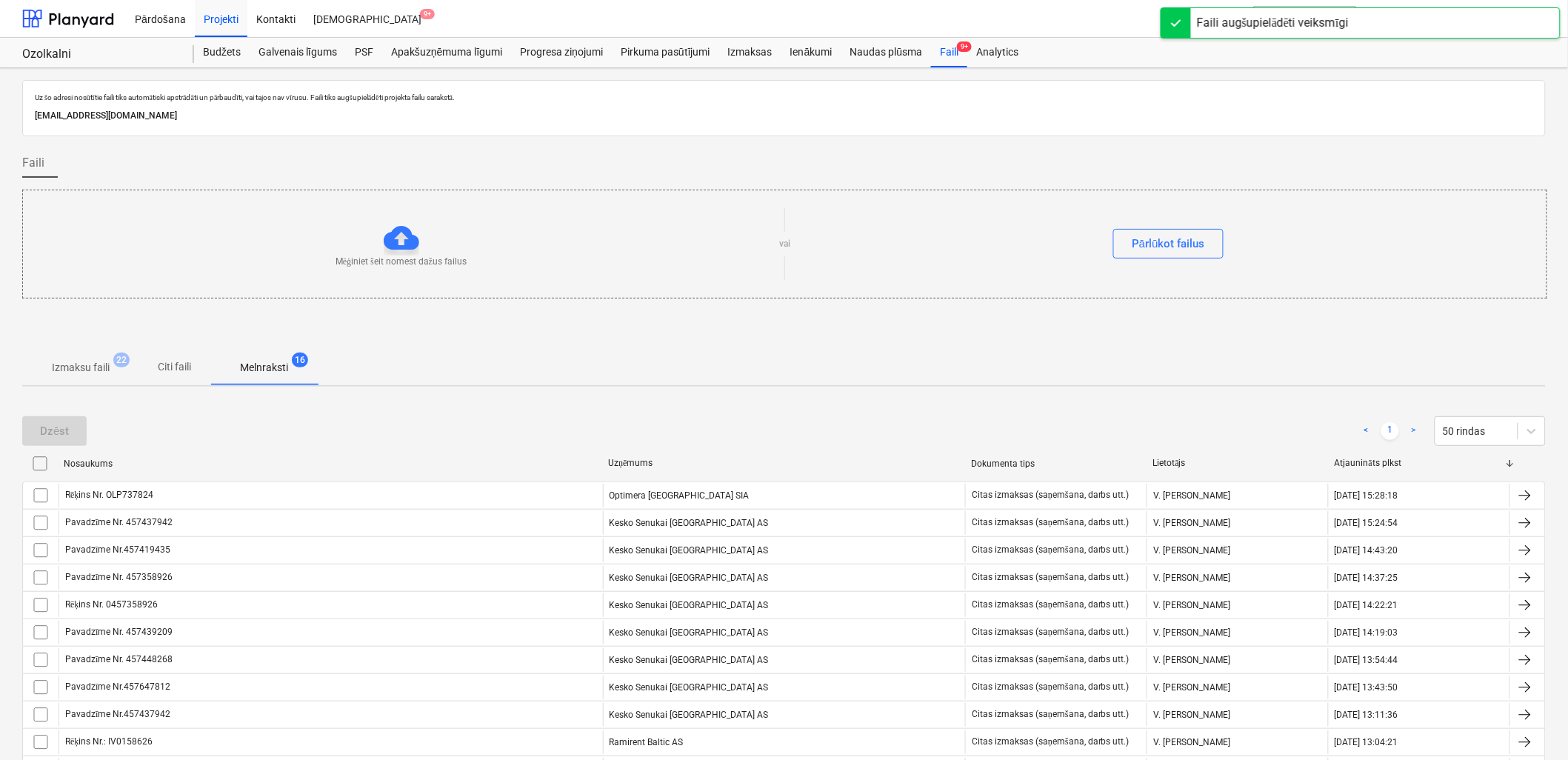
click at [188, 365] on p "Citi faili" at bounding box center [174, 367] width 35 height 15
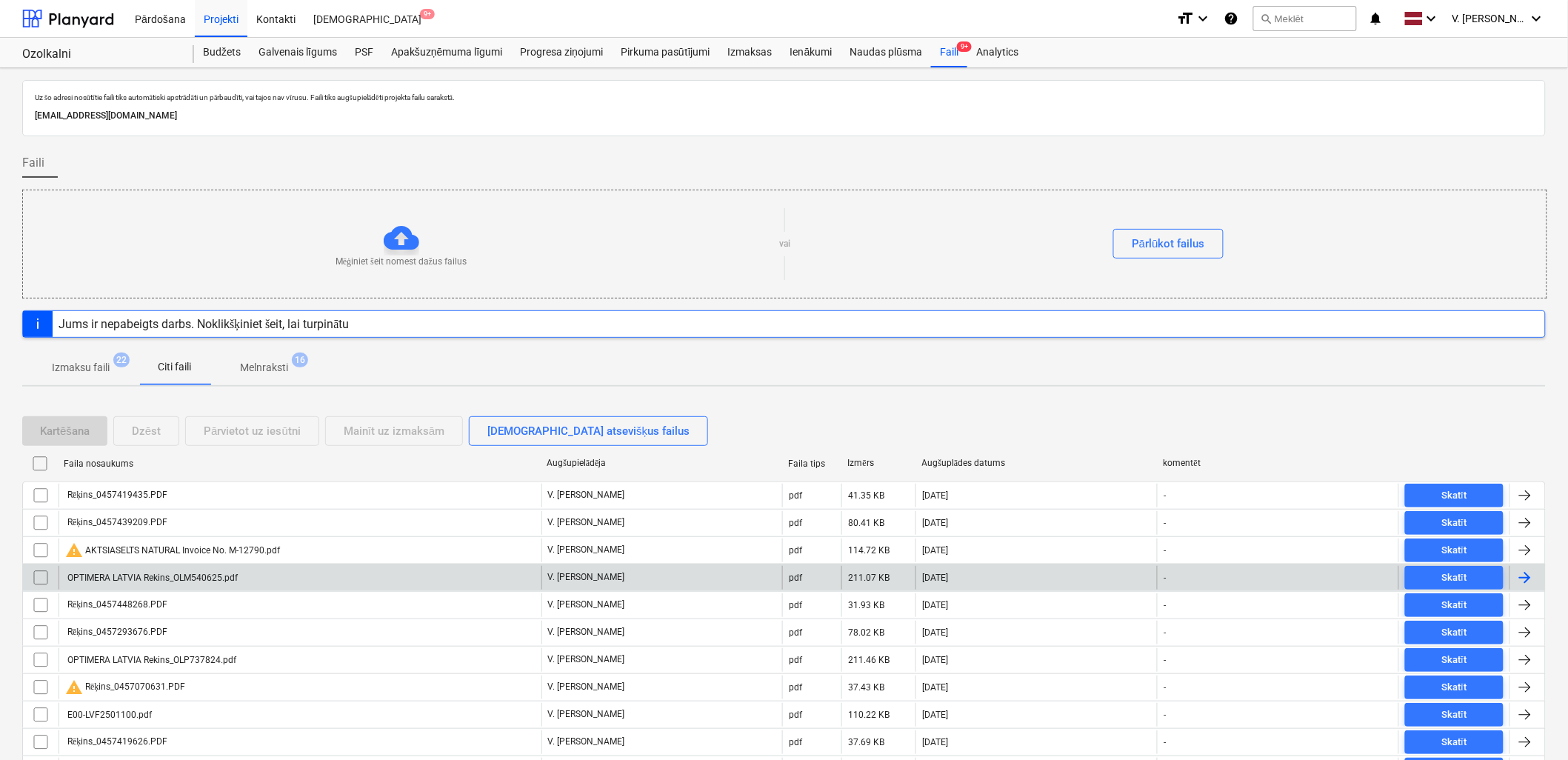
click at [252, 576] on div "OPTIMERA LATVIA Rekins_OLM540625.pdf" at bounding box center [300, 577] width 483 height 24
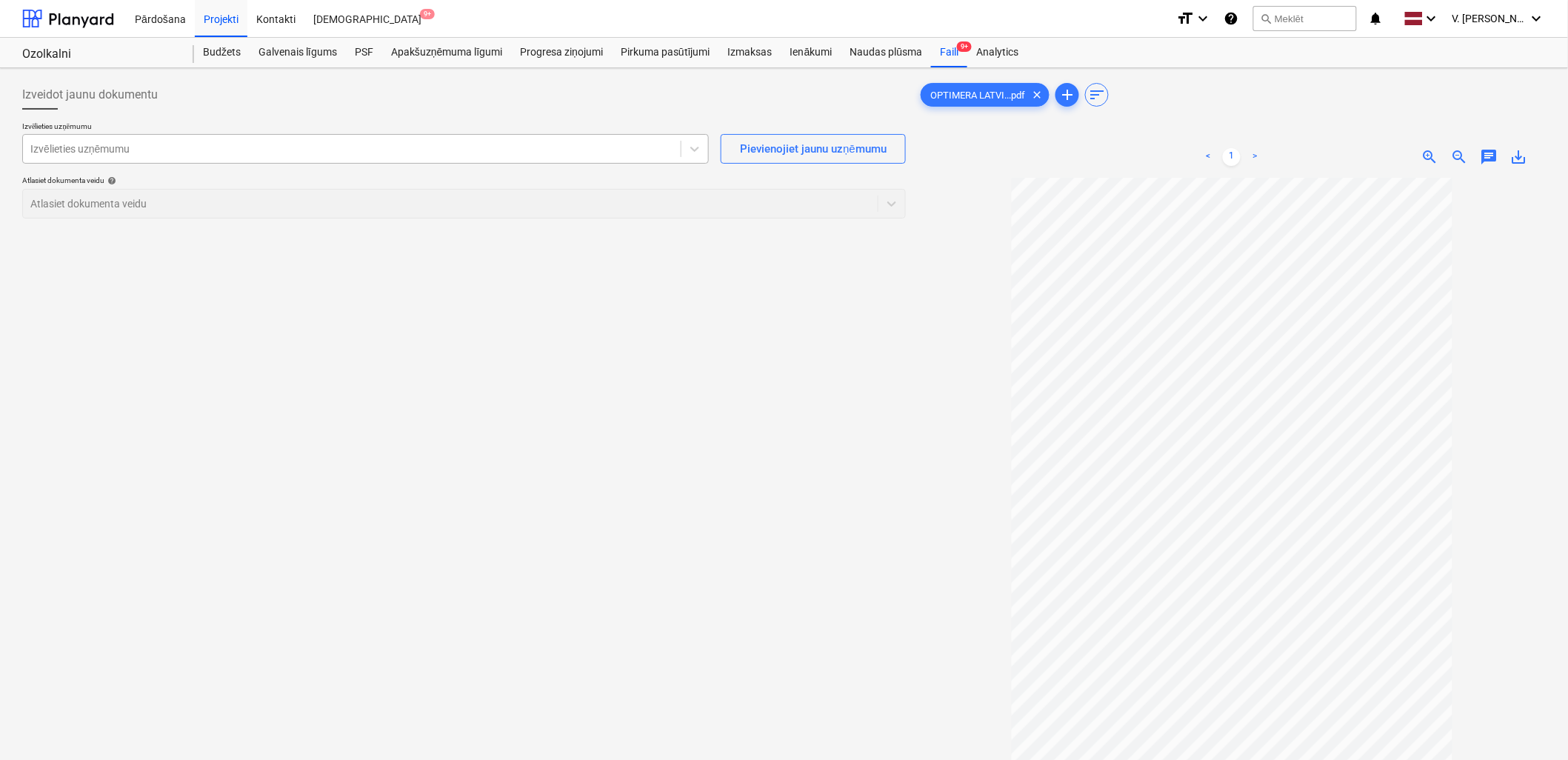
click at [258, 145] on div at bounding box center [352, 149] width 643 height 15
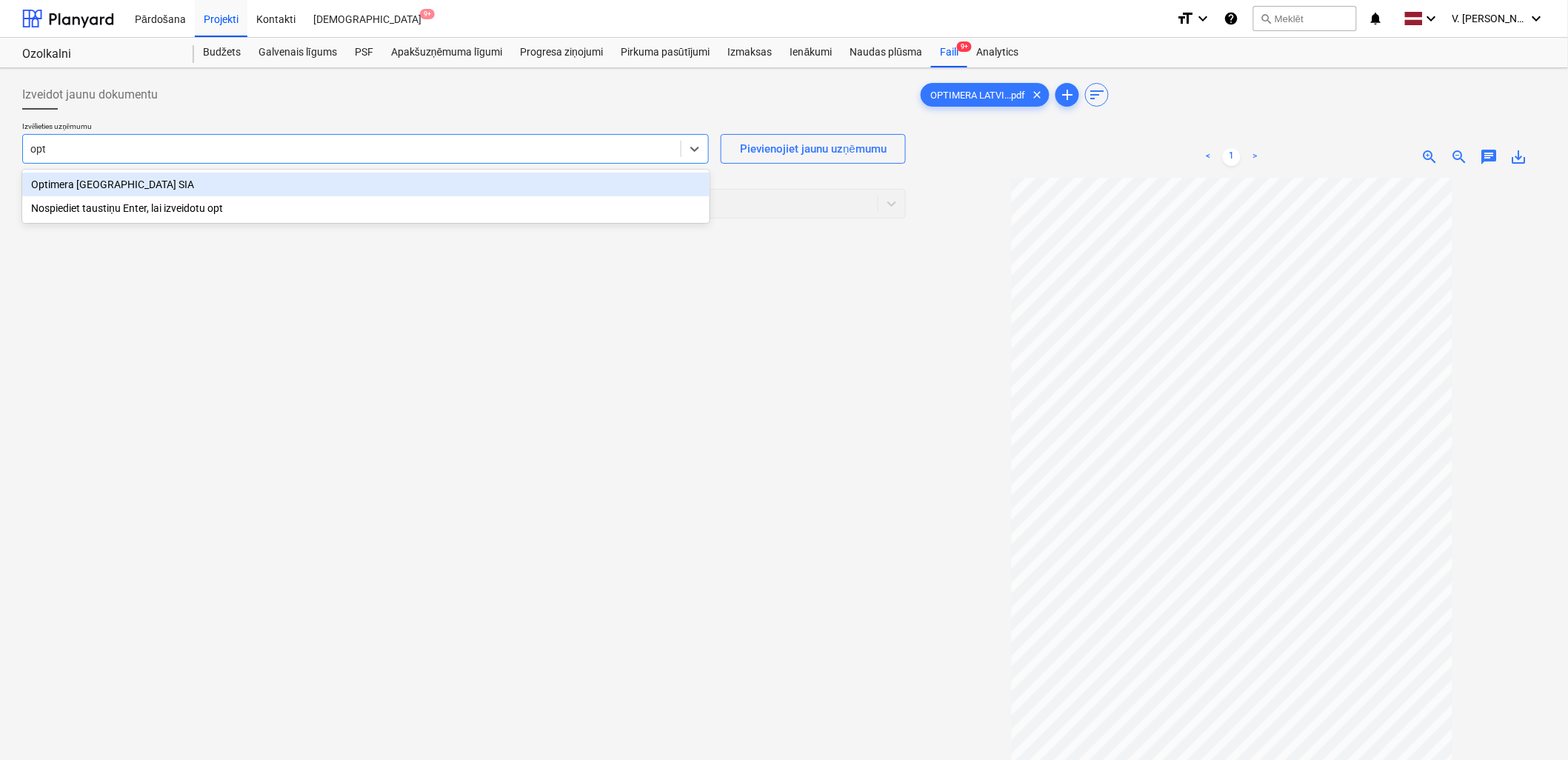
type input "opti"
click at [186, 180] on div "Optimera [GEOGRAPHIC_DATA] SIA" at bounding box center [365, 184] width 687 height 24
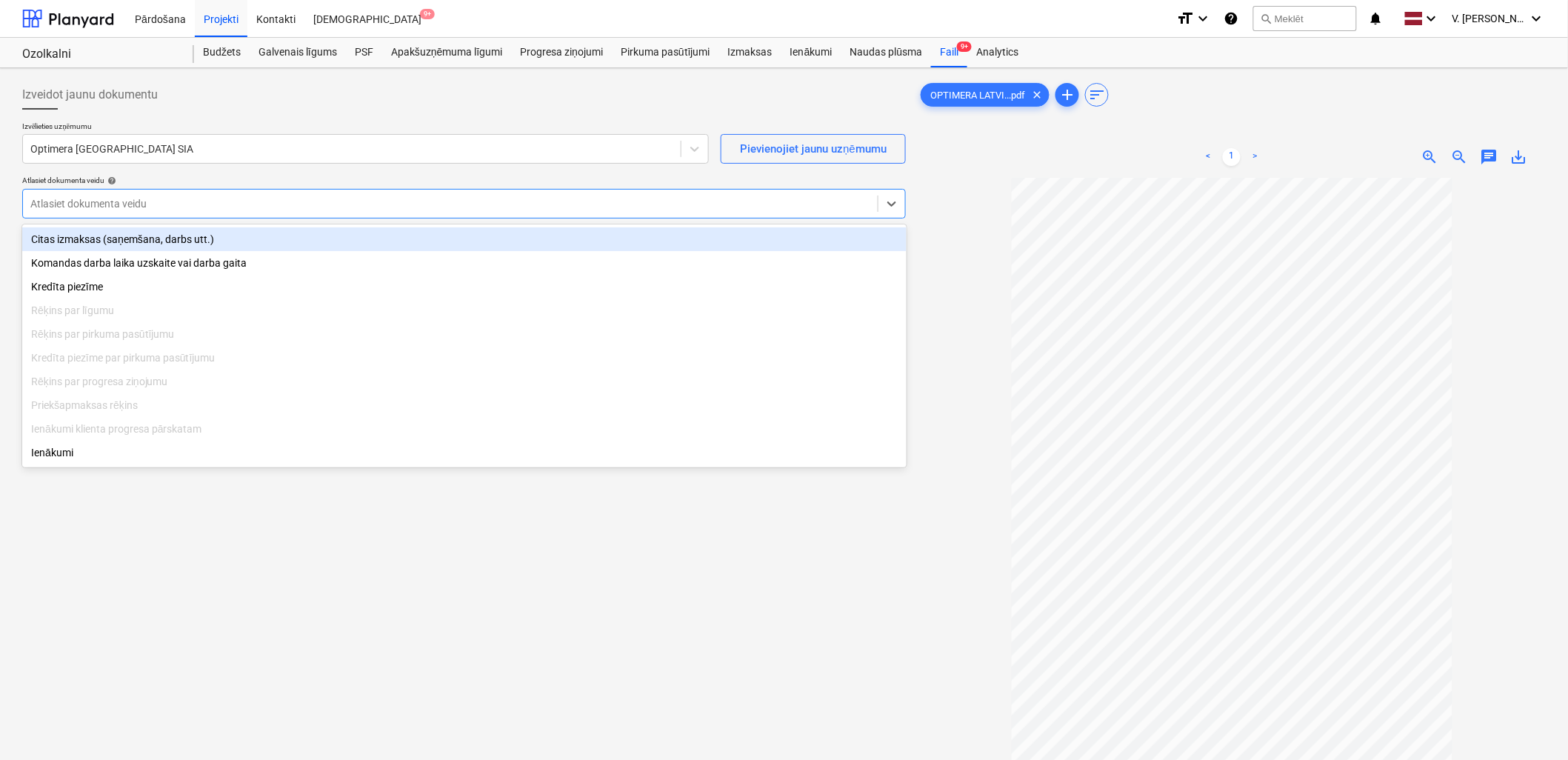
click at [204, 198] on div at bounding box center [450, 204] width 840 height 15
click at [215, 239] on div "Citas izmaksas (saņemšana, darbs utt.)" at bounding box center [464, 239] width 884 height 24
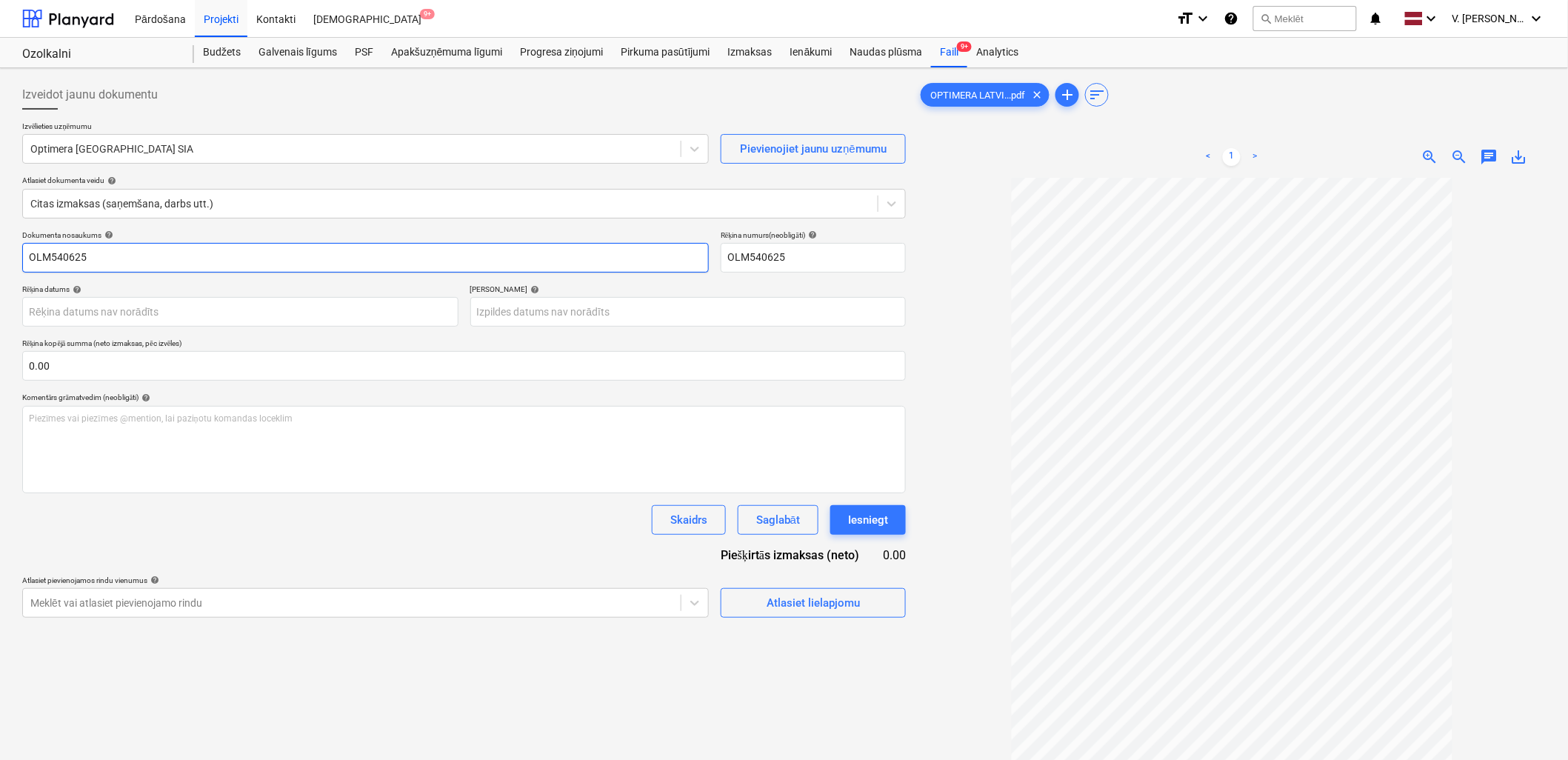
click at [210, 261] on input "OLM540625" at bounding box center [365, 257] width 686 height 29
click at [210, 260] on input "OLM540625" at bounding box center [365, 257] width 686 height 29
type input "Rēķins Nr. OLM540625"
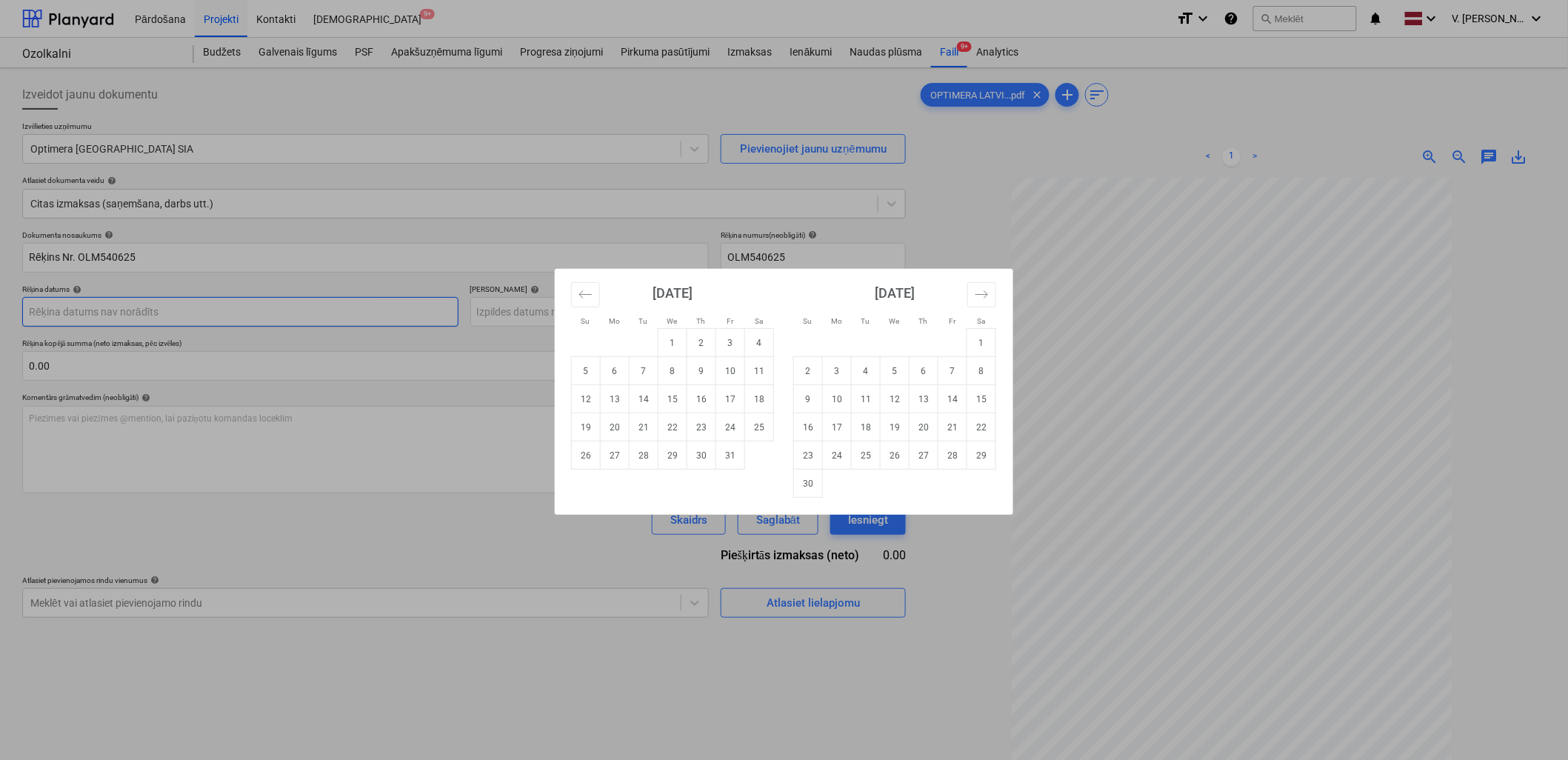
click at [209, 319] on body "Pārdošana Projekti Kontakti Iesūtne 9+ format_size keyboard_arrow_down help sea…" at bounding box center [784, 380] width 1568 height 760
click at [653, 366] on td "7" at bounding box center [644, 371] width 28 height 28
type input "[DATE]"
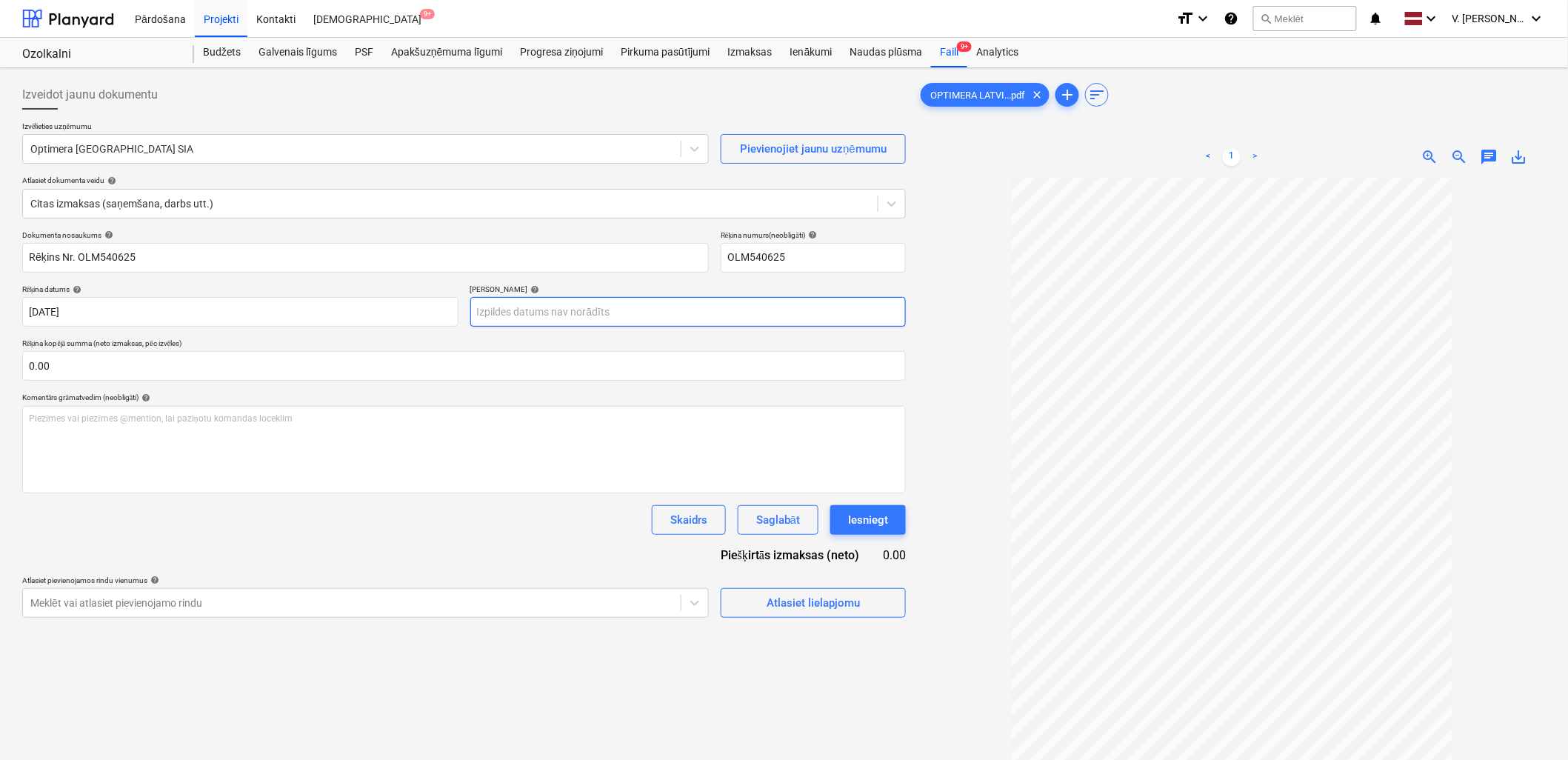
click at [733, 309] on body "Pārdošana Projekti Kontakti Iesūtne 9+ format_size keyboard_arrow_down help sea…" at bounding box center [784, 380] width 1568 height 760
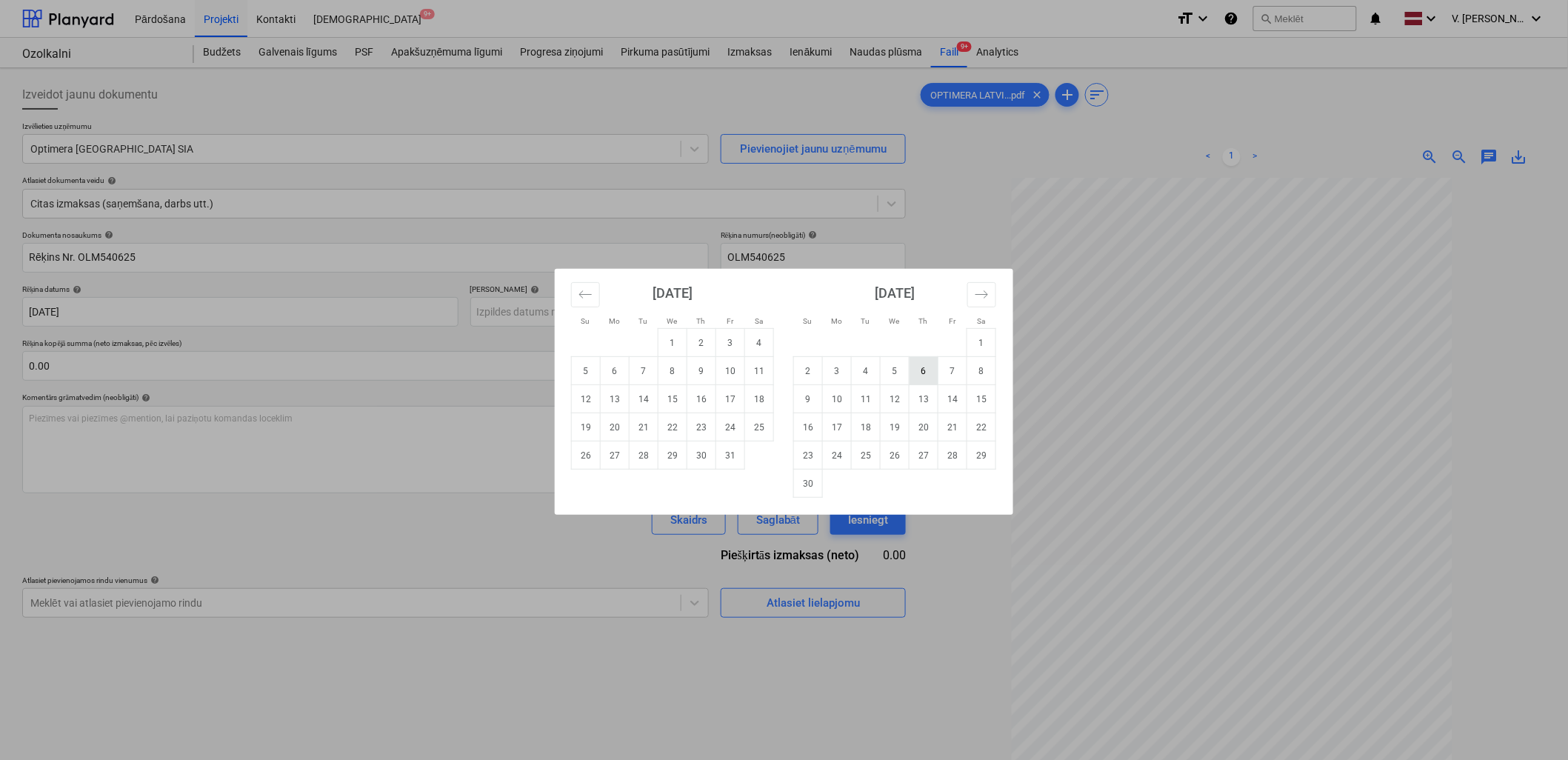
click at [931, 373] on td "6" at bounding box center [923, 371] width 28 height 28
type input "[DATE]"
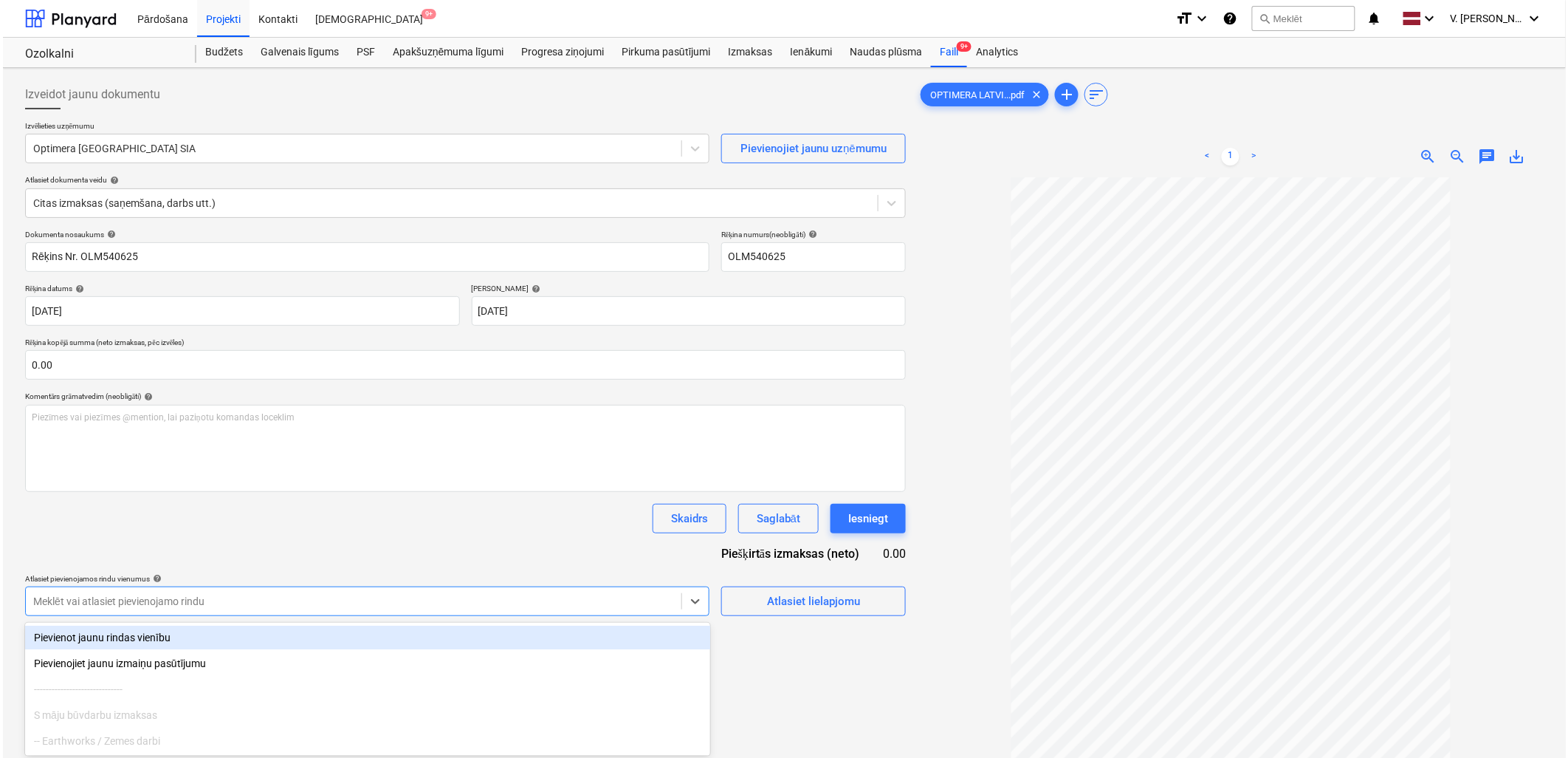
scroll to position [95, 0]
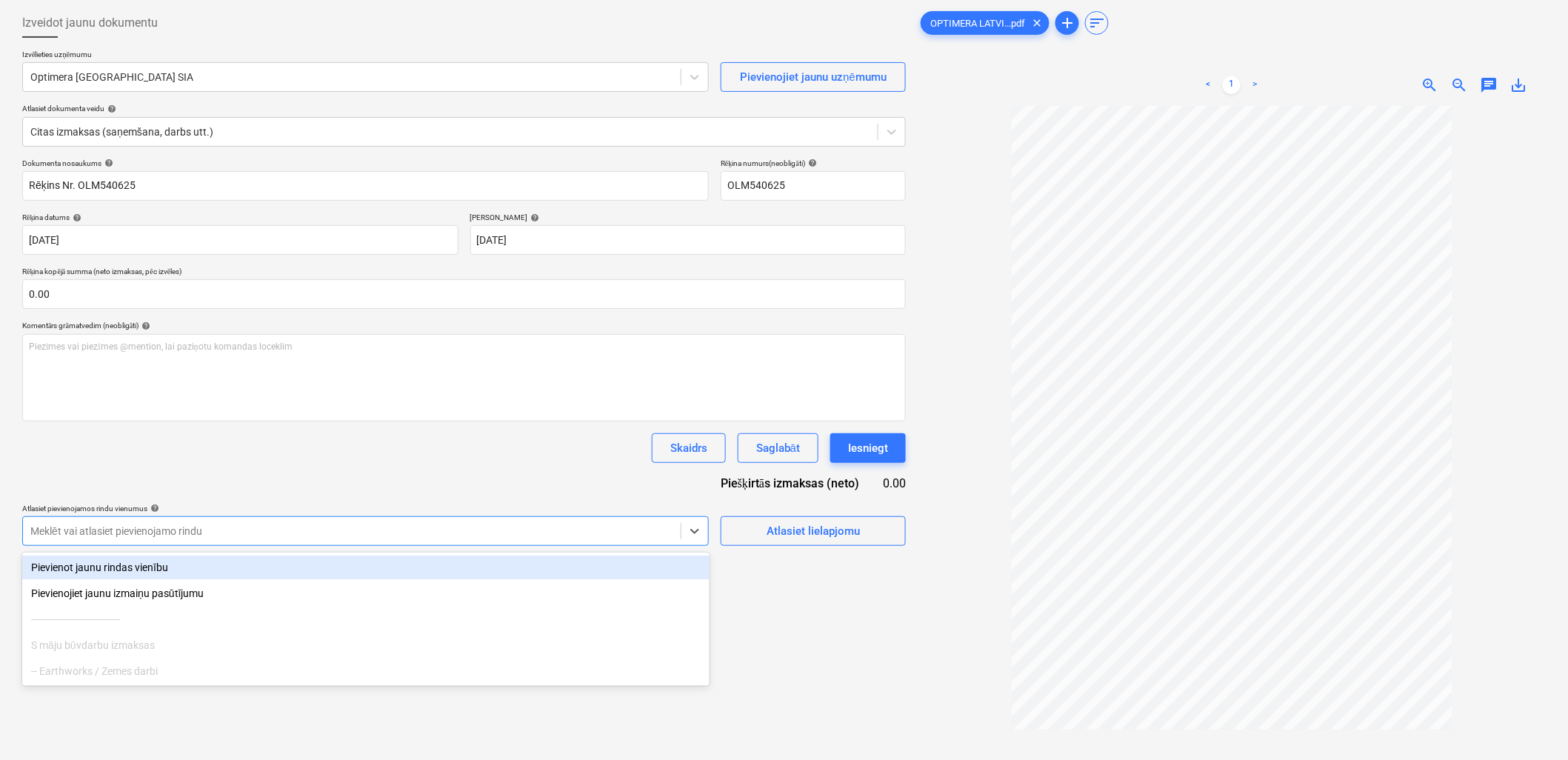
click at [520, 604] on body "Pārdošana Projekti Kontakti Iesūtne 9+ format_size keyboard_arrow_down help sea…" at bounding box center [784, 308] width 1568 height 760
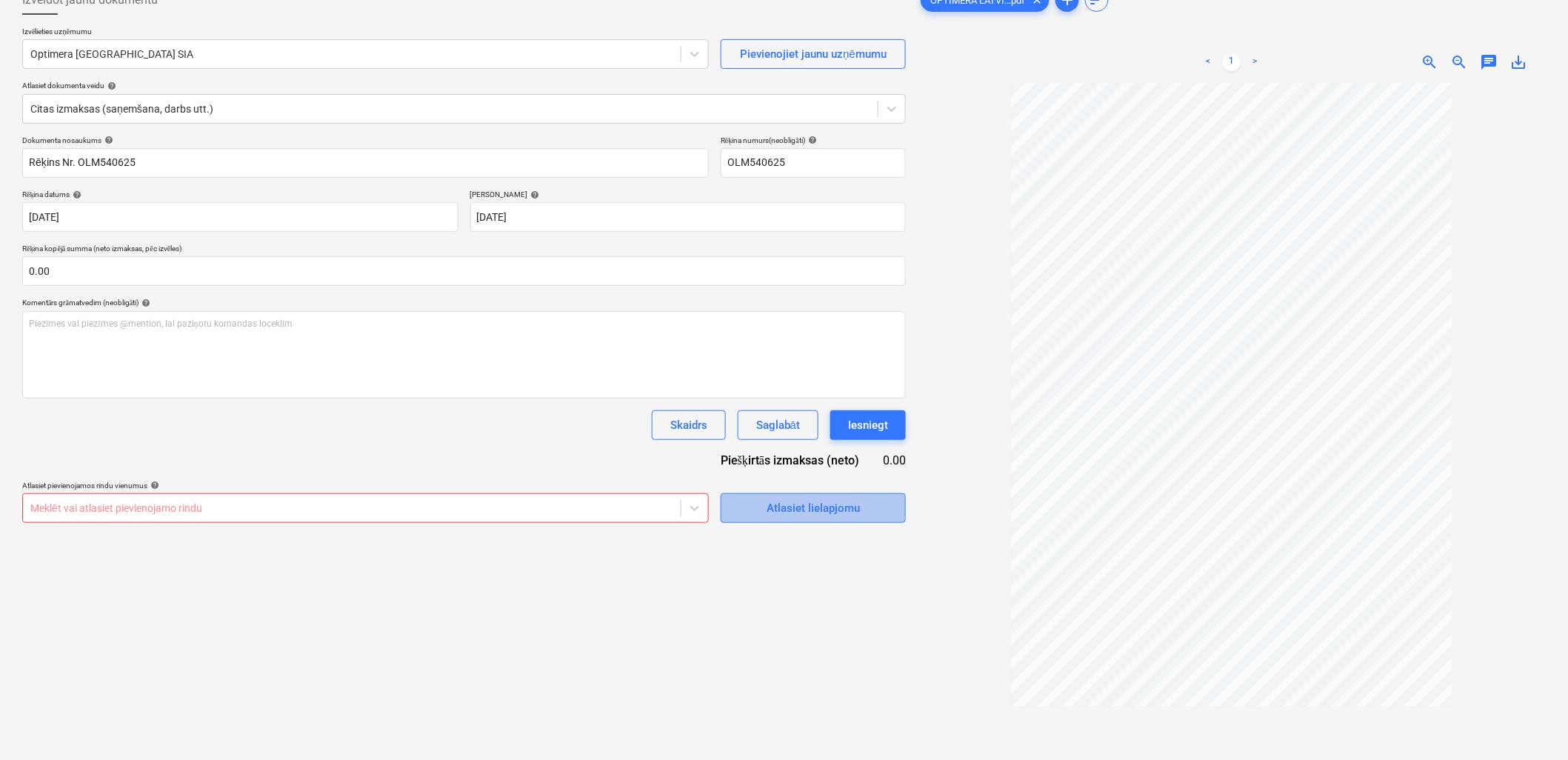
click at [753, 501] on span "Atlasiet lielapjomu" at bounding box center [813, 508] width 148 height 19
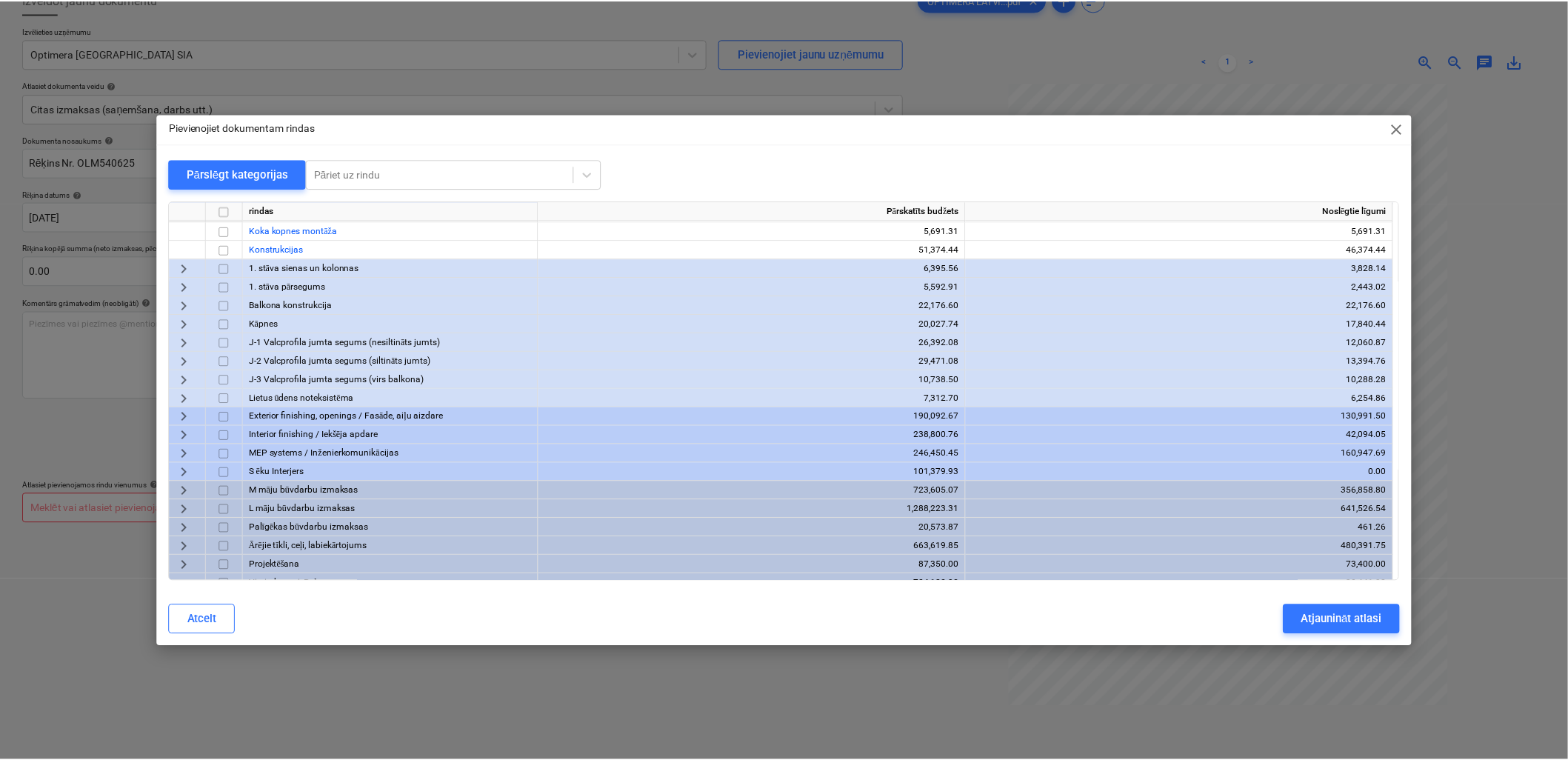
scroll to position [158, 0]
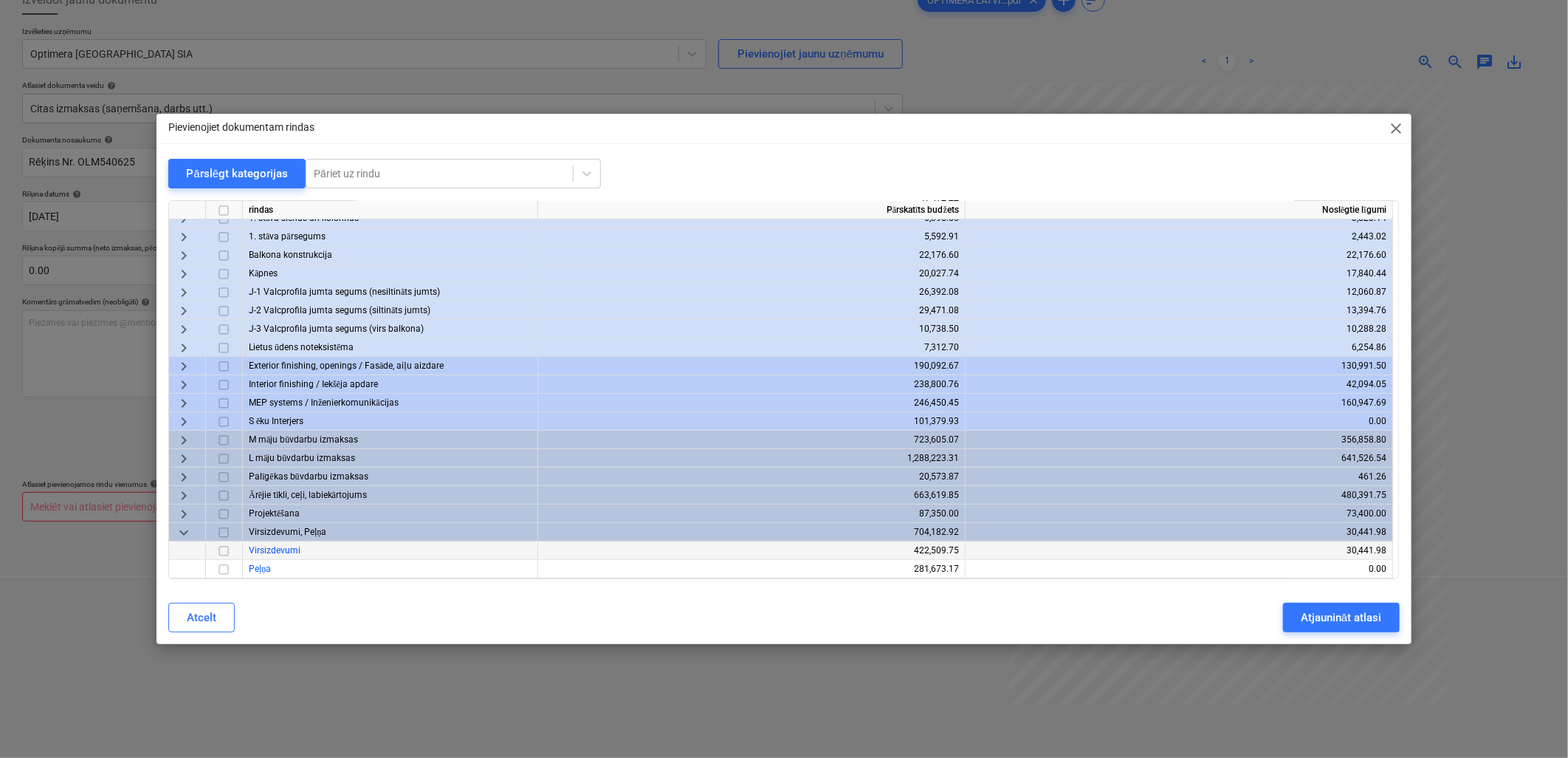
click at [254, 543] on div "Virsizdevumi" at bounding box center [390, 551] width 295 height 19
click at [231, 548] on input "checkbox" at bounding box center [223, 550] width 18 height 18
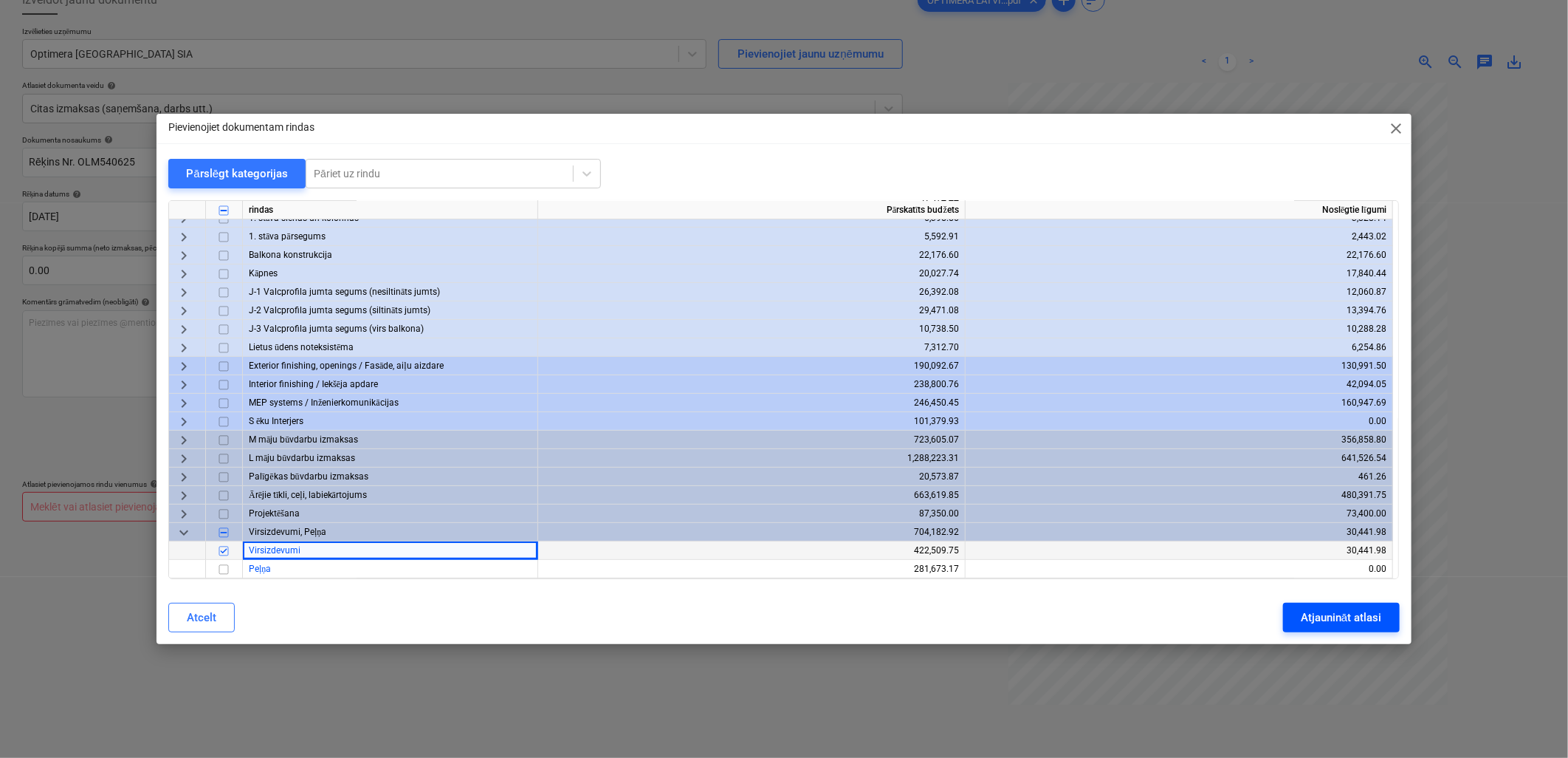
click at [1324, 624] on div "Atjaunināt atlasi" at bounding box center [1340, 617] width 80 height 19
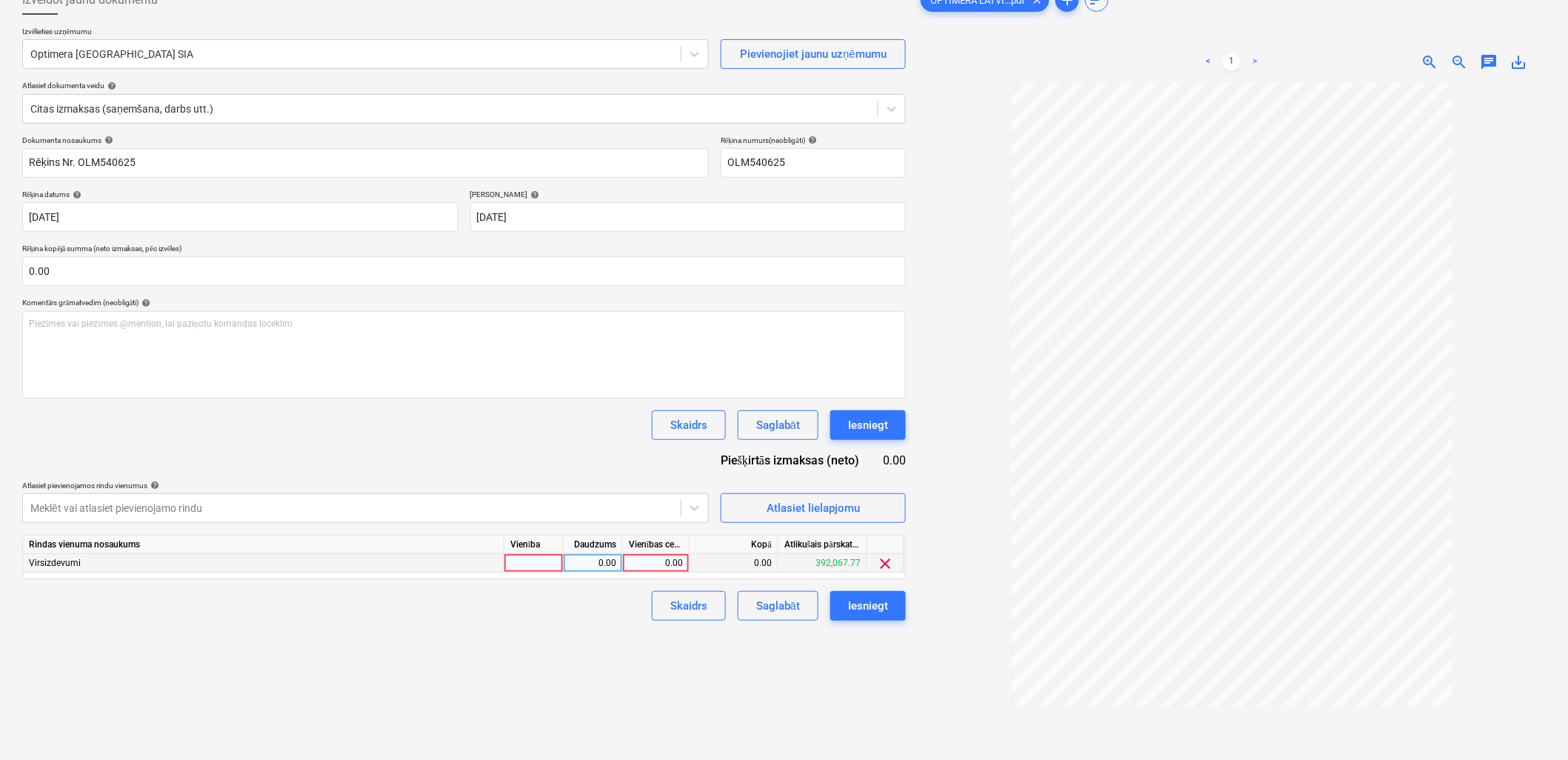
click at [638, 565] on div "0.00" at bounding box center [655, 563] width 54 height 19
type input "215.25"
click at [642, 624] on div "Izveidot jaunu dokumentu Izvēlieties uzņēmumu Optimera [GEOGRAPHIC_DATA] SIA Pi…" at bounding box center [464, 392] width 895 height 827
click at [770, 601] on div "Saglabāt" at bounding box center [778, 606] width 44 height 19
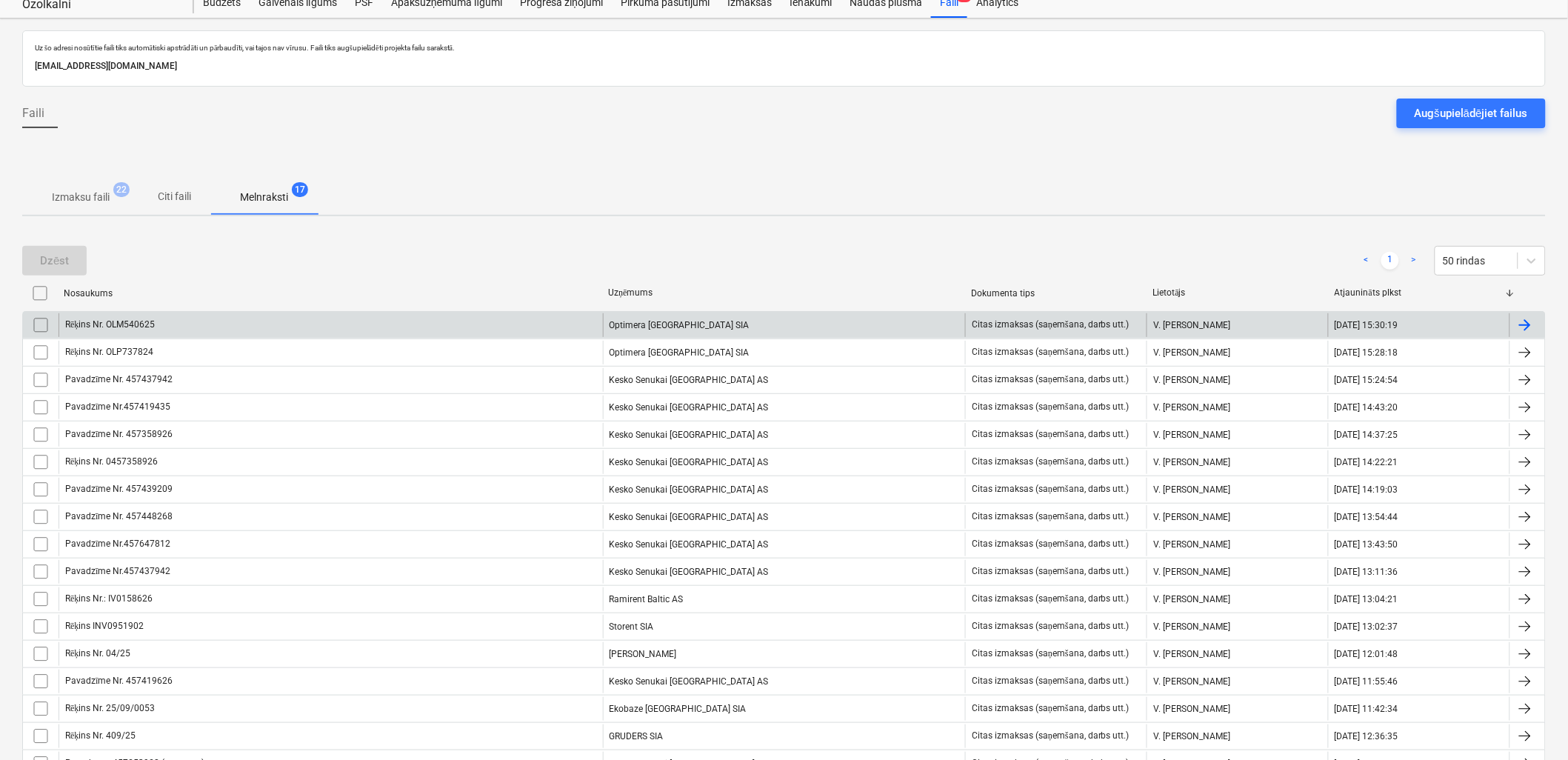
scroll to position [12, 0]
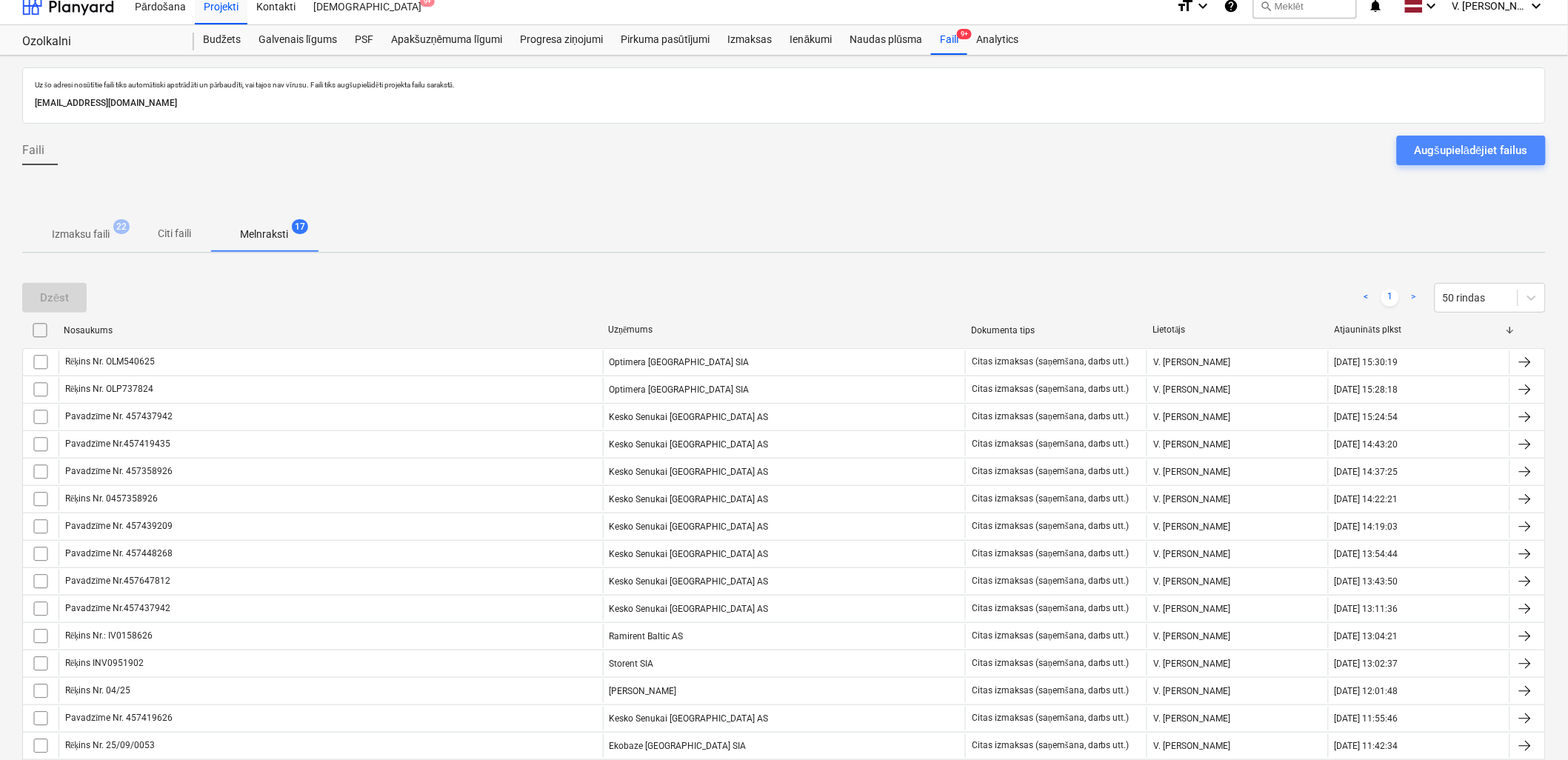
click at [1444, 151] on div "Augšupielādējiet failus" at bounding box center [1471, 150] width 114 height 19
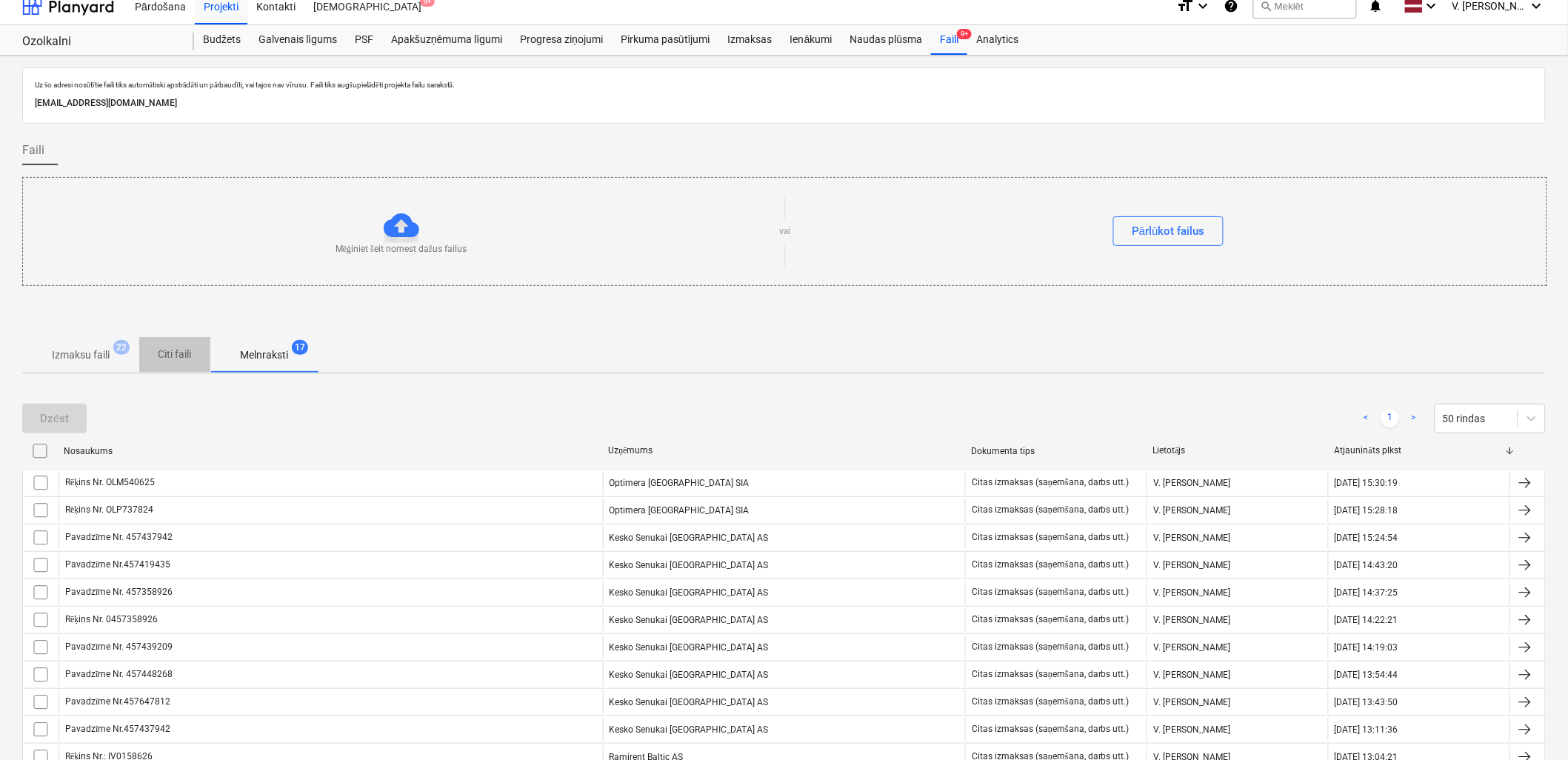
click at [181, 357] on p "Citi faili" at bounding box center [174, 354] width 35 height 15
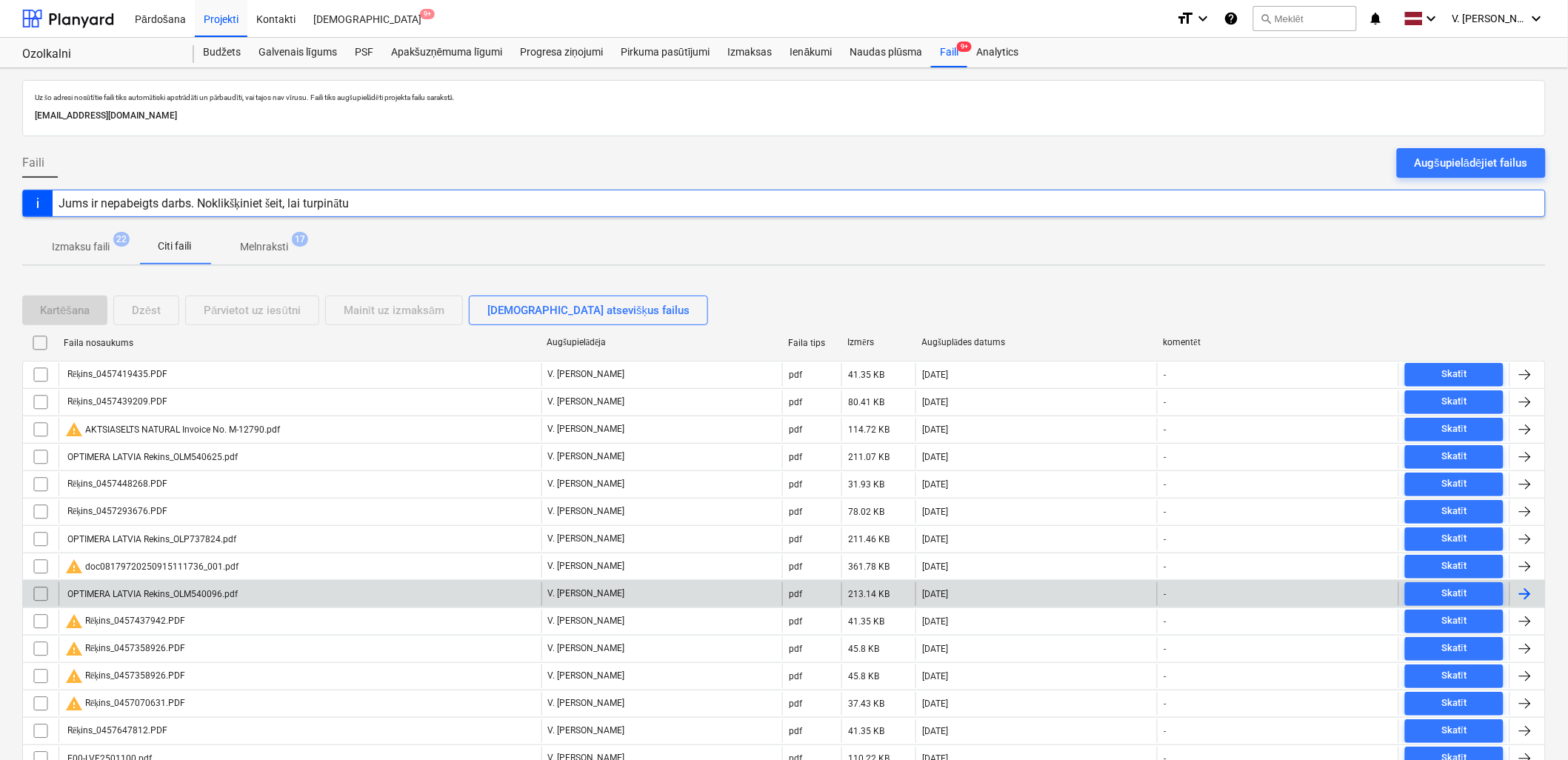
click at [280, 596] on div "OPTIMERA LATVIA Rekins_OLM540096.pdf" at bounding box center [300, 593] width 483 height 24
click at [300, 592] on div "OPTIMERA LATVIA Rekins_OLM540096.pdf" at bounding box center [300, 593] width 483 height 24
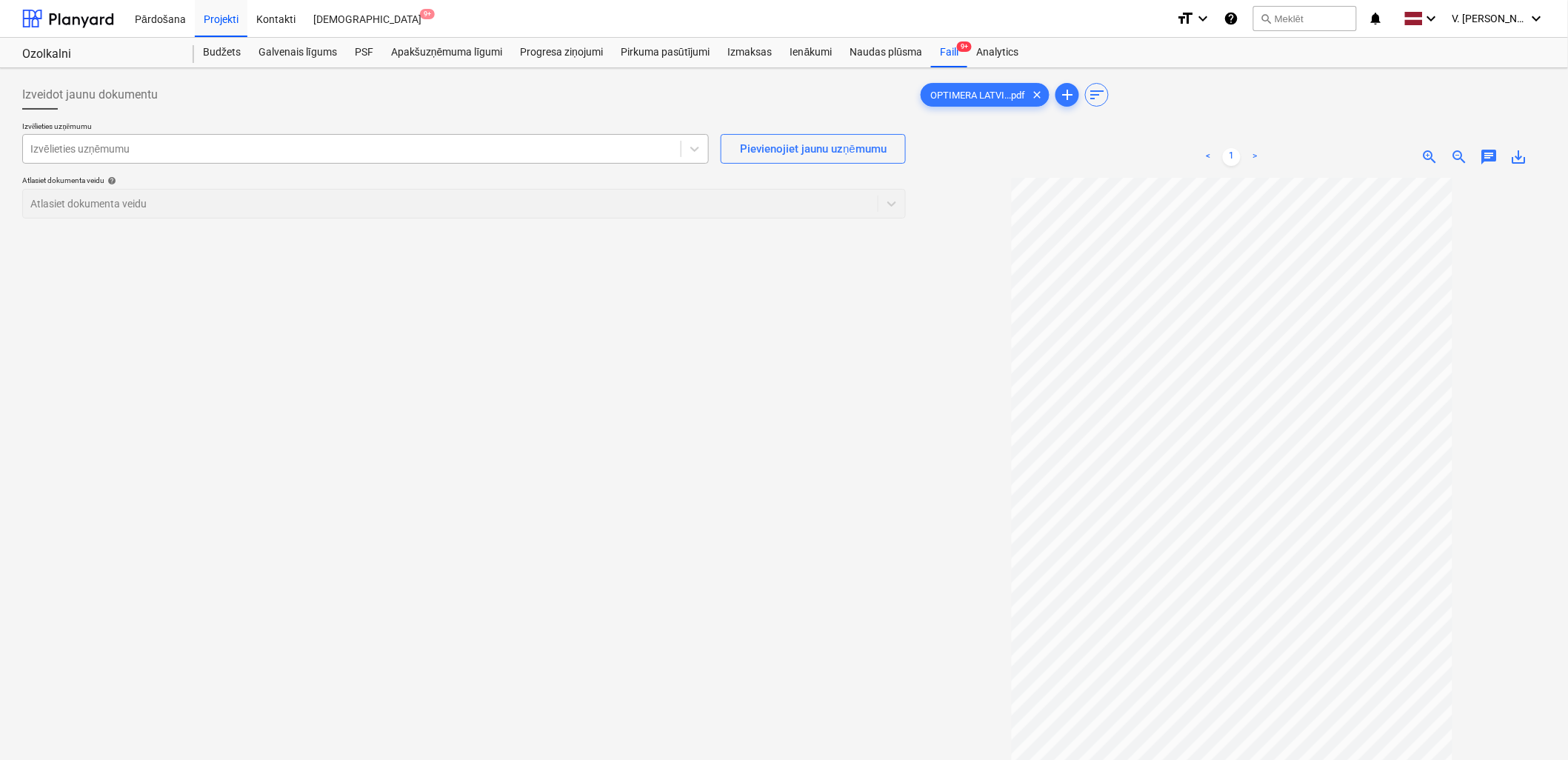
click at [284, 151] on div at bounding box center [352, 149] width 643 height 15
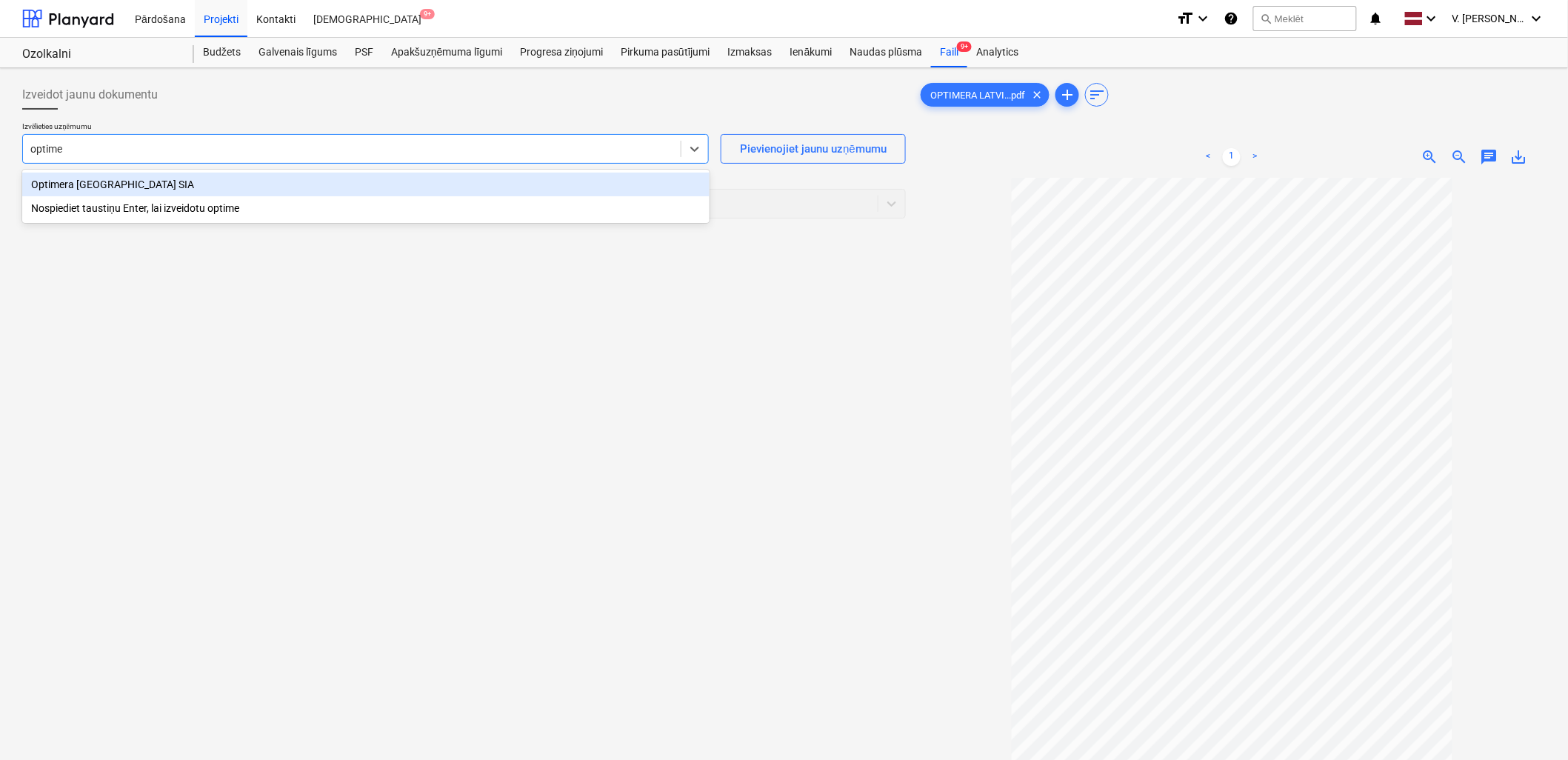
type input "optimer"
click at [256, 186] on div "Optimera [GEOGRAPHIC_DATA] SIA" at bounding box center [365, 184] width 687 height 24
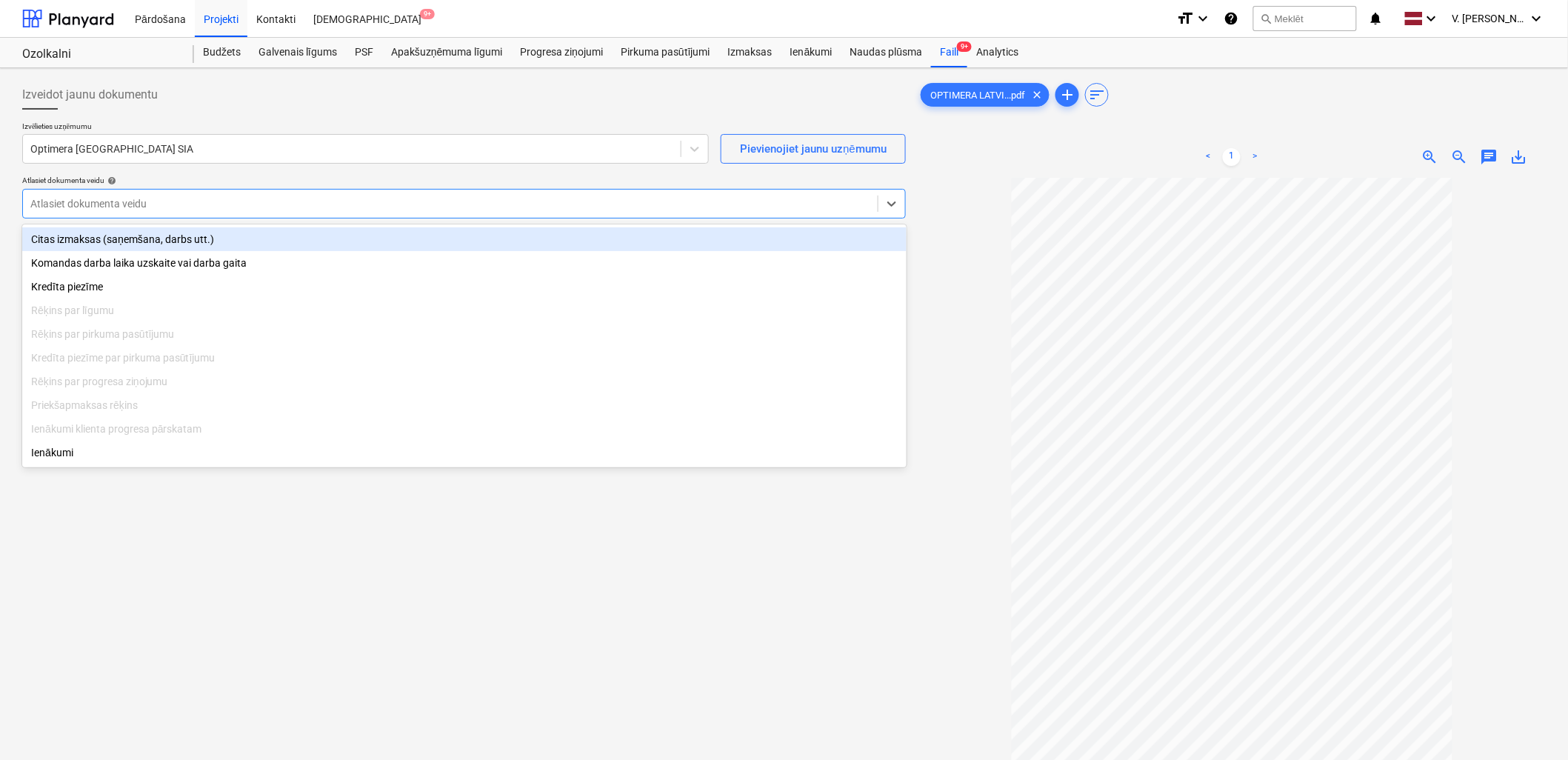
click at [272, 196] on div at bounding box center [450, 204] width 840 height 15
click at [262, 238] on div "Citas izmaksas (saņemšana, darbs utt.)" at bounding box center [464, 239] width 884 height 24
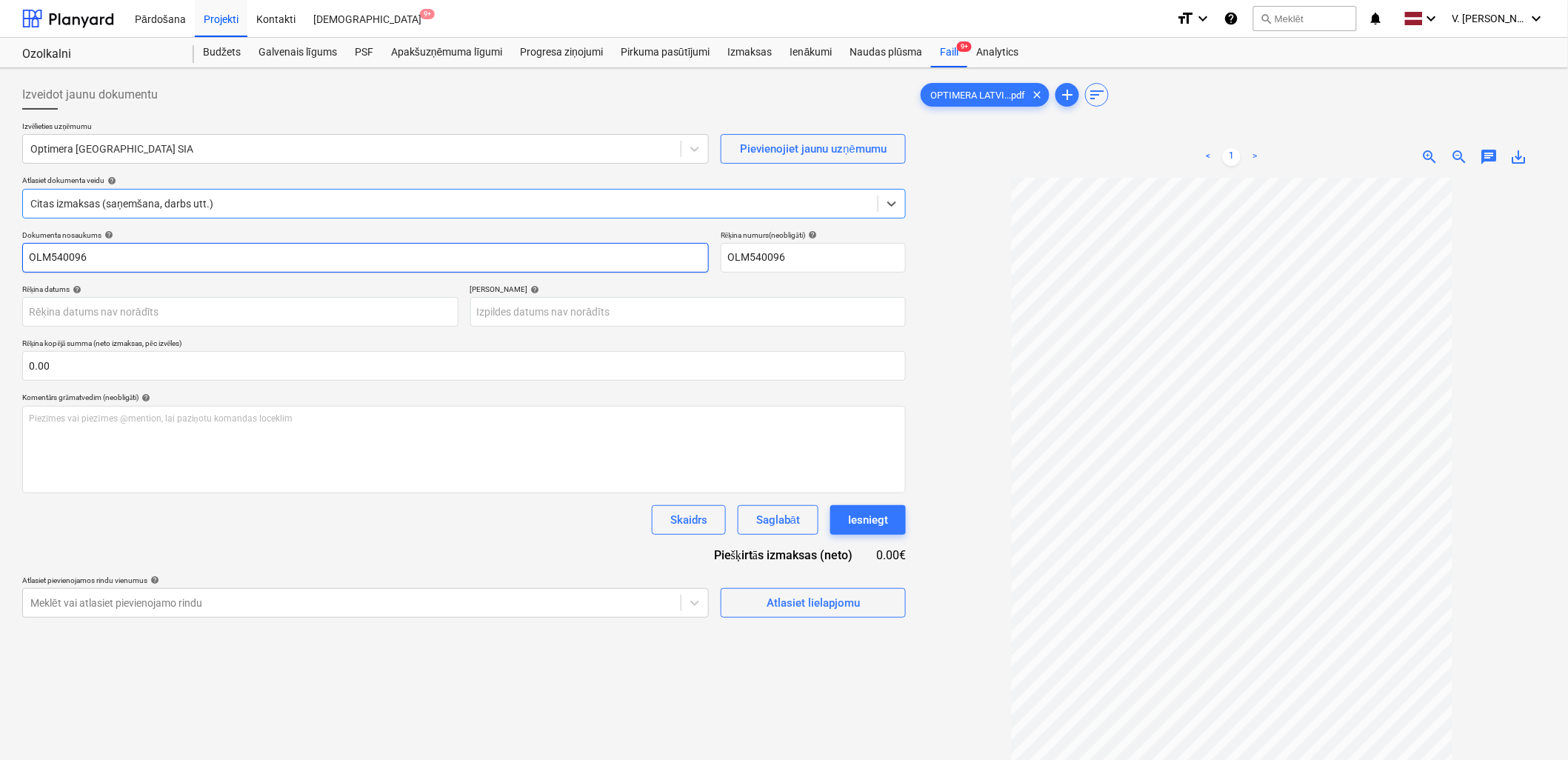
click at [253, 252] on input "OLM540096" at bounding box center [365, 257] width 686 height 29
type input "Rēķins Nr. OLM540096"
click at [389, 342] on p "Rēķina kopējā summa (neto izmaksas, pēc izvēles)" at bounding box center [464, 344] width 884 height 12
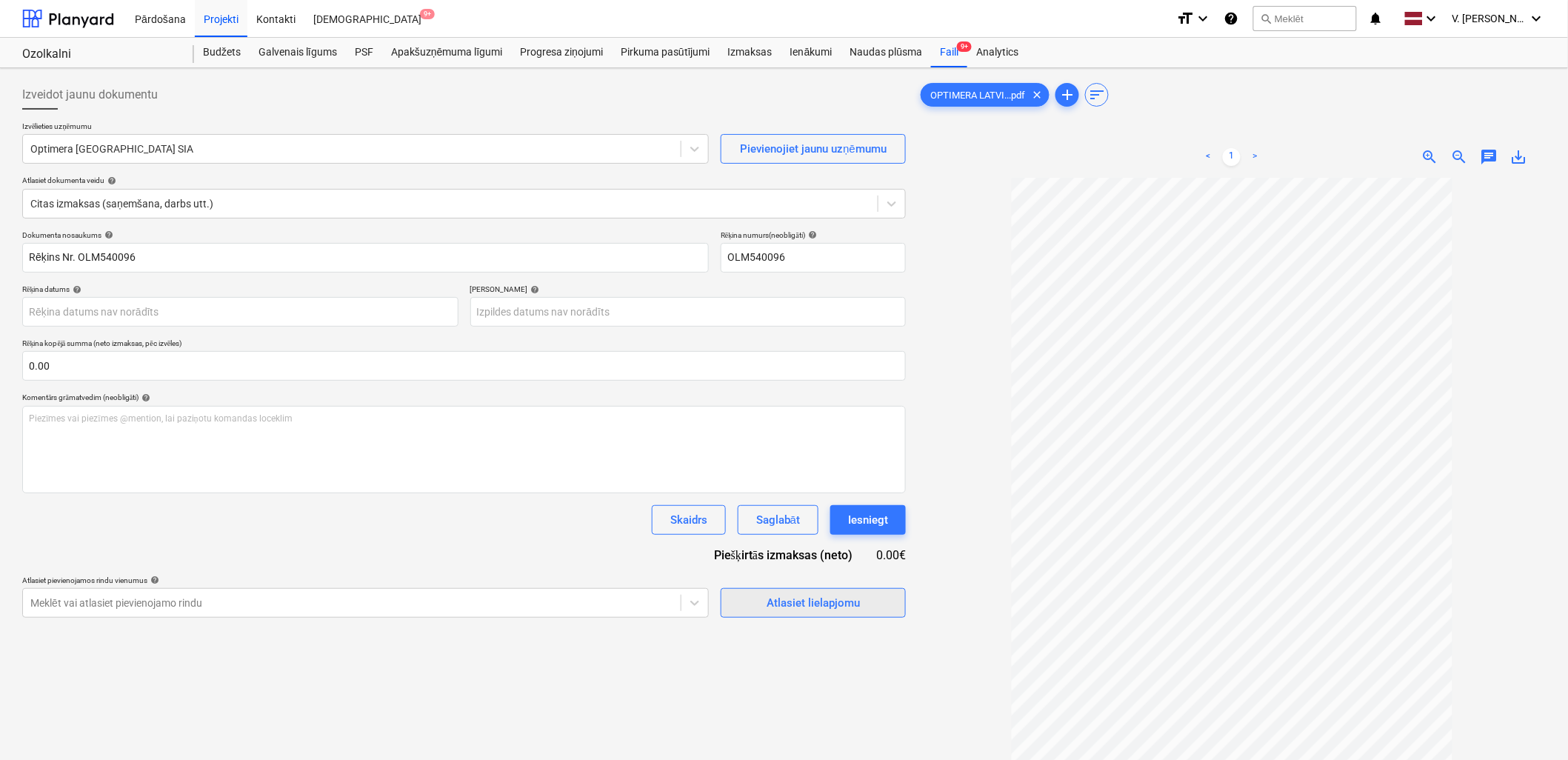
click at [820, 604] on div "Atlasiet lielapjomu" at bounding box center [813, 603] width 93 height 19
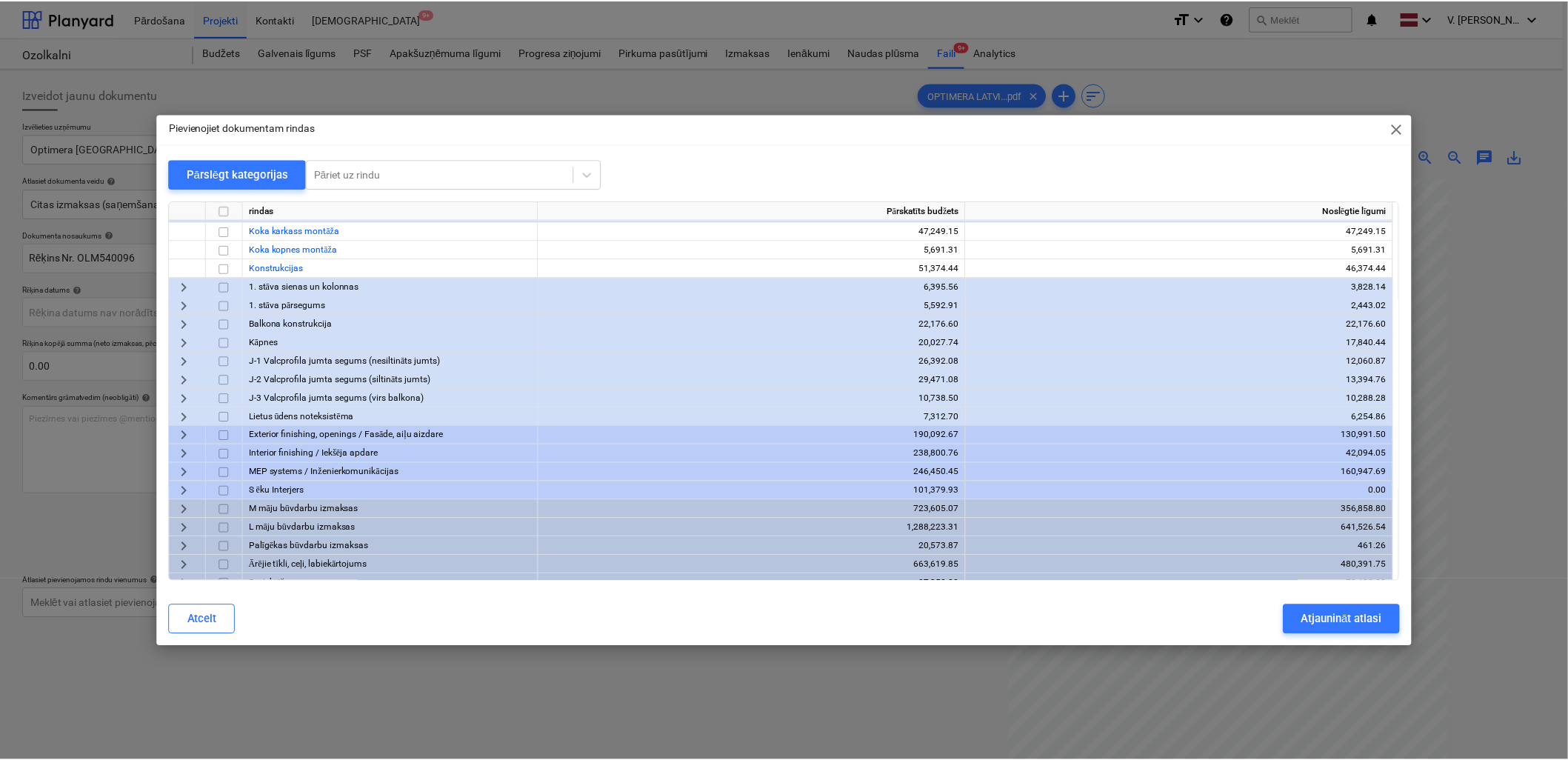
scroll to position [158, 0]
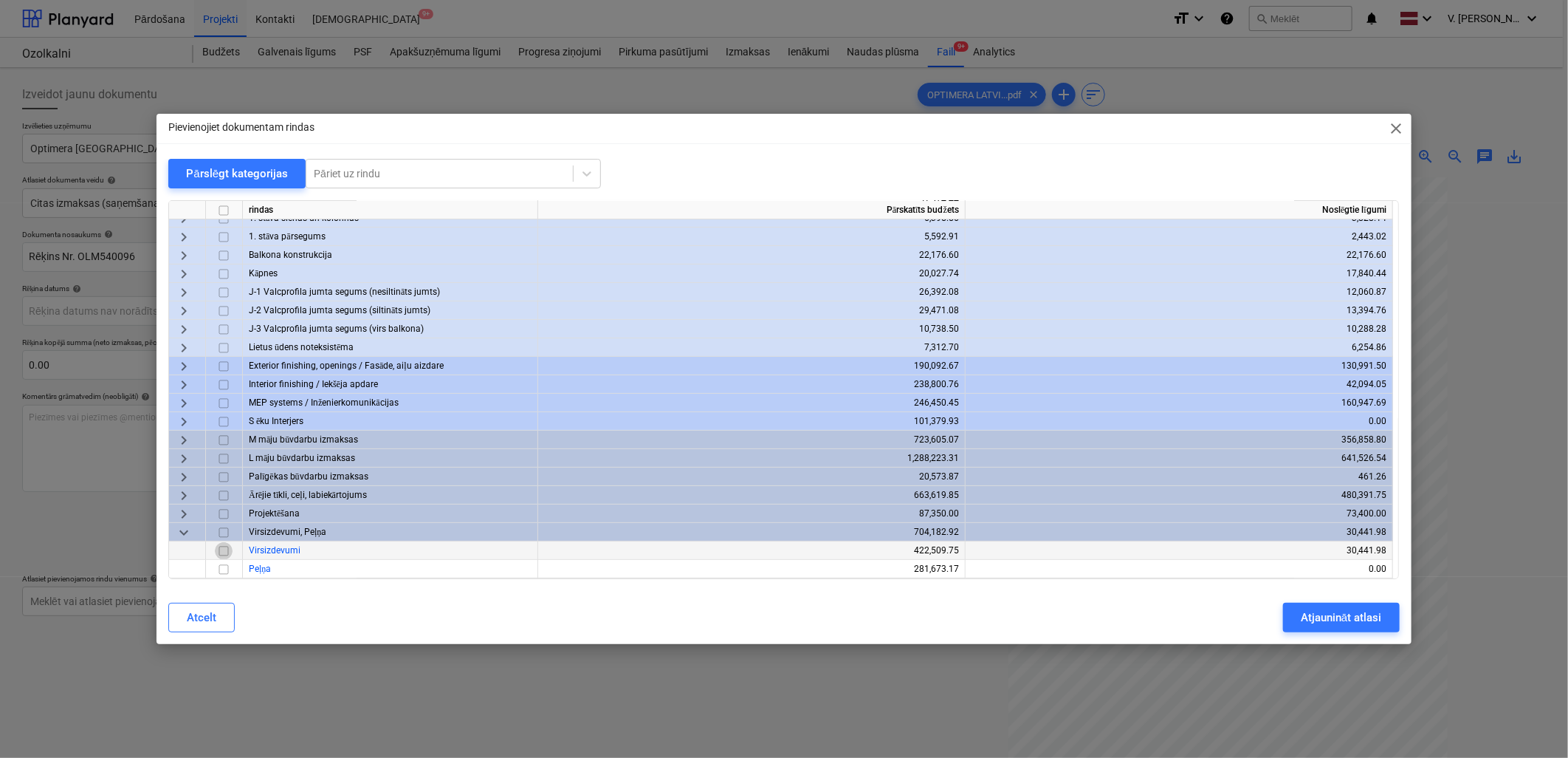
click at [226, 543] on input "checkbox" at bounding box center [223, 550] width 18 height 18
click at [1348, 622] on div "Atjaunināt atlasi" at bounding box center [1340, 617] width 80 height 19
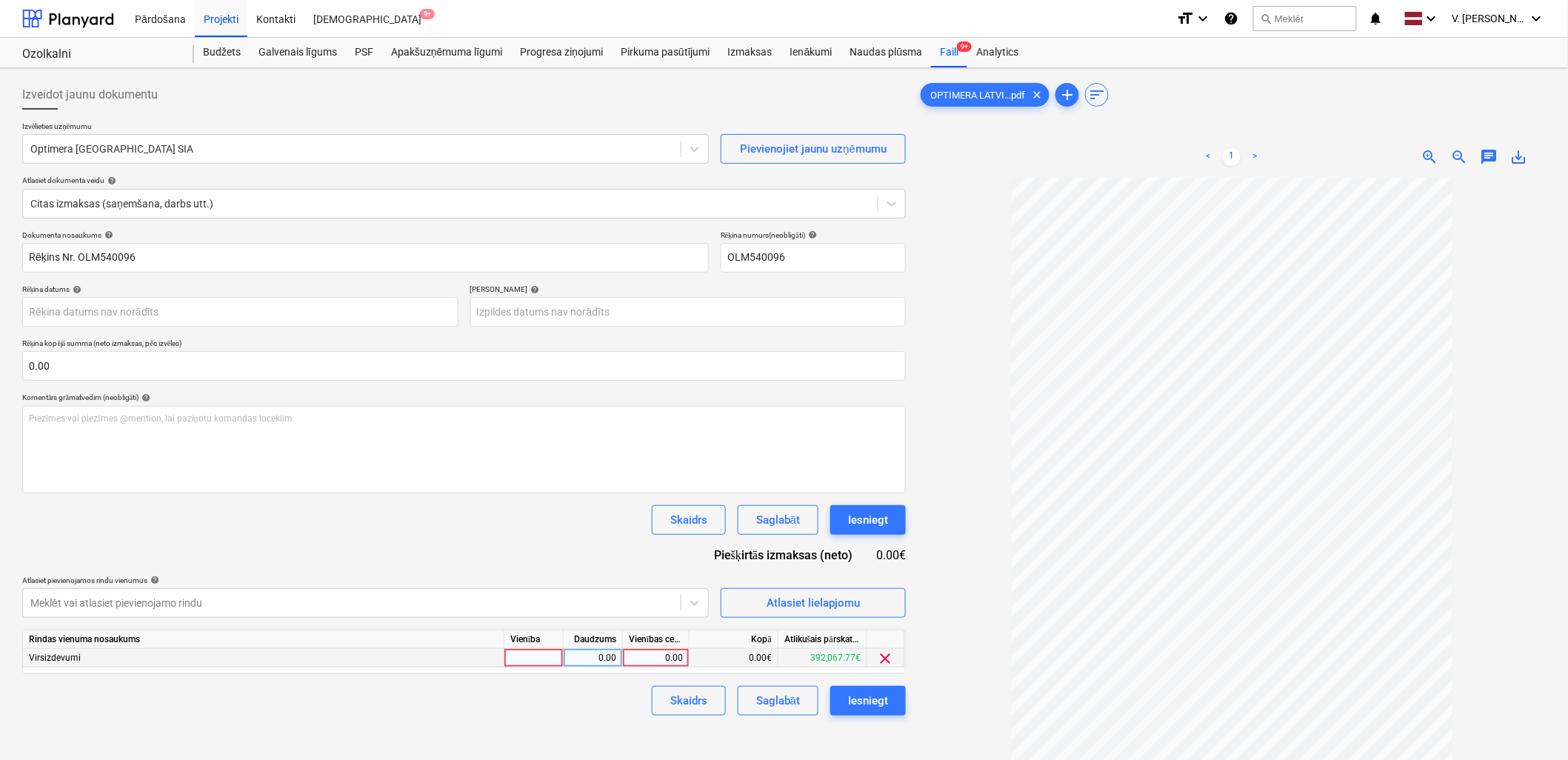
click at [655, 661] on div "0.00" at bounding box center [655, 658] width 54 height 19
type input "98.34"
click at [632, 702] on div "Skaidrs Saglabāt Iesniegt" at bounding box center [464, 699] width 884 height 29
click at [800, 691] on button "Saglabāt" at bounding box center [777, 699] width 81 height 29
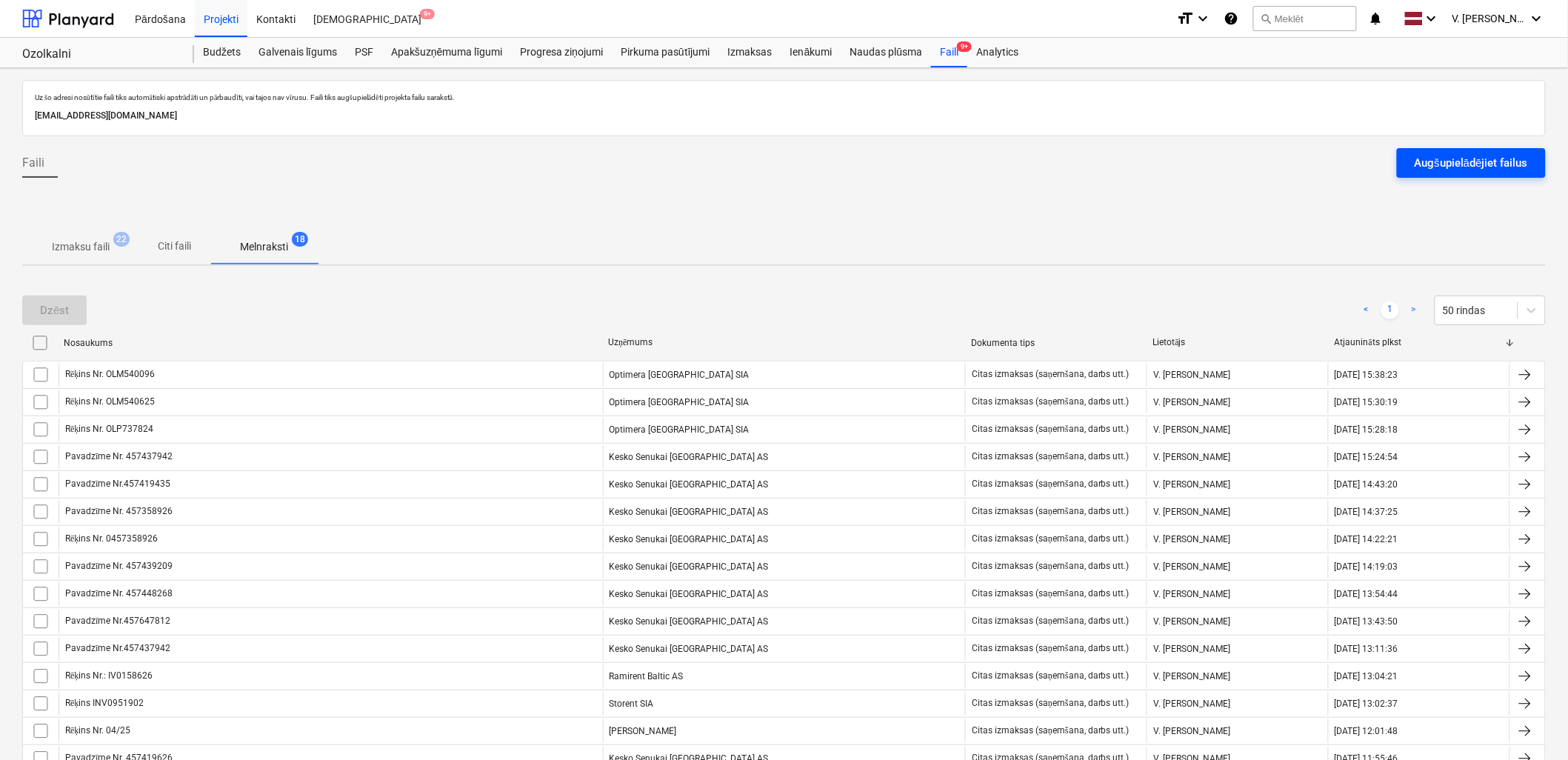
click at [1520, 159] on div "Augšupielādējiet failus" at bounding box center [1471, 163] width 114 height 19
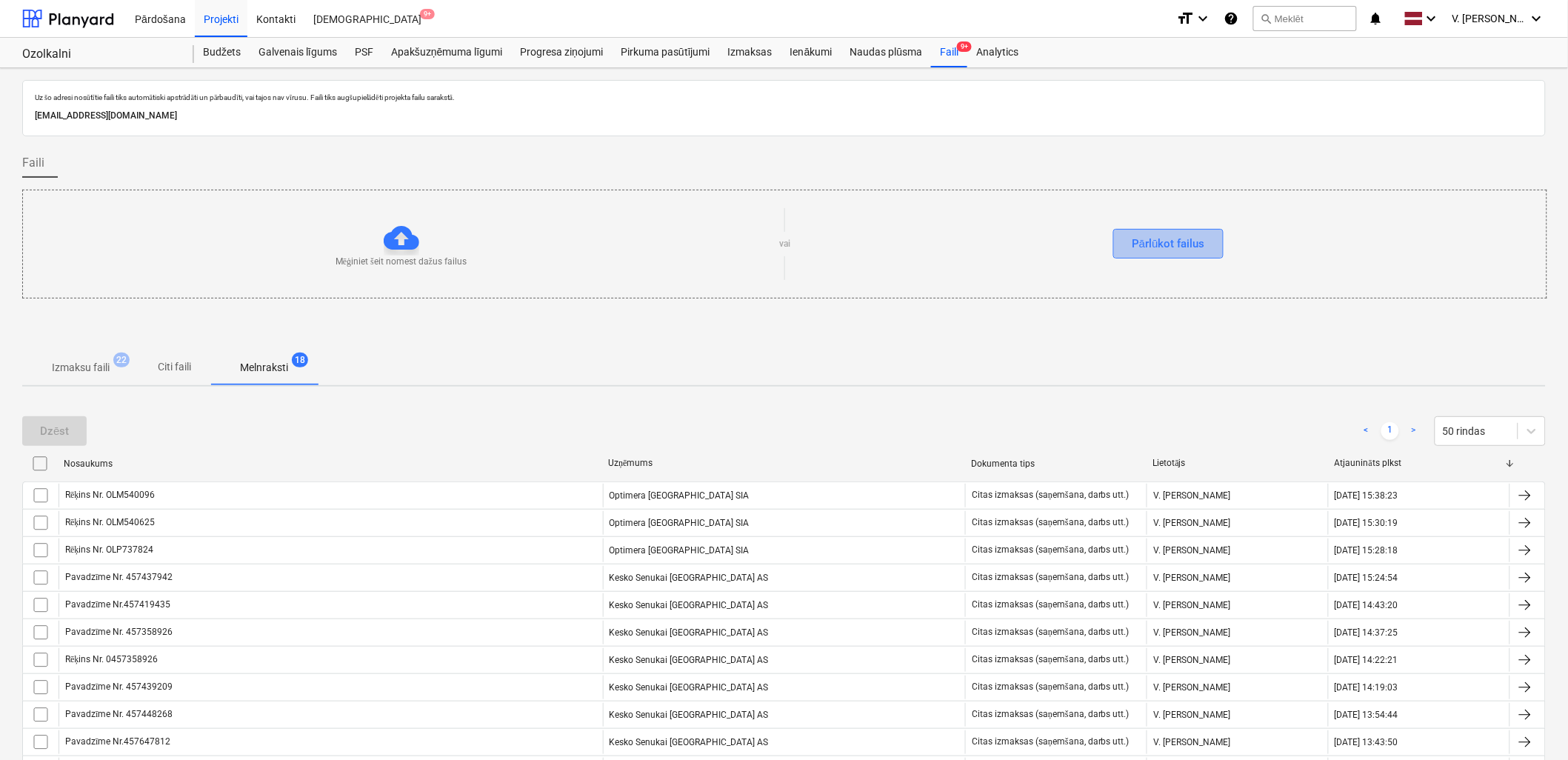
click at [1157, 245] on div "Pārlūkot failus" at bounding box center [1168, 244] width 73 height 19
click at [190, 361] on p "Citi faili" at bounding box center [174, 367] width 35 height 15
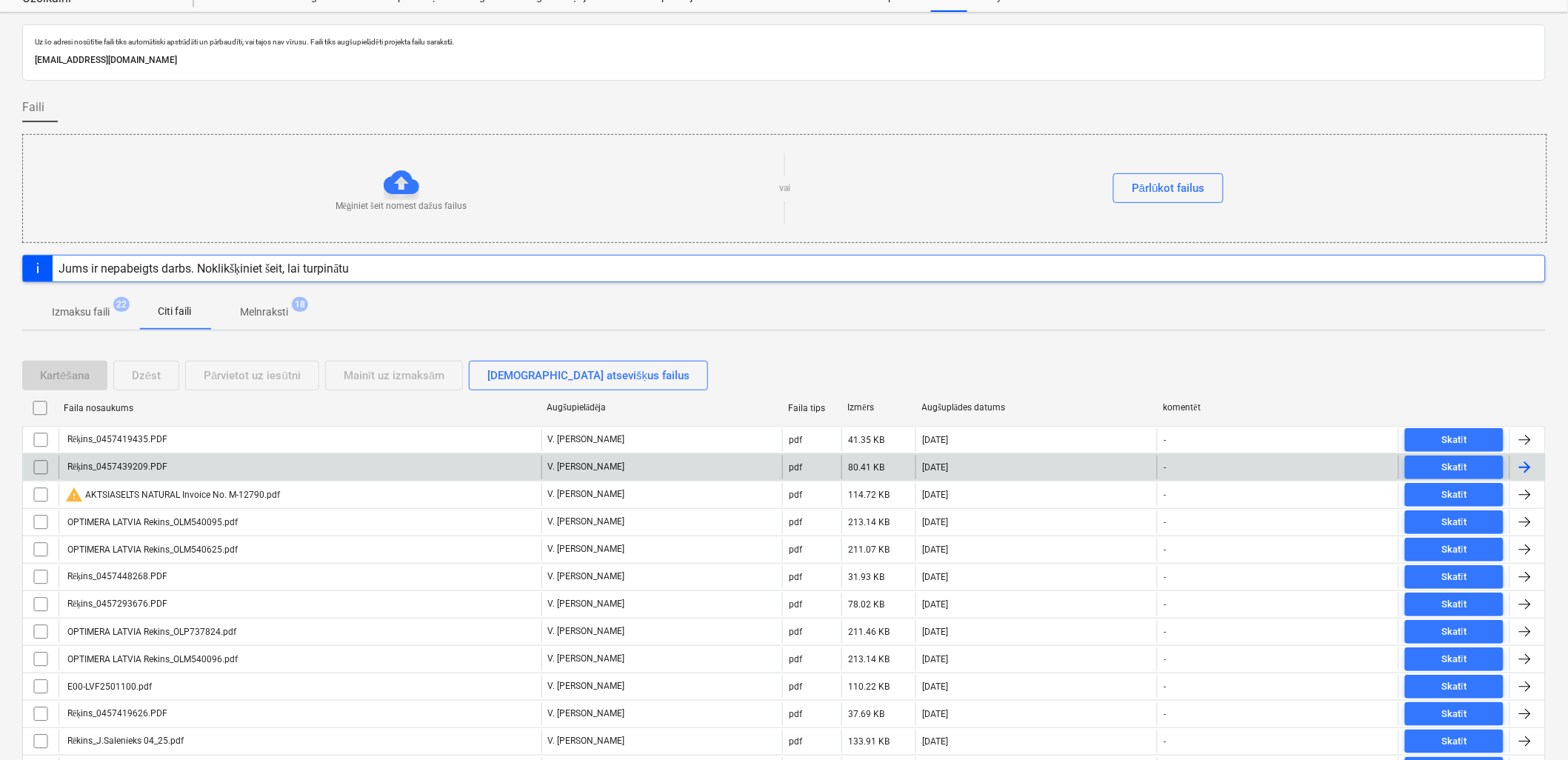
scroll to position [82, 0]
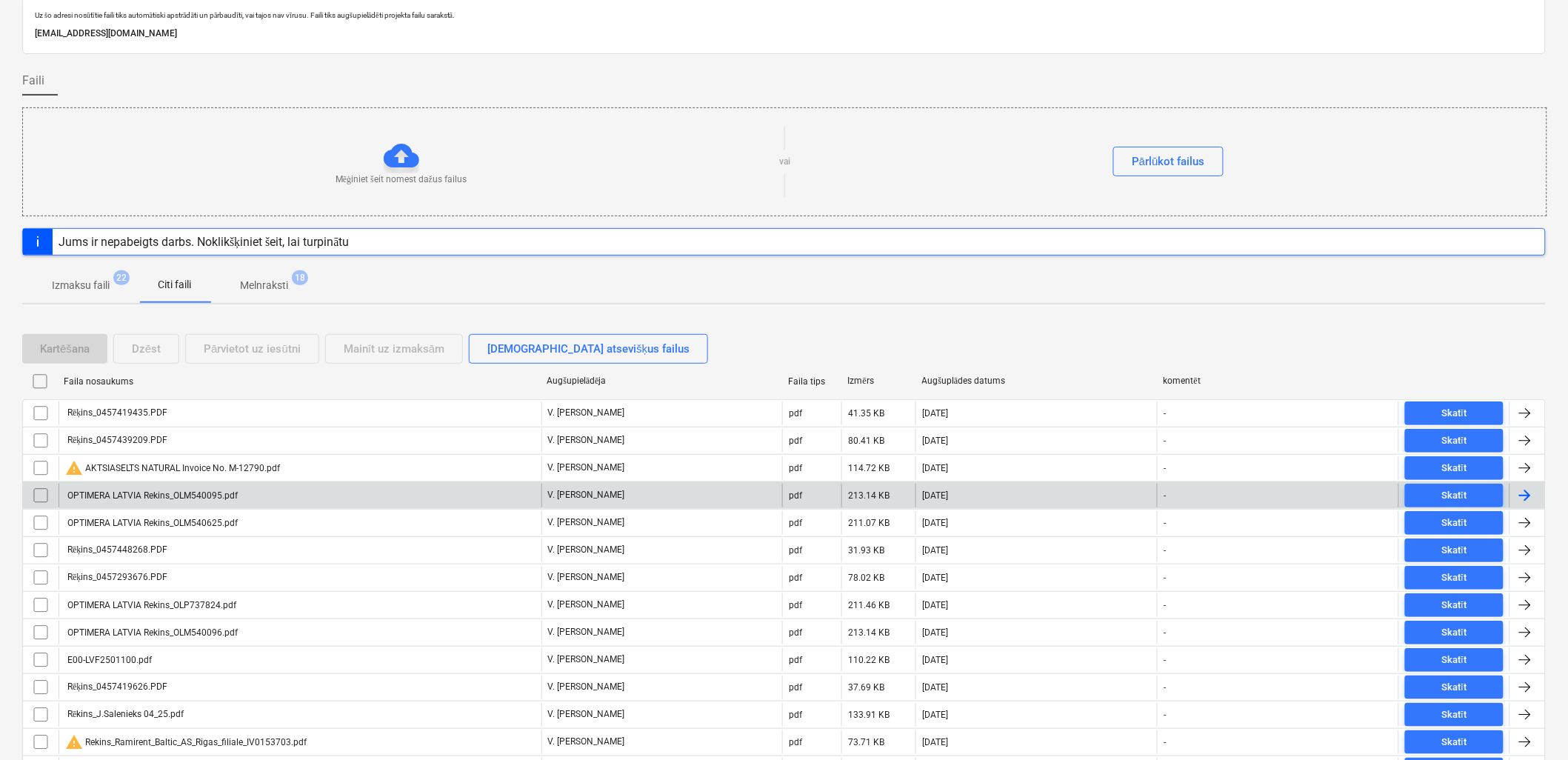
click at [294, 493] on div "OPTIMERA LATVIA Rekins_OLM540095.pdf" at bounding box center [300, 495] width 483 height 24
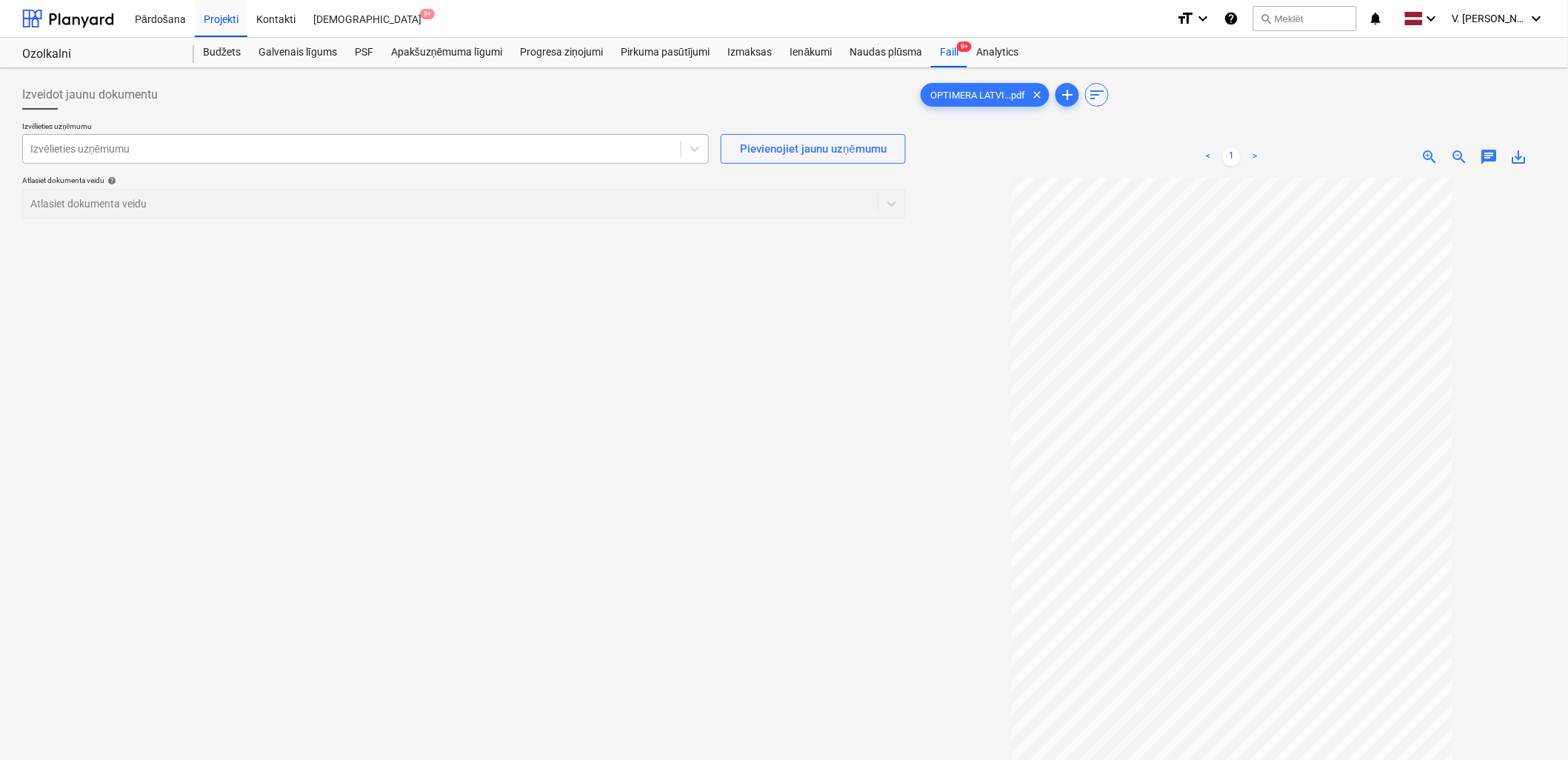
click at [550, 155] on div at bounding box center [352, 149] width 643 height 15
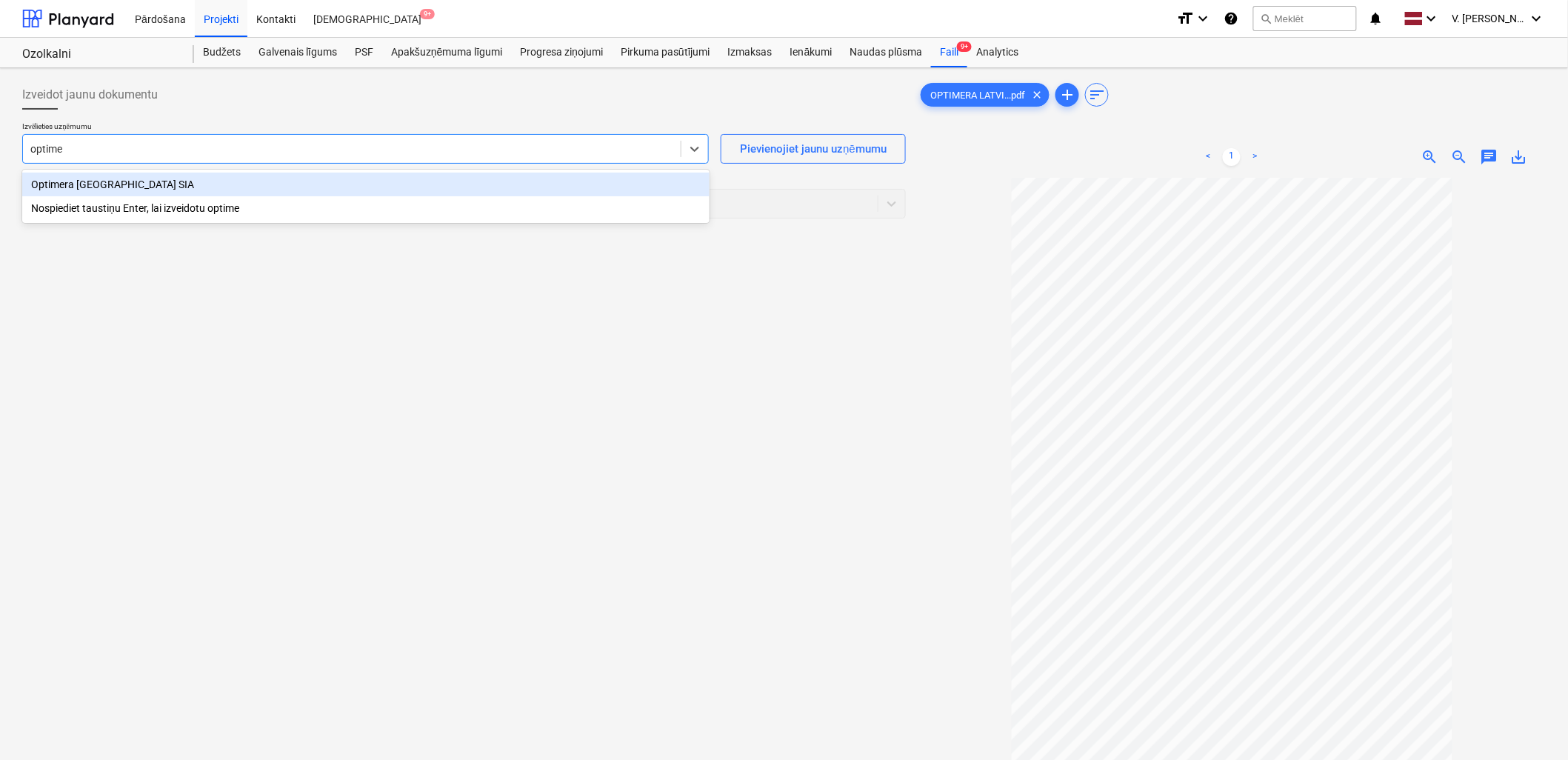
type input "optimer"
click at [448, 184] on div "Optimera [GEOGRAPHIC_DATA] SIA" at bounding box center [365, 184] width 687 height 24
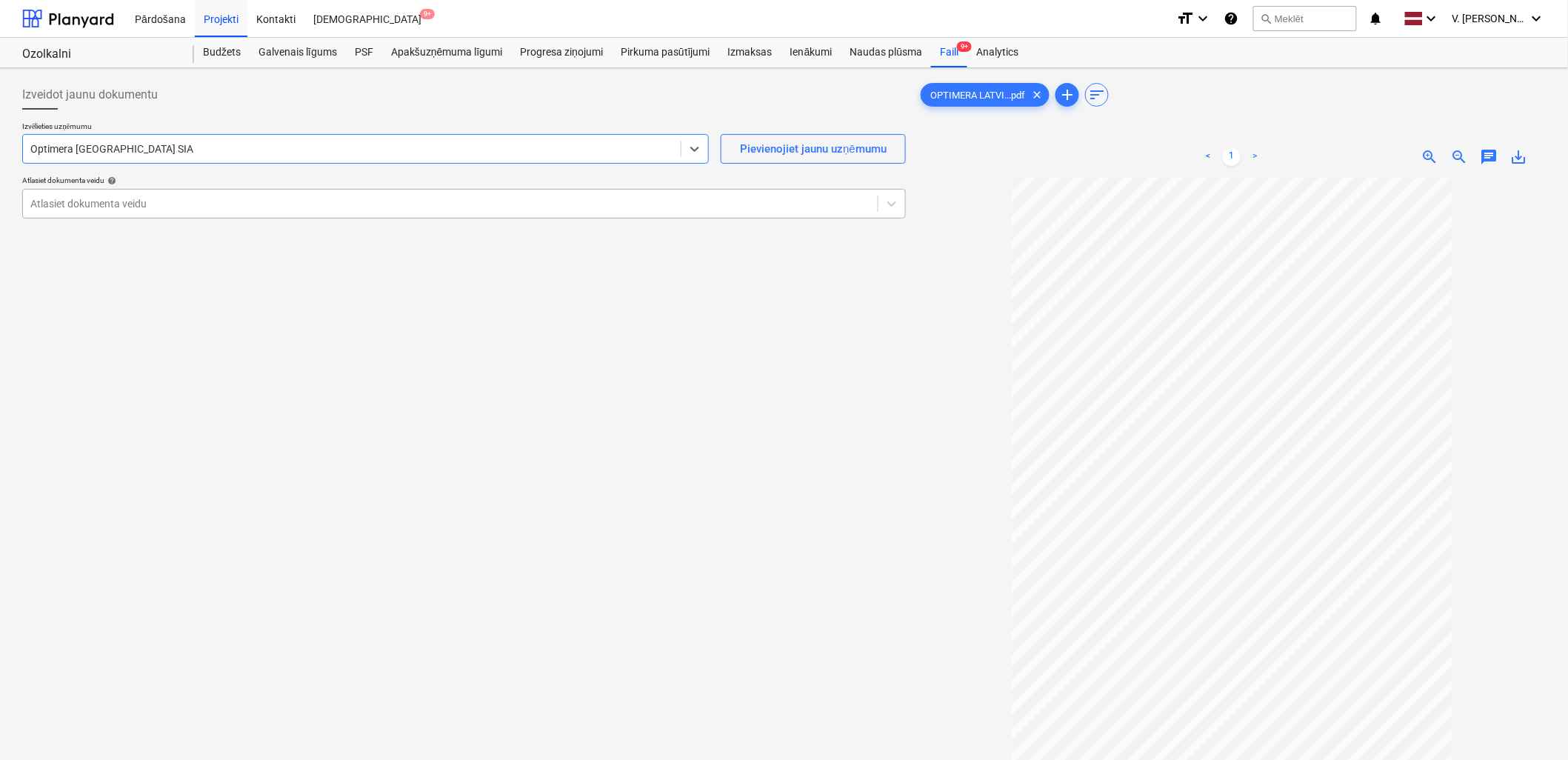
click at [201, 194] on div "Atlasiet dokumenta veidu" at bounding box center [450, 204] width 855 height 21
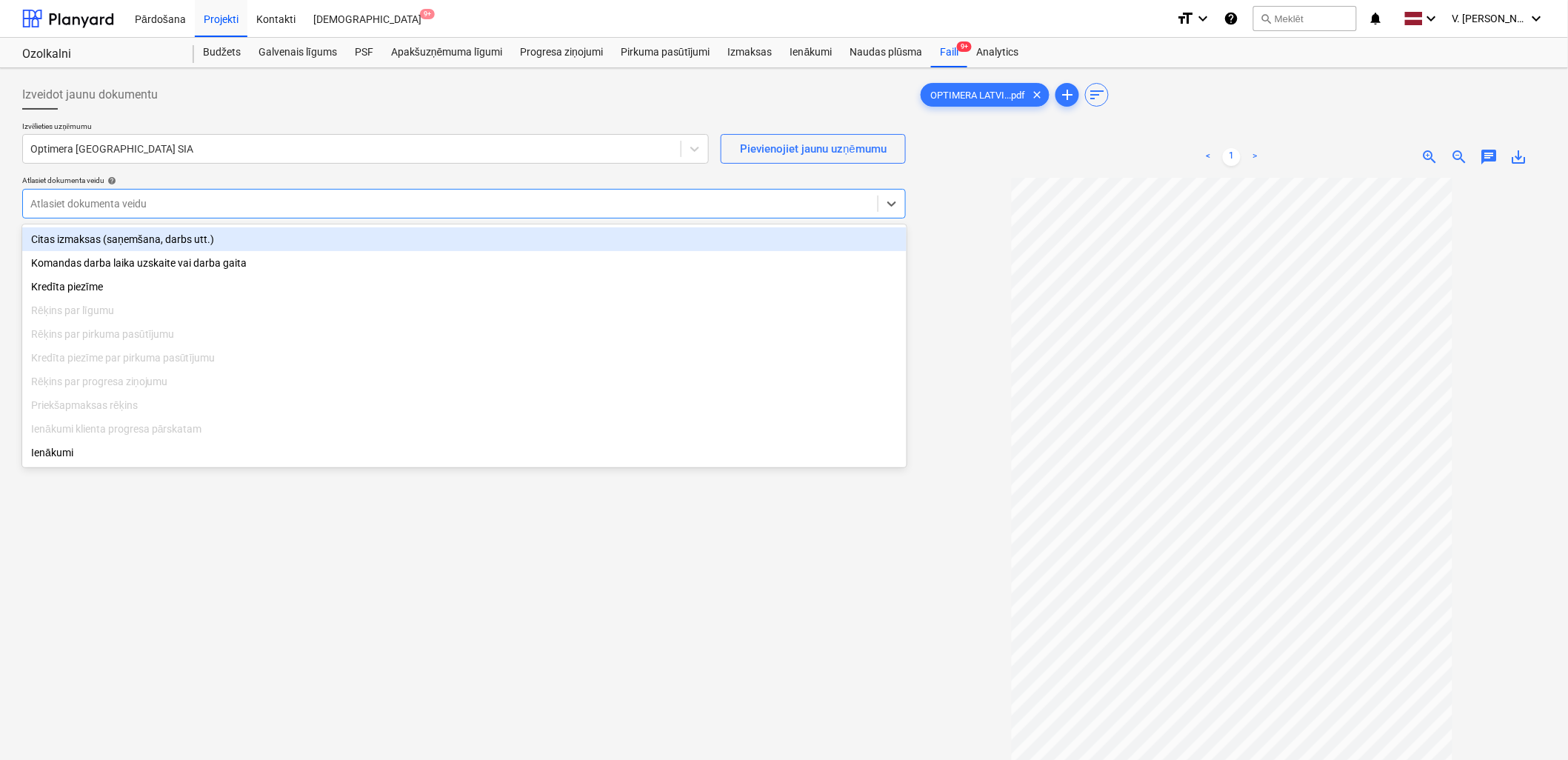
click at [191, 232] on div "Citas izmaksas (saņemšana, darbs utt.)" at bounding box center [464, 239] width 884 height 24
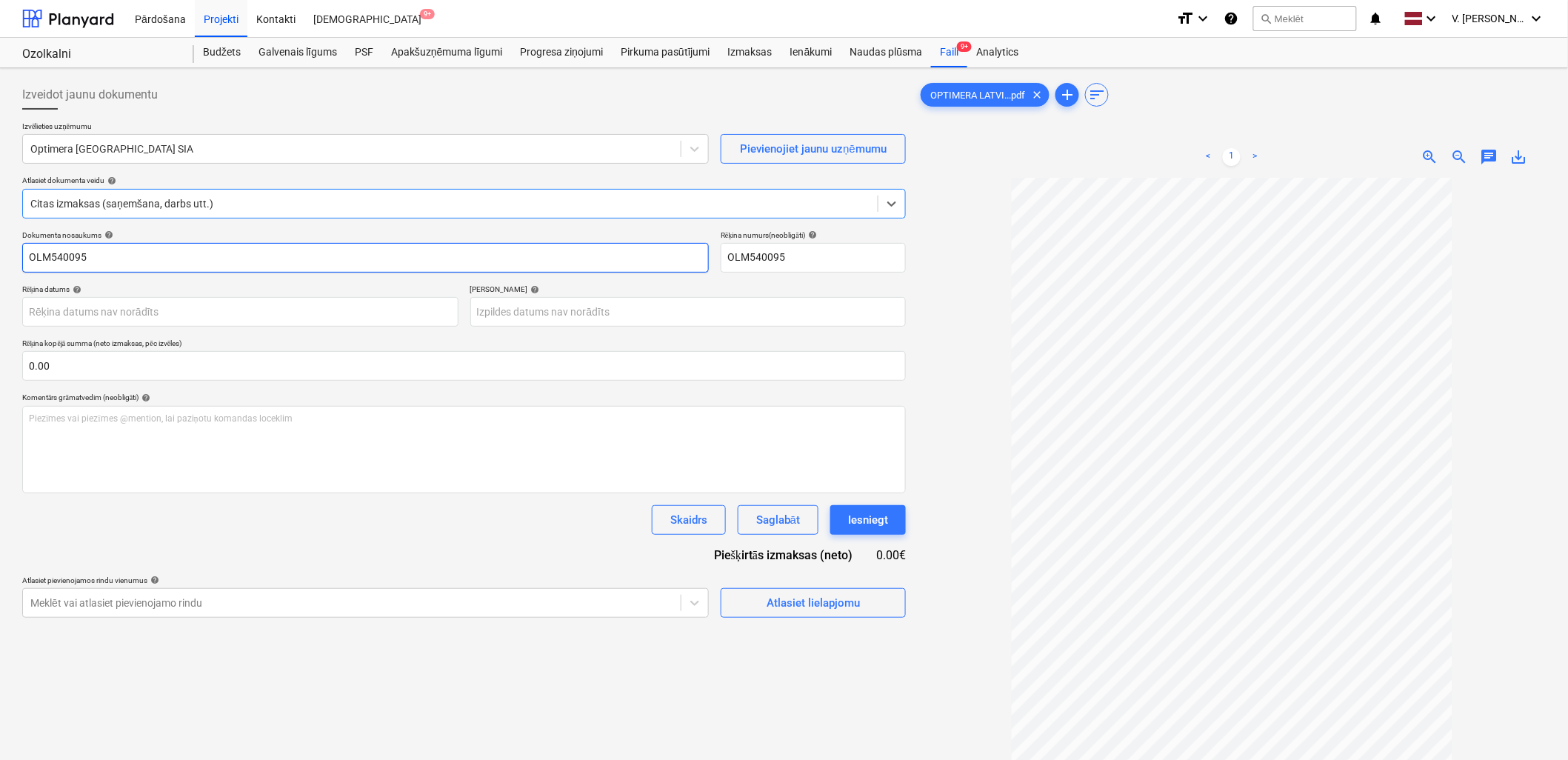
click at [182, 252] on input "OLM540095" at bounding box center [365, 257] width 686 height 29
click at [182, 250] on input "OLM540095" at bounding box center [365, 257] width 686 height 29
drag, startPoint x: 157, startPoint y: 248, endPoint x: 64, endPoint y: 258, distance: 93.5
click at [64, 258] on input "Rēķins Nr. OLM540095" at bounding box center [365, 257] width 686 height 29
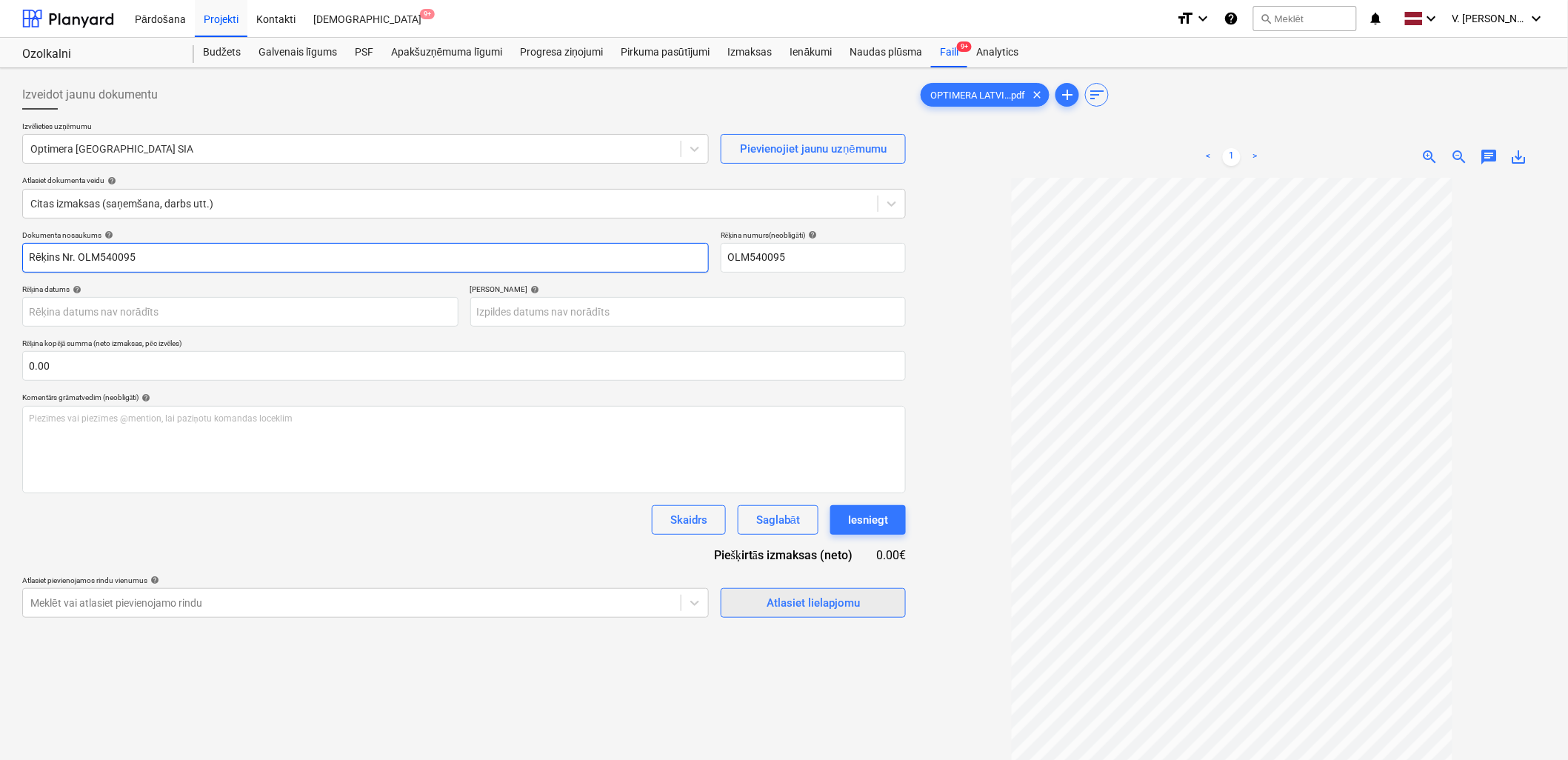
type input "Rēķins Nr. OLM540095"
click at [823, 592] on button "Atlasiet lielapjomu" at bounding box center [812, 602] width 185 height 29
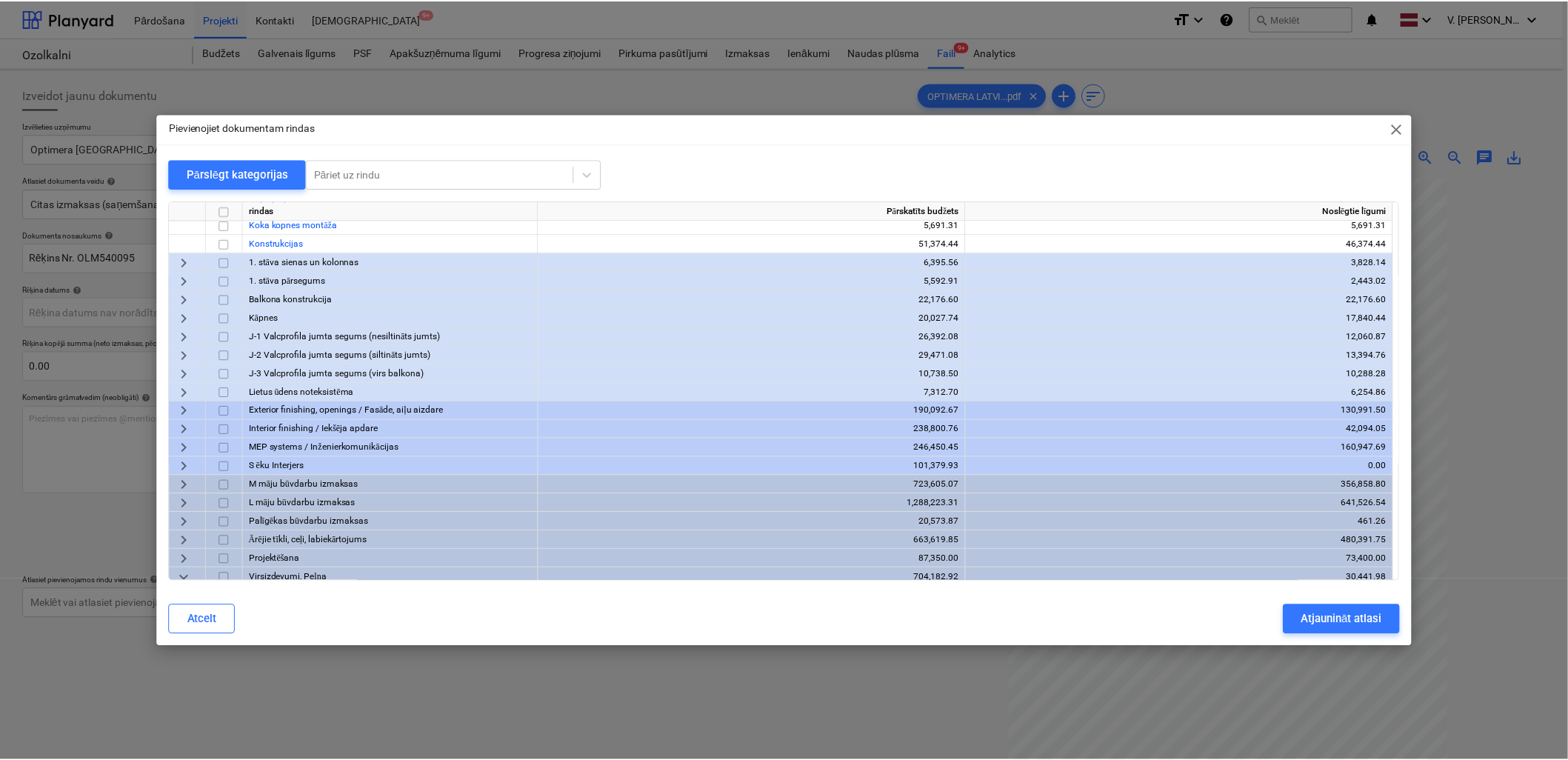
scroll to position [158, 0]
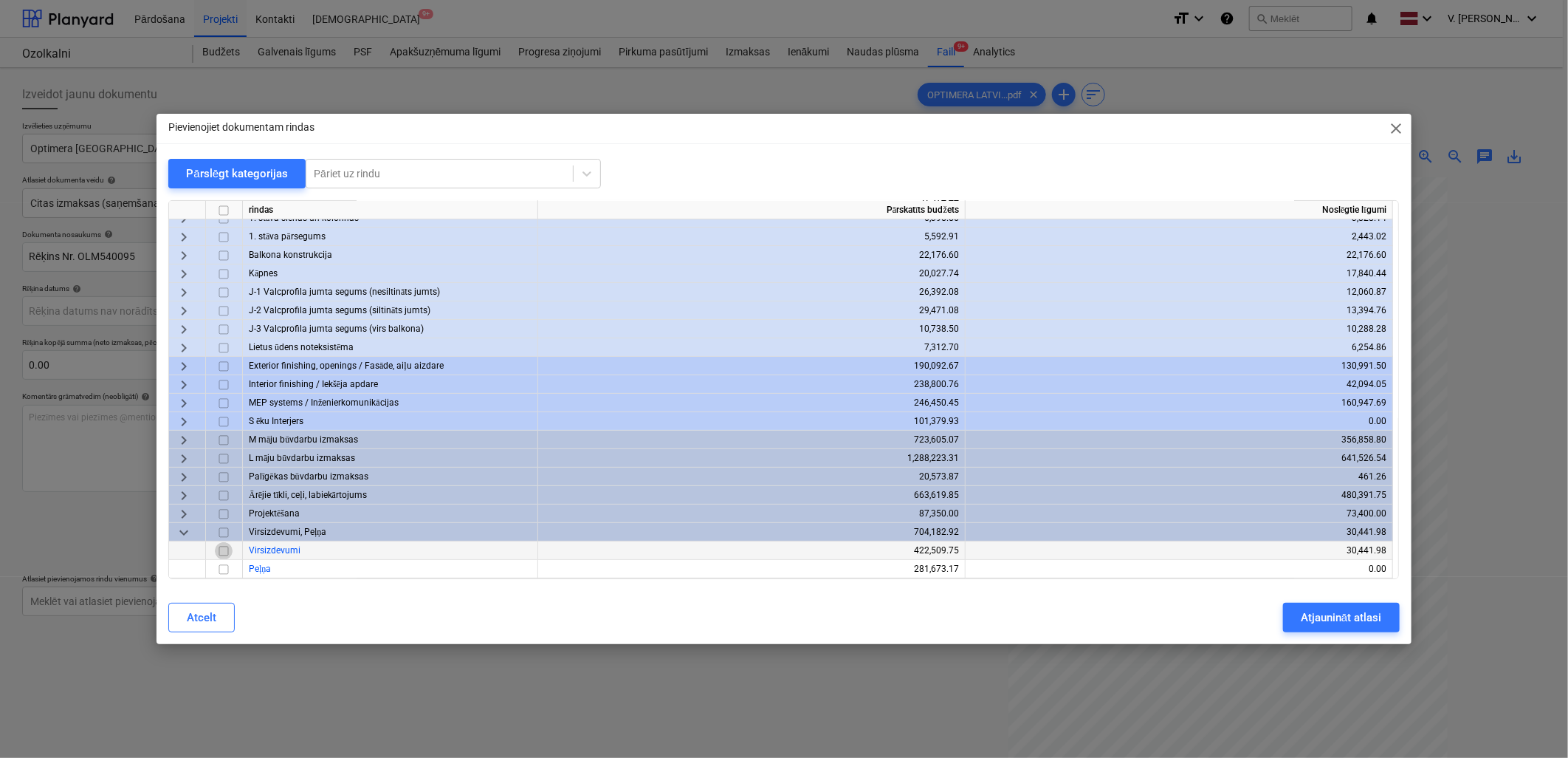
click at [224, 548] on input "checkbox" at bounding box center [223, 550] width 18 height 18
click at [1379, 611] on div "Atjaunināt atlasi" at bounding box center [1340, 617] width 80 height 19
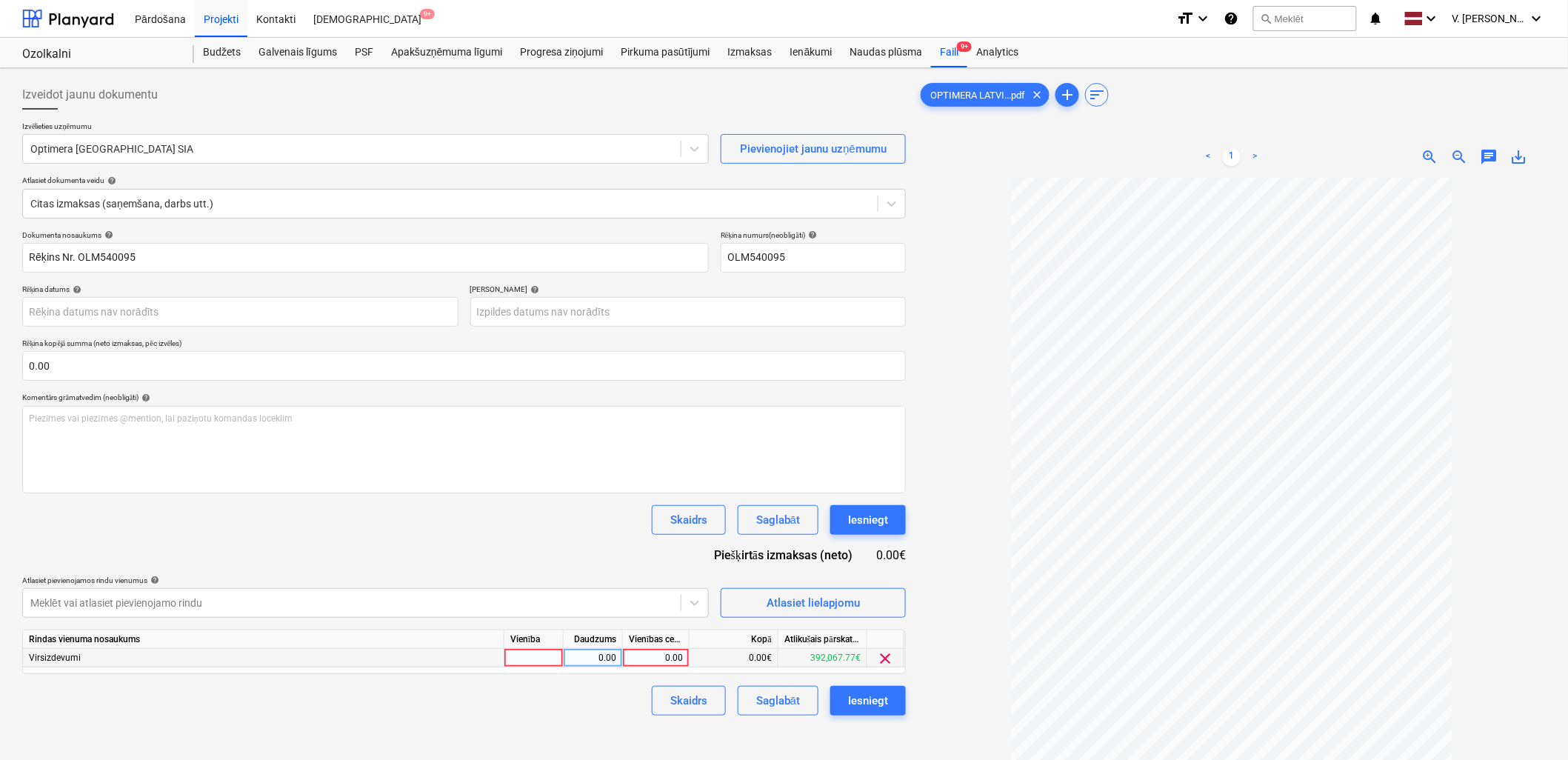
click at [640, 650] on div "0.00" at bounding box center [655, 658] width 54 height 19
type input "13.28"
click at [623, 705] on div "Skaidrs Saglabāt Iesniegt" at bounding box center [464, 699] width 884 height 29
click at [775, 700] on div "Saglabāt" at bounding box center [778, 700] width 44 height 19
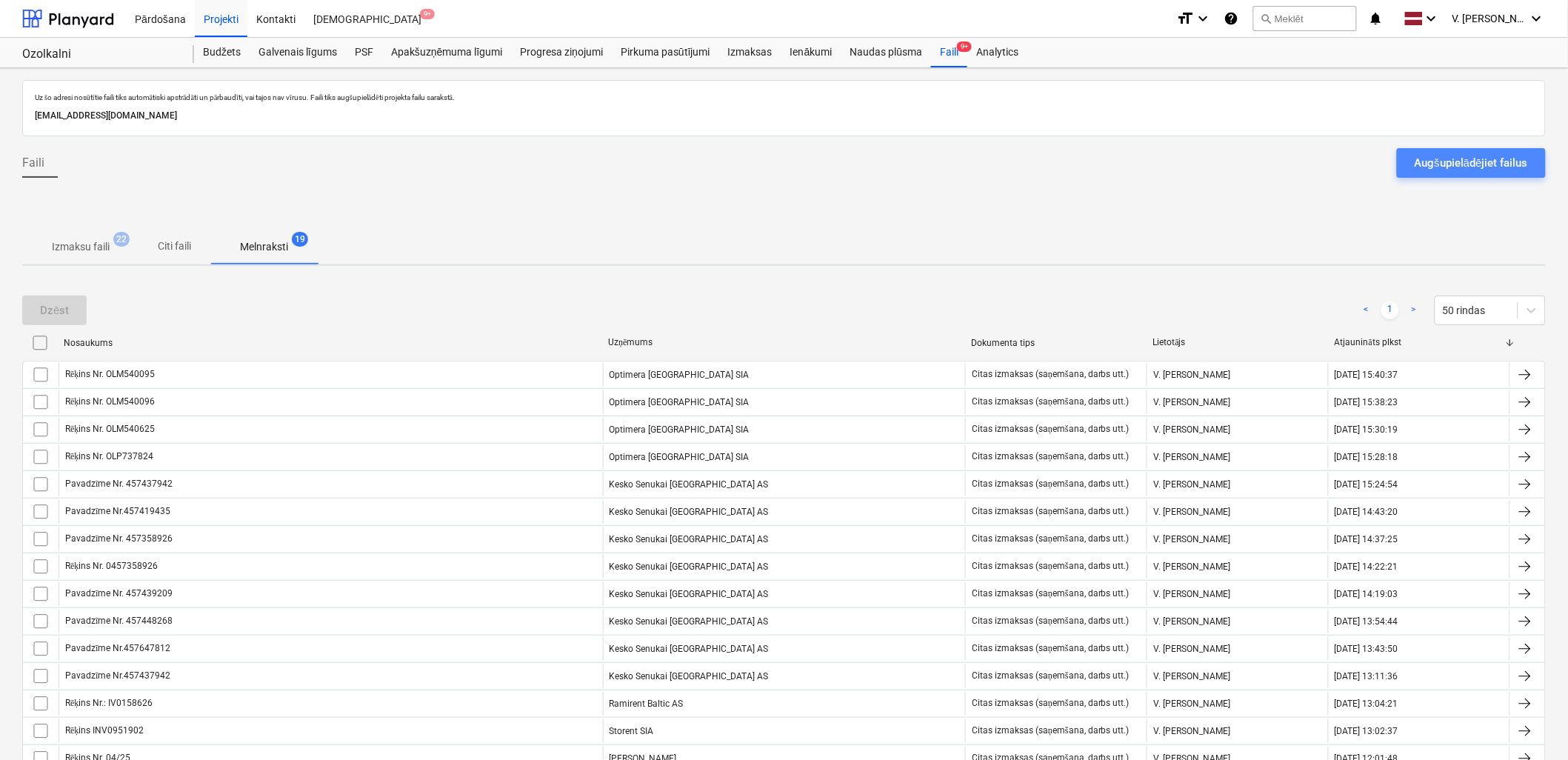
click at [1435, 157] on div "Augšupielādējiet failus" at bounding box center [1471, 163] width 114 height 19
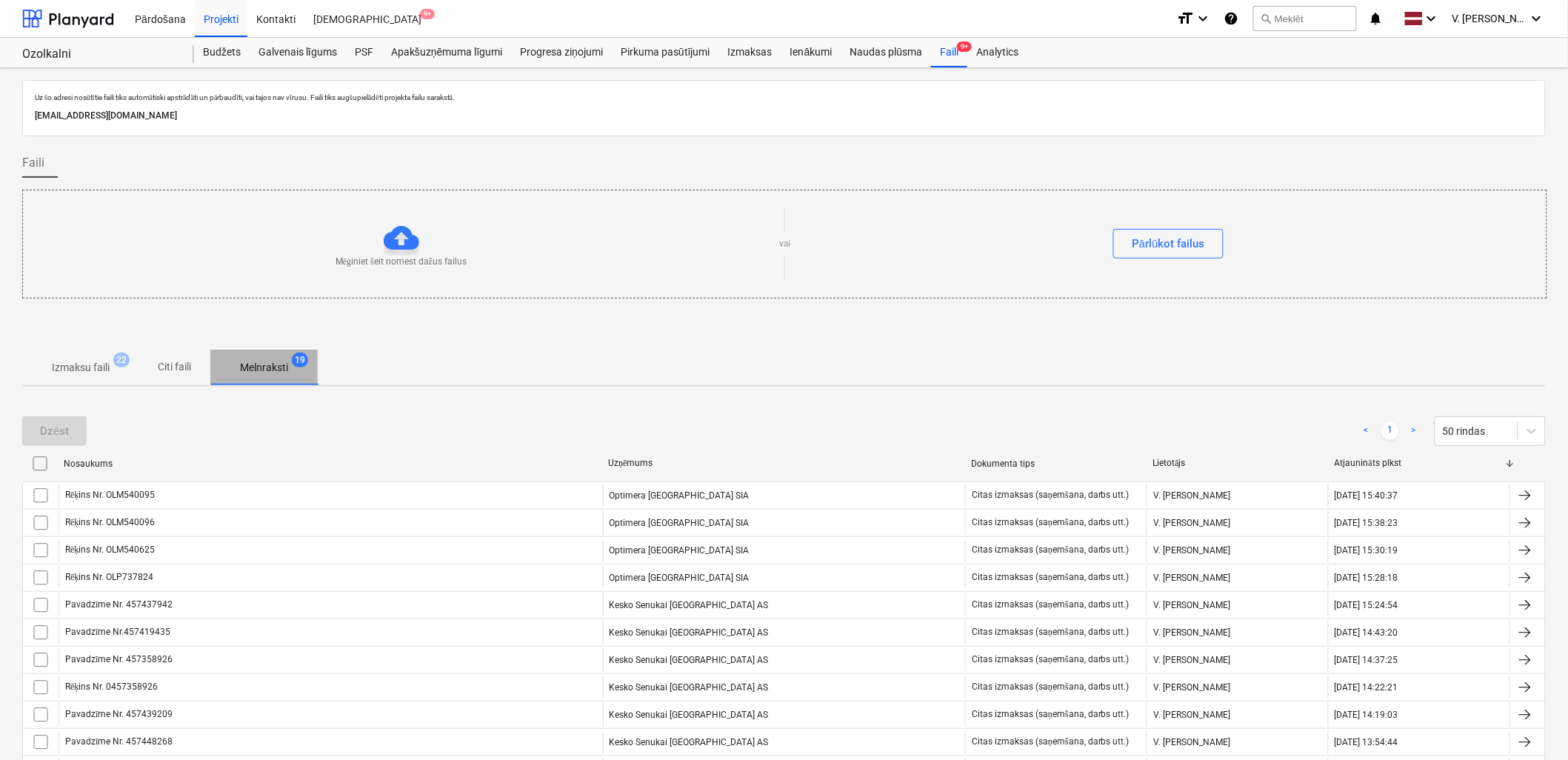
click at [286, 364] on p "Melnraksti" at bounding box center [264, 368] width 48 height 15
click at [106, 364] on p "Izmaksu faili" at bounding box center [81, 368] width 58 height 15
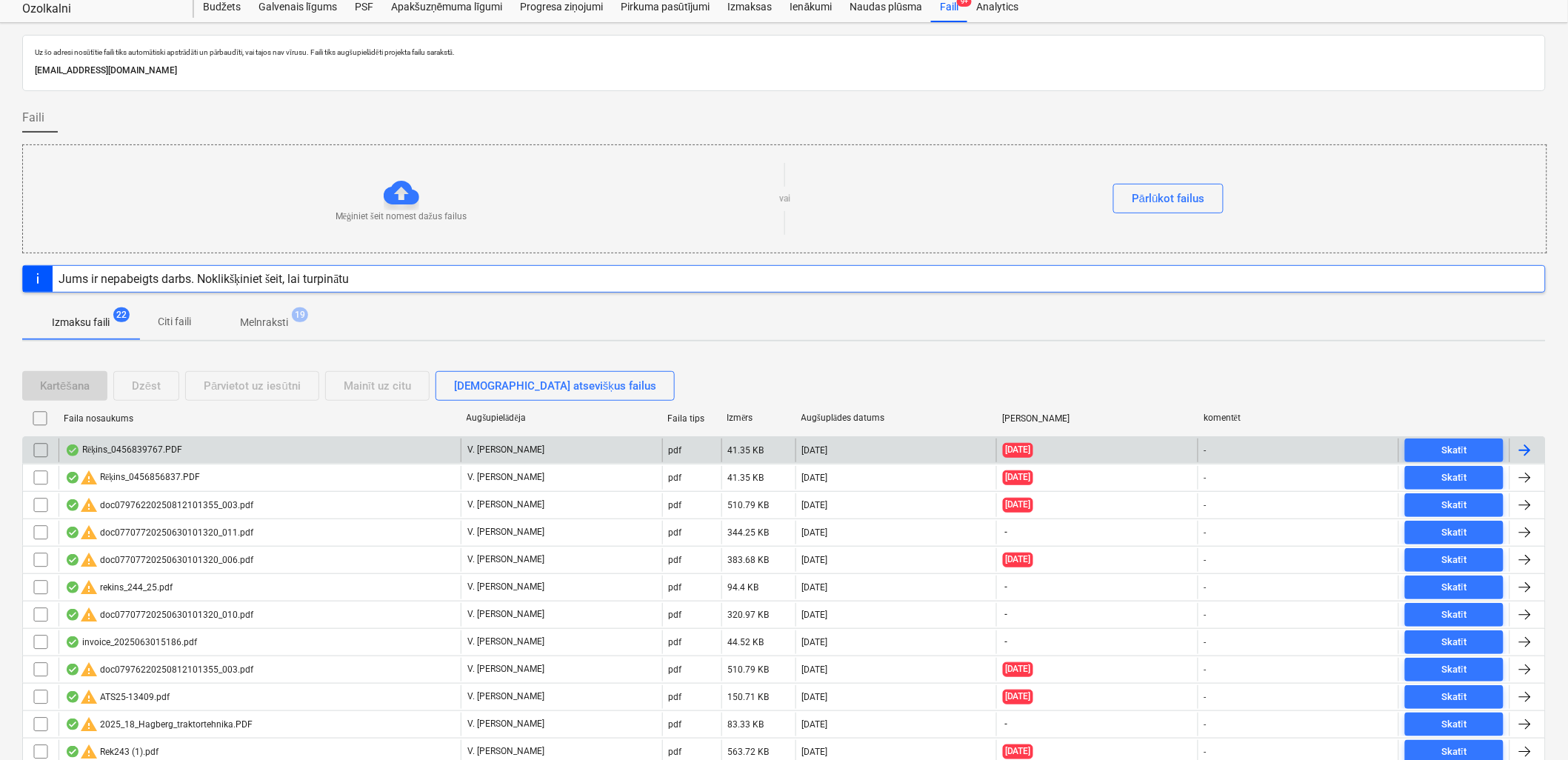
scroll to position [82, 0]
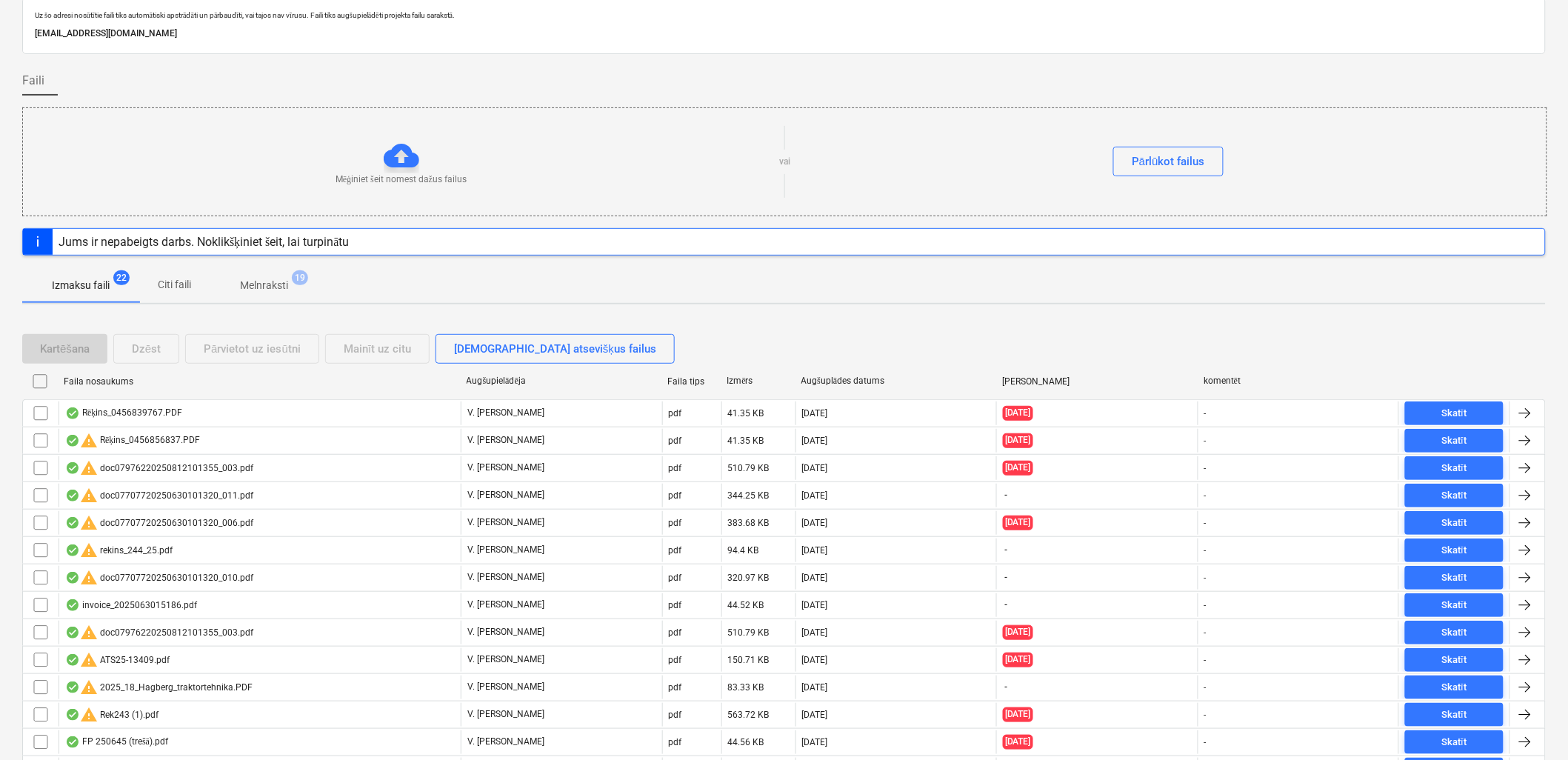
drag, startPoint x: 297, startPoint y: 278, endPoint x: 79, endPoint y: 282, distance: 218.0
click at [296, 278] on span "19" at bounding box center [300, 278] width 16 height 15
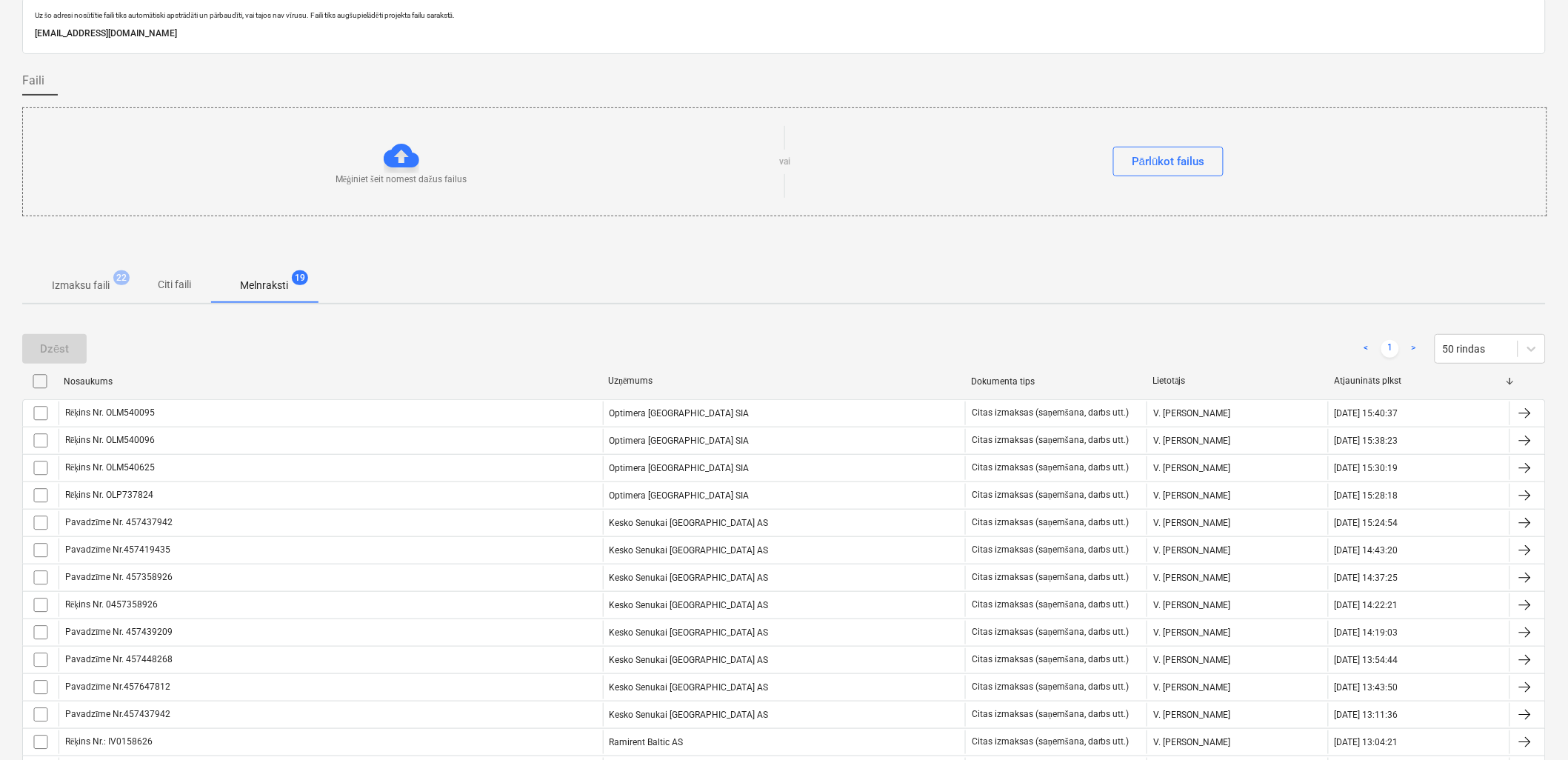
drag, startPoint x: 59, startPoint y: 282, endPoint x: 171, endPoint y: 304, distance: 114.1
click at [59, 282] on p "Izmaksu faili" at bounding box center [81, 285] width 58 height 15
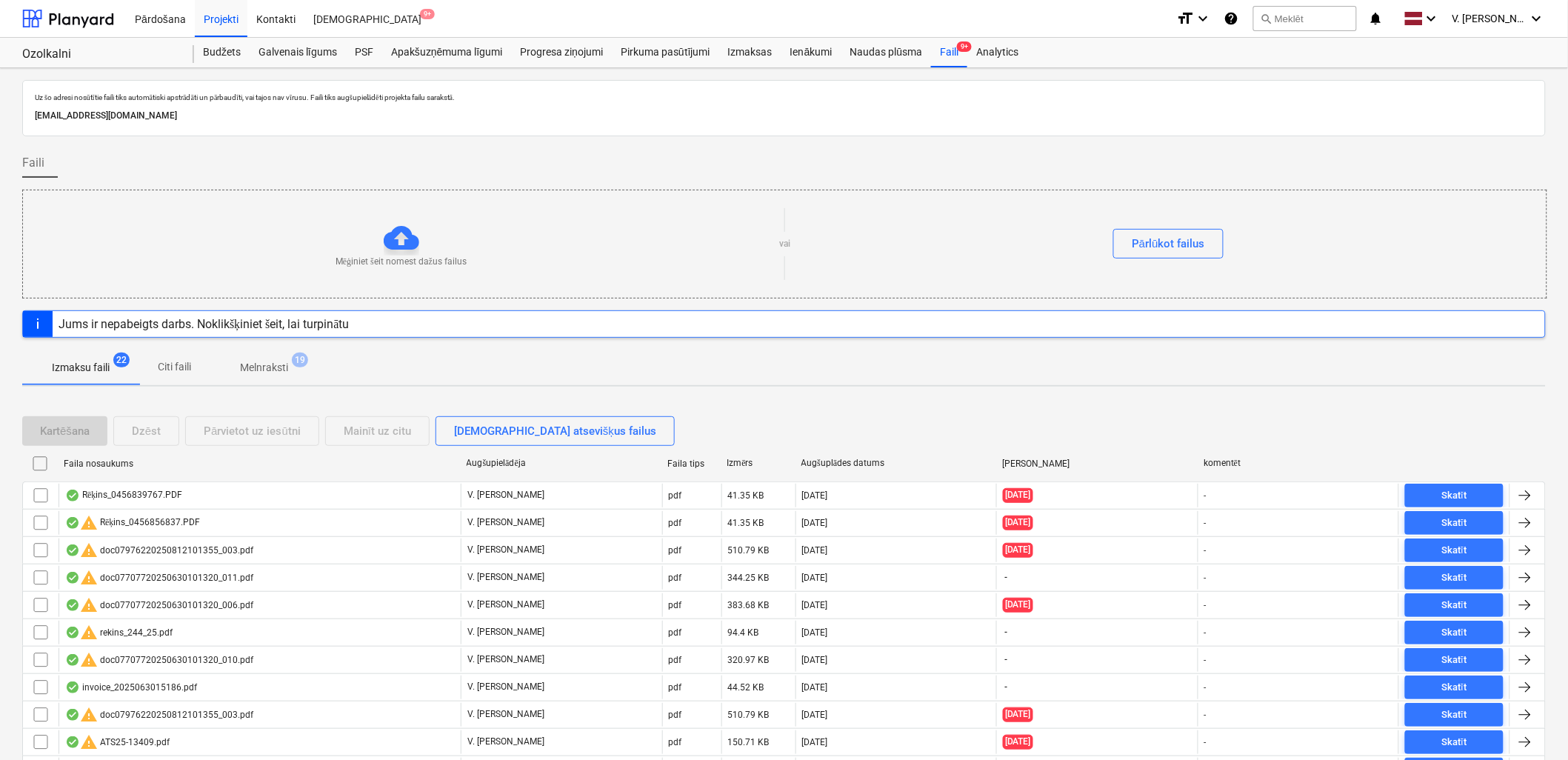
click at [272, 367] on p "Melnraksti" at bounding box center [264, 368] width 48 height 15
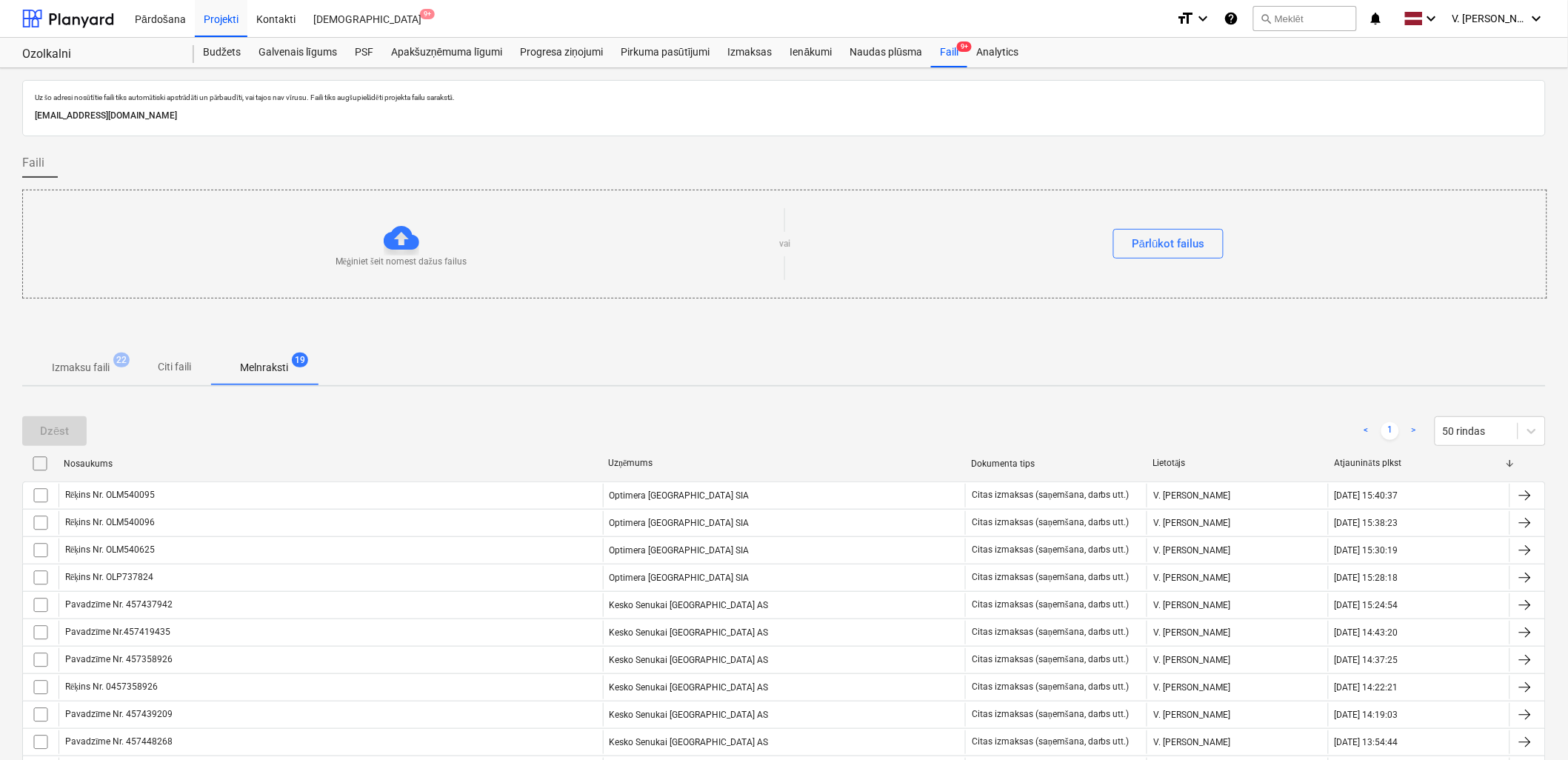
click at [171, 364] on p "Citi faili" at bounding box center [174, 367] width 35 height 15
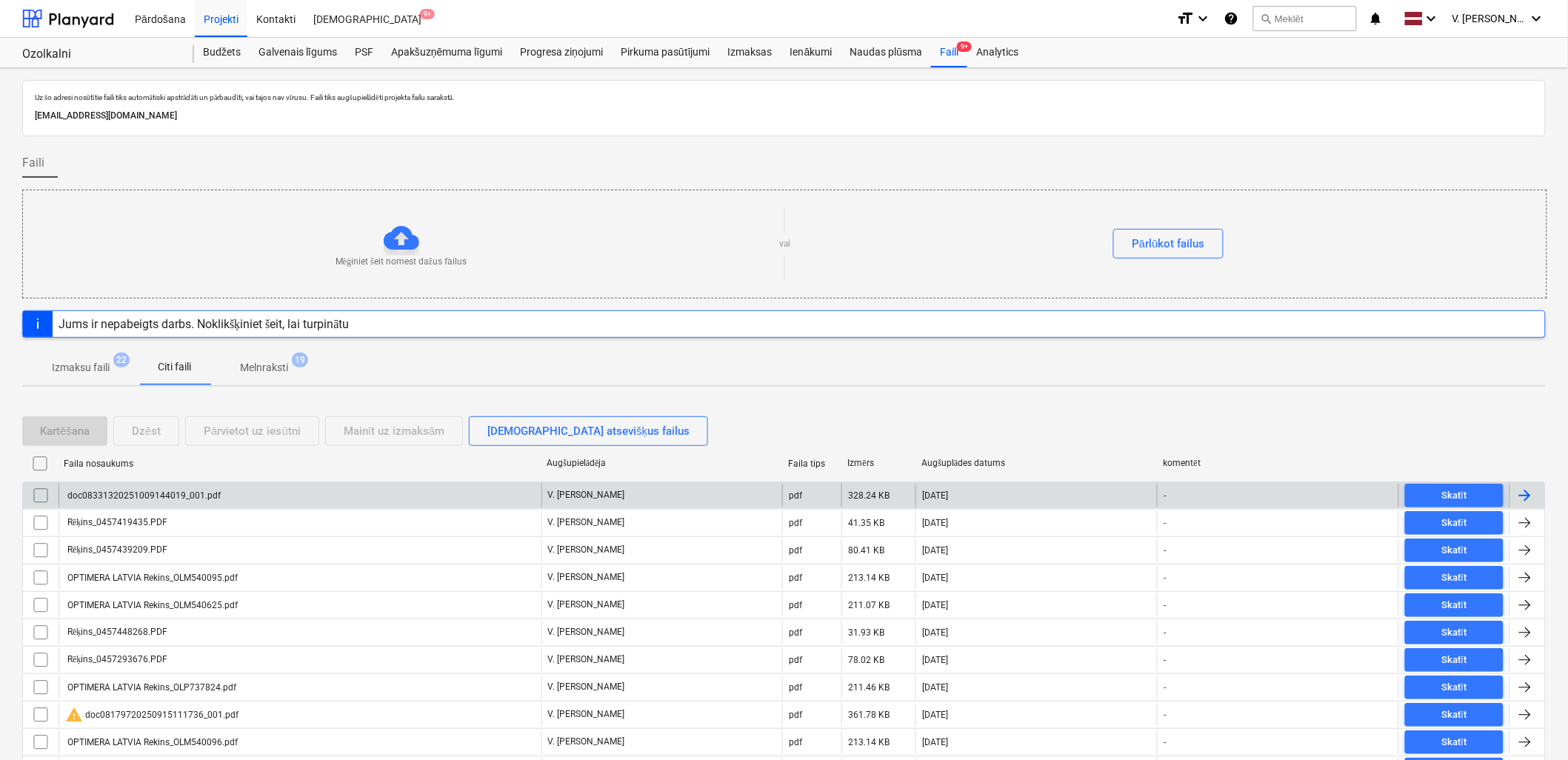
click at [246, 484] on div "doc08331320251009144019_001.pdf" at bounding box center [300, 495] width 483 height 24
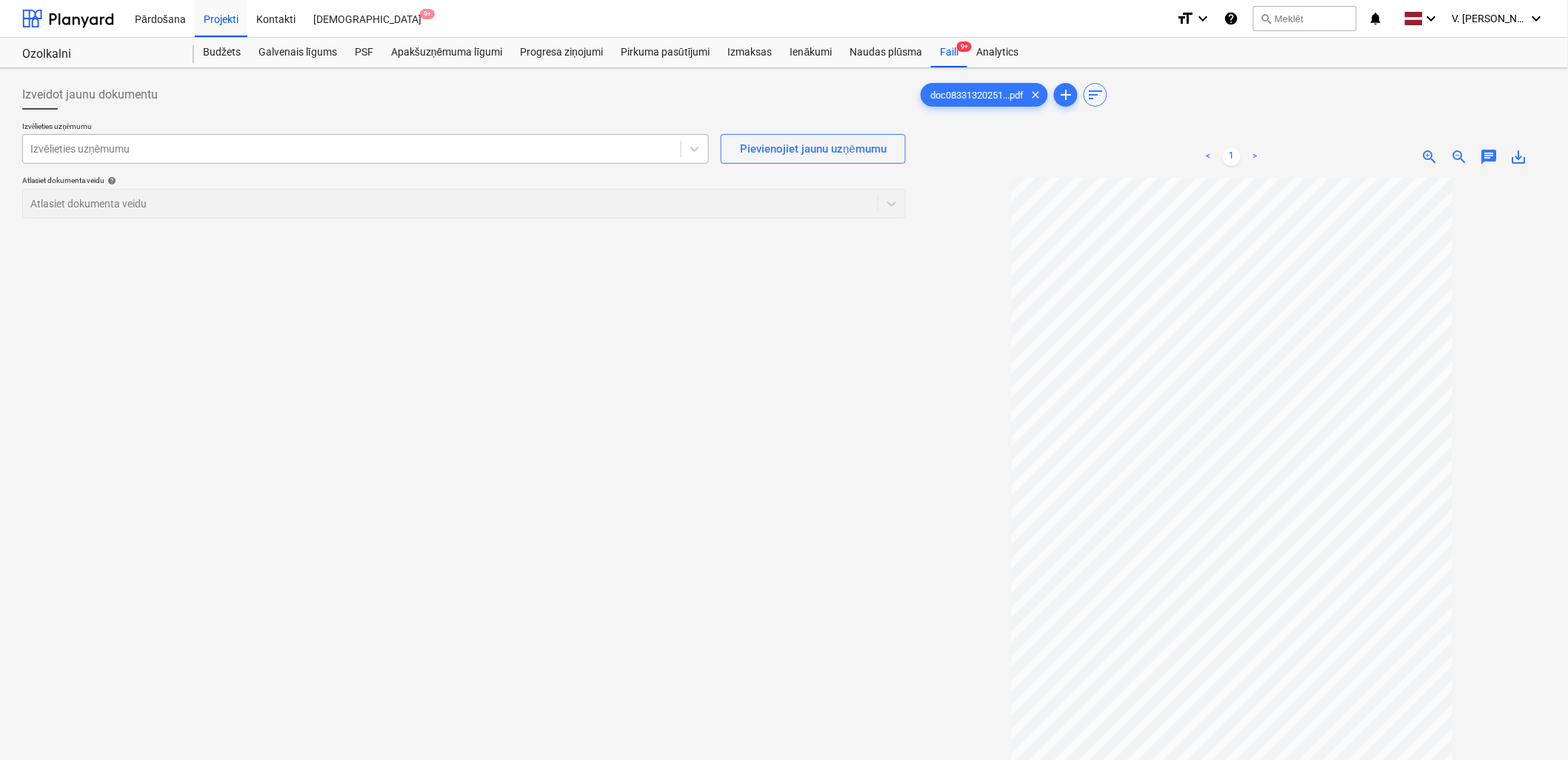
click at [351, 144] on div at bounding box center [352, 149] width 643 height 15
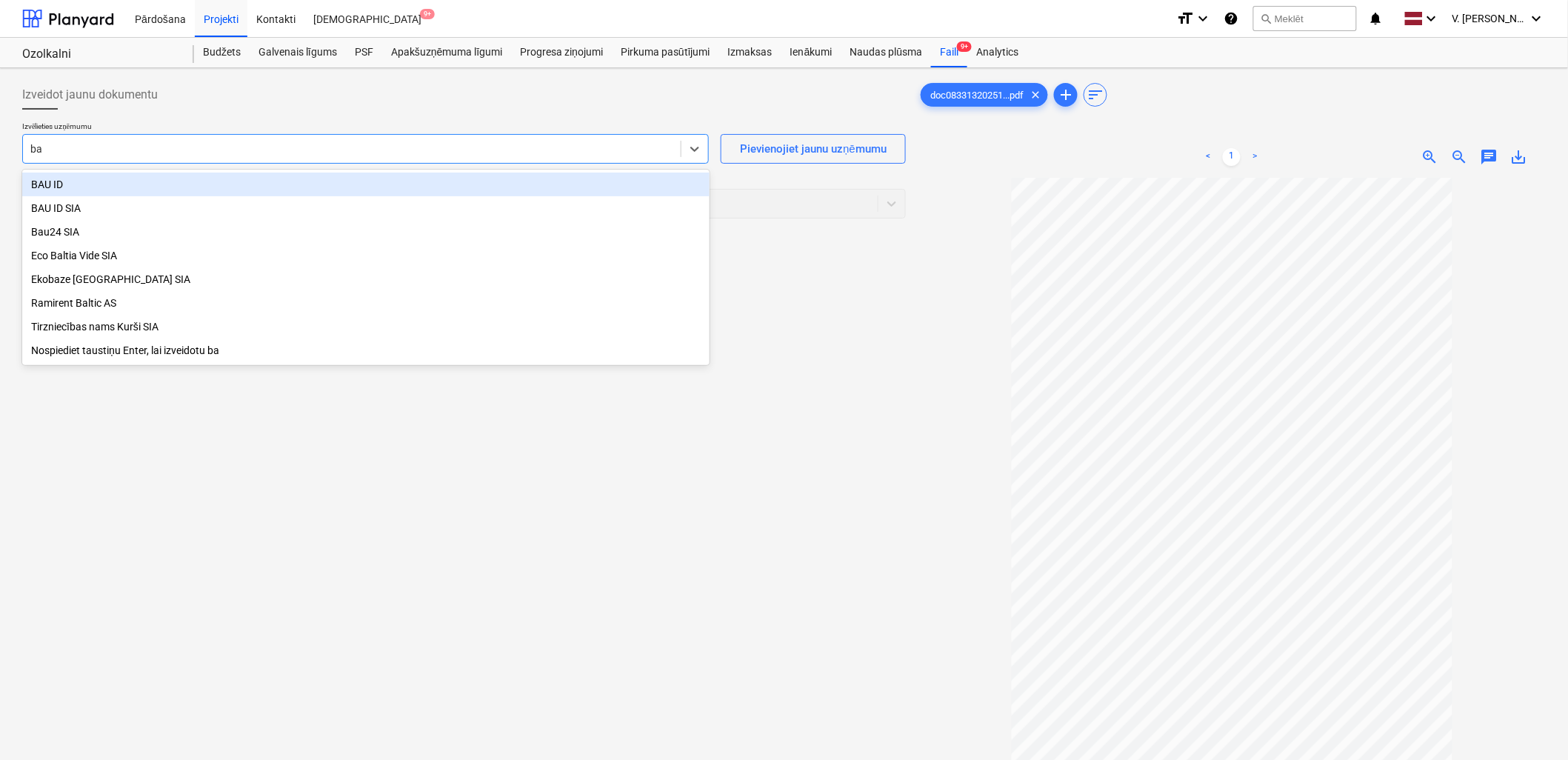
type input "bau"
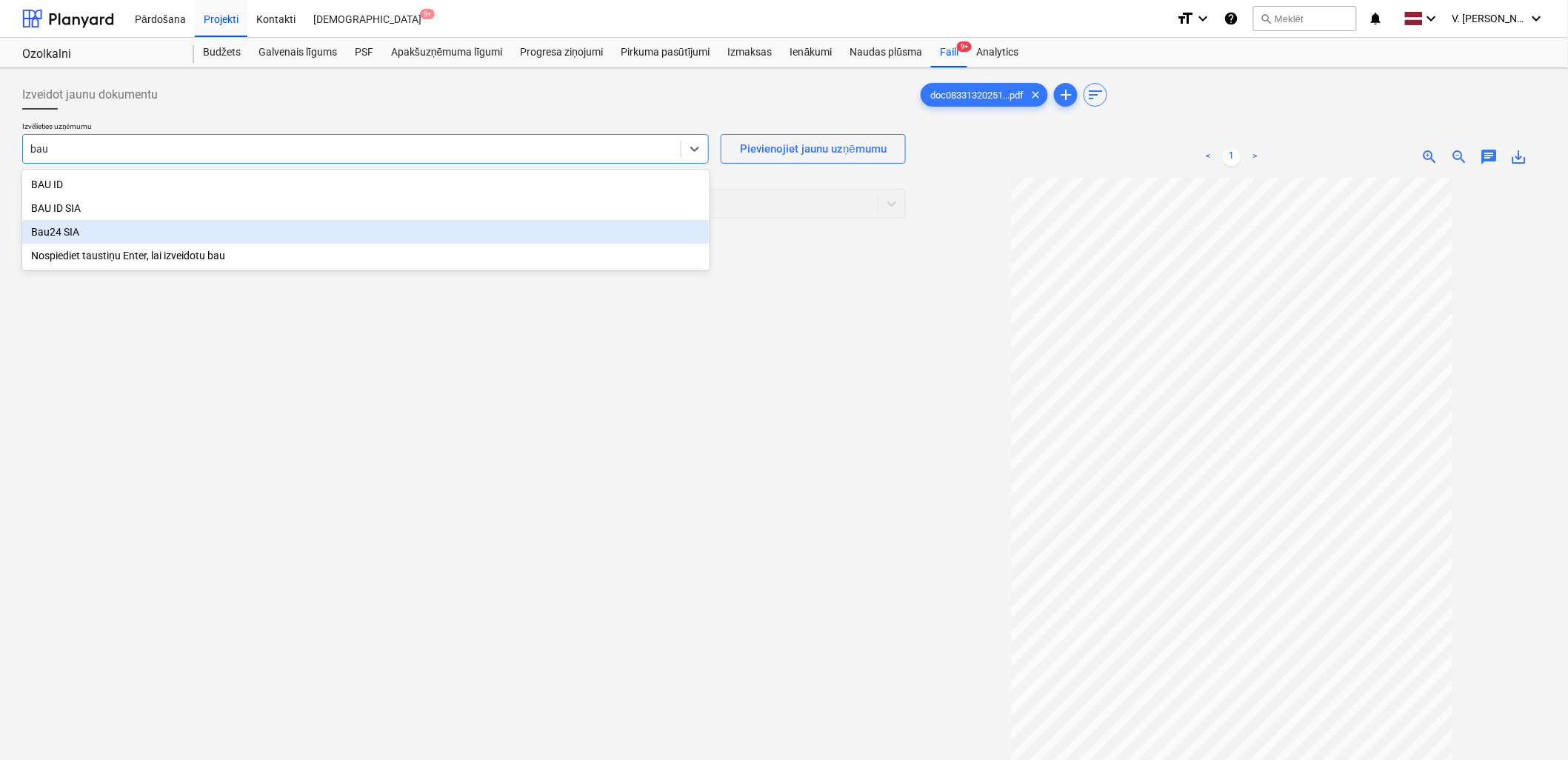
click at [217, 233] on div "Bau24 SIA" at bounding box center [365, 231] width 687 height 24
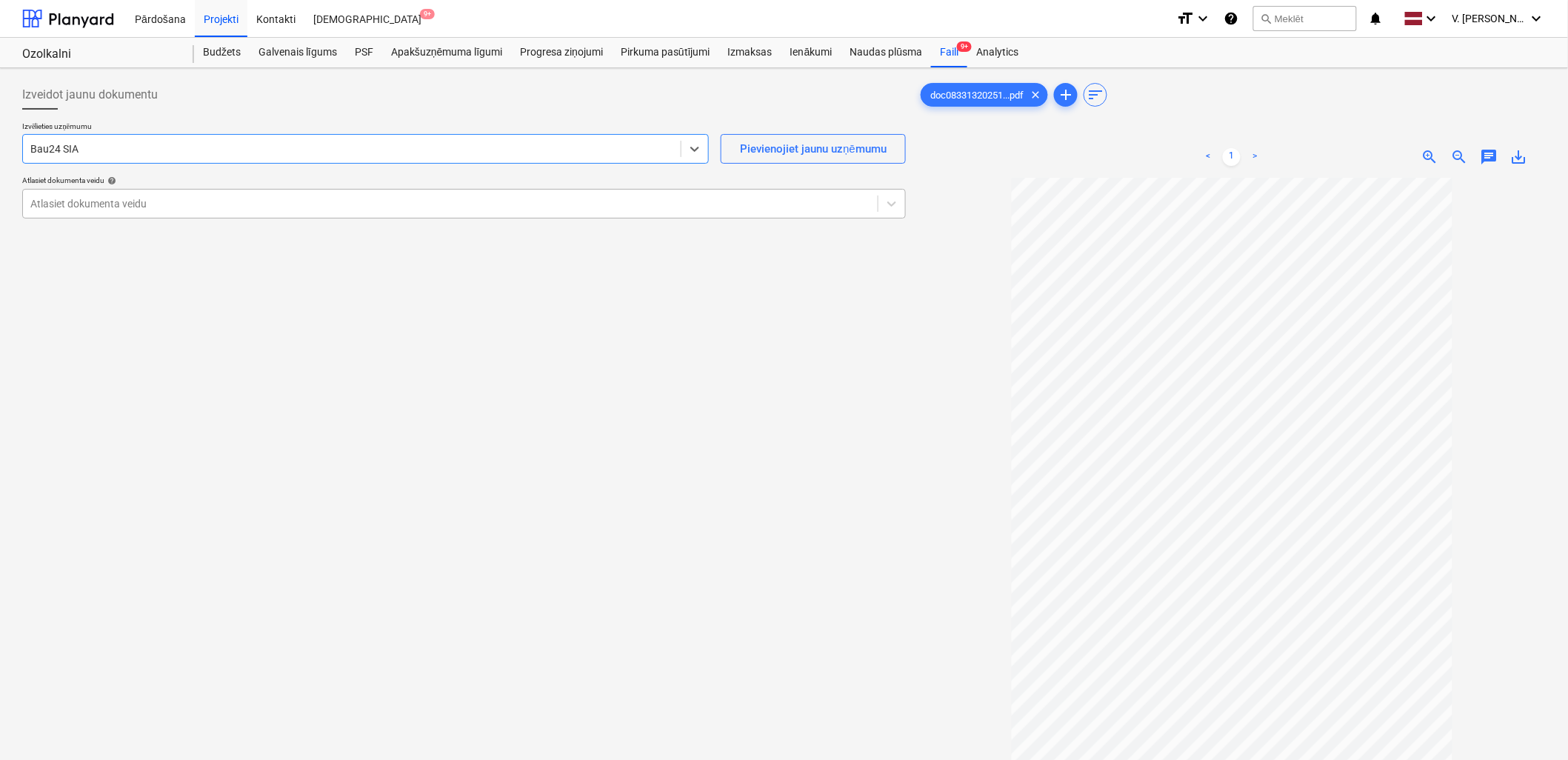
click at [611, 211] on div "Atlasiet dokumenta veidu" at bounding box center [450, 204] width 855 height 21
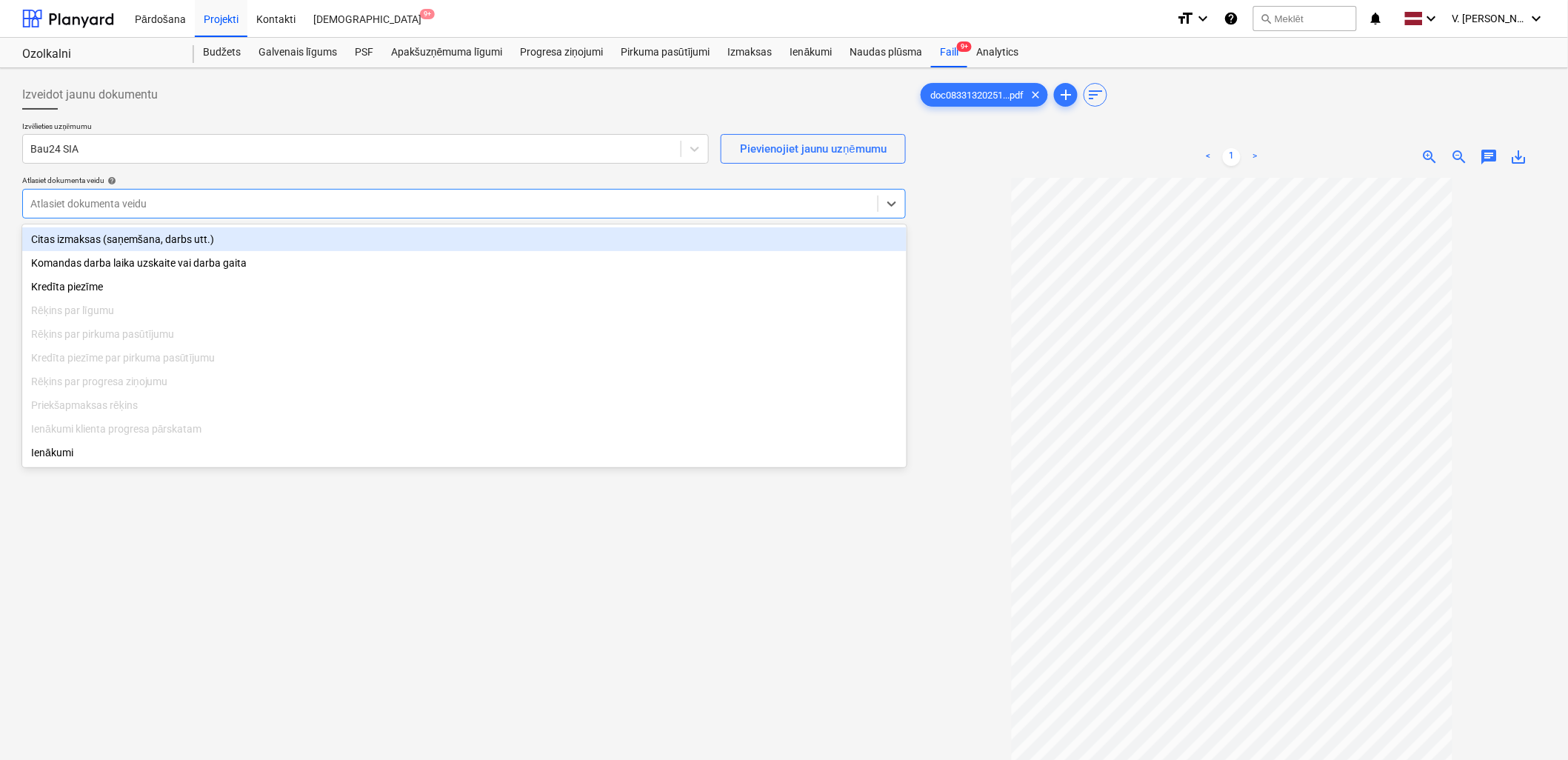
click at [286, 240] on div "Citas izmaksas (saņemšana, darbs utt.)" at bounding box center [464, 239] width 884 height 24
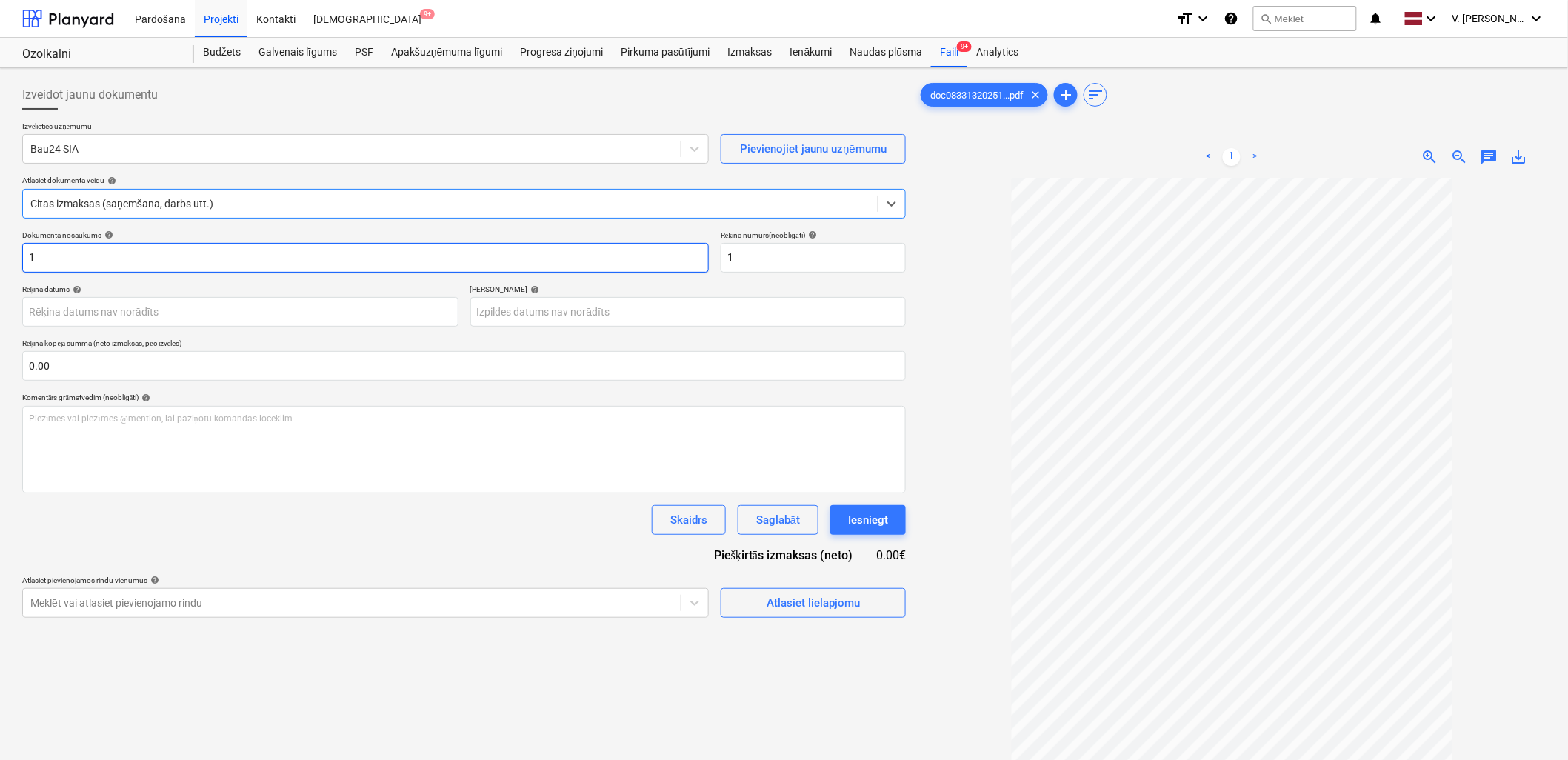
click at [229, 249] on input "1" at bounding box center [365, 257] width 686 height 29
click at [229, 248] on input "1" at bounding box center [365, 257] width 686 height 29
type input "B"
drag, startPoint x: 175, startPoint y: 261, endPoint x: 80, endPoint y: 256, distance: 95.1
click at [80, 256] on input "Pavadzīme Nr. BAU 129684" at bounding box center [365, 257] width 686 height 29
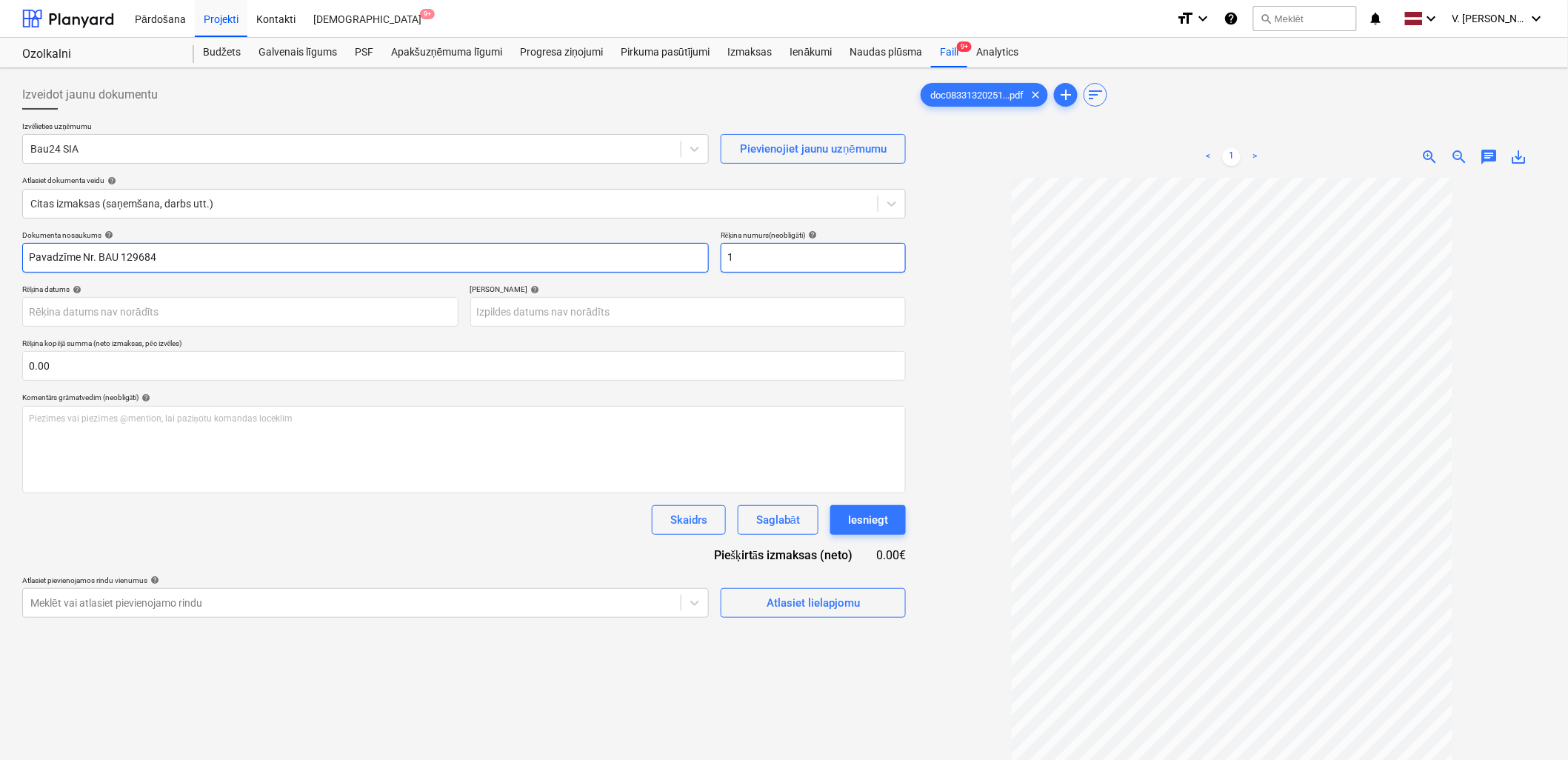
type input "Pavadzīme Nr. BAU 129684"
click at [751, 260] on input "1" at bounding box center [812, 257] width 185 height 29
paste input "Nr. BAU 129684"
click at [731, 252] on input "Nr. BAU 129684" at bounding box center [812, 257] width 185 height 29
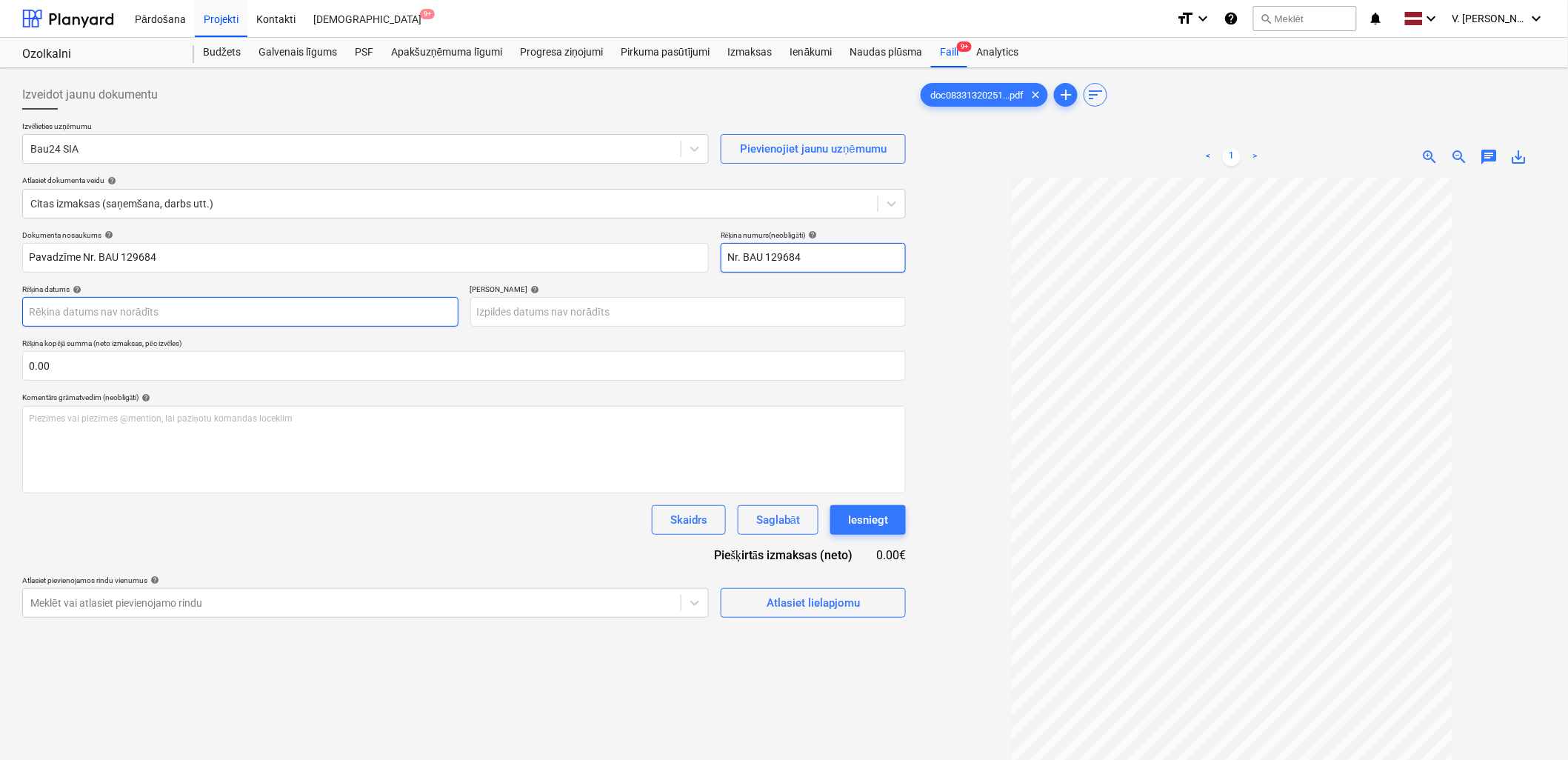
type input "Nr. BAU 129684"
click at [261, 317] on body "Pārdošana Projekti Kontakti Iesūtne 9+ format_size keyboard_arrow_down help sea…" at bounding box center [784, 380] width 1568 height 760
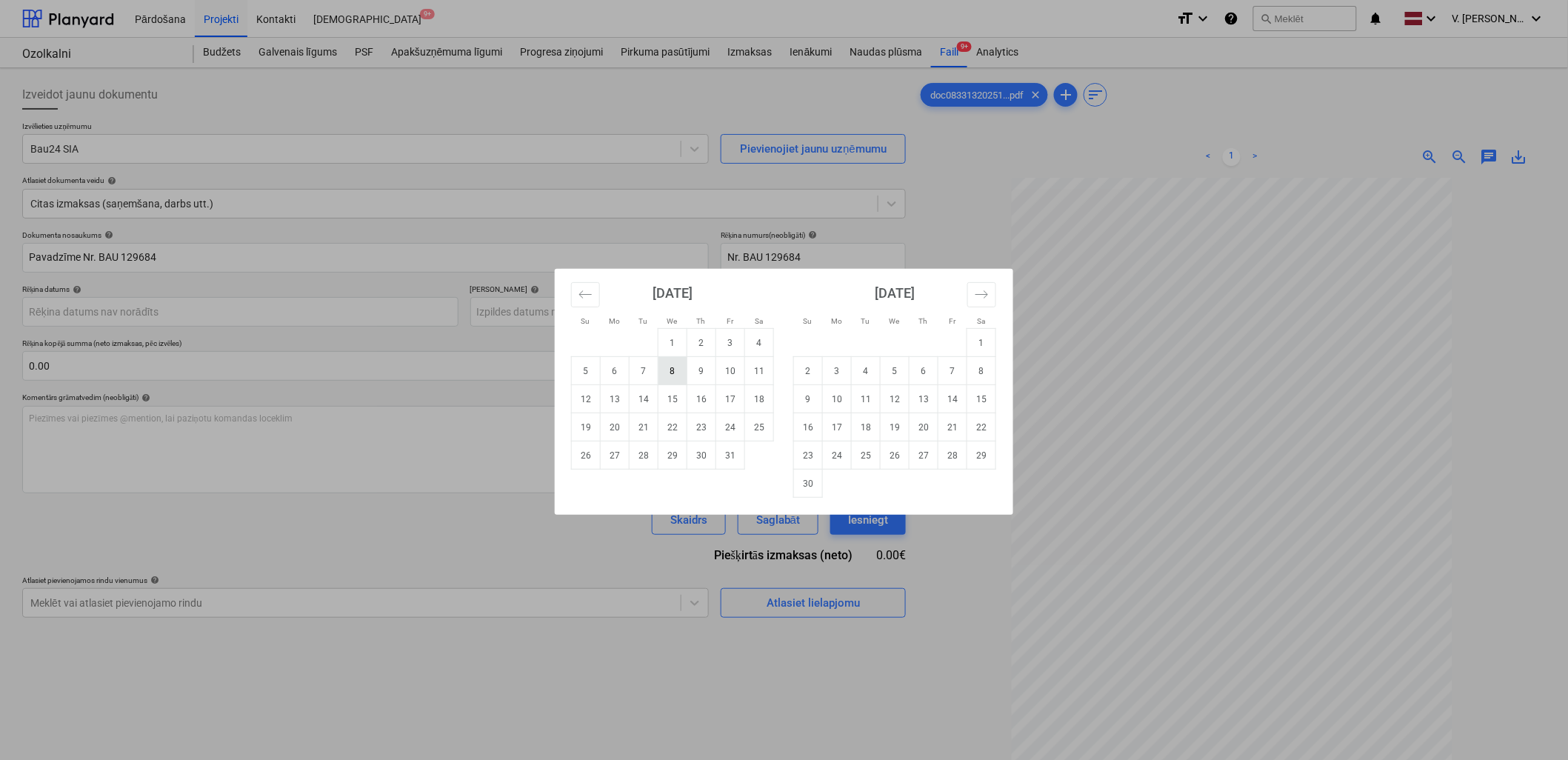
click at [679, 371] on td "8" at bounding box center [672, 371] width 28 height 28
type input "[DATE]"
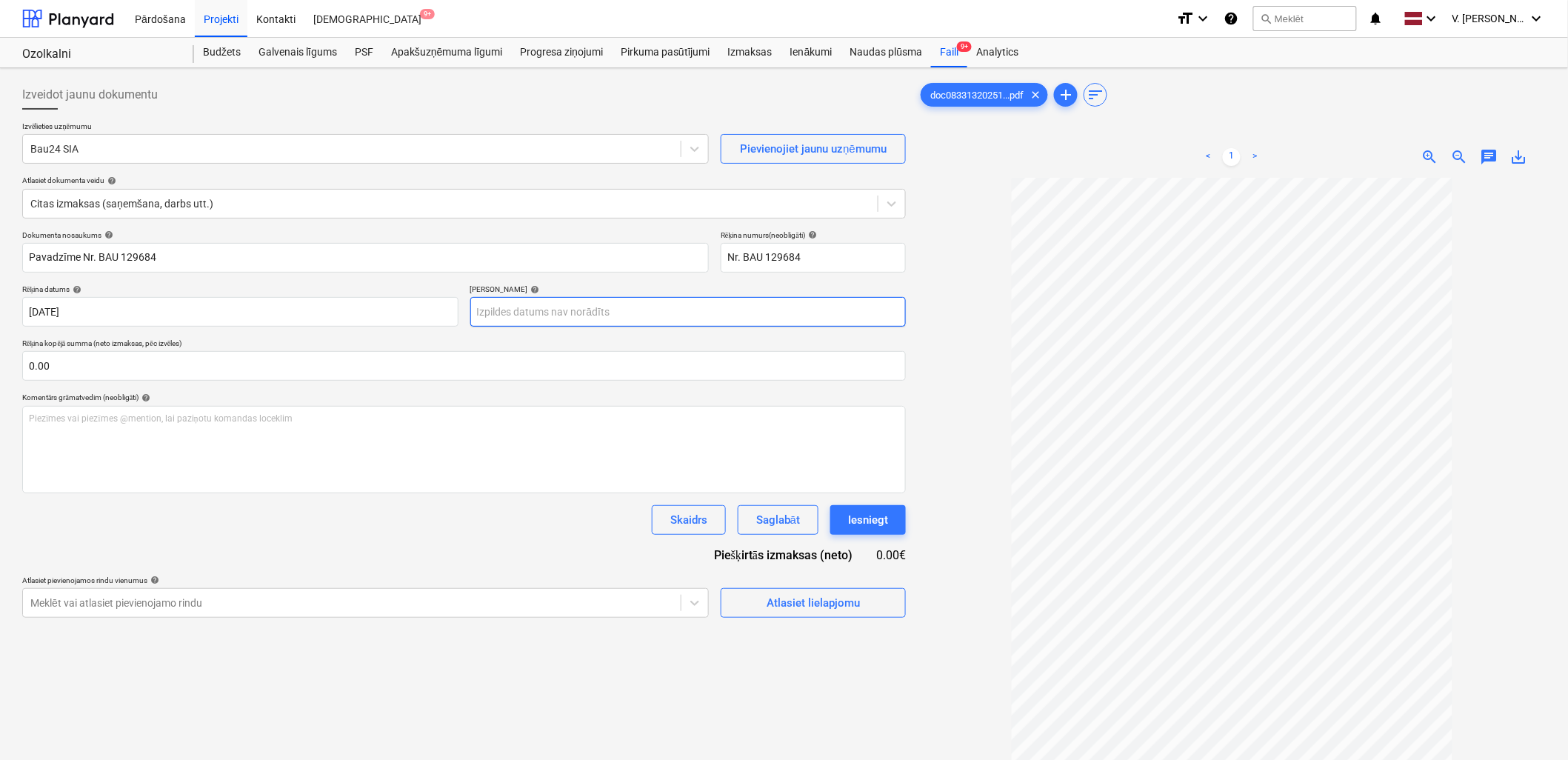
click at [634, 310] on body "Pārdošana Projekti Kontakti Iesūtne 9+ format_size keyboard_arrow_down help sea…" at bounding box center [784, 380] width 1568 height 760
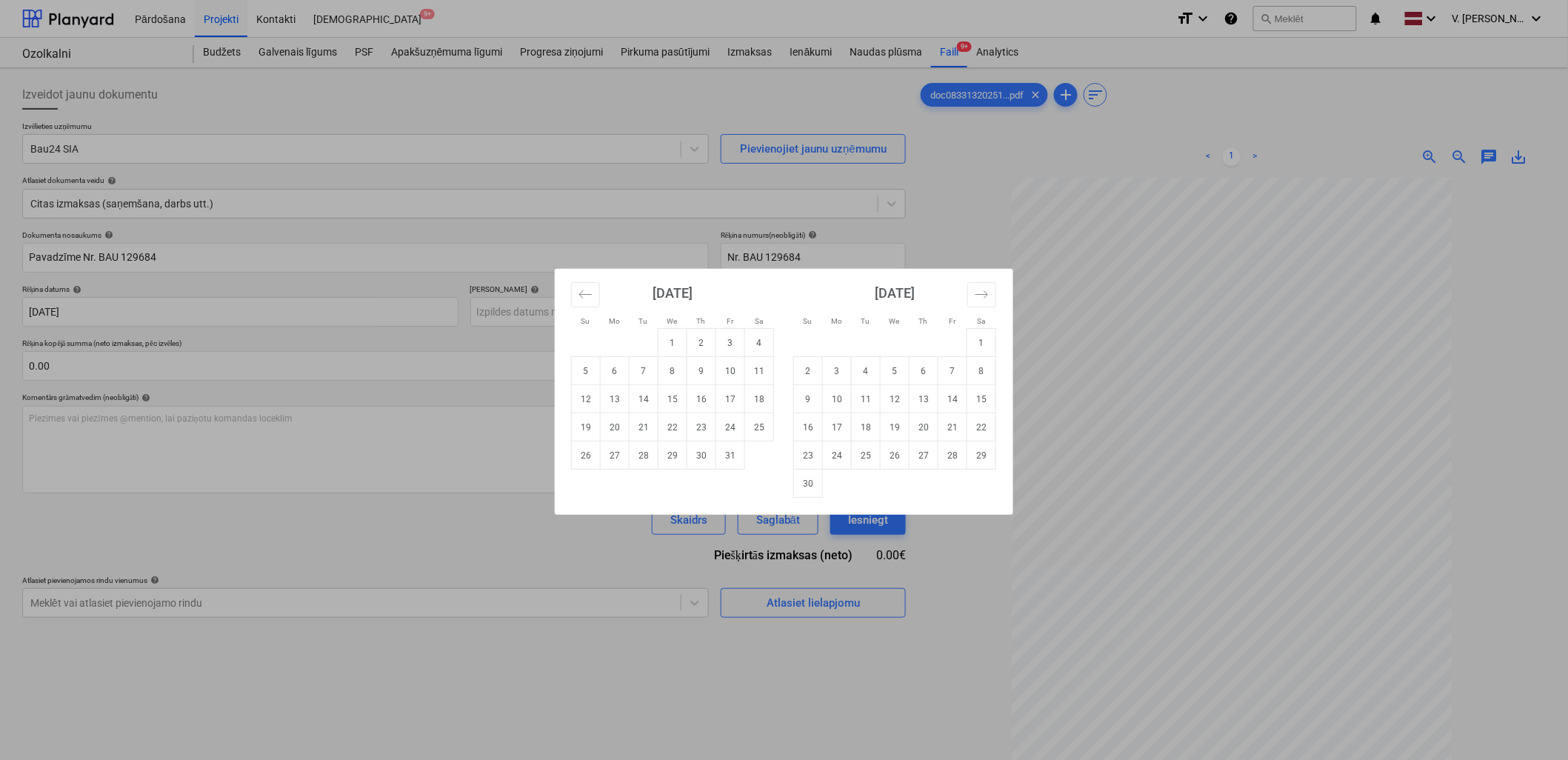
click at [980, 425] on td "22" at bounding box center [981, 427] width 28 height 28
type input "[DATE]"
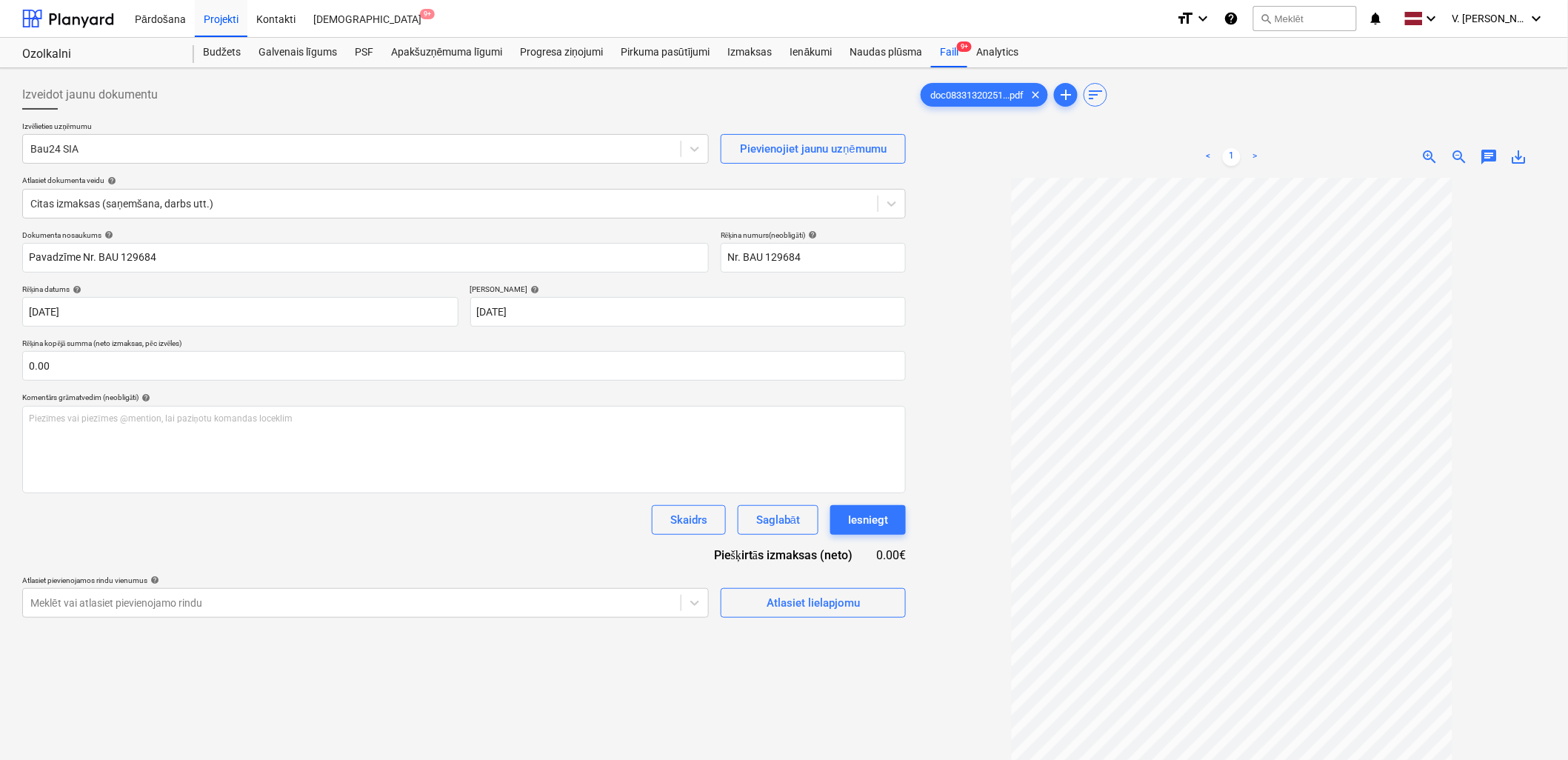
click at [574, 536] on div "Dokumenta nosaukums help Pavadzīme Nr. BAU 129684 Rēķina numurs (neobligāti) he…" at bounding box center [464, 424] width 884 height 388
click at [418, 549] on div "Dokumenta nosaukums help Pavadzīme Nr. BAU 129684 Rēķina numurs (neobligāti) he…" at bounding box center [464, 424] width 884 height 388
click at [864, 604] on span "Atlasiet lielapjomu" at bounding box center [813, 603] width 148 height 19
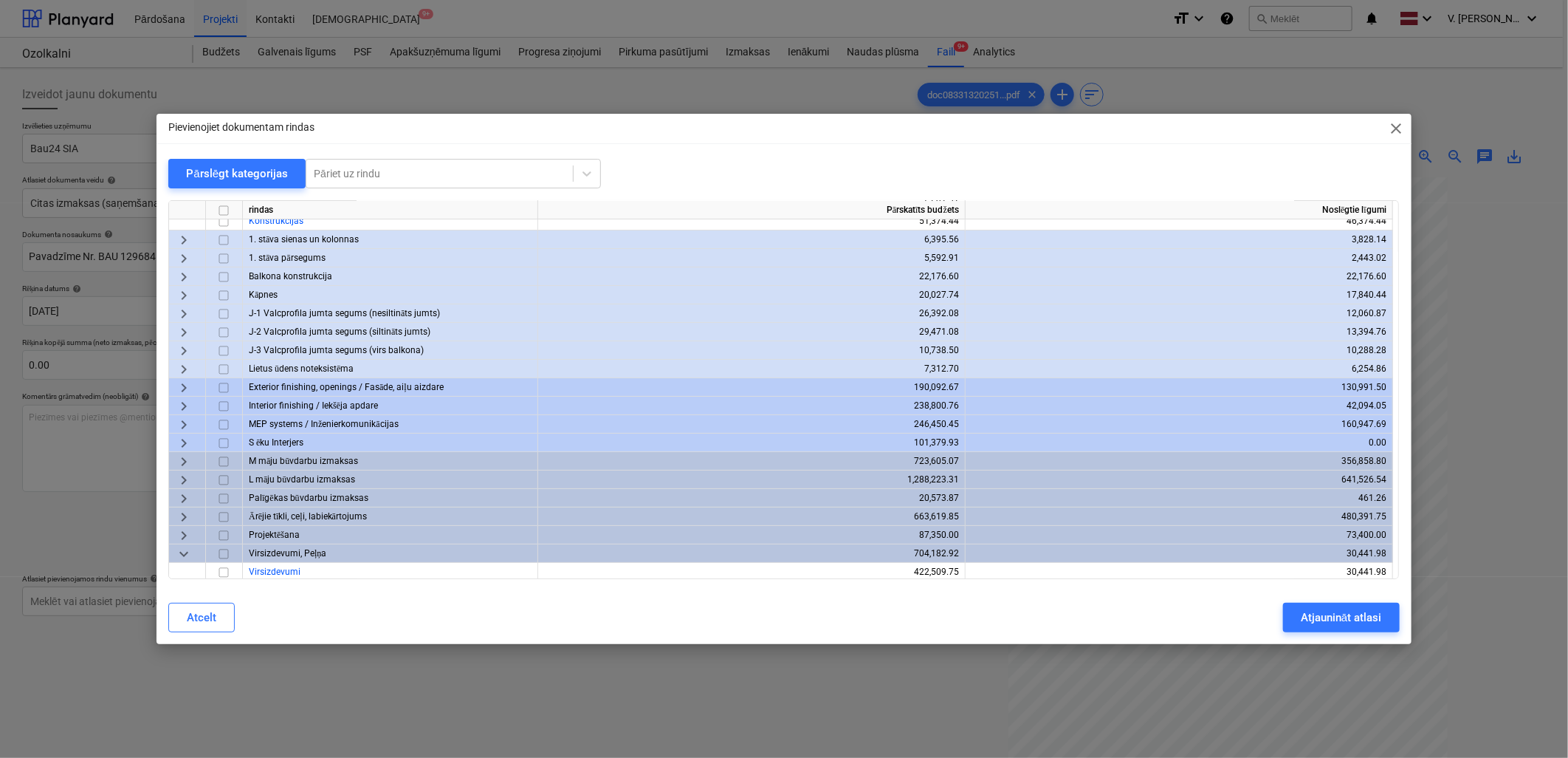
scroll to position [158, 0]
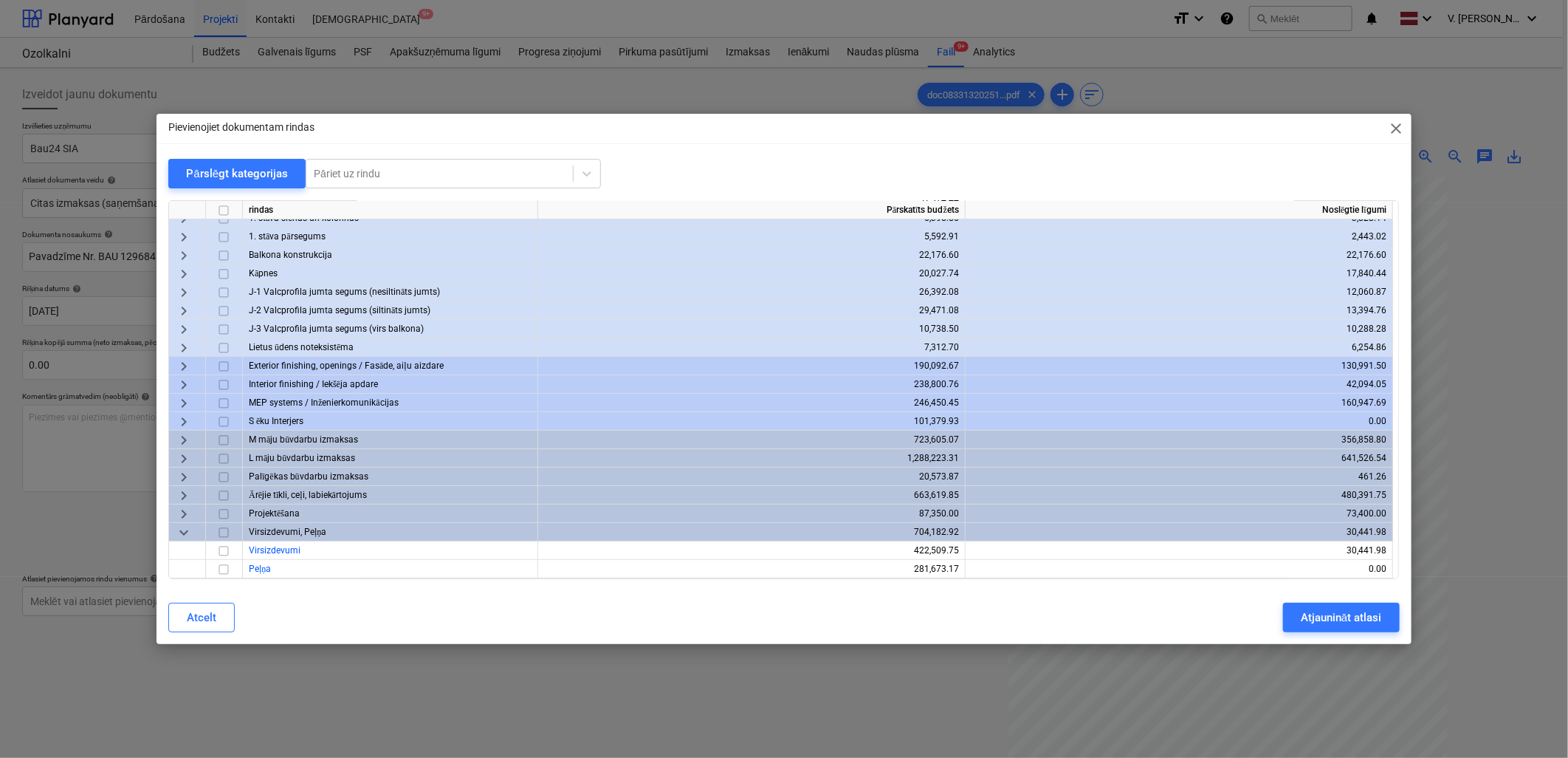
click at [1401, 123] on span "close" at bounding box center [1397, 129] width 18 height 18
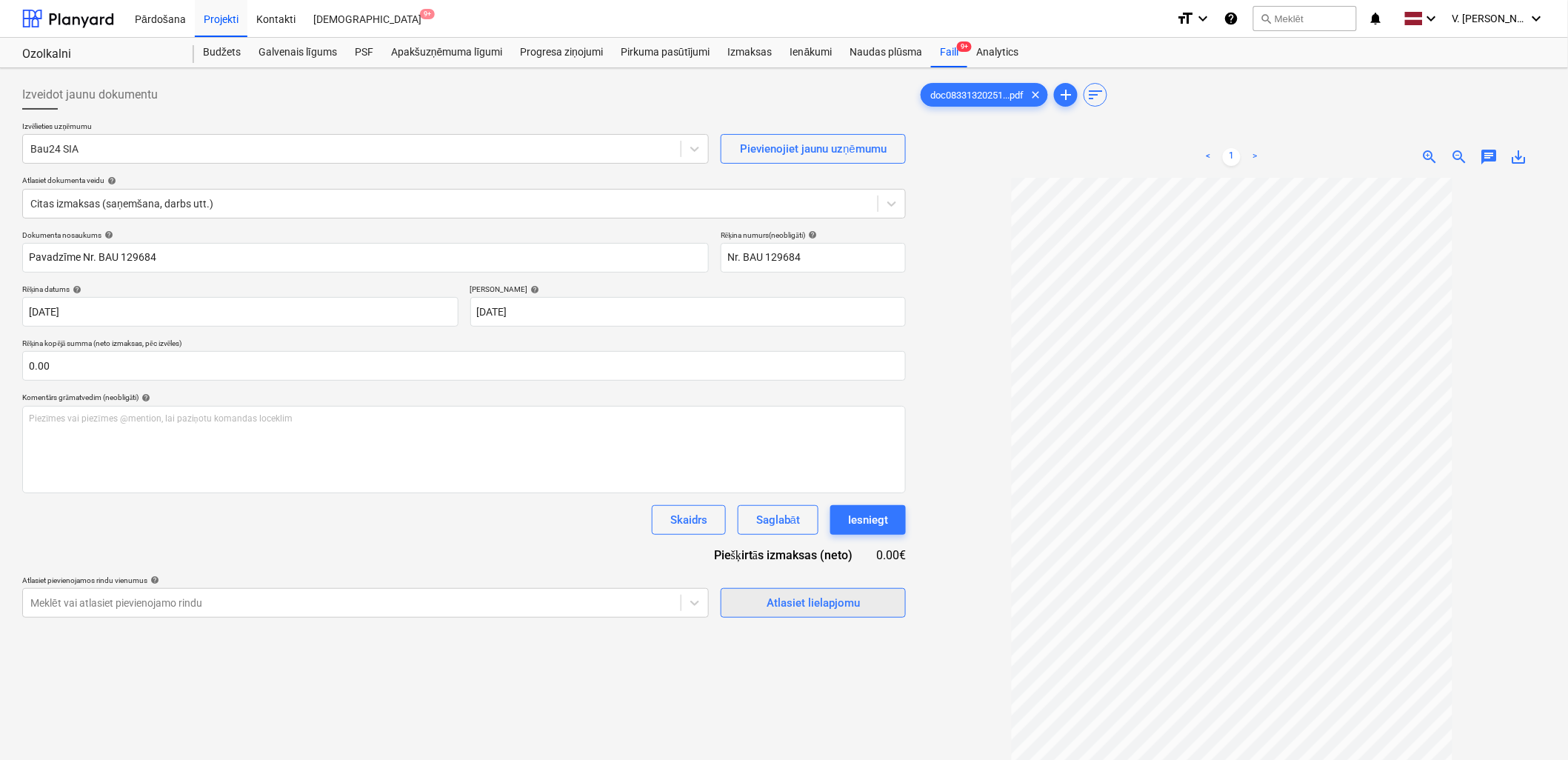
click at [862, 600] on span "Atlasiet lielapjomu" at bounding box center [813, 603] width 148 height 19
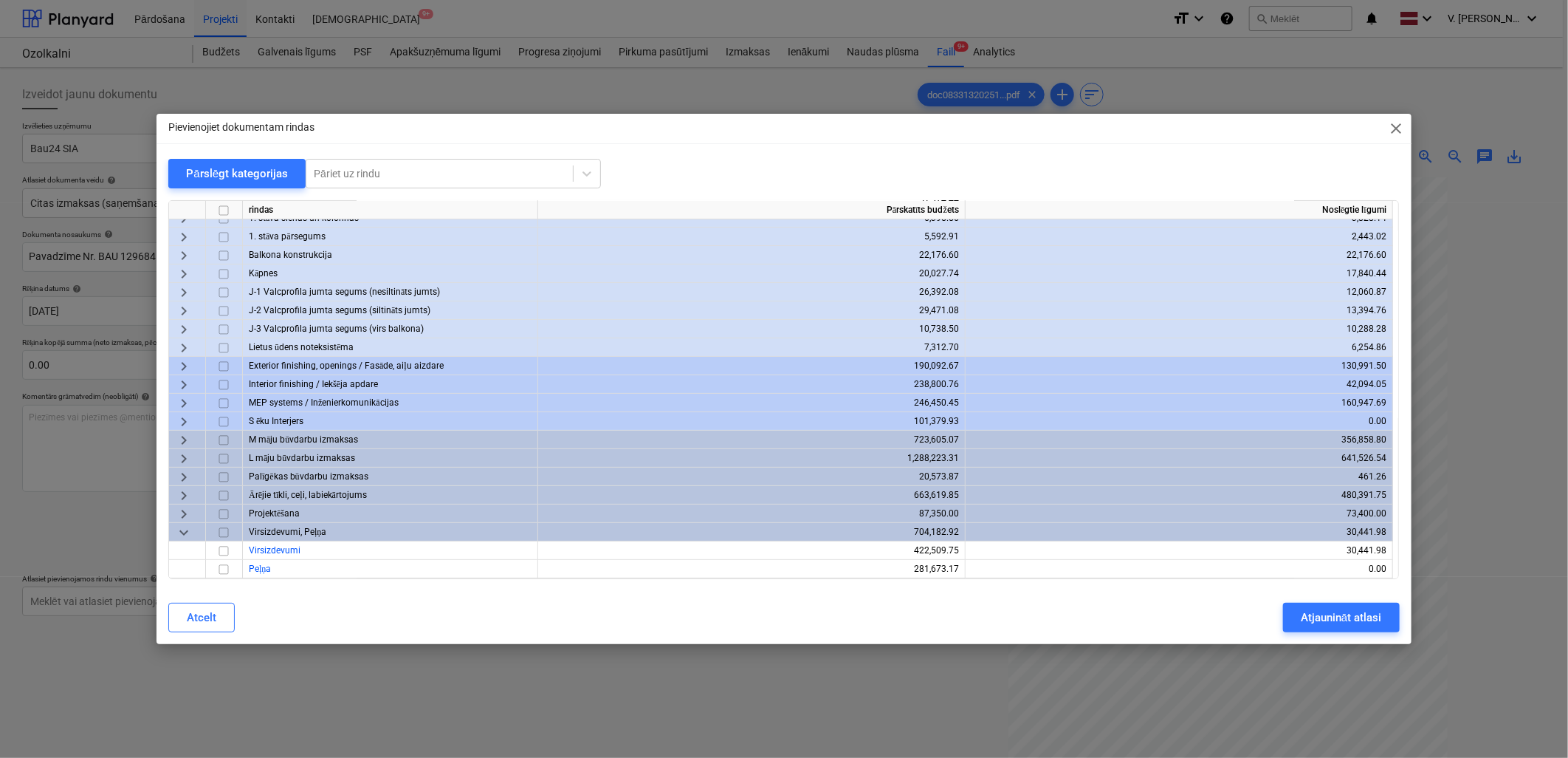
scroll to position [0, 0]
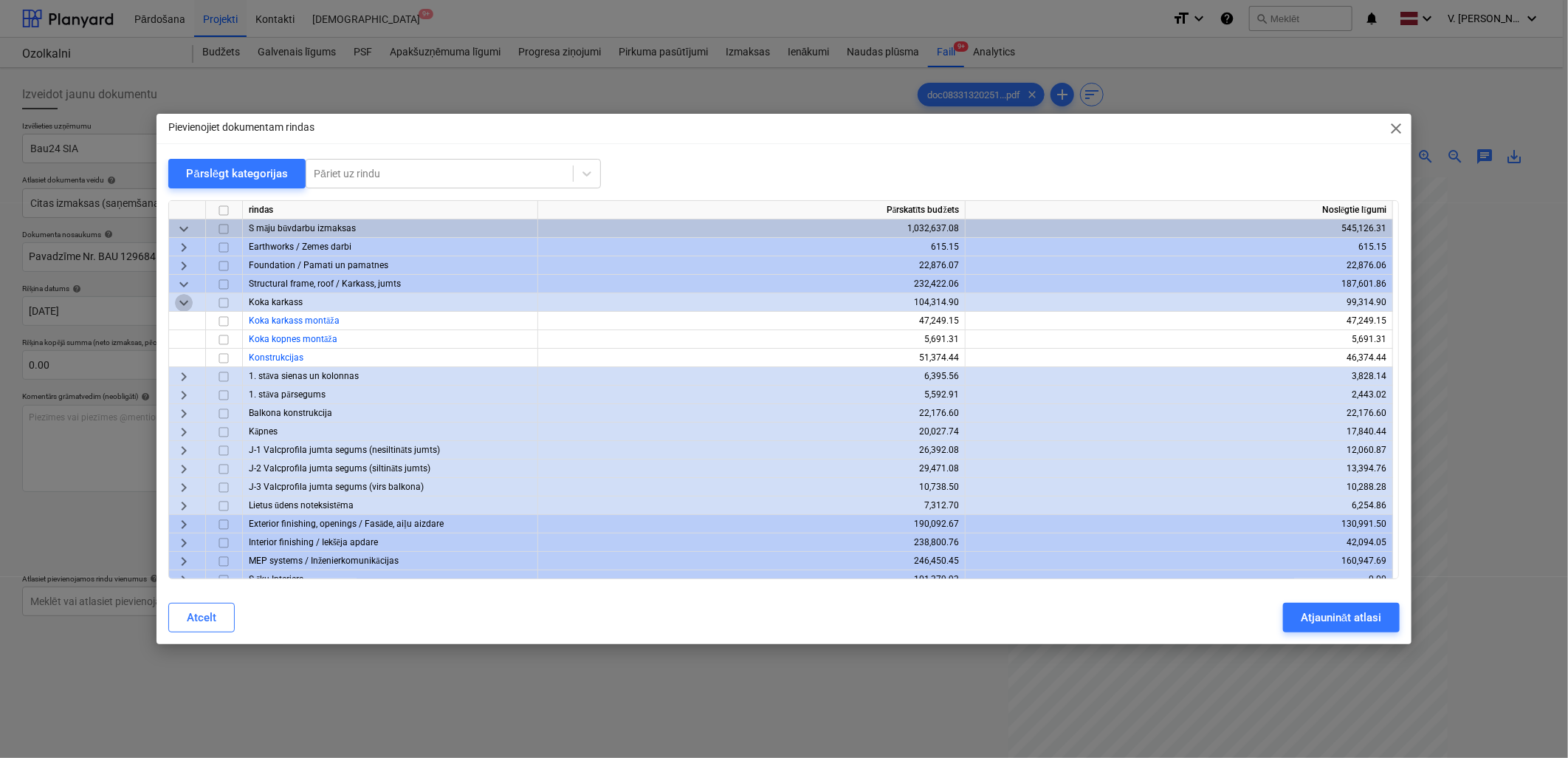
click at [181, 301] on span "keyboard_arrow_down" at bounding box center [183, 302] width 18 height 18
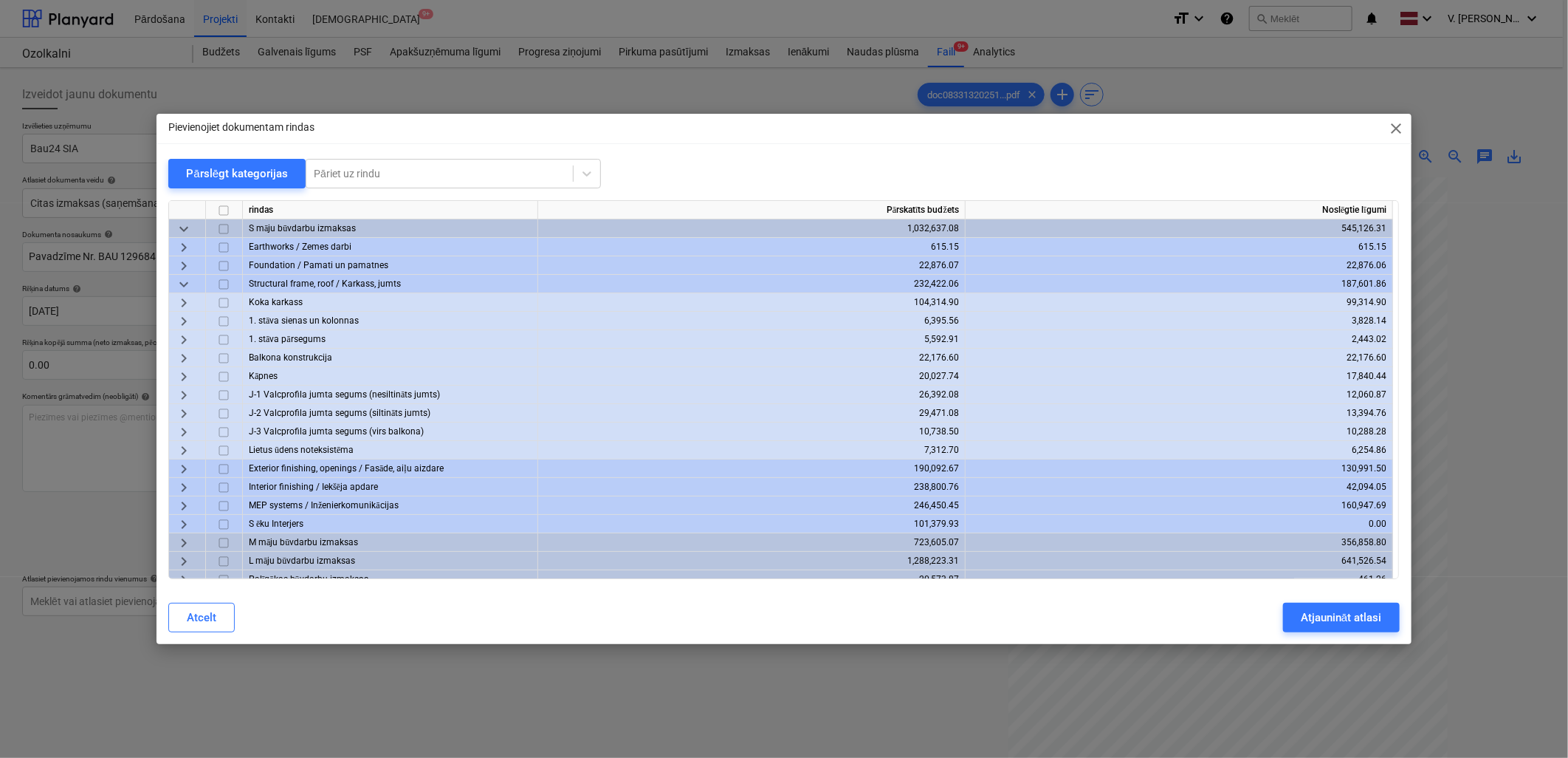
click at [189, 285] on span "keyboard_arrow_down" at bounding box center [183, 284] width 18 height 18
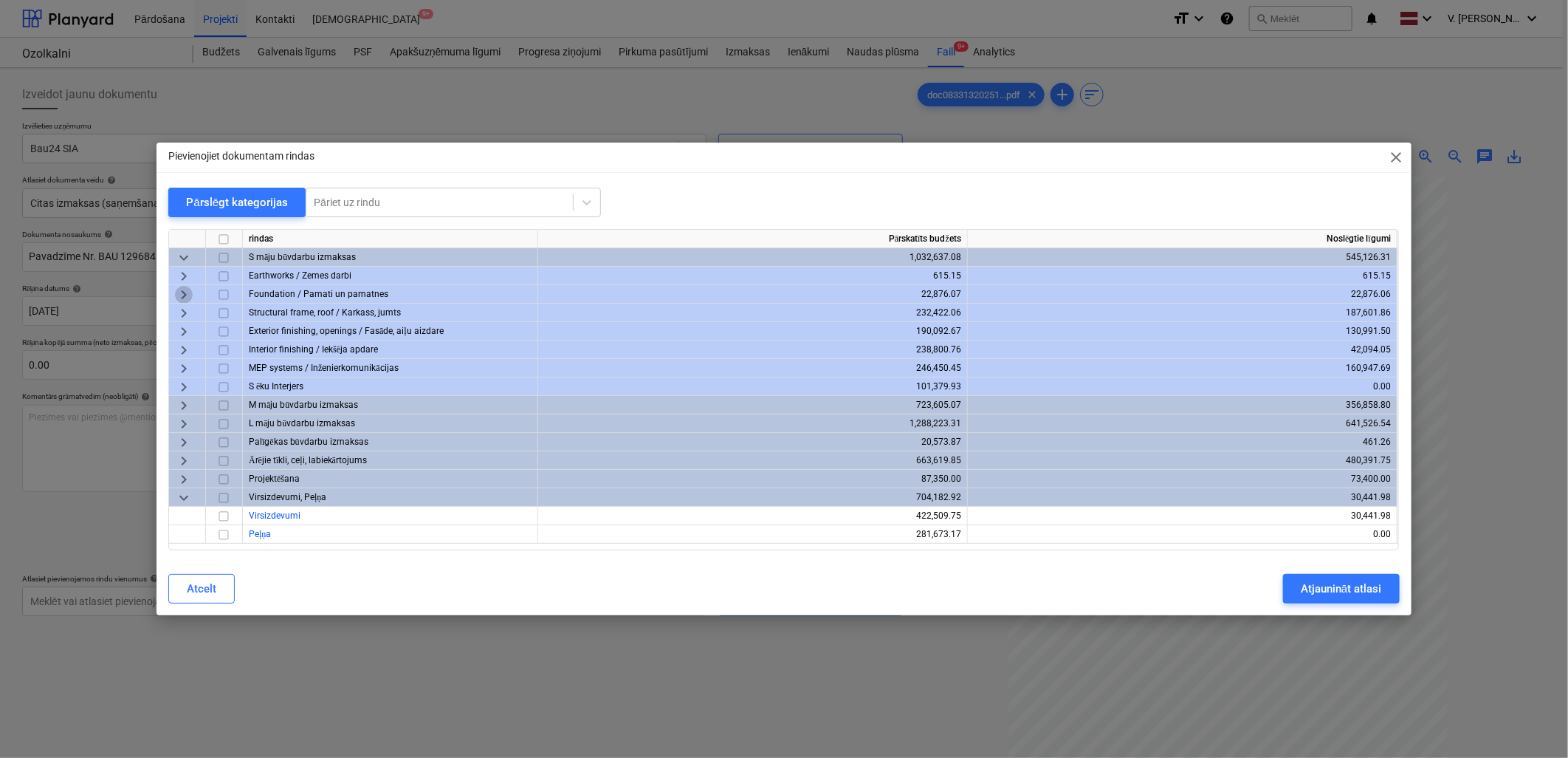
click at [187, 292] on span "keyboard_arrow_right" at bounding box center [183, 294] width 18 height 18
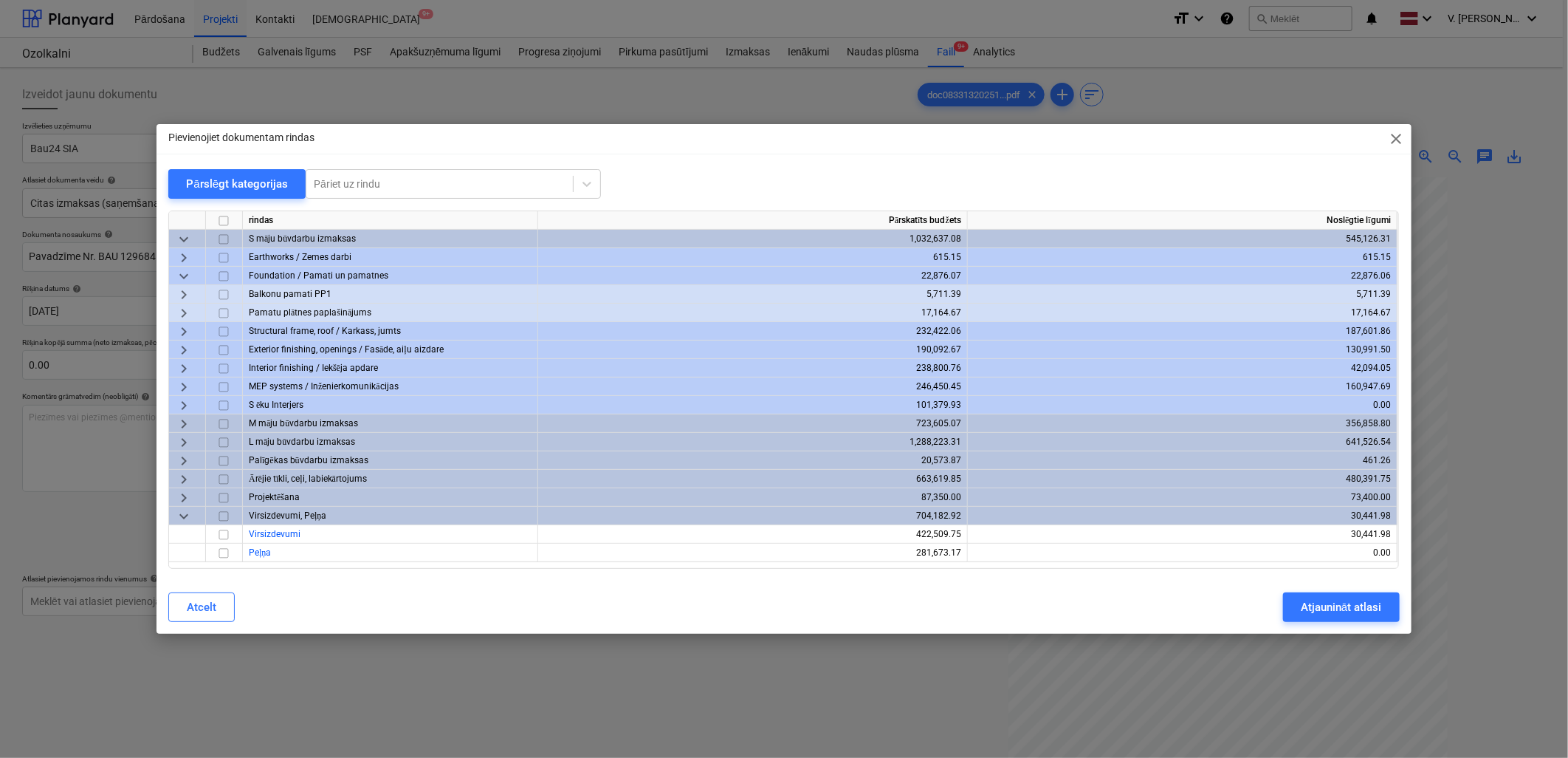
click at [186, 273] on span "keyboard_arrow_down" at bounding box center [183, 276] width 18 height 18
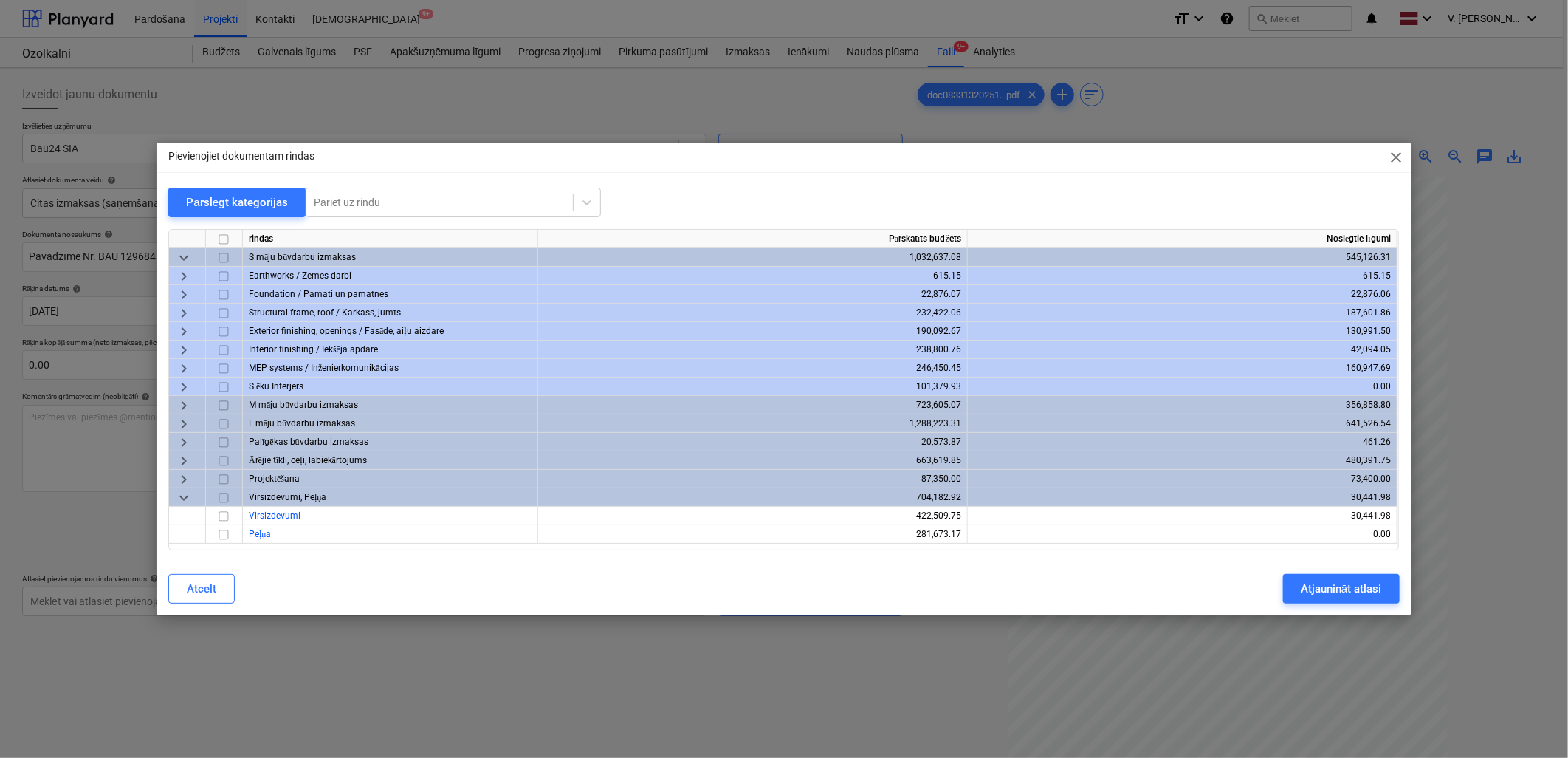
click at [181, 309] on span "keyboard_arrow_right" at bounding box center [183, 313] width 18 height 18
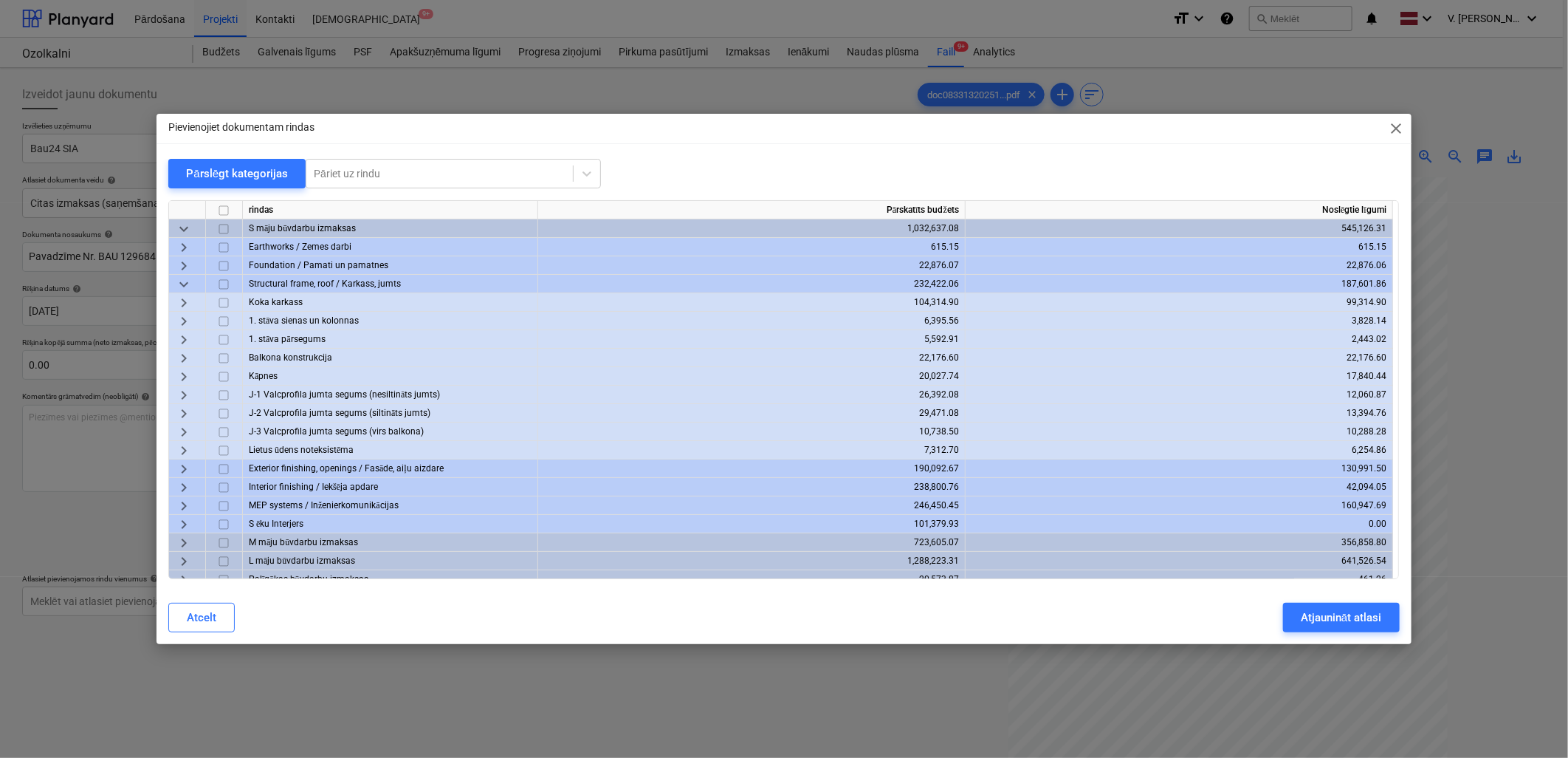
click at [187, 273] on span "keyboard_arrow_right" at bounding box center [183, 266] width 18 height 18
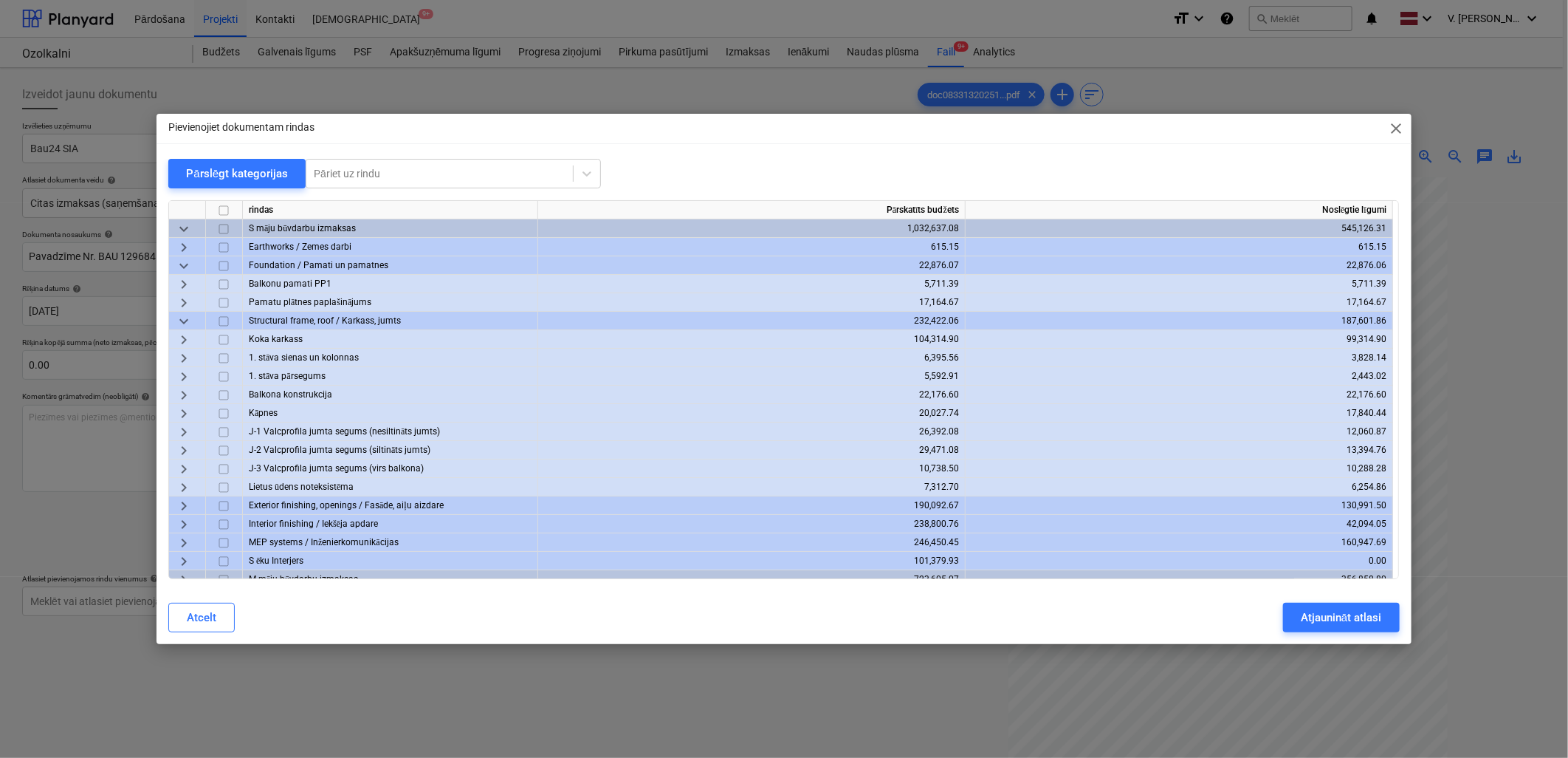
click at [188, 286] on span "keyboard_arrow_right" at bounding box center [183, 284] width 18 height 18
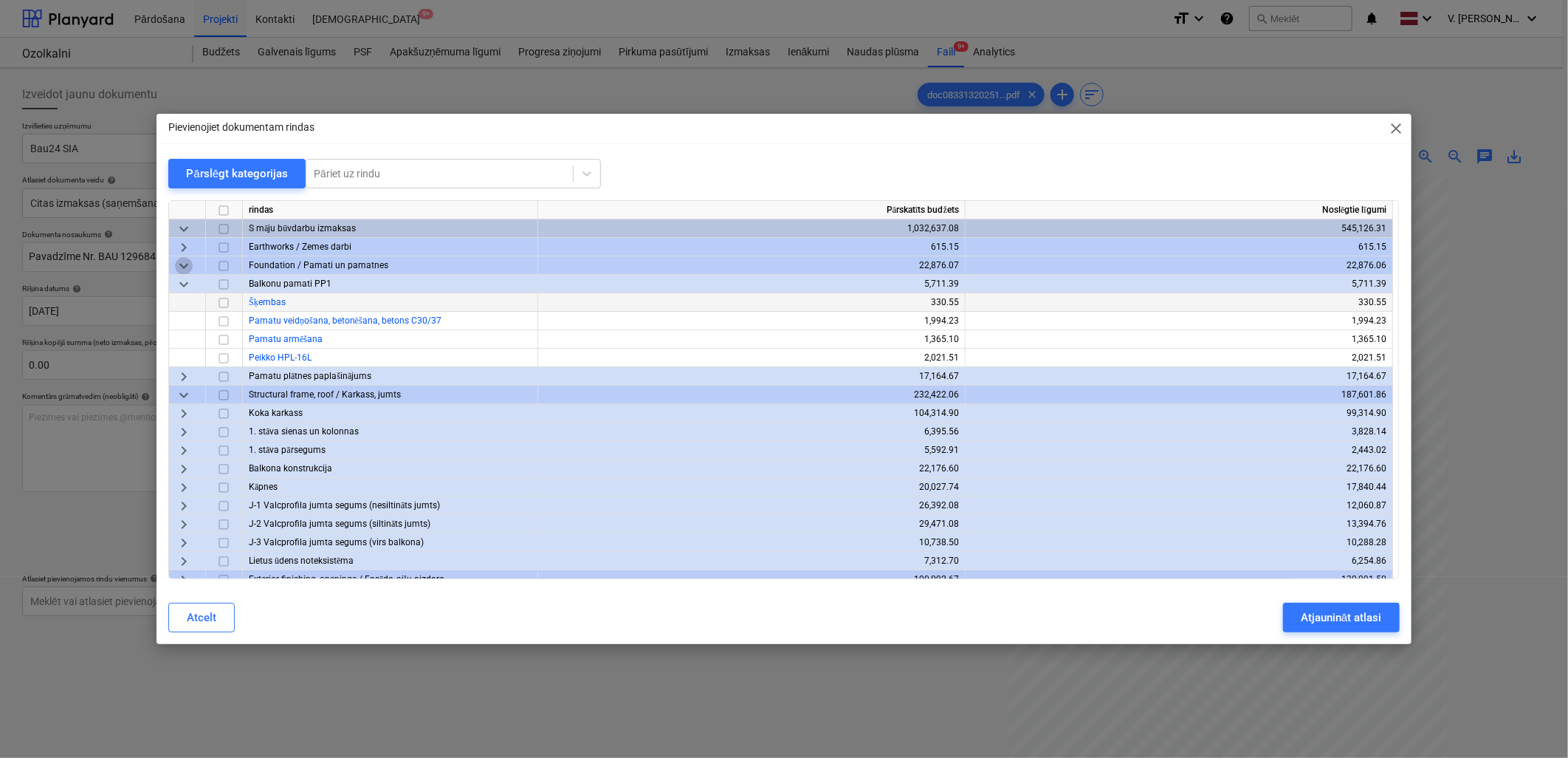
click at [186, 267] on span "keyboard_arrow_down" at bounding box center [183, 266] width 18 height 18
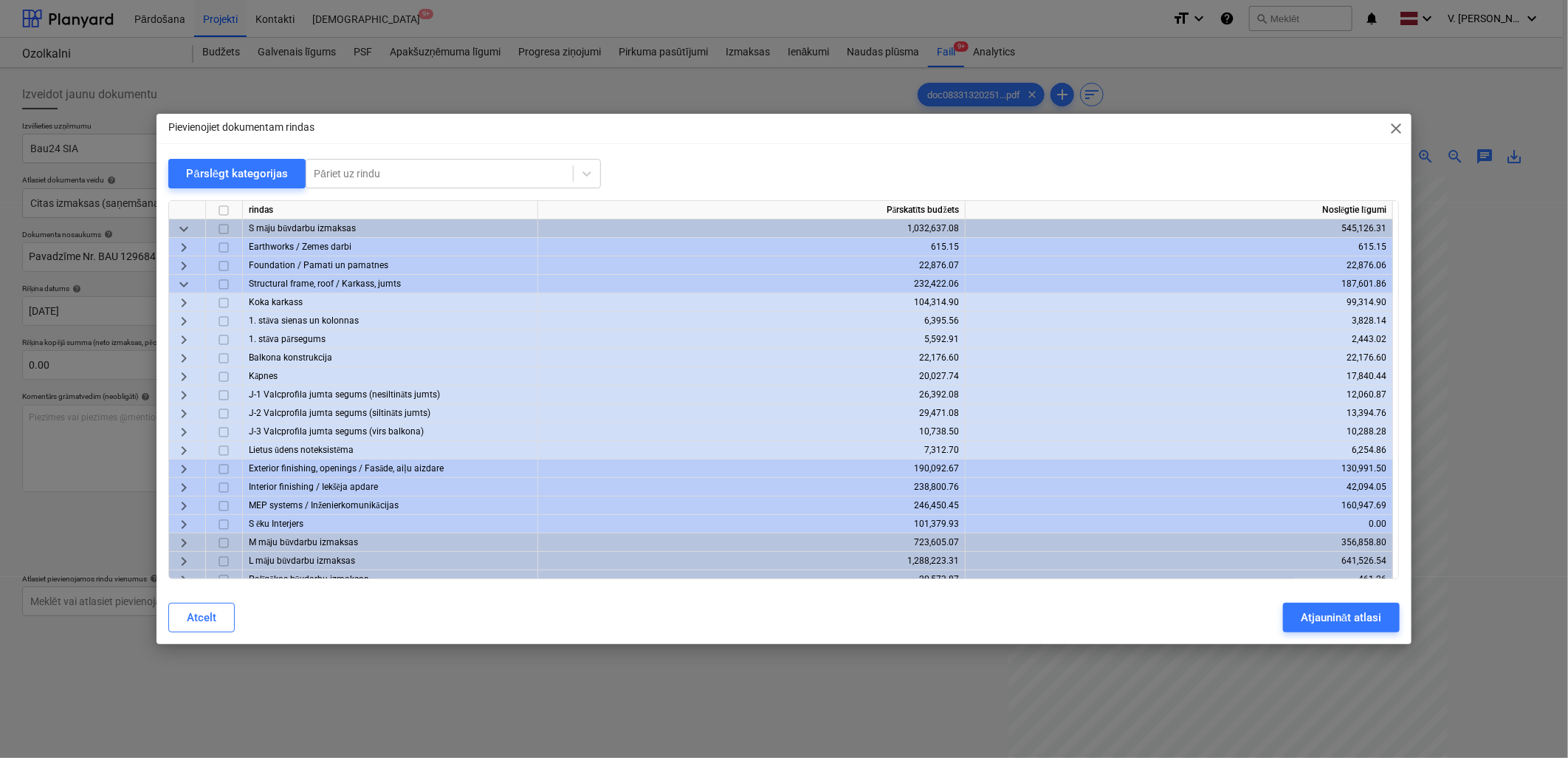
click at [192, 284] on span "keyboard_arrow_down" at bounding box center [183, 284] width 18 height 18
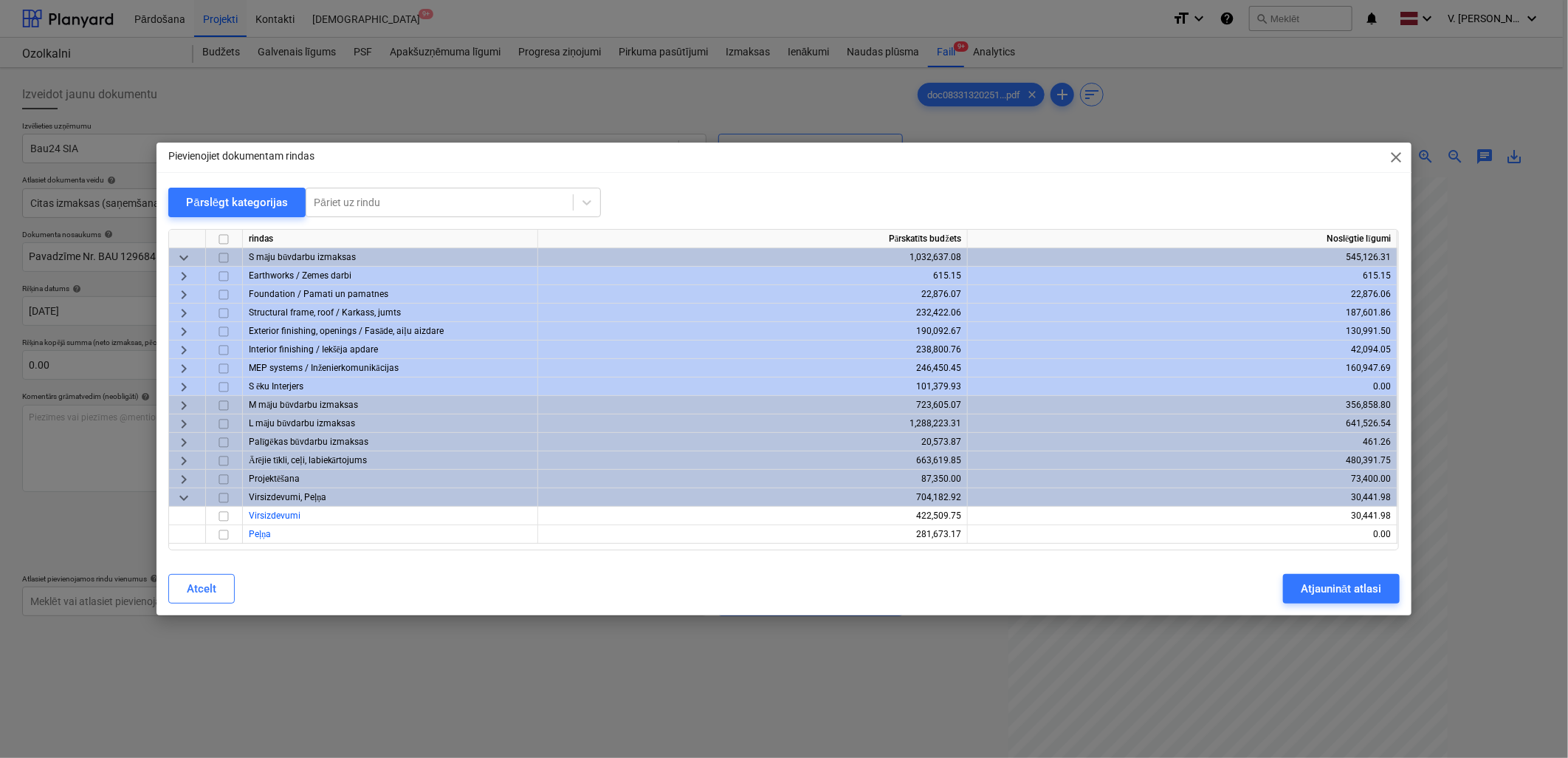
click at [190, 310] on span "keyboard_arrow_right" at bounding box center [183, 313] width 18 height 18
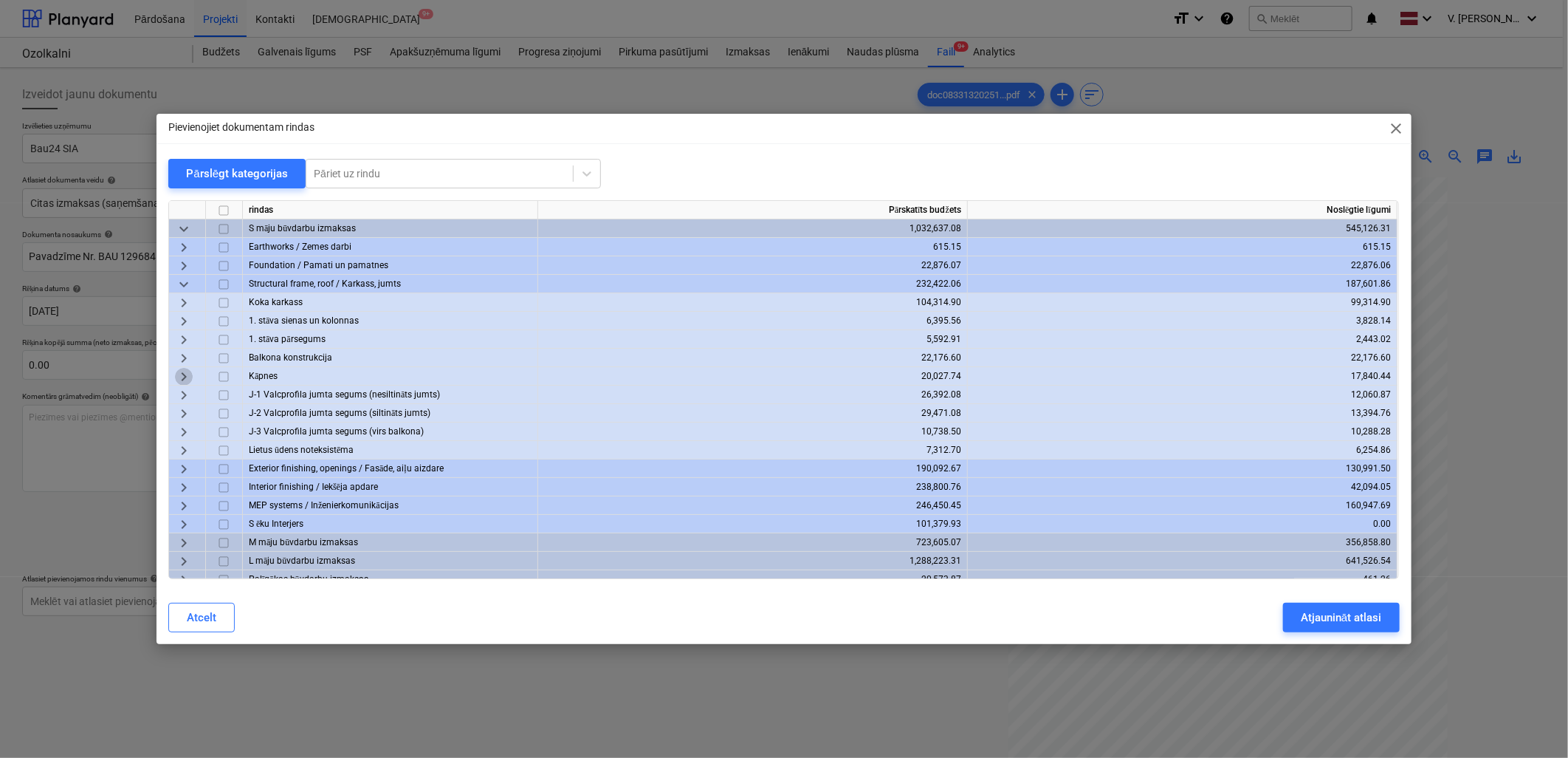
click at [187, 370] on span "keyboard_arrow_right" at bounding box center [183, 376] width 18 height 18
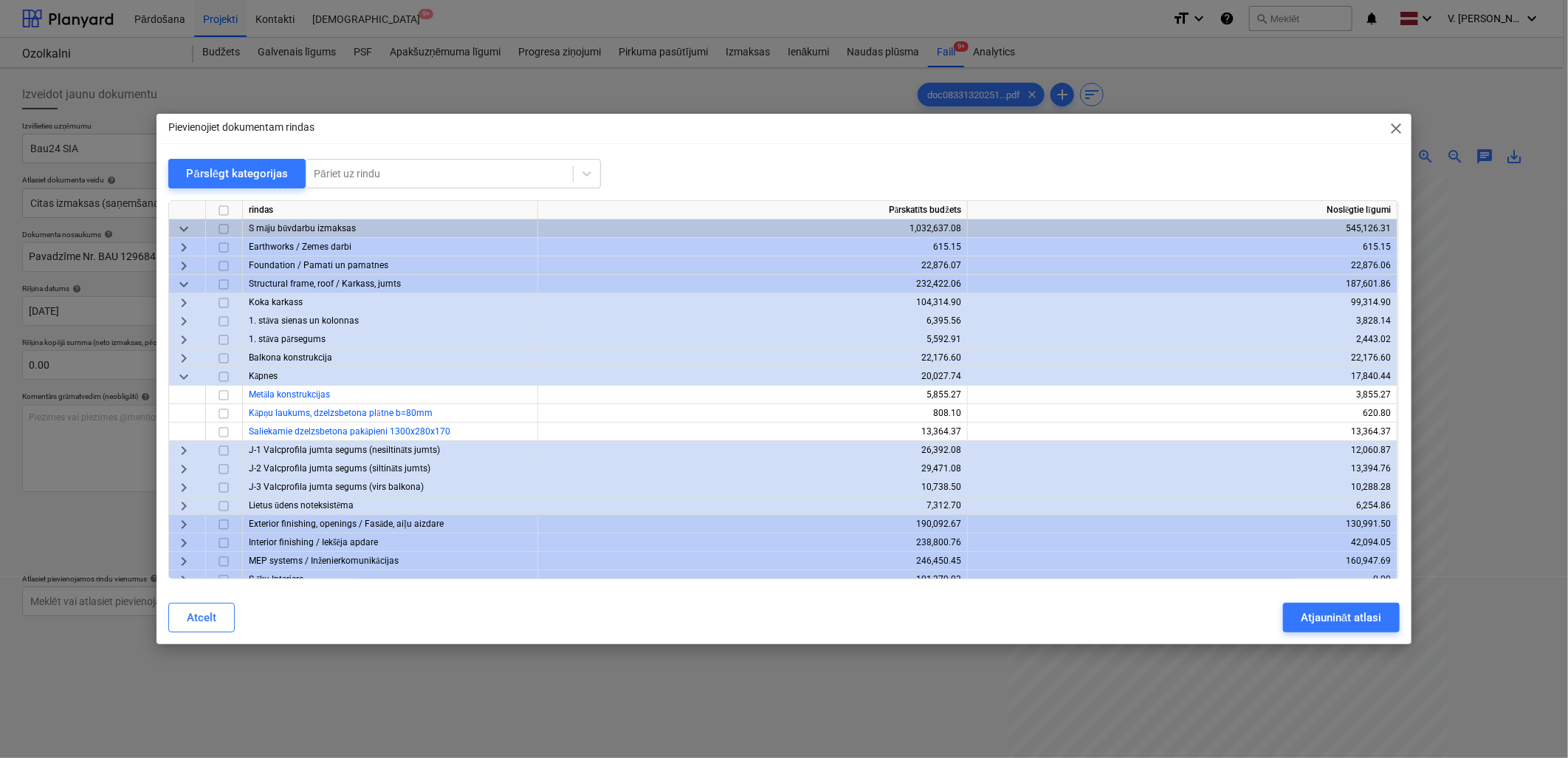
click at [187, 370] on span "keyboard_arrow_down" at bounding box center [183, 376] width 18 height 18
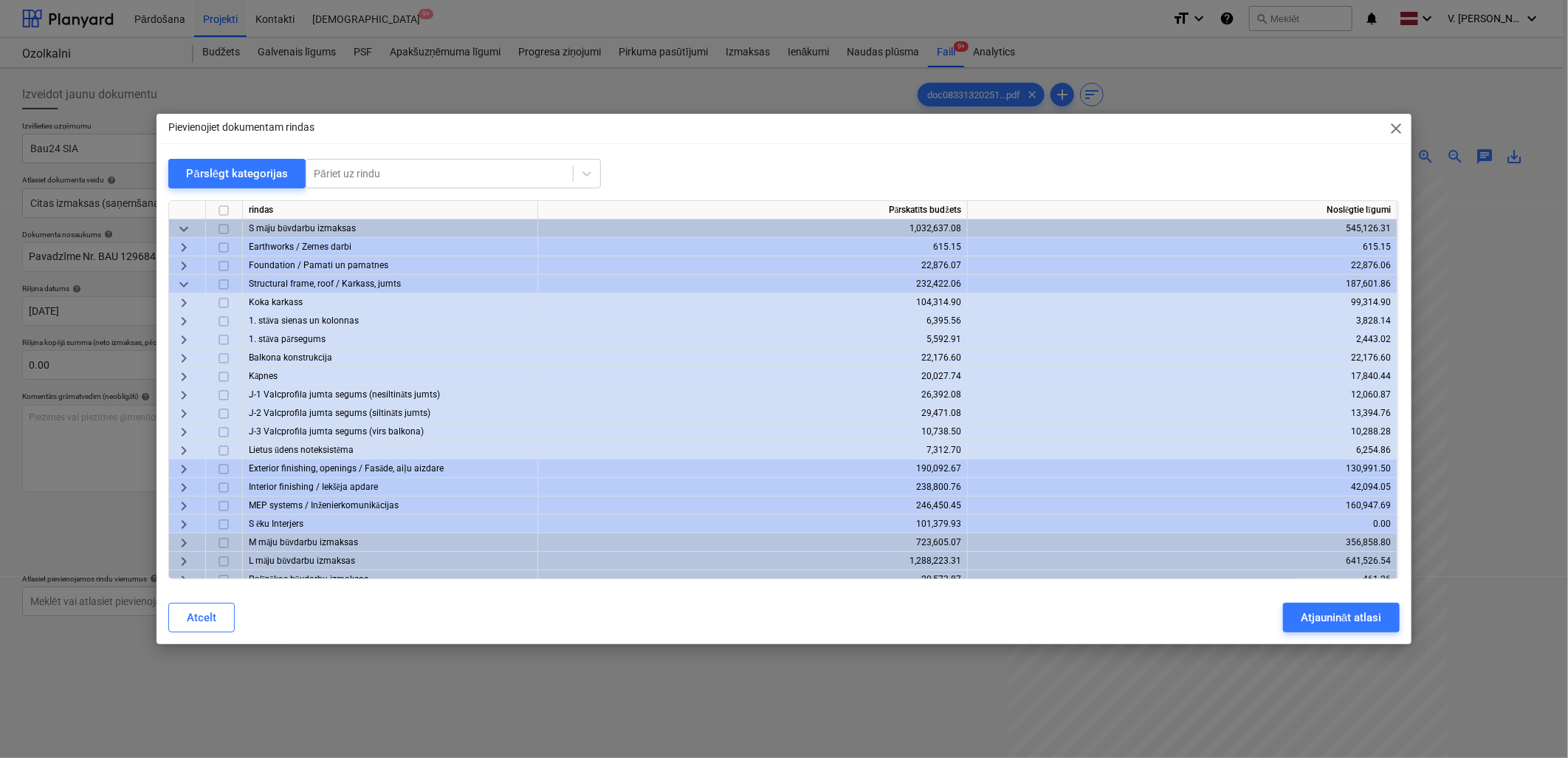
click at [188, 341] on span "keyboard_arrow_right" at bounding box center [183, 339] width 18 height 18
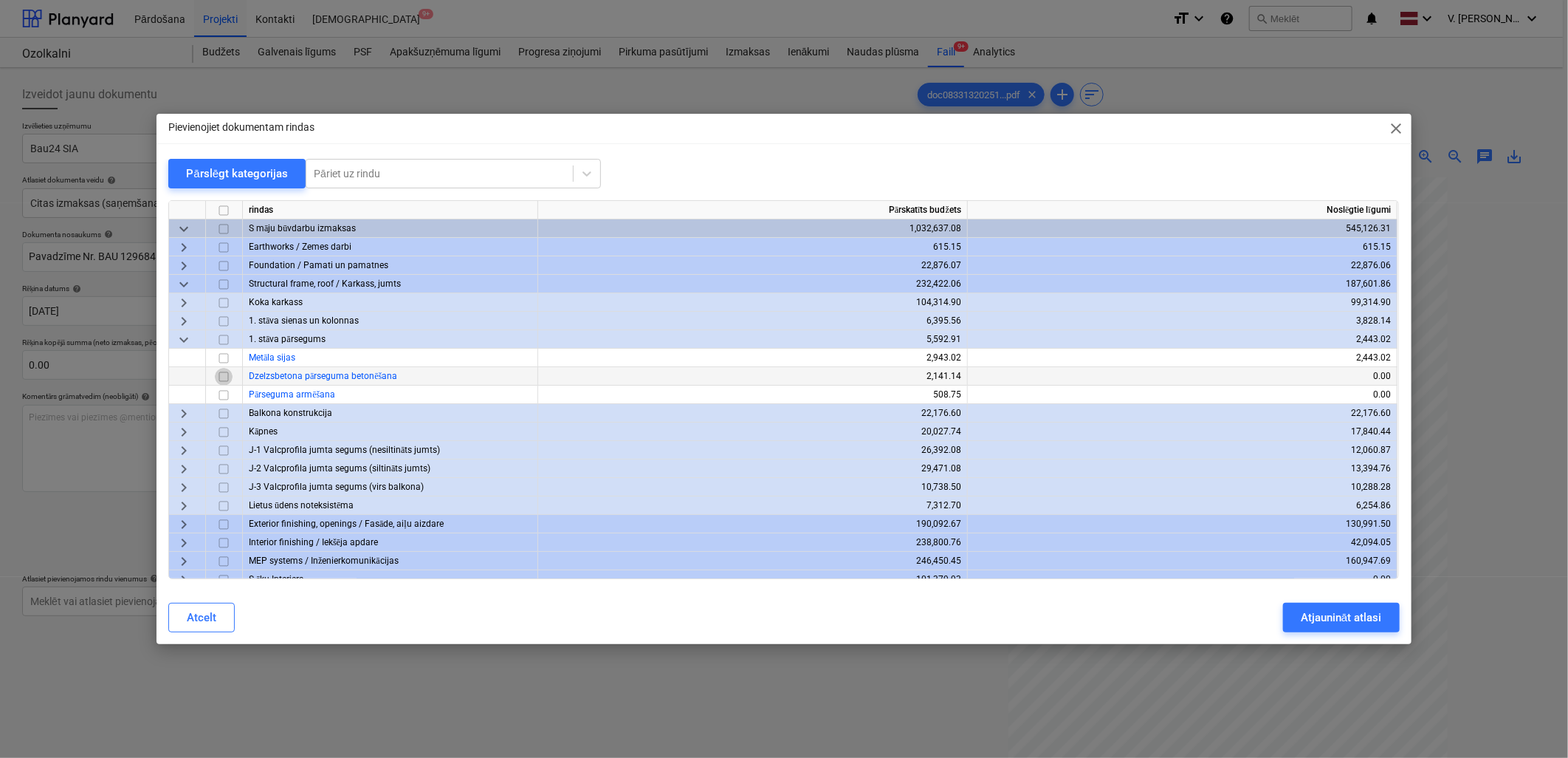
click at [224, 377] on input "checkbox" at bounding box center [223, 376] width 18 height 18
click at [225, 395] on input "checkbox" at bounding box center [223, 395] width 18 height 18
click at [224, 379] on input "checkbox" at bounding box center [223, 376] width 18 height 18
click at [223, 378] on input "checkbox" at bounding box center [223, 376] width 18 height 18
click at [228, 375] on input "checkbox" at bounding box center [223, 376] width 18 height 18
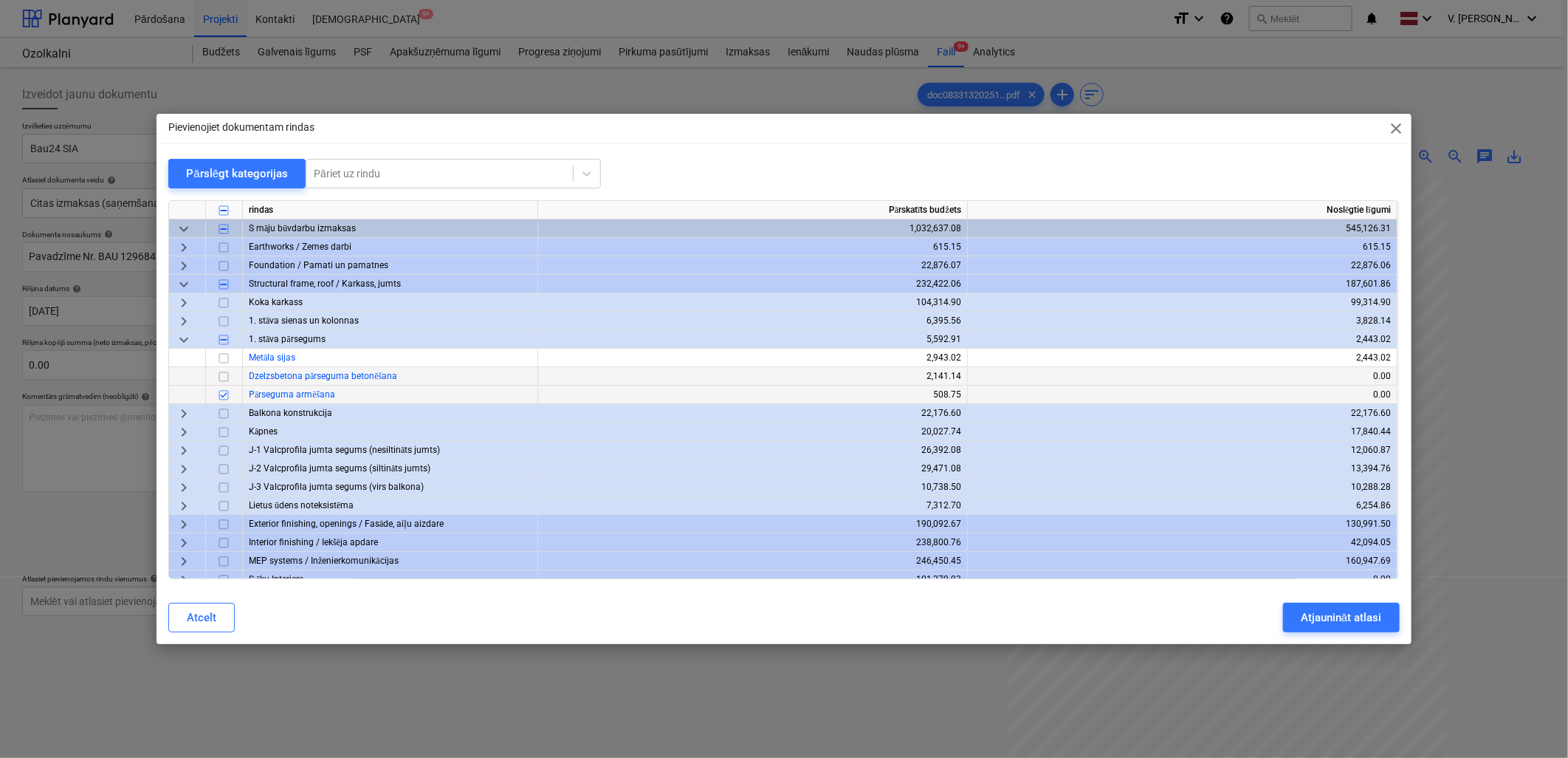
click at [227, 388] on input "checkbox" at bounding box center [223, 395] width 18 height 18
click at [186, 338] on span "keyboard_arrow_down" at bounding box center [183, 339] width 18 height 18
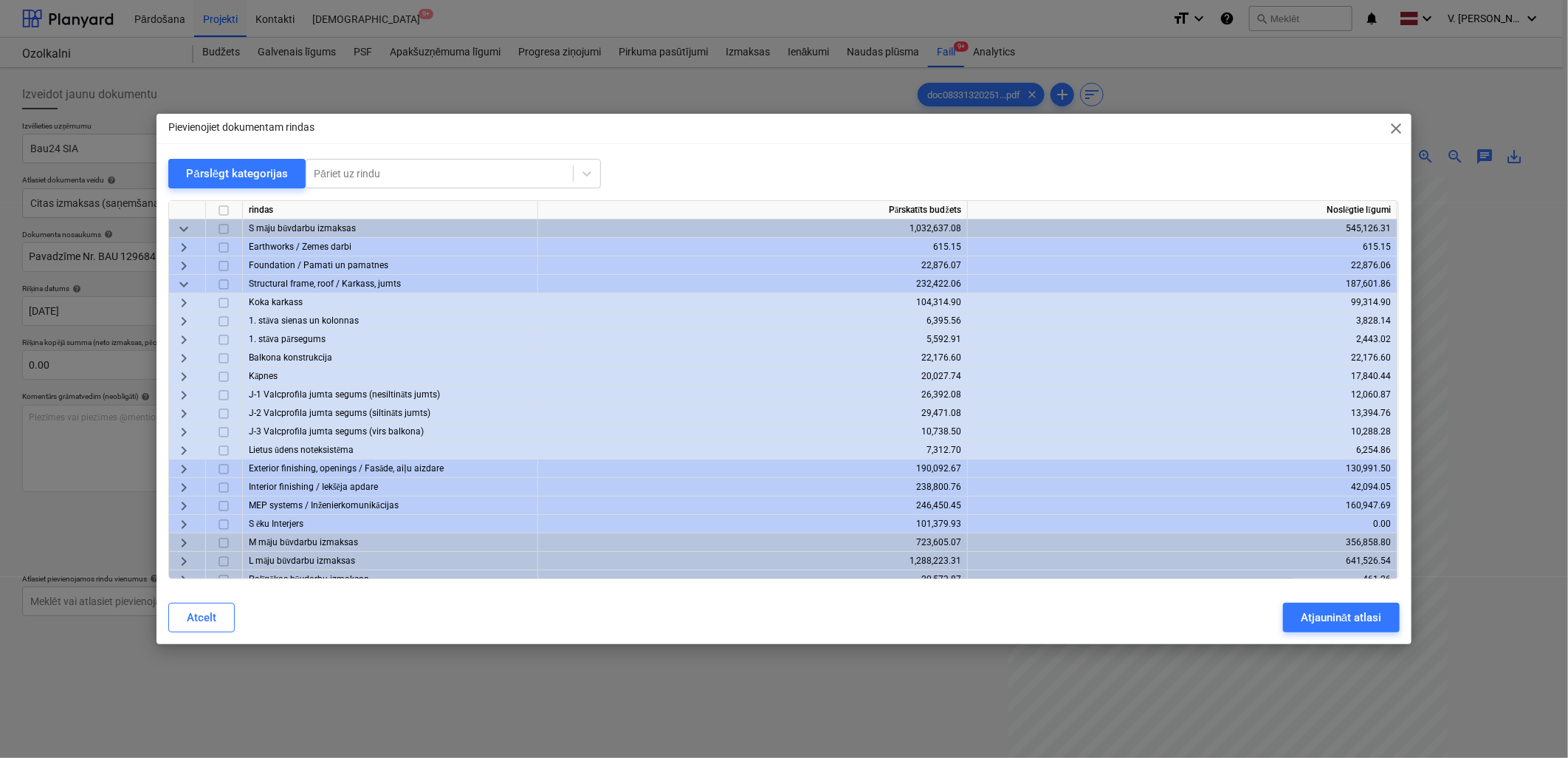
click at [188, 316] on span "keyboard_arrow_right" at bounding box center [183, 320] width 18 height 18
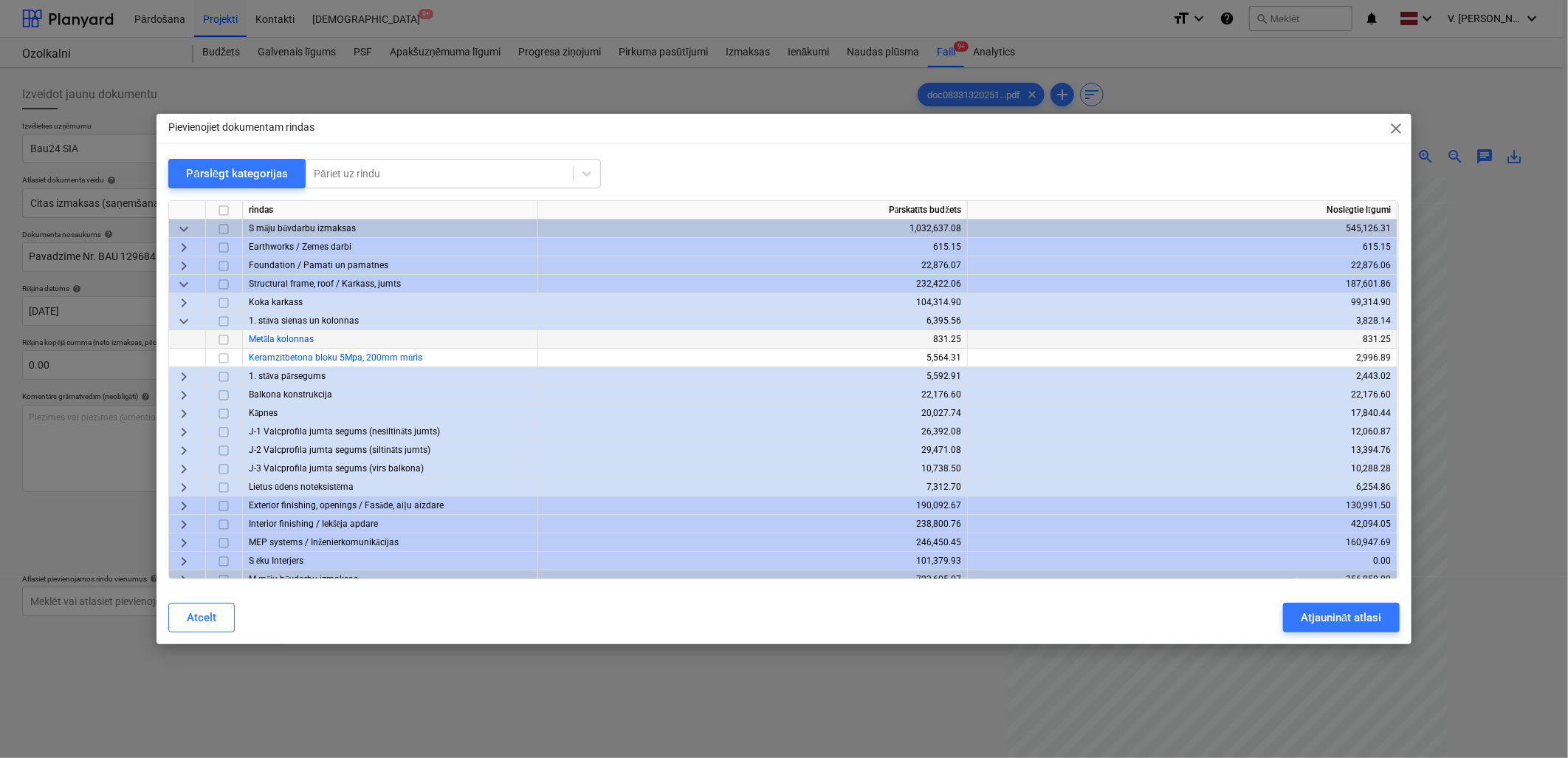
click at [188, 316] on span "keyboard_arrow_down" at bounding box center [183, 320] width 18 height 18
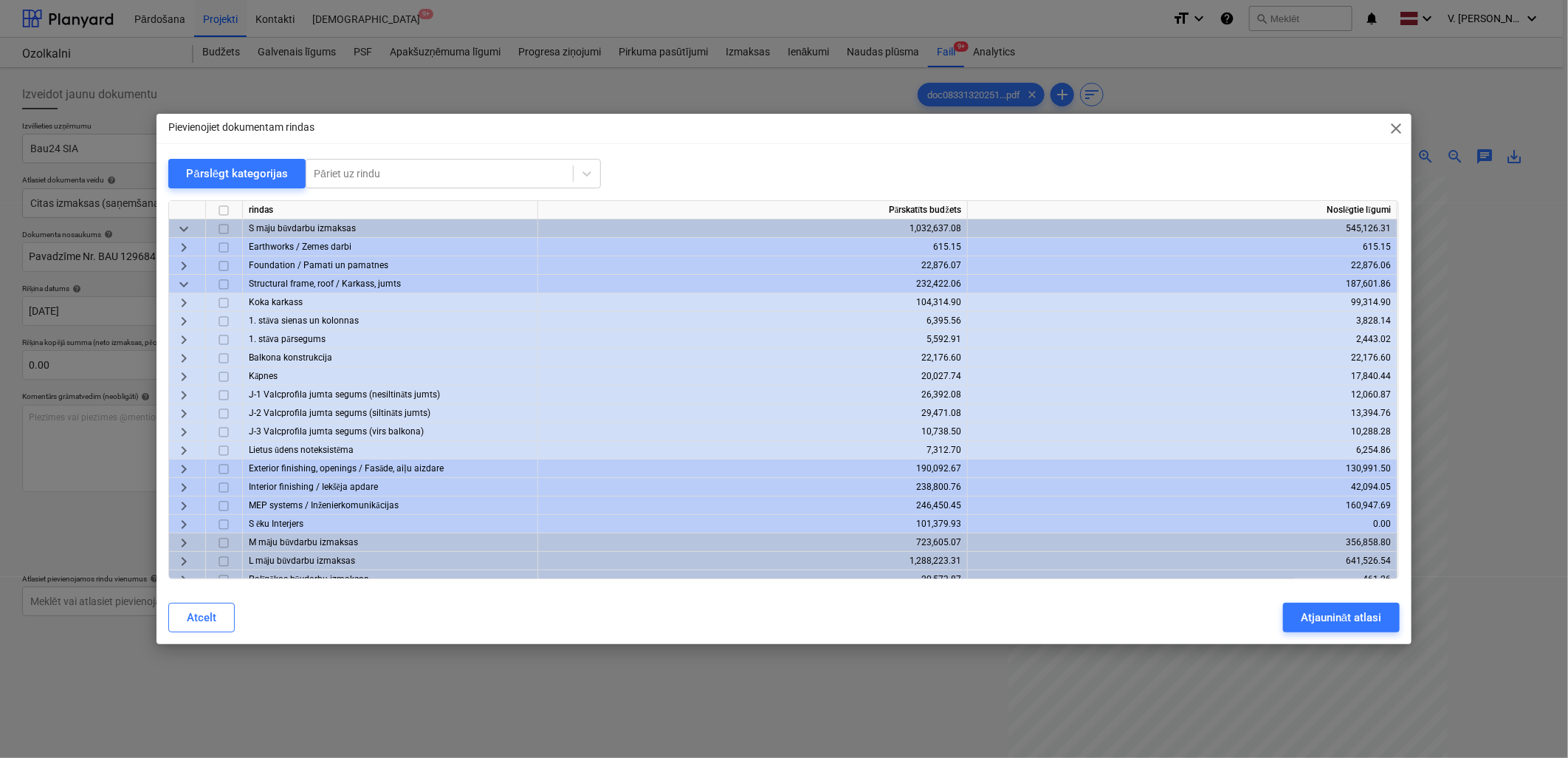
click at [185, 373] on span "keyboard_arrow_right" at bounding box center [183, 376] width 18 height 18
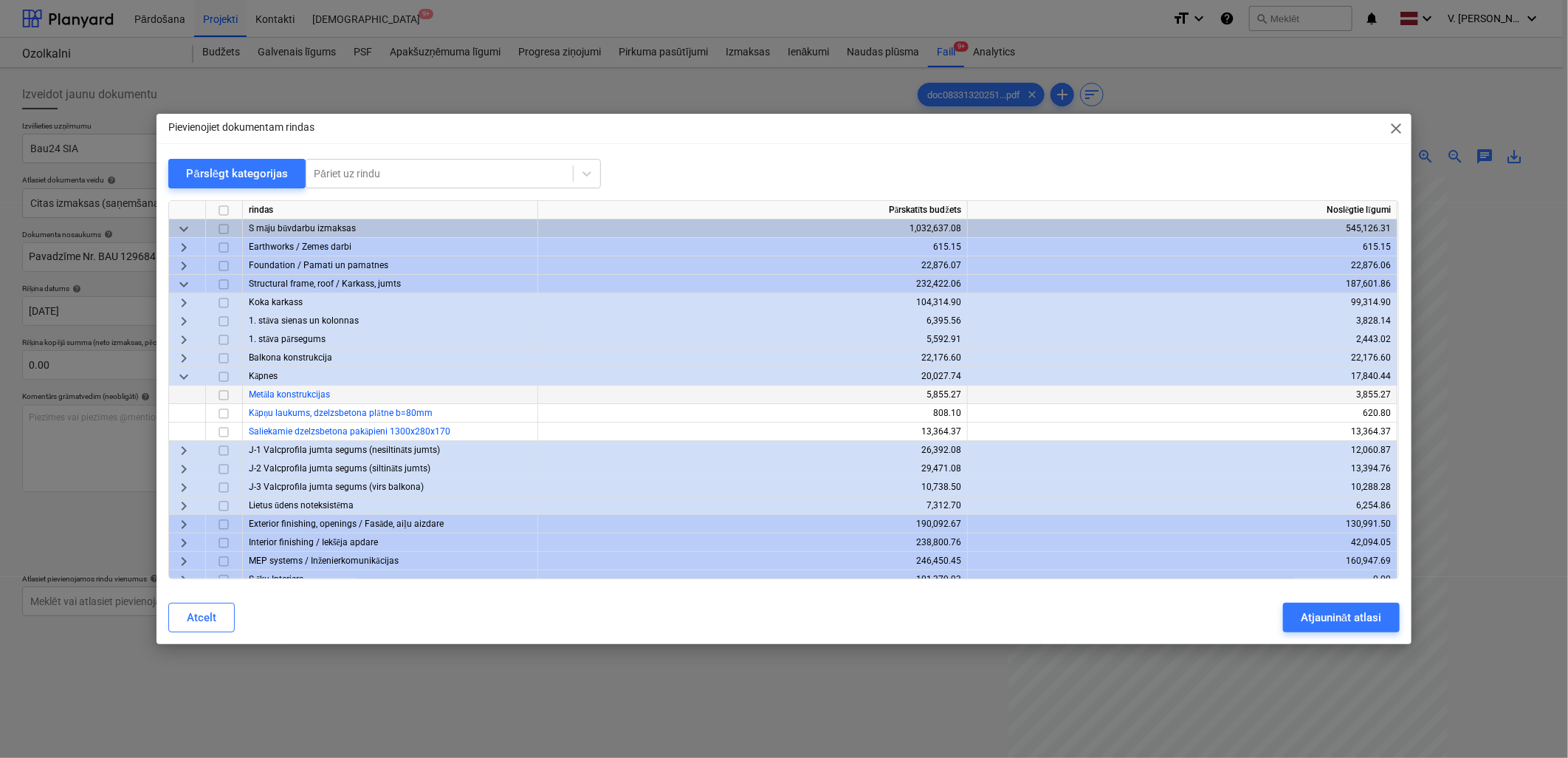
click at [1388, 129] on span "close" at bounding box center [1397, 129] width 18 height 18
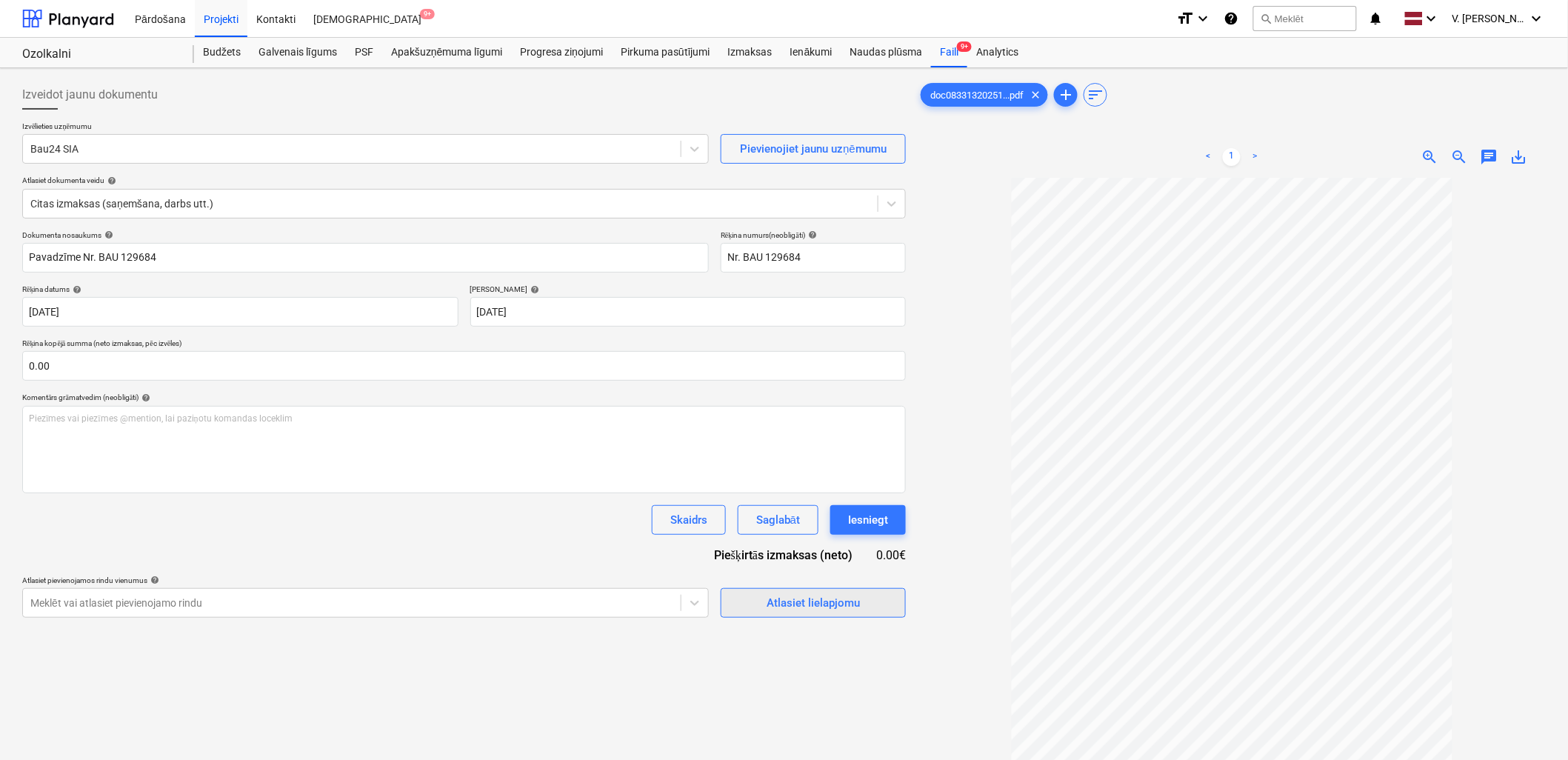
click at [811, 607] on div "Atlasiet lielapjomu" at bounding box center [813, 603] width 93 height 19
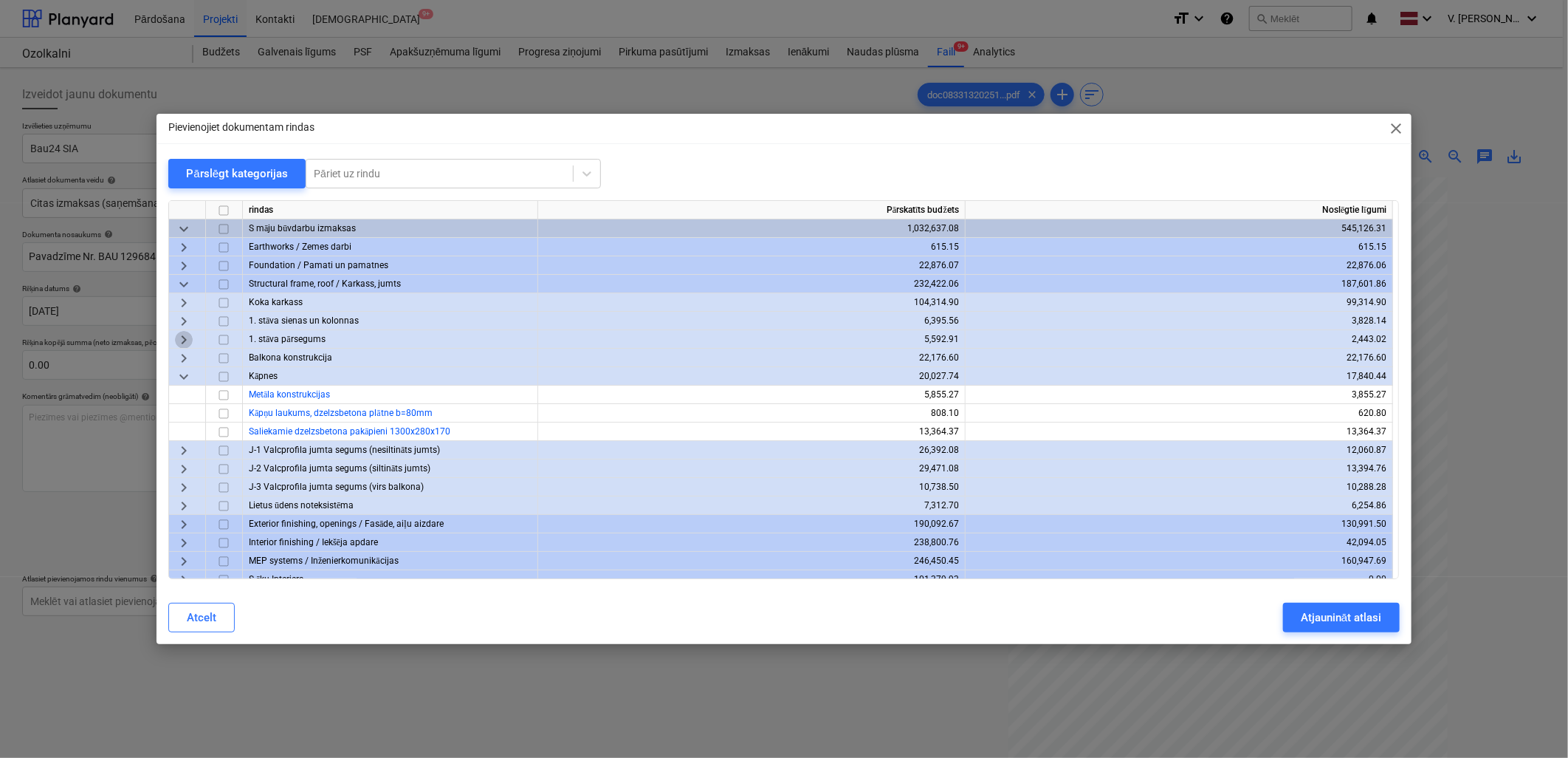
click at [187, 340] on span "keyboard_arrow_right" at bounding box center [183, 339] width 18 height 18
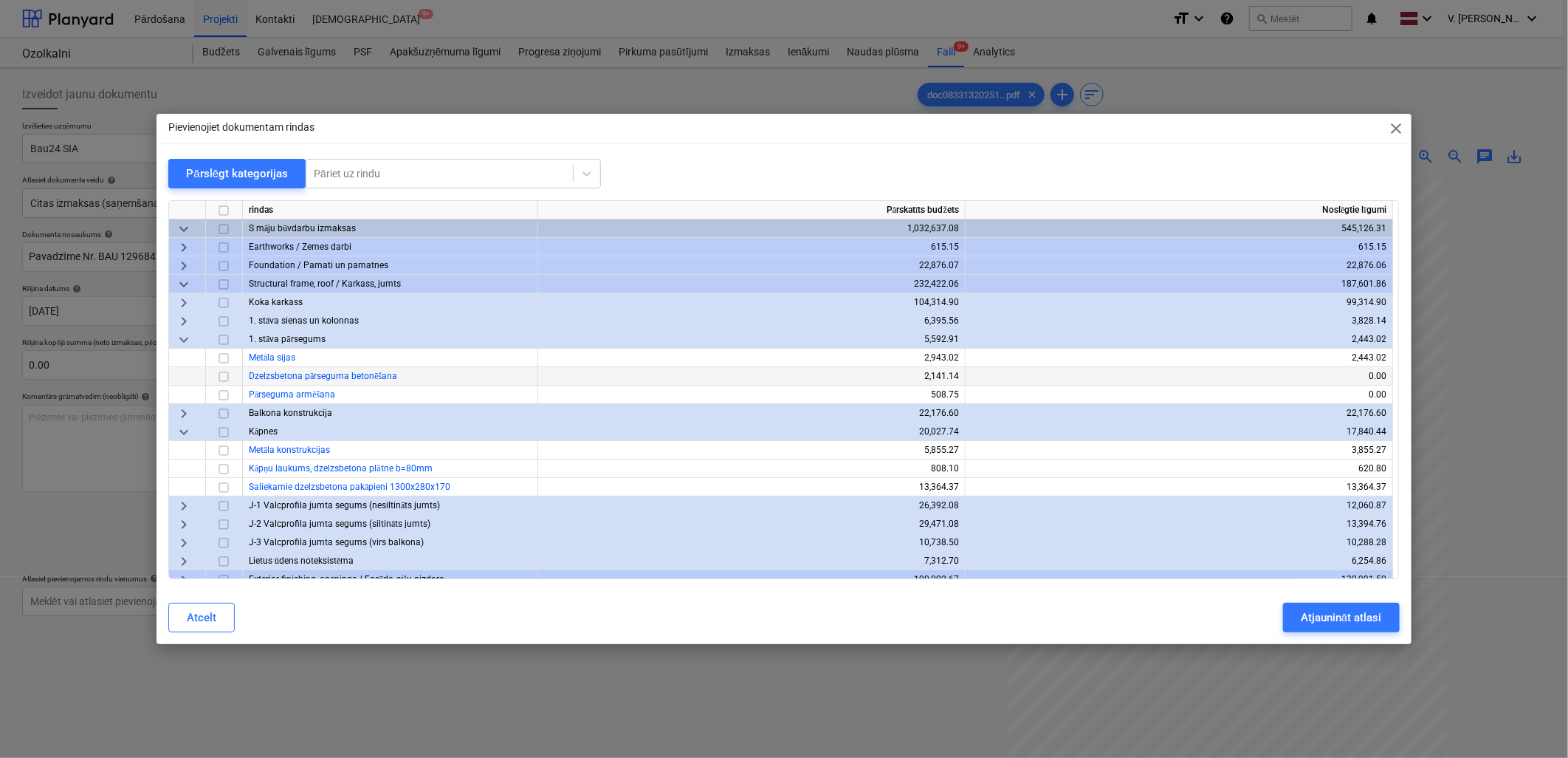
click at [222, 372] on input "checkbox" at bounding box center [223, 376] width 18 height 18
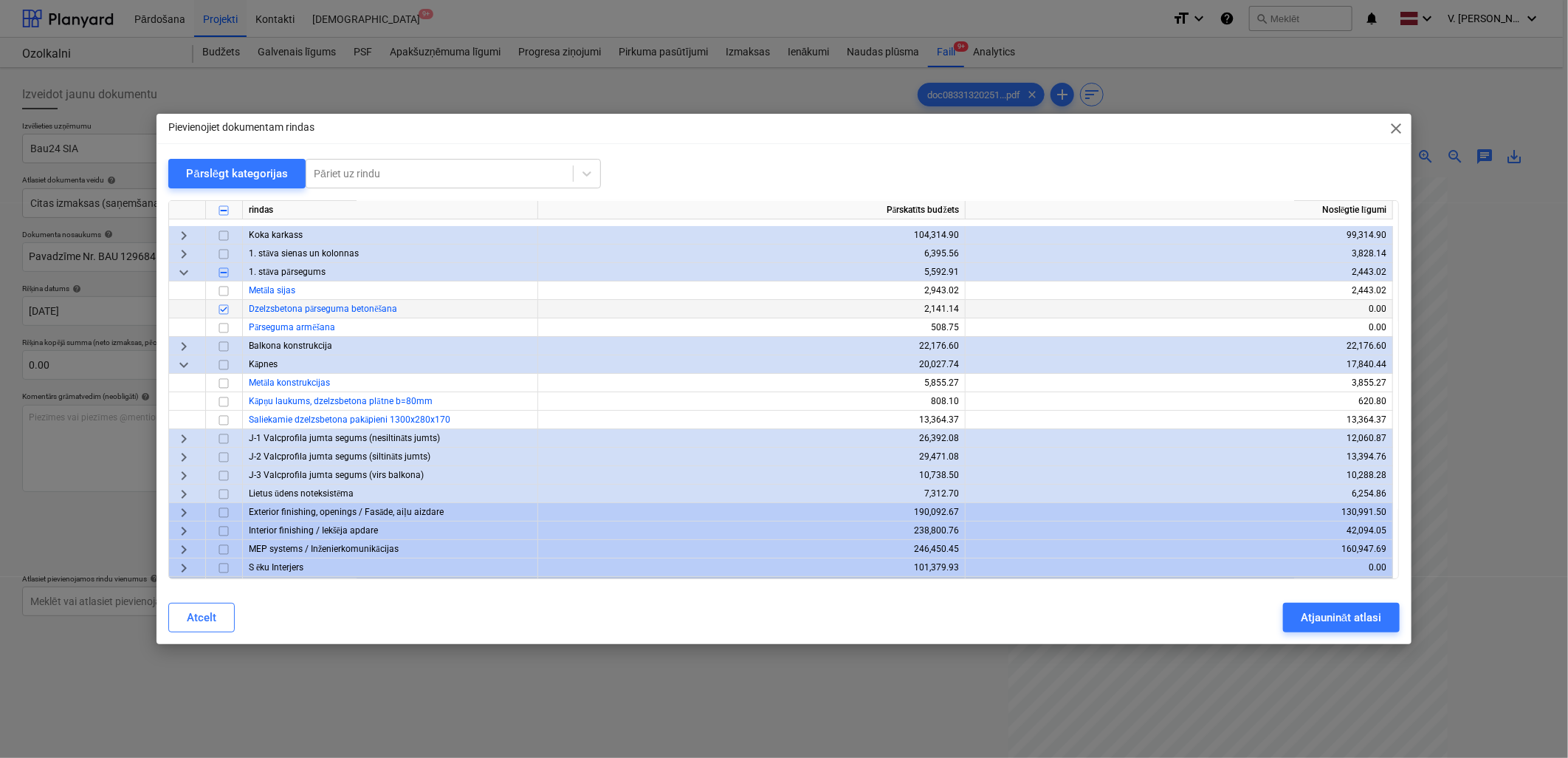
scroll to position [213, 0]
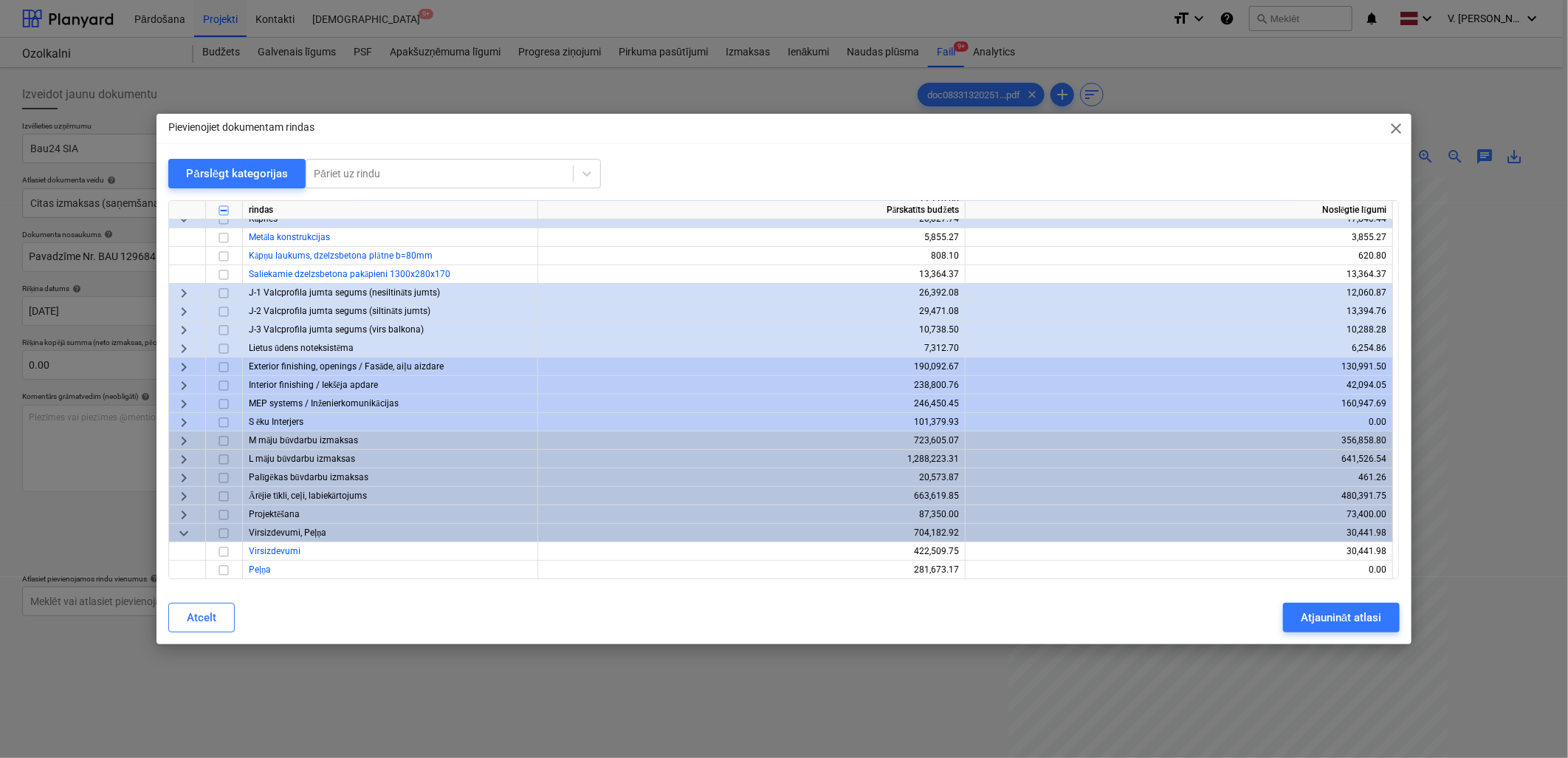
click at [181, 439] on span "keyboard_arrow_right" at bounding box center [183, 440] width 18 height 18
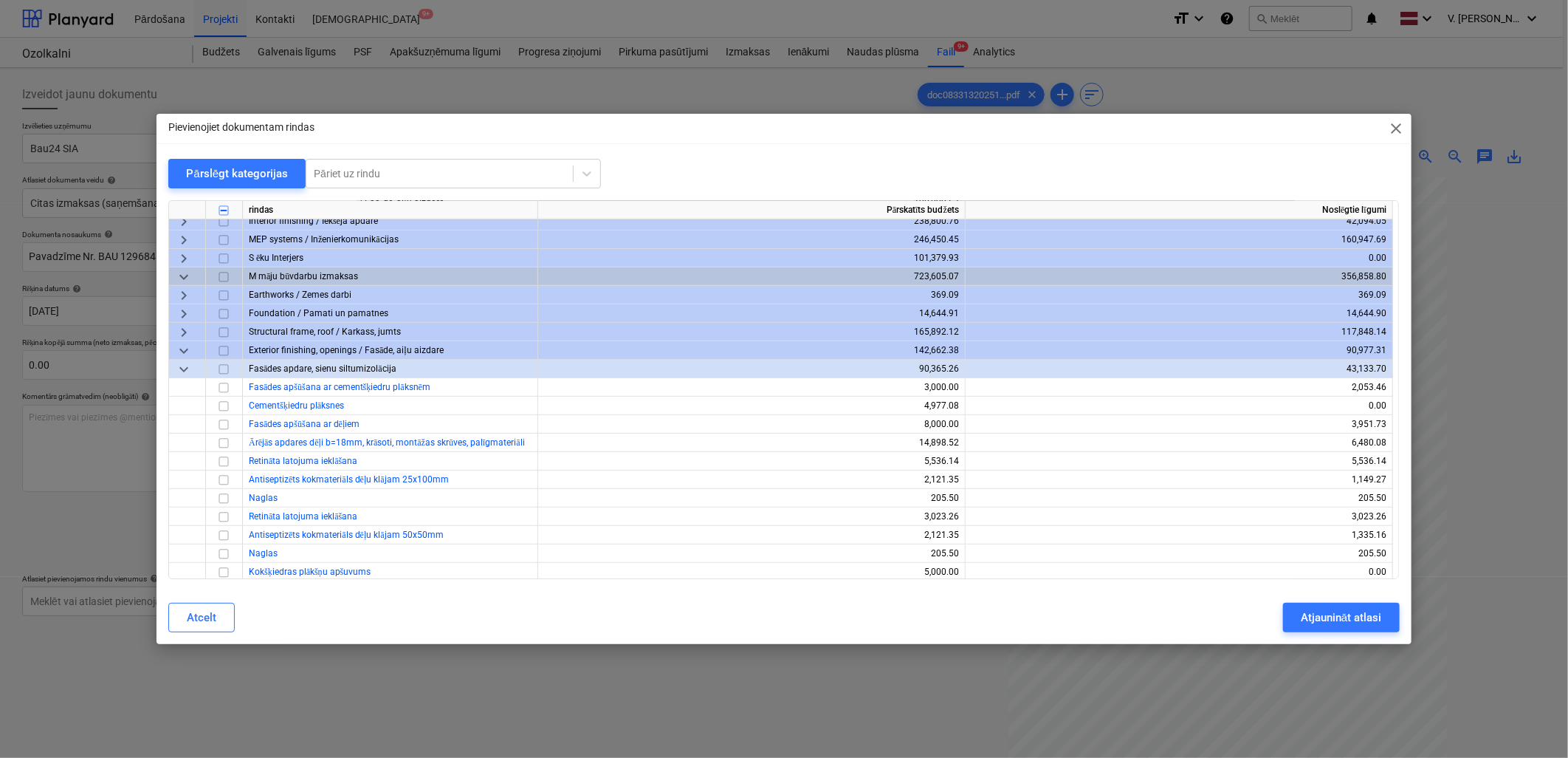
scroll to position [377, 0]
click at [181, 307] on span "keyboard_arrow_right" at bounding box center [183, 313] width 18 height 18
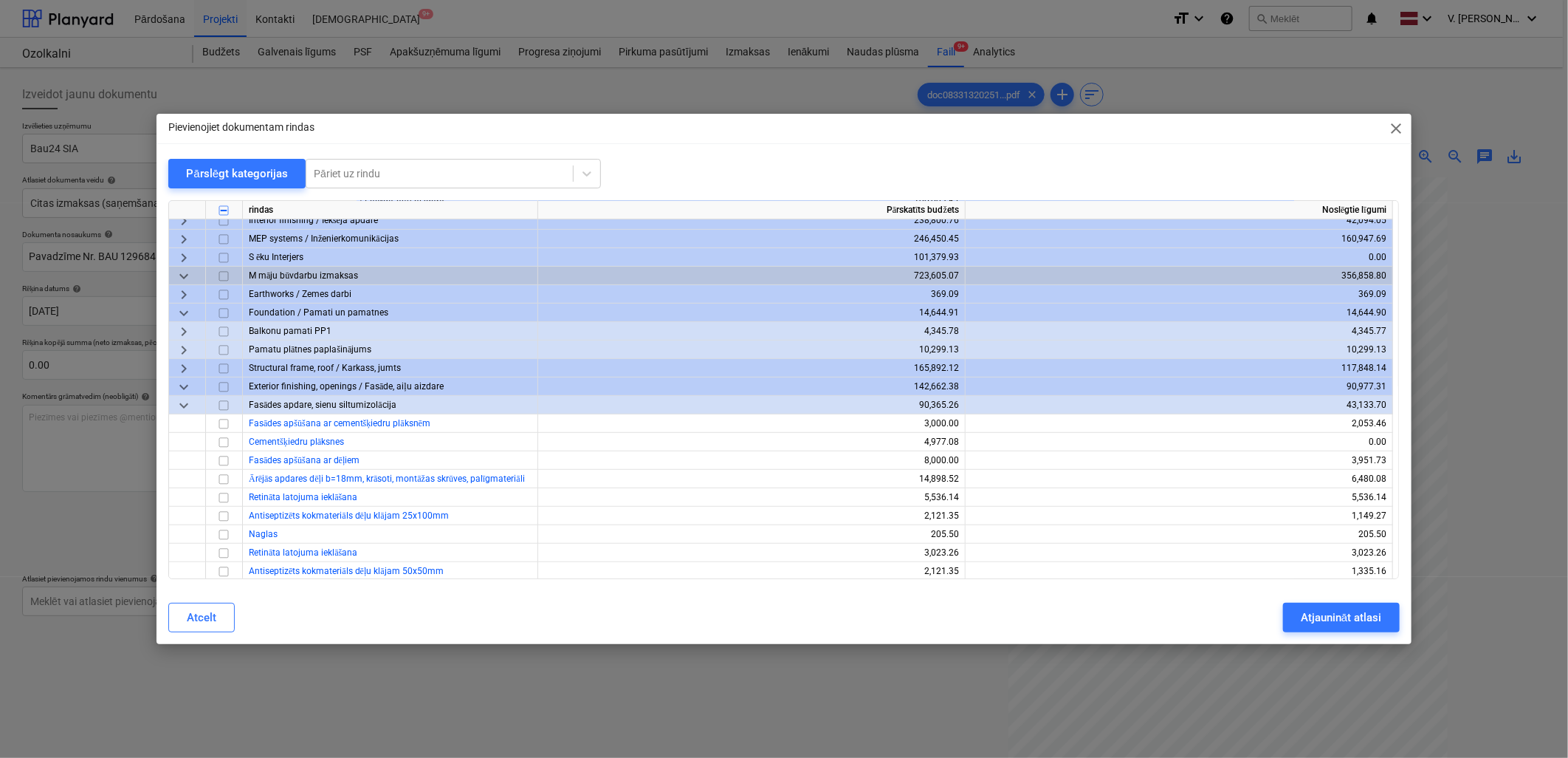
click at [187, 367] on span "keyboard_arrow_right" at bounding box center [183, 368] width 18 height 18
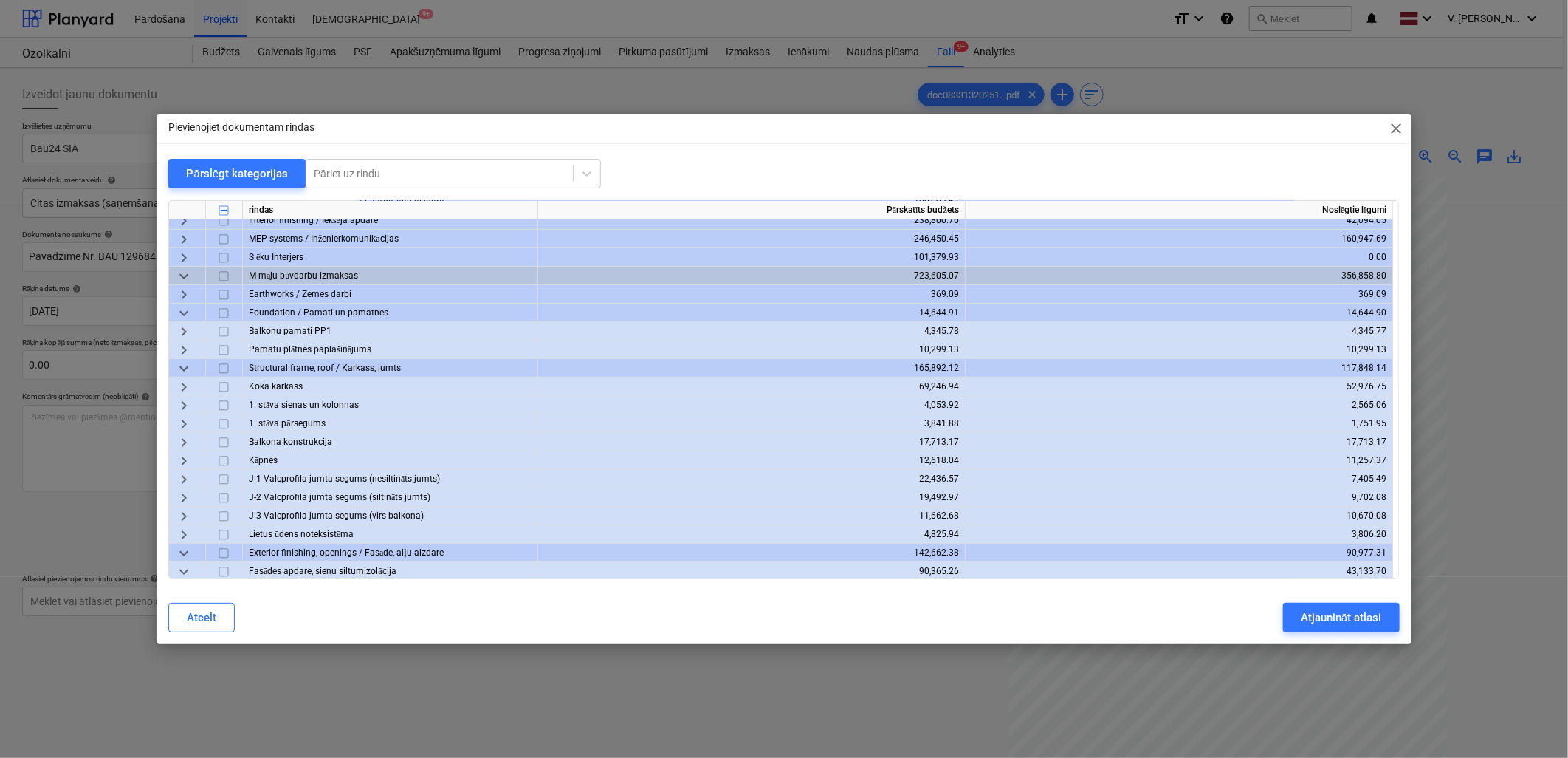
click at [187, 423] on span "keyboard_arrow_right" at bounding box center [183, 423] width 18 height 18
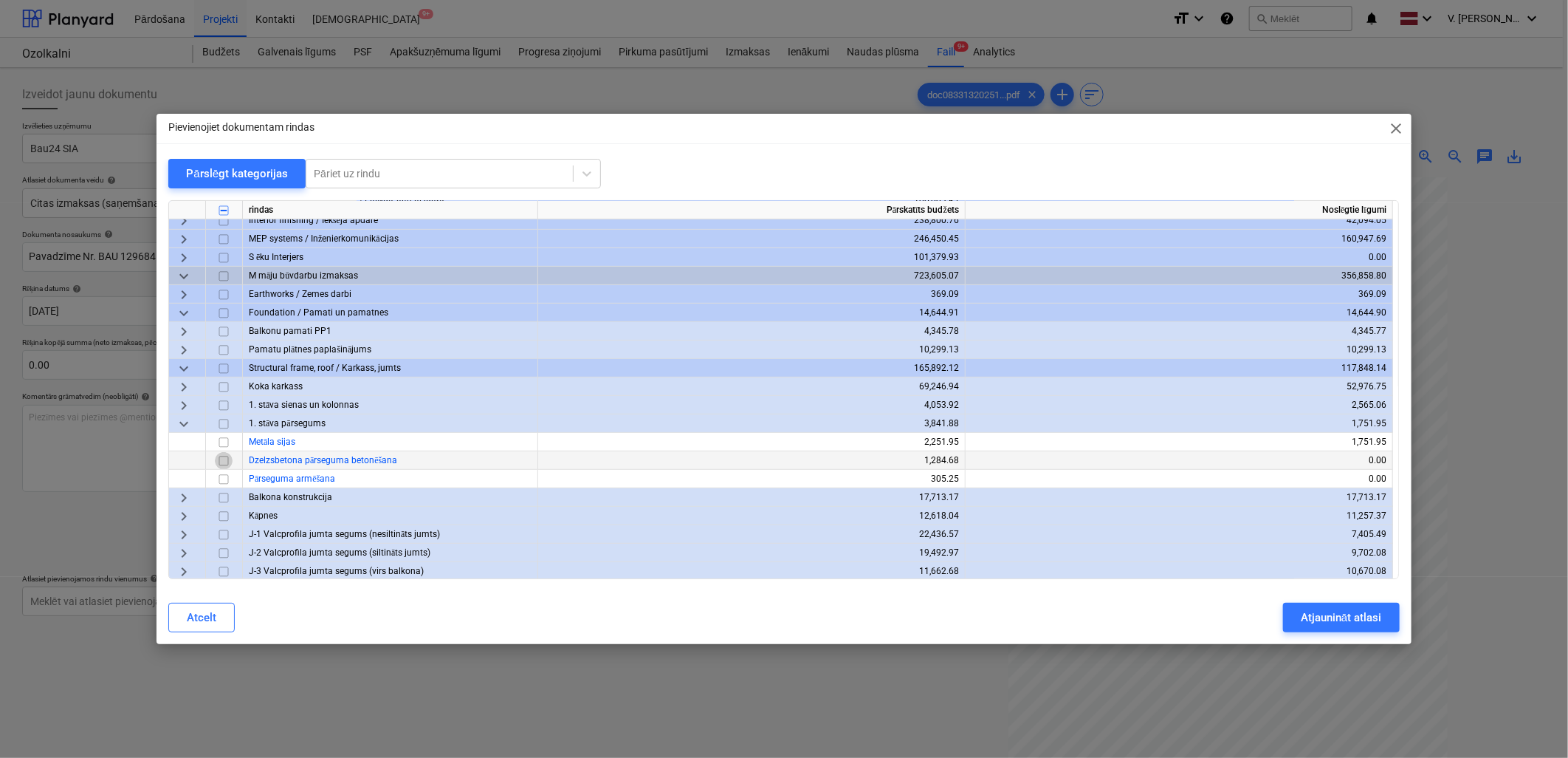
click at [225, 457] on input "checkbox" at bounding box center [223, 460] width 18 height 18
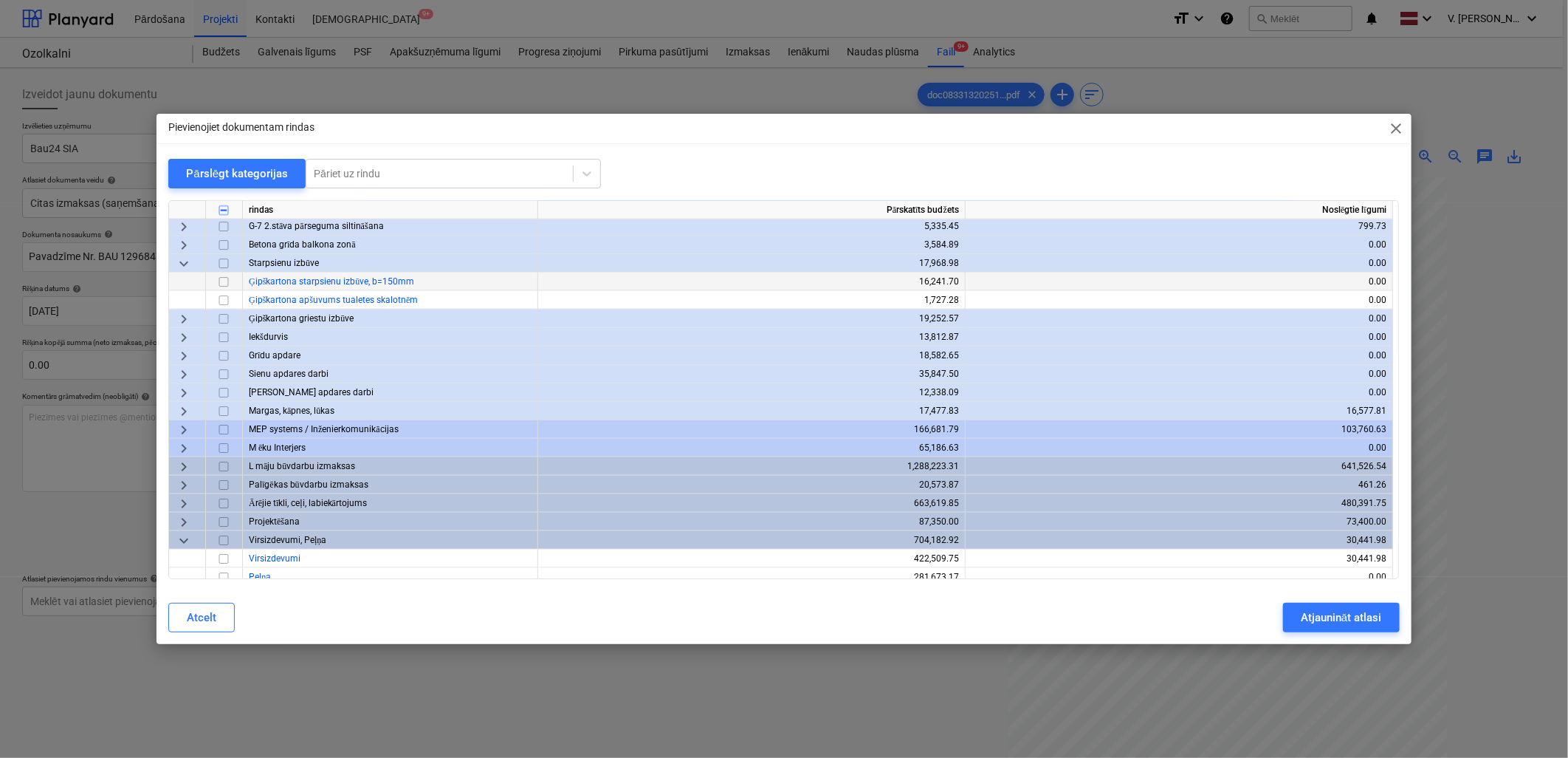
scroll to position [1357, 0]
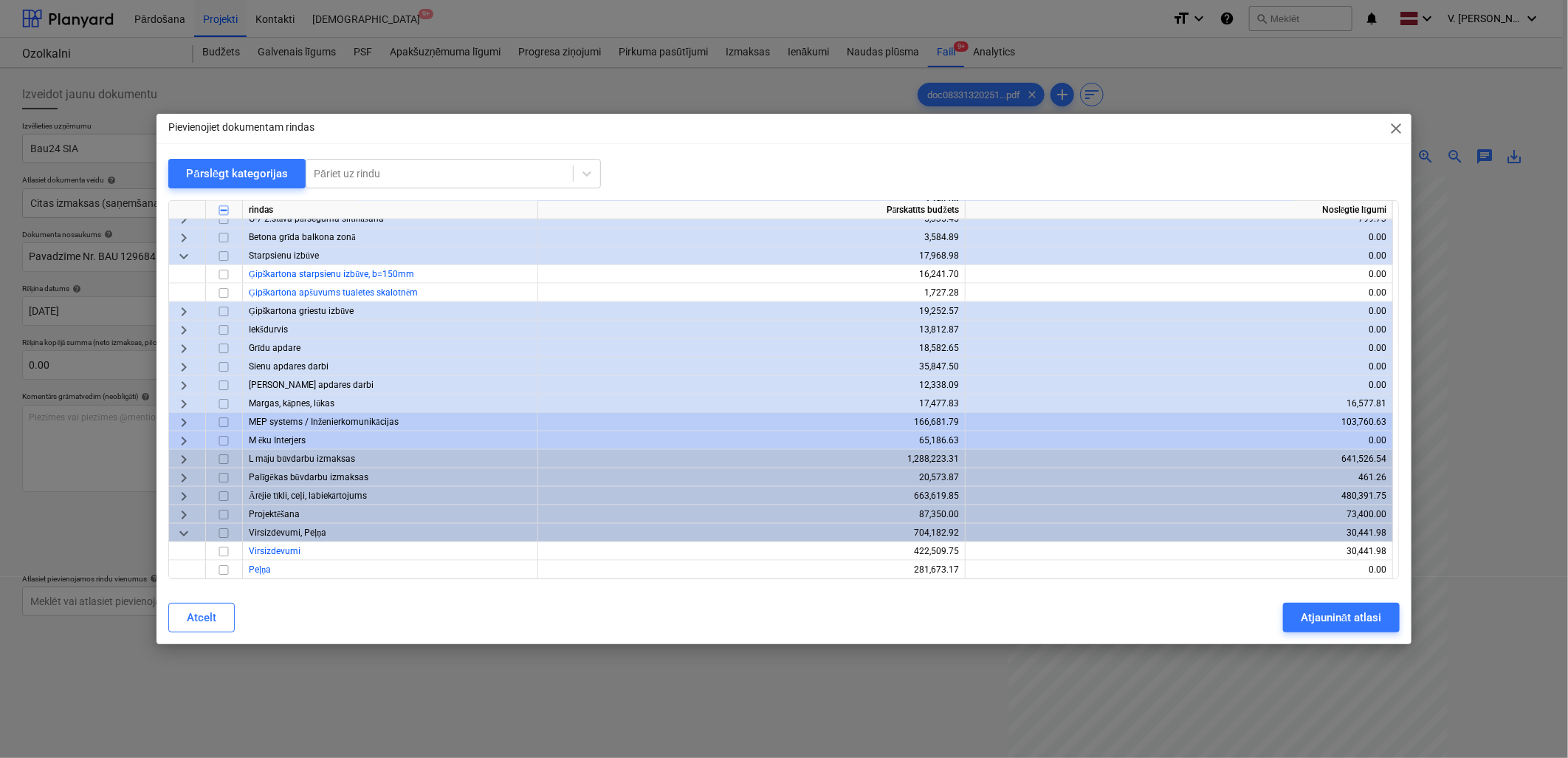
click at [181, 460] on span "keyboard_arrow_right" at bounding box center [183, 459] width 18 height 18
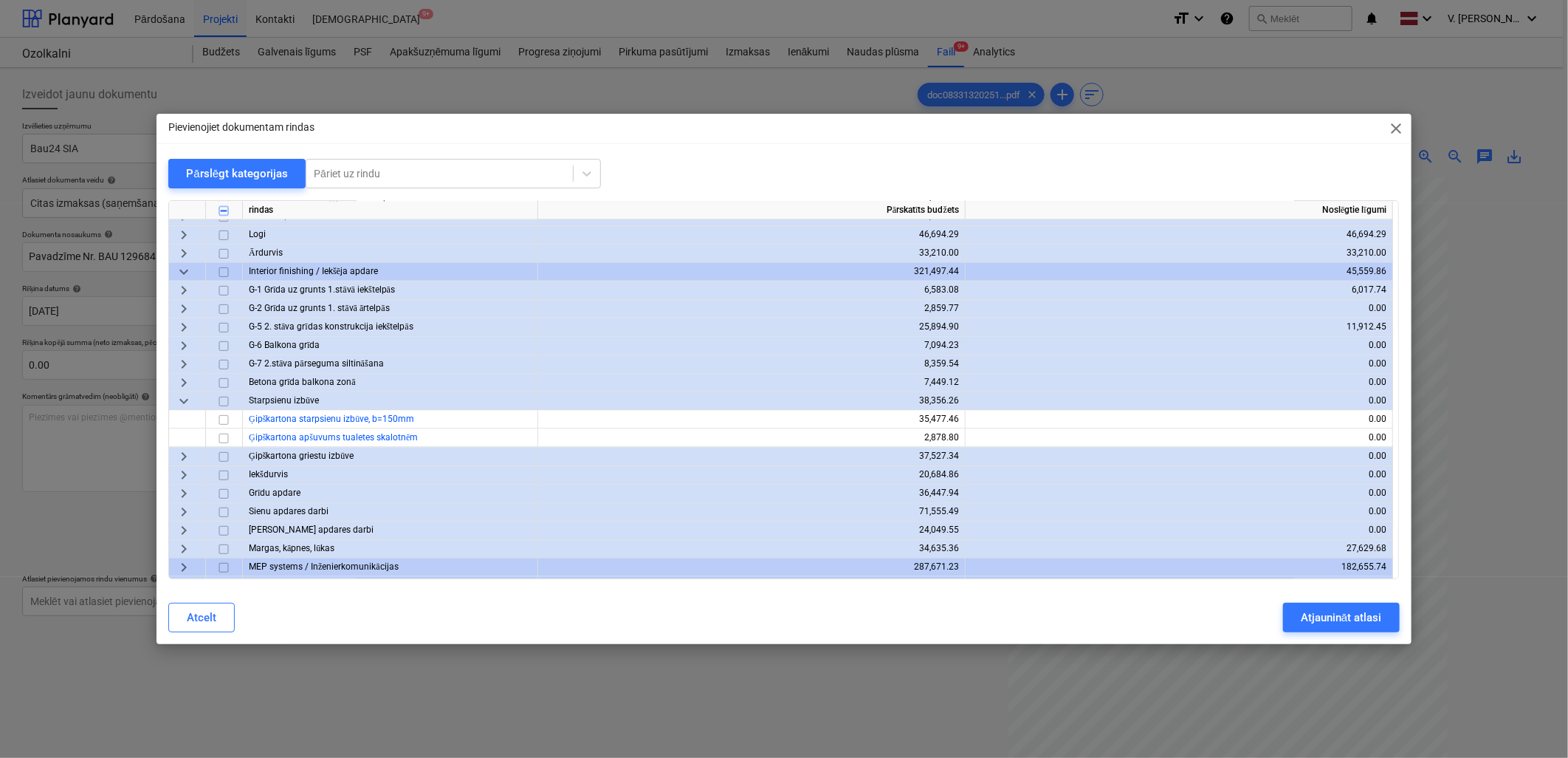
scroll to position [2079, 0]
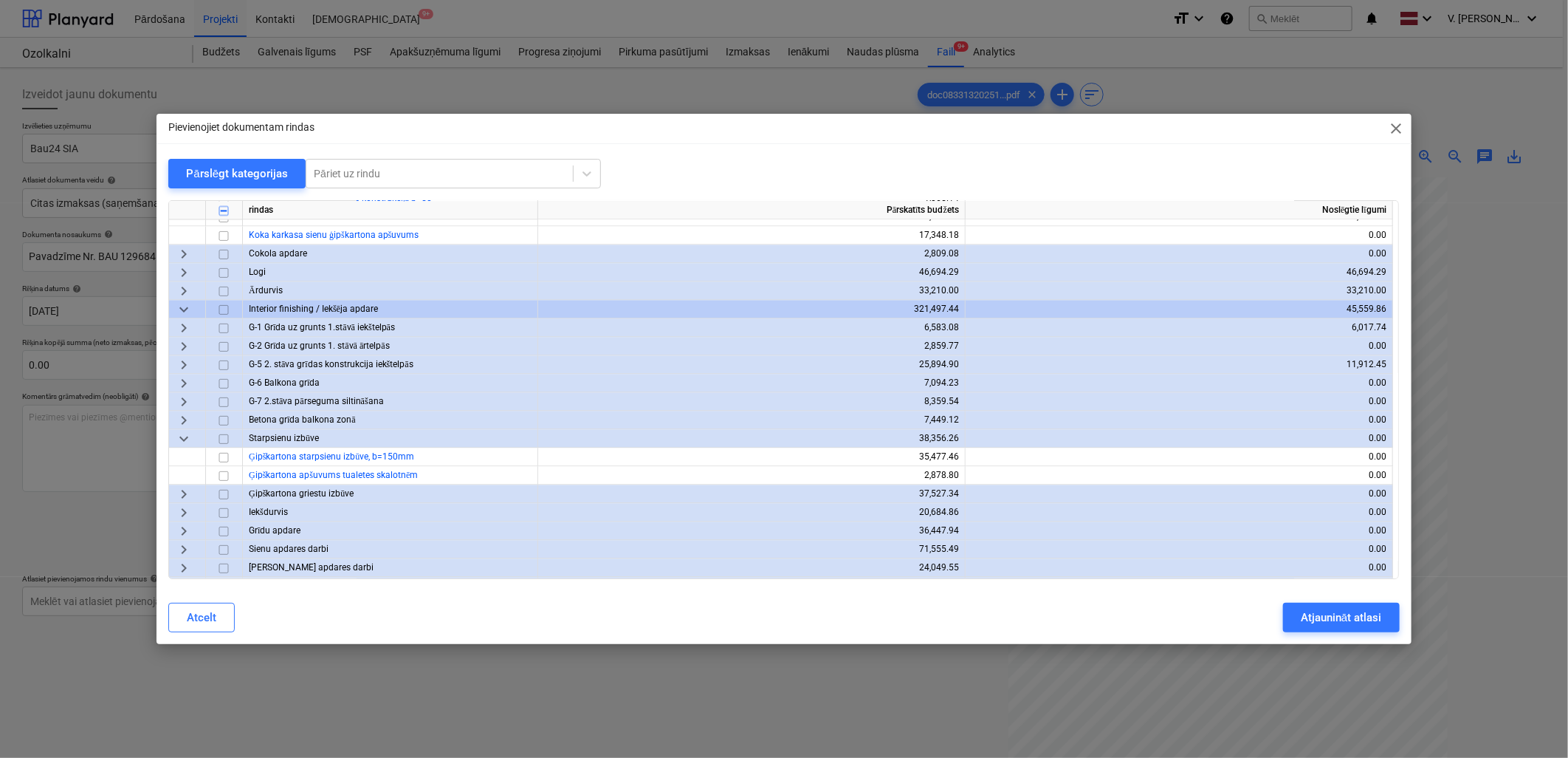
click at [181, 360] on span "keyboard_arrow_right" at bounding box center [183, 365] width 18 height 18
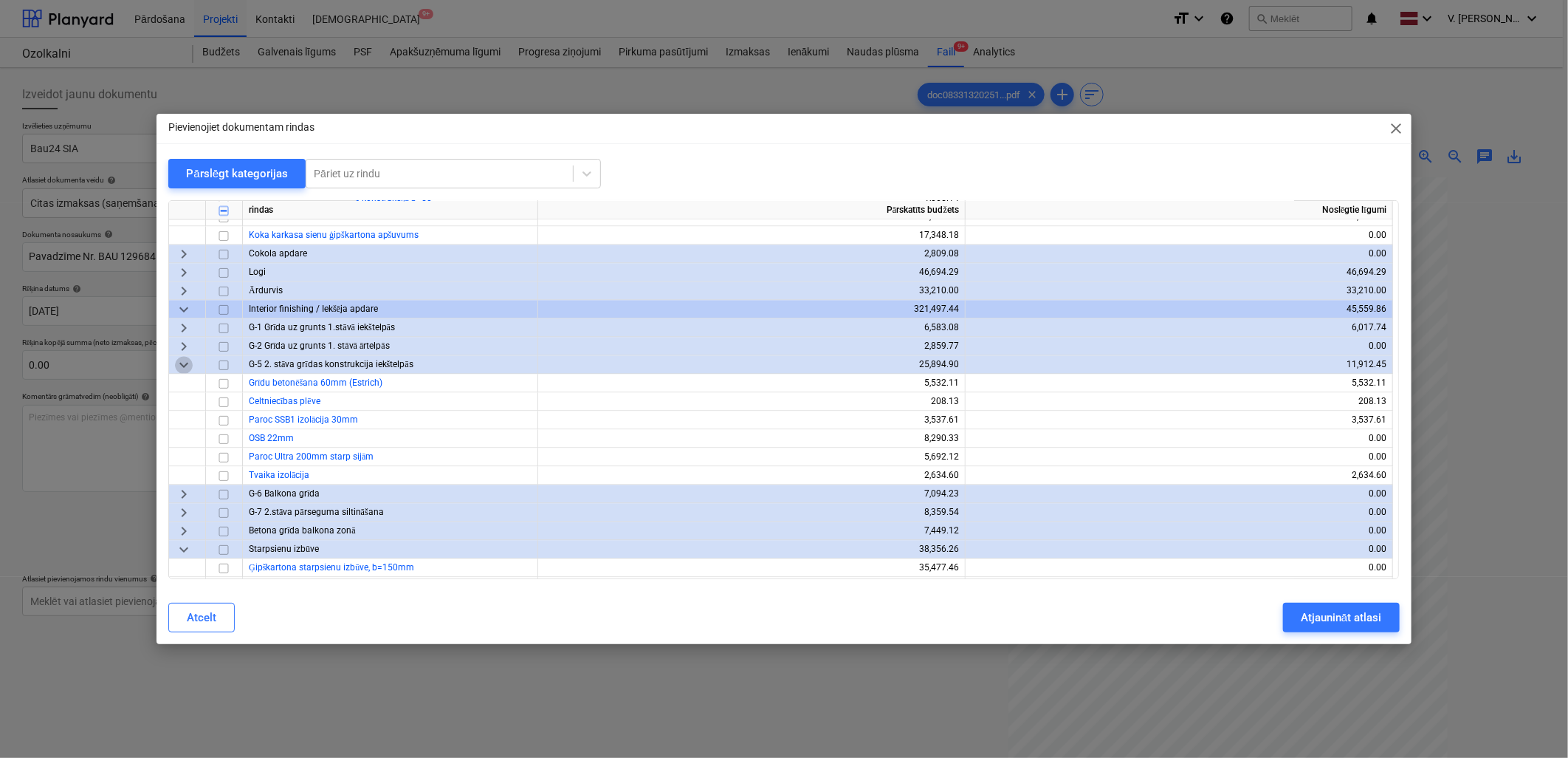
click at [181, 360] on span "keyboard_arrow_down" at bounding box center [183, 365] width 18 height 18
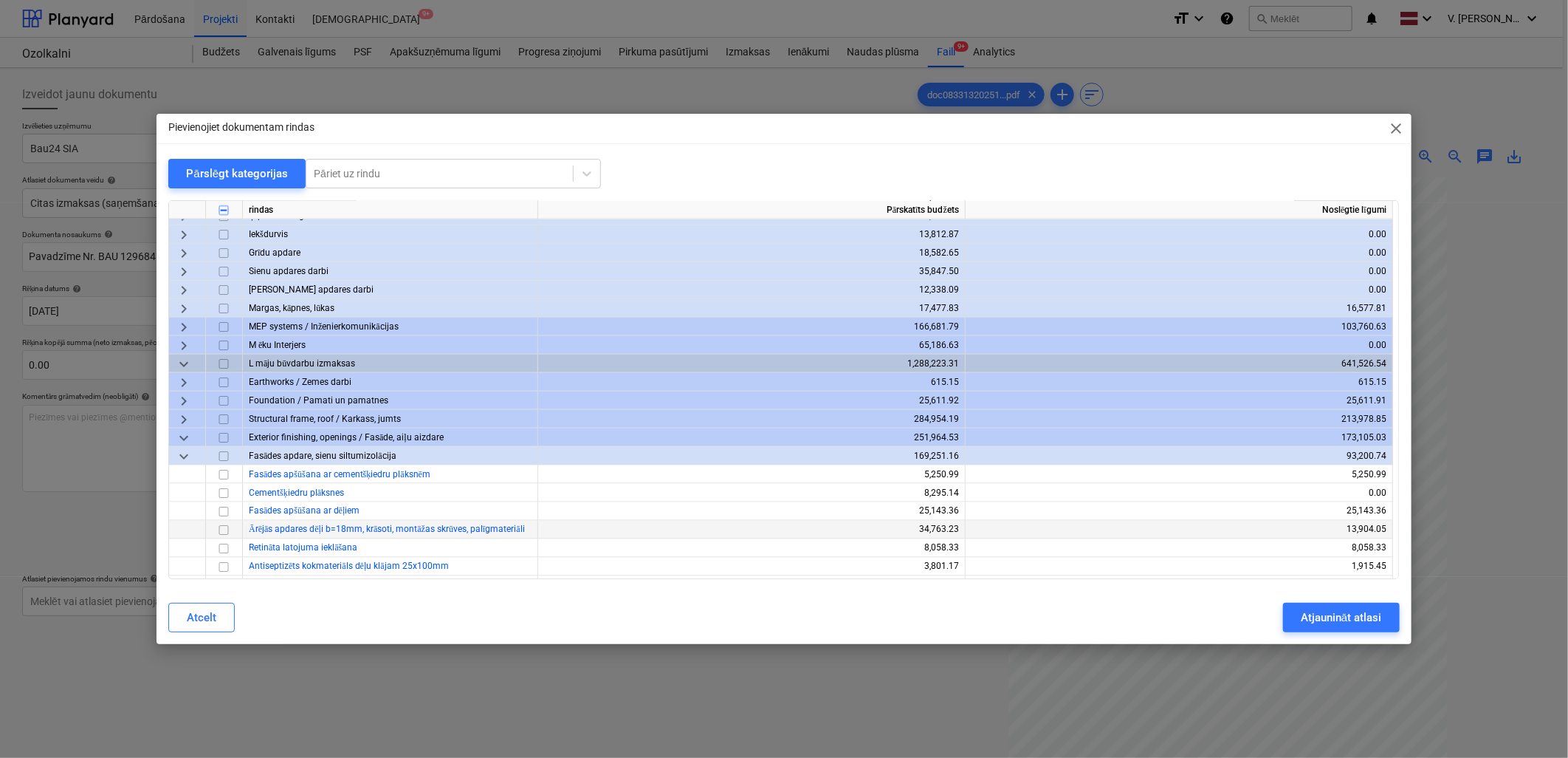
scroll to position [1422, 0]
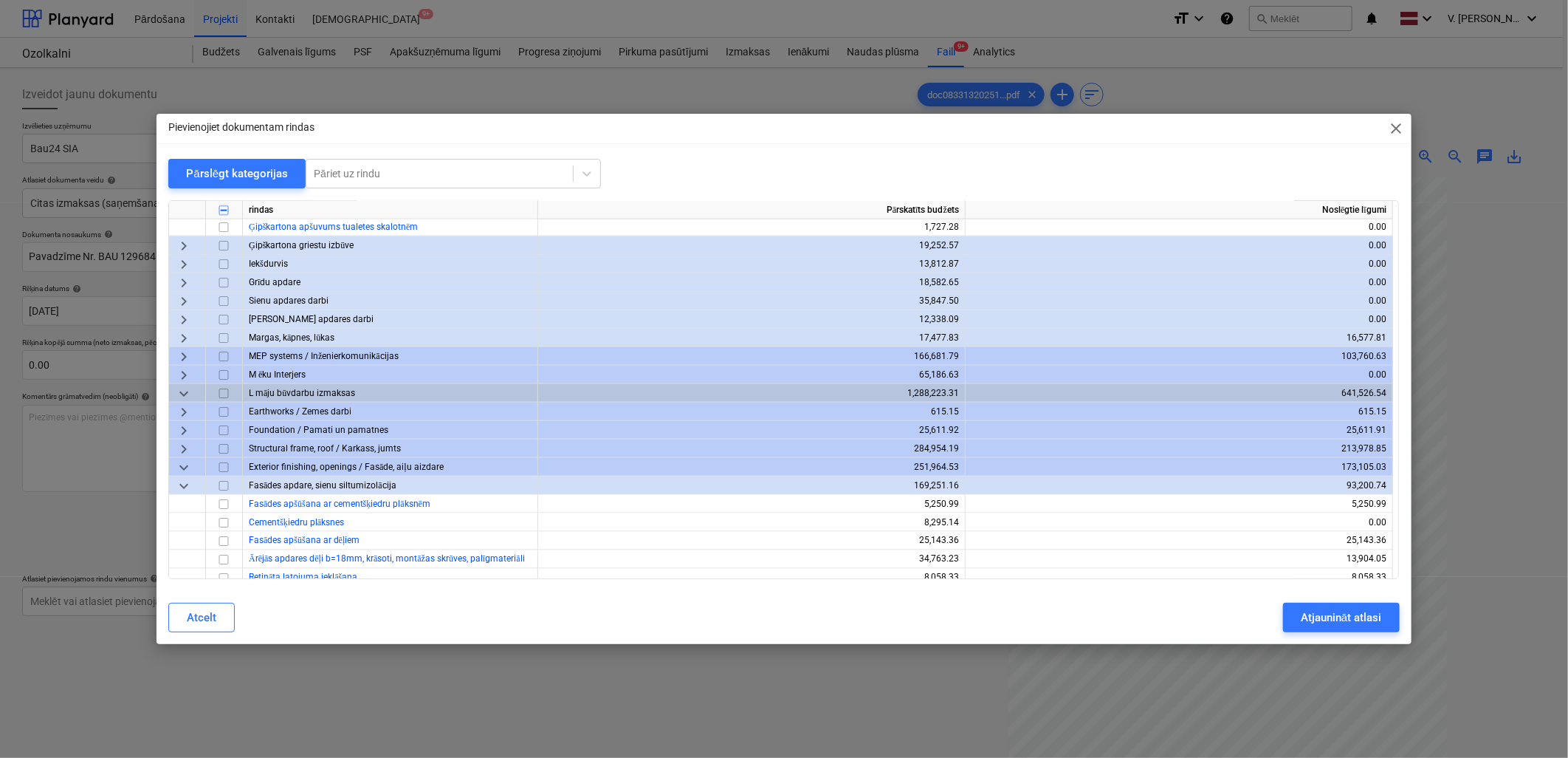
click at [182, 465] on span "keyboard_arrow_down" at bounding box center [183, 467] width 18 height 18
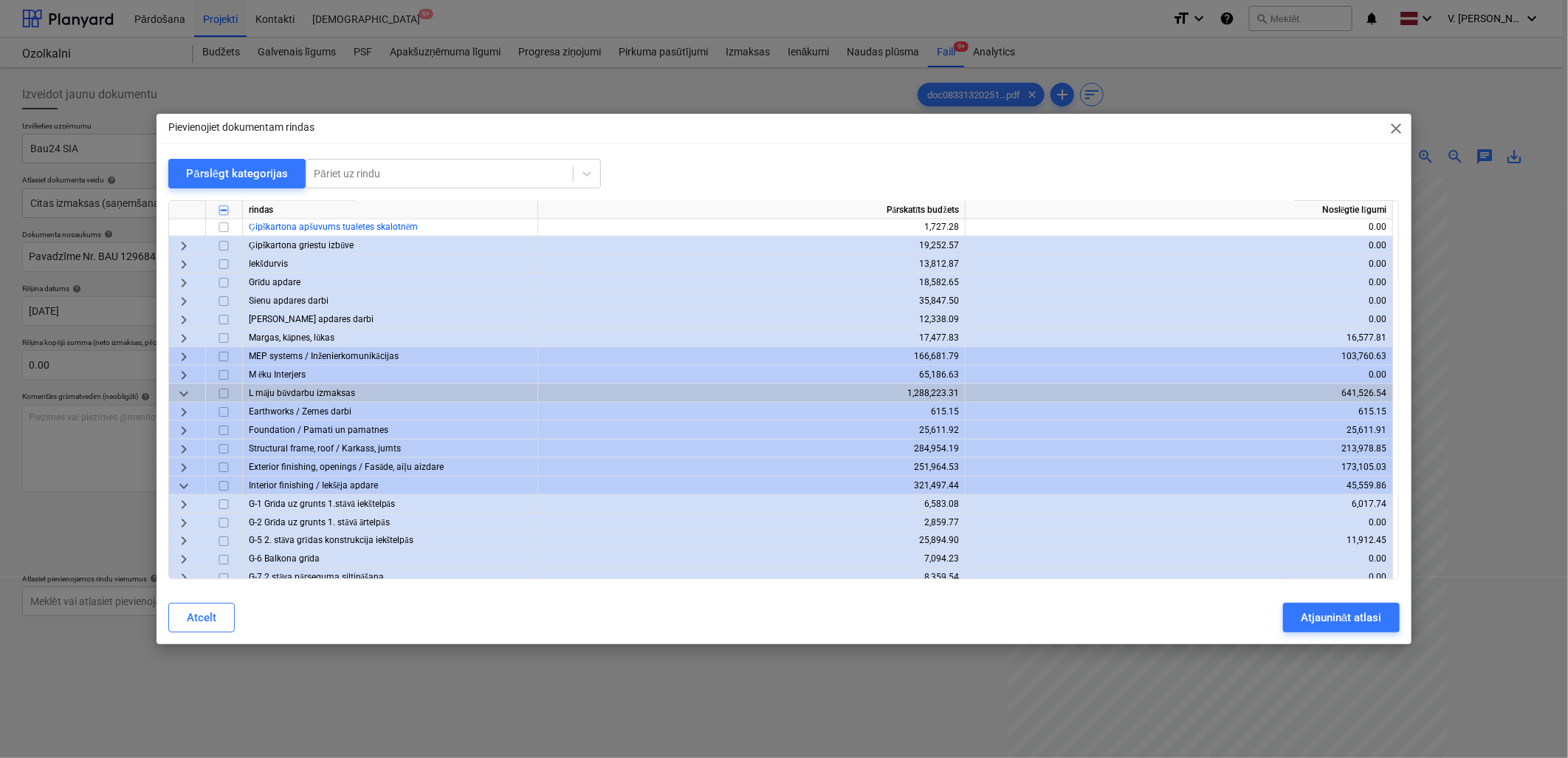
click at [181, 486] on span "keyboard_arrow_down" at bounding box center [183, 486] width 18 height 18
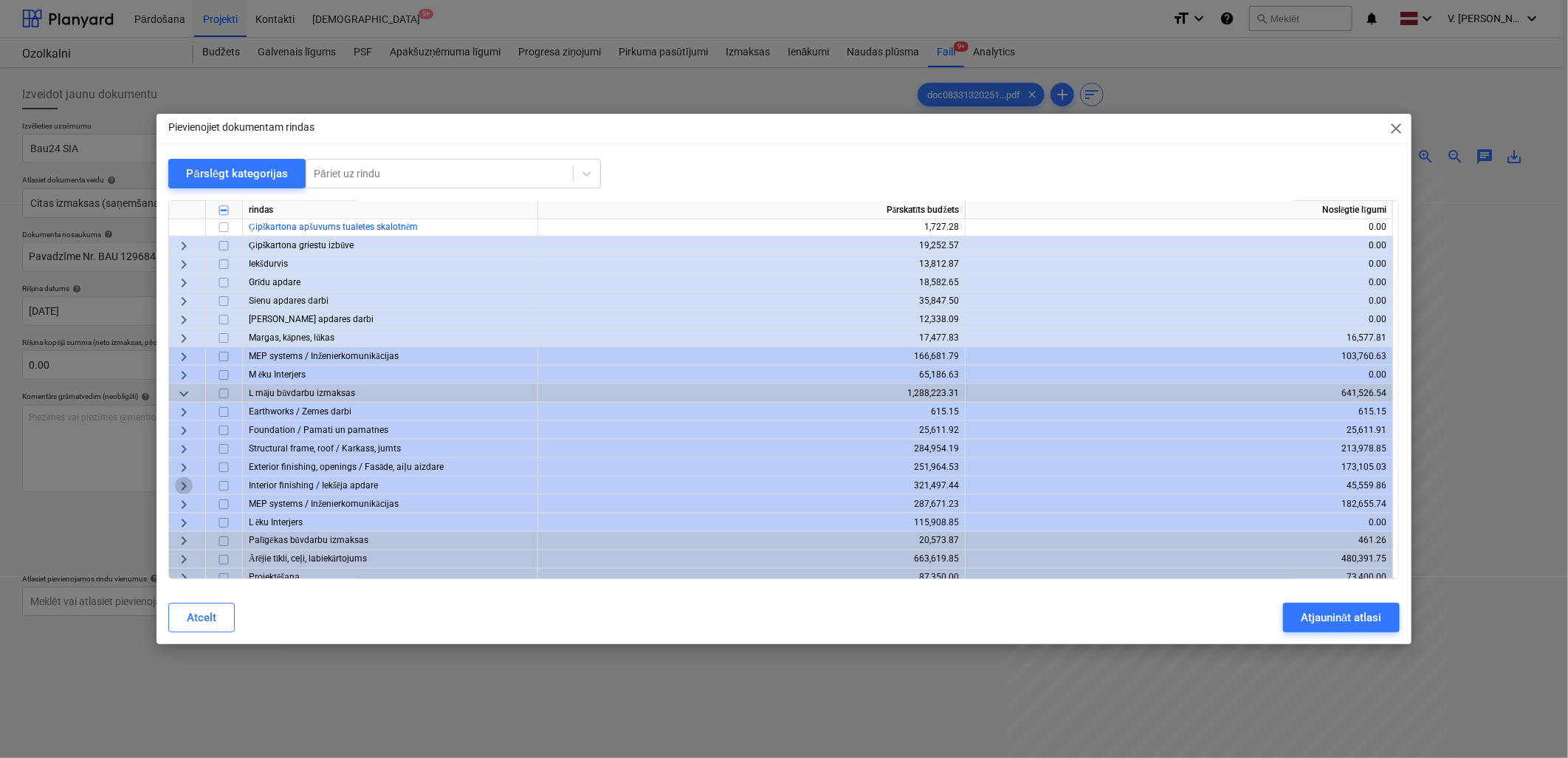
click at [182, 481] on span "keyboard_arrow_right" at bounding box center [183, 486] width 18 height 18
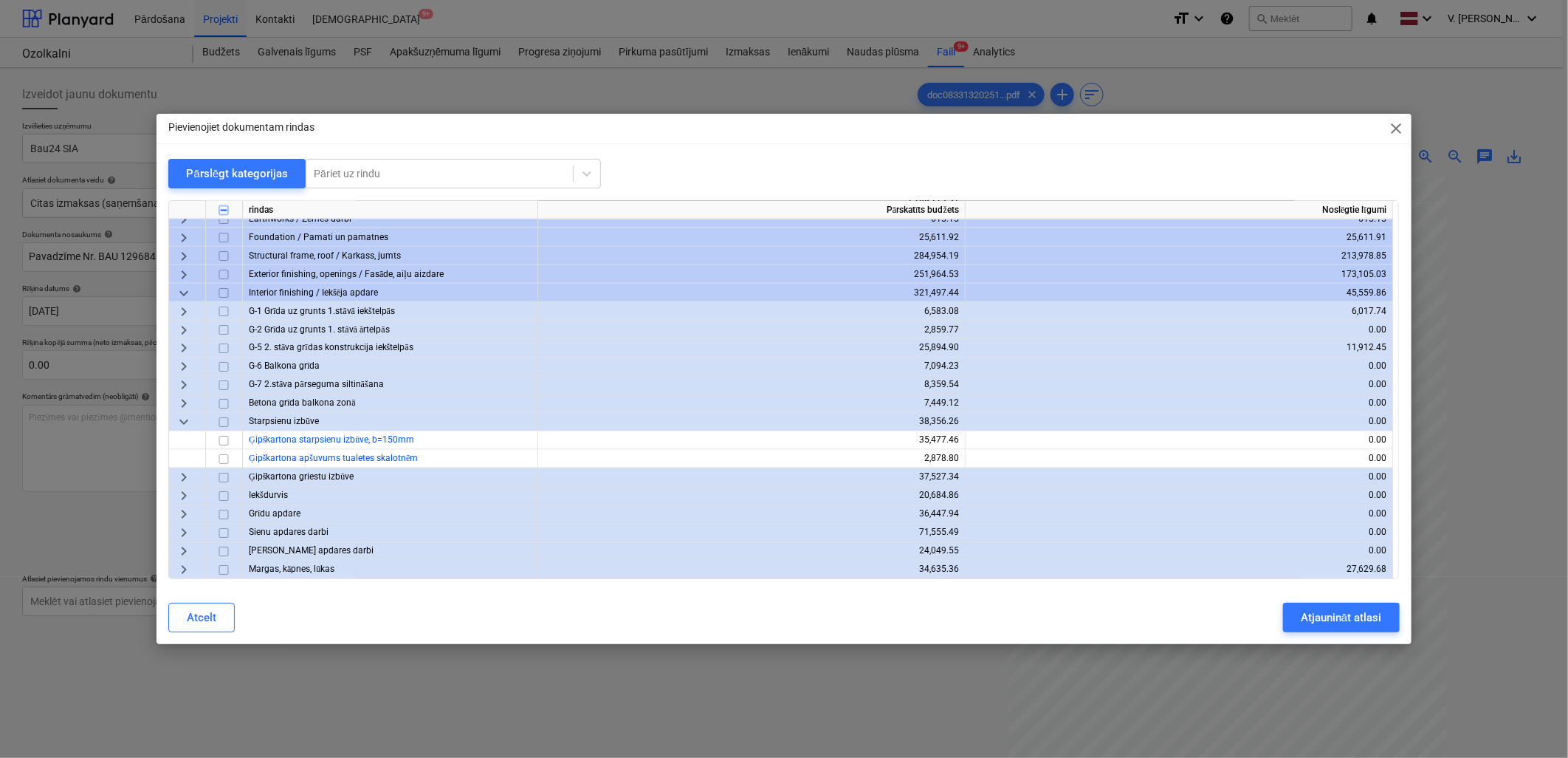
scroll to position [1588, 0]
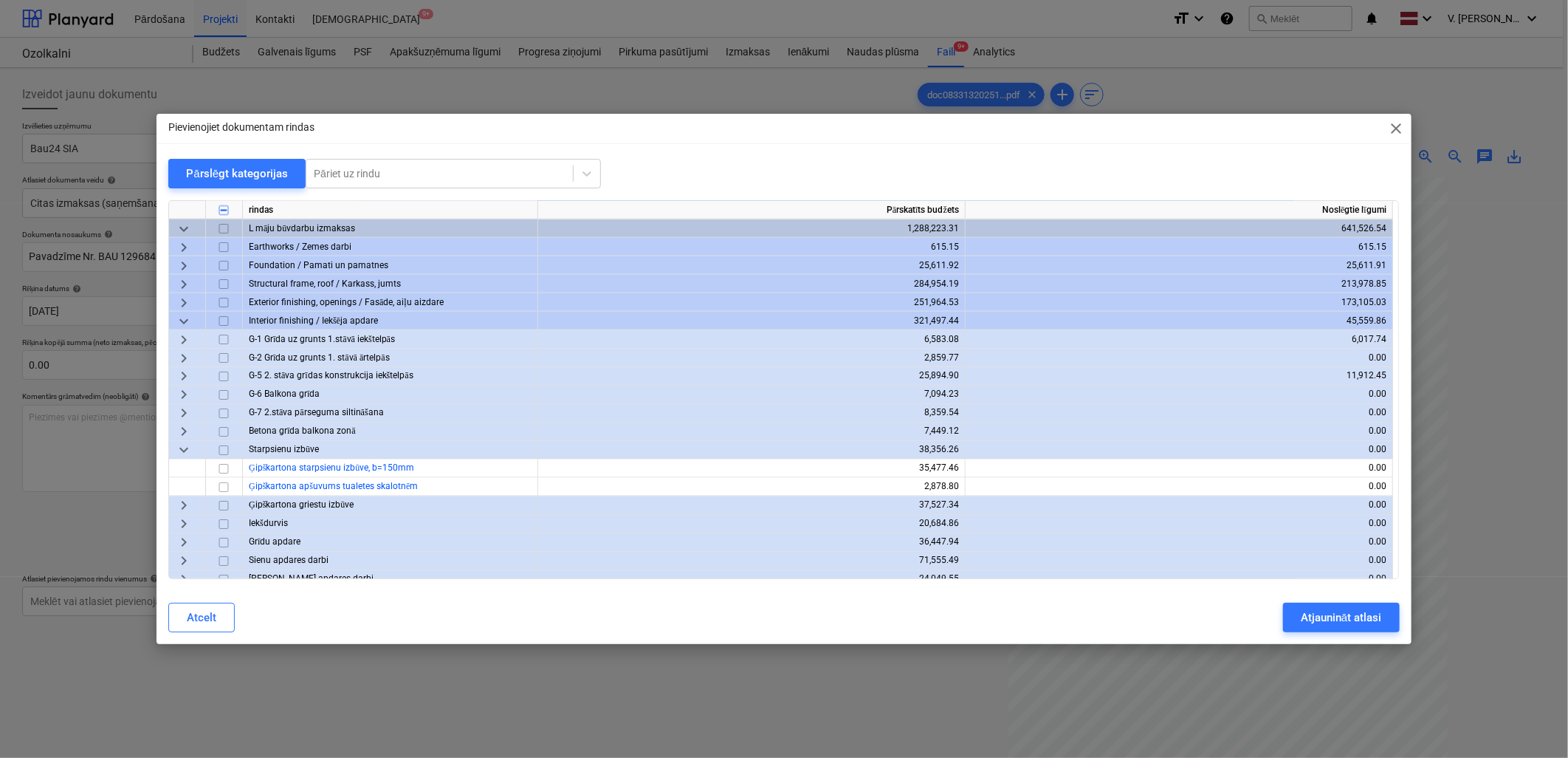
click at [181, 447] on span "keyboard_arrow_down" at bounding box center [183, 450] width 18 height 18
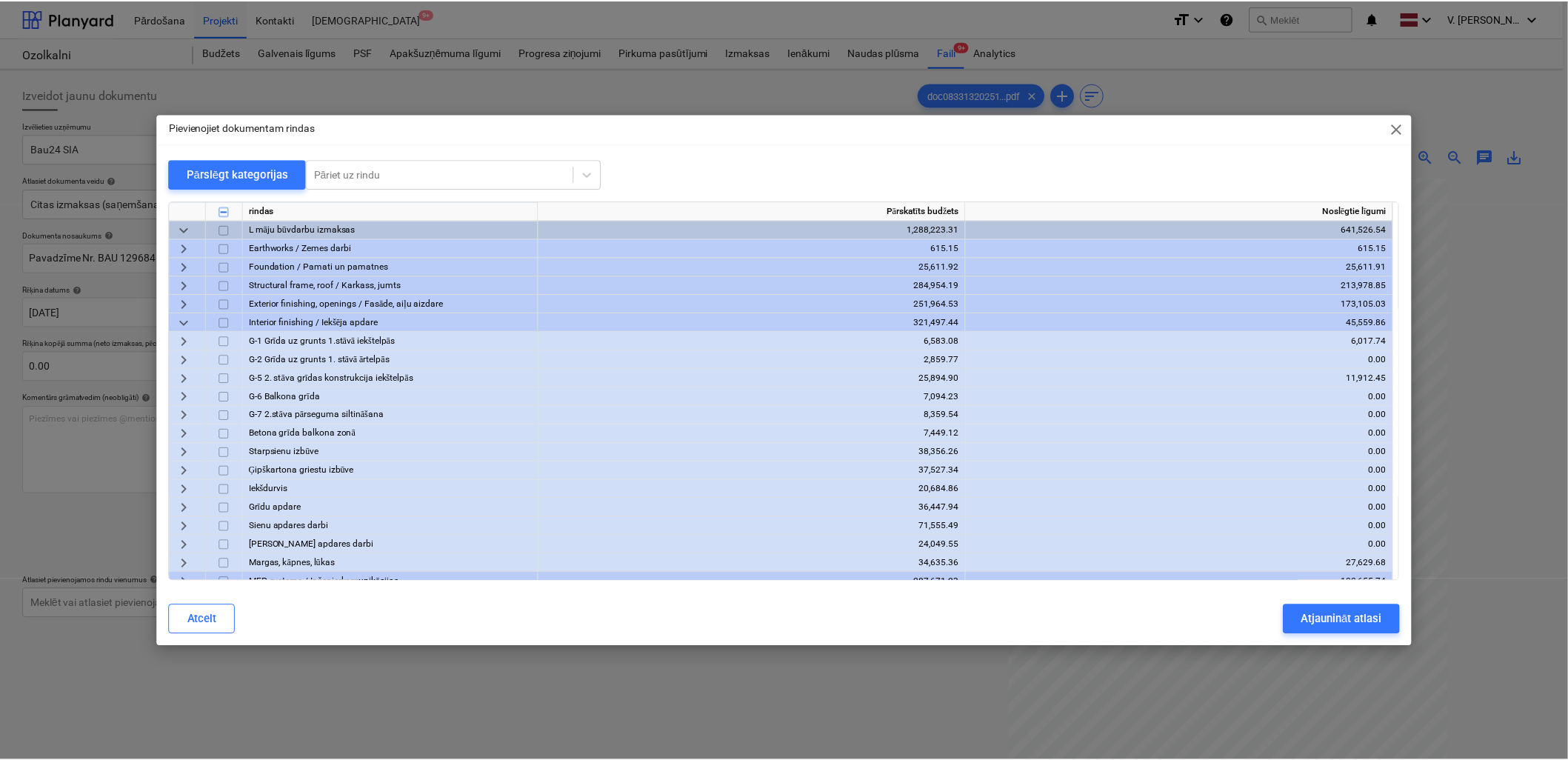
scroll to position [1426, 0]
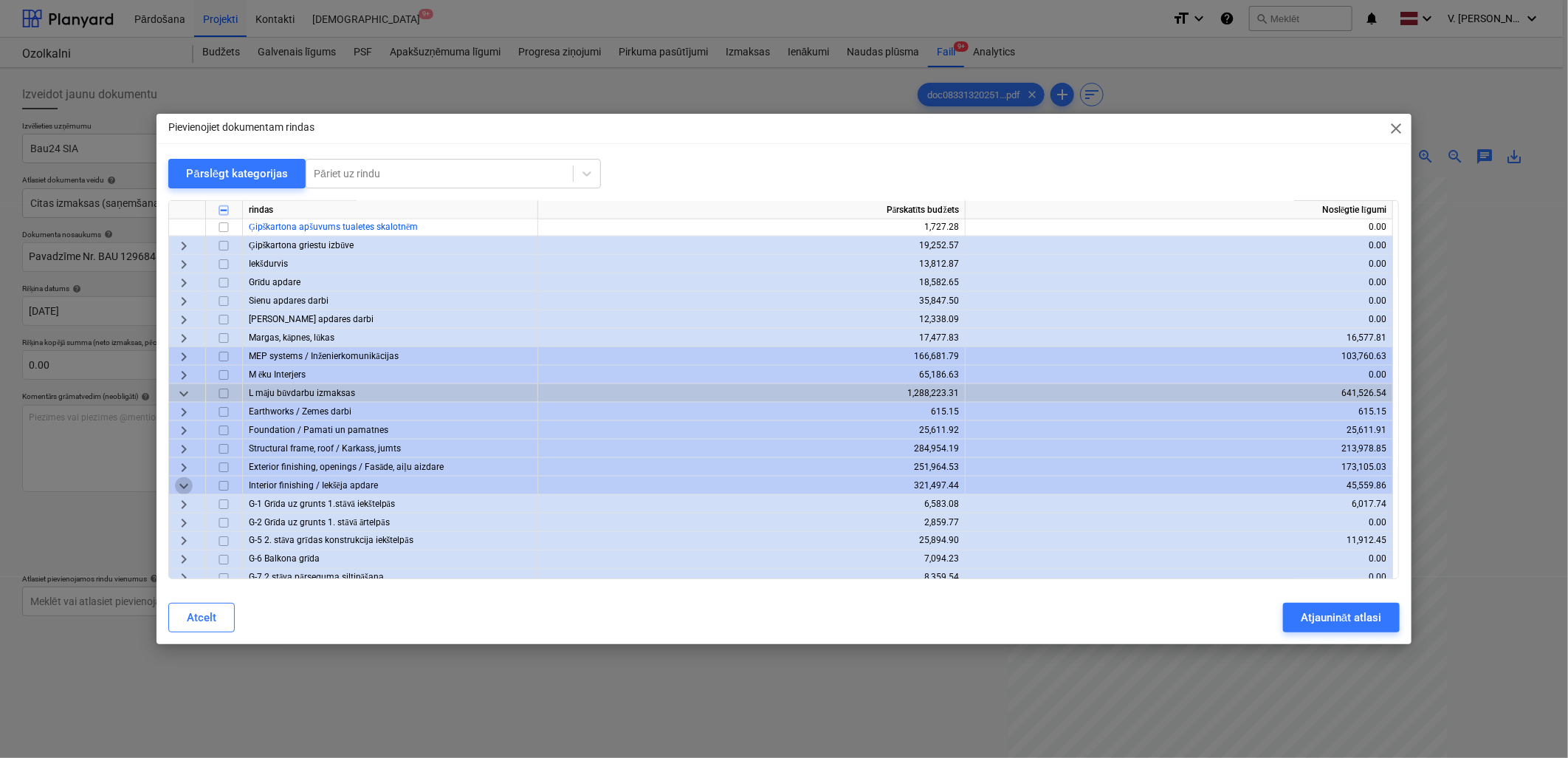
click at [191, 484] on span "keyboard_arrow_down" at bounding box center [183, 486] width 18 height 18
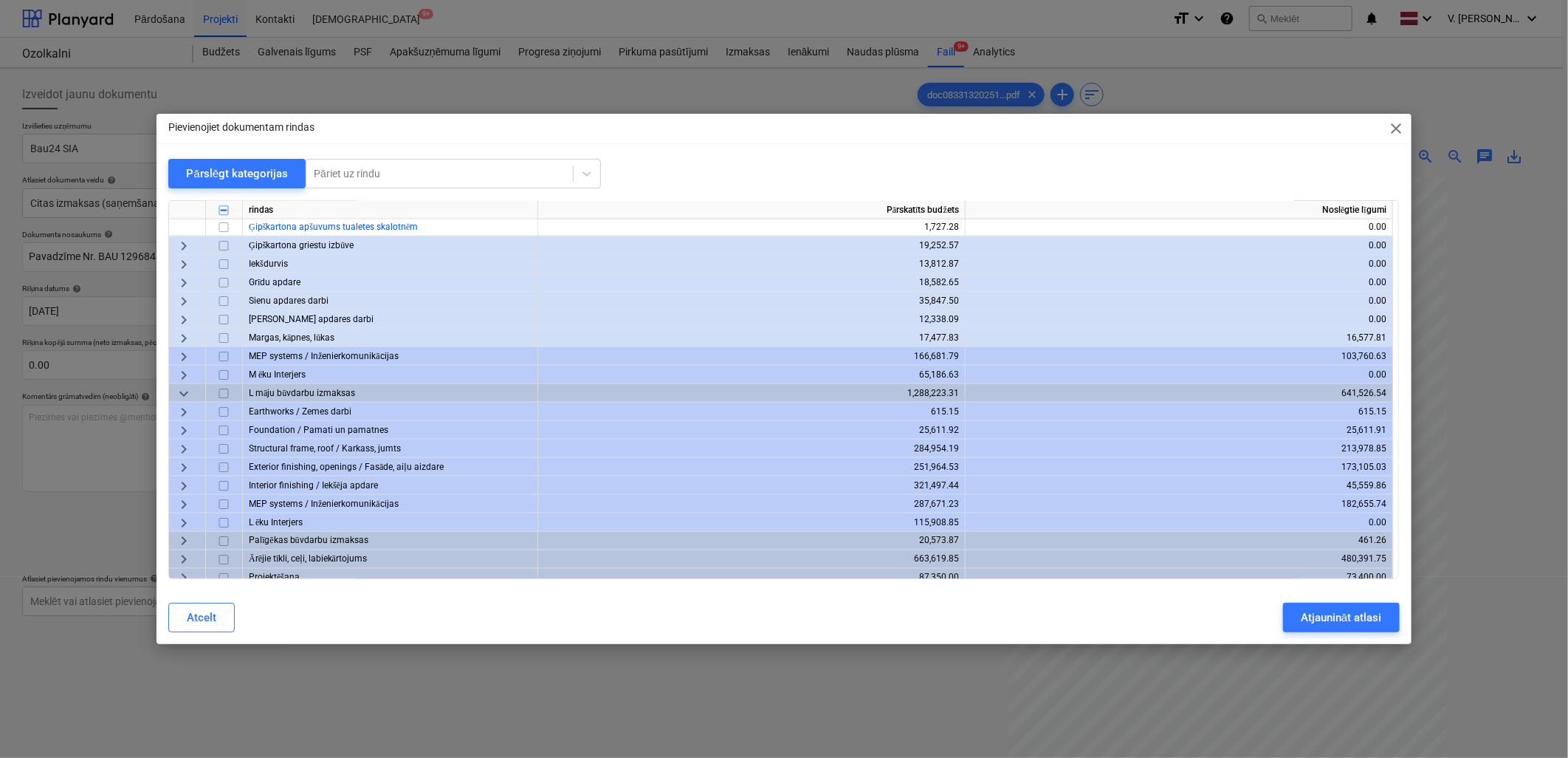
click at [186, 468] on span "keyboard_arrow_right" at bounding box center [183, 467] width 18 height 18
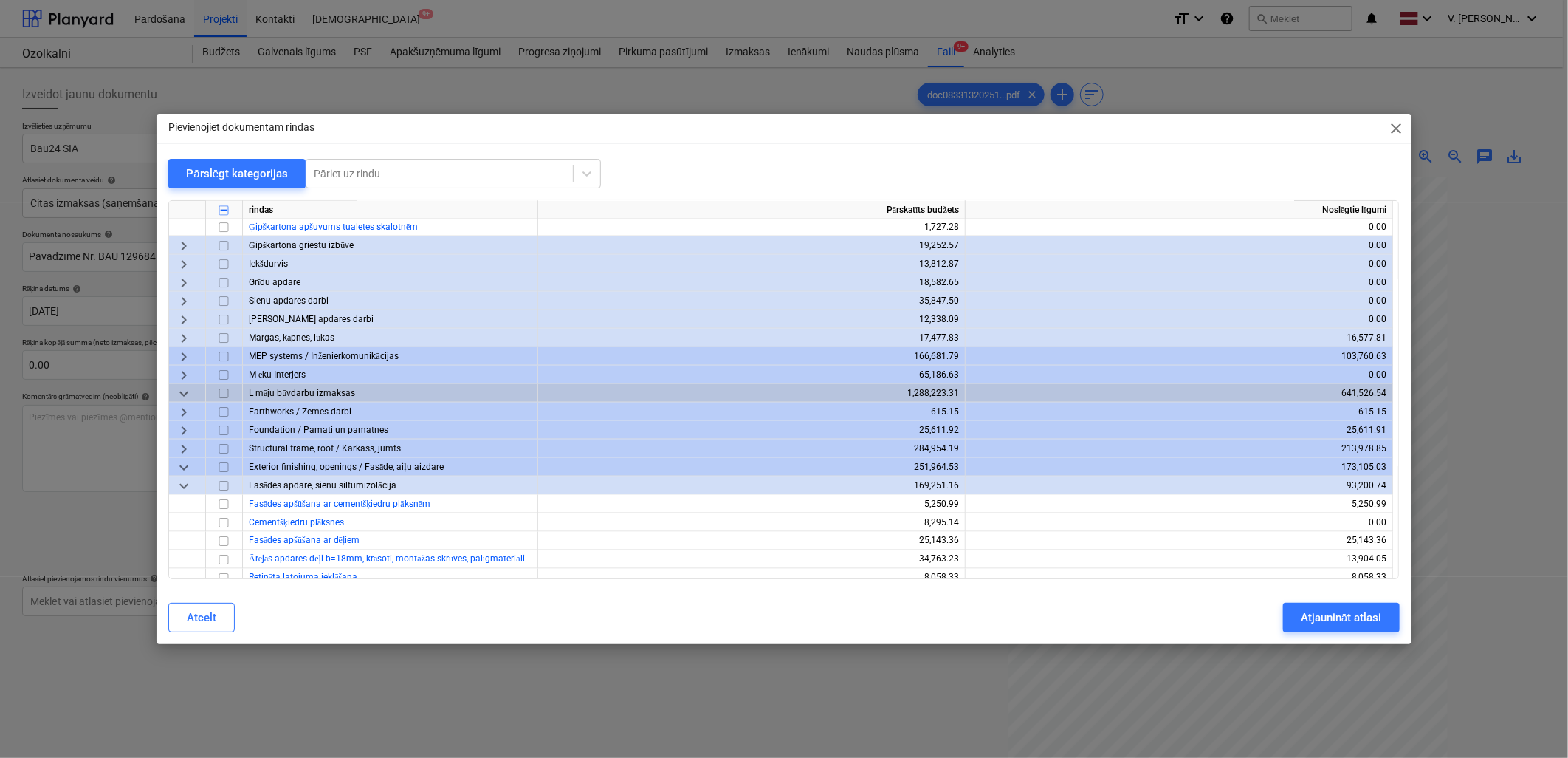
click at [186, 468] on span "keyboard_arrow_down" at bounding box center [183, 467] width 18 height 18
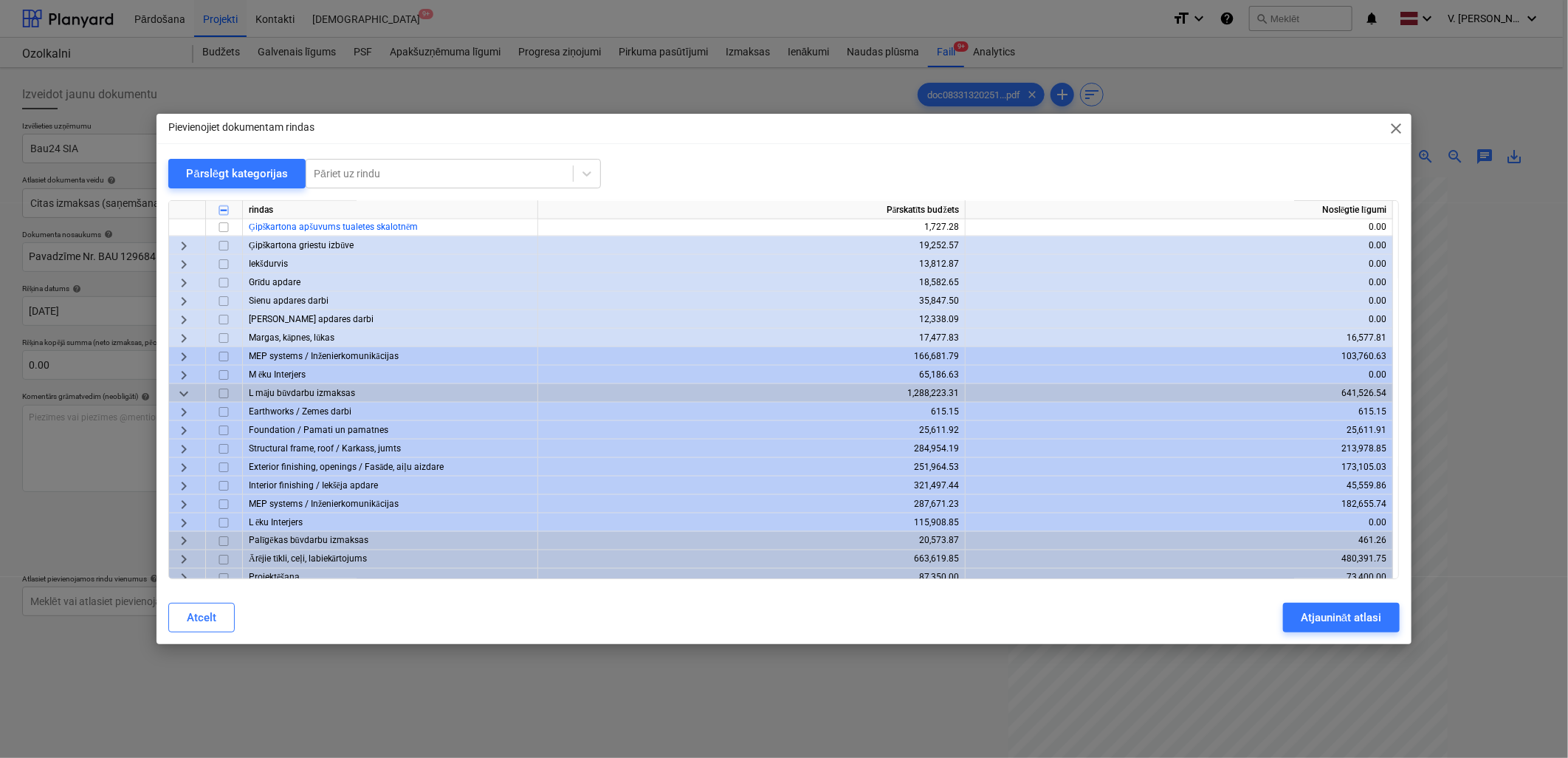
click at [181, 451] on span "keyboard_arrow_right" at bounding box center [183, 449] width 18 height 18
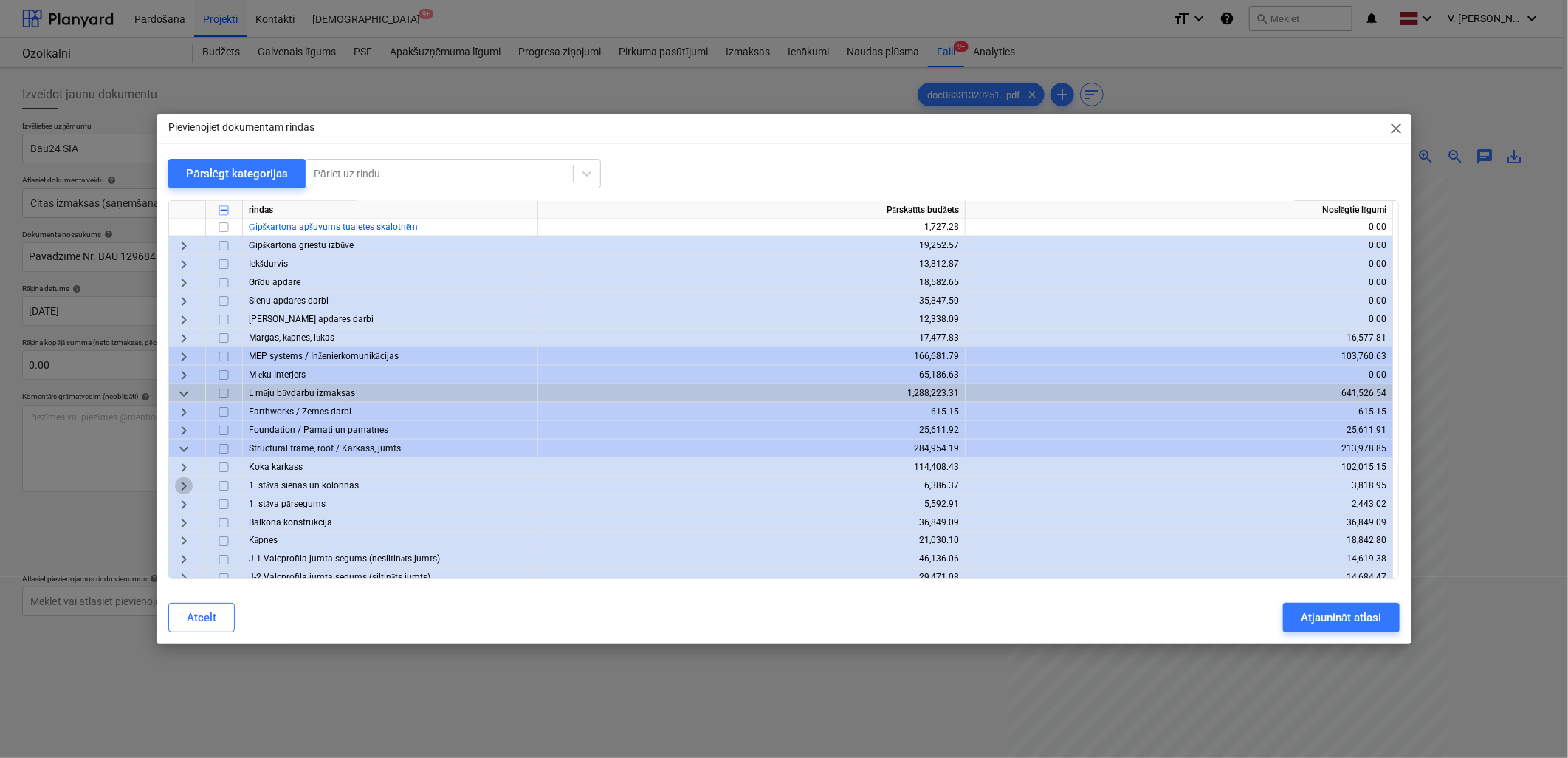
click at [190, 484] on span "keyboard_arrow_right" at bounding box center [183, 486] width 18 height 18
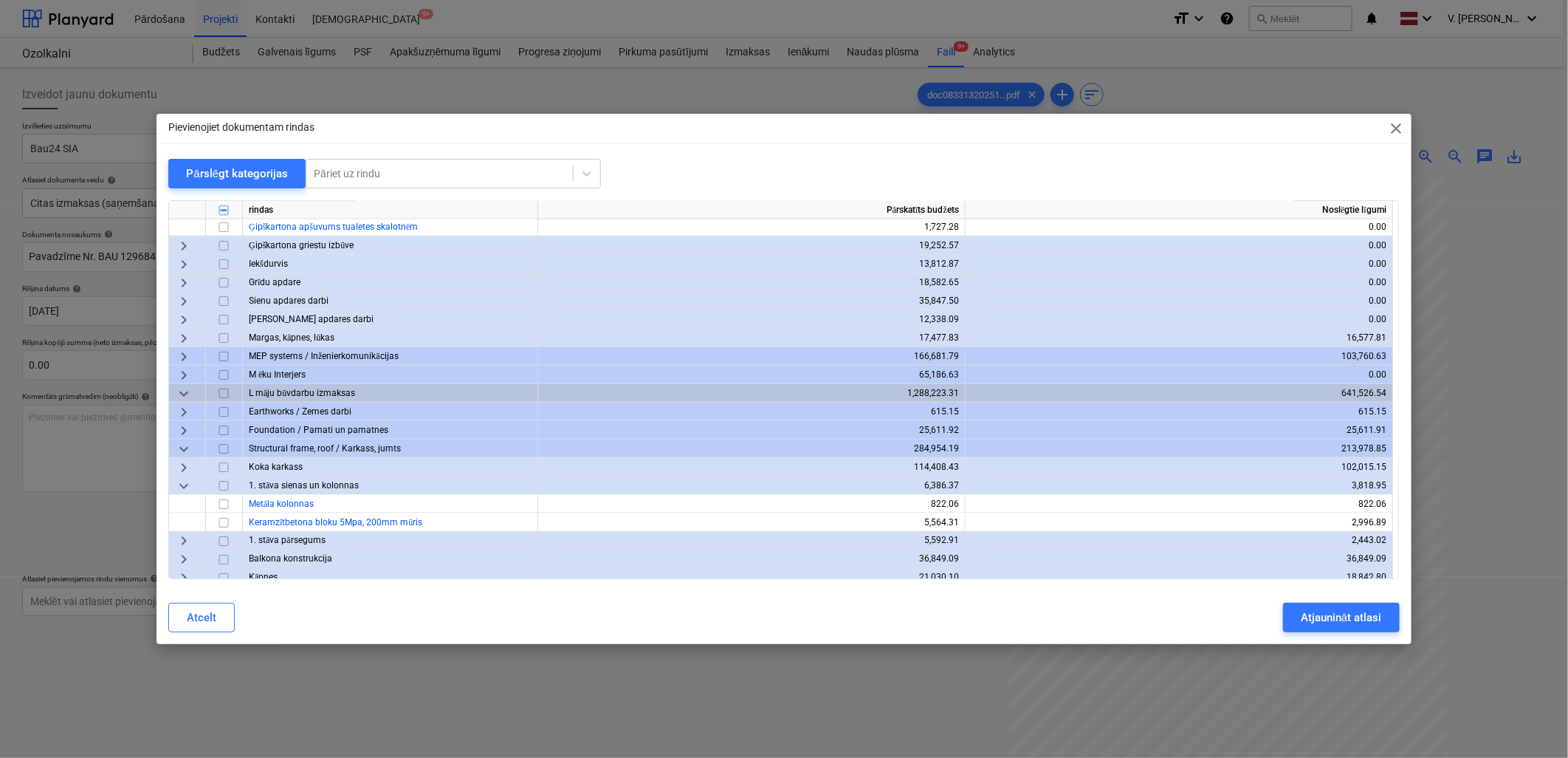
click at [190, 484] on span "keyboard_arrow_down" at bounding box center [183, 486] width 18 height 18
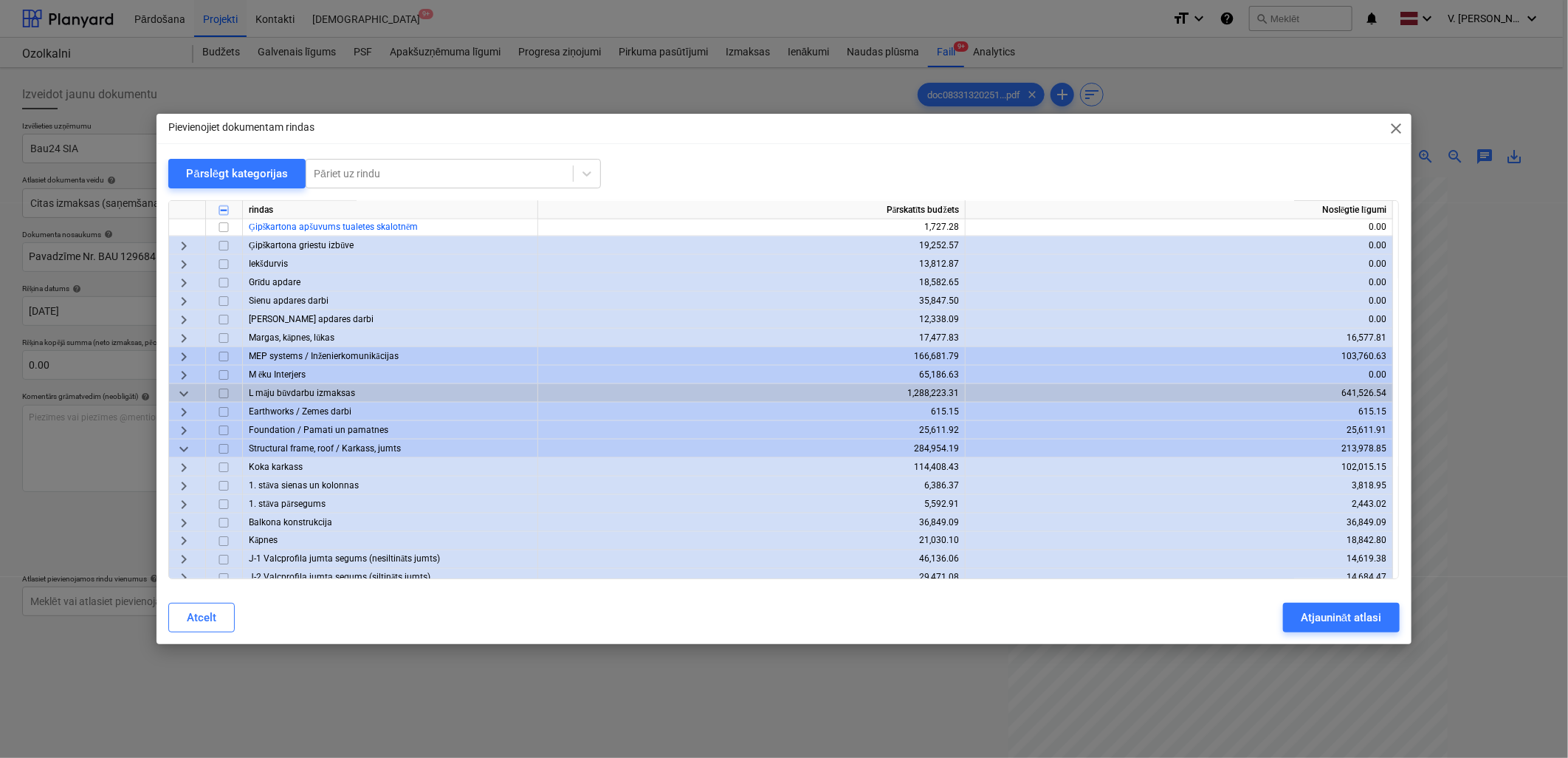
click at [187, 500] on span "keyboard_arrow_right" at bounding box center [183, 504] width 18 height 18
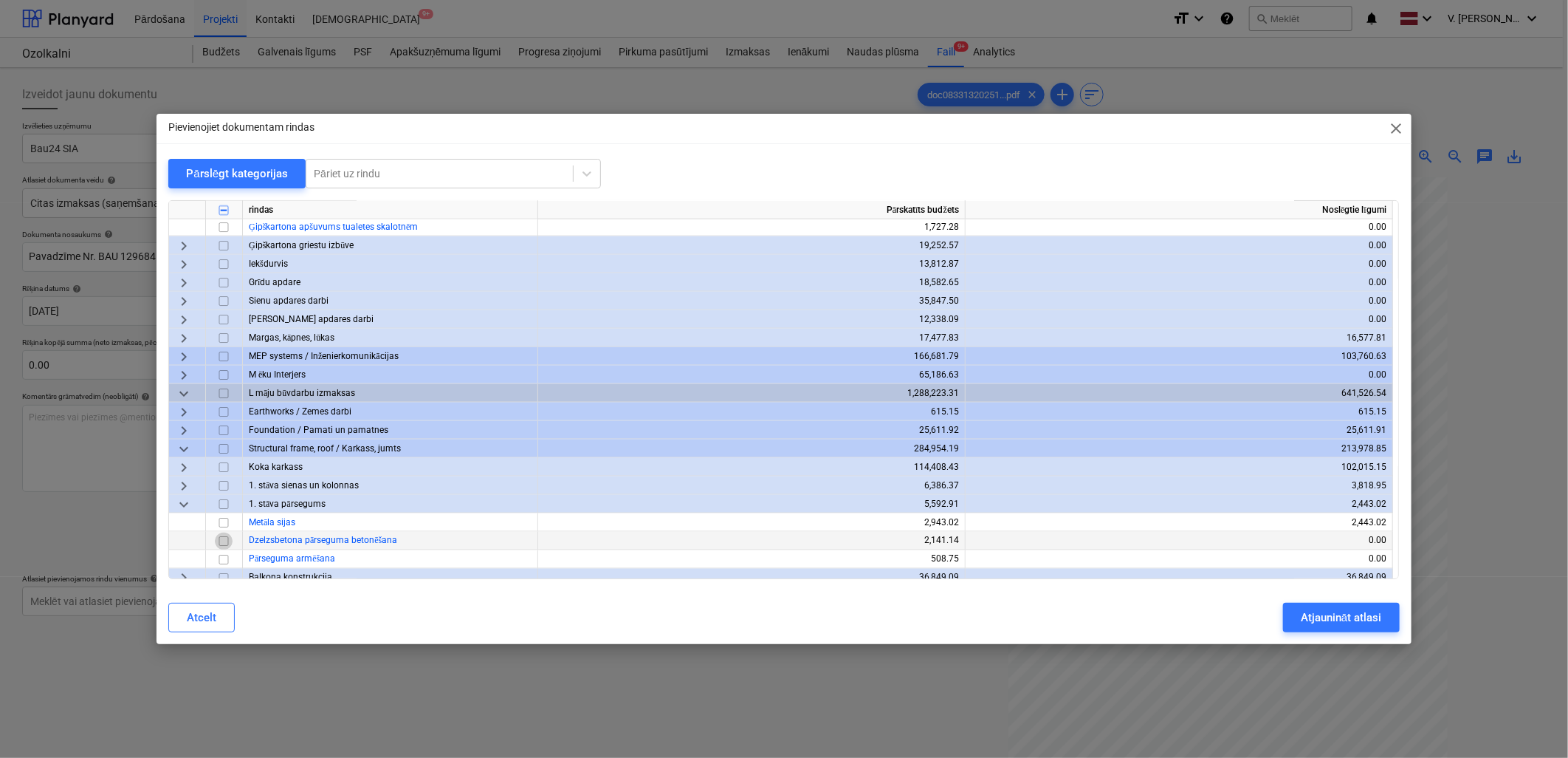
click at [222, 542] on input "checkbox" at bounding box center [223, 541] width 18 height 18
click at [229, 556] on input "checkbox" at bounding box center [223, 560] width 18 height 18
click at [1332, 618] on div "Atjaunināt atlasi" at bounding box center [1340, 617] width 80 height 19
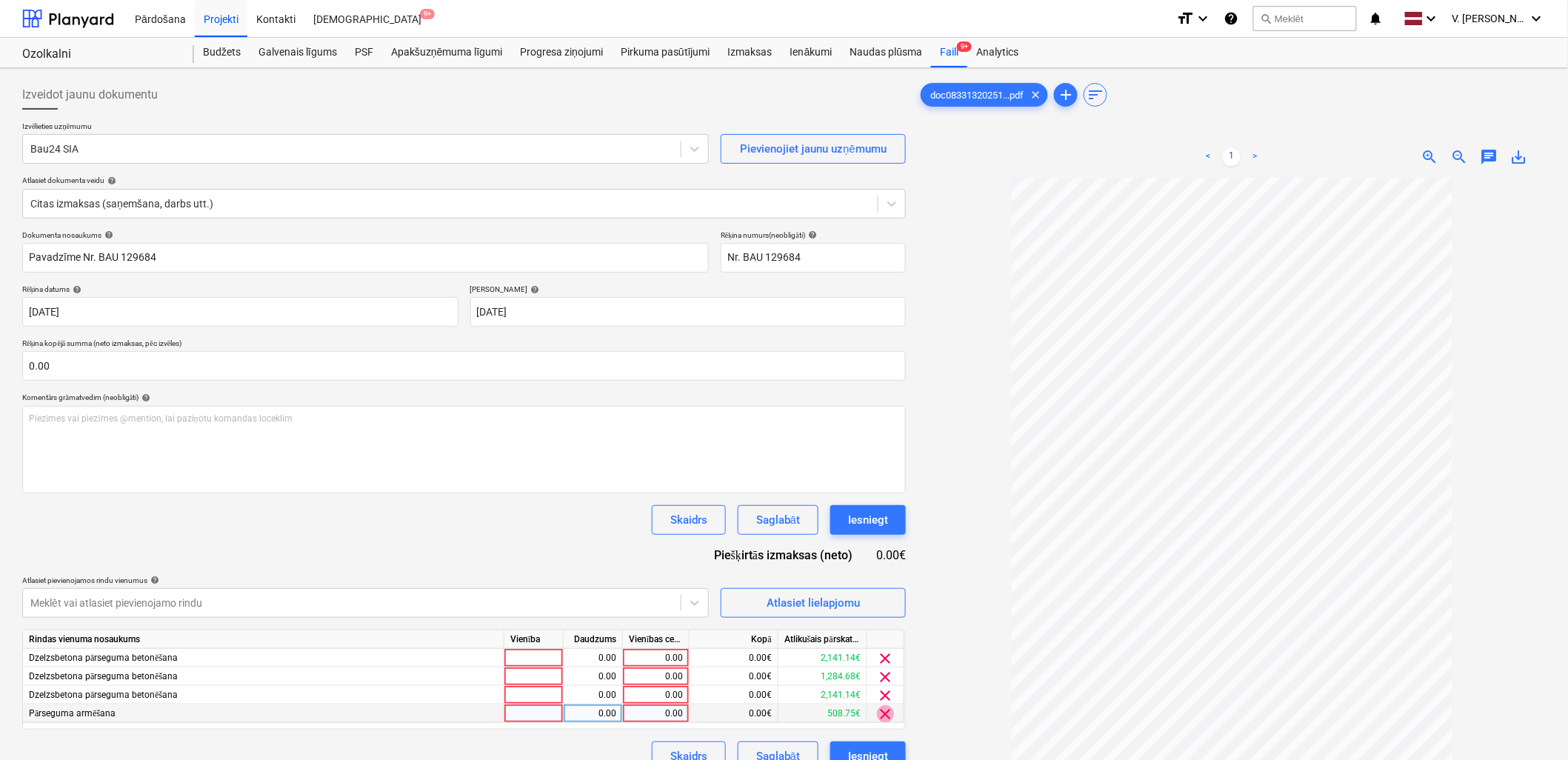
click at [882, 719] on span "clear" at bounding box center [885, 714] width 18 height 18
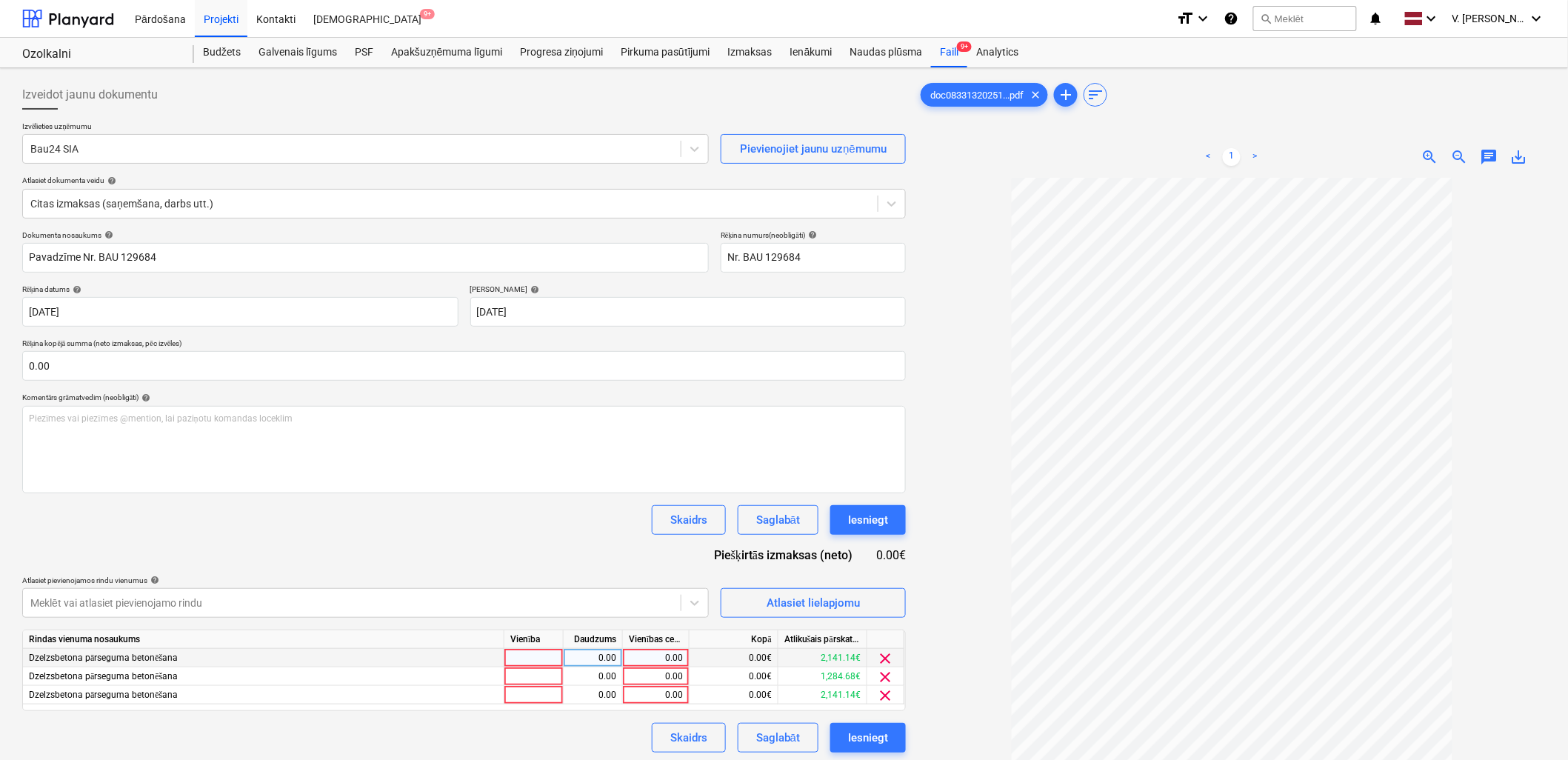
click at [652, 660] on div "0.00" at bounding box center [655, 658] width 54 height 19
type input "200"
click at [672, 692] on div "0.00" at bounding box center [655, 695] width 54 height 19
type input "200"
click at [654, 677] on div "0.00" at bounding box center [655, 677] width 54 height 19
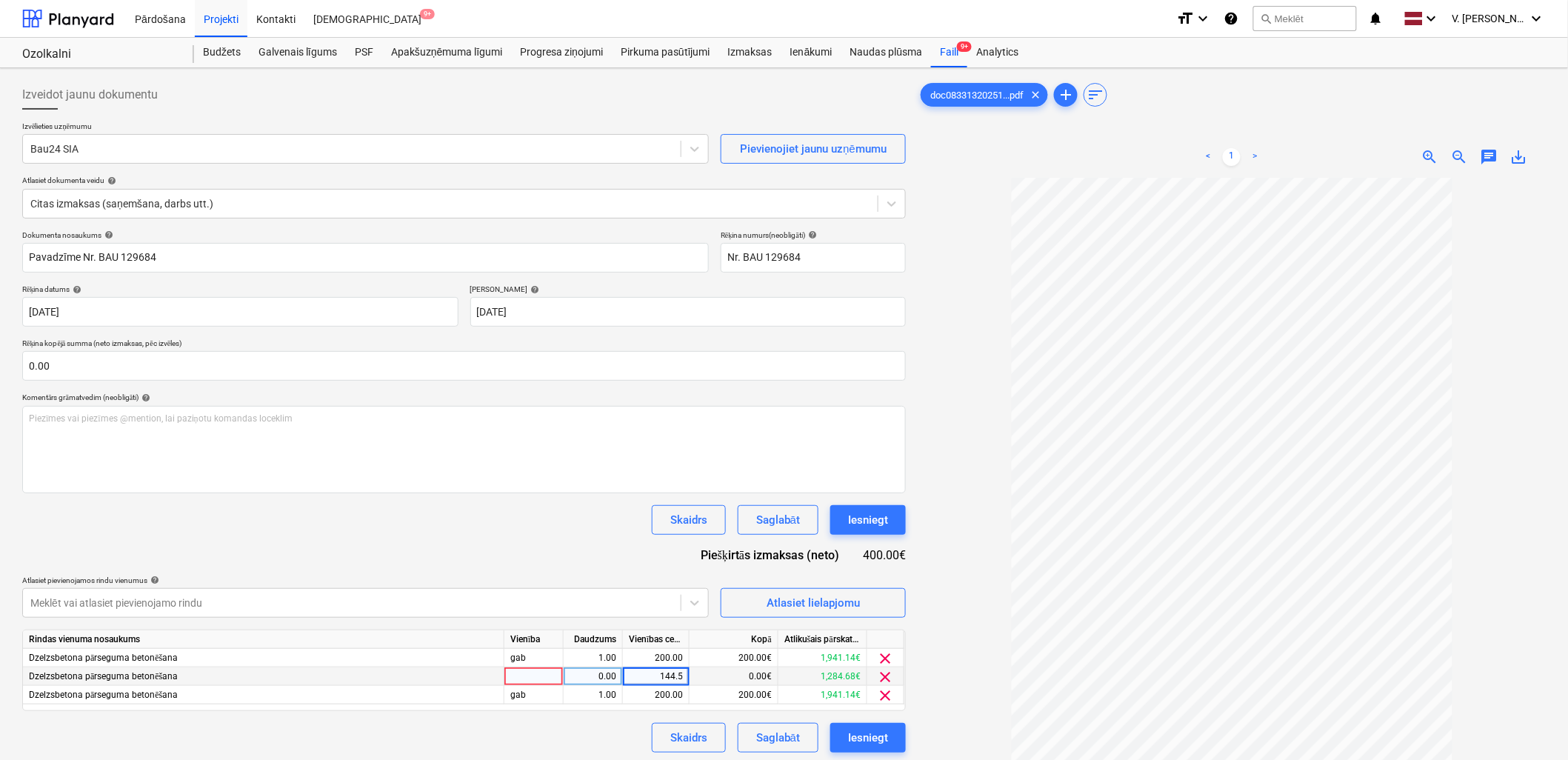
type input "144.50"
click at [404, 533] on div "Skaidrs Saglabāt Iesniegt" at bounding box center [464, 519] width 884 height 29
click at [779, 735] on div "Saglabāt" at bounding box center [778, 737] width 44 height 19
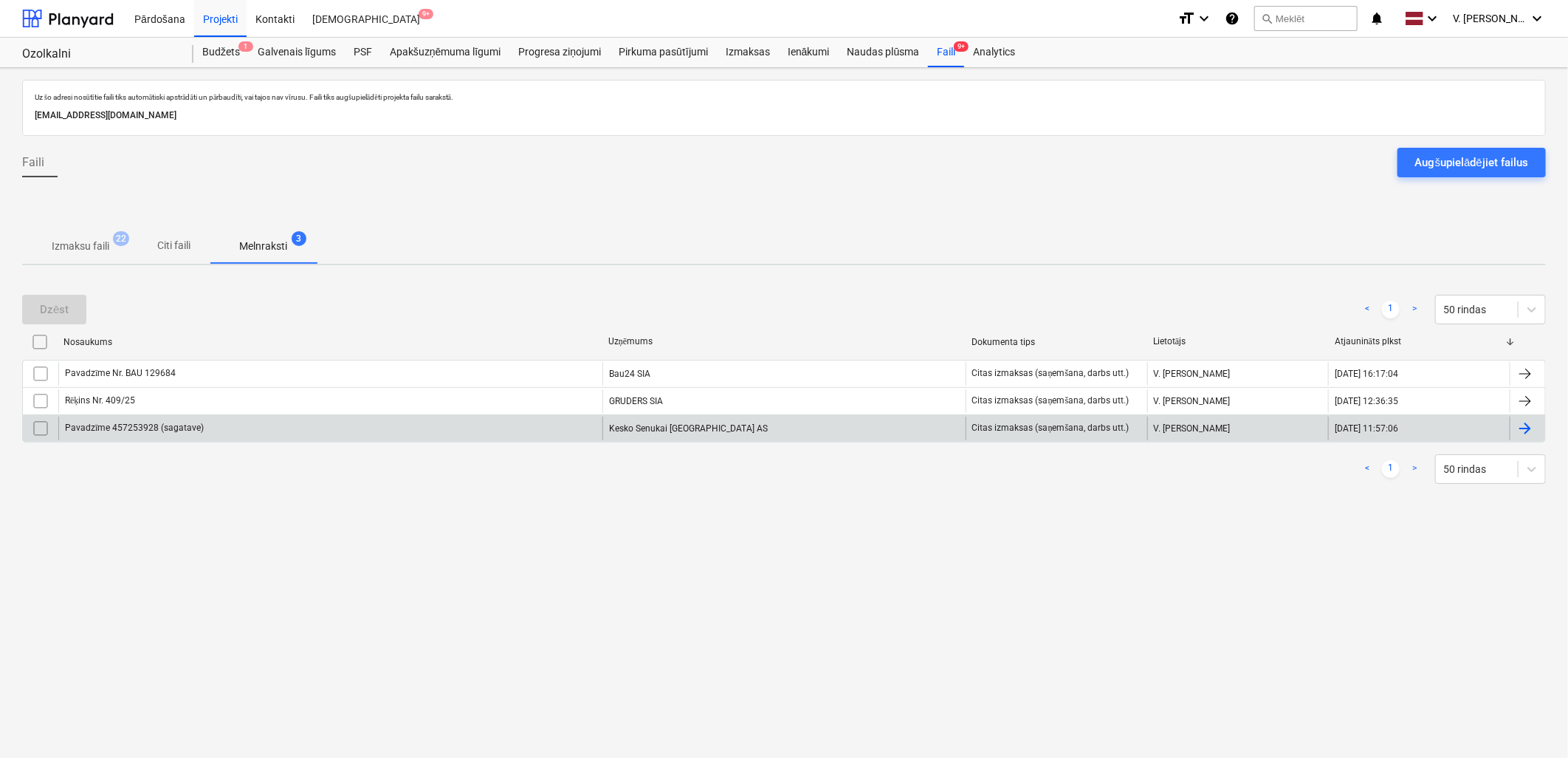
click at [388, 432] on div "Pavadzīme 457253928 (sagatave)" at bounding box center [331, 428] width 544 height 24
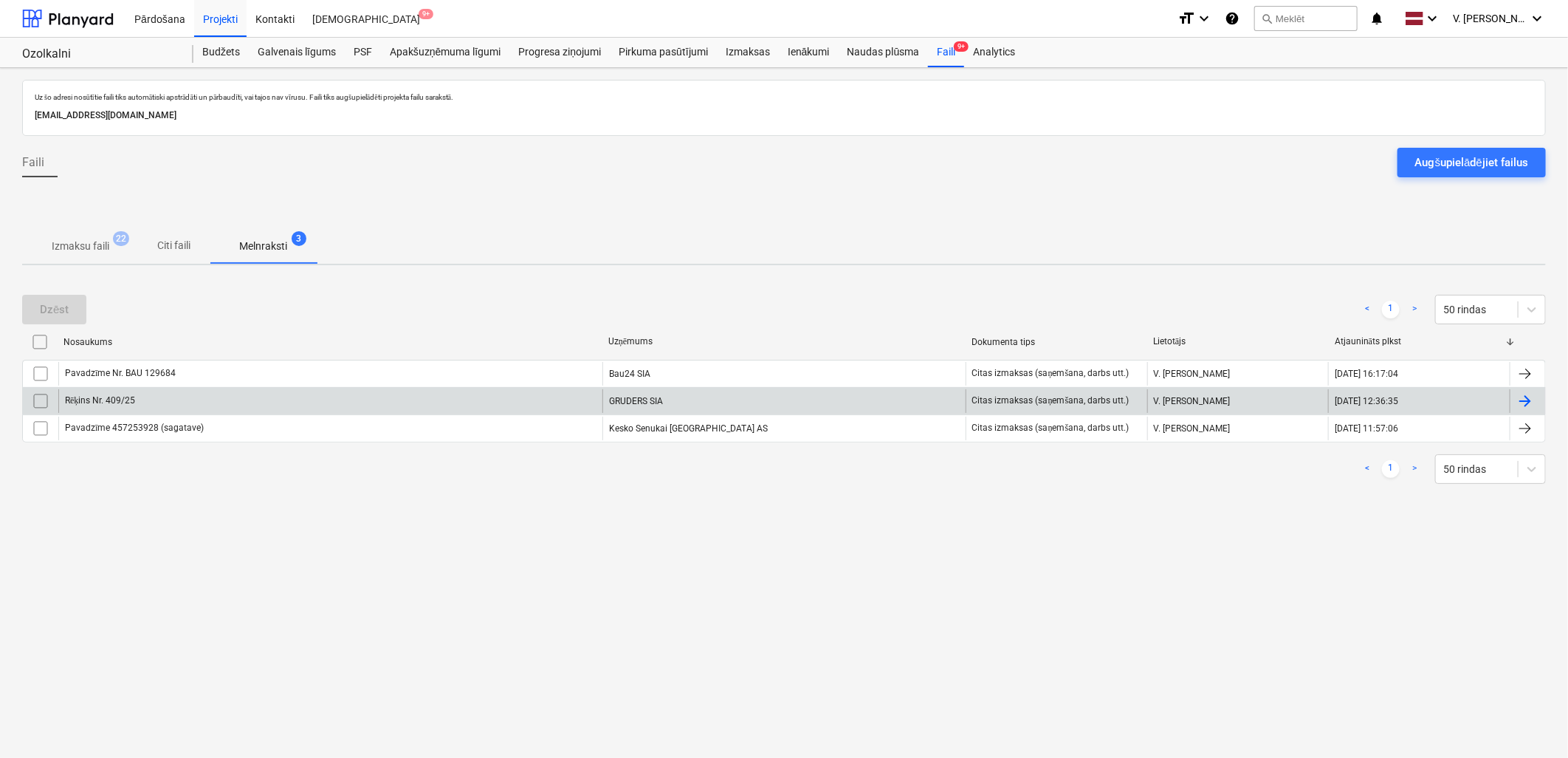
click at [313, 410] on div "Rēķins Nr. 409/25" at bounding box center [331, 401] width 544 height 24
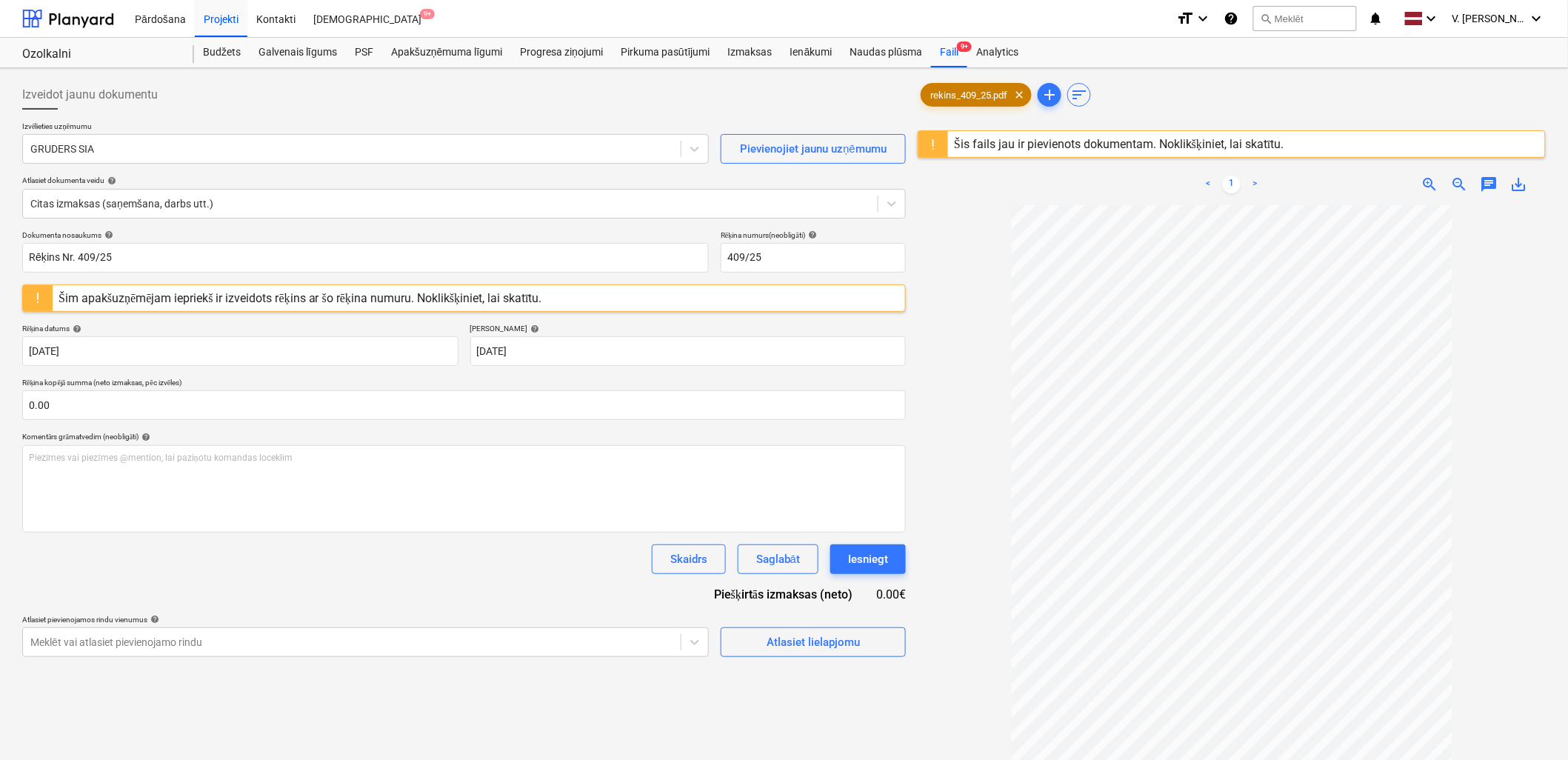
click at [977, 93] on span "rekins_409_25.pdf" at bounding box center [969, 96] width 95 height 11
click at [1015, 144] on div "Šis fails jau ir pievienots dokumentam. Noklikšķiniet, lai skatītu." at bounding box center [1119, 144] width 330 height 14
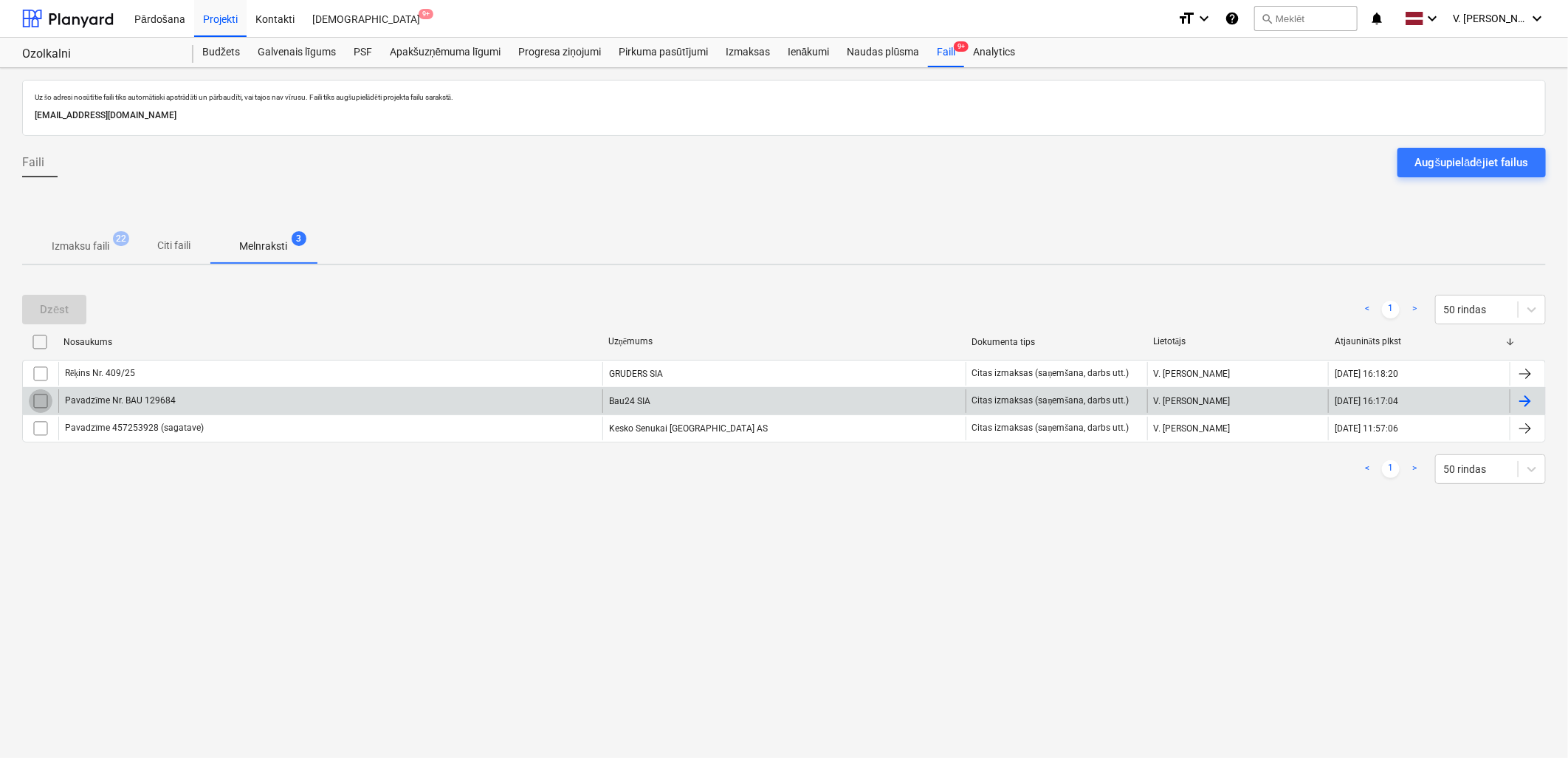
click at [45, 397] on input "checkbox" at bounding box center [40, 401] width 24 height 24
click at [68, 310] on button "Dzēst" at bounding box center [54, 309] width 64 height 29
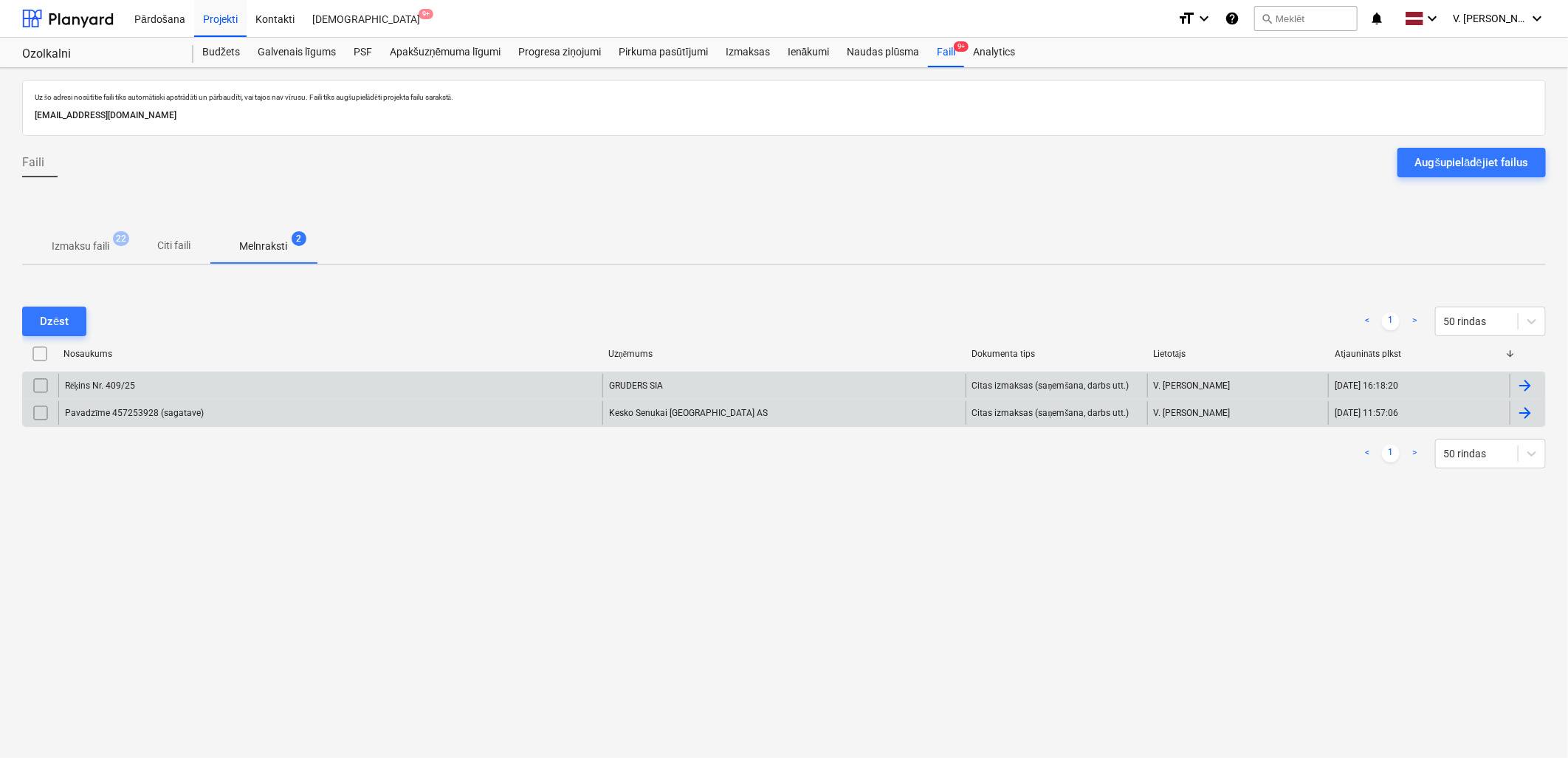
click at [39, 382] on input "checkbox" at bounding box center [40, 385] width 24 height 24
click at [394, 384] on div "Rēķins Nr. 409/25" at bounding box center [331, 385] width 544 height 24
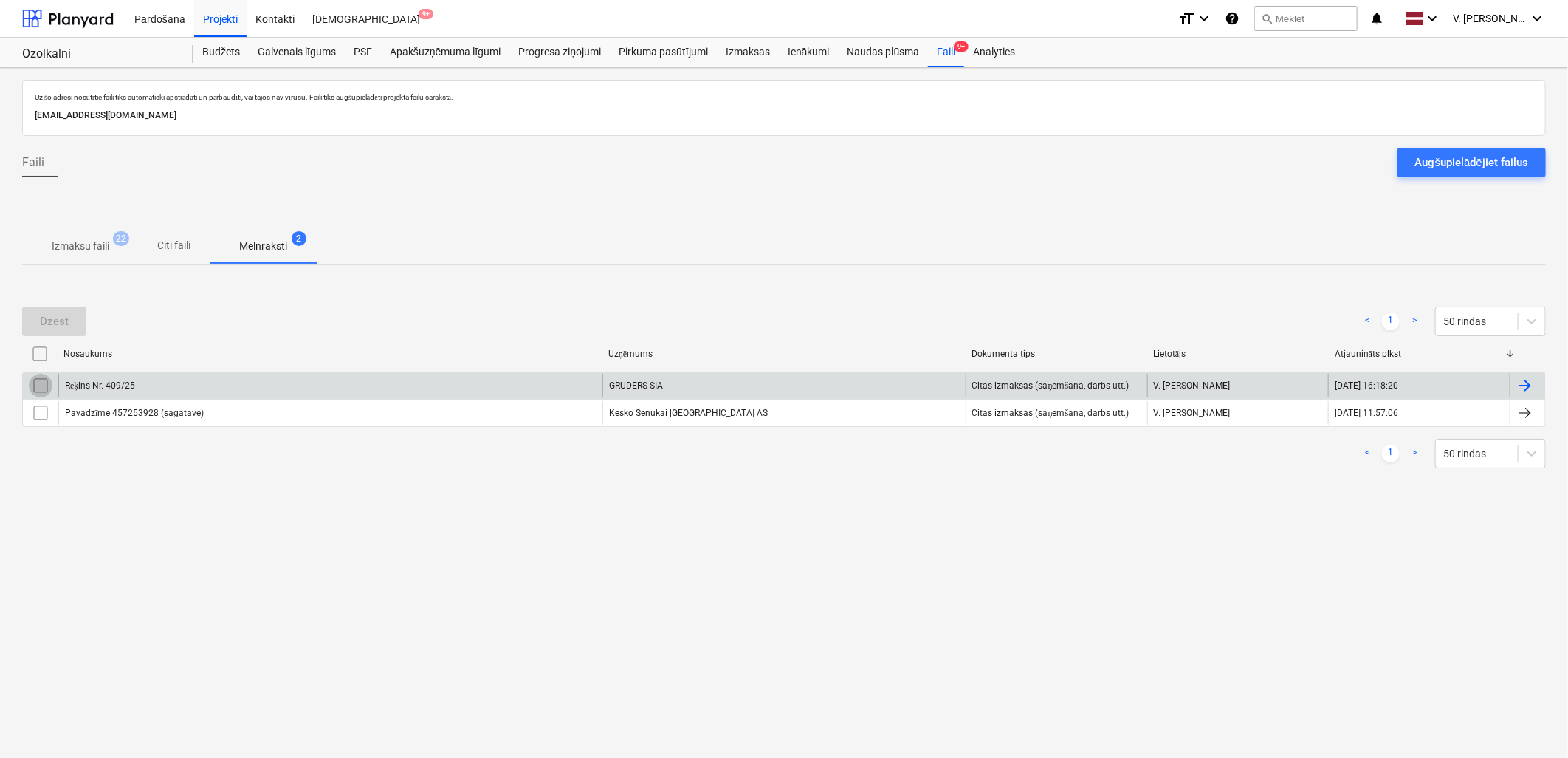
click at [38, 376] on input "checkbox" at bounding box center [40, 385] width 24 height 24
click at [60, 318] on div "Dzēst" at bounding box center [54, 321] width 28 height 19
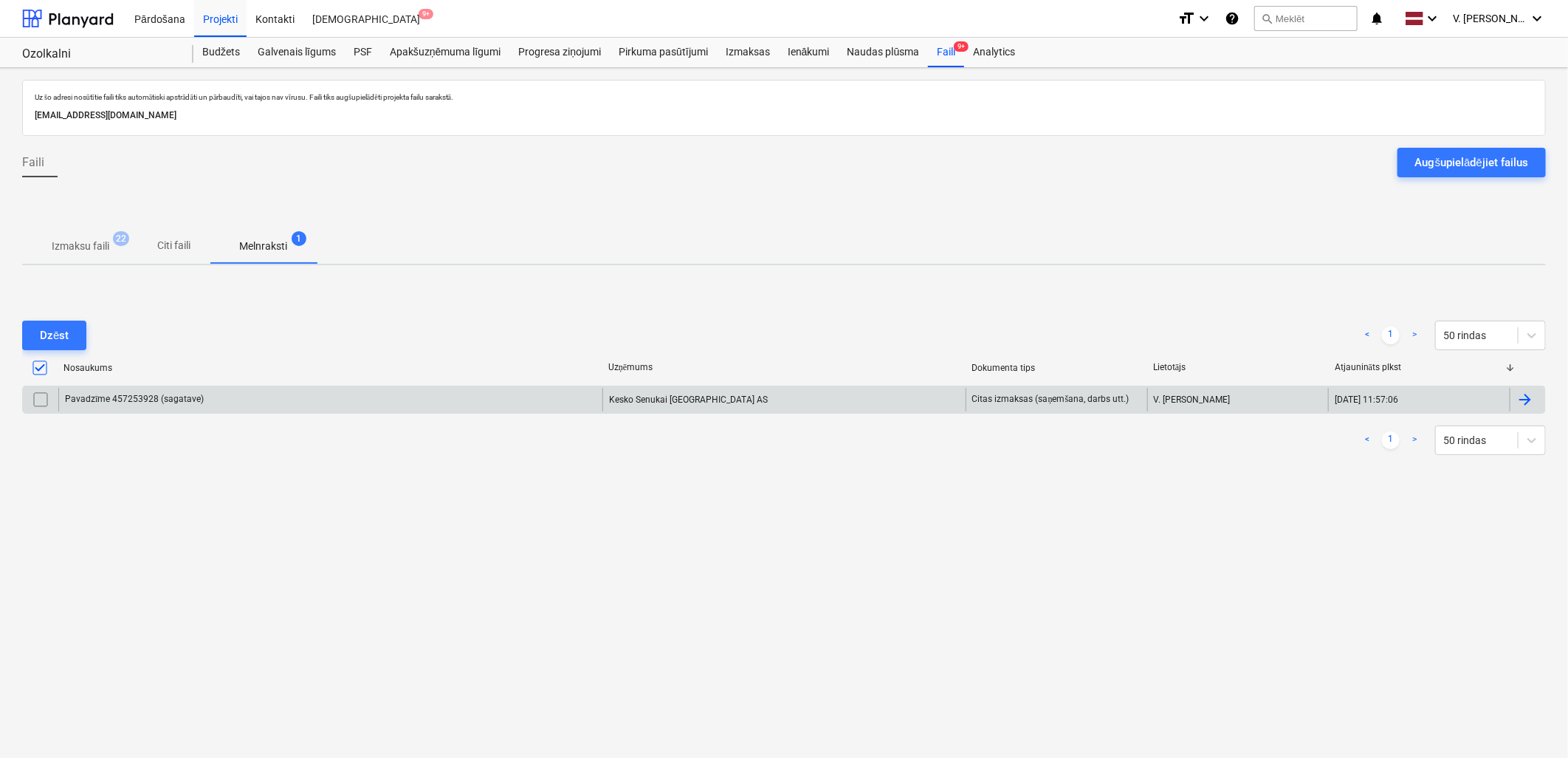
click at [447, 571] on div "Uz šo adresi nosūtītie faili tiks automātiski apstrādāti un pārbaudīti, vai taj…" at bounding box center [784, 413] width 1568 height 690
click at [187, 242] on p "Citi faili" at bounding box center [174, 246] width 35 height 15
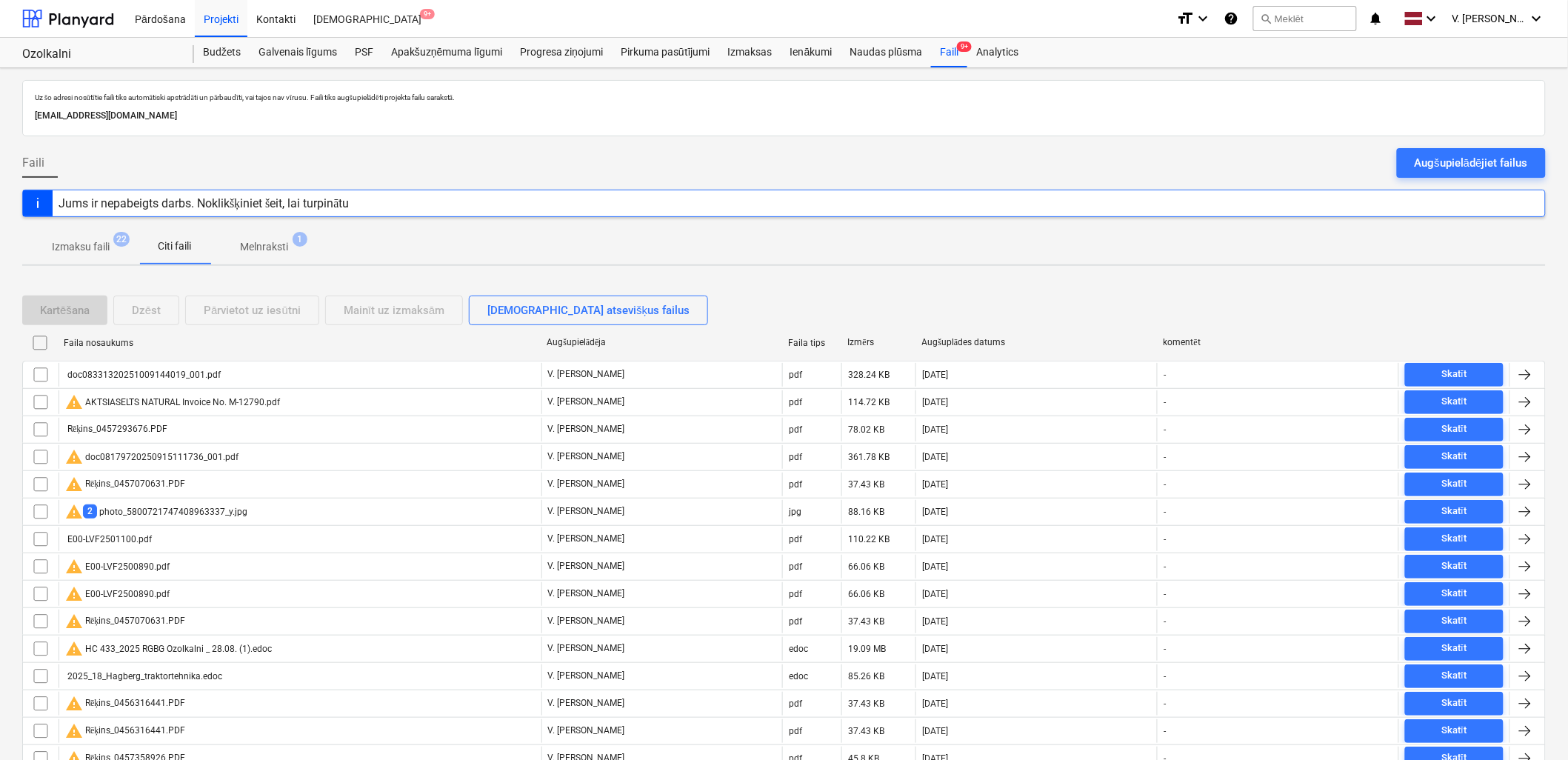
click at [112, 248] on span "Izmaksu faili 22" at bounding box center [81, 246] width 82 height 15
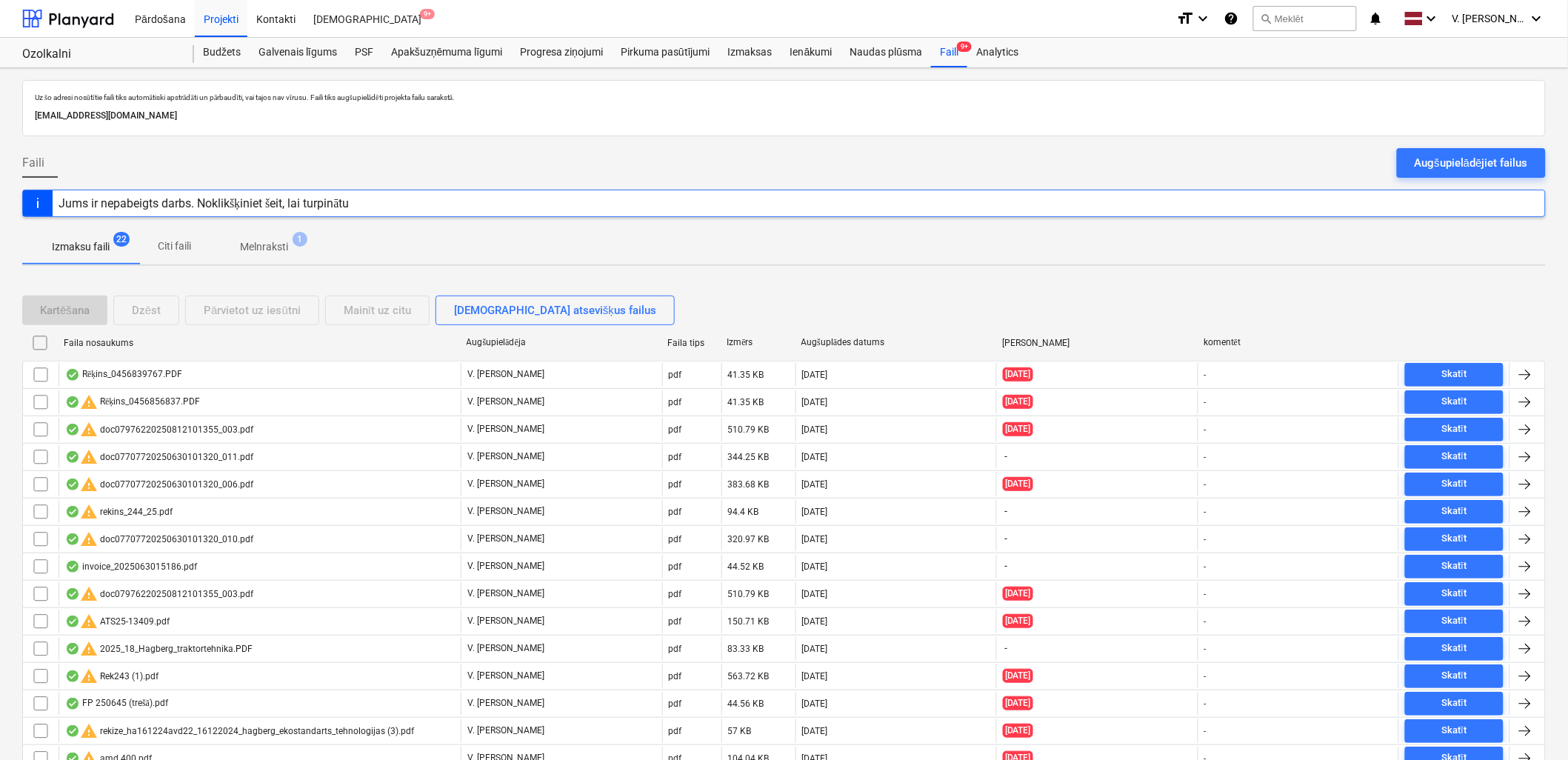
click at [260, 244] on p "Melnraksti" at bounding box center [264, 246] width 48 height 15
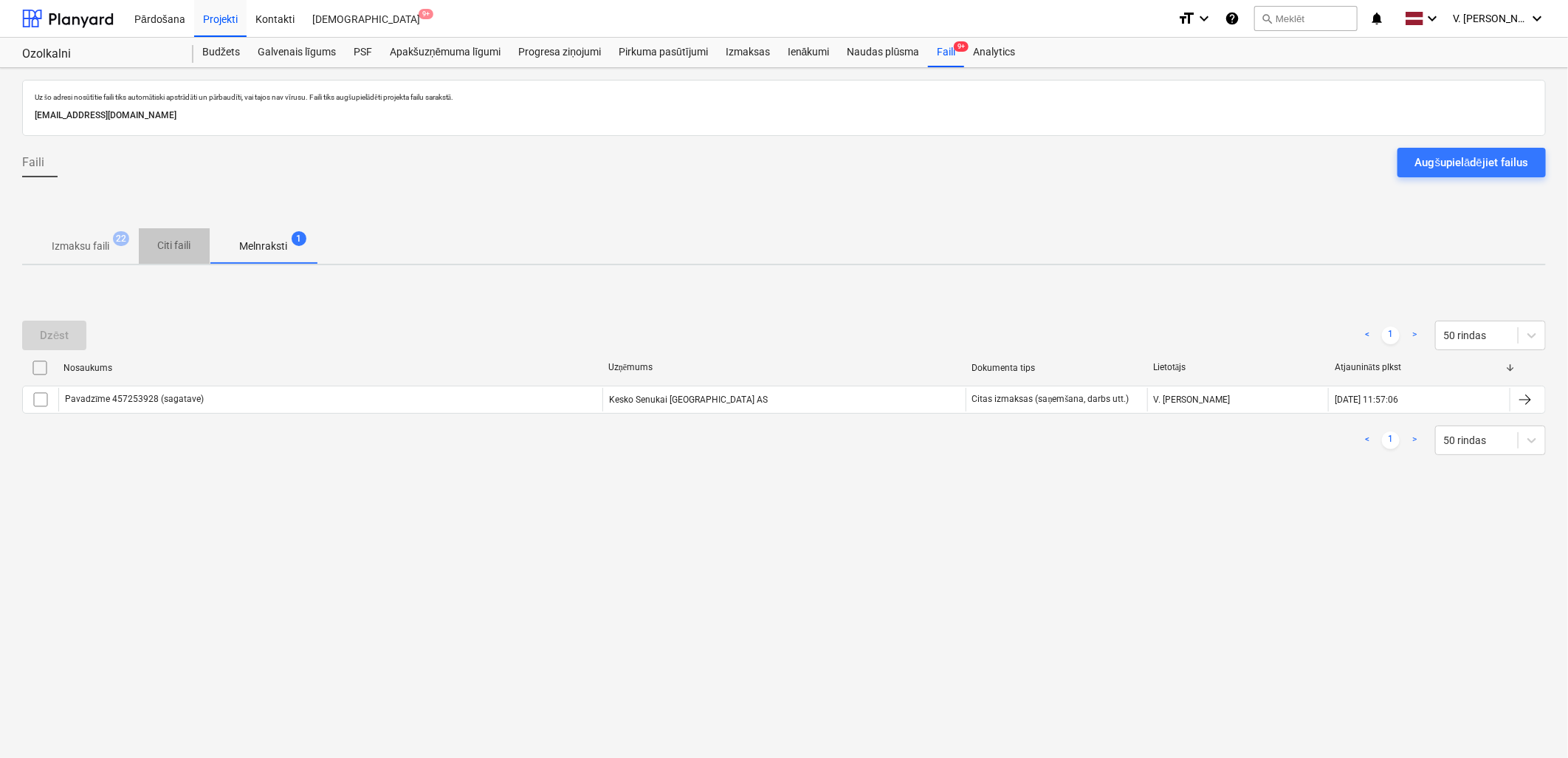
click at [175, 240] on p "Citi faili" at bounding box center [174, 246] width 35 height 15
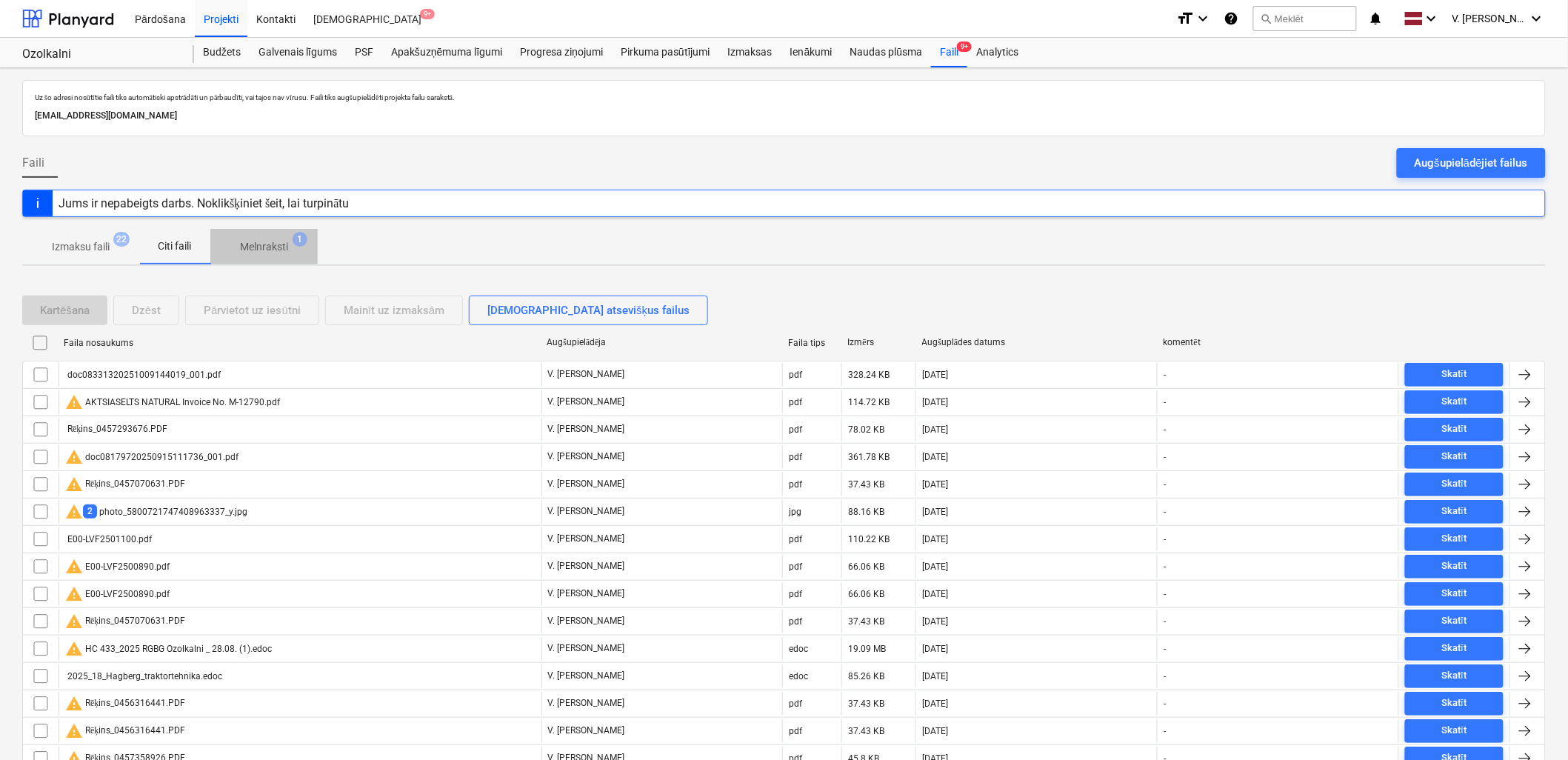
click at [256, 245] on p "Melnraksti" at bounding box center [264, 246] width 48 height 15
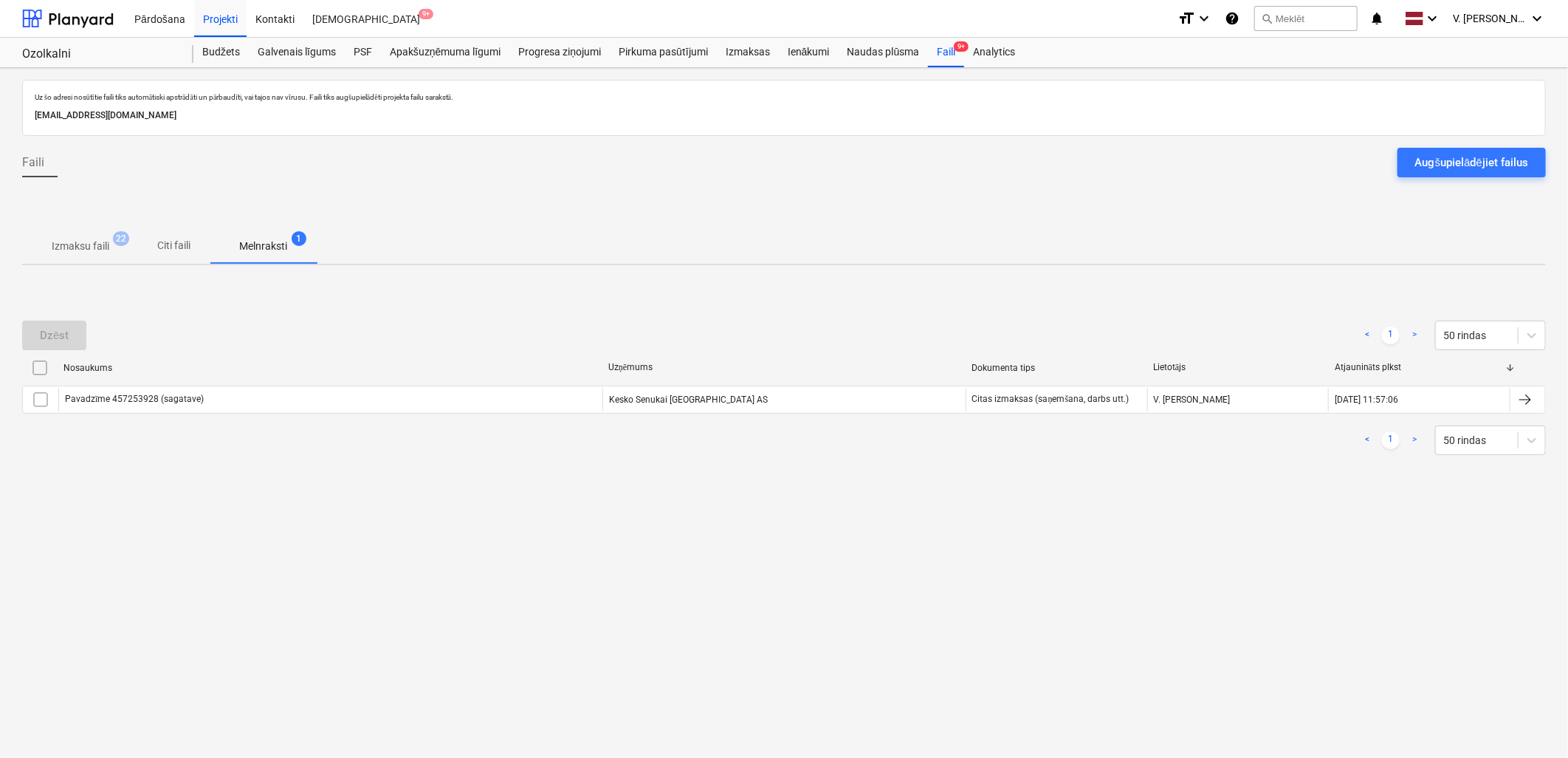
click at [168, 233] on span "Citi faili" at bounding box center [174, 246] width 71 height 25
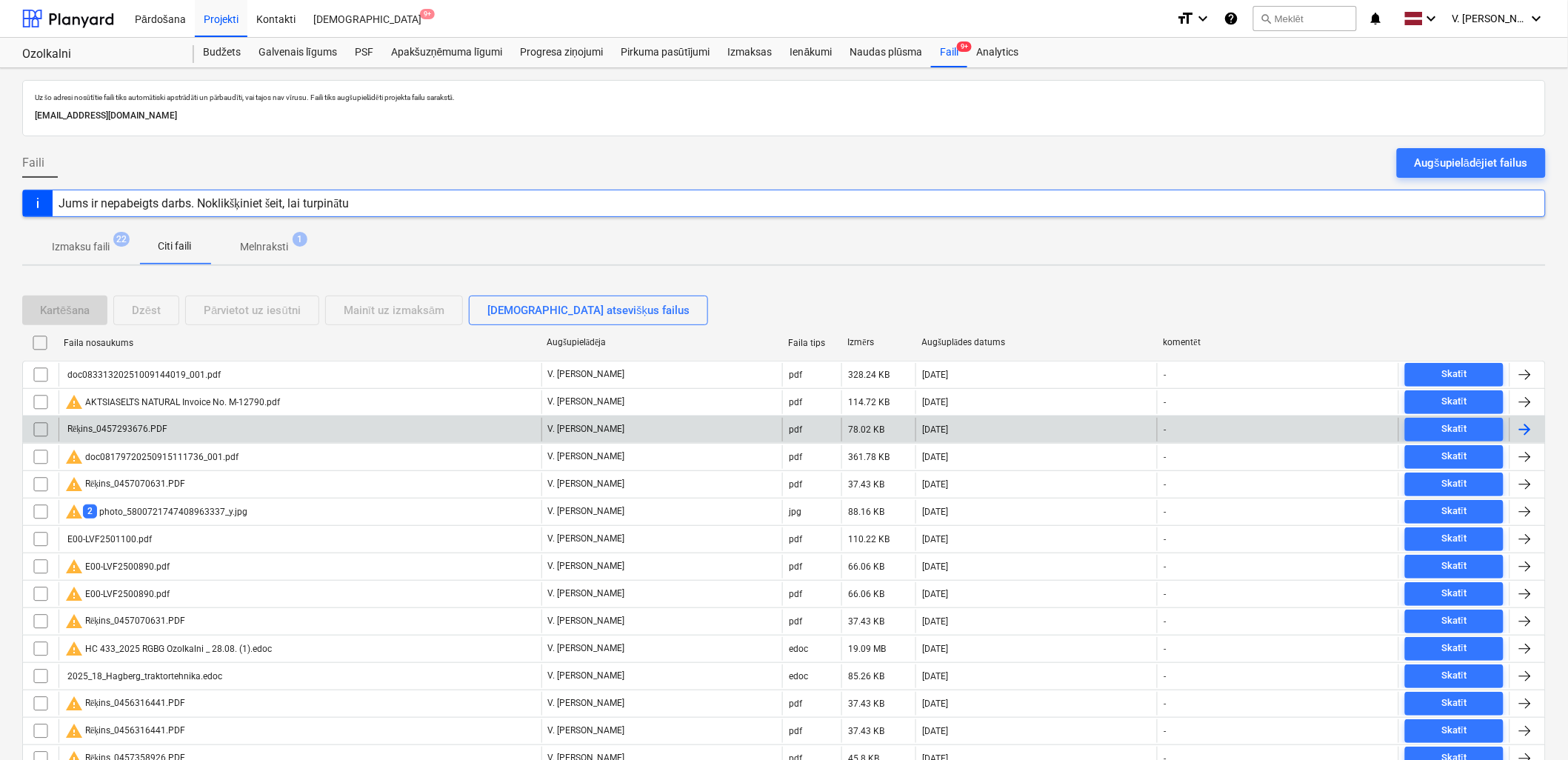
click at [268, 441] on div "Rēķins_0457293676.PDF" at bounding box center [300, 429] width 483 height 24
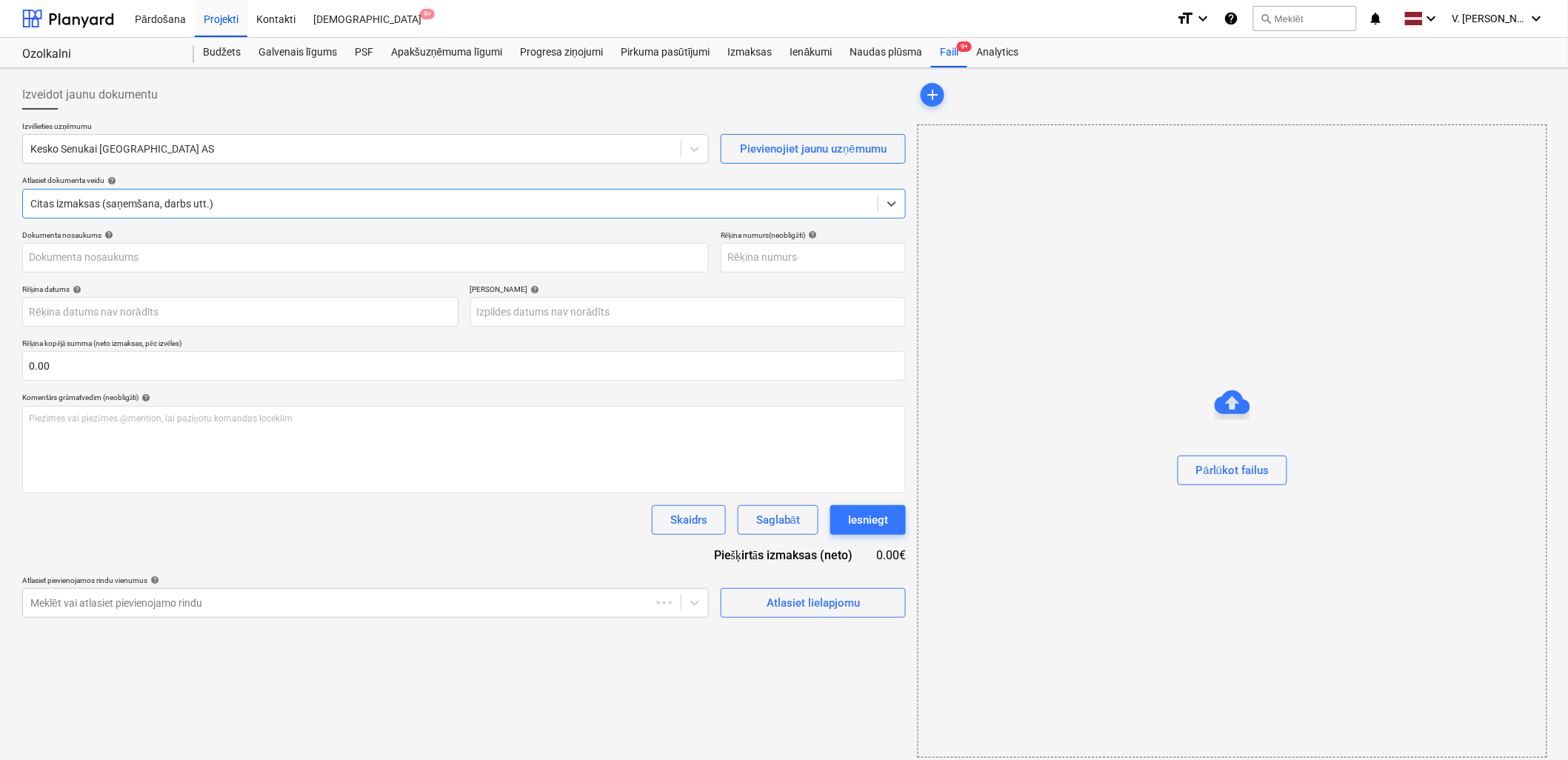
type input "Nr.457293676"
type input "[DATE]"
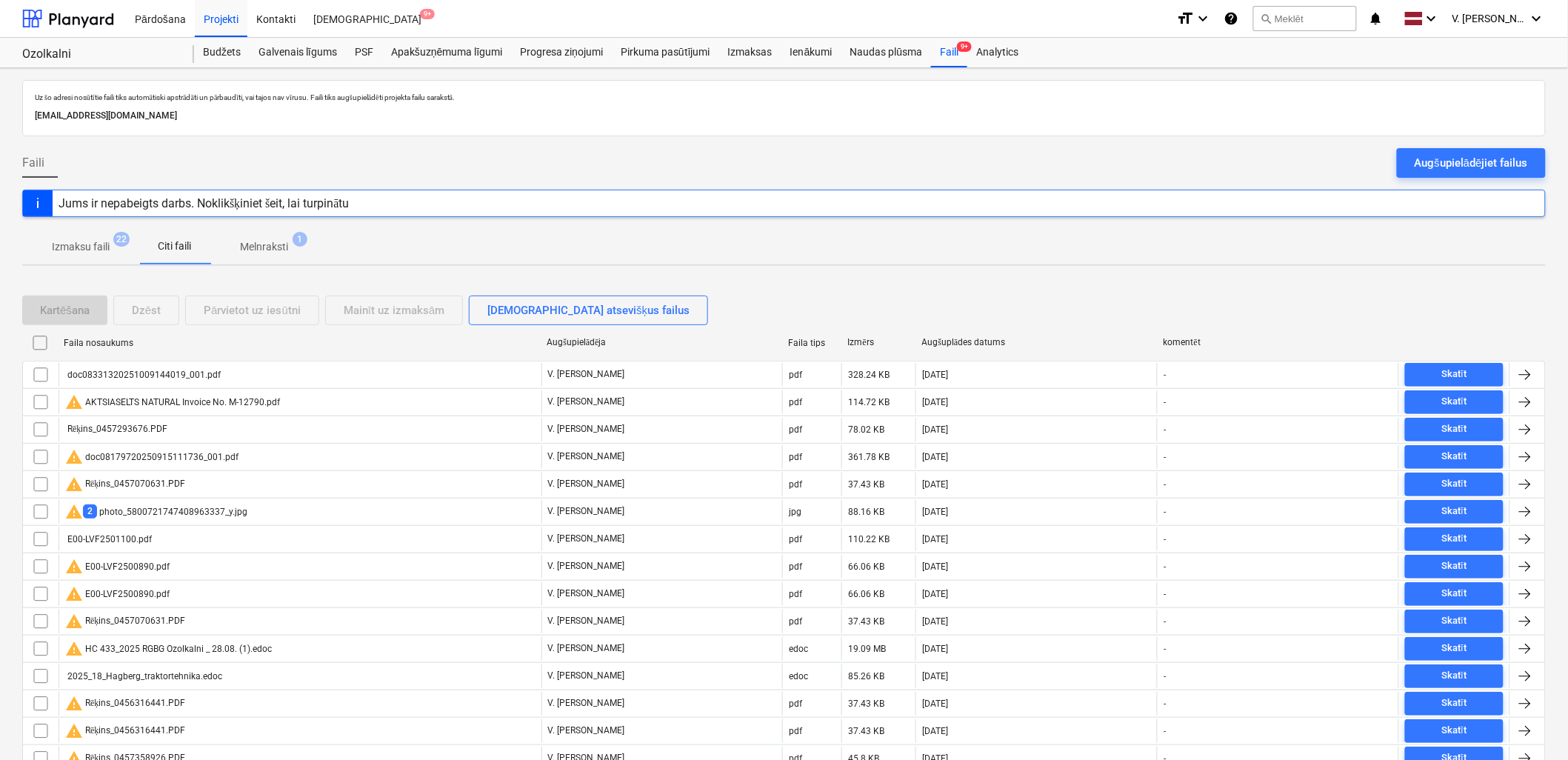
click at [296, 247] on span "Melnraksti 1" at bounding box center [264, 246] width 72 height 15
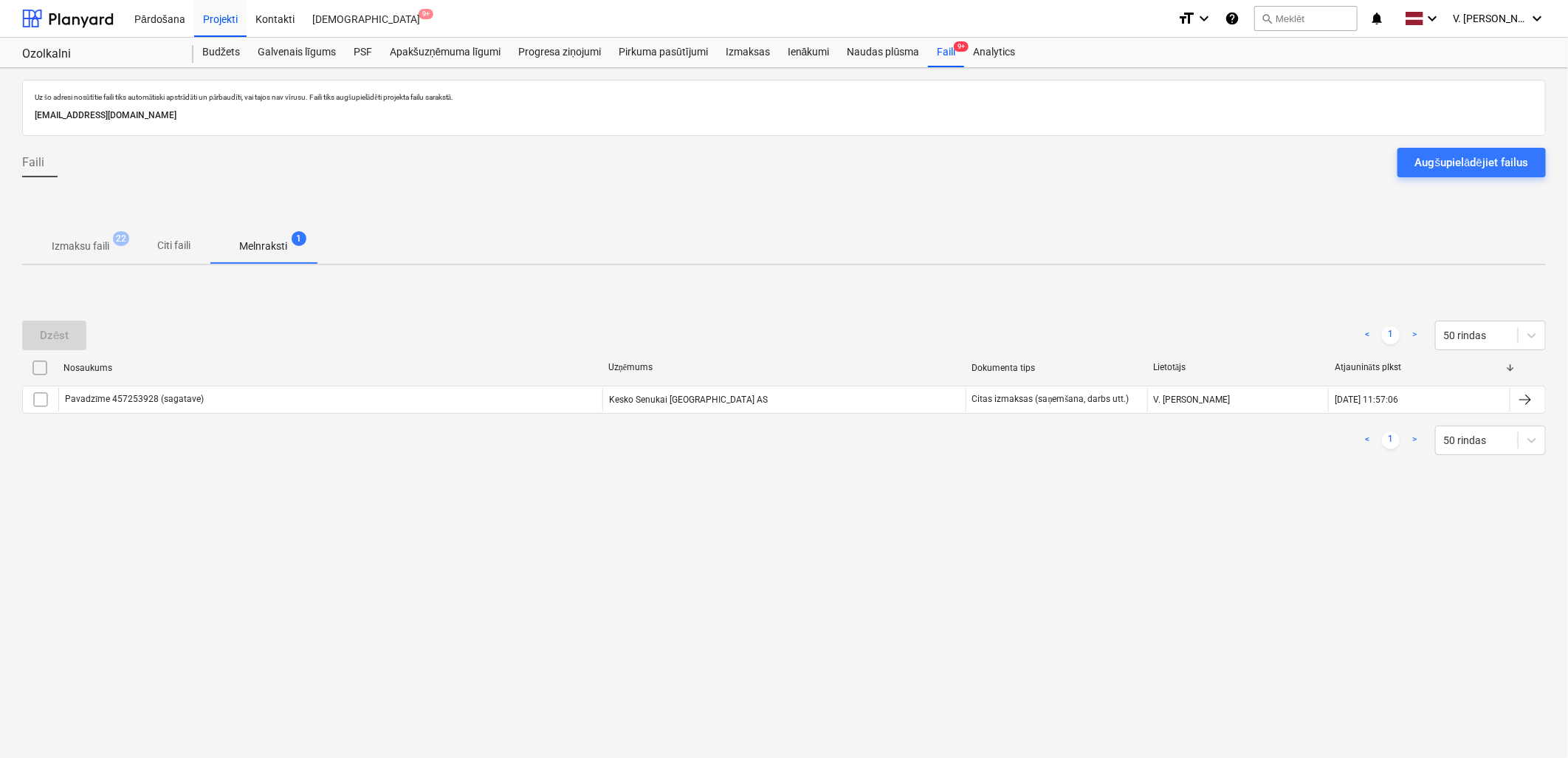
click at [181, 241] on p "Citi faili" at bounding box center [174, 246] width 35 height 15
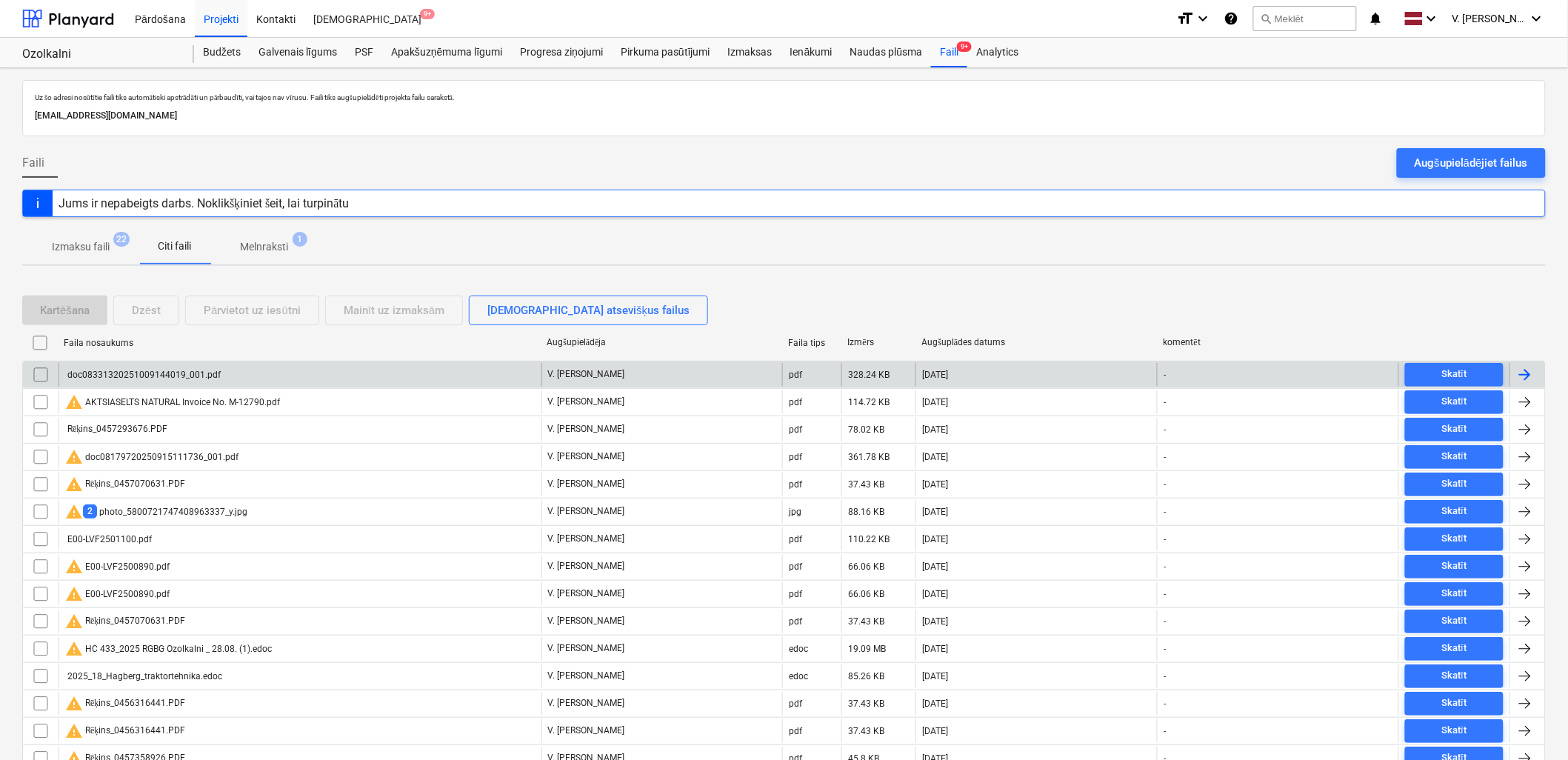
click at [224, 372] on div "doc08331320251009144019_001.pdf" at bounding box center [300, 374] width 483 height 24
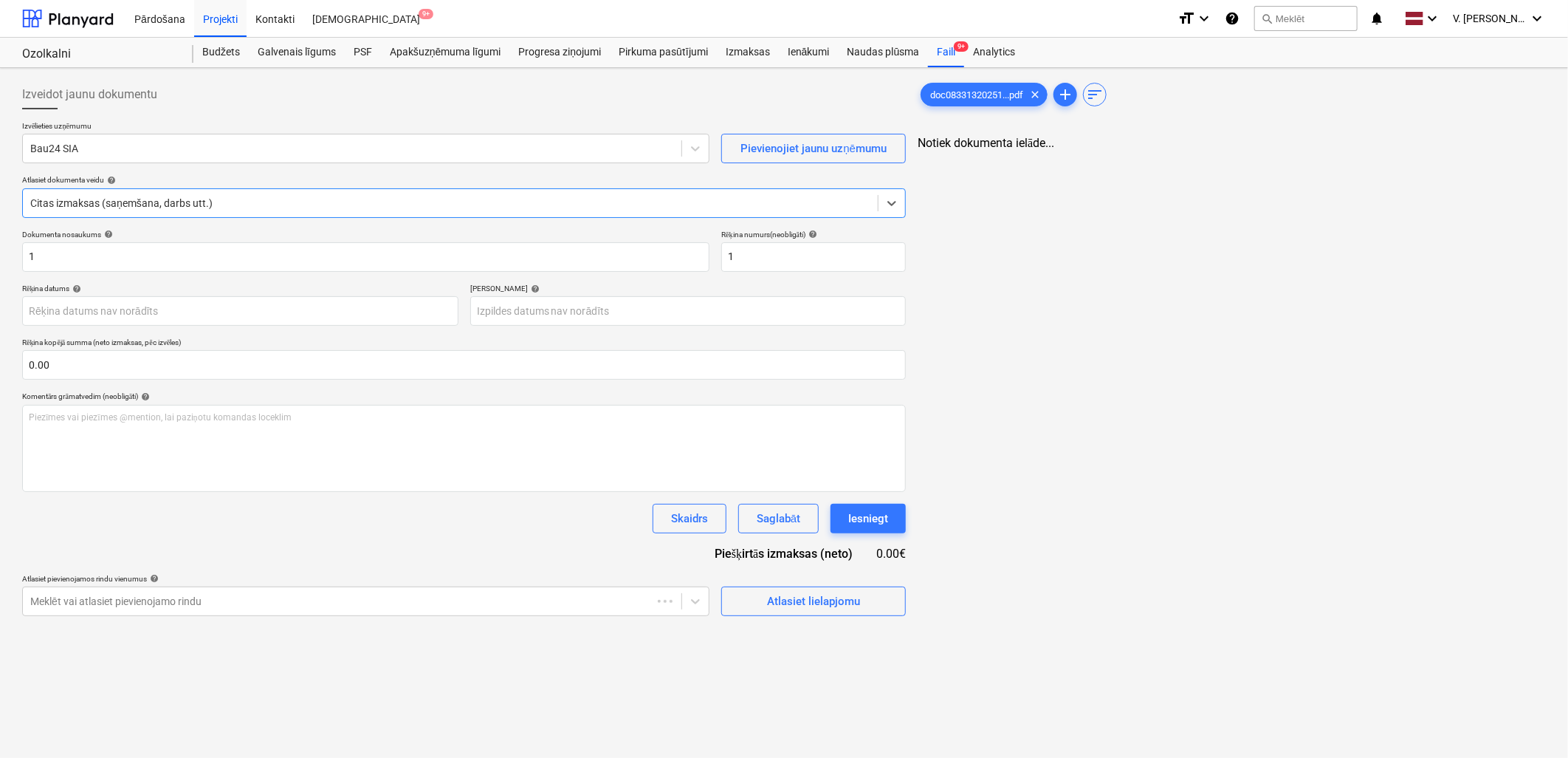
type input "[DATE]"
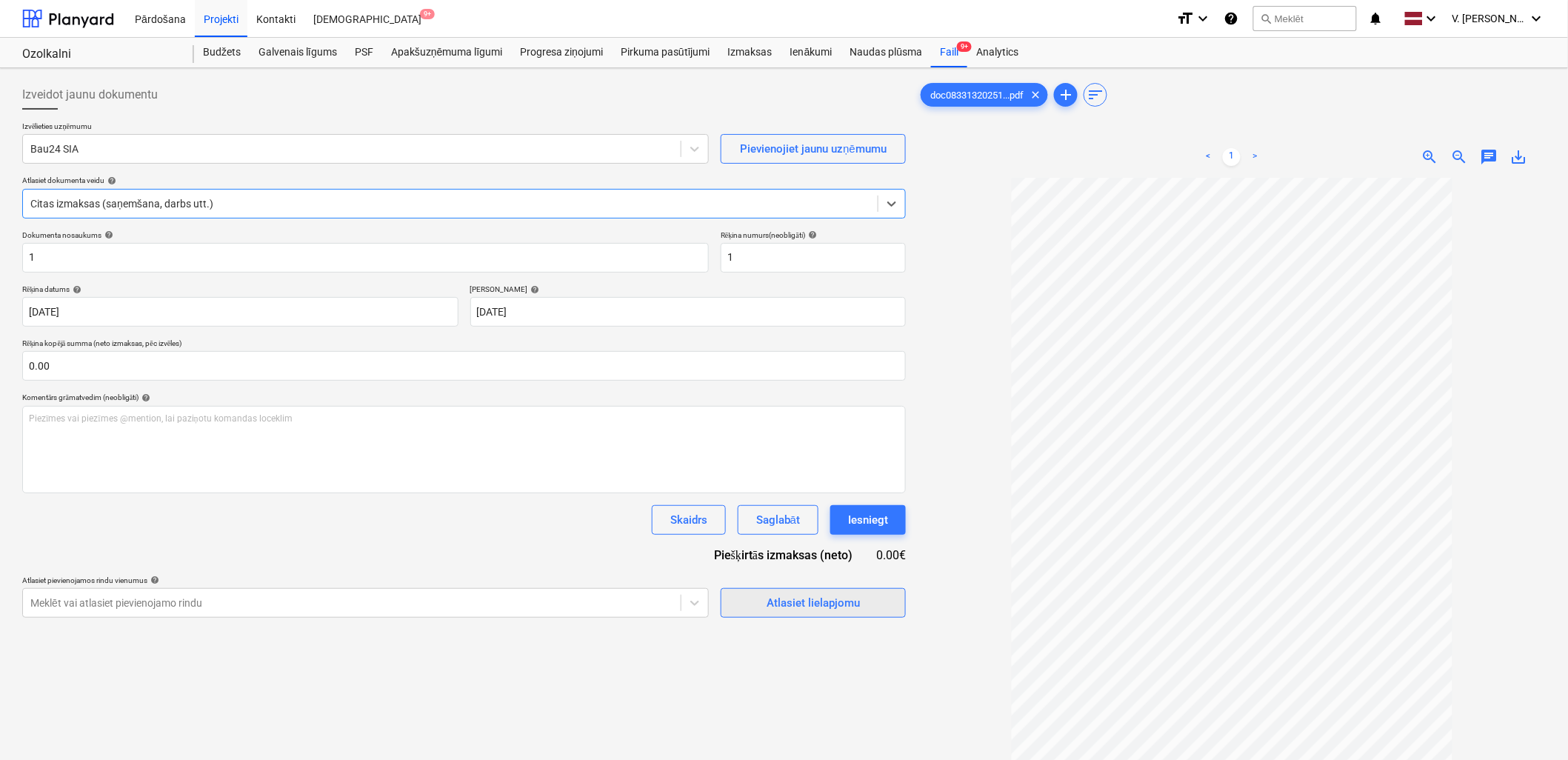
click at [849, 607] on div "Atlasiet lielapjomu" at bounding box center [813, 603] width 93 height 19
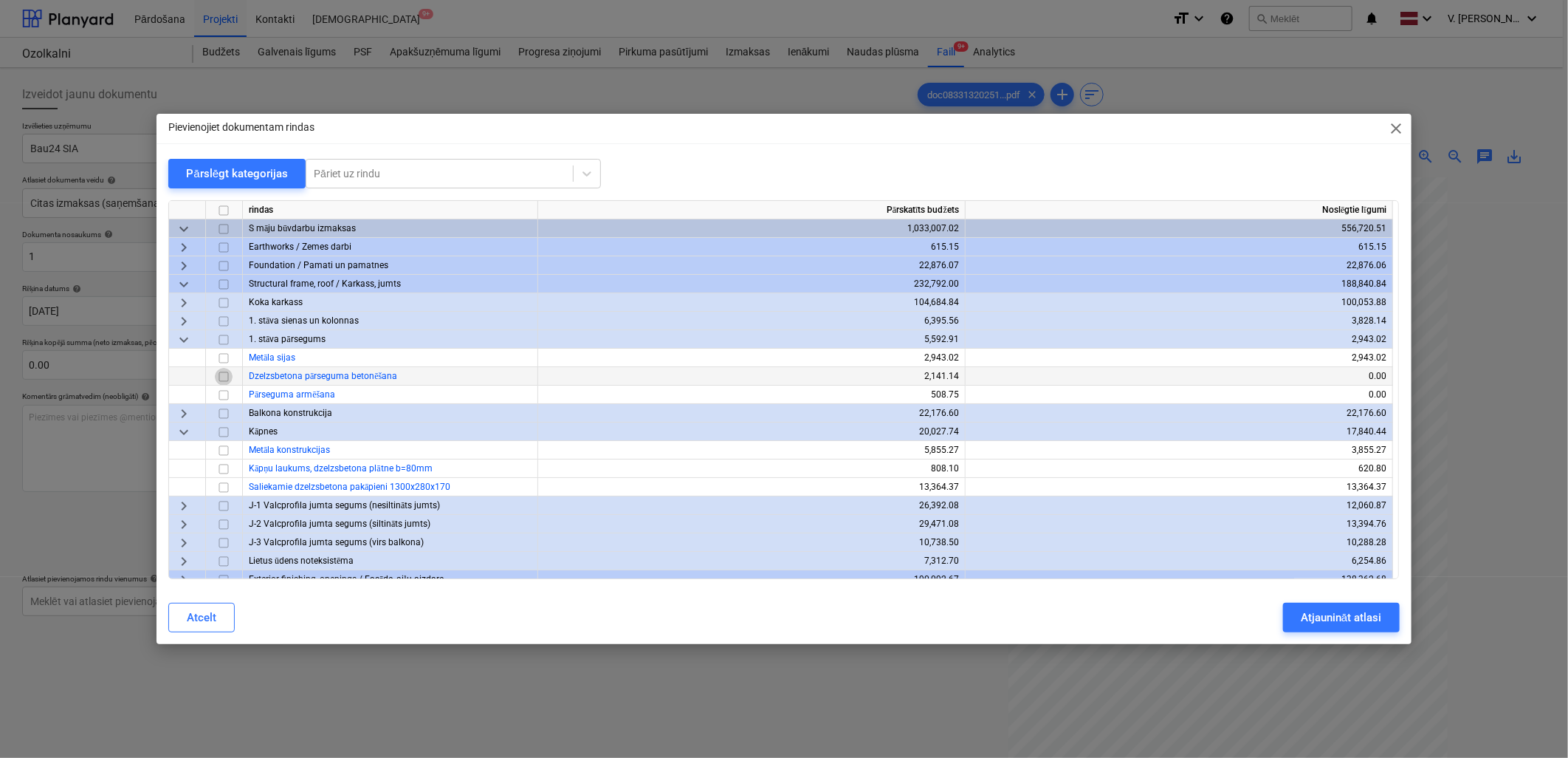
click at [224, 374] on input "checkbox" at bounding box center [223, 376] width 18 height 18
click at [223, 376] on input "checkbox" at bounding box center [223, 376] width 18 height 18
click at [226, 373] on input "checkbox" at bounding box center [223, 376] width 18 height 18
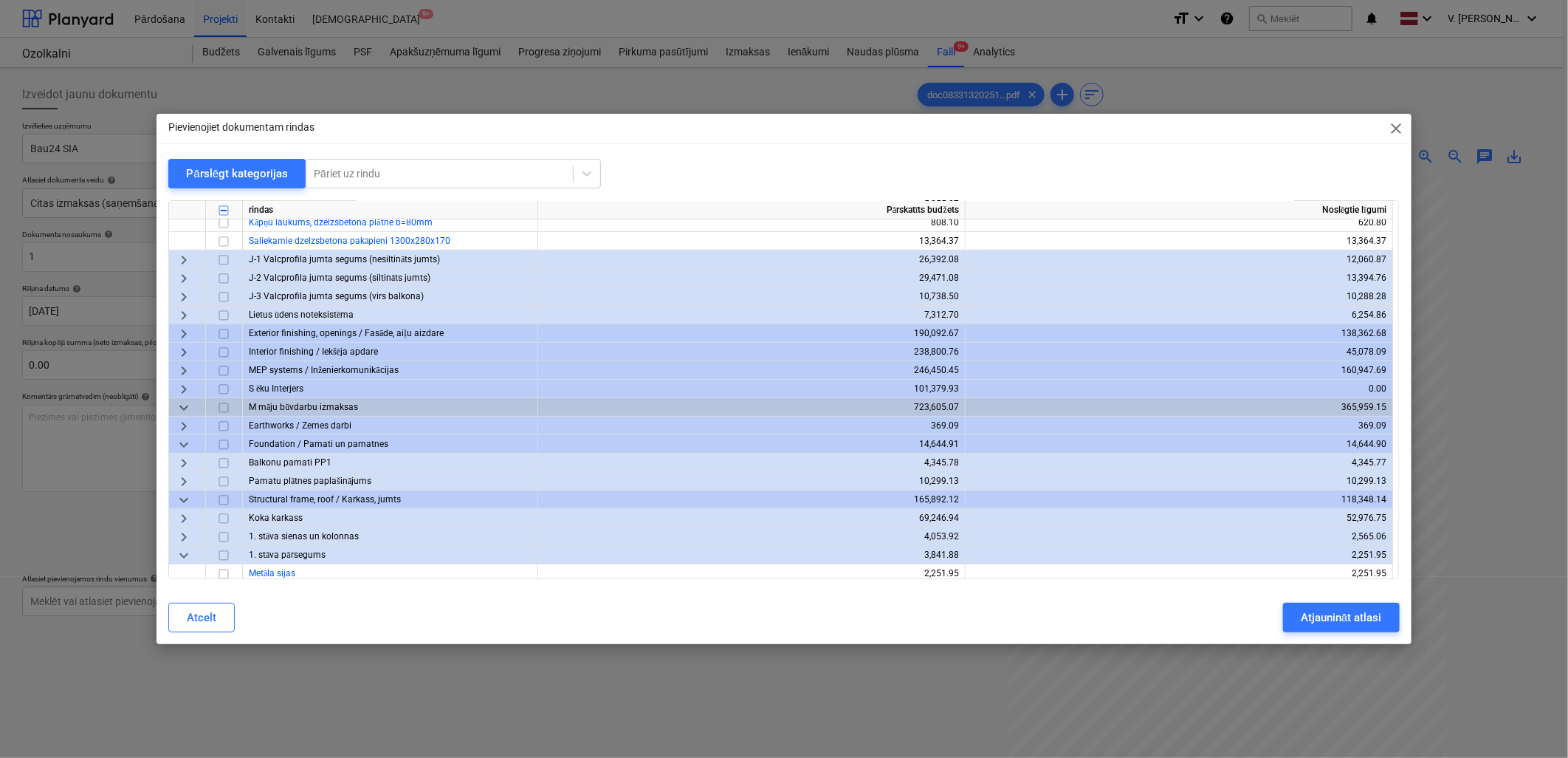
scroll to position [328, 0]
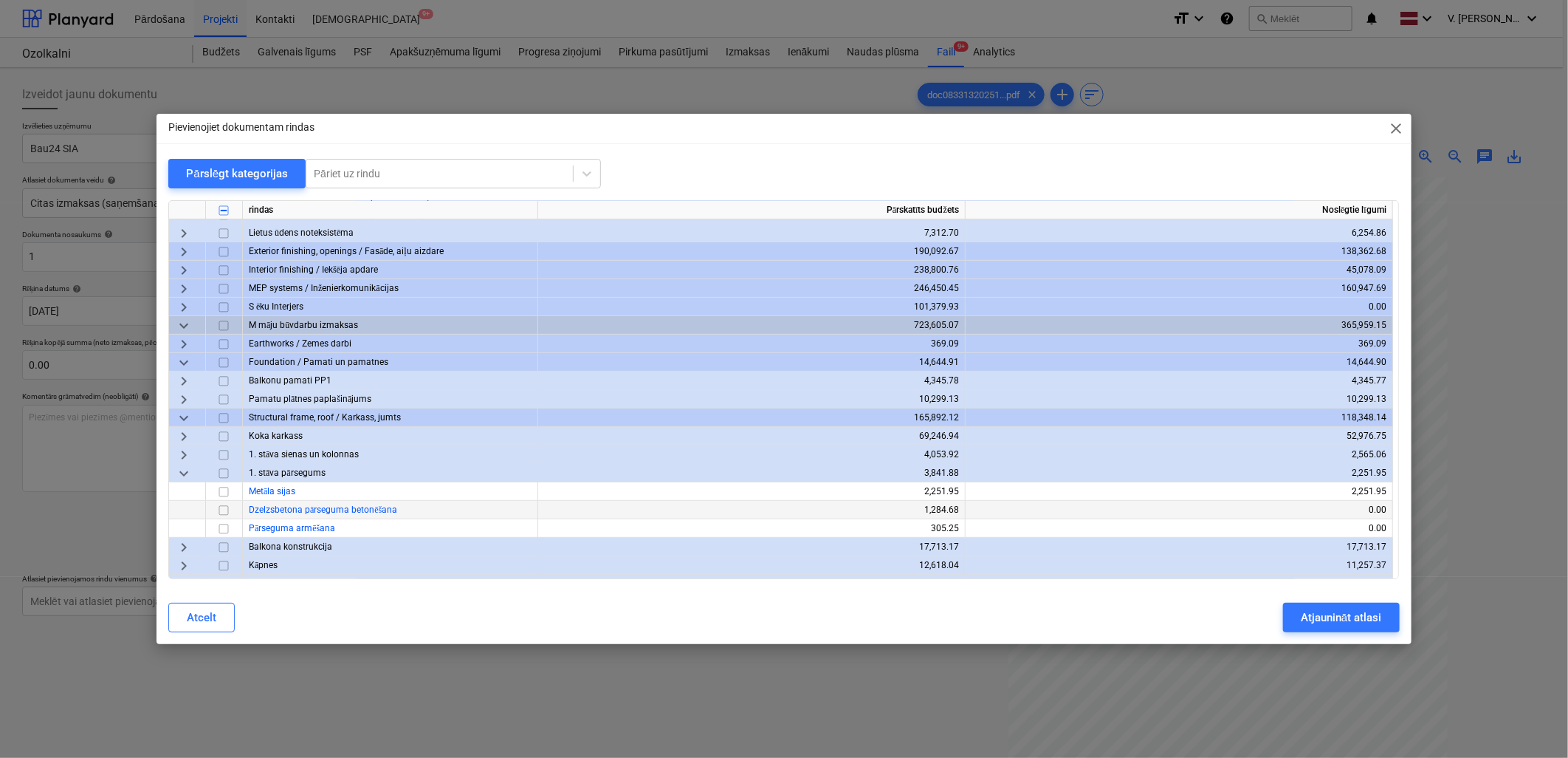
click at [224, 508] on input "checkbox" at bounding box center [223, 509] width 18 height 18
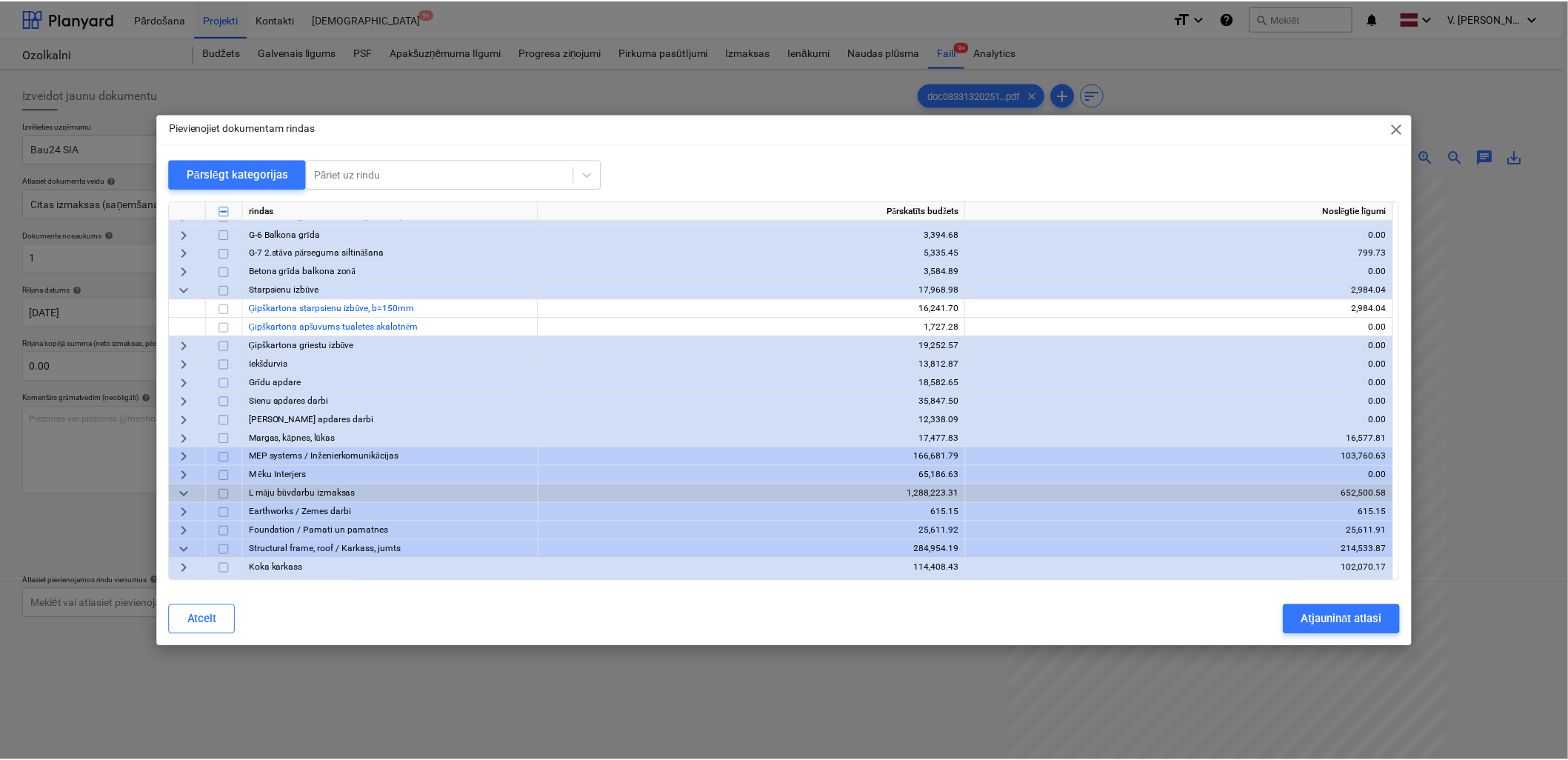
scroll to position [1480, 0]
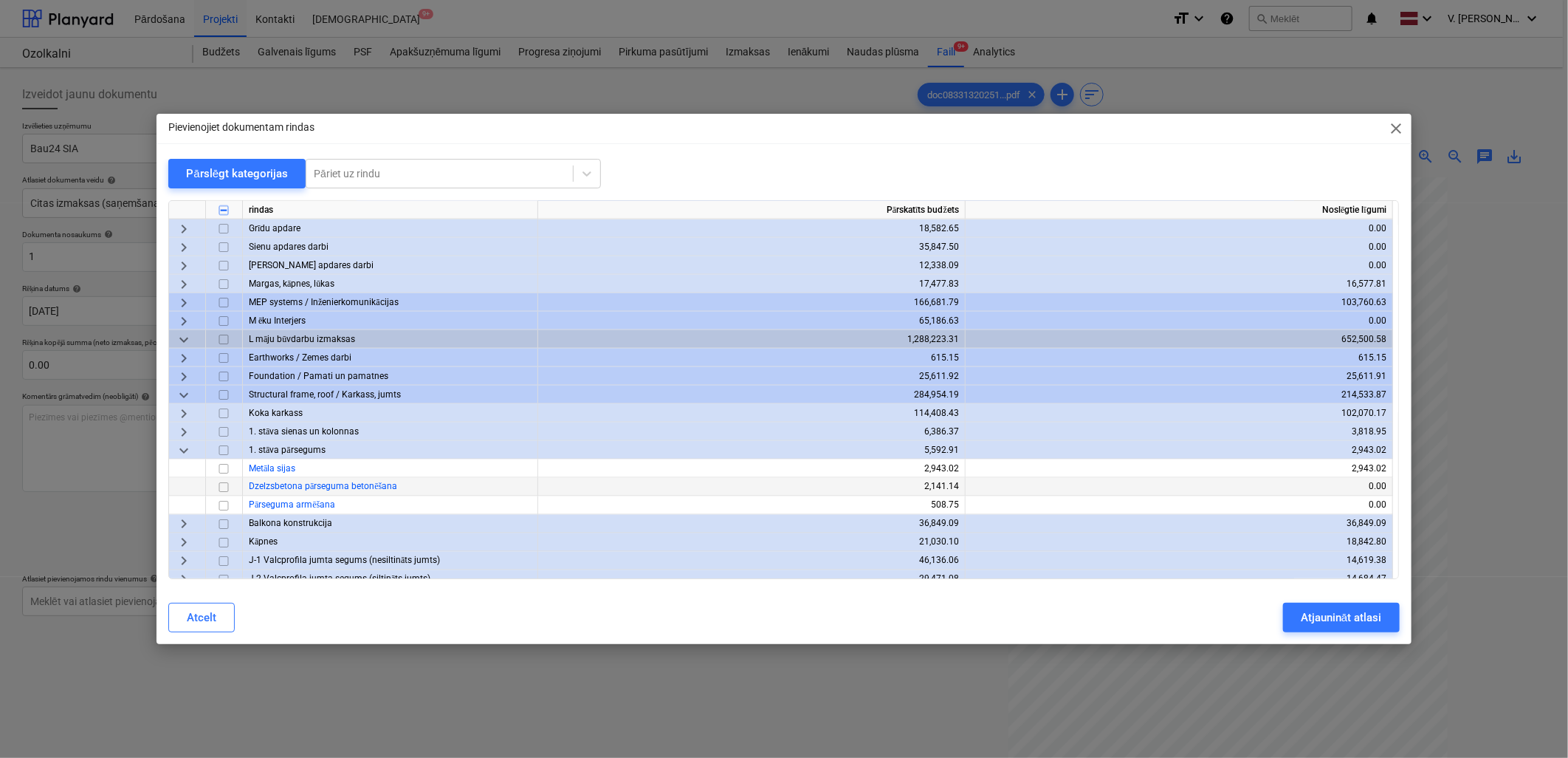
click at [217, 488] on input "checkbox" at bounding box center [223, 487] width 18 height 18
click at [1387, 622] on button "Atjaunināt atlasi" at bounding box center [1341, 616] width 116 height 29
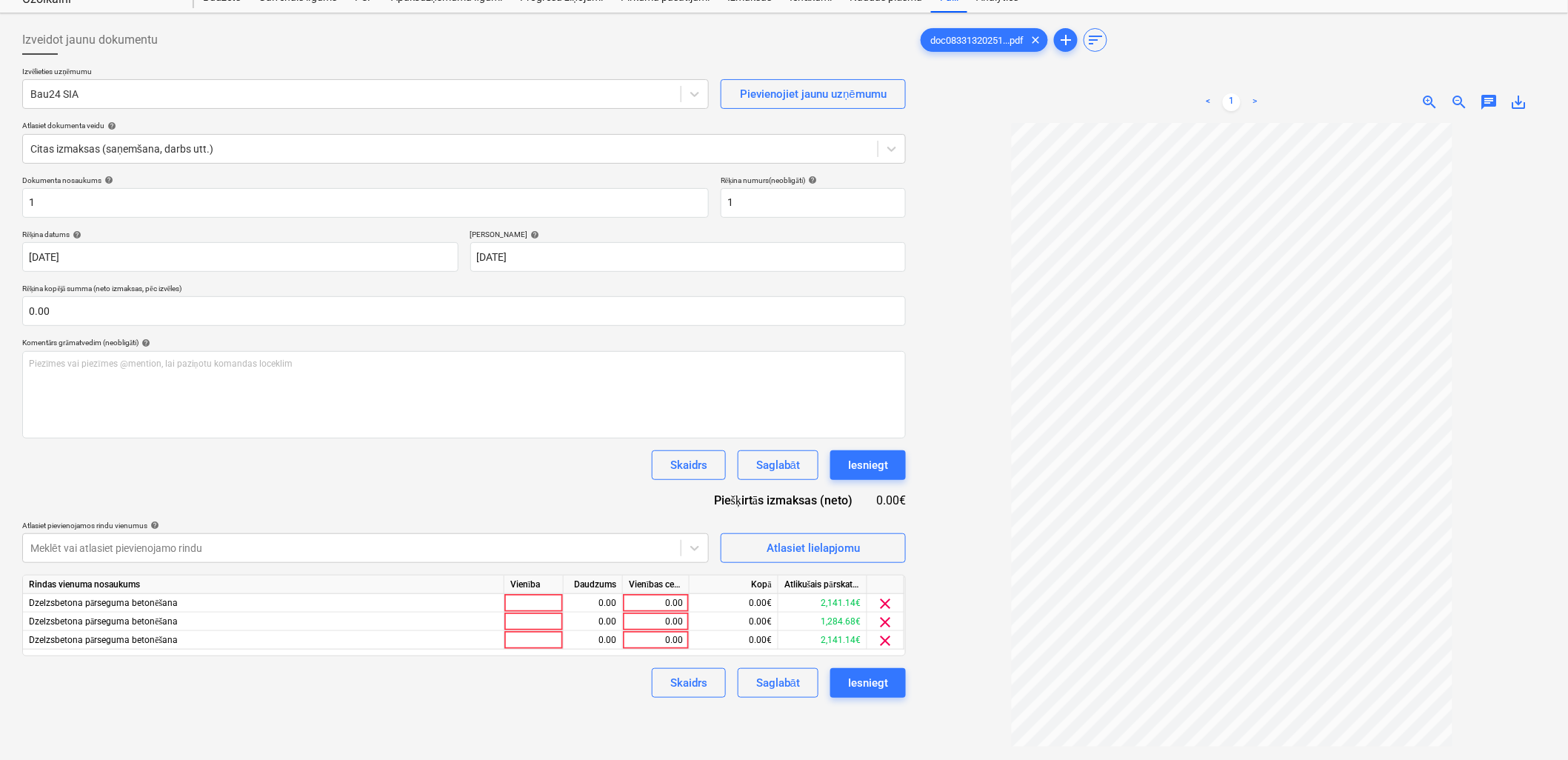
scroll to position [82, 0]
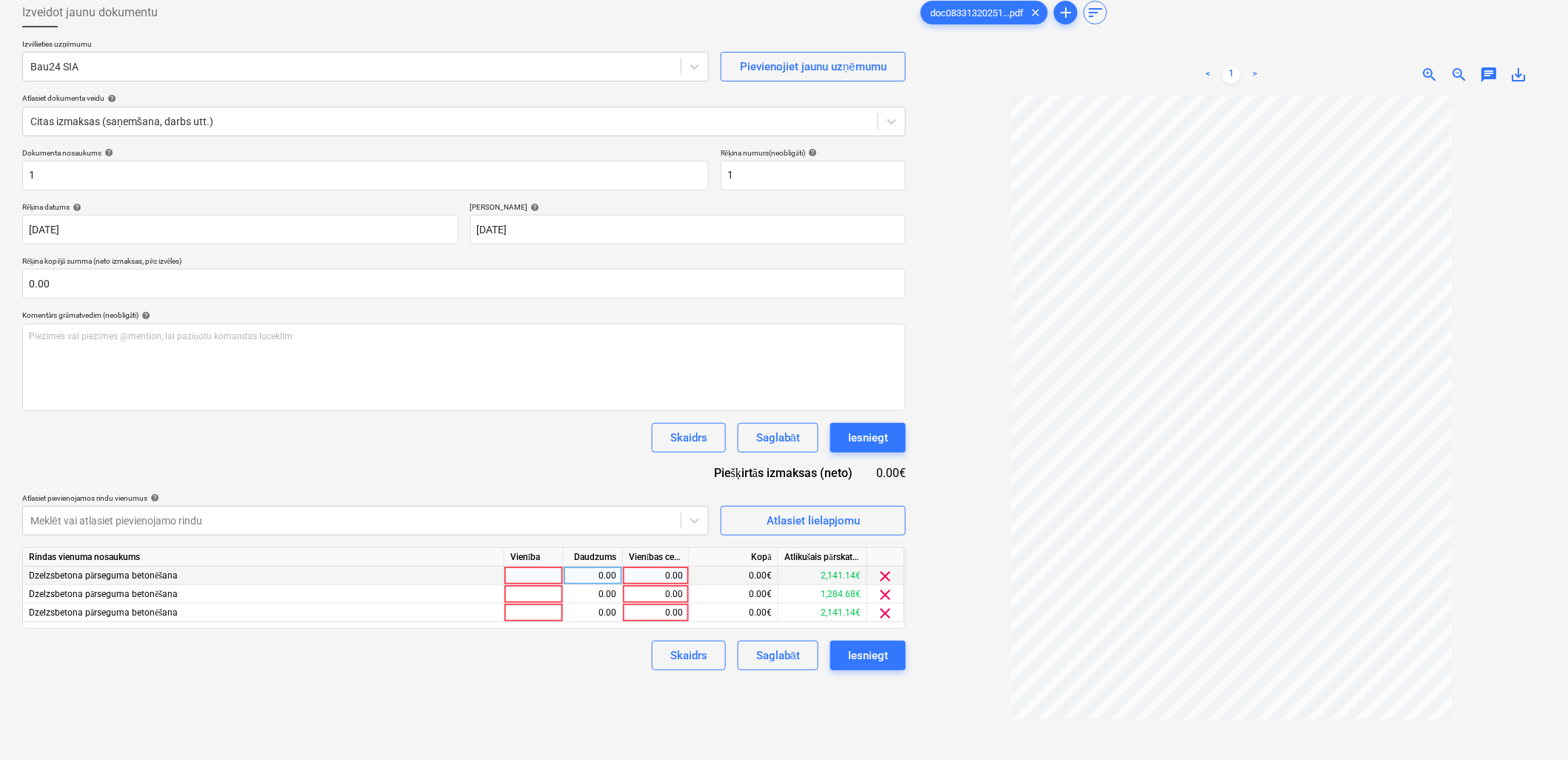
click at [665, 576] on div "0.00" at bounding box center [655, 576] width 54 height 19
type input "200"
click at [674, 618] on div "0.00" at bounding box center [655, 613] width 54 height 19
type input "200"
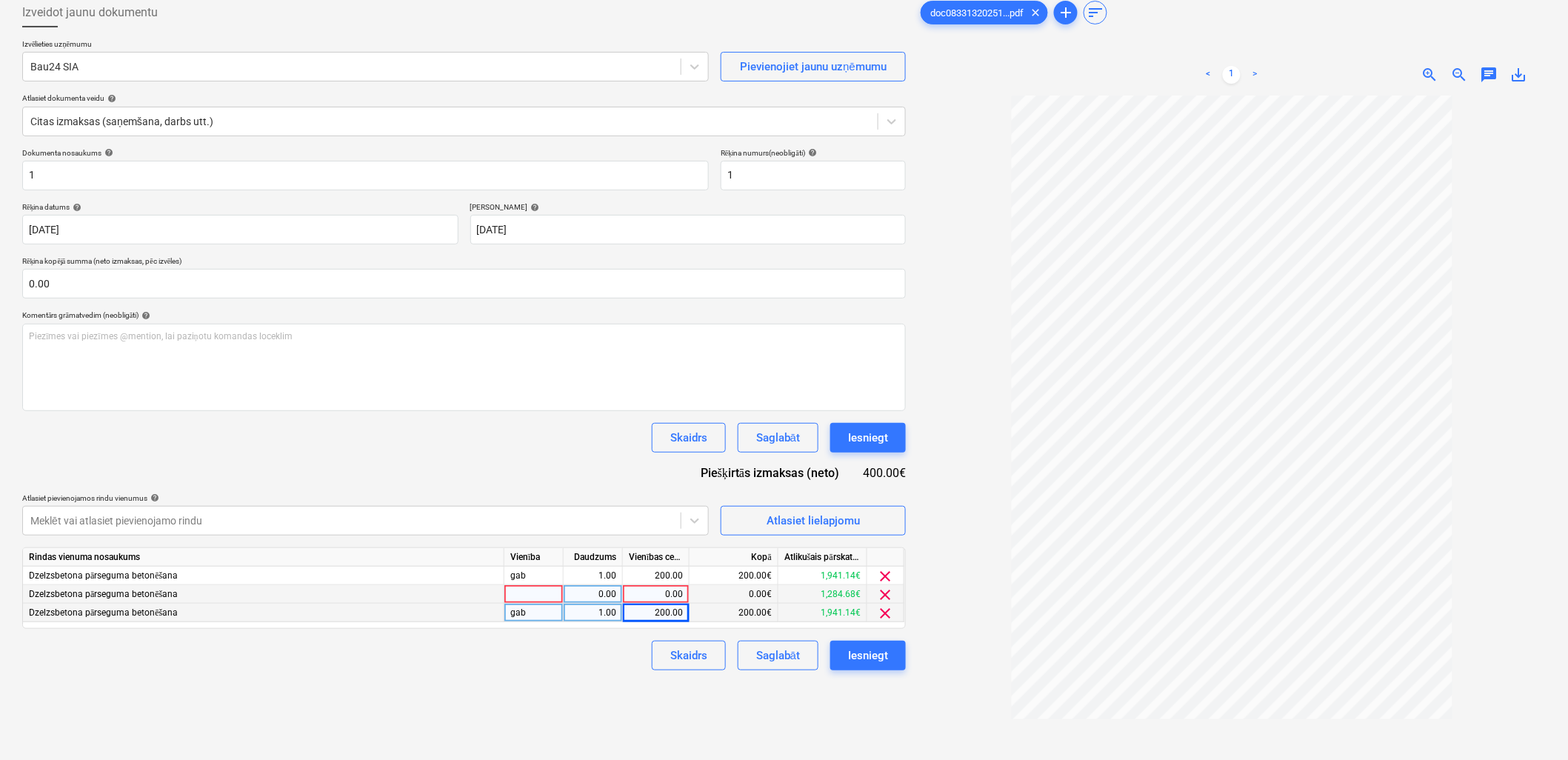
click at [648, 594] on div "0.00" at bounding box center [655, 594] width 54 height 19
type input "144.50"
click at [780, 652] on div "Saglabāt" at bounding box center [778, 655] width 44 height 19
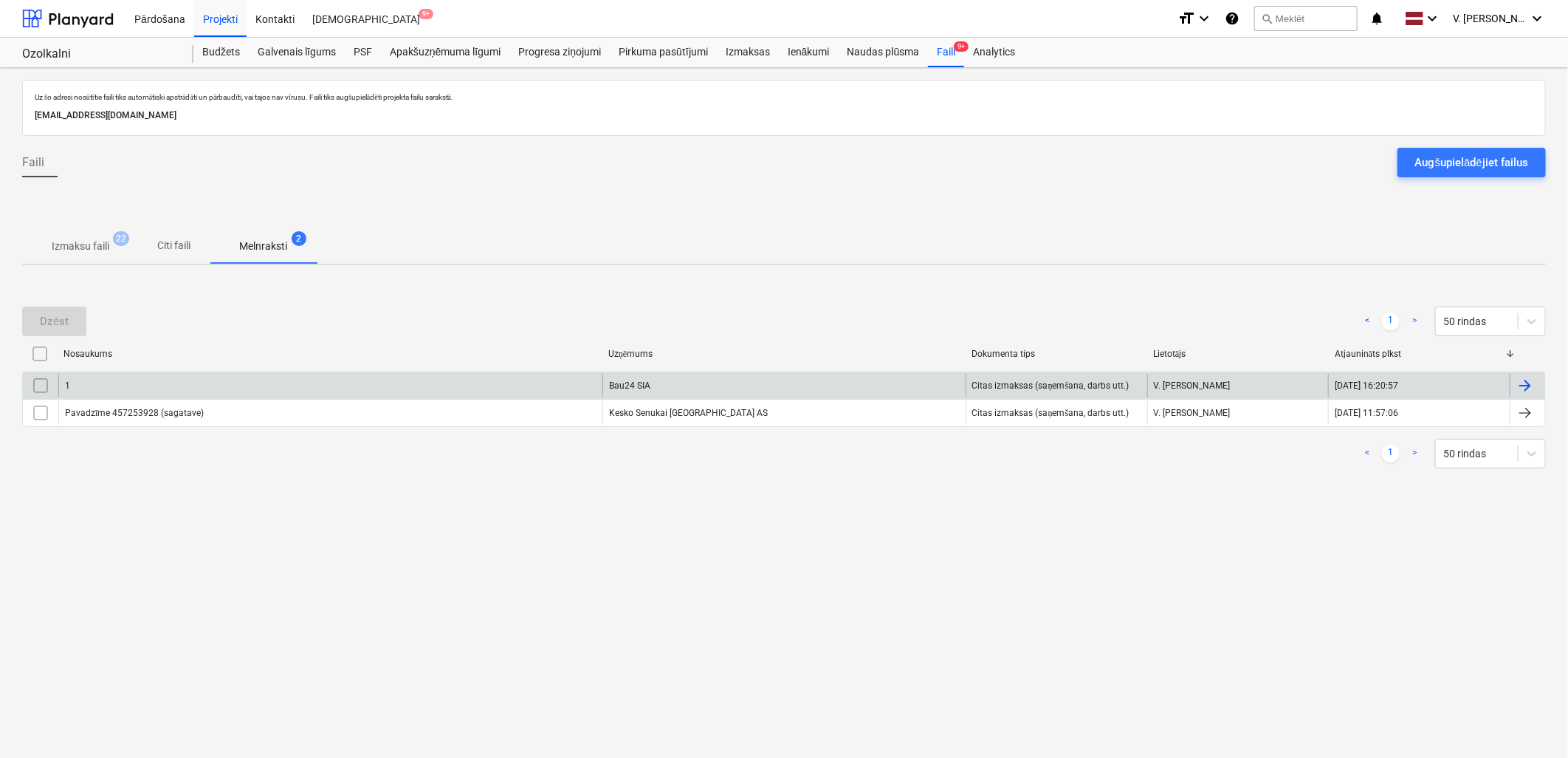
click at [457, 388] on div "1" at bounding box center [331, 385] width 544 height 24
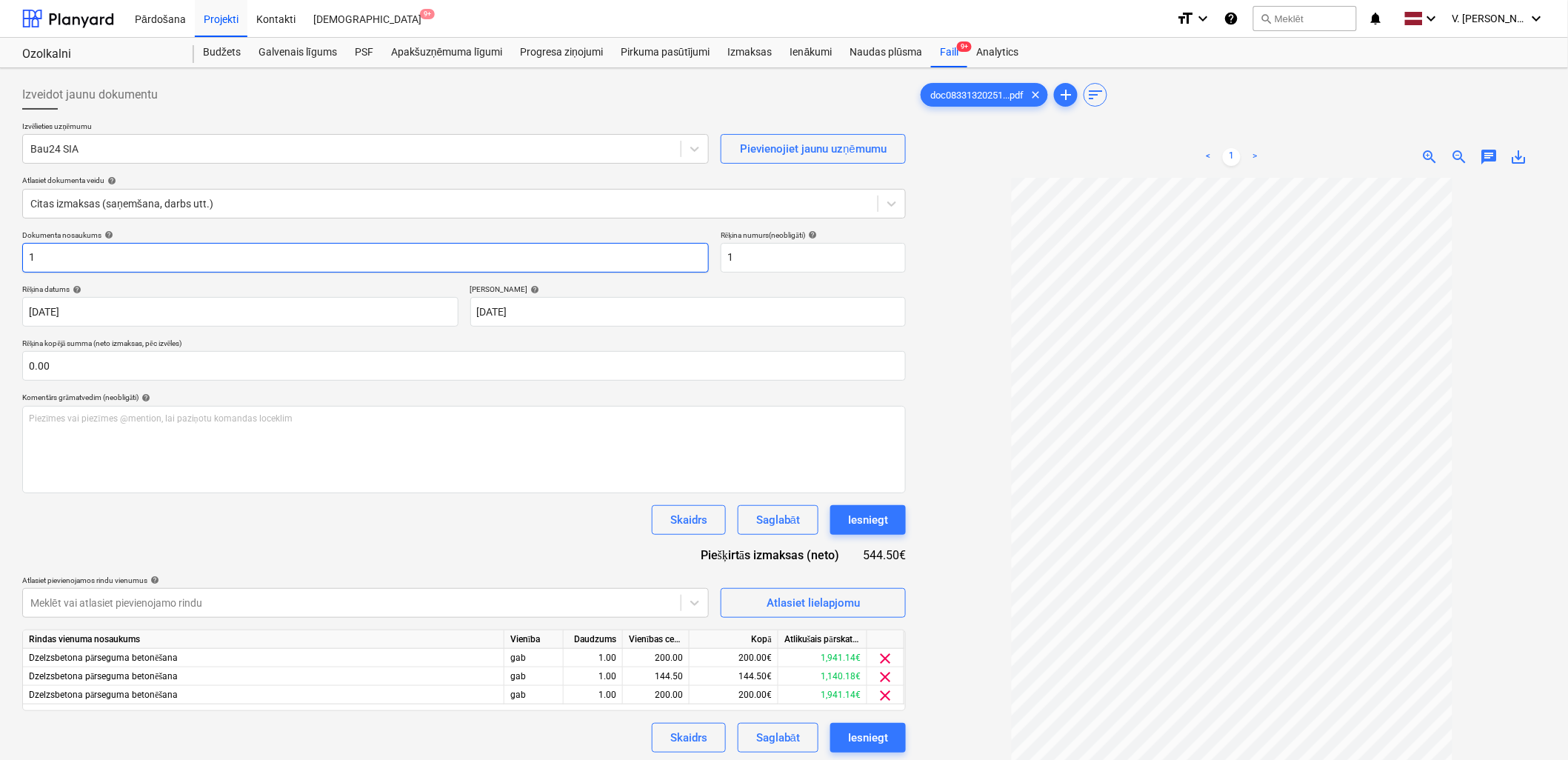
click at [224, 259] on input "1" at bounding box center [365, 257] width 686 height 29
drag, startPoint x: 224, startPoint y: 259, endPoint x: 142, endPoint y: 164, distance: 125.5
click at [142, 164] on div "Izveidot jaunu dokumentu Izvēlieties uzņēmumu Bau24 SIA Pievienojiet jaunu uzņē…" at bounding box center [464, 415] width 884 height 672
drag, startPoint x: 148, startPoint y: 249, endPoint x: 82, endPoint y: 249, distance: 66.0
click at [82, 249] on input "Pavadzīme Nr. BAU 129684" at bounding box center [365, 257] width 686 height 29
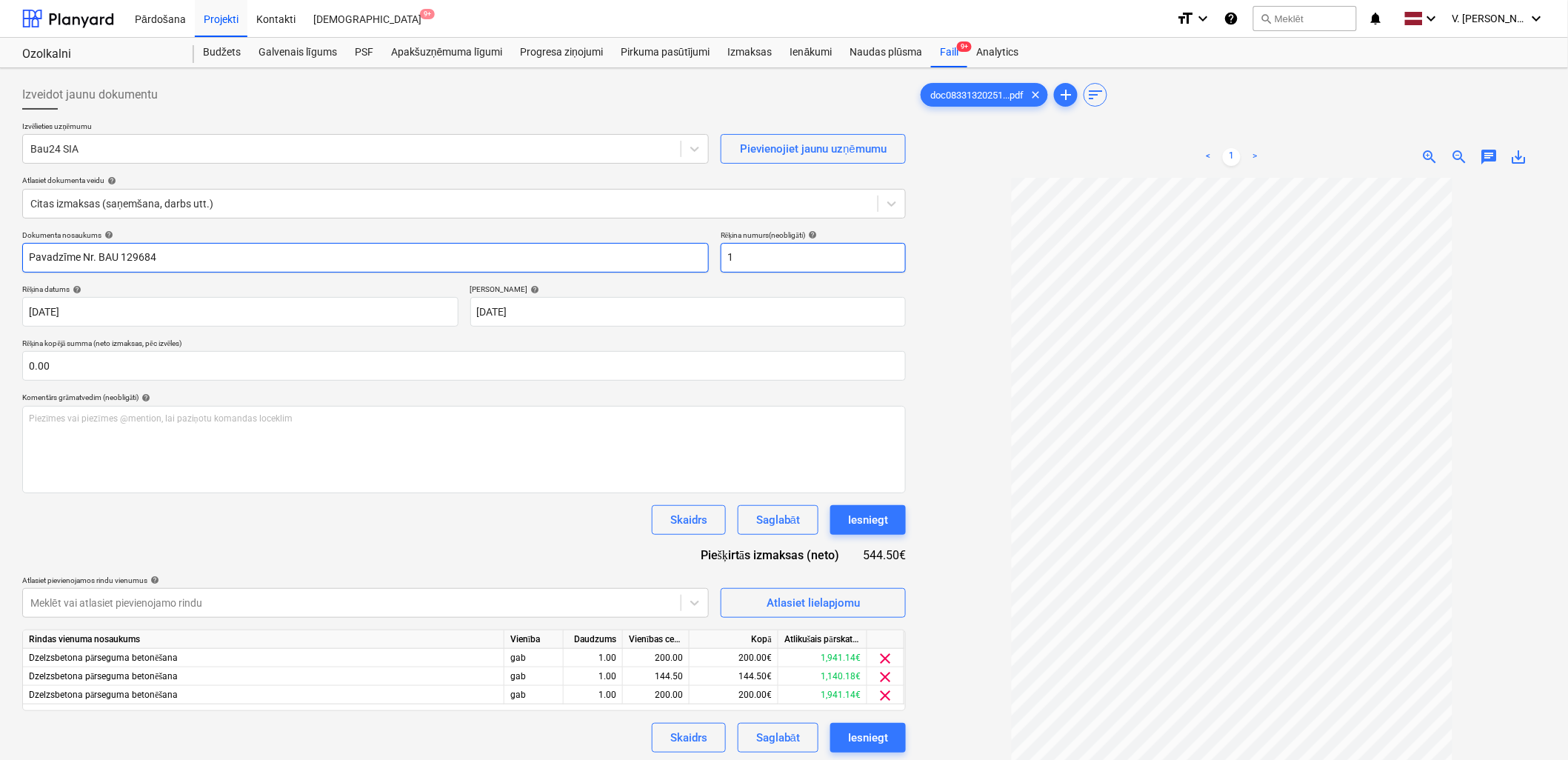
type input "Pavadzīme Nr. BAU 129684"
click at [745, 266] on input "1" at bounding box center [812, 257] width 185 height 29
click at [746, 266] on input "1" at bounding box center [812, 257] width 185 height 29
paste input "Nr. BAU 129684"
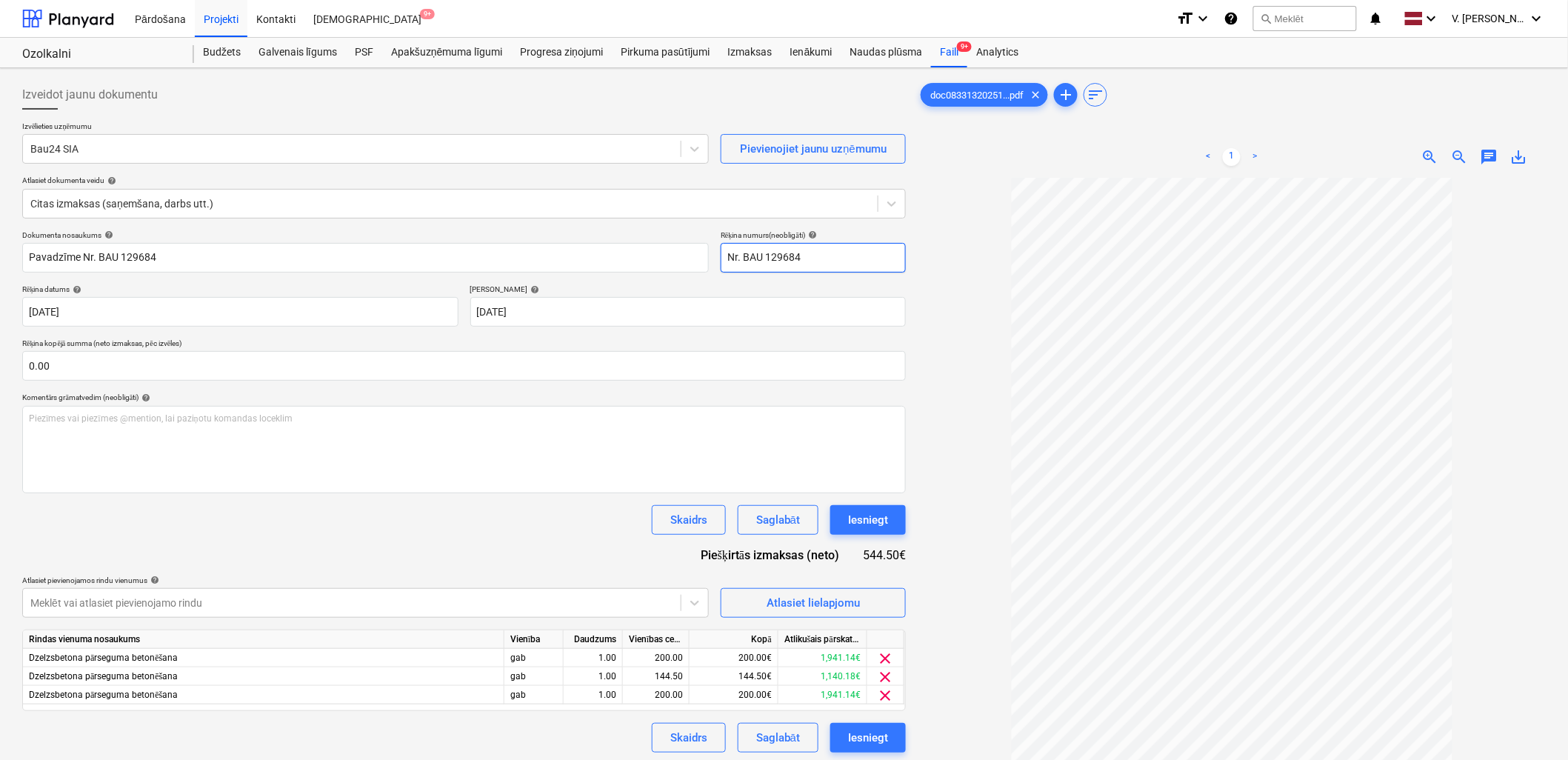
type input "Nr. BAU 129684"
click at [966, 257] on div at bounding box center [1231, 536] width 628 height 718
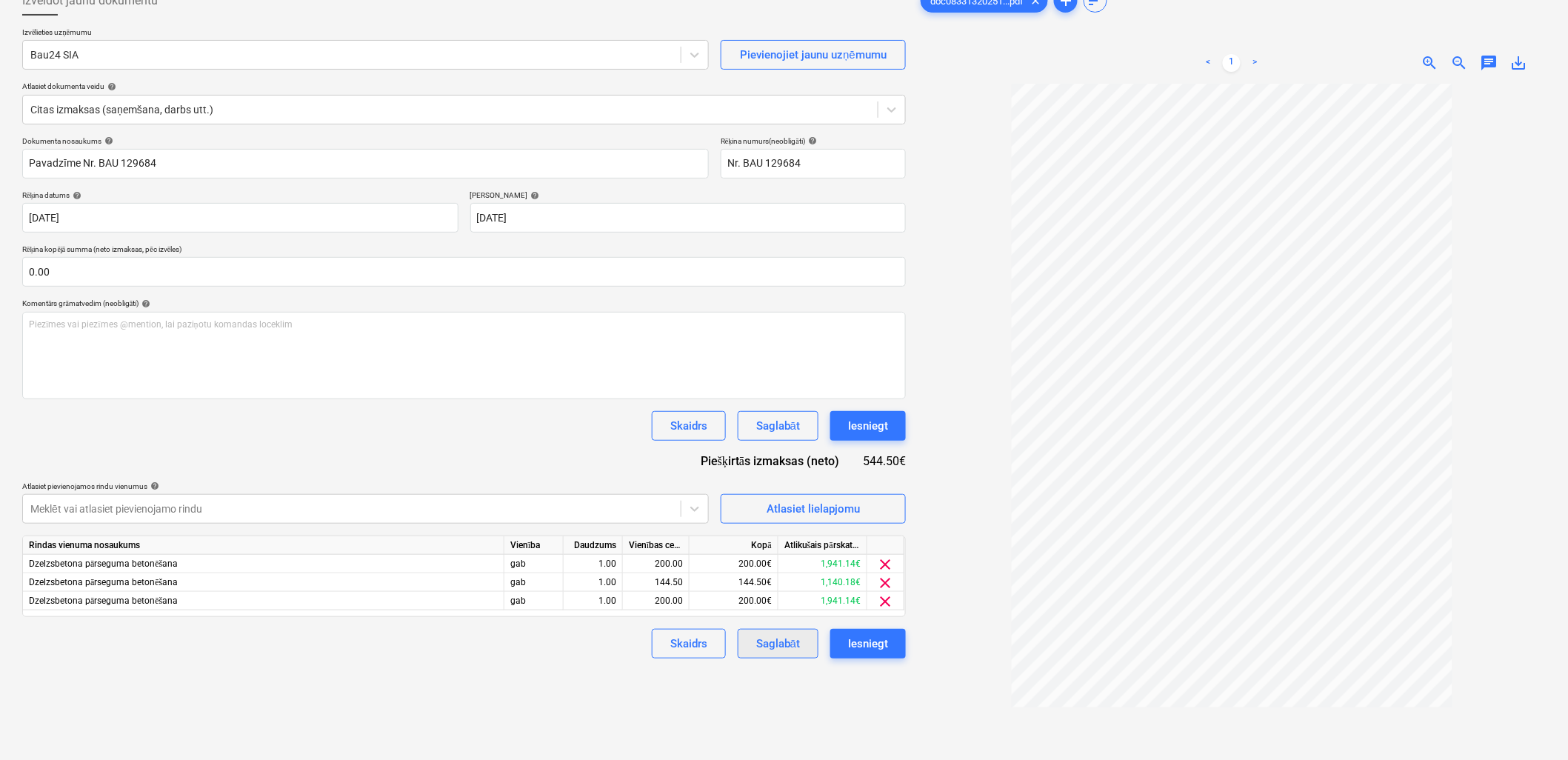
scroll to position [65, 0]
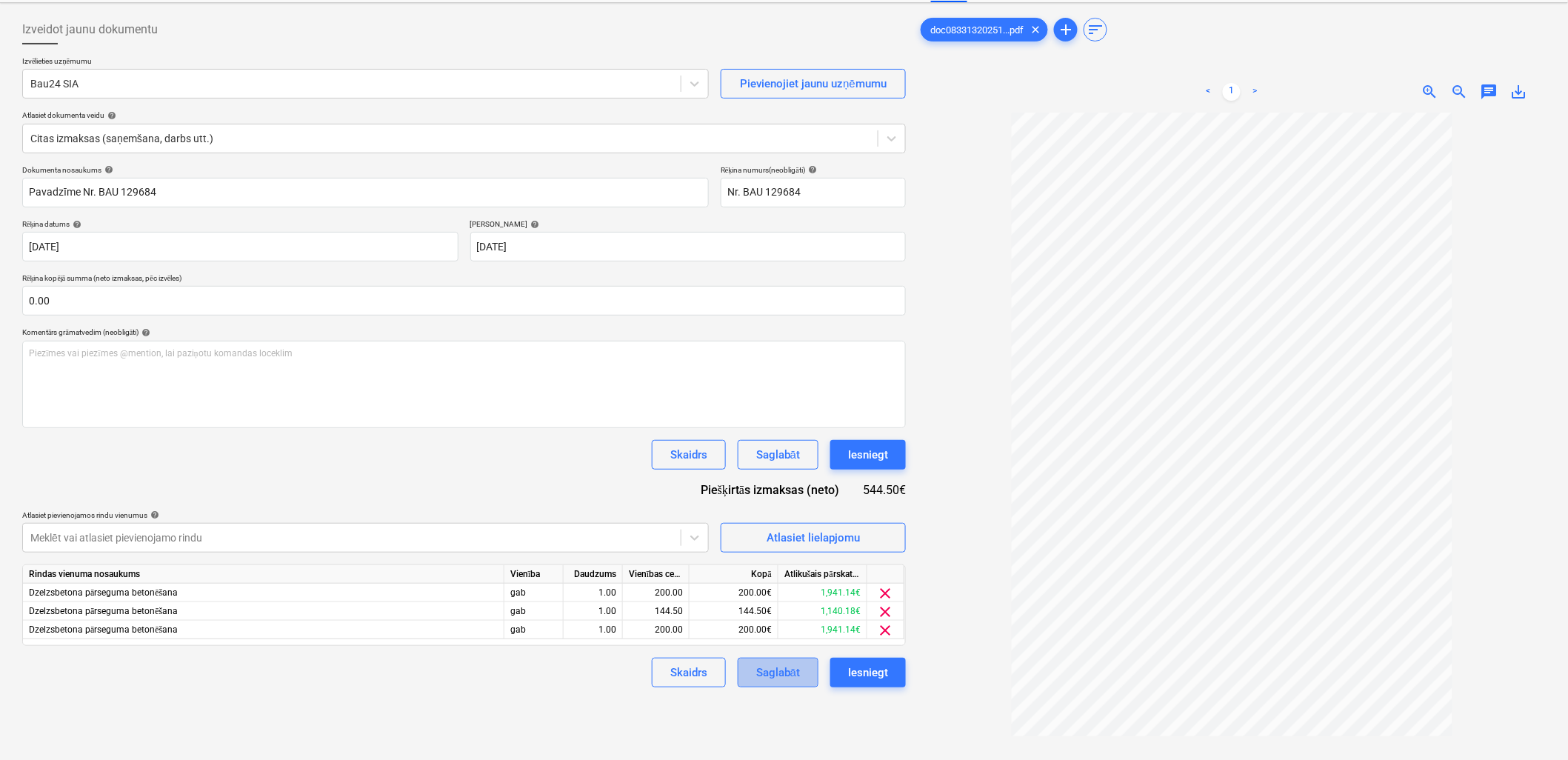
click at [771, 681] on div "Saglabāt" at bounding box center [778, 672] width 44 height 19
